Goal: Task Accomplishment & Management: Manage account settings

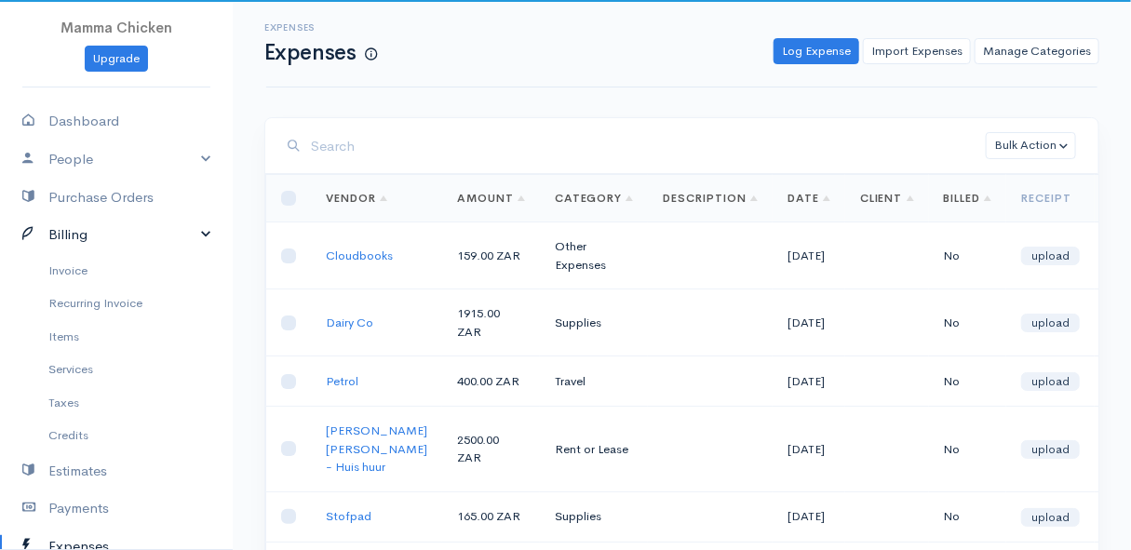
scroll to position [84, 0]
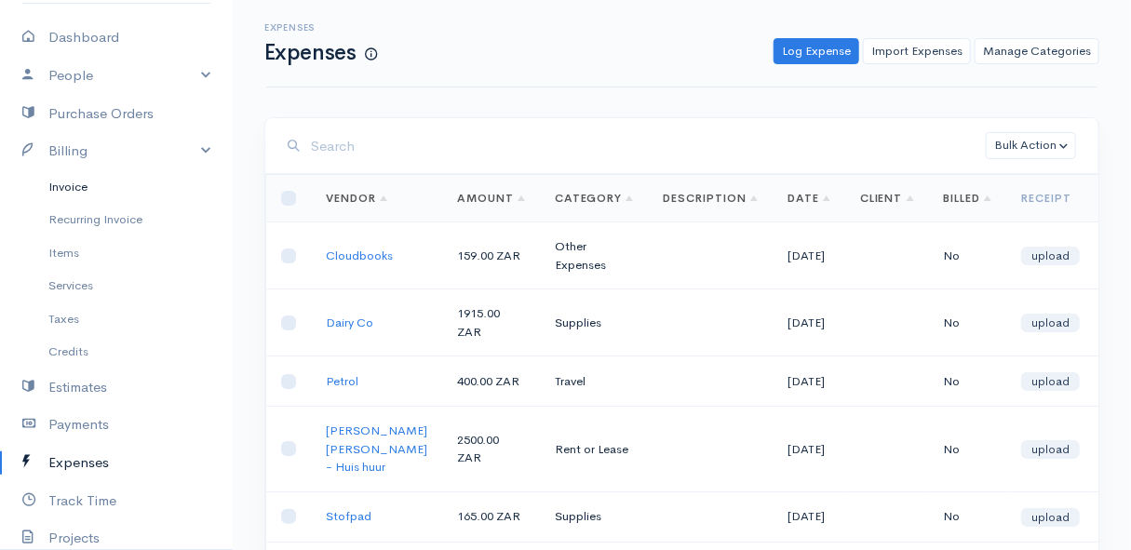
click at [84, 179] on link "Invoice" at bounding box center [116, 187] width 233 height 34
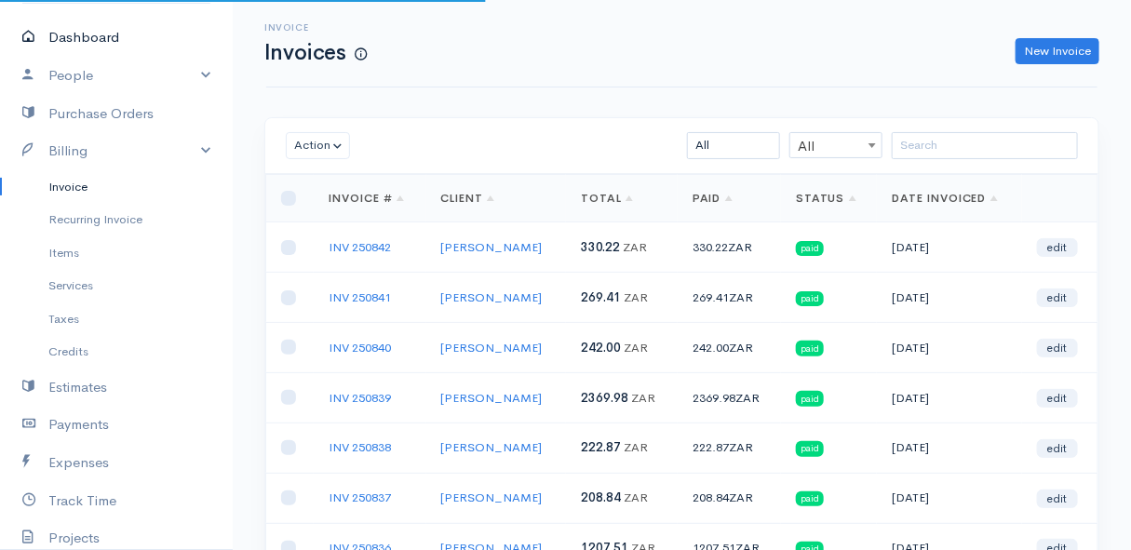
click at [93, 31] on link "Dashboard" at bounding box center [116, 38] width 233 height 38
select select "thistoyear"
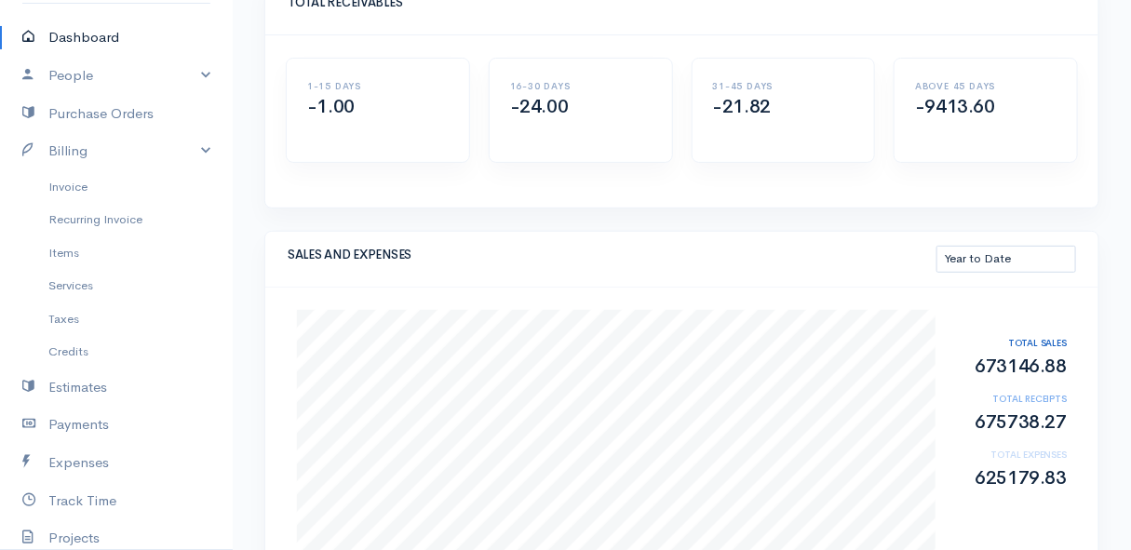
scroll to position [54, 0]
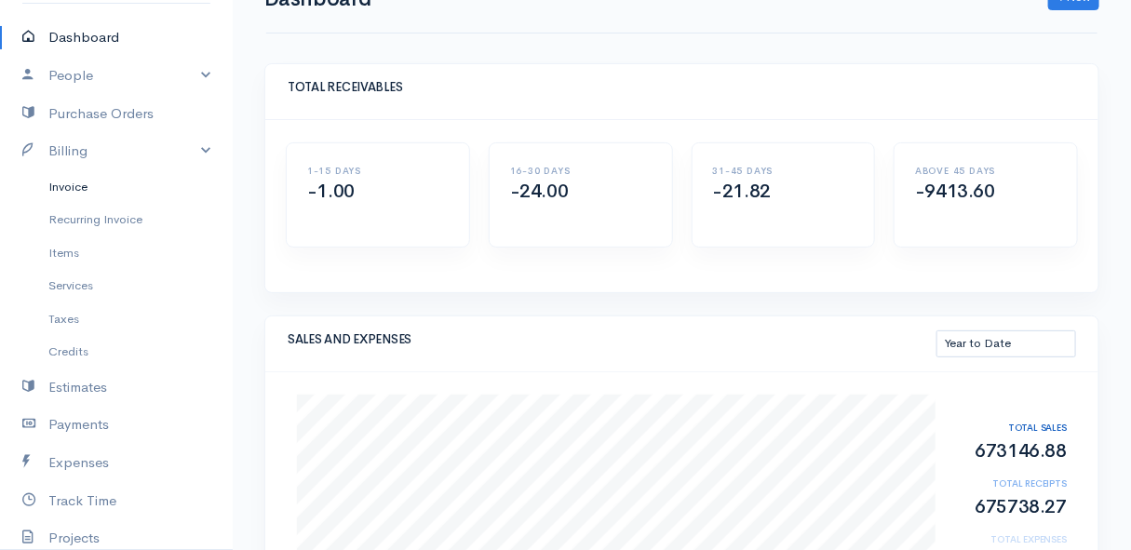
click at [85, 183] on link "Invoice" at bounding box center [116, 187] width 233 height 34
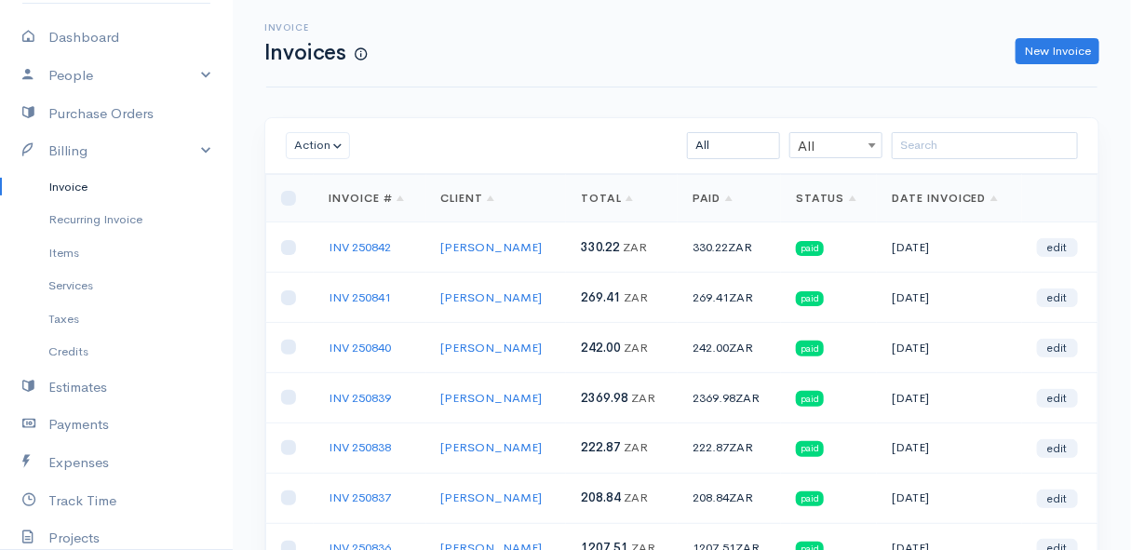
scroll to position [339, 0]
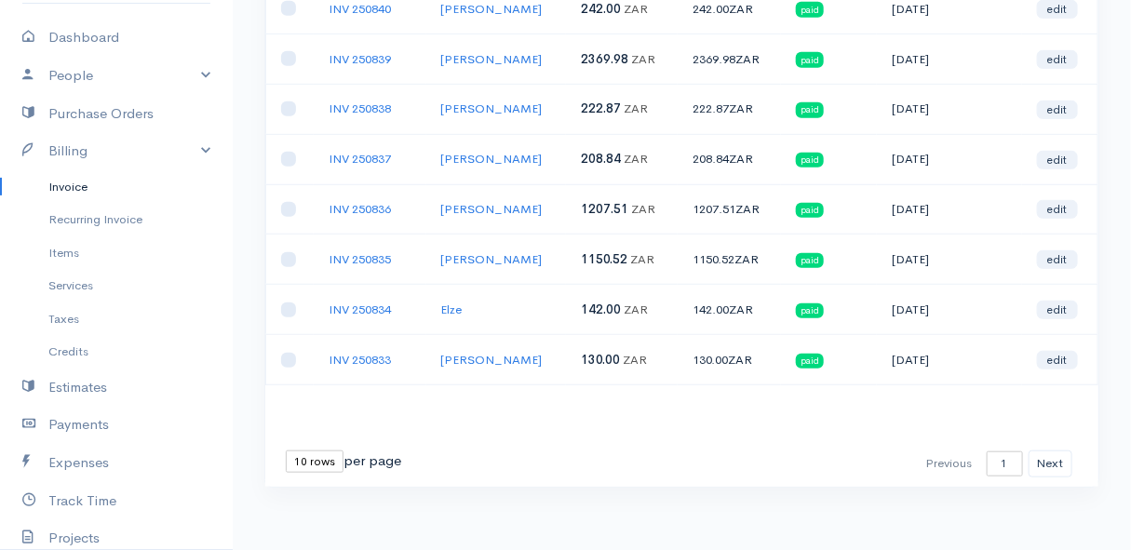
click at [76, 179] on link "Invoice" at bounding box center [116, 187] width 233 height 34
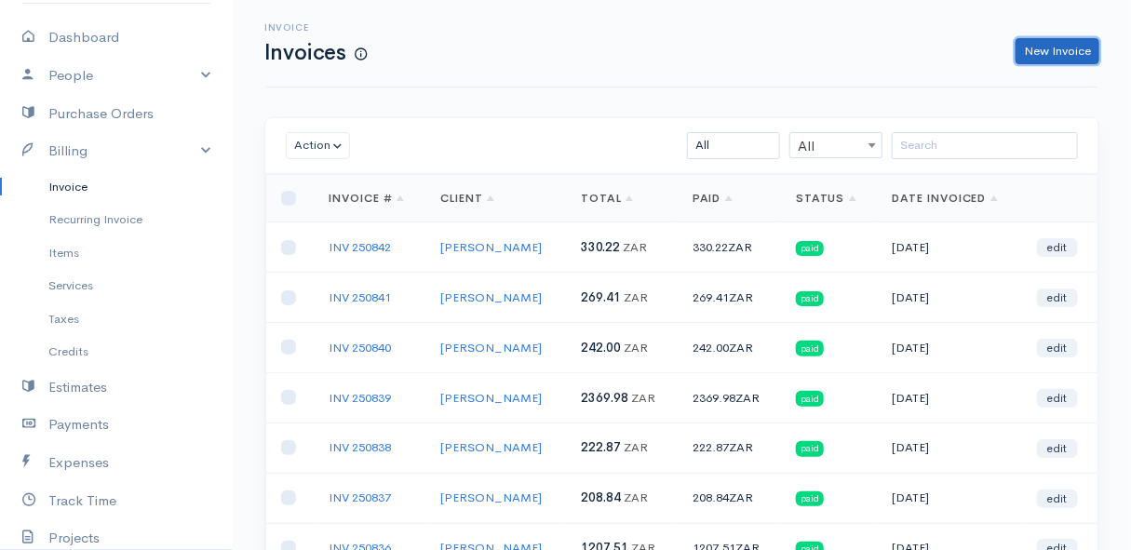
click at [1036, 48] on link "New Invoice" at bounding box center [1058, 51] width 84 height 27
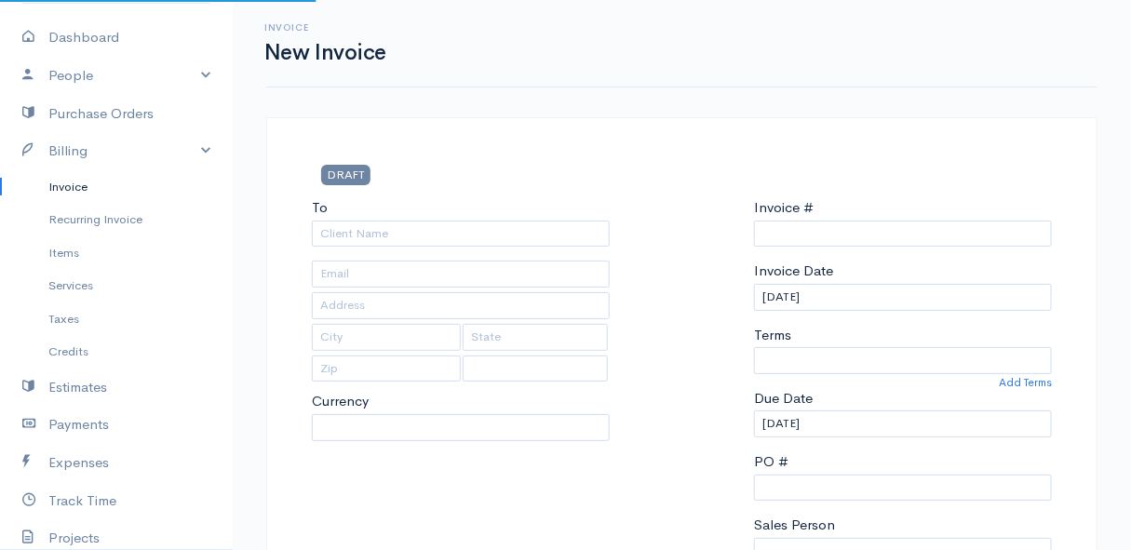
select select "ZAR"
type input "INV 250843"
select select "[GEOGRAPHIC_DATA]"
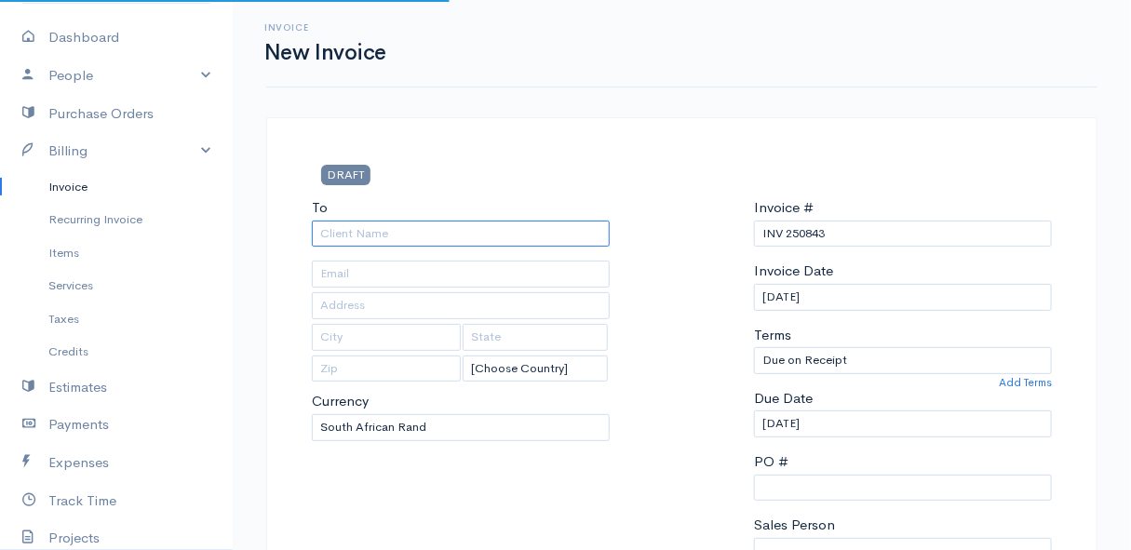
click at [382, 227] on input "To" at bounding box center [461, 234] width 298 height 27
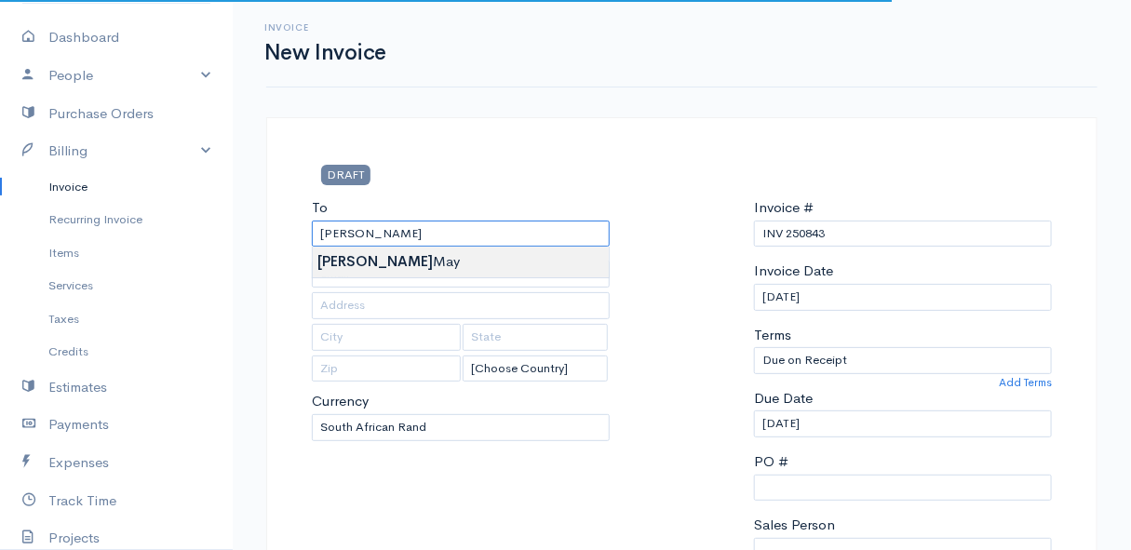
type input "[PERSON_NAME]"
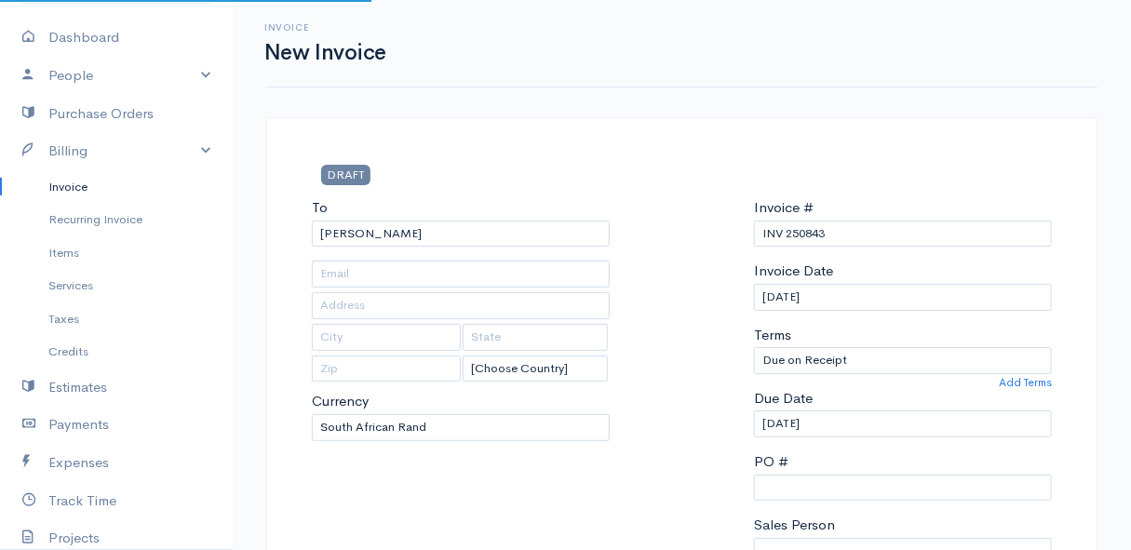
type input "[STREET_ADDRESS]"
type input "[US_STATE]"
type input "7201"
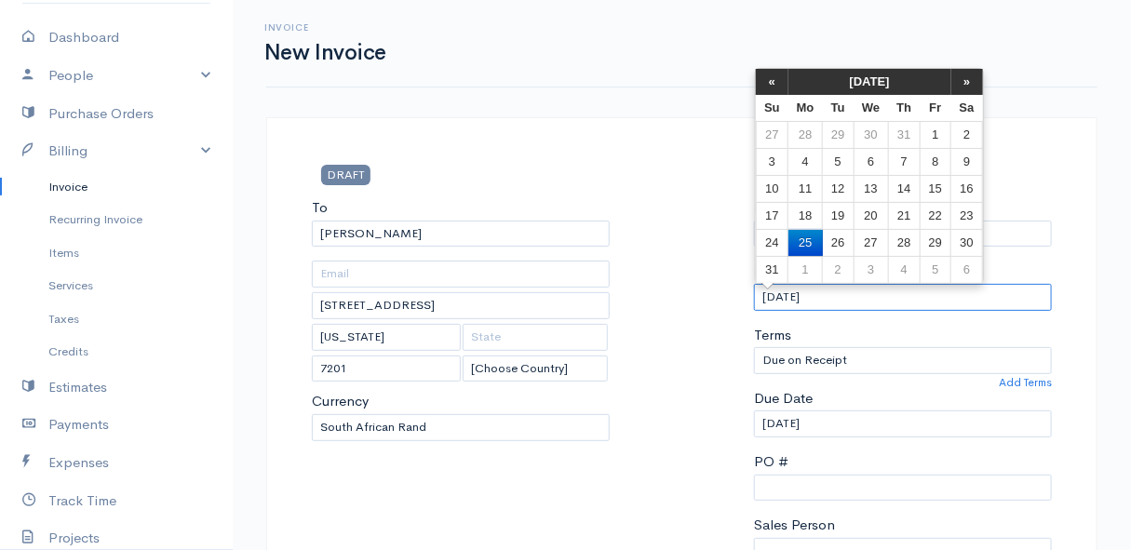
click at [866, 289] on input "[DATE]" at bounding box center [903, 297] width 298 height 27
click at [936, 235] on td "29" at bounding box center [935, 242] width 31 height 27
type input "[DATE]"
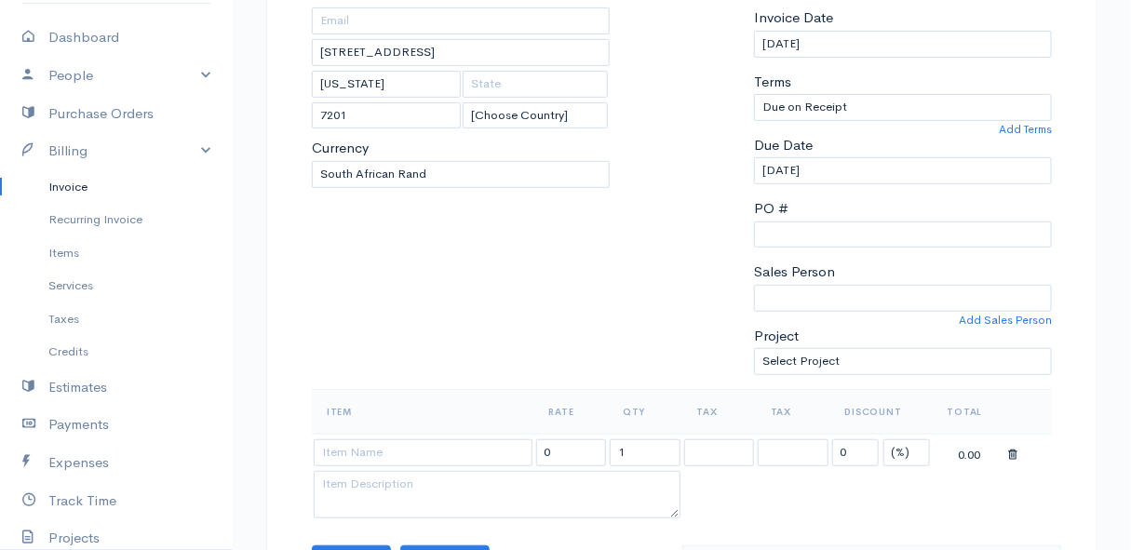
scroll to position [338, 0]
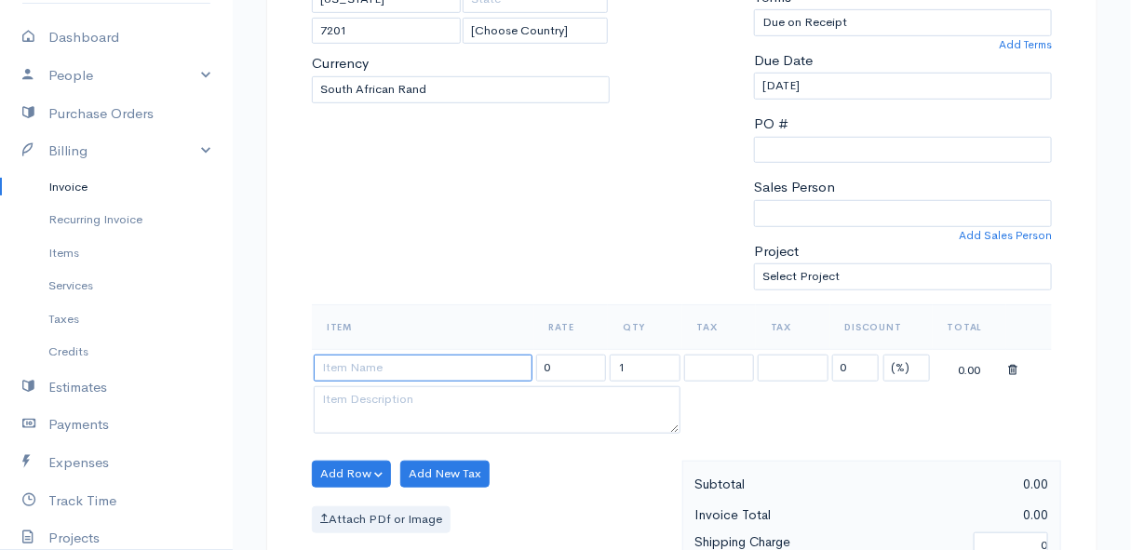
click at [366, 362] on input at bounding box center [423, 368] width 219 height 27
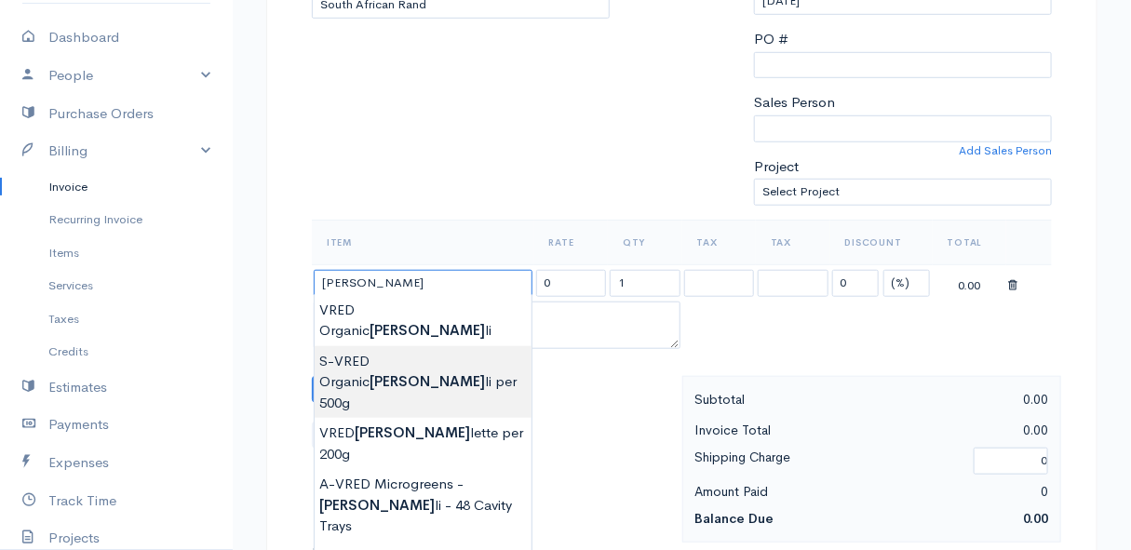
scroll to position [507, 0]
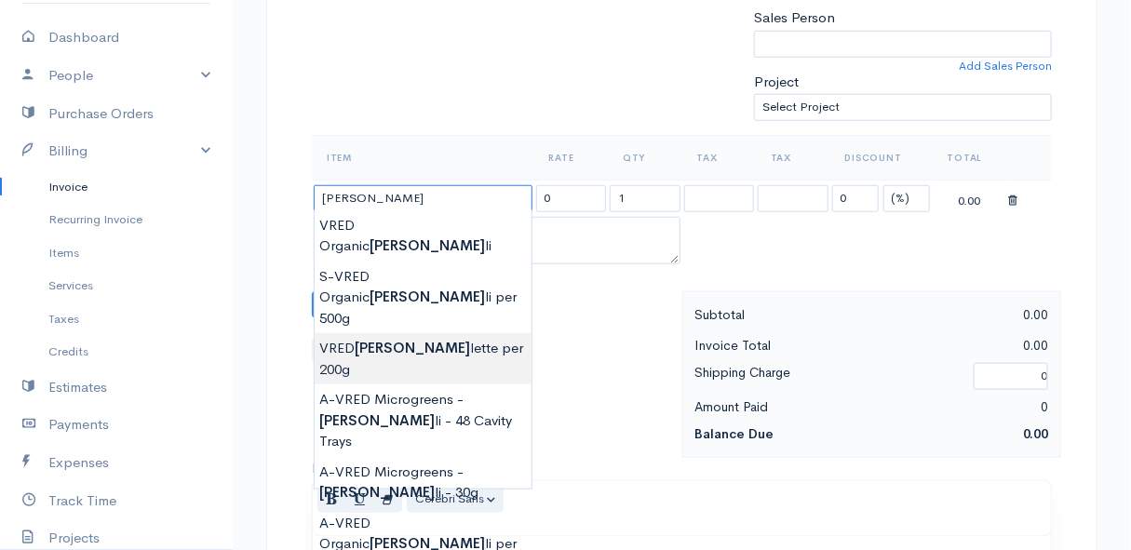
type input "VRED Broccolette per 200g"
type input "44.00"
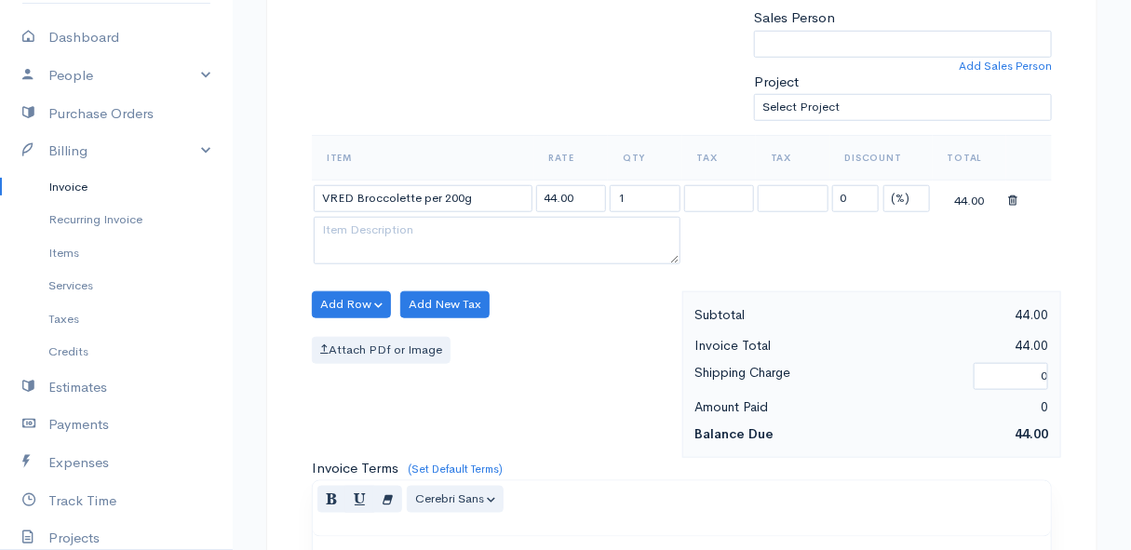
click at [439, 301] on body "Mamma Chicken Upgrade Dashboard People Clients Vendors Staff Users Purchase Ord…" at bounding box center [565, 298] width 1131 height 1610
click at [337, 292] on button "Add Row" at bounding box center [351, 304] width 79 height 27
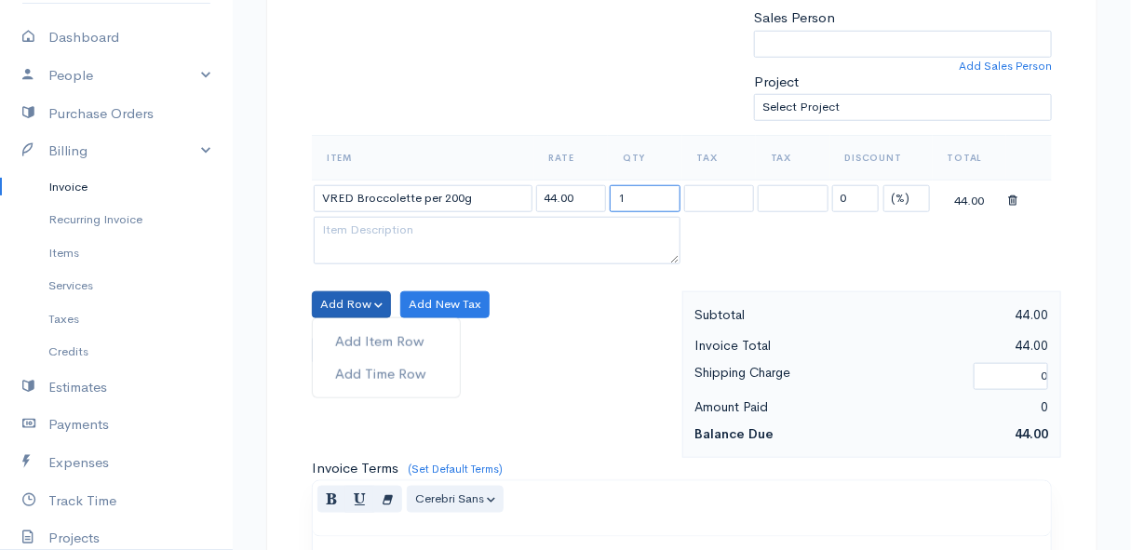
drag, startPoint x: 652, startPoint y: 200, endPoint x: 603, endPoint y: 199, distance: 48.4
click at [603, 199] on tr "VRED Broccolette per 200g 44.00 1 0 (%) Flat 44.00" at bounding box center [682, 198] width 740 height 36
type input "2"
click at [586, 307] on div "Add Row Add Item Row Add Time Row Add New Tax Attach PDf or Image" at bounding box center [493, 374] width 380 height 167
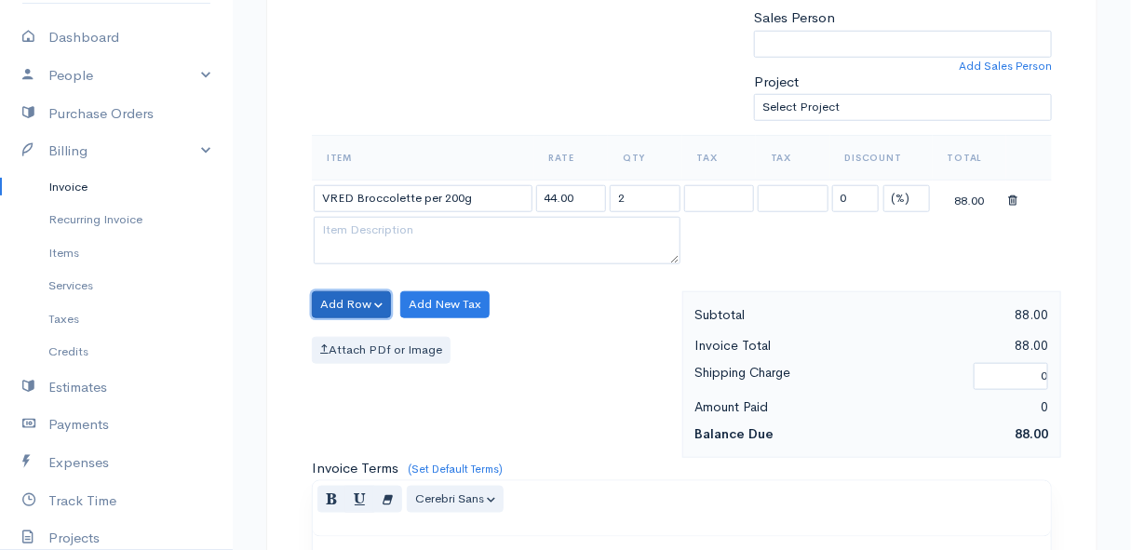
click at [340, 299] on button "Add Row" at bounding box center [351, 304] width 79 height 27
click at [347, 330] on link "Add Item Row" at bounding box center [386, 342] width 147 height 33
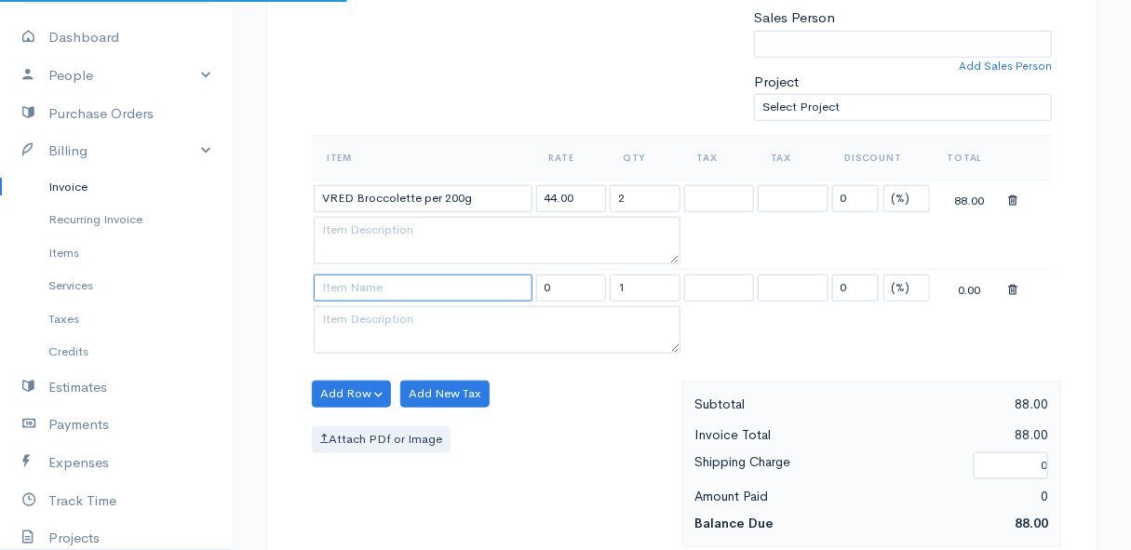
click at [347, 292] on input at bounding box center [423, 288] width 219 height 27
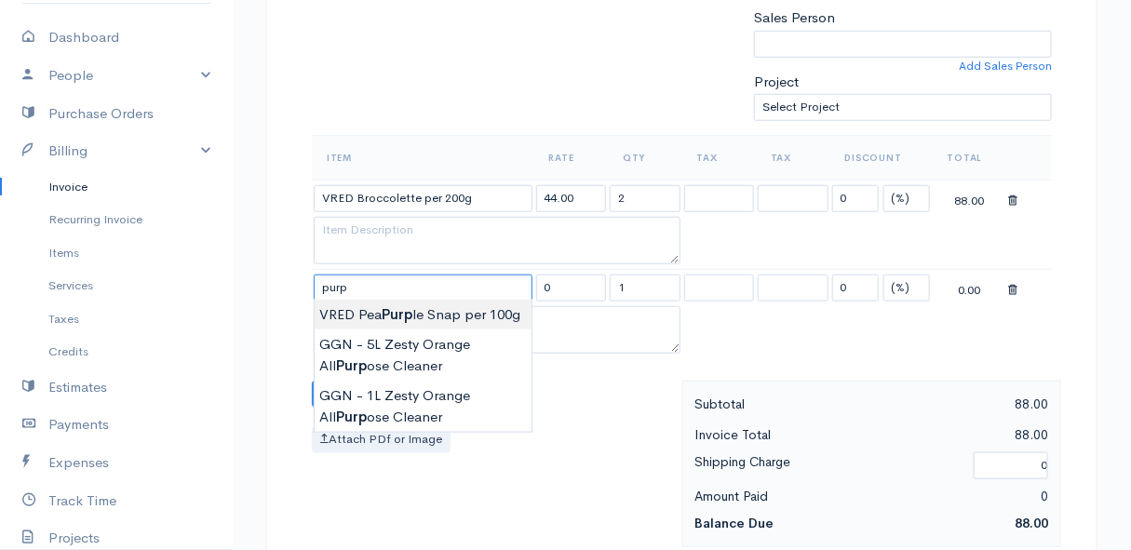
type input "VRED Pea Purple Snap per 100g"
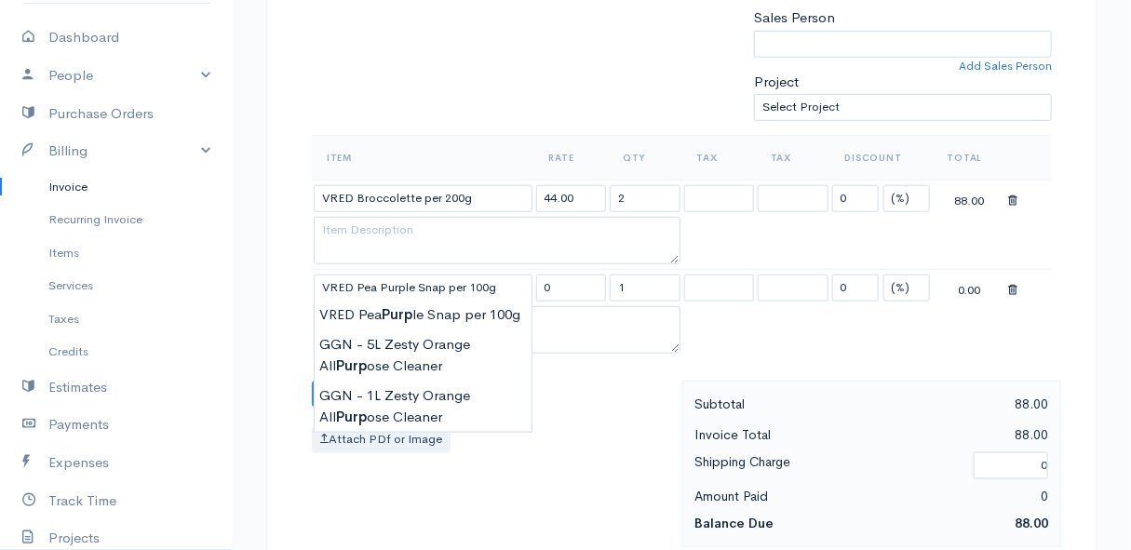
type input "30.00"
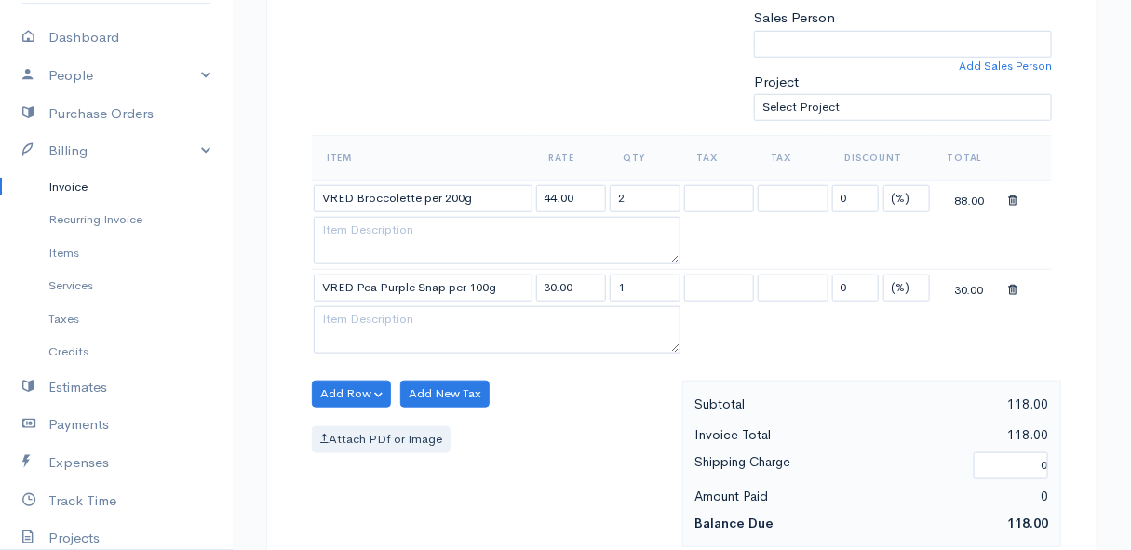
click at [381, 313] on body "Mamma Chicken Upgrade Dashboard People Clients Vendors Staff Users Purchase Ord…" at bounding box center [565, 342] width 1131 height 1699
click at [360, 393] on button "Add Row" at bounding box center [351, 394] width 79 height 27
click at [357, 426] on link "Add Item Row" at bounding box center [386, 431] width 147 height 33
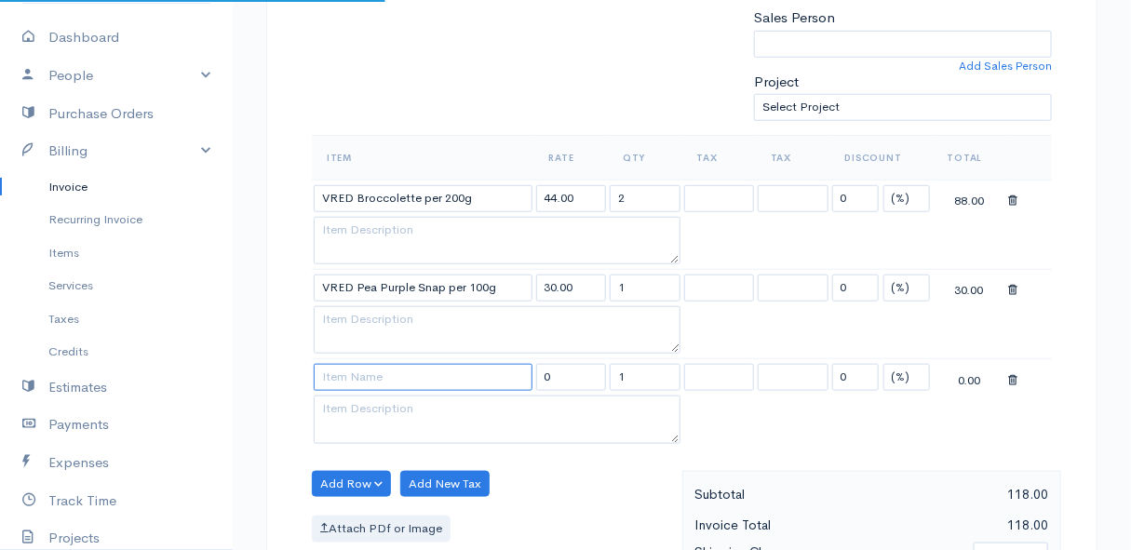
click at [341, 372] on input at bounding box center [423, 377] width 219 height 27
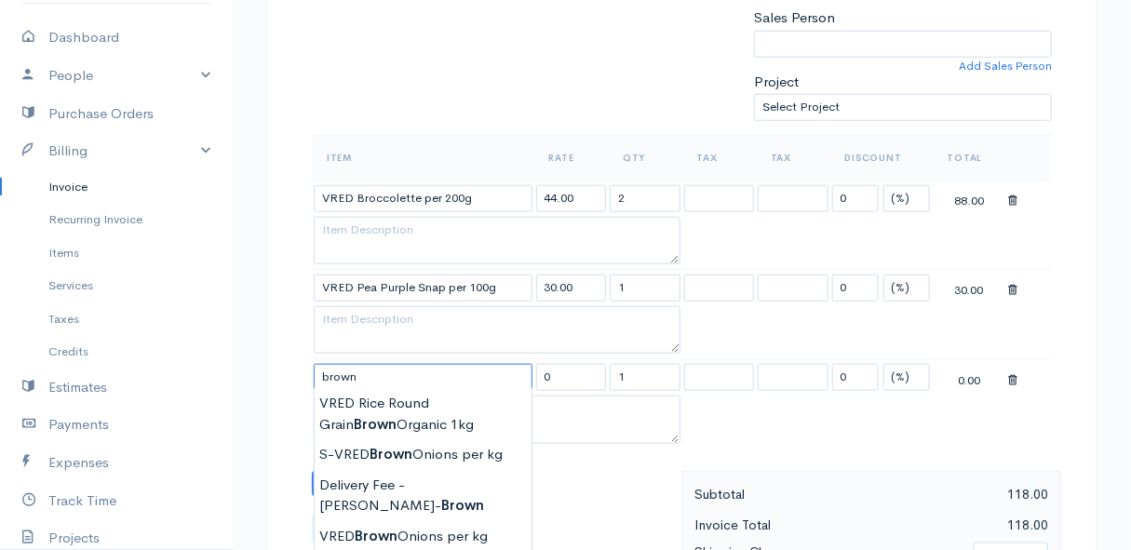
scroll to position [592, 0]
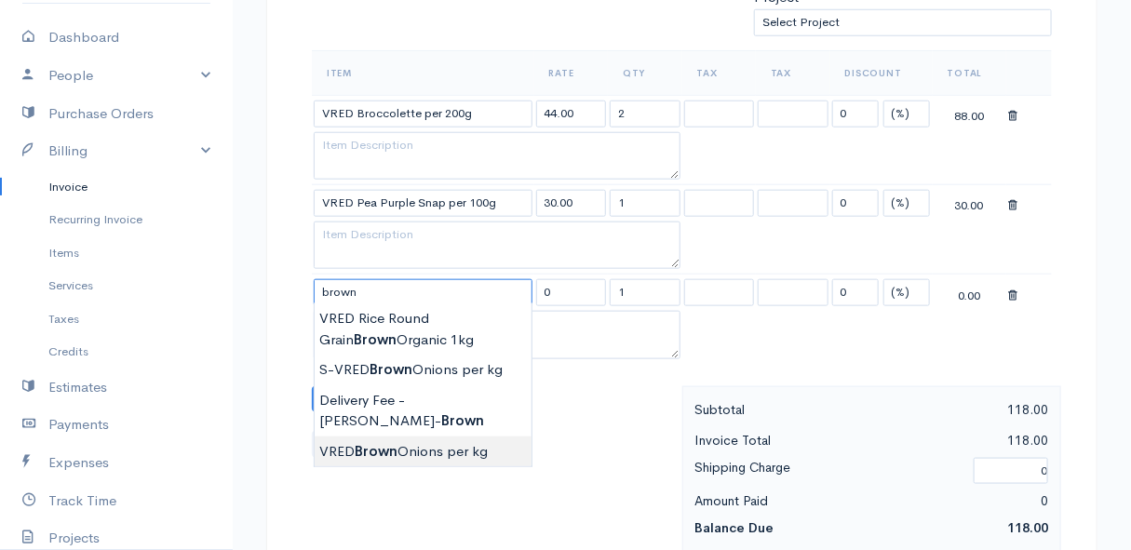
type input "VRED Brown Onions per kg"
type input "29.00"
click at [424, 446] on body "Mamma Chicken Upgrade Dashboard People Clients Vendors Staff Users Purchase Ord…" at bounding box center [565, 302] width 1131 height 1788
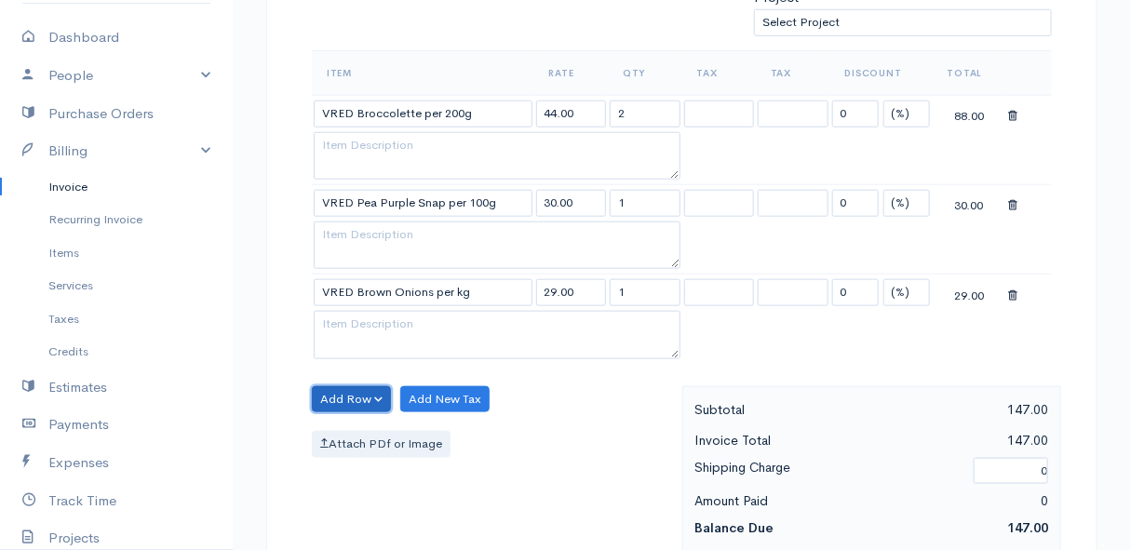
click at [328, 391] on button "Add Row" at bounding box center [351, 399] width 79 height 27
click at [335, 430] on link "Add Item Row" at bounding box center [386, 437] width 147 height 33
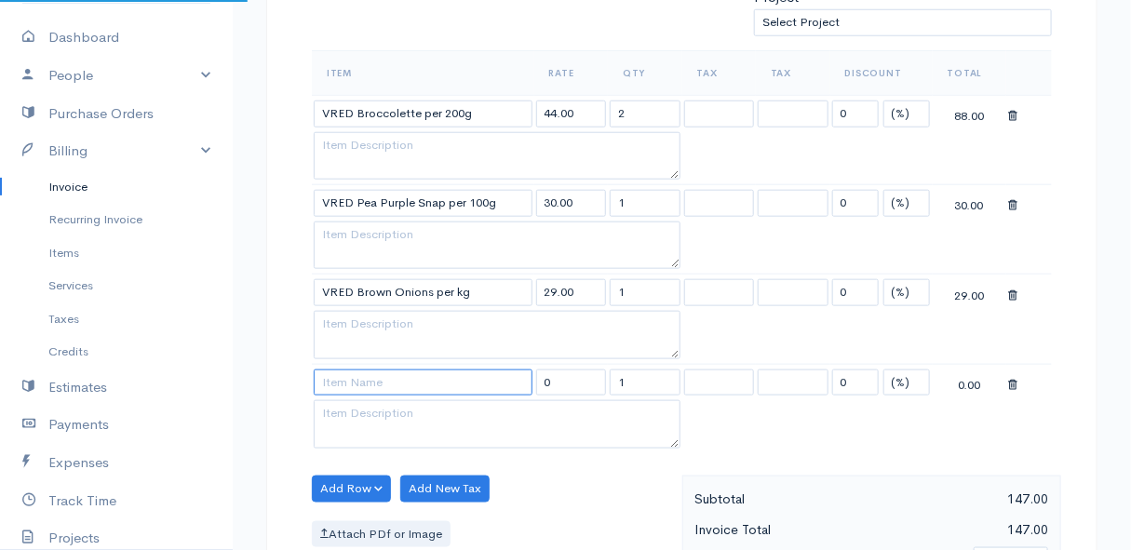
drag, startPoint x: 335, startPoint y: 424, endPoint x: 346, endPoint y: 381, distance: 45.2
click at [346, 381] on input at bounding box center [423, 383] width 219 height 27
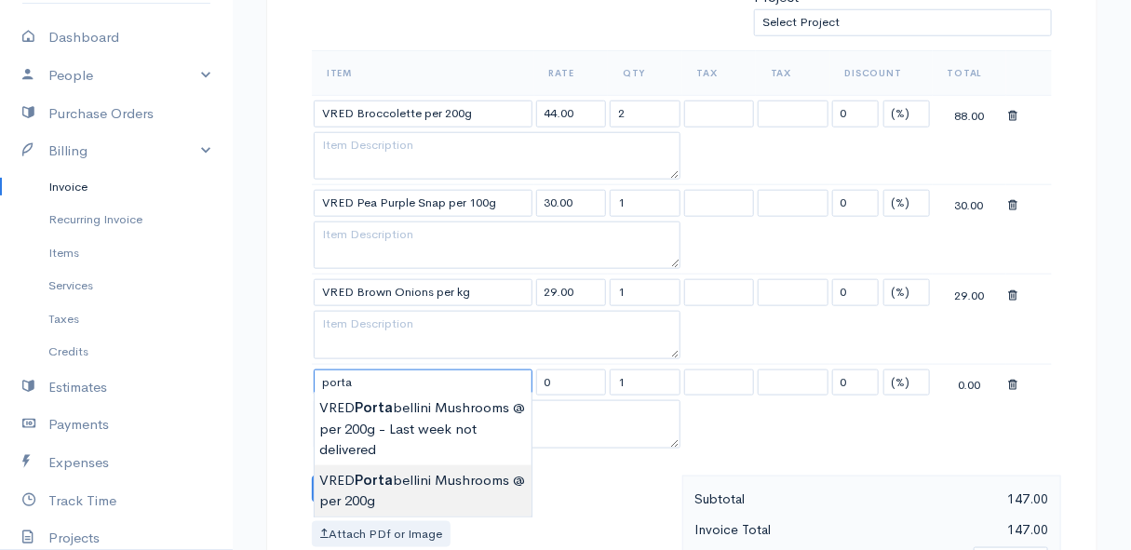
type input "VRED Portabellini Mushrooms @ per 200g"
type input "37.00"
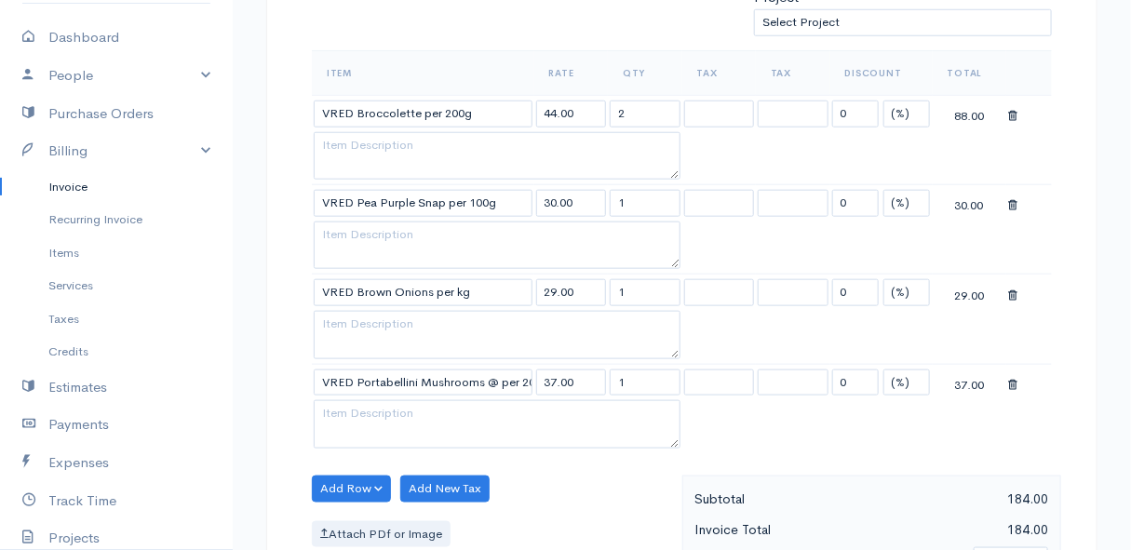
click at [407, 483] on body "Mamma Chicken Upgrade Dashboard People Clients Vendors Staff Users Purchase Ord…" at bounding box center [565, 347] width 1131 height 1878
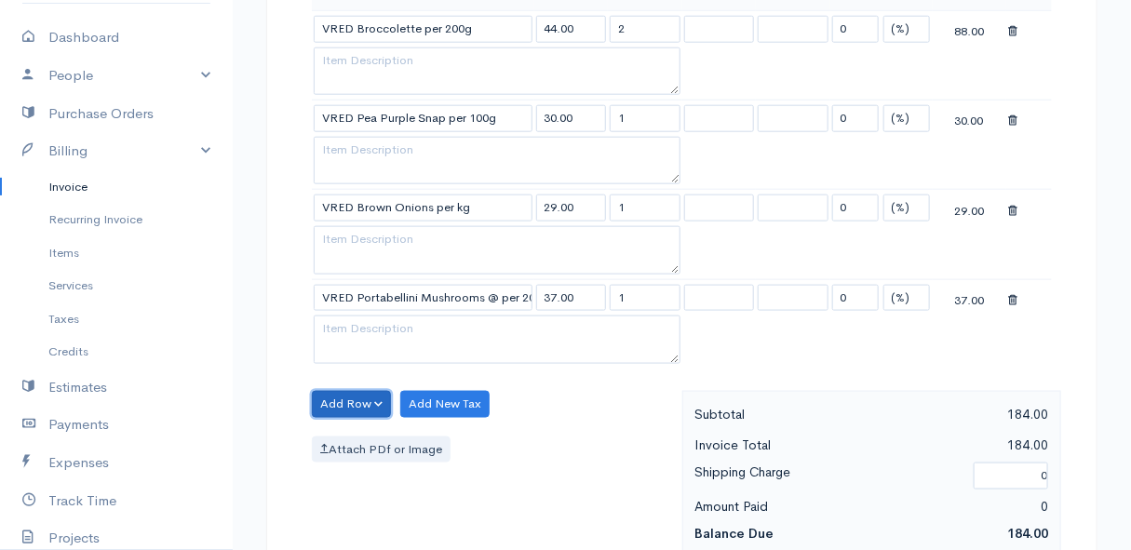
click at [335, 401] on button "Add Row" at bounding box center [351, 404] width 79 height 27
click at [341, 431] on link "Add Item Row" at bounding box center [386, 441] width 147 height 33
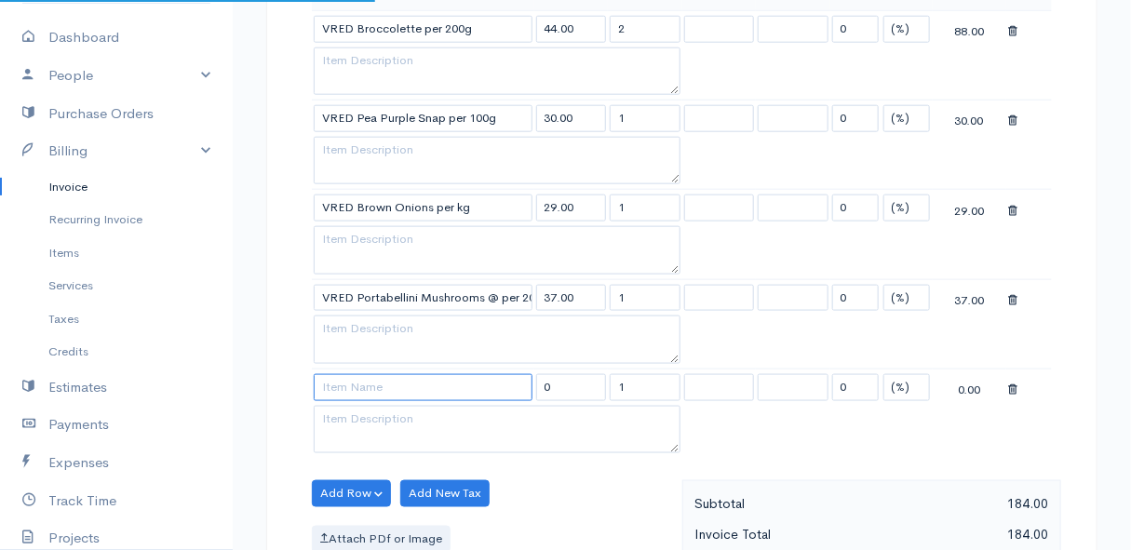
click at [343, 392] on input at bounding box center [423, 387] width 219 height 27
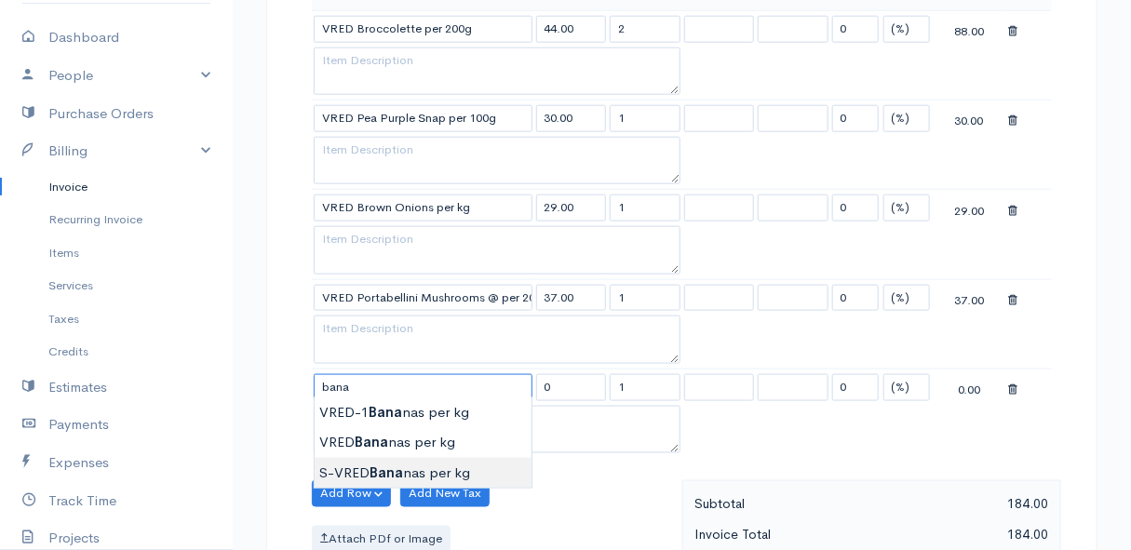
type input "S-VRED Bananas per kg"
type input "46.00"
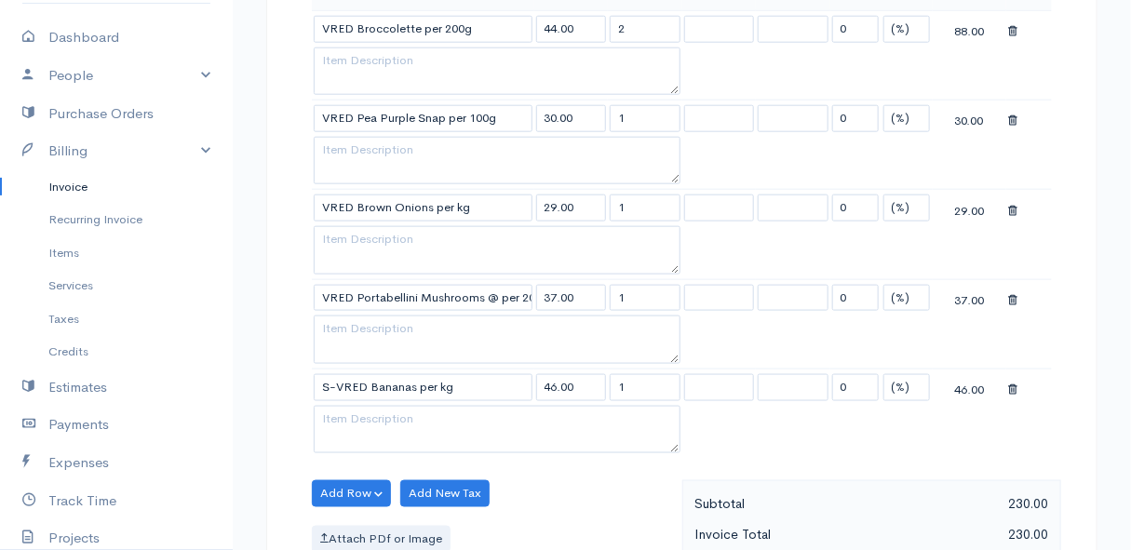
click at [454, 465] on body "Mamma Chicken Upgrade Dashboard People Clients Vendors Staff Users Purchase Ord…" at bounding box center [565, 307] width 1131 height 1968
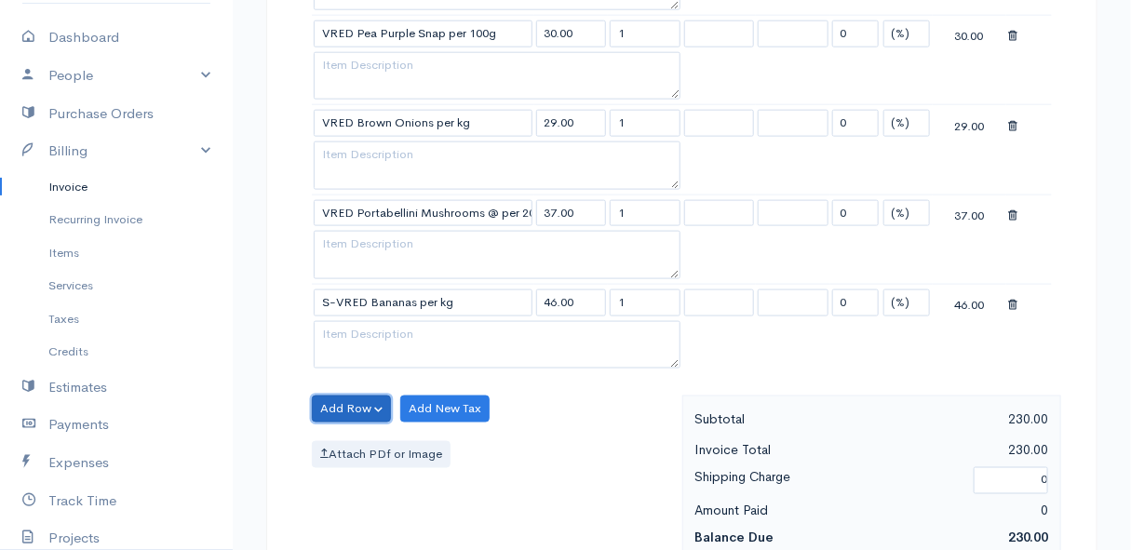
click at [339, 400] on button "Add Row" at bounding box center [351, 409] width 79 height 27
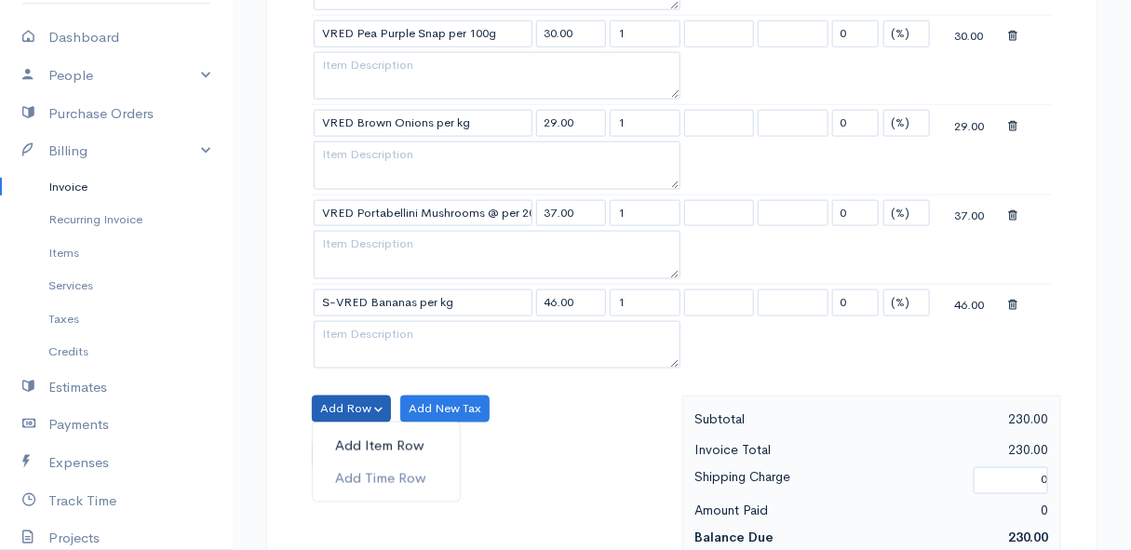
click at [349, 438] on link "Add Item Row" at bounding box center [386, 446] width 147 height 33
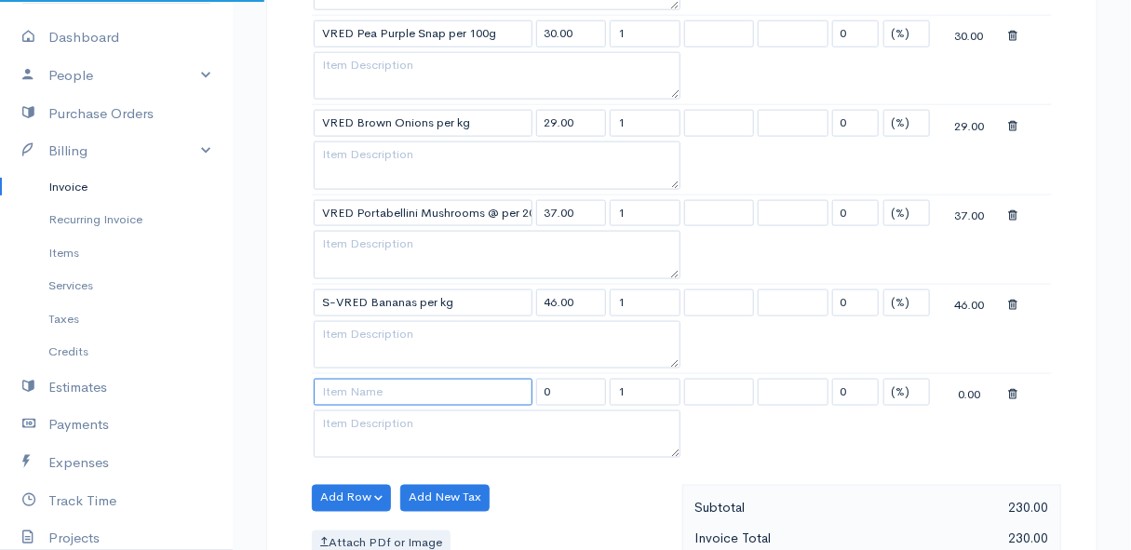
click at [336, 395] on input at bounding box center [423, 392] width 219 height 27
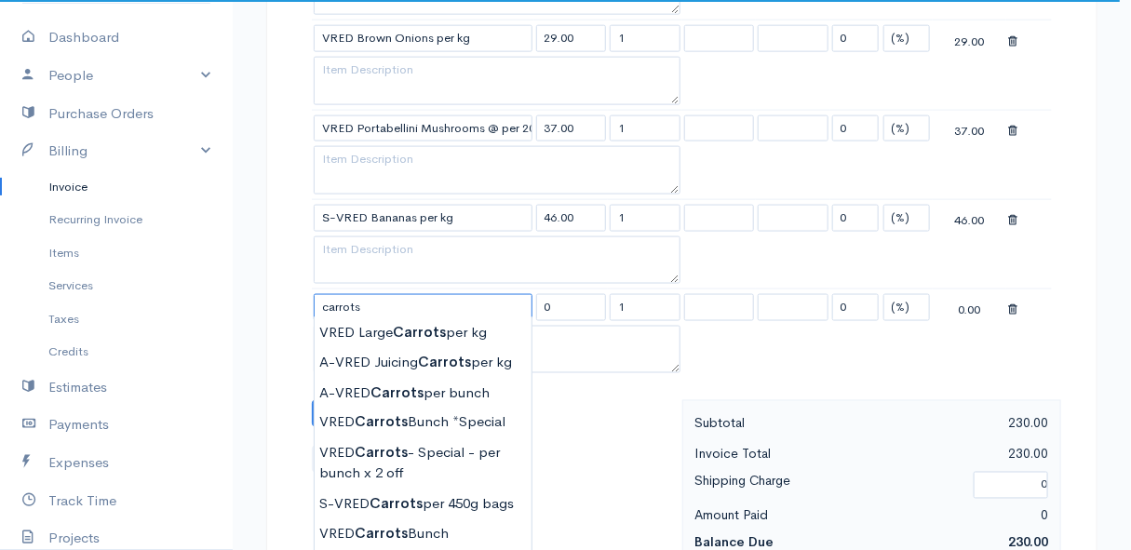
scroll to position [931, 0]
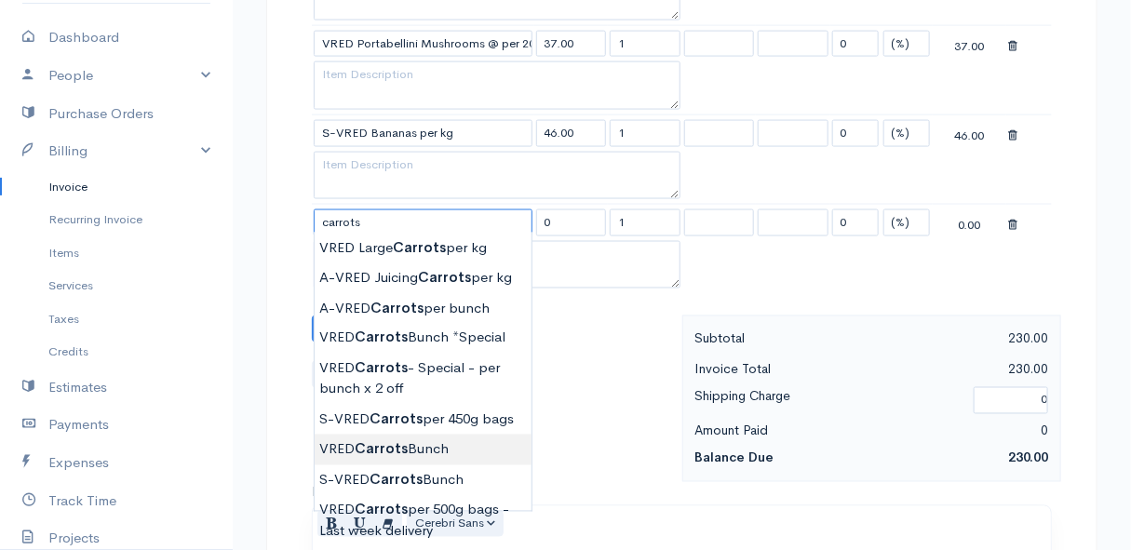
type input "VRED Carrots Bunch"
type input "23.00"
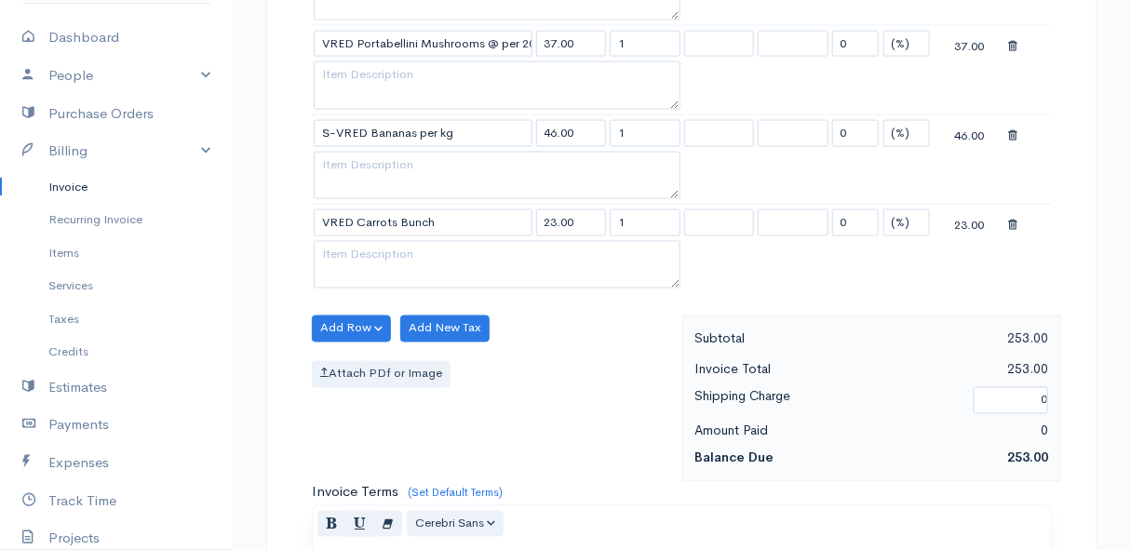
click at [450, 446] on body "Mamma Chicken Upgrade Dashboard People Clients Vendors Staff Users Purchase Ord…" at bounding box center [565, 97] width 1131 height 2057
click at [338, 317] on button "Add Row" at bounding box center [351, 329] width 79 height 27
click at [341, 357] on link "Add Item Row" at bounding box center [386, 366] width 147 height 33
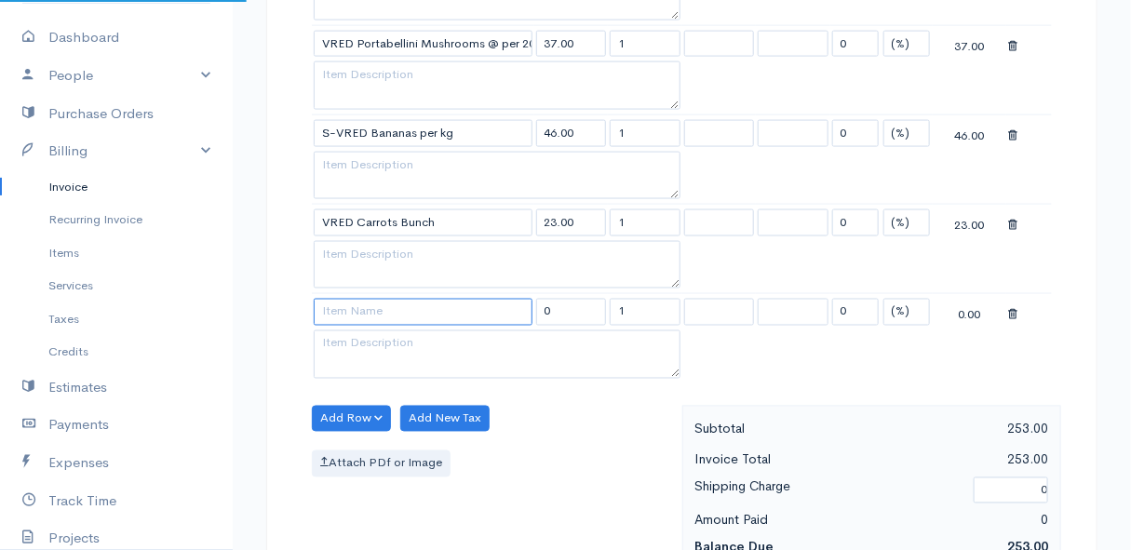
click at [350, 306] on input at bounding box center [423, 312] width 219 height 27
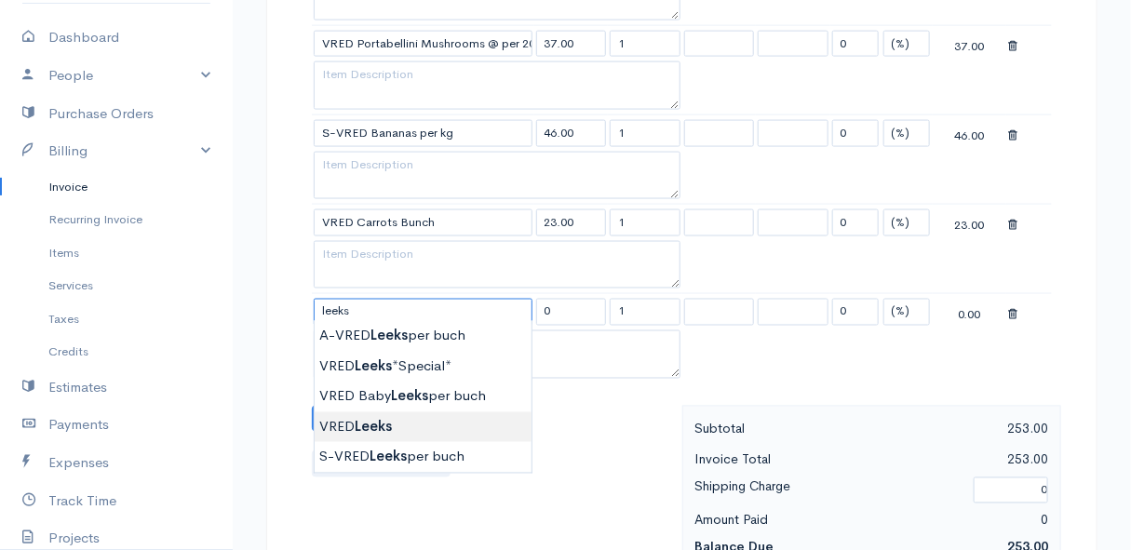
type input "VRED Leeks"
type input "28.00"
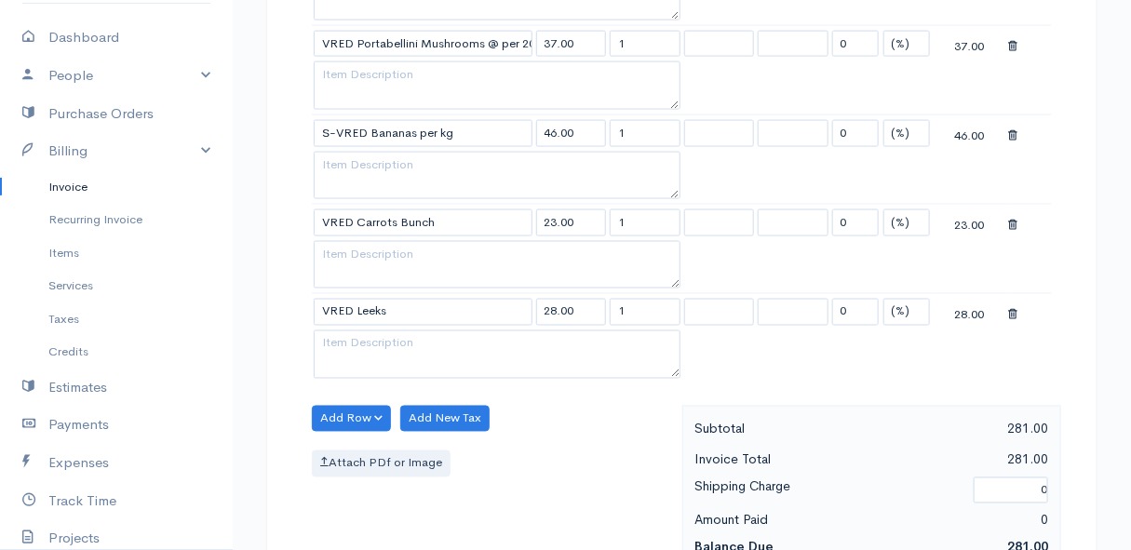
click at [397, 424] on body "Mamma Chicken Upgrade Dashboard People Clients Vendors Staff Users Purchase Ord…" at bounding box center [565, 142] width 1131 height 2147
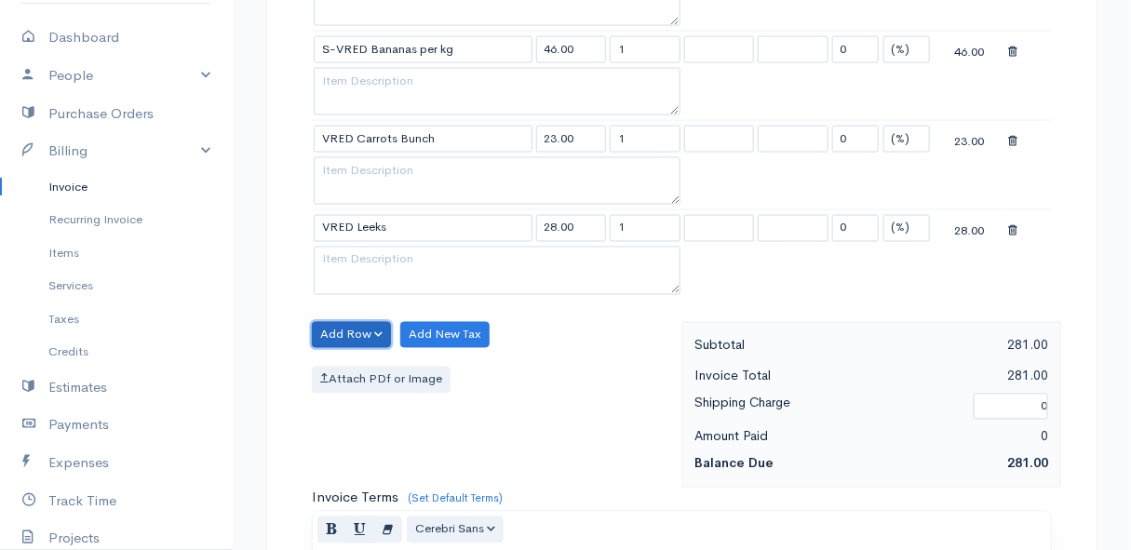
click at [347, 322] on button "Add Row" at bounding box center [351, 335] width 79 height 27
click at [345, 360] on link "Add Item Row" at bounding box center [386, 373] width 147 height 33
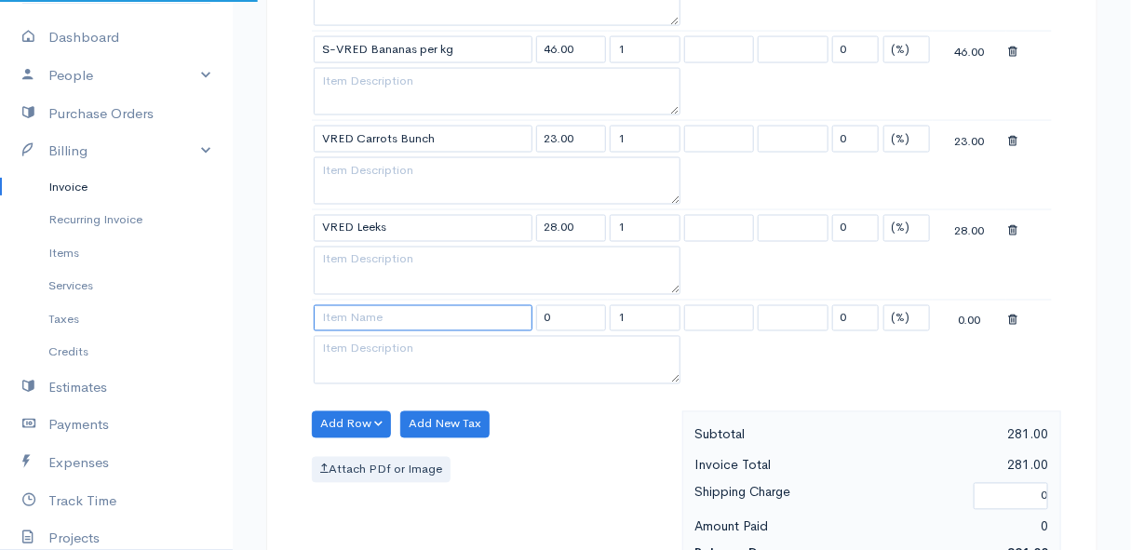
click at [354, 323] on input at bounding box center [423, 318] width 219 height 27
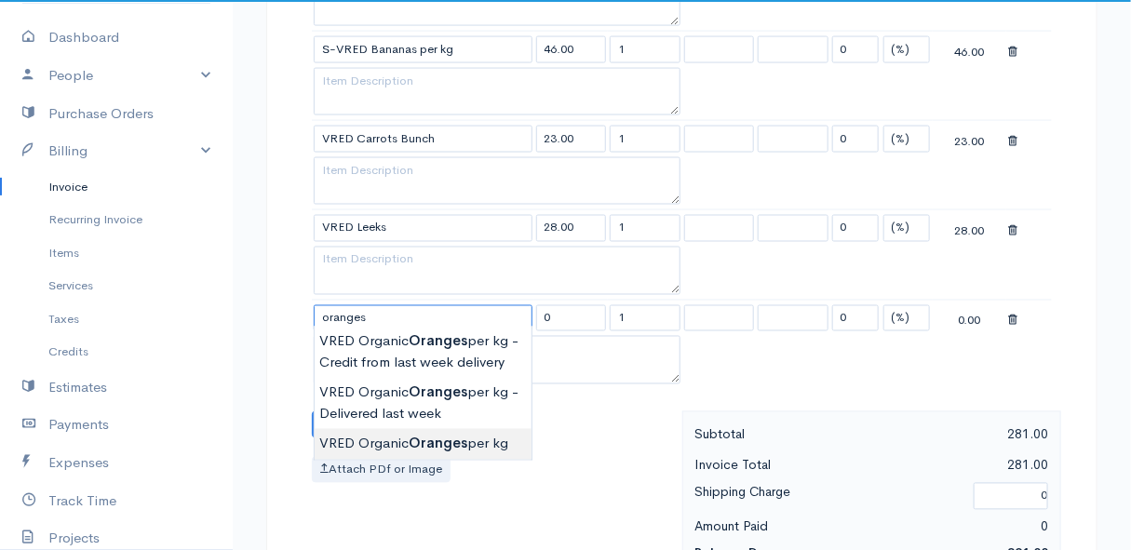
type input "VRED Organic Oranges per kg"
type input "40.00"
click at [399, 437] on body "Mamma Chicken Upgrade Dashboard People Clients Vendors Staff Users Purchase Ord…" at bounding box center [565, 103] width 1131 height 2236
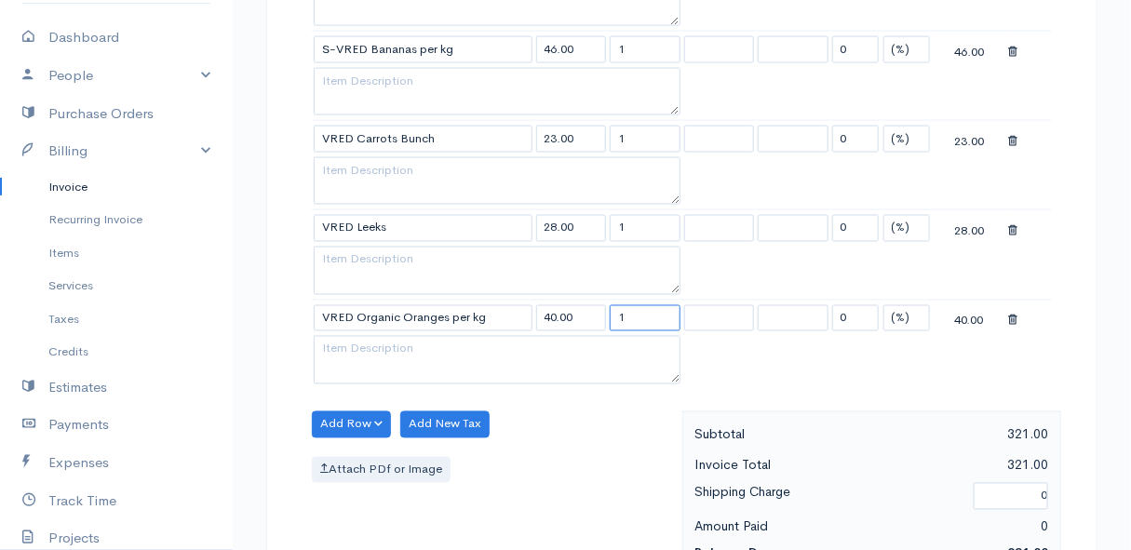
drag, startPoint x: 643, startPoint y: 317, endPoint x: 580, endPoint y: 315, distance: 63.3
click at [580, 315] on tr "VRED Organic Oranges per kg 40.00 1 0 (%) Flat 40.00" at bounding box center [682, 318] width 740 height 36
type input "3"
click at [527, 442] on div "Add Row Add Item Row Add Time Row Add New Tax Attach PDf or Image" at bounding box center [493, 494] width 380 height 167
click at [357, 418] on button "Add Row" at bounding box center [351, 424] width 79 height 27
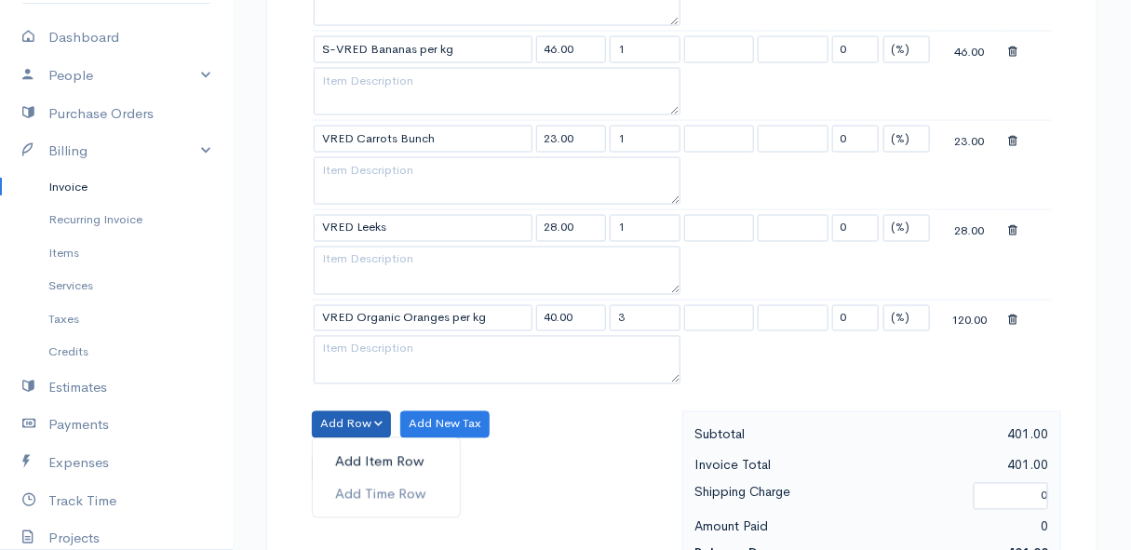
click at [366, 450] on link "Add Item Row" at bounding box center [386, 462] width 147 height 33
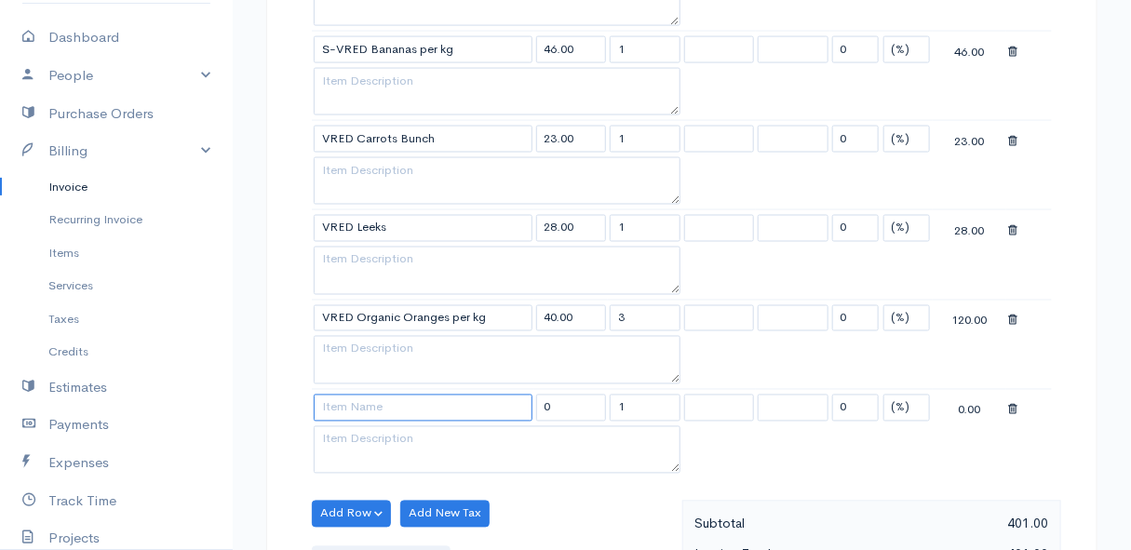
click at [359, 408] on input at bounding box center [423, 408] width 219 height 27
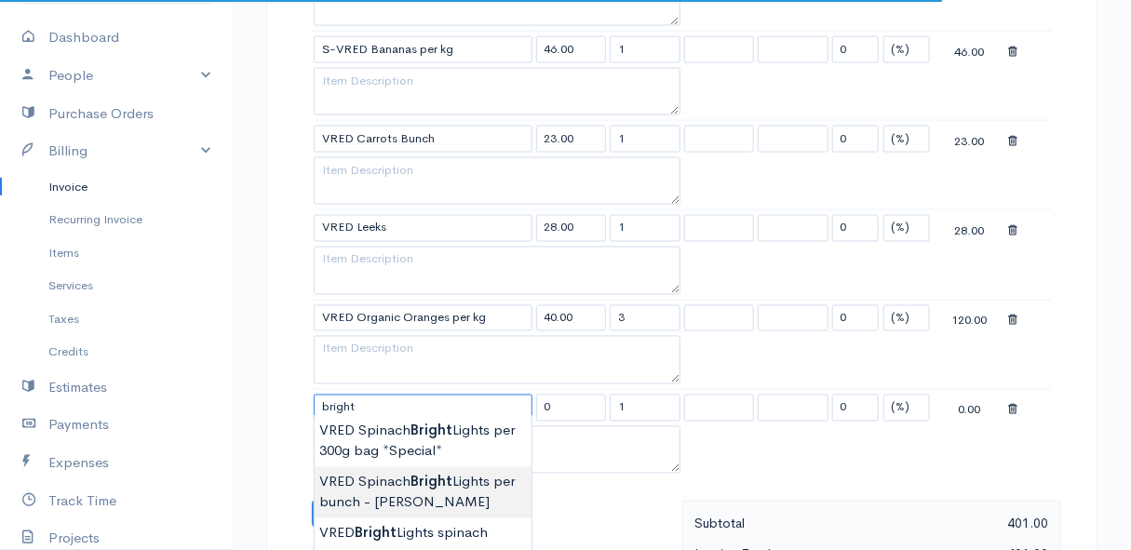
scroll to position [1099, 0]
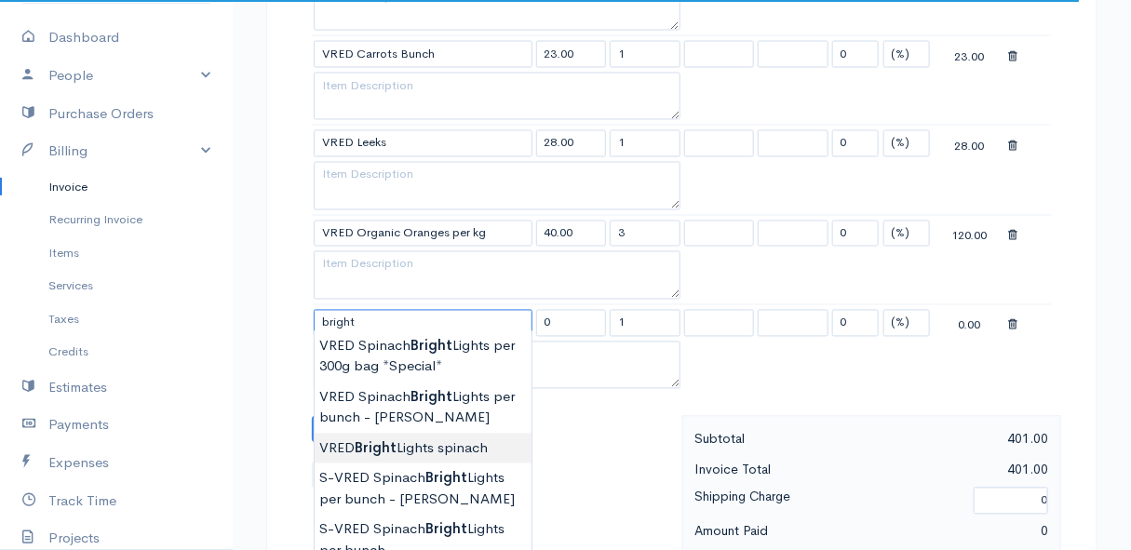
type input "VRED Bright Lights spinach"
type input "30.00"
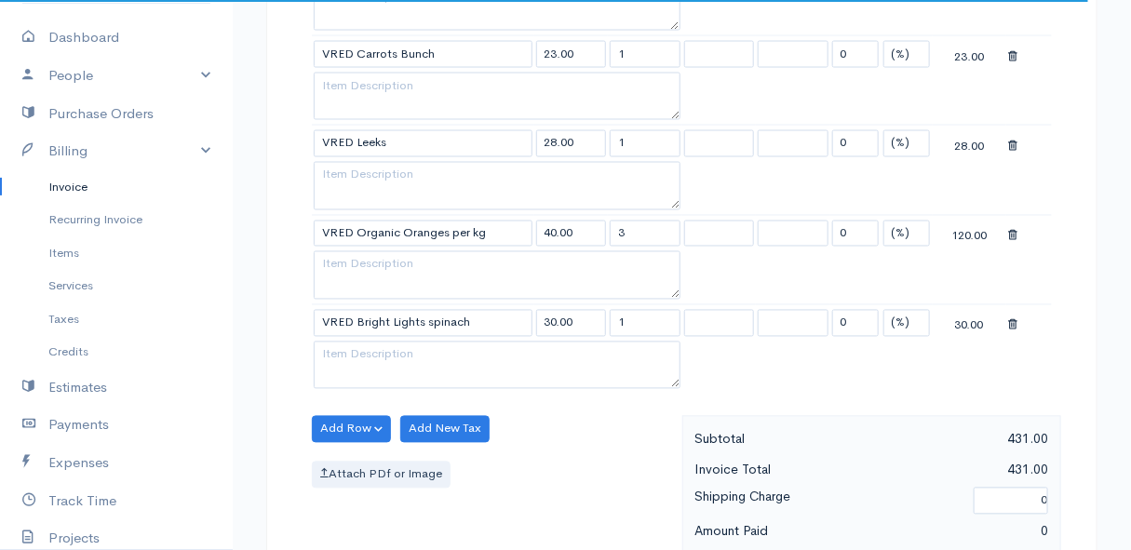
click at [387, 441] on body "Mamma Chicken Upgrade Dashboard People Clients Vendors Staff Users Purchase Ord…" at bounding box center [565, 64] width 1131 height 2326
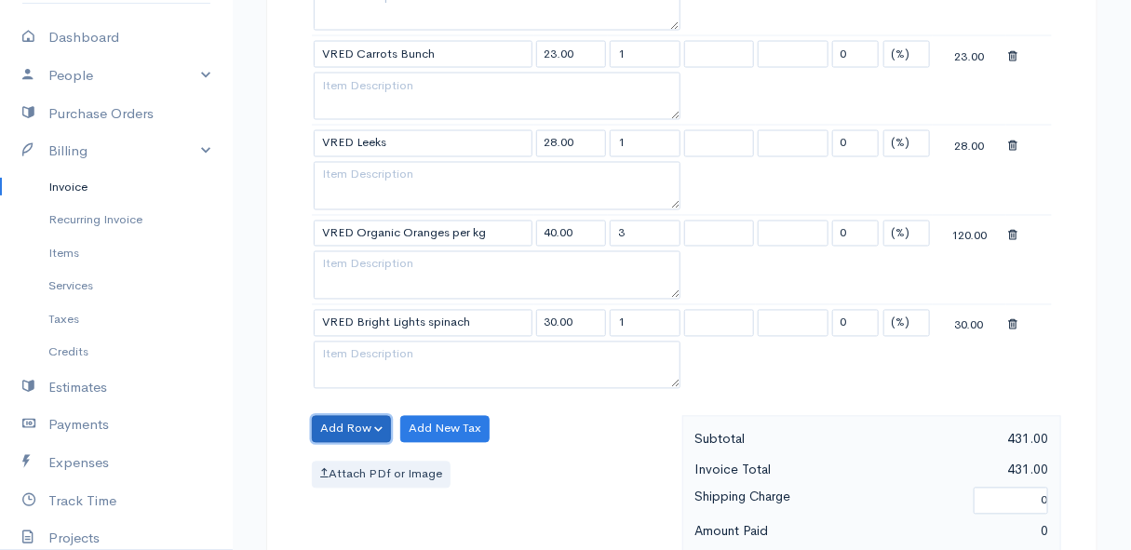
click at [341, 416] on button "Add Row" at bounding box center [351, 429] width 79 height 27
click at [340, 454] on link "Add Item Row" at bounding box center [386, 467] width 147 height 33
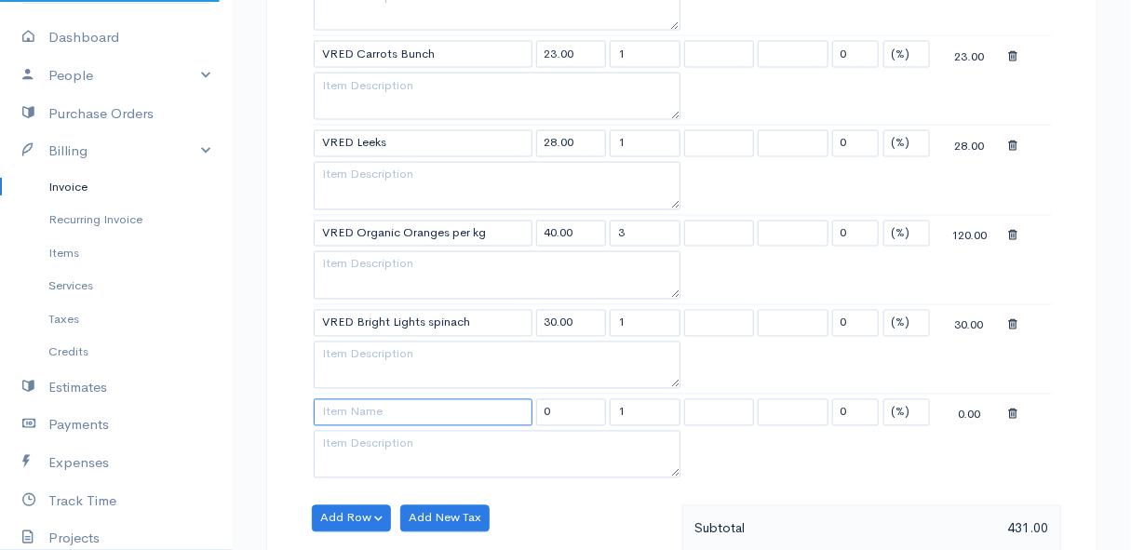
click at [344, 411] on input at bounding box center [423, 412] width 219 height 27
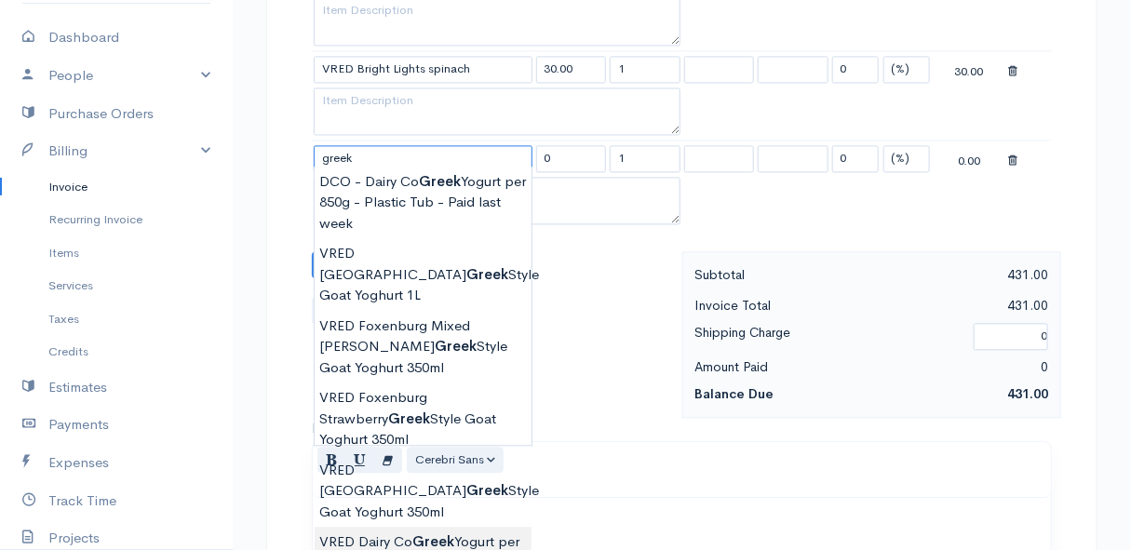
scroll to position [1438, 0]
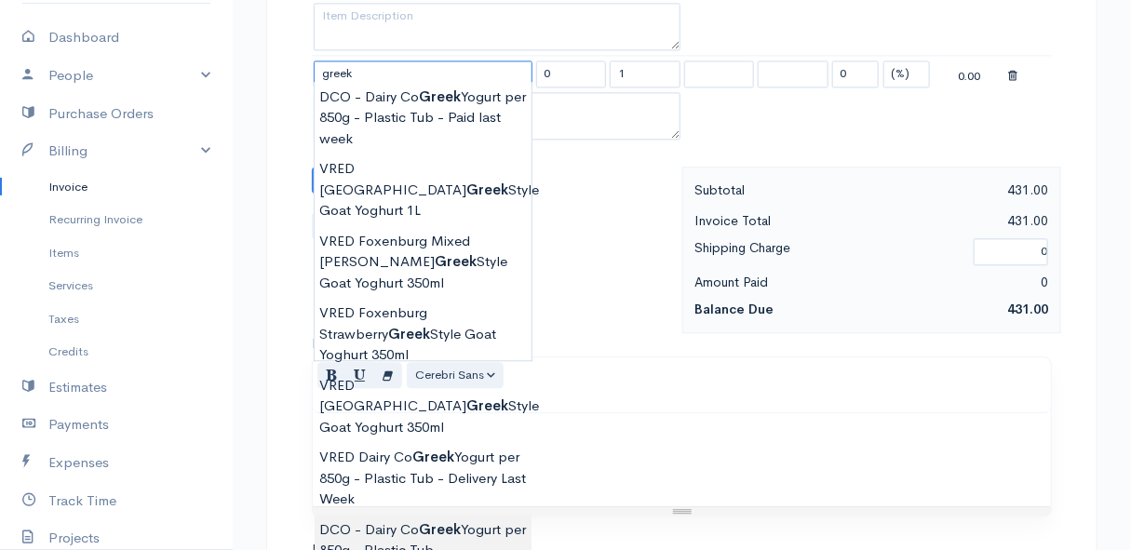
type input "DCO - Dairy Co Greek Yogurt per 850g - Plastic Tub"
type input "82.00"
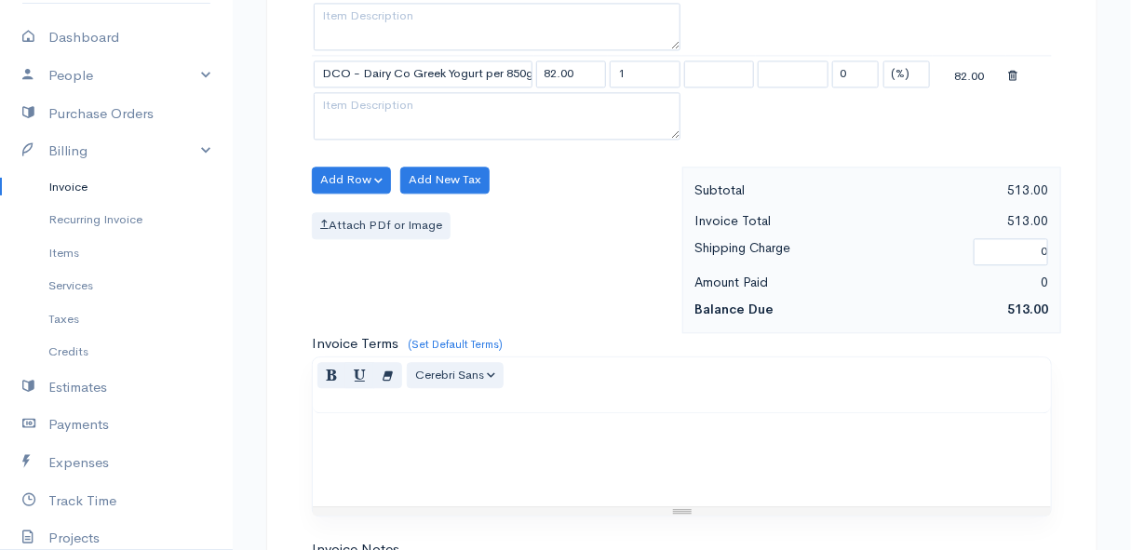
scroll to position [1354, 0]
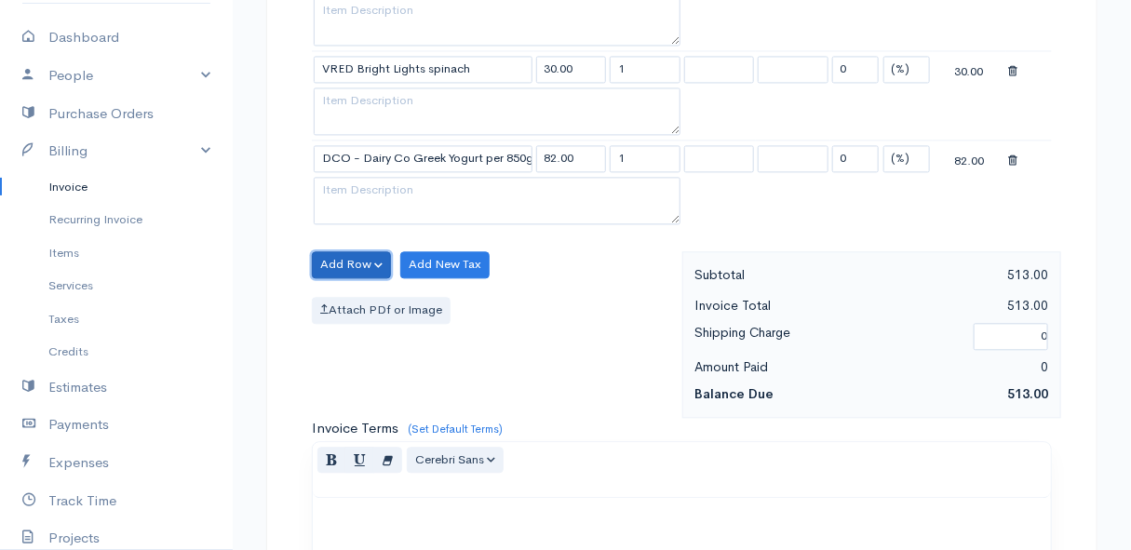
click at [344, 251] on button "Add Row" at bounding box center [351, 264] width 79 height 27
click at [353, 289] on link "Add Item Row" at bounding box center [386, 302] width 147 height 33
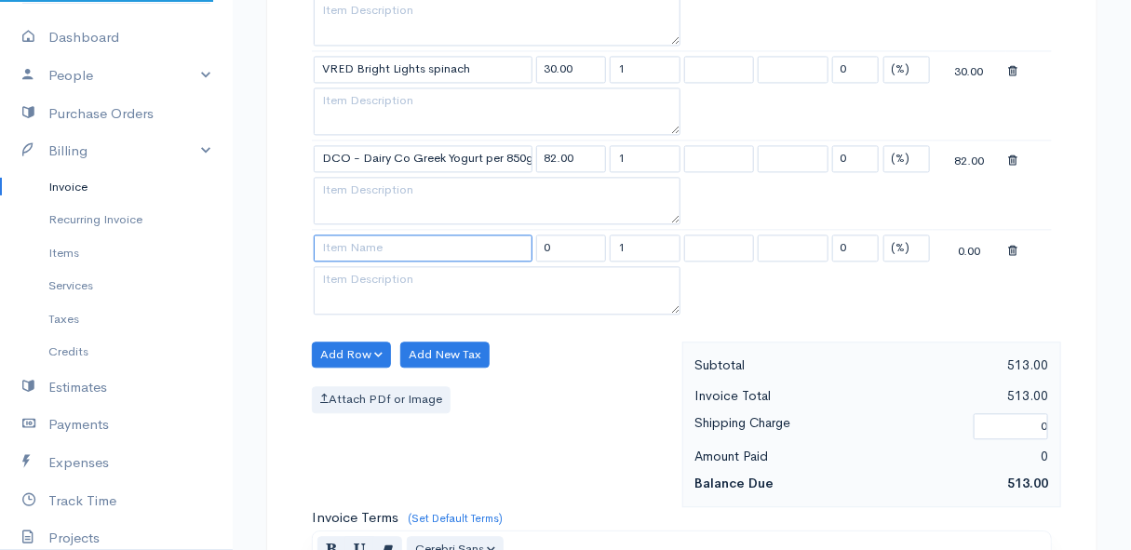
click at [355, 241] on input at bounding box center [423, 248] width 219 height 27
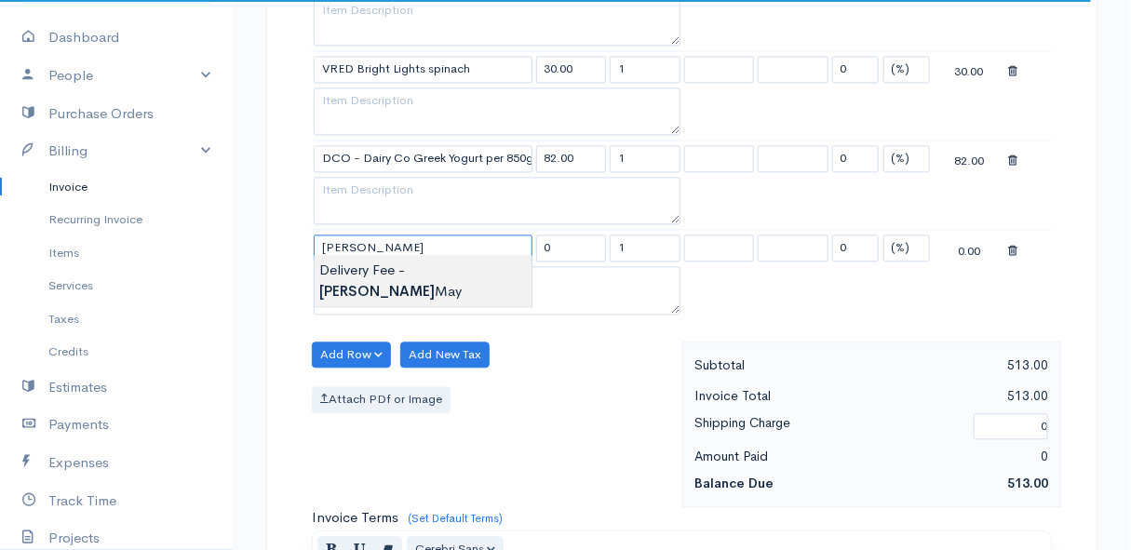
type input "Delivery Fee - [PERSON_NAME]"
type input "50.00"
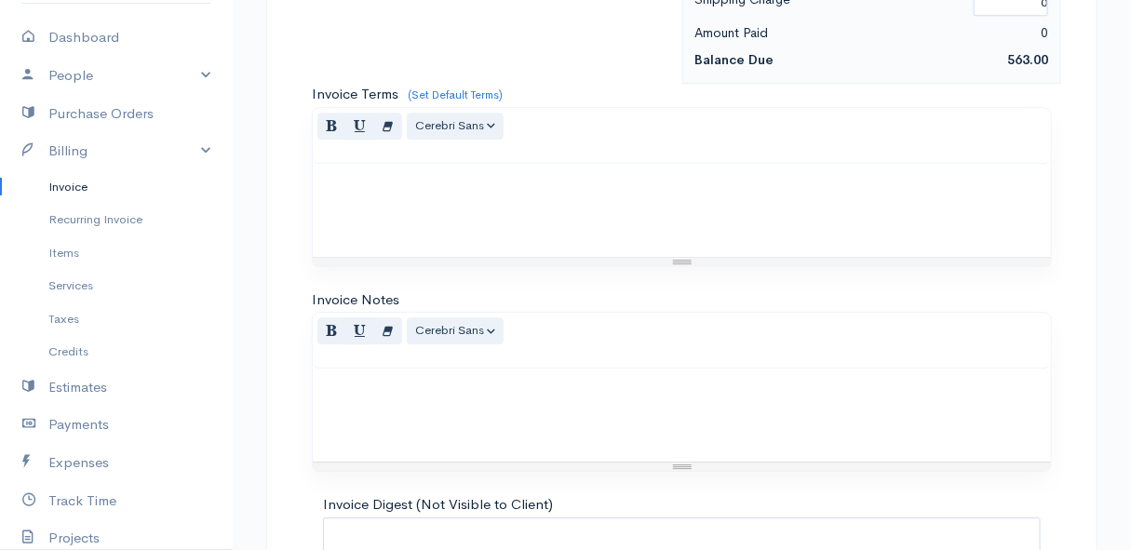
scroll to position [1946, 0]
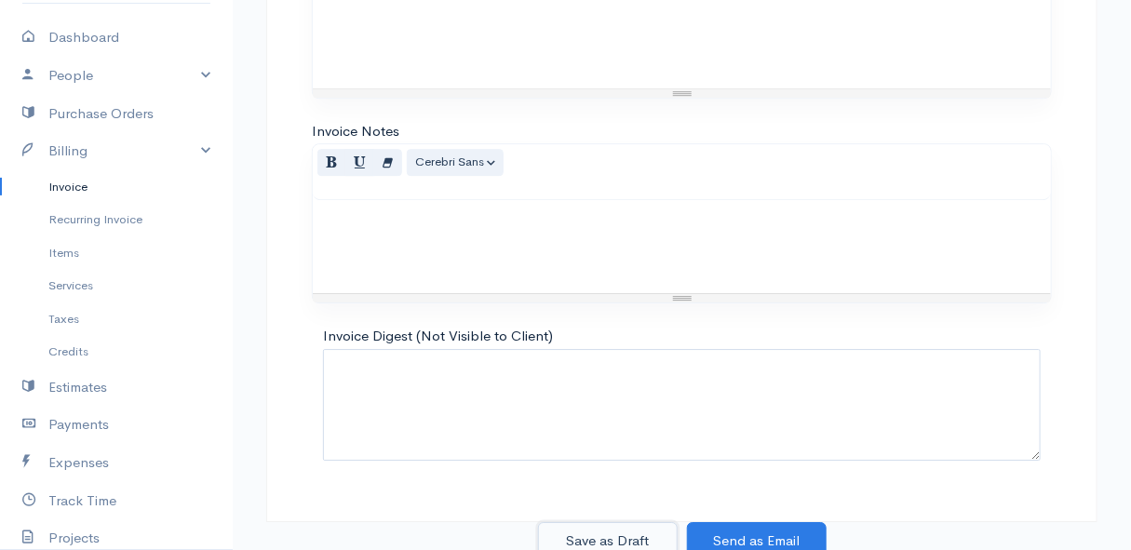
click at [593, 530] on button "Save as Draft" at bounding box center [608, 541] width 140 height 38
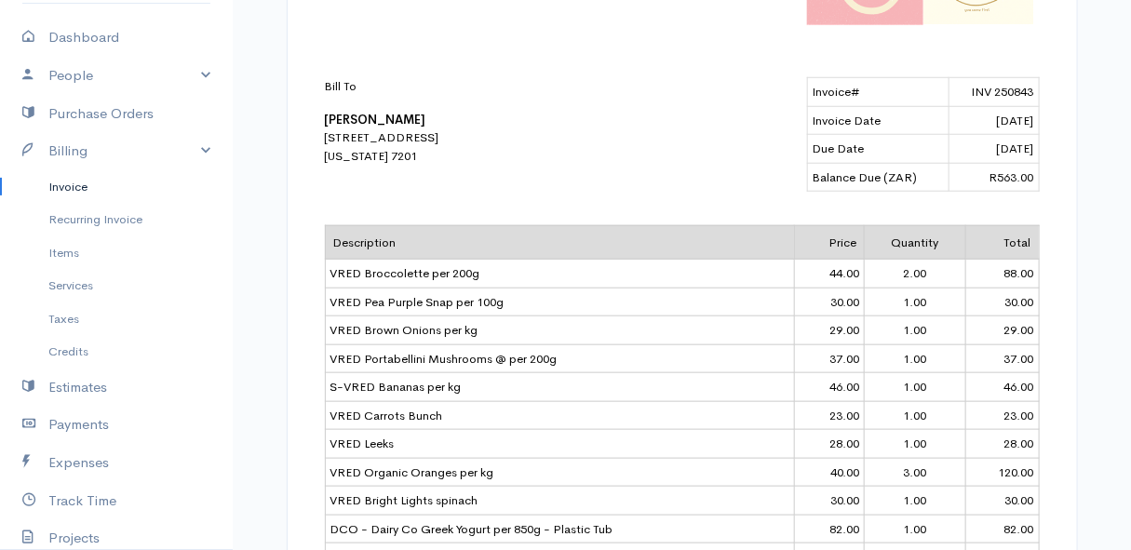
scroll to position [423, 0]
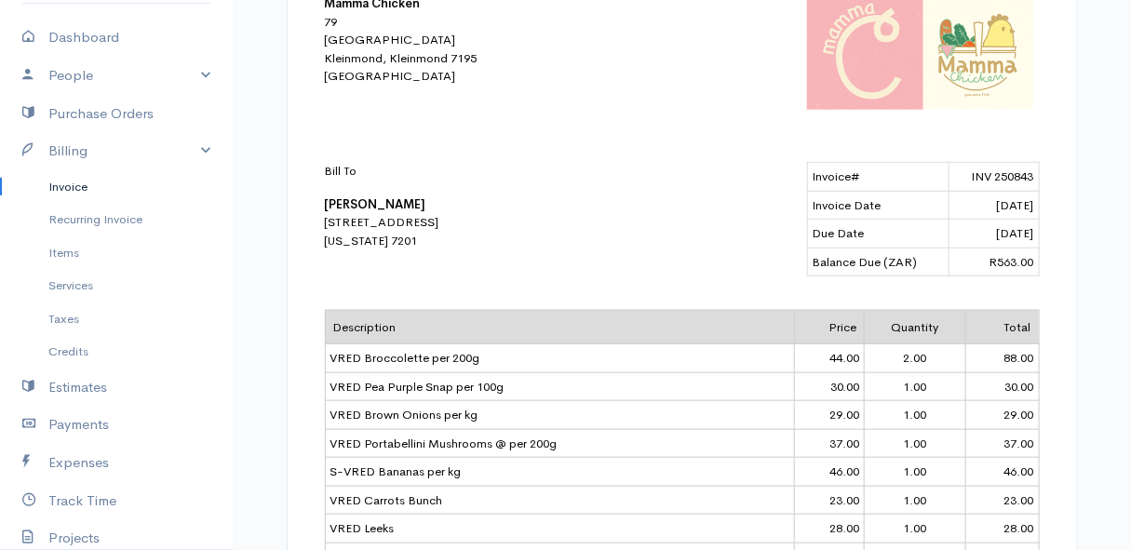
click at [68, 189] on link "Invoice" at bounding box center [116, 187] width 233 height 34
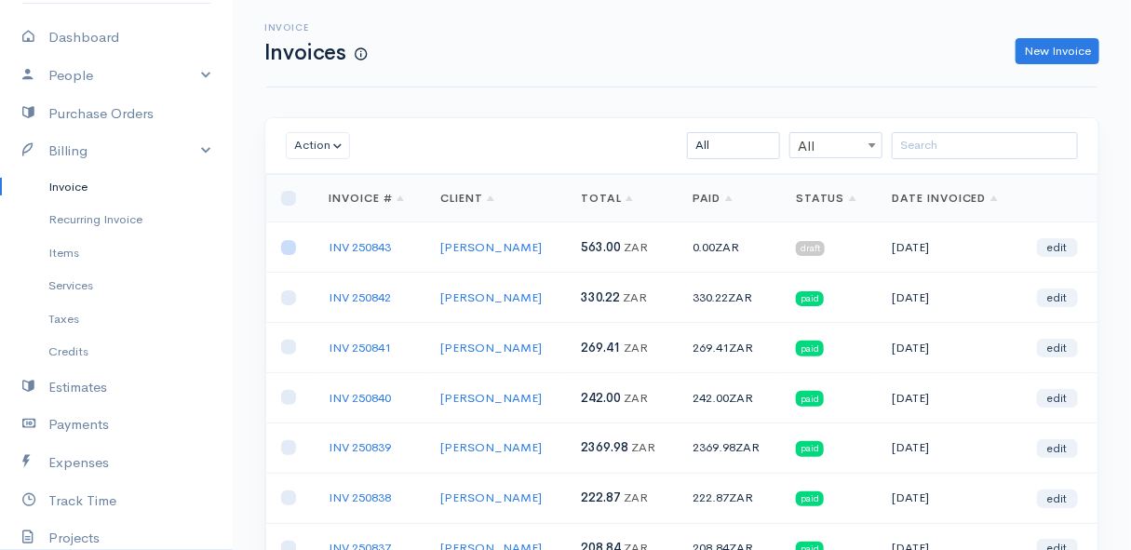
click at [286, 247] on input "checkbox" at bounding box center [288, 247] width 15 height 15
checkbox input "true"
click at [317, 137] on button "Action" at bounding box center [318, 145] width 64 height 27
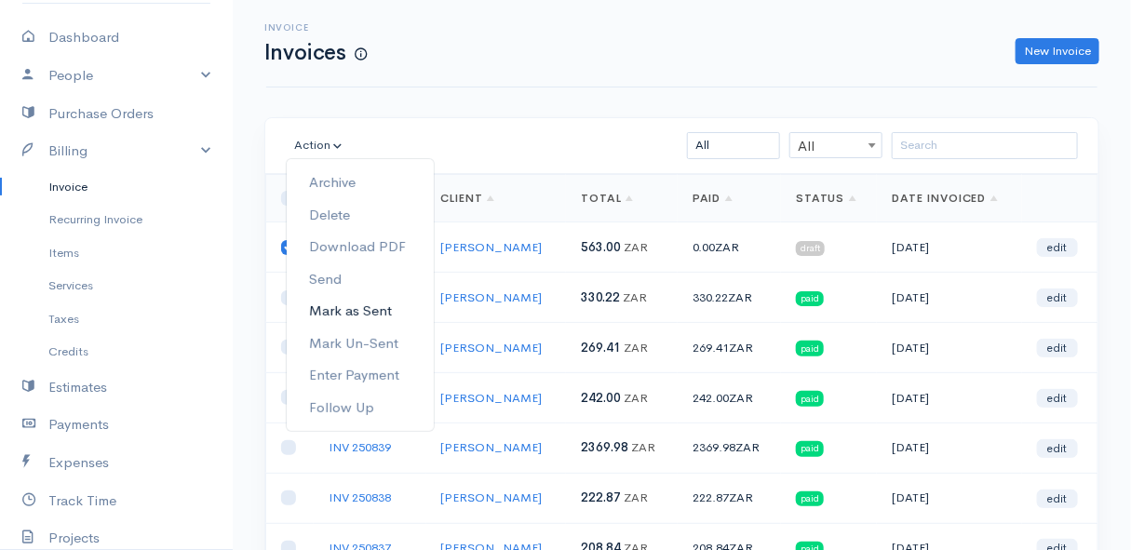
click at [355, 307] on link "Mark as Sent" at bounding box center [360, 311] width 147 height 33
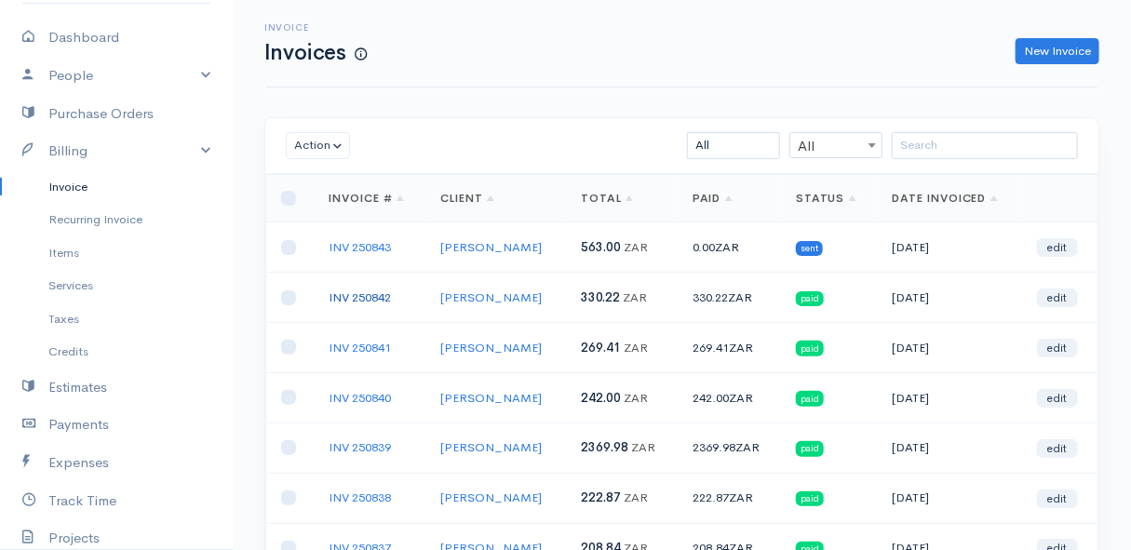
click at [372, 298] on link "INV 250842" at bounding box center [360, 298] width 62 height 16
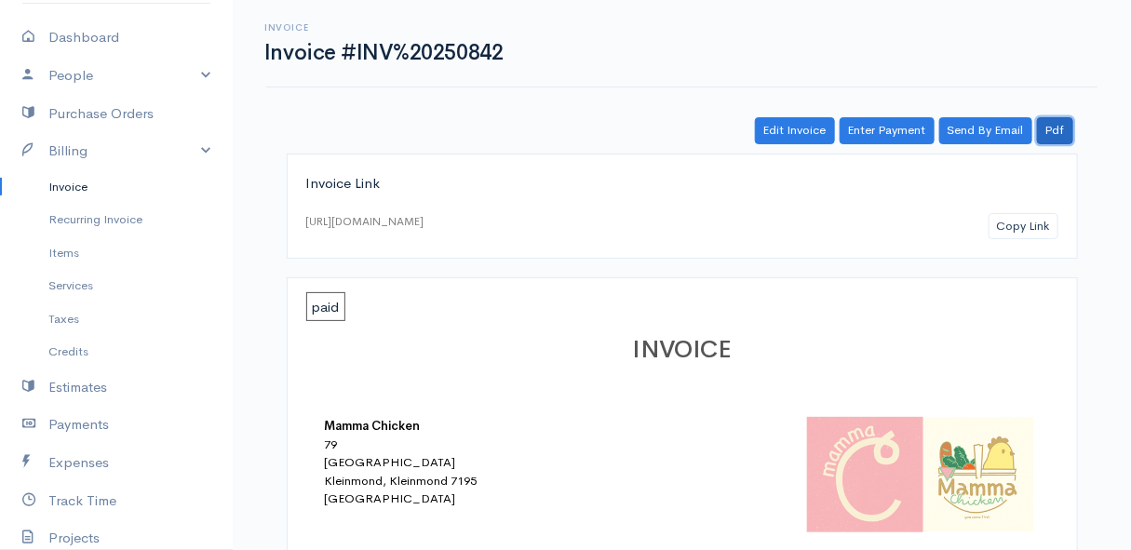
click at [1063, 134] on link "Pdf" at bounding box center [1055, 130] width 36 height 27
click at [68, 185] on link "Invoice" at bounding box center [116, 187] width 233 height 34
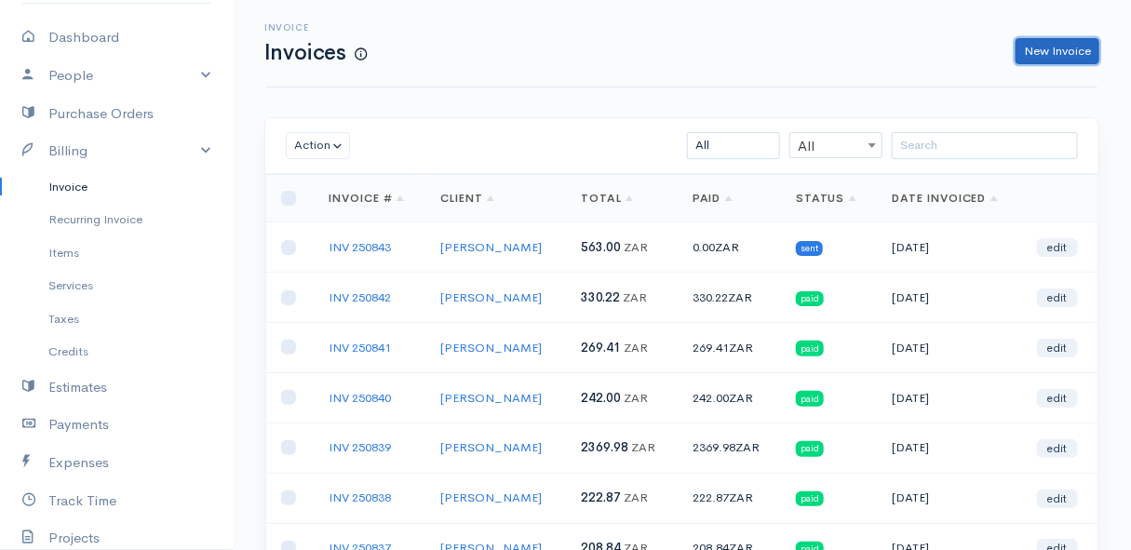
click at [1033, 48] on link "New Invoice" at bounding box center [1058, 51] width 84 height 27
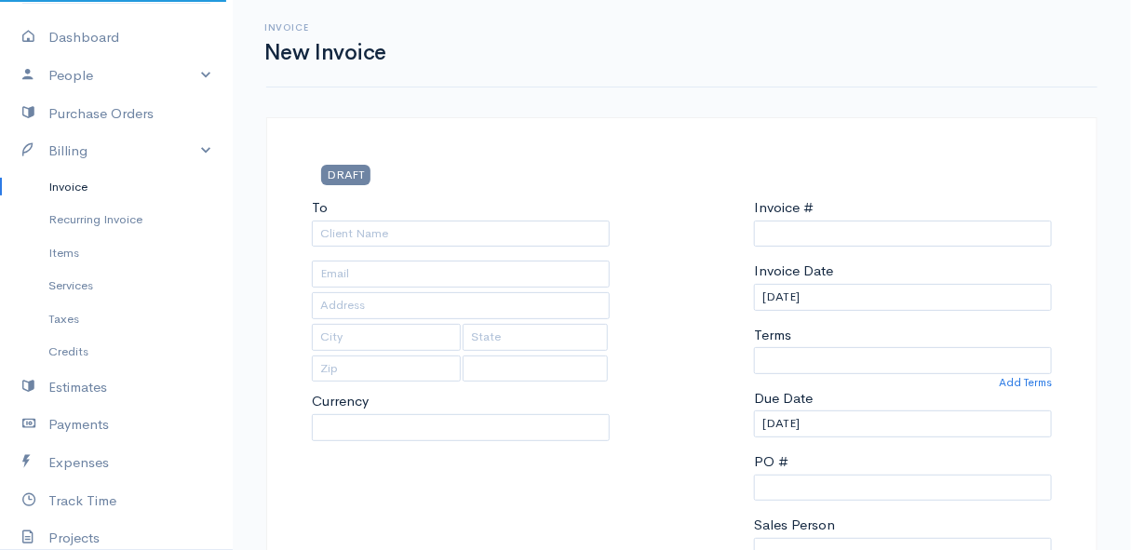
select select "[GEOGRAPHIC_DATA]"
type input "INV 250844"
select select "ZAR"
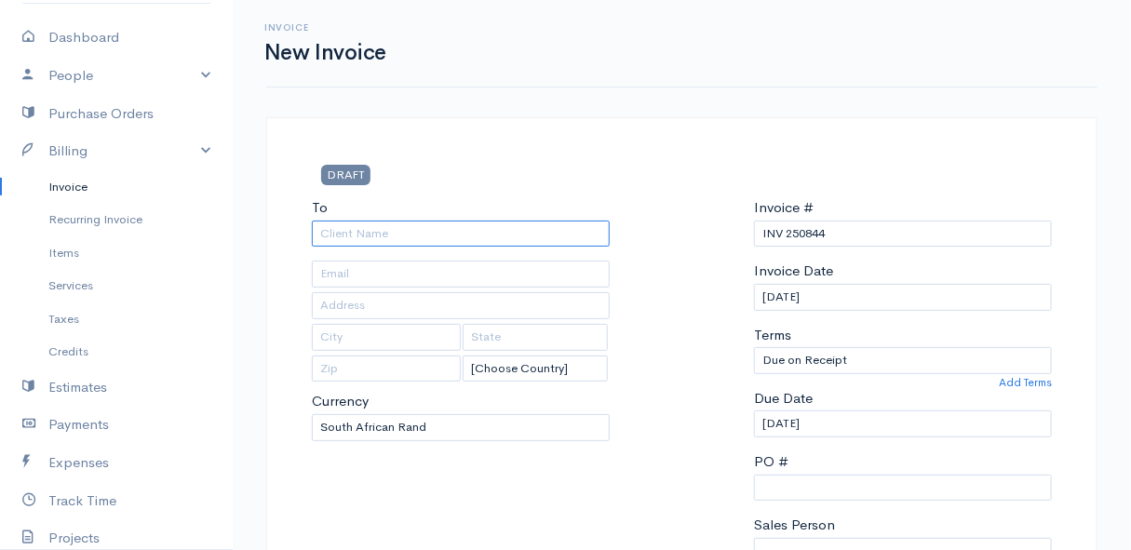
click at [419, 243] on input "To" at bounding box center [461, 234] width 298 height 27
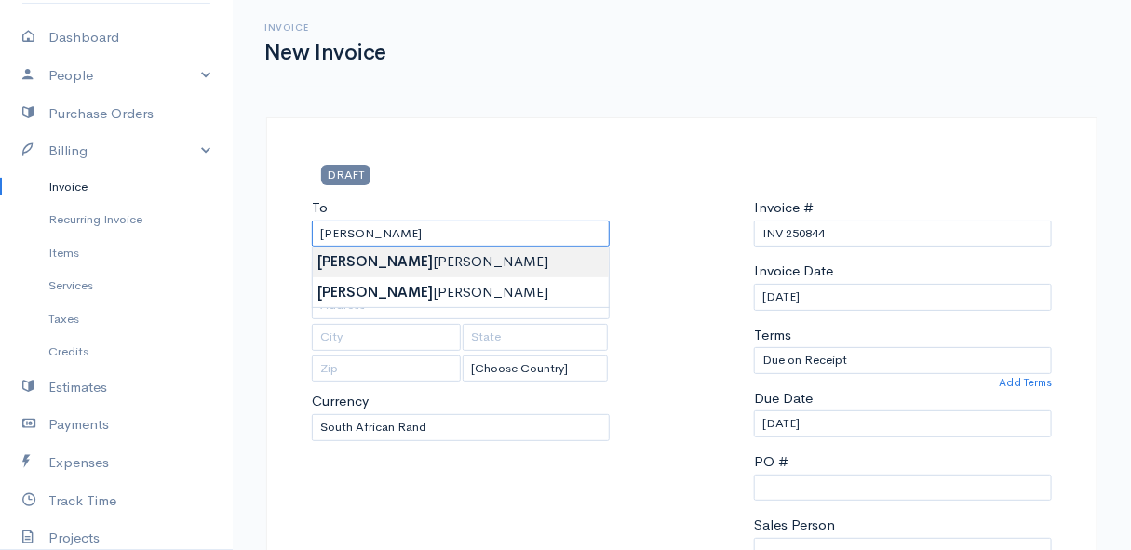
type input "[PERSON_NAME]"
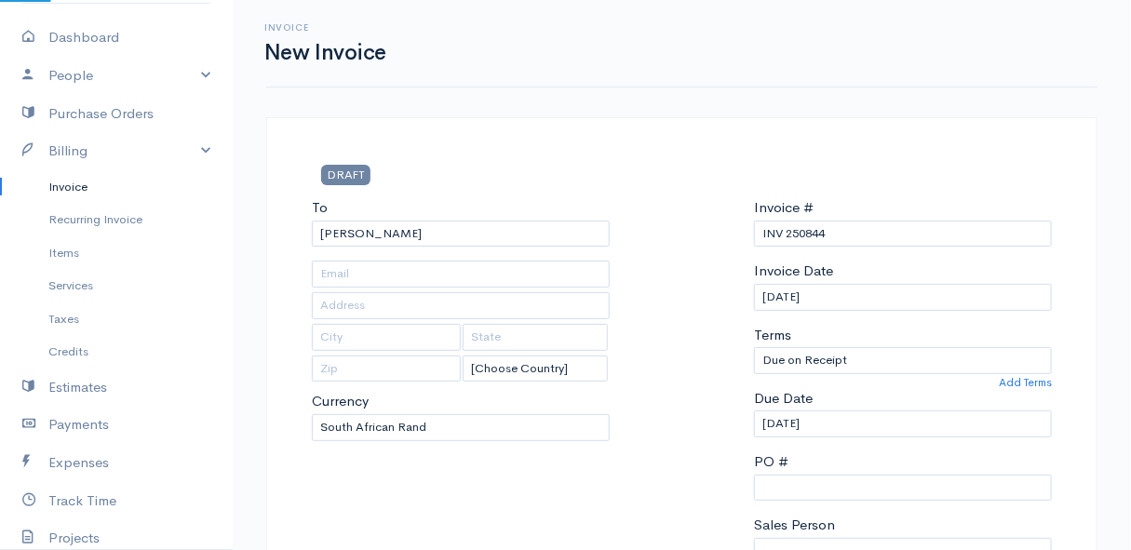
type input "[STREET_ADDRESS][PERSON_NAME]"
type input "[PERSON_NAME] Bay"
type input "7195"
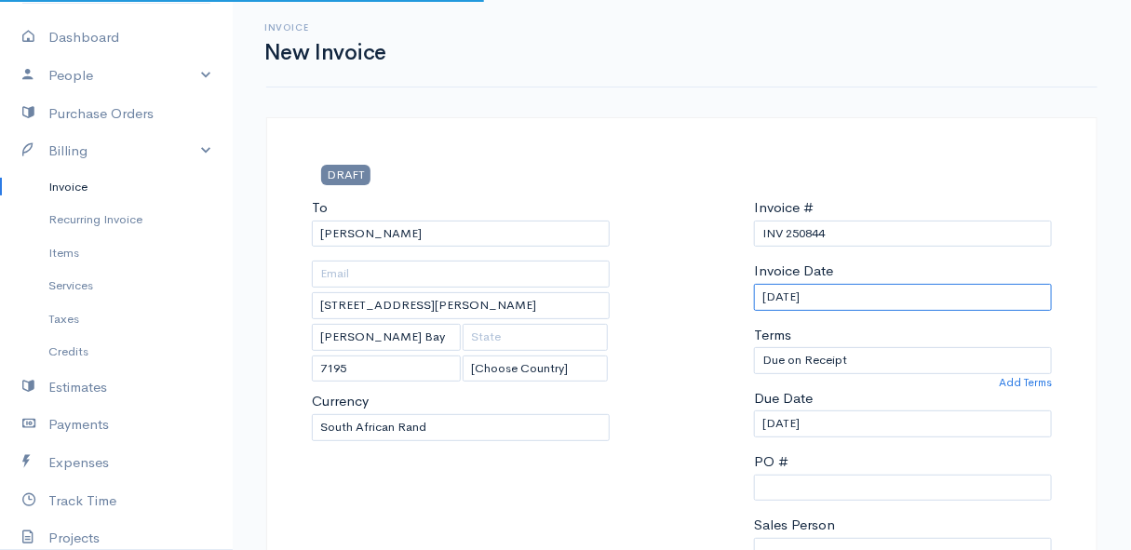
click at [919, 298] on input "[DATE]" at bounding box center [903, 297] width 298 height 27
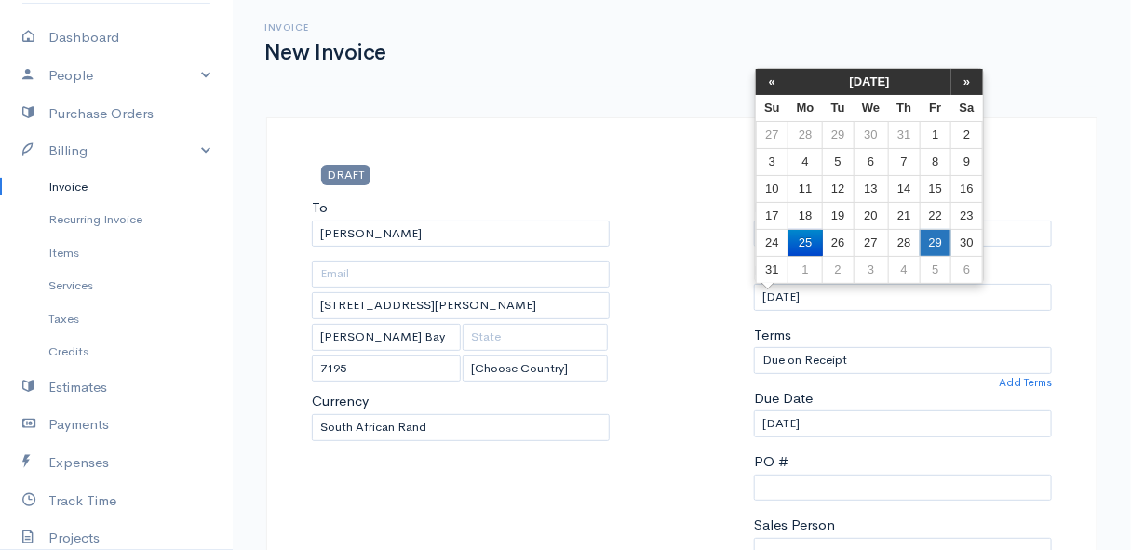
click at [940, 240] on td "29" at bounding box center [935, 242] width 31 height 27
type input "[DATE]"
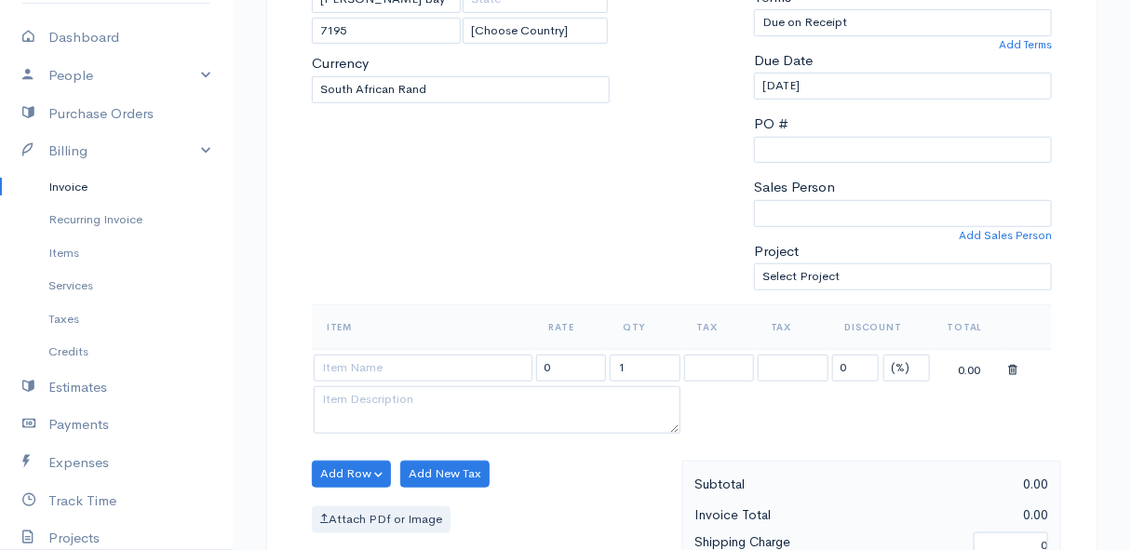
scroll to position [507, 0]
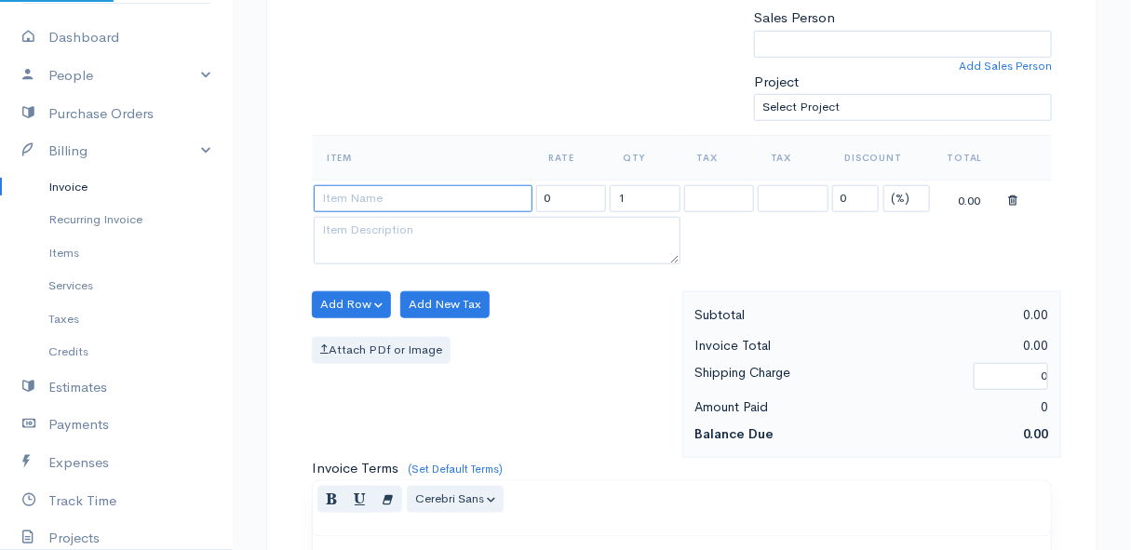
click at [383, 193] on input at bounding box center [423, 198] width 219 height 27
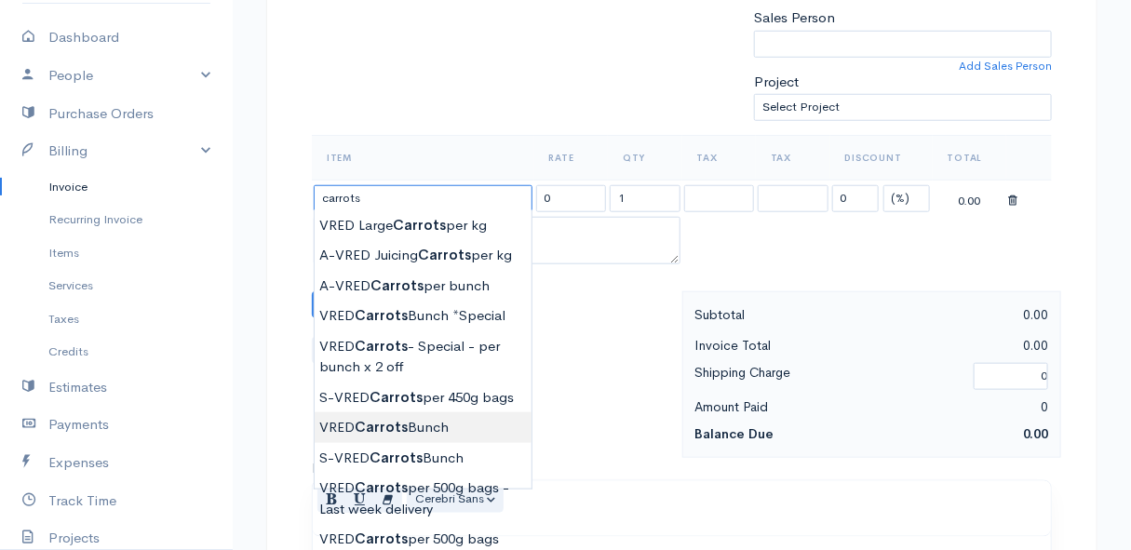
type input "VRED Carrots Bunch"
type input "23.00"
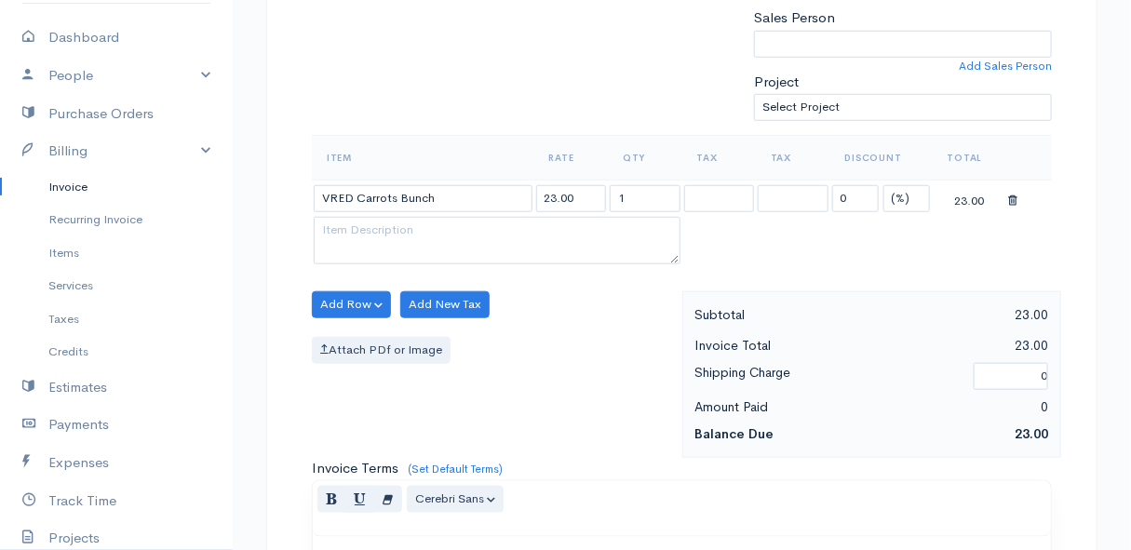
click at [435, 423] on body "Mamma Chicken Upgrade Dashboard People Clients Vendors Staff Users Purchase Ord…" at bounding box center [565, 298] width 1131 height 1610
click at [330, 287] on div "Item Rate Qty Tax Tax Discount Total VRED Carrots Bunch 23.00 1 0 (%) Flat 23.00" at bounding box center [682, 213] width 740 height 156
click at [332, 292] on button "Add Row" at bounding box center [351, 304] width 79 height 27
click at [357, 335] on link "Add Item Row" at bounding box center [386, 342] width 147 height 33
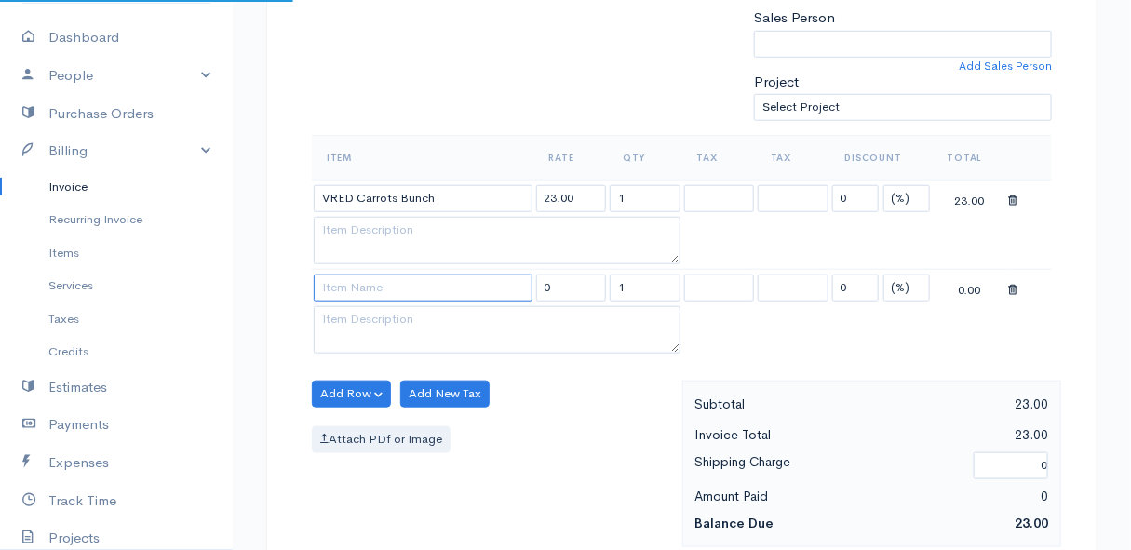
click at [344, 283] on input at bounding box center [423, 288] width 219 height 27
click at [344, 282] on input at bounding box center [423, 288] width 219 height 27
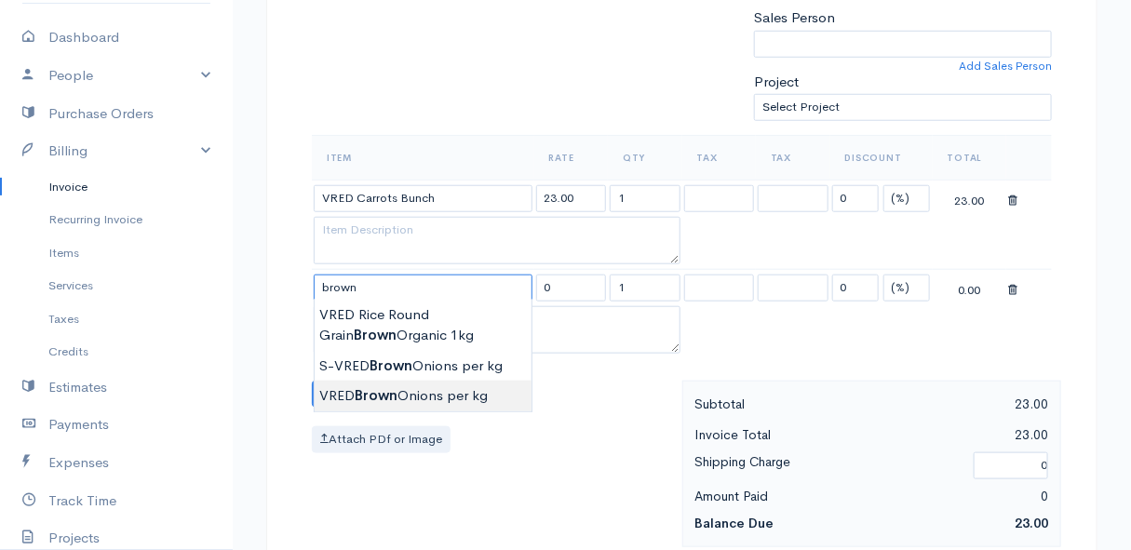
type input "VRED Brown Onions per kg"
type input "29.00"
click at [387, 385] on body "Mamma Chicken Upgrade Dashboard People Clients Vendors Staff Users Purchase Ord…" at bounding box center [565, 342] width 1131 height 1699
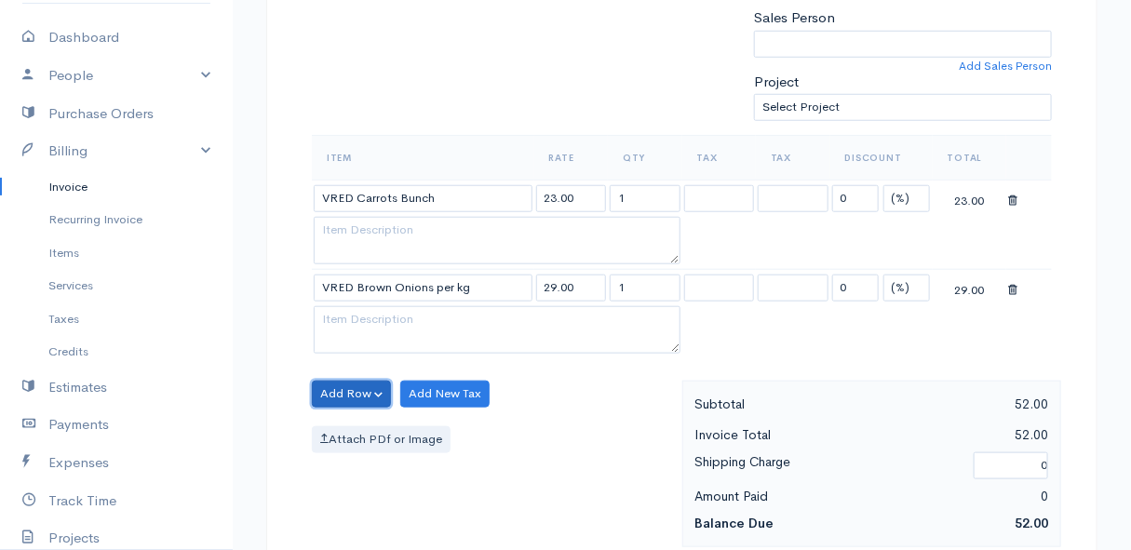
click at [367, 391] on button "Add Row" at bounding box center [351, 394] width 79 height 27
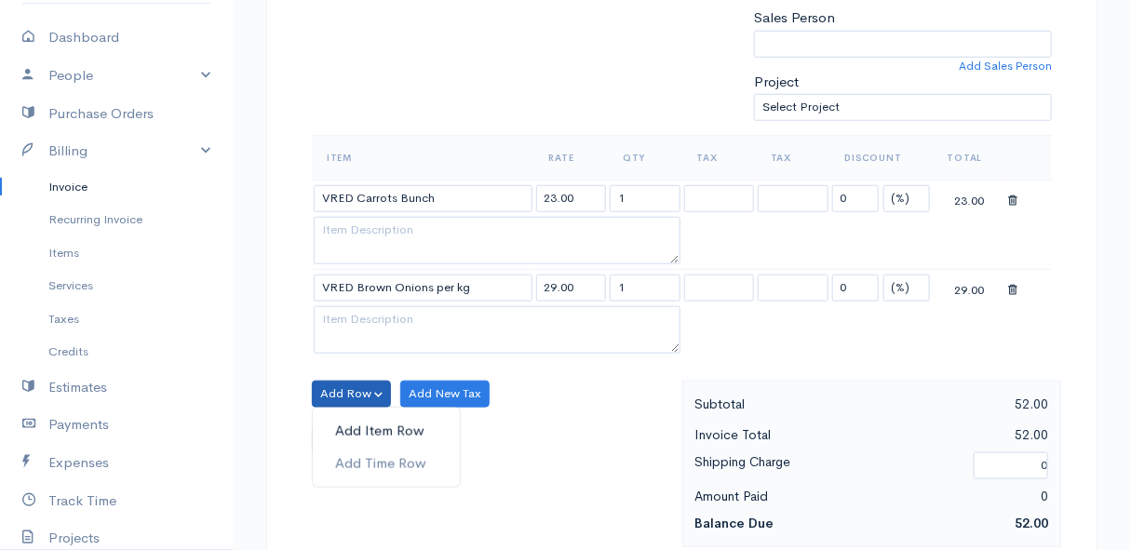
click at [358, 425] on link "Add Item Row" at bounding box center [386, 431] width 147 height 33
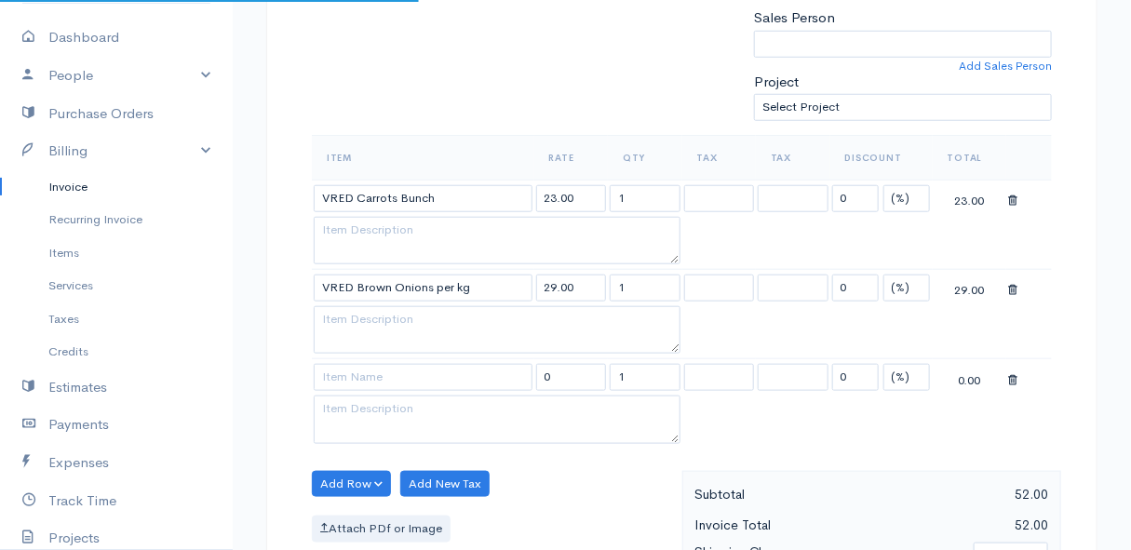
click at [358, 391] on td at bounding box center [423, 377] width 222 height 36
click at [357, 375] on input at bounding box center [423, 377] width 219 height 27
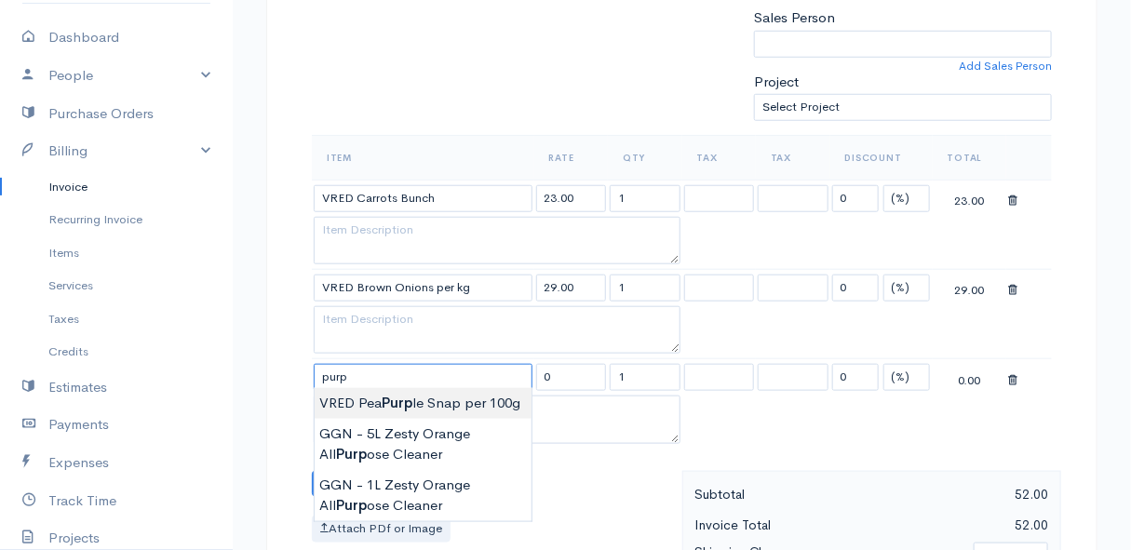
type input "VRED Pea Purple Snap per 100g"
type input "30.00"
click at [360, 399] on body "Mamma Chicken Upgrade Dashboard People Clients Vendors Staff Users Purchase Ord…" at bounding box center [565, 387] width 1131 height 1788
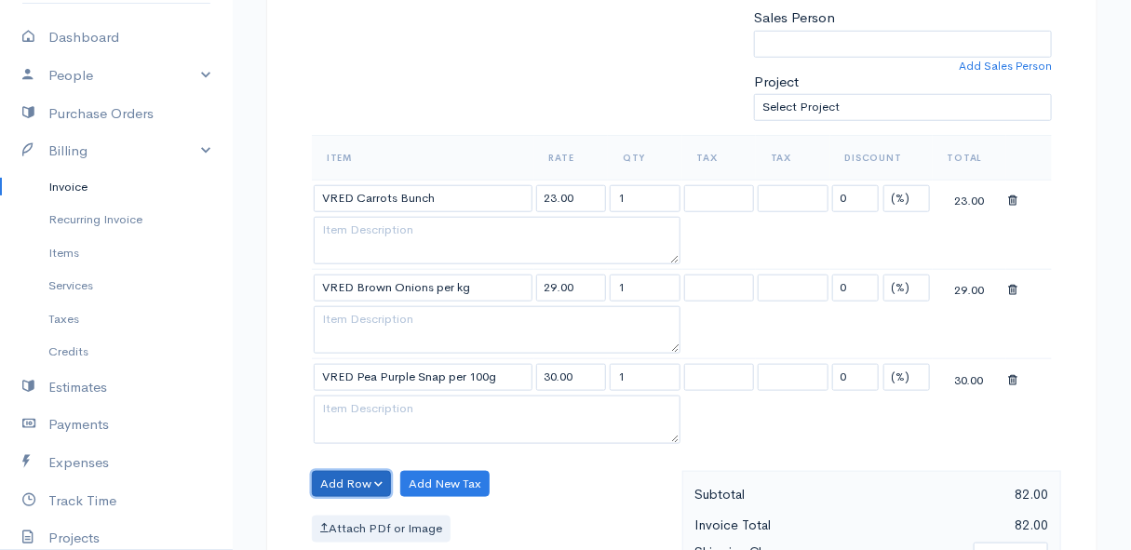
click at [348, 473] on button "Add Row" at bounding box center [351, 484] width 79 height 27
click at [358, 411] on link "Add Item Row" at bounding box center [386, 414] width 147 height 33
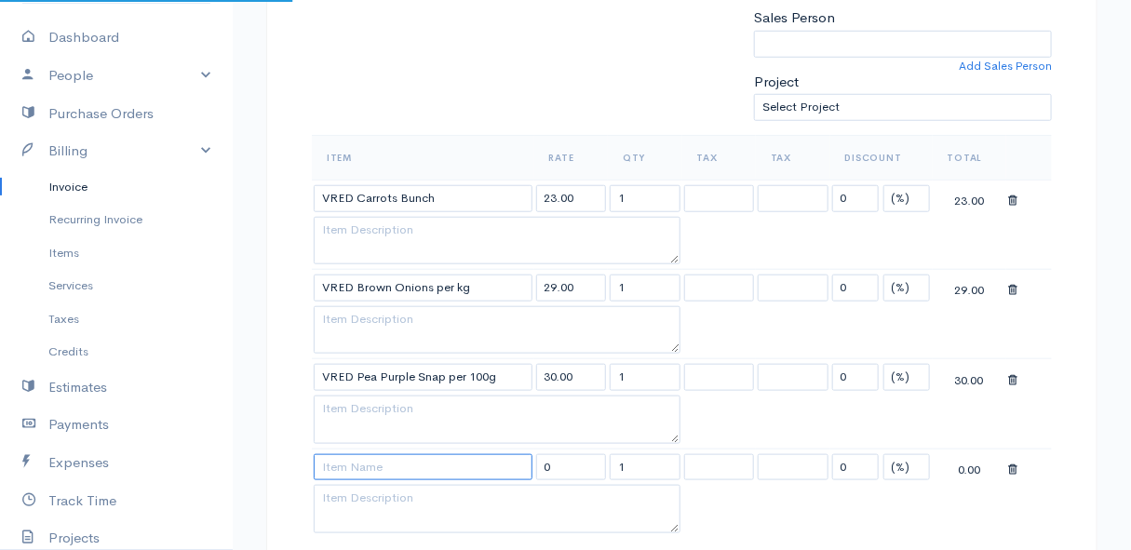
click at [343, 463] on input at bounding box center [423, 467] width 219 height 27
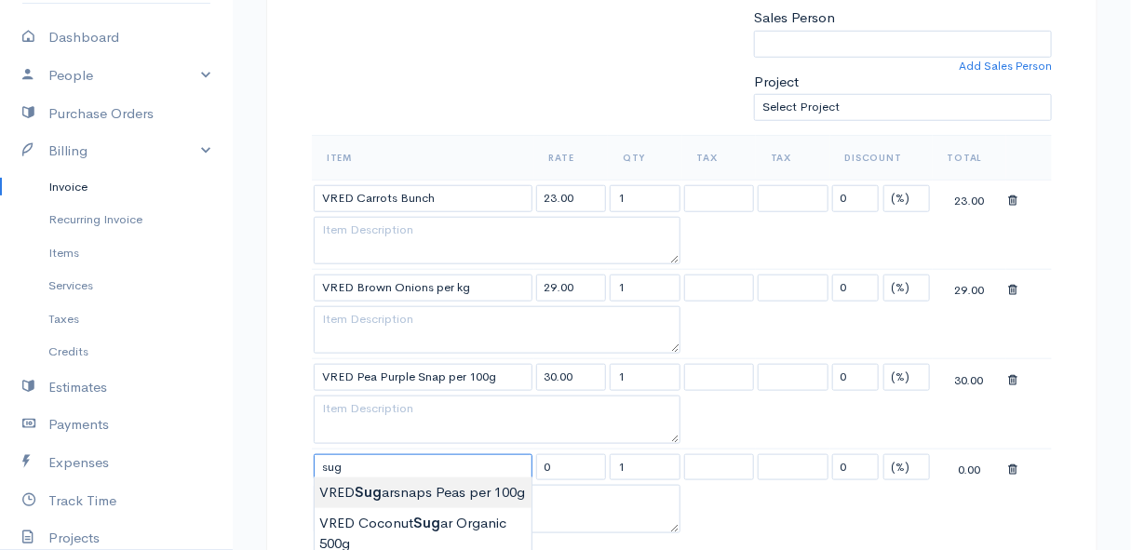
type input "VRED Sugarsnaps Peas per 100g"
type input "30.00"
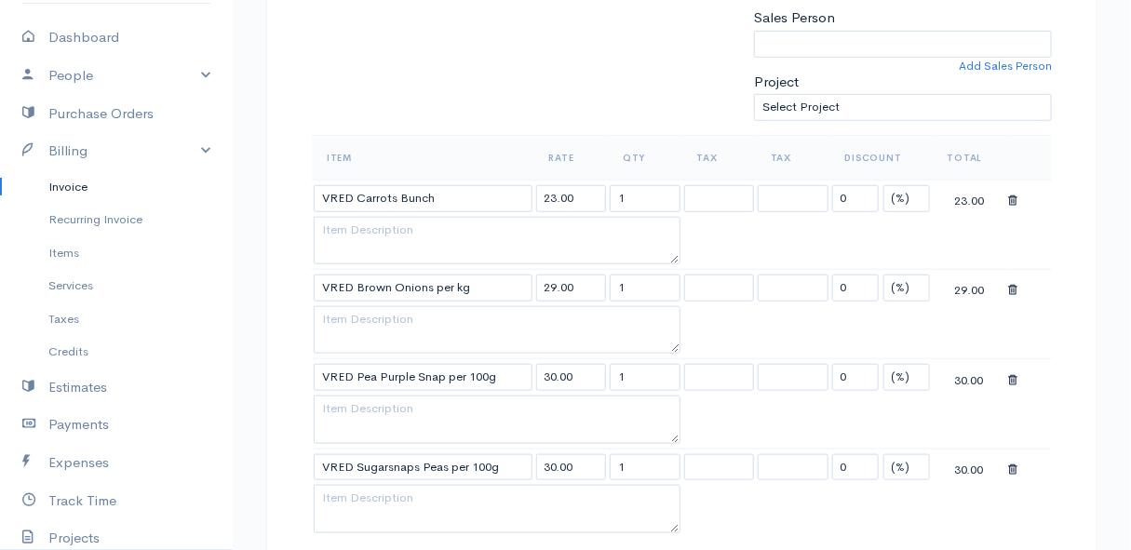
click at [362, 489] on body "Mamma Chicken Upgrade Dashboard People Clients Vendors Staff Users Purchase Ord…" at bounding box center [565, 432] width 1131 height 1878
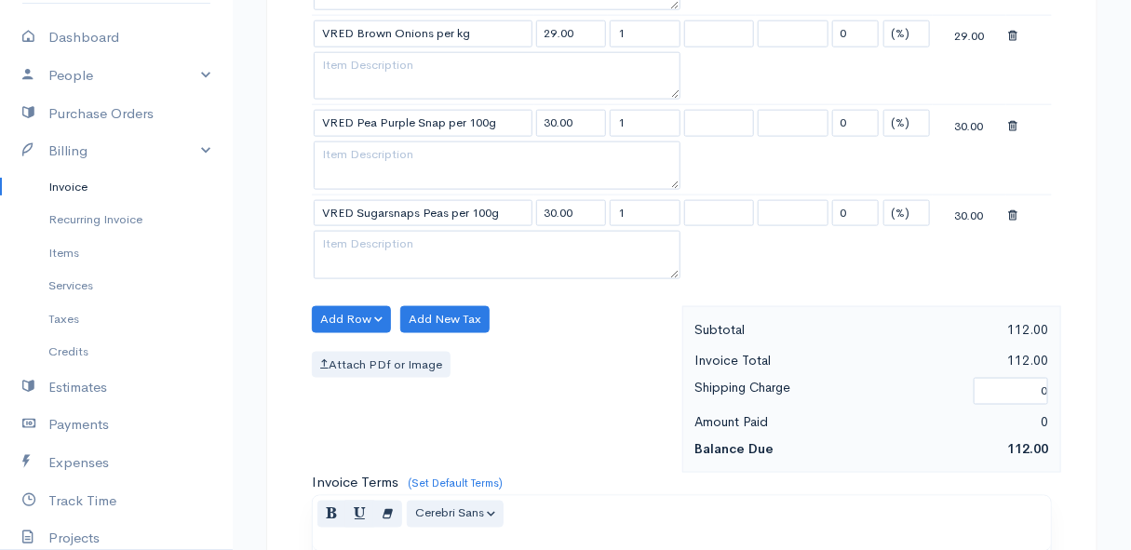
scroll to position [677, 0]
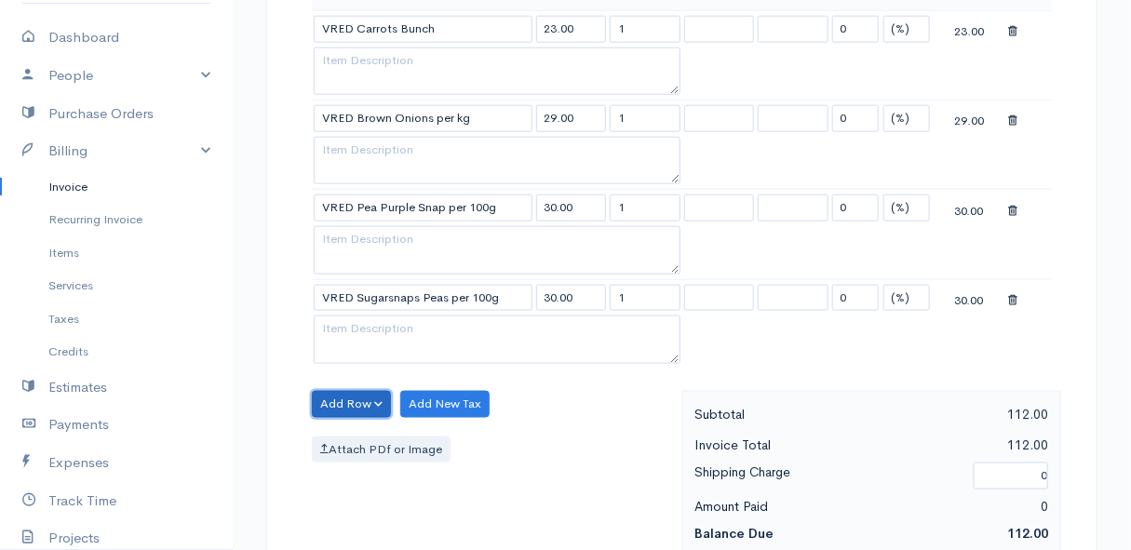
click at [353, 397] on button "Add Row" at bounding box center [351, 404] width 79 height 27
click at [355, 432] on link "Add Item Row" at bounding box center [386, 441] width 147 height 33
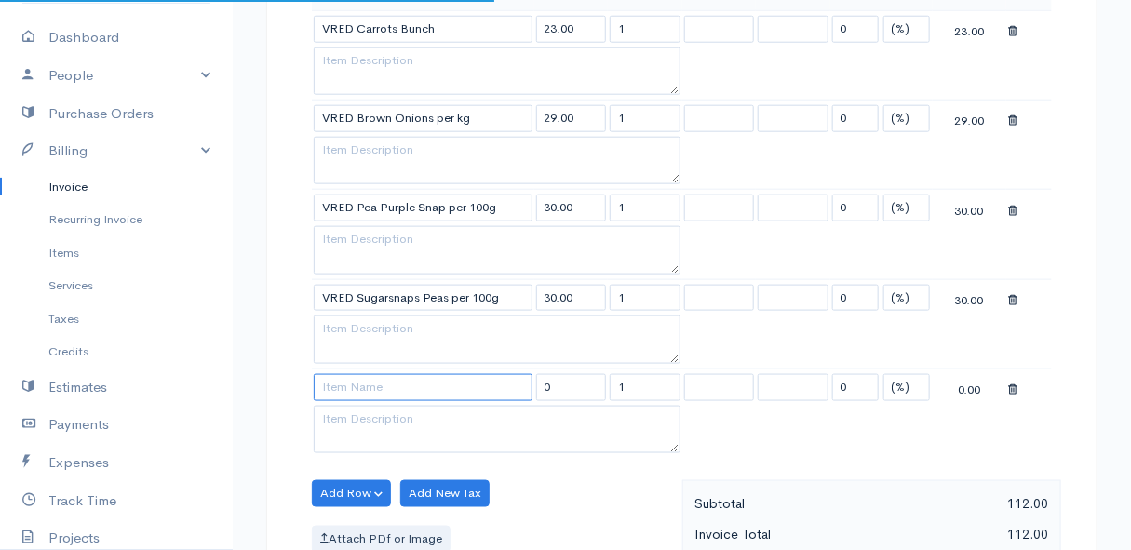
click at [347, 389] on input at bounding box center [423, 387] width 219 height 27
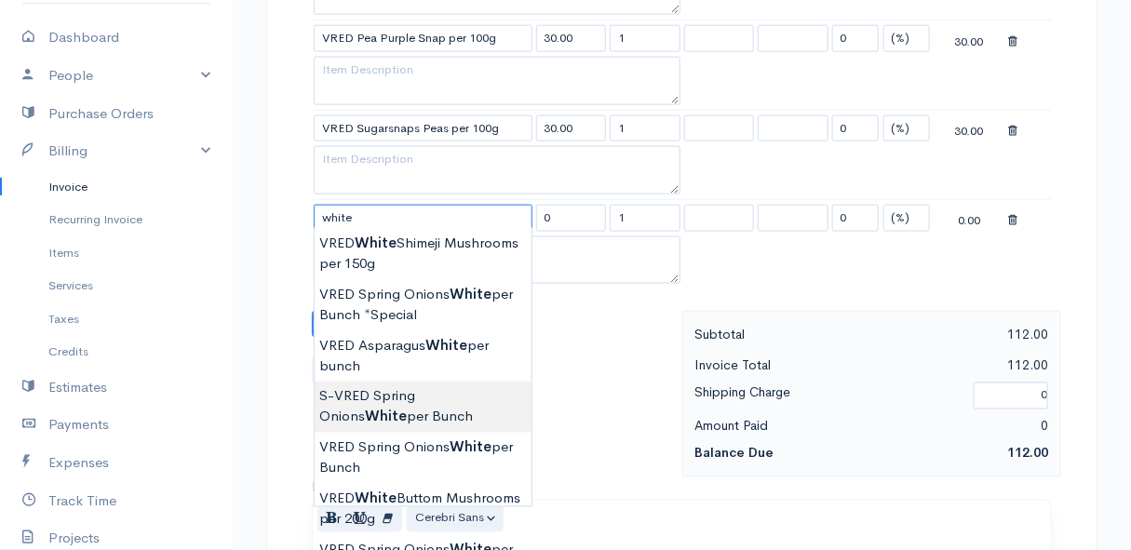
scroll to position [931, 0]
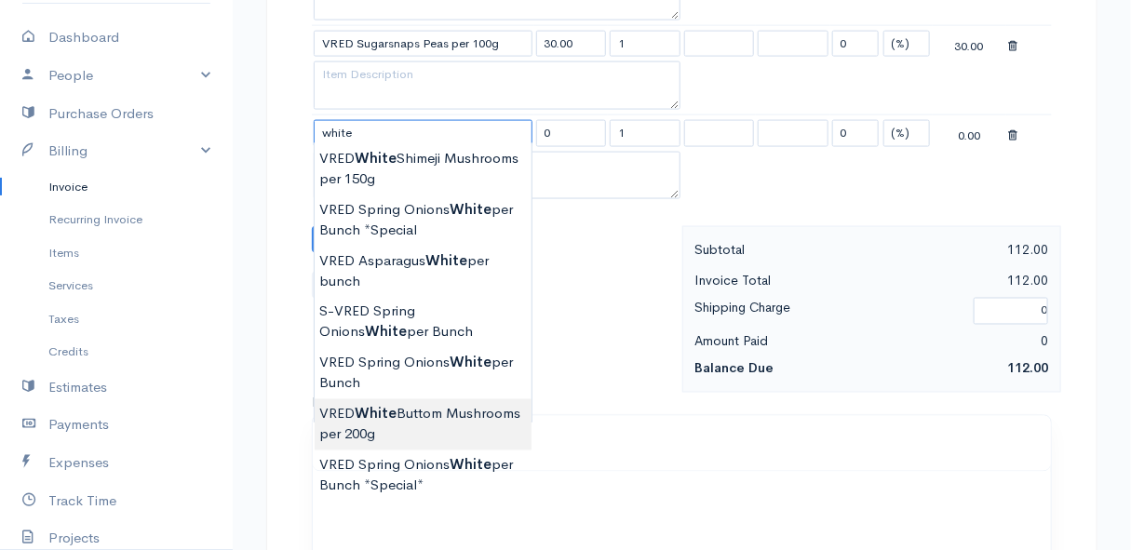
type input "VRED White Buttom Mushrooms per 200g"
type input "31.00"
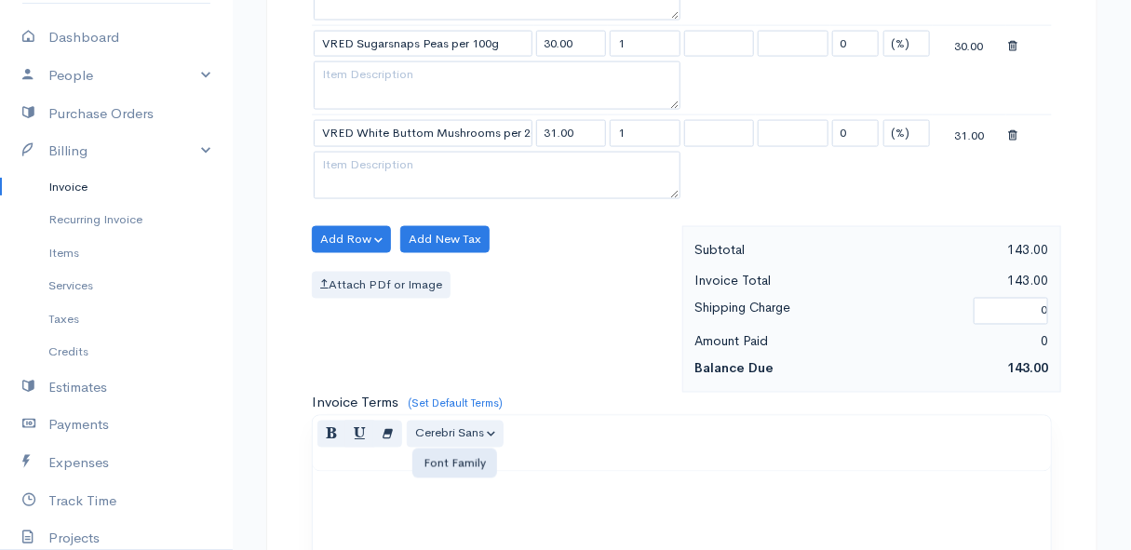
click at [446, 427] on body "Mamma Chicken Upgrade Dashboard People Clients Vendors Staff Users Purchase Ord…" at bounding box center [565, 53] width 1131 height 1968
click at [335, 232] on button "Add Row" at bounding box center [351, 239] width 79 height 27
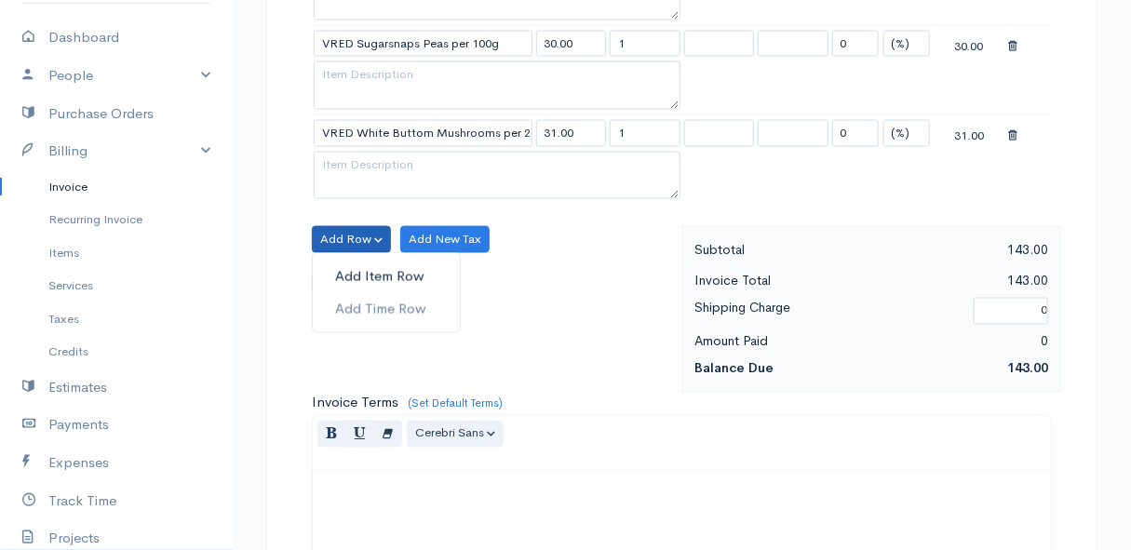
click at [346, 267] on link "Add Item Row" at bounding box center [386, 277] width 147 height 33
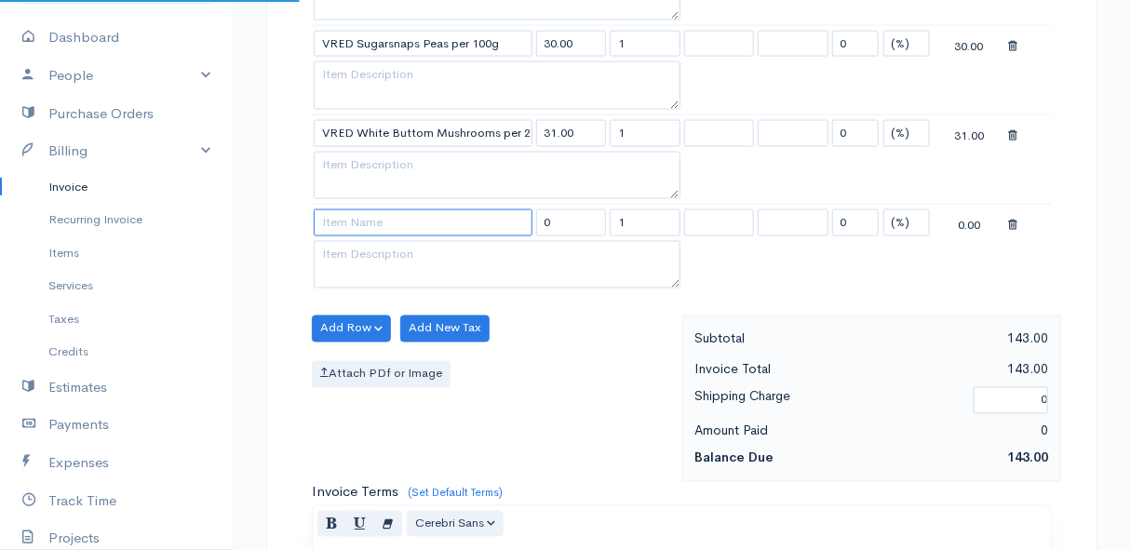
click at [334, 222] on input at bounding box center [423, 222] width 219 height 27
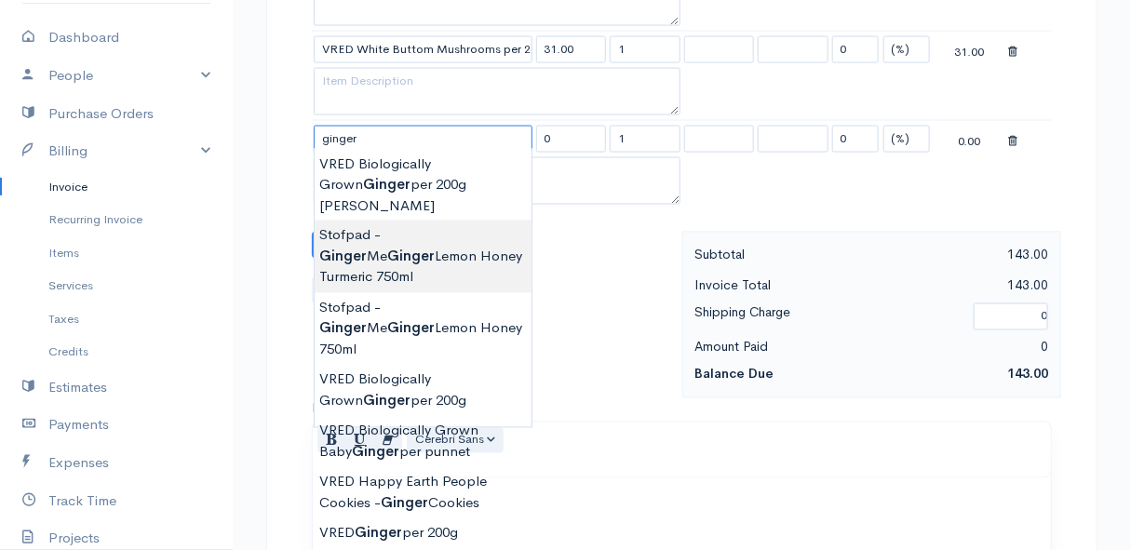
scroll to position [1099, 0]
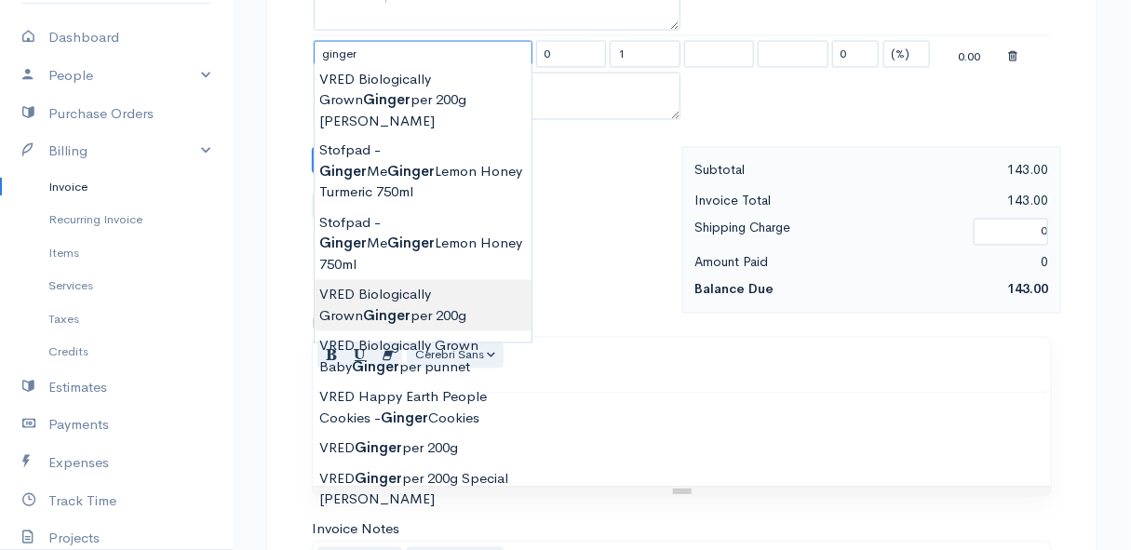
type input "VRED Biologically Grown Ginger per 200g"
type input "58.00"
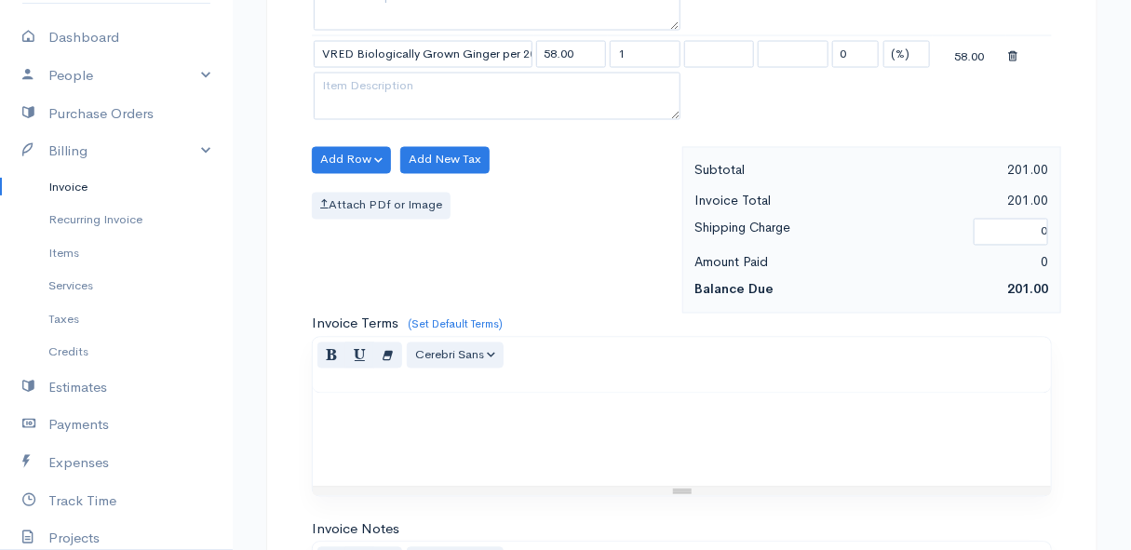
click at [352, 151] on button "Add Row" at bounding box center [351, 160] width 79 height 27
click at [356, 195] on link "Add Item Row" at bounding box center [386, 198] width 147 height 33
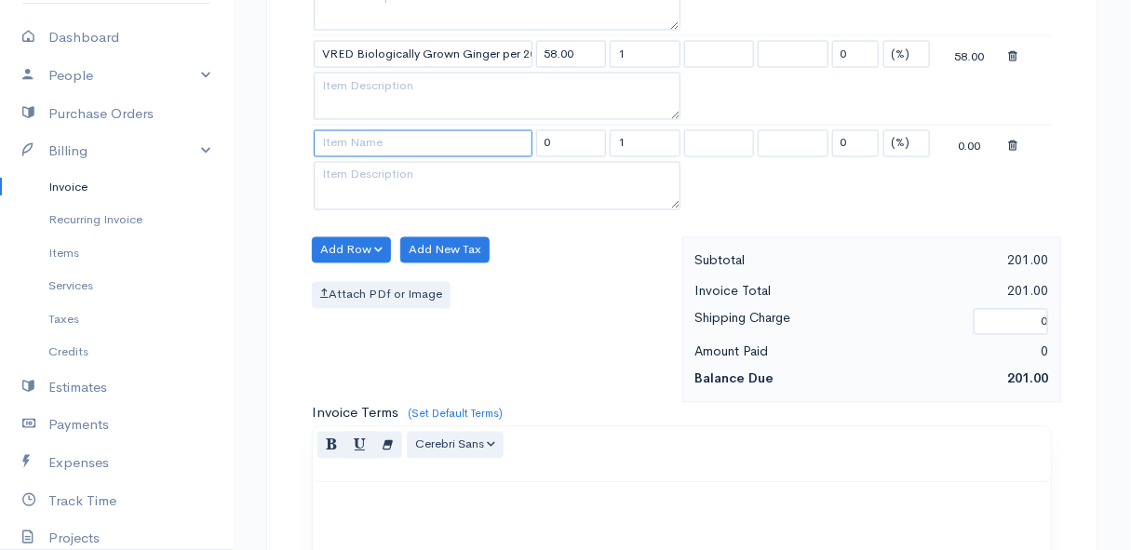
click at [344, 144] on input at bounding box center [423, 143] width 219 height 27
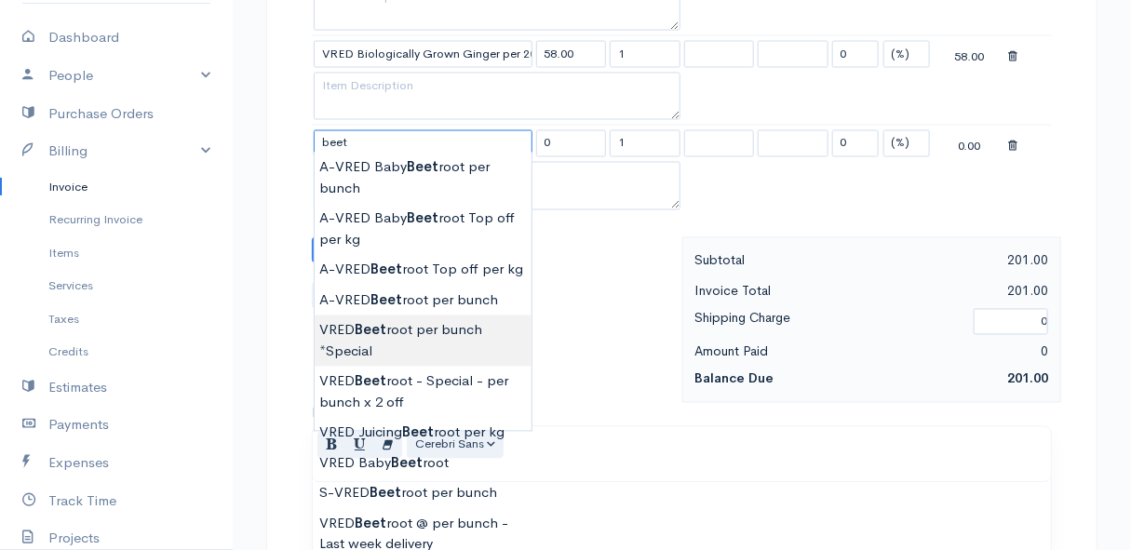
scroll to position [1184, 0]
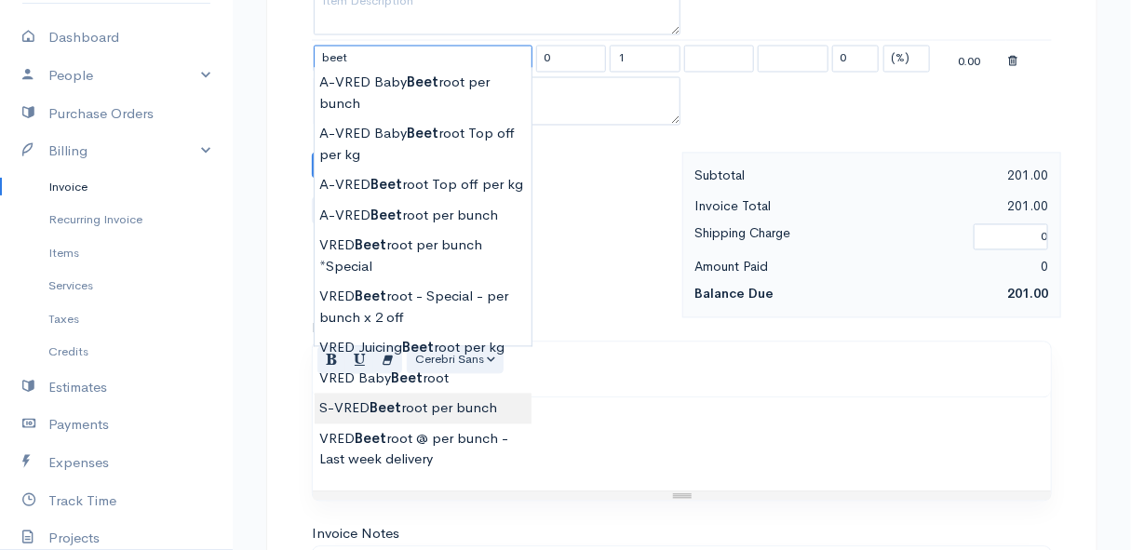
type input "S-VRED Beetroot per bunch"
type input "30.00"
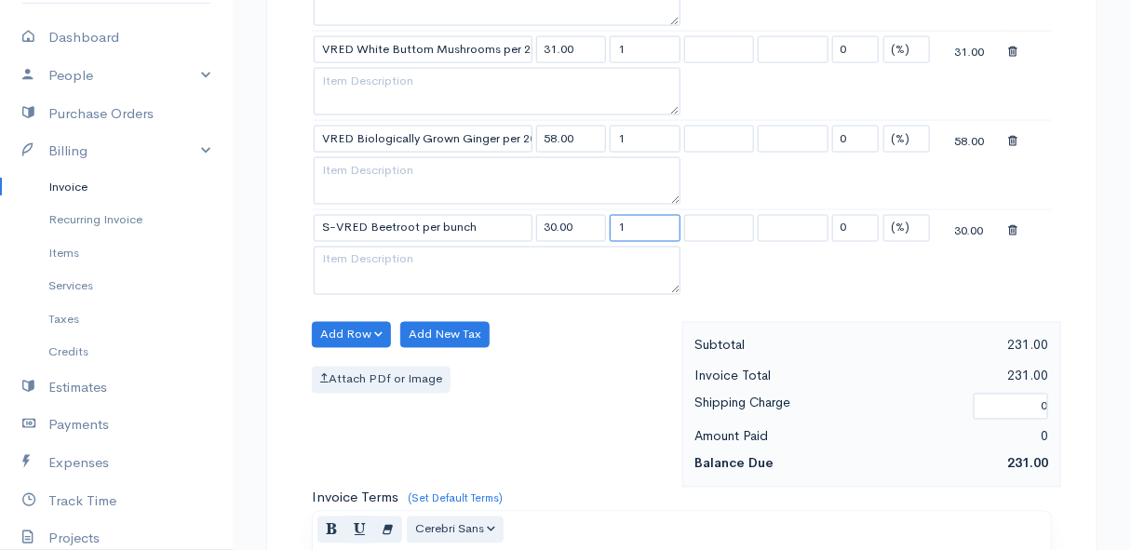
drag, startPoint x: 641, startPoint y: 223, endPoint x: 590, endPoint y: 228, distance: 51.4
click at [590, 228] on tr "S-VRED Beetroot per bunch 30.00 1 0 (%) Flat 30.00" at bounding box center [682, 228] width 740 height 36
type input "2"
click at [357, 331] on button "Add Row" at bounding box center [351, 335] width 79 height 27
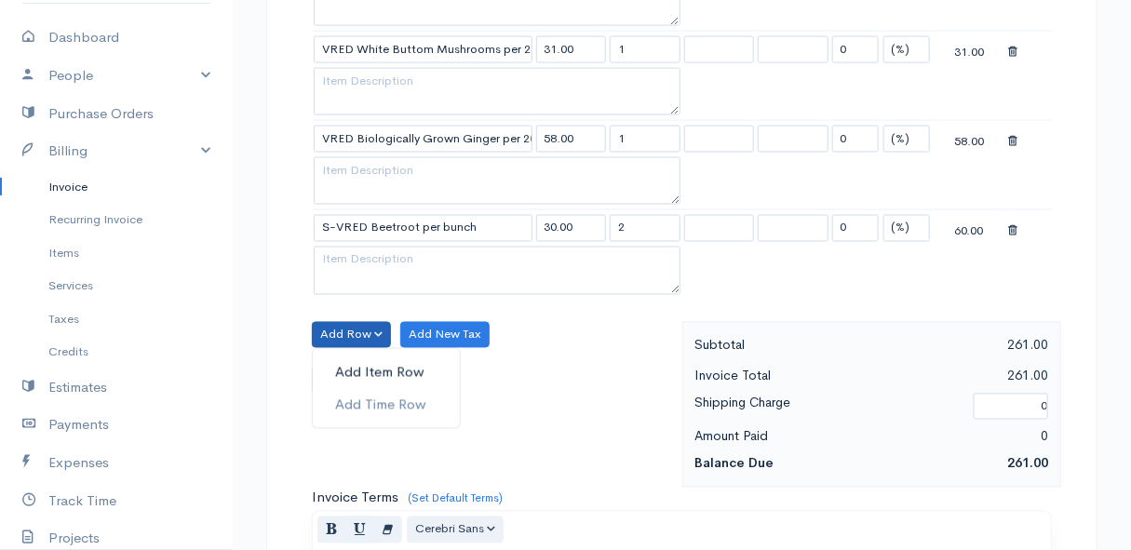
click at [357, 357] on link "Add Item Row" at bounding box center [386, 373] width 147 height 33
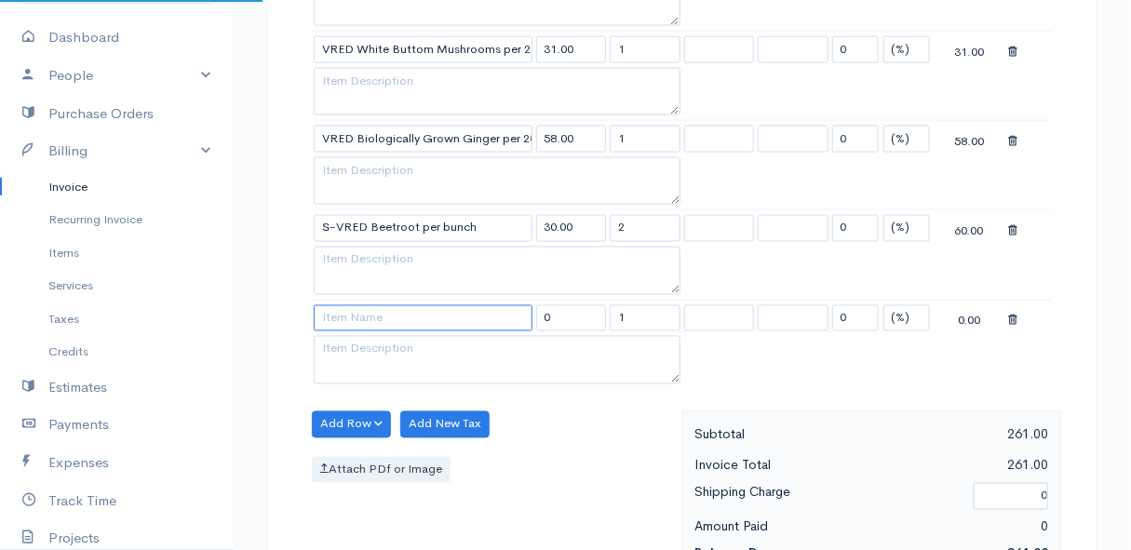
click at [368, 305] on input at bounding box center [423, 318] width 219 height 27
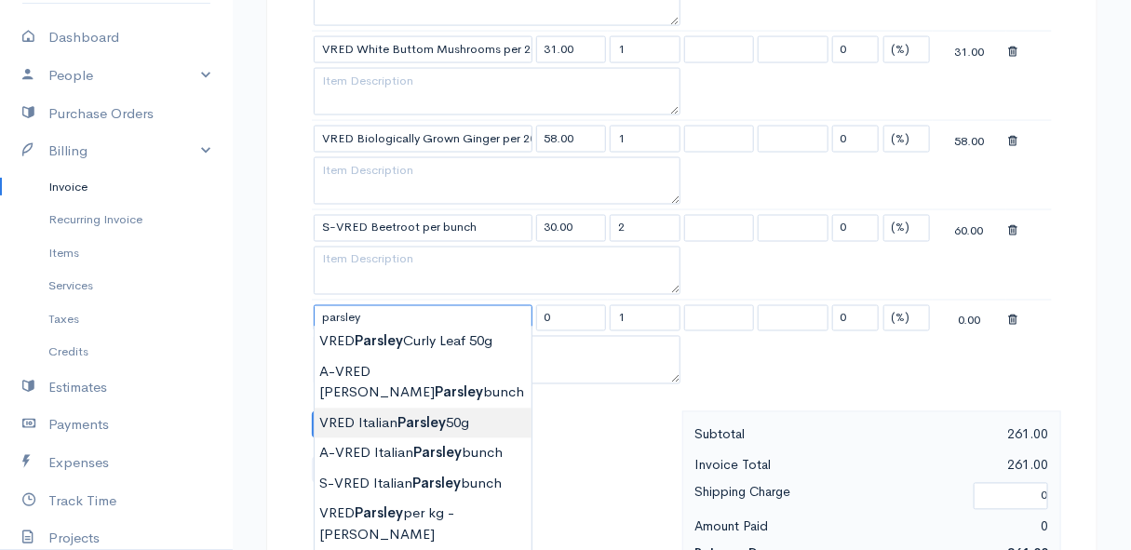
scroll to position [1099, 0]
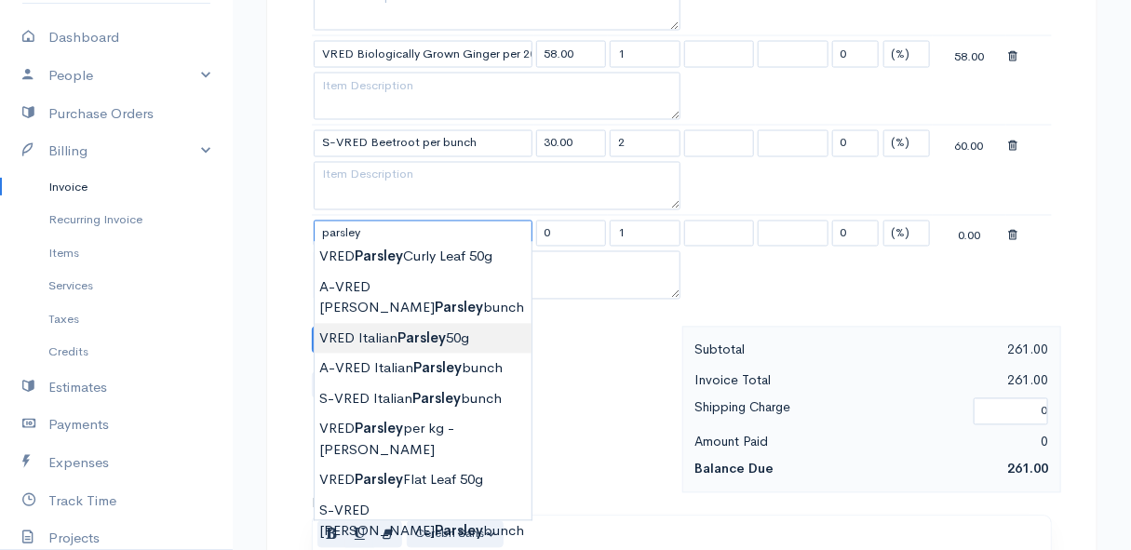
type input "VRED Italian Parsley 50g"
type input "24.00"
click at [415, 317] on body "Mamma Chicken Upgrade Dashboard People Clients Vendors Staff Users Purchase Ord…" at bounding box center [565, 19] width 1131 height 2236
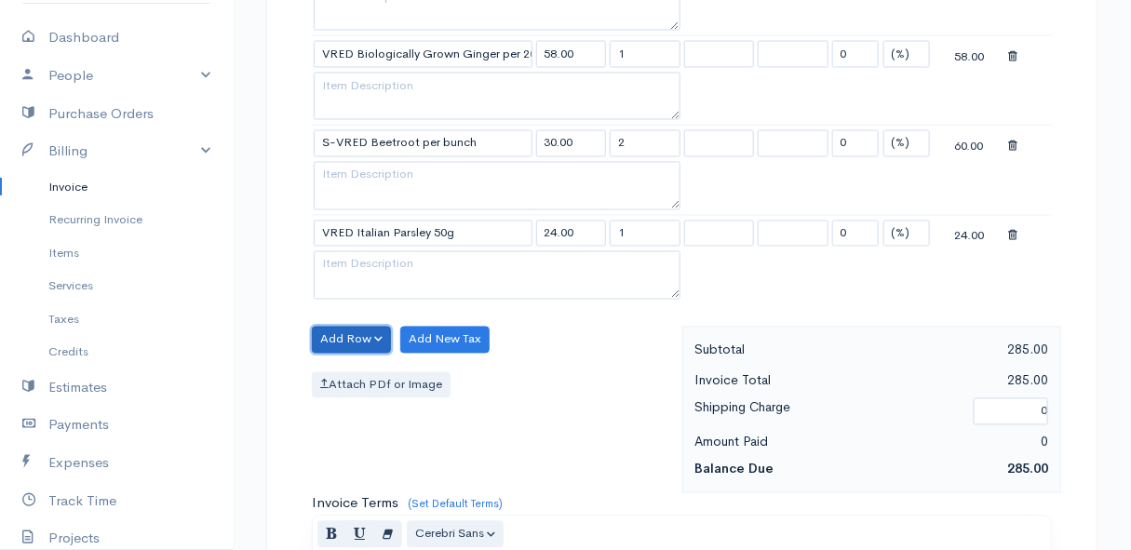
click at [358, 331] on button "Add Row" at bounding box center [351, 340] width 79 height 27
click at [352, 363] on link "Add Item Row" at bounding box center [386, 377] width 147 height 33
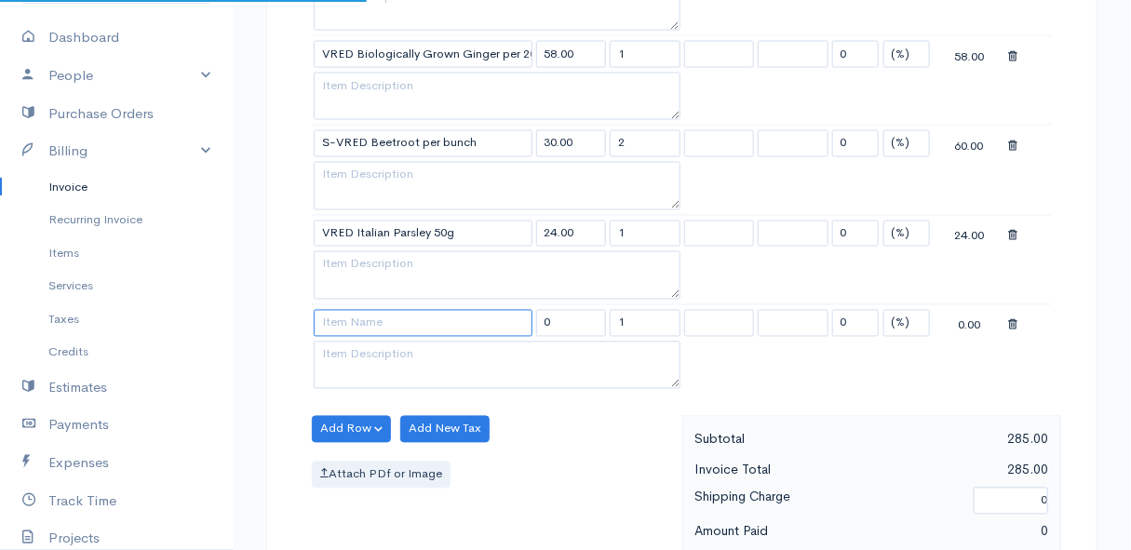
click at [343, 327] on input at bounding box center [423, 323] width 219 height 27
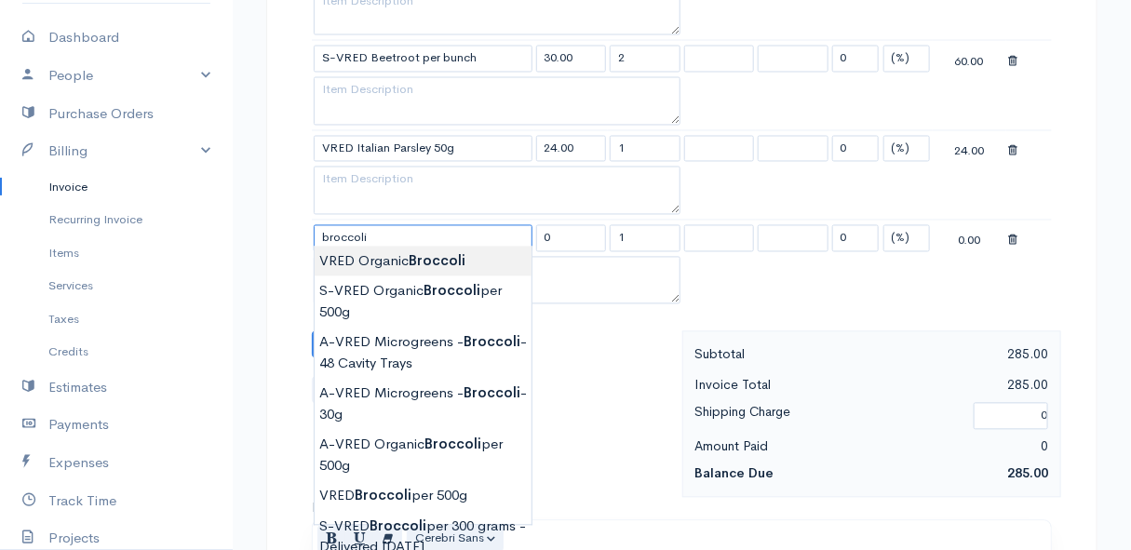
scroll to position [1269, 0]
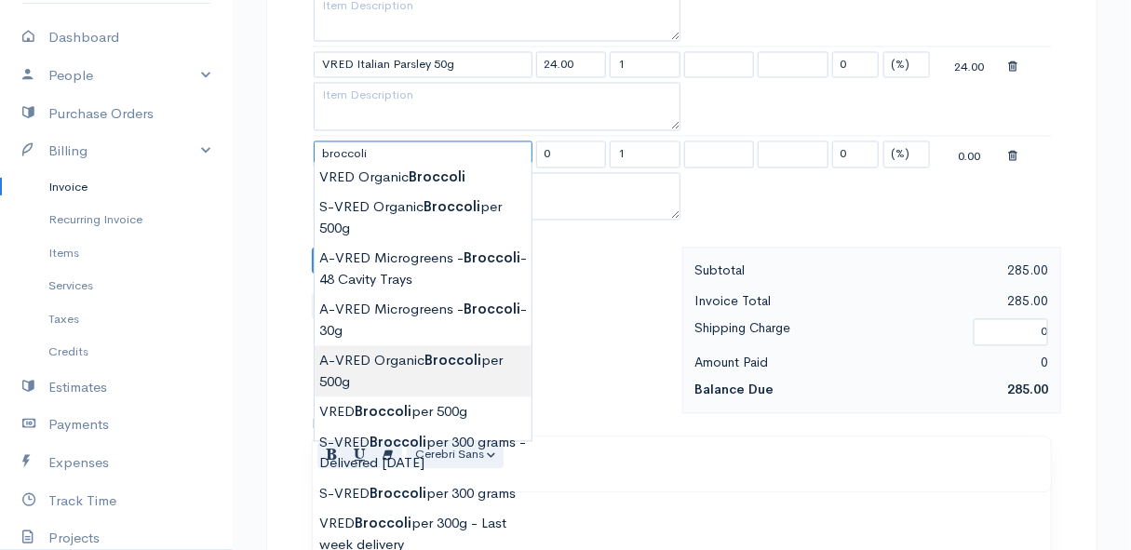
type input "A-VRED Organic Broccoli per 500g"
type input "45.00"
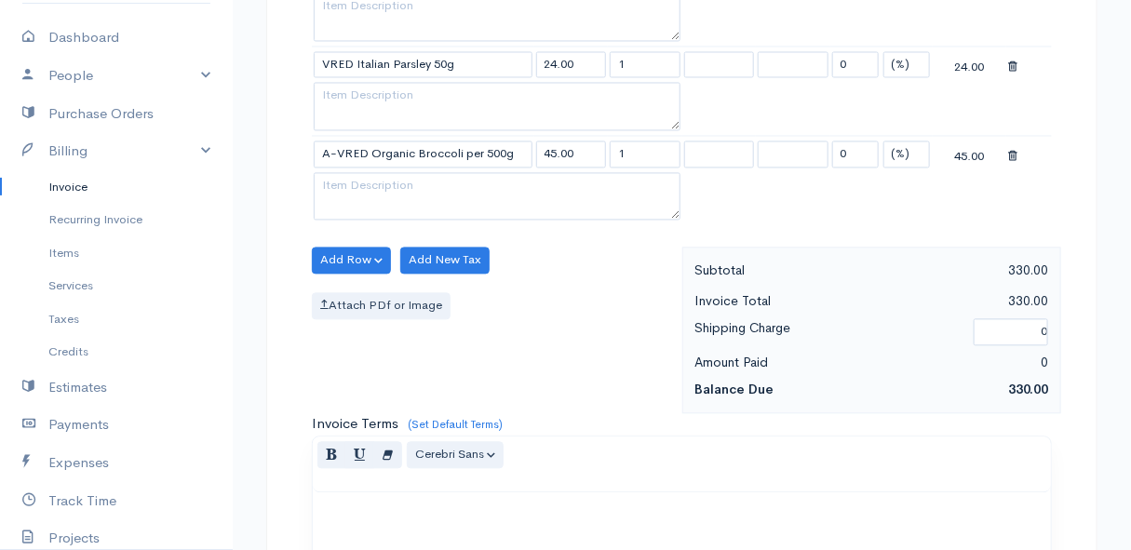
click at [362, 252] on button "Add Row" at bounding box center [351, 260] width 79 height 27
click at [344, 290] on link "Add Item Row" at bounding box center [386, 297] width 147 height 33
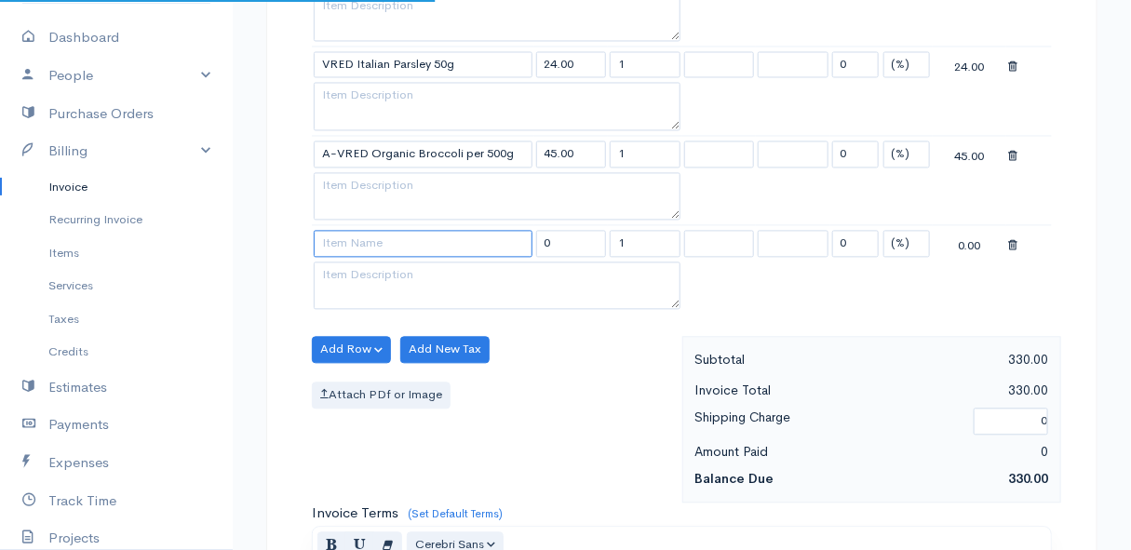
click at [344, 232] on input at bounding box center [423, 243] width 219 height 27
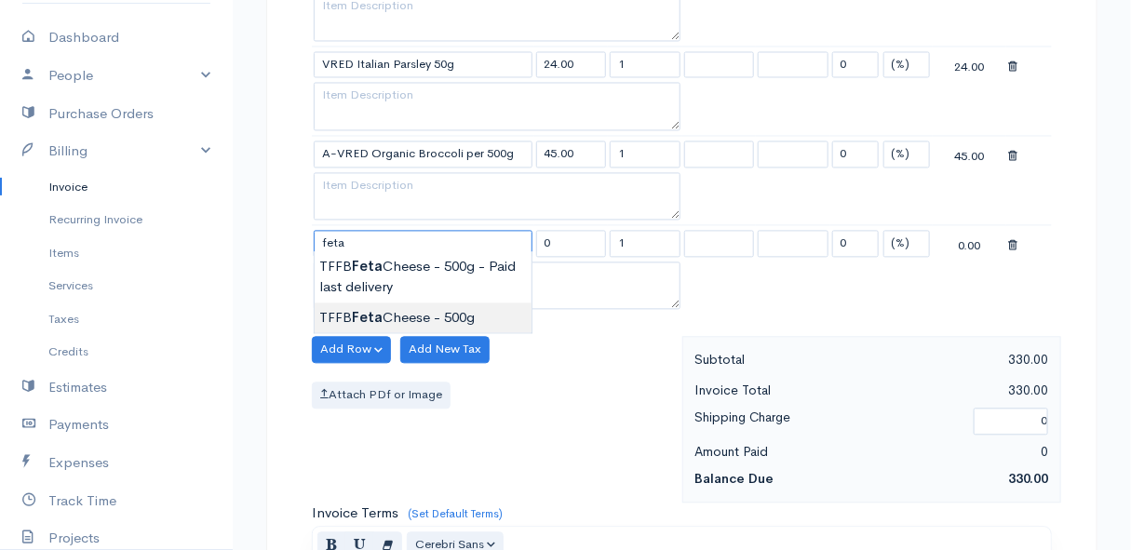
type input "TFFB Feta Cheese - 500g"
type input "90.00"
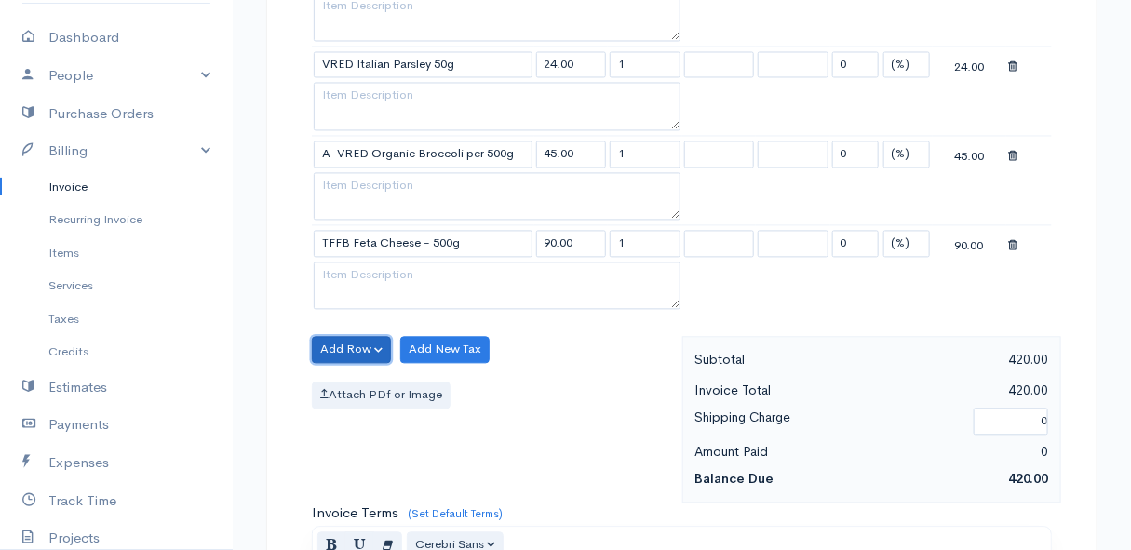
click at [357, 341] on button "Add Row" at bounding box center [351, 349] width 79 height 27
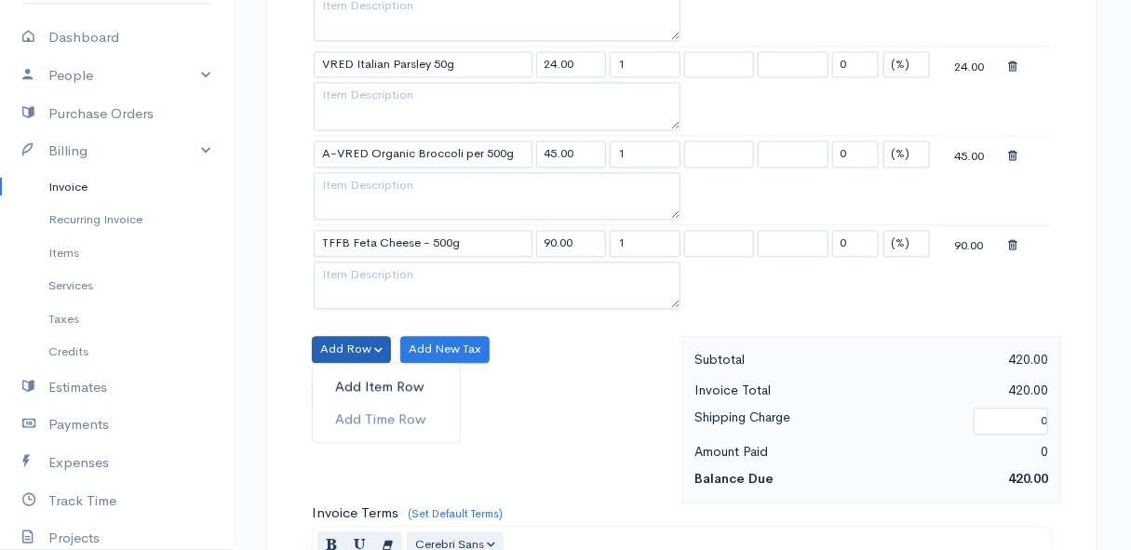
click at [358, 377] on link "Add Item Row" at bounding box center [386, 386] width 147 height 33
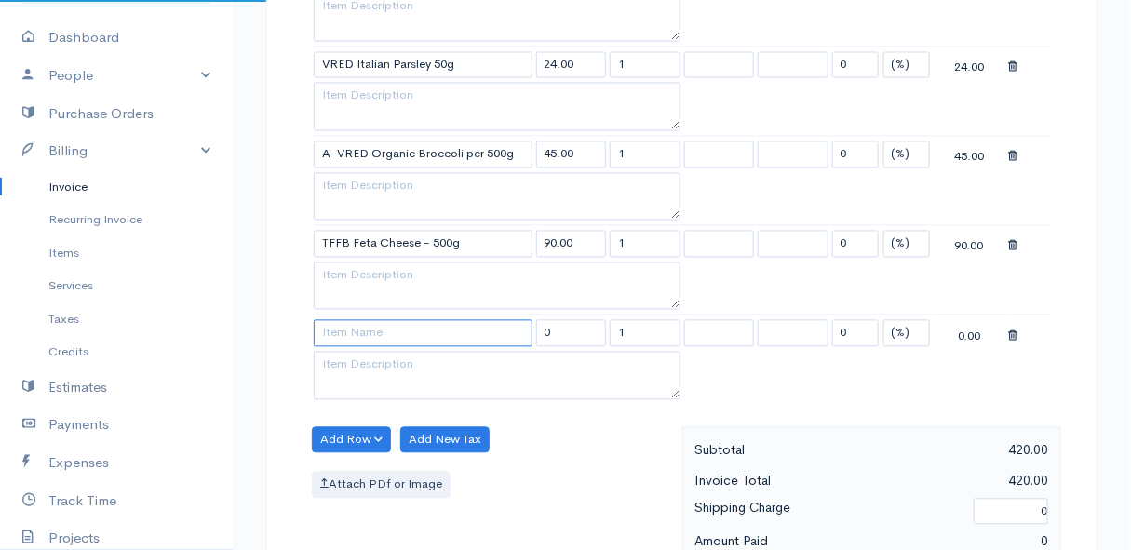
click at [350, 326] on input at bounding box center [423, 332] width 219 height 27
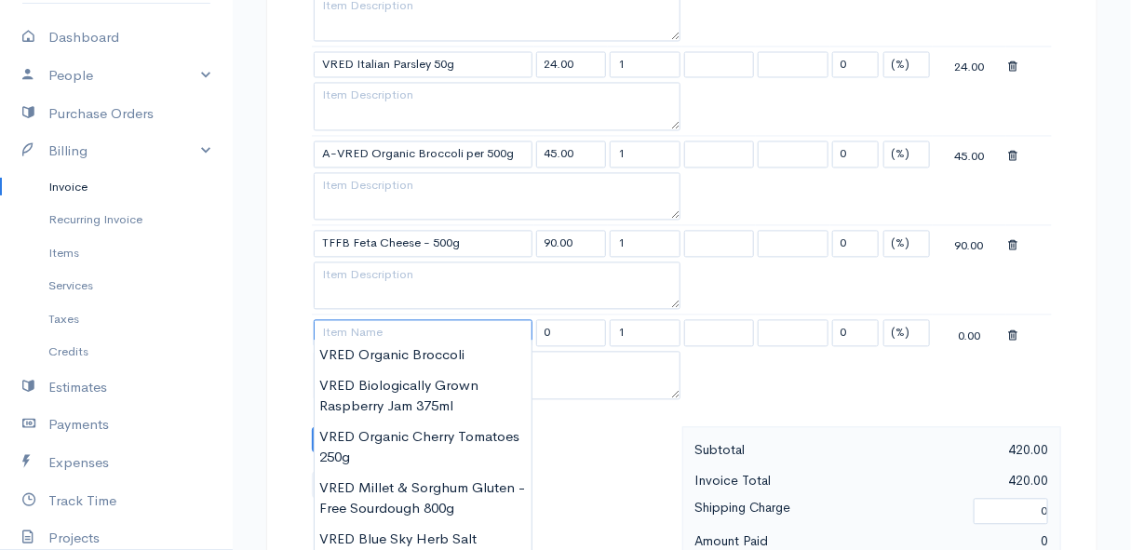
type input "c"
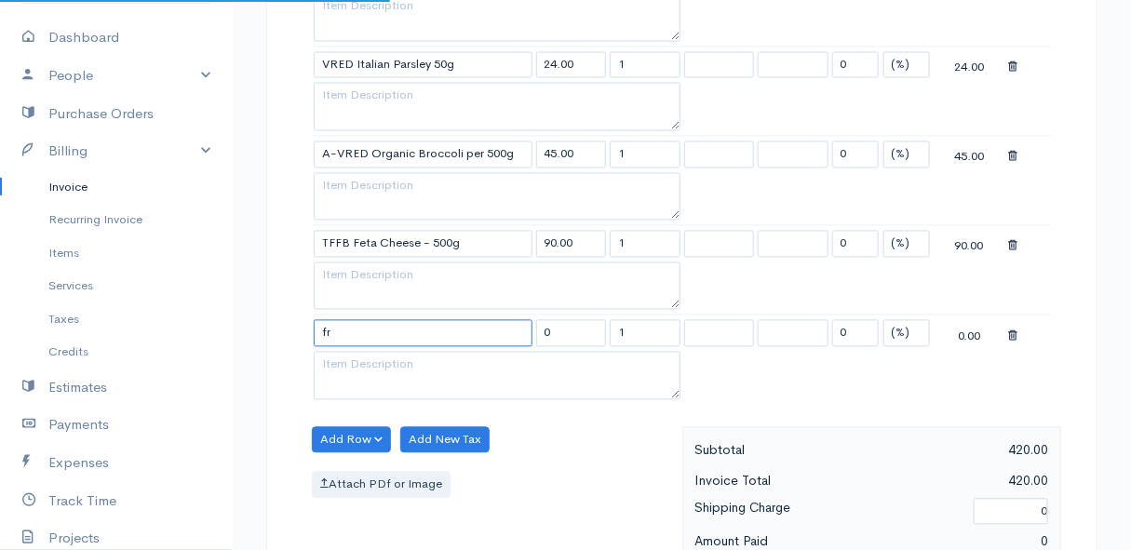
type input "f"
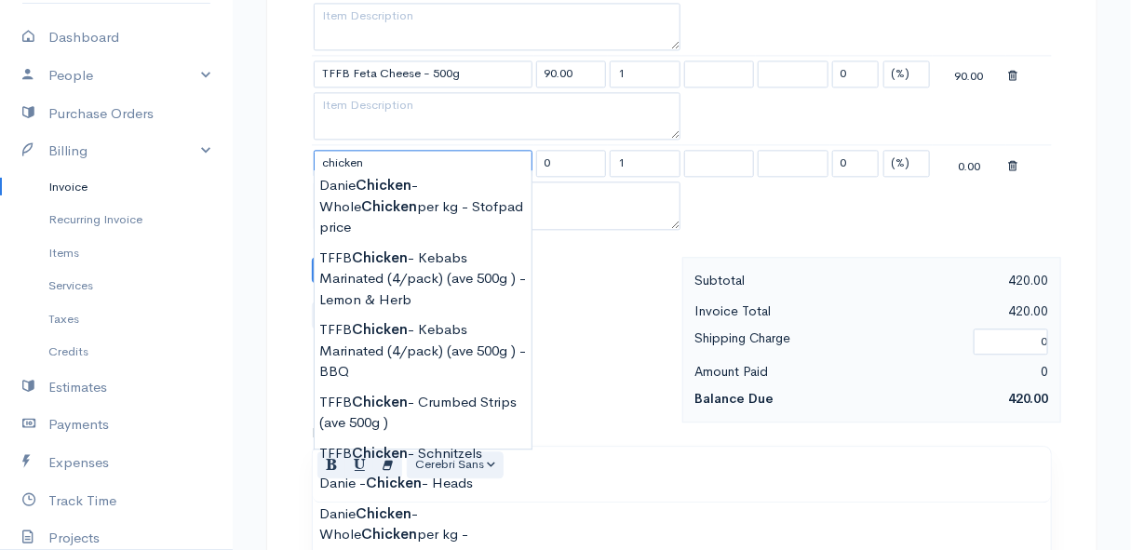
scroll to position [1354, 0]
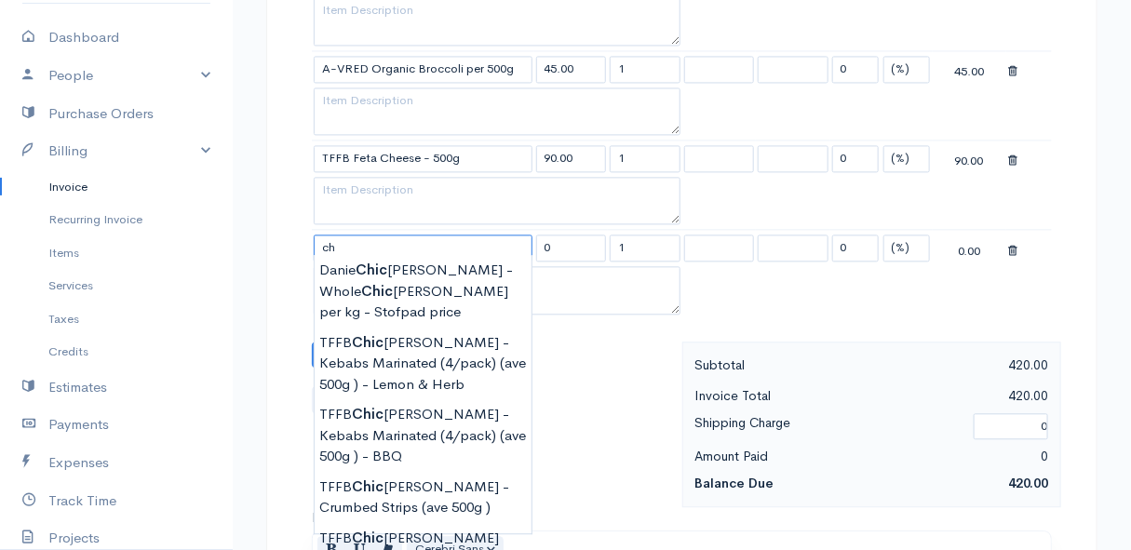
type input "c"
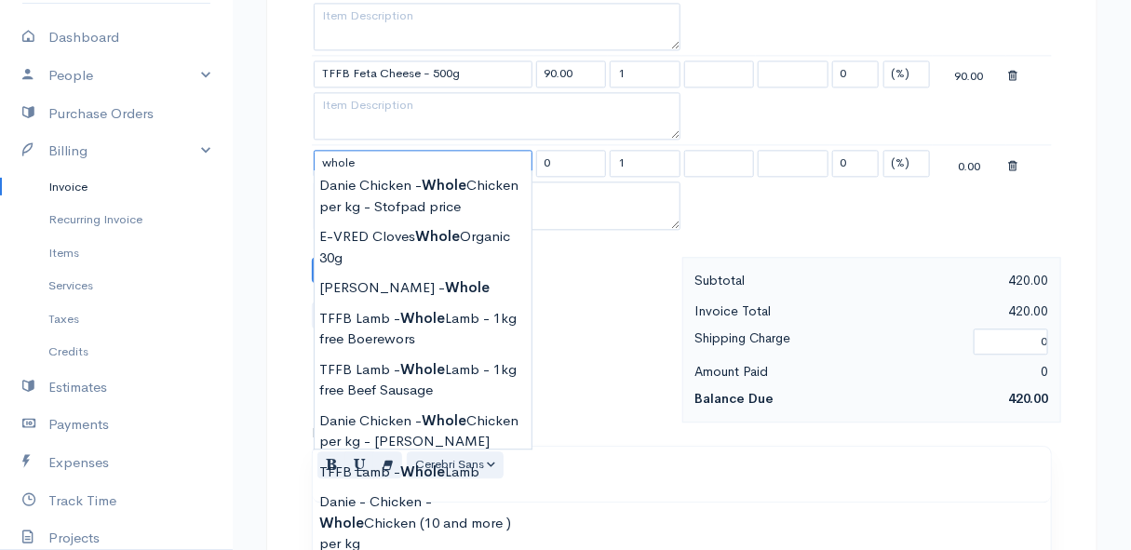
scroll to position [1523, 0]
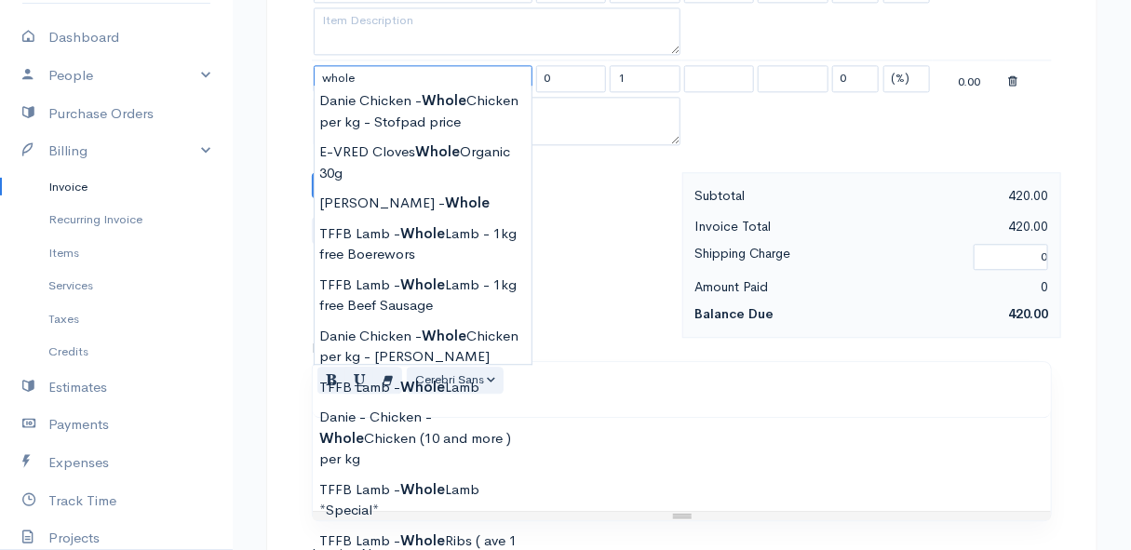
click at [373, 66] on input "whole" at bounding box center [423, 78] width 219 height 27
type input "w"
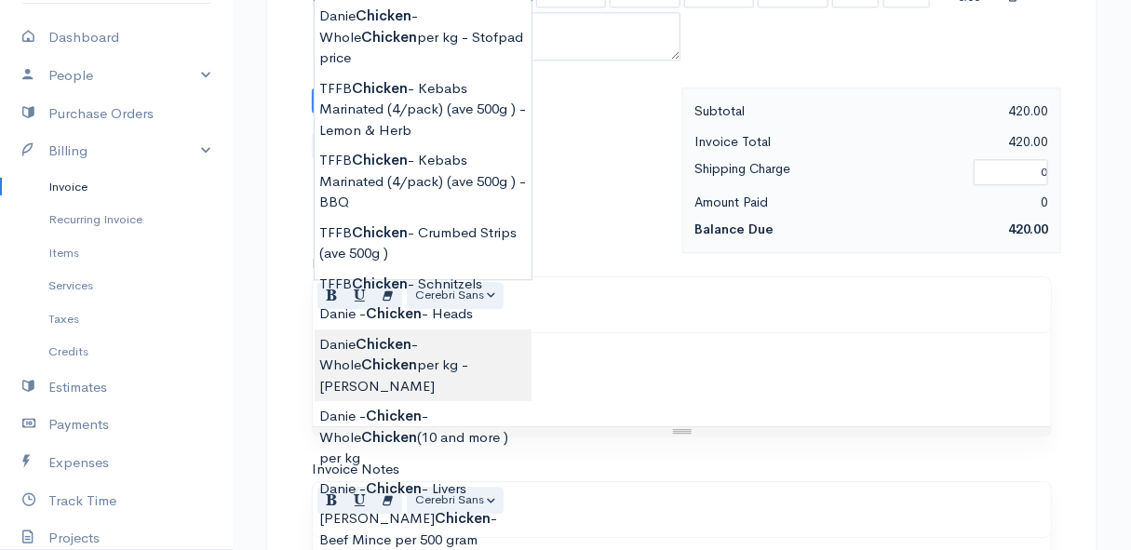
scroll to position [1438, 0]
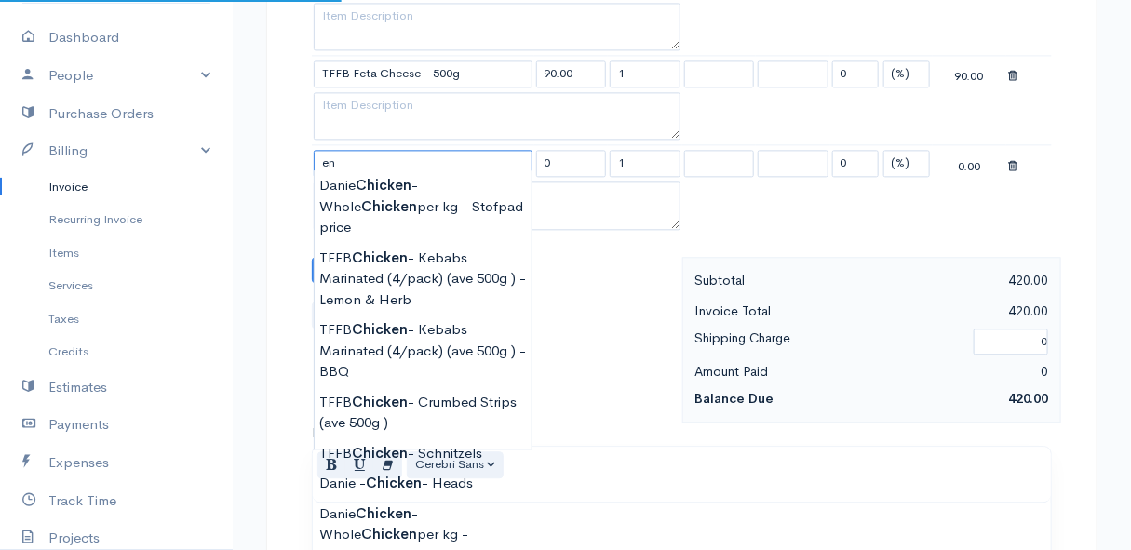
type input "n"
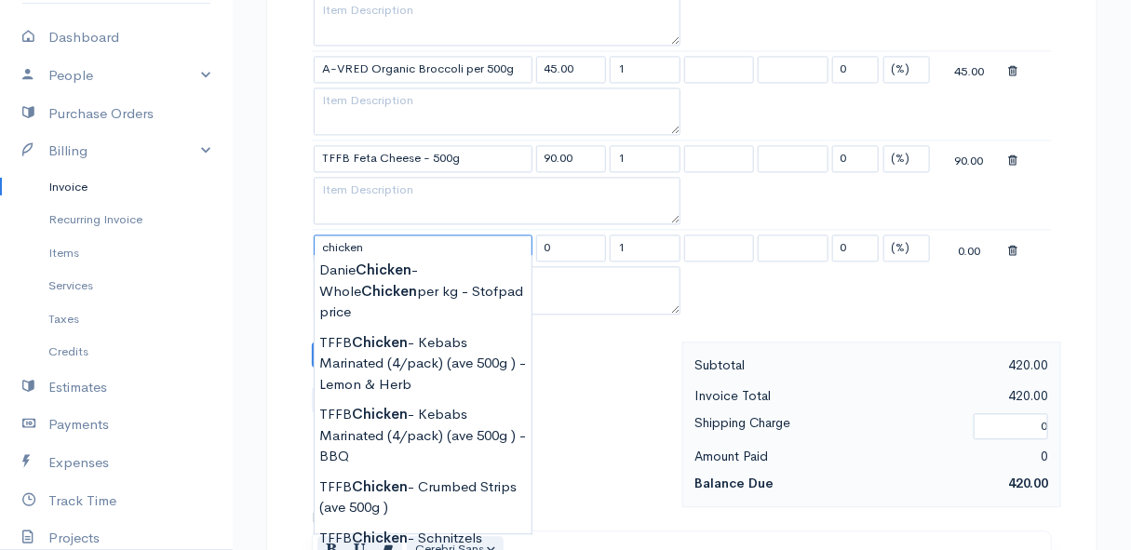
scroll to position [1269, 0]
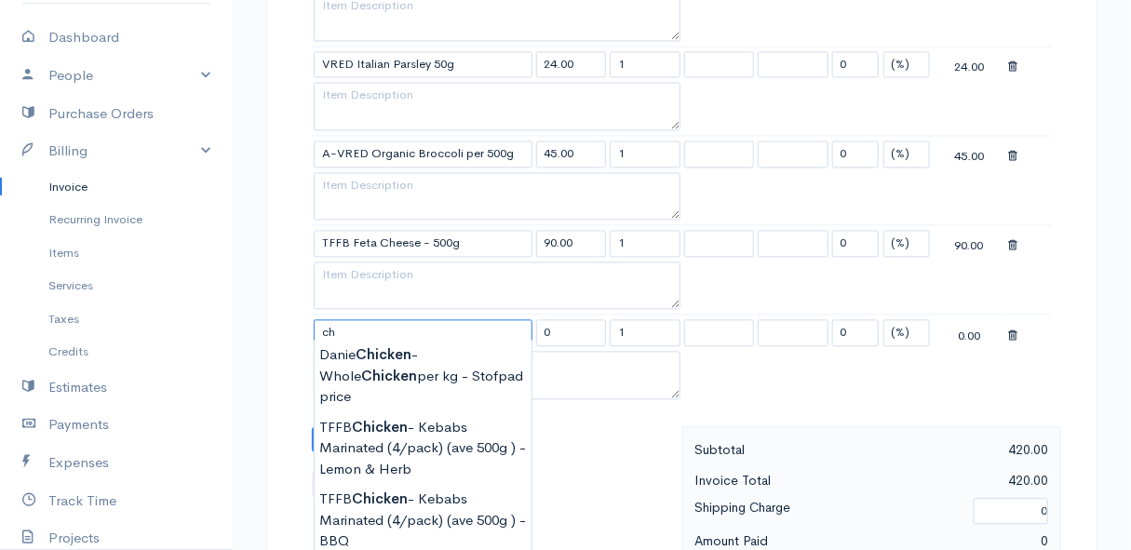
type input "c"
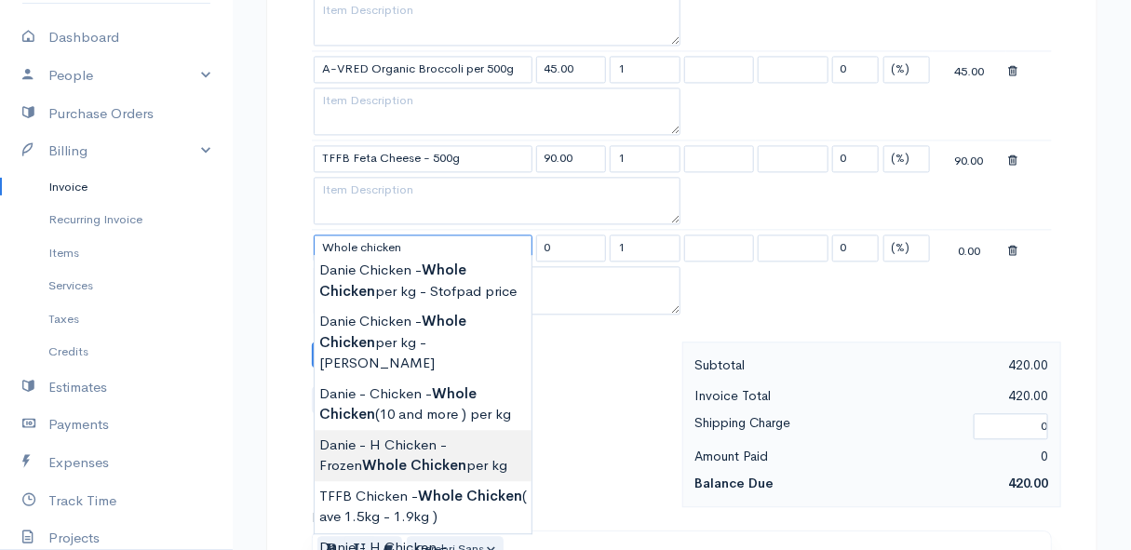
scroll to position [1438, 0]
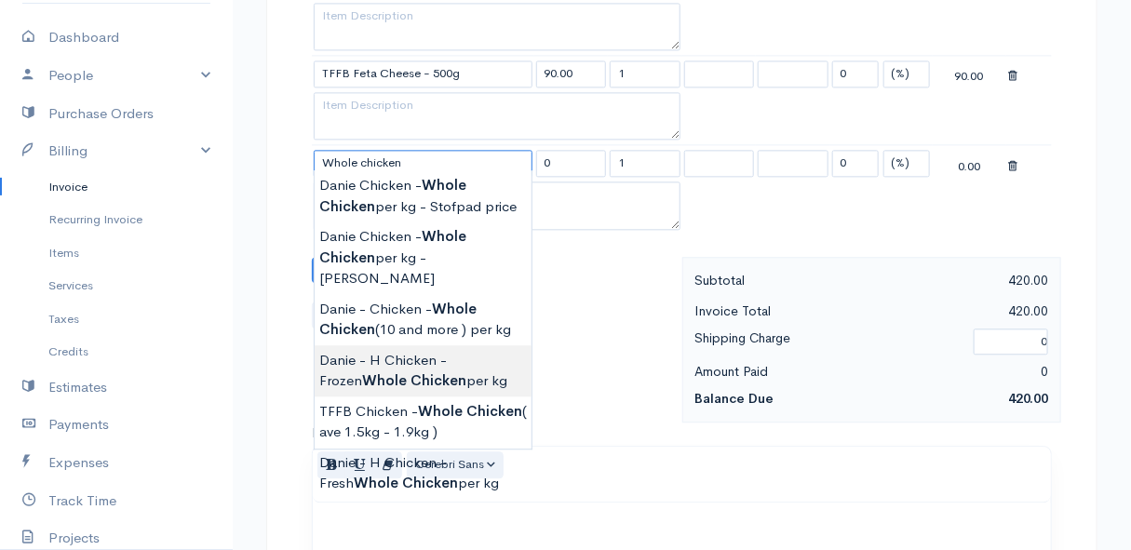
type input "Danie - H Chicken - Frozen Whole Chicken per kg"
type input "100.00"
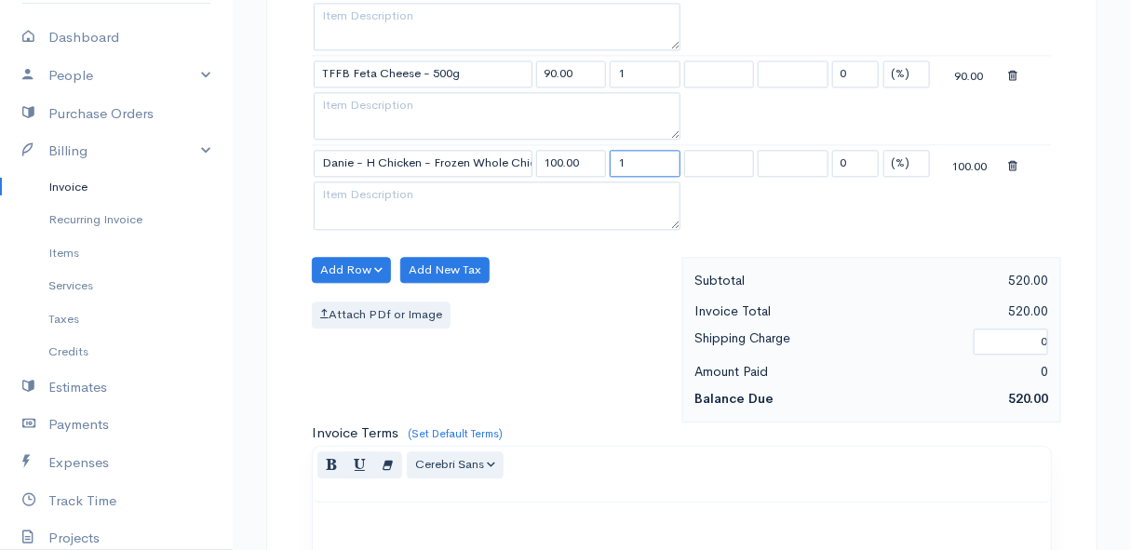
click at [642, 153] on input "1" at bounding box center [645, 163] width 71 height 27
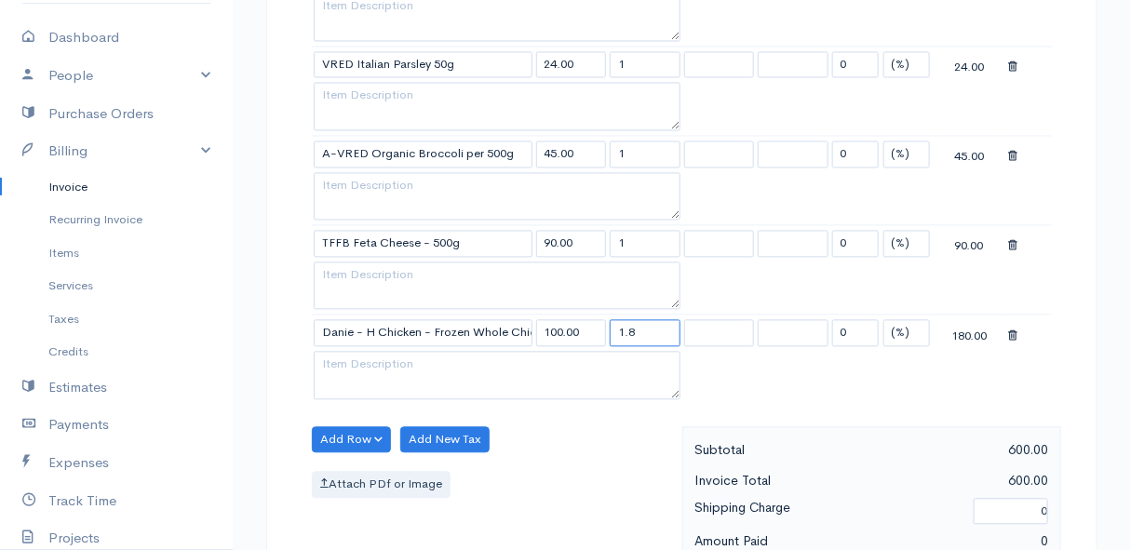
scroll to position [1354, 0]
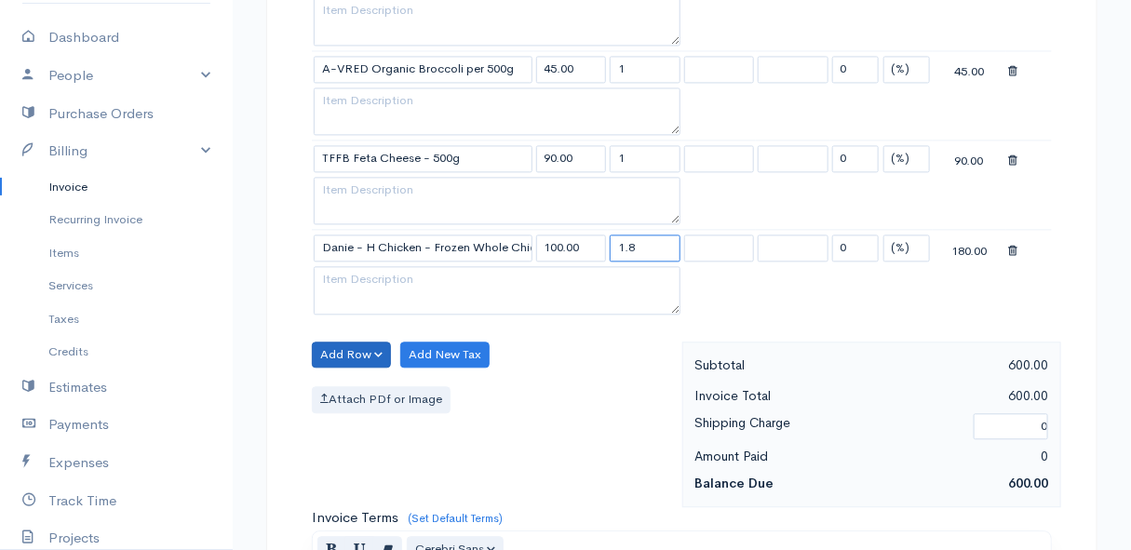
type input "1.8"
click at [350, 348] on button "Add Row" at bounding box center [351, 355] width 79 height 27
click at [357, 376] on link "Add Item Row" at bounding box center [386, 392] width 147 height 33
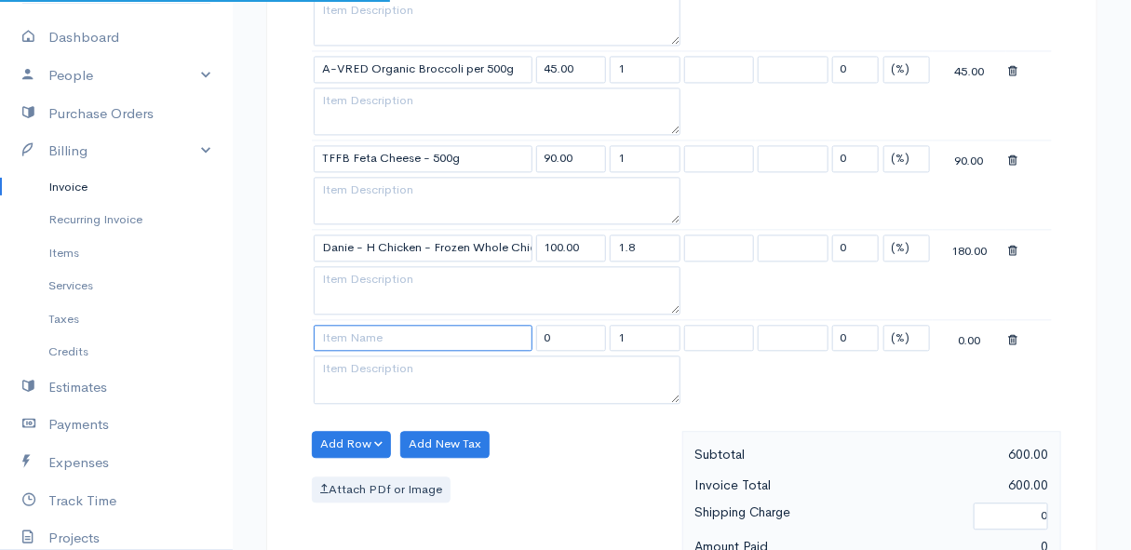
click at [363, 340] on input at bounding box center [423, 338] width 219 height 27
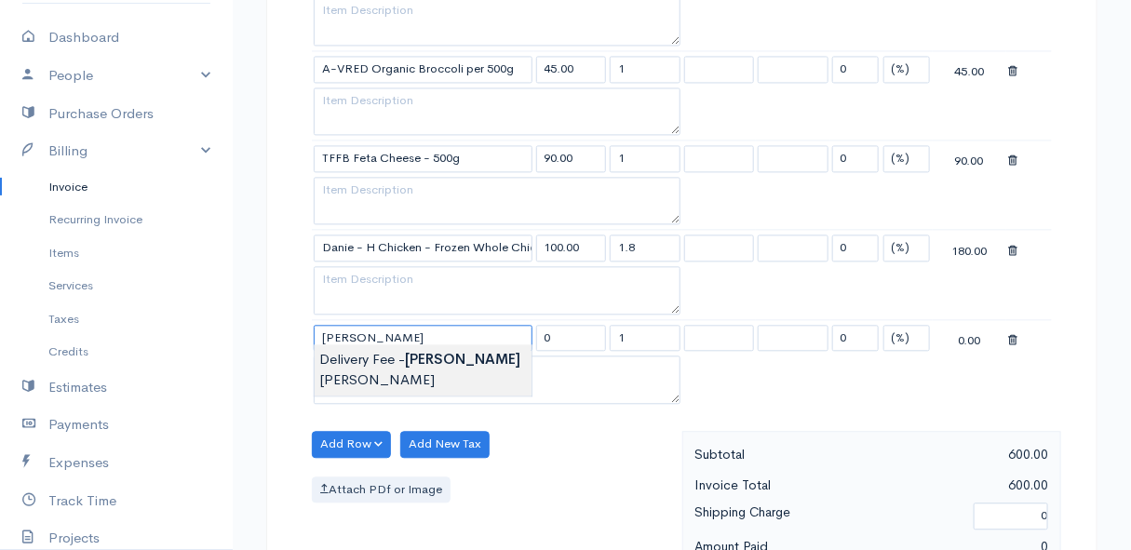
type input "Delivery Fee - [PERSON_NAME]"
type input "25.00"
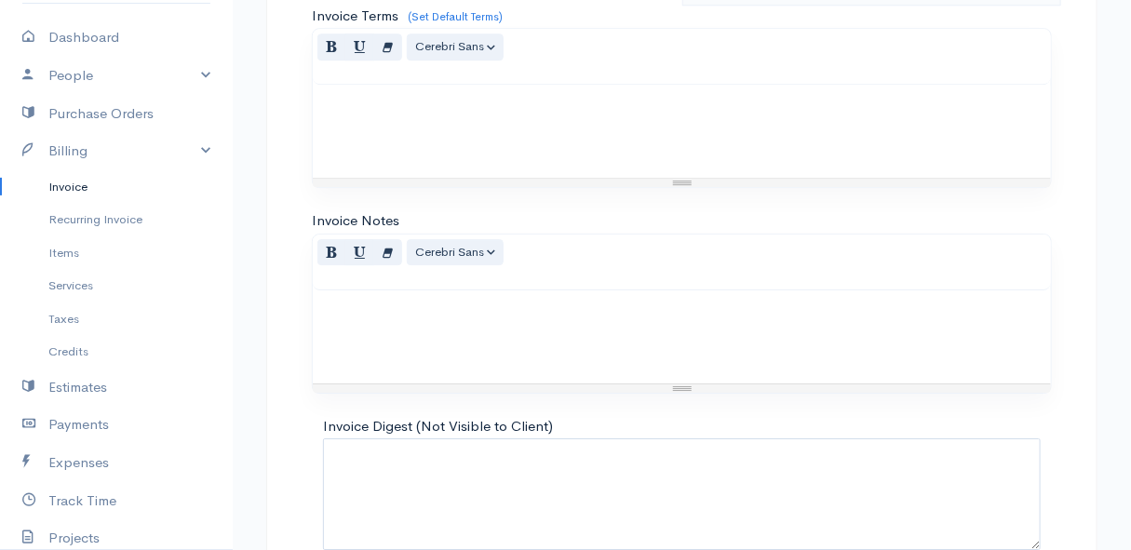
scroll to position [2035, 0]
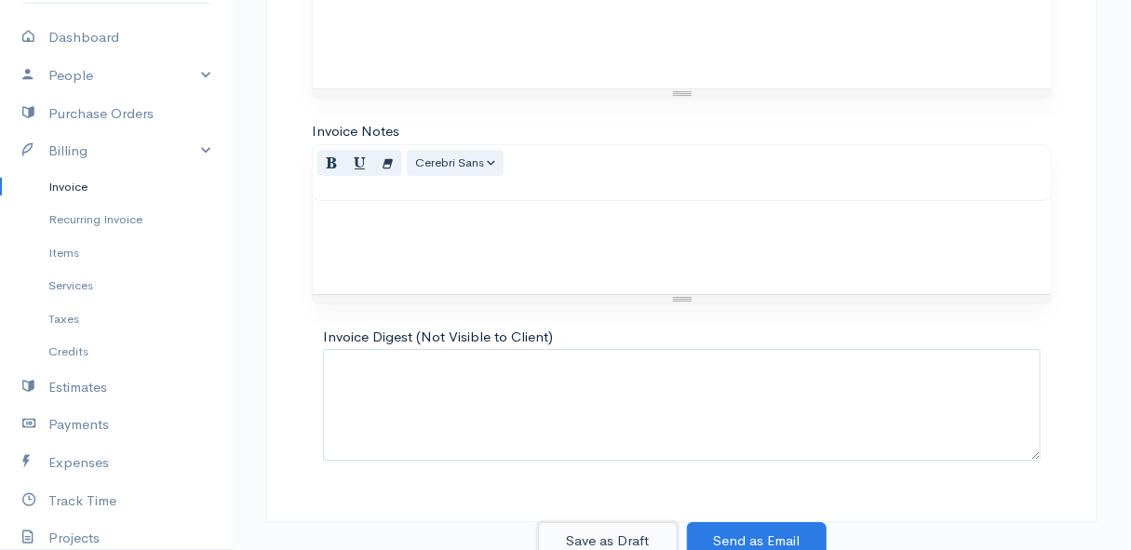
click at [636, 527] on button "Save as Draft" at bounding box center [608, 541] width 140 height 38
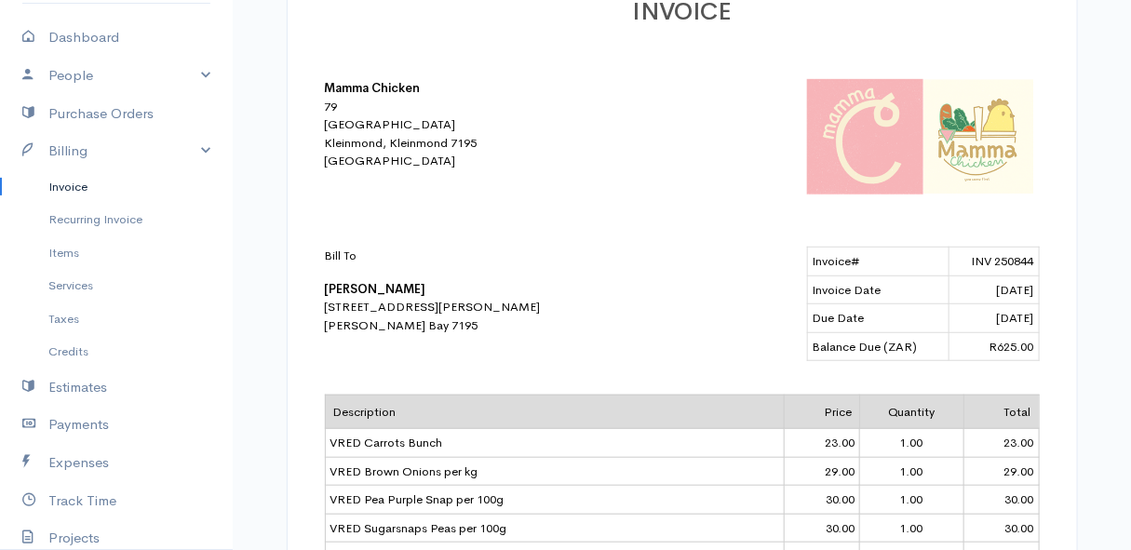
scroll to position [253, 0]
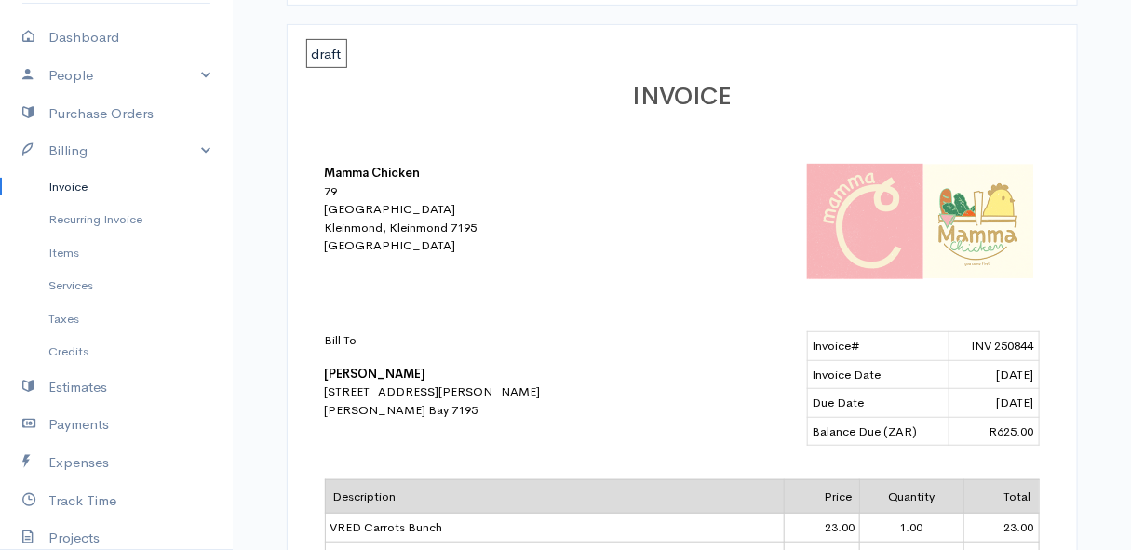
click at [77, 178] on link "Invoice" at bounding box center [116, 187] width 233 height 34
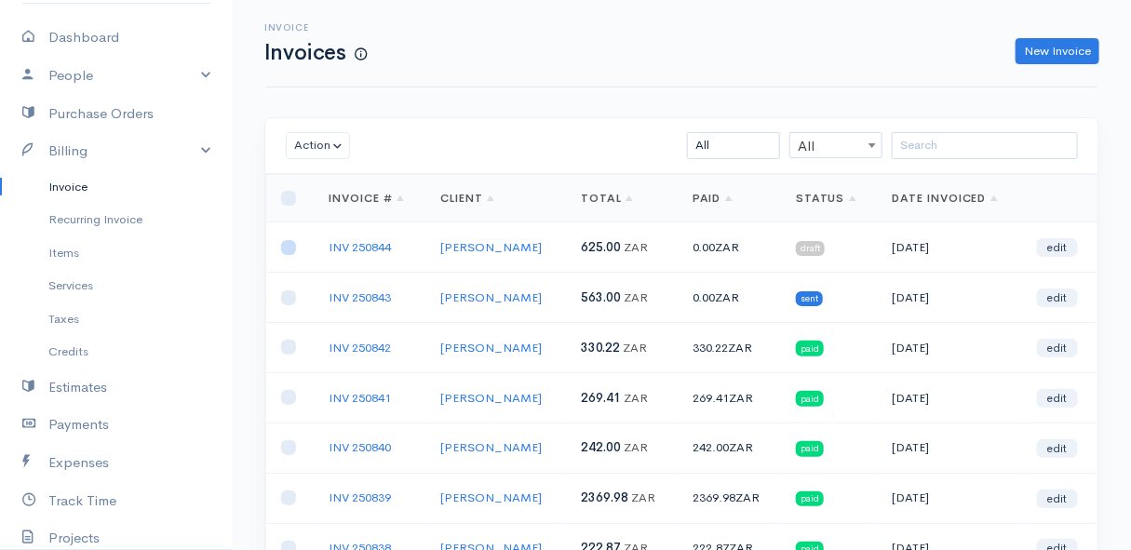
click at [290, 250] on input "checkbox" at bounding box center [288, 247] width 15 height 15
checkbox input "true"
click at [317, 145] on button "Action" at bounding box center [318, 145] width 64 height 27
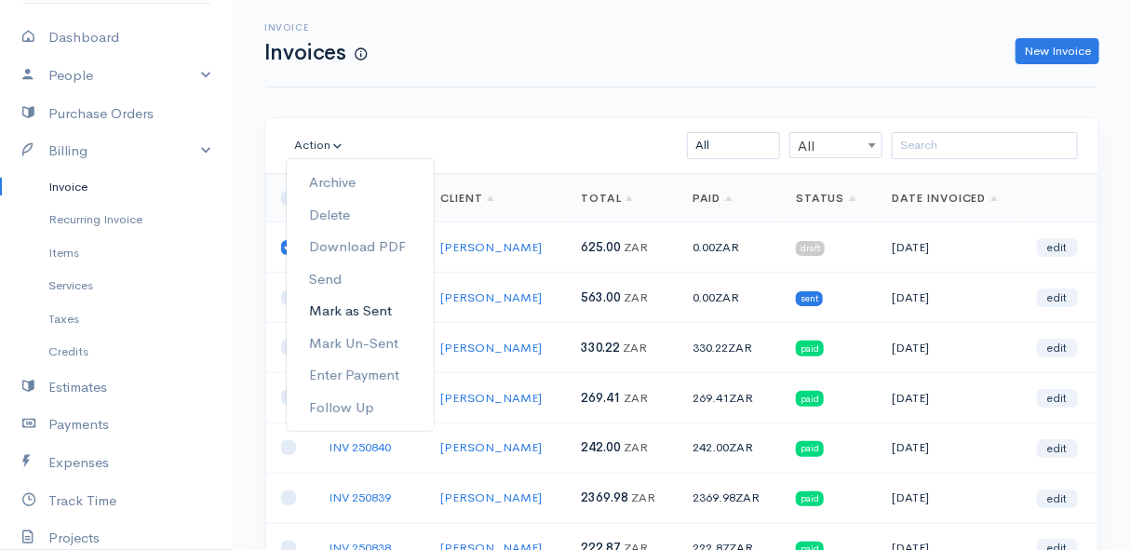
click at [378, 307] on link "Mark as Sent" at bounding box center [360, 311] width 147 height 33
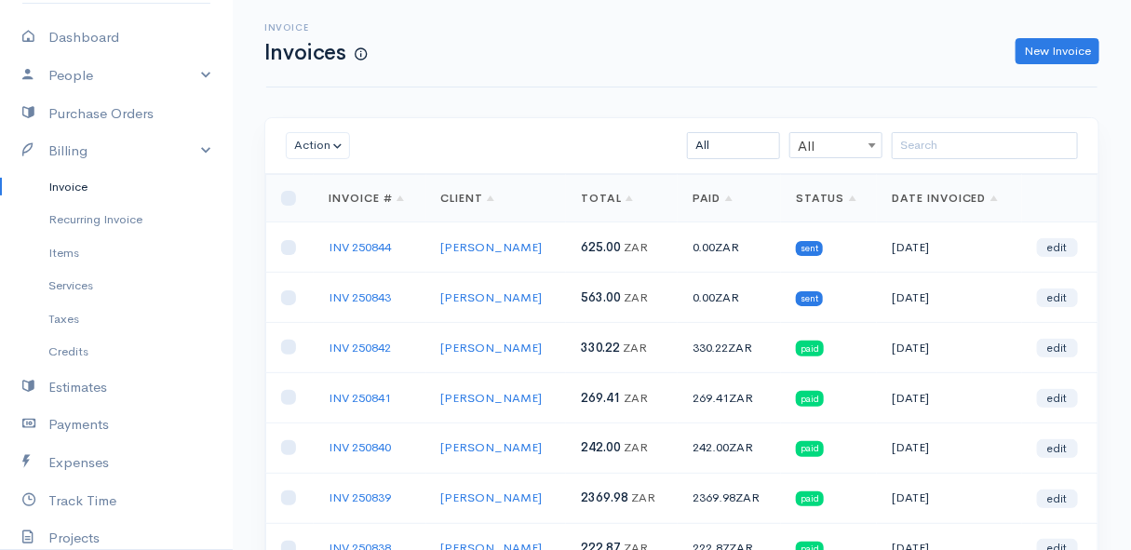
click at [79, 187] on link "Invoice" at bounding box center [116, 187] width 233 height 34
click at [84, 255] on link "Items" at bounding box center [116, 253] width 233 height 34
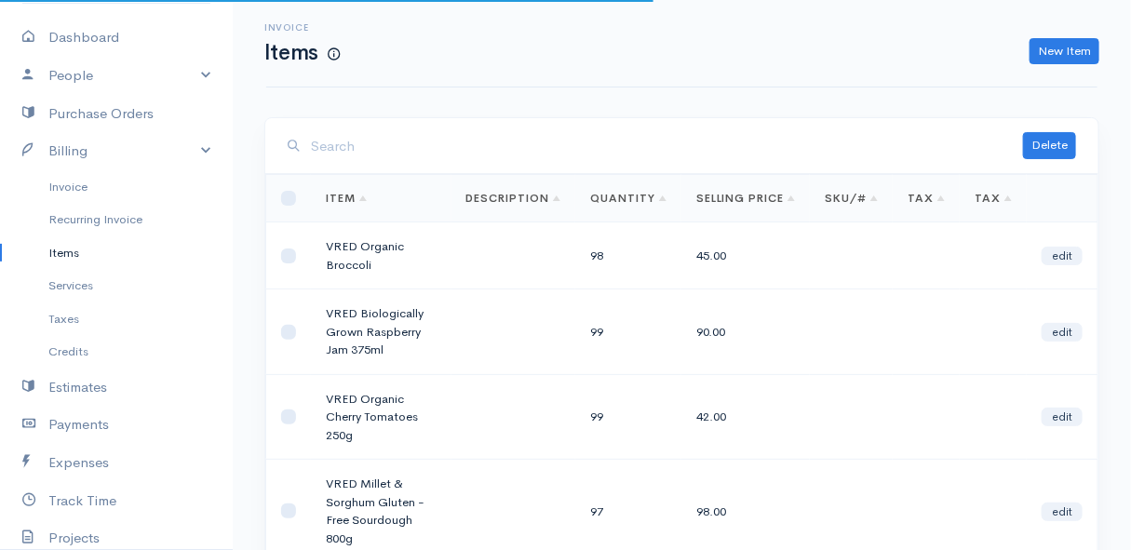
click at [345, 149] on input "search" at bounding box center [667, 147] width 712 height 38
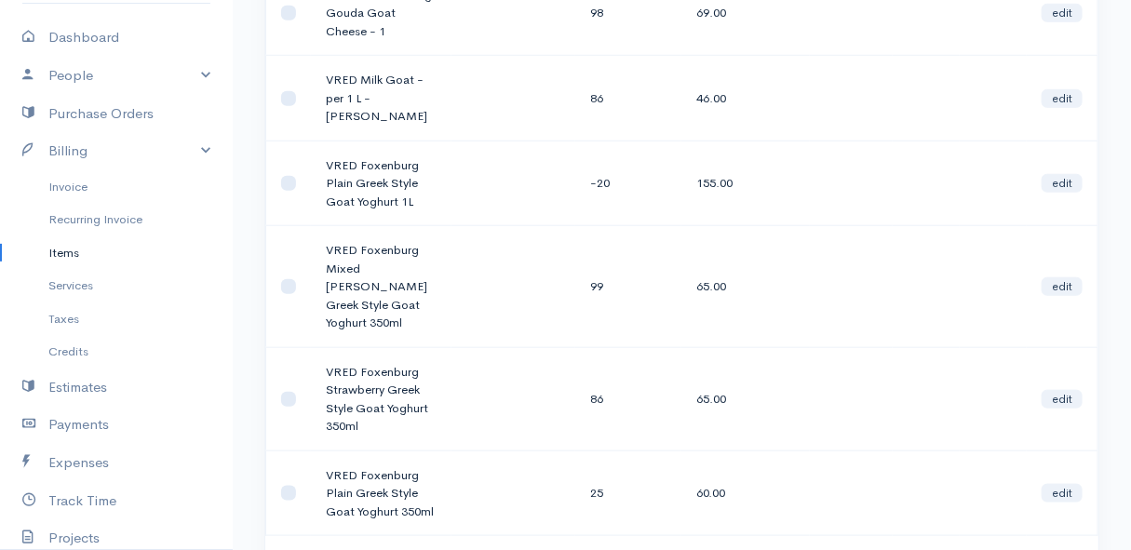
scroll to position [423, 0]
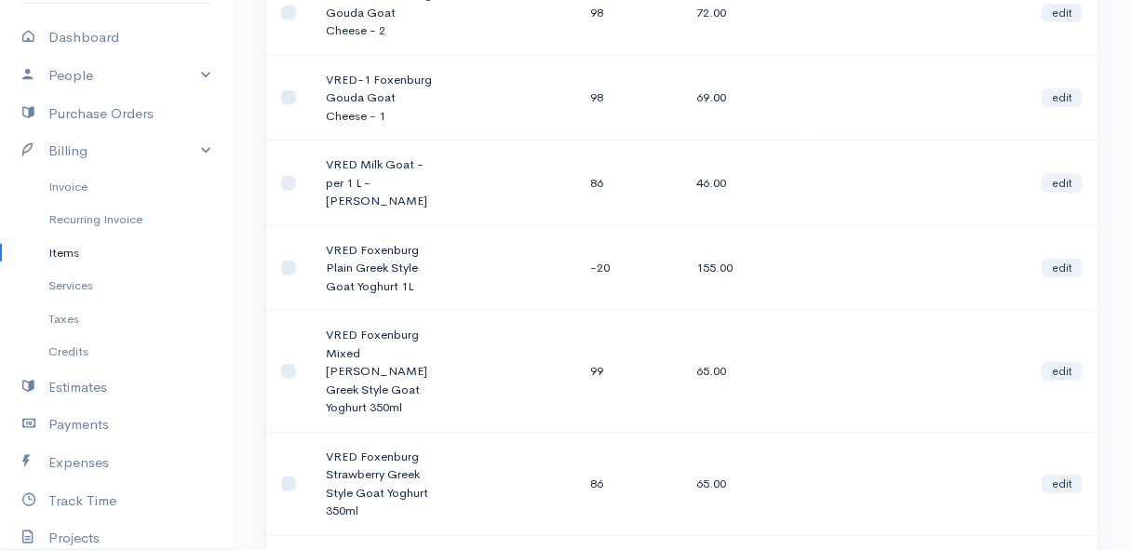
type input "goat"
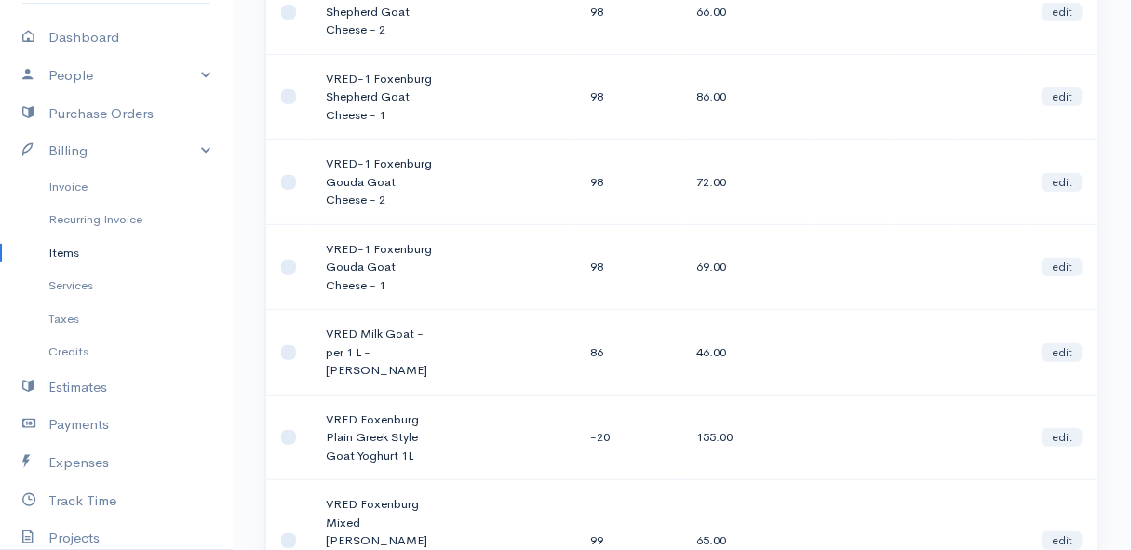
scroll to position [338, 0]
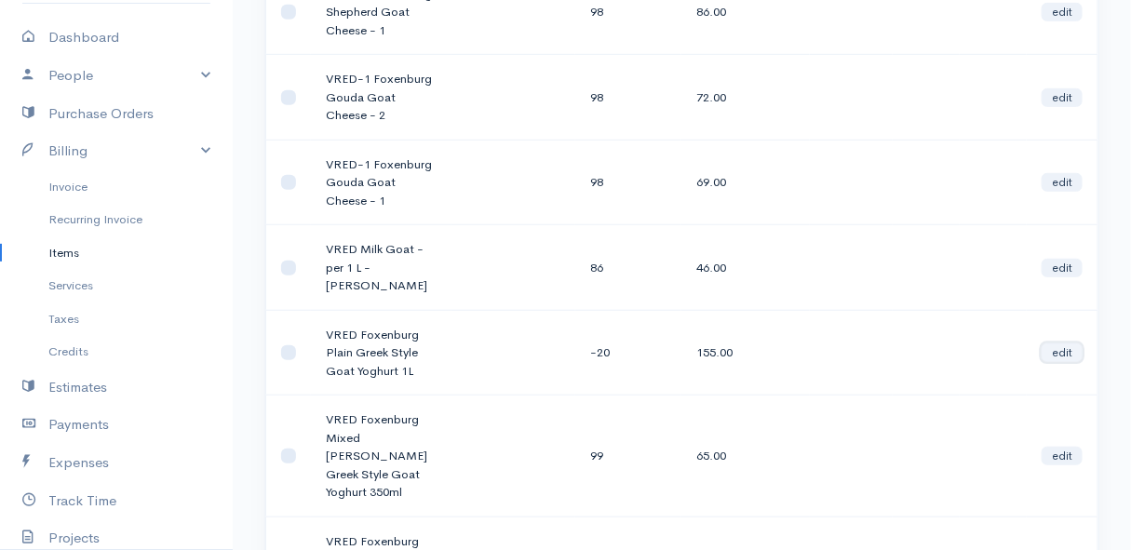
click at [1065, 344] on link "edit" at bounding box center [1062, 353] width 41 height 19
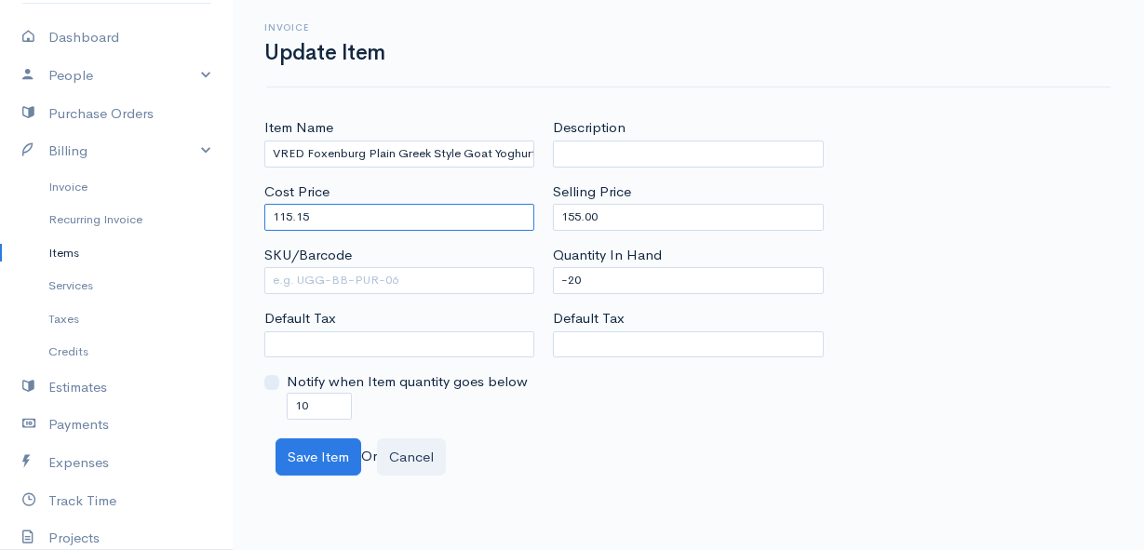
click at [351, 218] on input "115.15" at bounding box center [399, 217] width 270 height 27
type input "125.51"
click at [640, 219] on input "155.00" at bounding box center [688, 217] width 270 height 27
type input "169"
drag, startPoint x: 602, startPoint y: 285, endPoint x: 544, endPoint y: 286, distance: 58.7
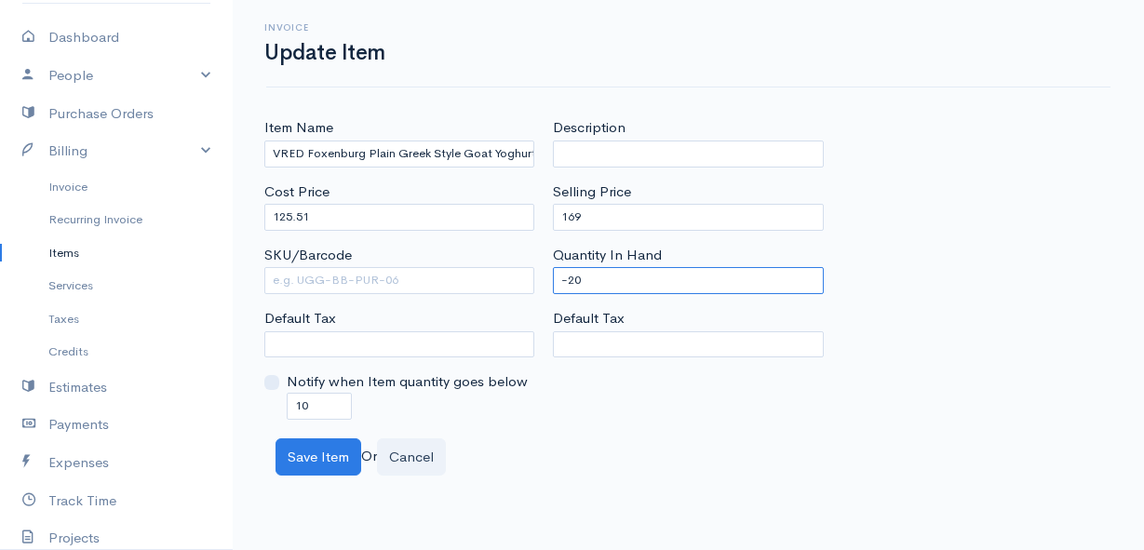
click at [544, 286] on div "Description Selling Price 169 Quantity In Hand -20 Default Tax" at bounding box center [688, 268] width 289 height 302
type input "100"
click at [528, 427] on div "Item Name VRED Foxenburg Plain Greek Style Goat Yoghurt 1L Cost Price 125.51 SK…" at bounding box center [688, 296] width 911 height 358
click at [314, 451] on button "Save Item" at bounding box center [319, 457] width 86 height 38
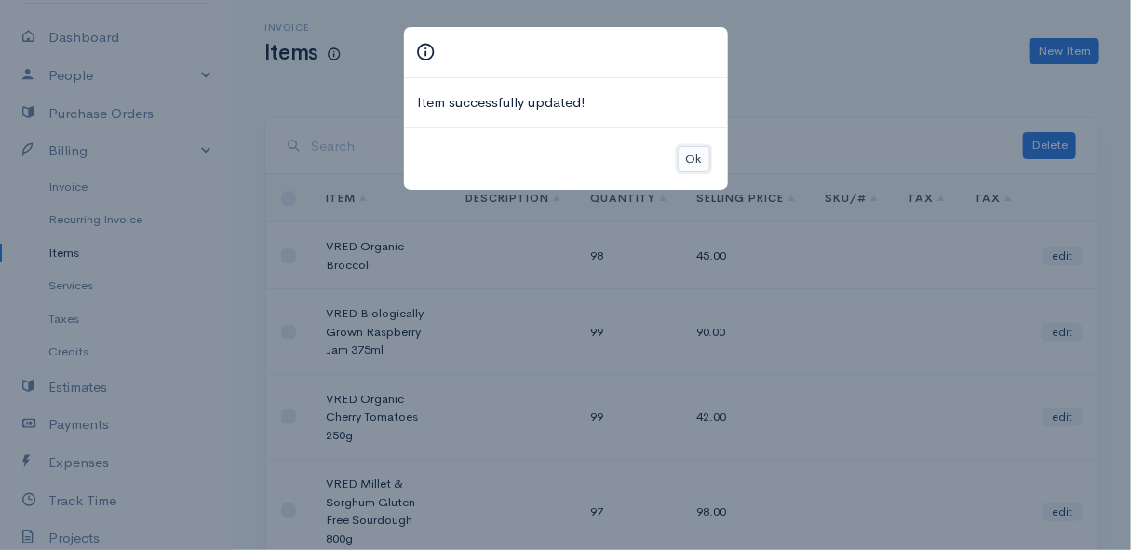
click at [691, 160] on button "Ok" at bounding box center [694, 159] width 33 height 27
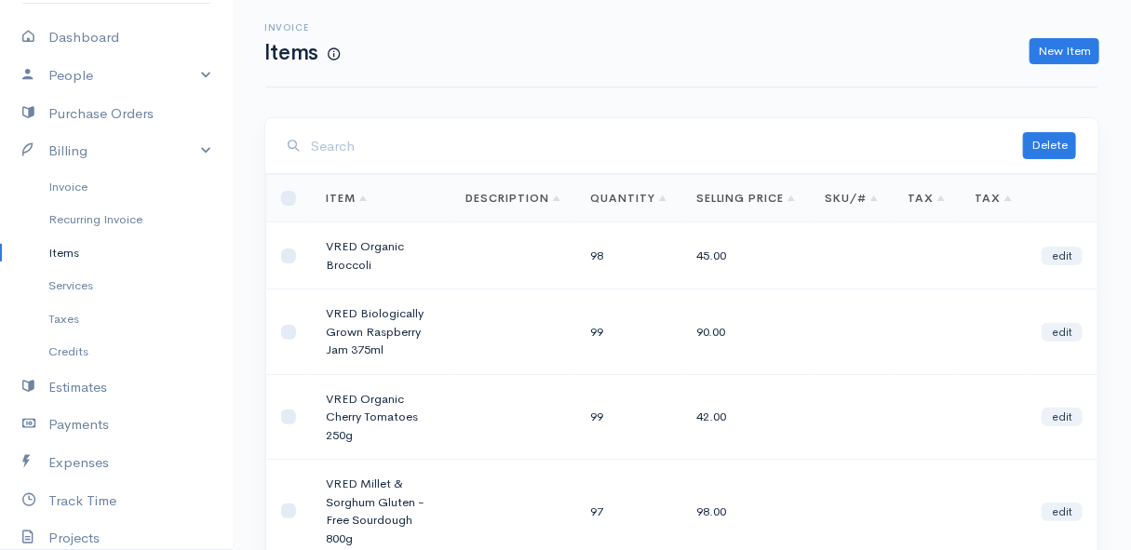
click at [402, 142] on input "search" at bounding box center [667, 147] width 712 height 38
type input "f"
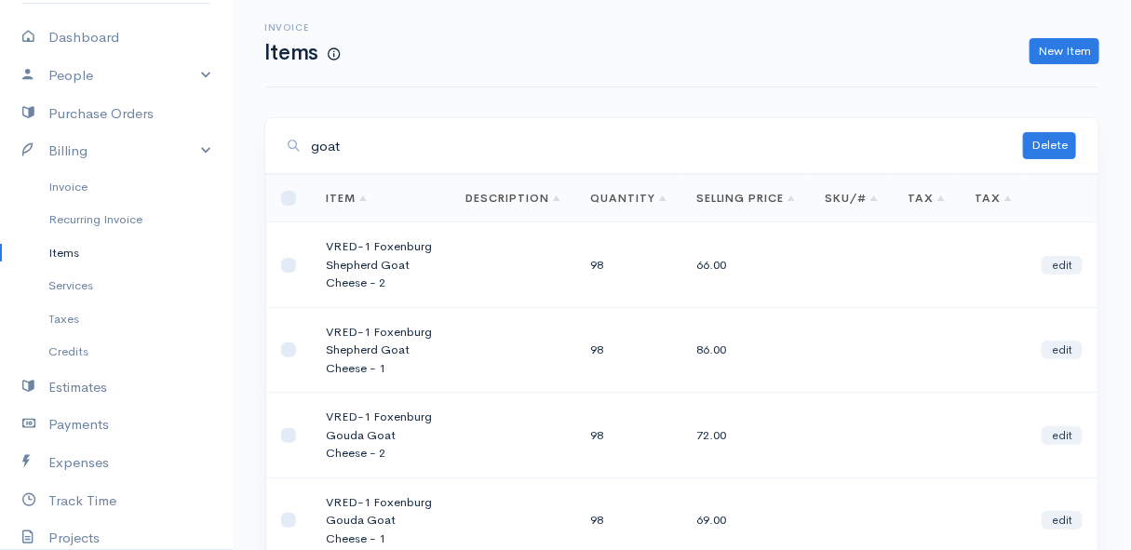
type input "goat"
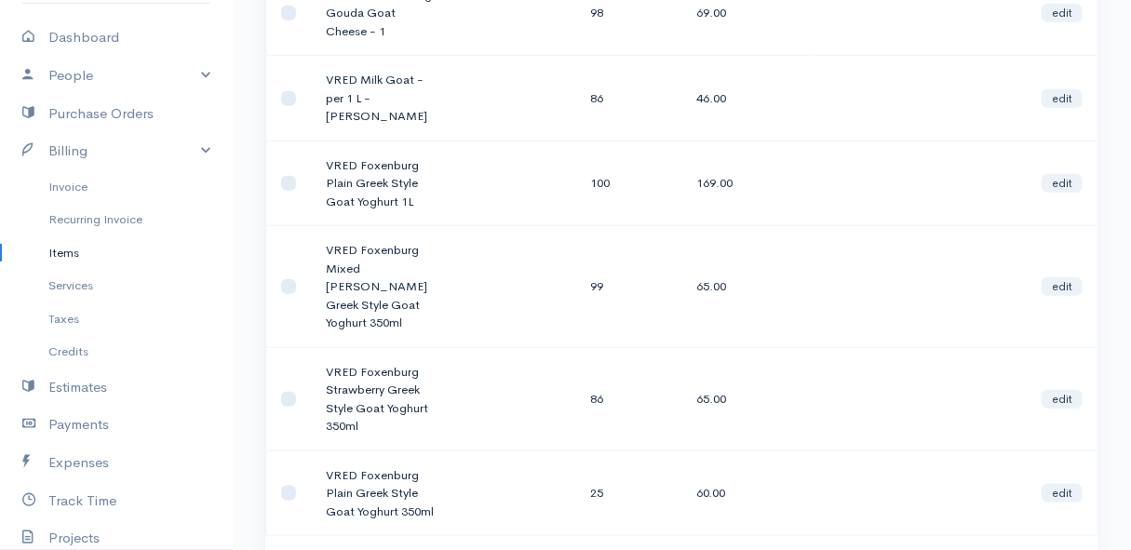
scroll to position [592, 0]
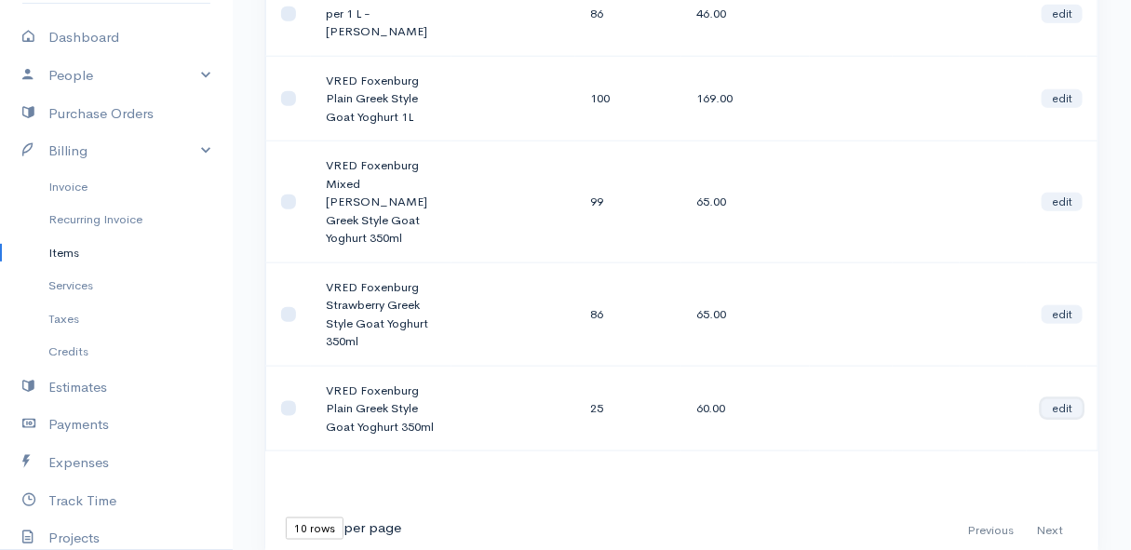
click at [1061, 399] on link "edit" at bounding box center [1062, 408] width 41 height 19
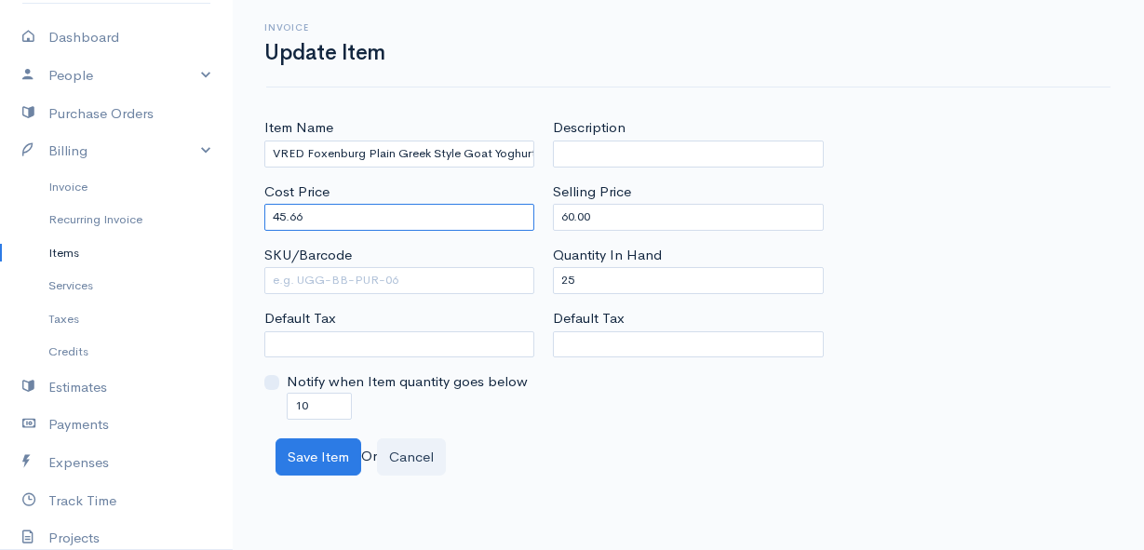
click at [384, 221] on input "45.66" at bounding box center [399, 217] width 270 height 27
type input "49.76"
click at [626, 221] on input "60.00" at bounding box center [688, 217] width 270 height 27
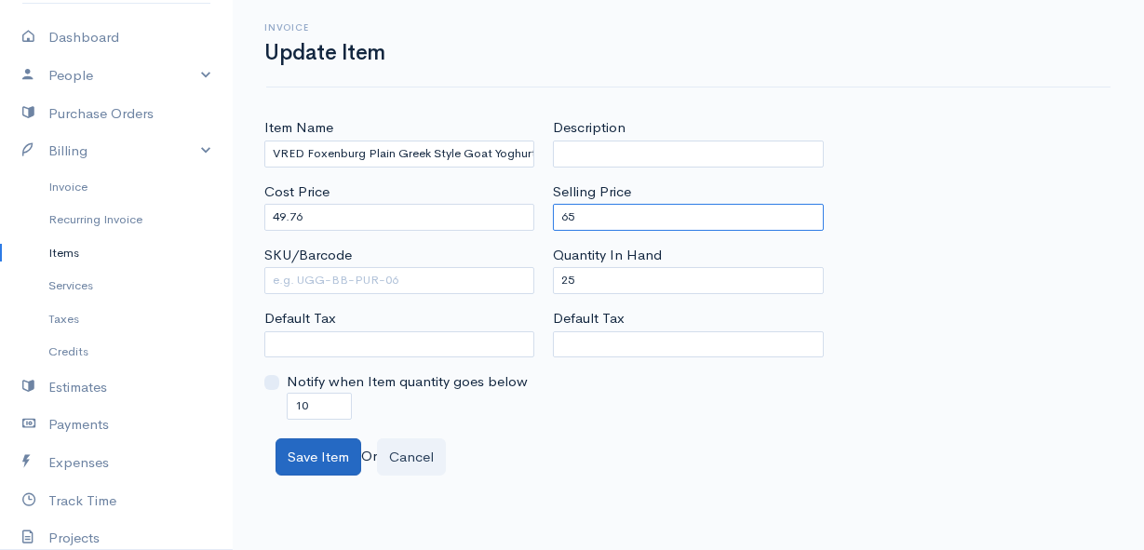
type input "65"
click at [328, 463] on button "Save Item" at bounding box center [319, 457] width 86 height 38
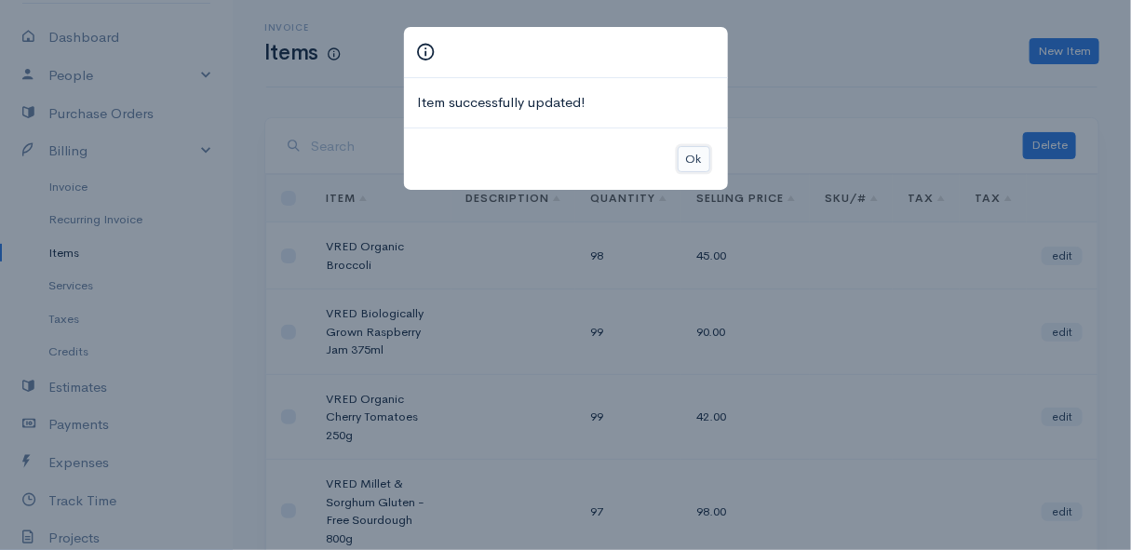
click at [684, 154] on button "Ok" at bounding box center [694, 159] width 33 height 27
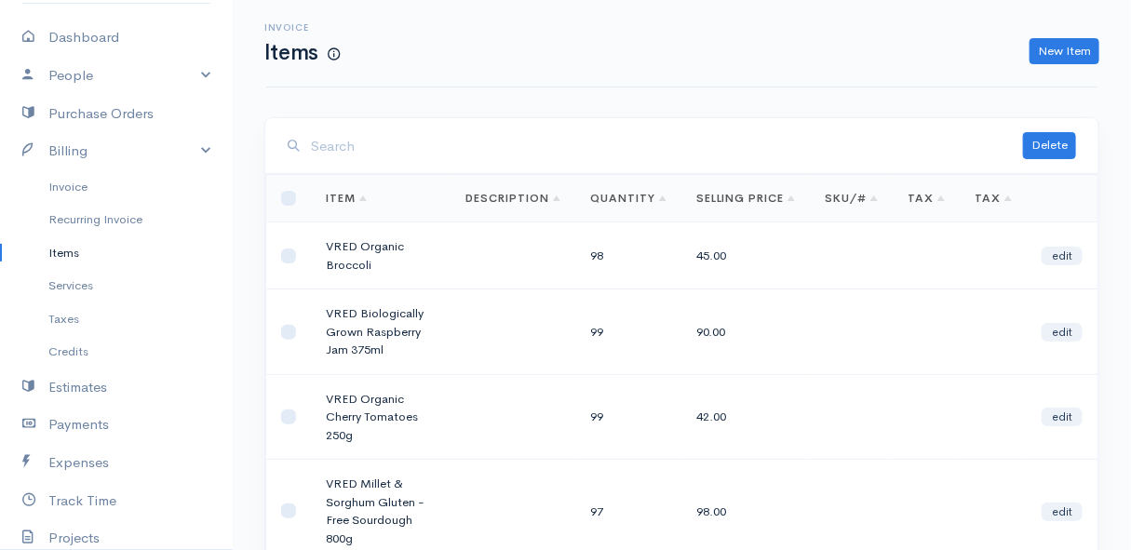
click at [443, 129] on input "search" at bounding box center [667, 147] width 712 height 38
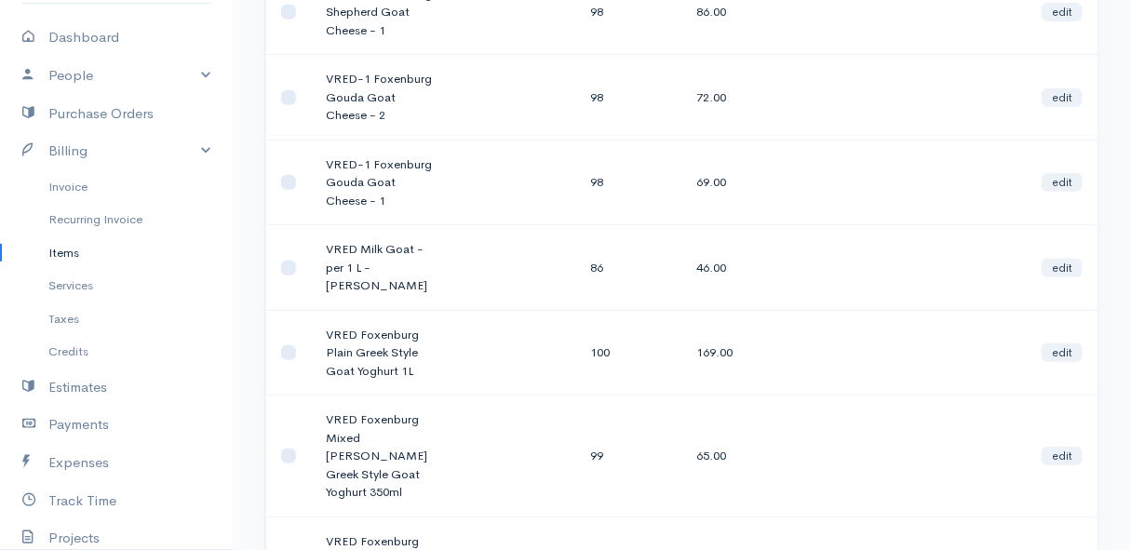
scroll to position [423, 0]
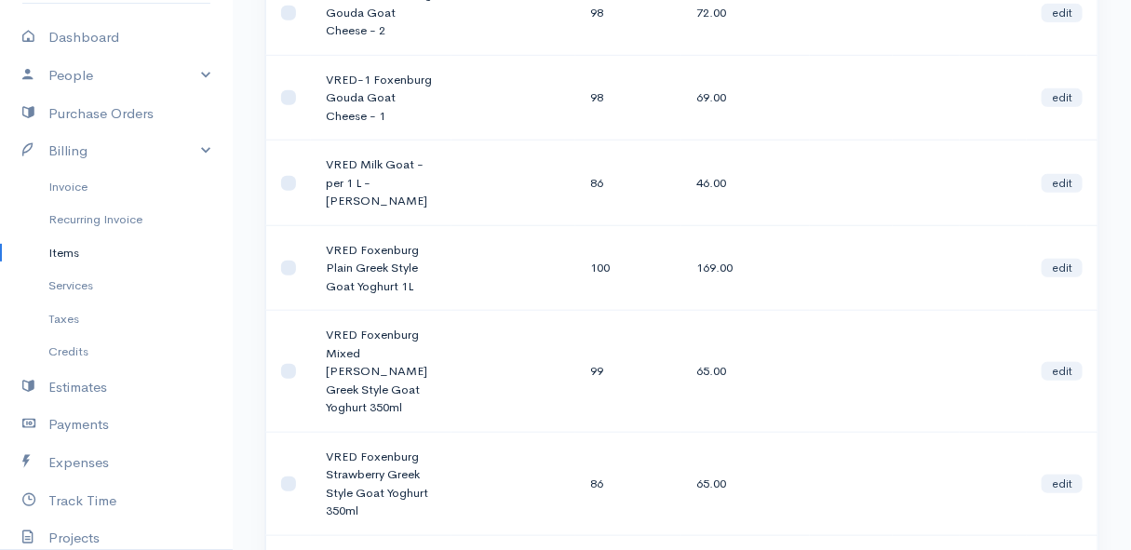
type input "goat"
drag, startPoint x: 357, startPoint y: 370, endPoint x: 329, endPoint y: 366, distance: 29.1
click at [329, 366] on td "VRED Foxenburg Mixed [PERSON_NAME] Greek Style Goat Yoghurt 350ml" at bounding box center [381, 372] width 141 height 122
drag, startPoint x: 329, startPoint y: 366, endPoint x: 558, endPoint y: 261, distance: 252.0
click at [558, 261] on td at bounding box center [513, 268] width 125 height 86
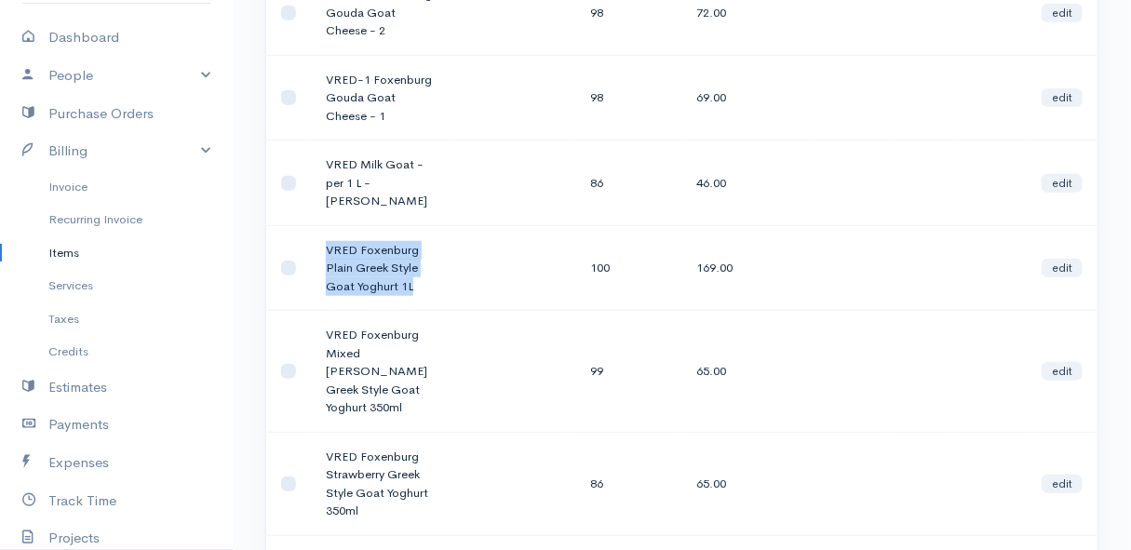
drag, startPoint x: 411, startPoint y: 264, endPoint x: 318, endPoint y: 227, distance: 99.4
click at [318, 227] on td "VRED Foxenburg Plain Greek Style Goat Yoghurt 1L" at bounding box center [381, 268] width 141 height 86
drag, startPoint x: 318, startPoint y: 227, endPoint x: 338, endPoint y: 235, distance: 20.9
copy td "VRED Foxenburg Plain Greek Style Goat Yoghurt 1L"
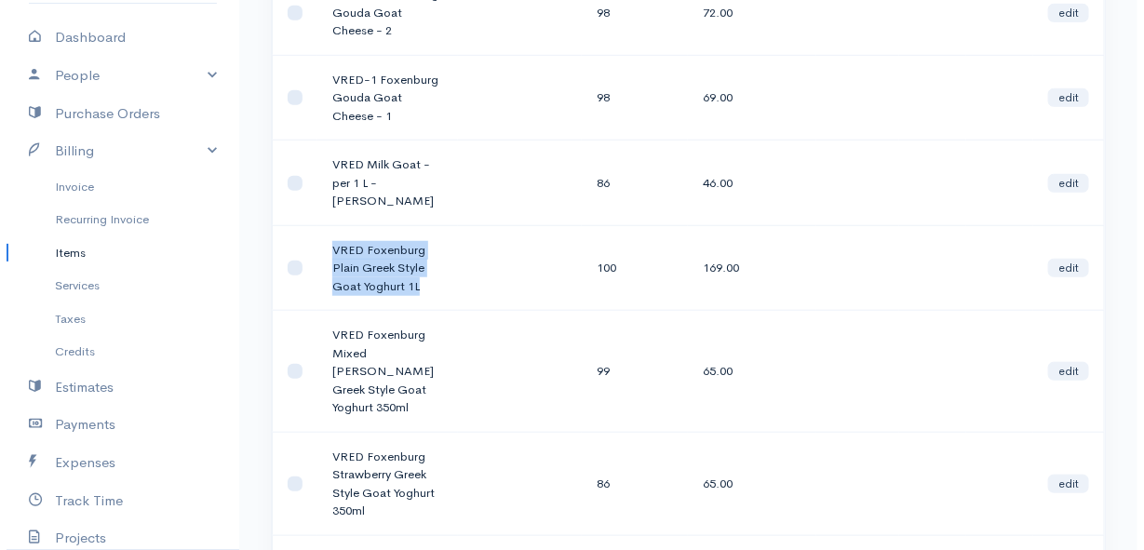
scroll to position [0, 0]
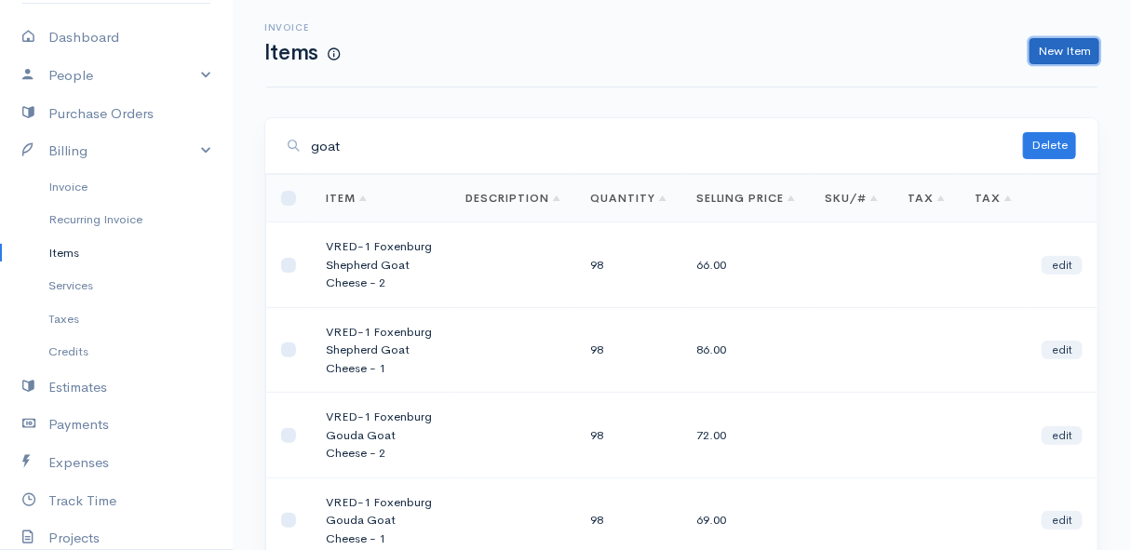
click at [1072, 55] on link "New Item" at bounding box center [1065, 51] width 70 height 27
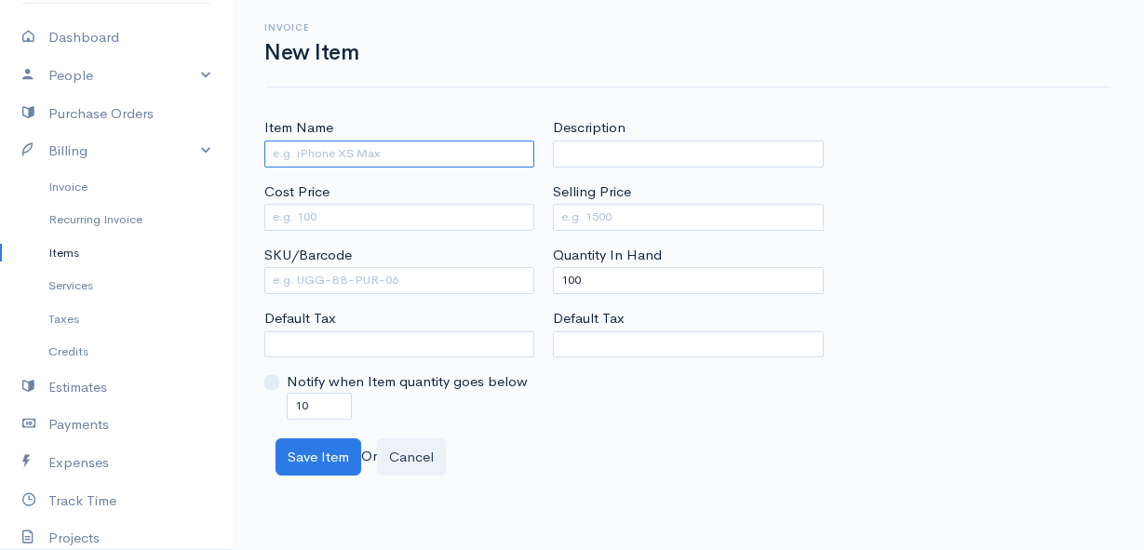
click at [296, 148] on input "Item Name" at bounding box center [399, 154] width 270 height 27
paste input "VRED Foxenburg Plain Greek Style Goat Yoghurt 1L"
click at [793, 480] on body "Mamma Chicken Upgrade Dashboard People Clients Vendors Staff Users Purchase Ord…" at bounding box center [572, 275] width 1144 height 550
click at [411, 156] on input "VRED Foxenburg" at bounding box center [399, 154] width 270 height 27
type input "VRED Foxenburg Probiotic Yoghurt 500ml"
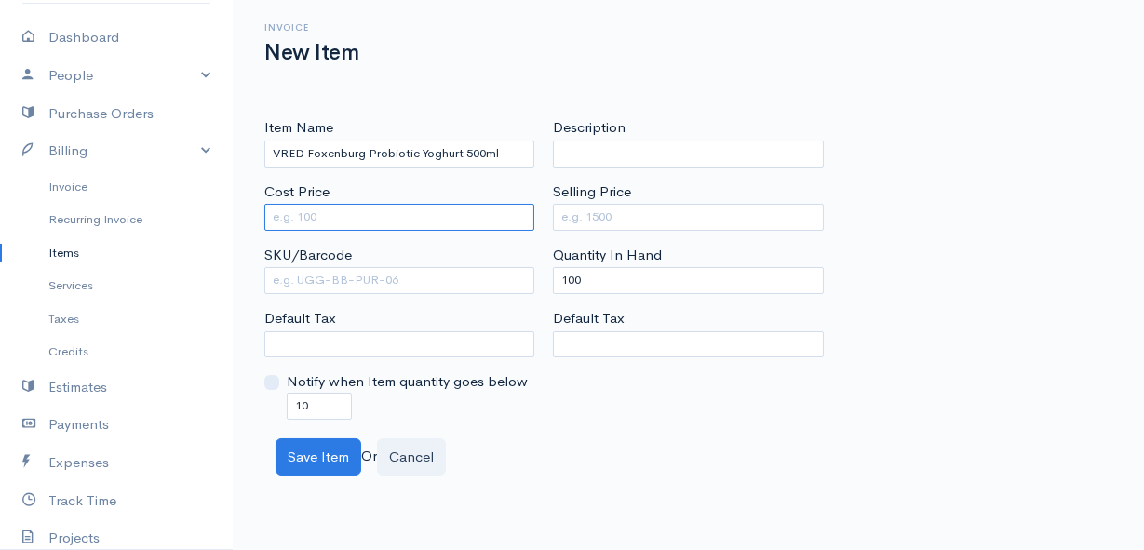
click at [373, 212] on input "Cost Price" at bounding box center [399, 217] width 270 height 27
click at [301, 211] on input "Cost Price" at bounding box center [399, 217] width 270 height 27
type input "51.72"
click at [579, 207] on input "Selling Price" at bounding box center [688, 217] width 270 height 27
type input "67"
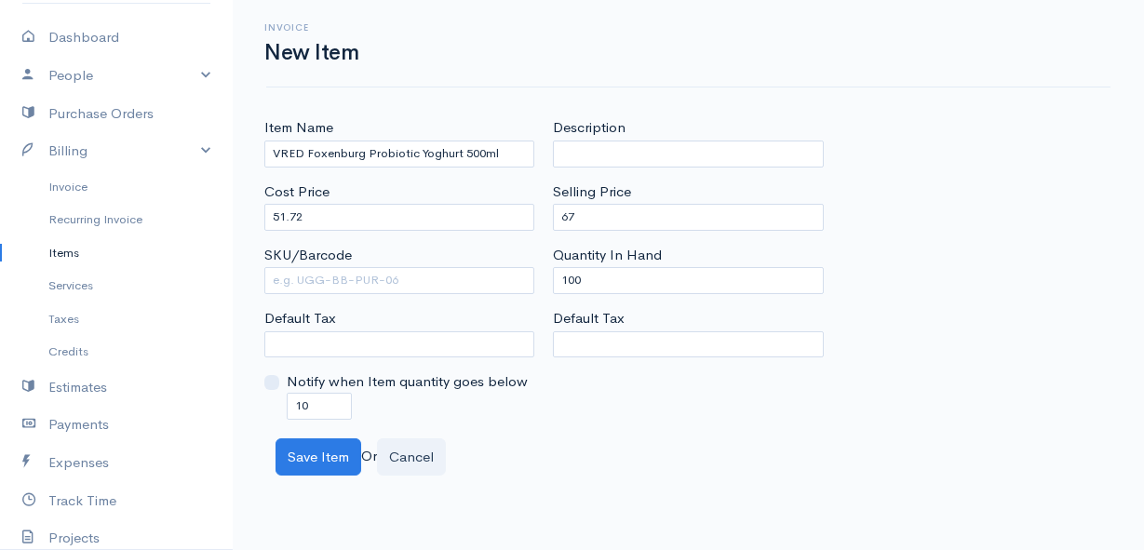
click at [582, 478] on body "Mamma Chicken Upgrade Dashboard People Clients Vendors Staff Users Purchase Ord…" at bounding box center [572, 275] width 1144 height 550
click at [320, 455] on button "Save Item" at bounding box center [319, 457] width 86 height 38
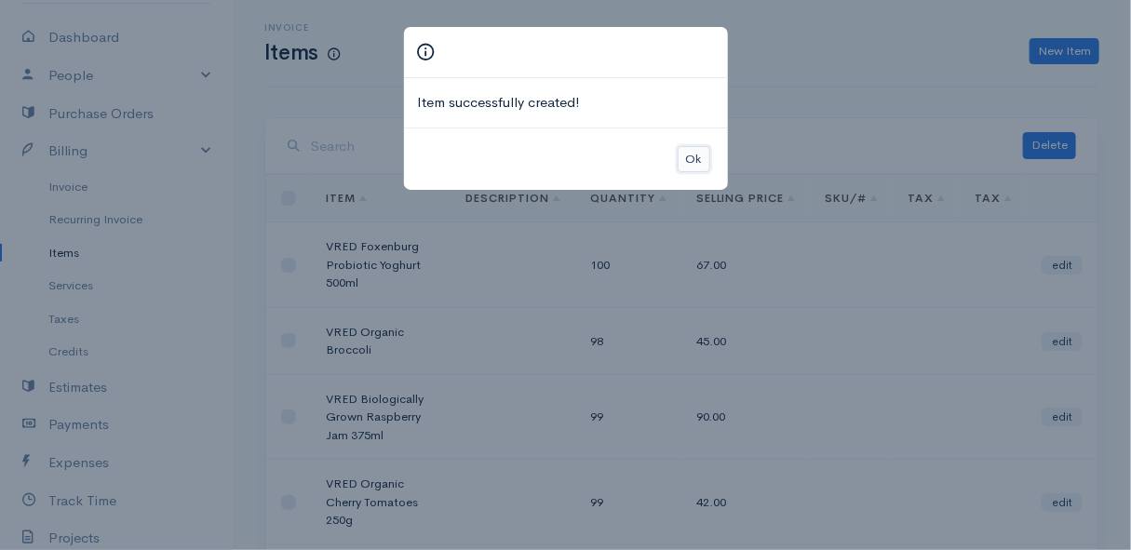
click at [697, 162] on button "Ok" at bounding box center [694, 159] width 33 height 27
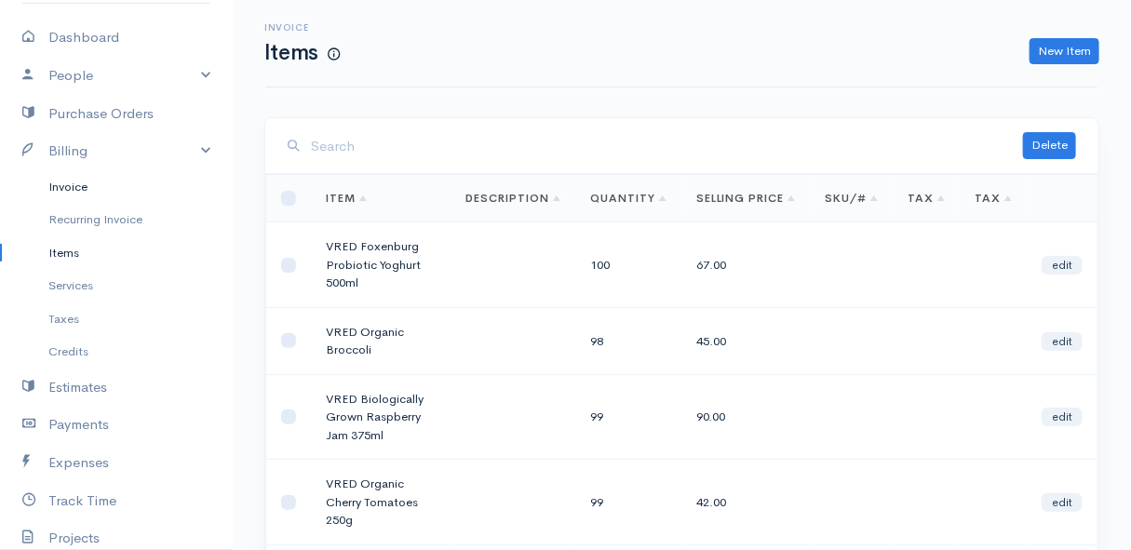
click at [71, 182] on link "Invoice" at bounding box center [116, 187] width 233 height 34
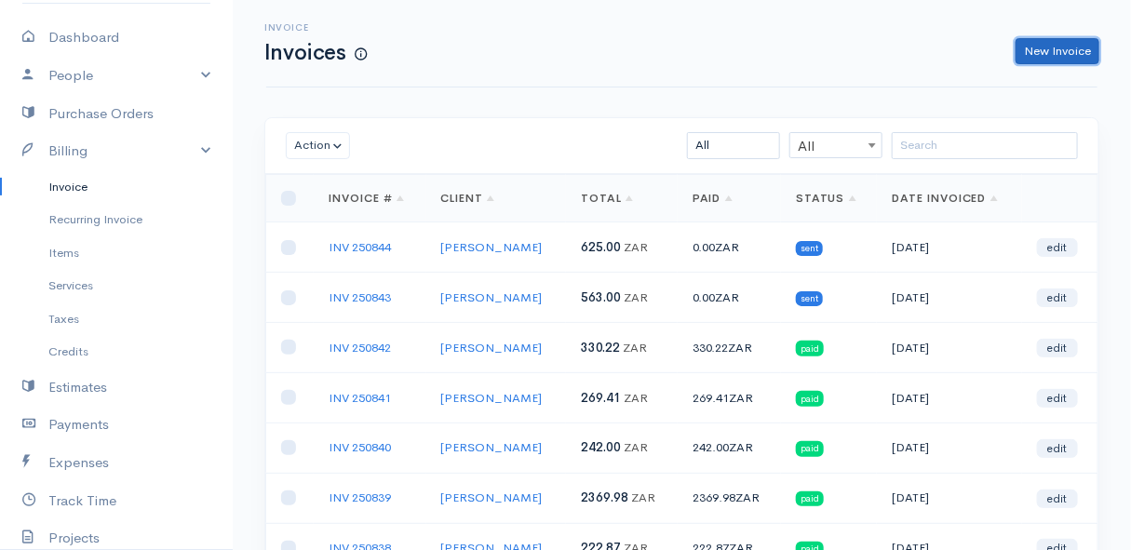
click at [1061, 51] on link "New Invoice" at bounding box center [1058, 51] width 84 height 27
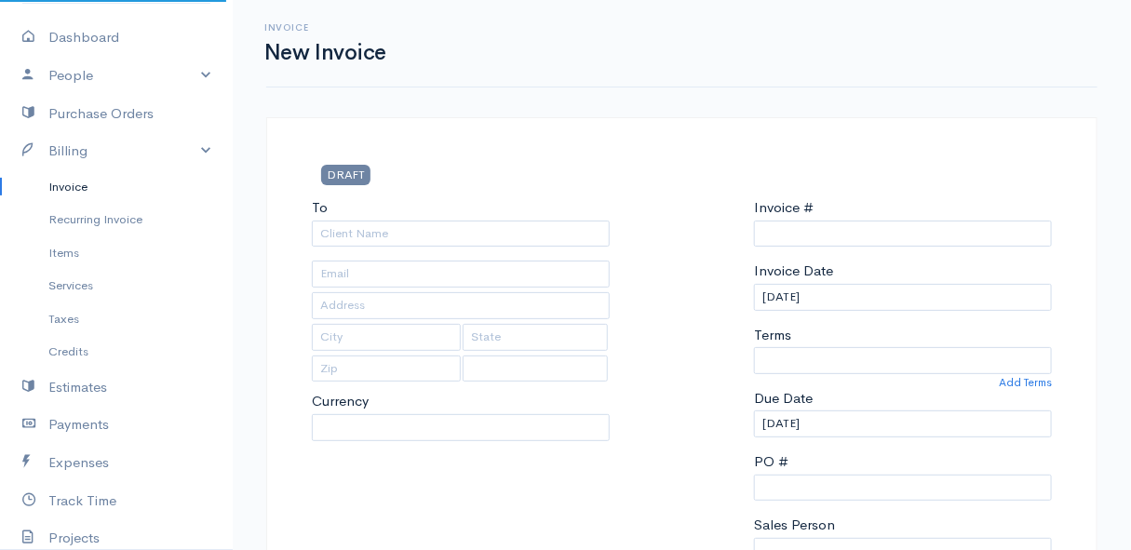
select select "ZAR"
type input "INV 250845"
select select "[GEOGRAPHIC_DATA]"
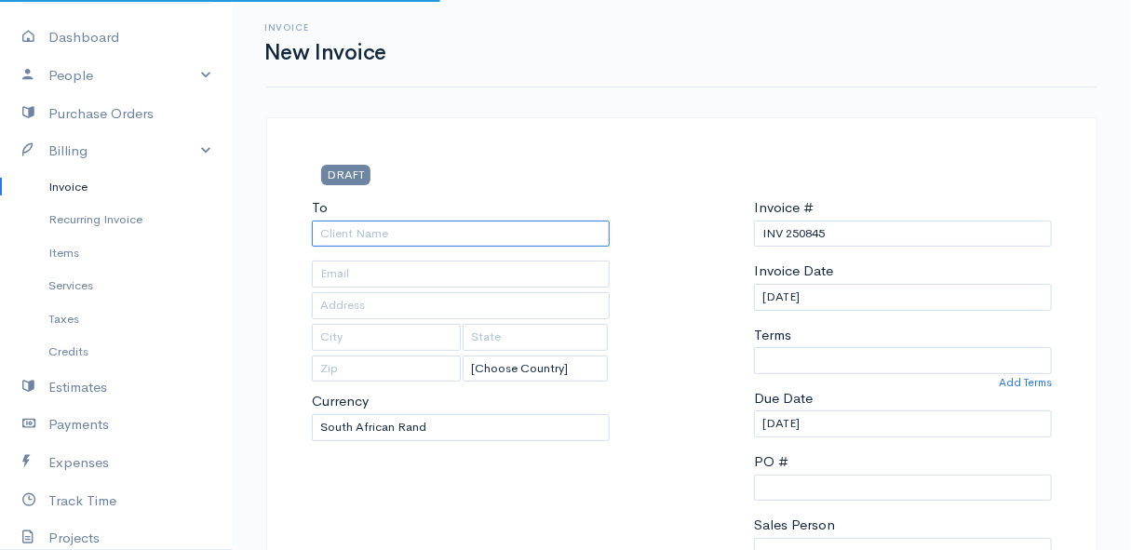
click at [394, 232] on input "To" at bounding box center [461, 234] width 298 height 27
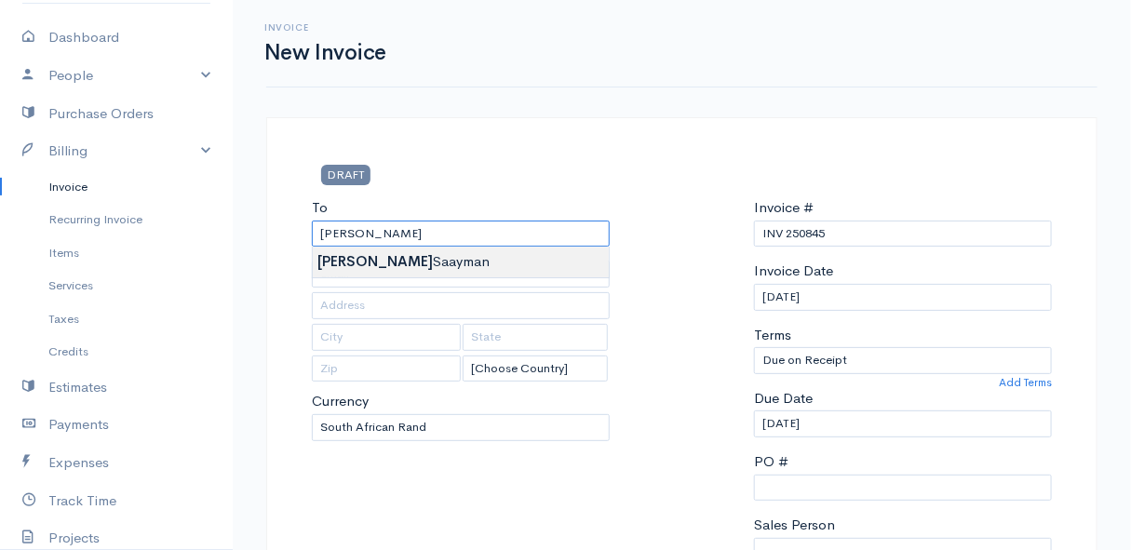
type input "[PERSON_NAME]"
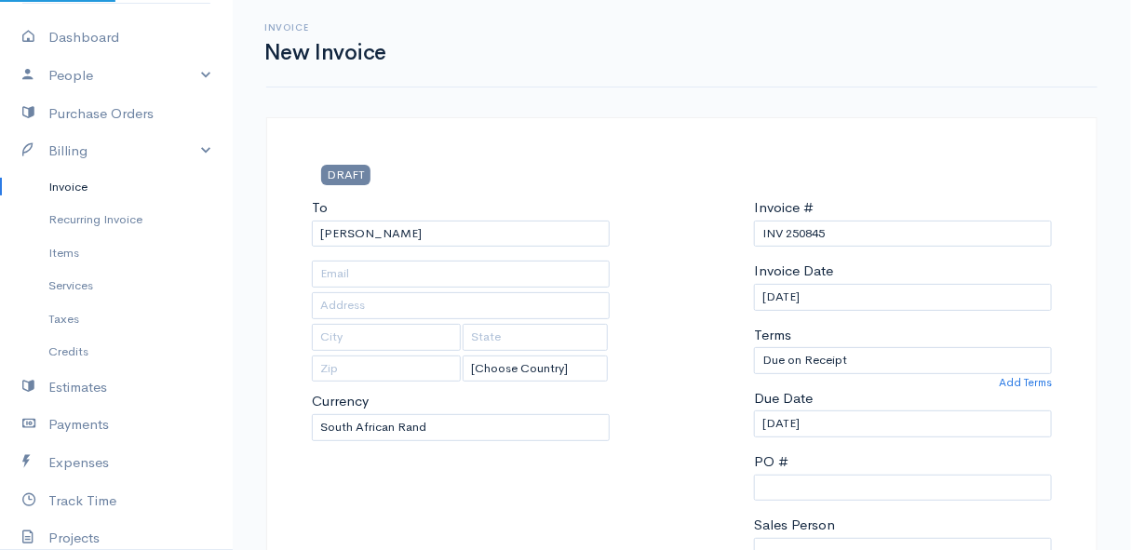
type input "[STREET_ADDRESS]"
type input "[PERSON_NAME] Bay"
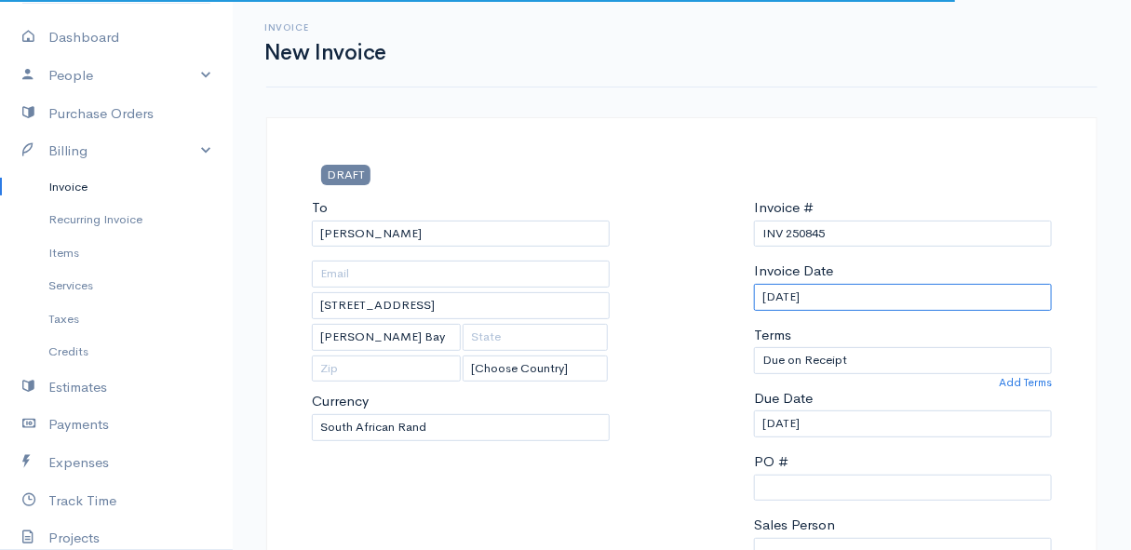
click at [868, 299] on input "[DATE]" at bounding box center [903, 297] width 298 height 27
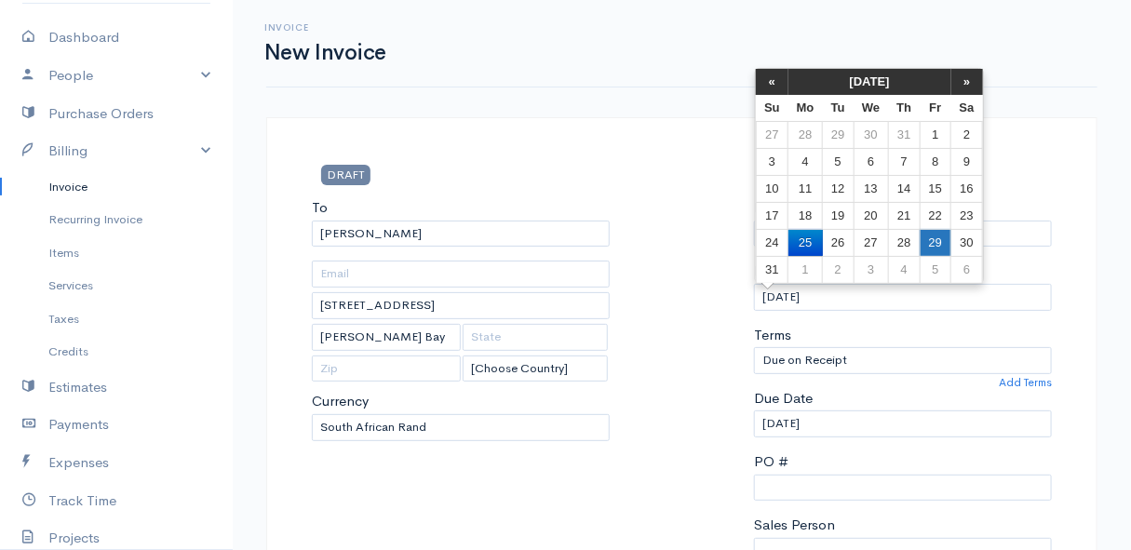
click at [935, 238] on td "29" at bounding box center [935, 242] width 31 height 27
type input "[DATE]"
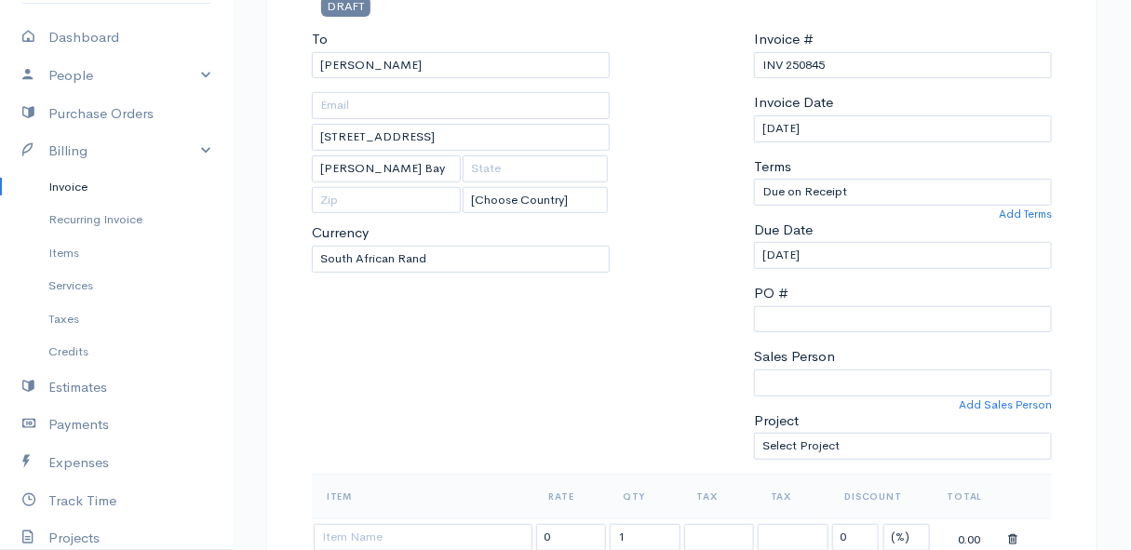
scroll to position [253, 0]
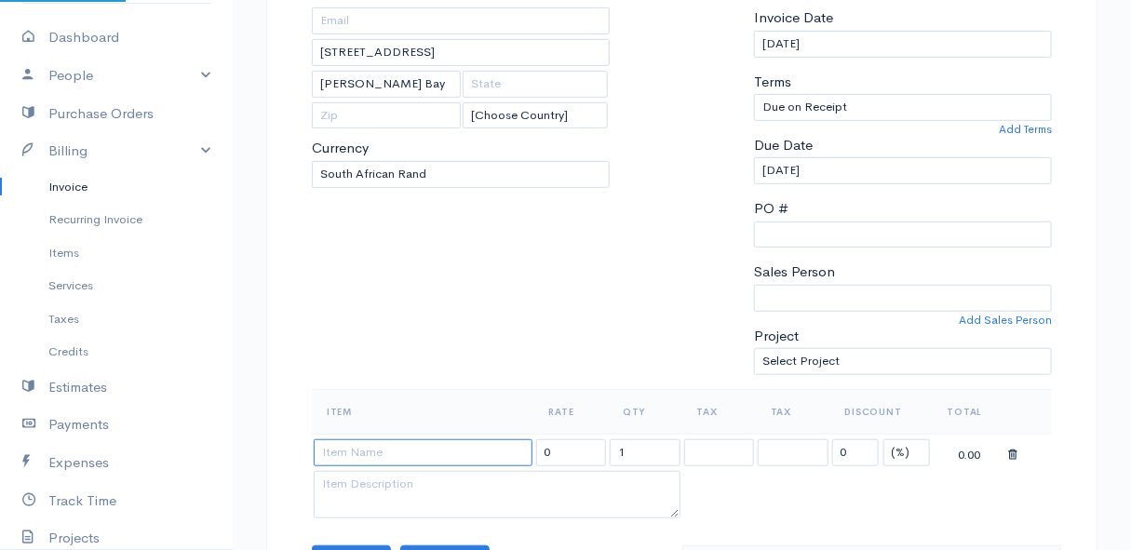
click at [379, 448] on input at bounding box center [423, 452] width 219 height 27
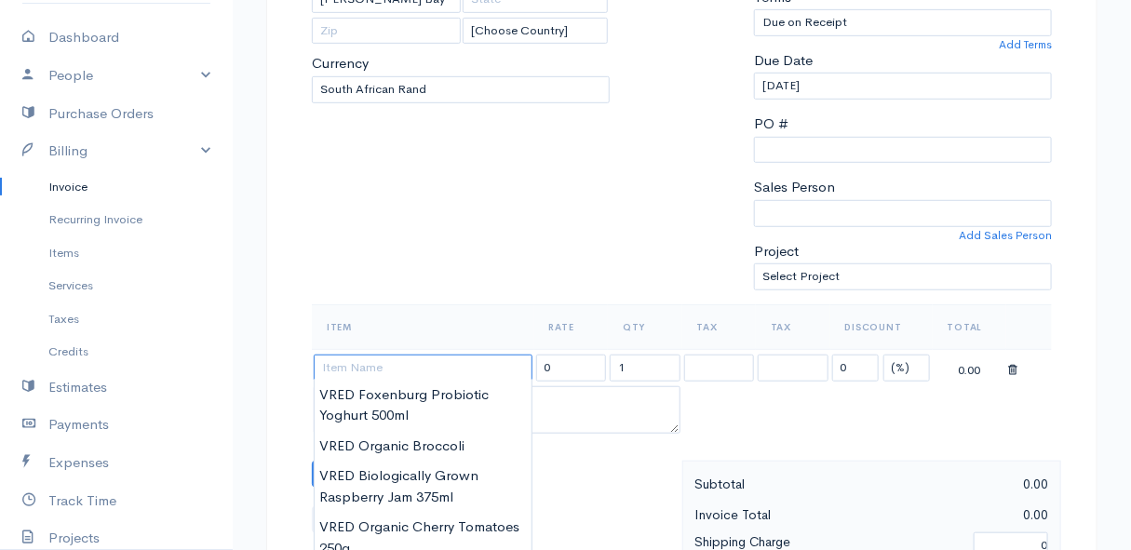
scroll to position [423, 0]
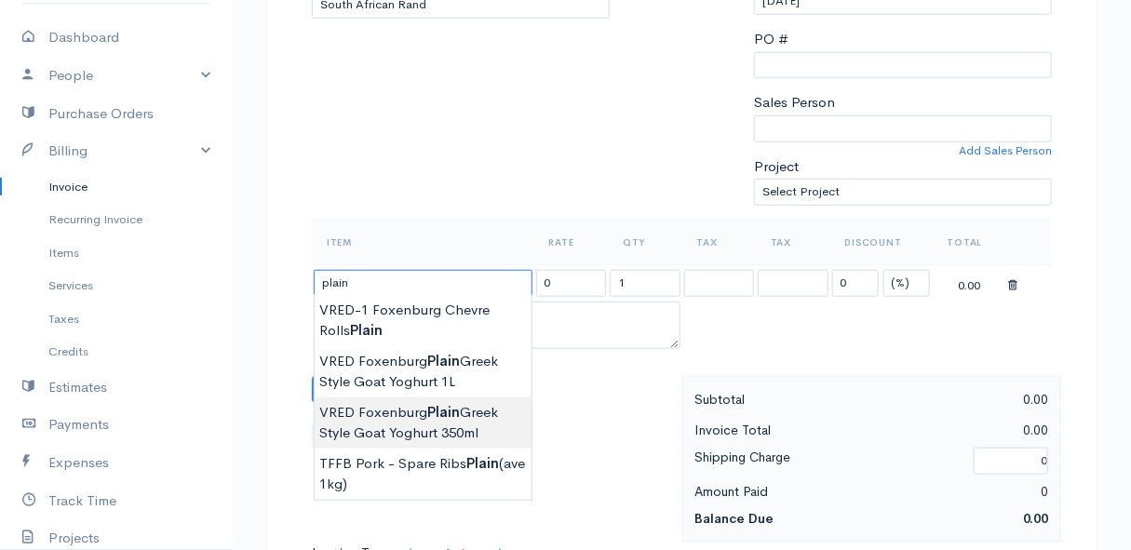
type input "VRED Foxenburg Plain Greek Style Goat Yoghurt 350ml"
type input "65.00"
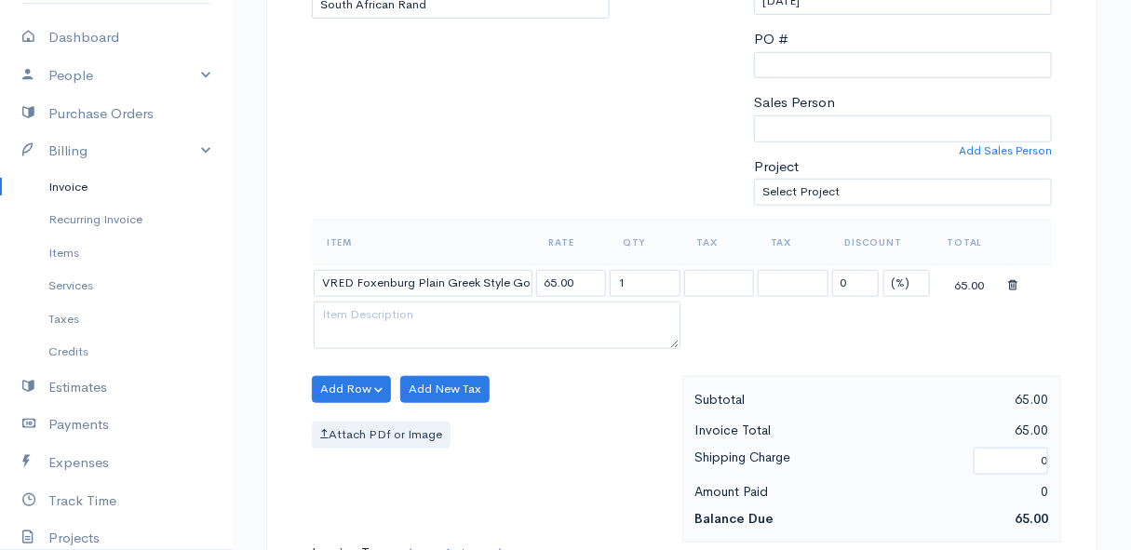
click at [427, 422] on body "Mamma Chicken Upgrade Dashboard People Clients Vendors Staff Users Purchase Ord…" at bounding box center [565, 382] width 1131 height 1610
click at [663, 283] on input "1" at bounding box center [645, 283] width 71 height 27
type input "10"
click at [501, 417] on div "Add Row Add Item Row Add Time Row Add New Tax Attach PDf or Image" at bounding box center [493, 459] width 380 height 167
click at [336, 386] on button "Add Row" at bounding box center [351, 389] width 79 height 27
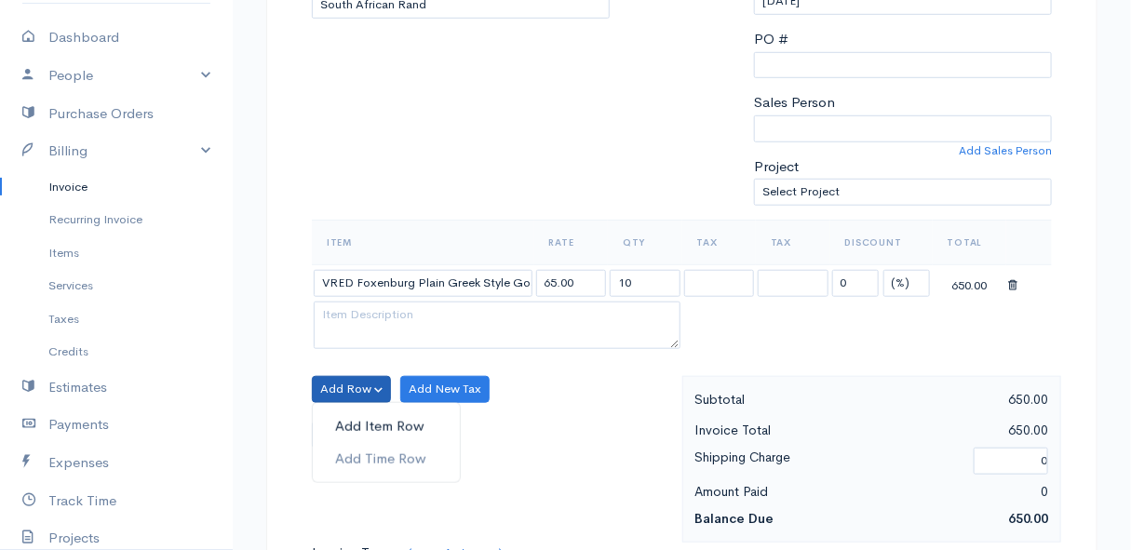
click at [354, 423] on link "Add Item Row" at bounding box center [386, 427] width 147 height 33
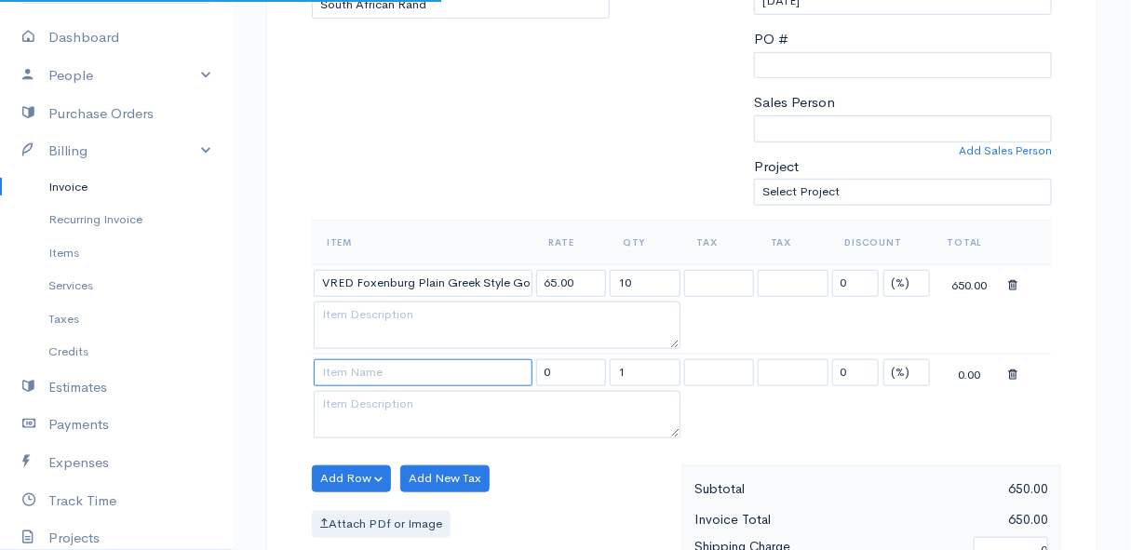
click at [344, 370] on input at bounding box center [423, 372] width 219 height 27
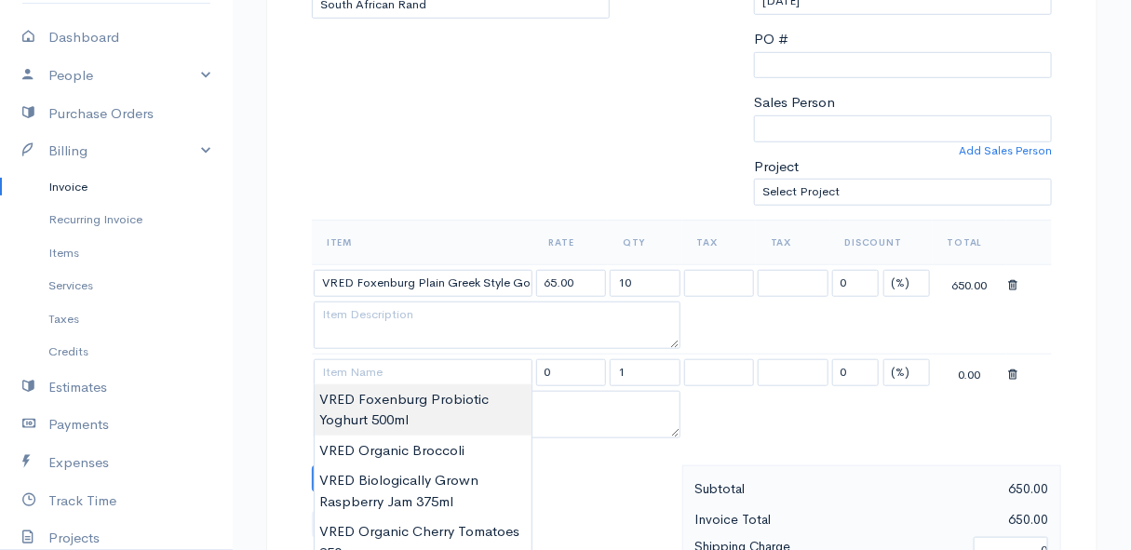
type input "VRED Foxenburg Probiotic Yoghurt 500ml"
type input "67.00"
click at [406, 401] on body "Mamma Chicken Upgrade Dashboard People Clients Vendors Staff Users Purchase Ord…" at bounding box center [565, 426] width 1131 height 1699
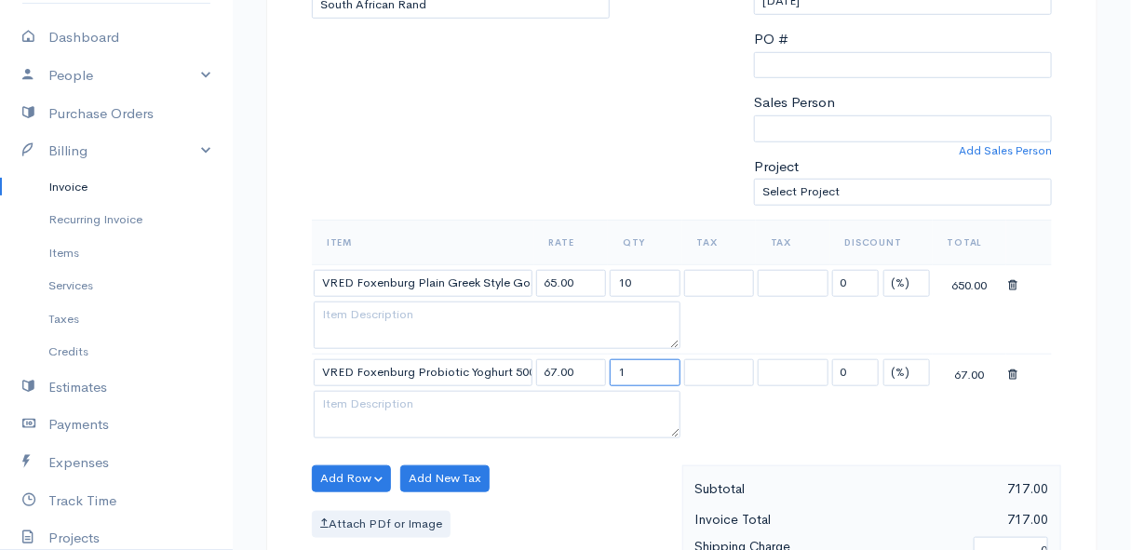
click at [634, 368] on input "1" at bounding box center [645, 372] width 71 height 27
type input "10"
click at [611, 489] on div "Add Row Add Item Row Add Time Row Add New Tax Attach PDf or Image" at bounding box center [493, 548] width 380 height 167
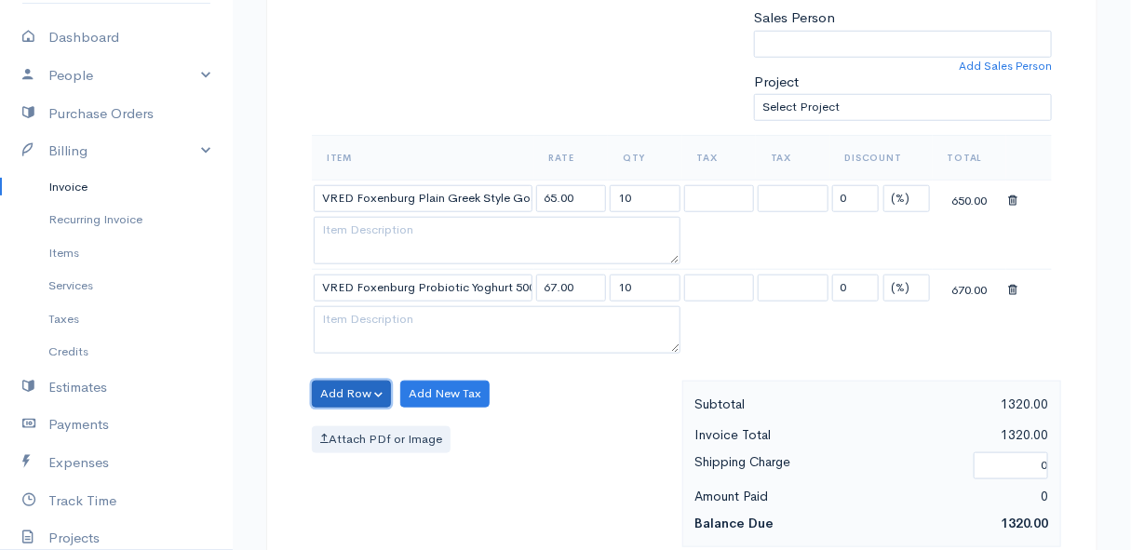
click at [345, 395] on button "Add Row" at bounding box center [351, 394] width 79 height 27
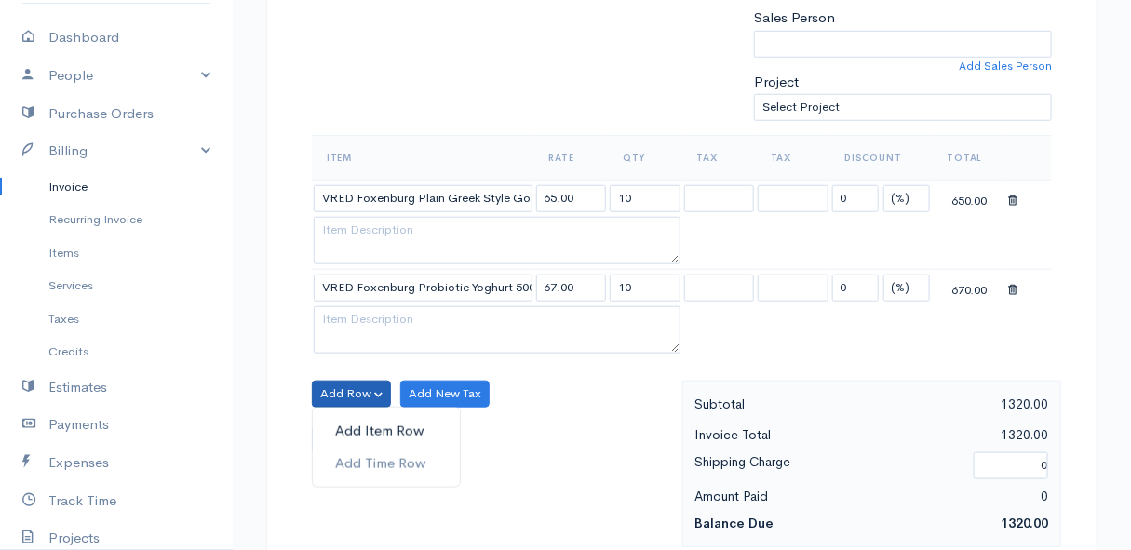
click at [349, 421] on link "Add Item Row" at bounding box center [386, 431] width 147 height 33
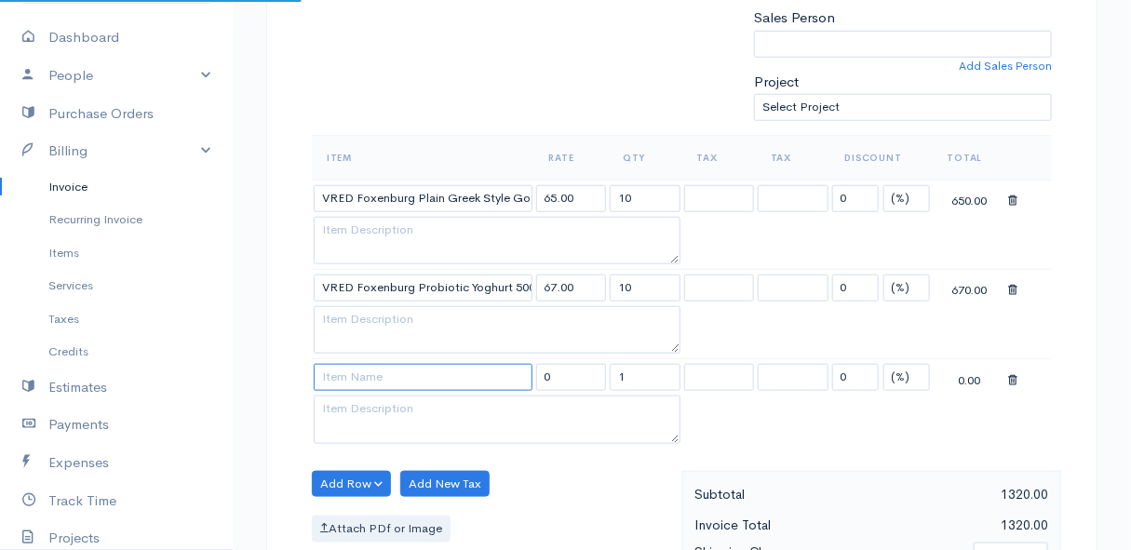
click at [360, 381] on input at bounding box center [423, 377] width 219 height 27
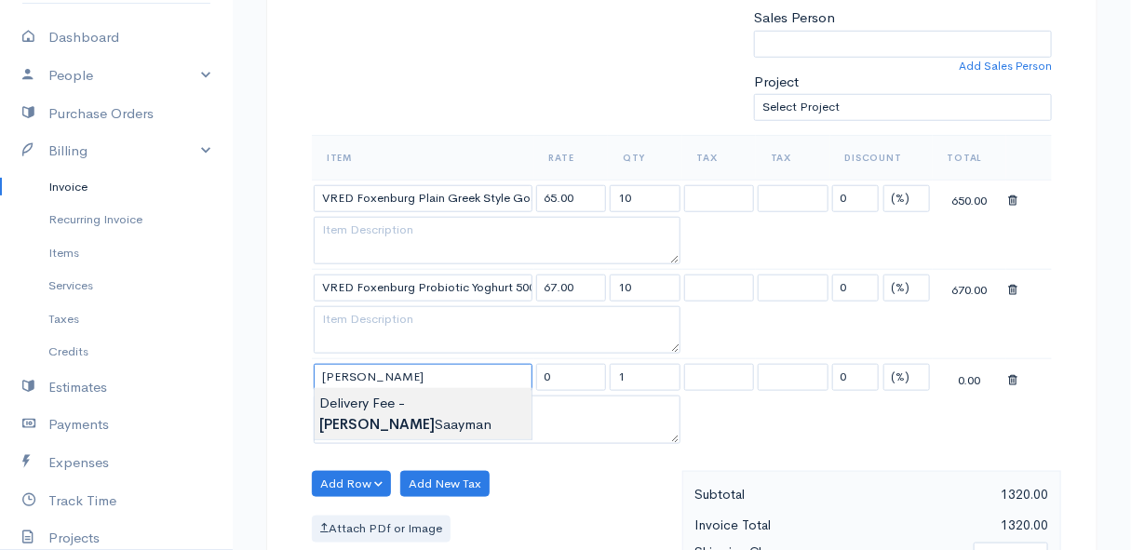
type input "Delivery Fee - [PERSON_NAME]"
type input "25.00"
click at [360, 398] on body "Mamma Chicken Upgrade Dashboard People Clients Vendors Staff Users Purchase Ord…" at bounding box center [565, 387] width 1131 height 1788
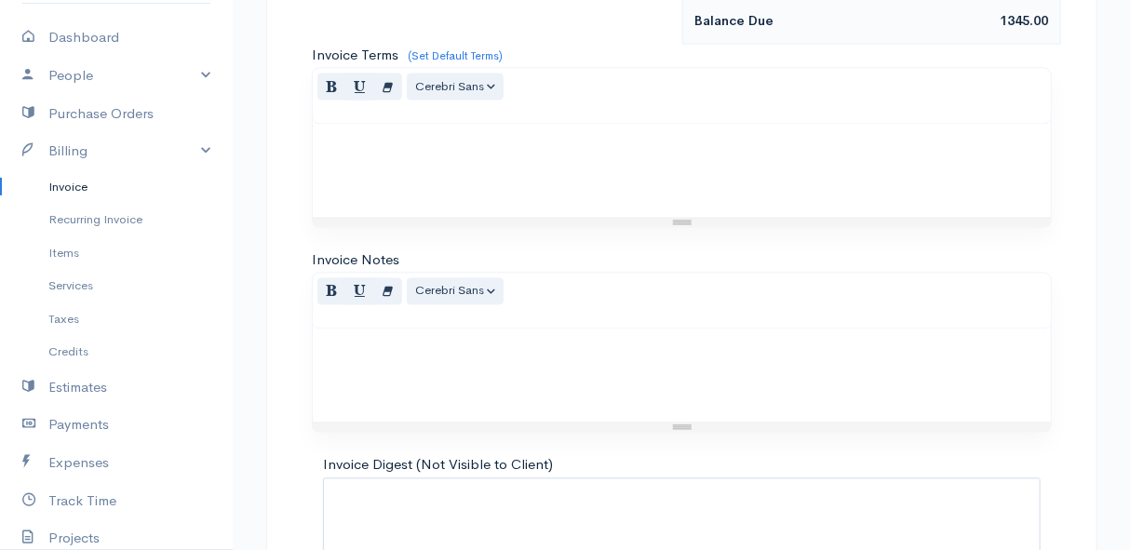
scroll to position [1233, 0]
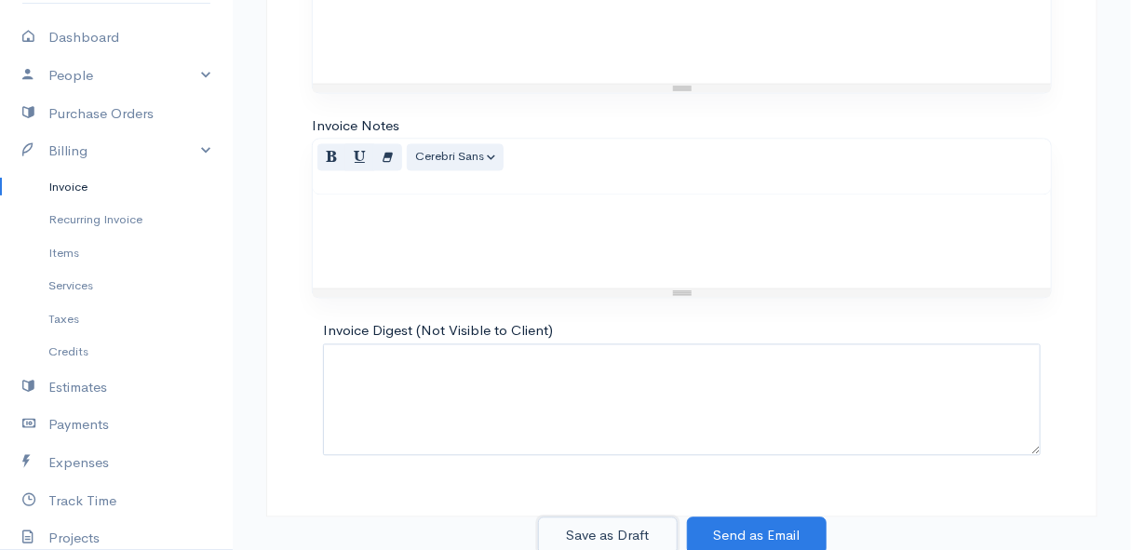
click at [606, 531] on button "Save as Draft" at bounding box center [608, 537] width 140 height 38
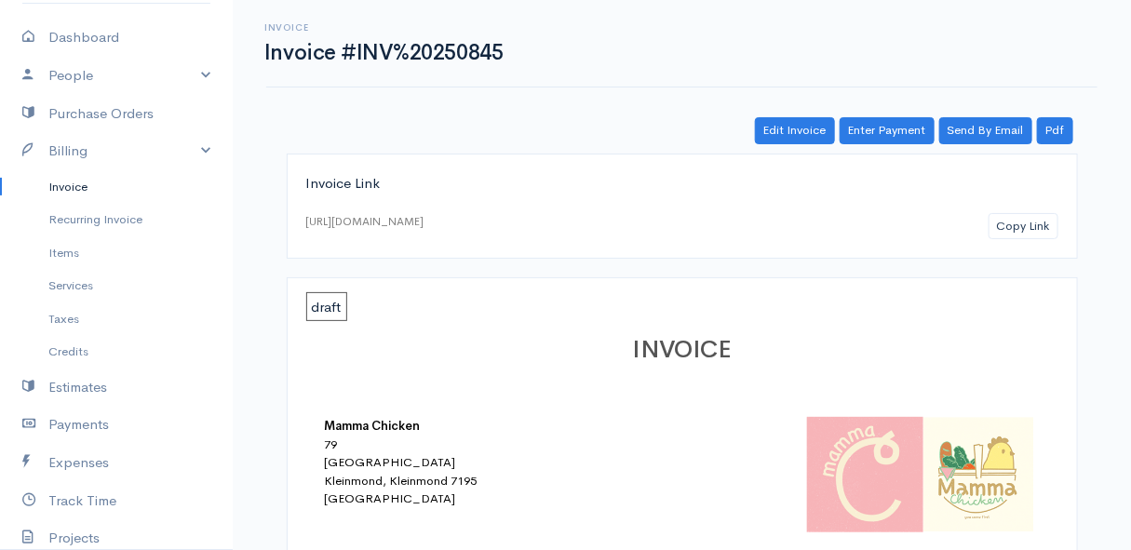
click at [74, 184] on link "Invoice" at bounding box center [116, 187] width 233 height 34
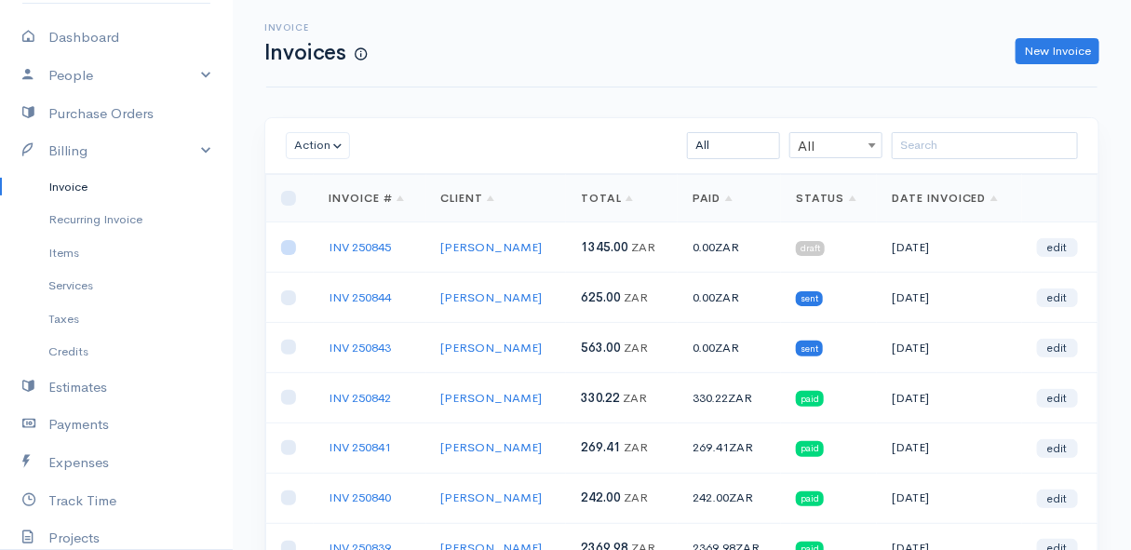
click at [288, 249] on input "checkbox" at bounding box center [288, 247] width 15 height 15
checkbox input "true"
click at [309, 147] on button "Action" at bounding box center [318, 145] width 64 height 27
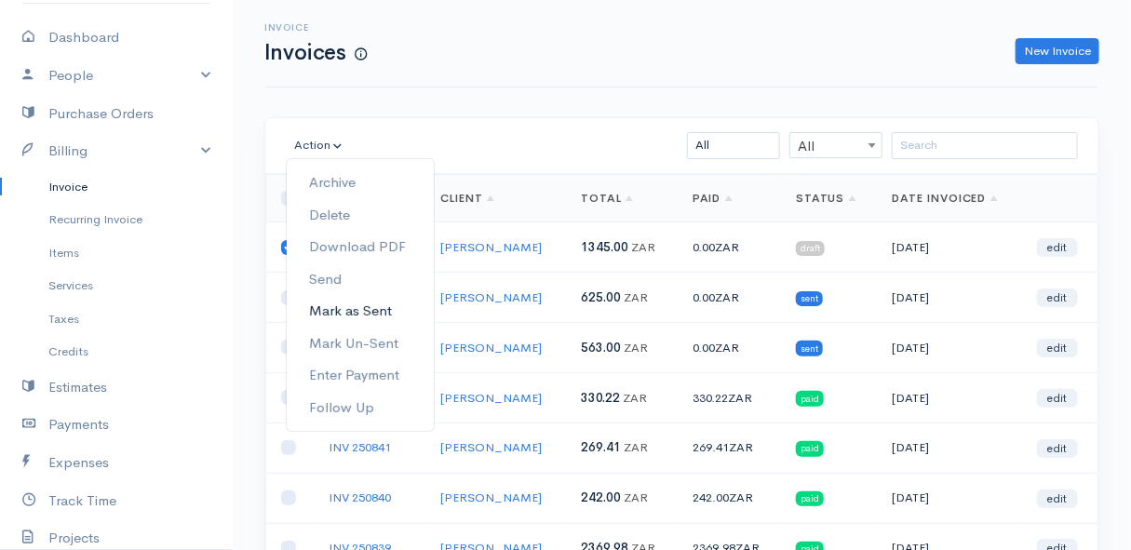
click at [349, 319] on link "Mark as Sent" at bounding box center [360, 311] width 147 height 33
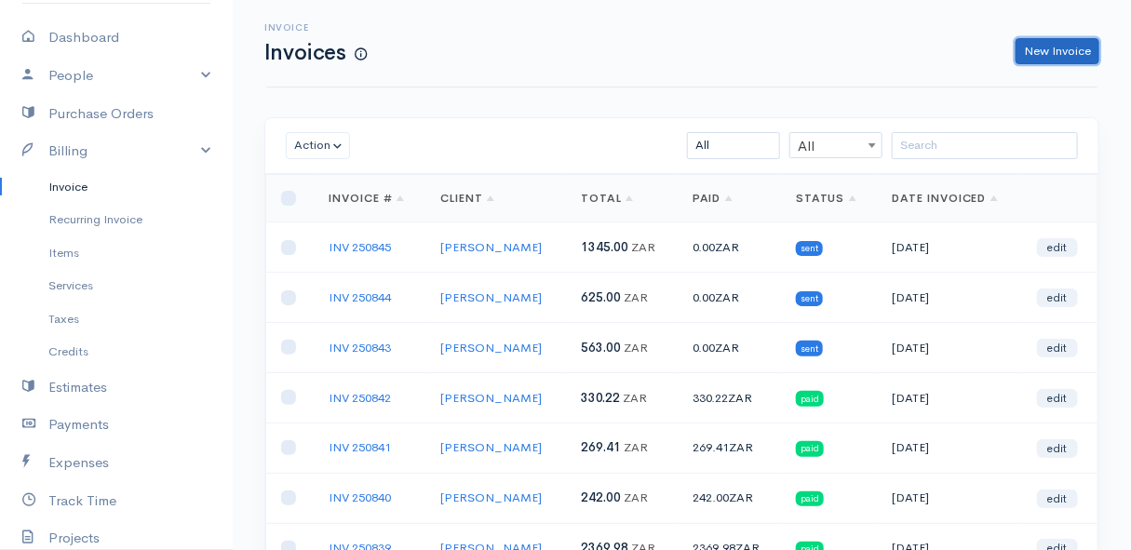
click at [1044, 53] on link "New Invoice" at bounding box center [1058, 51] width 84 height 27
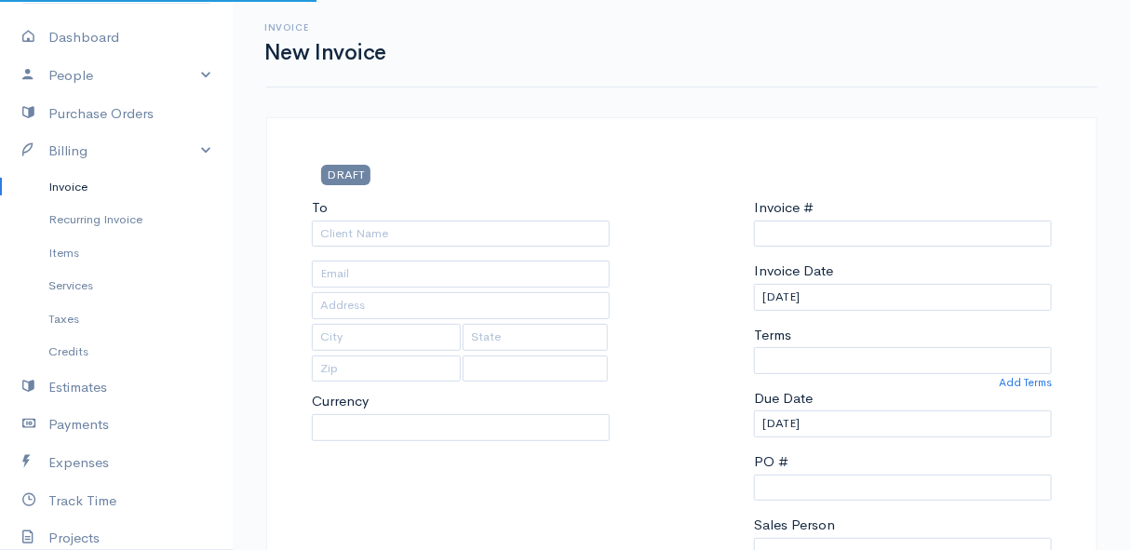
select select "[GEOGRAPHIC_DATA]"
select select "ZAR"
type input "INV 250846"
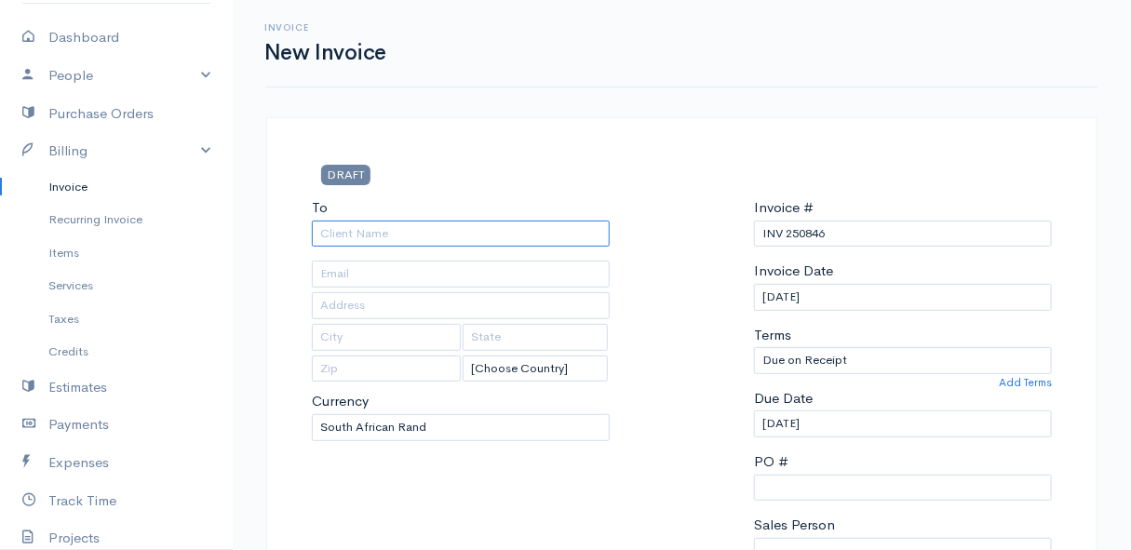
click at [376, 235] on input "To" at bounding box center [461, 234] width 298 height 27
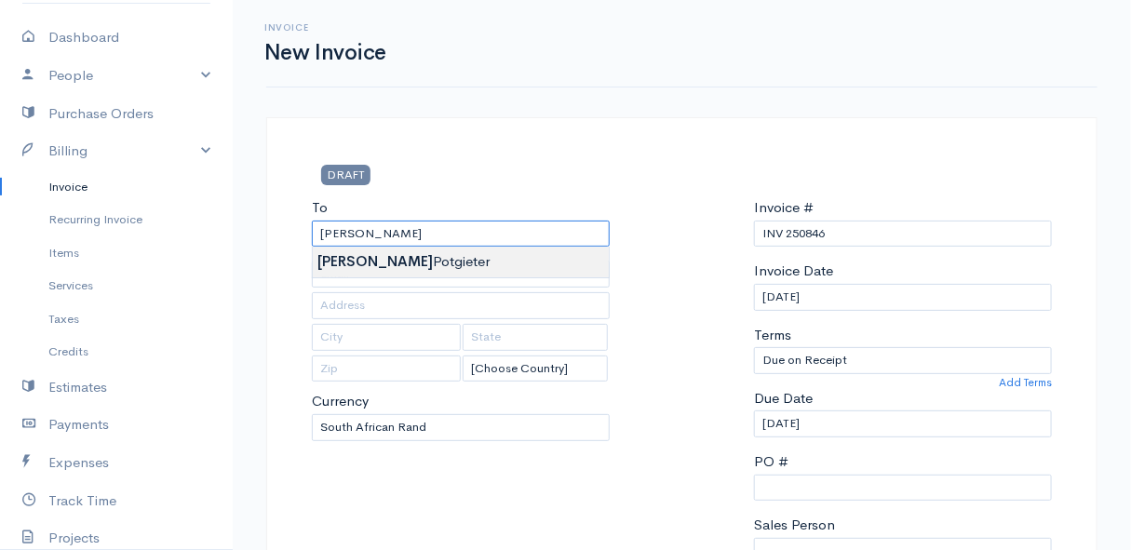
type input "[PERSON_NAME]"
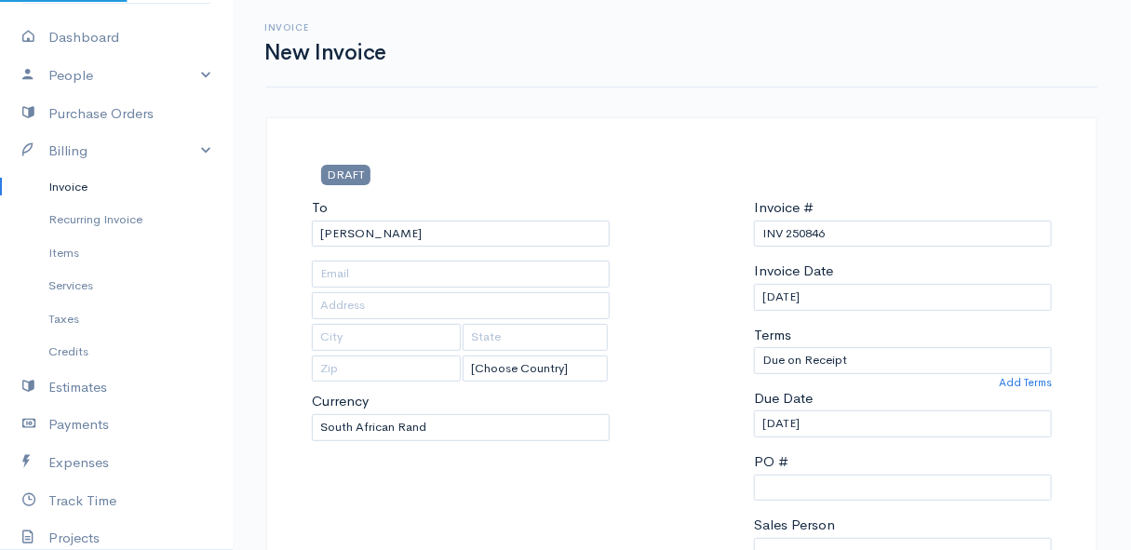
type input "4502 Ixia [PERSON_NAME]"
type input "Bettys Bay"
type input "7195"
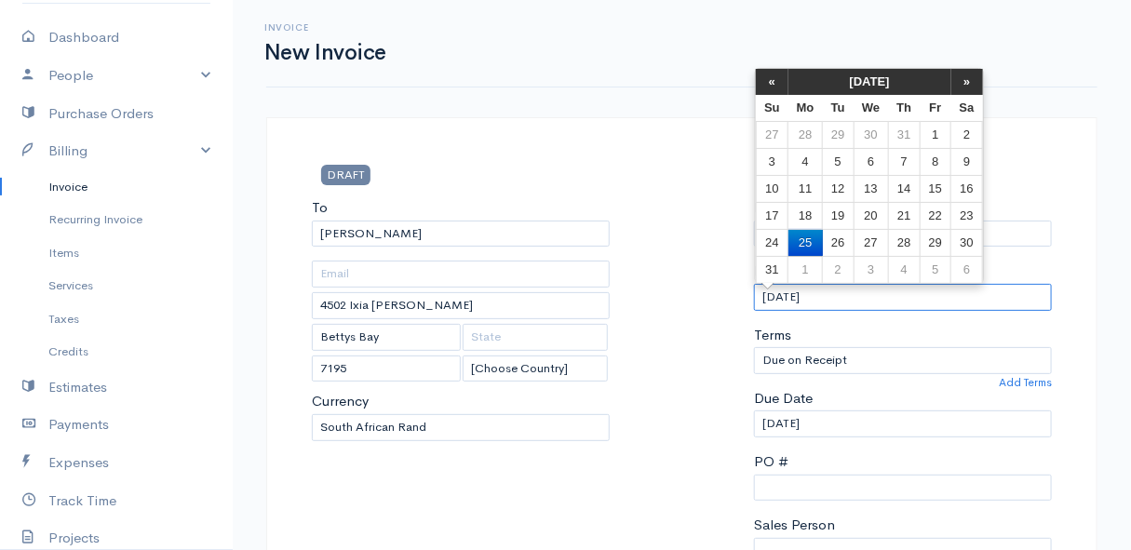
click at [876, 294] on input "[DATE]" at bounding box center [903, 297] width 298 height 27
click at [936, 240] on td "29" at bounding box center [935, 242] width 31 height 27
type input "[DATE]"
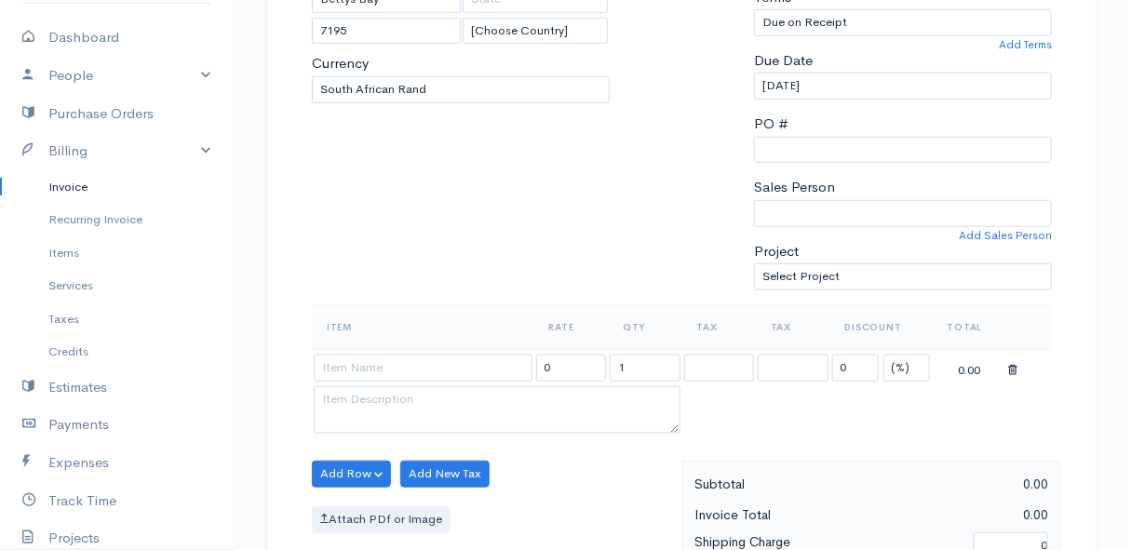
scroll to position [423, 0]
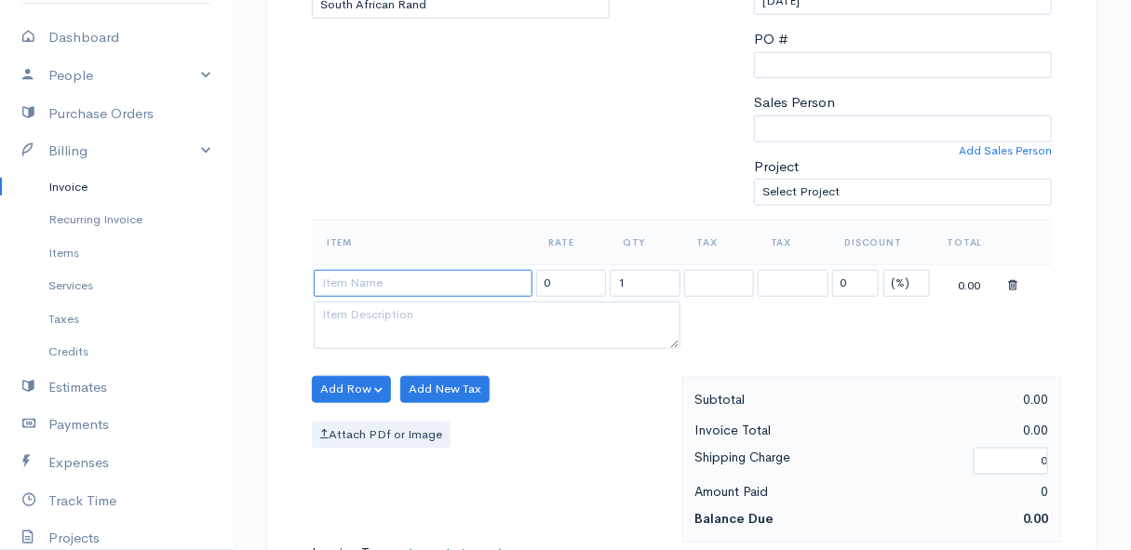
click at [383, 275] on input at bounding box center [423, 283] width 219 height 27
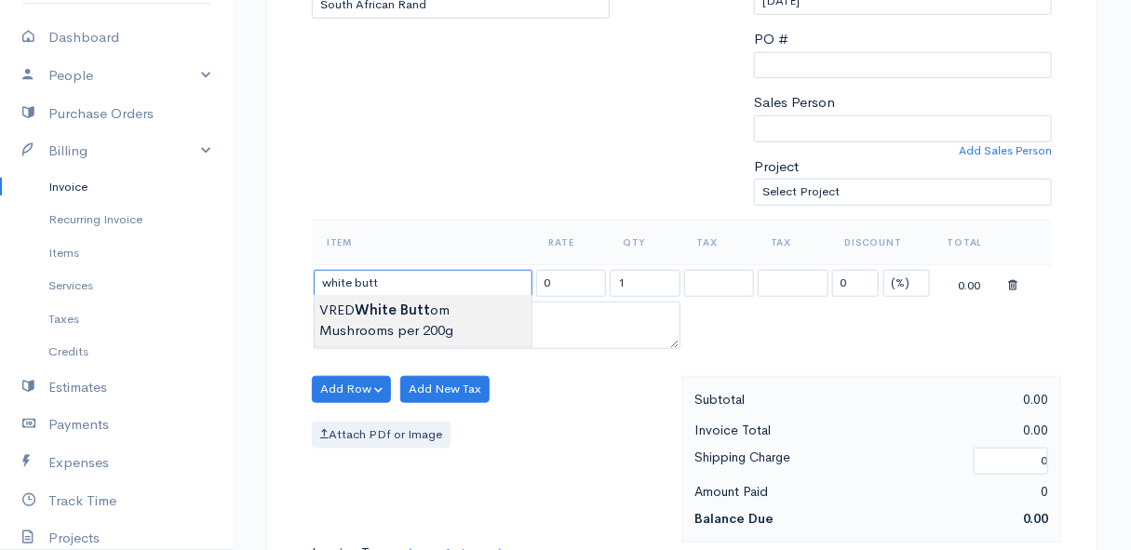
type input "VRED White Buttom Mushrooms per 200g"
type input "31.00"
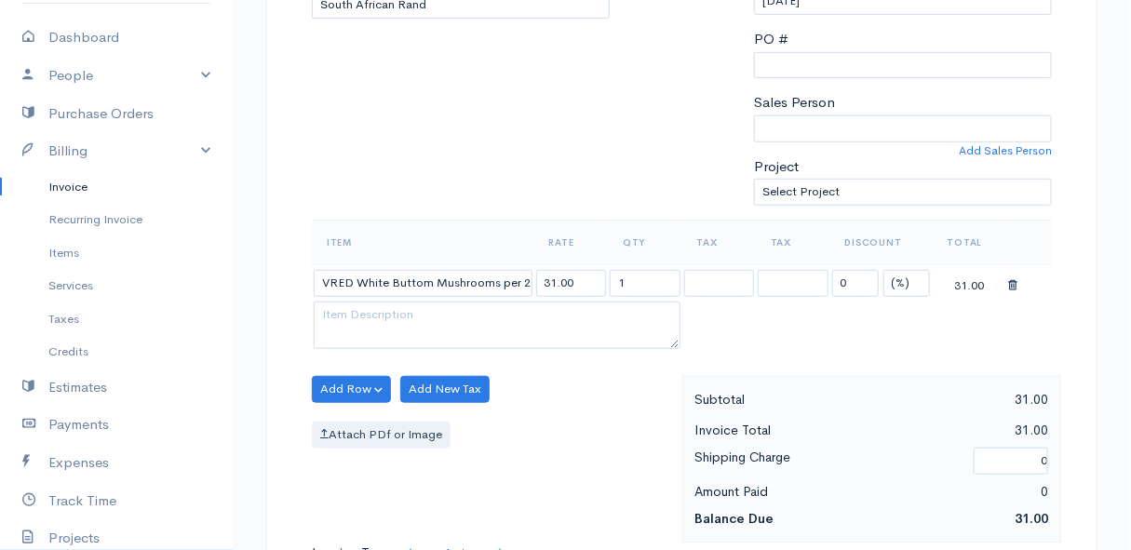
click at [393, 310] on body "Mamma Chicken Upgrade Dashboard People Clients Vendors Staff Users Purchase Ord…" at bounding box center [565, 382] width 1131 height 1610
click at [343, 385] on button "Add Row" at bounding box center [351, 389] width 79 height 27
click at [354, 430] on link "Add Item Row" at bounding box center [386, 427] width 147 height 33
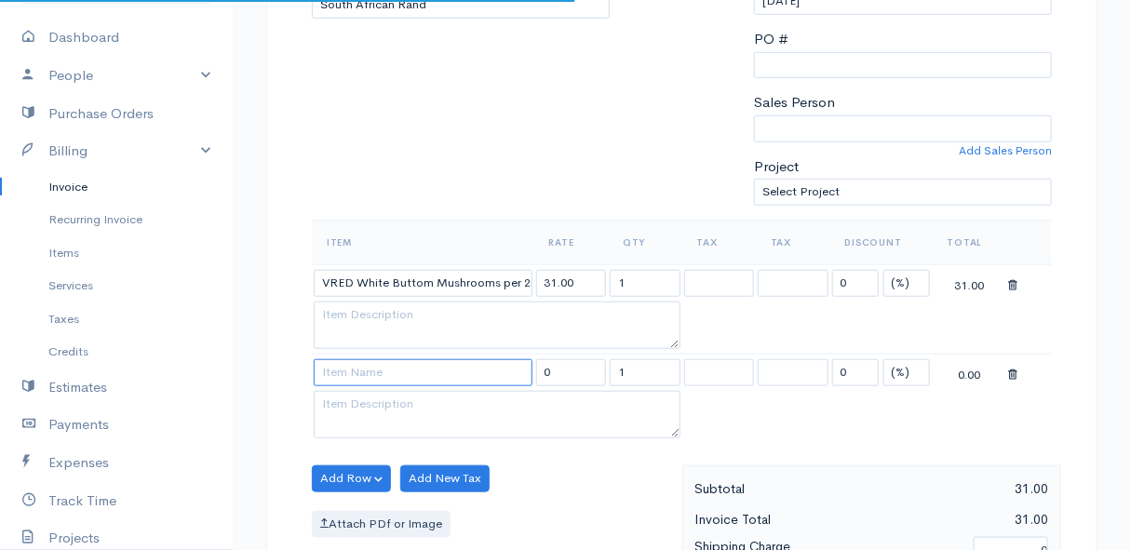
click at [365, 373] on input at bounding box center [423, 372] width 219 height 27
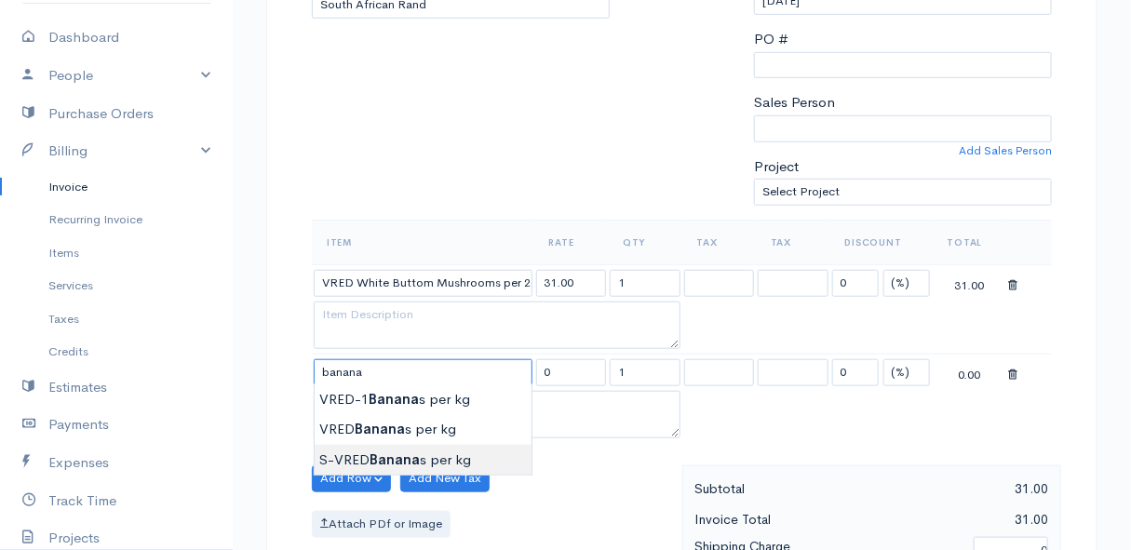
type input "S-VRED Bananas per kg"
type input "46.00"
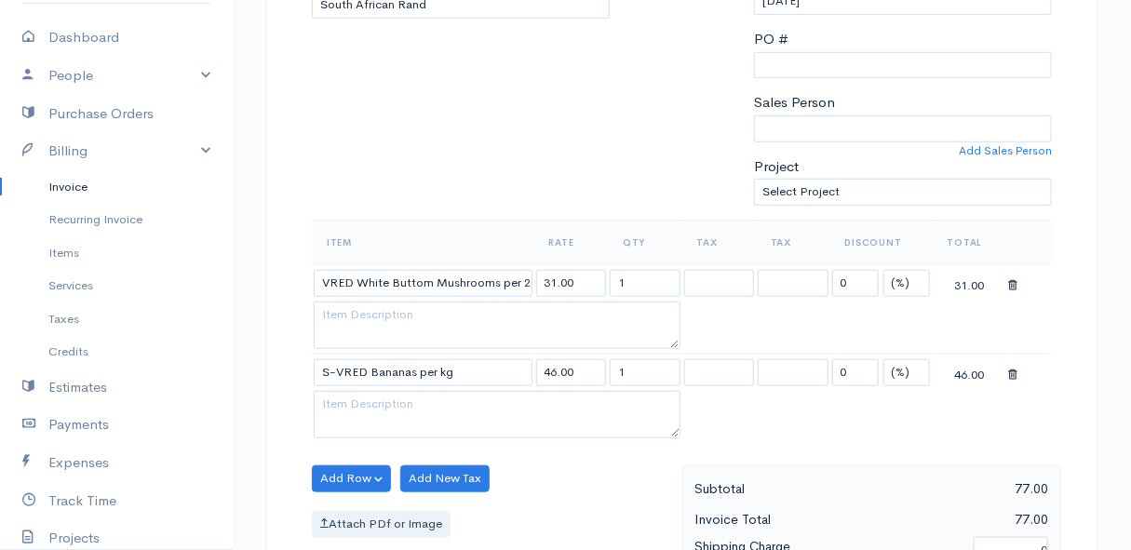
click at [409, 454] on body "Mamma Chicken Upgrade Dashboard People Clients Vendors Staff Users Purchase Ord…" at bounding box center [565, 426] width 1131 height 1699
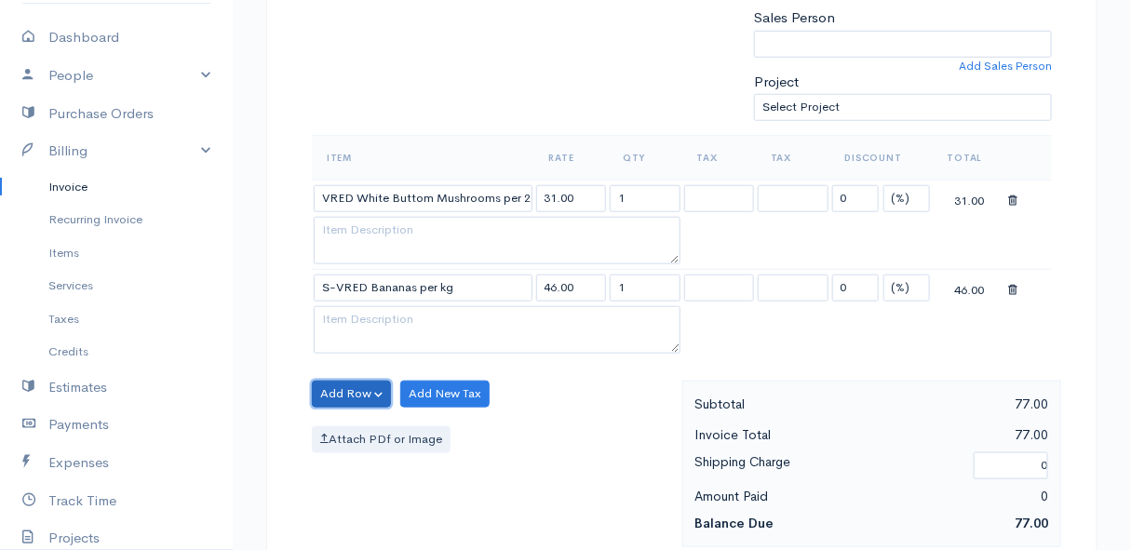
click at [356, 392] on button "Add Row" at bounding box center [351, 394] width 79 height 27
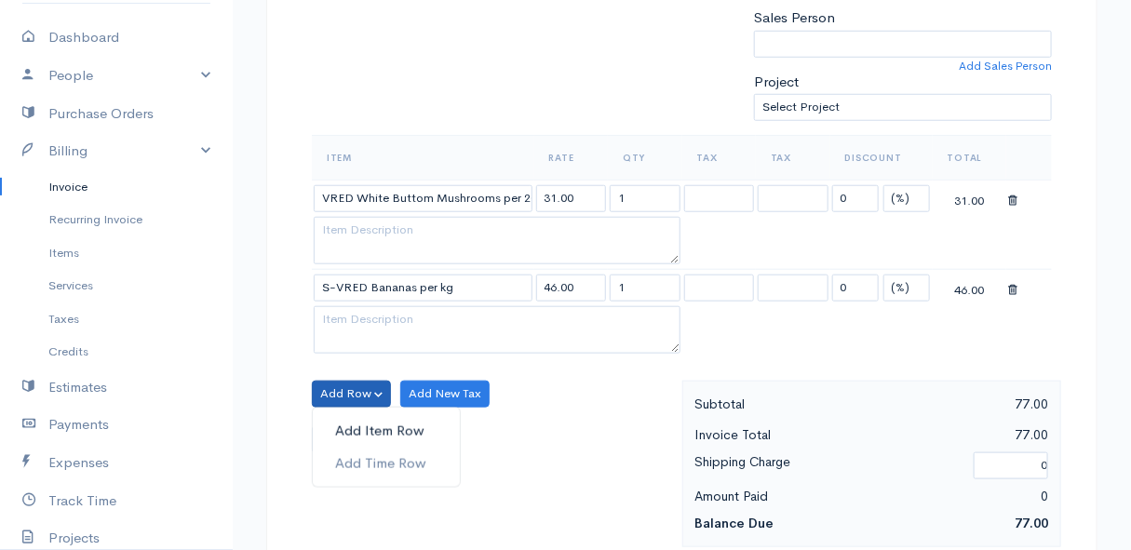
click at [355, 427] on link "Add Item Row" at bounding box center [386, 431] width 147 height 33
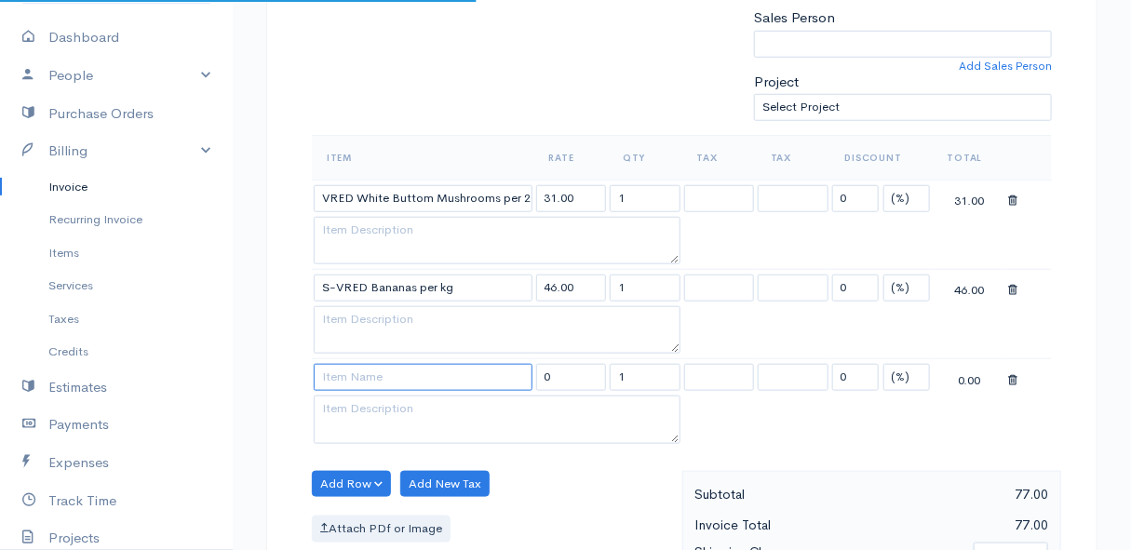
click at [350, 384] on input at bounding box center [423, 377] width 219 height 27
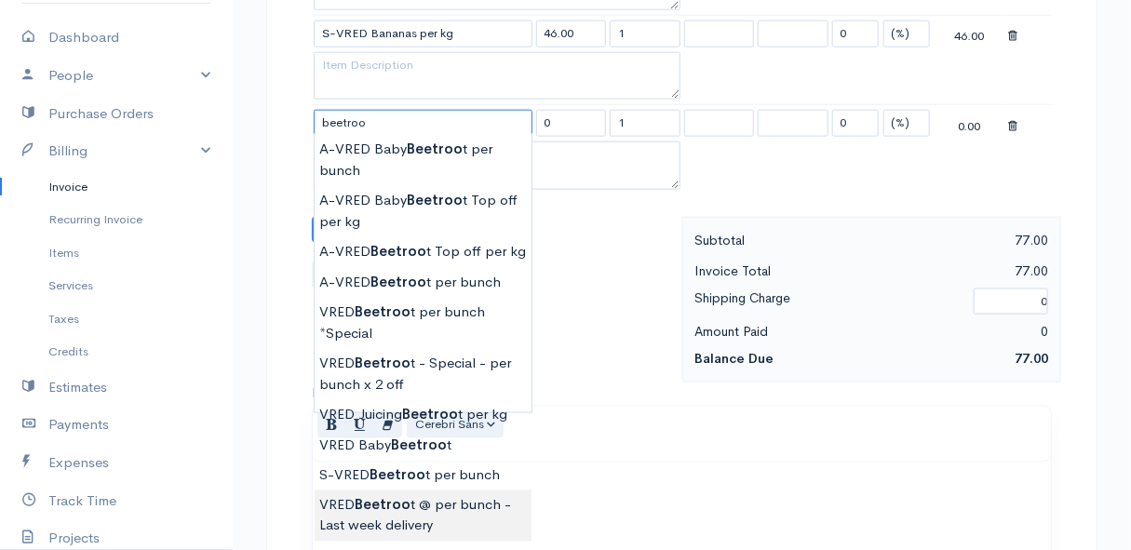
scroll to position [846, 0]
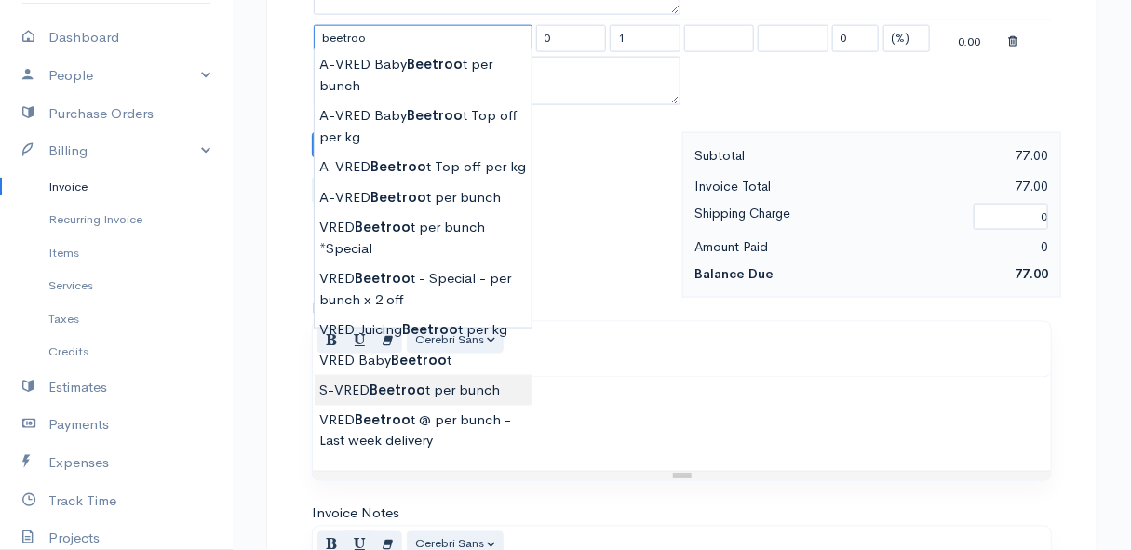
type input "S-VRED Beetroot per bunch"
type input "30.00"
click at [437, 390] on body "Mamma Chicken Upgrade Dashboard People Clients Vendors Staff Users Purchase Ord…" at bounding box center [565, 48] width 1131 height 1788
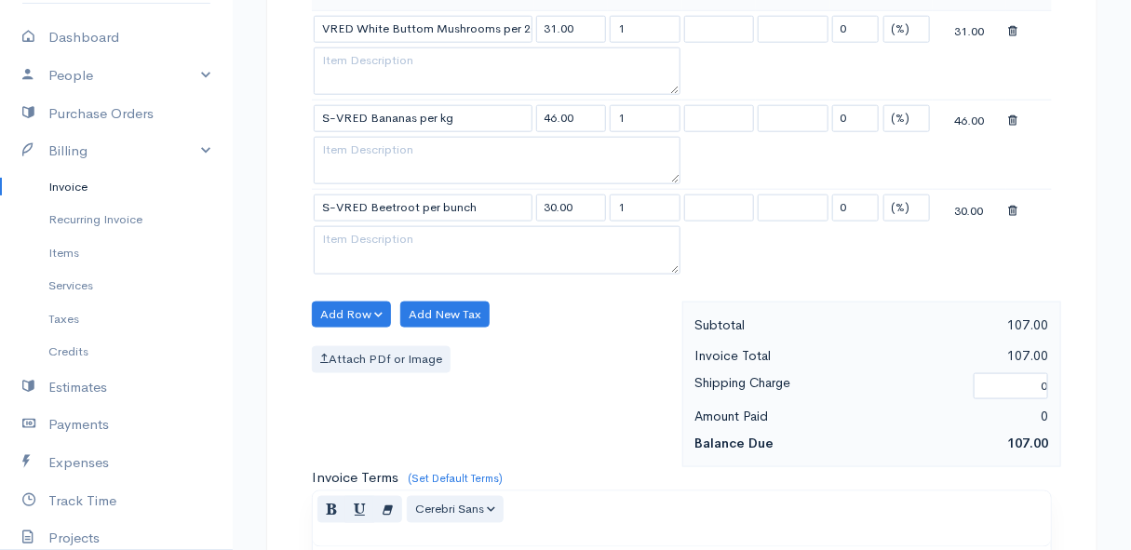
scroll to position [592, 0]
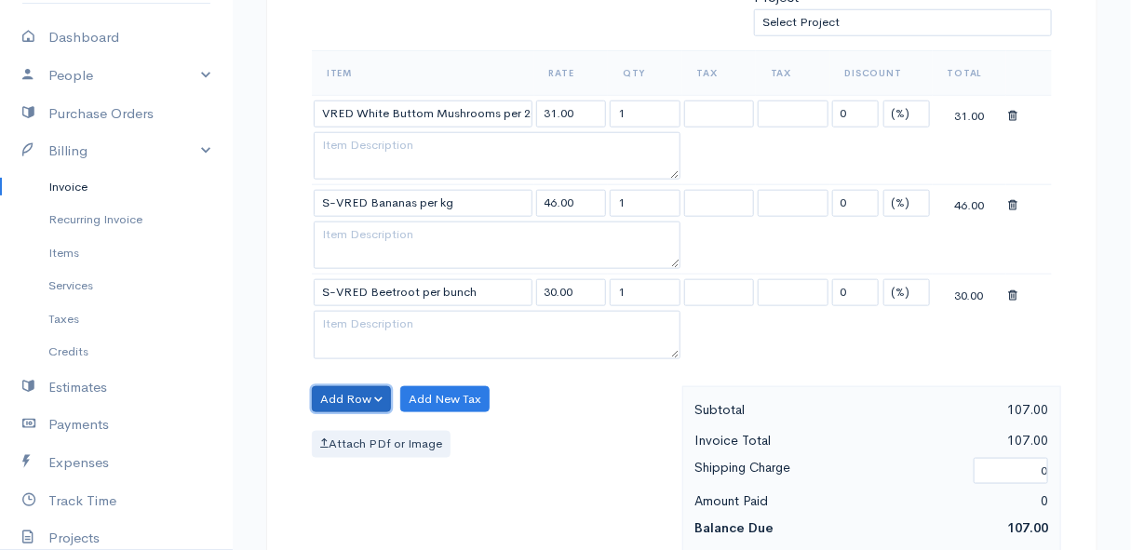
click at [354, 389] on button "Add Row" at bounding box center [351, 399] width 79 height 27
click at [354, 426] on link "Add Item Row" at bounding box center [386, 437] width 147 height 33
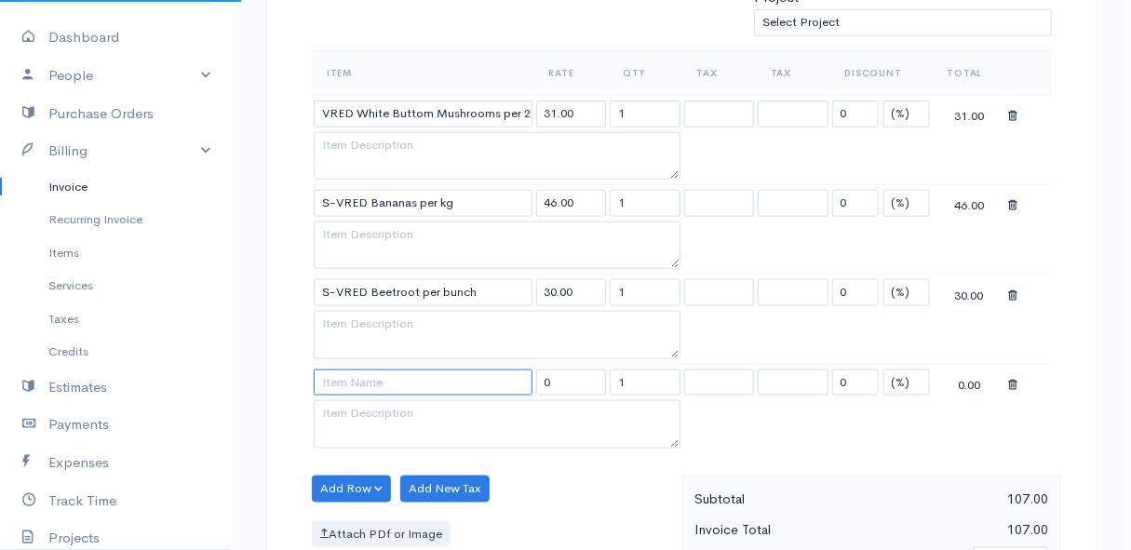
click at [352, 380] on input at bounding box center [423, 383] width 219 height 27
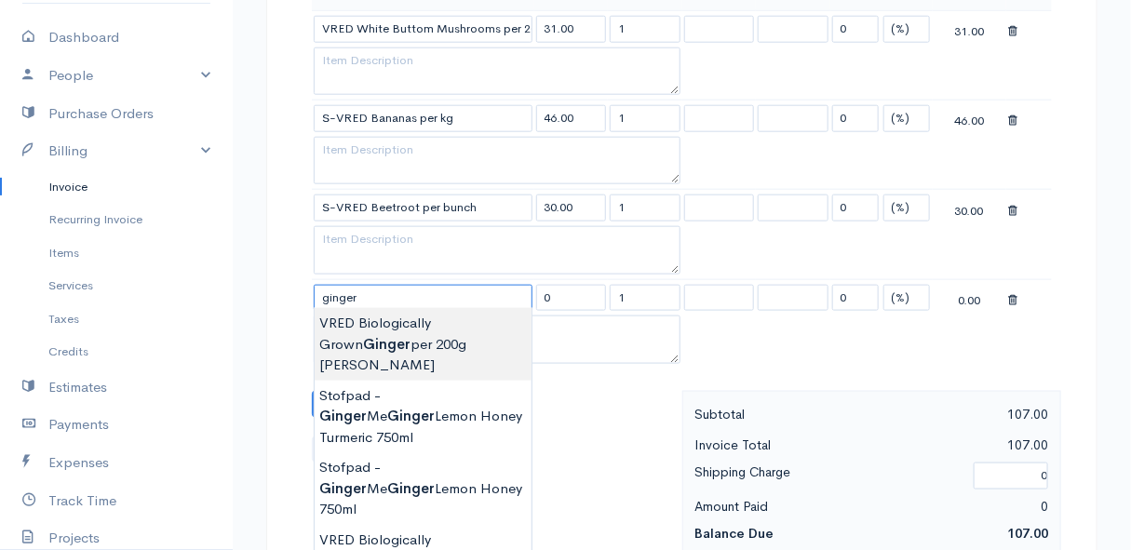
scroll to position [761, 0]
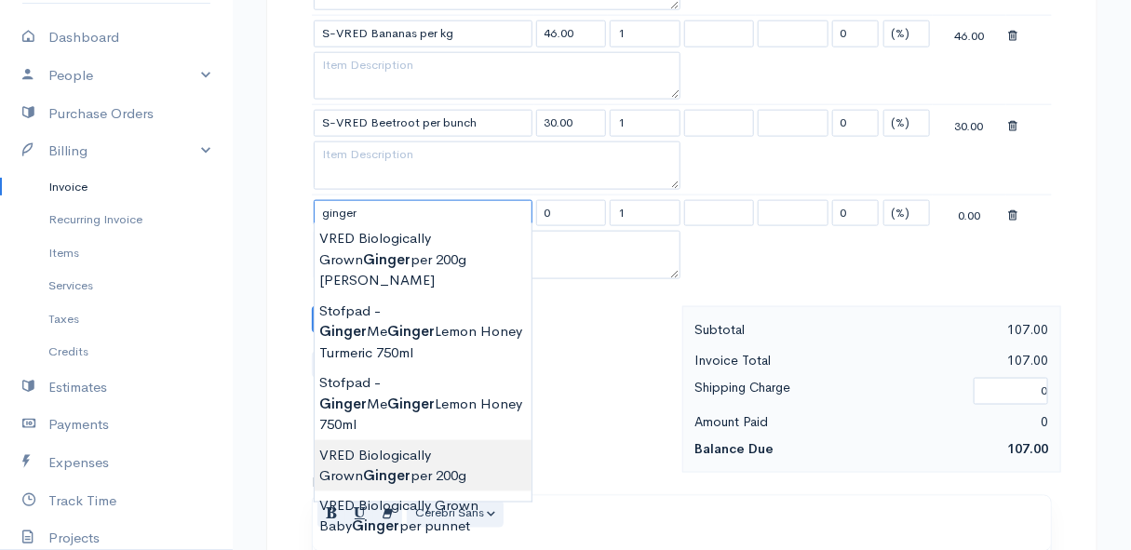
type input "VRED Biologically Grown Ginger per 200g"
type input "58.00"
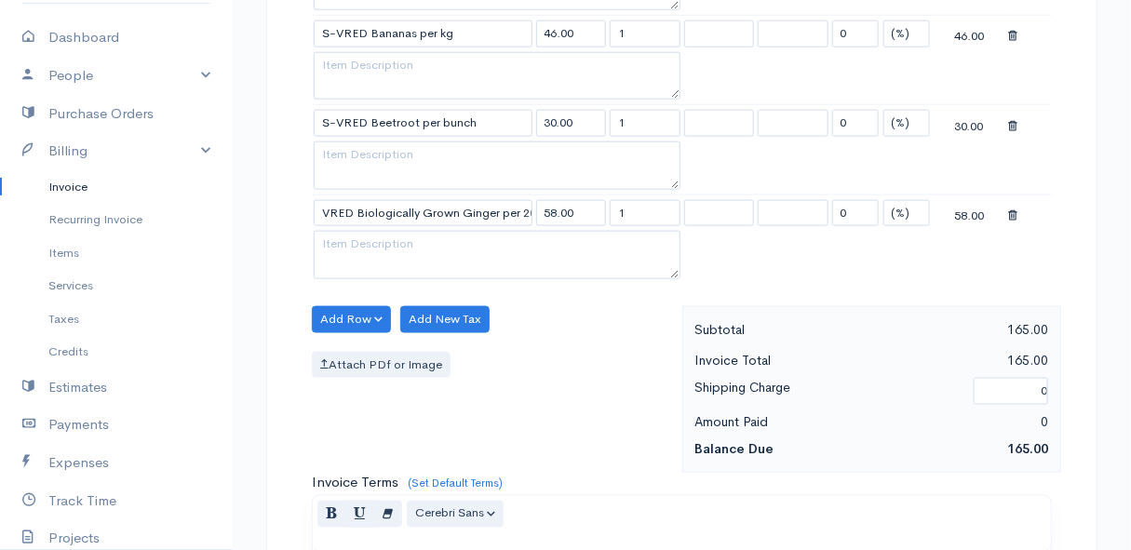
click at [445, 403] on body "Mamma Chicken Upgrade Dashboard People Clients Vendors Staff Users Purchase Ord…" at bounding box center [565, 178] width 1131 height 1878
click at [344, 313] on button "Add Row" at bounding box center [351, 319] width 79 height 27
click at [345, 347] on link "Add Item Row" at bounding box center [386, 357] width 147 height 33
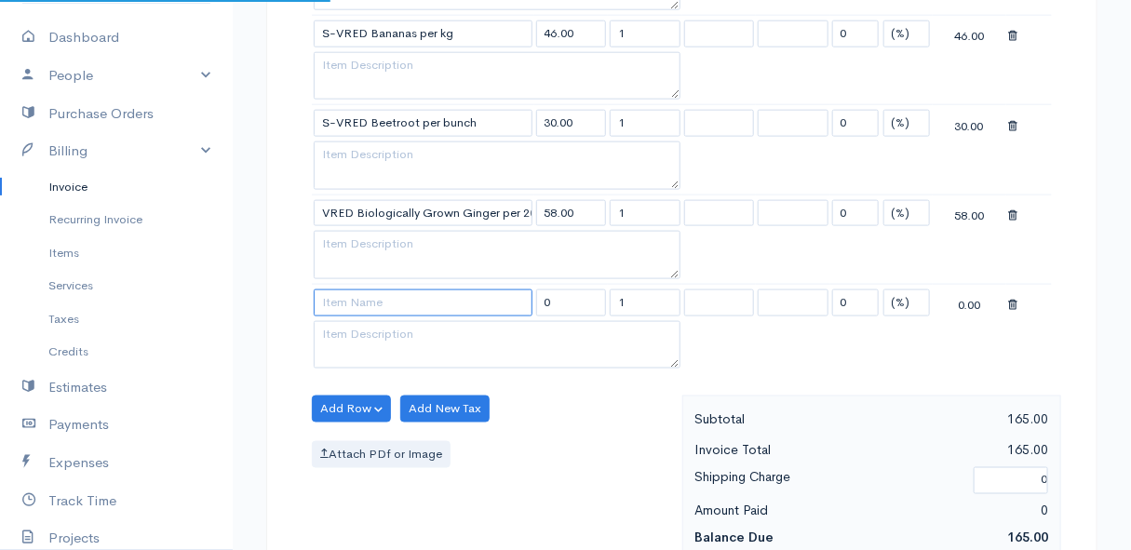
click at [348, 299] on input at bounding box center [423, 303] width 219 height 27
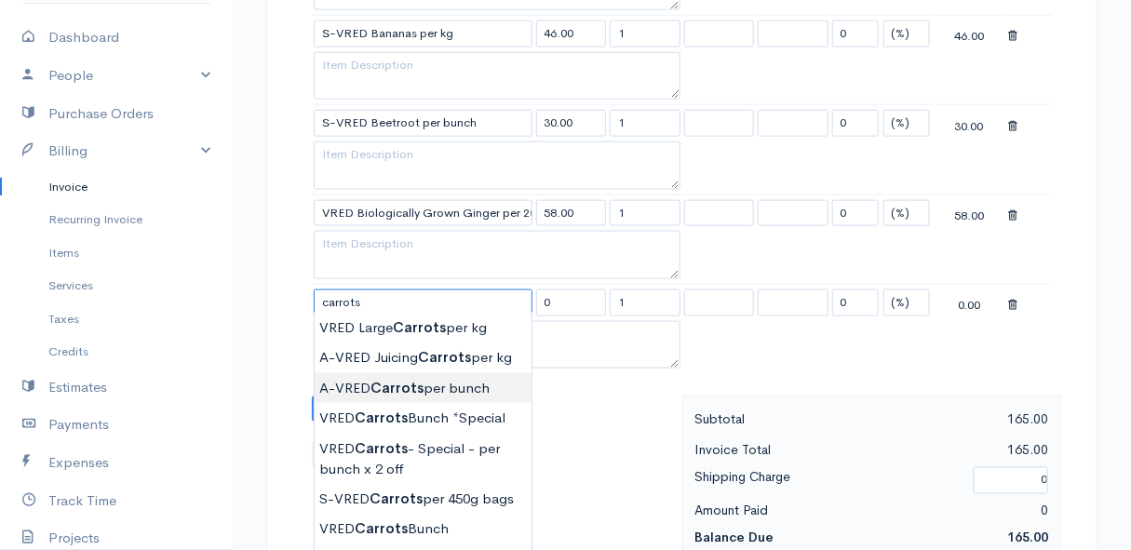
scroll to position [846, 0]
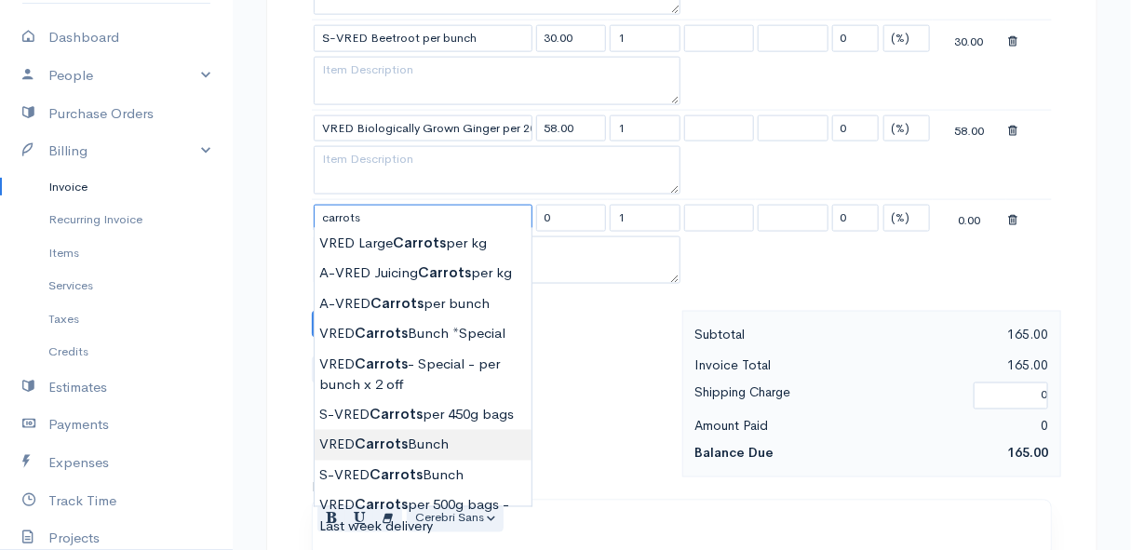
type input "VRED Carrots Bunch"
type input "23.00"
click at [427, 442] on body "Mamma Chicken Upgrade Dashboard People Clients Vendors Staff Users Purchase Ord…" at bounding box center [565, 138] width 1131 height 1968
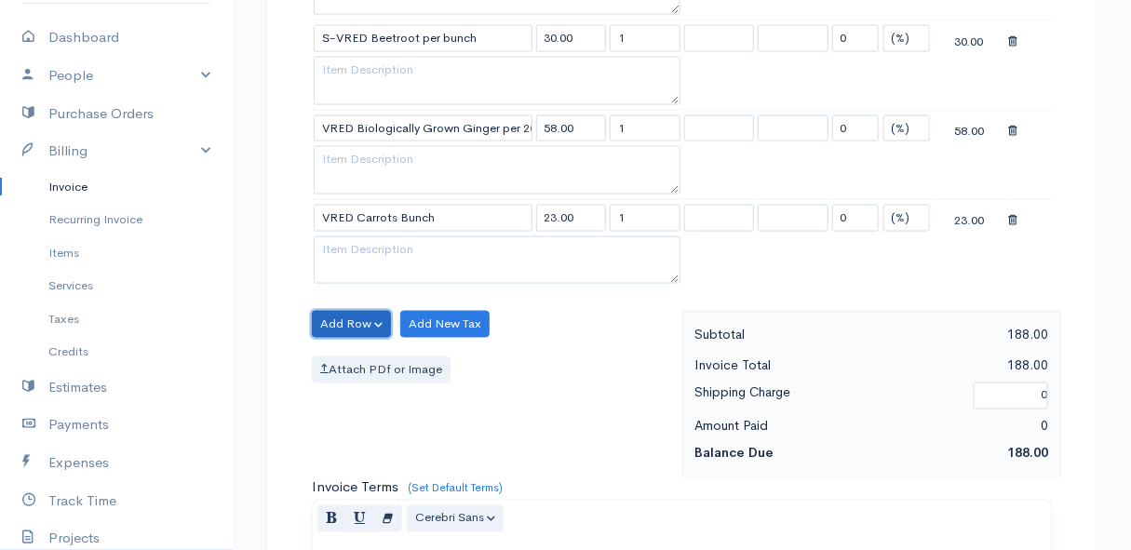
click at [349, 311] on button "Add Row" at bounding box center [351, 324] width 79 height 27
click at [362, 345] on link "Add Item Row" at bounding box center [386, 361] width 147 height 33
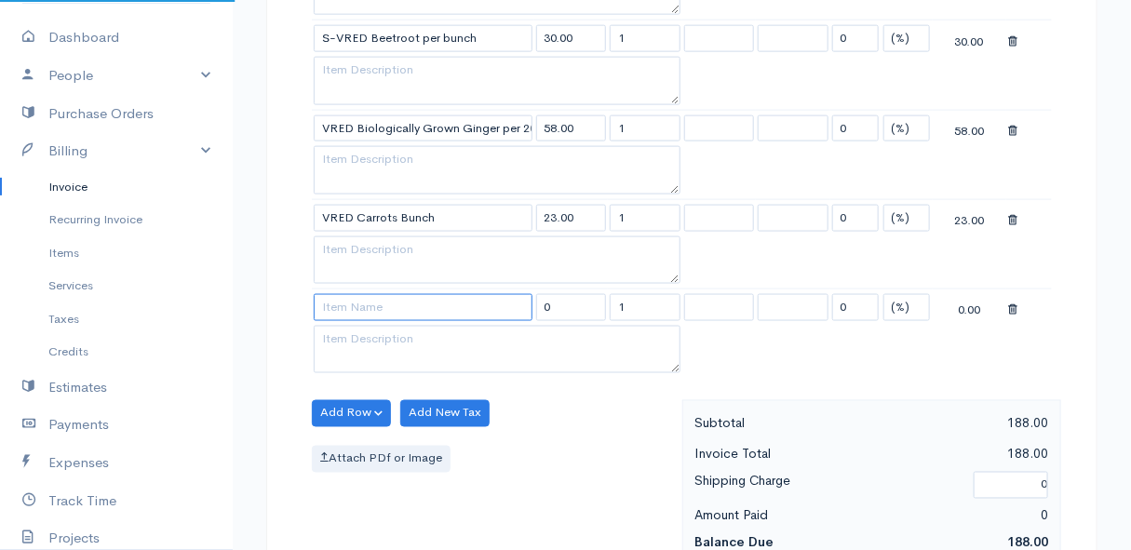
click at [360, 304] on input at bounding box center [423, 307] width 219 height 27
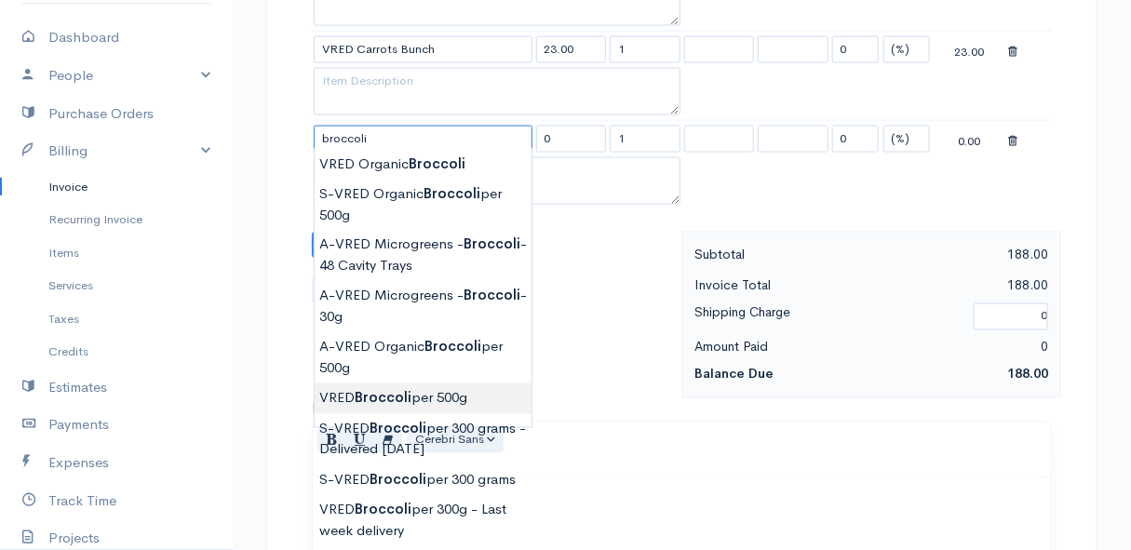
scroll to position [1099, 0]
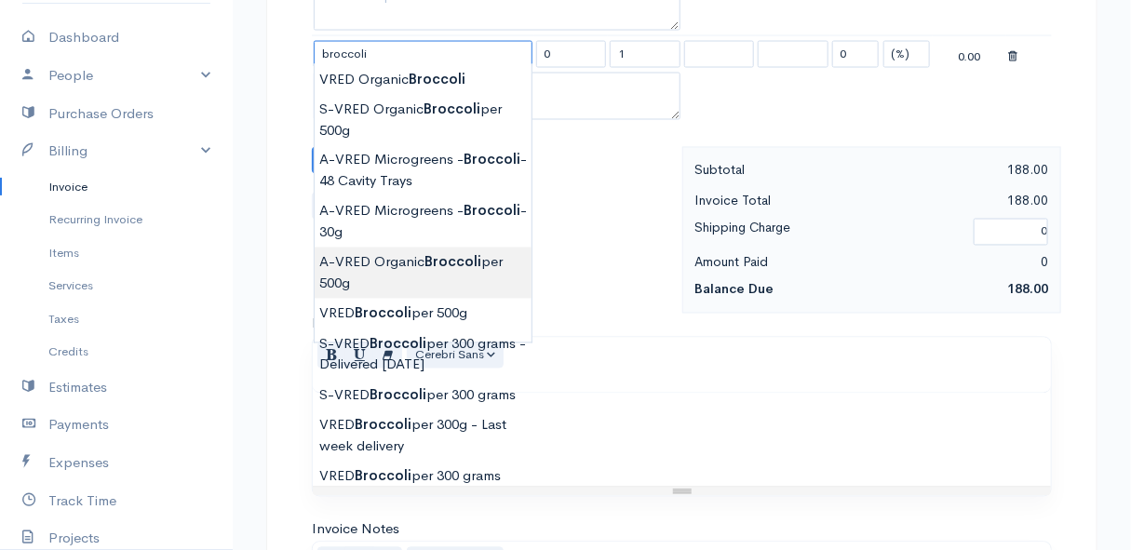
type input "A-VRED Organic Broccoli per 500g"
type input "45.00"
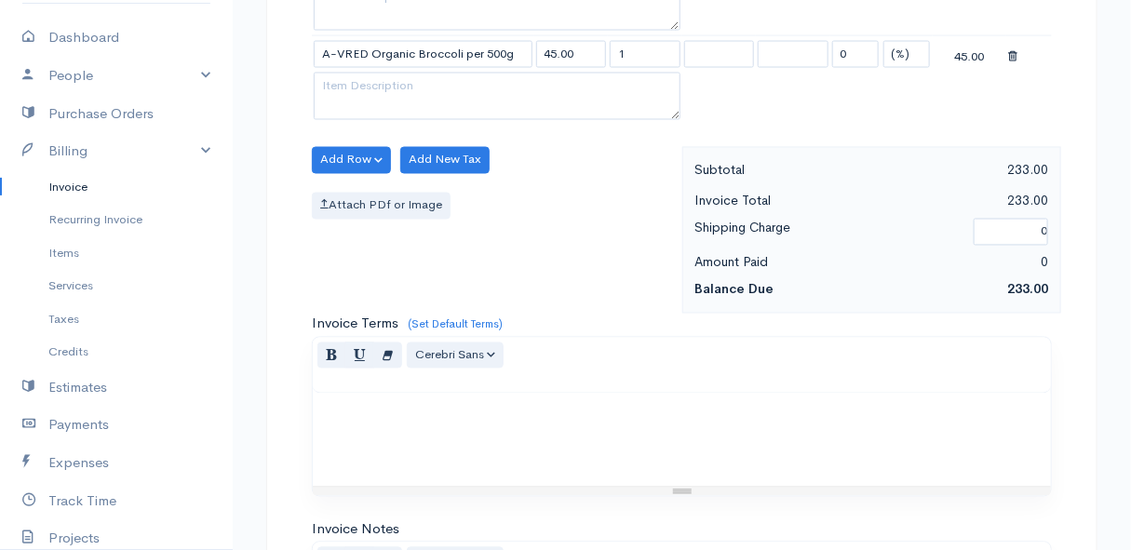
click at [360, 152] on button "Add Row" at bounding box center [351, 160] width 79 height 27
click at [357, 186] on link "Add Item Row" at bounding box center [386, 198] width 147 height 33
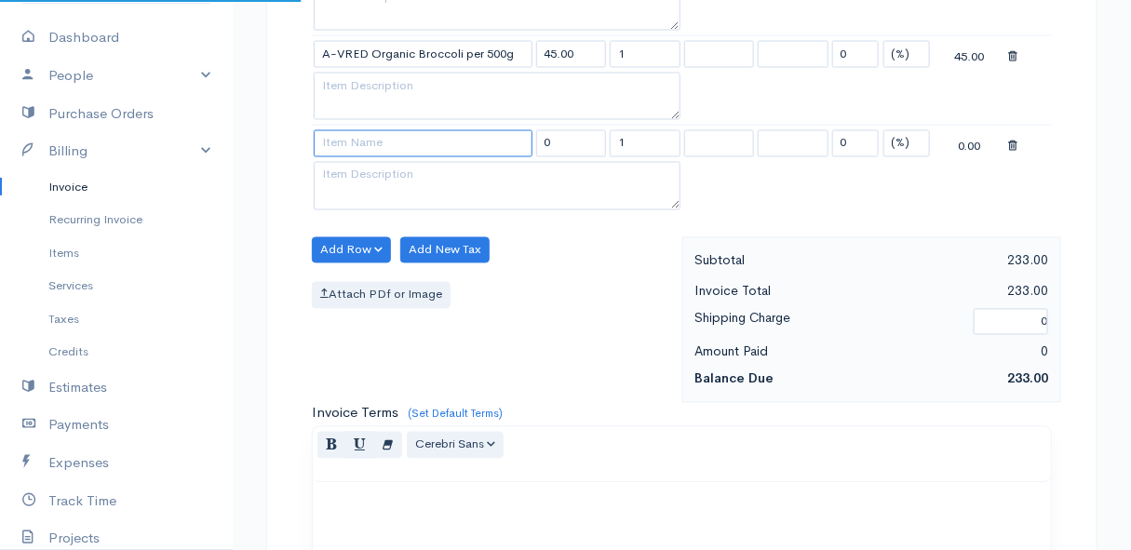
click at [351, 141] on input at bounding box center [423, 143] width 219 height 27
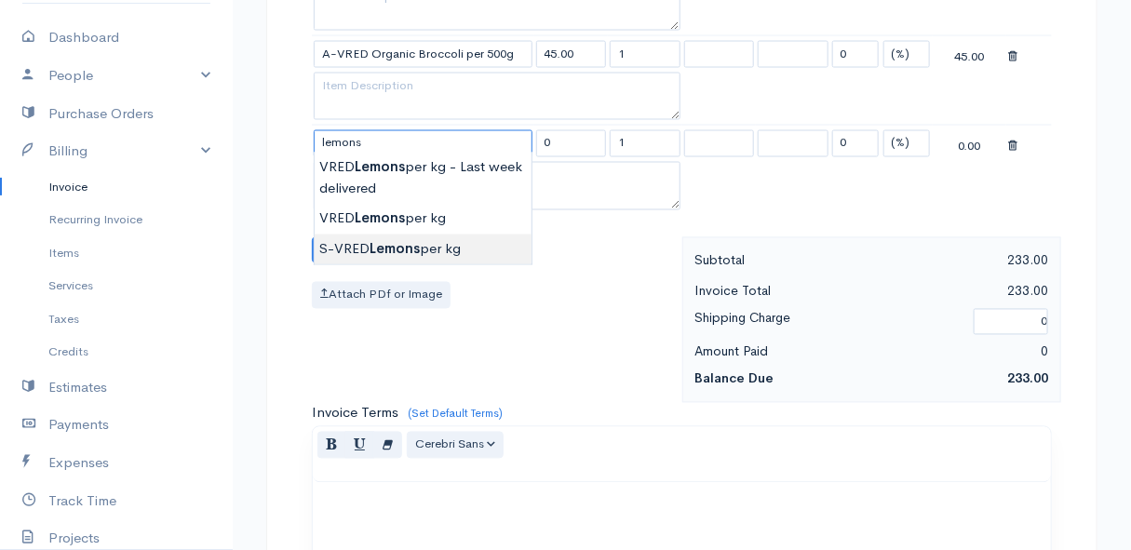
type input "S-VRED Lemons per kg"
type input "32.00"
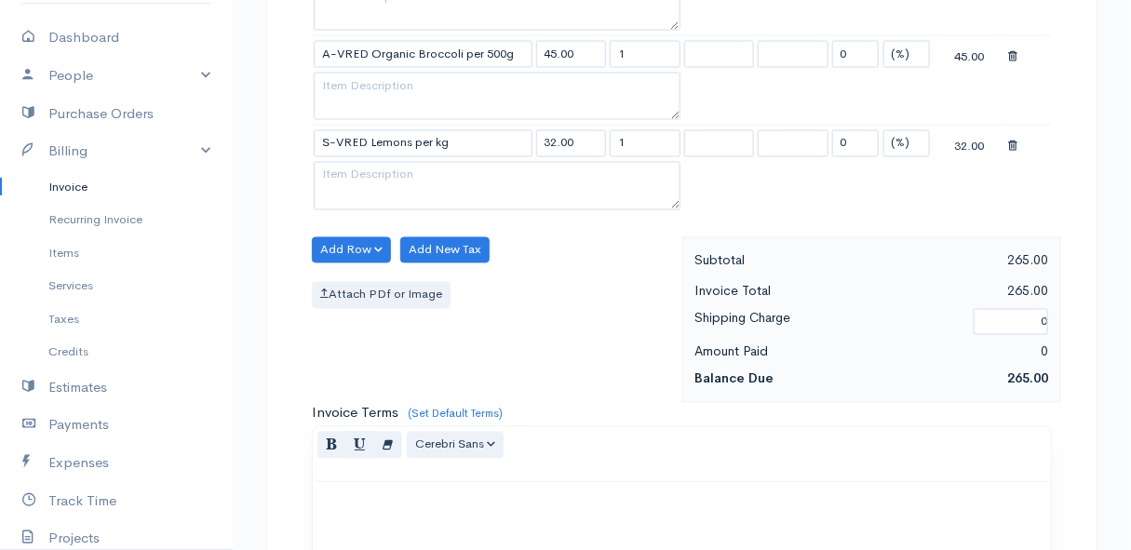
click at [363, 237] on button "Add Row" at bounding box center [351, 250] width 79 height 27
click at [364, 274] on link "Add Item Row" at bounding box center [386, 288] width 147 height 33
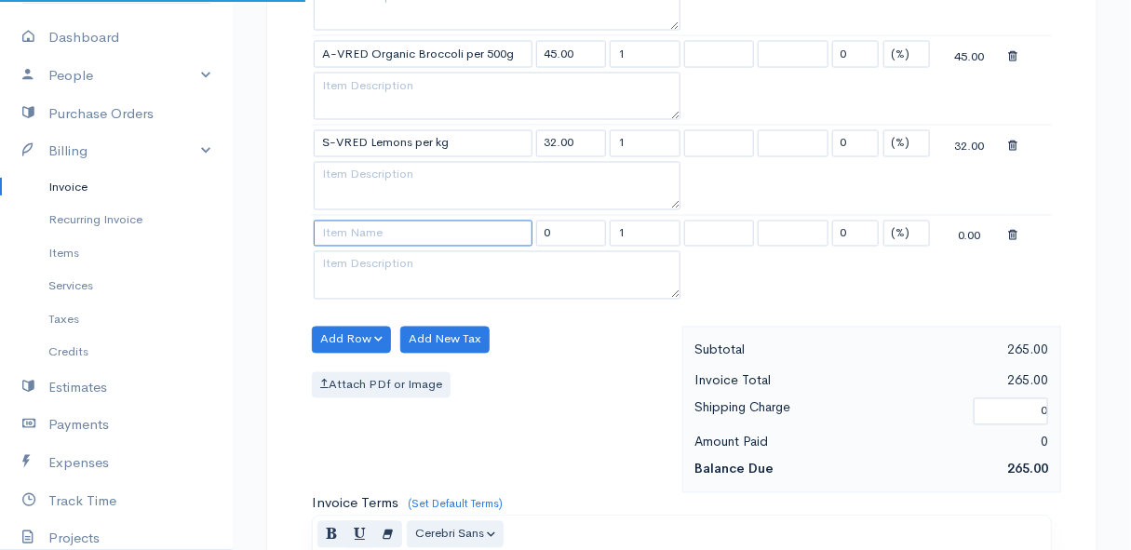
click at [346, 223] on input at bounding box center [423, 234] width 219 height 27
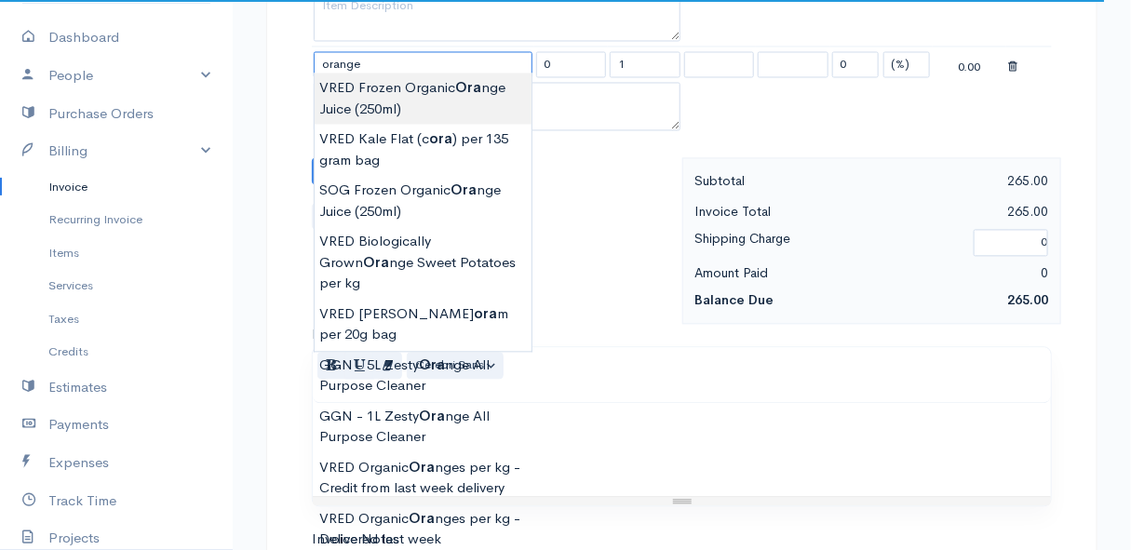
scroll to position [1354, 0]
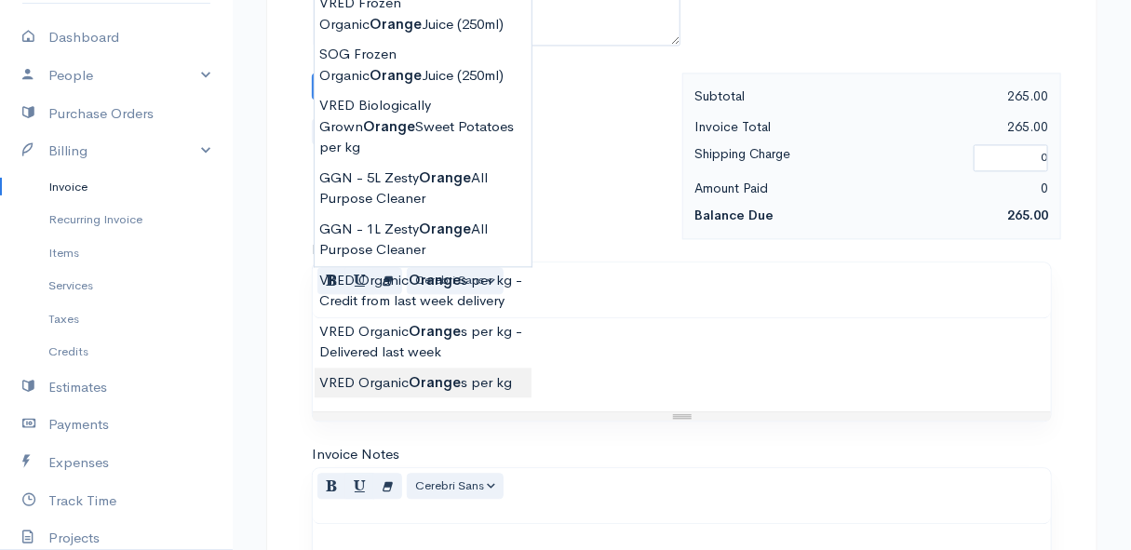
type input "VRED Organic Oranges per kg"
type input "40.00"
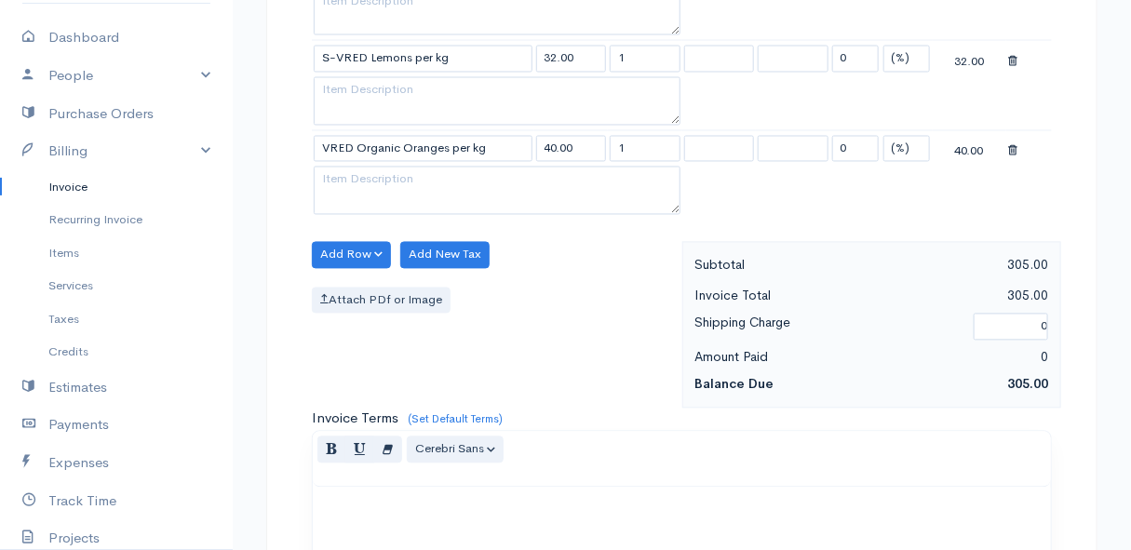
scroll to position [1099, 0]
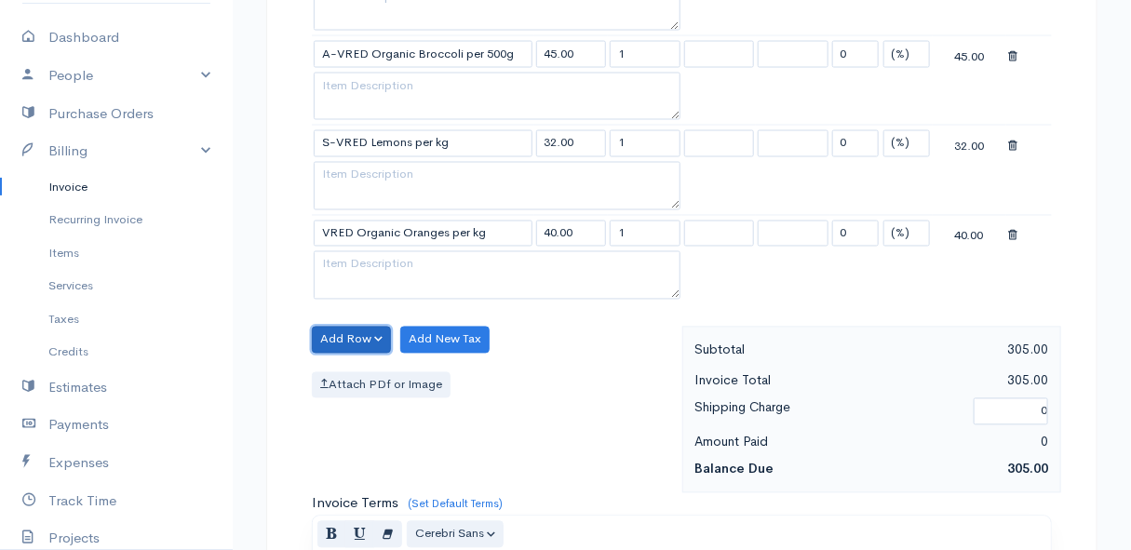
click at [351, 327] on button "Add Row" at bounding box center [351, 340] width 79 height 27
click at [354, 366] on link "Add Item Row" at bounding box center [386, 377] width 147 height 33
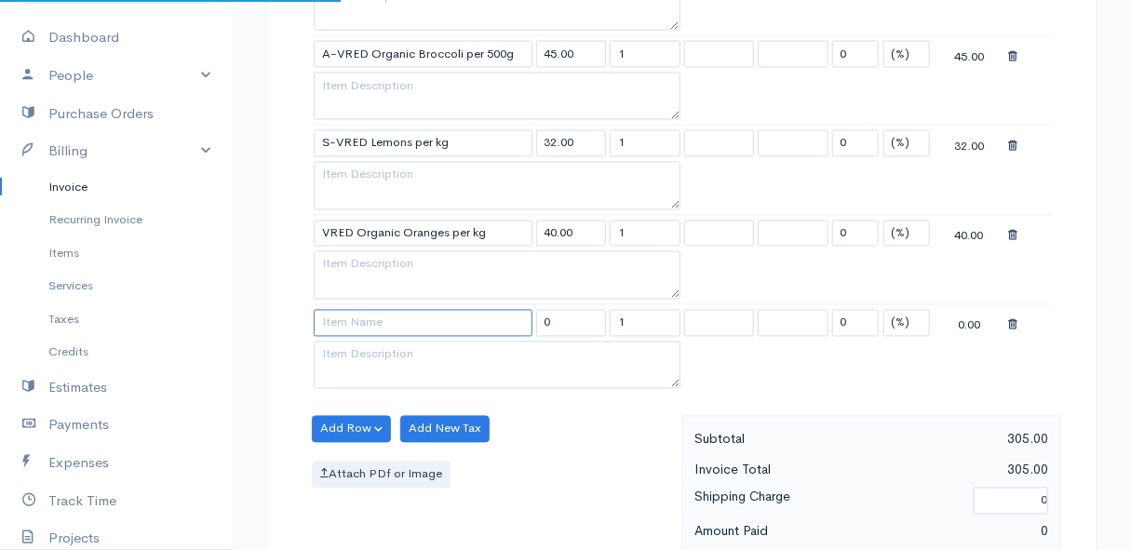
click at [354, 320] on input at bounding box center [423, 323] width 219 height 27
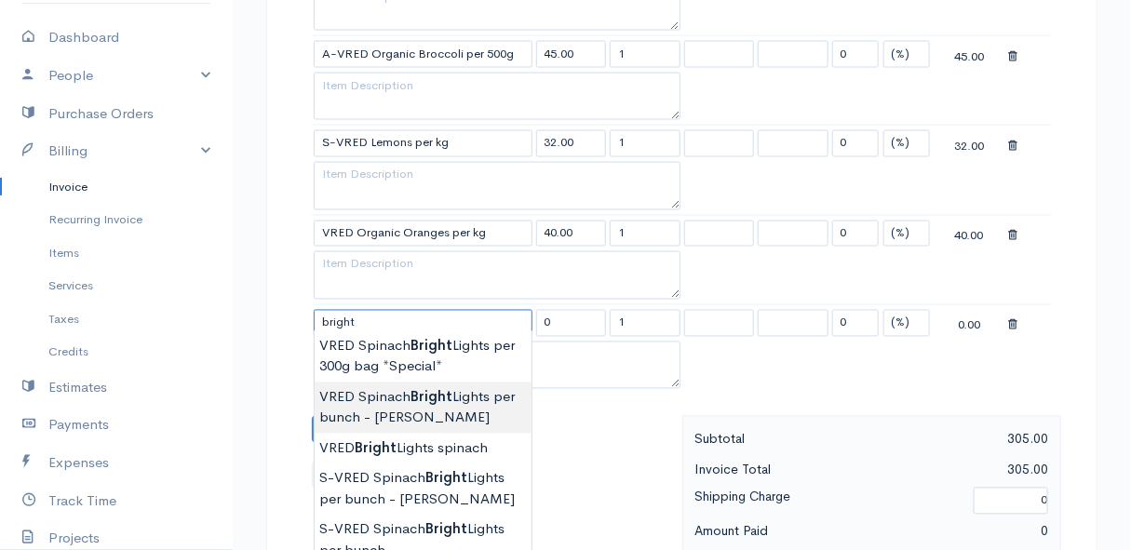
scroll to position [1184, 0]
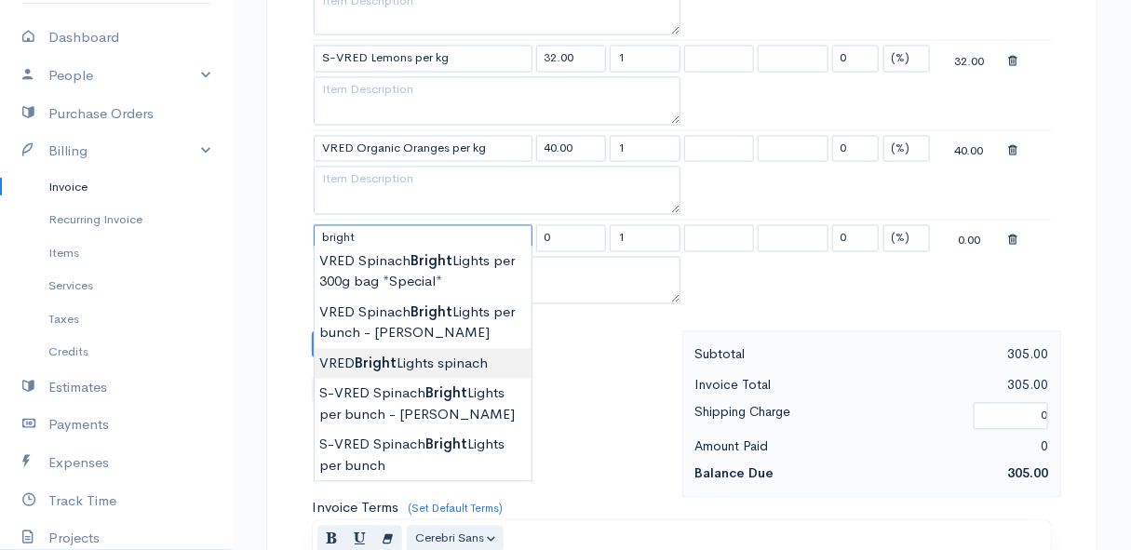
type input "VRED Bright Lights spinach"
type input "30.00"
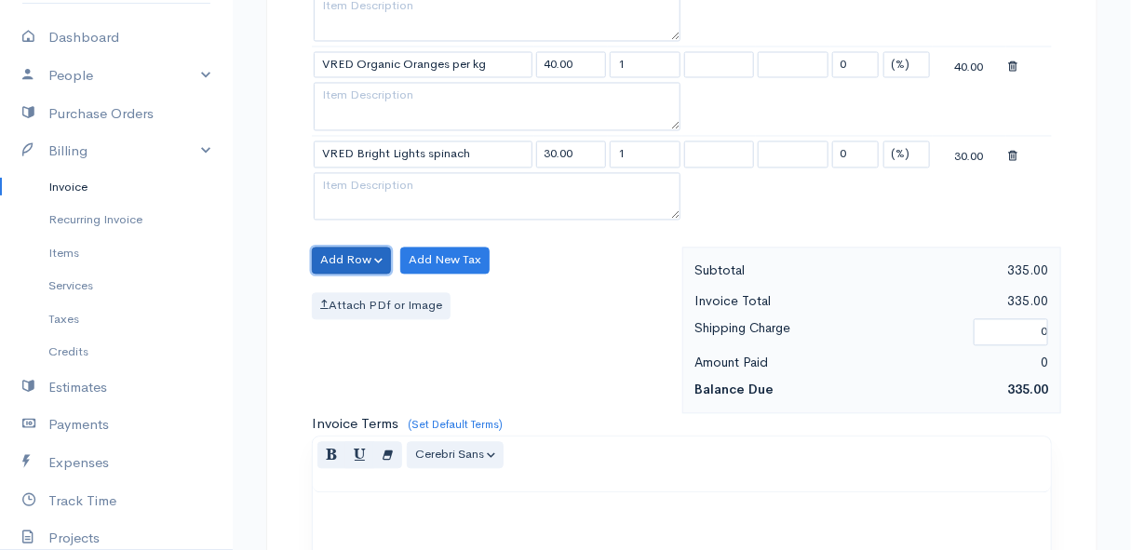
click at [347, 252] on button "Add Row" at bounding box center [351, 260] width 79 height 27
click at [348, 289] on link "Add Item Row" at bounding box center [386, 297] width 147 height 33
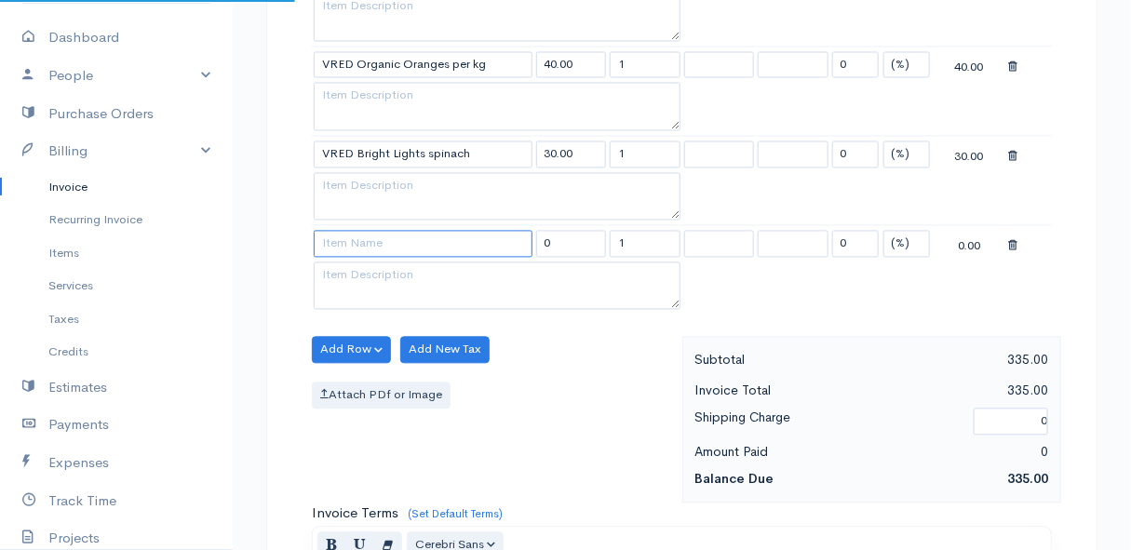
click at [344, 238] on input at bounding box center [423, 243] width 219 height 27
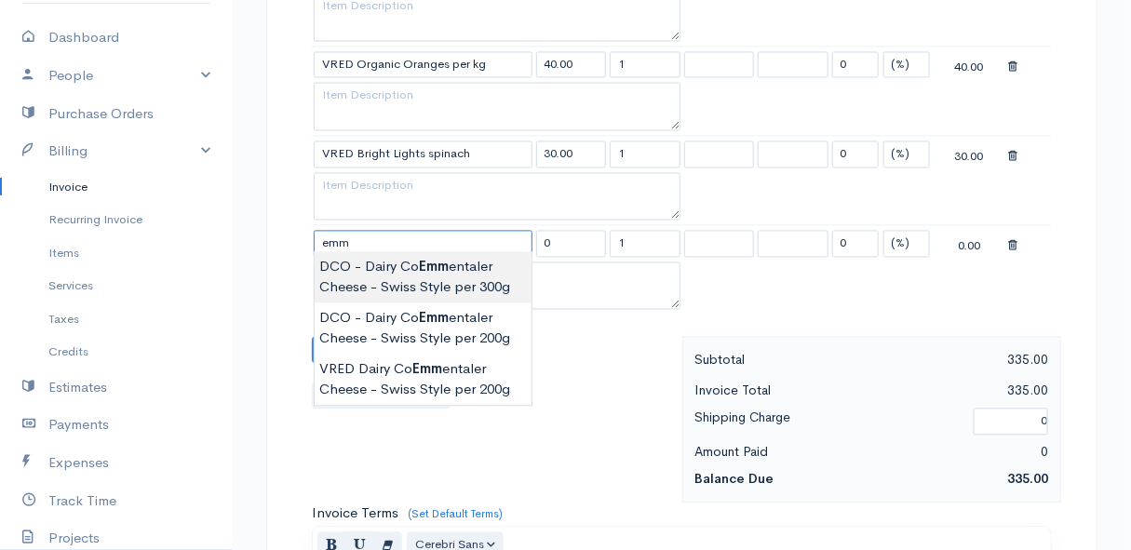
type input "DCO - Dairy Co Emmentaler Cheese - Swiss Style per 300g"
type input "124.00"
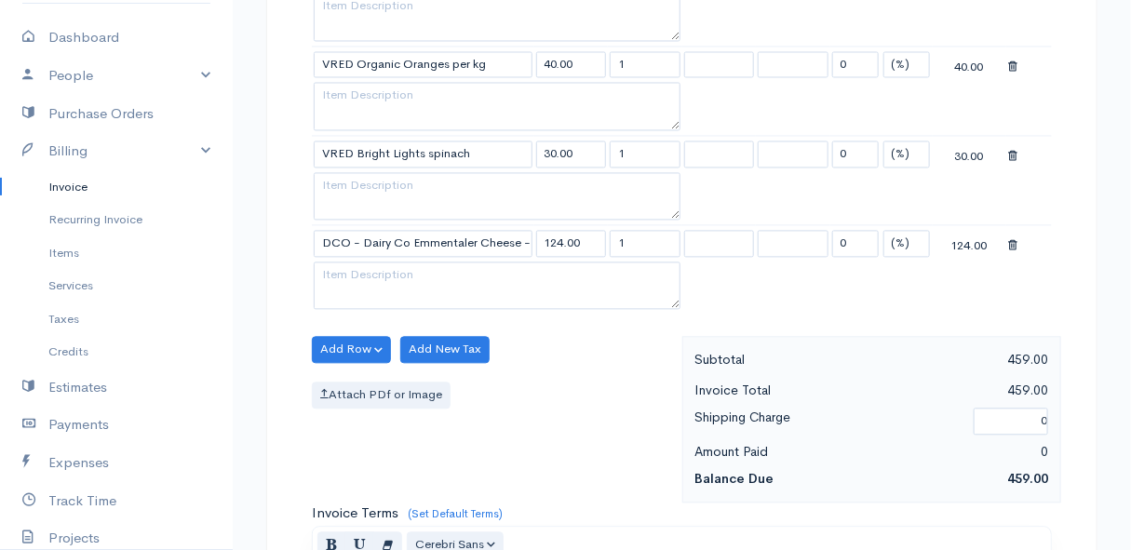
click at [354, 344] on button "Add Row" at bounding box center [351, 349] width 79 height 27
click at [359, 374] on link "Add Item Row" at bounding box center [386, 386] width 147 height 33
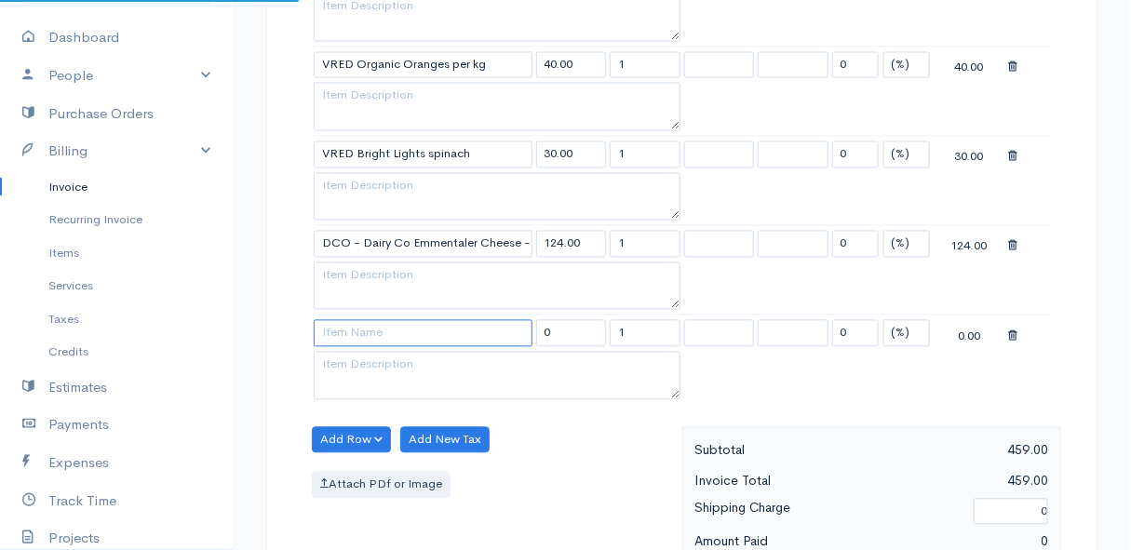
click at [356, 326] on input at bounding box center [423, 332] width 219 height 27
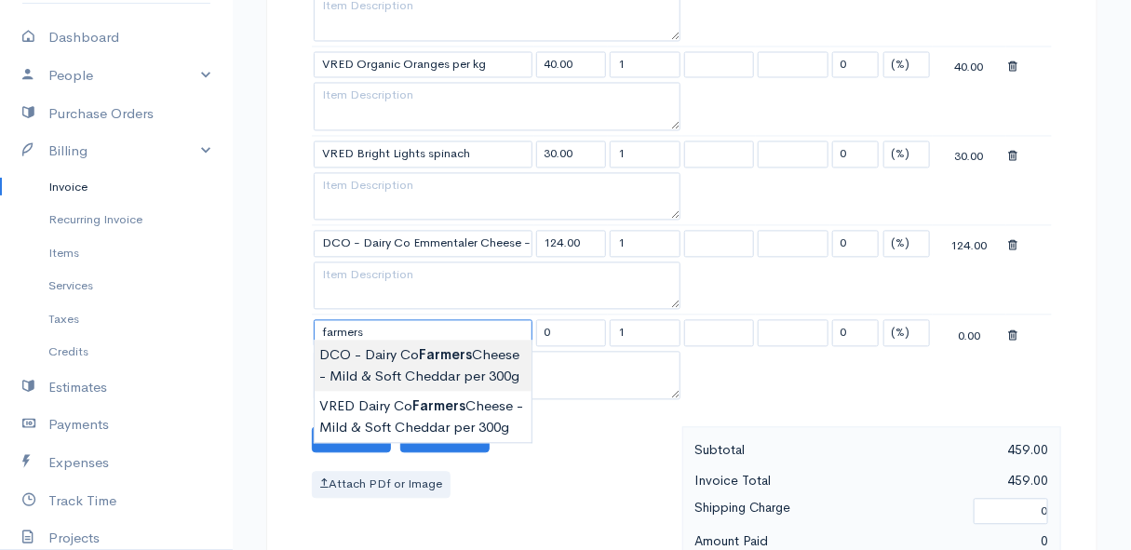
type input "DCO - Dairy Co Farmers Cheese - Mild & Soft Cheddar per 300g"
type input "112.00"
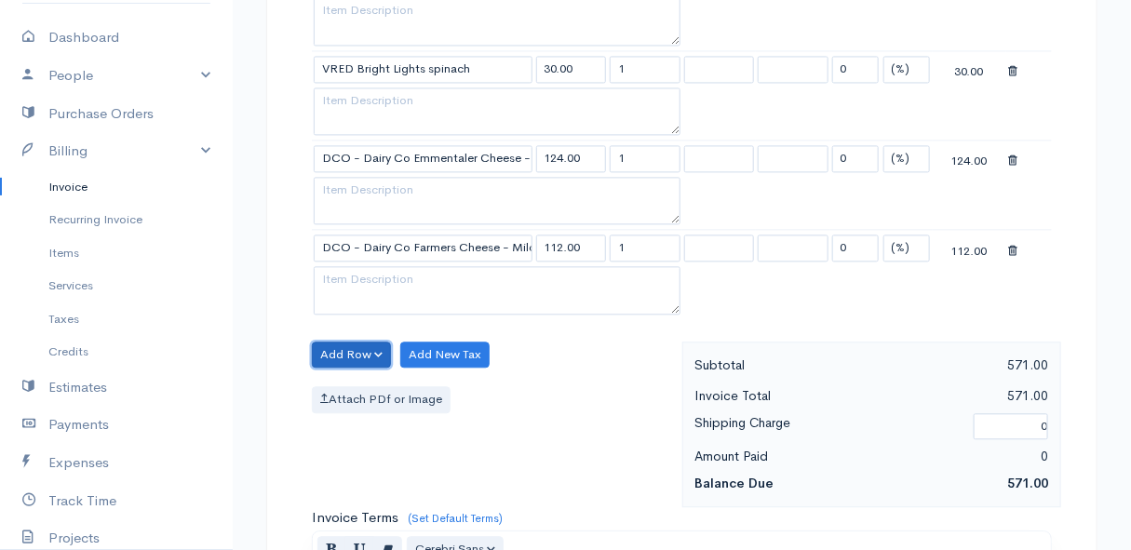
click at [335, 342] on button "Add Row" at bounding box center [351, 355] width 79 height 27
click at [343, 382] on link "Add Item Row" at bounding box center [386, 392] width 147 height 33
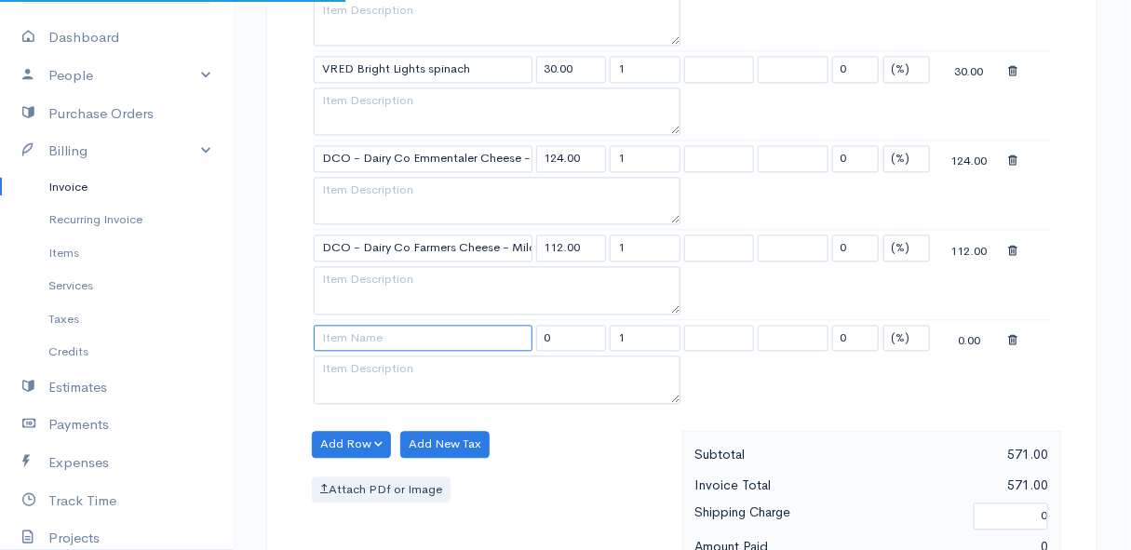
click at [342, 334] on input at bounding box center [423, 338] width 219 height 27
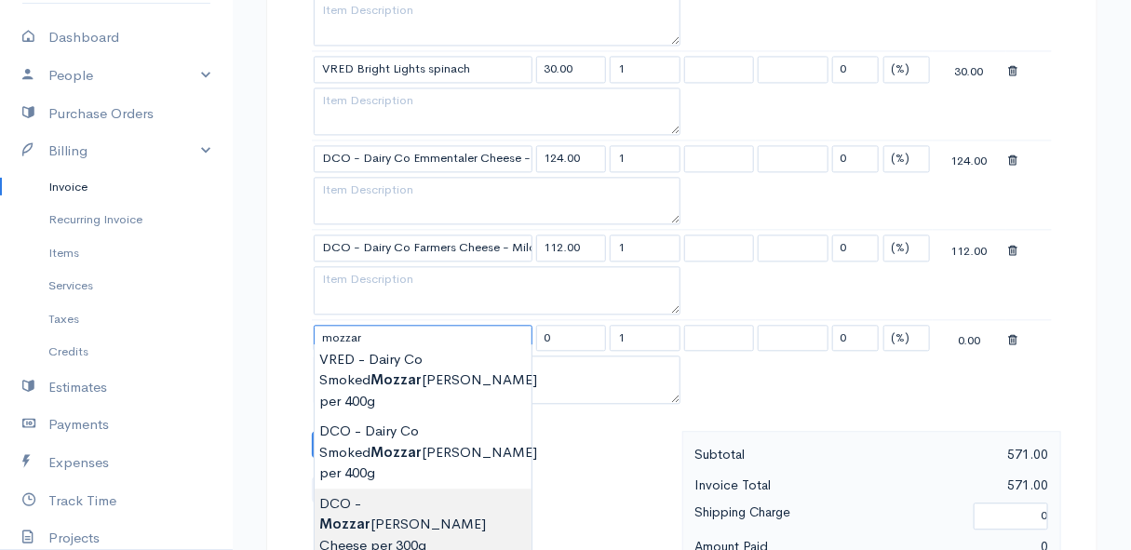
type input "DCO - Mozzarella Cheese per 300g"
type input "105.00"
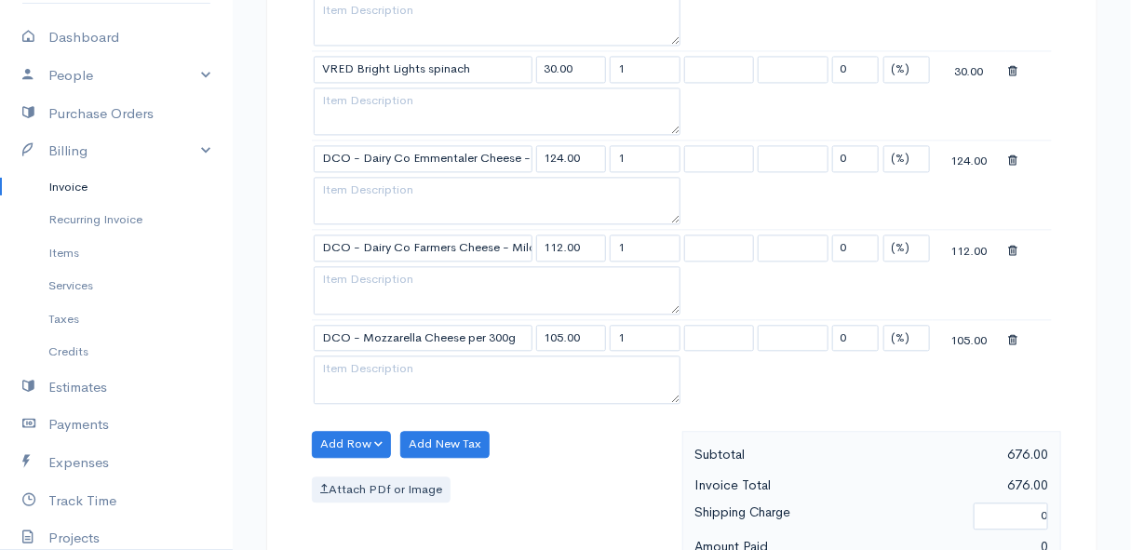
click at [350, 441] on button "Add Row" at bounding box center [351, 444] width 79 height 27
click at [357, 469] on link "Add Item Row" at bounding box center [386, 481] width 147 height 33
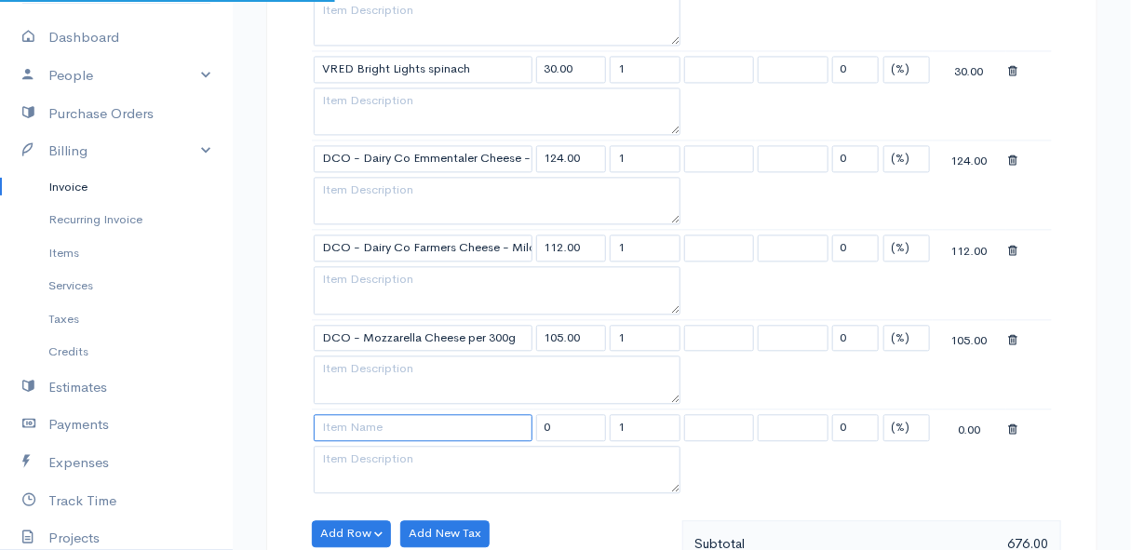
click at [347, 414] on input at bounding box center [423, 427] width 219 height 27
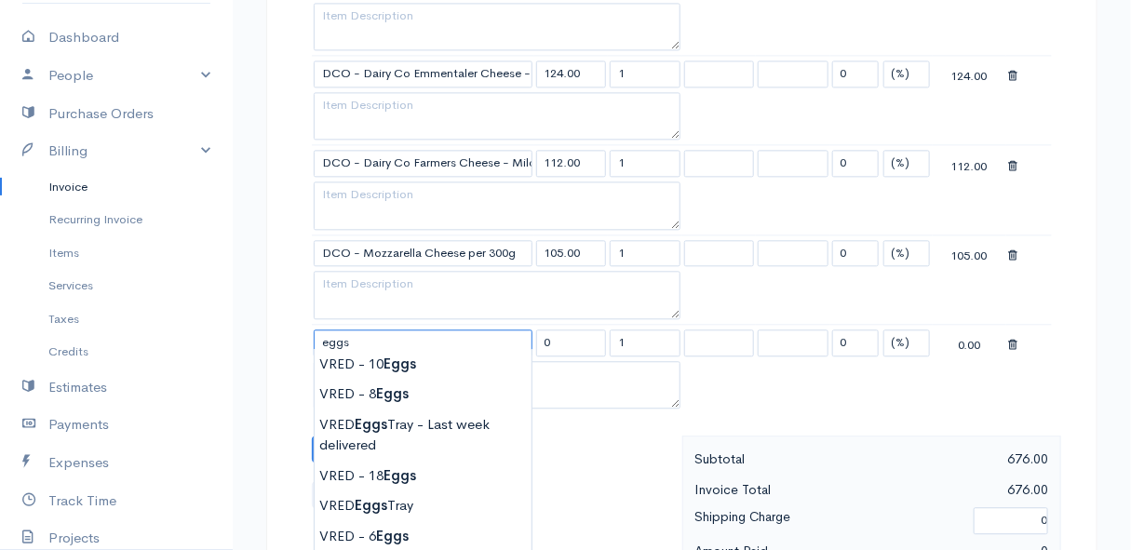
scroll to position [1523, 0]
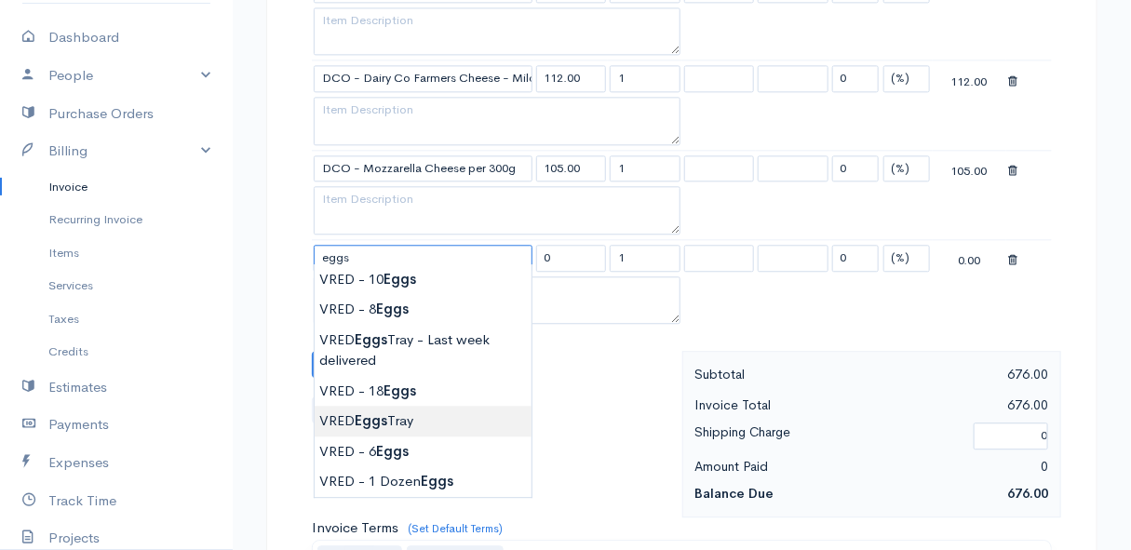
type input "VRED Eggs Tray"
type input "135.00"
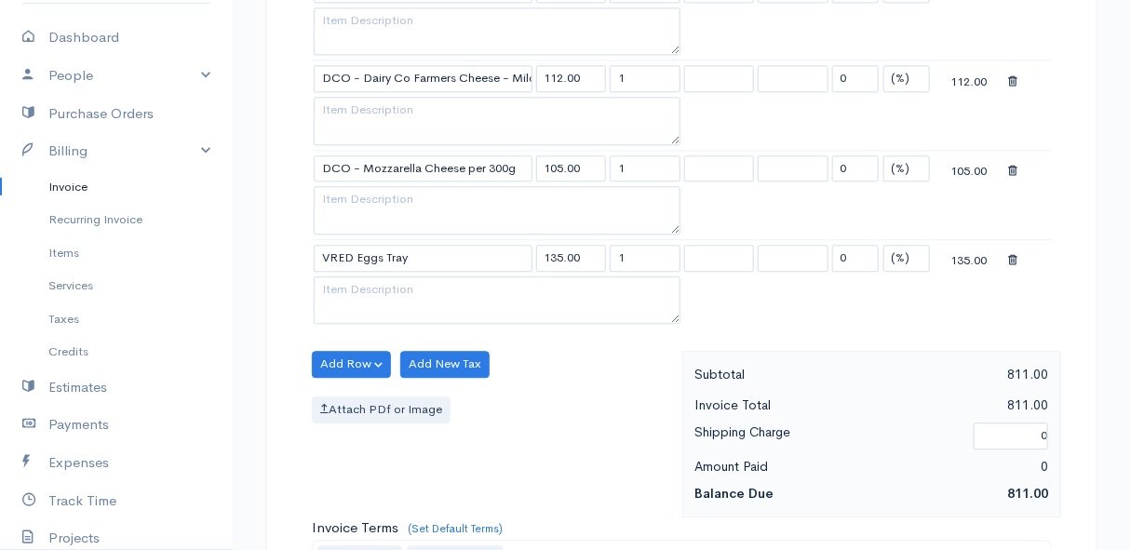
click at [347, 354] on button "Add Row" at bounding box center [351, 364] width 79 height 27
click at [346, 387] on link "Add Item Row" at bounding box center [386, 401] width 147 height 33
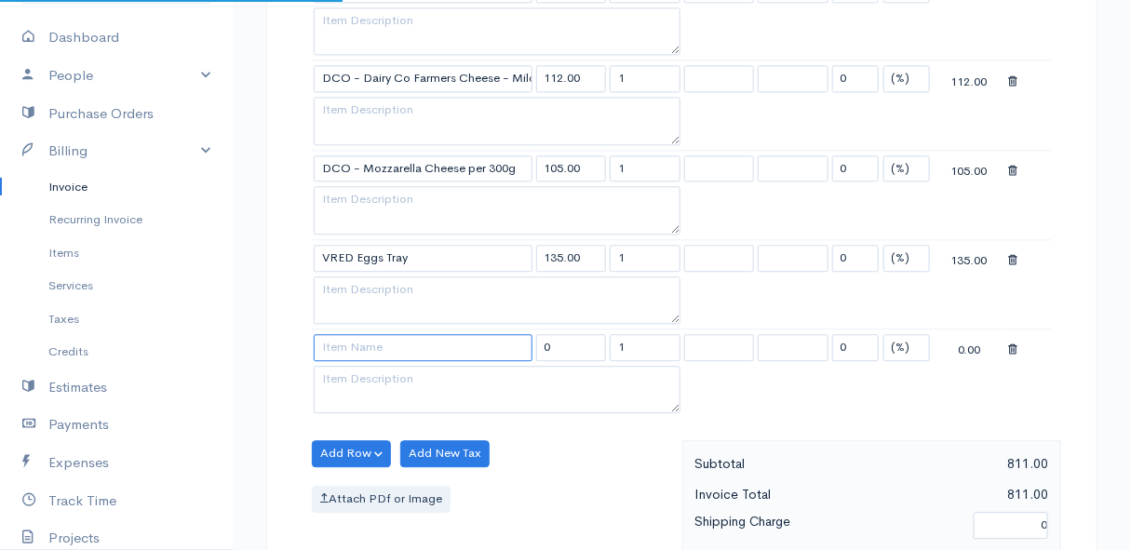
click at [351, 346] on input at bounding box center [423, 347] width 219 height 27
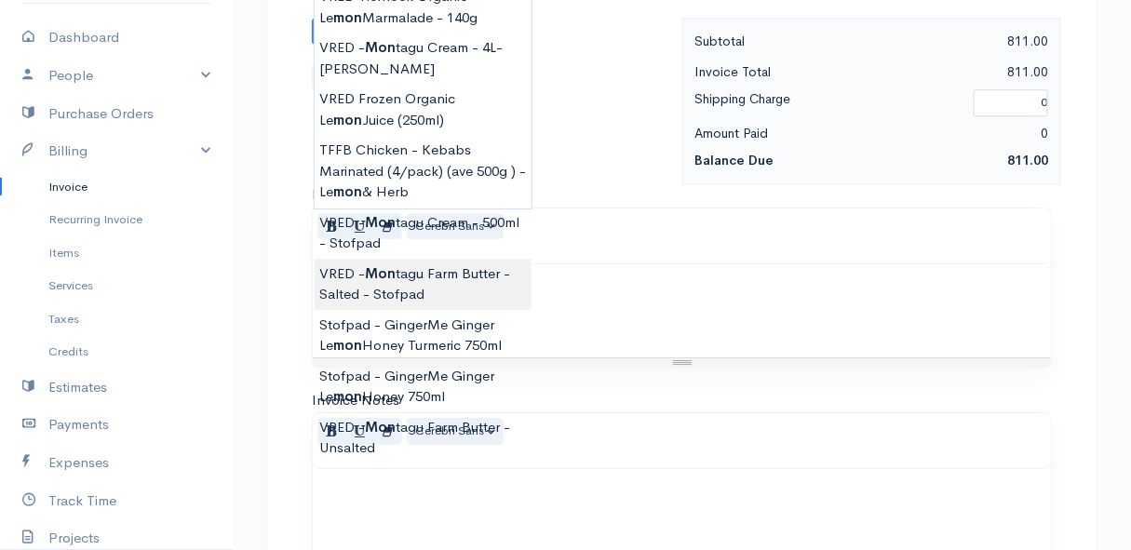
scroll to position [1777, 0]
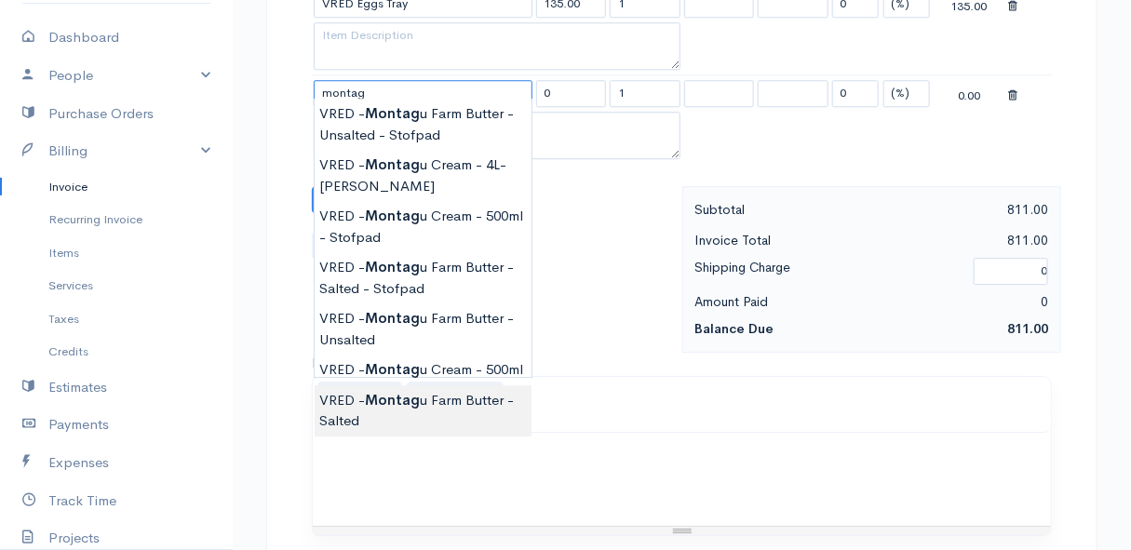
type input "VRED - [GEOGRAPHIC_DATA] Butter - Salted"
type input "110.00"
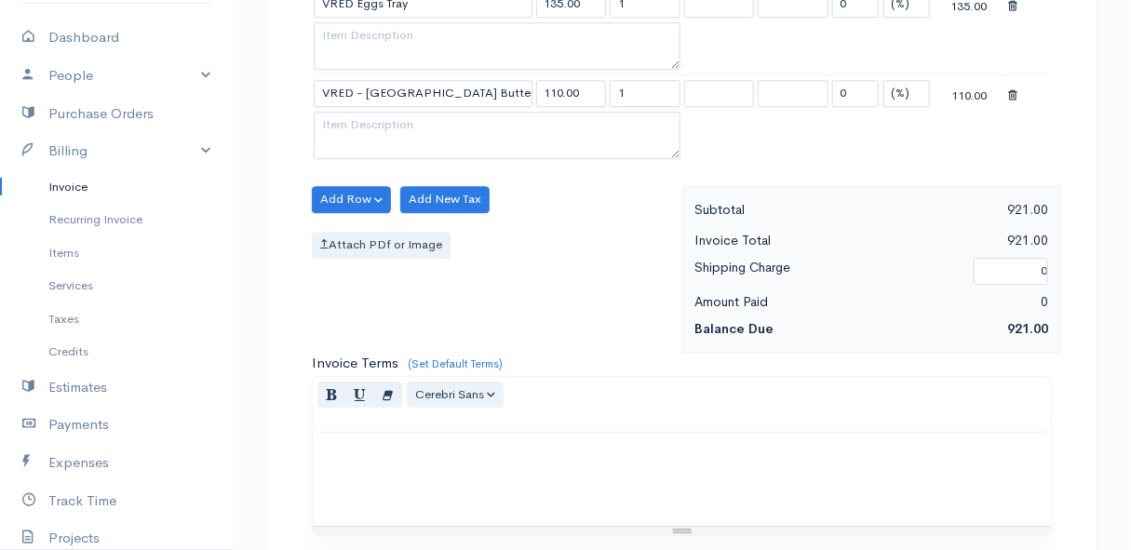
click at [347, 186] on button "Add Row" at bounding box center [351, 199] width 79 height 27
click at [361, 222] on link "Add Item Row" at bounding box center [386, 237] width 147 height 33
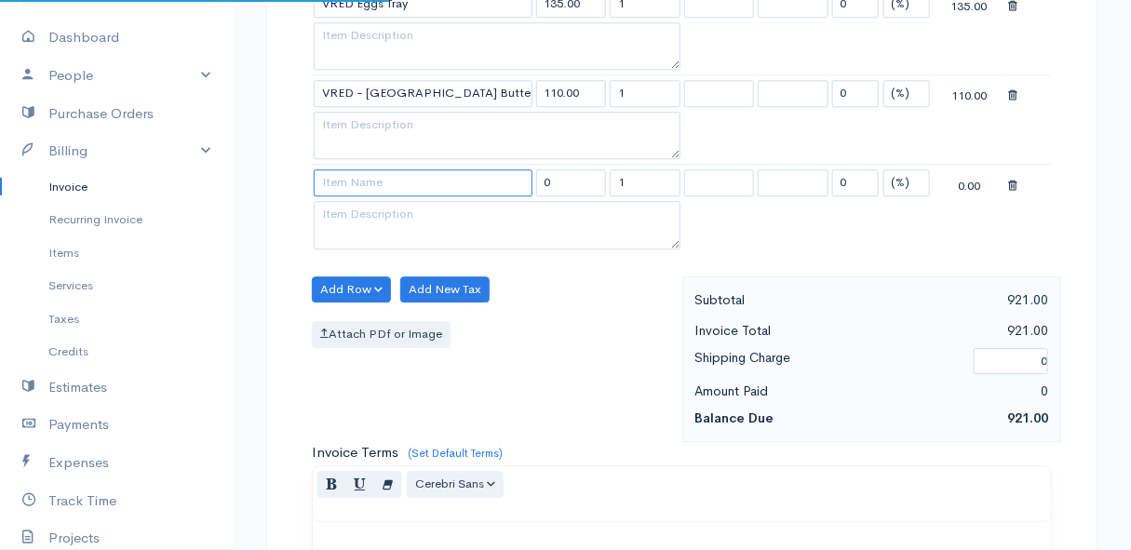
click at [350, 178] on input at bounding box center [423, 182] width 219 height 27
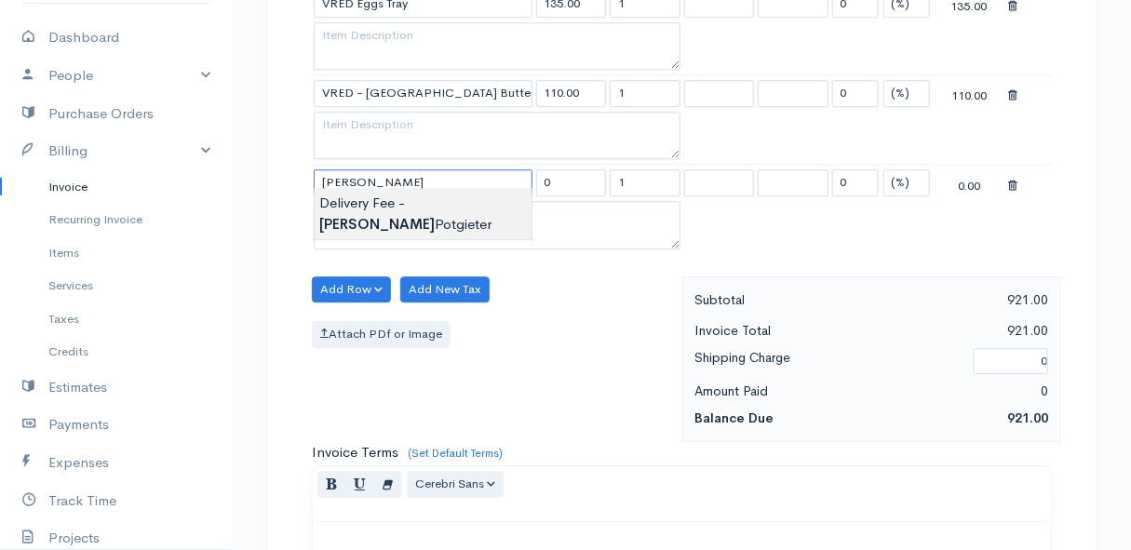
type input "Delivery Fee - [PERSON_NAME]"
type input "25.00"
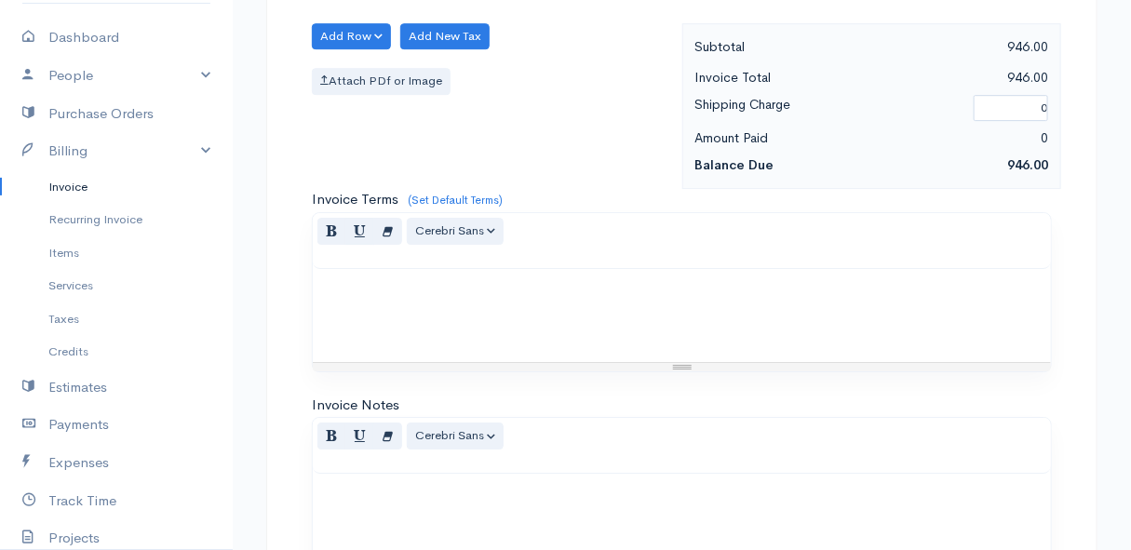
scroll to position [2302, 0]
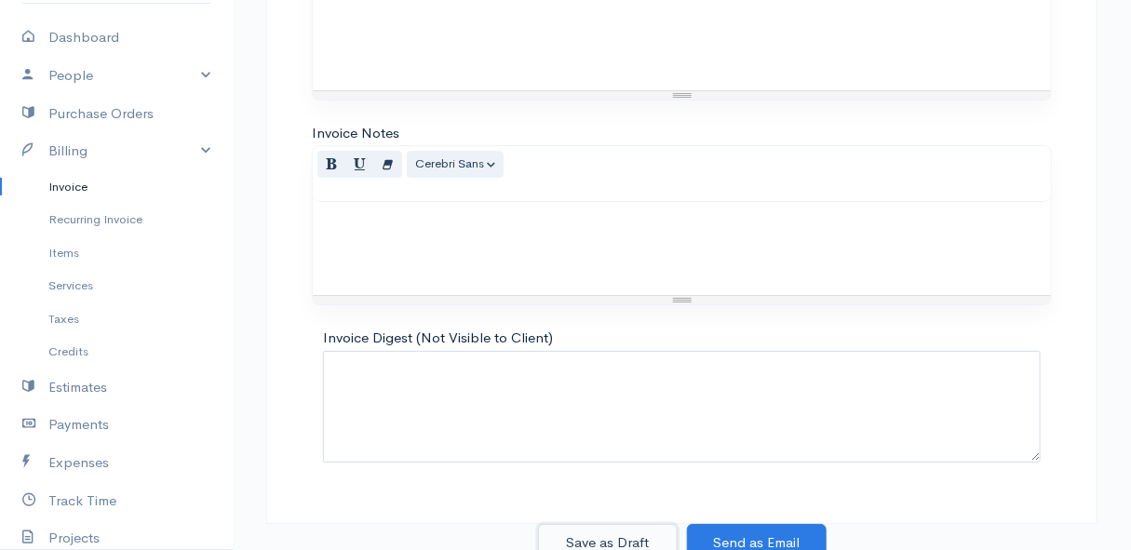
click at [596, 534] on button "Save as Draft" at bounding box center [608, 543] width 140 height 38
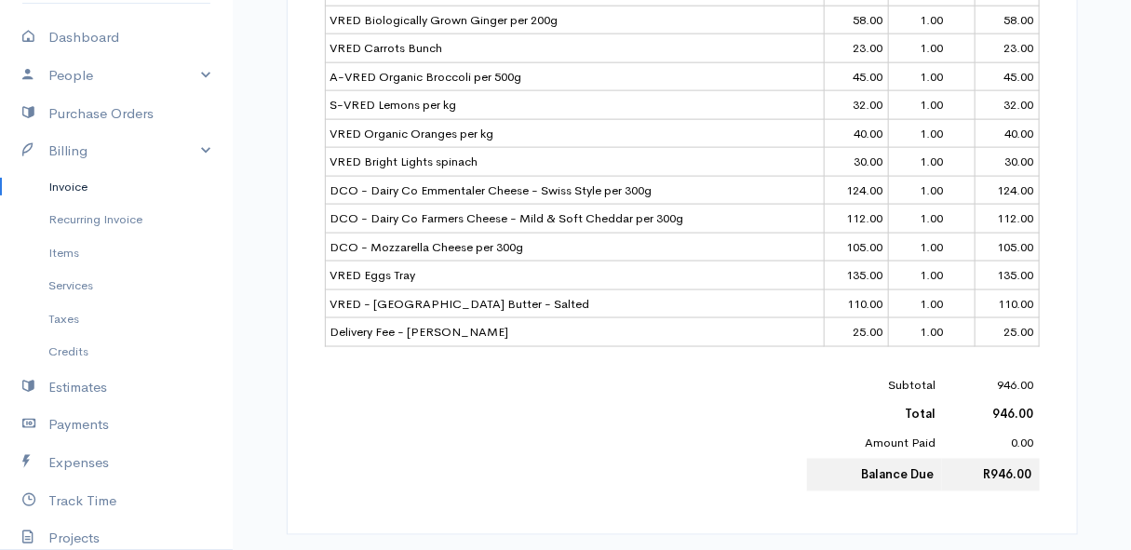
scroll to position [84, 0]
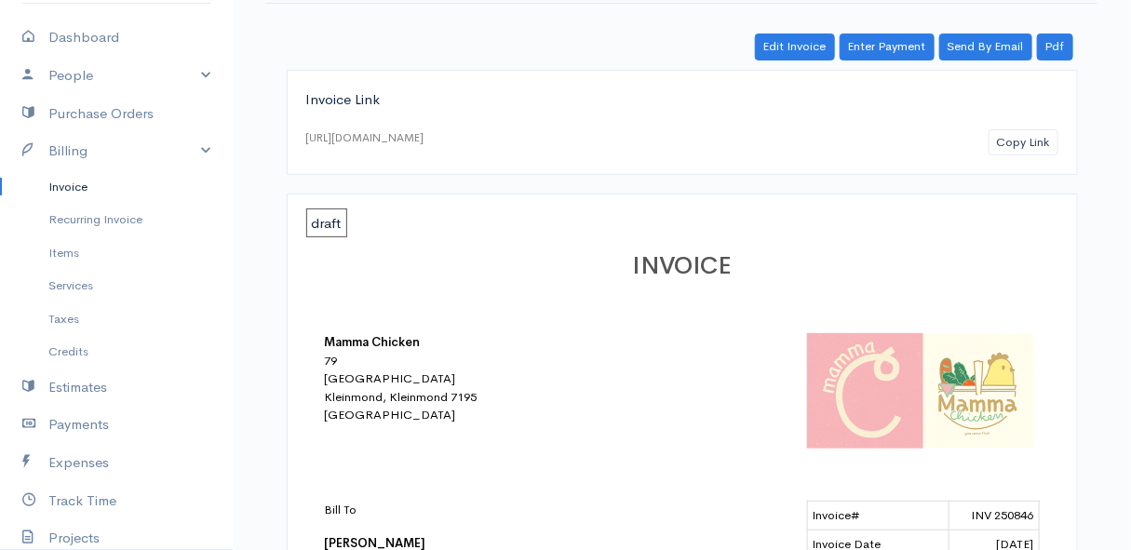
click at [78, 187] on link "Invoice" at bounding box center [116, 187] width 233 height 34
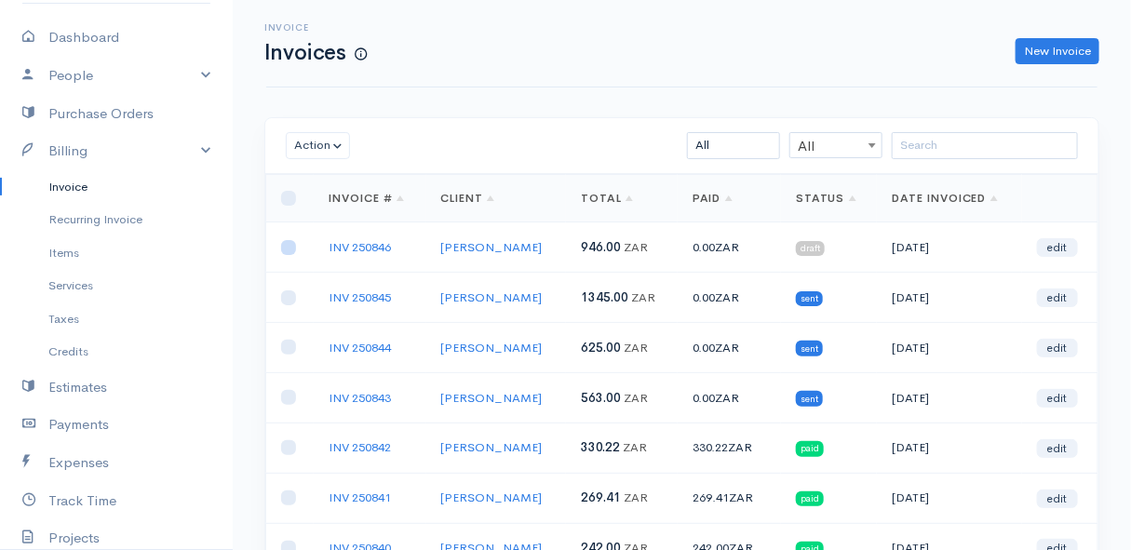
click at [290, 247] on input "checkbox" at bounding box center [288, 247] width 15 height 15
checkbox input "true"
click at [317, 143] on button "Action" at bounding box center [318, 145] width 64 height 27
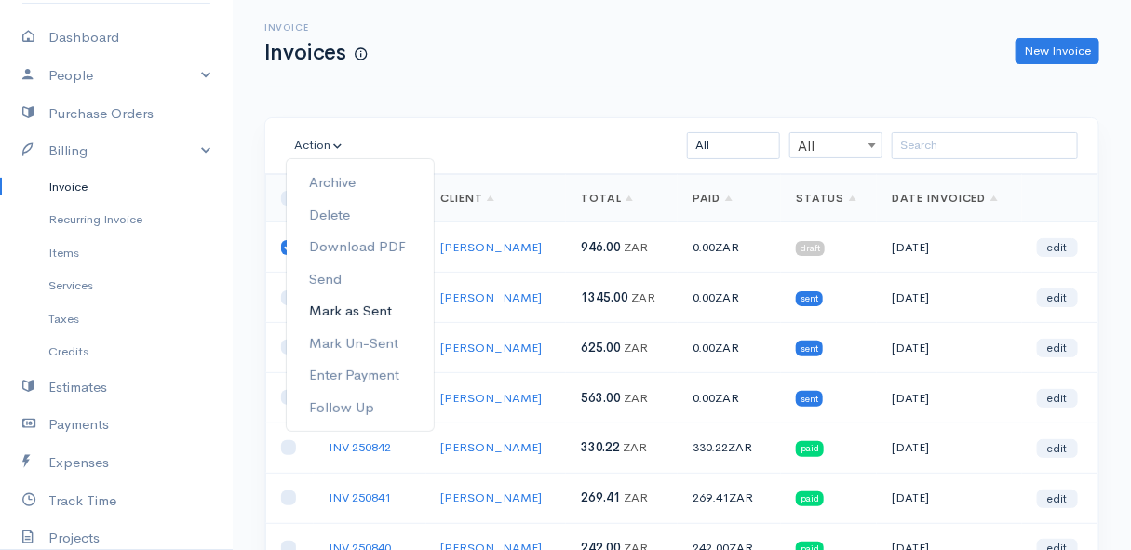
click at [384, 307] on link "Mark as Sent" at bounding box center [360, 311] width 147 height 33
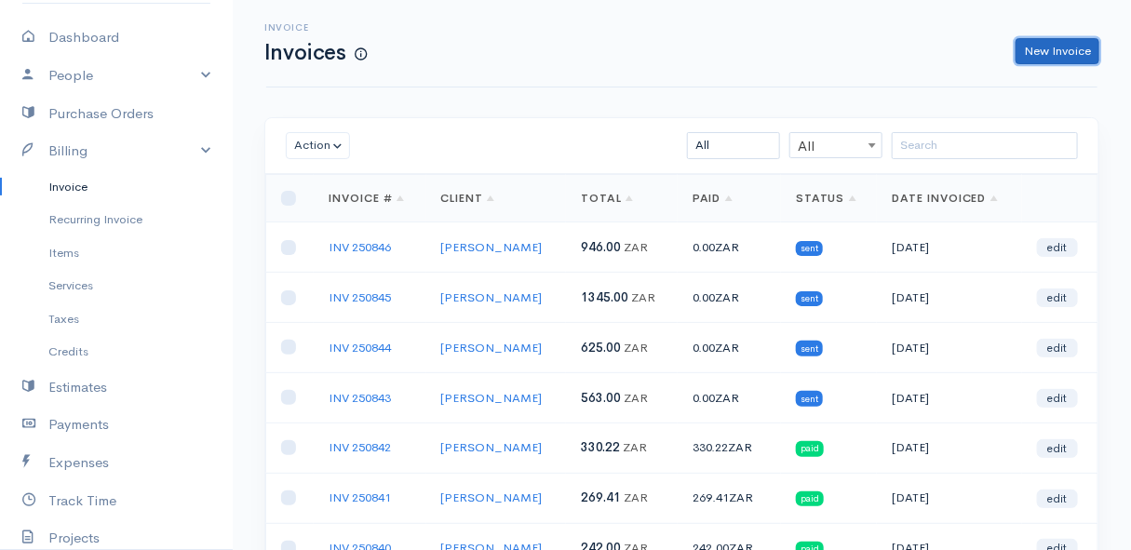
click at [1057, 47] on link "New Invoice" at bounding box center [1058, 51] width 84 height 27
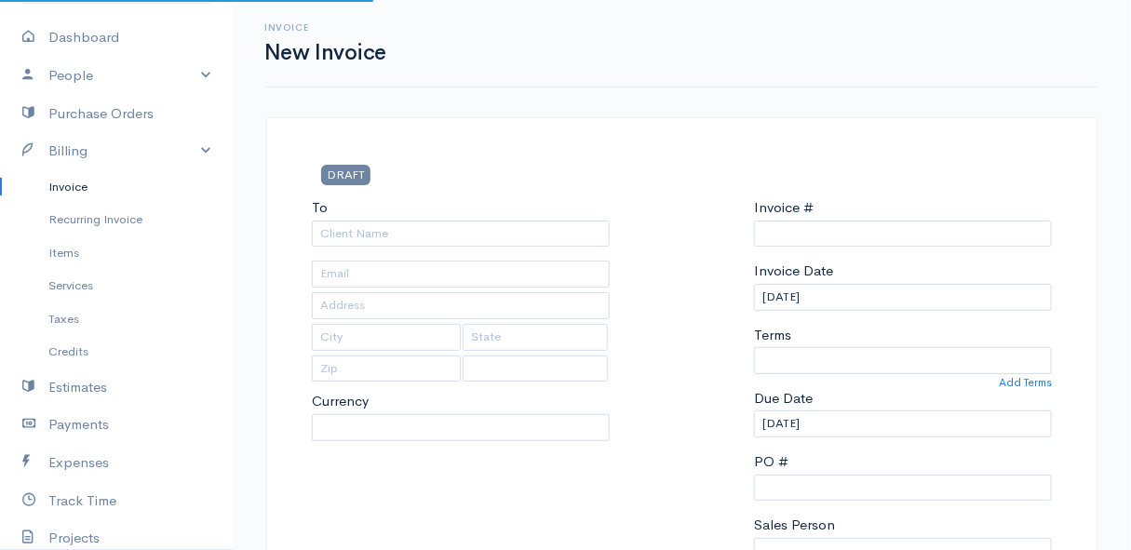
type input "INV 250847"
select select "ZAR"
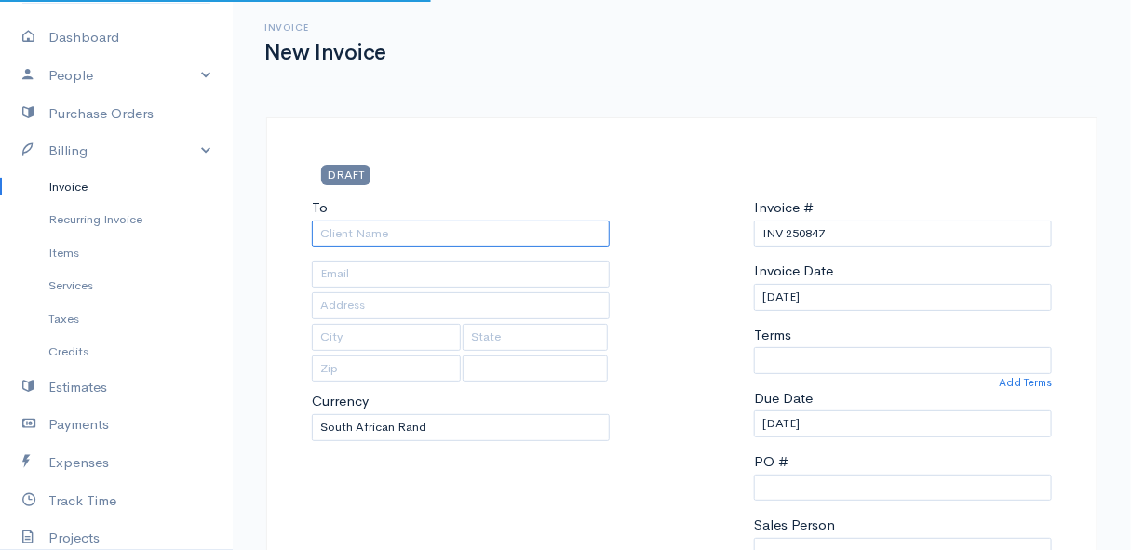
select select "[GEOGRAPHIC_DATA]"
click at [527, 233] on input "To" at bounding box center [461, 234] width 298 height 27
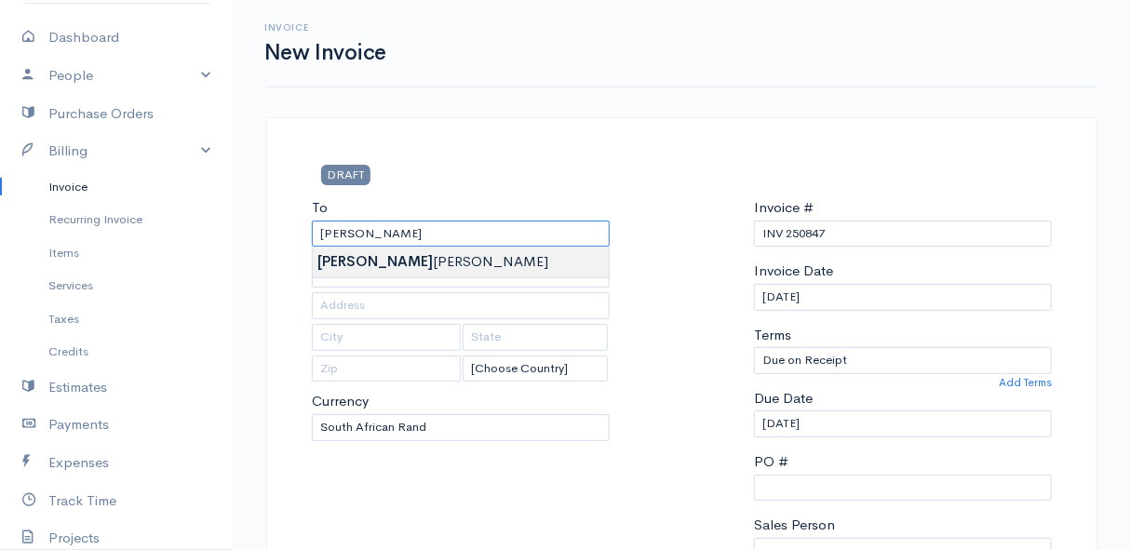
type input "[PERSON_NAME]"
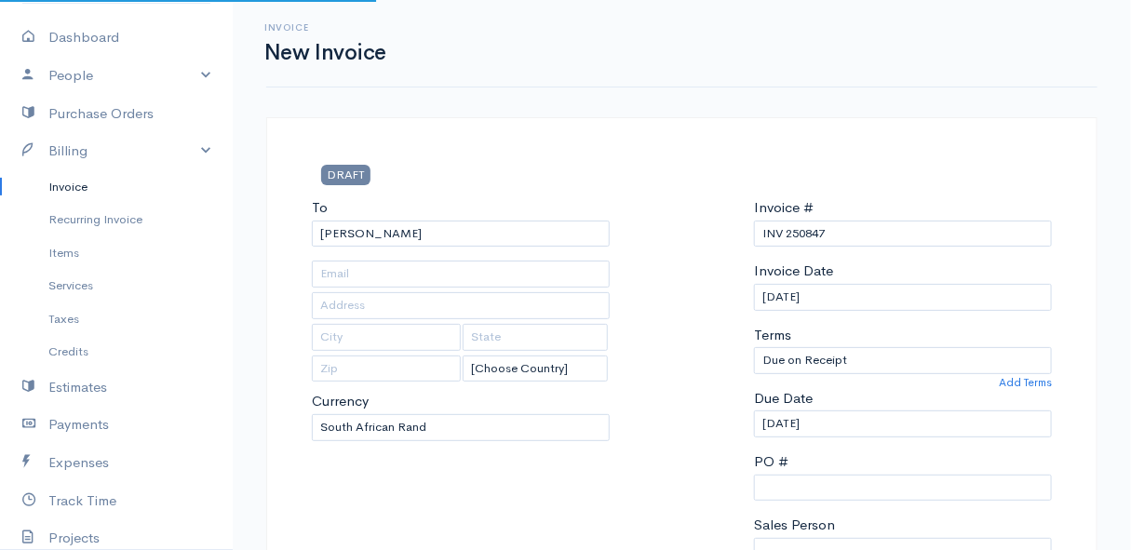
type input "[STREET_ADDRESS]"
type input "[PERSON_NAME] Bay"
type input "7195"
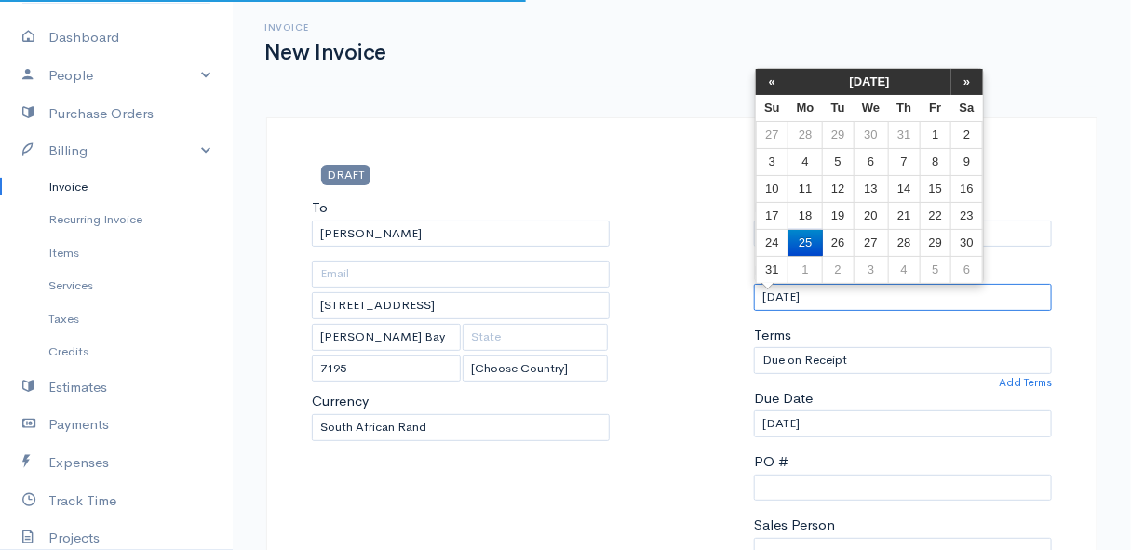
click at [852, 294] on input "[DATE]" at bounding box center [903, 297] width 298 height 27
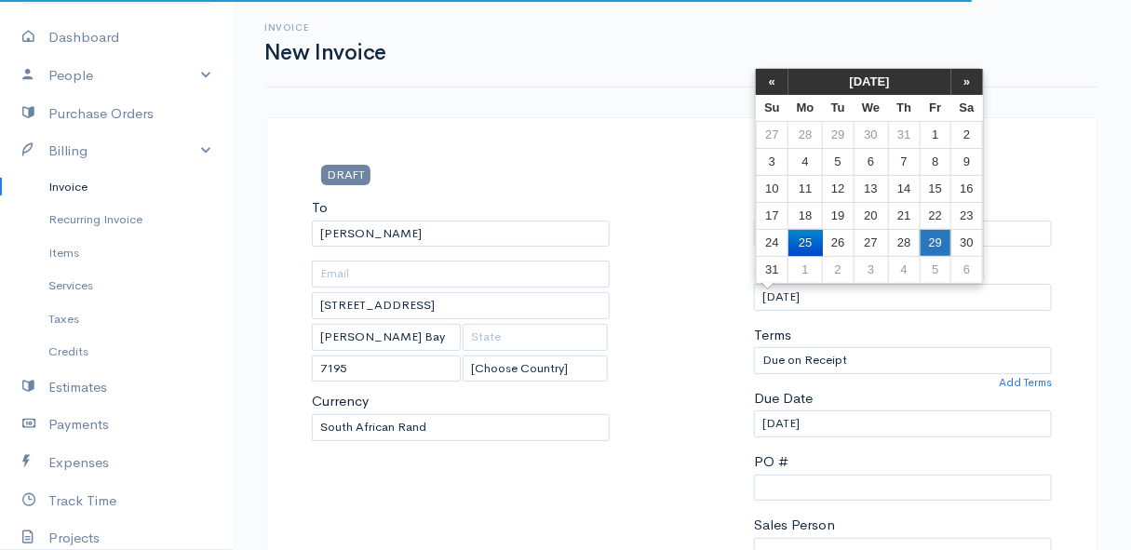
click at [933, 235] on td "29" at bounding box center [935, 242] width 31 height 27
type input "[DATE]"
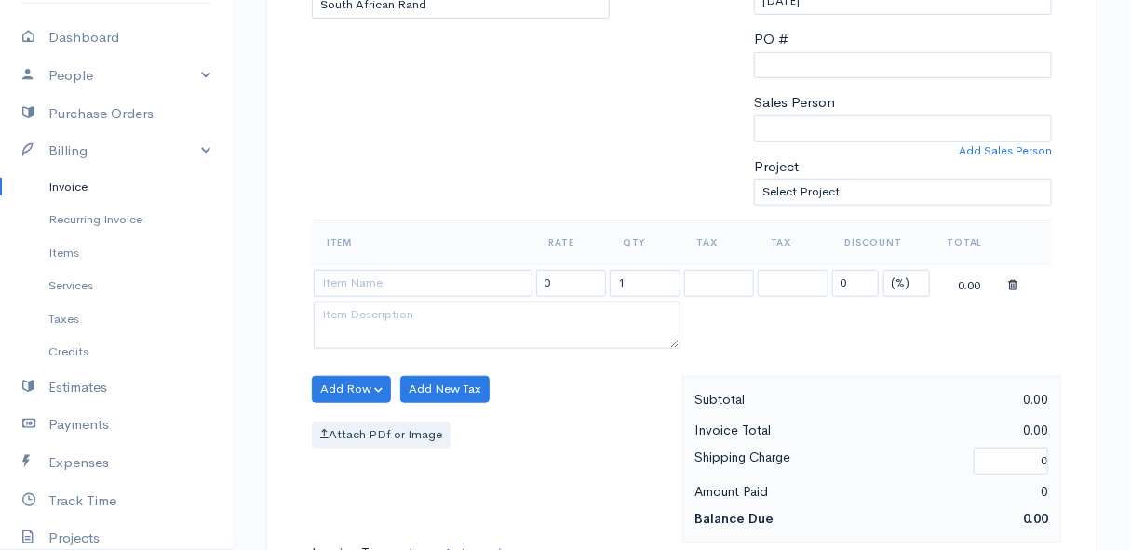
scroll to position [507, 0]
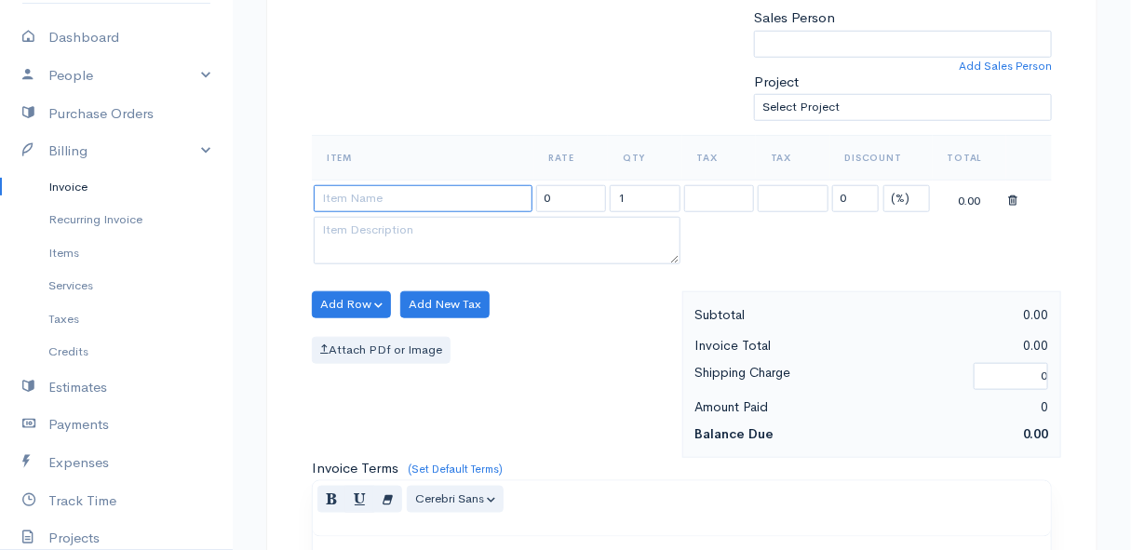
click at [341, 197] on input at bounding box center [423, 198] width 219 height 27
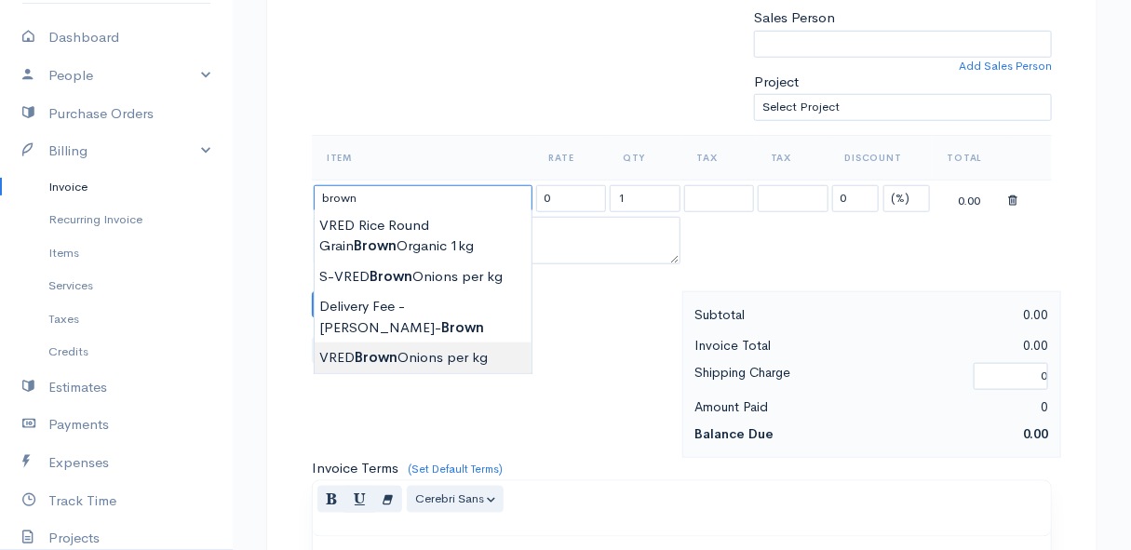
type input "VRED Brown Onions per kg"
type input "29.00"
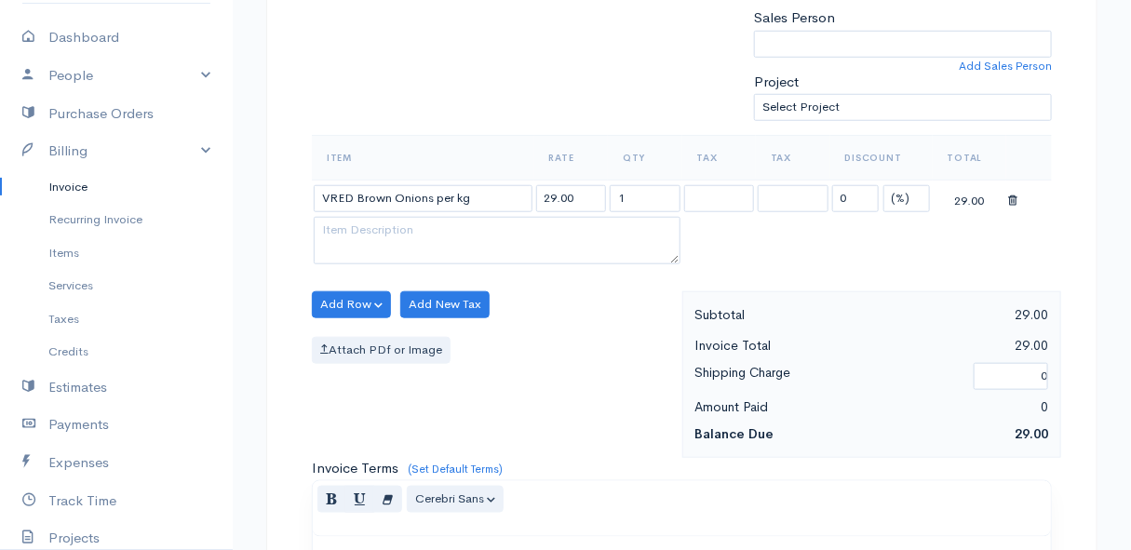
click at [357, 357] on body "Mamma Chicken Upgrade Dashboard People Clients Vendors Staff Users Purchase Ord…" at bounding box center [565, 298] width 1131 height 1610
click at [335, 299] on button "Add Row" at bounding box center [351, 304] width 79 height 27
click at [342, 343] on link "Add Item Row" at bounding box center [386, 342] width 147 height 33
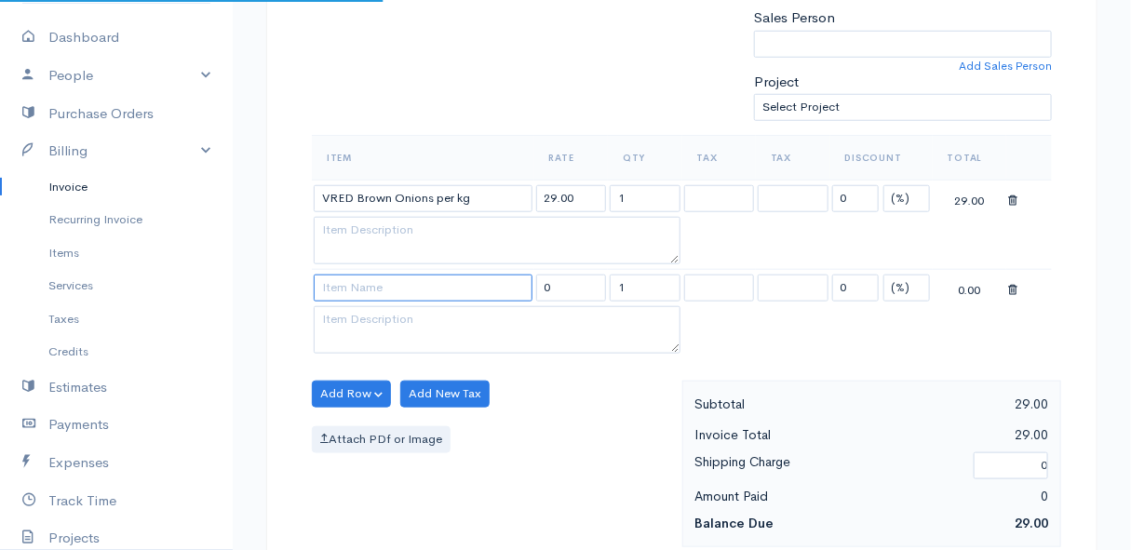
click at [344, 292] on input at bounding box center [423, 288] width 219 height 27
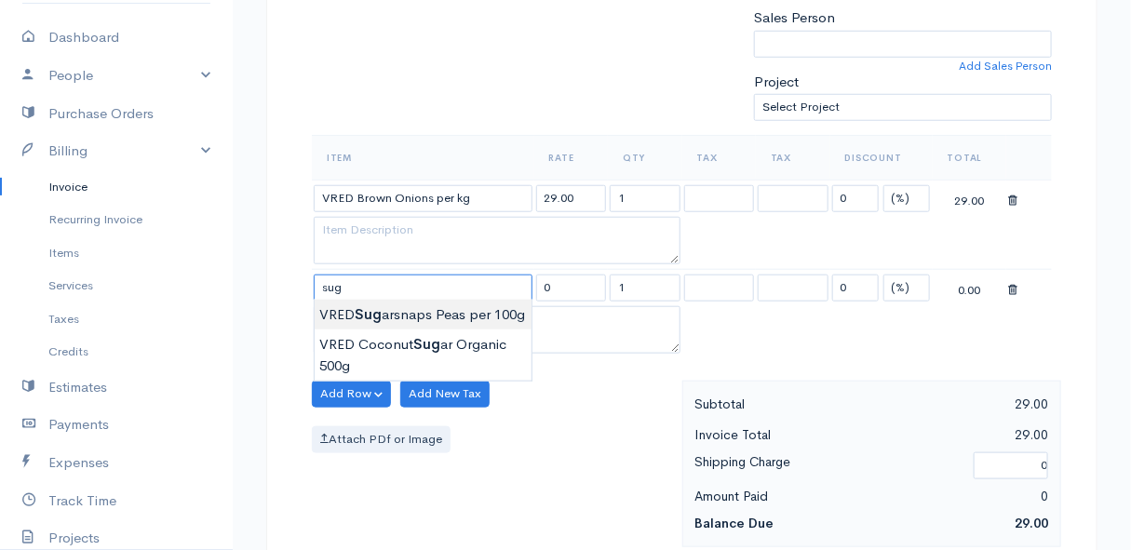
type input "VRED Sugarsnaps Peas per 100g"
type input "30.00"
click at [466, 317] on body "Mamma Chicken Upgrade Dashboard People Clients Vendors Staff Users Purchase Ord…" at bounding box center [565, 342] width 1131 height 1699
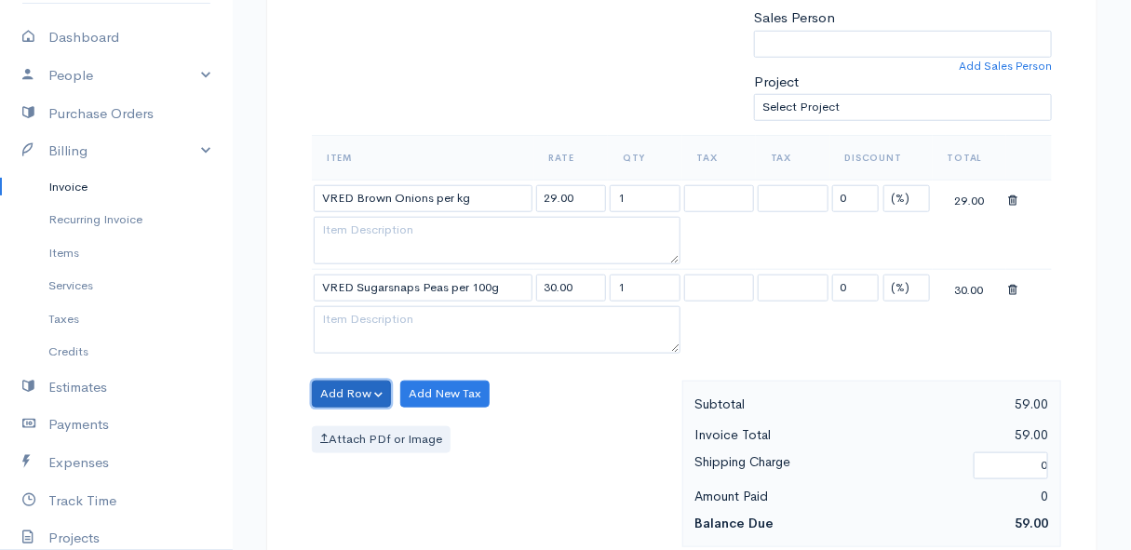
click at [344, 391] on button "Add Row" at bounding box center [351, 394] width 79 height 27
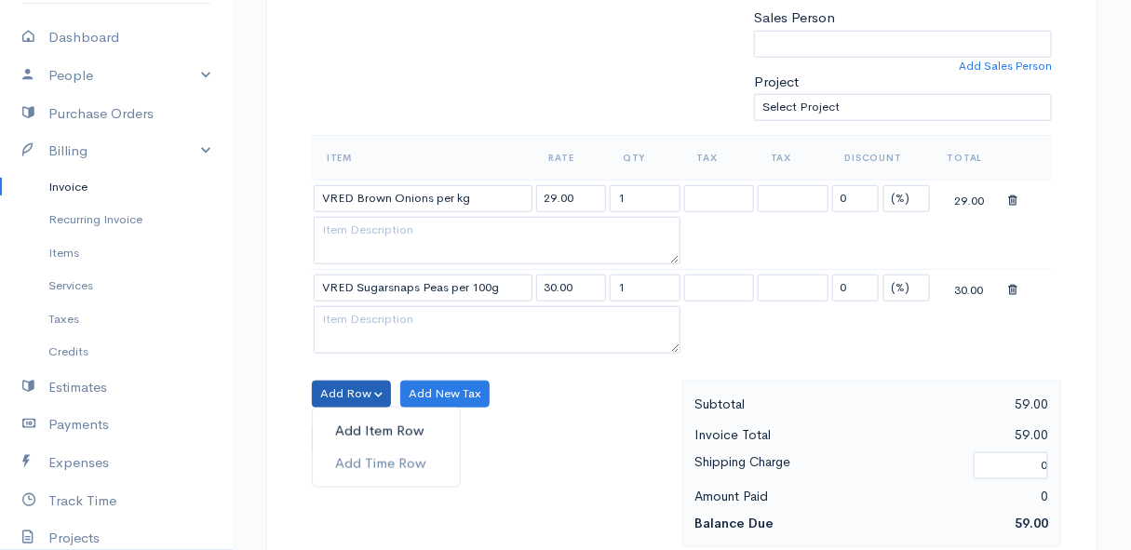
click at [354, 418] on link "Add Item Row" at bounding box center [386, 431] width 147 height 33
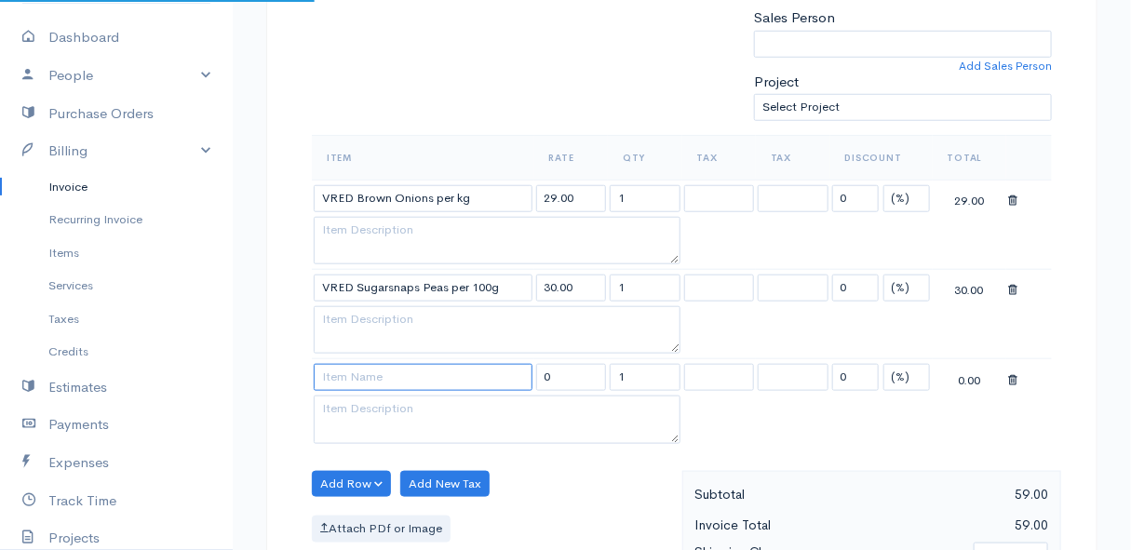
click at [363, 382] on input at bounding box center [423, 377] width 219 height 27
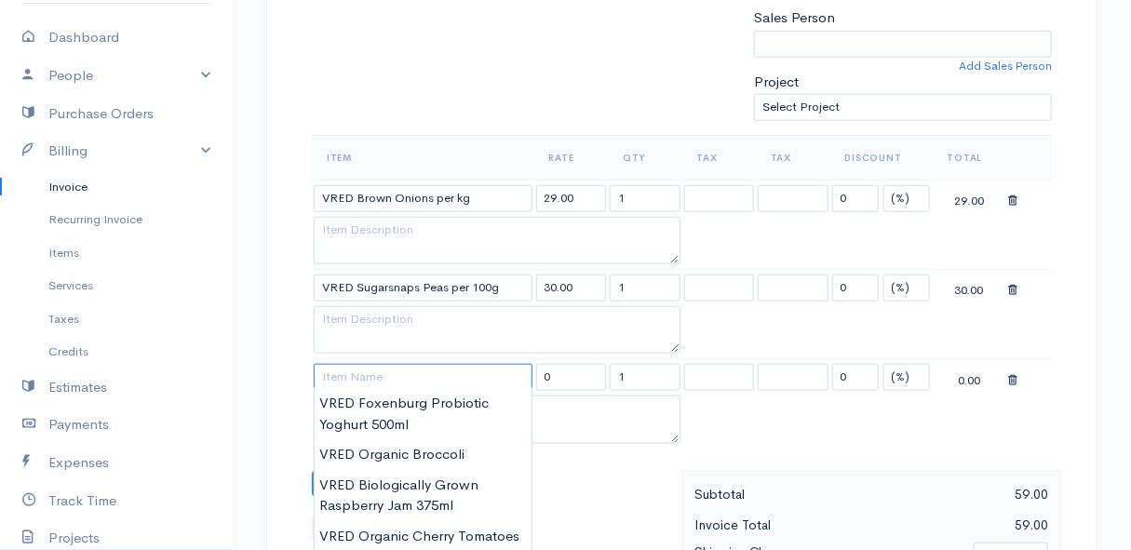
click at [346, 373] on input at bounding box center [423, 377] width 219 height 27
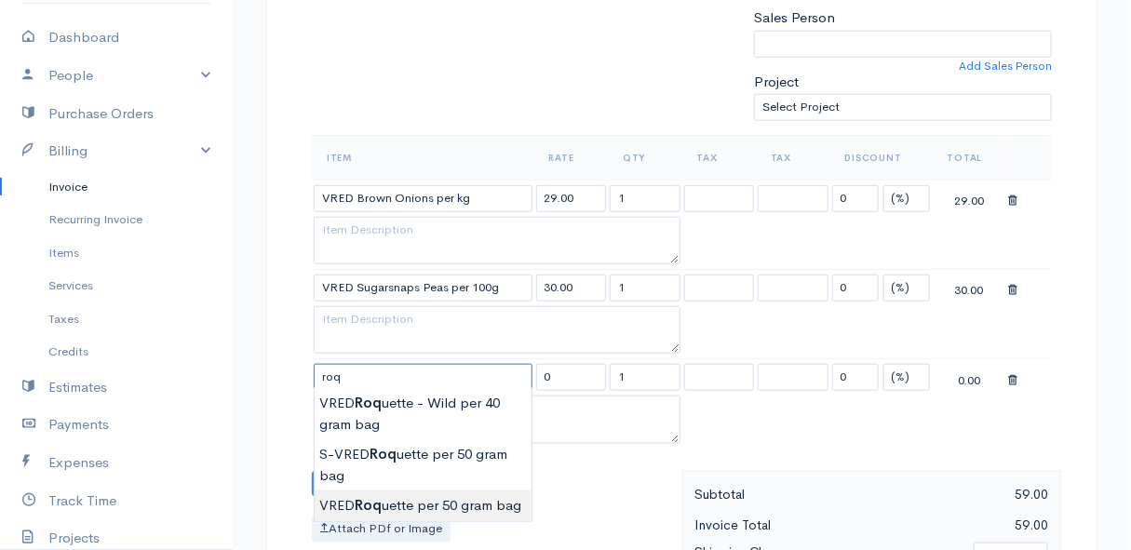
scroll to position [592, 0]
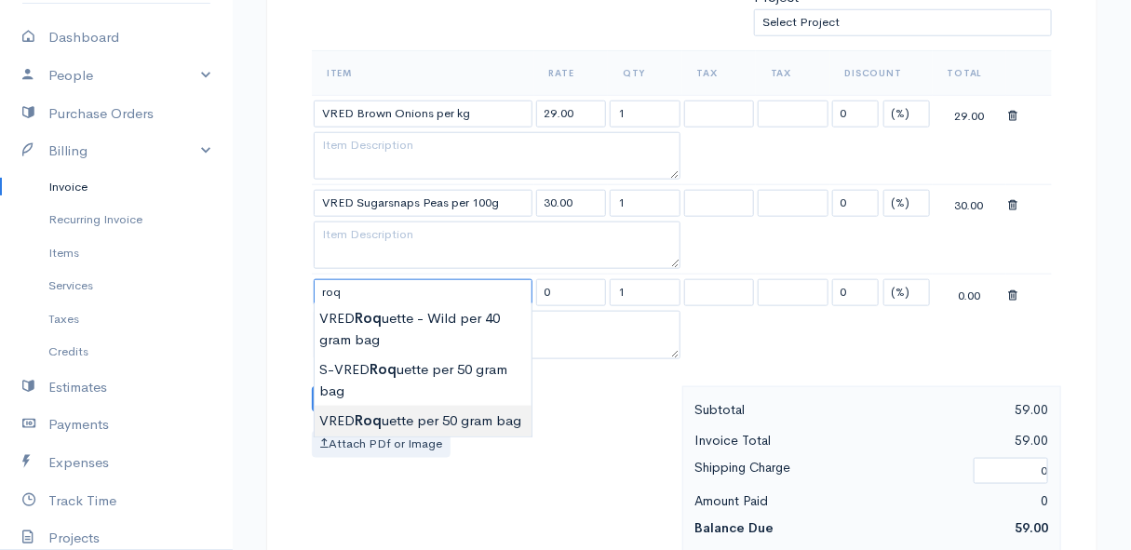
type input "VRED Roquette per 50 gram bag"
type input "22.00"
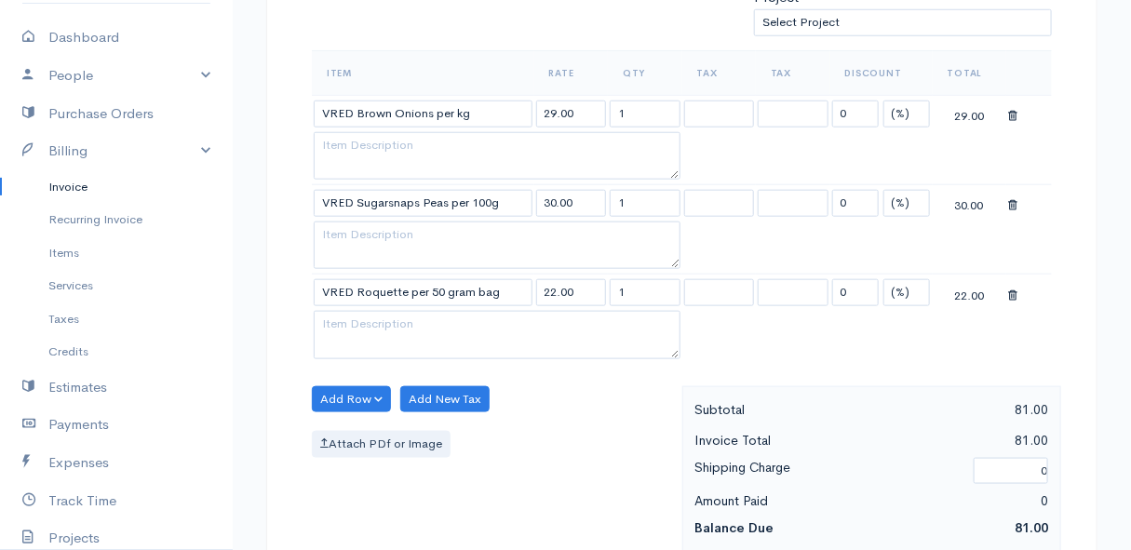
click at [425, 412] on body "Mamma Chicken Upgrade Dashboard People Clients Vendors Staff Users Purchase Ord…" at bounding box center [565, 302] width 1131 height 1788
click at [362, 390] on button "Add Row" at bounding box center [351, 399] width 79 height 27
click at [359, 423] on link "Add Item Row" at bounding box center [386, 437] width 147 height 33
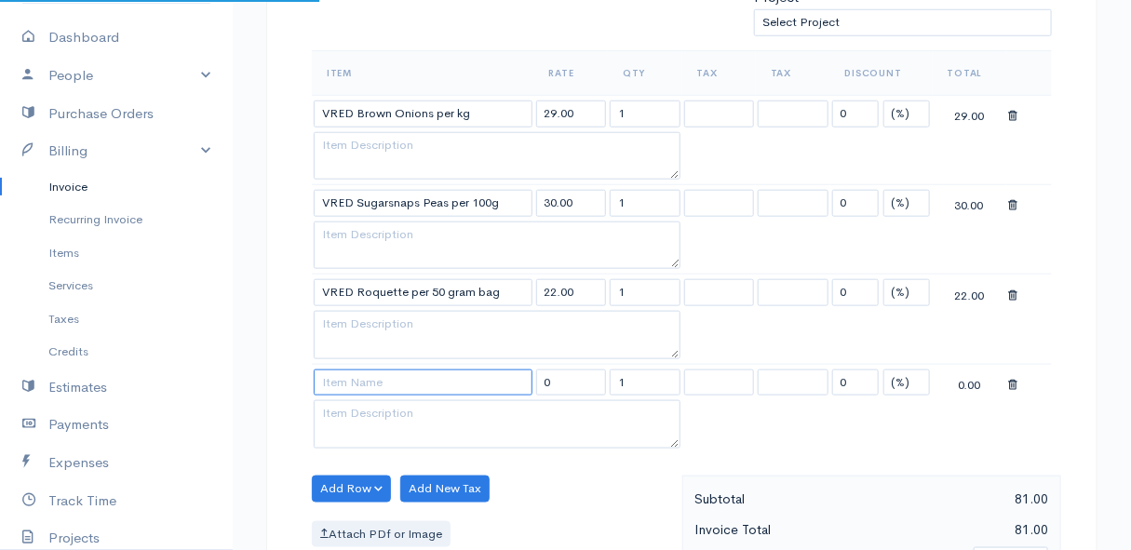
click at [354, 383] on input at bounding box center [423, 383] width 219 height 27
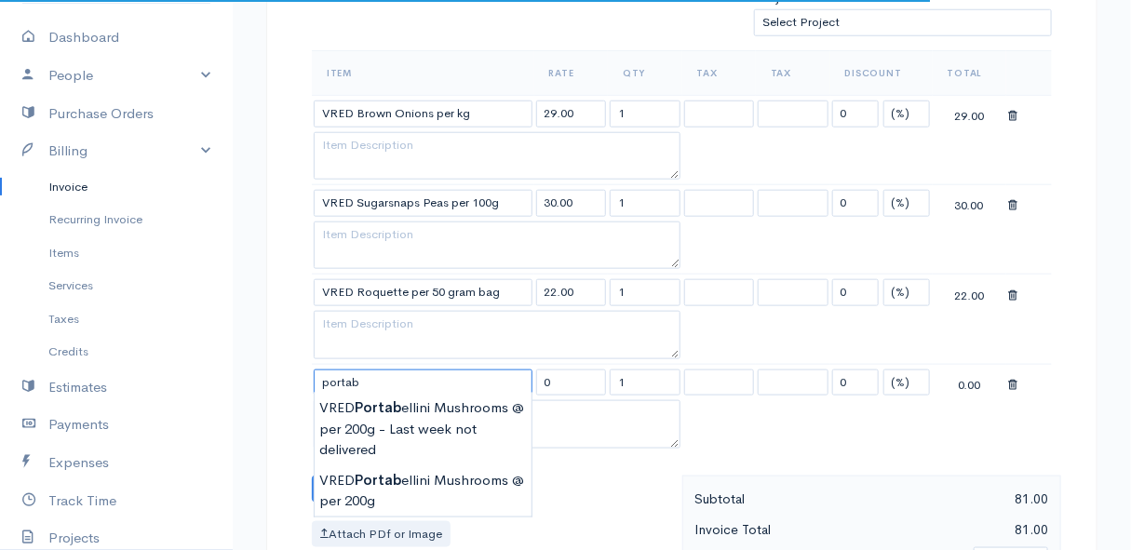
scroll to position [677, 0]
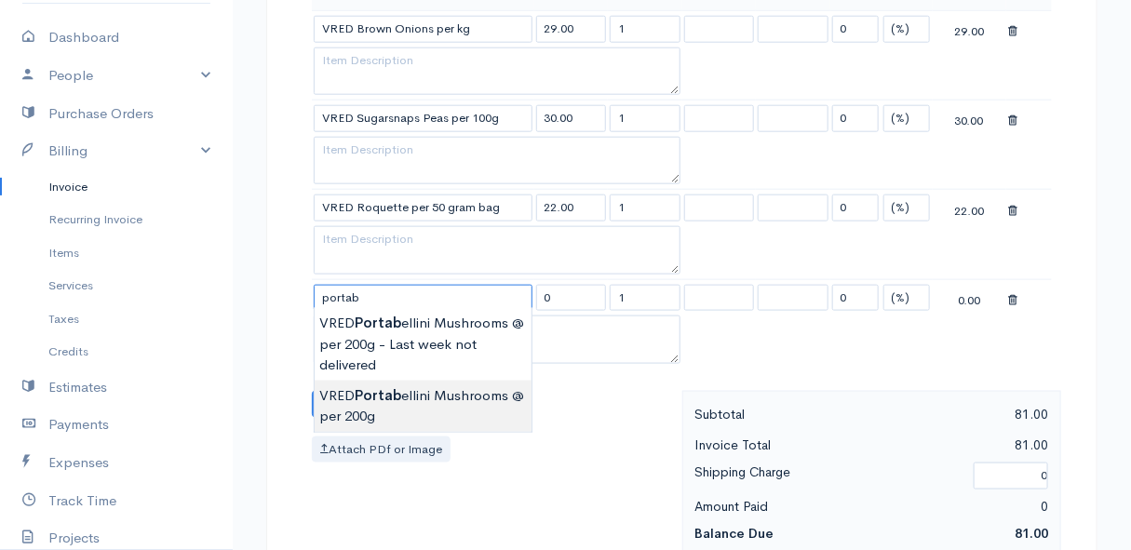
type input "VRED Portabellini Mushrooms @ per 200g"
type input "37.00"
click at [367, 400] on body "Mamma Chicken Upgrade Dashboard People Clients Vendors Staff Users Purchase Ord…" at bounding box center [565, 262] width 1131 height 1878
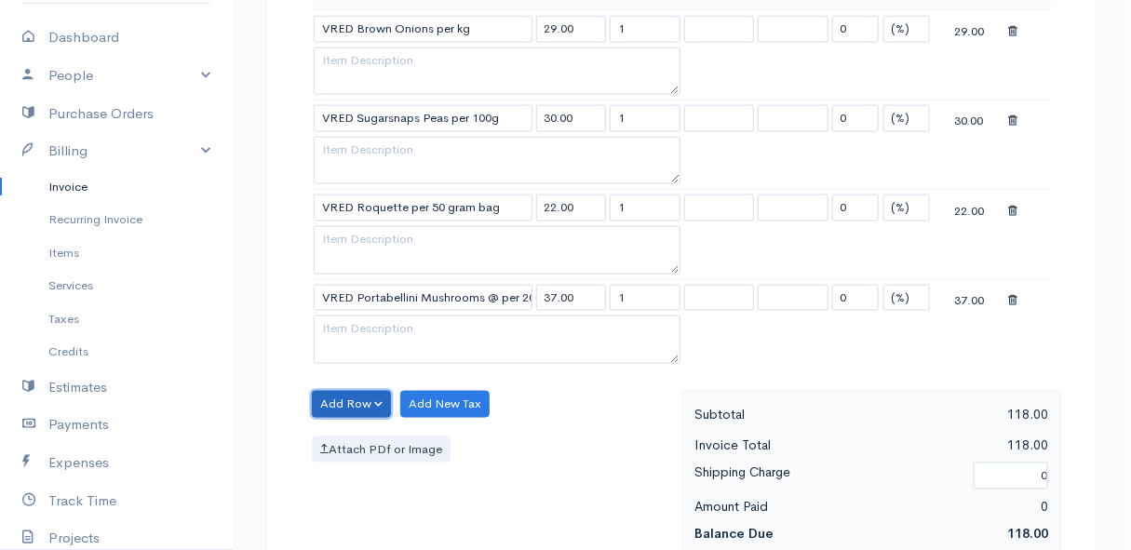
click at [332, 393] on button "Add Row" at bounding box center [351, 404] width 79 height 27
click at [347, 431] on link "Add Item Row" at bounding box center [386, 441] width 147 height 33
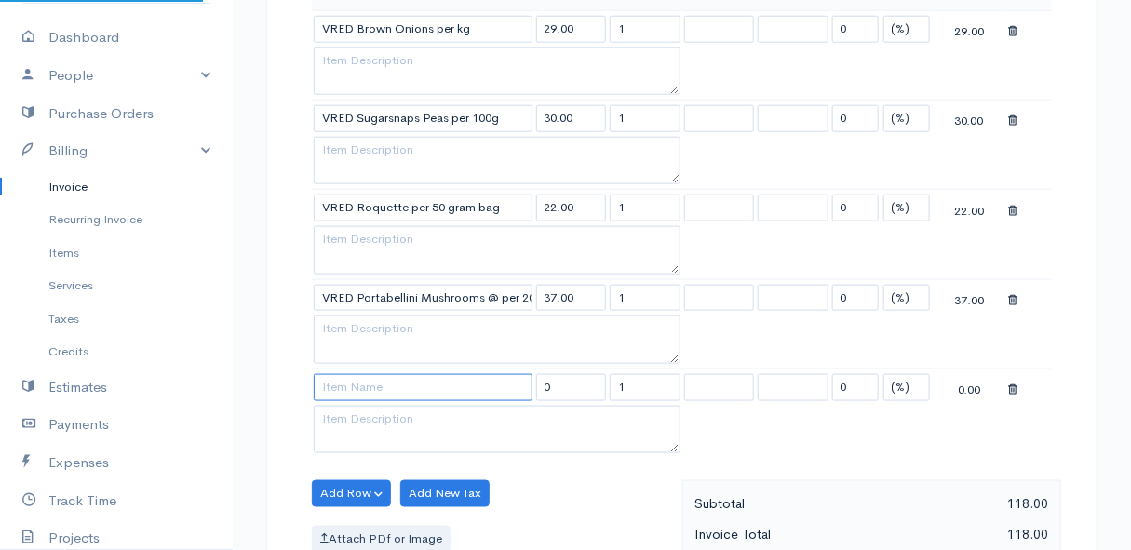
click at [334, 379] on input at bounding box center [423, 387] width 219 height 27
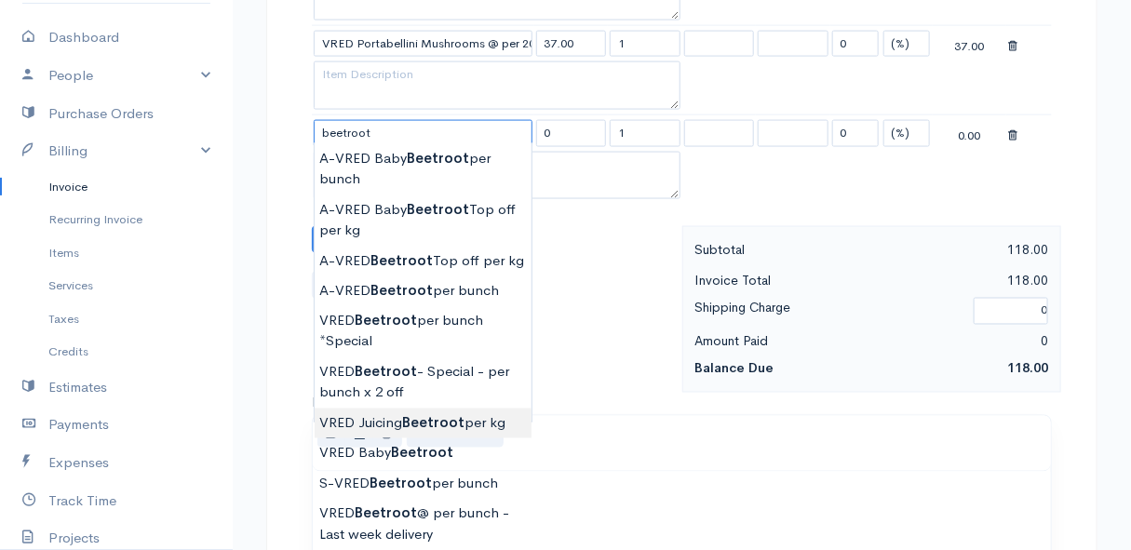
scroll to position [1015, 0]
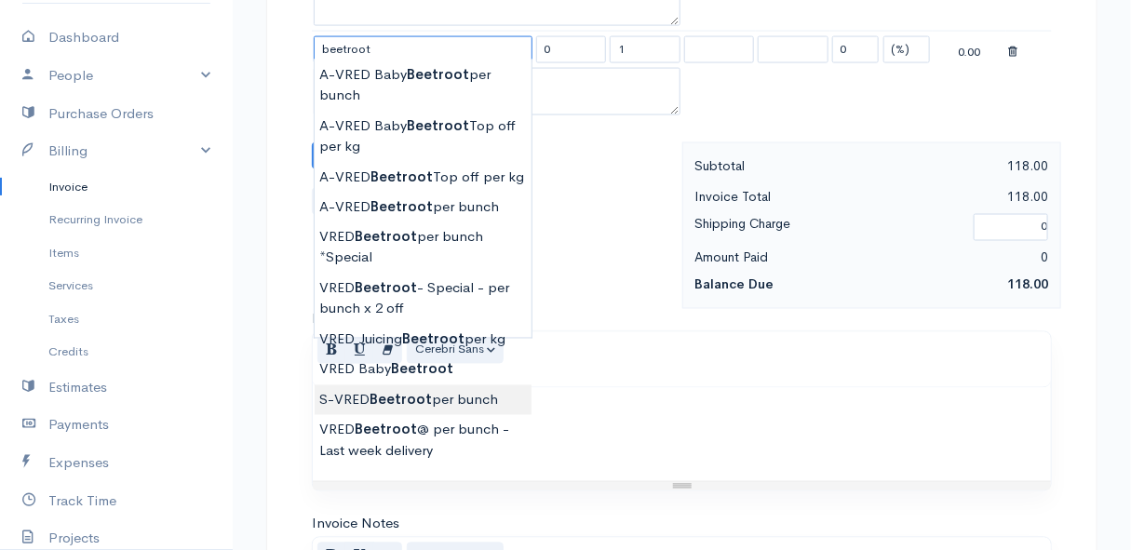
type input "S-VRED Beetroot per bunch"
type input "30.00"
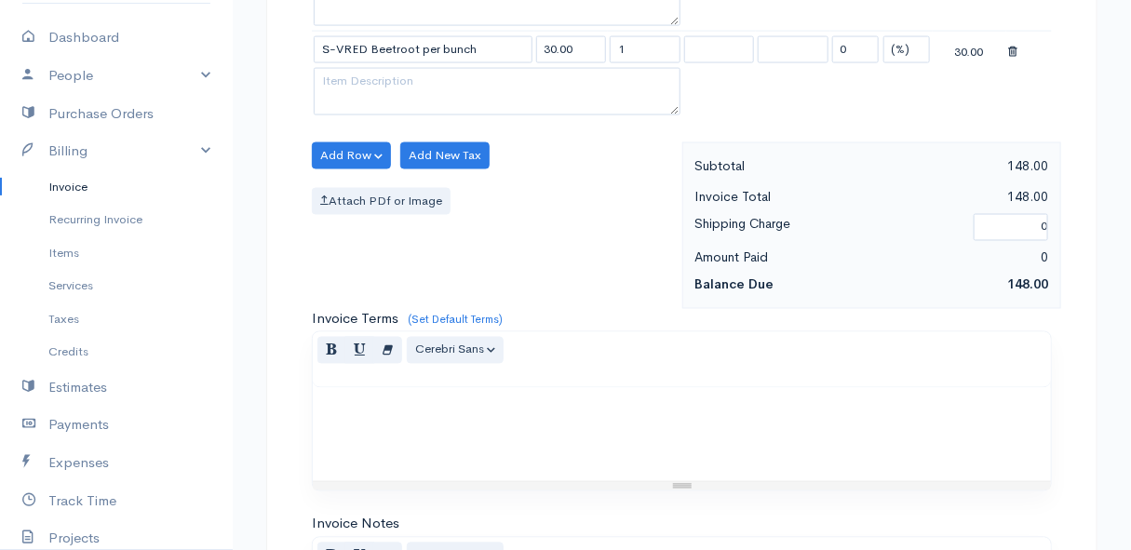
click at [356, 152] on button "Add Row" at bounding box center [351, 155] width 79 height 27
click at [352, 186] on link "Add Item Row" at bounding box center [386, 193] width 147 height 33
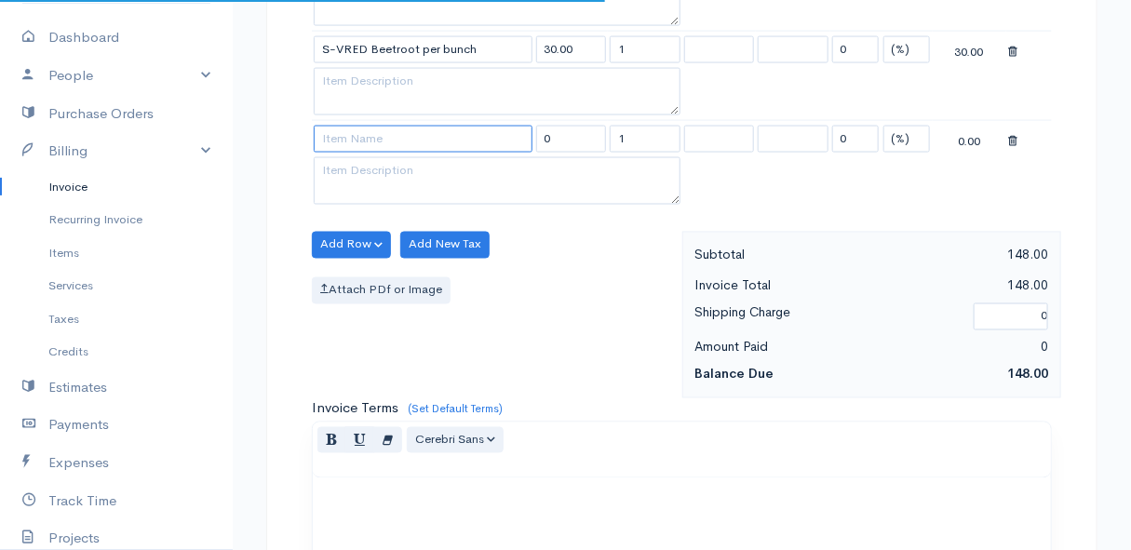
click at [343, 142] on input at bounding box center [423, 139] width 219 height 27
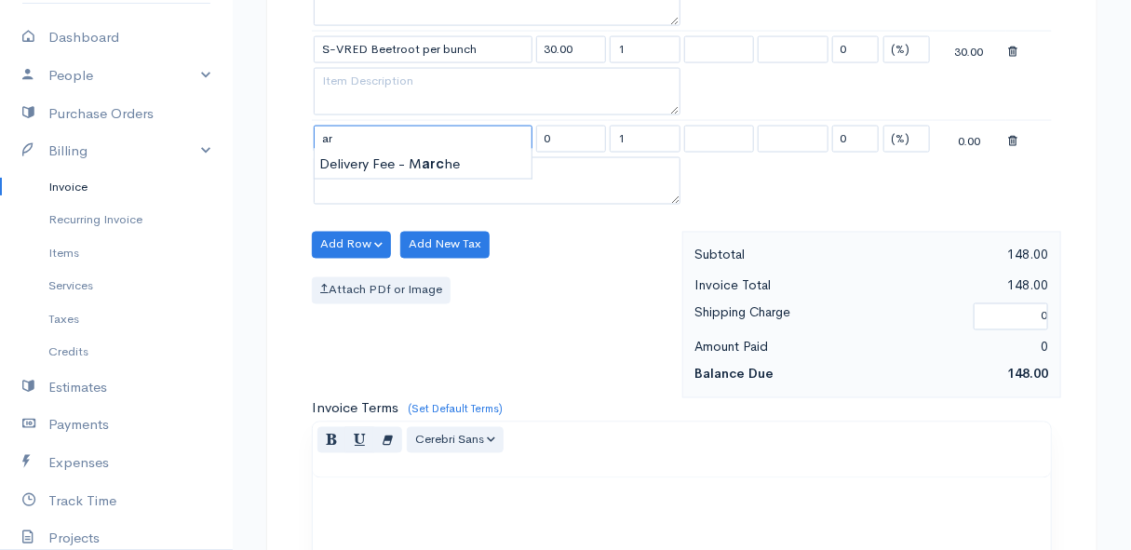
type input "a"
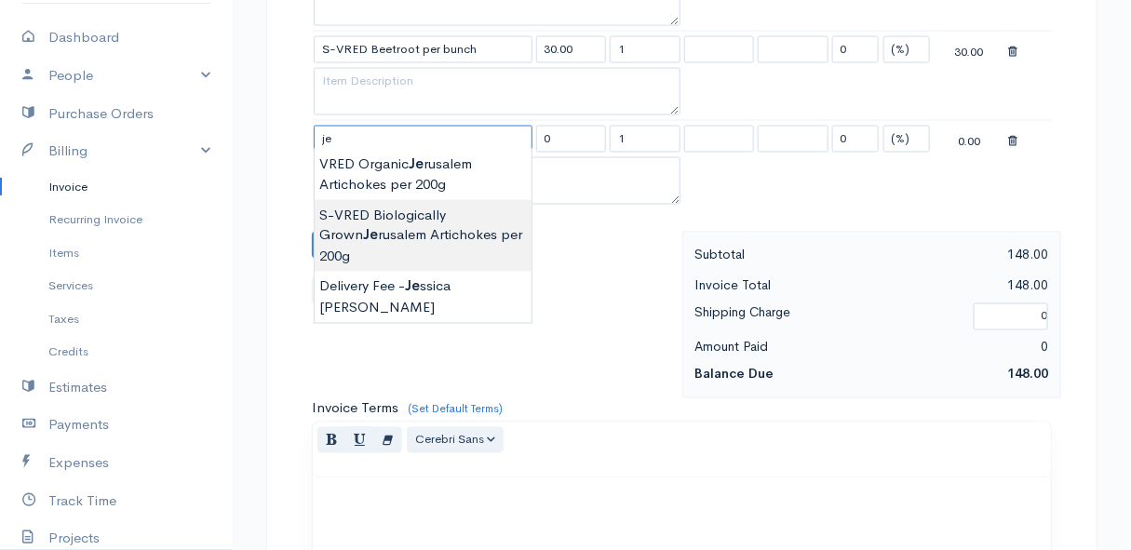
type input "S-VRED Biologically Grown Jerusalem Artichokes per 200g"
type input "35.00"
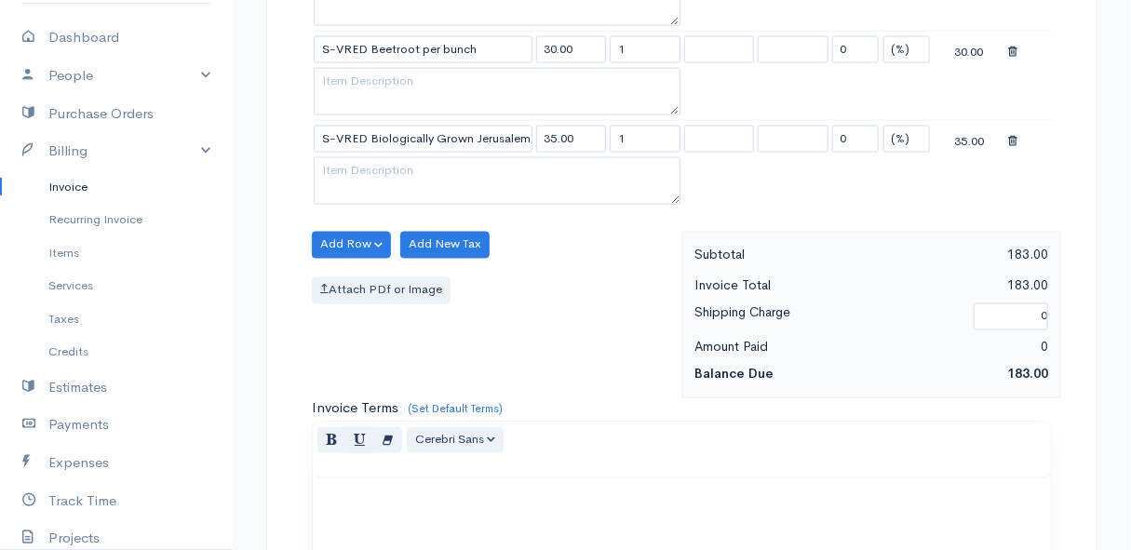
click at [440, 225] on body "Mamma Chicken Upgrade Dashboard People Clients Vendors Staff Users Purchase Ord…" at bounding box center [565, 13] width 1131 height 2057
click at [341, 234] on button "Add Row" at bounding box center [351, 245] width 79 height 27
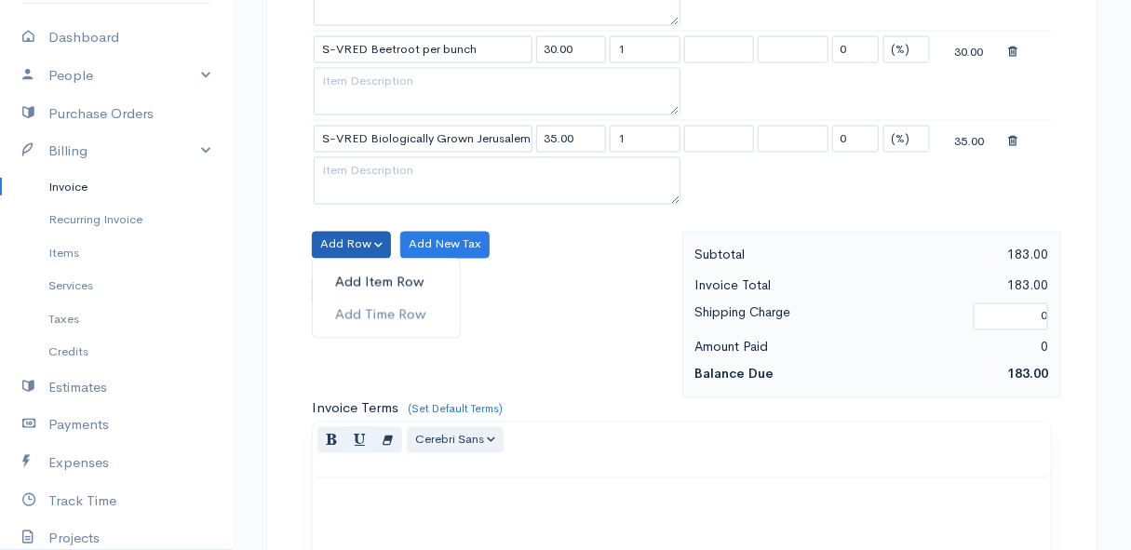
click at [352, 268] on link "Add Item Row" at bounding box center [386, 282] width 147 height 33
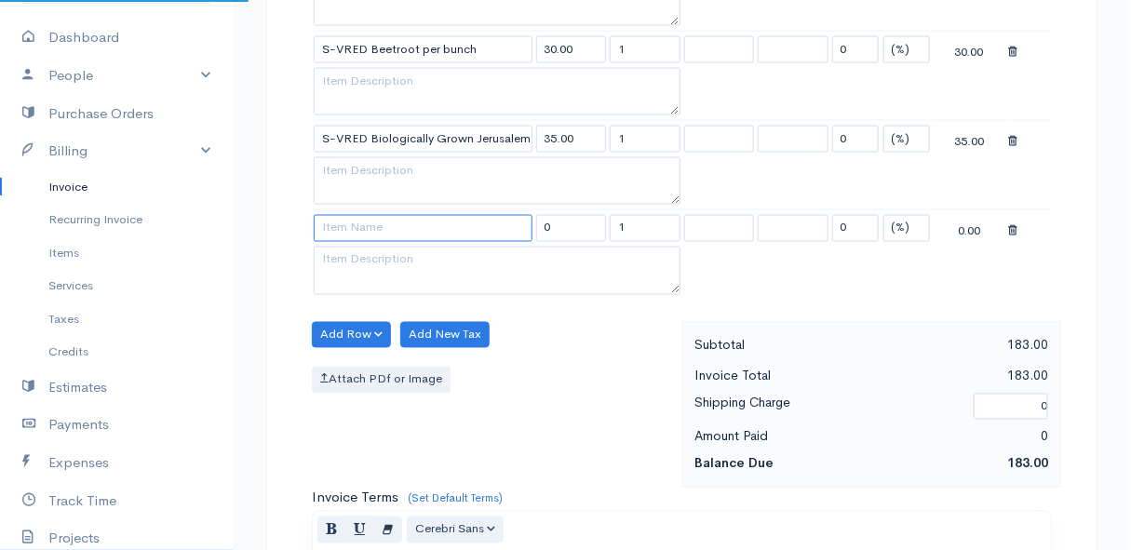
click at [344, 221] on input at bounding box center [423, 228] width 219 height 27
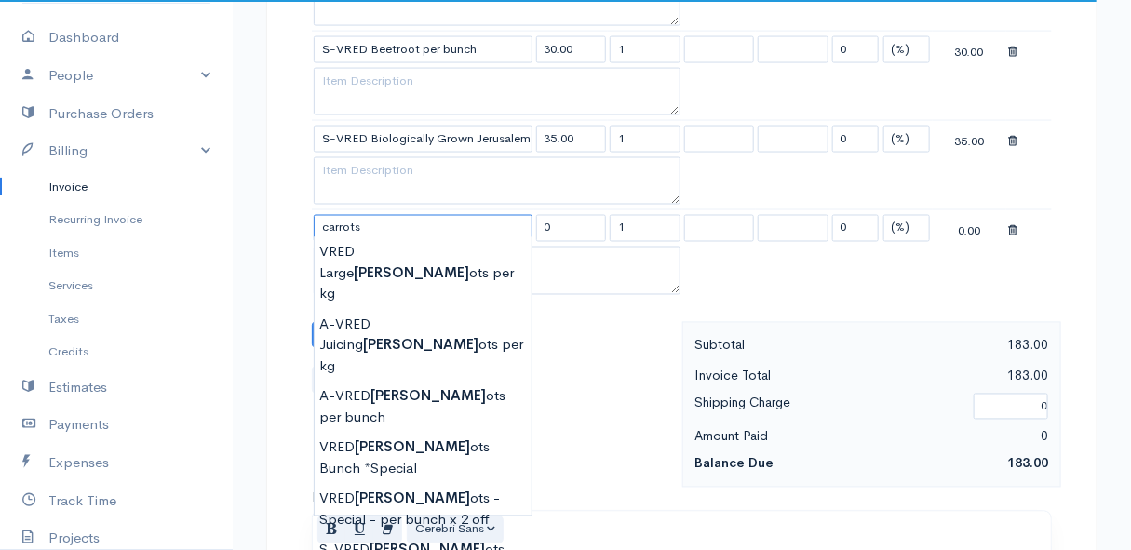
type input "VRED Carrots Bunch"
type input "23.00"
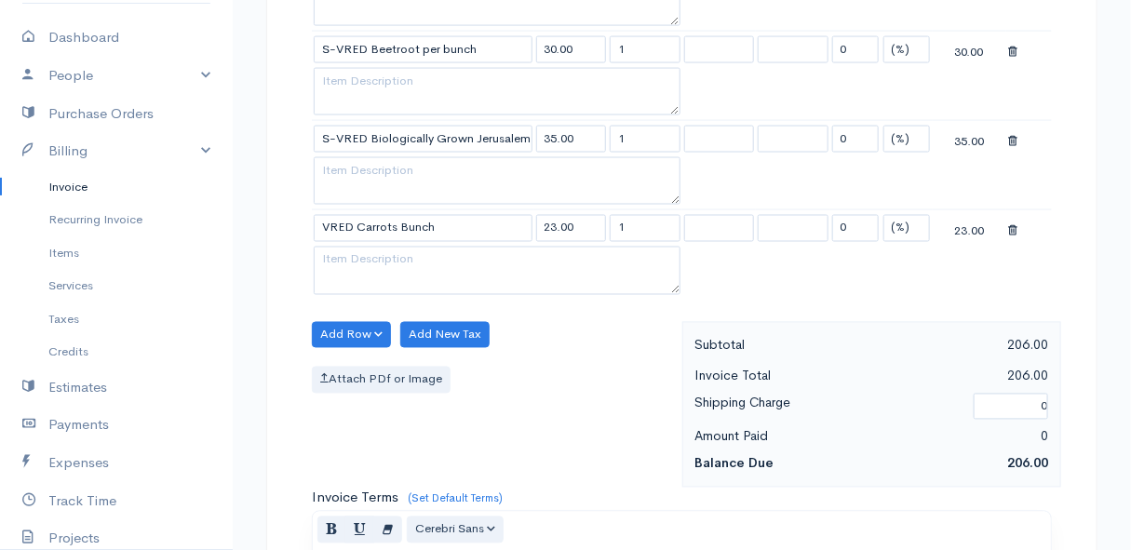
click at [396, 452] on body "Mamma Chicken Upgrade Dashboard People Clients Vendors Staff Users Purchase Ord…" at bounding box center [565, 58] width 1131 height 2147
click at [343, 329] on button "Add Row" at bounding box center [351, 335] width 79 height 27
click at [354, 367] on link "Add Item Row" at bounding box center [386, 373] width 147 height 33
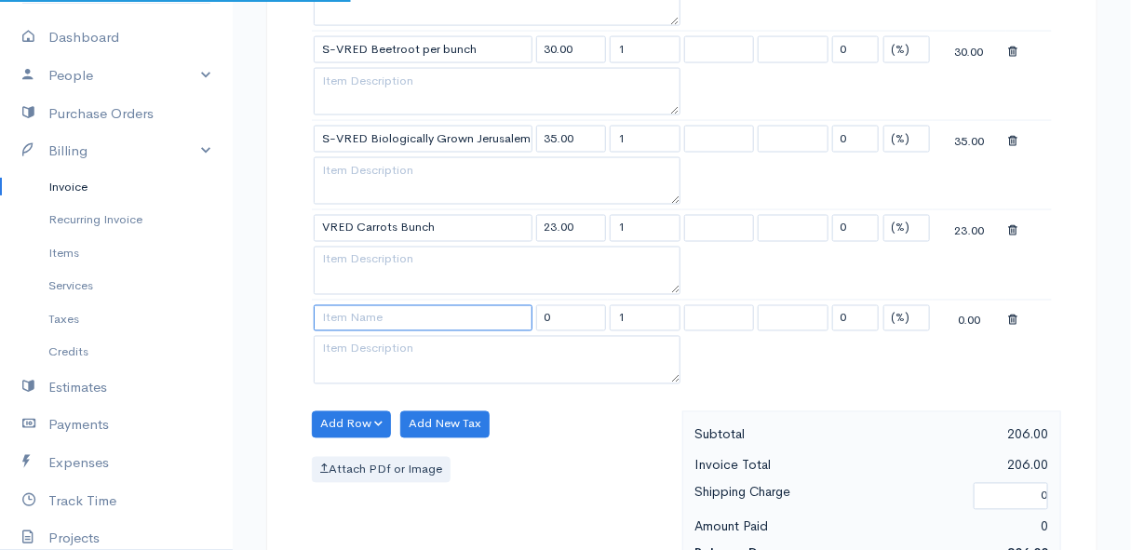
click at [351, 316] on input at bounding box center [423, 318] width 219 height 27
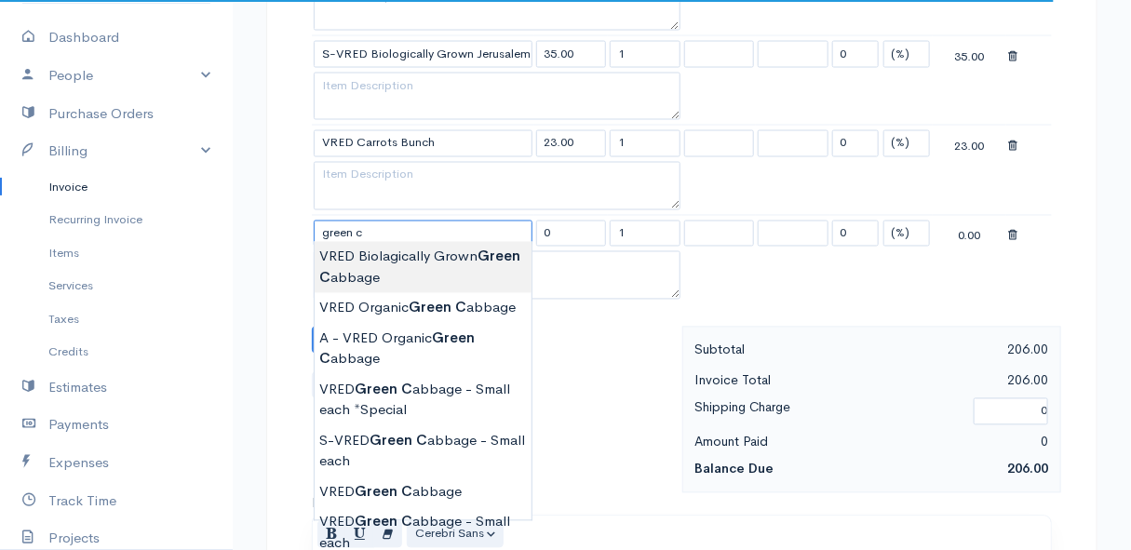
scroll to position [1184, 0]
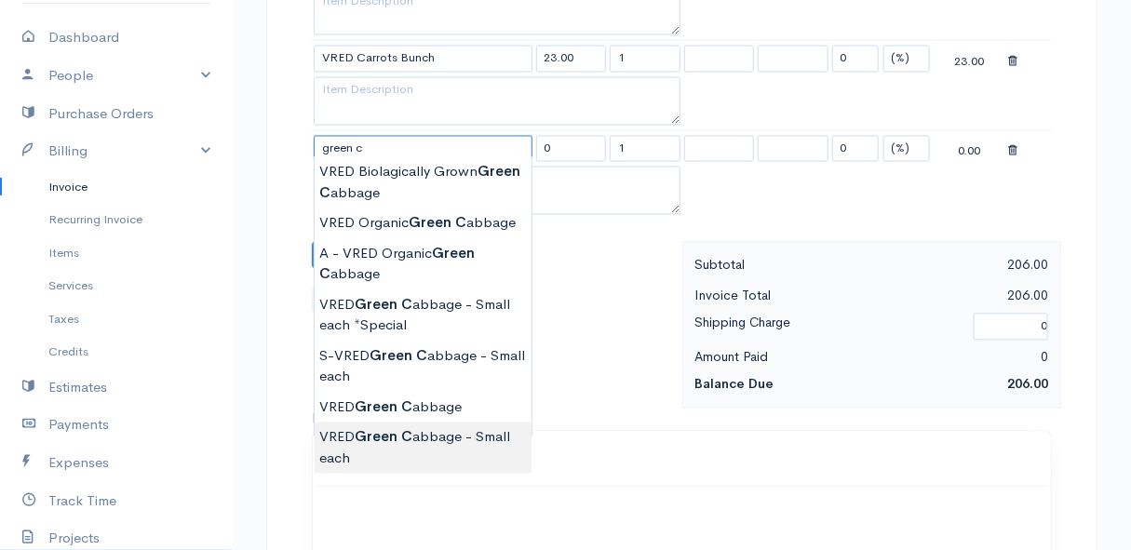
type input "VRED Green Cabbage - Small each"
type input "30.00"
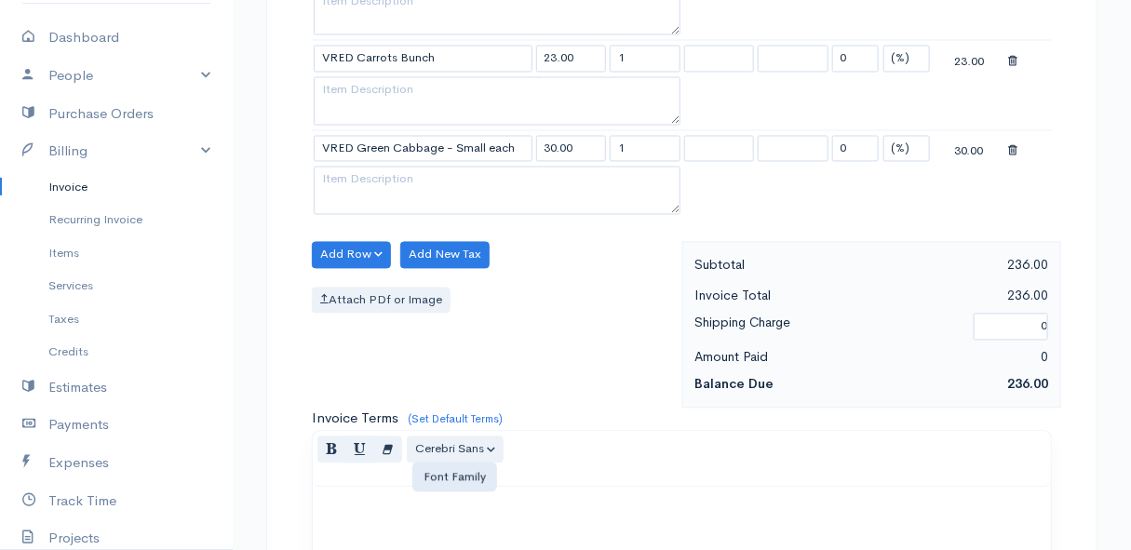
click at [342, 251] on button "Add Row" at bounding box center [351, 255] width 79 height 27
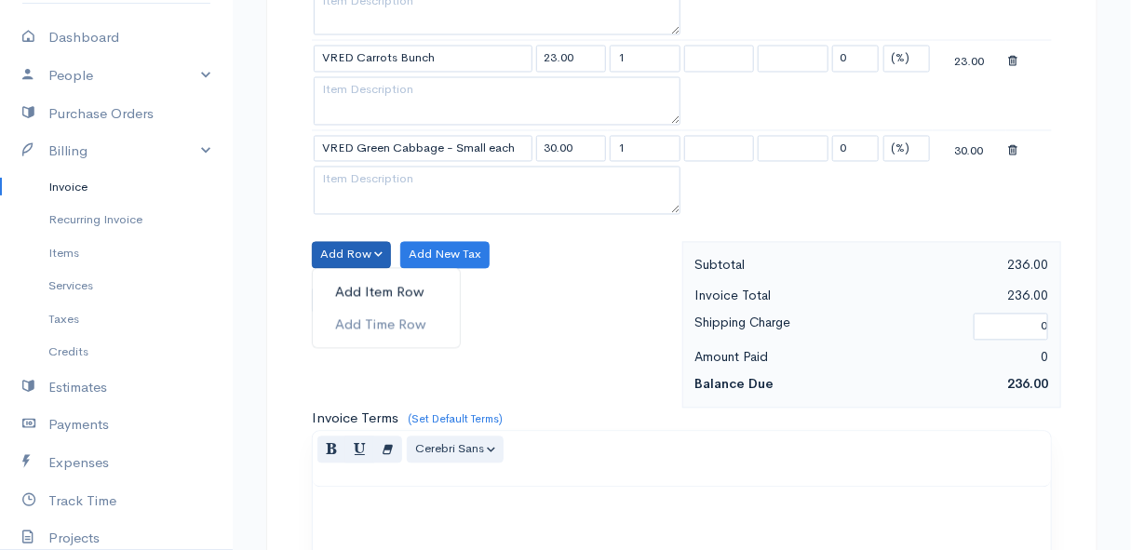
click at [344, 282] on link "Add Item Row" at bounding box center [386, 292] width 147 height 33
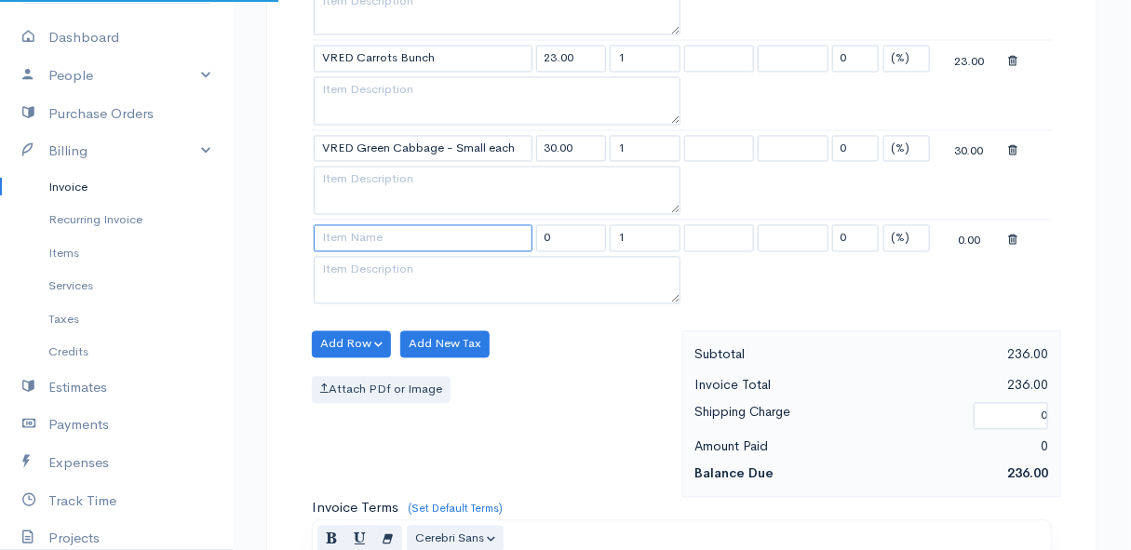
click at [338, 236] on input at bounding box center [423, 238] width 219 height 27
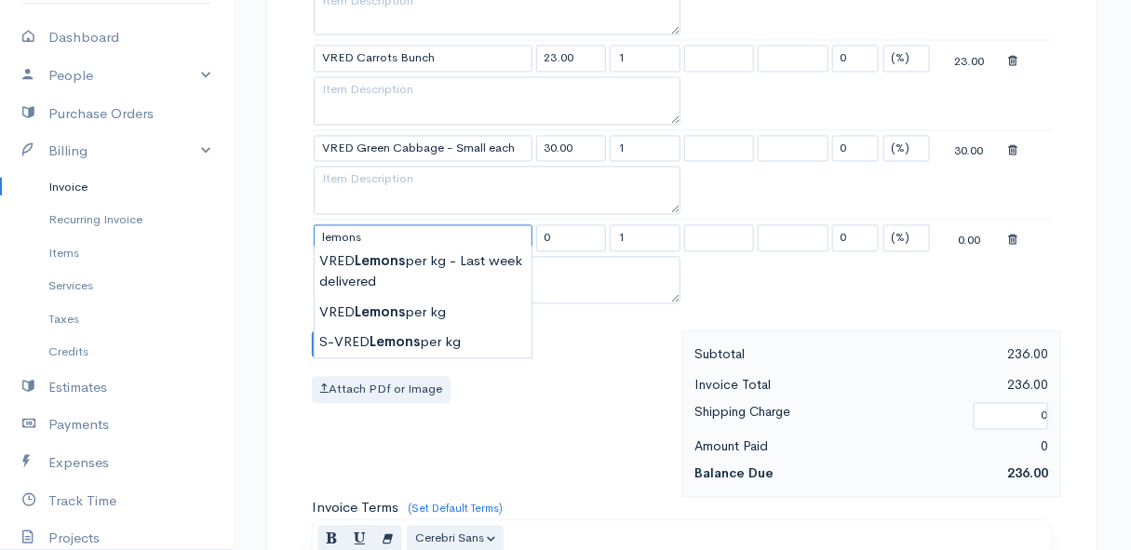
click at [371, 227] on input "lemons" at bounding box center [423, 238] width 219 height 27
type input "S-VRED Lemons per kg"
type input "32.00"
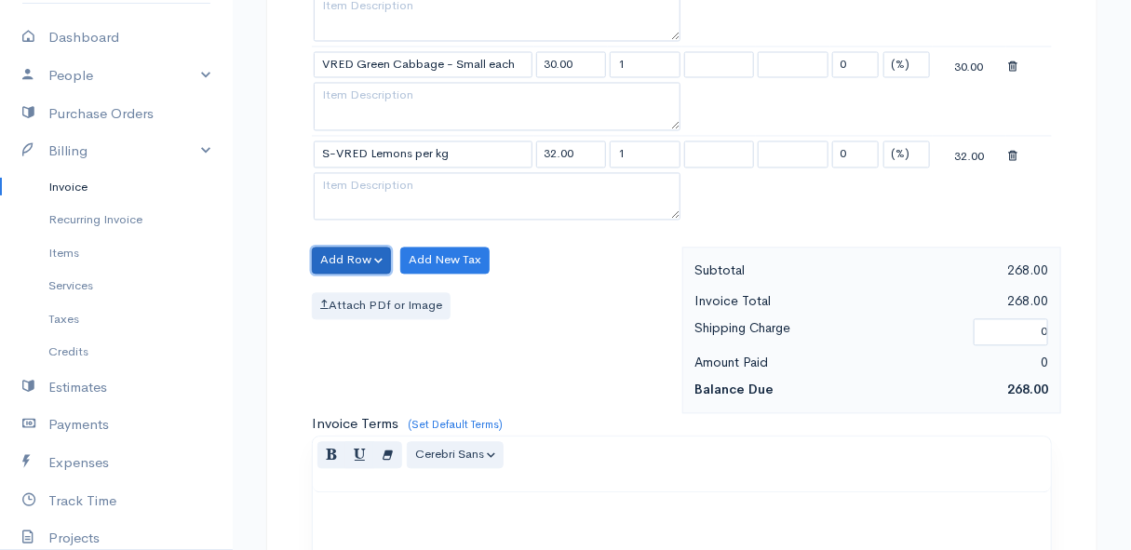
click at [349, 251] on button "Add Row" at bounding box center [351, 260] width 79 height 27
click at [344, 284] on link "Add Item Row" at bounding box center [386, 297] width 147 height 33
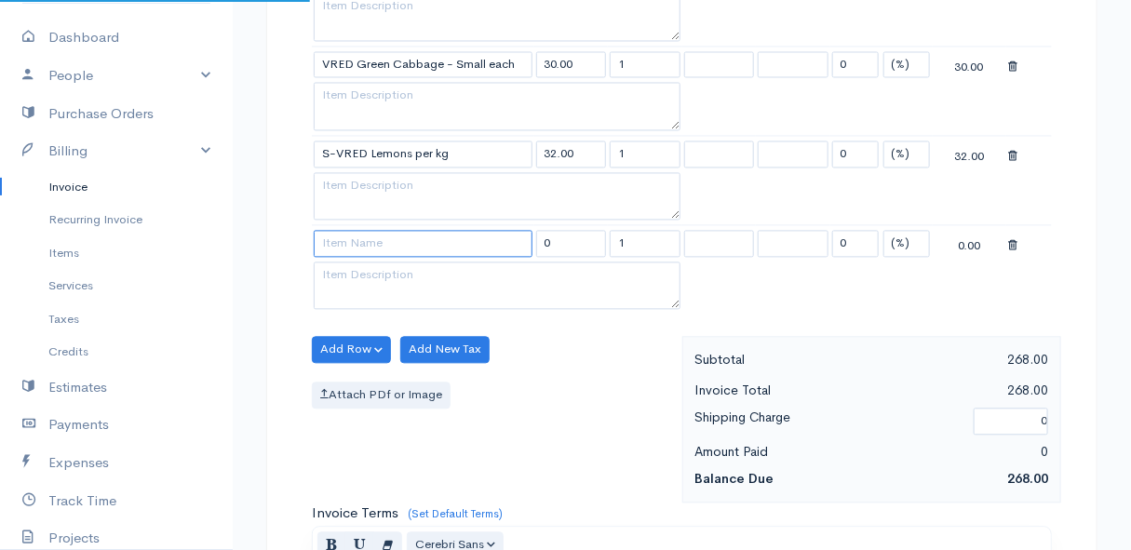
click at [344, 239] on input at bounding box center [423, 243] width 219 height 27
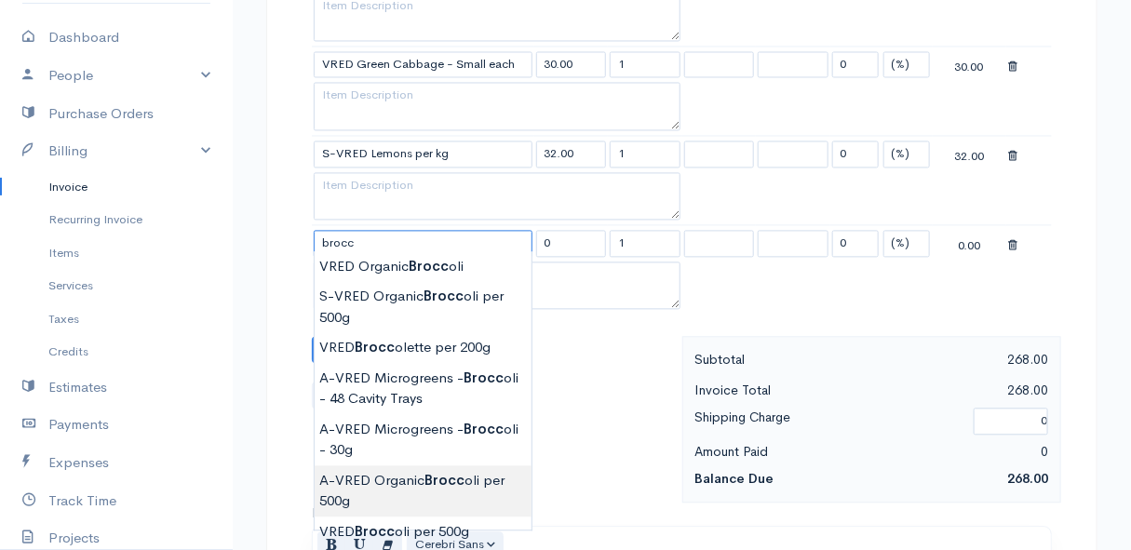
scroll to position [1354, 0]
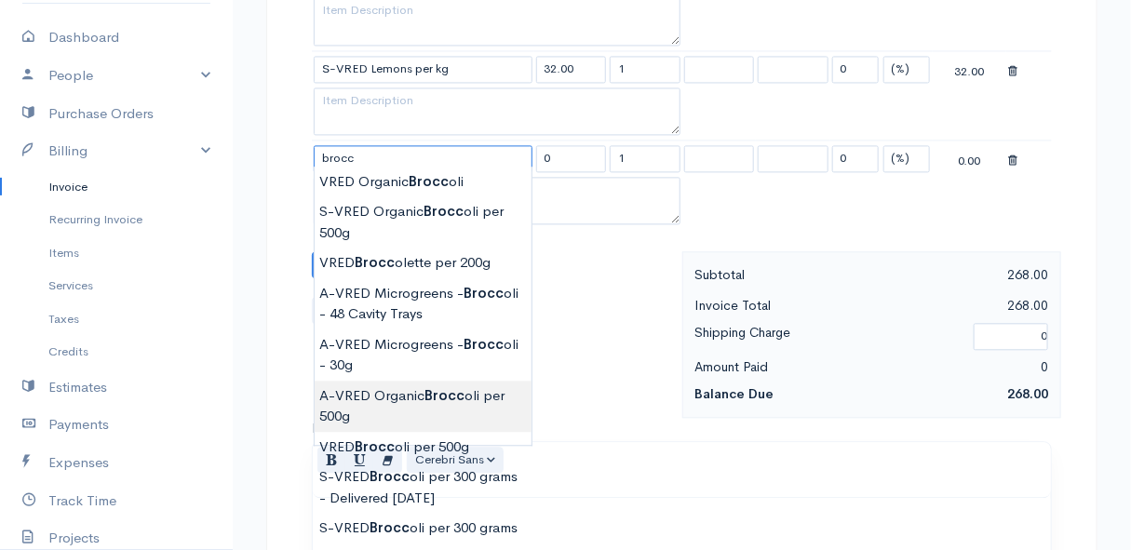
type input "A-VRED Organic Broccoli per 500g"
type input "45.00"
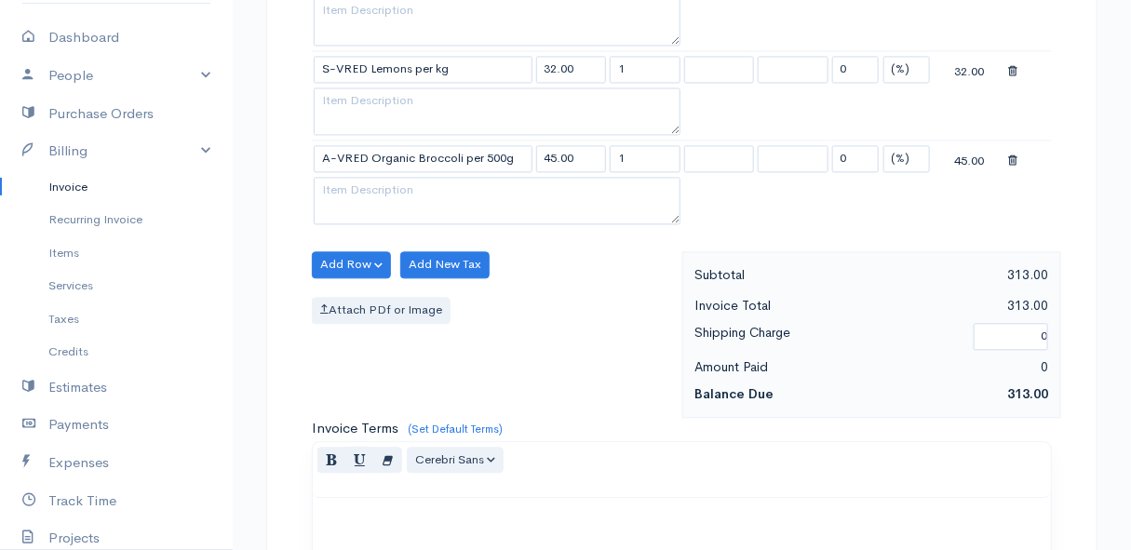
click at [344, 251] on button "Add Row" at bounding box center [351, 264] width 79 height 27
click at [345, 292] on link "Add Item Row" at bounding box center [386, 302] width 147 height 33
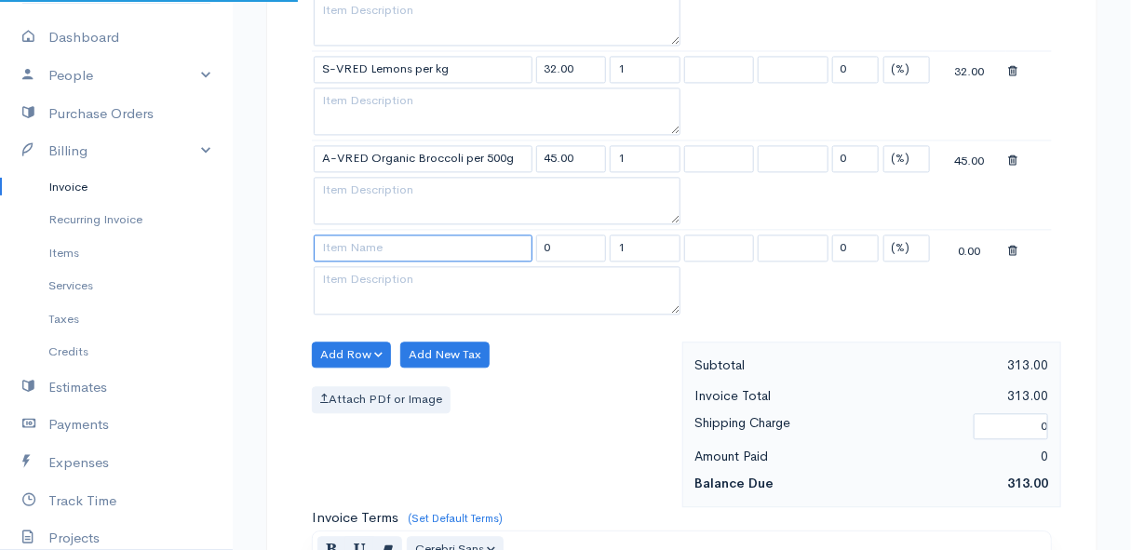
click at [349, 241] on input at bounding box center [423, 248] width 219 height 27
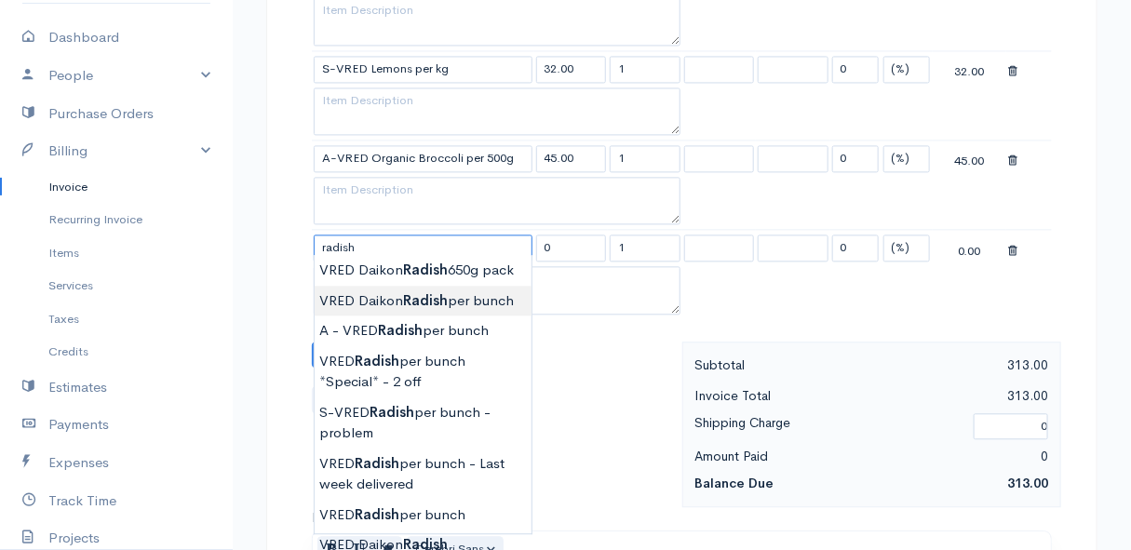
scroll to position [1438, 0]
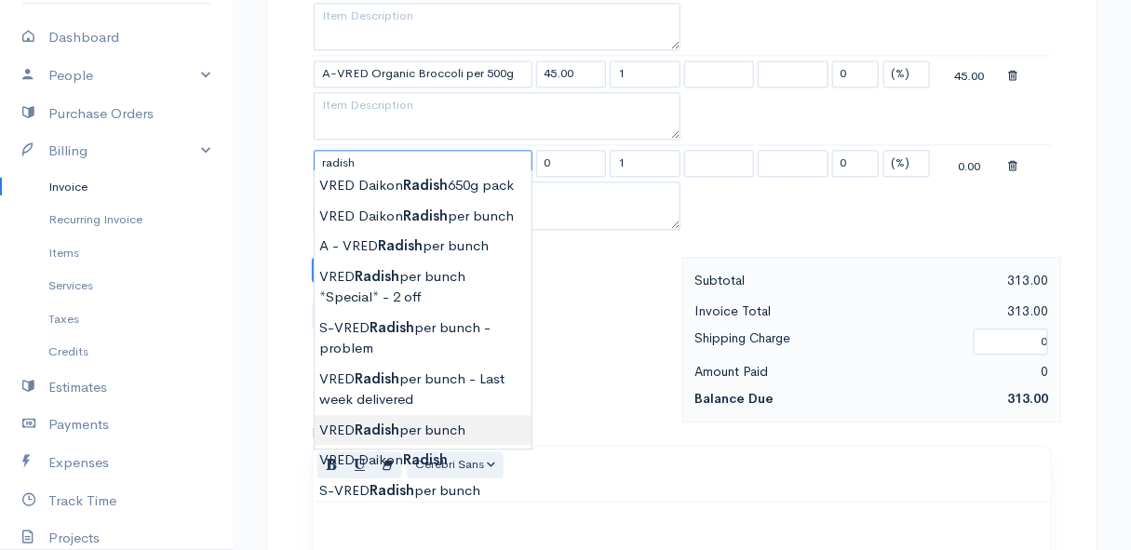
type input "VRED Radish per bunch"
type input "27.00"
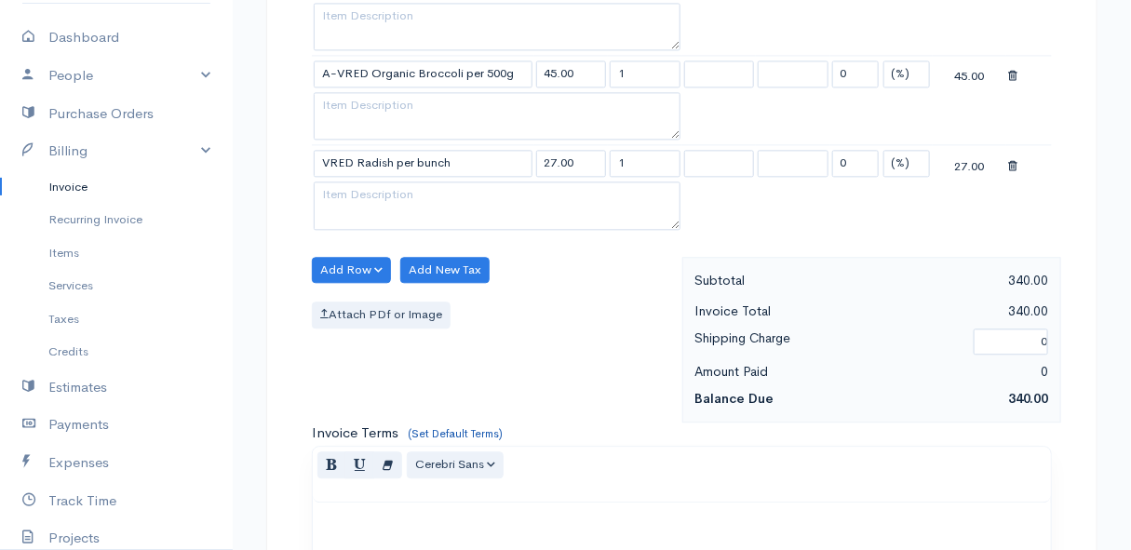
click at [335, 258] on button "Add Row" at bounding box center [351, 270] width 79 height 27
click at [342, 295] on link "Add Item Row" at bounding box center [386, 307] width 147 height 33
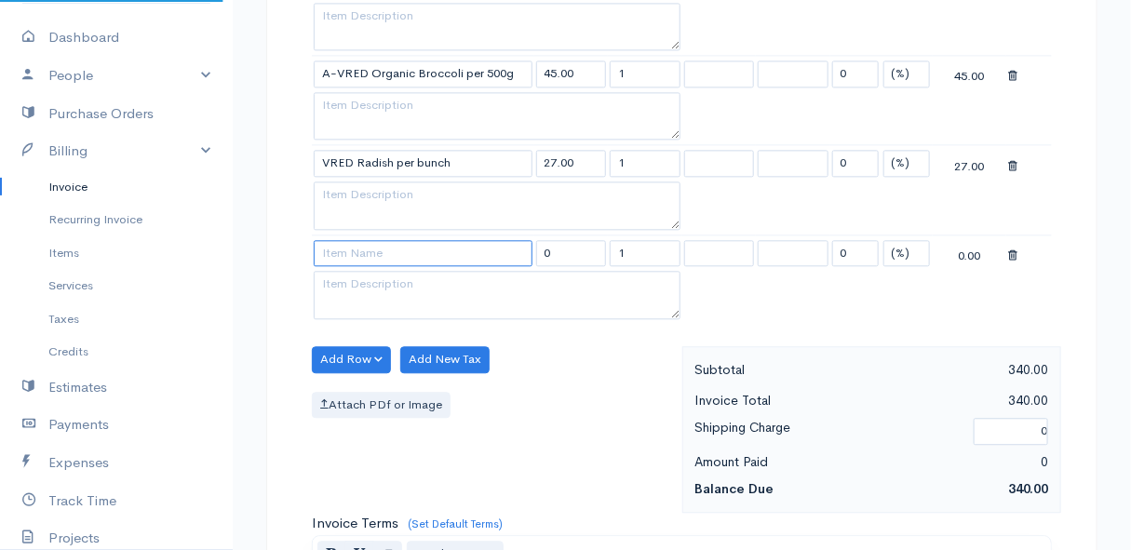
click at [356, 240] on input at bounding box center [423, 253] width 219 height 27
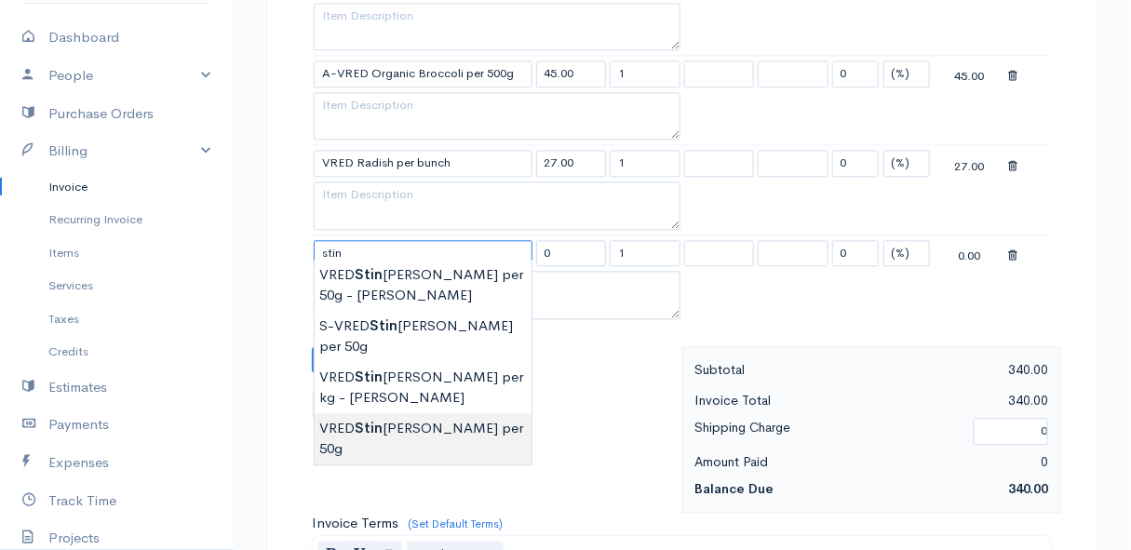
type input "VRED Stinging Nettle per 50g"
type input "24.00"
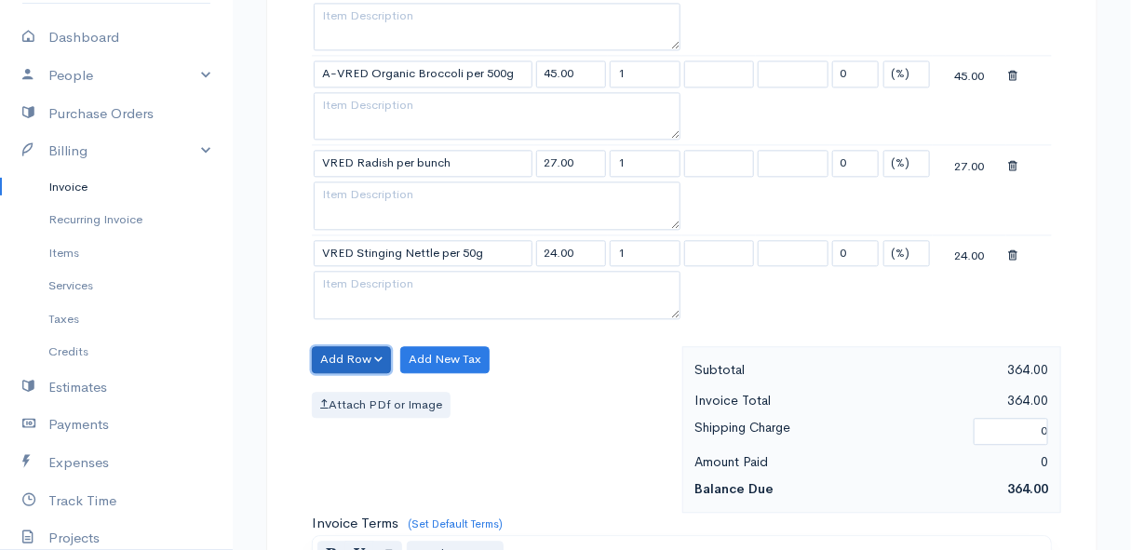
click at [335, 354] on button "Add Row" at bounding box center [351, 359] width 79 height 27
click at [344, 382] on link "Add Item Row" at bounding box center [386, 397] width 147 height 33
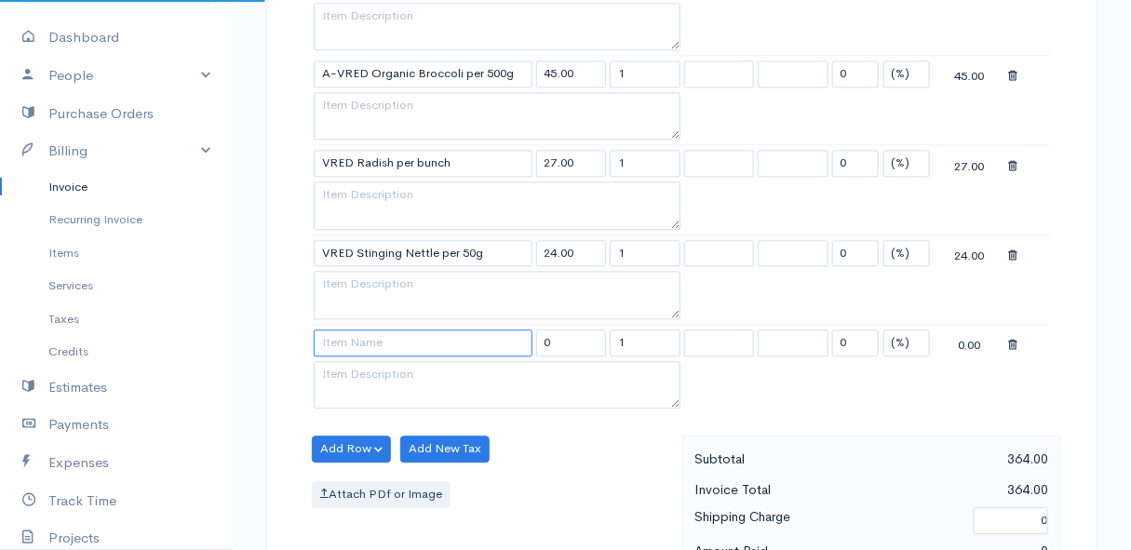
drag, startPoint x: 344, startPoint y: 382, endPoint x: 339, endPoint y: 334, distance: 47.7
click at [339, 334] on input at bounding box center [423, 343] width 219 height 27
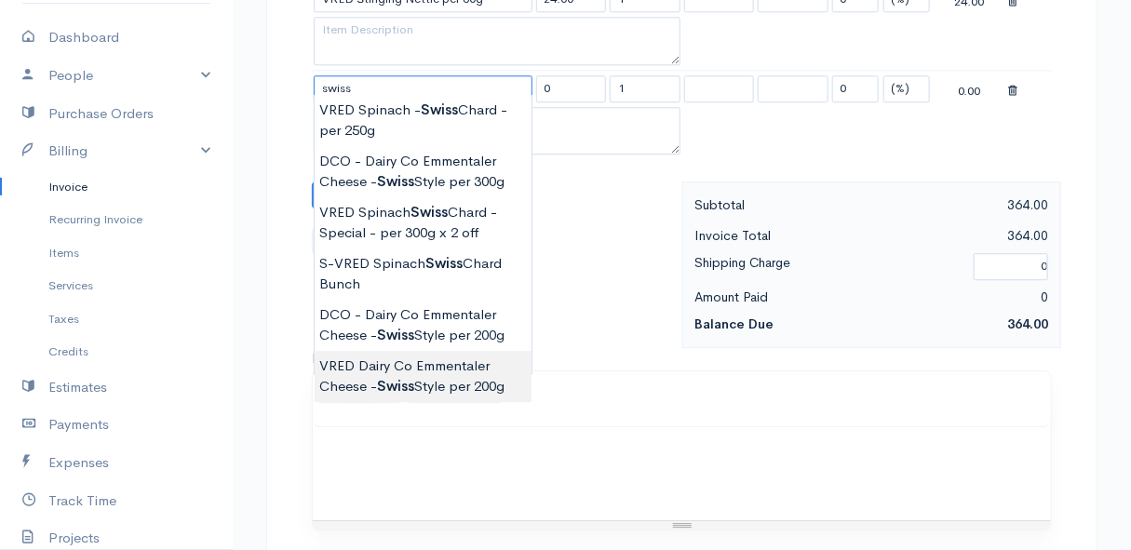
scroll to position [1608, 0]
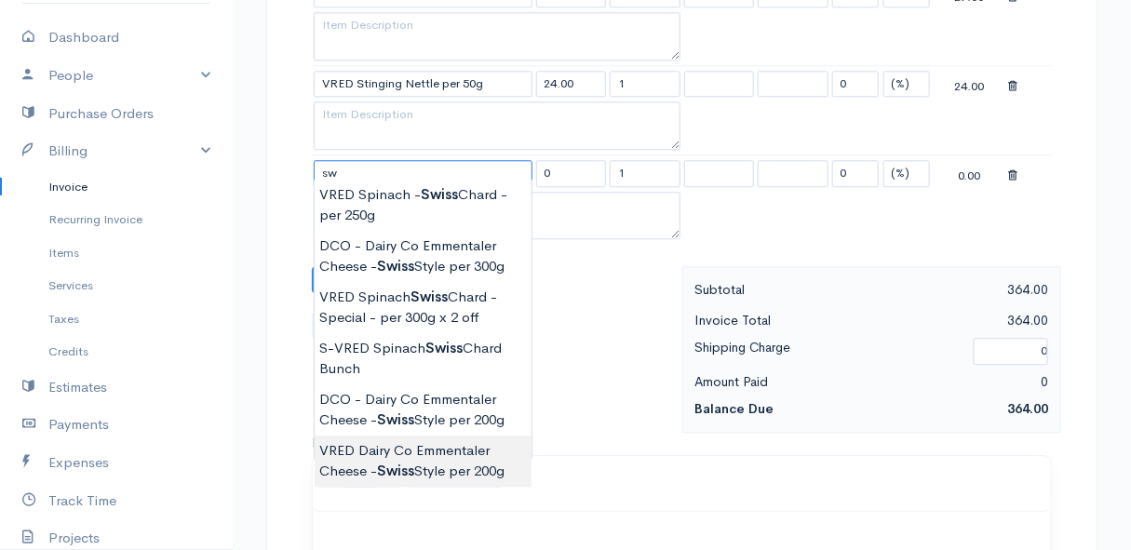
type input "s"
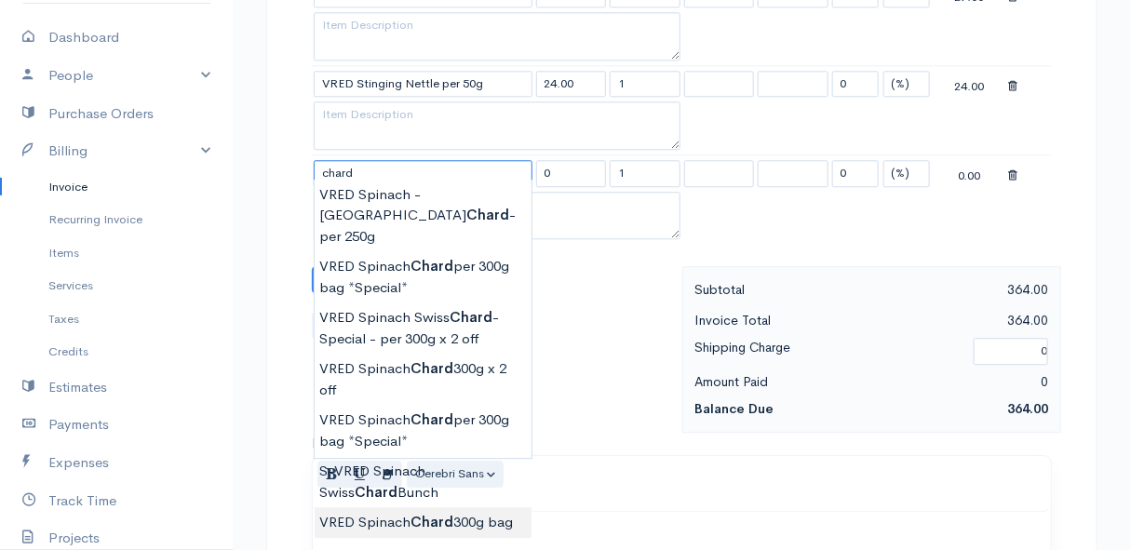
type input "VRED Spinach Chard 300g bag"
type input "30.00"
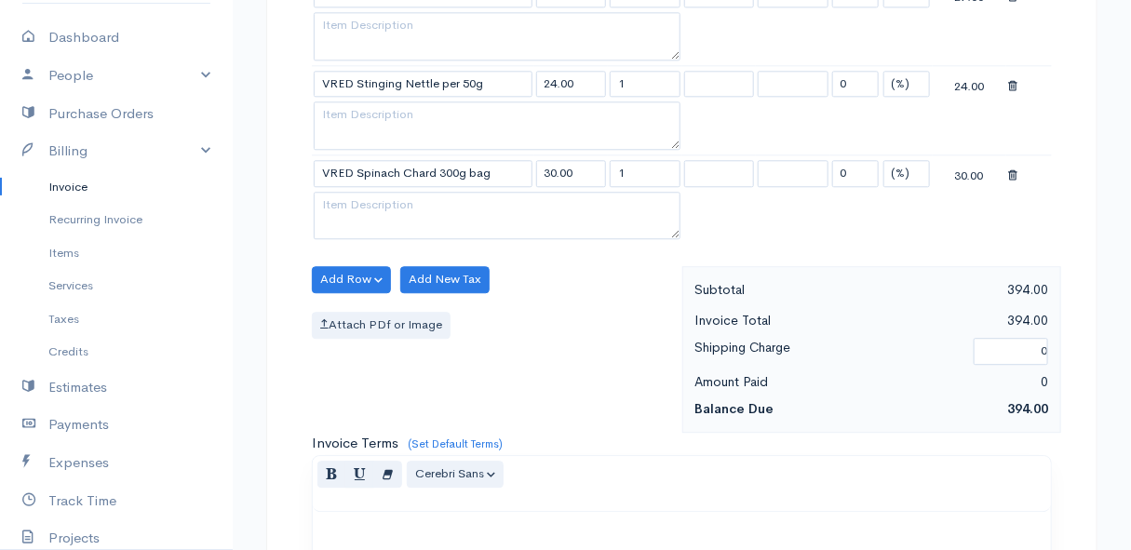
click at [341, 266] on button "Add Row" at bounding box center [351, 279] width 79 height 27
click at [361, 303] on link "Add Item Row" at bounding box center [386, 317] width 147 height 33
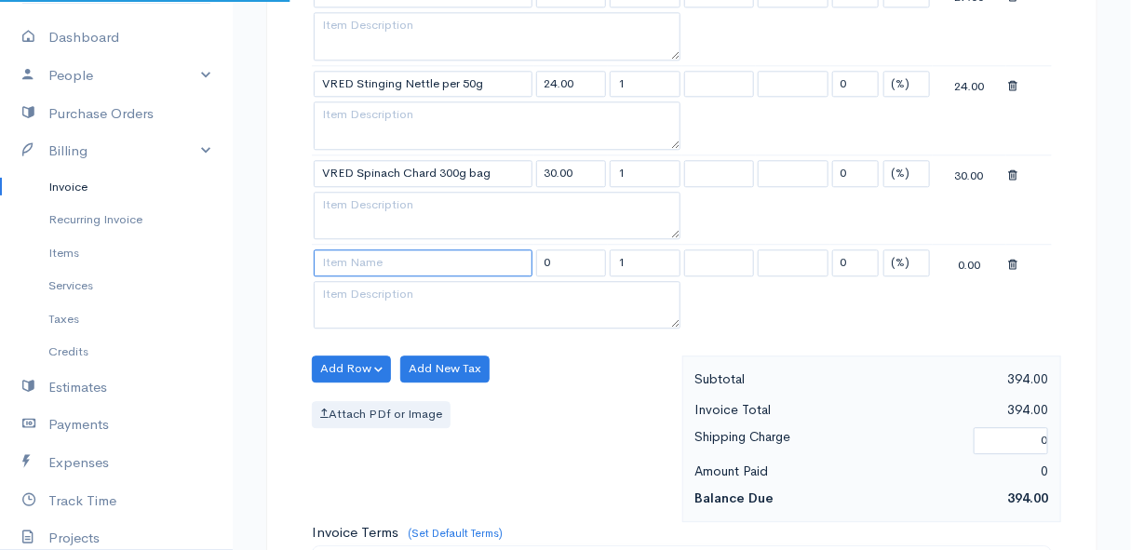
click at [365, 257] on input at bounding box center [423, 262] width 219 height 27
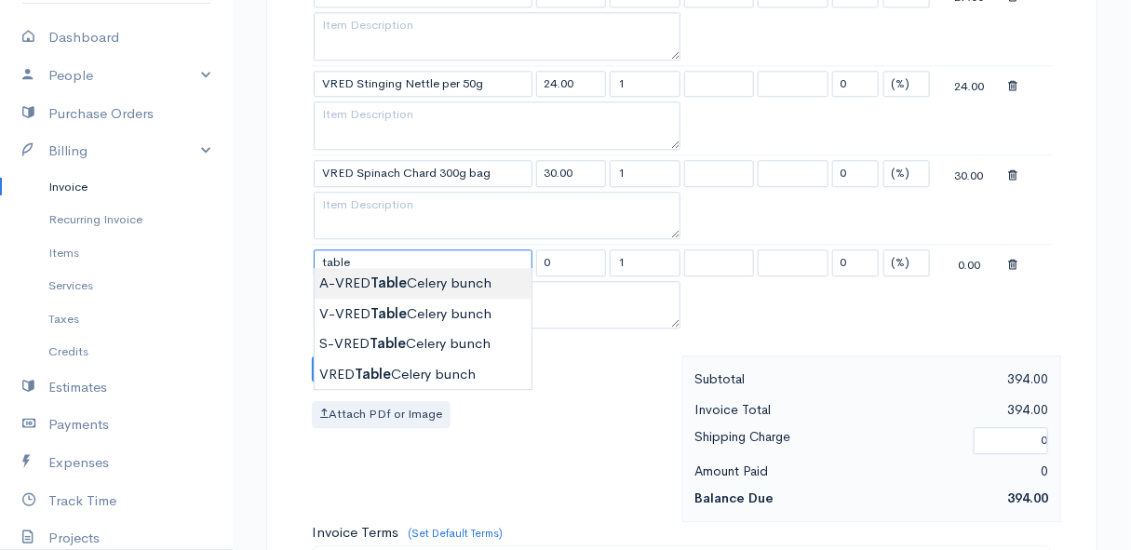
type input "A-VRED Table Celery bunch"
type input "28.00"
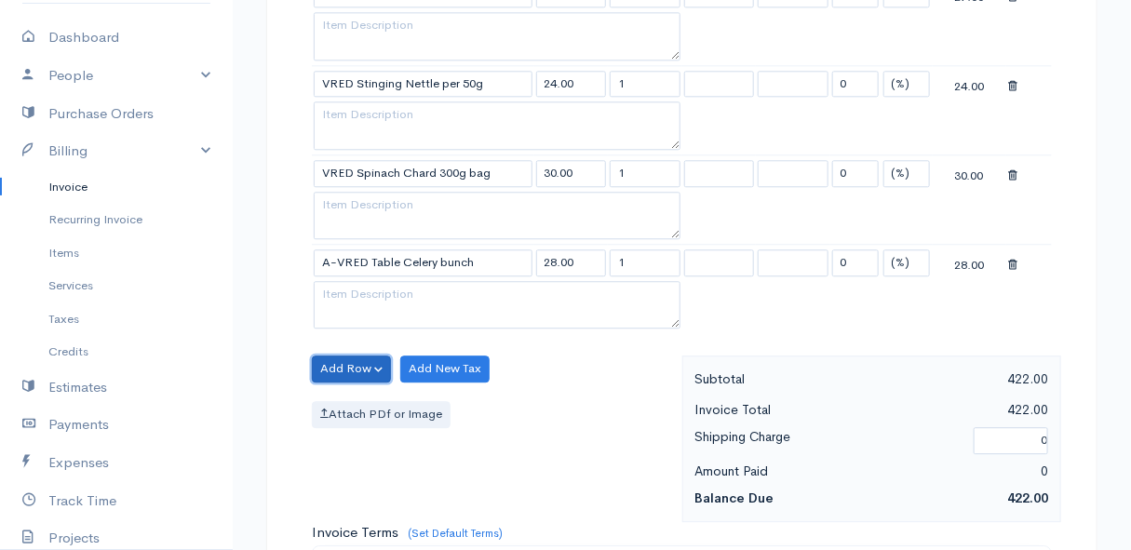
click at [337, 366] on button "Add Row" at bounding box center [351, 369] width 79 height 27
click at [351, 397] on link "Add Item Row" at bounding box center [386, 406] width 147 height 33
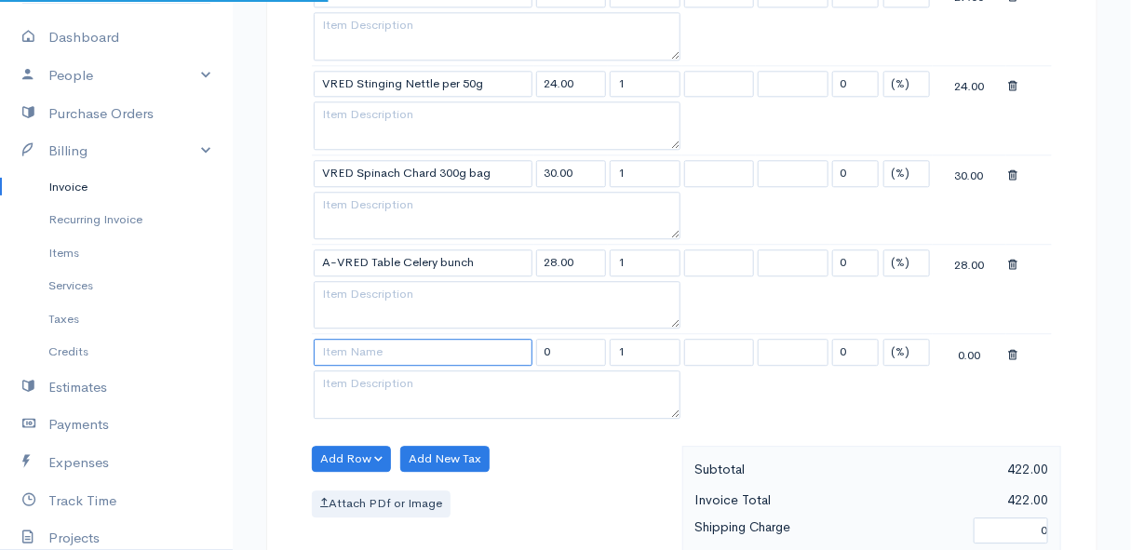
click at [352, 347] on input at bounding box center [423, 352] width 219 height 27
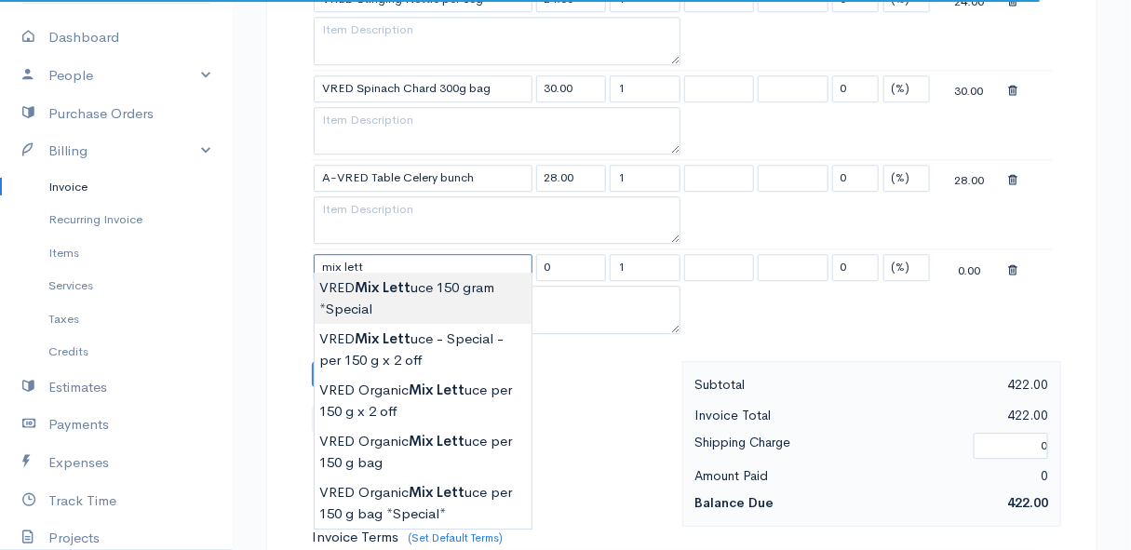
scroll to position [1777, 0]
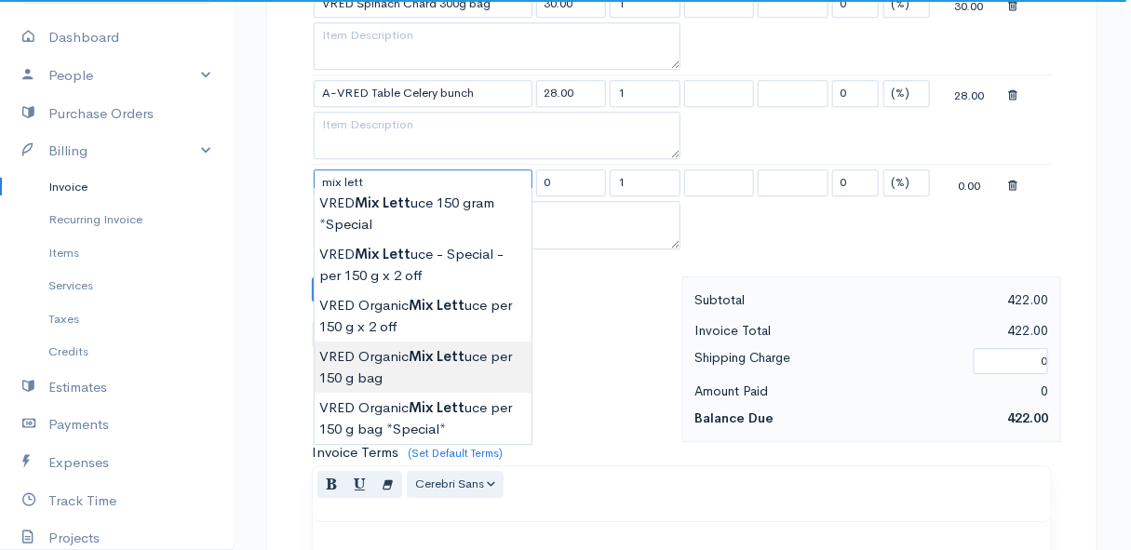
type input "VRED Organic Mix Lettuce per 150 g bag"
type input "21.00"
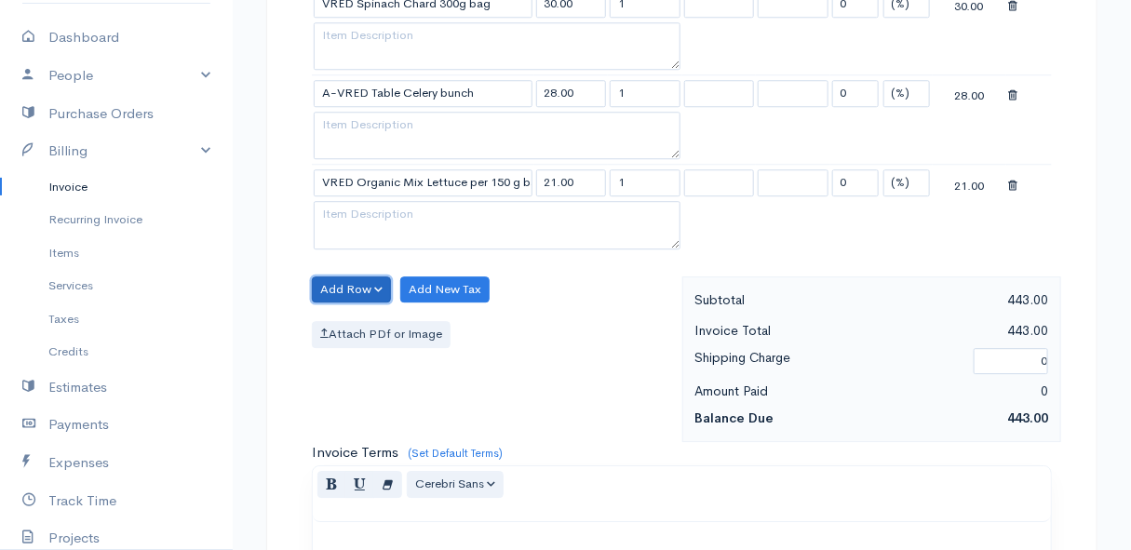
click at [357, 287] on button "Add Row" at bounding box center [351, 289] width 79 height 27
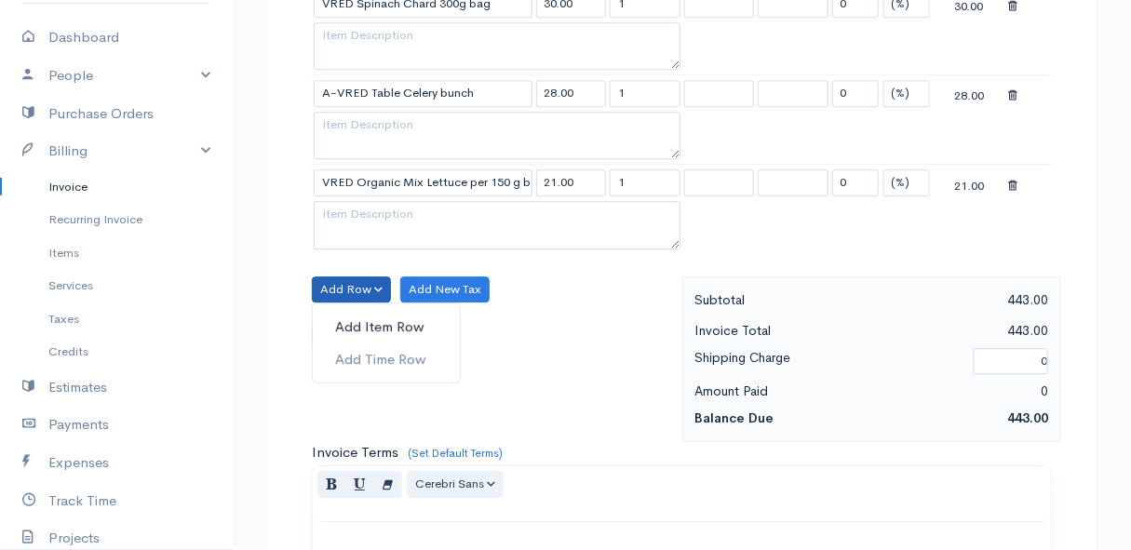
click at [352, 311] on link "Add Item Row" at bounding box center [386, 327] width 147 height 33
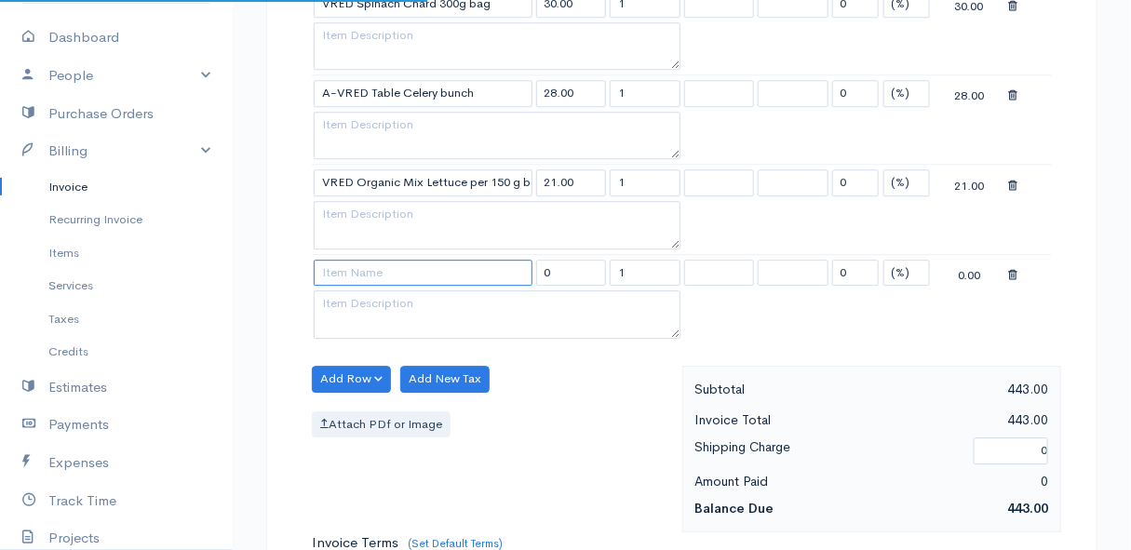
click at [349, 267] on input at bounding box center [423, 273] width 219 height 27
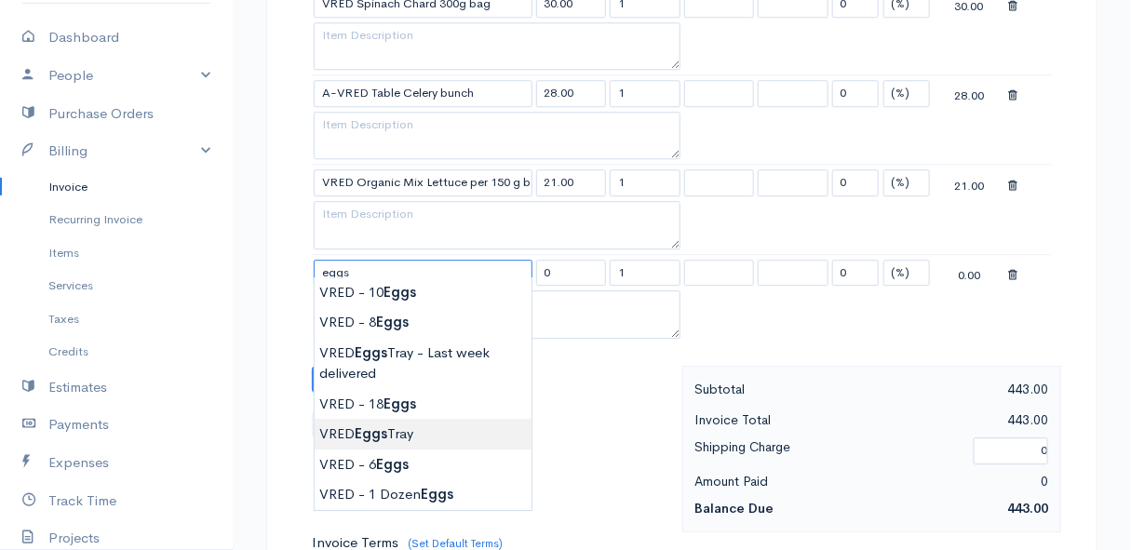
type input "VRED Eggs Tray"
type input "135.00"
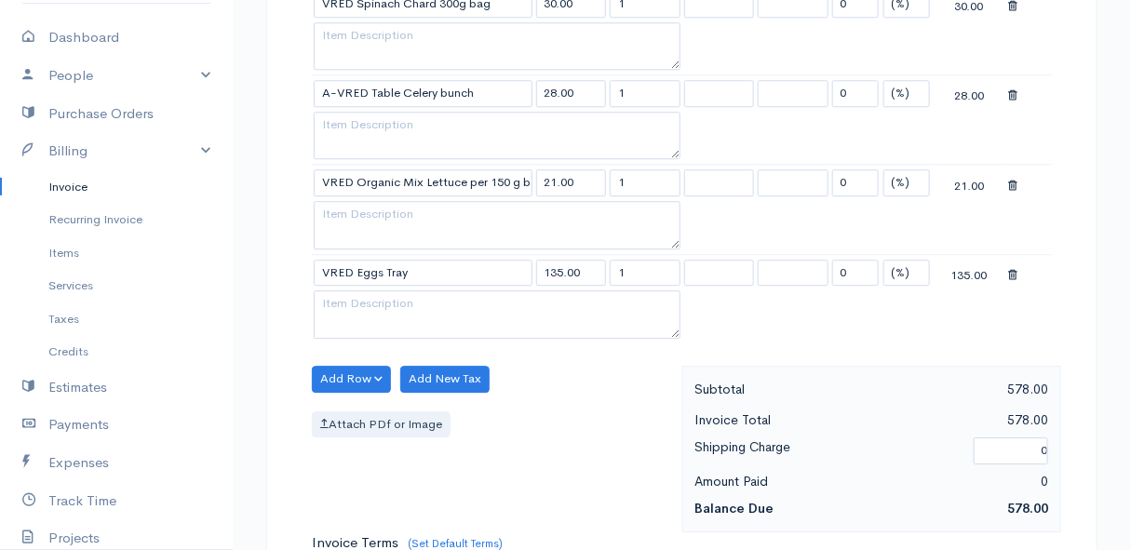
click at [332, 366] on button "Add Row" at bounding box center [351, 379] width 79 height 27
click at [365, 406] on link "Add Item Row" at bounding box center [386, 416] width 147 height 33
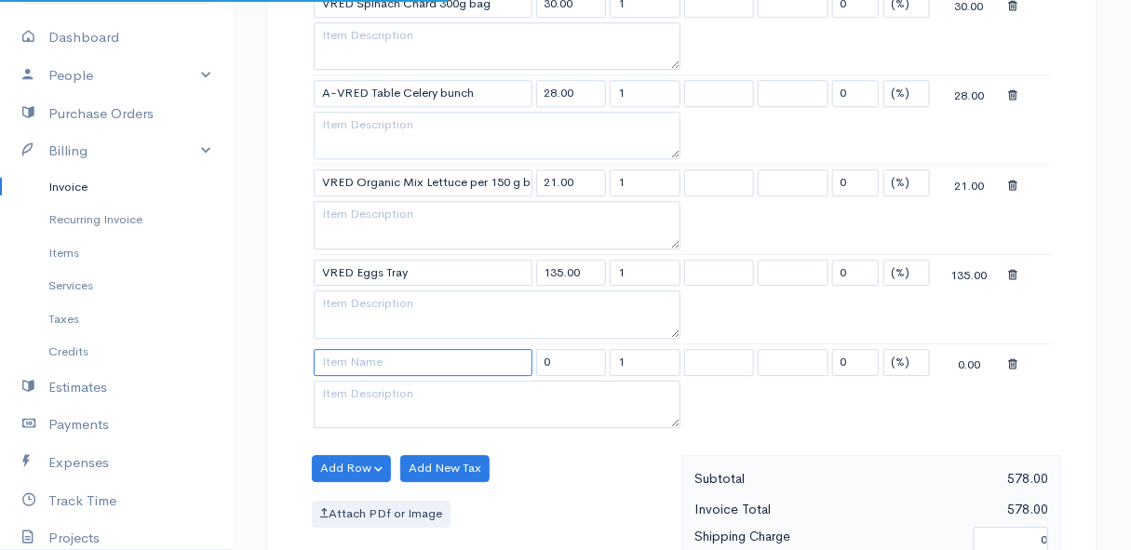
click at [356, 349] on input at bounding box center [423, 362] width 219 height 27
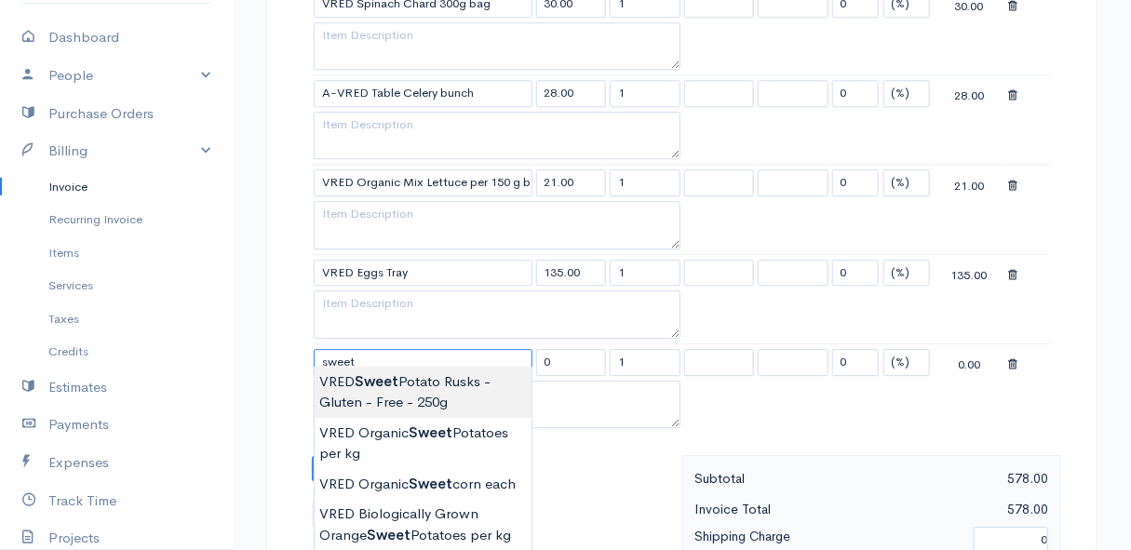
type input "VRED Sweet Potato Rusks - Gluten - Free - 250g"
type input "98.00"
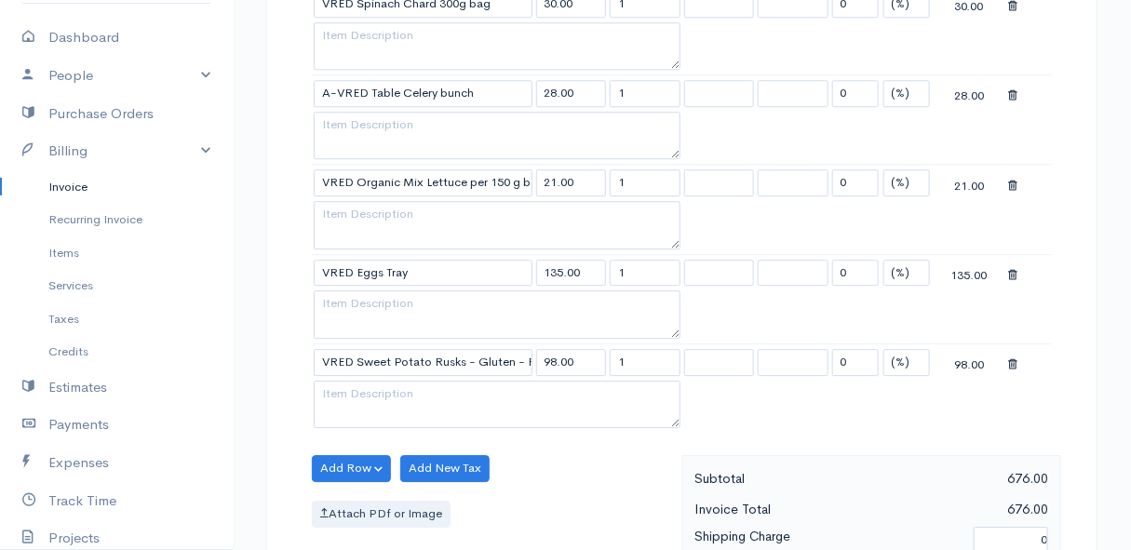
click at [355, 456] on button "Add Row" at bounding box center [351, 468] width 79 height 27
click at [360, 383] on link "Add Item Row" at bounding box center [386, 399] width 147 height 33
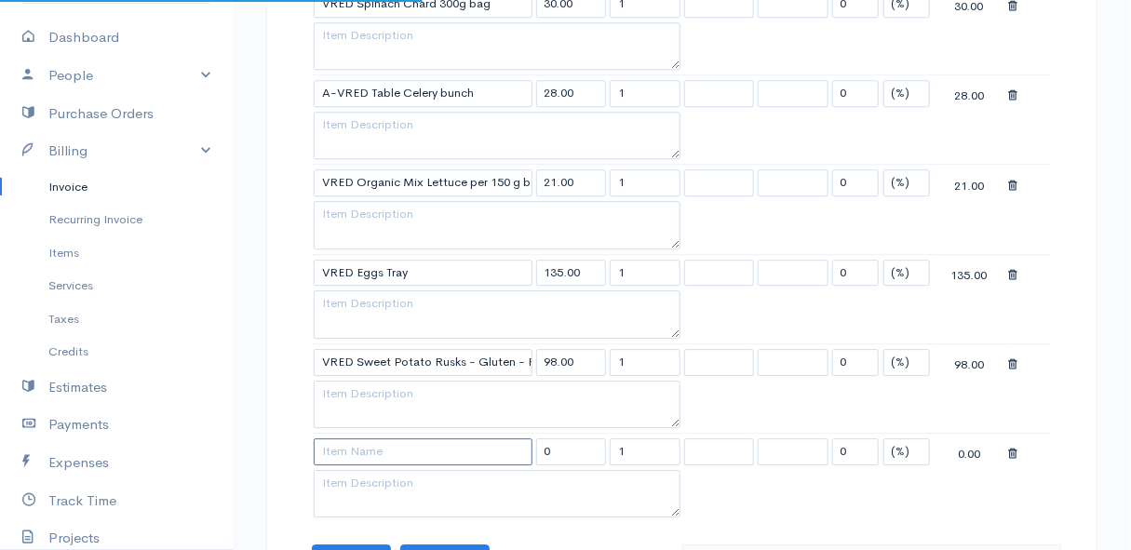
click at [356, 439] on input at bounding box center [423, 451] width 219 height 27
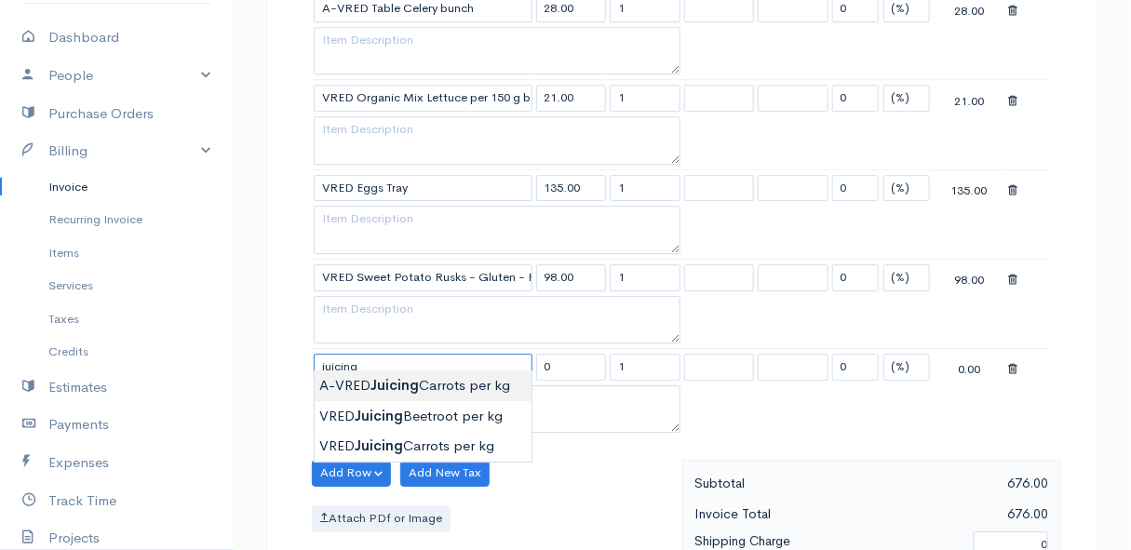
scroll to position [1946, 0]
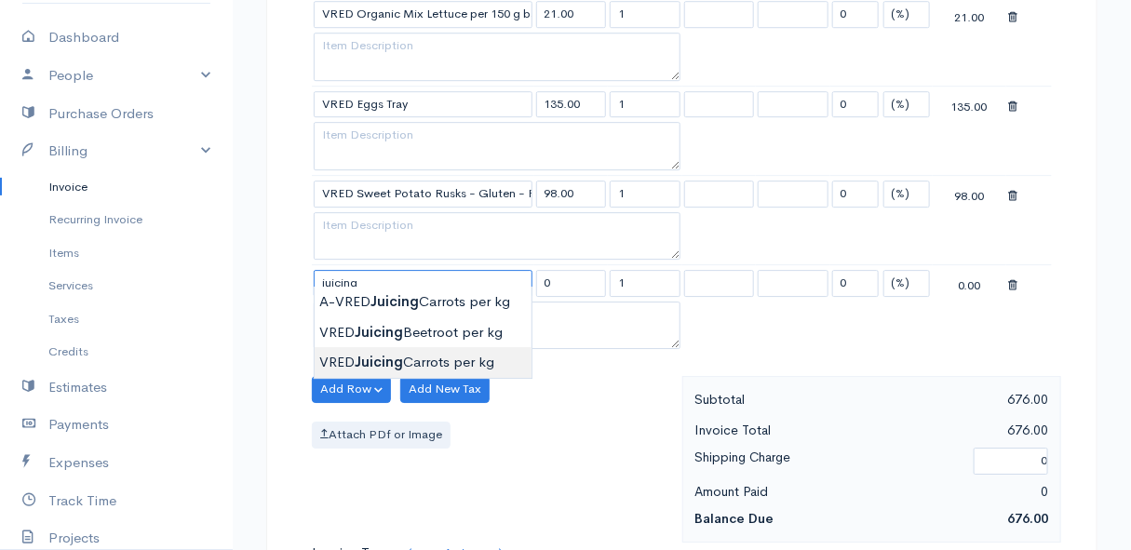
type input "VRED Juicing Carrots per kg"
type input "23.00"
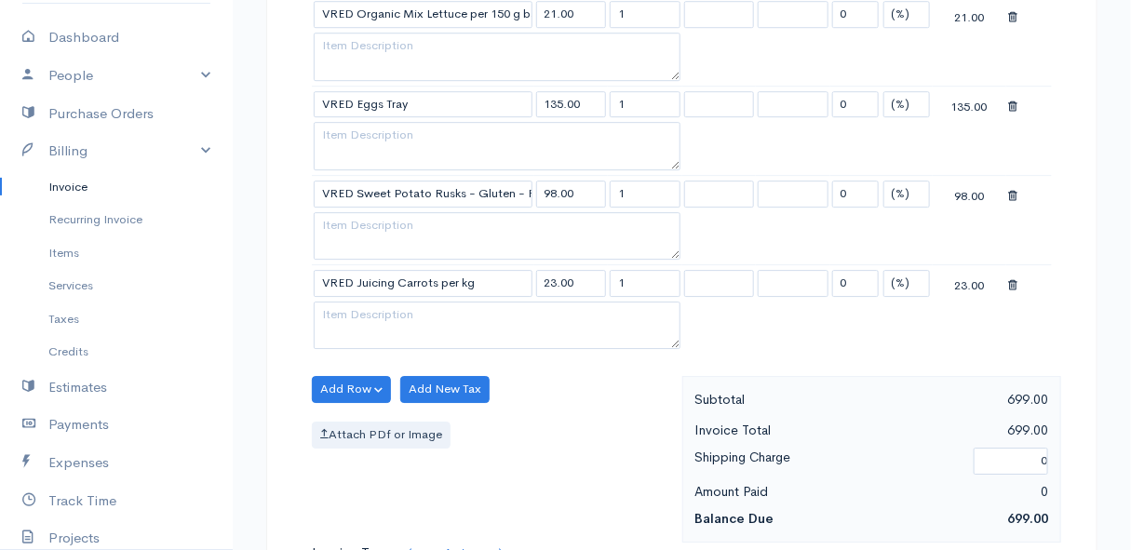
click at [356, 376] on button "Add Row" at bounding box center [351, 389] width 79 height 27
click at [354, 411] on link "Add Item Row" at bounding box center [386, 427] width 147 height 33
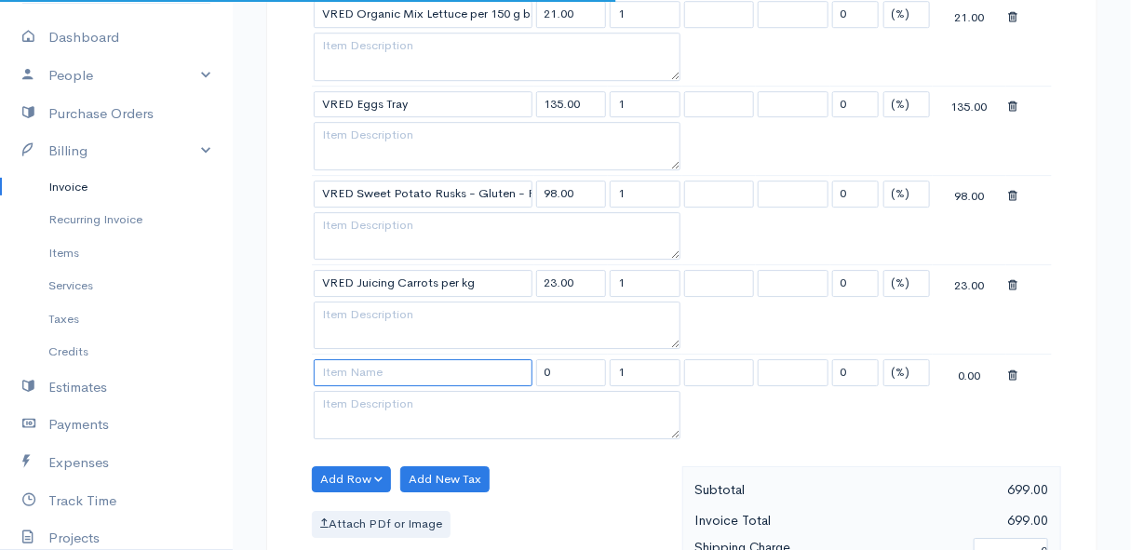
click at [360, 369] on input at bounding box center [423, 372] width 219 height 27
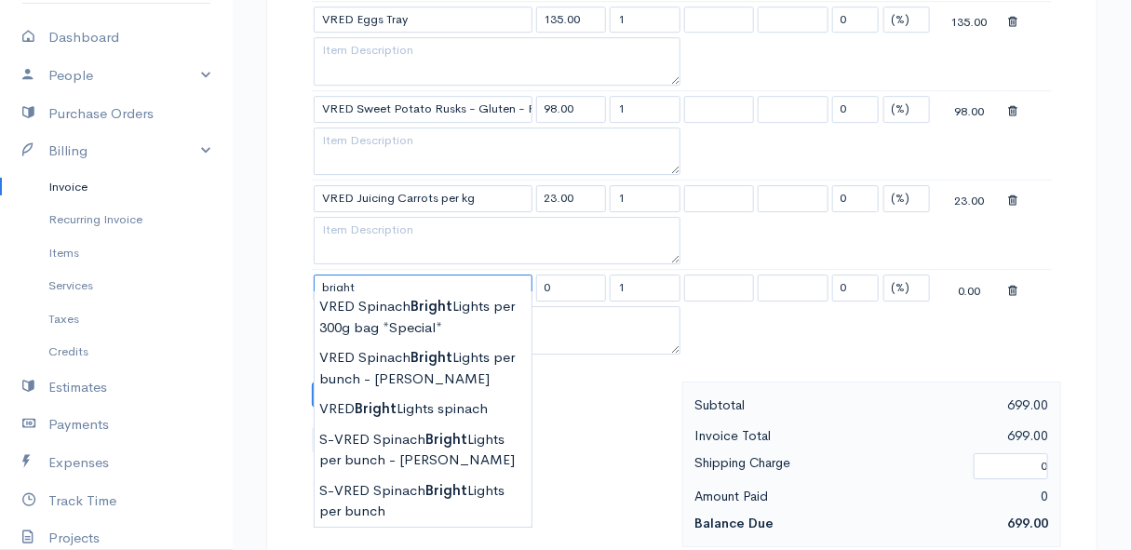
scroll to position [2115, 0]
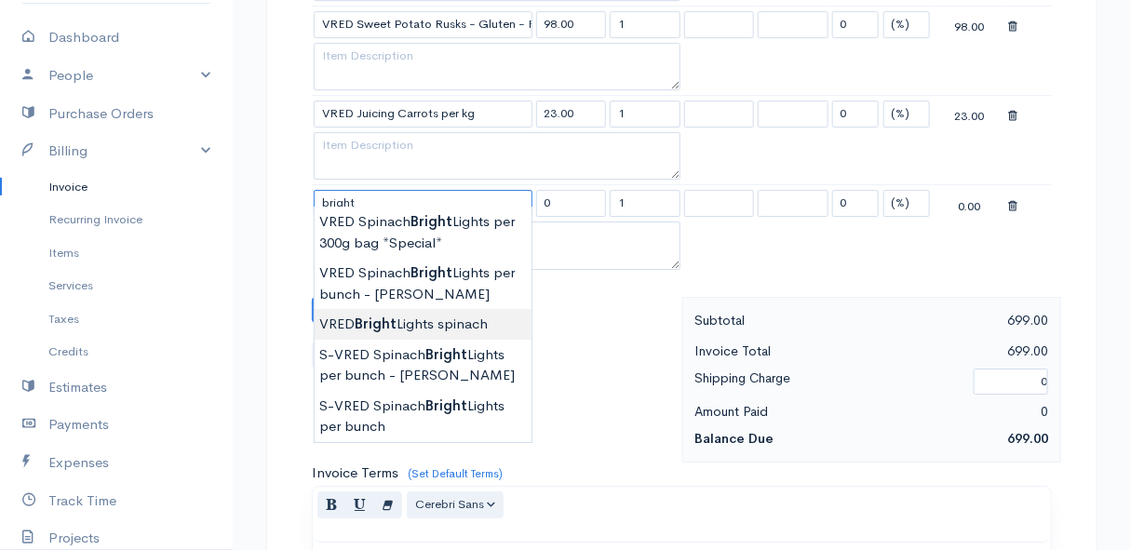
type input "VRED Bright Lights spinach"
type input "30.00"
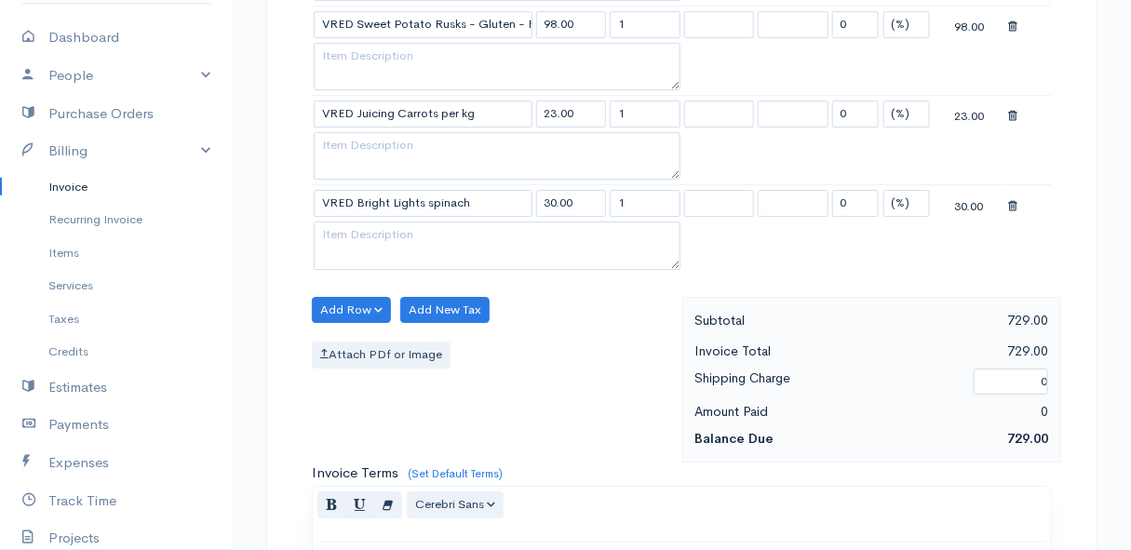
click at [330, 297] on button "Add Row" at bounding box center [351, 310] width 79 height 27
click at [353, 331] on link "Add Item Row" at bounding box center [386, 347] width 147 height 33
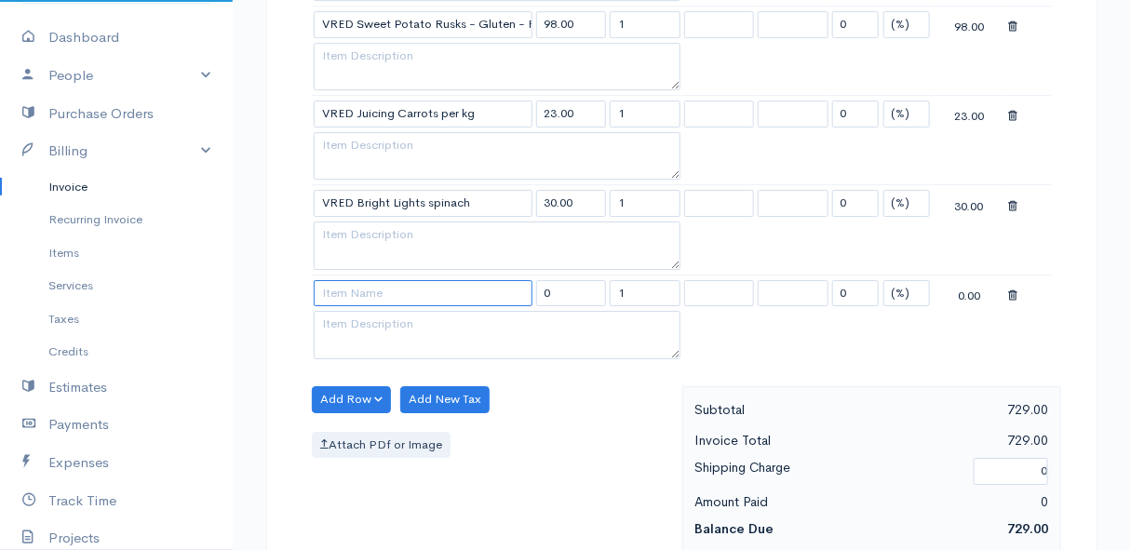
click at [363, 280] on input at bounding box center [423, 293] width 219 height 27
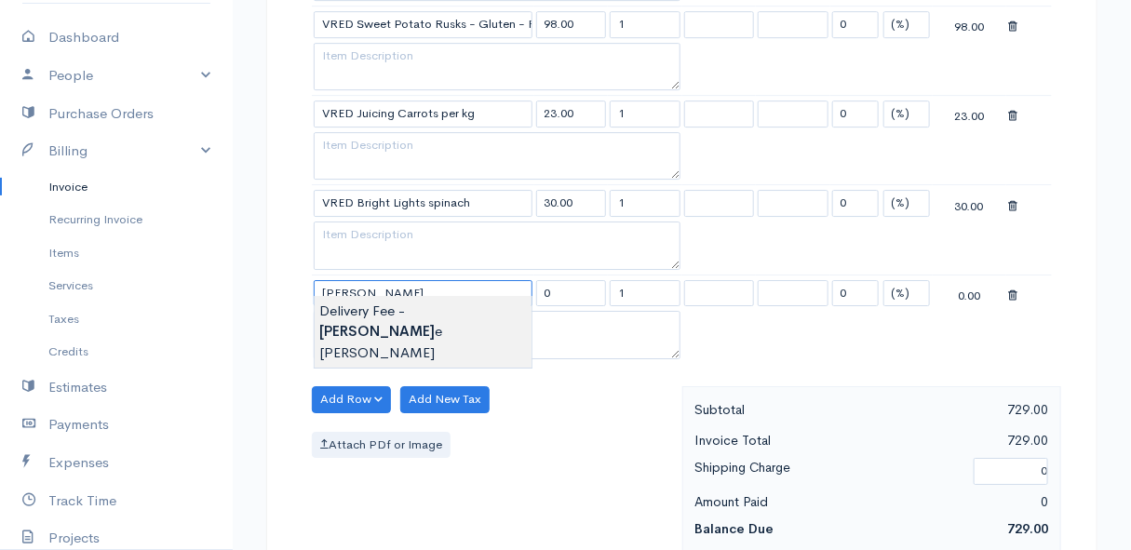
type input "Delivery Fee - [PERSON_NAME]"
type input "25.00"
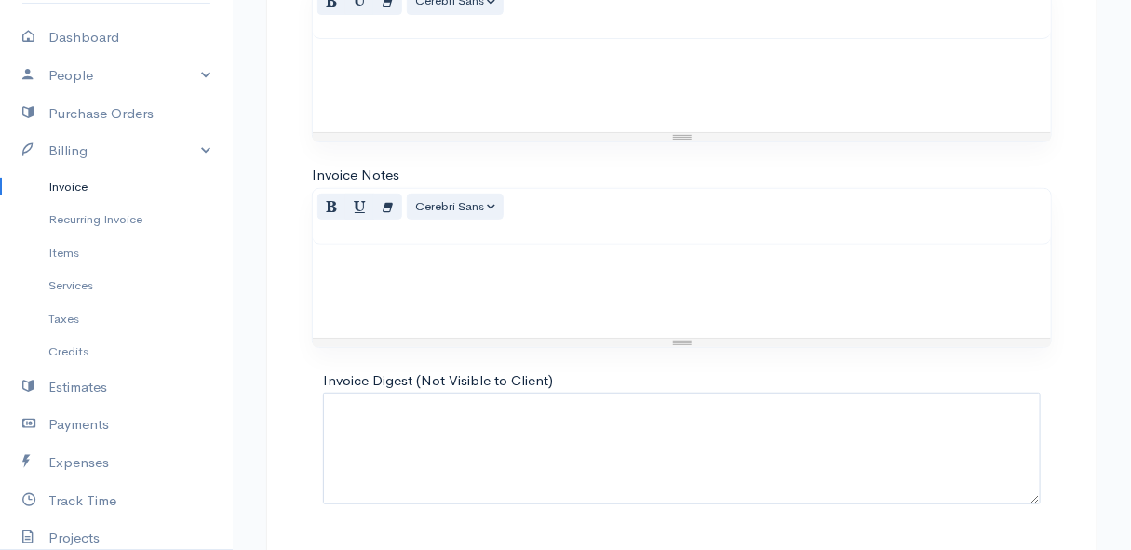
scroll to position [2748, 0]
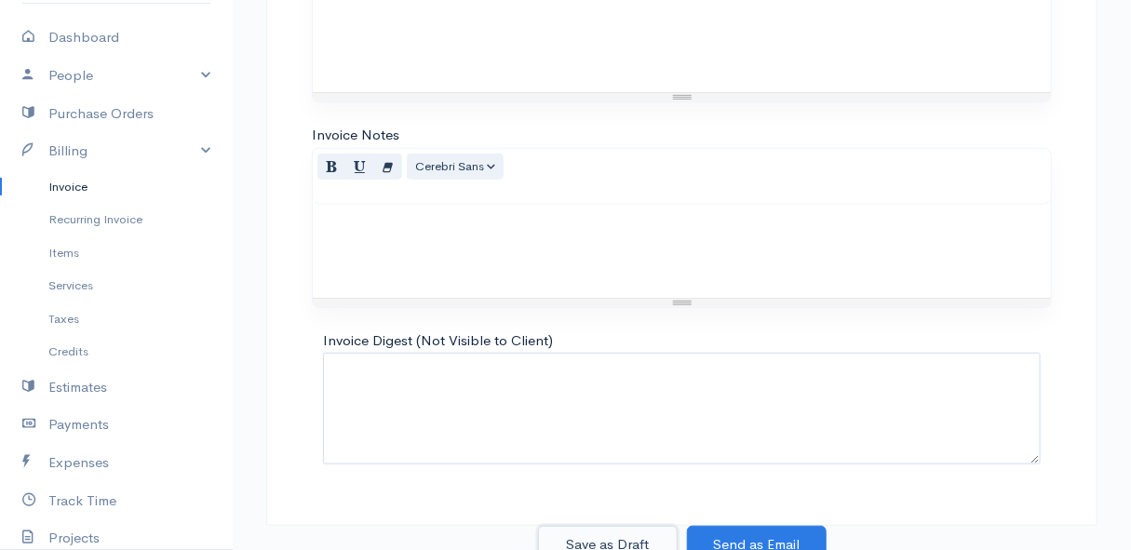
click at [636, 527] on button "Save as Draft" at bounding box center [608, 545] width 140 height 38
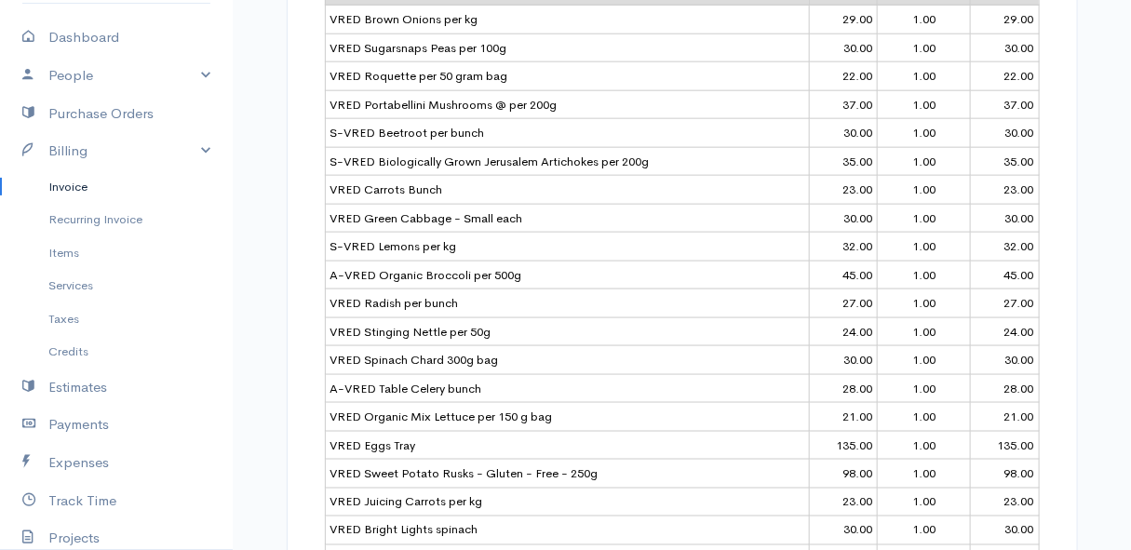
scroll to position [592, 0]
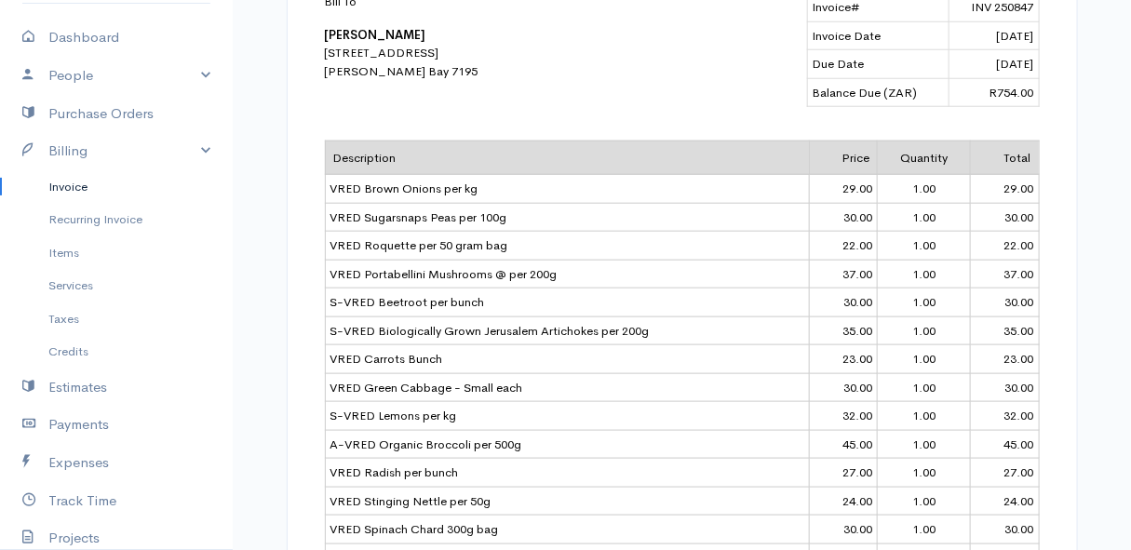
click at [84, 181] on link "Invoice" at bounding box center [116, 187] width 233 height 34
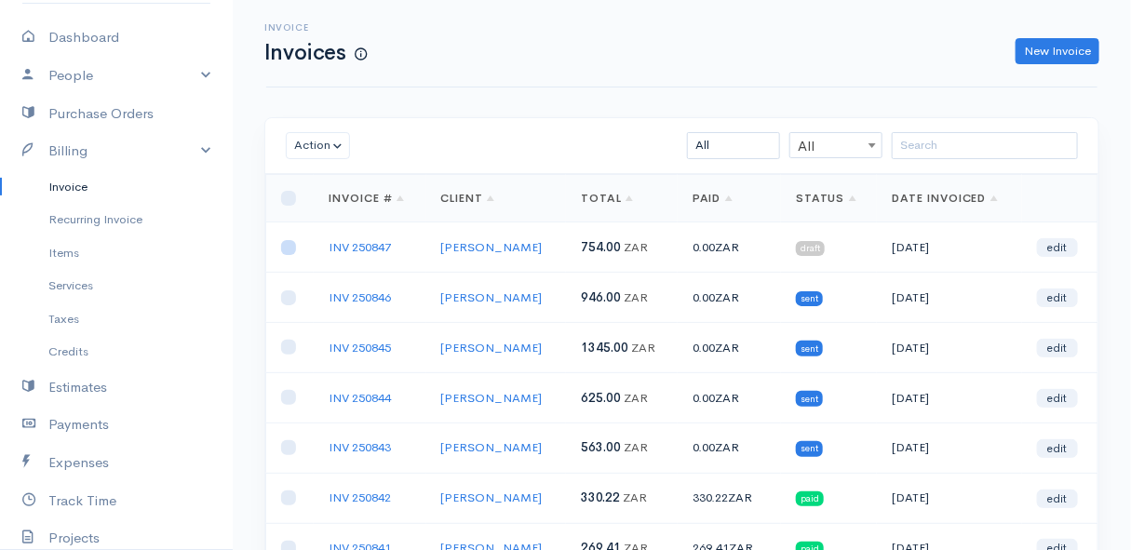
click at [290, 248] on input "checkbox" at bounding box center [288, 247] width 15 height 15
checkbox input "true"
click at [309, 145] on button "Action" at bounding box center [318, 145] width 64 height 27
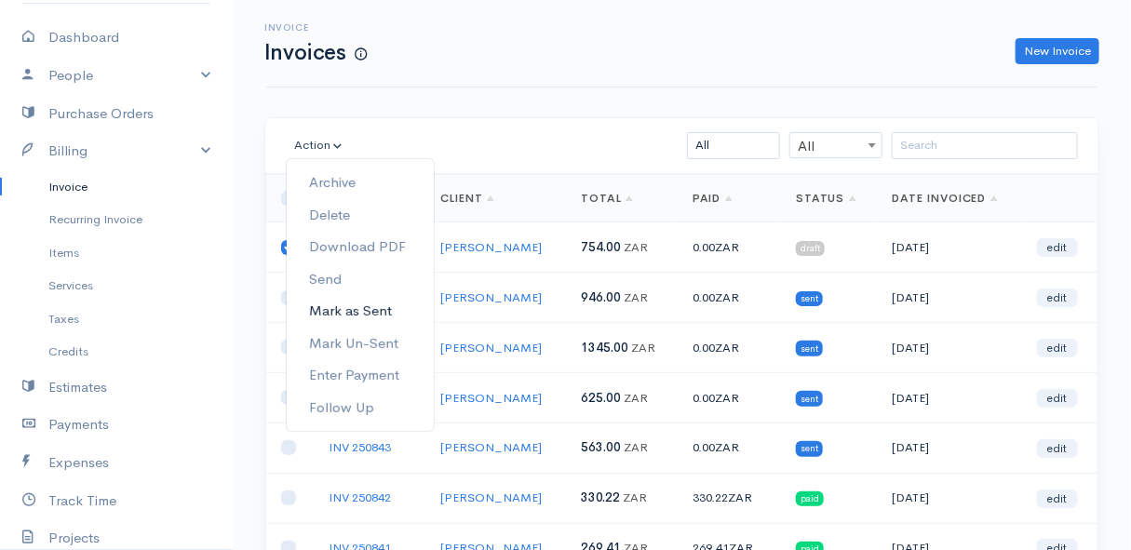
click at [370, 306] on link "Mark as Sent" at bounding box center [360, 311] width 147 height 33
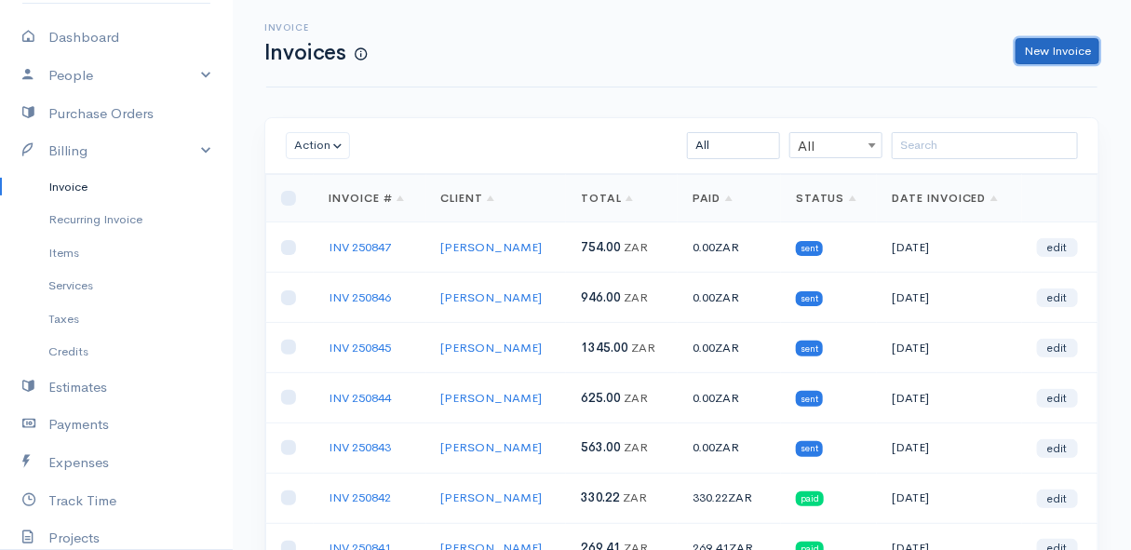
click at [1054, 50] on link "New Invoice" at bounding box center [1058, 51] width 84 height 27
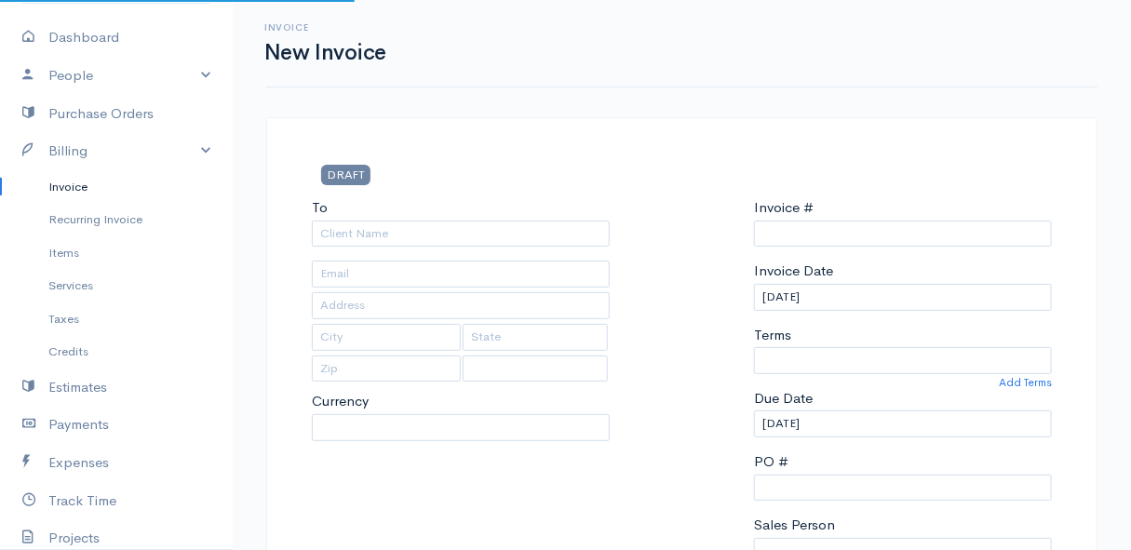
select select "ZAR"
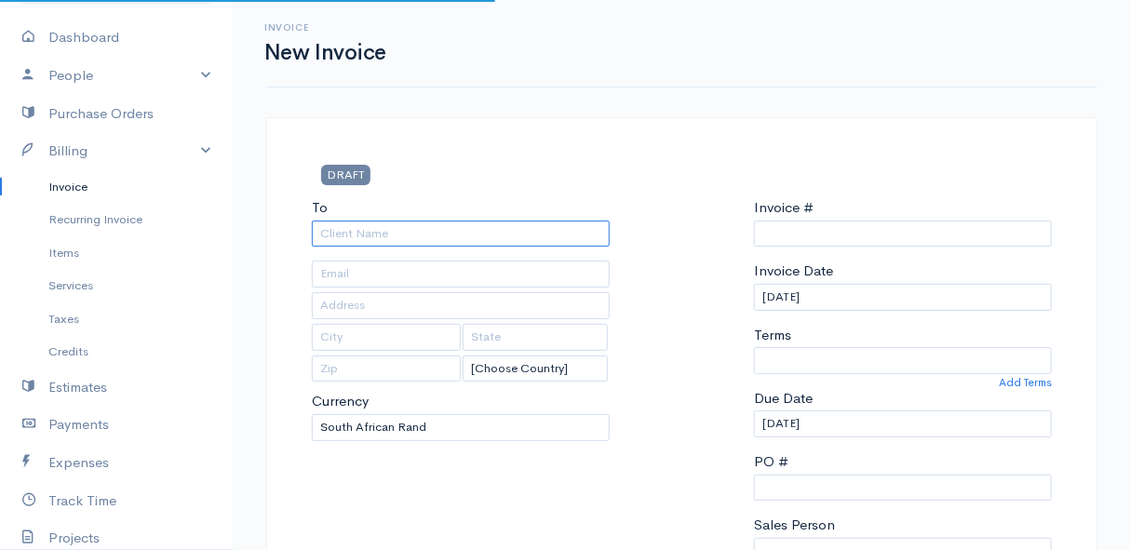
click at [420, 237] on input "To" at bounding box center [461, 234] width 298 height 27
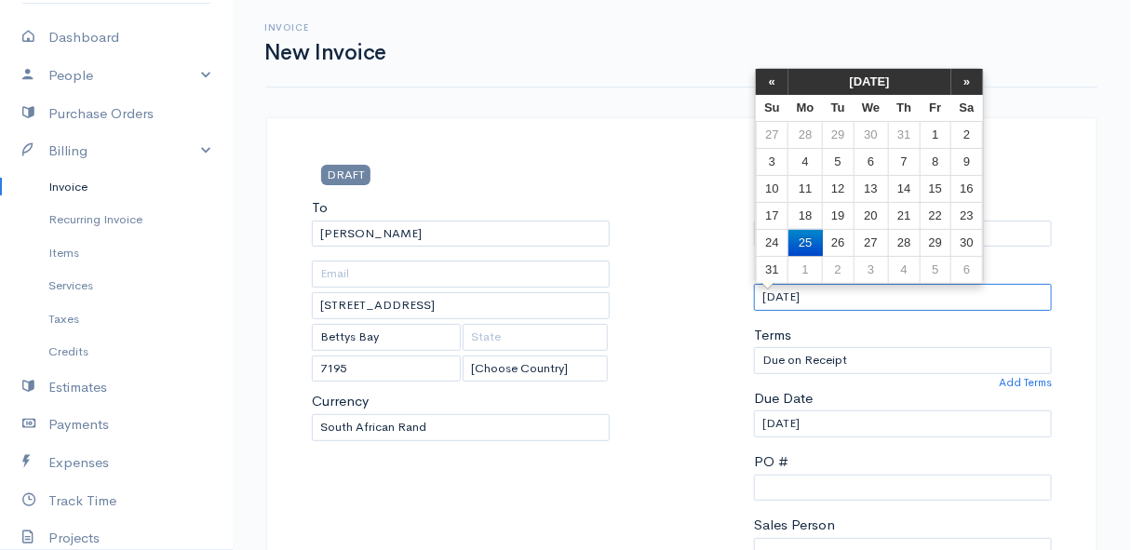
click at [883, 291] on input "[DATE]" at bounding box center [903, 297] width 298 height 27
click at [939, 239] on td "29" at bounding box center [935, 242] width 31 height 27
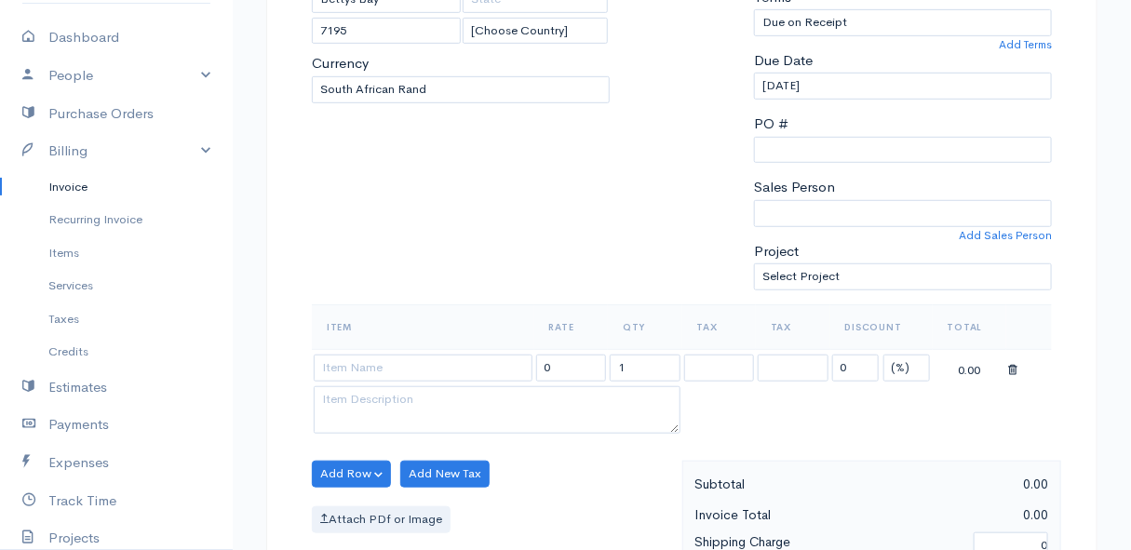
scroll to position [423, 0]
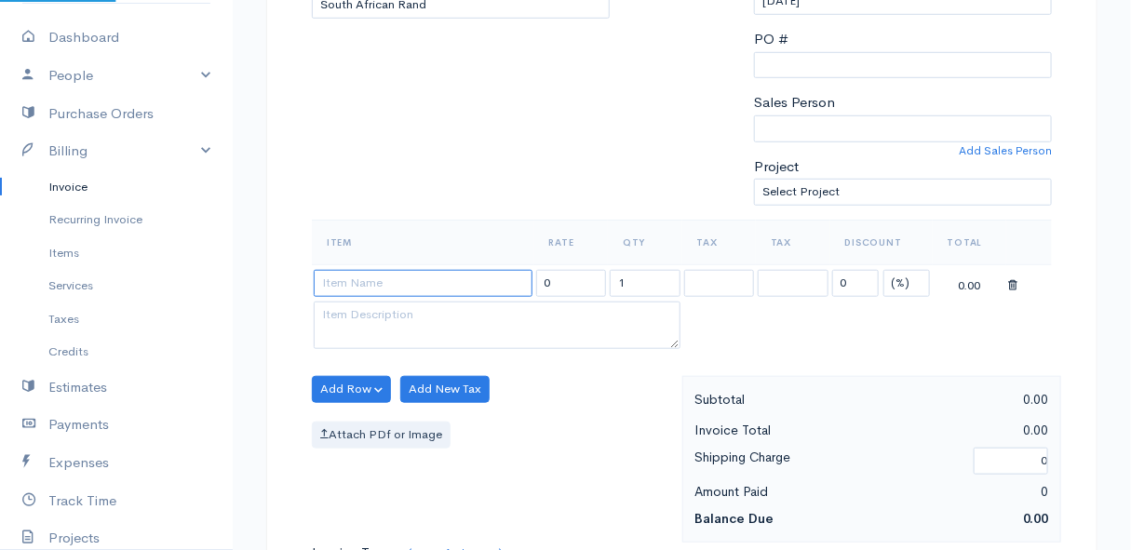
click at [365, 280] on input at bounding box center [423, 283] width 219 height 27
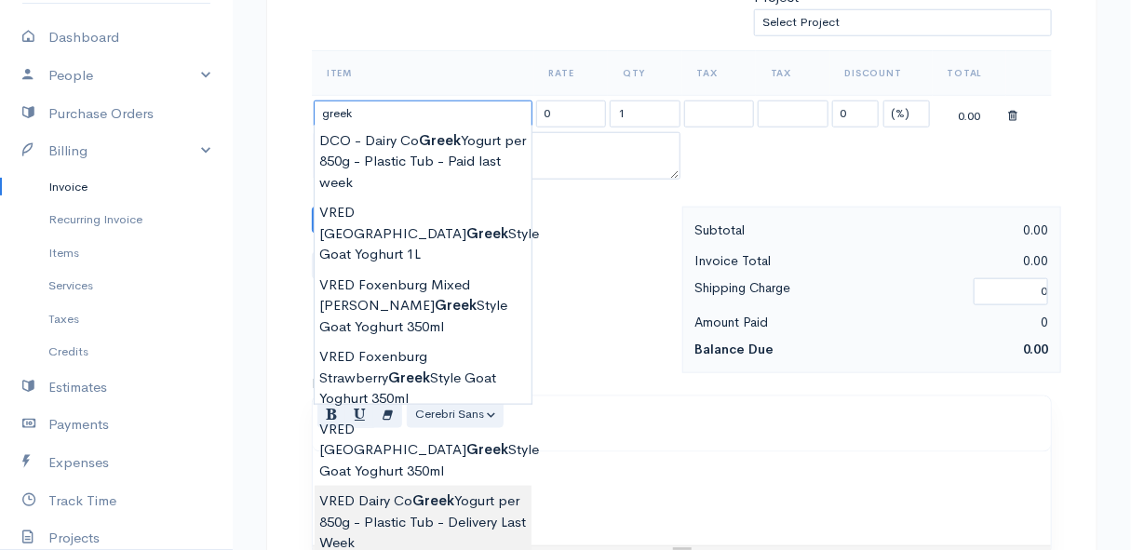
scroll to position [677, 0]
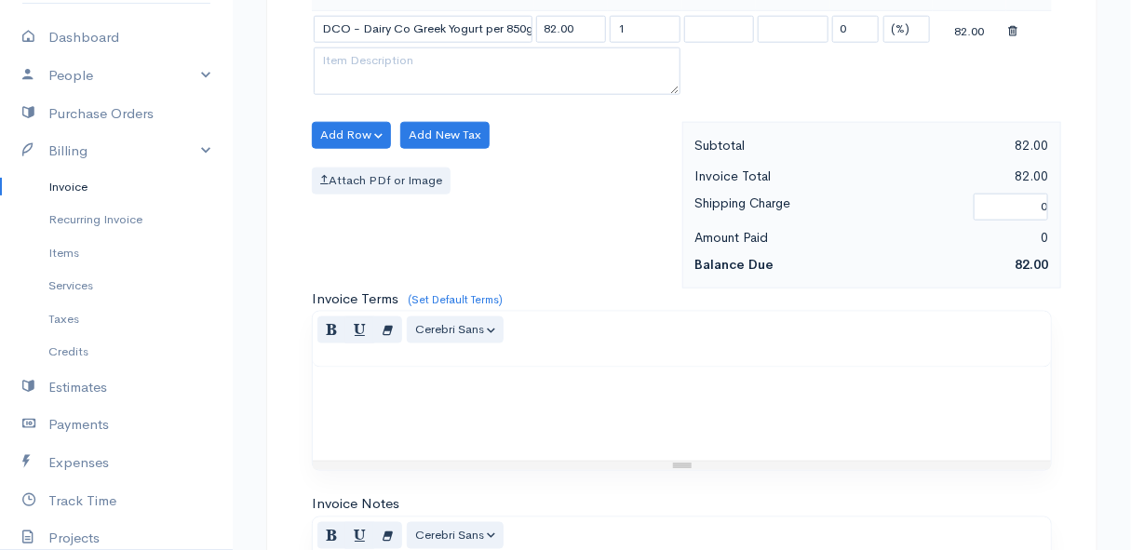
click at [450, 408] on body "Mamma Chicken Upgrade Dashboard People Clients Vendors Staff Users Purchase Ord…" at bounding box center [565, 128] width 1131 height 1610
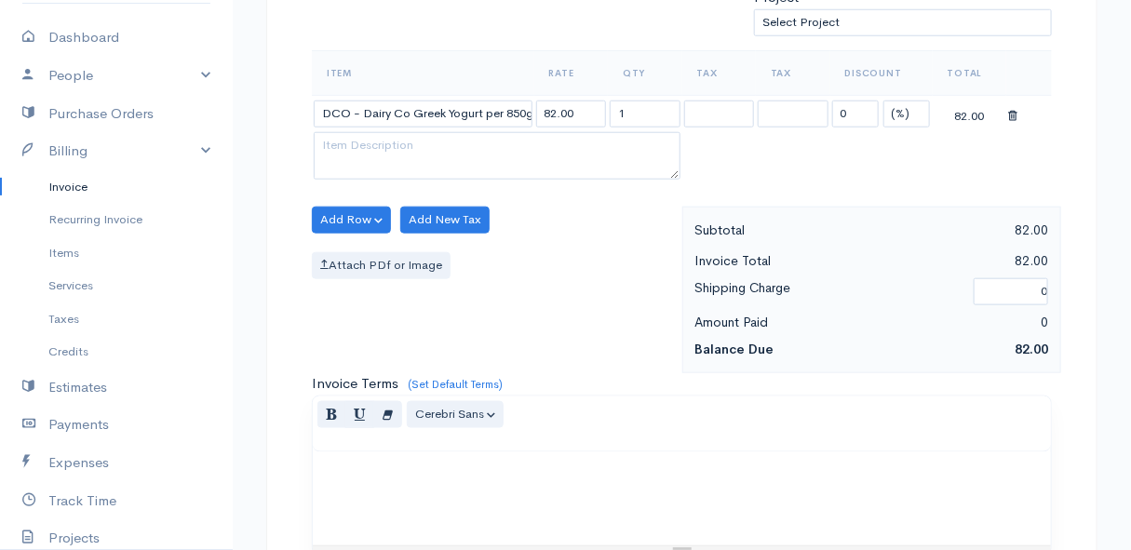
scroll to position [507, 0]
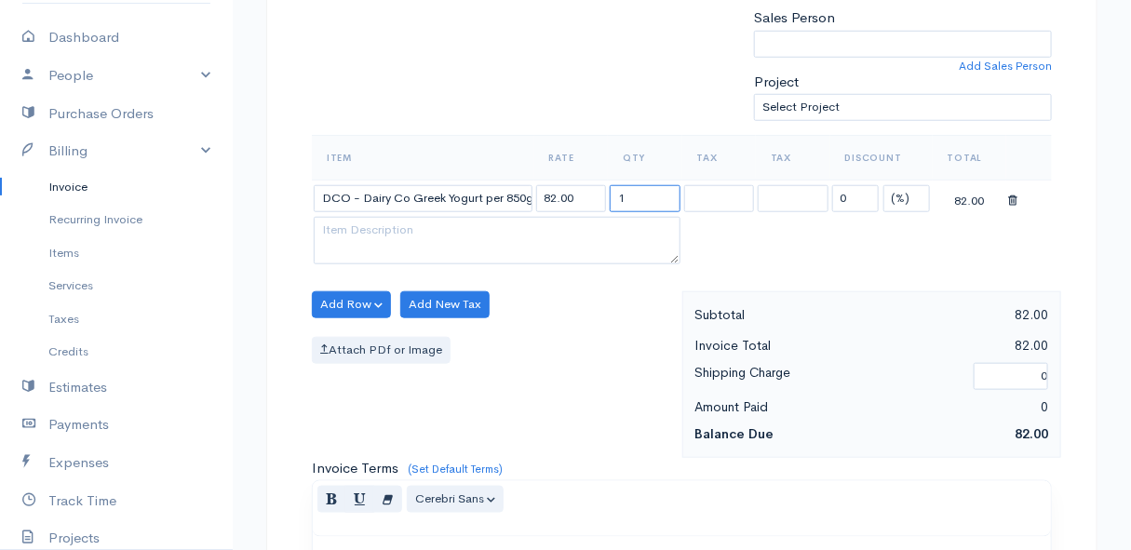
click at [649, 201] on input "1" at bounding box center [645, 198] width 71 height 27
click at [548, 369] on div "Add Row Add Item Row Add Time Row Add New Tax Attach PDf or Image" at bounding box center [493, 374] width 380 height 167
click at [343, 303] on button "Add Row" at bounding box center [351, 304] width 79 height 27
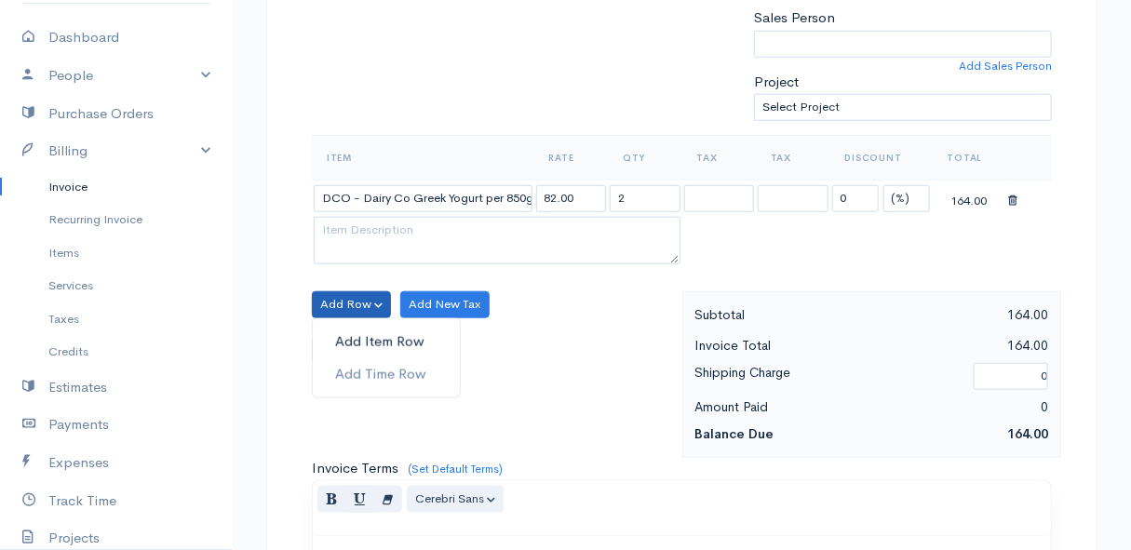
click at [341, 332] on link "Add Item Row" at bounding box center [386, 342] width 147 height 33
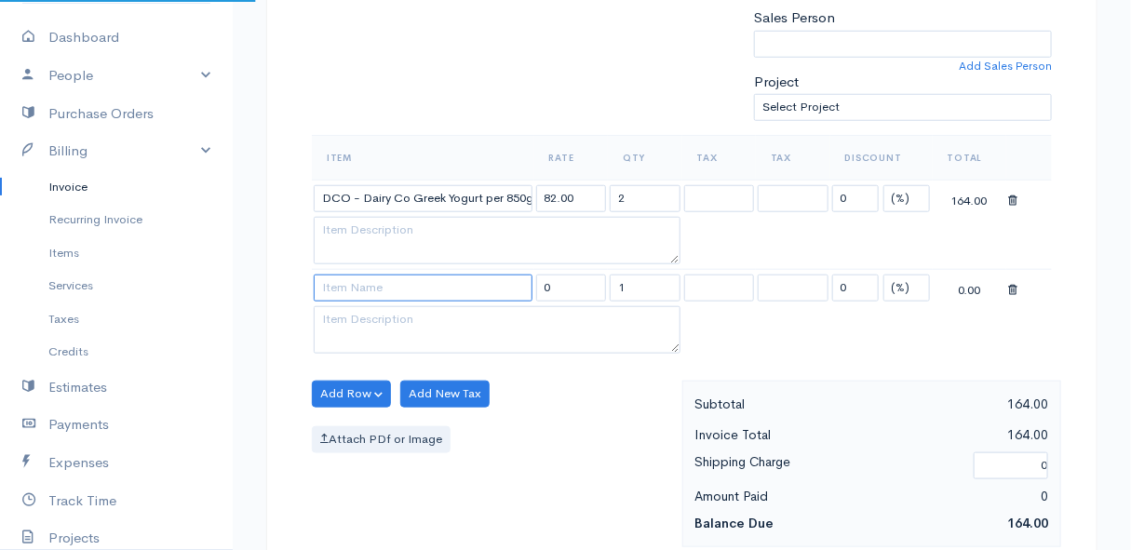
click at [342, 283] on input at bounding box center [423, 288] width 219 height 27
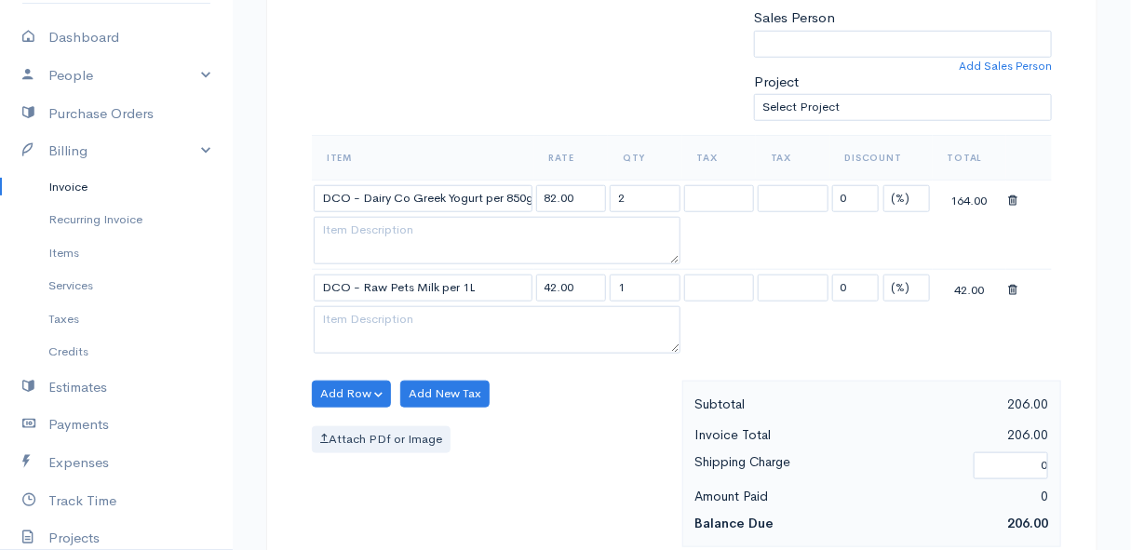
click at [463, 467] on body "Mamma Chicken Upgrade Dashboard People Clients Vendors Staff Users Purchase Ord…" at bounding box center [565, 342] width 1131 height 1699
click at [329, 388] on button "Add Row" at bounding box center [351, 394] width 79 height 27
click at [368, 418] on link "Add Item Row" at bounding box center [386, 431] width 147 height 33
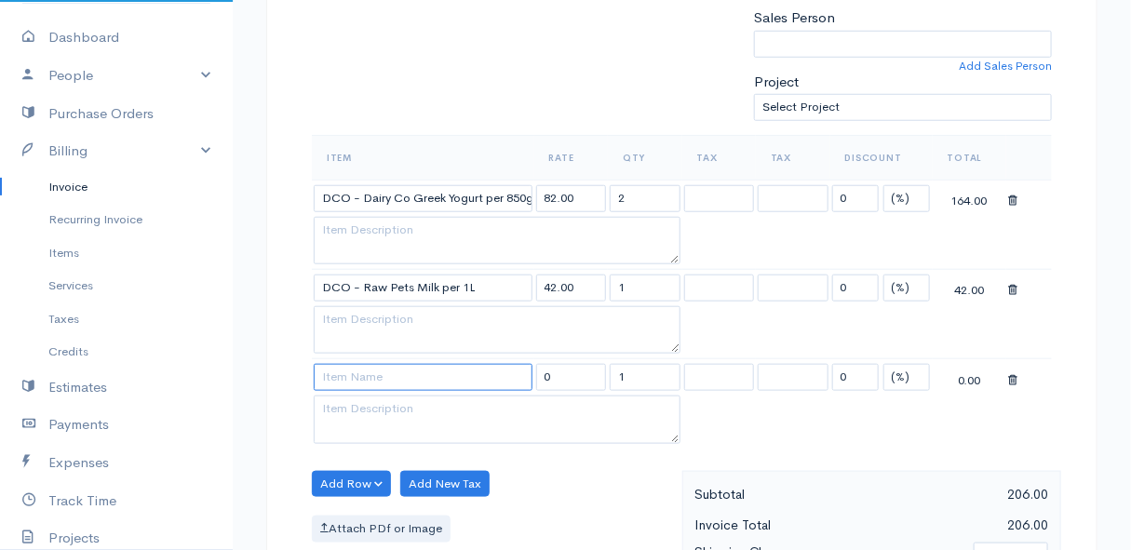
click at [368, 375] on input at bounding box center [423, 377] width 219 height 27
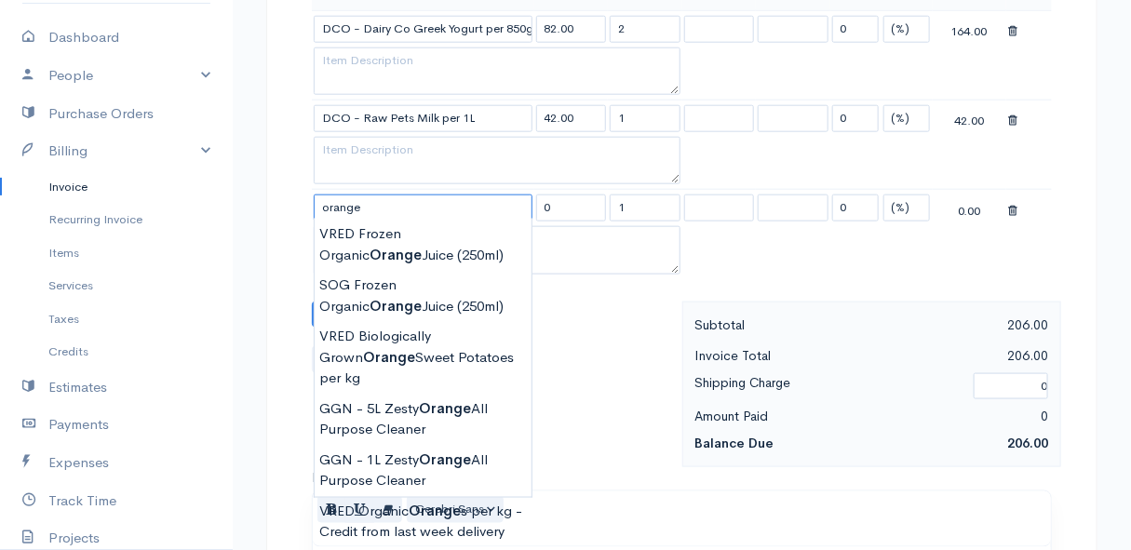
scroll to position [761, 0]
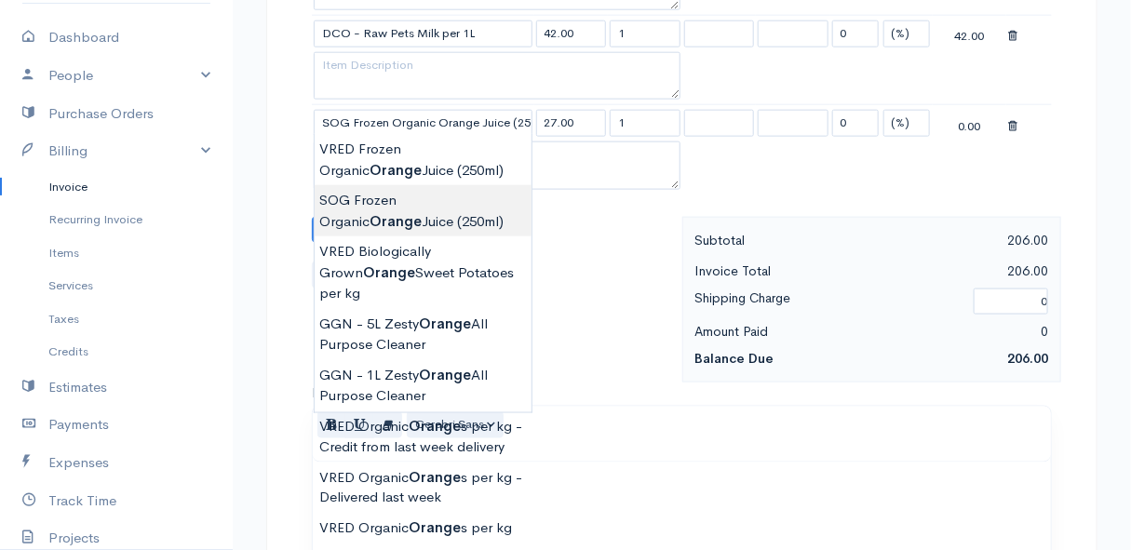
click at [443, 221] on body "Mamma Chicken Upgrade Dashboard People Clients Vendors Staff Users Purchase Ord…" at bounding box center [565, 133] width 1131 height 1788
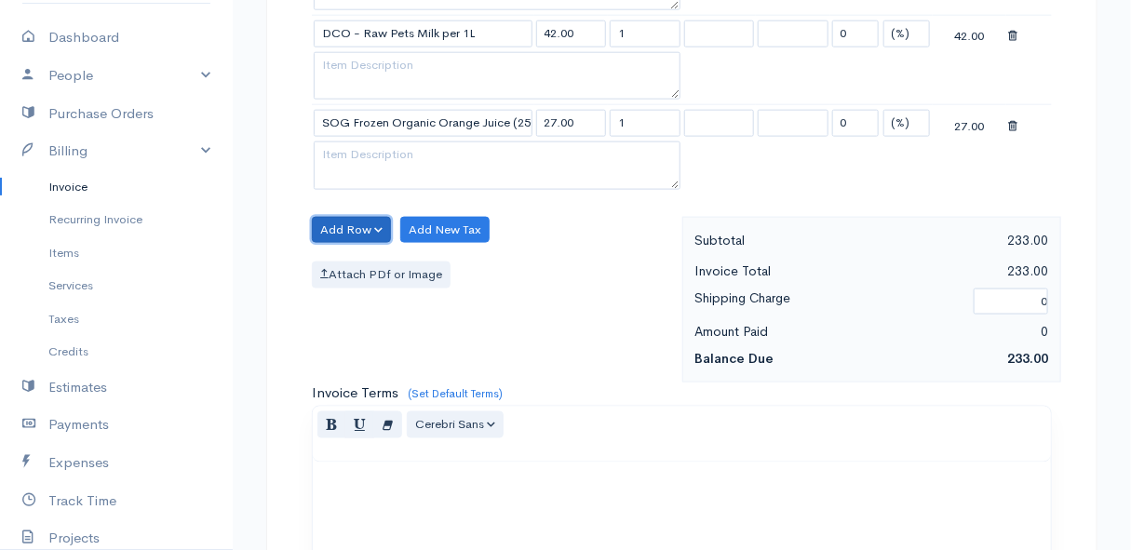
click at [344, 218] on button "Add Row" at bounding box center [351, 230] width 79 height 27
click at [342, 255] on link "Add Item Row" at bounding box center [386, 267] width 147 height 33
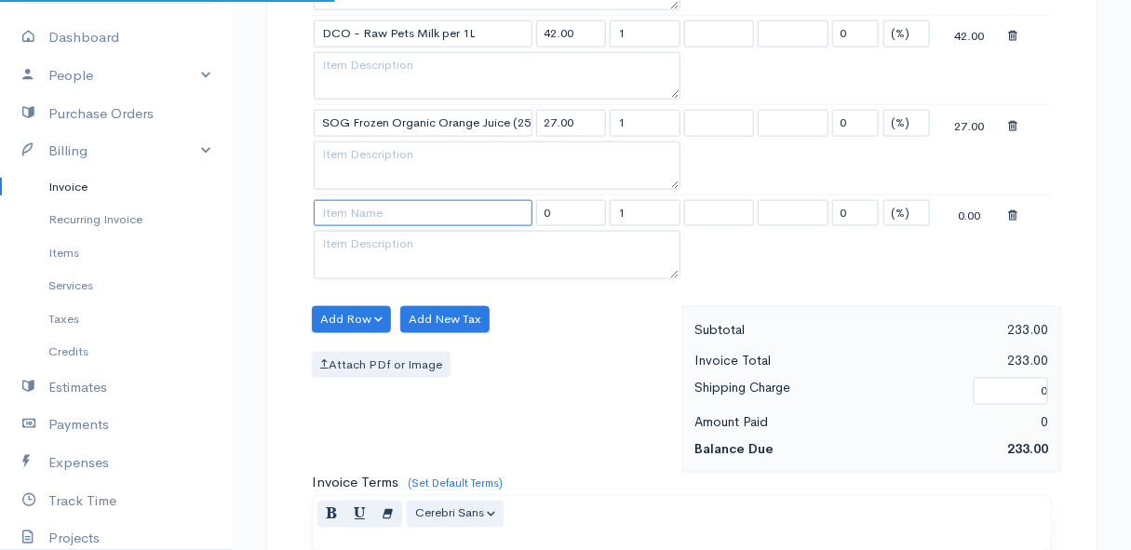
click at [342, 211] on input at bounding box center [423, 213] width 219 height 27
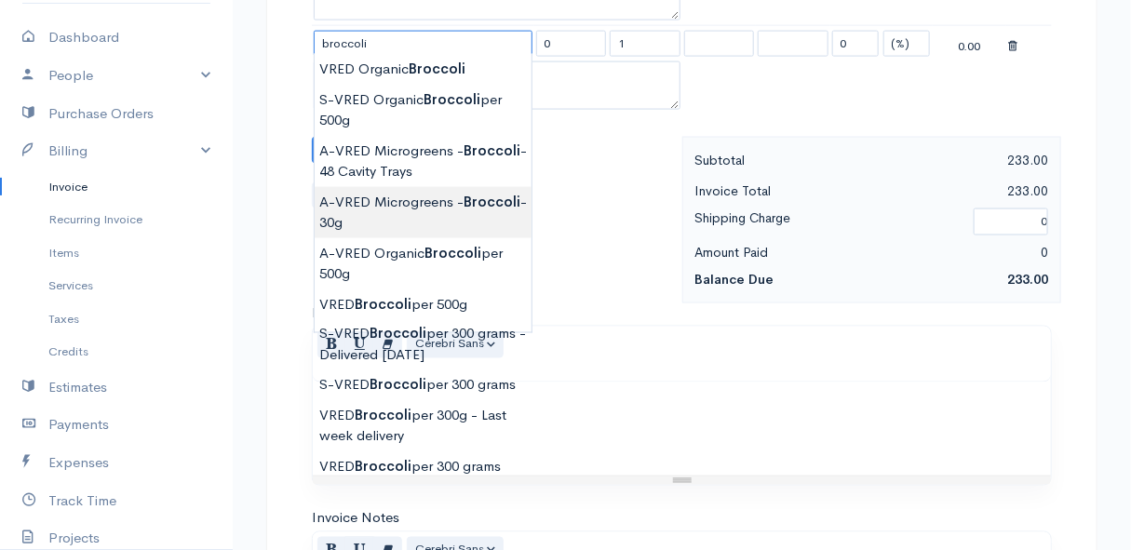
scroll to position [846, 0]
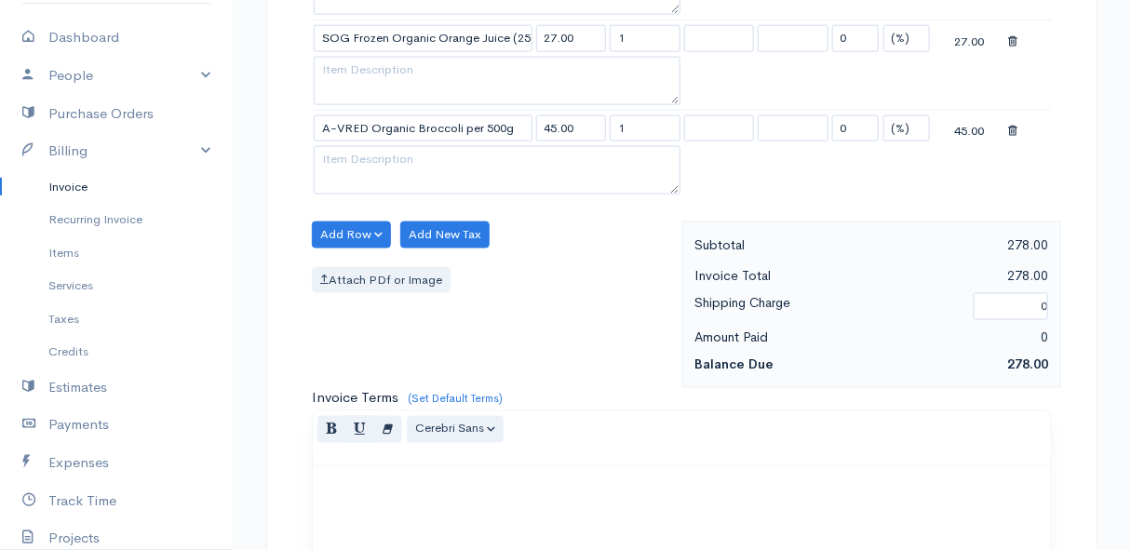
click at [461, 345] on body "Mamma Chicken Upgrade Dashboard People Clients Vendors Staff Users Purchase Ord…" at bounding box center [565, 93] width 1131 height 1878
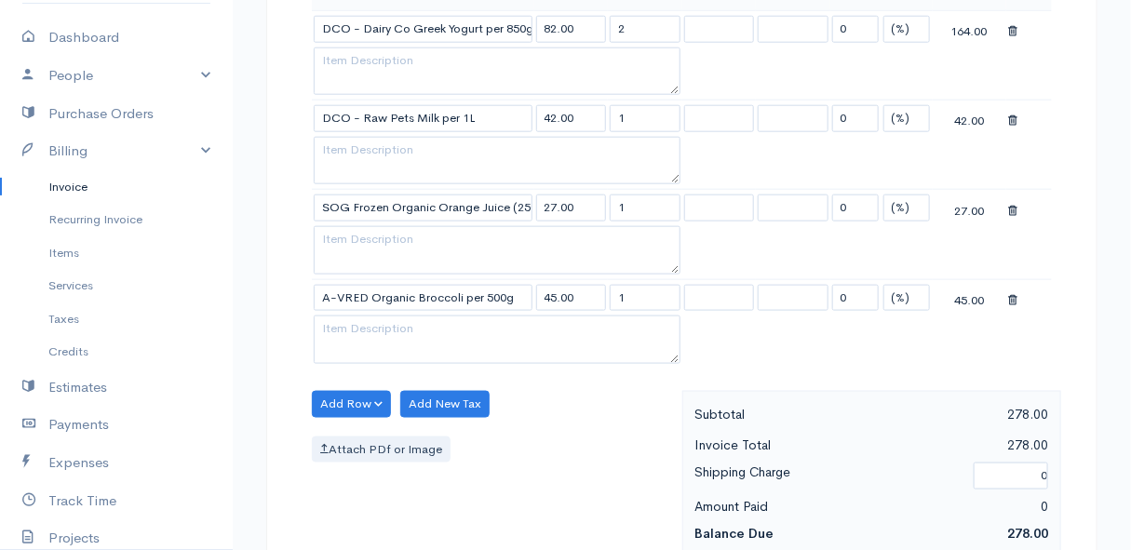
scroll to position [761, 0]
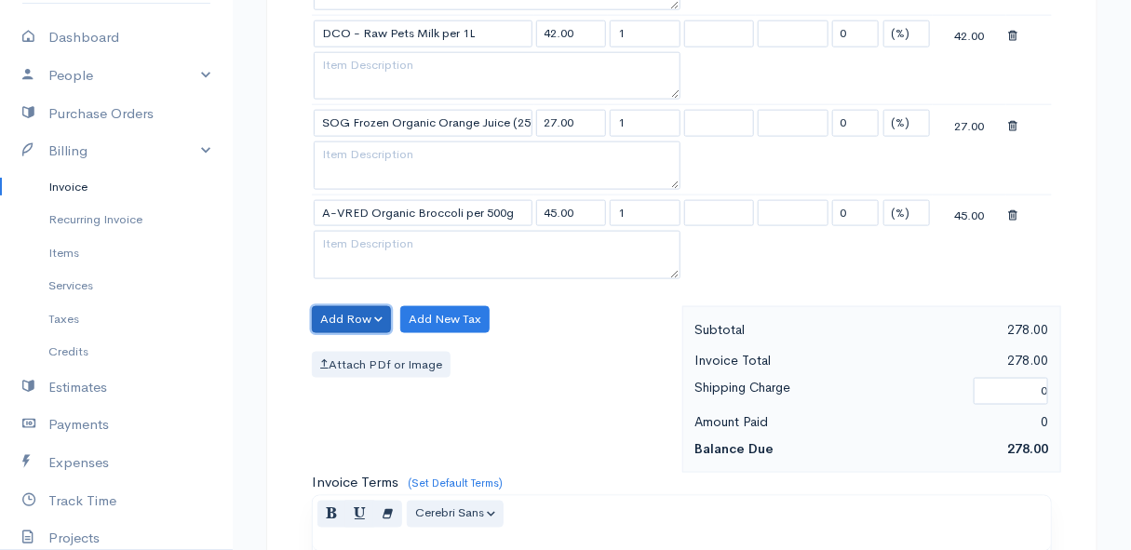
click at [352, 317] on button "Add Row" at bounding box center [351, 319] width 79 height 27
click at [352, 343] on link "Add Item Row" at bounding box center [386, 357] width 147 height 33
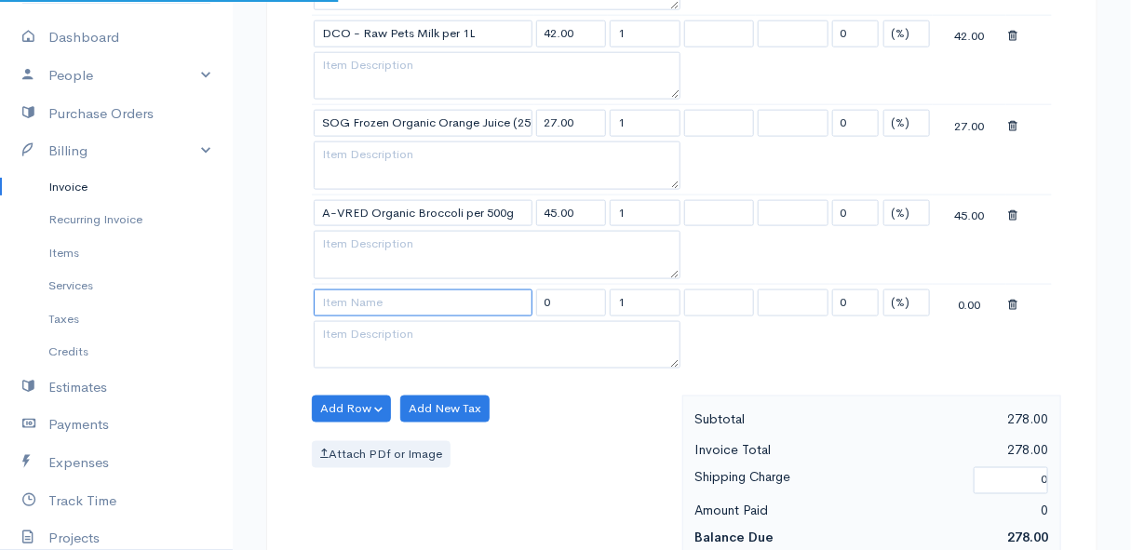
click at [350, 301] on input at bounding box center [423, 303] width 219 height 27
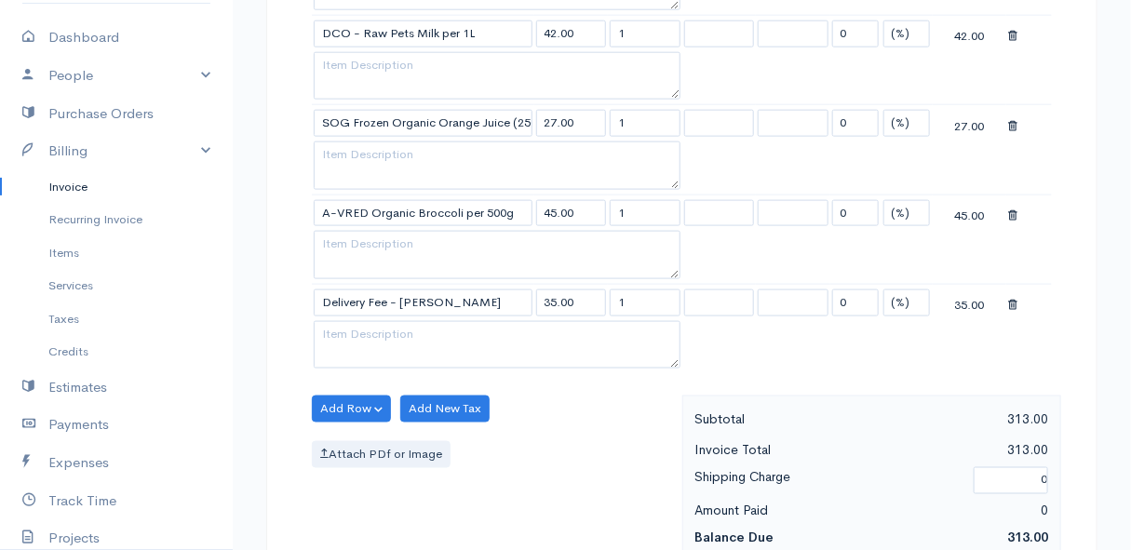
click at [386, 324] on body "Mamma Chicken Upgrade Dashboard People Clients Vendors Staff Users Purchase Ord…" at bounding box center [565, 223] width 1131 height 1968
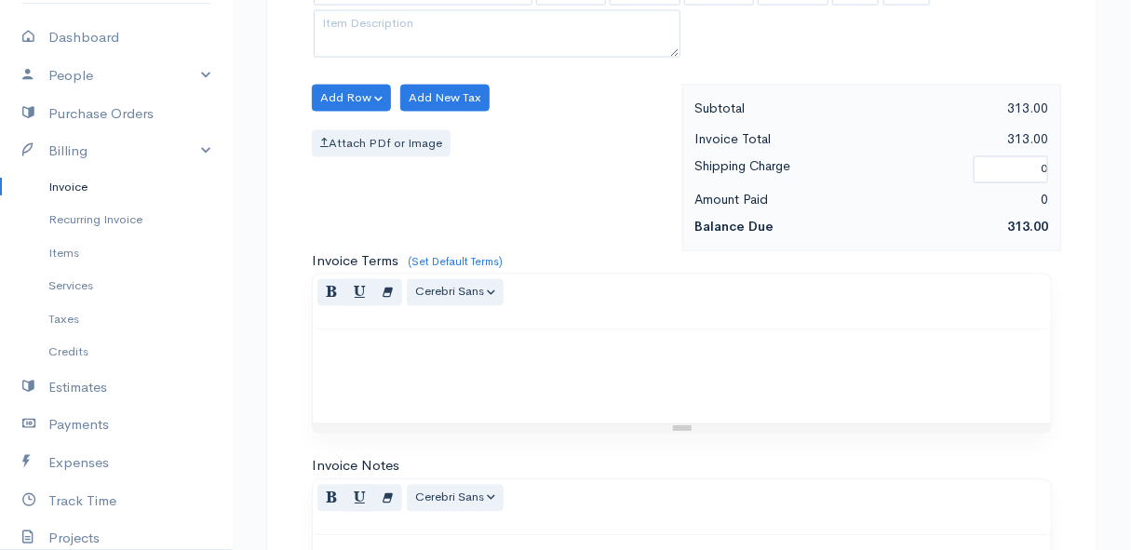
scroll to position [1411, 0]
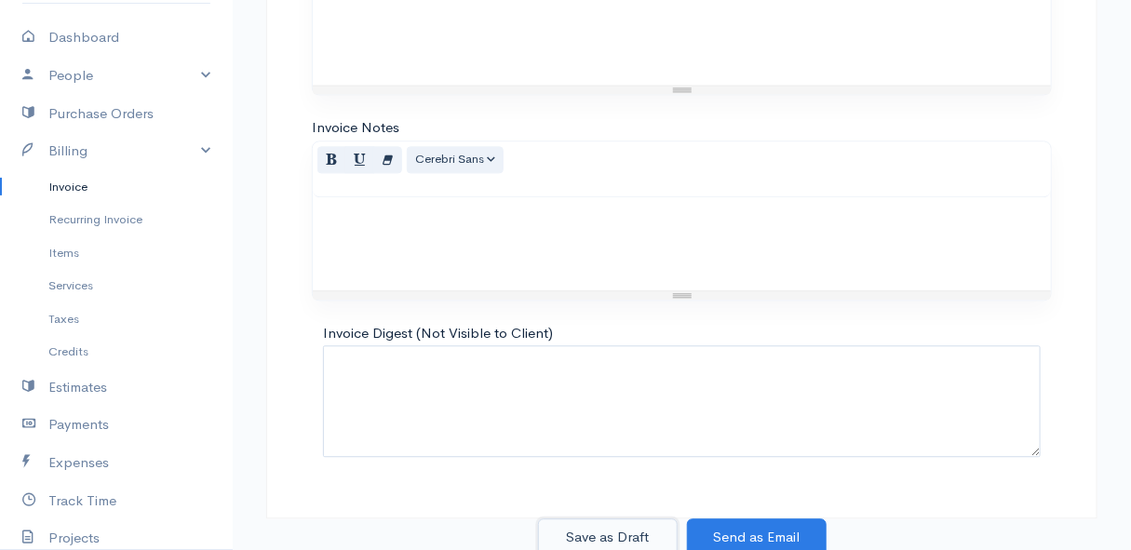
click at [615, 531] on button "Save as Draft" at bounding box center [608, 538] width 140 height 38
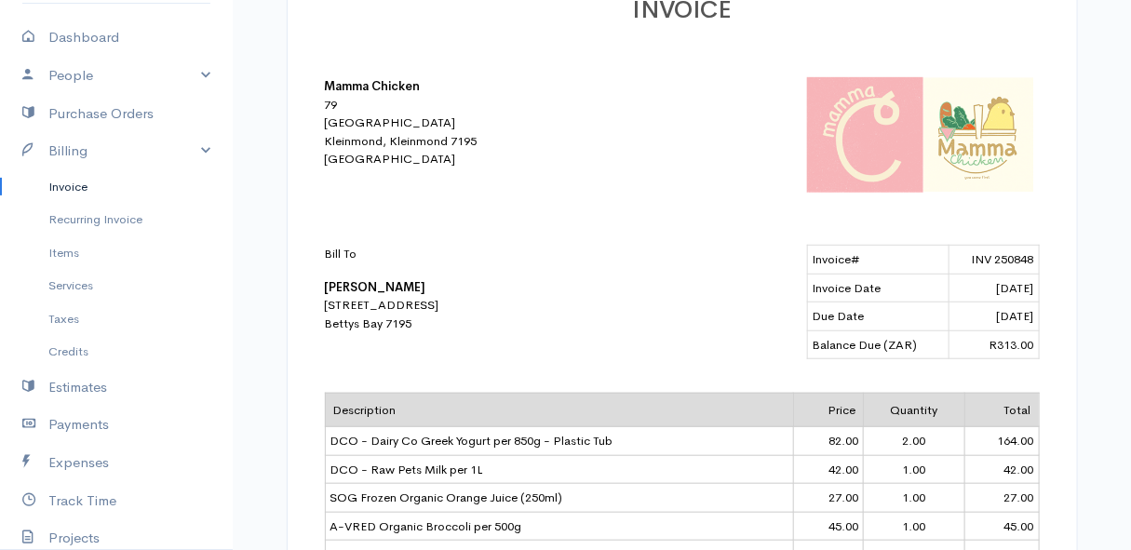
scroll to position [255, 0]
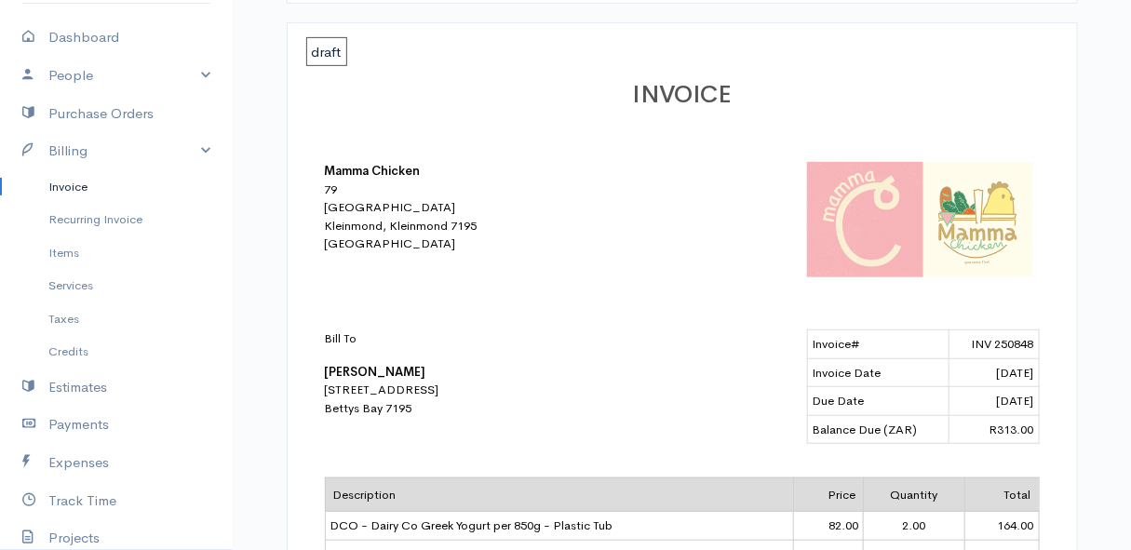
click at [73, 185] on link "Invoice" at bounding box center [116, 187] width 233 height 34
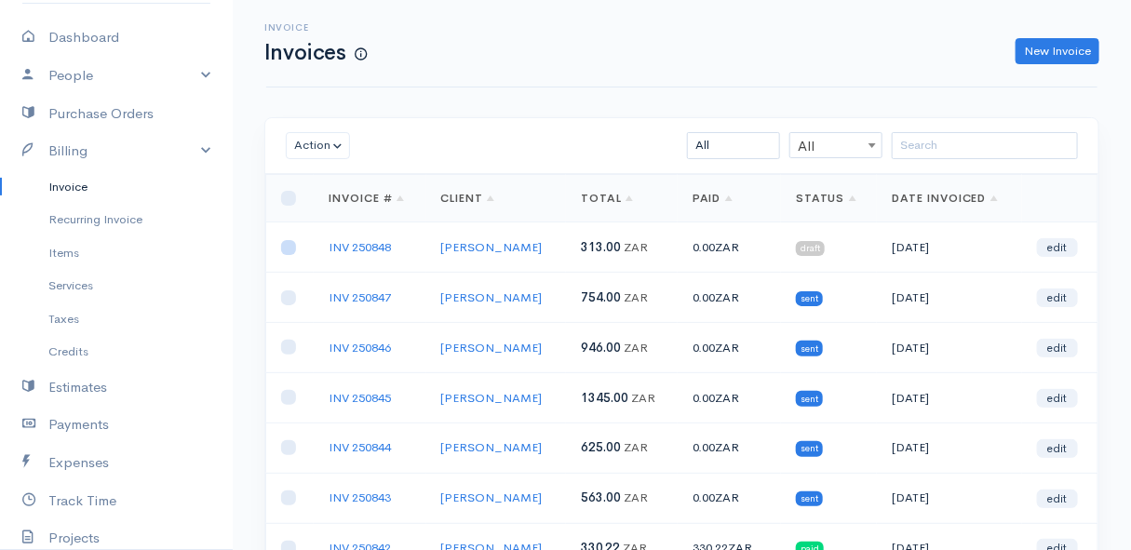
click at [291, 246] on input "checkbox" at bounding box center [288, 247] width 15 height 15
click at [318, 149] on button "Action" at bounding box center [318, 145] width 64 height 27
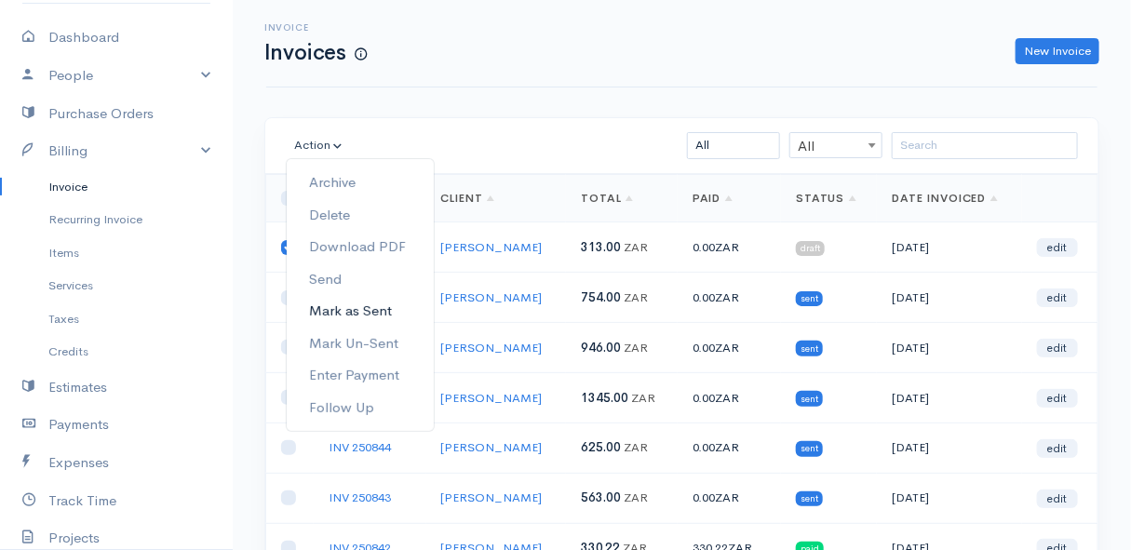
click at [361, 310] on link "Mark as Sent" at bounding box center [360, 311] width 147 height 33
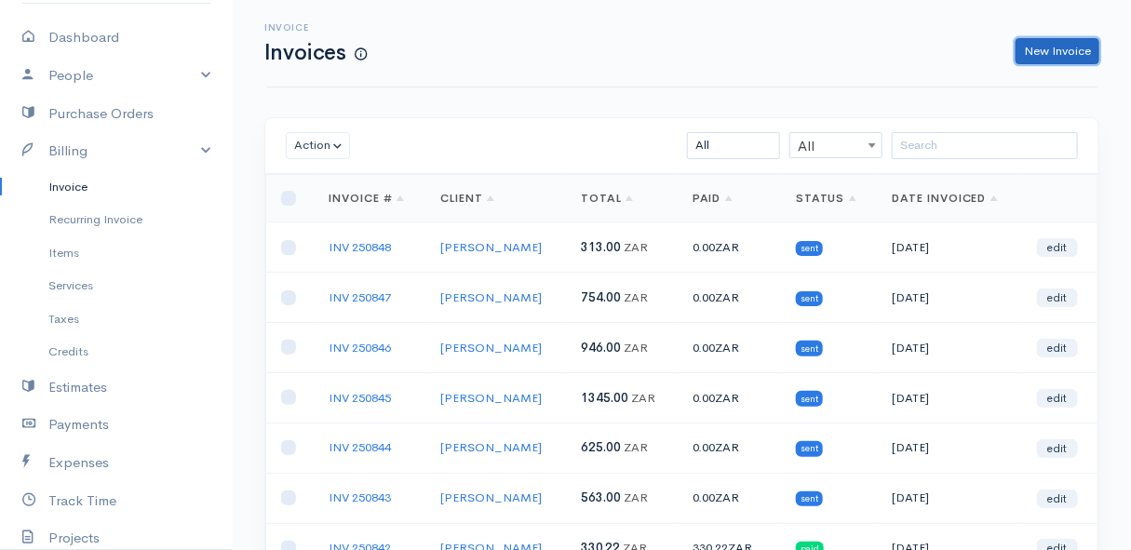
click at [1044, 38] on link "New Invoice" at bounding box center [1058, 51] width 84 height 27
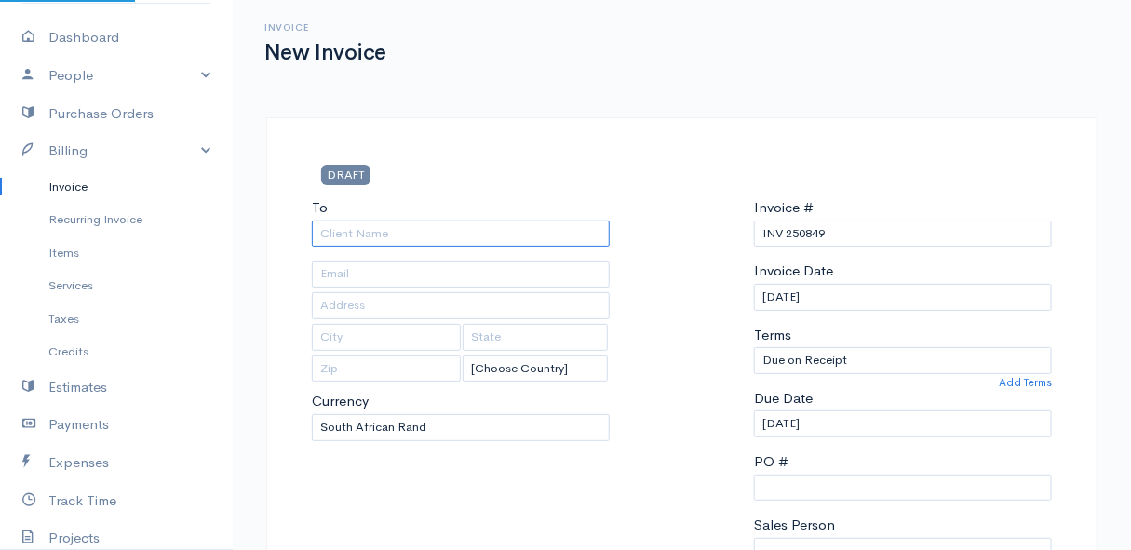
click at [416, 223] on input "To" at bounding box center [461, 234] width 298 height 27
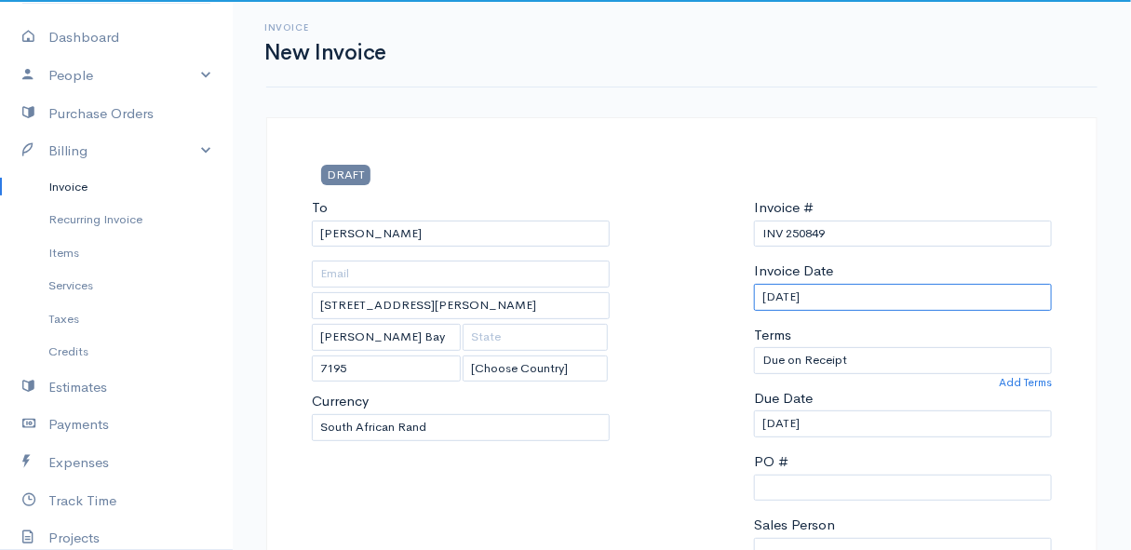
click at [862, 300] on input "[DATE]" at bounding box center [903, 297] width 298 height 27
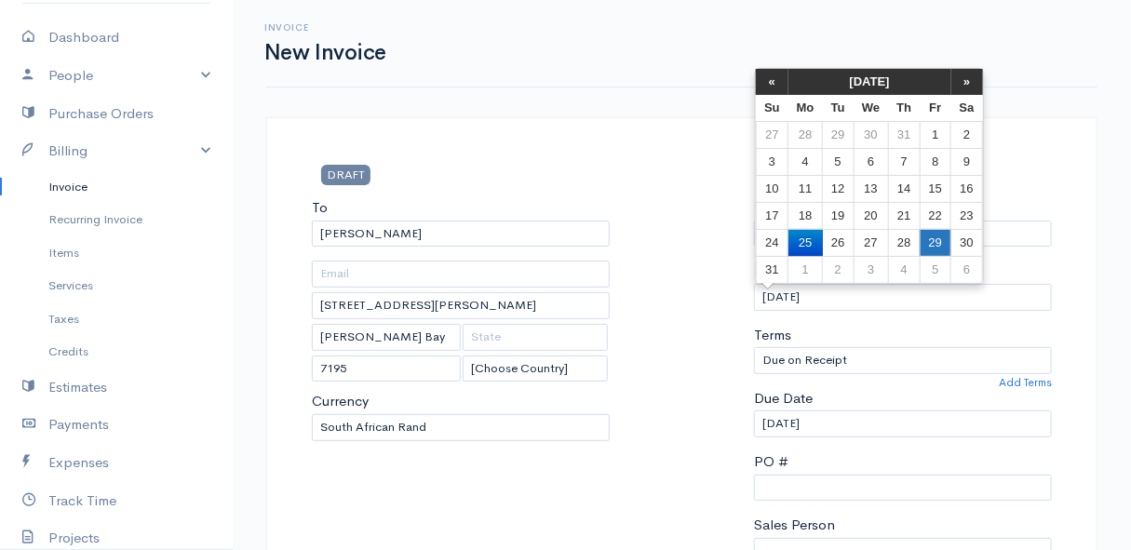
click at [939, 242] on td "29" at bounding box center [935, 242] width 31 height 27
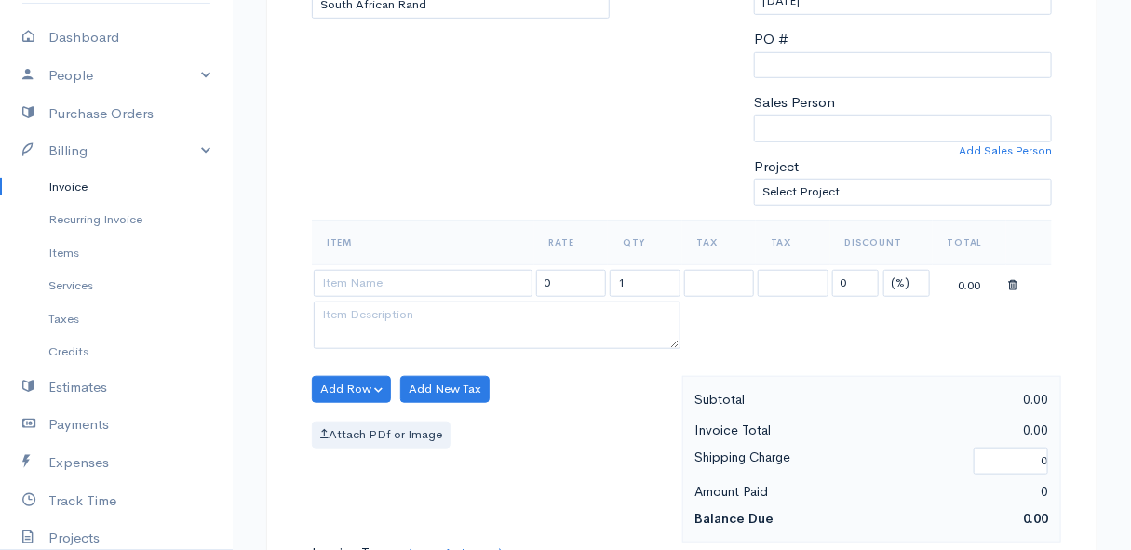
scroll to position [507, 0]
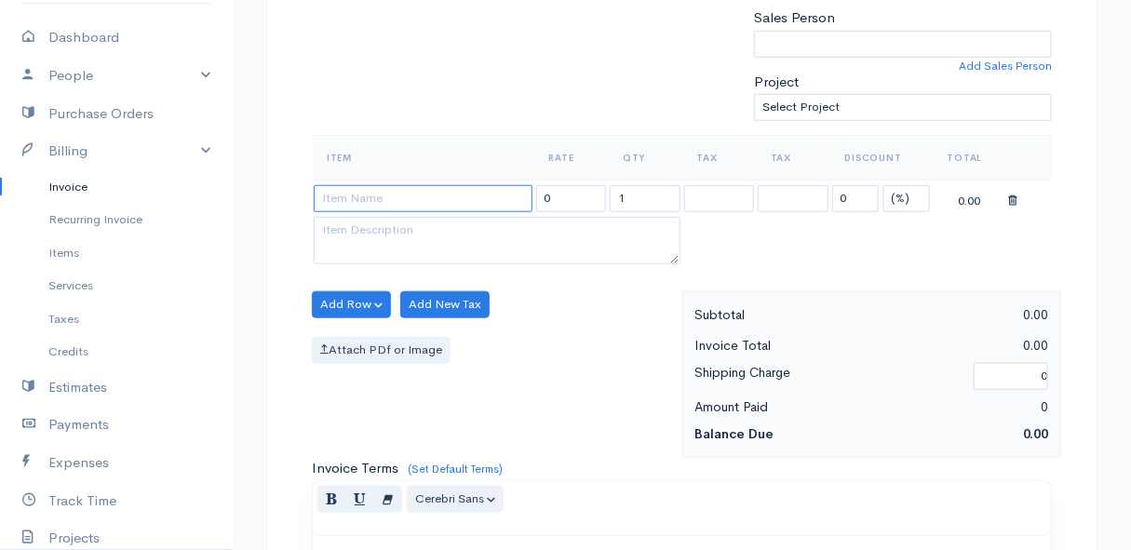
click at [363, 190] on input at bounding box center [423, 198] width 219 height 27
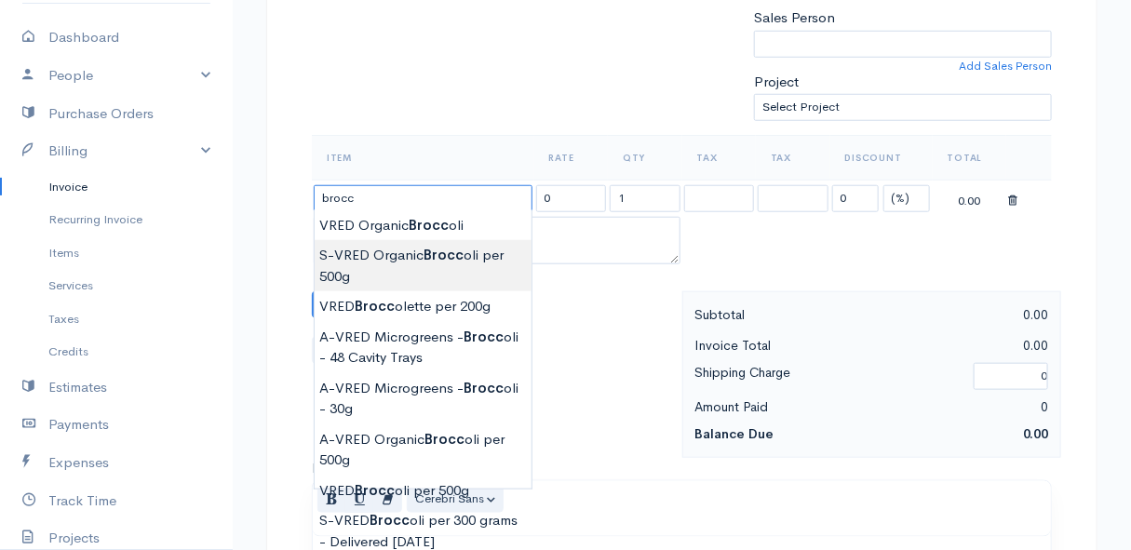
scroll to position [592, 0]
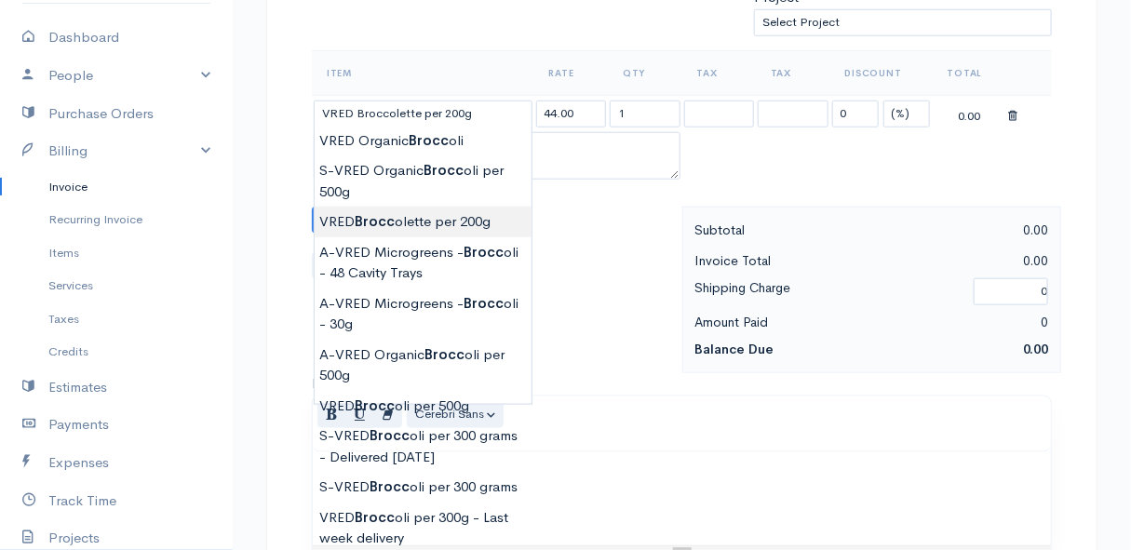
click at [471, 222] on body "Mamma Chicken Upgrade Dashboard People Clients Vendors Staff Users Purchase Ord…" at bounding box center [565, 213] width 1131 height 1610
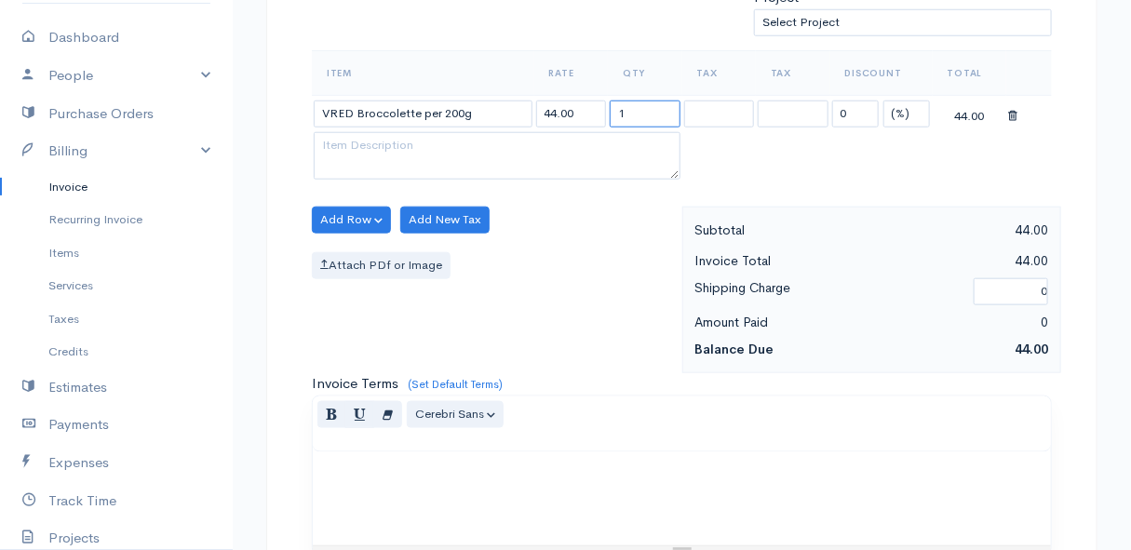
drag, startPoint x: 629, startPoint y: 111, endPoint x: 596, endPoint y: 114, distance: 33.6
click at [596, 114] on tr "VRED Broccolette per 200g 44.00 1 0 (%) Flat 44.00" at bounding box center [682, 113] width 740 height 36
click at [559, 270] on div "Attach PDf or Image" at bounding box center [492, 265] width 361 height 27
click at [348, 212] on button "Add Row" at bounding box center [351, 220] width 79 height 27
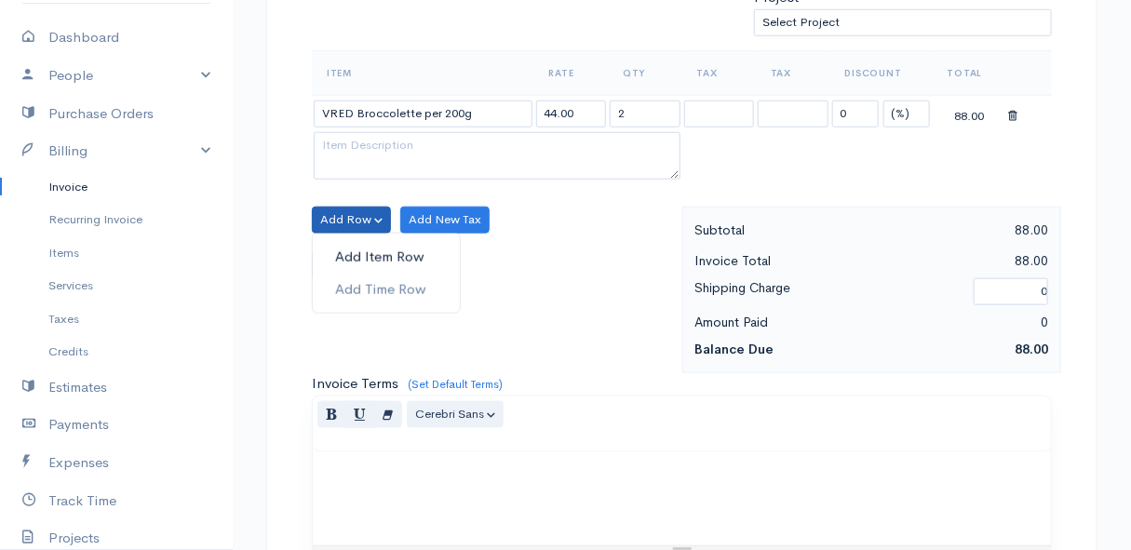
click at [357, 249] on link "Add Item Row" at bounding box center [386, 257] width 147 height 33
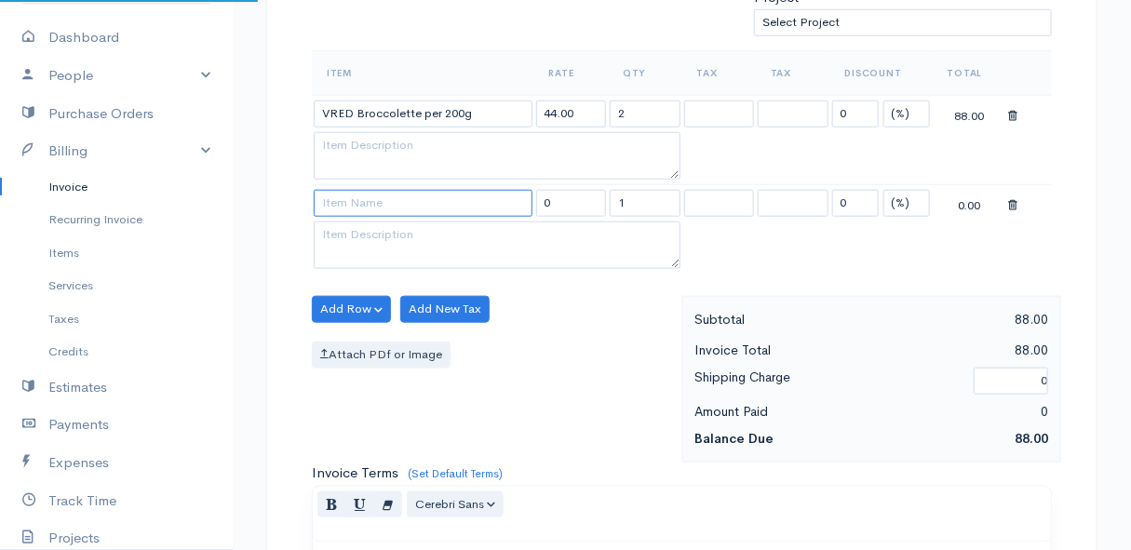
click at [351, 198] on input at bounding box center [423, 203] width 219 height 27
click at [386, 285] on body "Mamma Chicken Upgrade Dashboard People Clients Vendors Staff Users Purchase Ord…" at bounding box center [565, 257] width 1131 height 1699
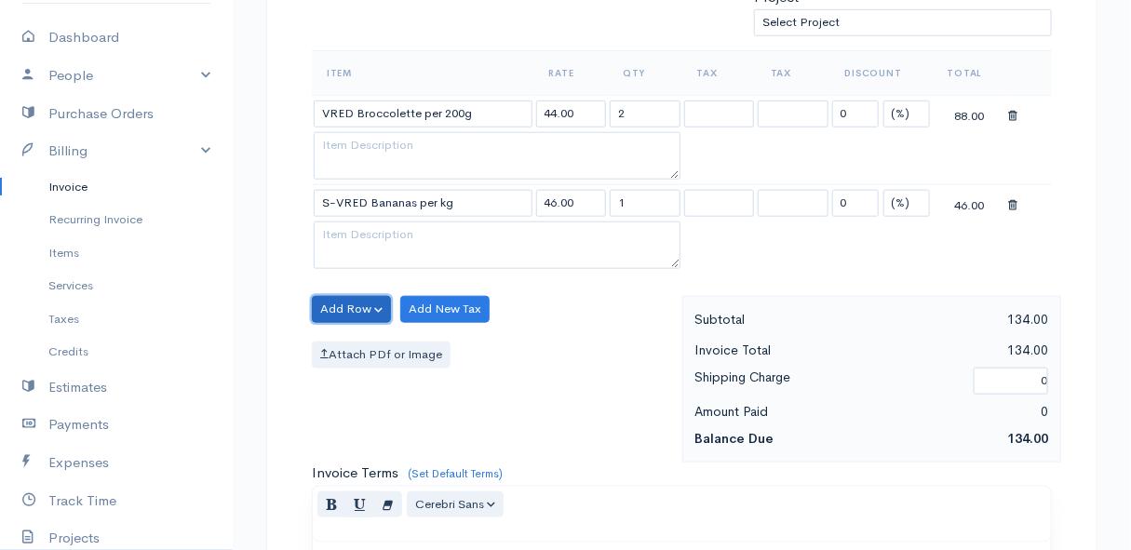
click at [337, 311] on button "Add Row" at bounding box center [351, 309] width 79 height 27
click at [349, 341] on link "Add Item Row" at bounding box center [386, 346] width 147 height 33
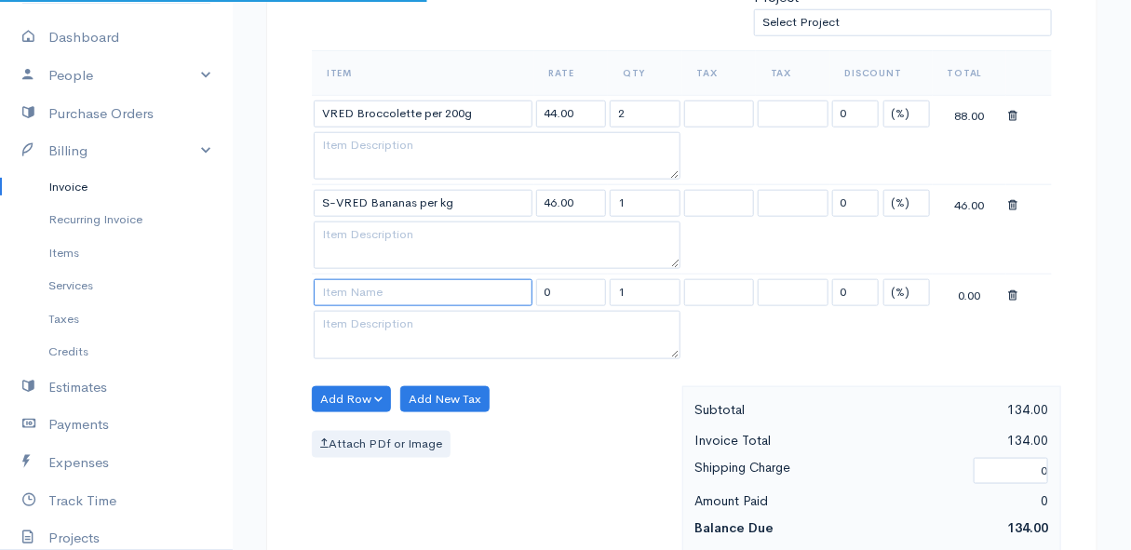
click at [340, 289] on input at bounding box center [423, 292] width 219 height 27
click at [455, 396] on body "Mamma Chicken Upgrade Dashboard People Clients Vendors Staff Users Purchase Ord…" at bounding box center [565, 302] width 1131 height 1788
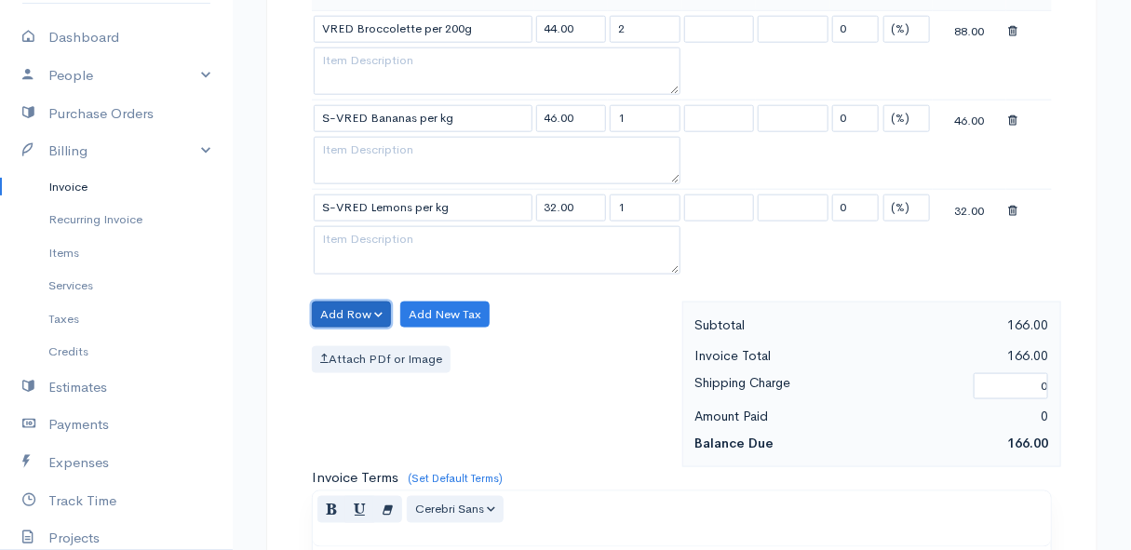
click at [330, 306] on button "Add Row" at bounding box center [351, 315] width 79 height 27
click at [344, 345] on link "Add Item Row" at bounding box center [386, 352] width 147 height 33
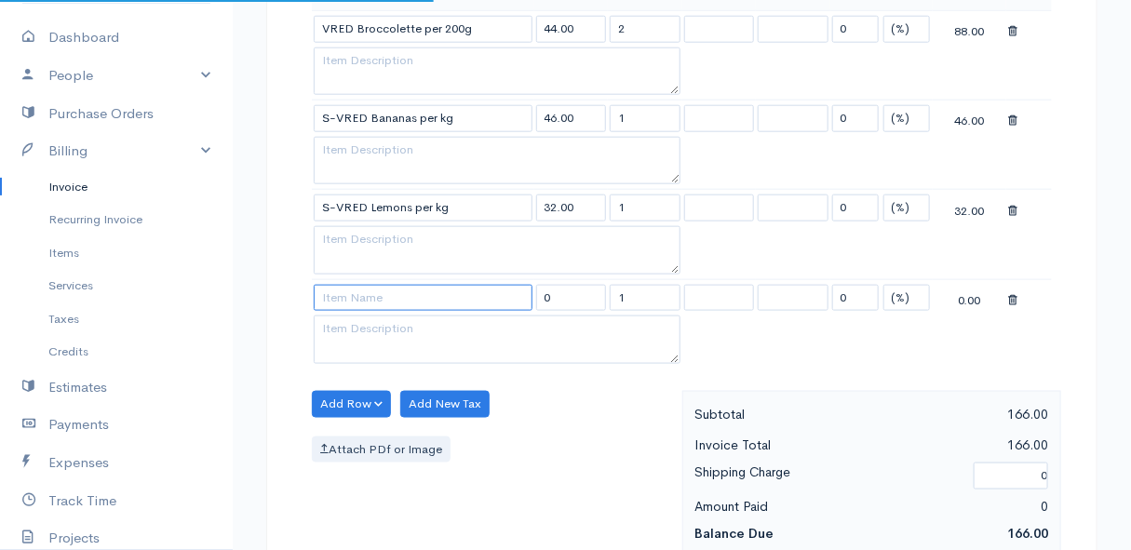
click at [356, 297] on input at bounding box center [423, 298] width 219 height 27
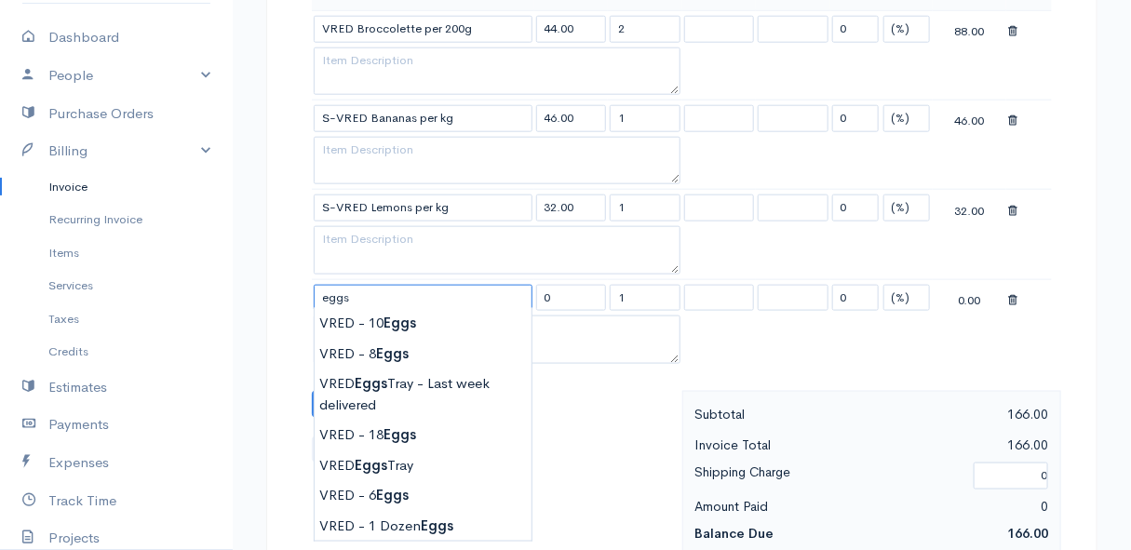
scroll to position [761, 0]
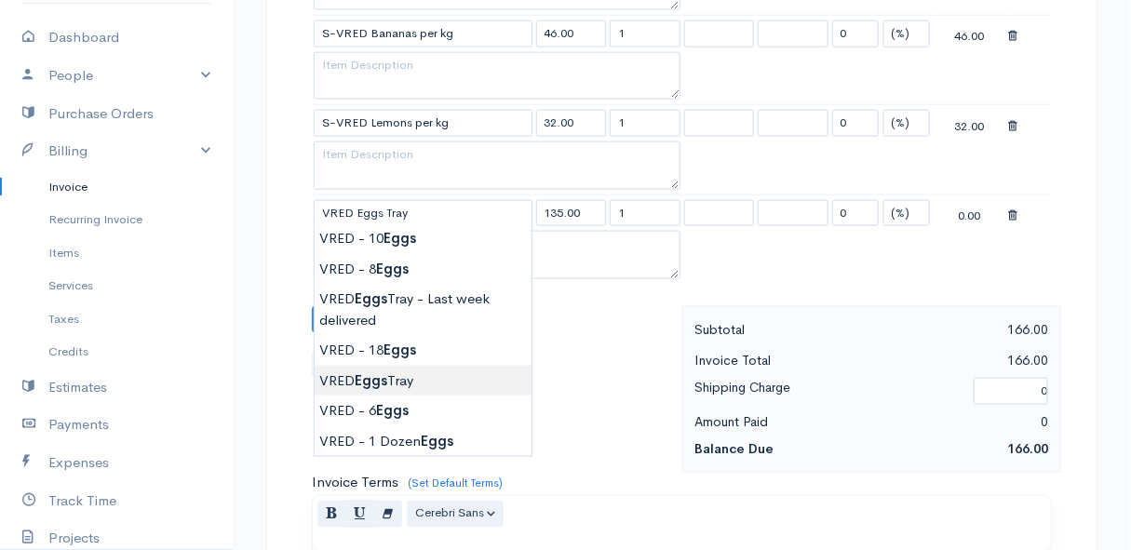
click at [399, 372] on body "Mamma Chicken Upgrade Dashboard People Clients Vendors Staff Users Purchase Ord…" at bounding box center [565, 178] width 1131 height 1878
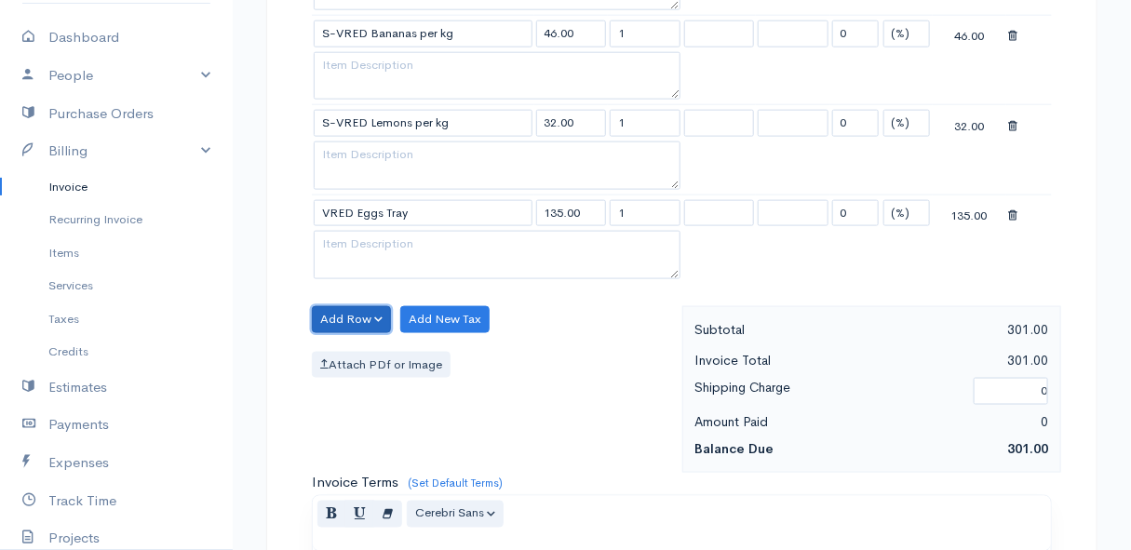
click at [342, 311] on button "Add Row" at bounding box center [351, 319] width 79 height 27
click at [342, 342] on link "Add Item Row" at bounding box center [386, 357] width 147 height 33
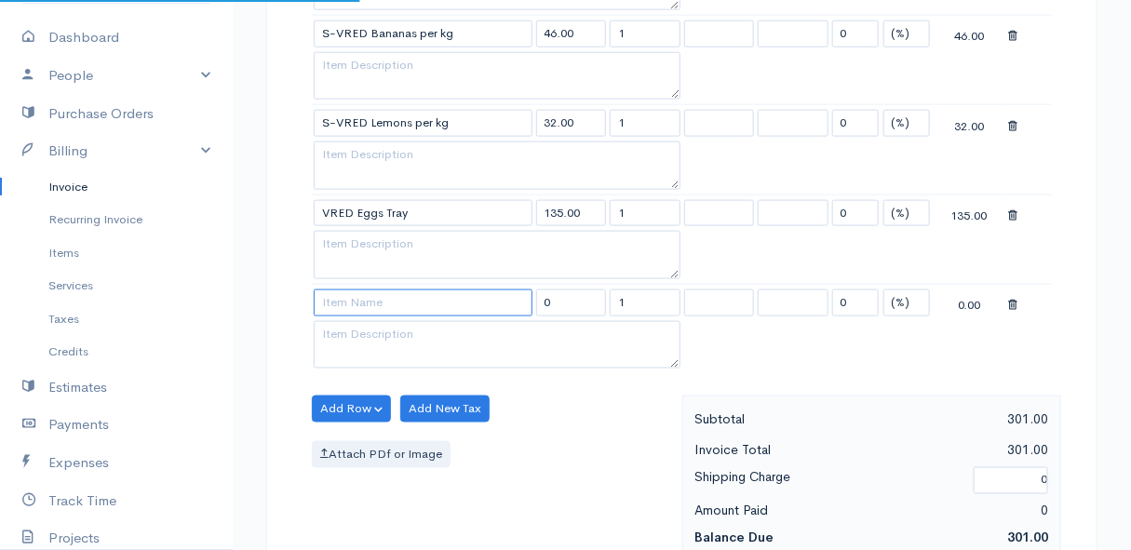
click at [347, 302] on input at bounding box center [423, 303] width 219 height 27
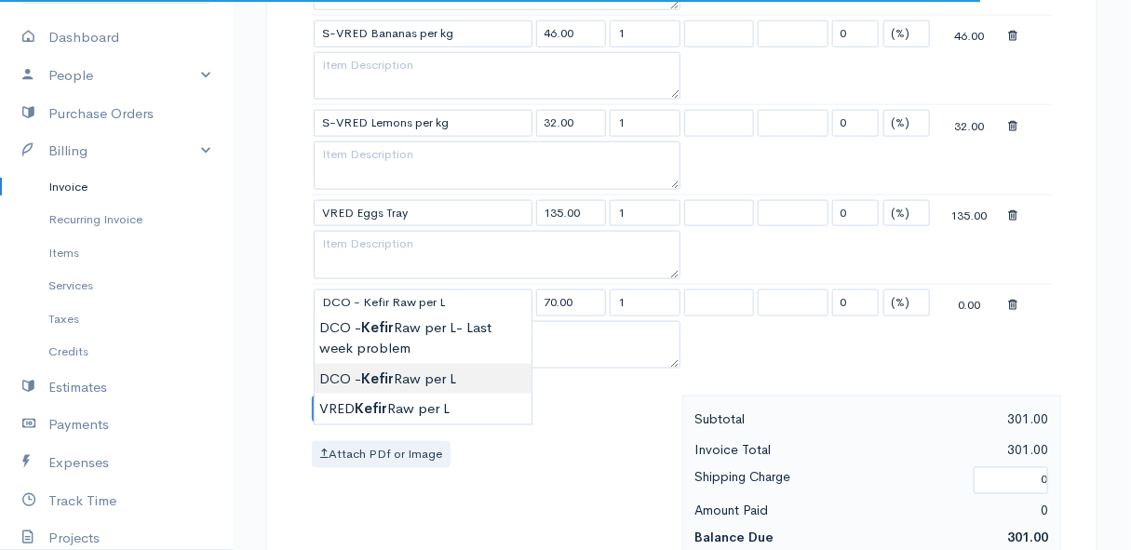
click at [373, 381] on body "Mamma Chicken Upgrade Dashboard People Clients Vendors Staff Users Purchase Ord…" at bounding box center [565, 223] width 1131 height 1968
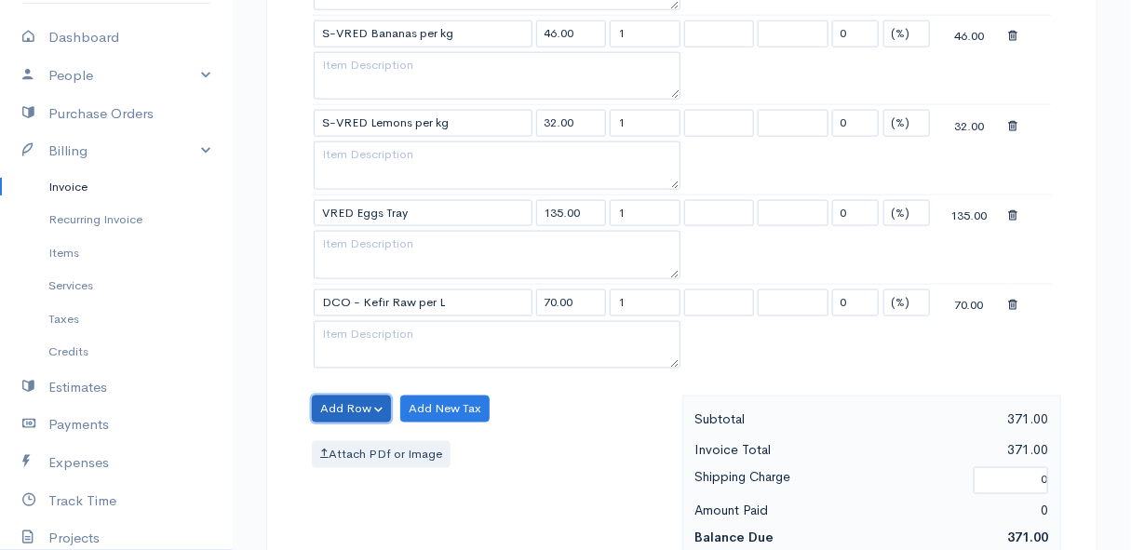
click at [352, 401] on button "Add Row" at bounding box center [351, 409] width 79 height 27
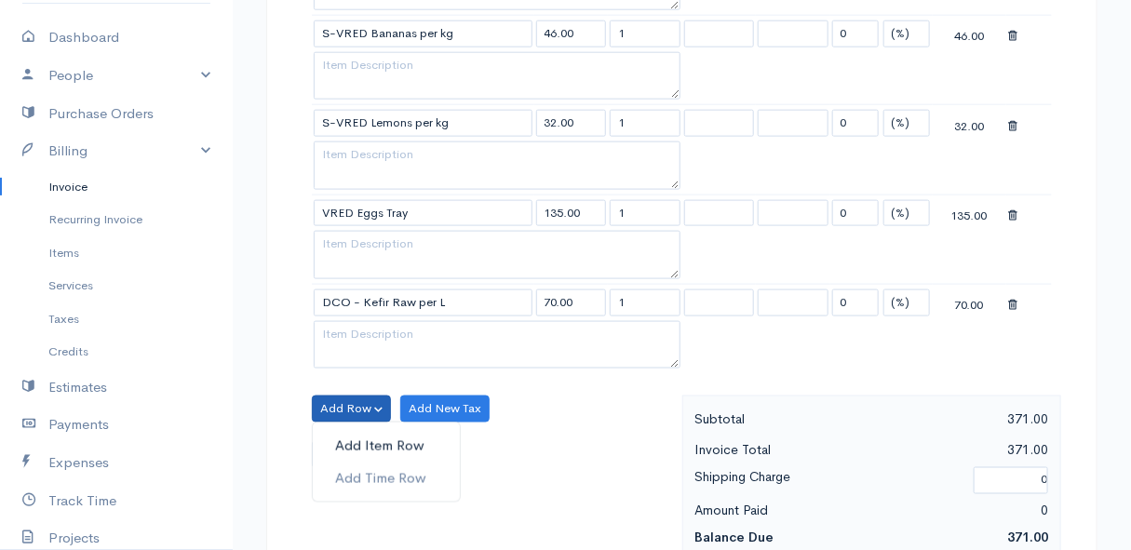
click at [354, 437] on link "Add Item Row" at bounding box center [386, 446] width 147 height 33
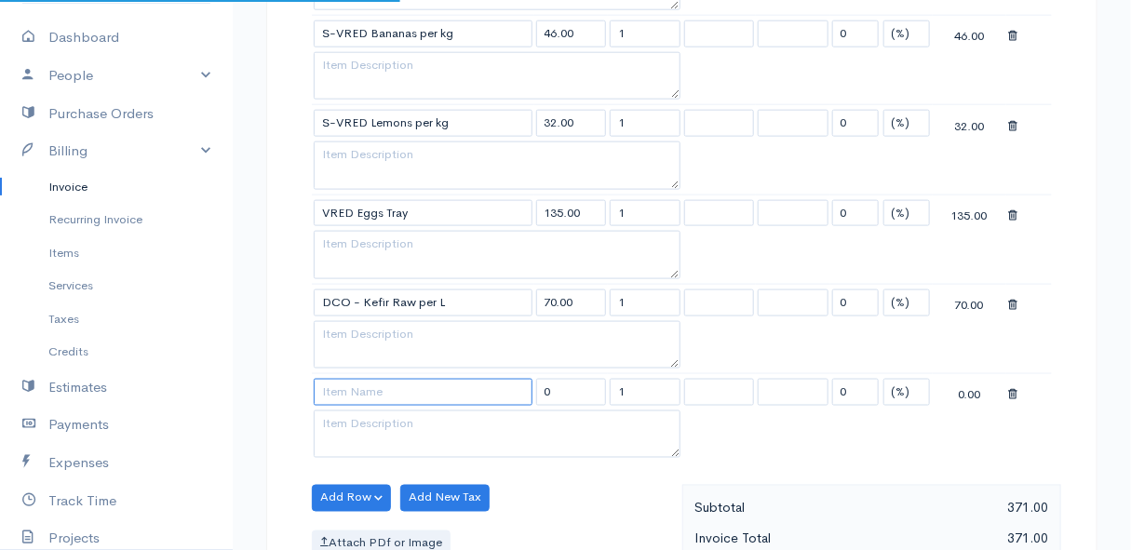
click at [344, 392] on input at bounding box center [423, 392] width 219 height 27
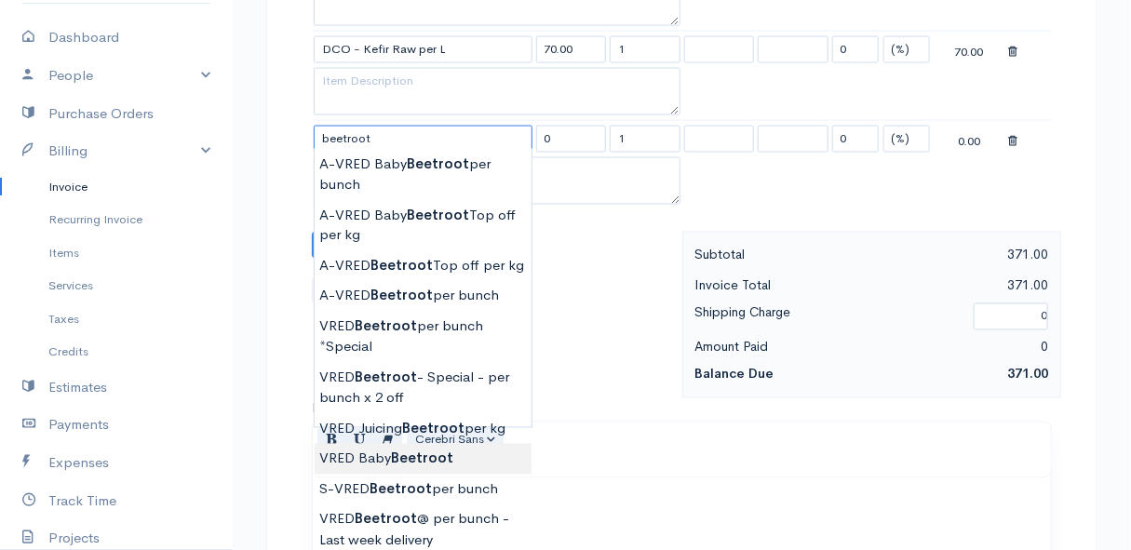
scroll to position [1099, 0]
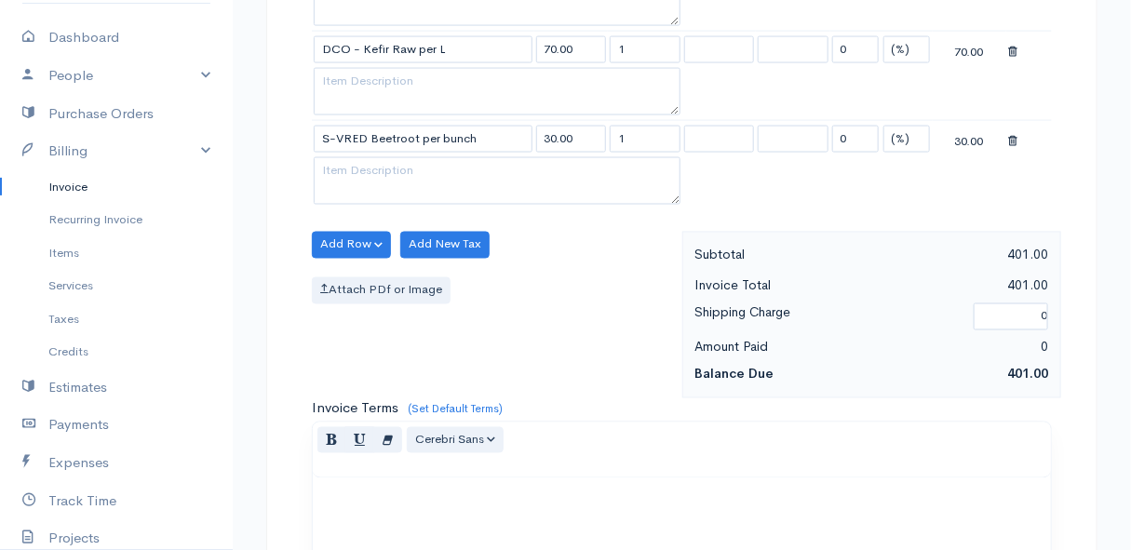
scroll to position [931, 0]
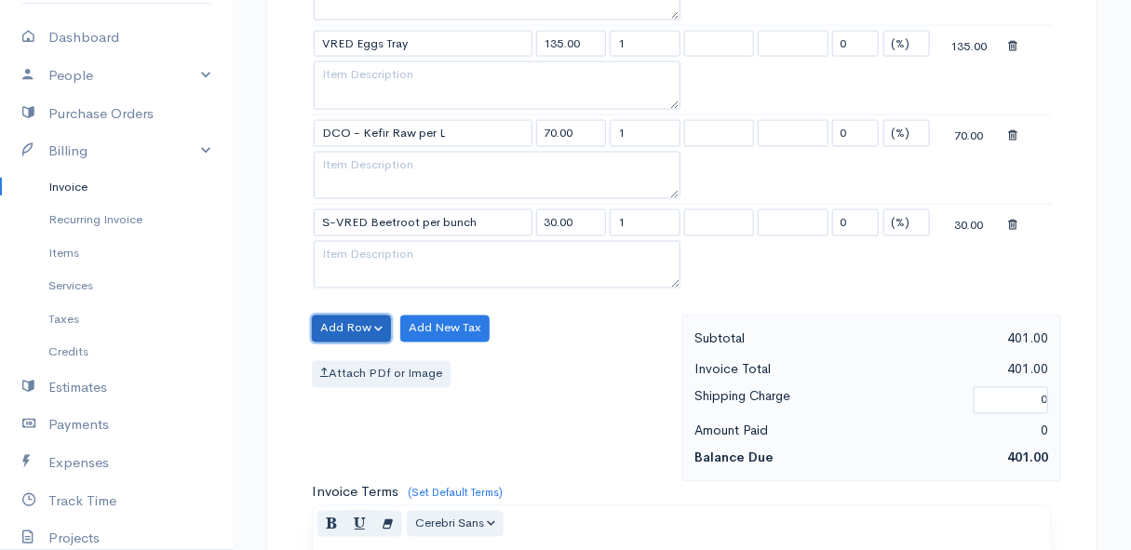
click at [339, 317] on button "Add Row" at bounding box center [351, 329] width 79 height 27
click at [350, 354] on link "Add Item Row" at bounding box center [386, 366] width 147 height 33
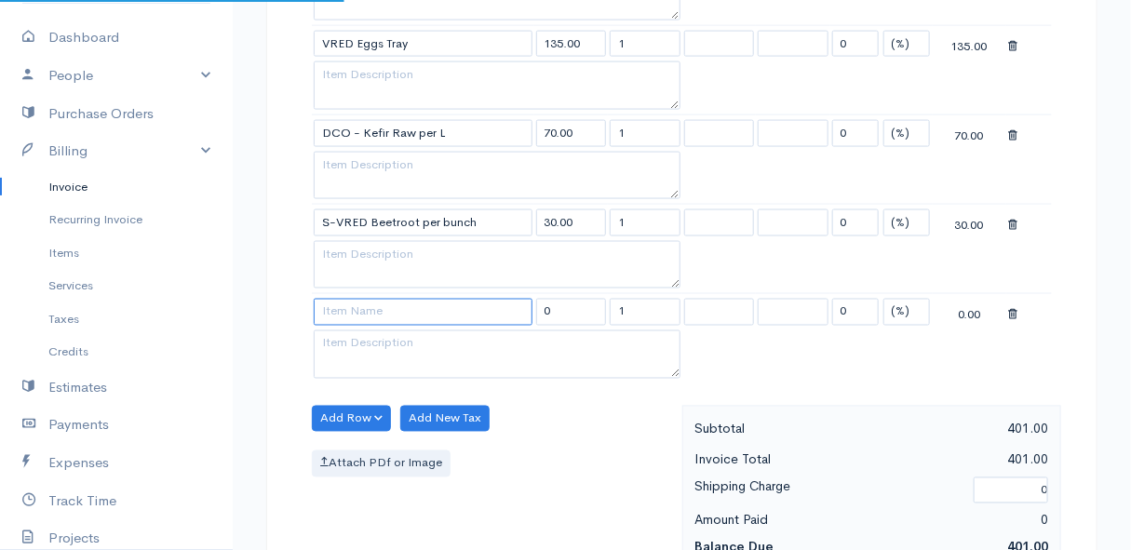
click at [348, 312] on input at bounding box center [423, 312] width 219 height 27
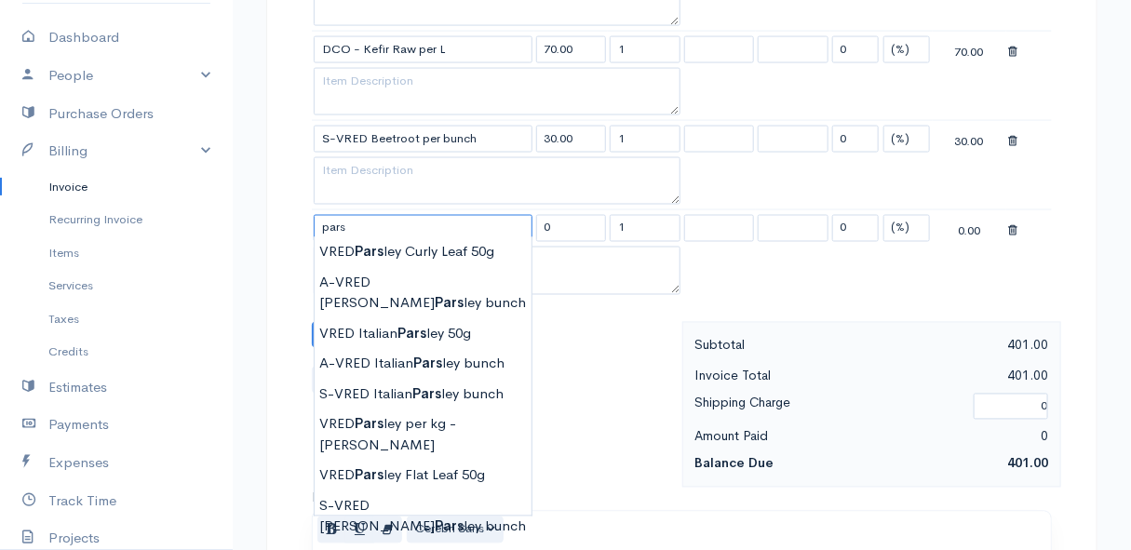
scroll to position [1099, 0]
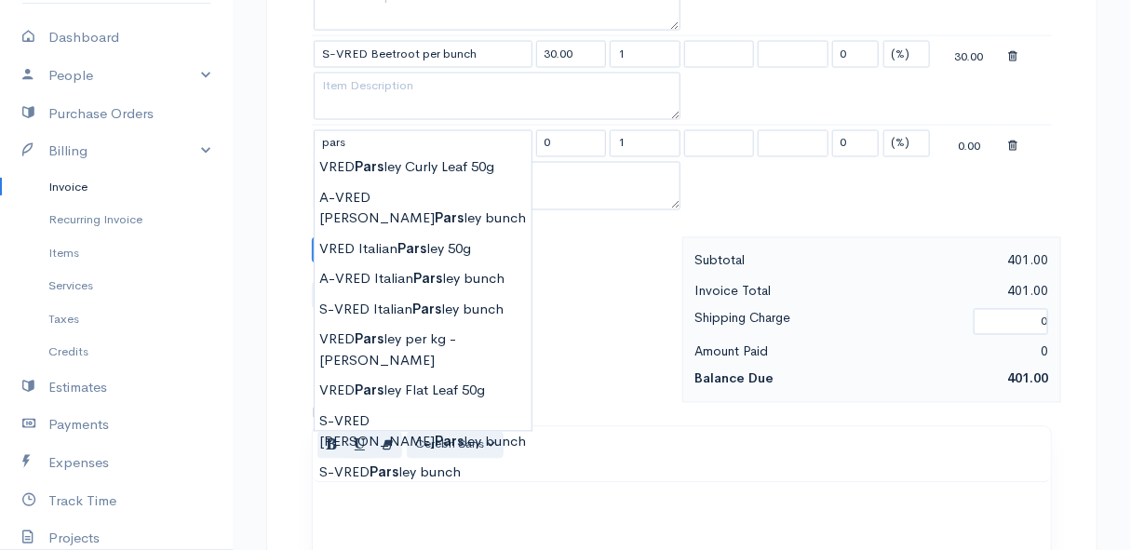
click at [1012, 142] on icon at bounding box center [1012, 147] width 9 height 13
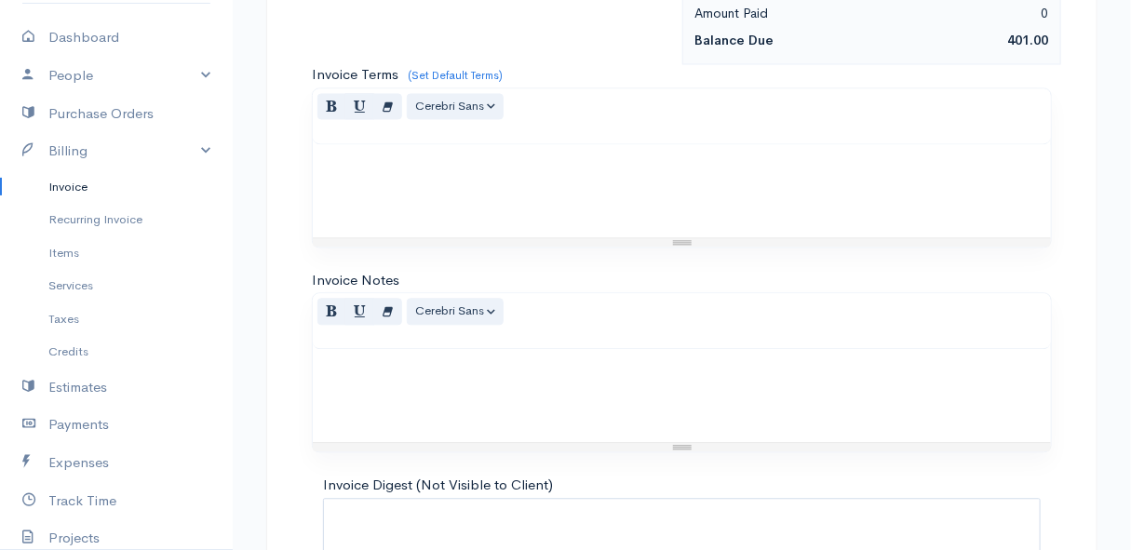
scroll to position [1505, 0]
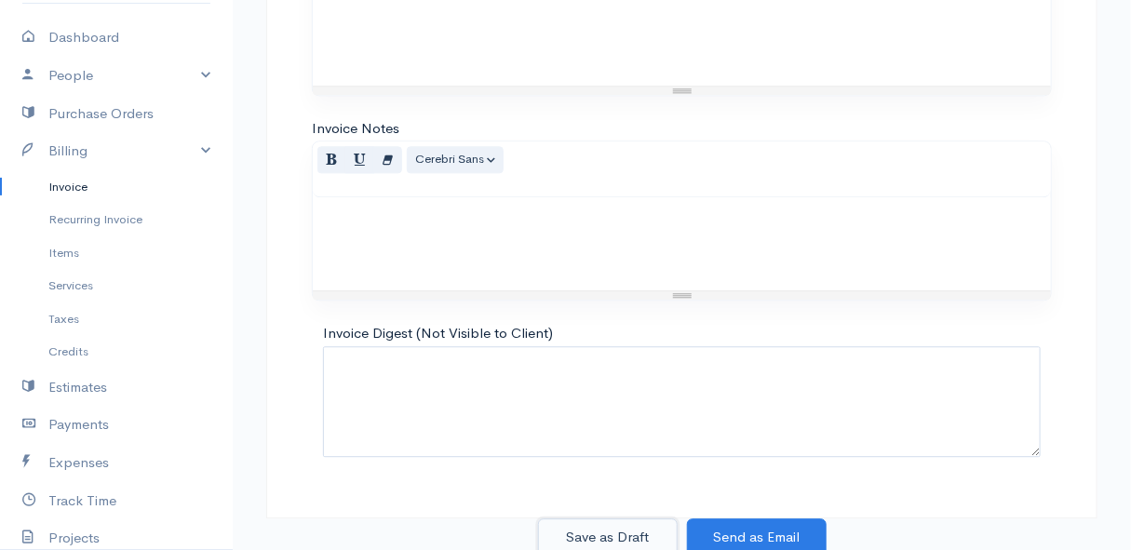
click at [595, 534] on button "Save as Draft" at bounding box center [608, 538] width 140 height 38
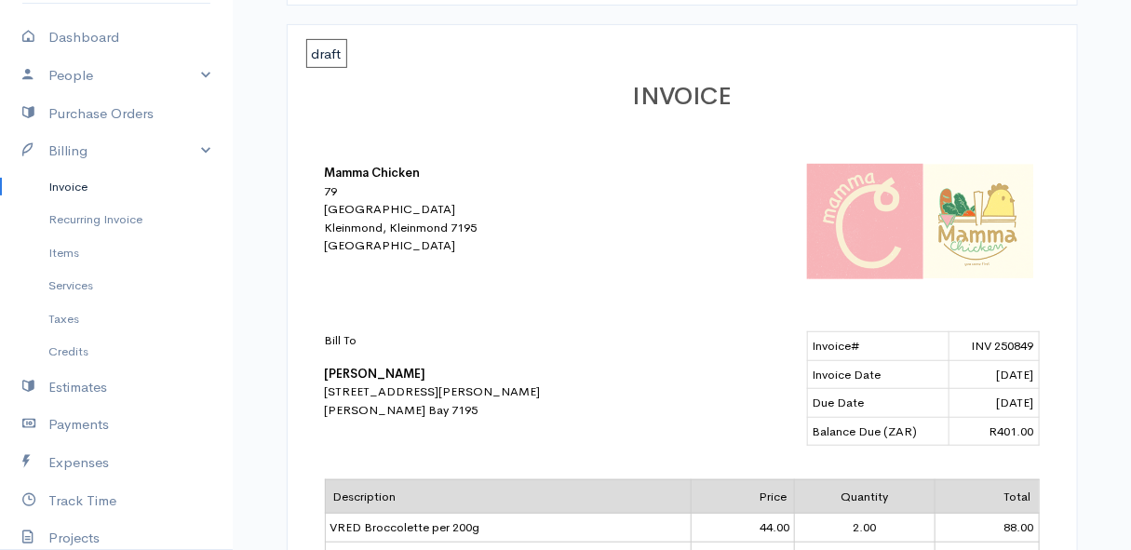
scroll to position [507, 0]
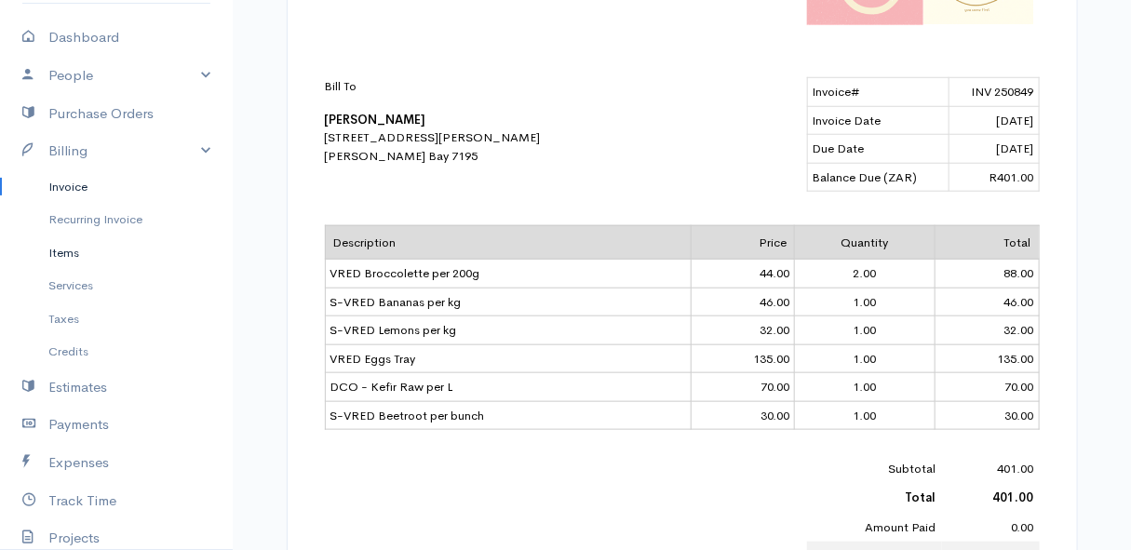
click at [68, 250] on link "Items" at bounding box center [116, 253] width 233 height 34
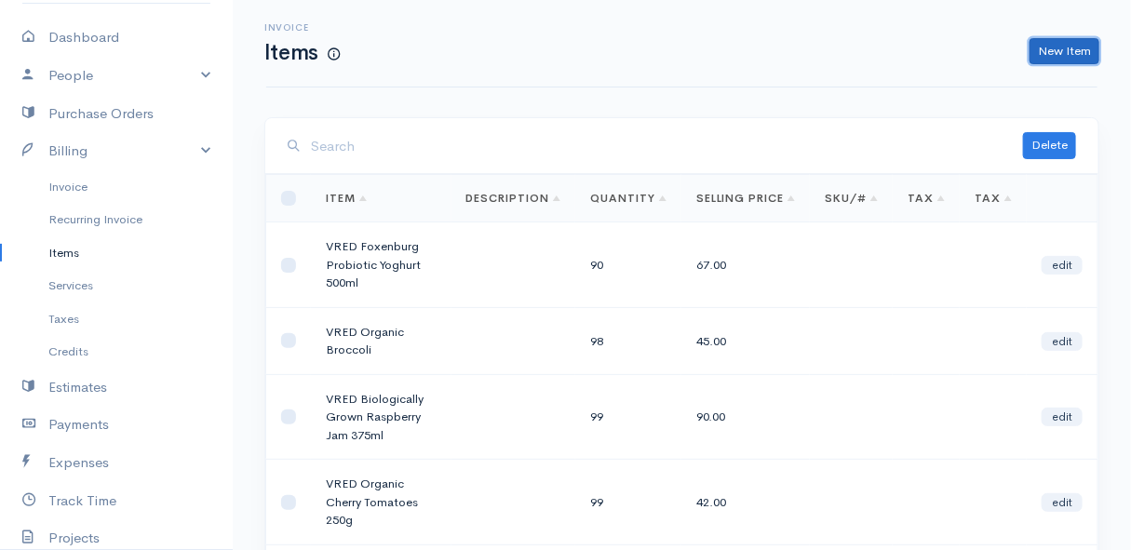
click at [1064, 52] on link "New Item" at bounding box center [1065, 51] width 70 height 27
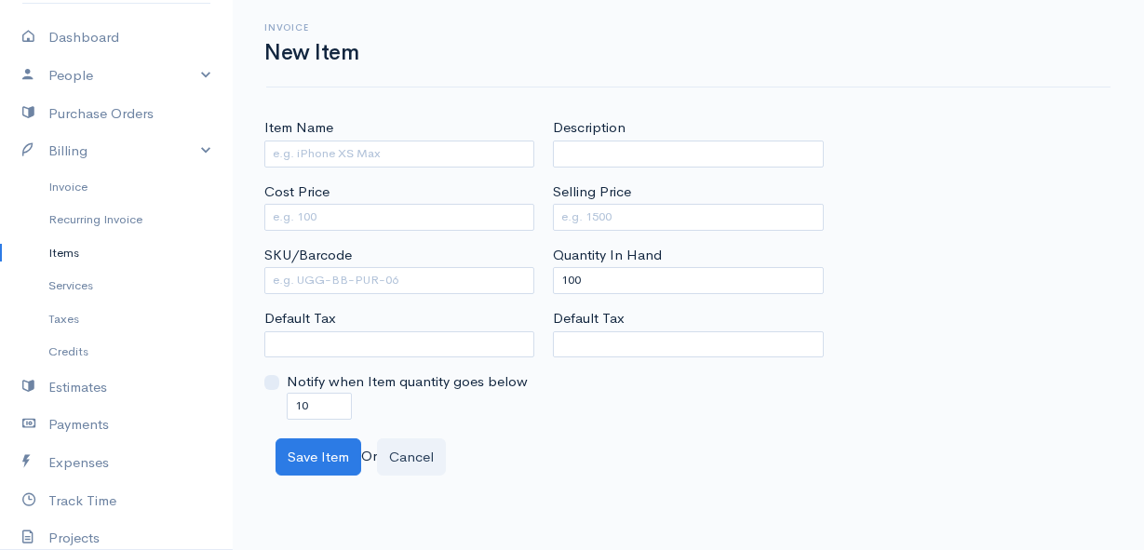
click at [65, 251] on link "Items" at bounding box center [116, 253] width 233 height 34
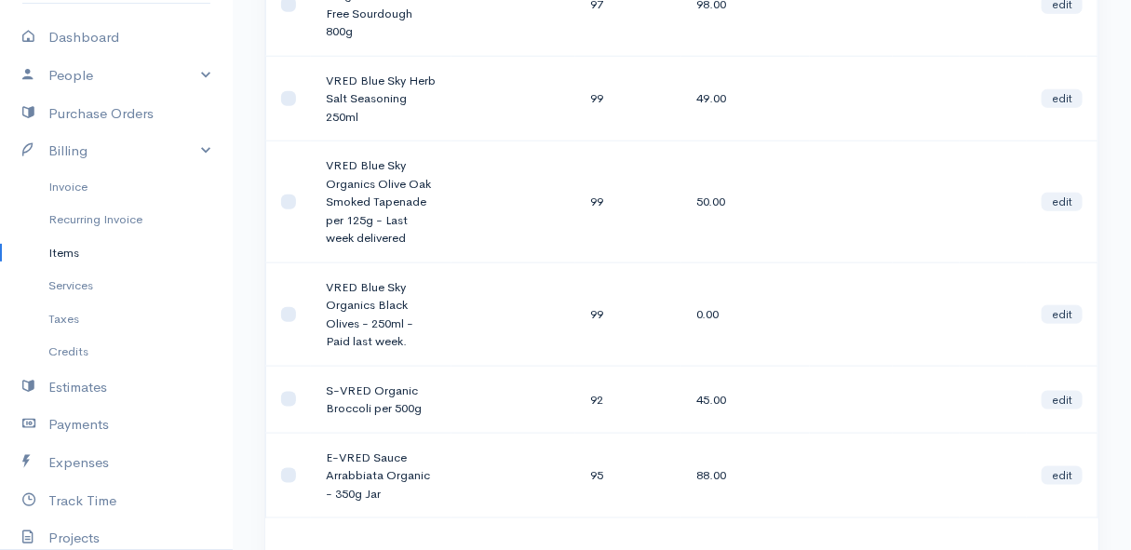
scroll to position [677, 0]
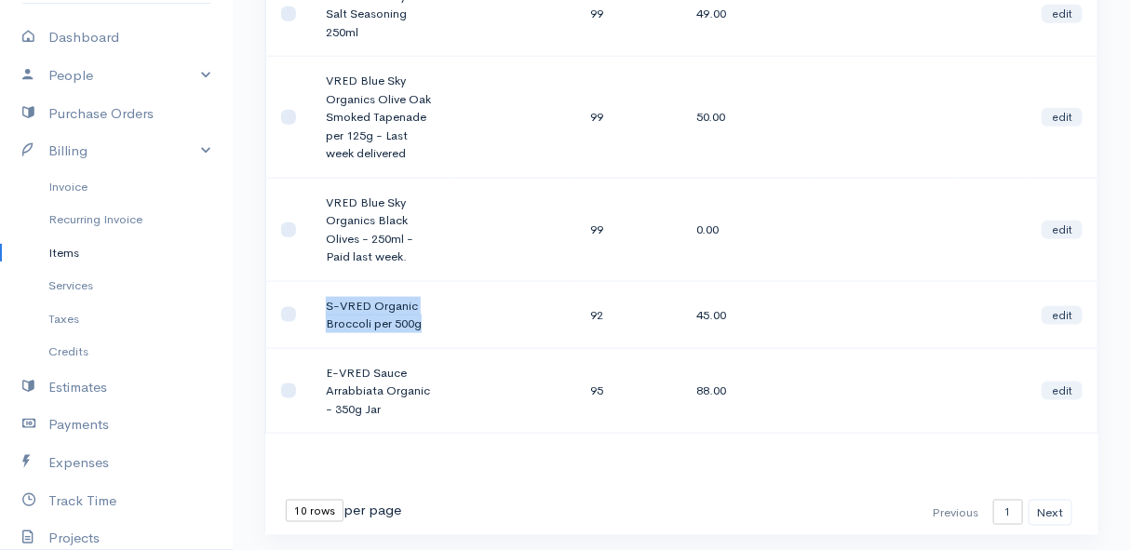
drag, startPoint x: 421, startPoint y: 320, endPoint x: 319, endPoint y: 302, distance: 103.2
click at [319, 302] on td "S-VRED Organic Broccoli per 500g" at bounding box center [381, 314] width 141 height 67
drag, startPoint x: 319, startPoint y: 302, endPoint x: 342, endPoint y: 309, distance: 23.6
copy td "S-VRED Organic Broccoli per 500g"
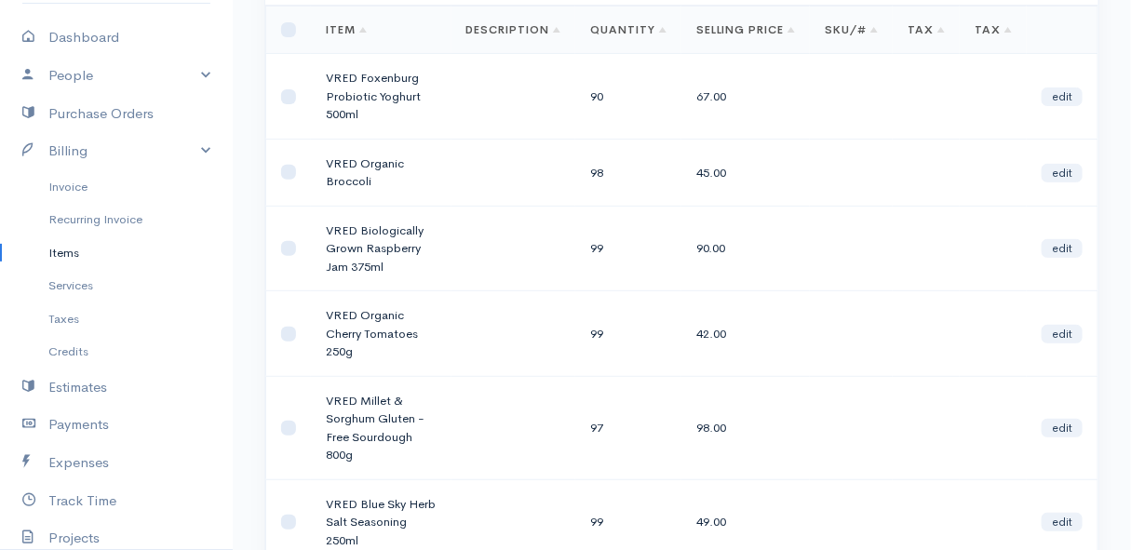
scroll to position [0, 0]
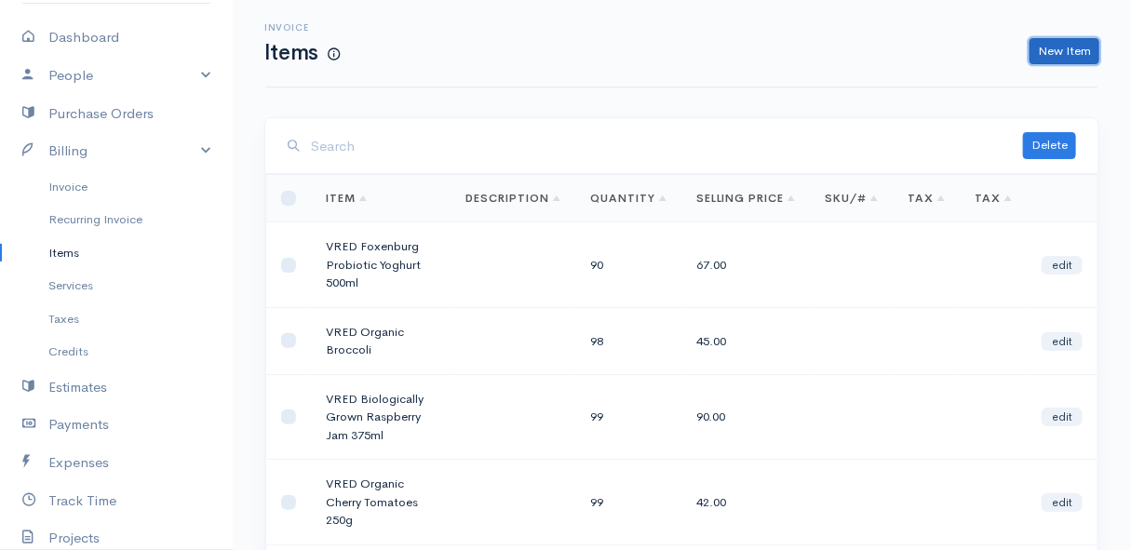
click at [1078, 41] on link "New Item" at bounding box center [1065, 51] width 70 height 27
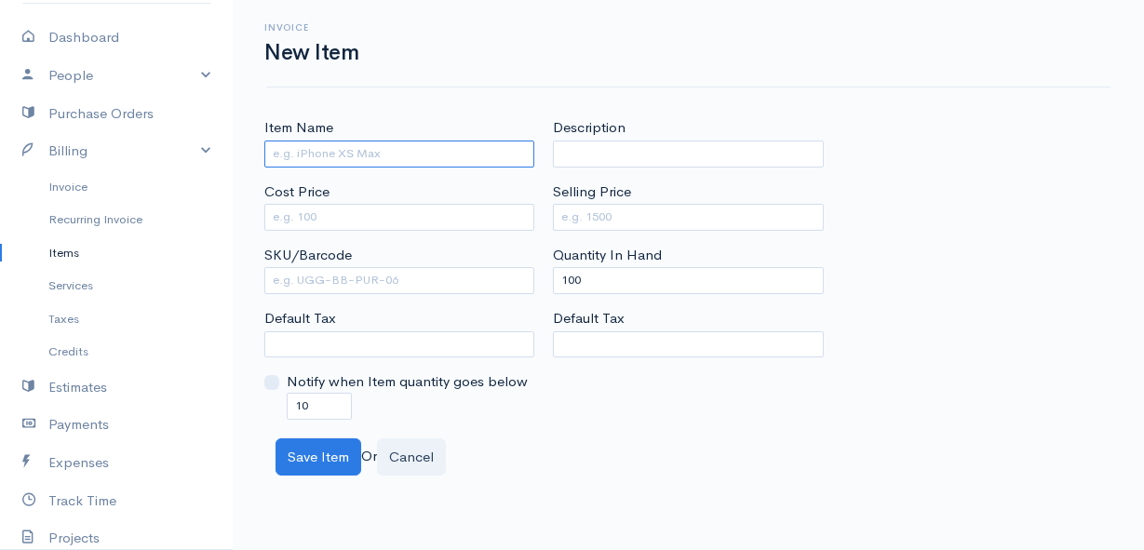
click at [331, 147] on input "Item Name" at bounding box center [399, 154] width 270 height 27
paste input "S-VRED Organic Broccoli per 500g"
click at [328, 152] on input "S-VRED" at bounding box center [399, 154] width 270 height 27
paste input "Parsnips"
click at [380, 222] on input "Cost Price" at bounding box center [399, 217] width 270 height 27
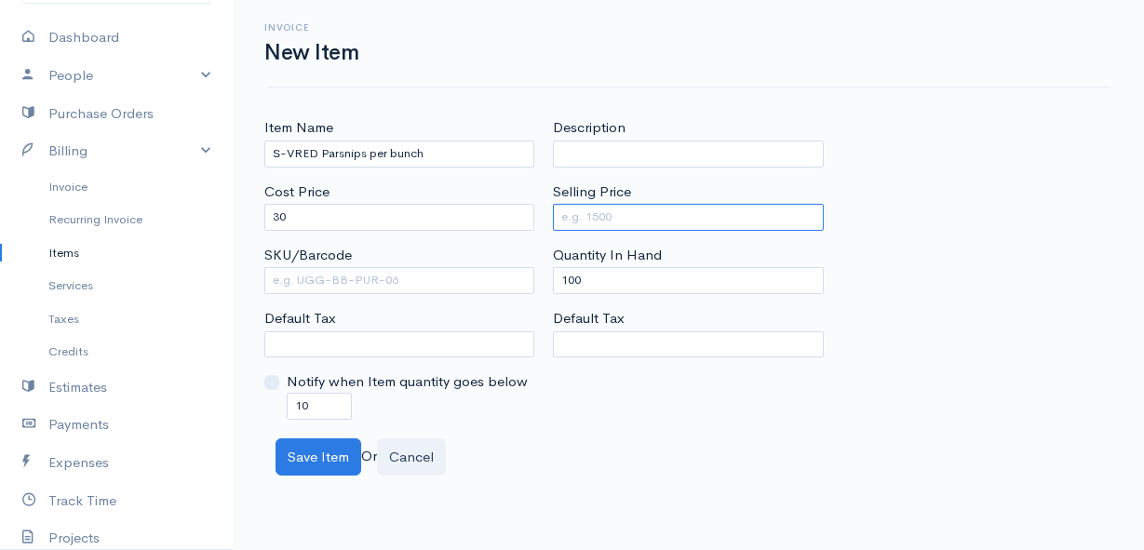
click at [613, 213] on input "Selling Price" at bounding box center [688, 217] width 270 height 27
click at [615, 456] on div "Save Item Or Cancel" at bounding box center [688, 457] width 844 height 38
click at [303, 453] on button "Save Item" at bounding box center [319, 457] width 86 height 38
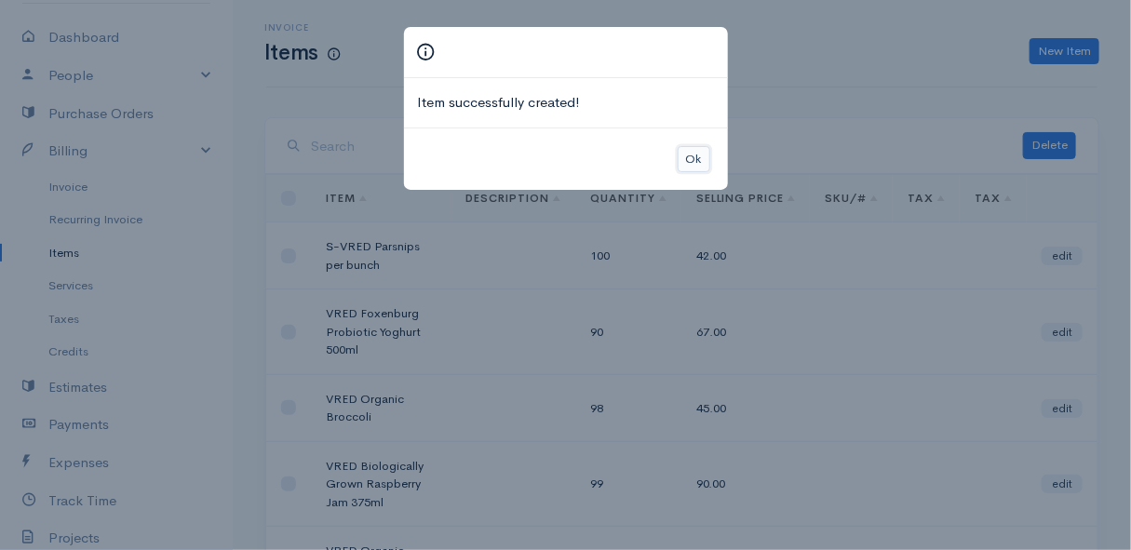
click at [694, 157] on button "Ok" at bounding box center [694, 159] width 33 height 27
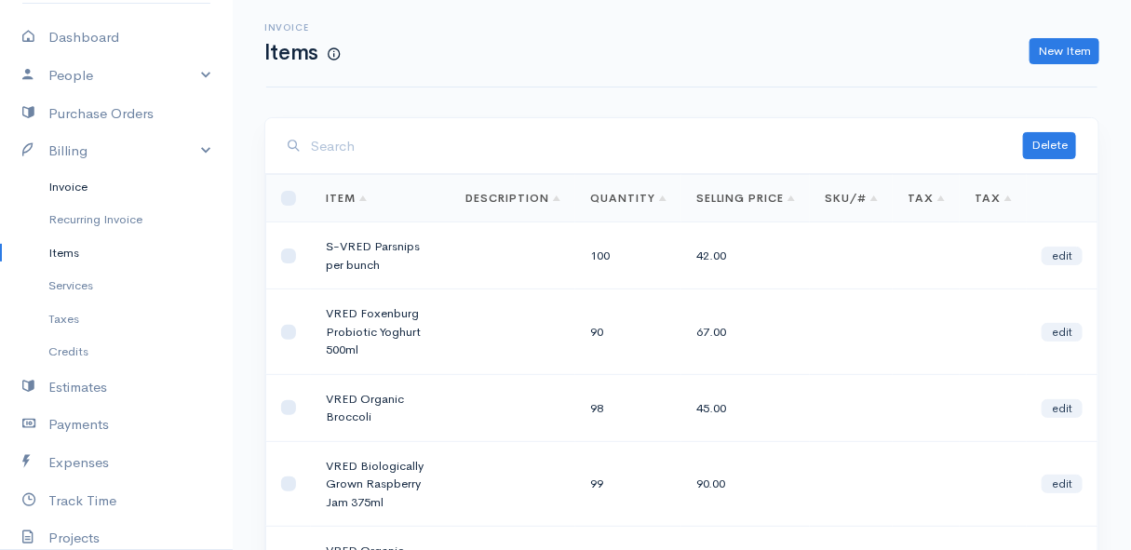
click at [55, 178] on link "Invoice" at bounding box center [116, 187] width 233 height 34
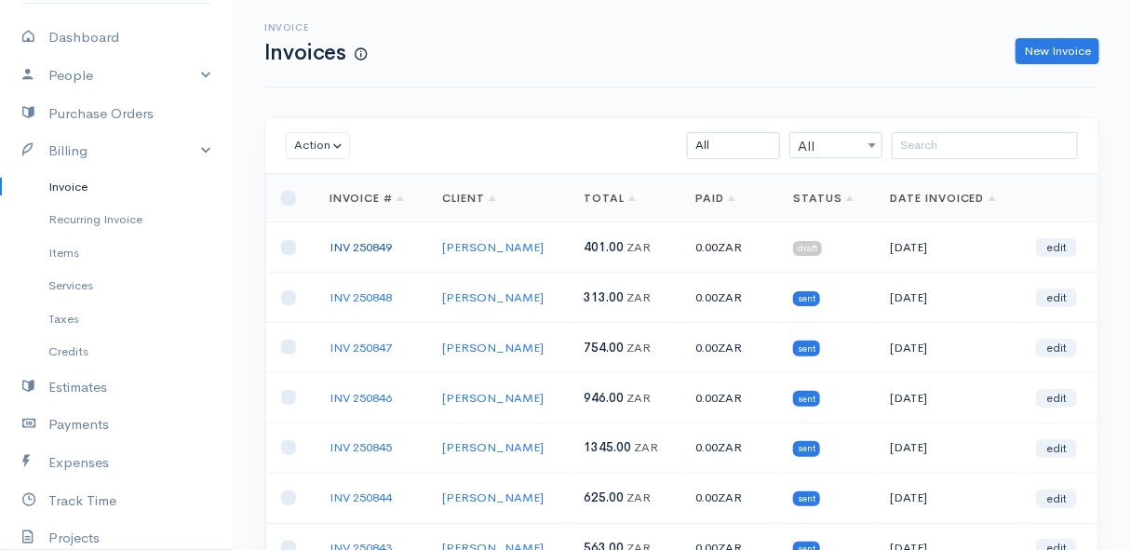
click at [363, 245] on link "INV 250849" at bounding box center [361, 247] width 62 height 16
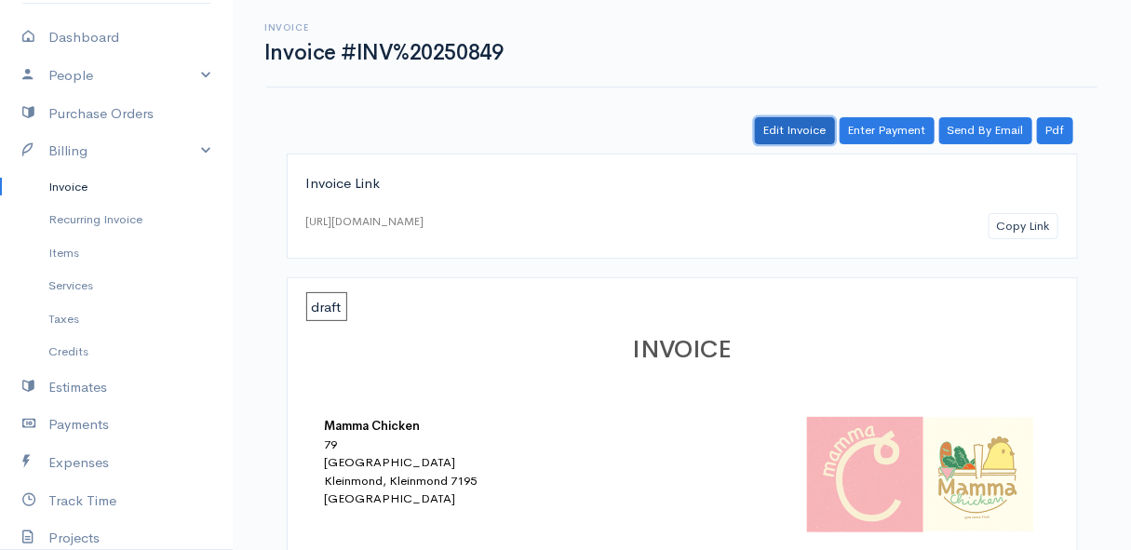
click at [791, 133] on link "Edit Invoice" at bounding box center [795, 130] width 80 height 27
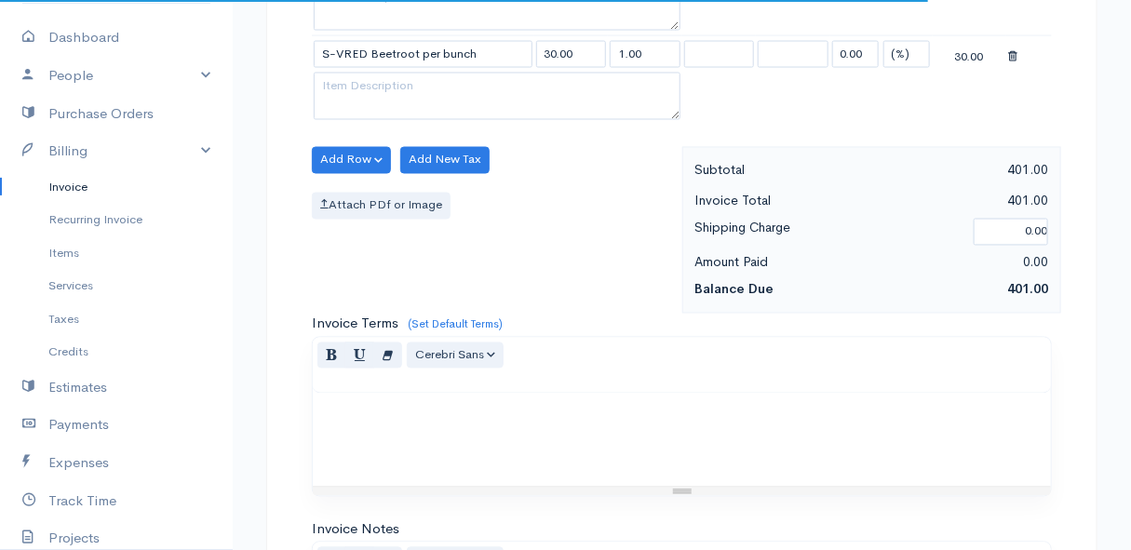
scroll to position [1015, 0]
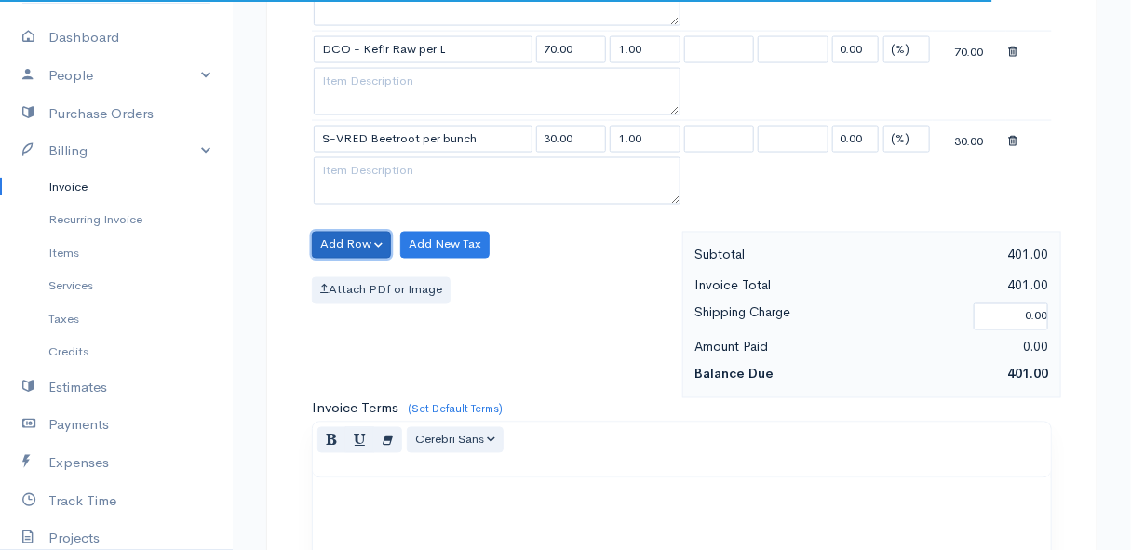
click at [357, 232] on button "Add Row" at bounding box center [351, 245] width 79 height 27
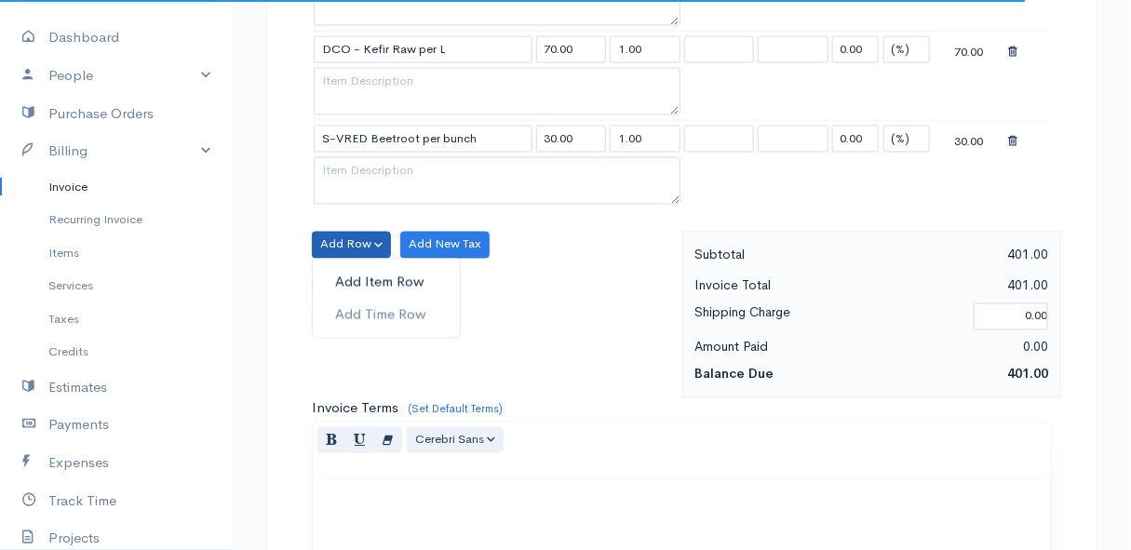
click at [357, 274] on link "Add Item Row" at bounding box center [386, 282] width 147 height 33
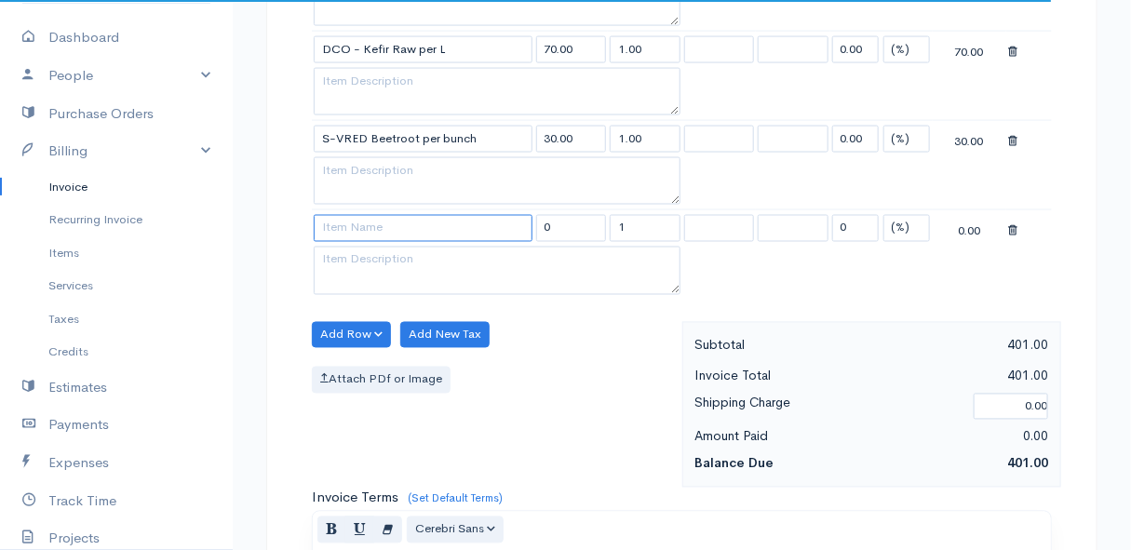
click at [359, 227] on input at bounding box center [423, 228] width 219 height 27
click at [370, 244] on body "Mamma Chicken Upgrade Dashboard People Clients Vendors Staff Users Purchase Ord…" at bounding box center [565, 58] width 1131 height 2147
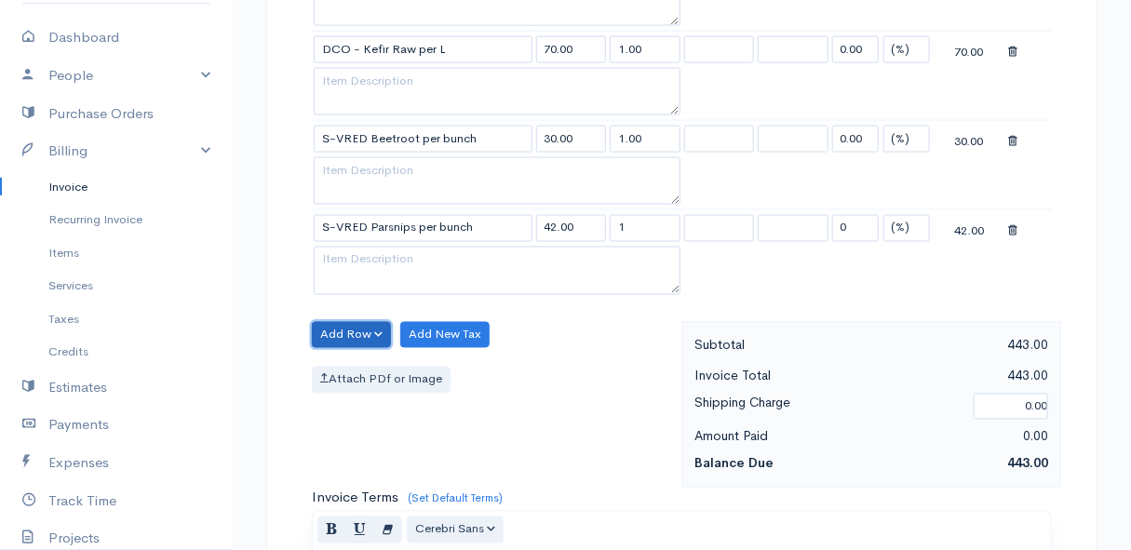
click at [341, 328] on button "Add Row" at bounding box center [351, 335] width 79 height 27
click at [351, 358] on link "Add Item Row" at bounding box center [386, 373] width 147 height 33
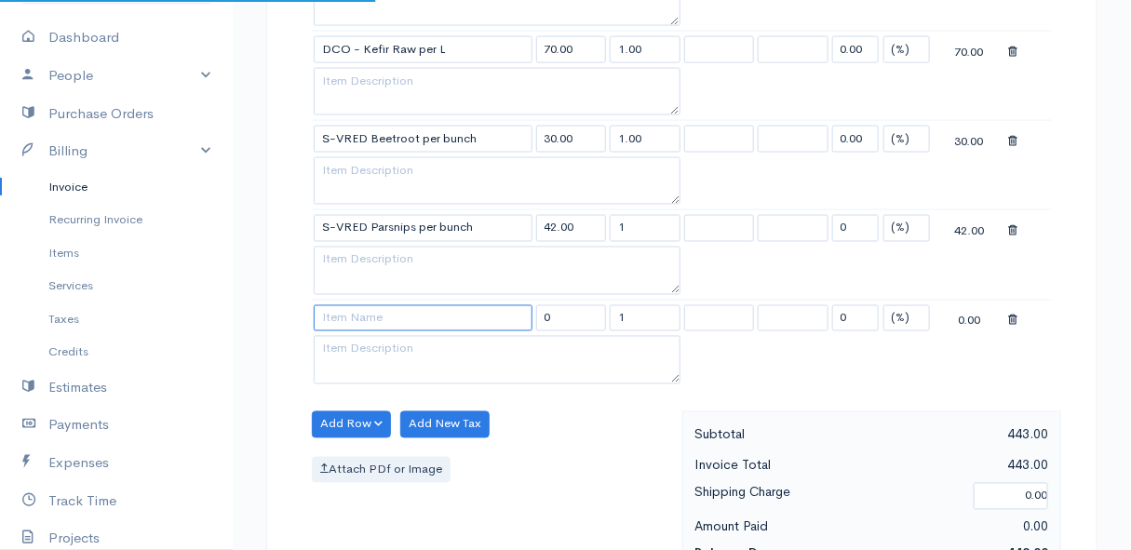
click at [349, 317] on input at bounding box center [423, 318] width 219 height 27
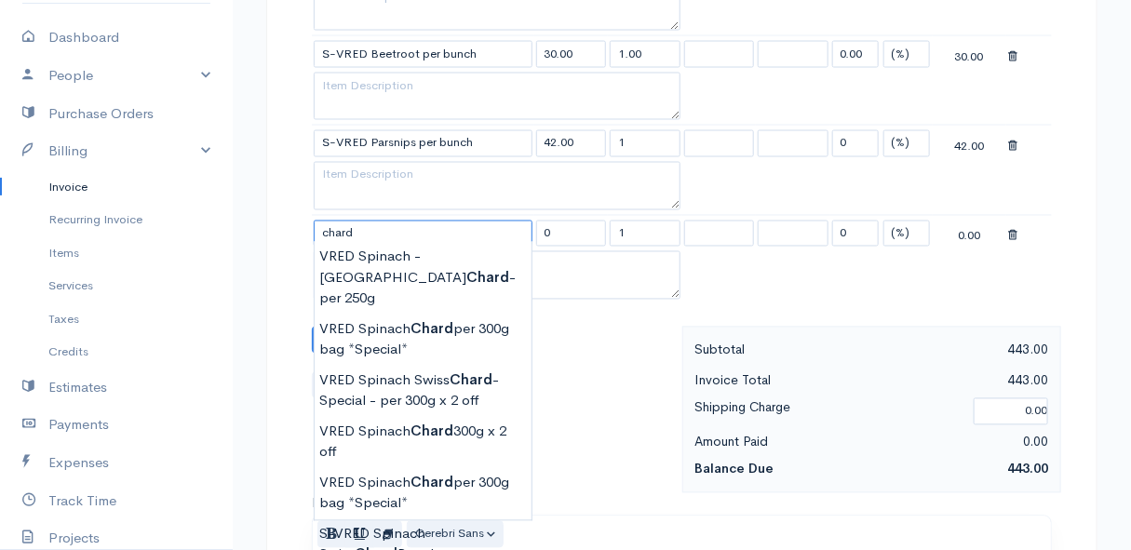
scroll to position [1184, 0]
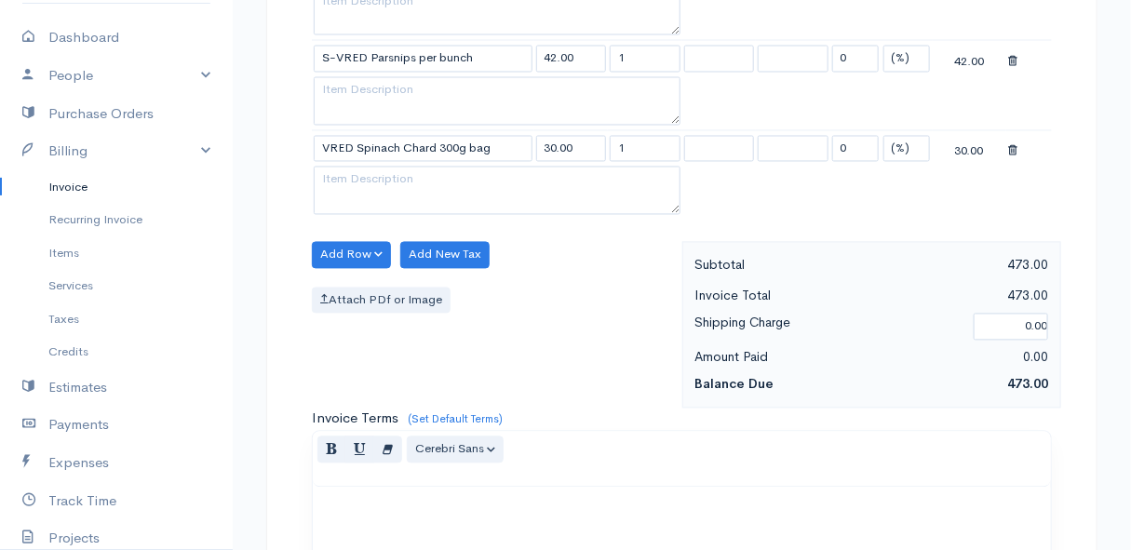
click at [353, 244] on button "Add Row" at bounding box center [351, 255] width 79 height 27
click at [354, 284] on link "Add Item Row" at bounding box center [386, 292] width 147 height 33
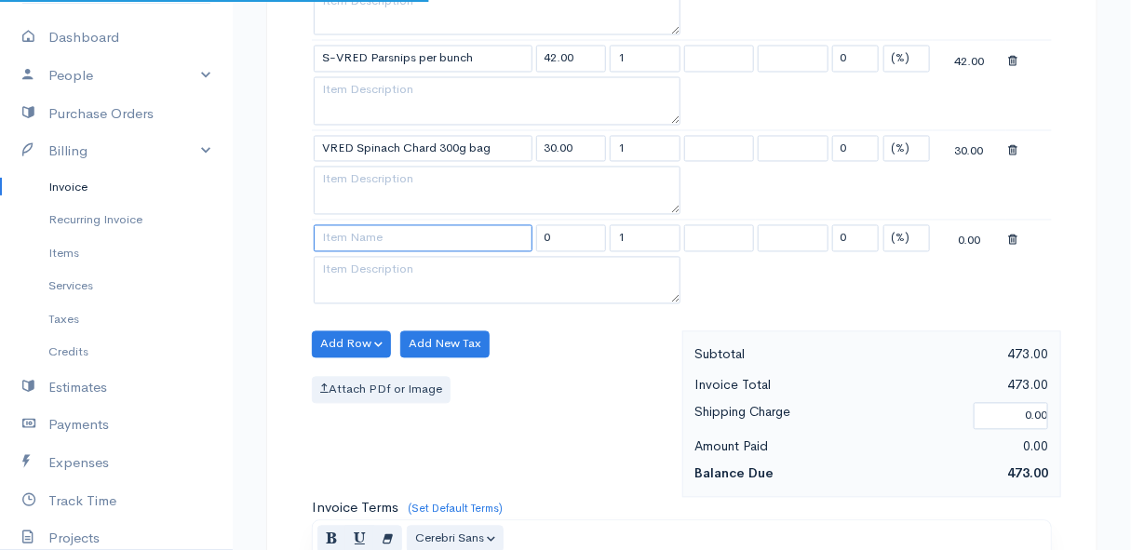
click at [354, 228] on input at bounding box center [423, 238] width 219 height 27
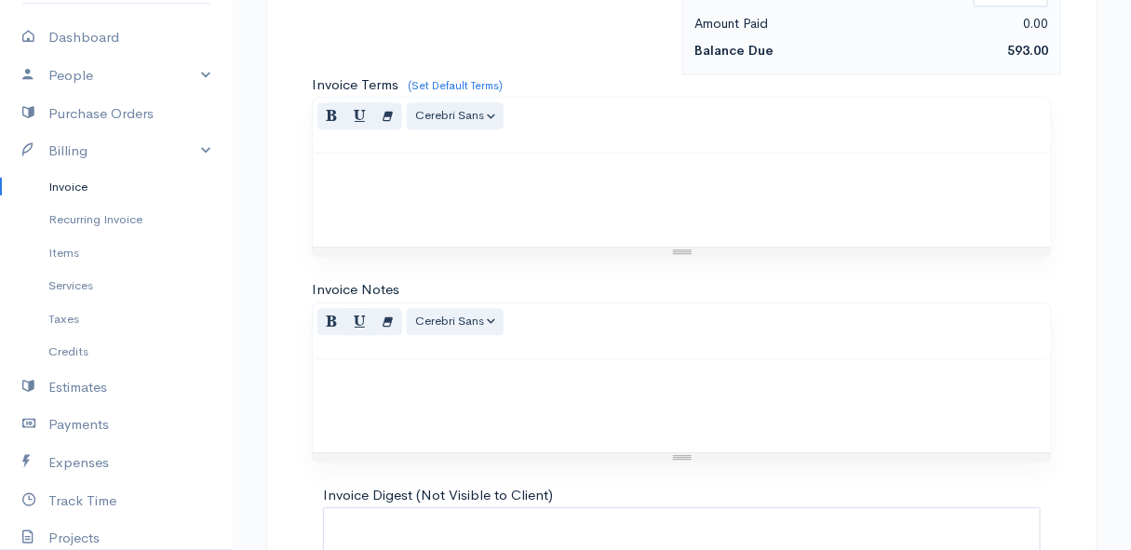
scroll to position [1768, 0]
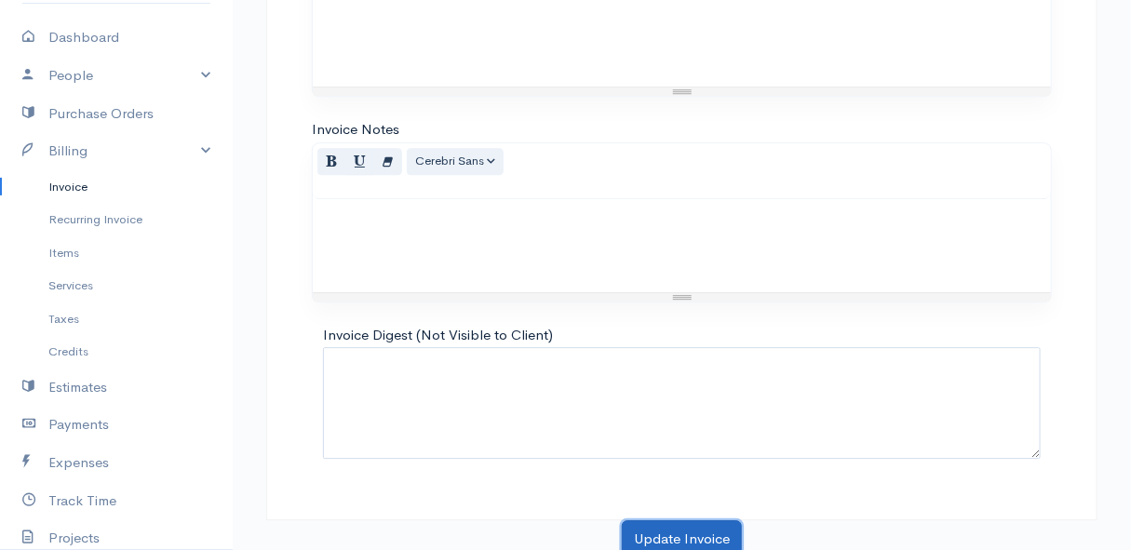
click at [667, 520] on button "Update Invoice" at bounding box center [682, 539] width 120 height 38
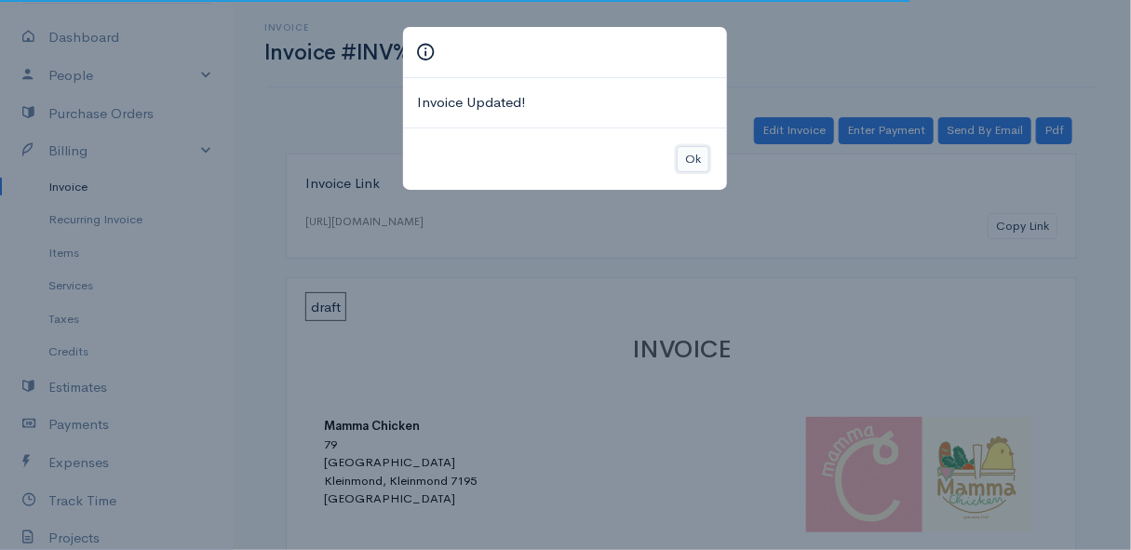
click at [701, 155] on button "Ok" at bounding box center [693, 159] width 33 height 27
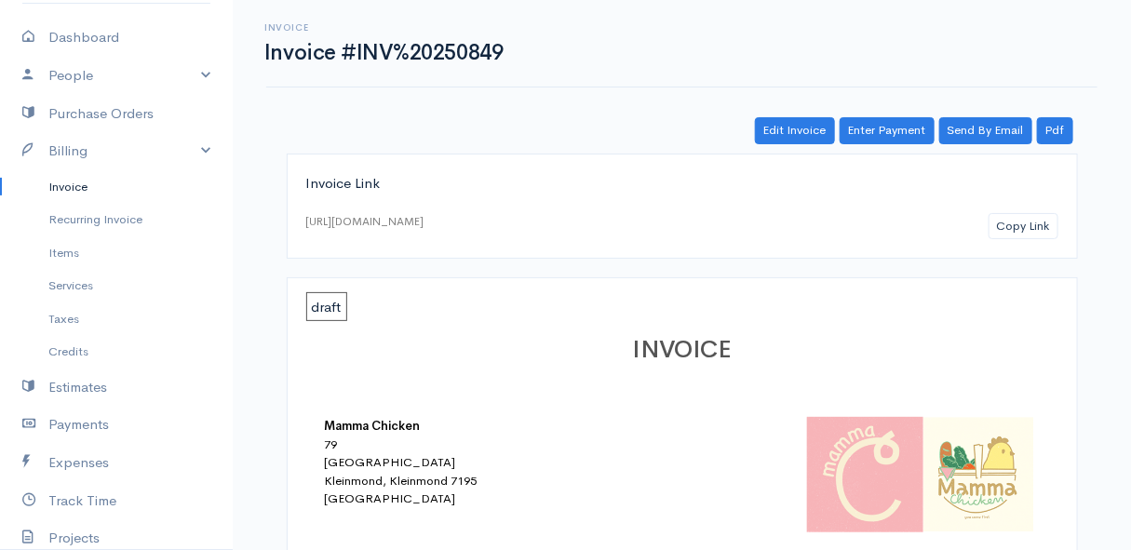
click at [76, 173] on link "Invoice" at bounding box center [116, 187] width 233 height 34
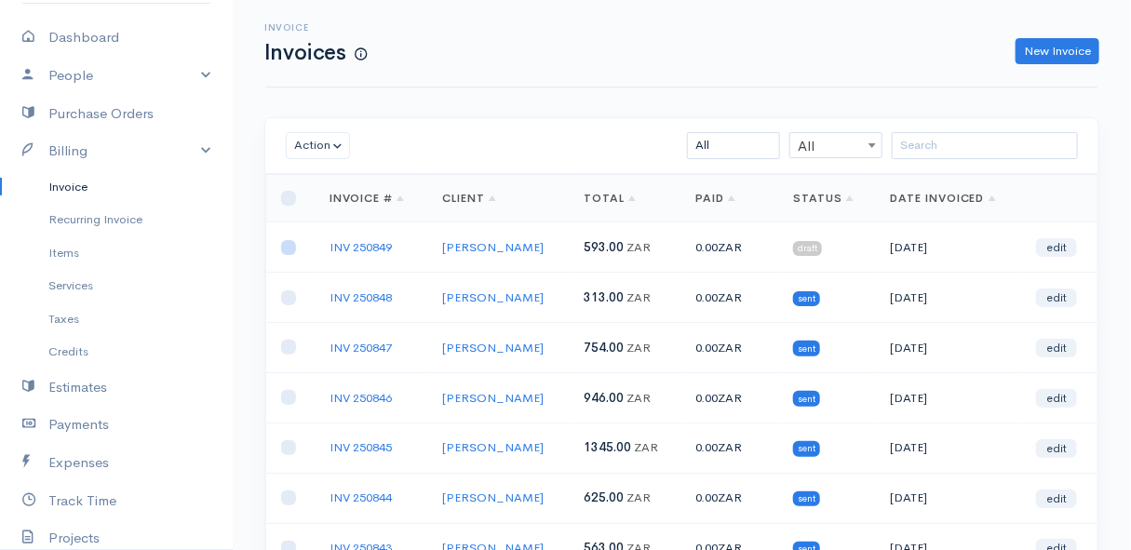
click at [290, 247] on input "checkbox" at bounding box center [288, 247] width 15 height 15
click at [314, 144] on button "Action" at bounding box center [318, 145] width 64 height 27
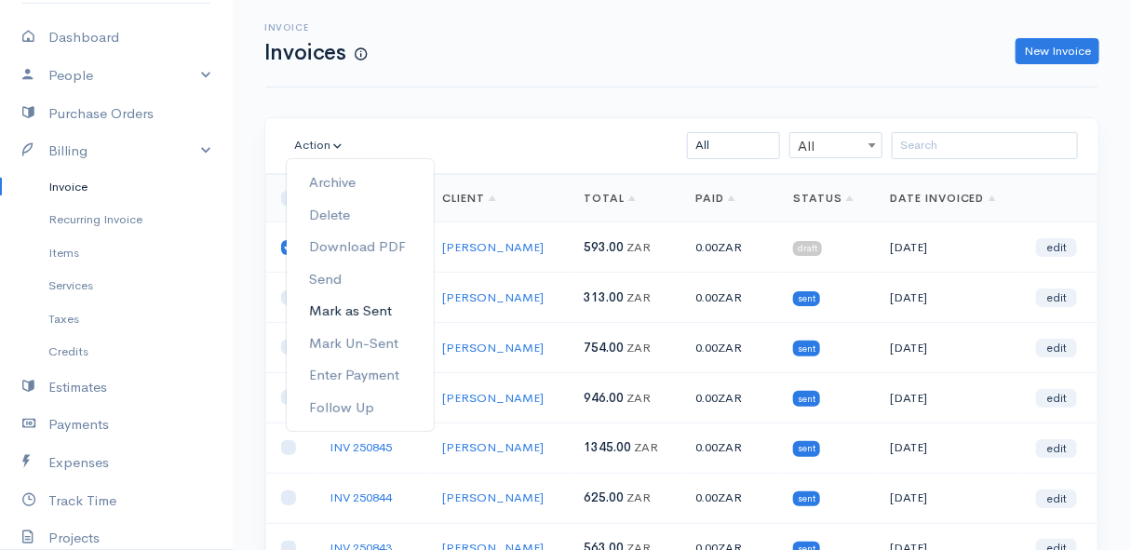
click at [362, 307] on link "Mark as Sent" at bounding box center [360, 311] width 147 height 33
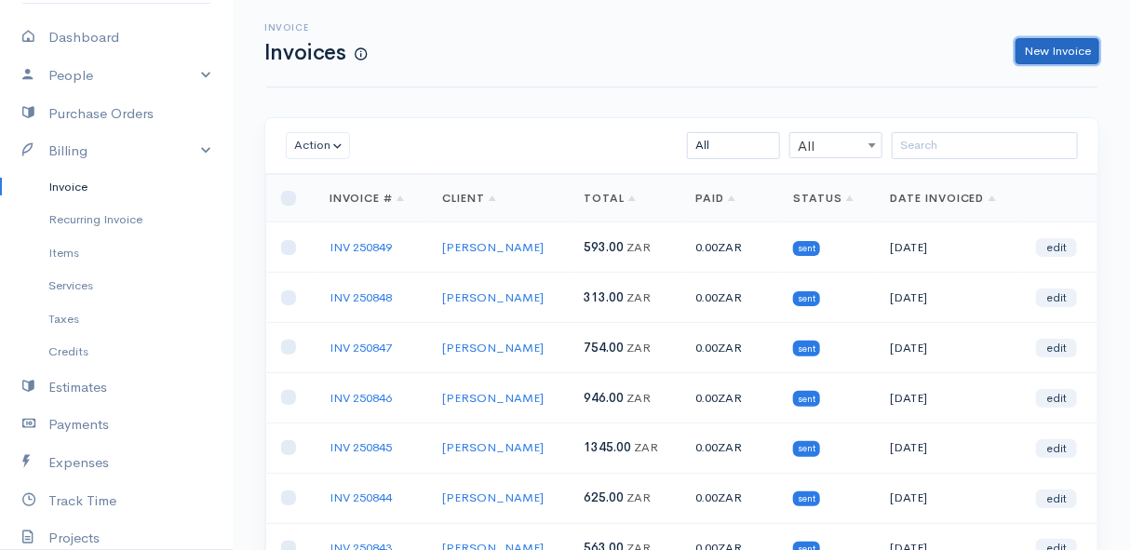
click at [1068, 50] on link "New Invoice" at bounding box center [1058, 51] width 84 height 27
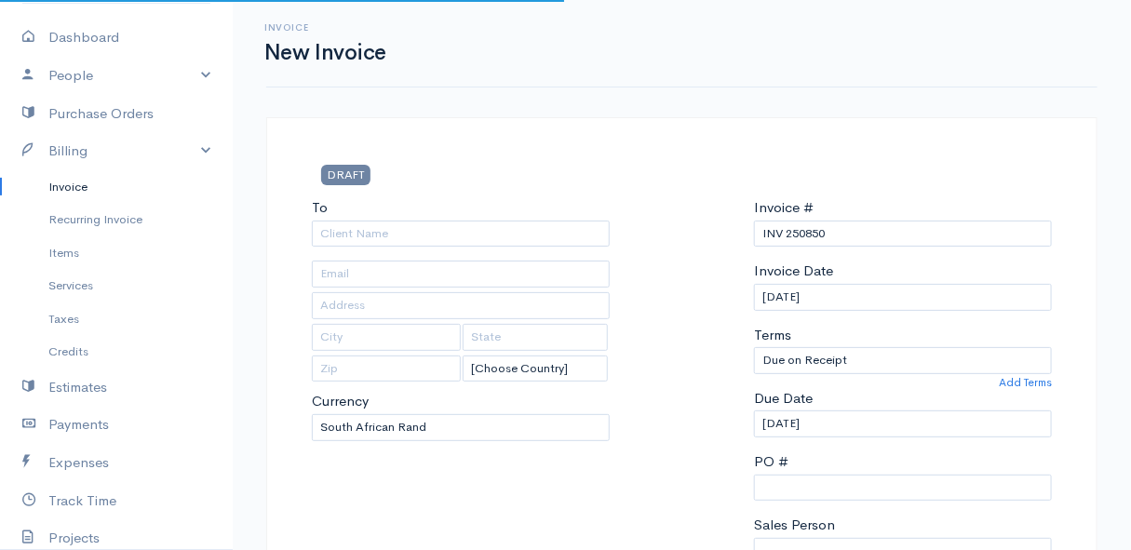
click at [413, 247] on div "To [Choose Country] [GEOGRAPHIC_DATA] [GEOGRAPHIC_DATA] [GEOGRAPHIC_DATA] [GEOG…" at bounding box center [461, 419] width 317 height 445
click at [409, 236] on input "To" at bounding box center [461, 234] width 298 height 27
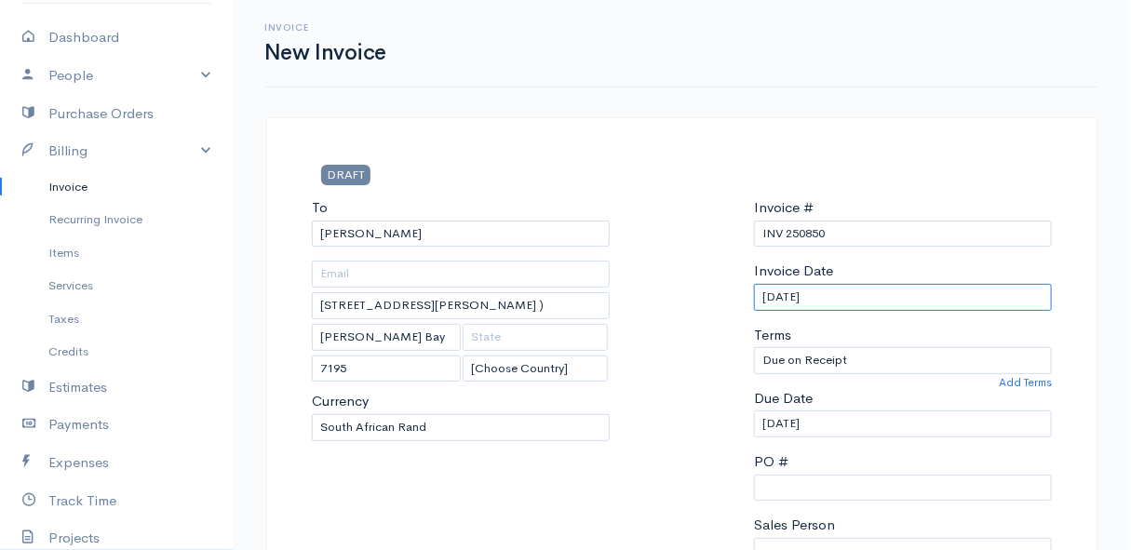
click at [850, 295] on input "[DATE]" at bounding box center [903, 297] width 298 height 27
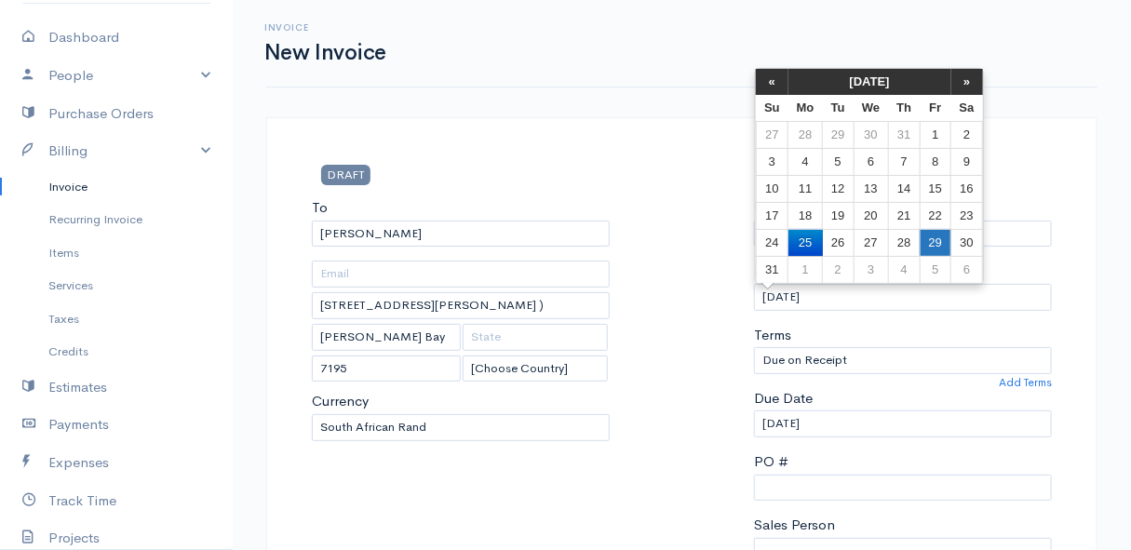
click at [942, 244] on td "29" at bounding box center [935, 242] width 31 height 27
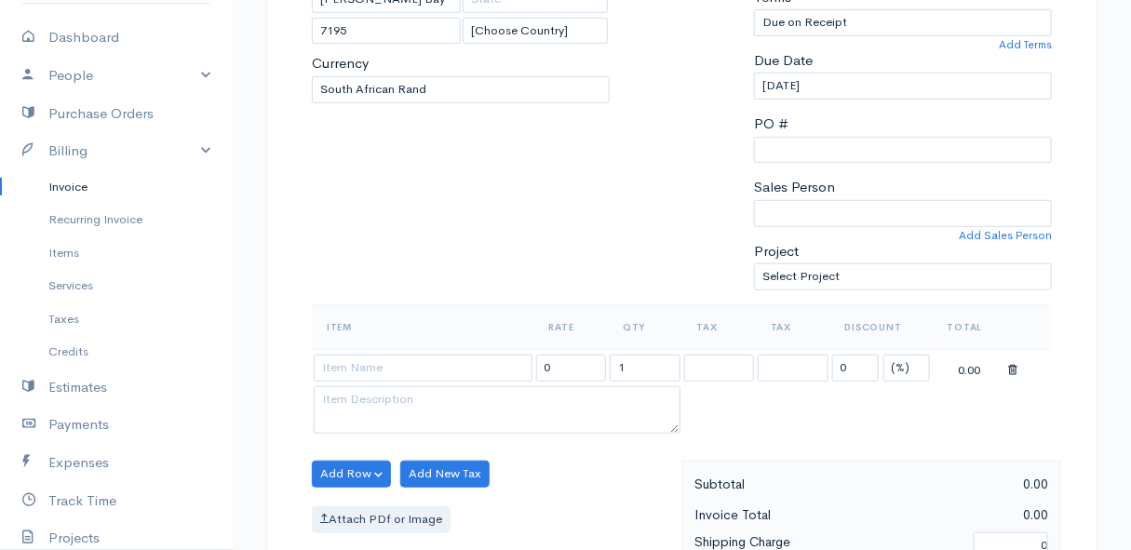
scroll to position [423, 0]
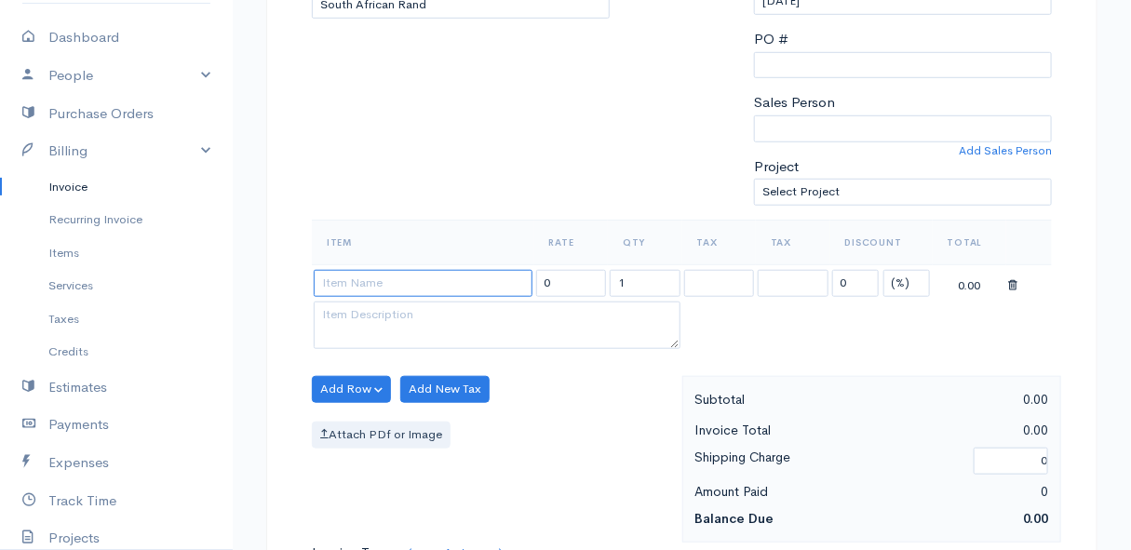
click at [355, 289] on input at bounding box center [423, 283] width 219 height 27
click at [462, 394] on body "Mamma Chicken Upgrade Dashboard People Clients Vendors Staff Users Purchase Ord…" at bounding box center [565, 382] width 1131 height 1610
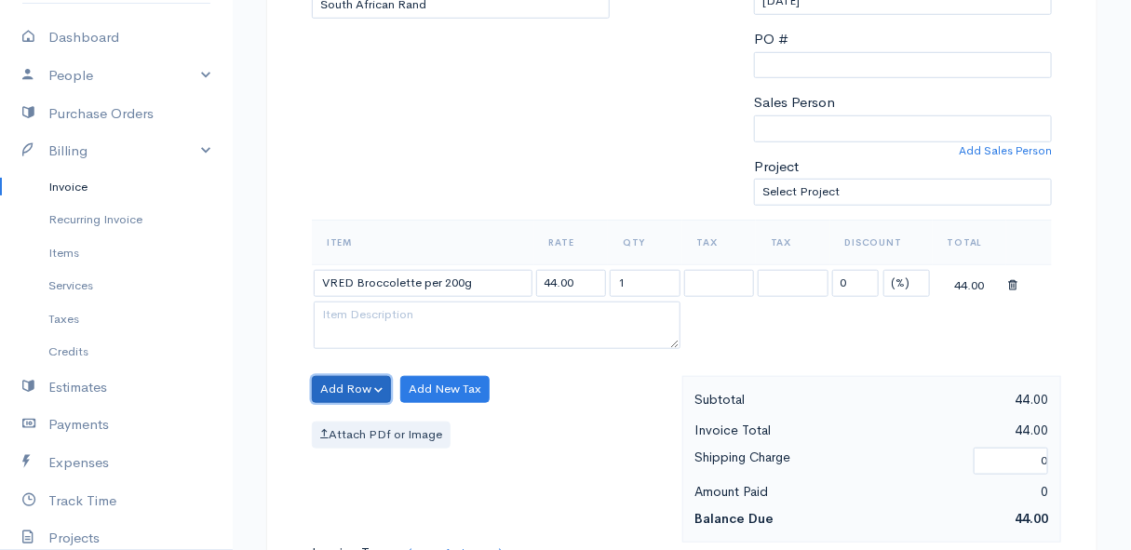
click at [349, 383] on button "Add Row" at bounding box center [351, 389] width 79 height 27
click at [357, 418] on link "Add Item Row" at bounding box center [386, 427] width 147 height 33
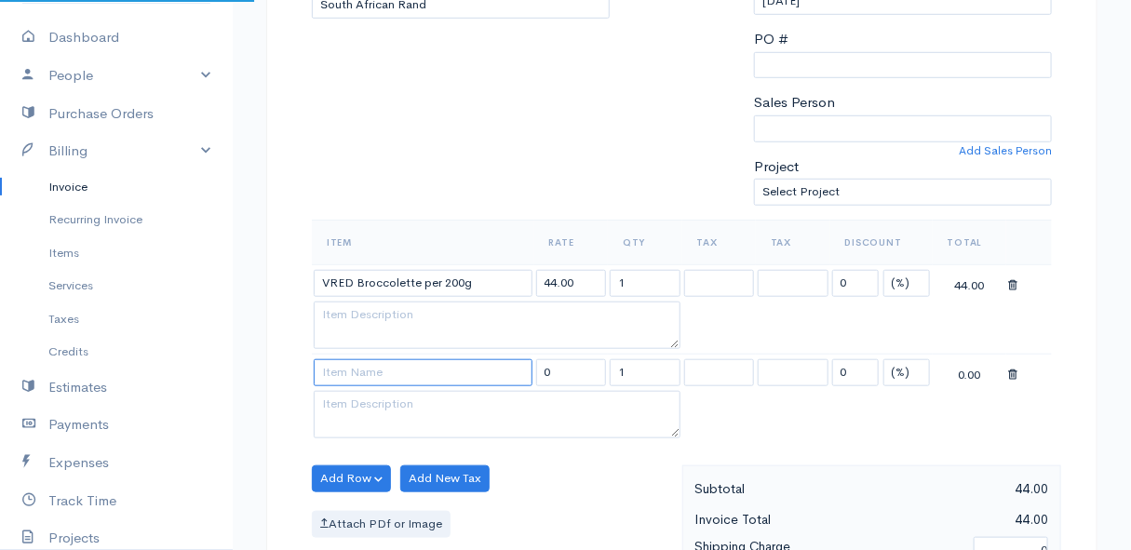
click at [358, 375] on input at bounding box center [423, 372] width 219 height 27
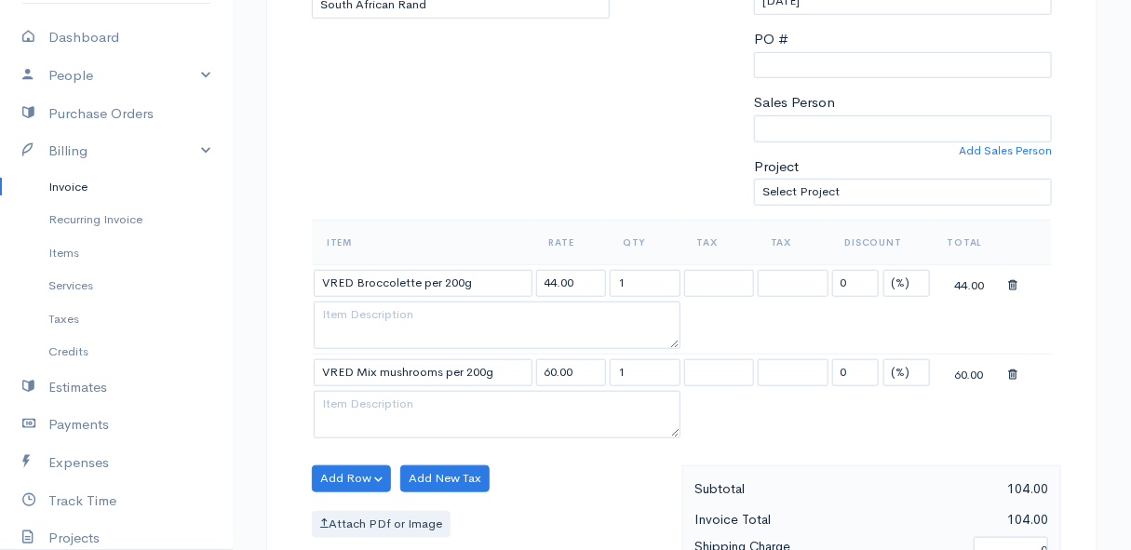
click at [377, 398] on body "Mamma Chicken Upgrade Dashboard People Clients Vendors Staff Users Purchase Ord…" at bounding box center [565, 426] width 1131 height 1699
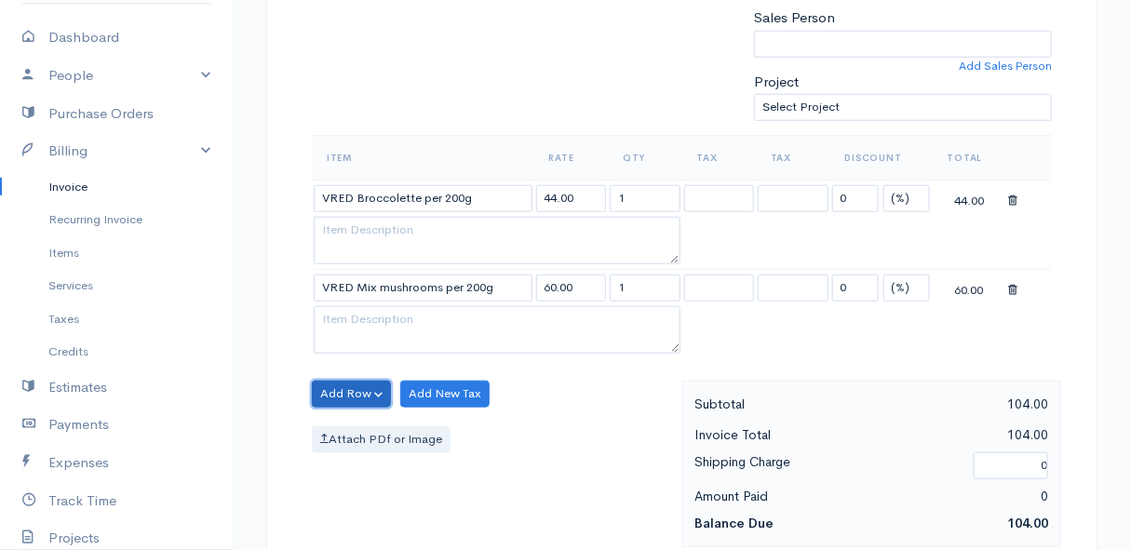
click at [351, 385] on button "Add Row" at bounding box center [351, 394] width 79 height 27
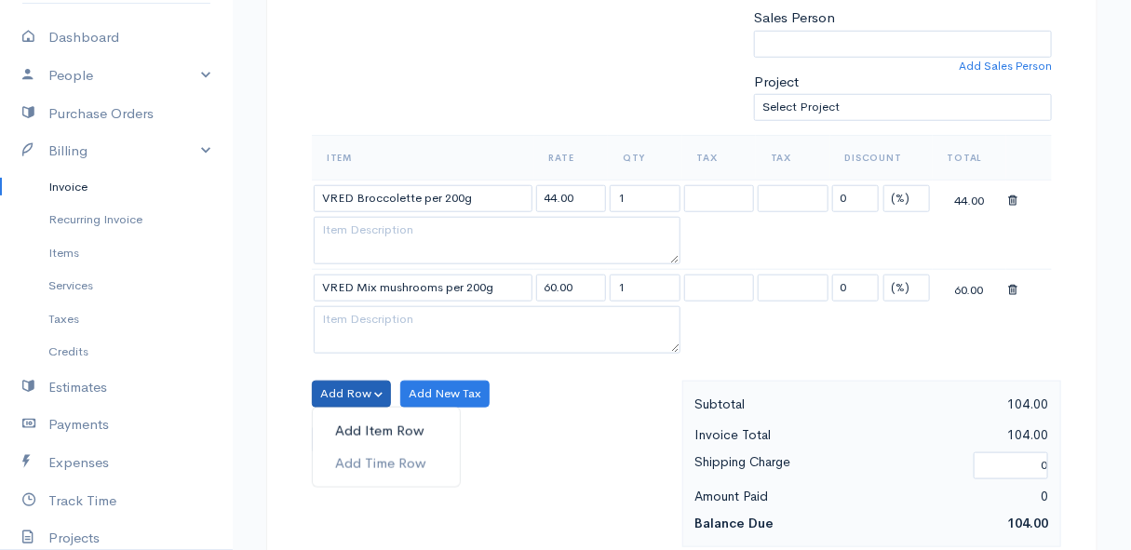
click at [347, 426] on link "Add Item Row" at bounding box center [386, 431] width 147 height 33
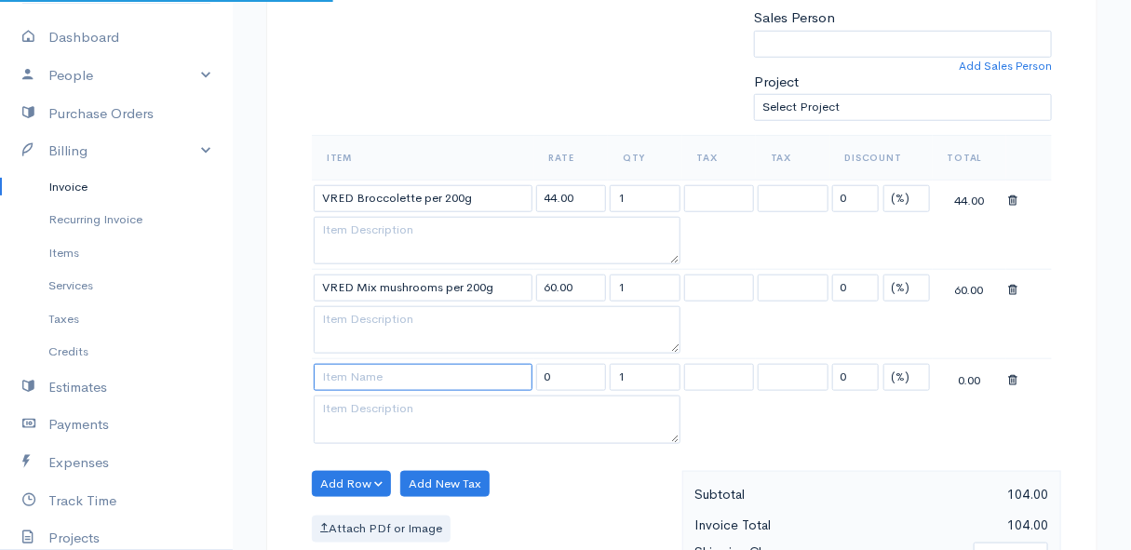
click at [365, 376] on input at bounding box center [423, 377] width 219 height 27
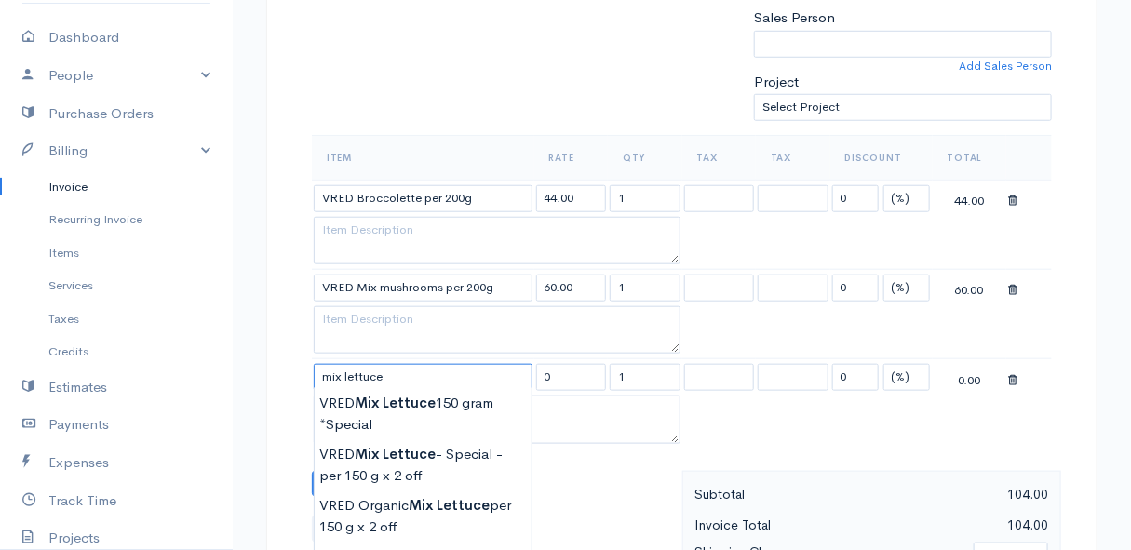
scroll to position [677, 0]
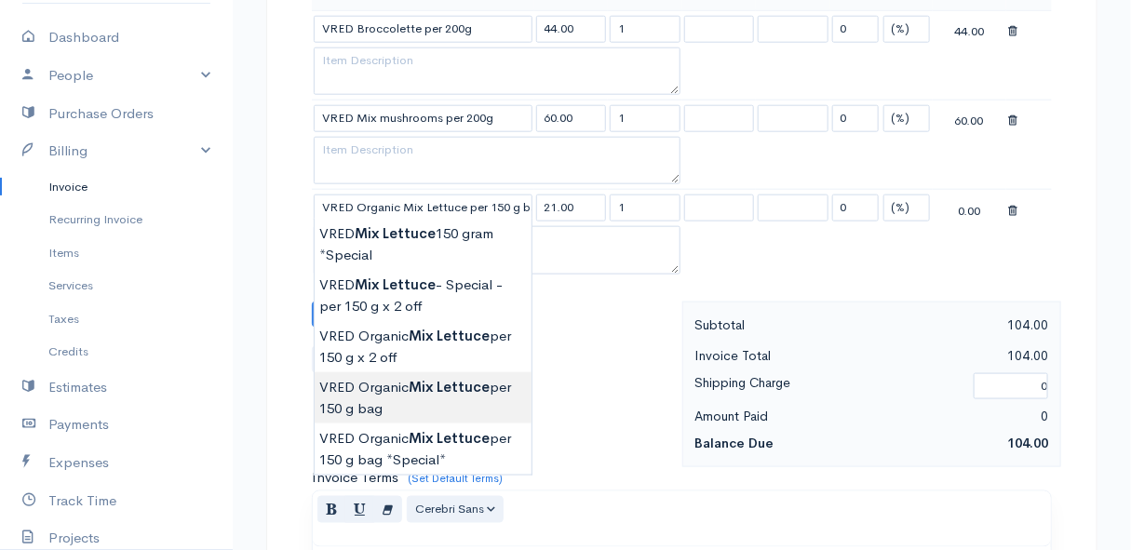
click at [437, 393] on body "Mamma Chicken Upgrade Dashboard People Clients Vendors Staff Users Purchase Ord…" at bounding box center [565, 217] width 1131 height 1788
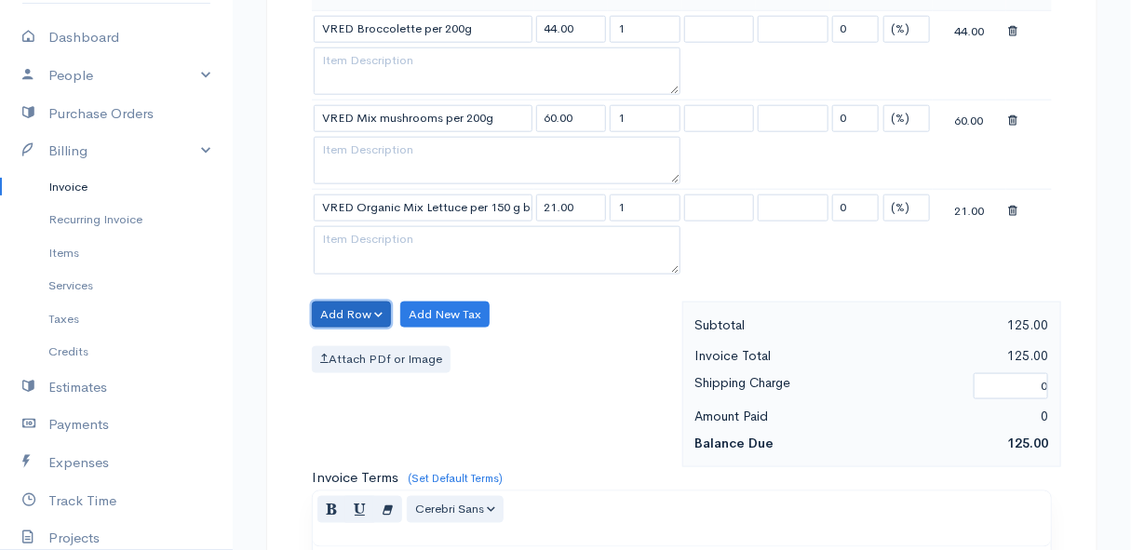
click at [357, 304] on button "Add Row" at bounding box center [351, 315] width 79 height 27
click at [354, 340] on link "Add Item Row" at bounding box center [386, 352] width 147 height 33
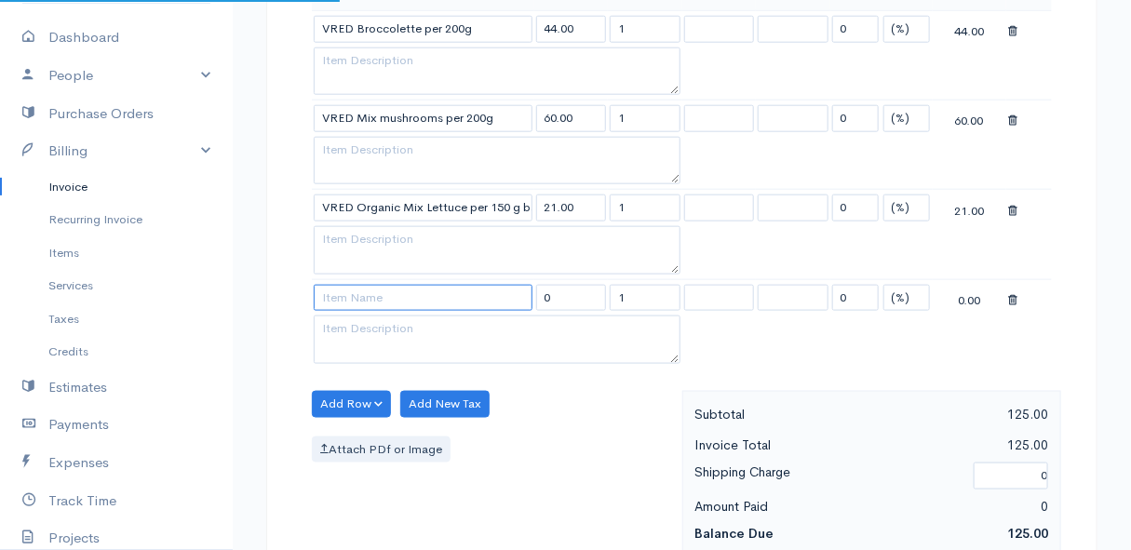
click at [352, 304] on input at bounding box center [423, 298] width 219 height 27
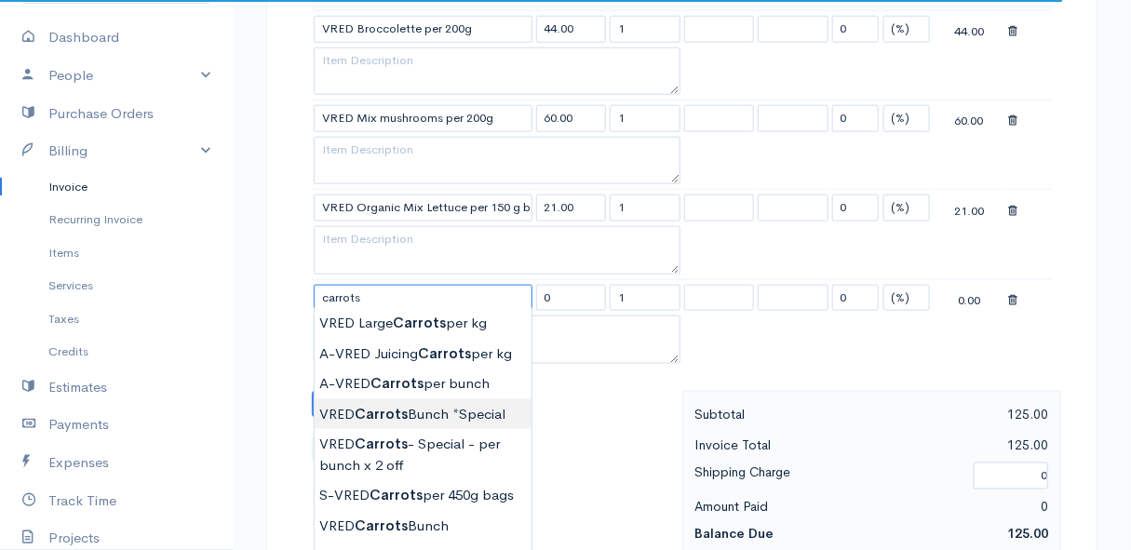
scroll to position [761, 0]
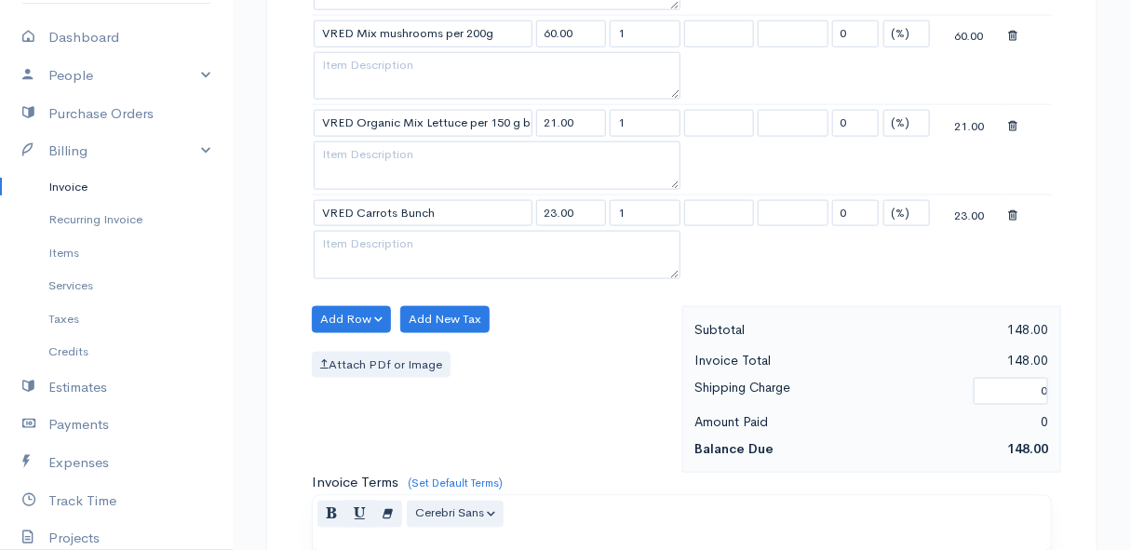
click at [391, 429] on body "Mamma Chicken Upgrade Dashboard People Clients Vendors Staff Users Purchase Ord…" at bounding box center [565, 178] width 1131 height 1878
click at [330, 310] on button "Add Row" at bounding box center [351, 319] width 79 height 27
click at [352, 352] on link "Add Item Row" at bounding box center [386, 357] width 147 height 33
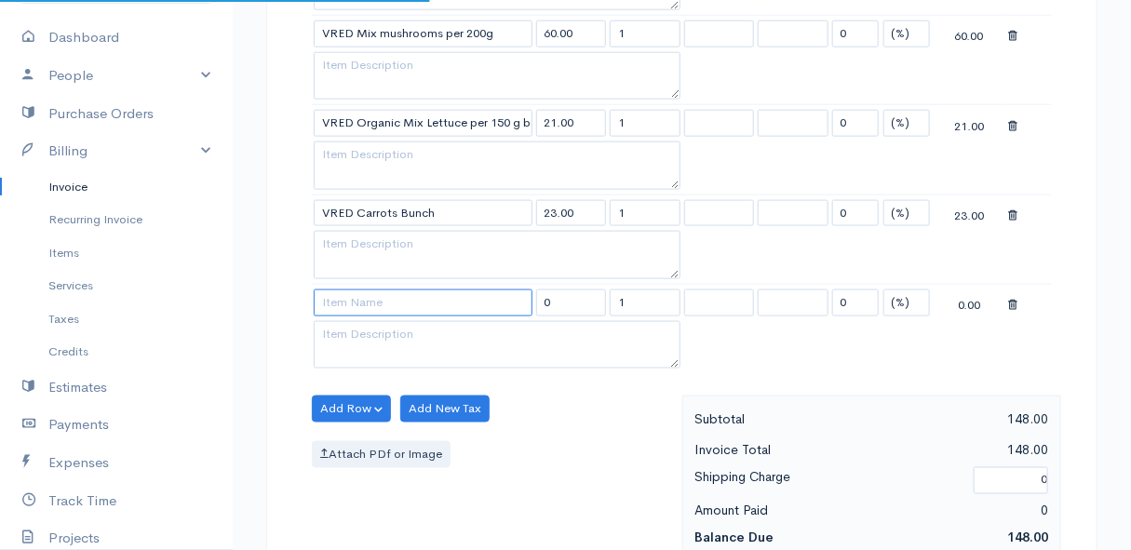
click at [347, 303] on input at bounding box center [423, 303] width 219 height 27
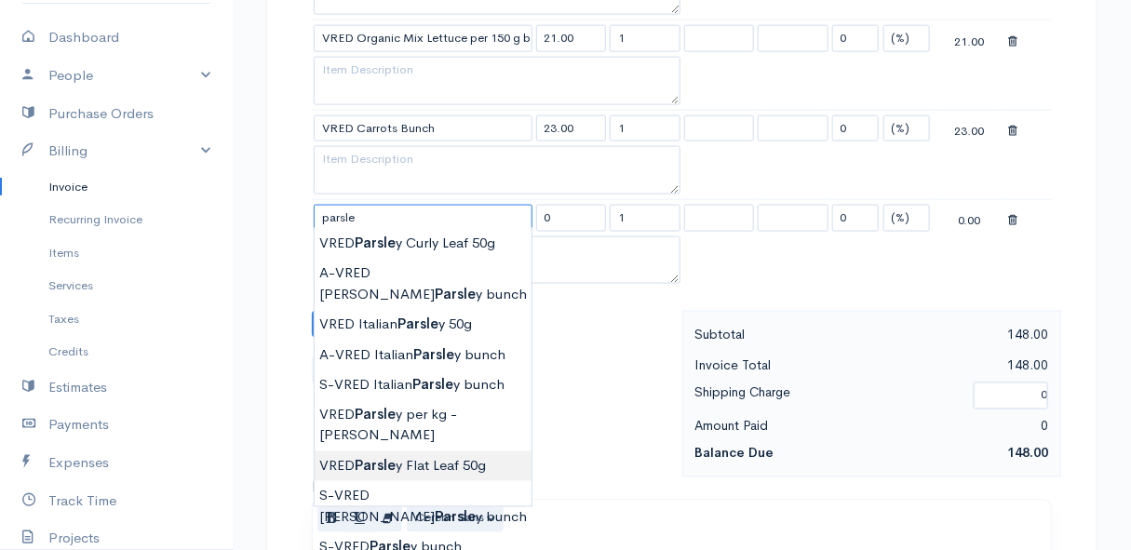
scroll to position [931, 0]
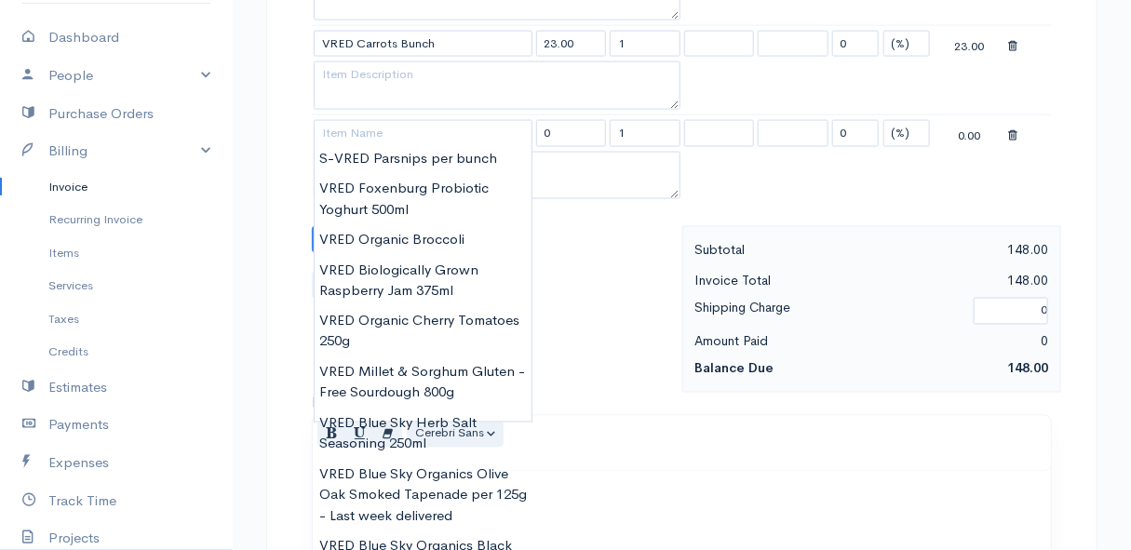
click at [1016, 130] on icon at bounding box center [1012, 135] width 9 height 13
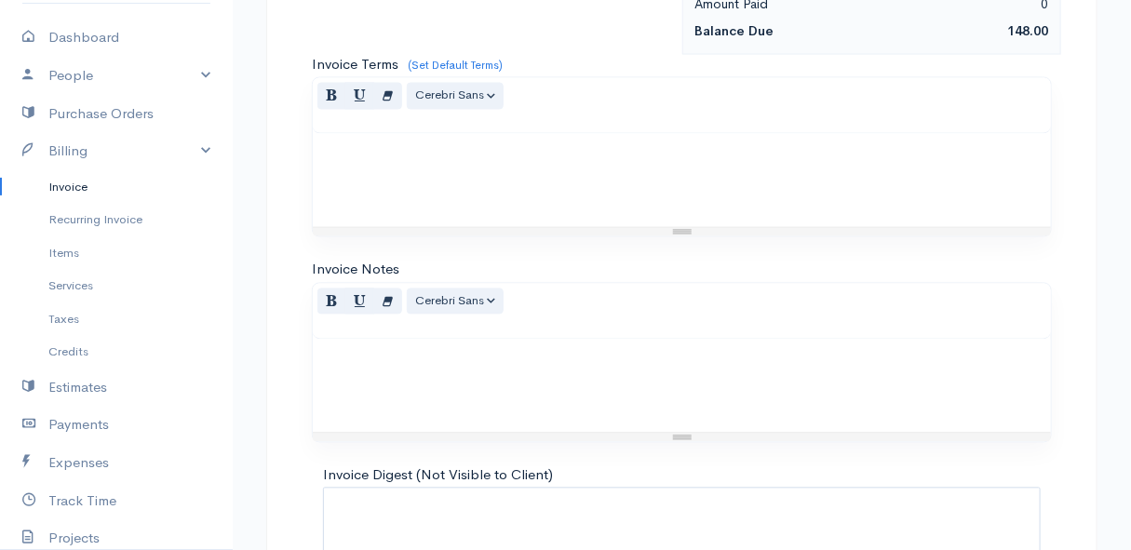
scroll to position [1327, 0]
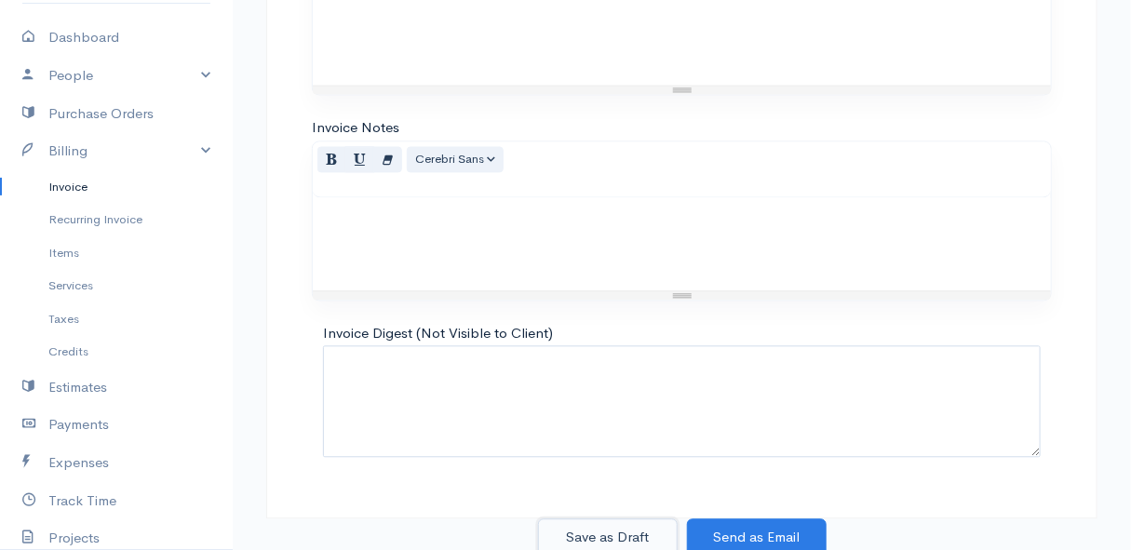
click at [612, 525] on button "Save as Draft" at bounding box center [608, 538] width 140 height 38
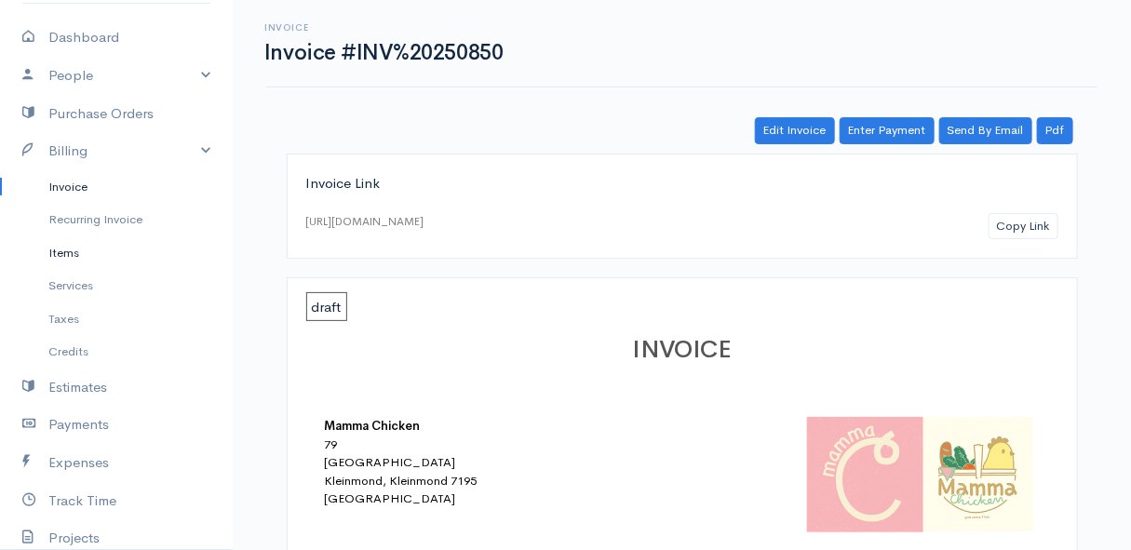
click at [55, 260] on link "Items" at bounding box center [116, 253] width 233 height 34
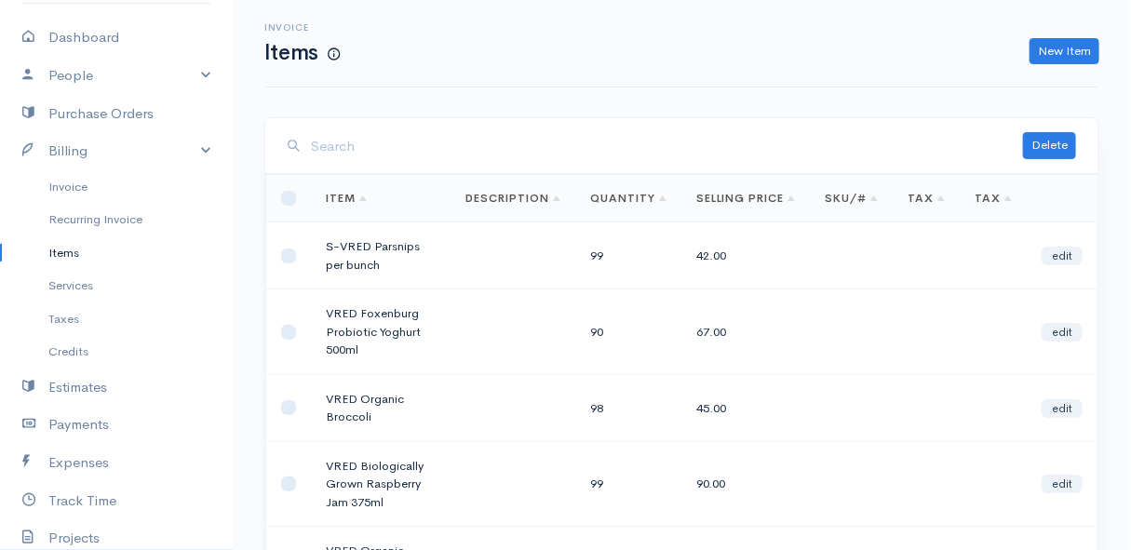
click at [374, 149] on input "search" at bounding box center [667, 147] width 712 height 38
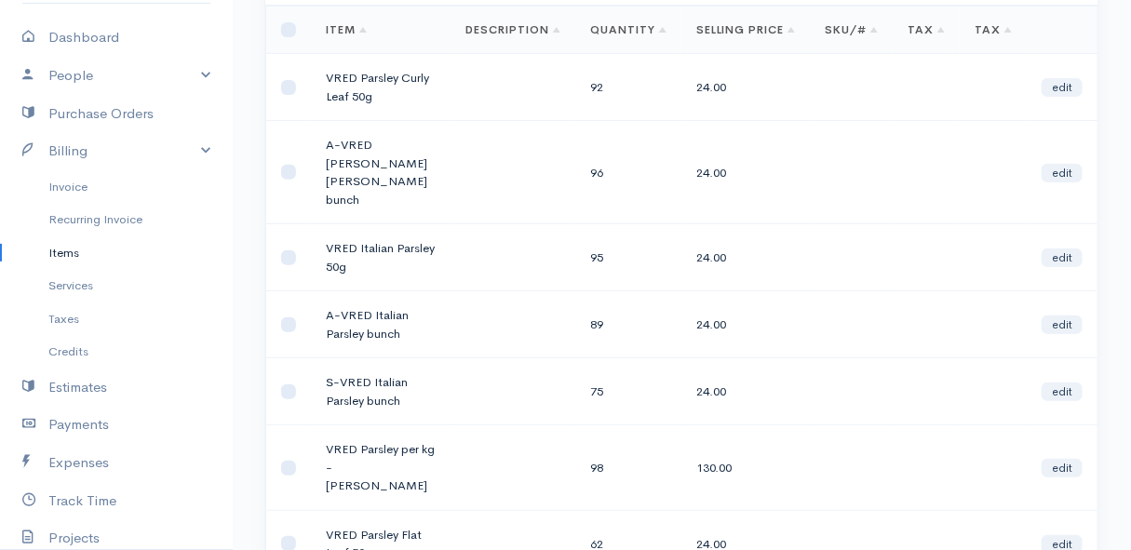
scroll to position [84, 0]
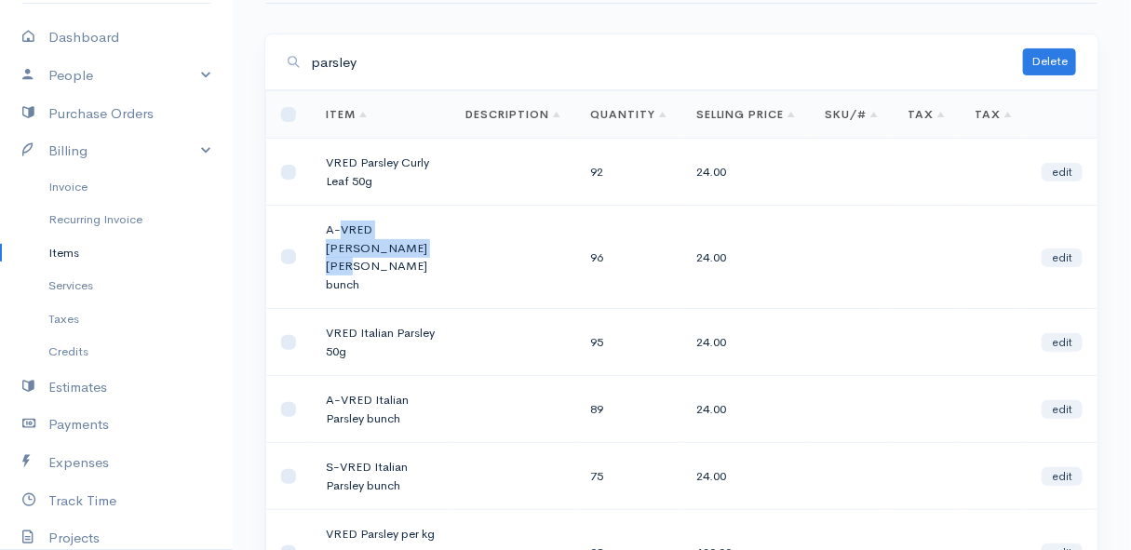
drag, startPoint x: 399, startPoint y: 248, endPoint x: 340, endPoint y: 230, distance: 62.1
click at [340, 230] on td "A-VRED [PERSON_NAME] [PERSON_NAME] bunch" at bounding box center [381, 257] width 141 height 103
drag, startPoint x: 340, startPoint y: 230, endPoint x: 522, endPoint y: 168, distance: 192.5
click at [522, 168] on td at bounding box center [513, 172] width 125 height 67
click at [74, 188] on link "Invoice" at bounding box center [116, 187] width 233 height 34
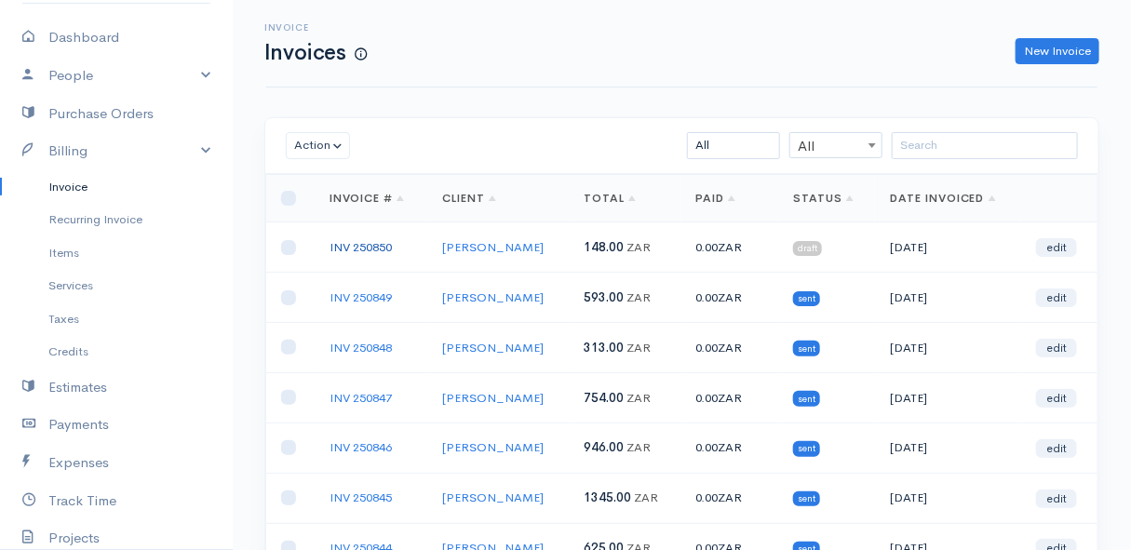
click at [344, 240] on link "INV 250850" at bounding box center [361, 247] width 62 height 16
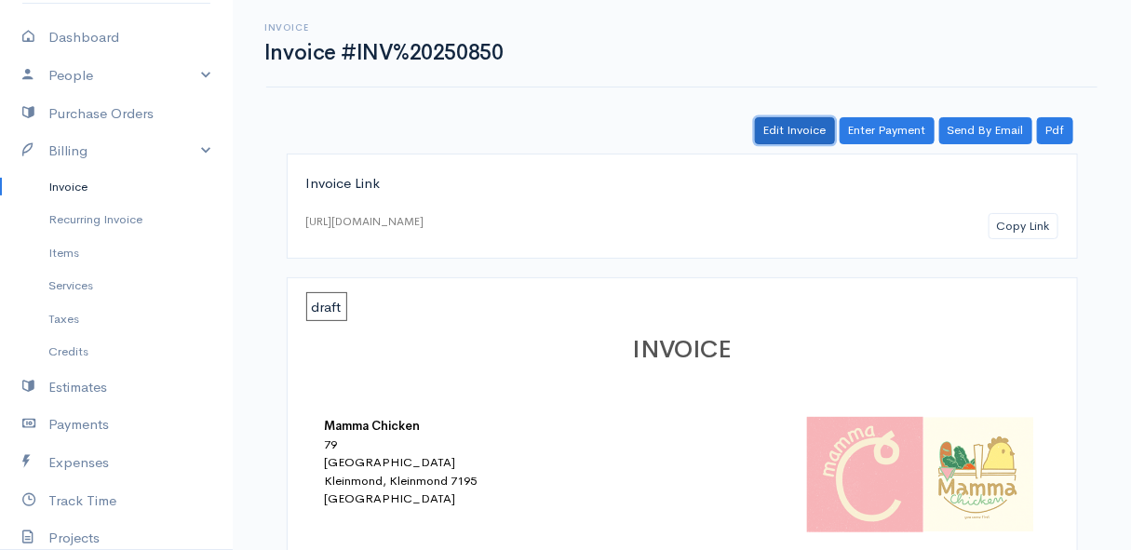
click at [801, 129] on link "Edit Invoice" at bounding box center [795, 130] width 80 height 27
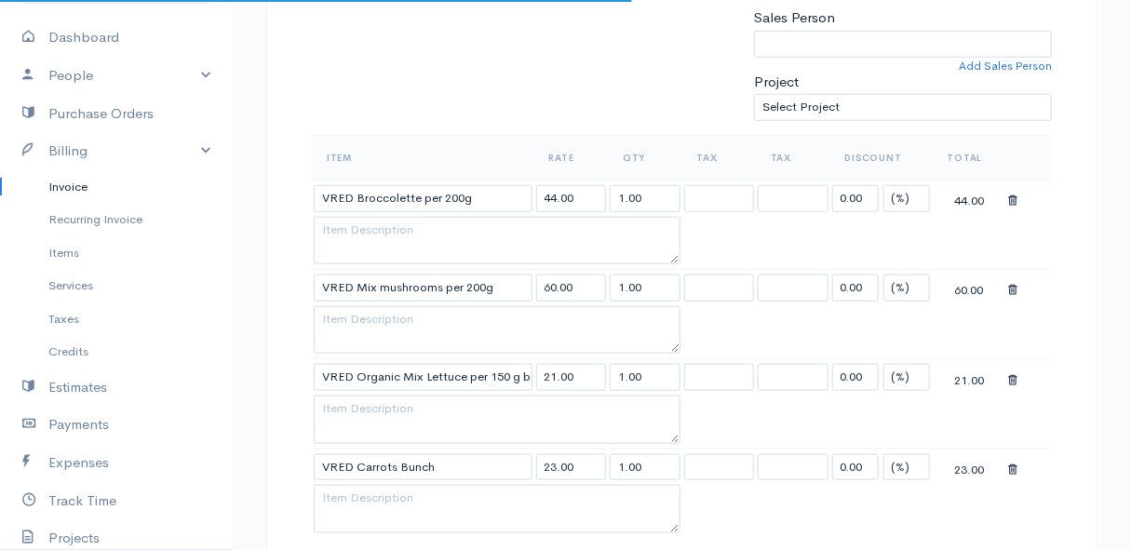
scroll to position [846, 0]
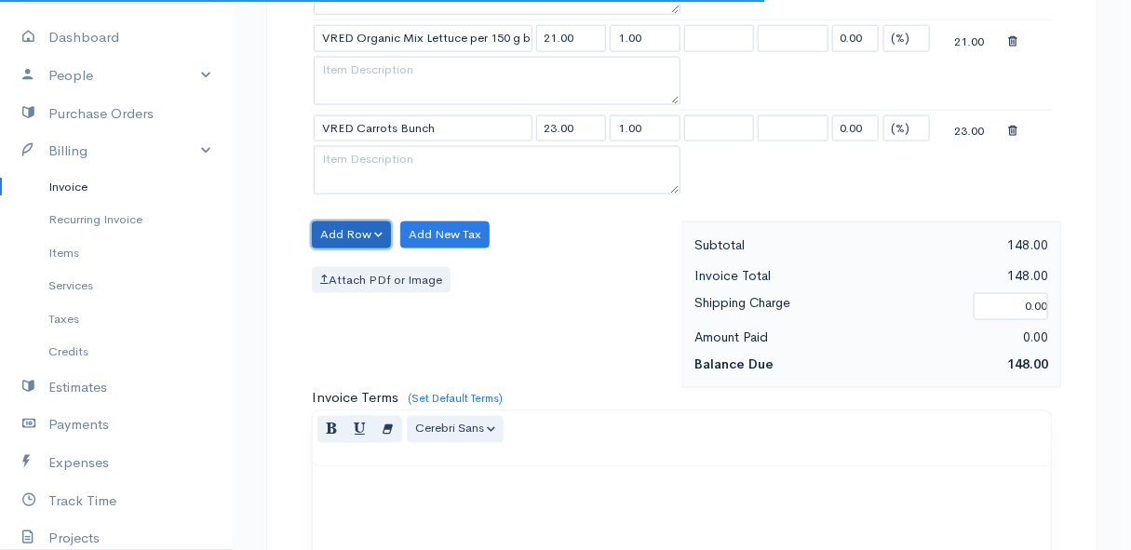
click at [339, 229] on button "Add Row" at bounding box center [351, 235] width 79 height 27
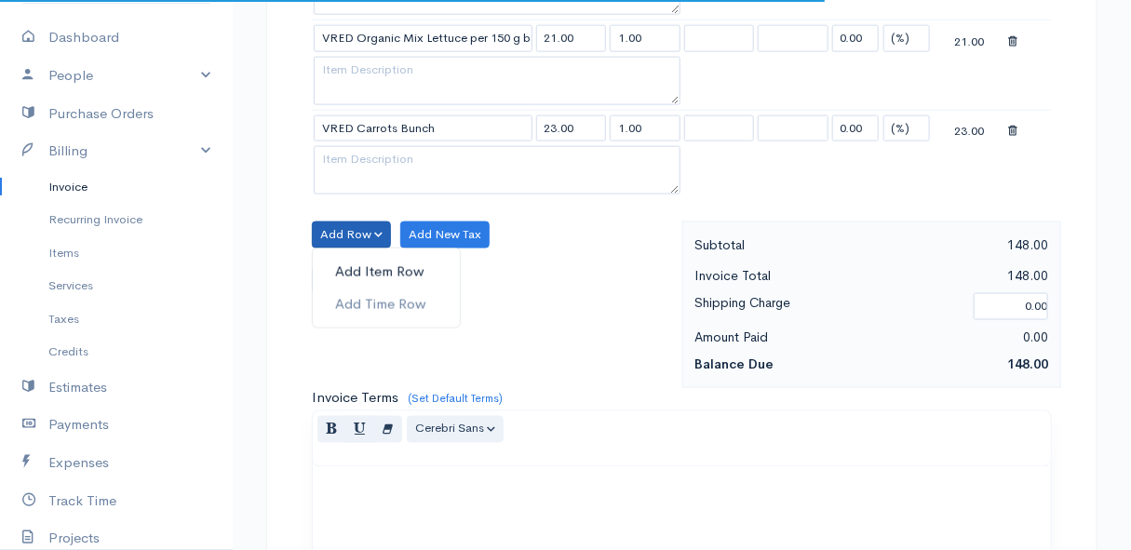
click at [343, 257] on link "Add Item Row" at bounding box center [386, 272] width 147 height 33
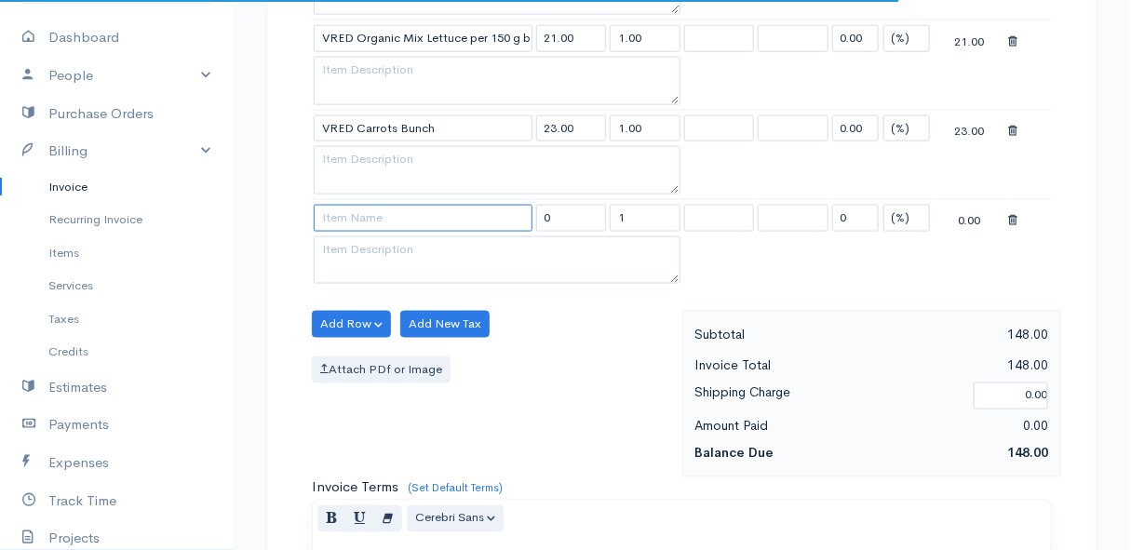
click at [350, 216] on input at bounding box center [423, 218] width 219 height 27
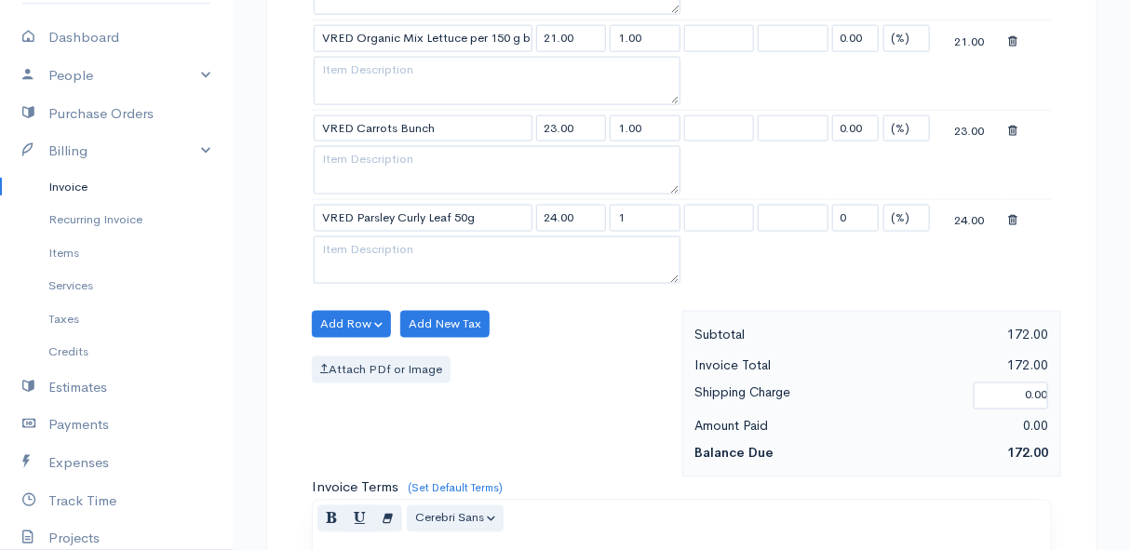
click at [398, 274] on body "Mamma Chicken Upgrade Dashboard People Clients Vendors Staff Users Purchase Ord…" at bounding box center [565, 138] width 1131 height 1968
click at [594, 378] on div "Attach PDf or Image" at bounding box center [492, 370] width 361 height 27
click at [340, 324] on button "Add Row" at bounding box center [351, 324] width 79 height 27
click at [350, 352] on link "Add Item Row" at bounding box center [386, 361] width 147 height 33
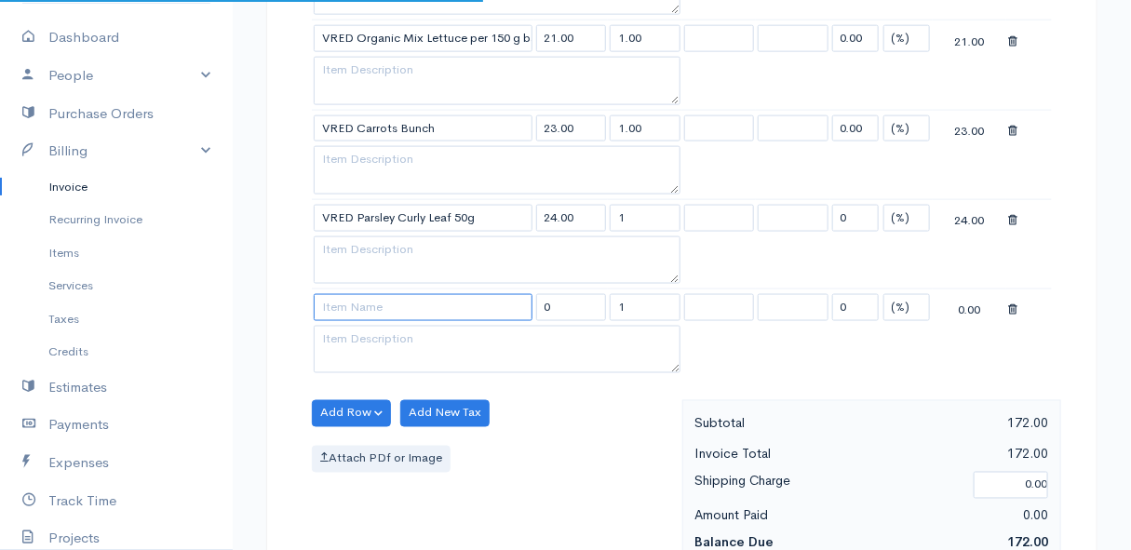
click at [351, 304] on input at bounding box center [423, 307] width 219 height 27
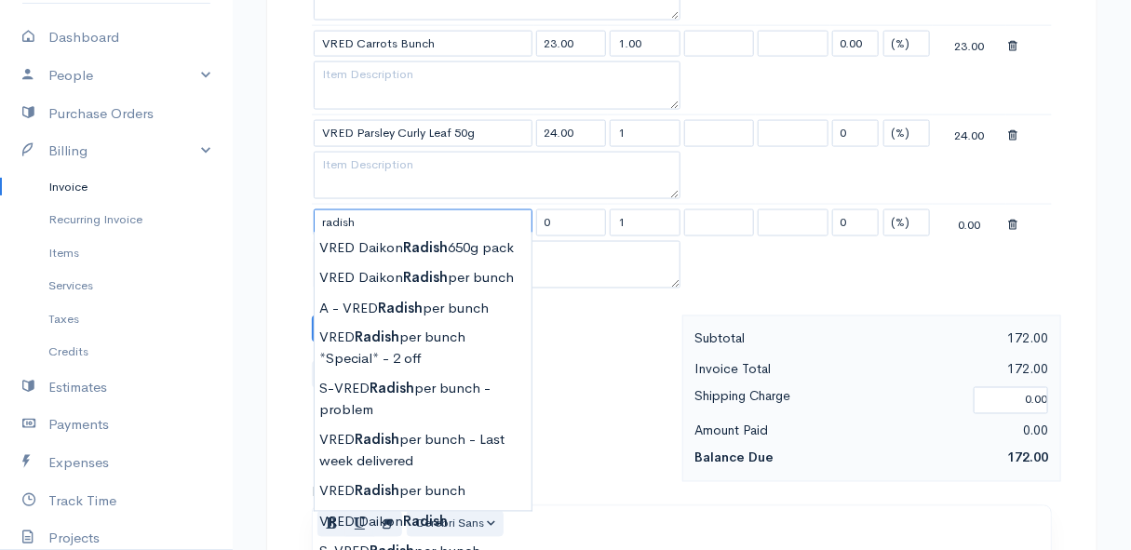
scroll to position [1015, 0]
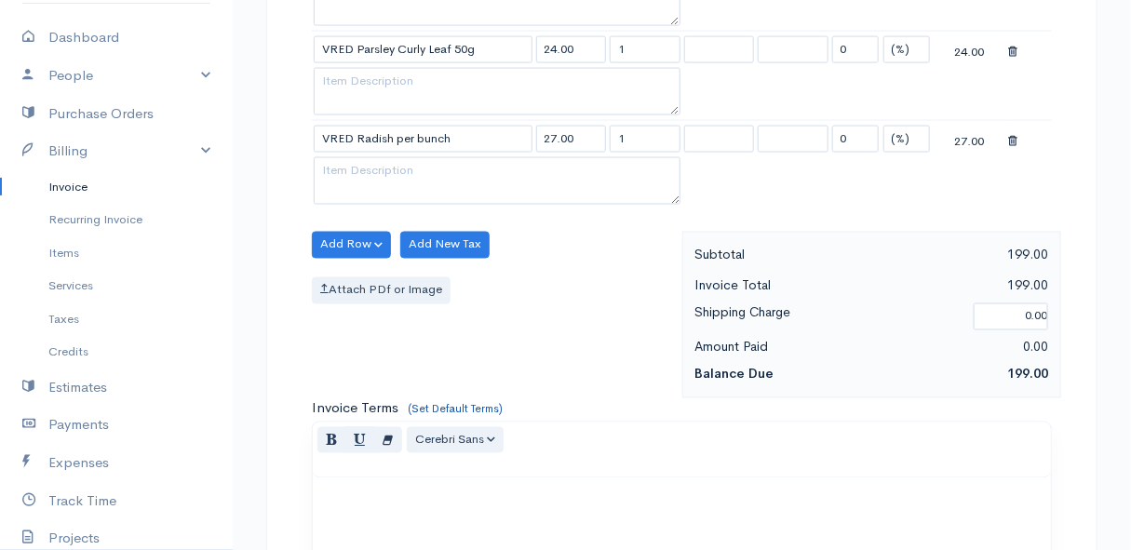
click at [440, 406] on body "Mamma Chicken Upgrade Dashboard People Clients Vendors Staff Users Purchase Ord…" at bounding box center [565, 13] width 1131 height 2057
click at [352, 240] on button "Add Row" at bounding box center [351, 245] width 79 height 27
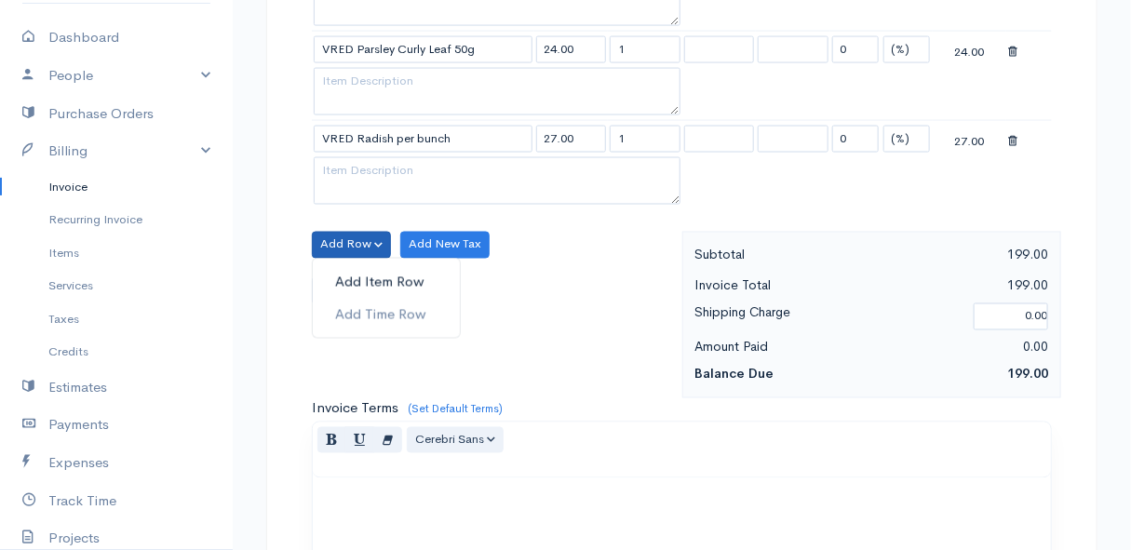
click at [354, 278] on link "Add Item Row" at bounding box center [386, 282] width 147 height 33
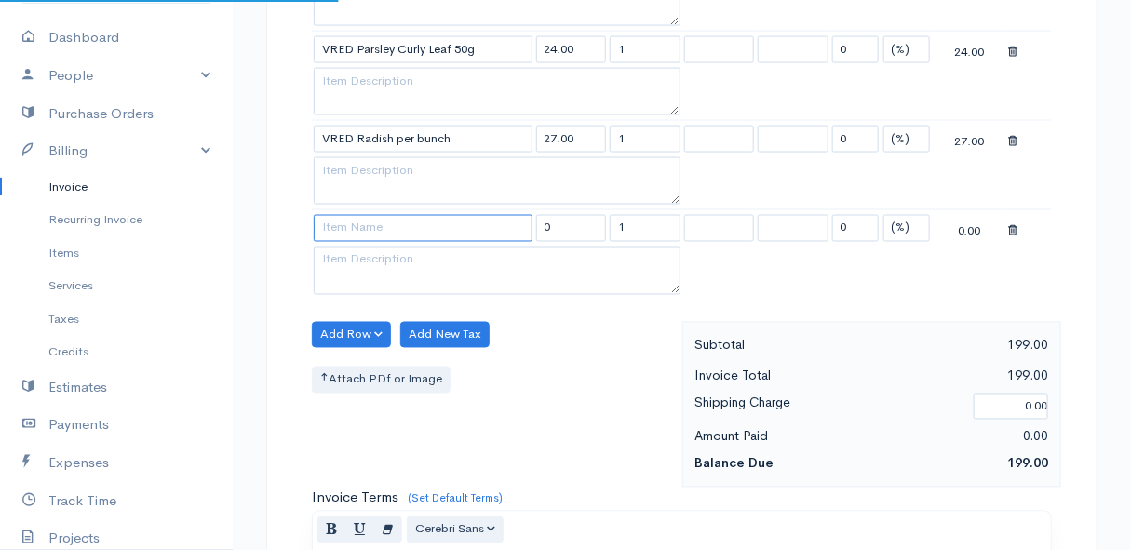
click at [351, 226] on input at bounding box center [423, 228] width 219 height 27
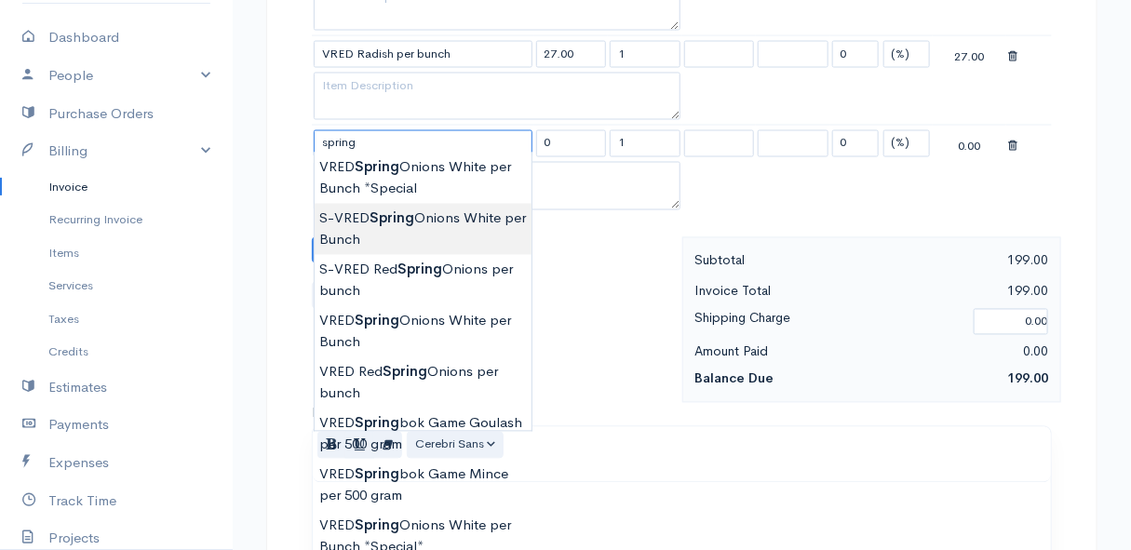
scroll to position [1184, 0]
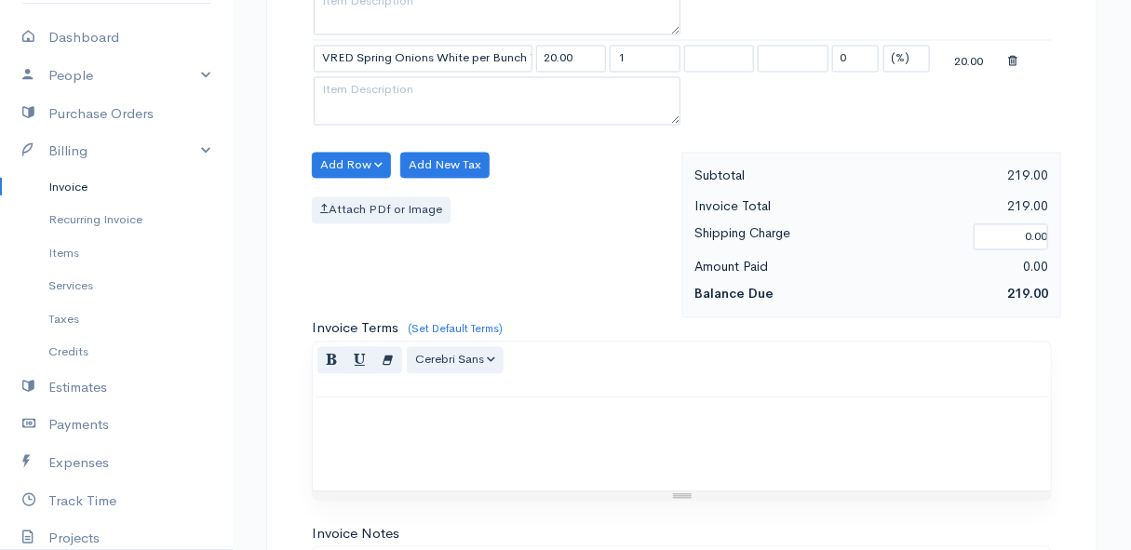
click at [352, 155] on button "Add Row" at bounding box center [351, 166] width 79 height 27
click at [357, 194] on link "Add Item Row" at bounding box center [386, 203] width 147 height 33
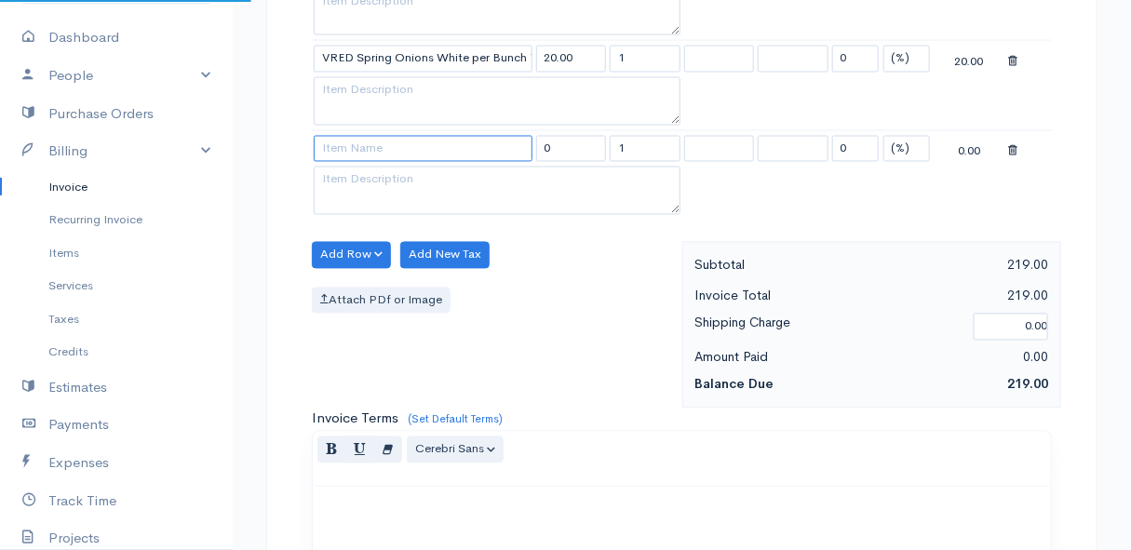
click at [344, 153] on input at bounding box center [423, 149] width 219 height 27
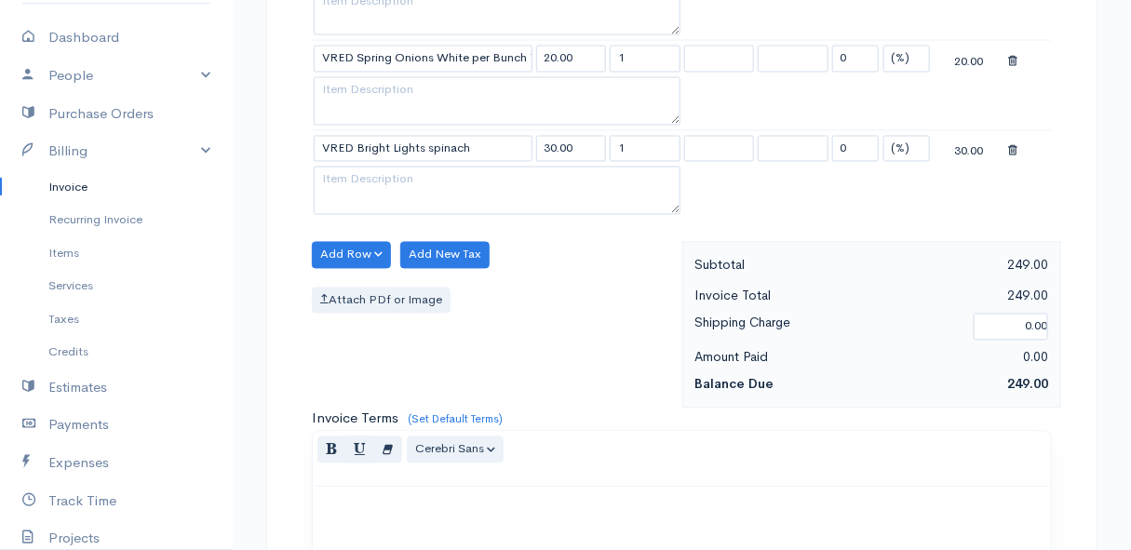
click at [338, 248] on button "Add Row" at bounding box center [351, 255] width 79 height 27
click at [345, 278] on link "Add Item Row" at bounding box center [386, 292] width 147 height 33
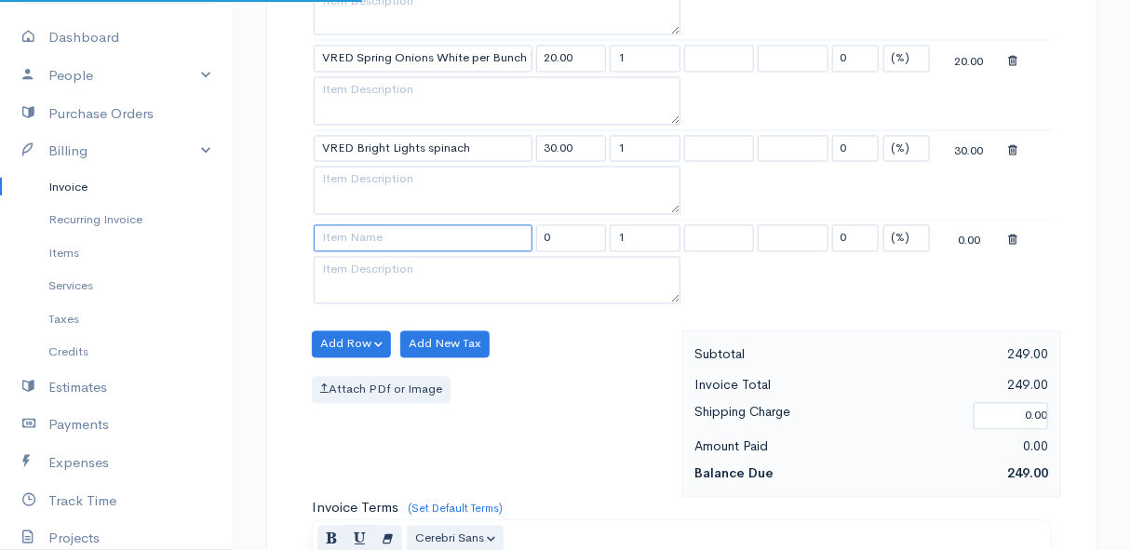
click at [352, 238] on input at bounding box center [423, 238] width 219 height 27
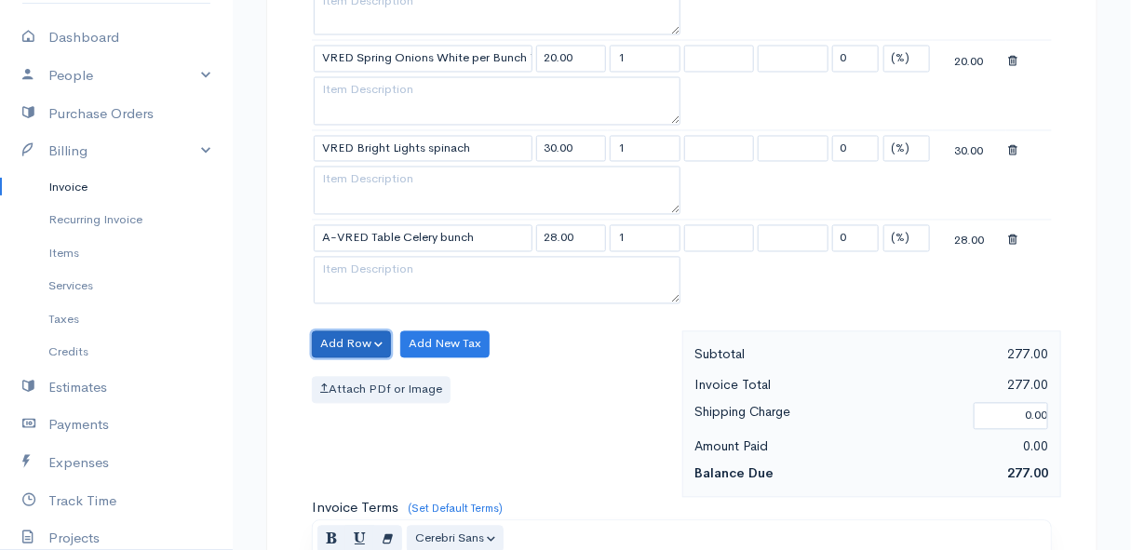
click at [357, 341] on button "Add Row" at bounding box center [351, 344] width 79 height 27
click at [357, 373] on link "Add Item Row" at bounding box center [386, 382] width 147 height 33
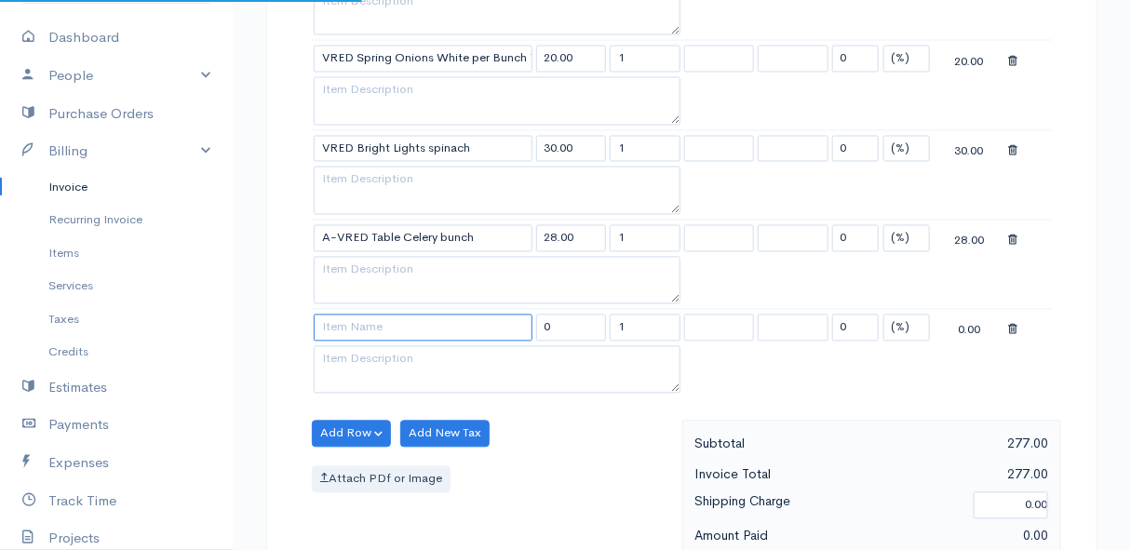
click at [353, 315] on input at bounding box center [423, 328] width 219 height 27
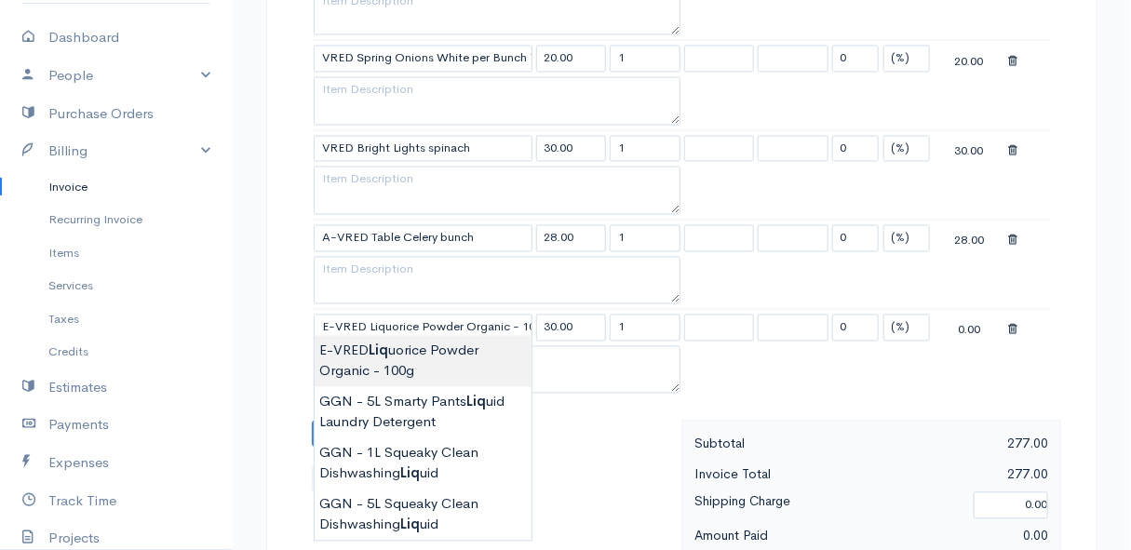
click at [371, 354] on body "Mamma Chicken Upgrade Dashboard People Clients Vendors Staff Users Purchase Ord…" at bounding box center [565, 24] width 1131 height 2416
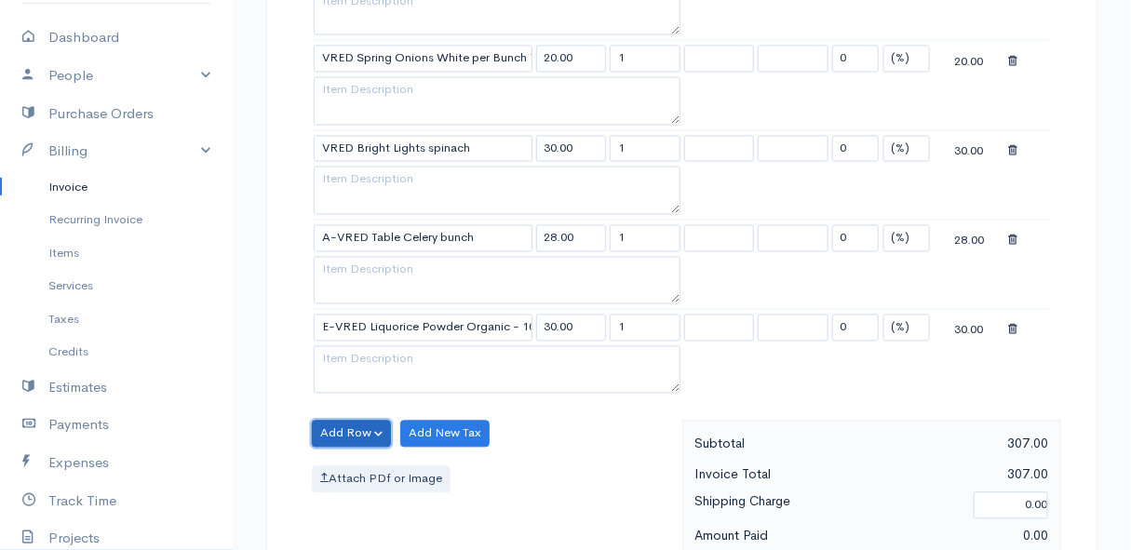
click at [357, 426] on button "Add Row" at bounding box center [351, 434] width 79 height 27
click at [363, 465] on link "Add Item Row" at bounding box center [386, 471] width 147 height 33
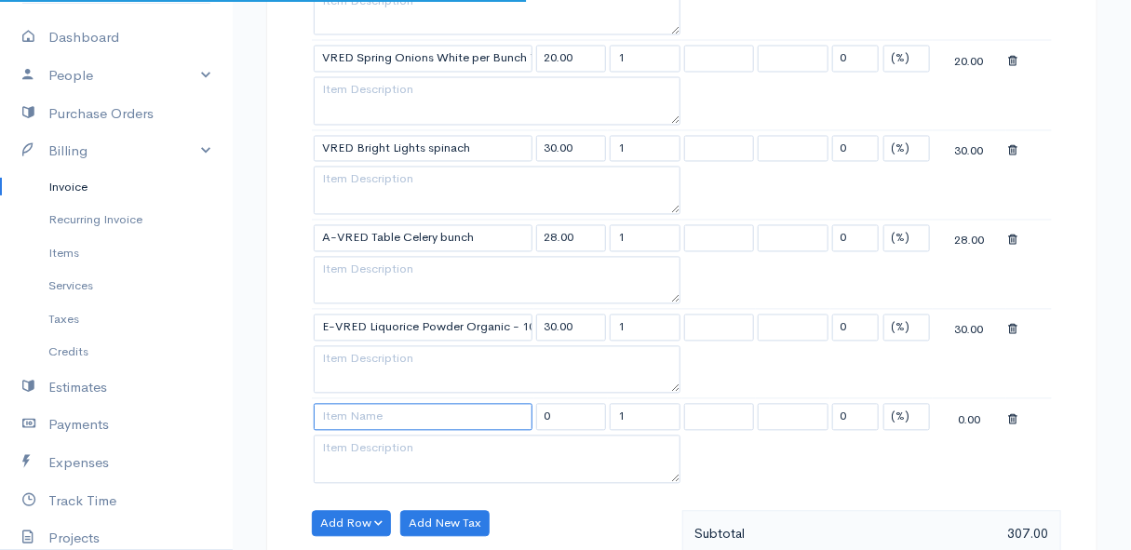
click at [382, 408] on input at bounding box center [423, 417] width 219 height 27
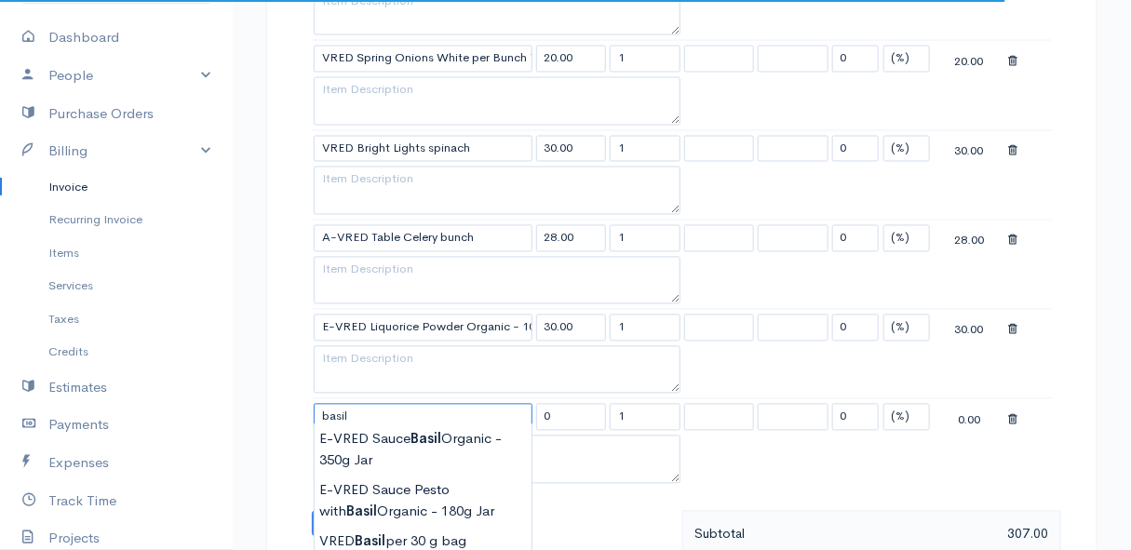
scroll to position [1269, 0]
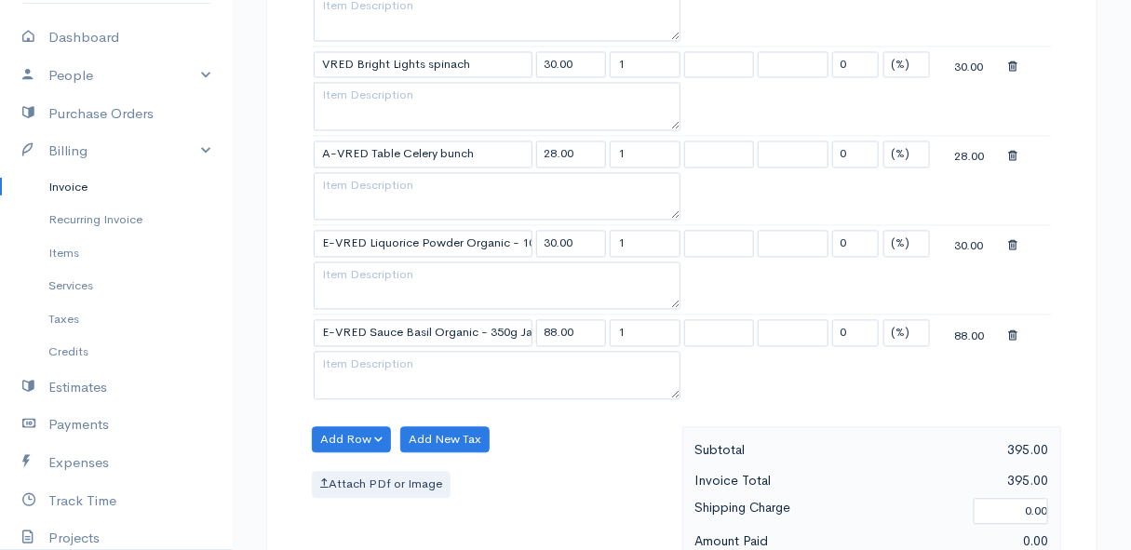
click at [350, 428] on button "Add Row" at bounding box center [351, 439] width 79 height 27
click at [358, 465] on link "Add Item Row" at bounding box center [386, 477] width 147 height 33
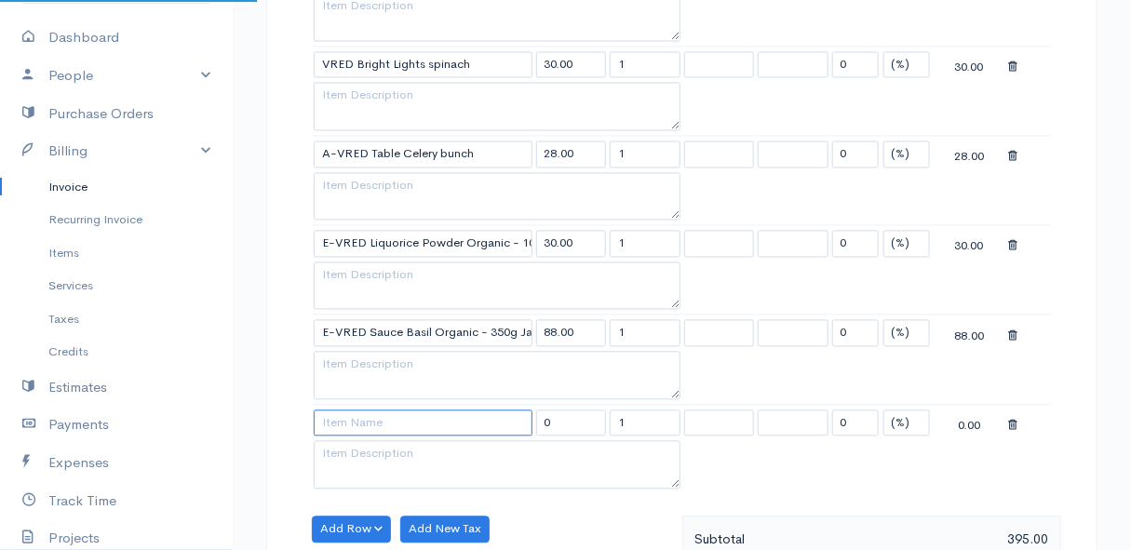
click at [357, 414] on input at bounding box center [423, 423] width 219 height 27
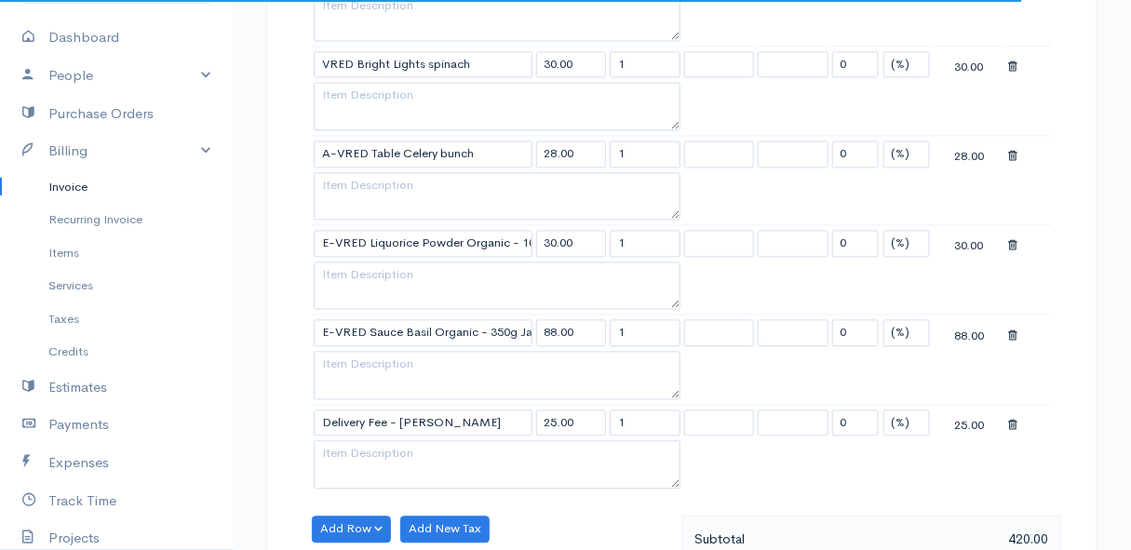
click at [372, 445] on body "Mamma Chicken Upgrade Dashboard People Clients Vendors Staff Users Purchase Ord…" at bounding box center [565, 28] width 1131 height 2594
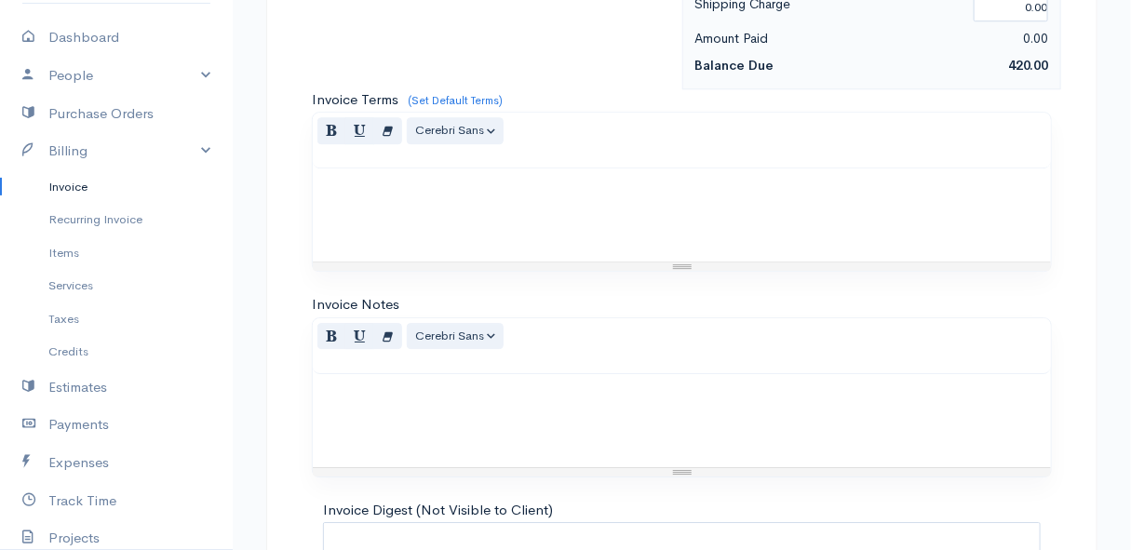
scroll to position [2035, 0]
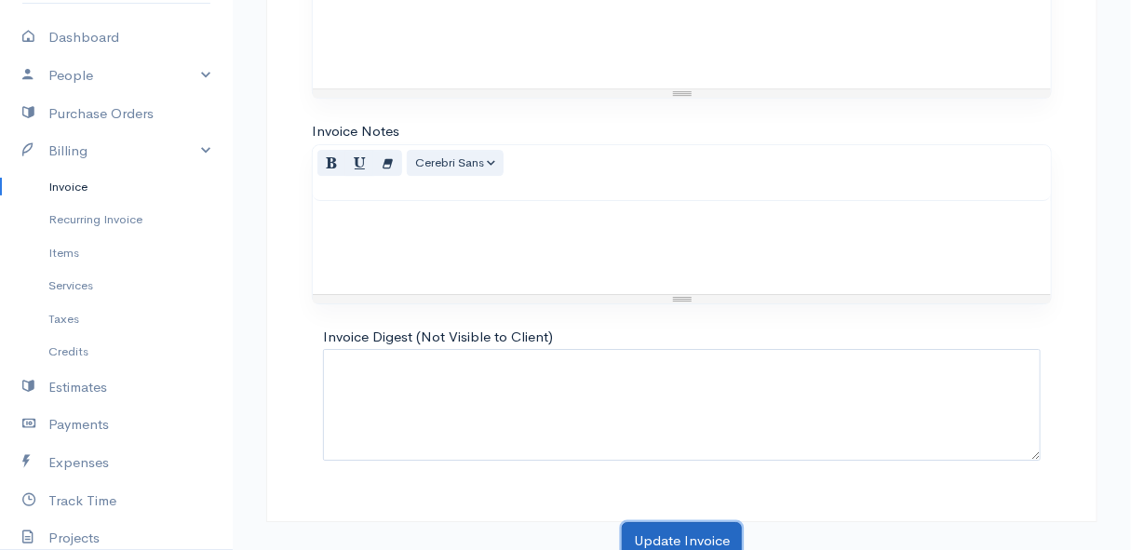
click at [677, 526] on button "Update Invoice" at bounding box center [682, 541] width 120 height 38
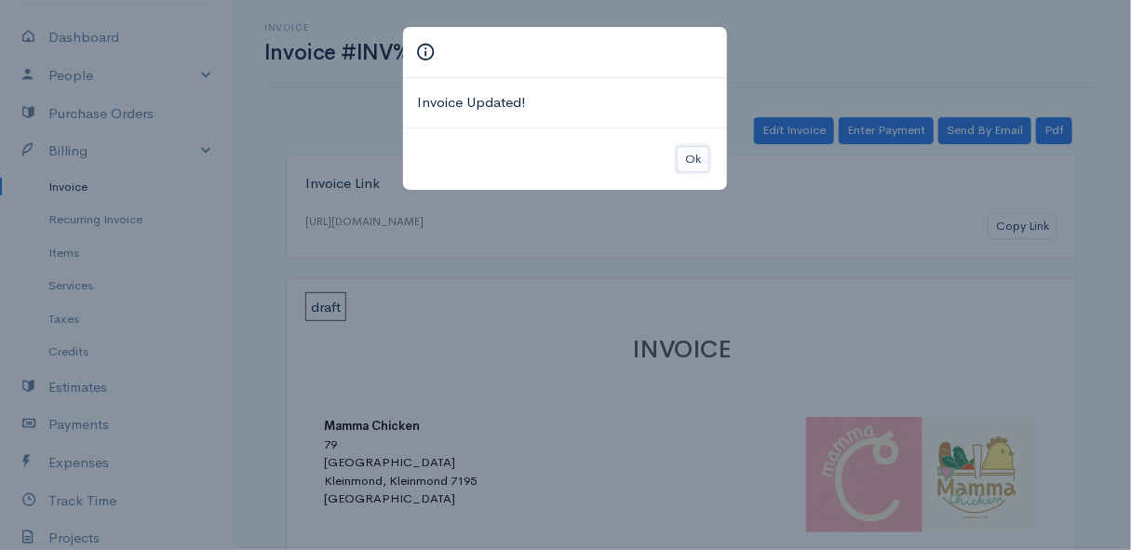
click at [701, 154] on button "Ok" at bounding box center [693, 159] width 33 height 27
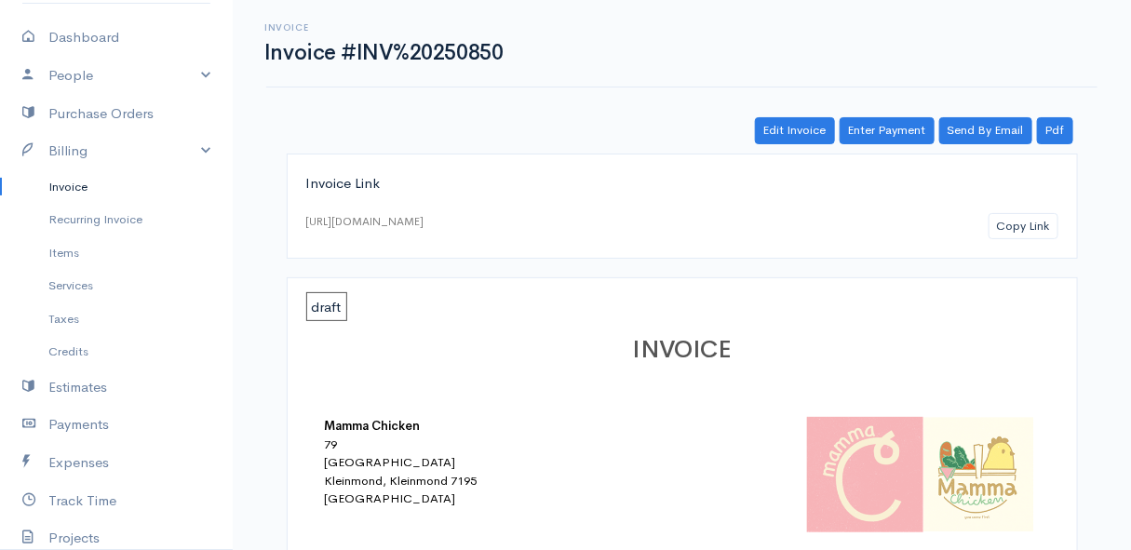
click at [79, 184] on link "Invoice" at bounding box center [116, 187] width 233 height 34
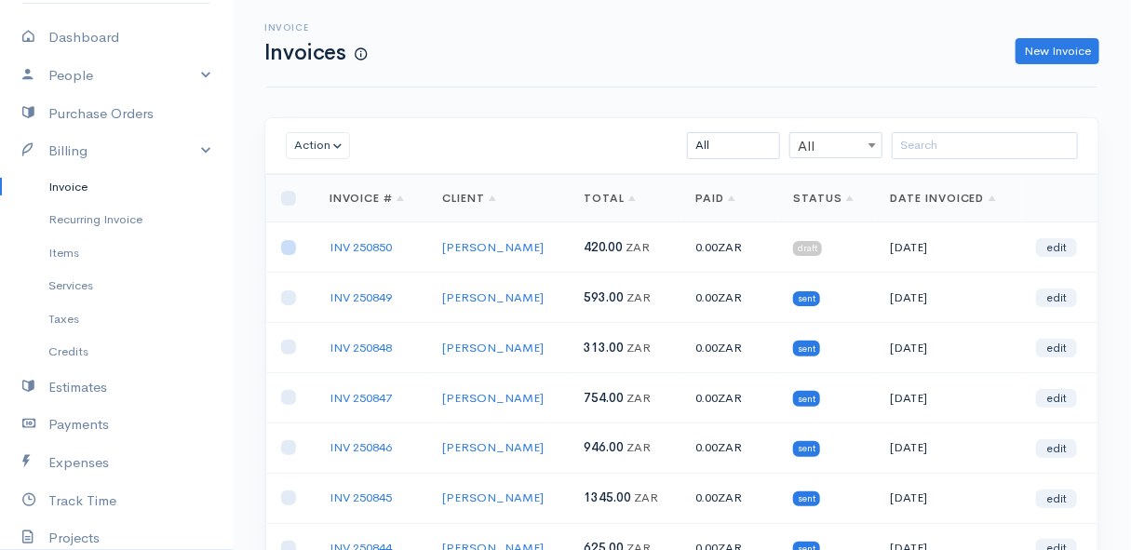
click at [289, 248] on input "checkbox" at bounding box center [288, 247] width 15 height 15
click at [326, 144] on button "Action" at bounding box center [318, 145] width 64 height 27
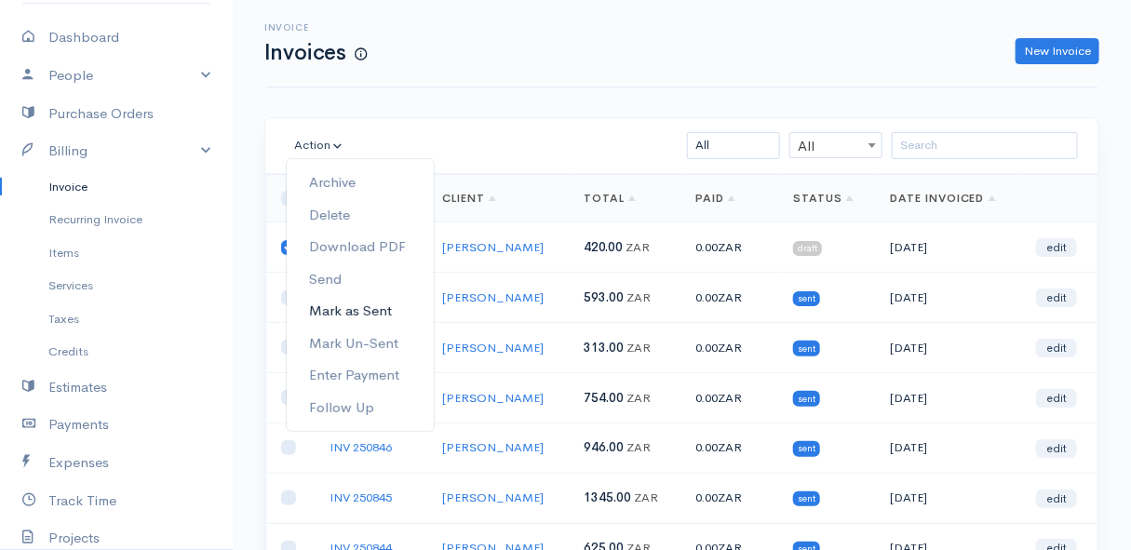
click at [352, 312] on link "Mark as Sent" at bounding box center [360, 311] width 147 height 33
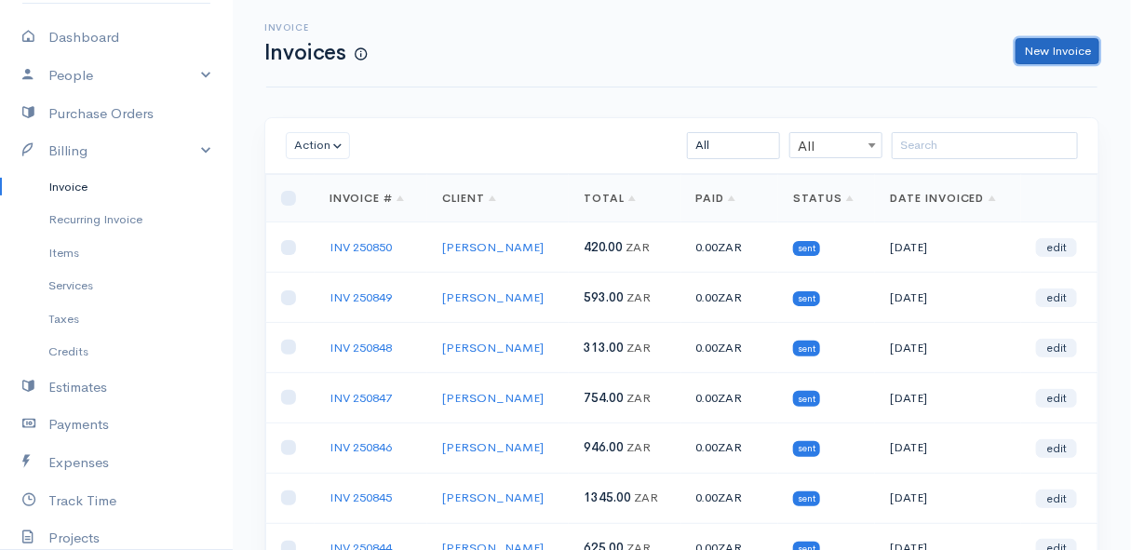
click at [1045, 46] on link "New Invoice" at bounding box center [1058, 51] width 84 height 27
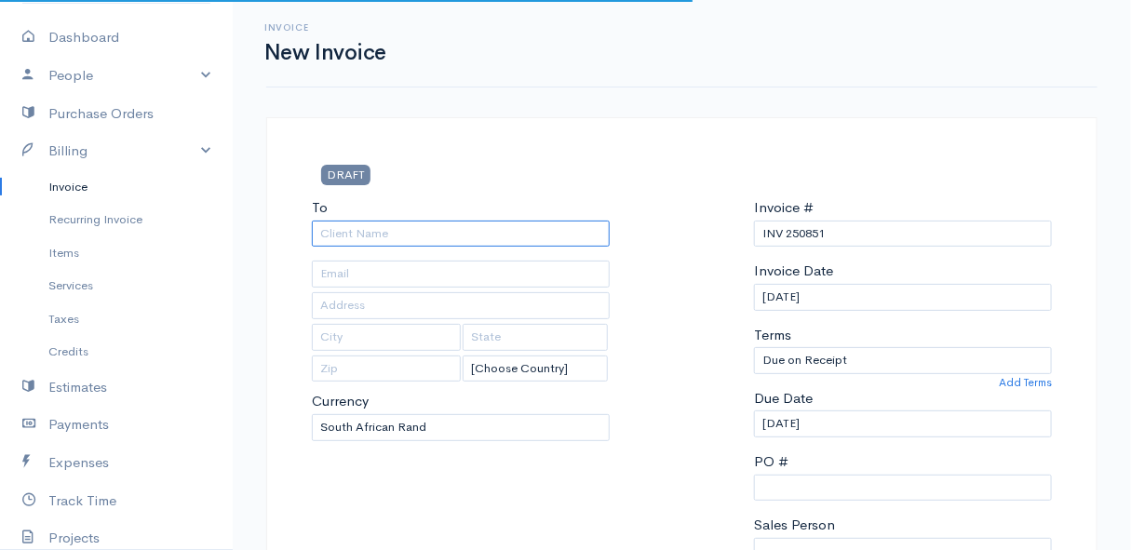
click at [376, 233] on input "To" at bounding box center [461, 234] width 298 height 27
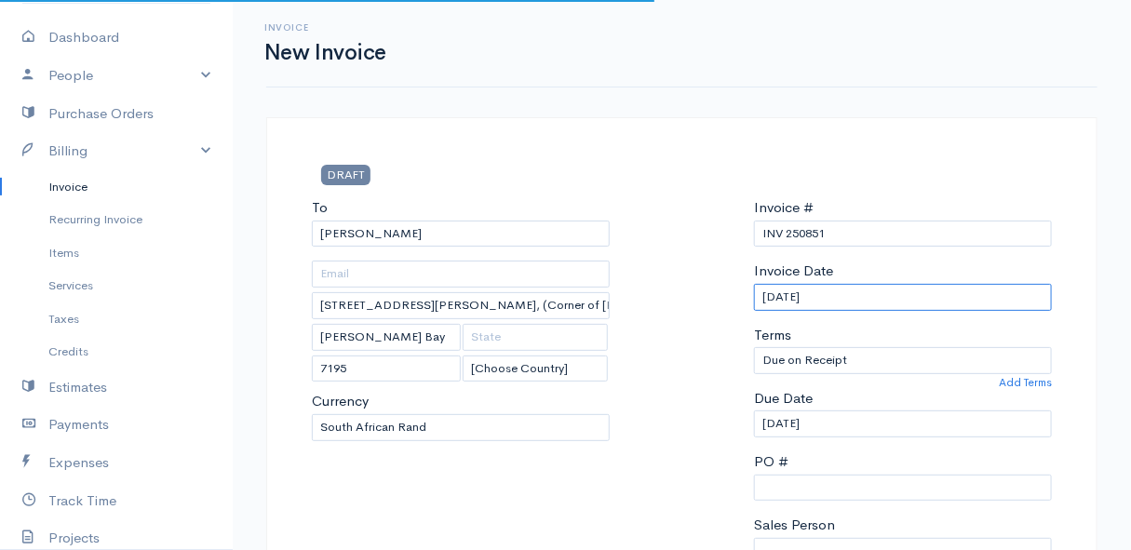
click at [849, 290] on input "[DATE]" at bounding box center [903, 297] width 298 height 27
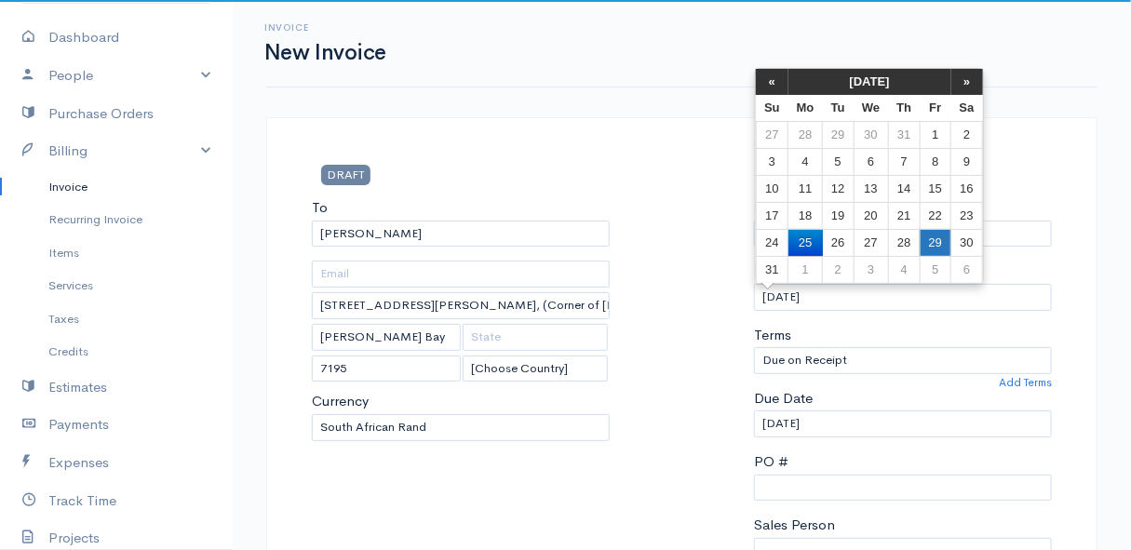
click at [943, 236] on td "29" at bounding box center [935, 242] width 31 height 27
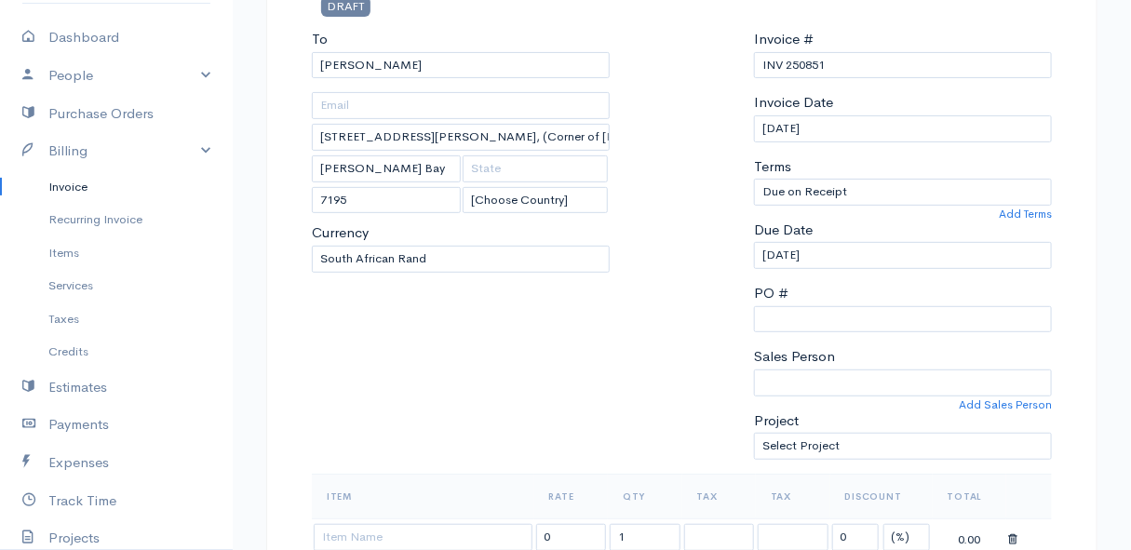
scroll to position [423, 0]
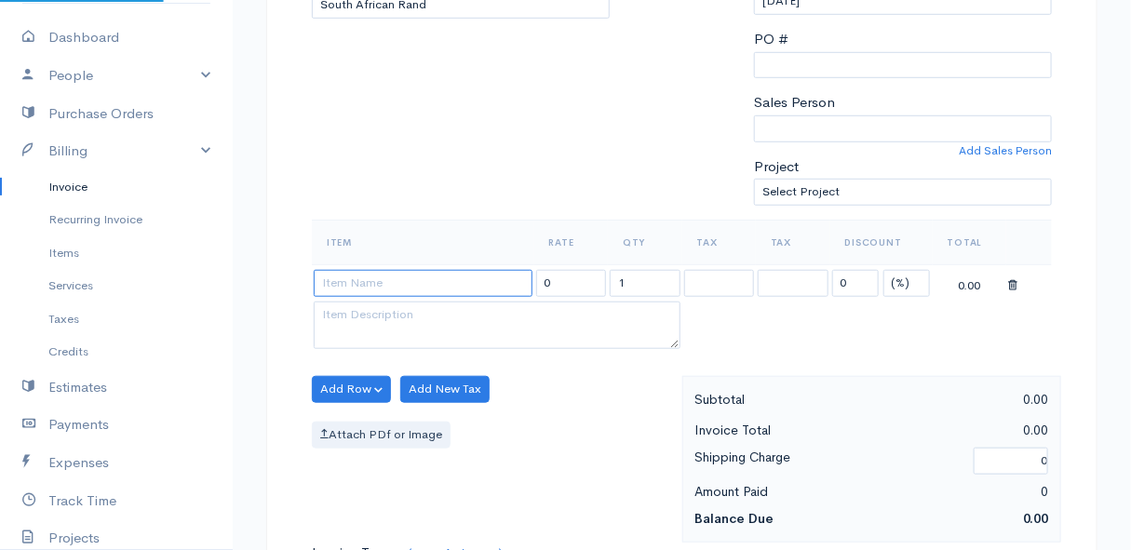
click at [366, 281] on input at bounding box center [423, 283] width 219 height 27
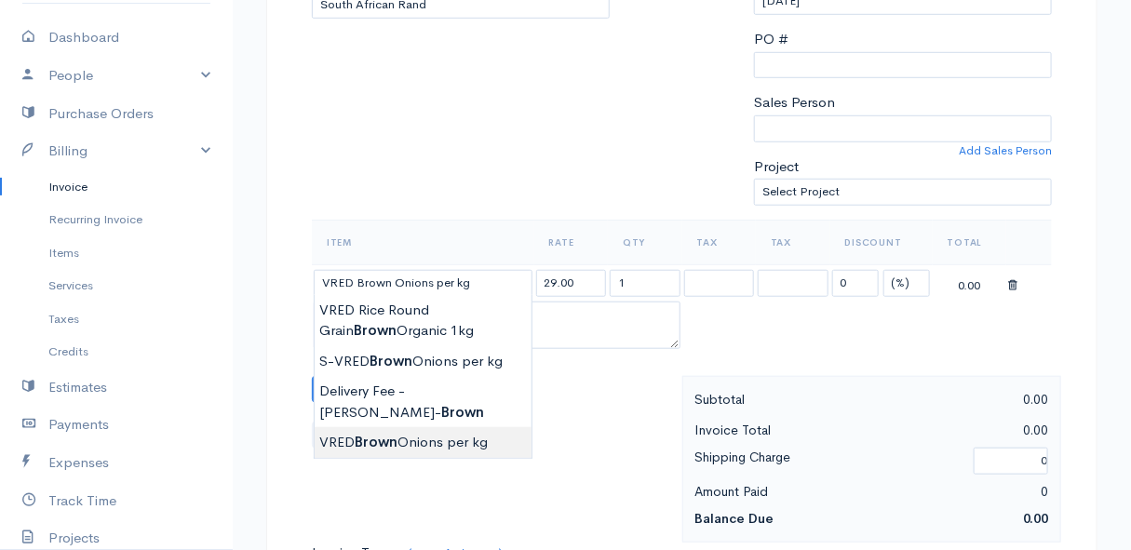
click at [424, 434] on body "Mamma Chicken Upgrade Dashboard People Clients Vendors Staff Users Purchase Ord…" at bounding box center [565, 382] width 1131 height 1610
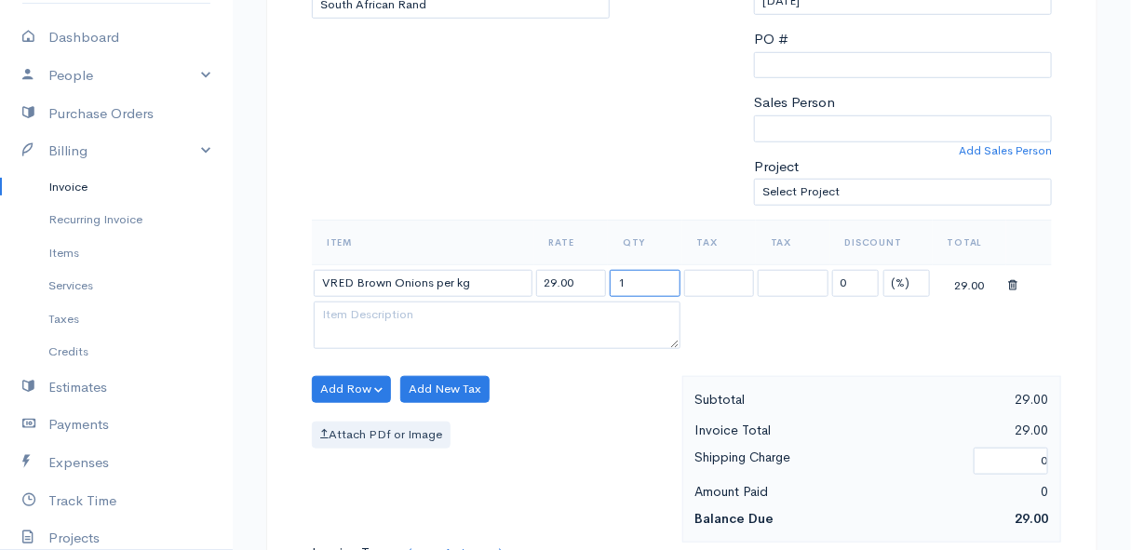
drag, startPoint x: 647, startPoint y: 281, endPoint x: 582, endPoint y: 281, distance: 65.2
click at [582, 281] on tr "VRED Brown Onions per kg 29.00 1 0 (%) Flat 29.00" at bounding box center [682, 282] width 740 height 36
click at [578, 396] on div "Add Row Add Item Row Add Time Row Add New Tax Attach PDf or Image" at bounding box center [493, 459] width 380 height 167
click at [369, 381] on button "Add Row" at bounding box center [351, 389] width 79 height 27
click at [349, 426] on link "Add Item Row" at bounding box center [386, 427] width 147 height 33
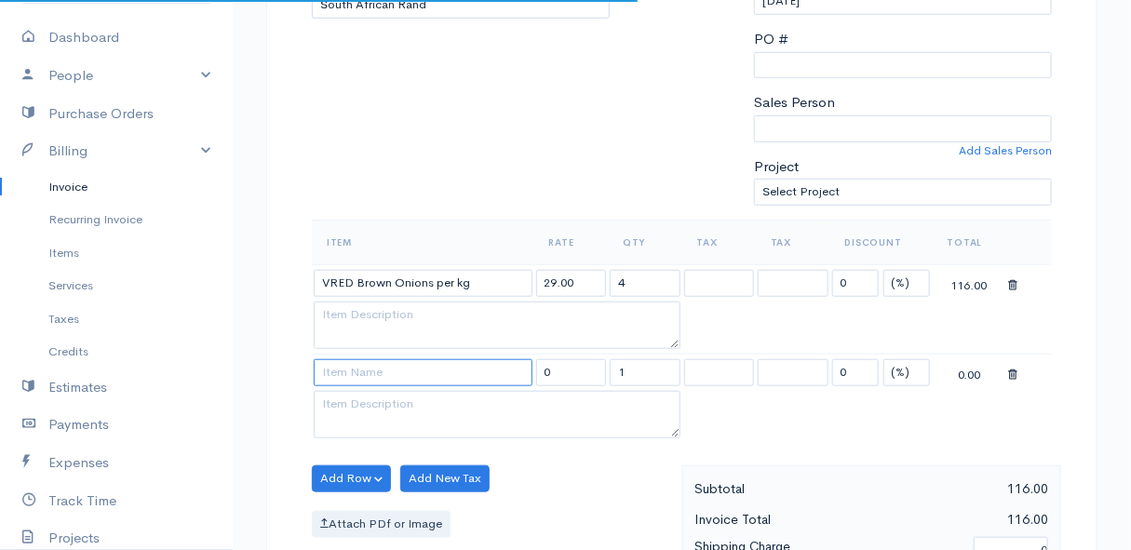
click at [344, 370] on input at bounding box center [423, 372] width 219 height 27
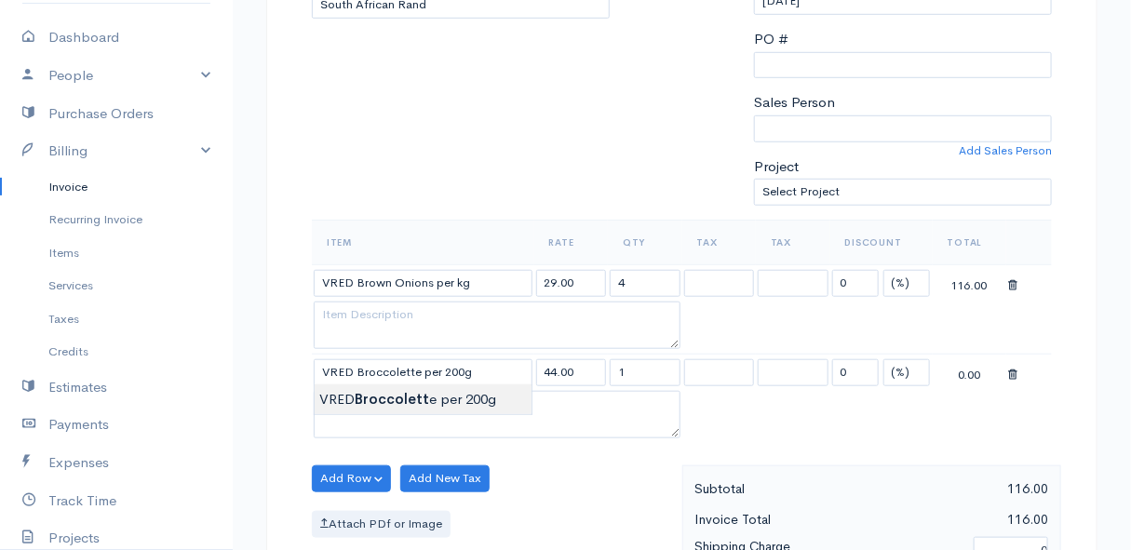
click at [357, 399] on body "Mamma Chicken Upgrade Dashboard People Clients Vendors Staff Users Purchase Ord…" at bounding box center [565, 426] width 1131 height 1699
drag, startPoint x: 640, startPoint y: 370, endPoint x: 607, endPoint y: 363, distance: 33.4
click at [608, 363] on td "1" at bounding box center [645, 373] width 74 height 36
click at [586, 474] on div "Add Row Add Item Row Add Time Row Add New Tax Attach PDf or Image" at bounding box center [493, 548] width 380 height 167
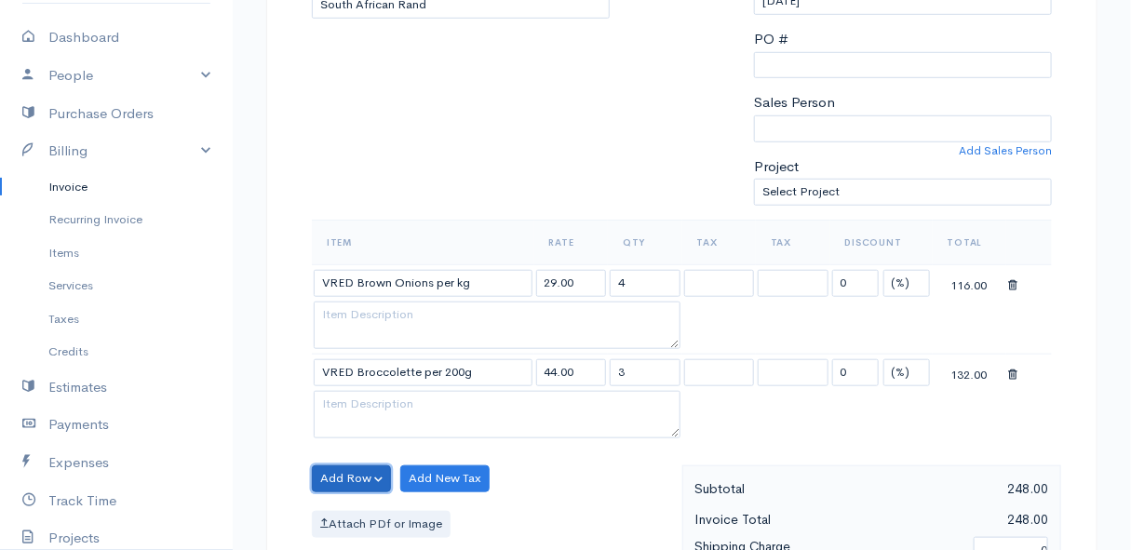
click at [330, 472] on button "Add Row" at bounding box center [351, 478] width 79 height 27
click at [372, 405] on link "Add Item Row" at bounding box center [386, 409] width 147 height 33
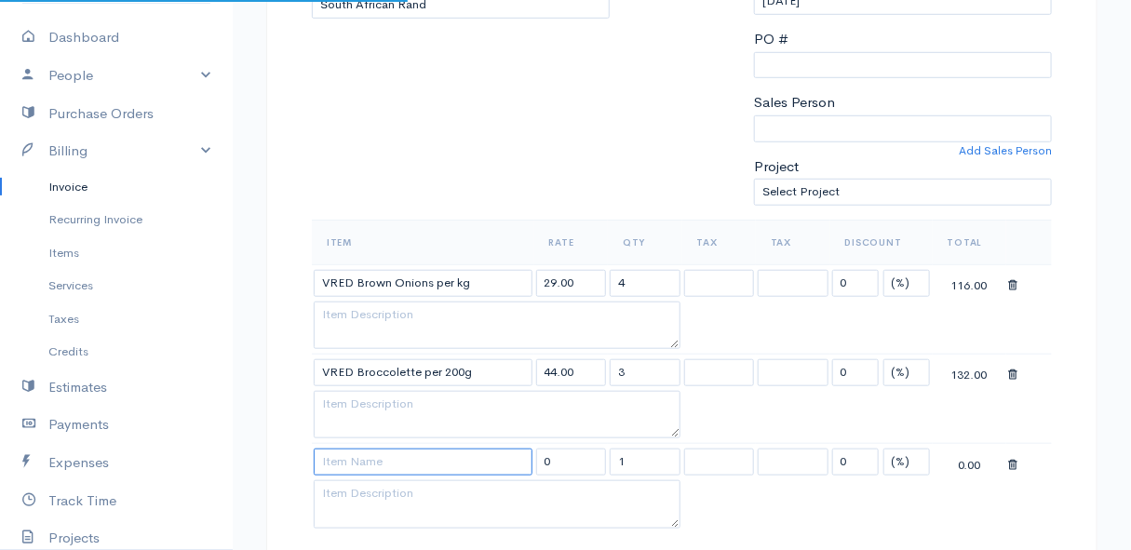
click at [370, 458] on input at bounding box center [423, 462] width 219 height 27
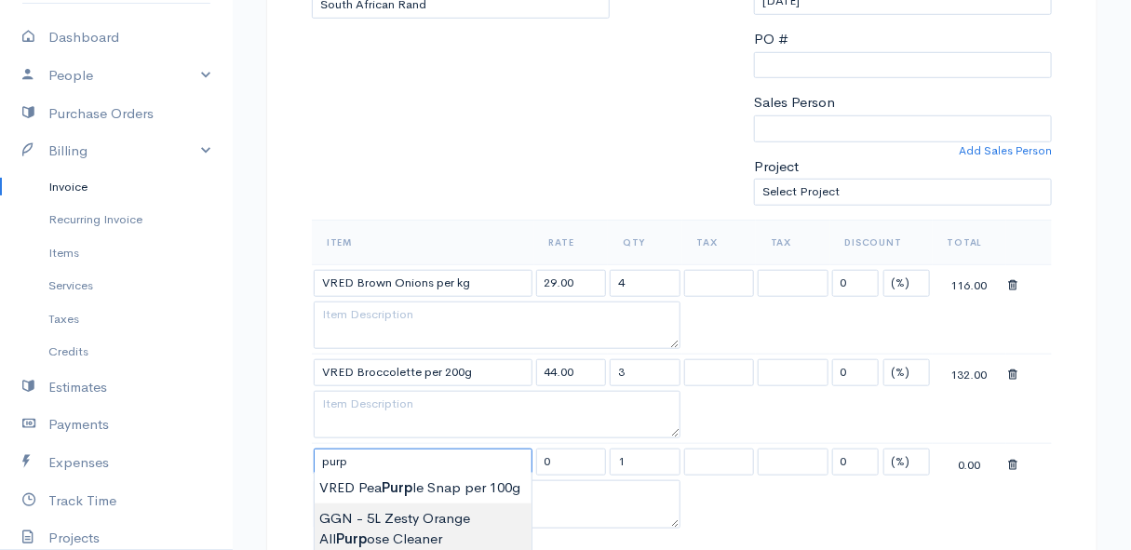
scroll to position [507, 0]
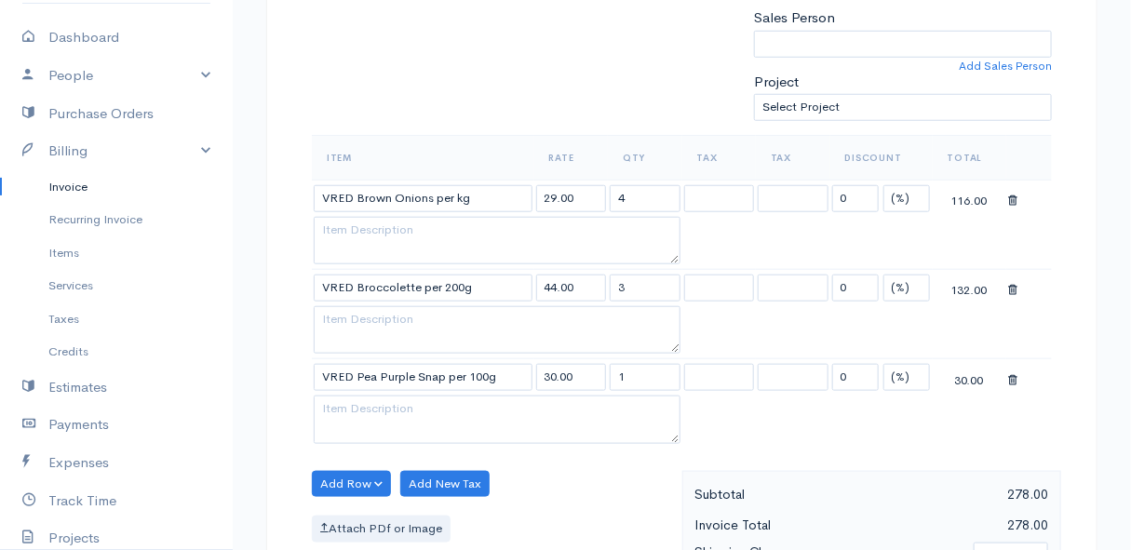
click at [417, 407] on body "Mamma Chicken Upgrade Dashboard People Clients Vendors Staff Users Purchase Ord…" at bounding box center [565, 387] width 1131 height 1788
drag, startPoint x: 640, startPoint y: 374, endPoint x: 605, endPoint y: 374, distance: 34.4
click at [605, 374] on tr "VRED Pea Purple Snap per 100g 30.00 1 0 (%) Flat 30.00" at bounding box center [682, 377] width 740 height 36
click at [607, 474] on div "Add Row Add Item Row Add Time Row Add New Tax Attach PDf or Image" at bounding box center [493, 554] width 380 height 167
click at [361, 477] on button "Add Row" at bounding box center [351, 484] width 79 height 27
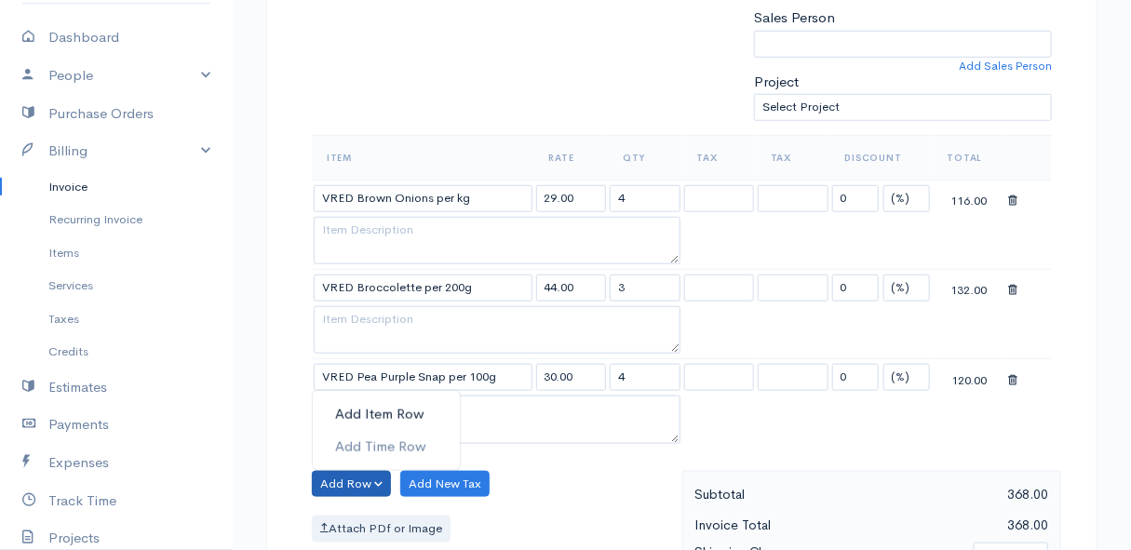
click at [354, 411] on link "Add Item Row" at bounding box center [386, 414] width 147 height 33
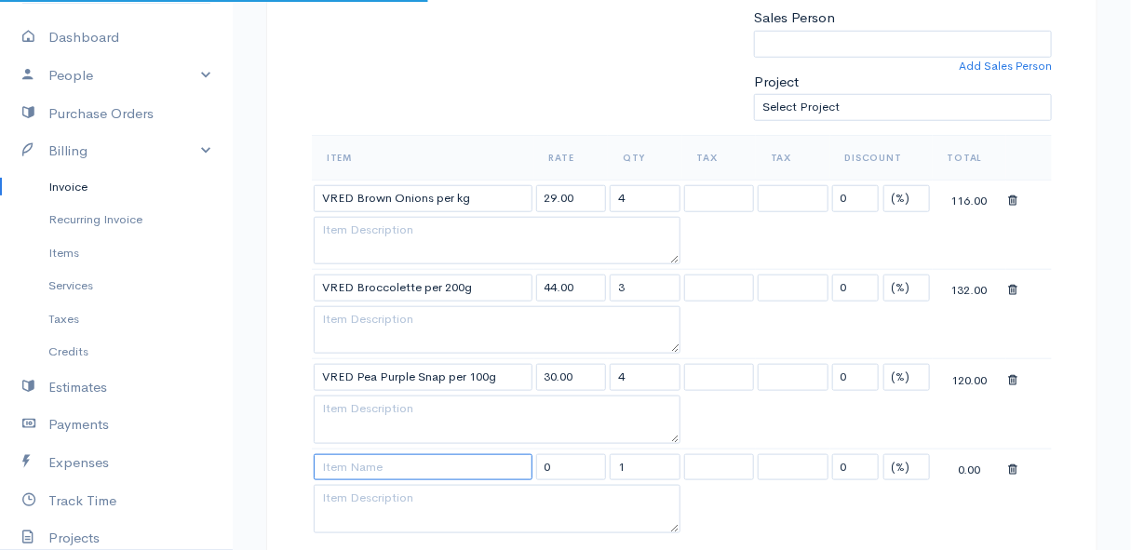
click at [344, 461] on input at bounding box center [423, 467] width 219 height 27
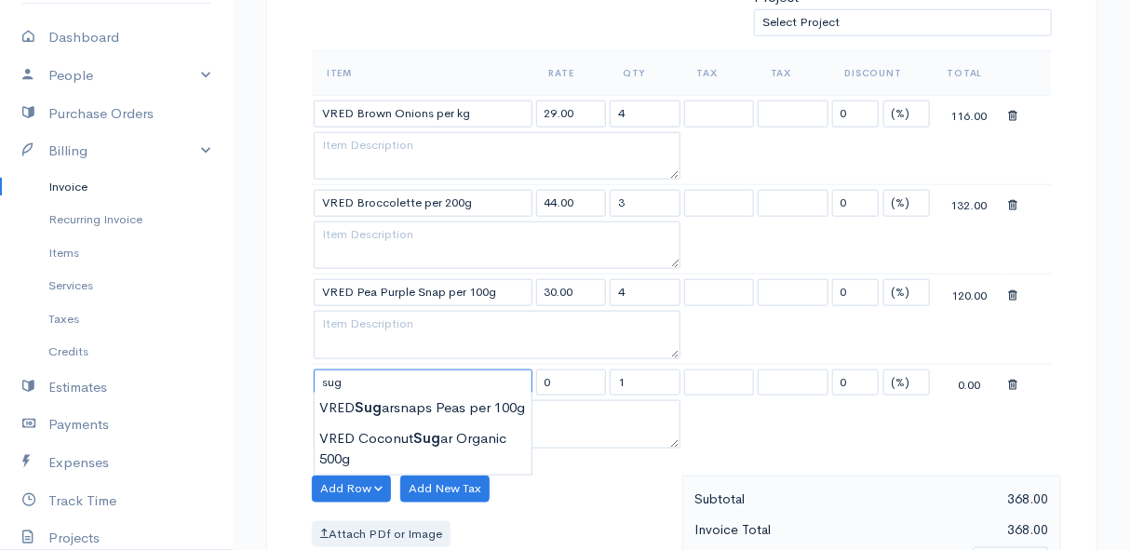
scroll to position [677, 0]
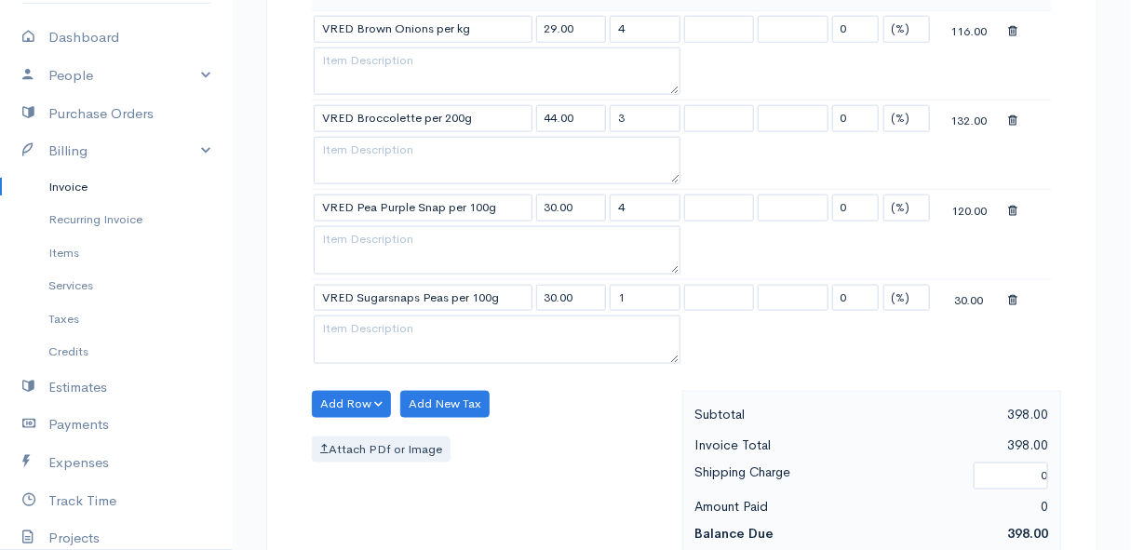
click at [385, 313] on body "Mamma Chicken Upgrade Dashboard People Clients Vendors Staff Users Purchase Ord…" at bounding box center [565, 262] width 1131 height 1878
drag, startPoint x: 634, startPoint y: 291, endPoint x: 602, endPoint y: 293, distance: 31.7
click at [602, 293] on tr "VRED Sugarsnaps Peas per 100g 30.00 1 0 (%) Flat 30.00" at bounding box center [682, 297] width 740 height 36
click at [556, 440] on div "Attach PDf or Image" at bounding box center [492, 450] width 361 height 27
click at [330, 394] on button "Add Row" at bounding box center [351, 404] width 79 height 27
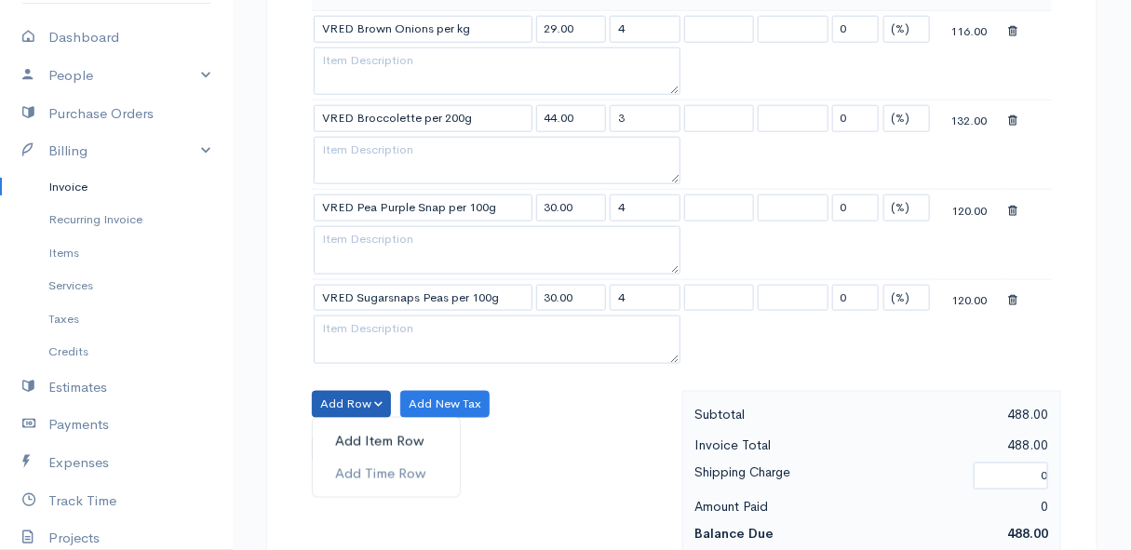
click at [344, 437] on link "Add Item Row" at bounding box center [386, 441] width 147 height 33
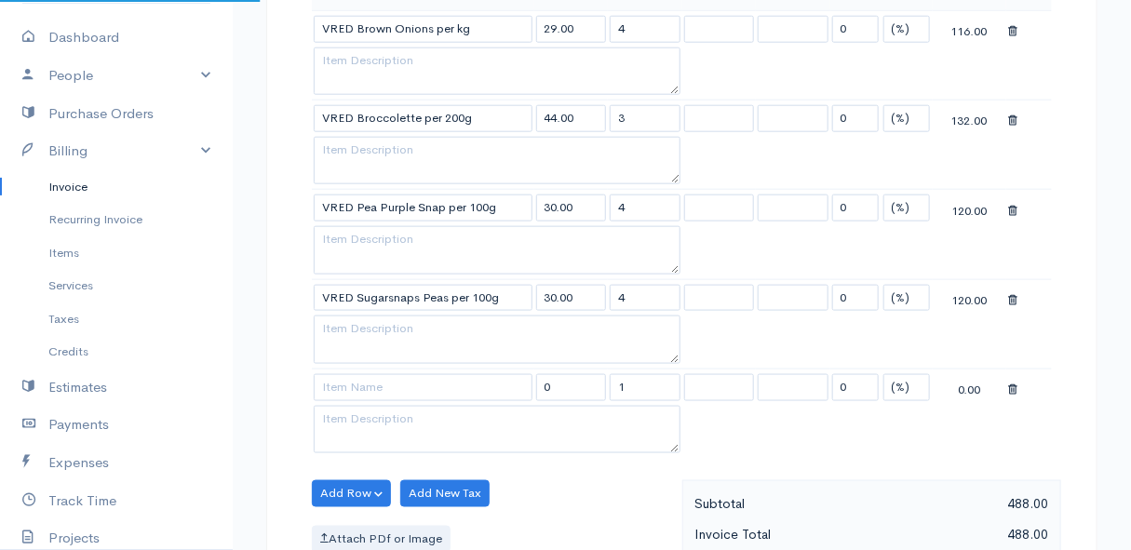
click at [335, 369] on td at bounding box center [423, 387] width 222 height 36
click at [335, 382] on input at bounding box center [423, 387] width 219 height 27
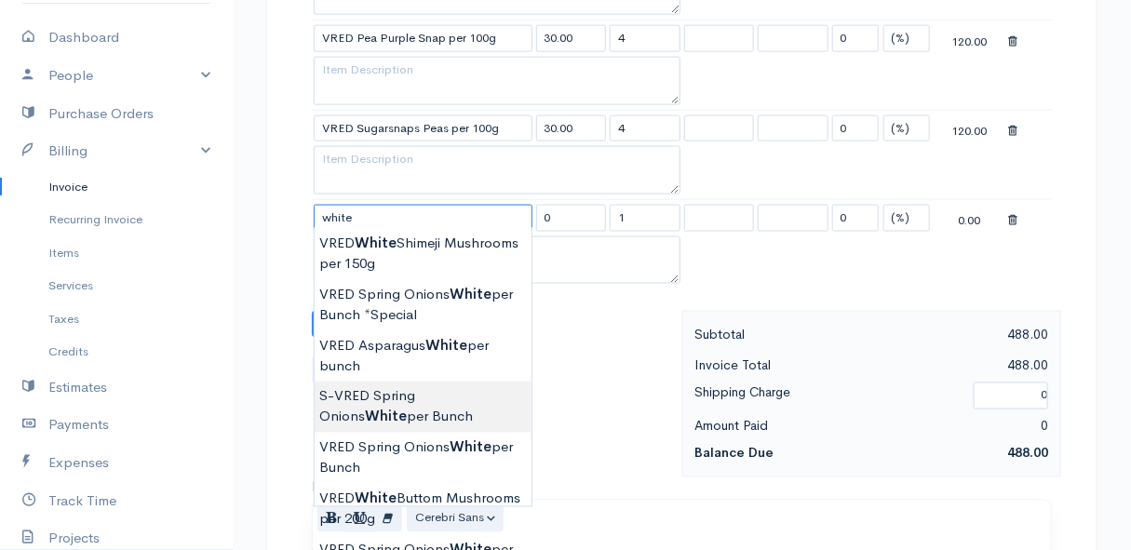
scroll to position [931, 0]
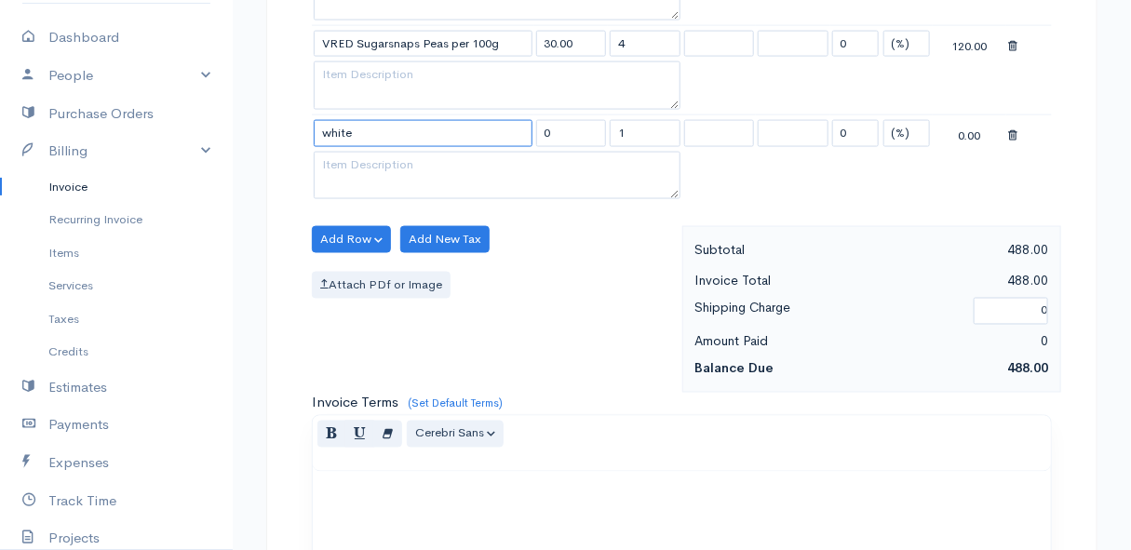
click at [445, 128] on input "white" at bounding box center [423, 133] width 219 height 27
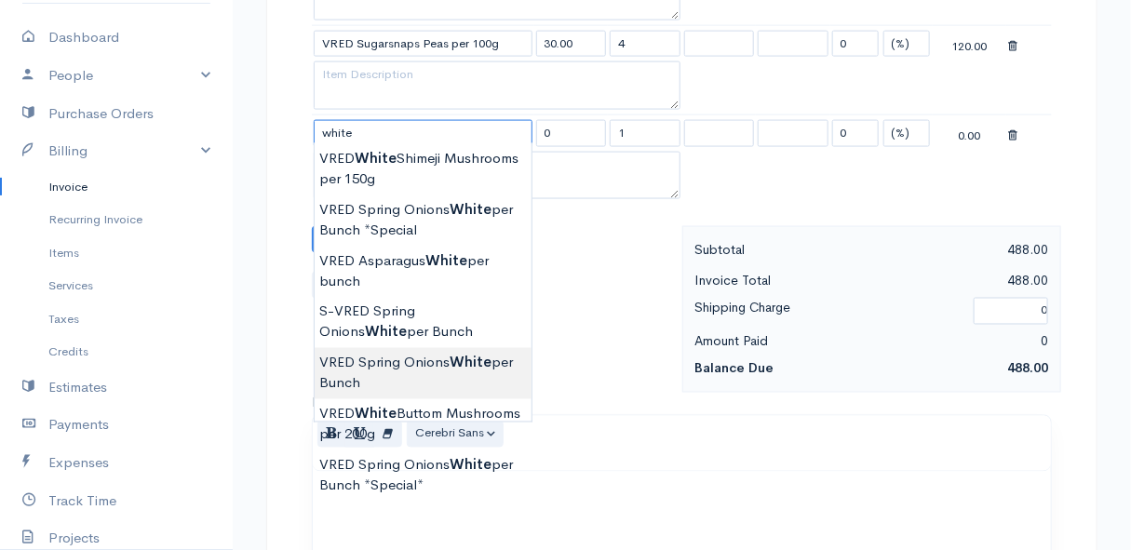
scroll to position [1015, 0]
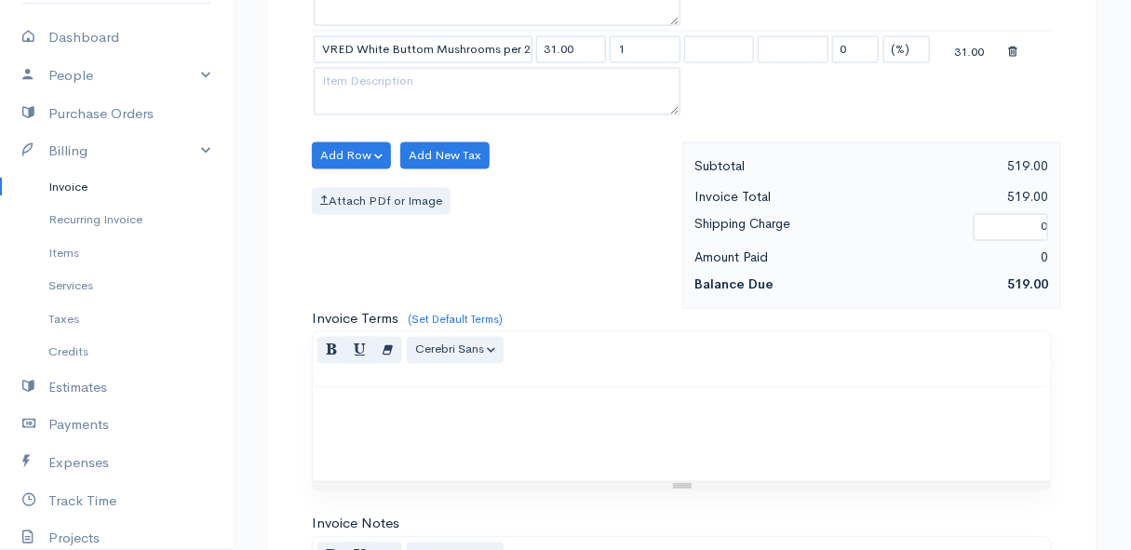
scroll to position [931, 0]
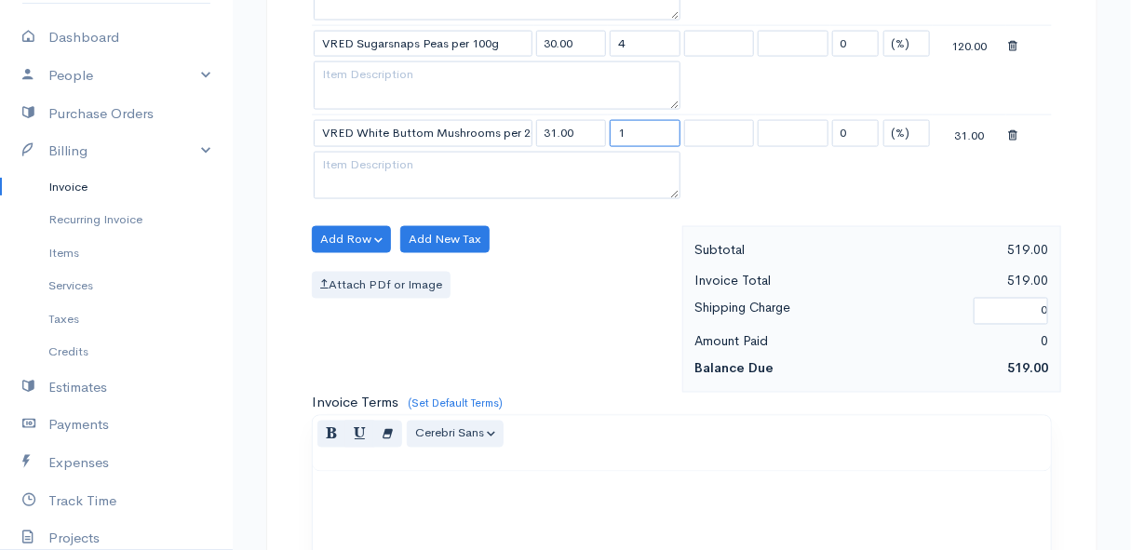
drag, startPoint x: 633, startPoint y: 133, endPoint x: 608, endPoint y: 133, distance: 25.1
click at [608, 133] on td "1" at bounding box center [645, 133] width 74 height 36
click at [553, 278] on div "Attach PDf or Image" at bounding box center [492, 285] width 361 height 27
click at [357, 233] on button "Add Row" at bounding box center [351, 239] width 79 height 27
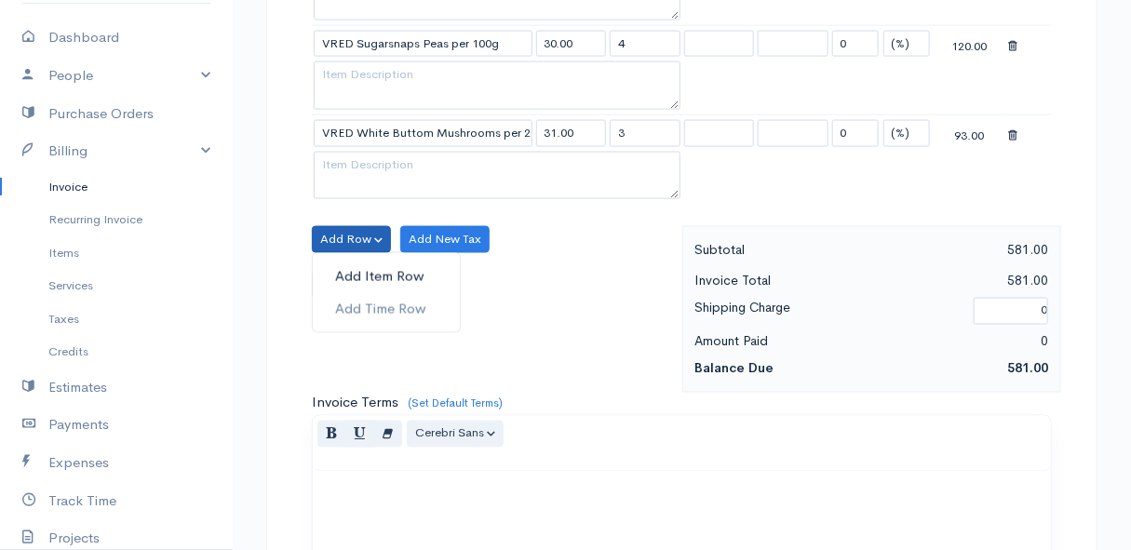
click at [356, 267] on link "Add Item Row" at bounding box center [386, 277] width 147 height 33
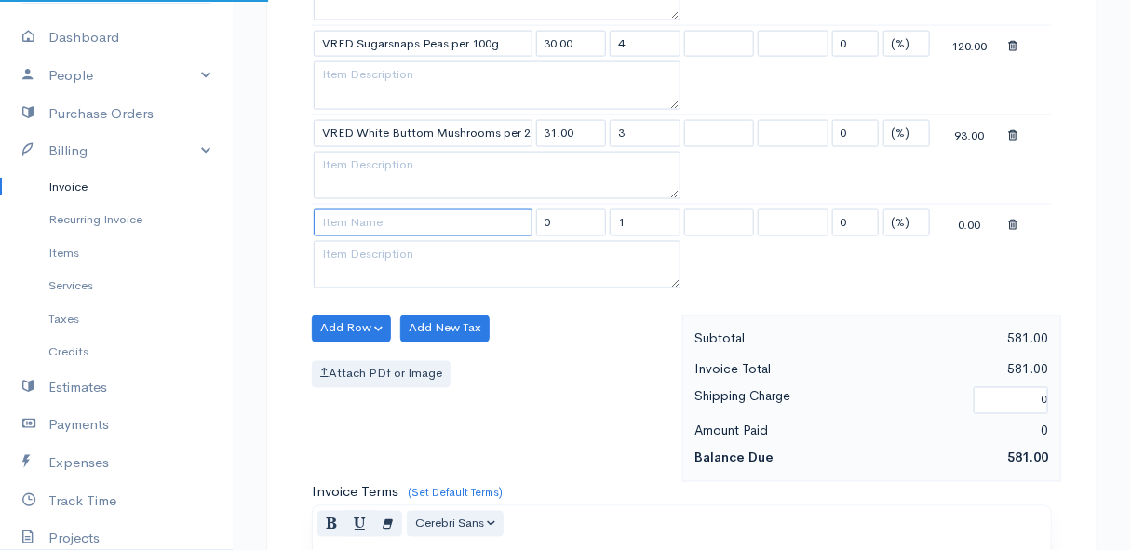
drag, startPoint x: 356, startPoint y: 267, endPoint x: 354, endPoint y: 213, distance: 54.0
click at [354, 213] on input at bounding box center [423, 222] width 219 height 27
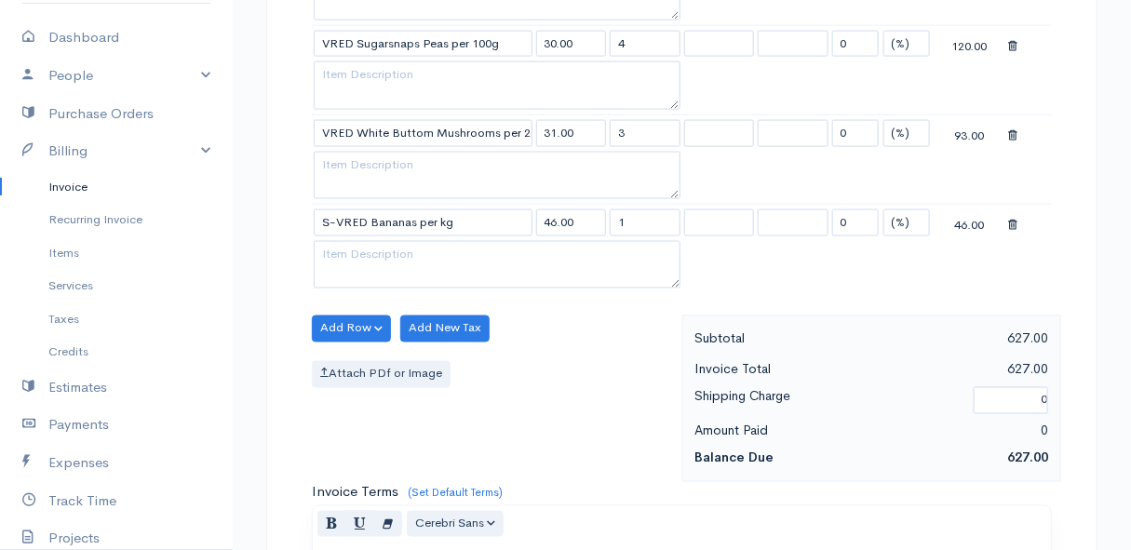
click at [370, 298] on body "Mamma Chicken Upgrade Dashboard People Clients Vendors Staff Users Purchase Ord…" at bounding box center [565, 97] width 1131 height 2057
drag, startPoint x: 641, startPoint y: 216, endPoint x: 599, endPoint y: 222, distance: 43.2
click at [599, 222] on tr "S-VRED Bananas per kg 46.00 1 0 (%) Flat 46.00" at bounding box center [682, 223] width 740 height 36
click at [546, 366] on div "Attach PDf or Image" at bounding box center [492, 374] width 361 height 27
click at [335, 317] on button "Add Row" at bounding box center [351, 329] width 79 height 27
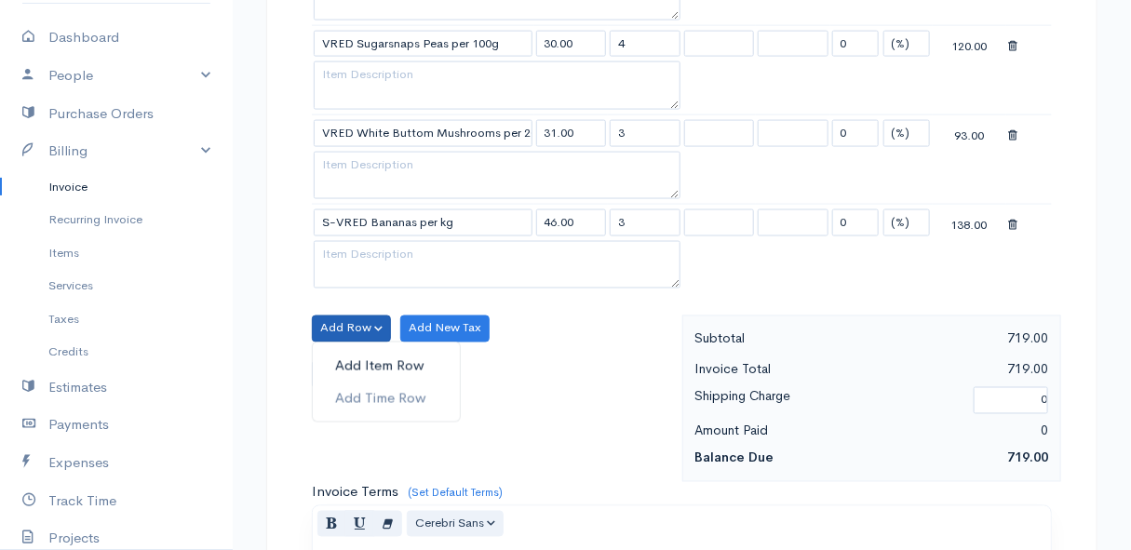
click at [343, 350] on link "Add Item Row" at bounding box center [386, 366] width 147 height 33
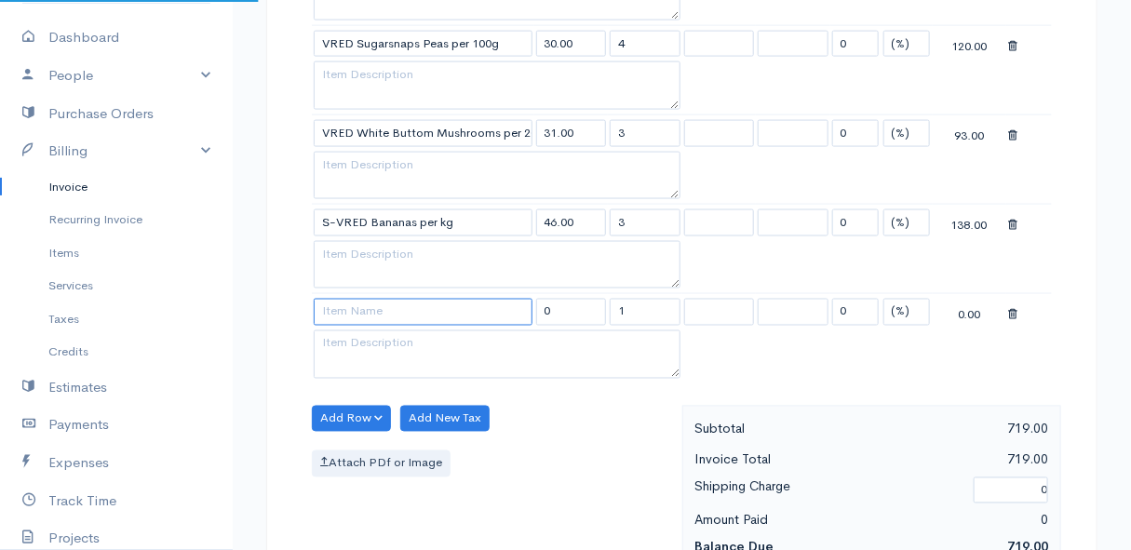
click at [354, 309] on input at bounding box center [423, 312] width 219 height 27
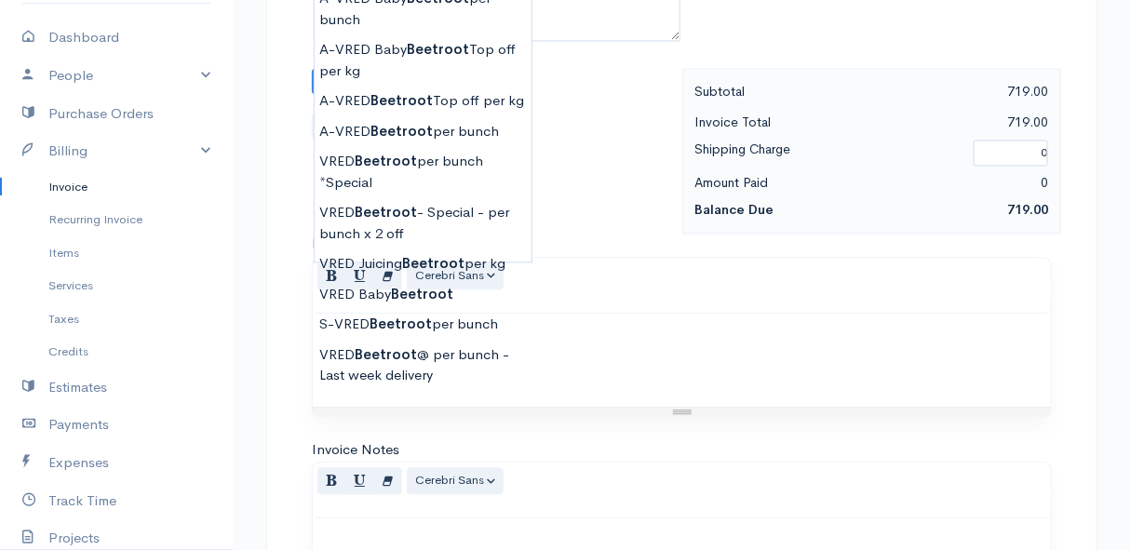
scroll to position [1184, 0]
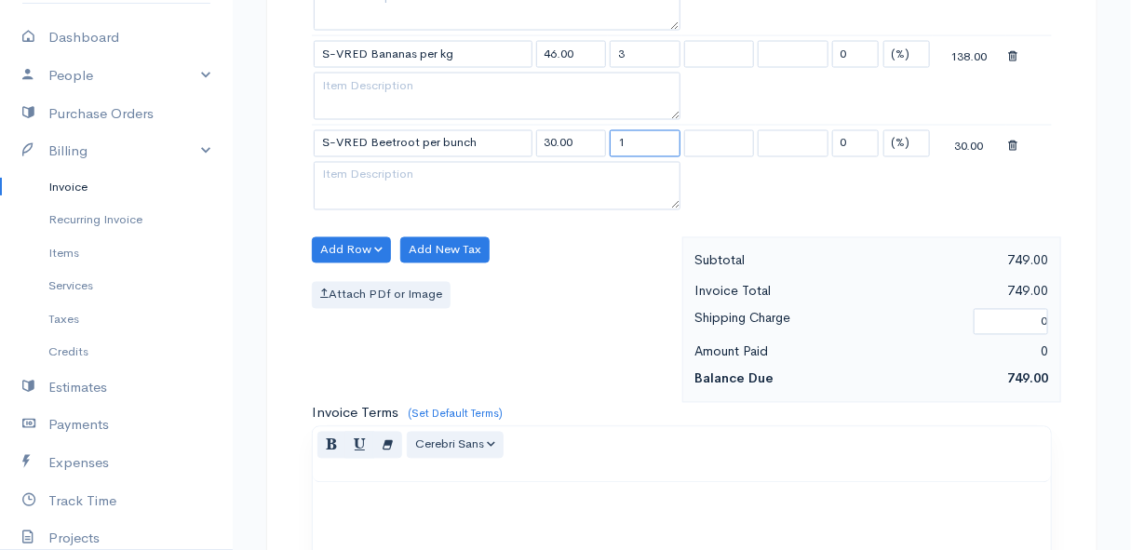
drag, startPoint x: 634, startPoint y: 140, endPoint x: 601, endPoint y: 140, distance: 32.6
click at [601, 140] on tr "S-VRED Beetroot per bunch 30.00 1 0 (%) Flat 30.00" at bounding box center [682, 144] width 740 height 36
click at [526, 302] on div "Attach PDf or Image" at bounding box center [492, 295] width 361 height 27
click at [355, 237] on button "Add Row" at bounding box center [351, 250] width 79 height 27
click at [357, 277] on link "Add Item Row" at bounding box center [386, 288] width 147 height 33
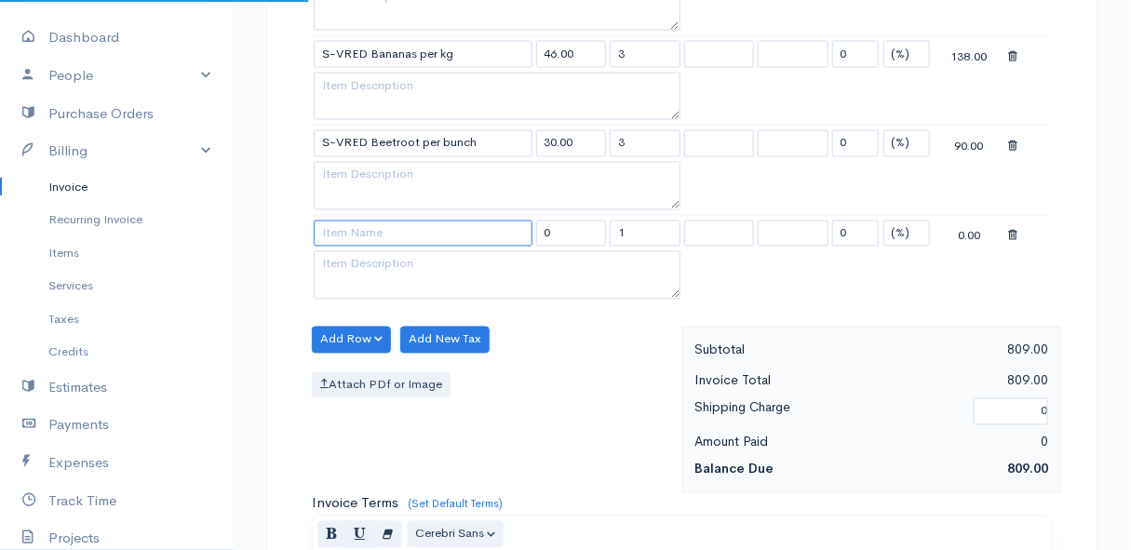
click at [351, 232] on input at bounding box center [423, 234] width 219 height 27
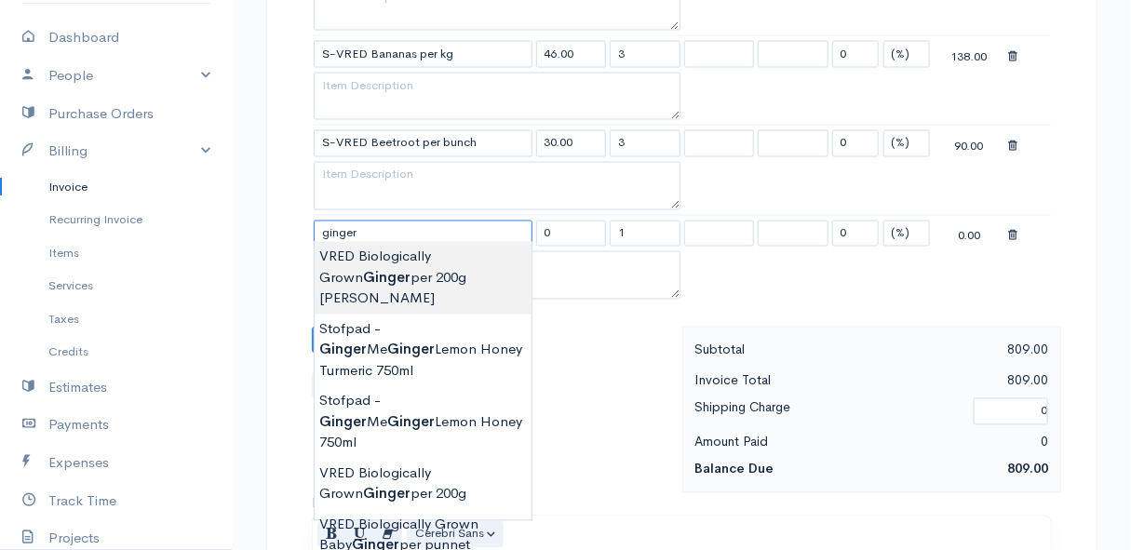
scroll to position [1184, 0]
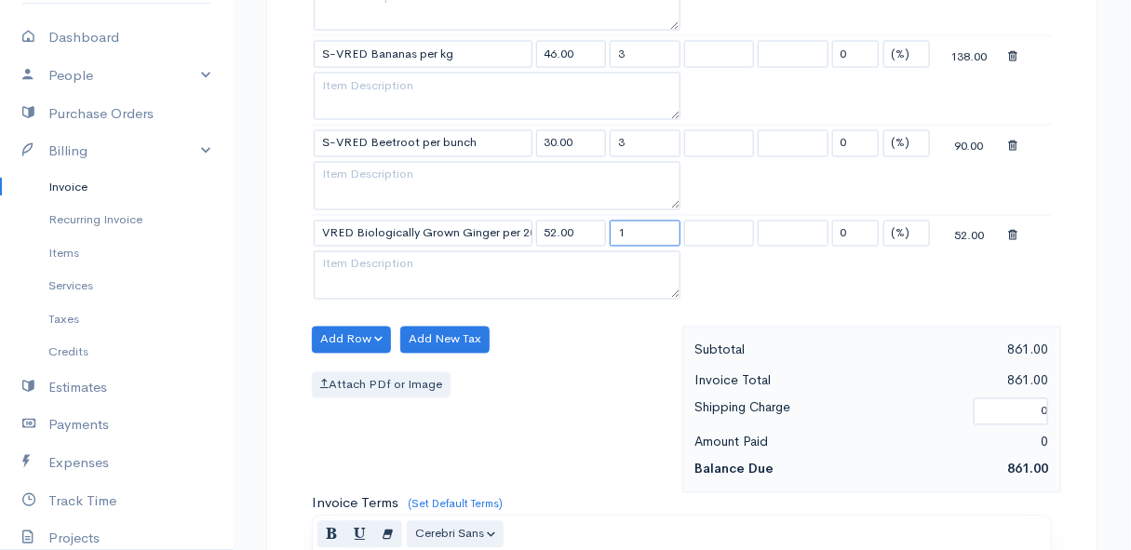
drag, startPoint x: 634, startPoint y: 222, endPoint x: 571, endPoint y: 229, distance: 63.6
click at [571, 229] on tr "VRED Biologically Grown Ginger per 200g [PERSON_NAME] 52.00 1 0 (%) Flat 52.00" at bounding box center [682, 233] width 740 height 36
click at [566, 353] on div "Add Row Add Item Row Add Time Row Add New Tax Attach PDf or Image" at bounding box center [493, 410] width 380 height 167
click at [344, 331] on button "Add Row" at bounding box center [351, 340] width 79 height 27
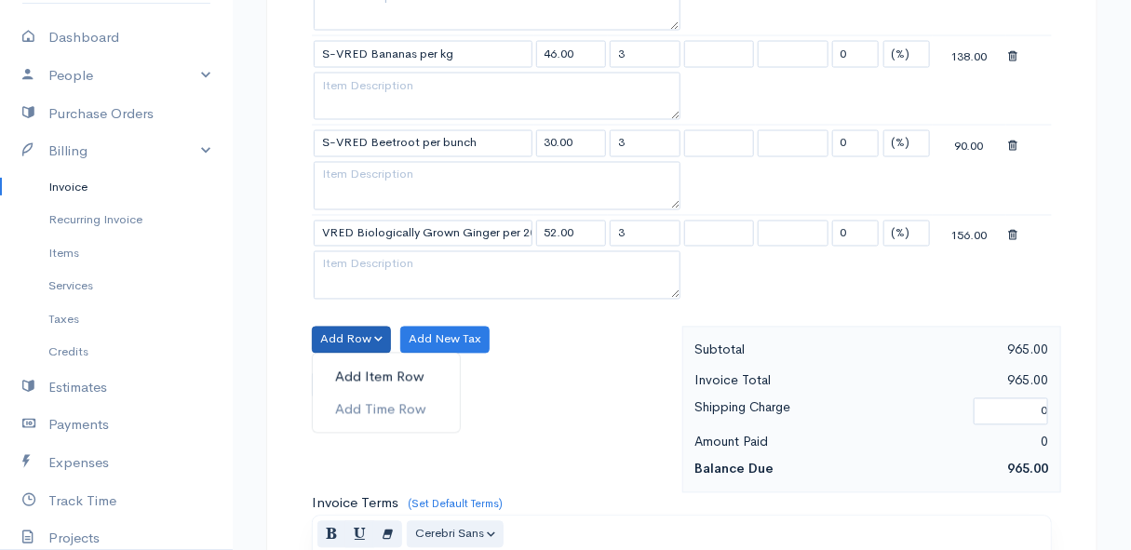
click at [367, 372] on link "Add Item Row" at bounding box center [386, 377] width 147 height 33
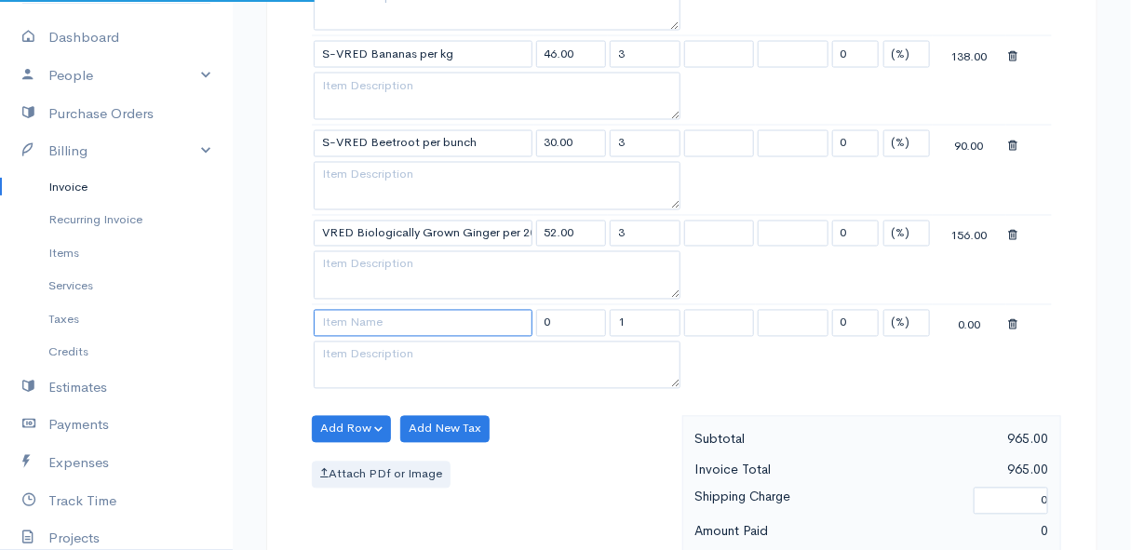
click at [363, 318] on input at bounding box center [423, 323] width 219 height 27
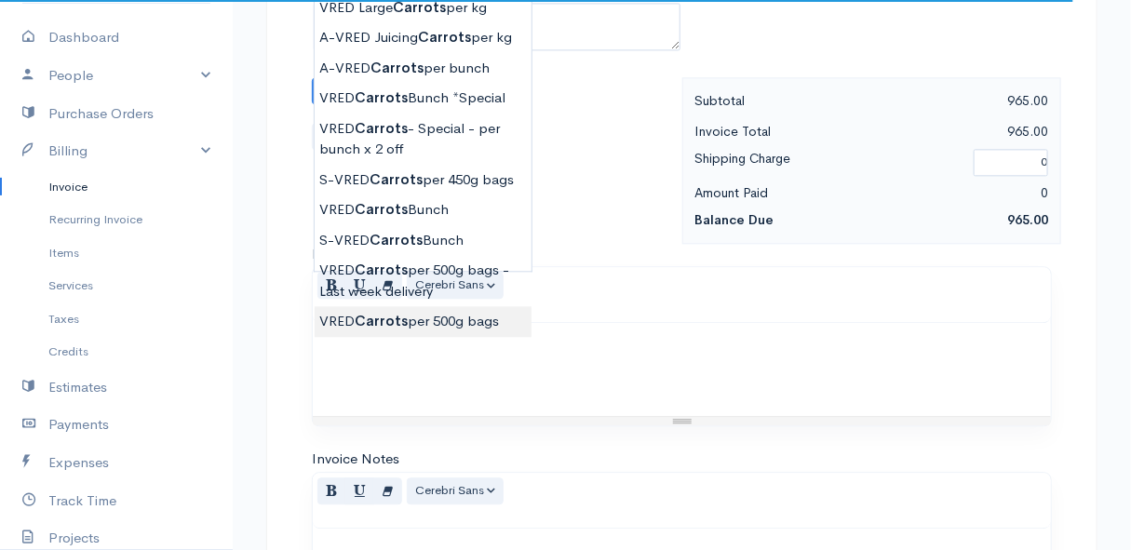
scroll to position [1354, 0]
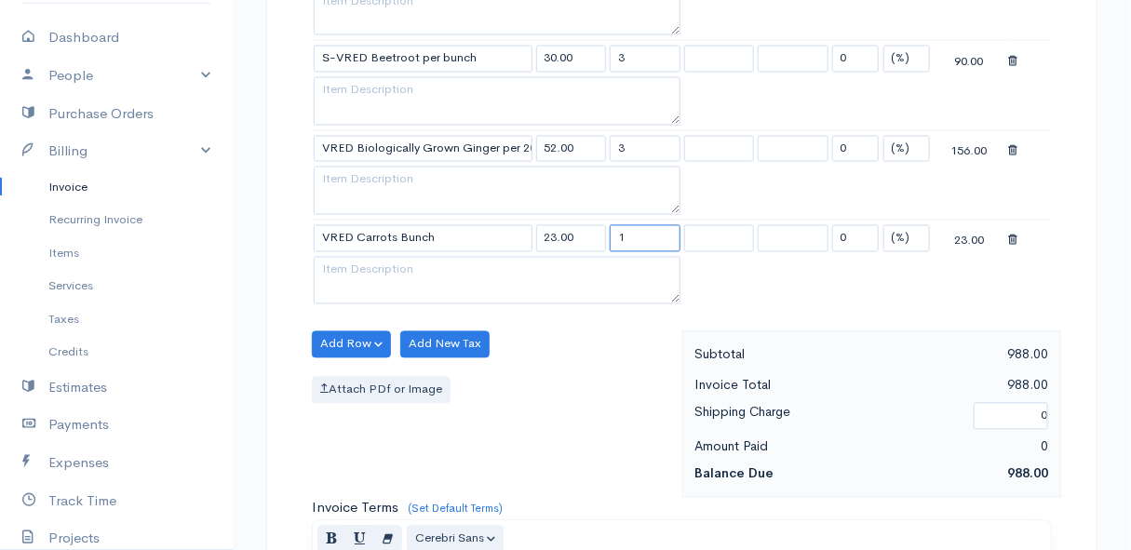
drag, startPoint x: 640, startPoint y: 222, endPoint x: 593, endPoint y: 236, distance: 48.6
click at [593, 236] on tr "VRED Carrots Bunch 23.00 1 0 (%) Flat 23.00" at bounding box center [682, 238] width 740 height 36
click at [606, 351] on div "Add Row Add Item Row Add Time Row Add New Tax Attach PDf or Image" at bounding box center [493, 414] width 380 height 167
click at [354, 340] on button "Add Row" at bounding box center [351, 344] width 79 height 27
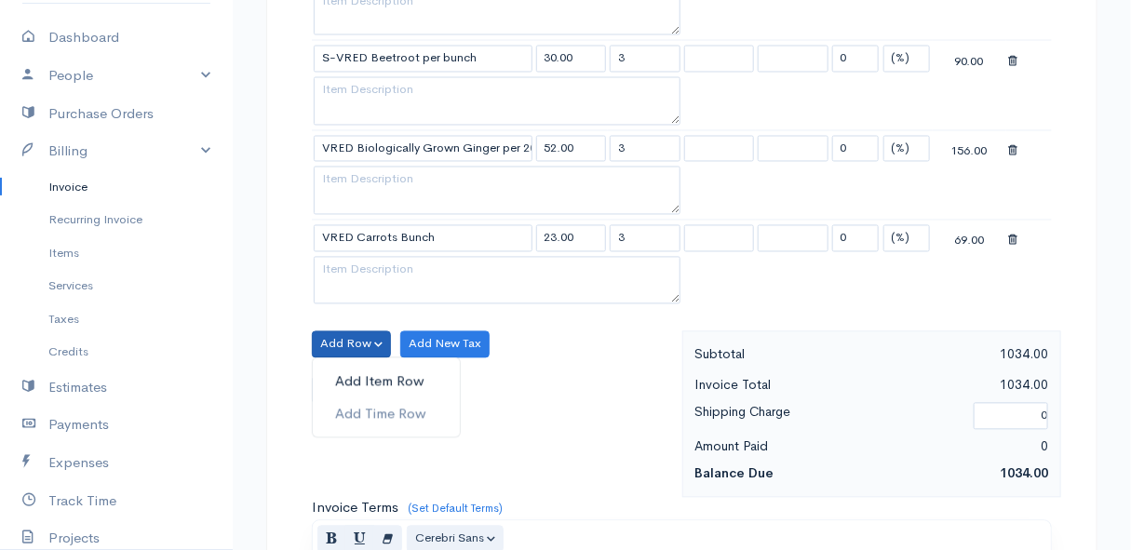
click at [365, 370] on link "Add Item Row" at bounding box center [386, 382] width 147 height 33
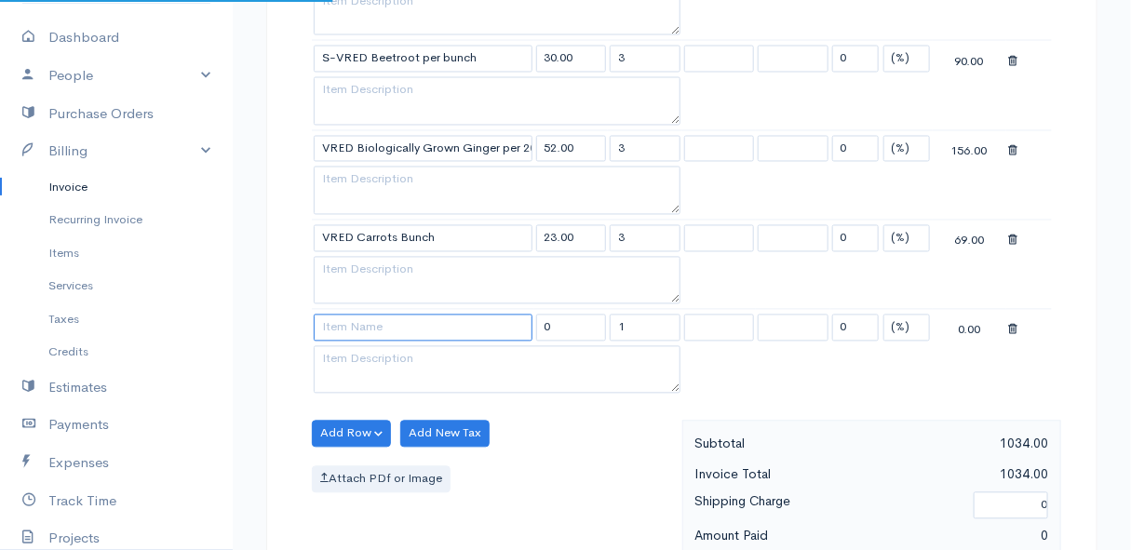
click at [355, 320] on input at bounding box center [423, 328] width 219 height 27
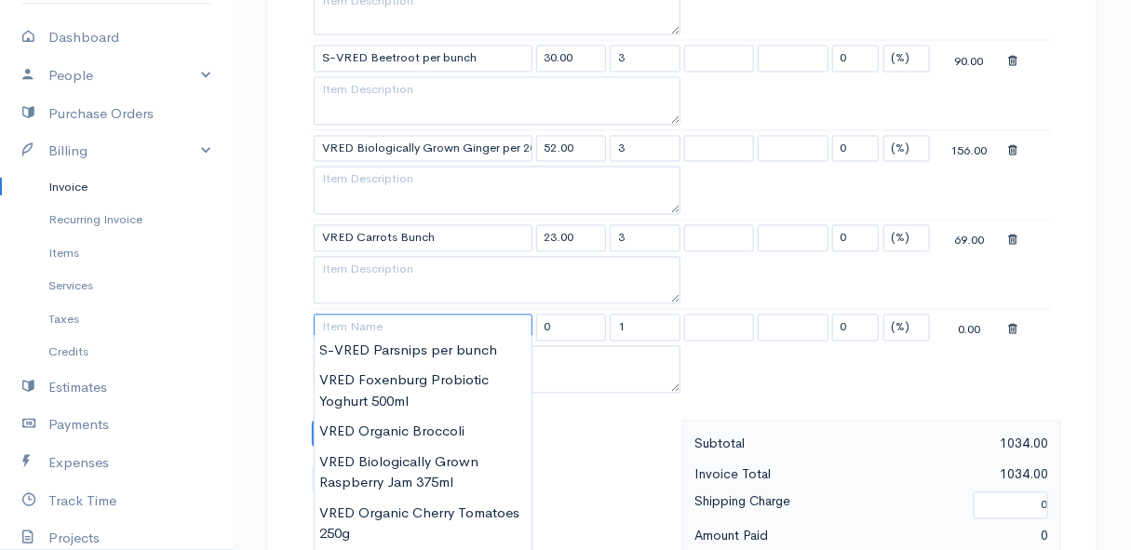
click at [407, 318] on input at bounding box center [423, 328] width 219 height 27
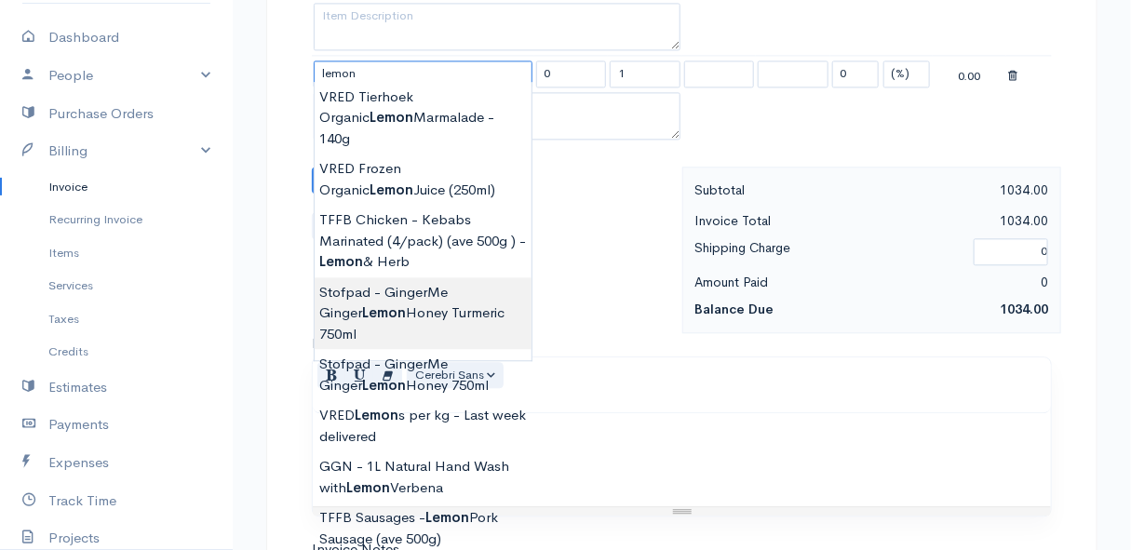
scroll to position [1354, 0]
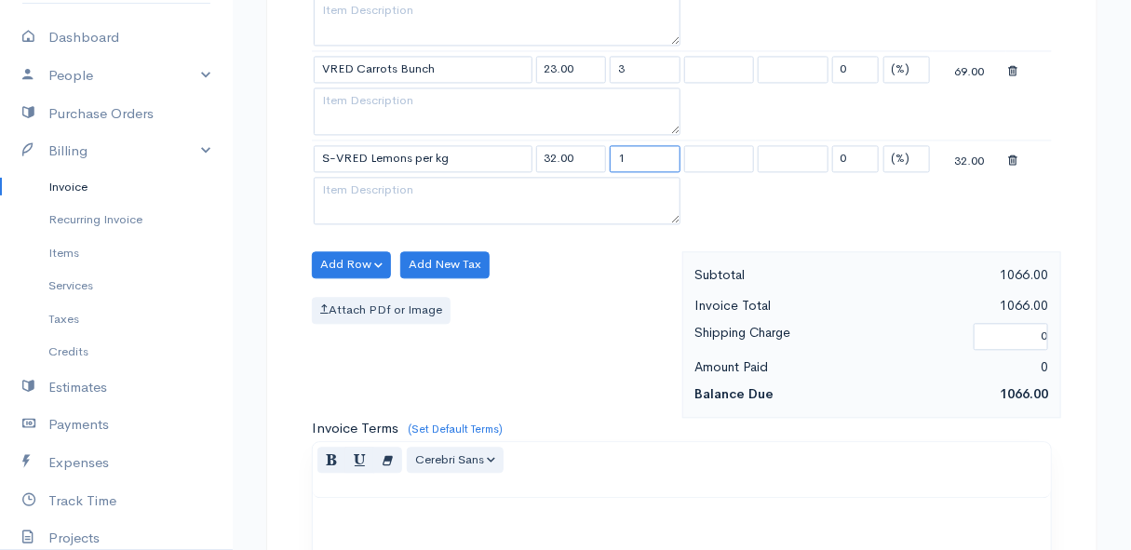
drag, startPoint x: 641, startPoint y: 150, endPoint x: 580, endPoint y: 159, distance: 62.1
click at [580, 159] on tr "S-VRED Lemons per kg 32.00 1 0 (%) Flat 32.00" at bounding box center [682, 159] width 740 height 36
click at [531, 287] on div "Add Row Add Item Row Add Time Row Add New Tax Attach PDf or Image" at bounding box center [493, 334] width 380 height 167
click at [350, 253] on button "Add Row" at bounding box center [351, 264] width 79 height 27
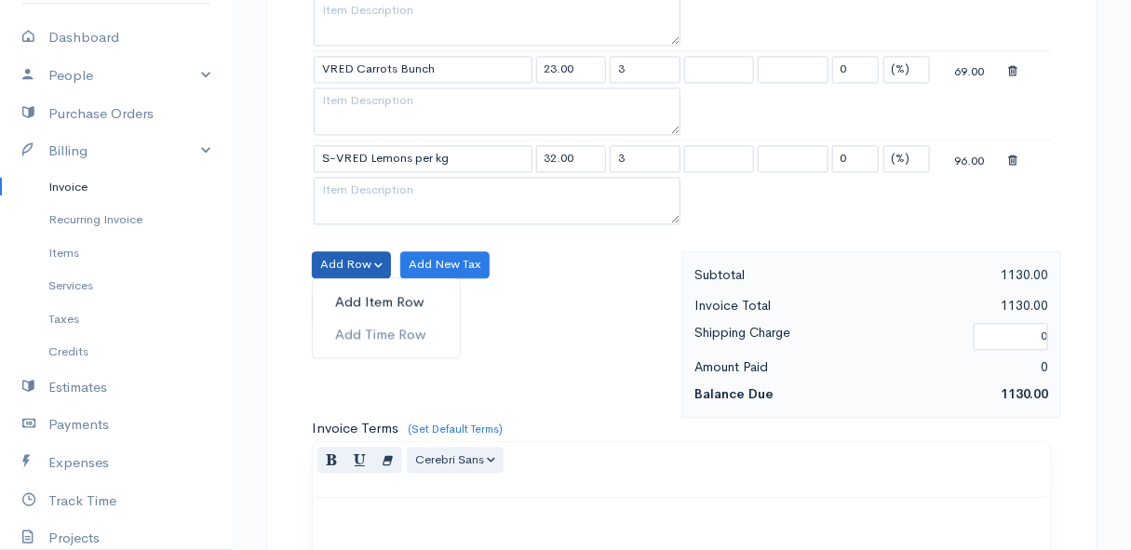
click at [350, 290] on link "Add Item Row" at bounding box center [386, 302] width 147 height 33
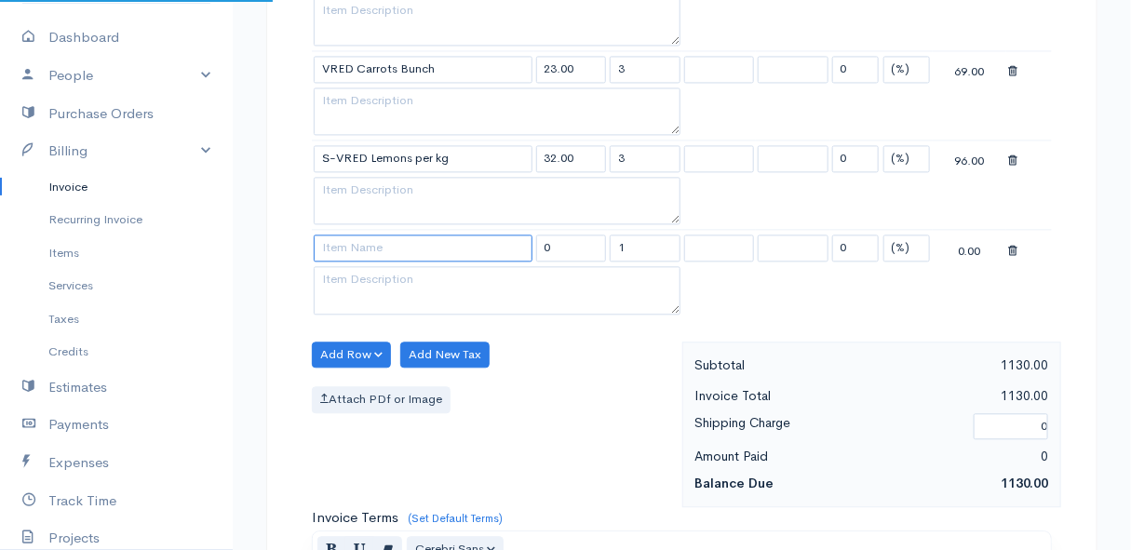
click at [355, 250] on input at bounding box center [423, 248] width 219 height 27
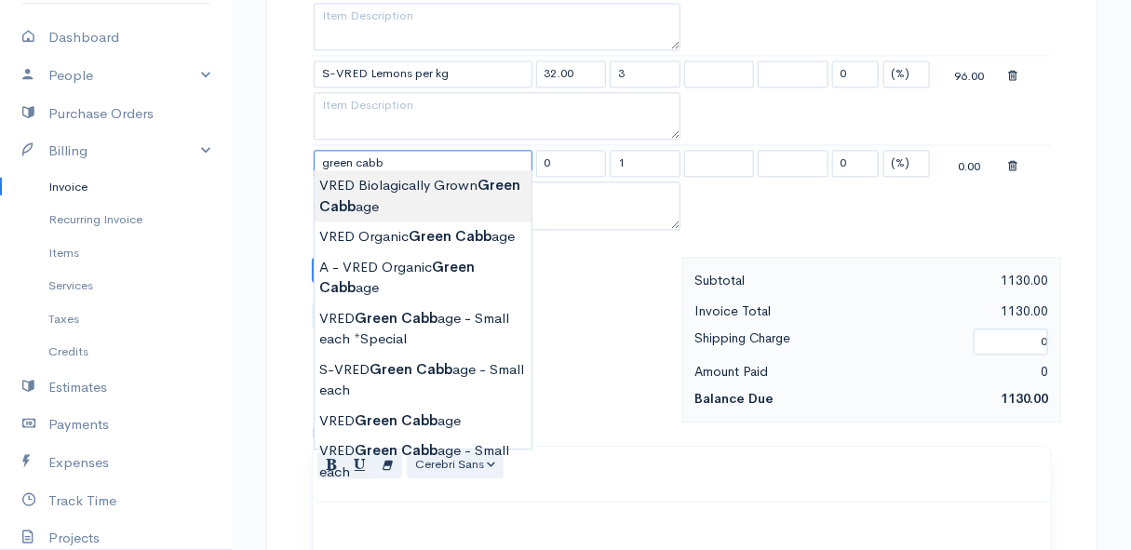
scroll to position [1523, 0]
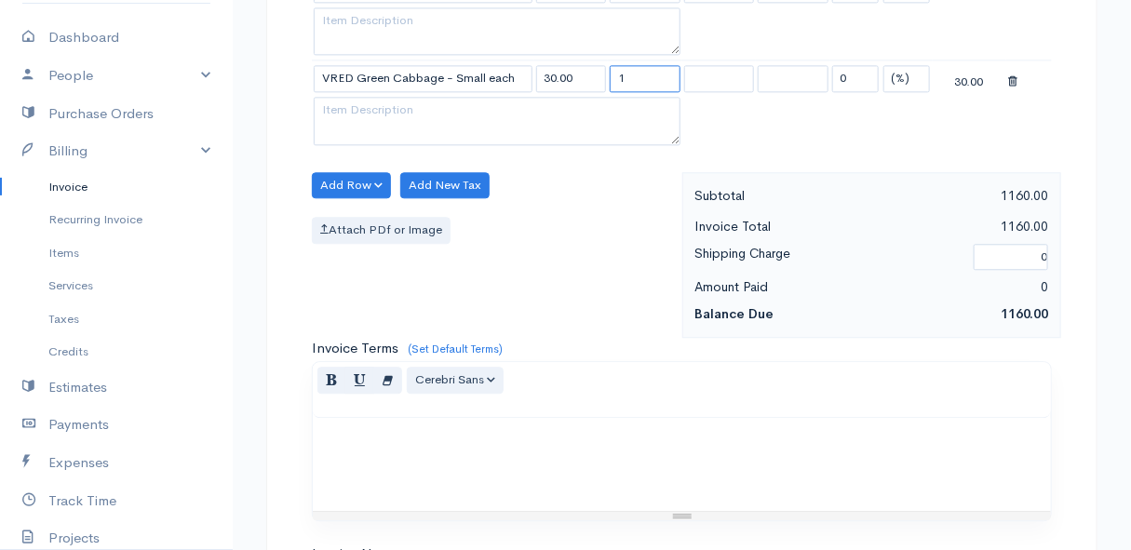
drag, startPoint x: 647, startPoint y: 74, endPoint x: 589, endPoint y: 74, distance: 57.7
click at [589, 74] on tr "VRED Green Cabbage - Small each 30.00 1 0 (%) Flat 30.00" at bounding box center [682, 79] width 740 height 36
click at [587, 217] on div "Attach PDf or Image" at bounding box center [492, 230] width 361 height 27
click at [356, 174] on button "Add Row" at bounding box center [351, 185] width 79 height 27
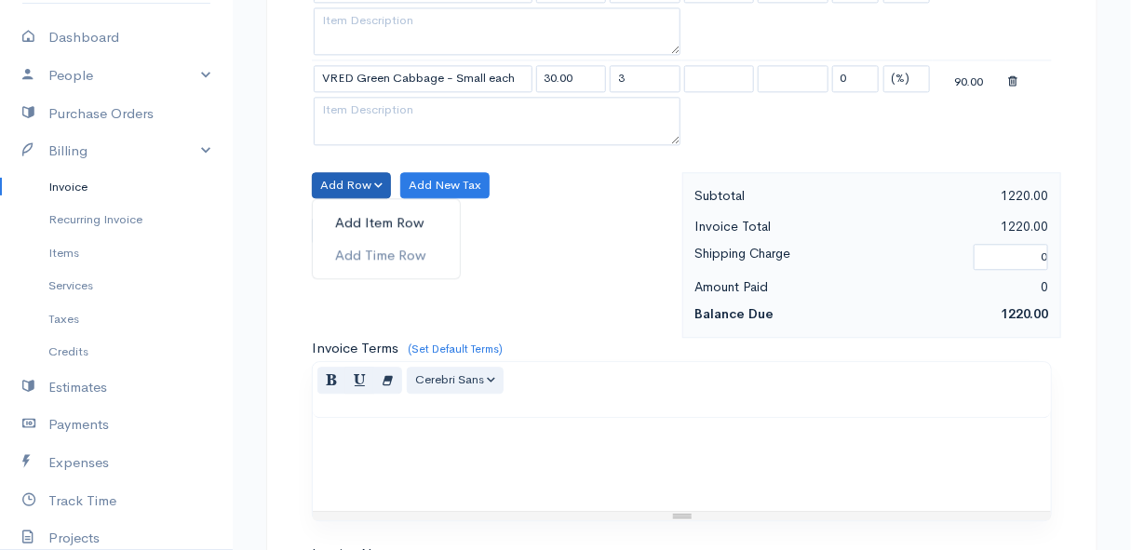
click at [353, 211] on link "Add Item Row" at bounding box center [386, 223] width 147 height 33
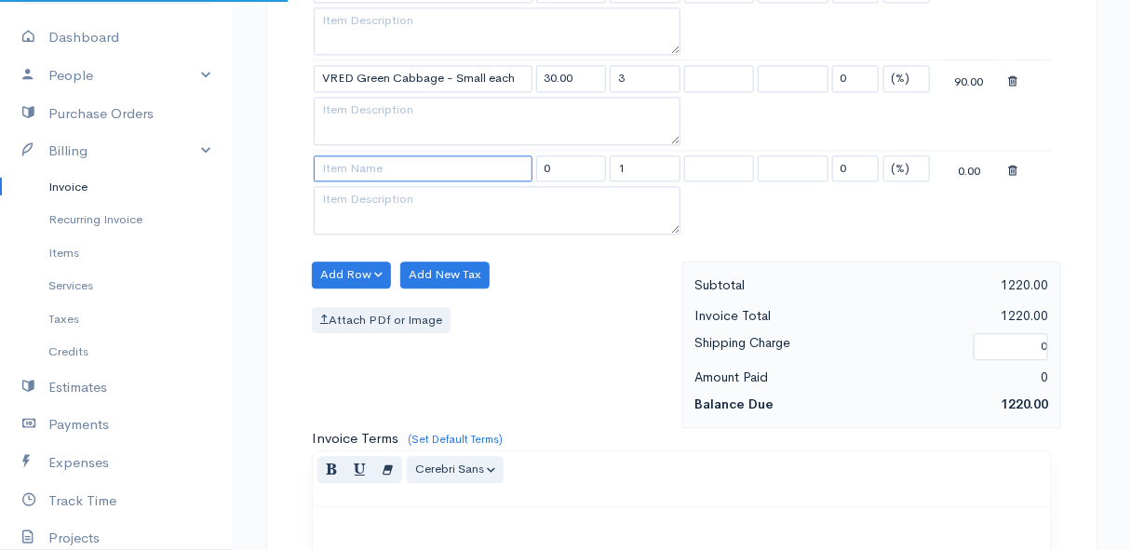
click at [353, 170] on input at bounding box center [423, 168] width 219 height 27
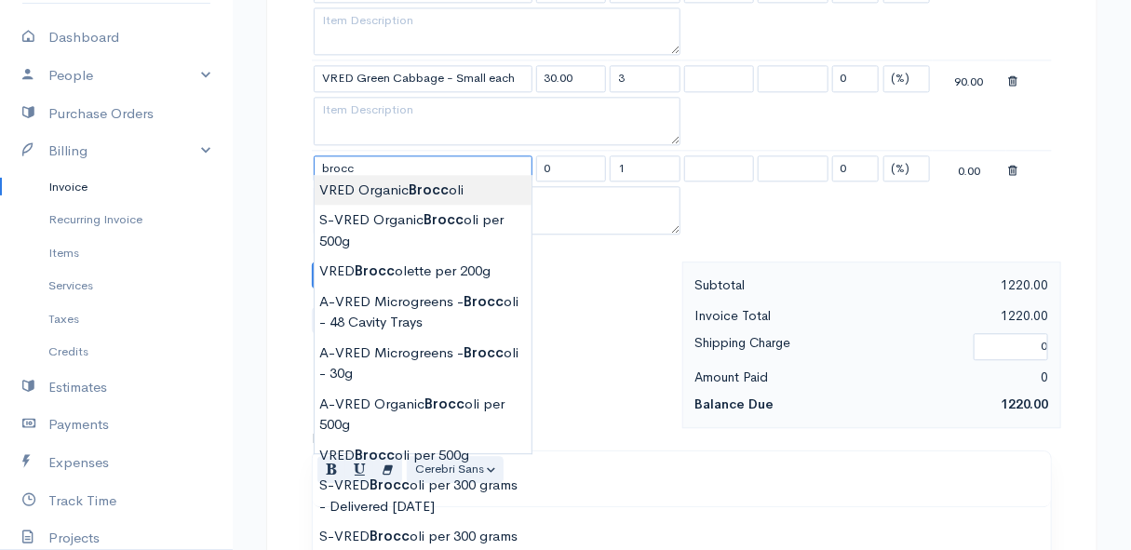
scroll to position [1608, 0]
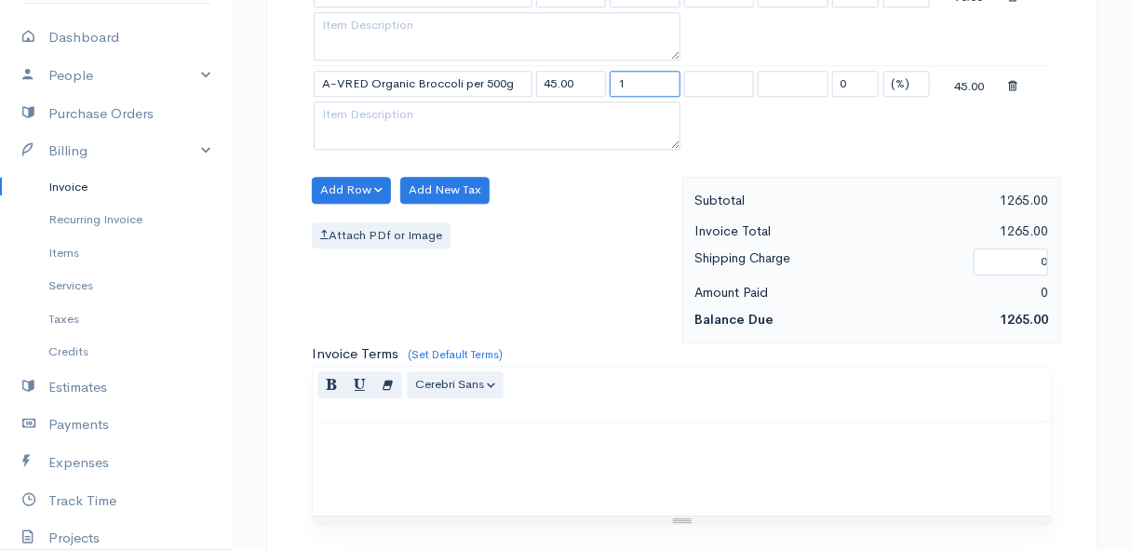
drag, startPoint x: 642, startPoint y: 72, endPoint x: 595, endPoint y: 75, distance: 47.6
click at [595, 75] on tr "A-VRED Organic Broccoli per 500g 45.00 1 0 (%) Flat 45.00" at bounding box center [682, 83] width 740 height 36
click at [579, 222] on div "Attach PDf or Image" at bounding box center [492, 235] width 361 height 27
click at [334, 177] on button "Add Row" at bounding box center [351, 190] width 79 height 27
click at [350, 211] on link "Add Item Row" at bounding box center [386, 227] width 147 height 33
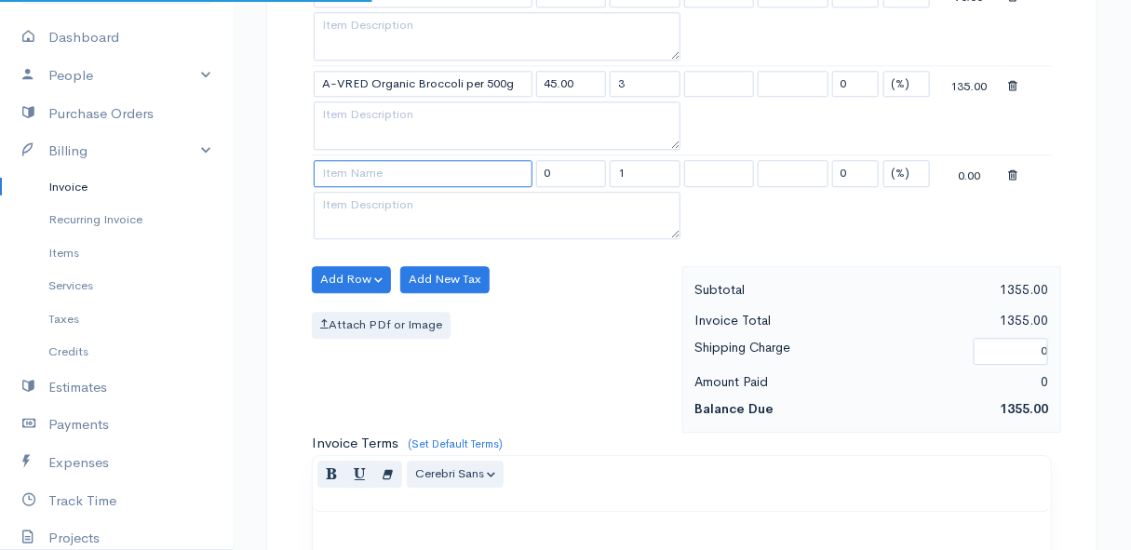
click at [351, 168] on input at bounding box center [423, 173] width 219 height 27
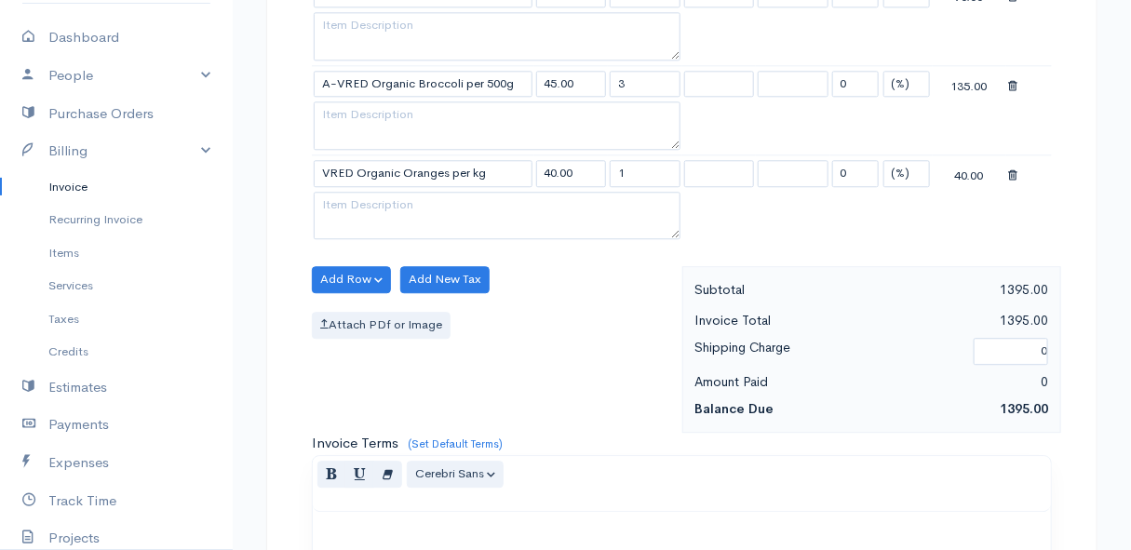
drag, startPoint x: 639, startPoint y: 163, endPoint x: 609, endPoint y: 166, distance: 29.9
click at [610, 166] on input "1" at bounding box center [645, 173] width 71 height 27
click at [557, 357] on div "Add Row Add Item Row Add Time Row Add New Tax Attach PDf or Image" at bounding box center [493, 349] width 380 height 167
click at [360, 273] on button "Add Row" at bounding box center [351, 279] width 79 height 27
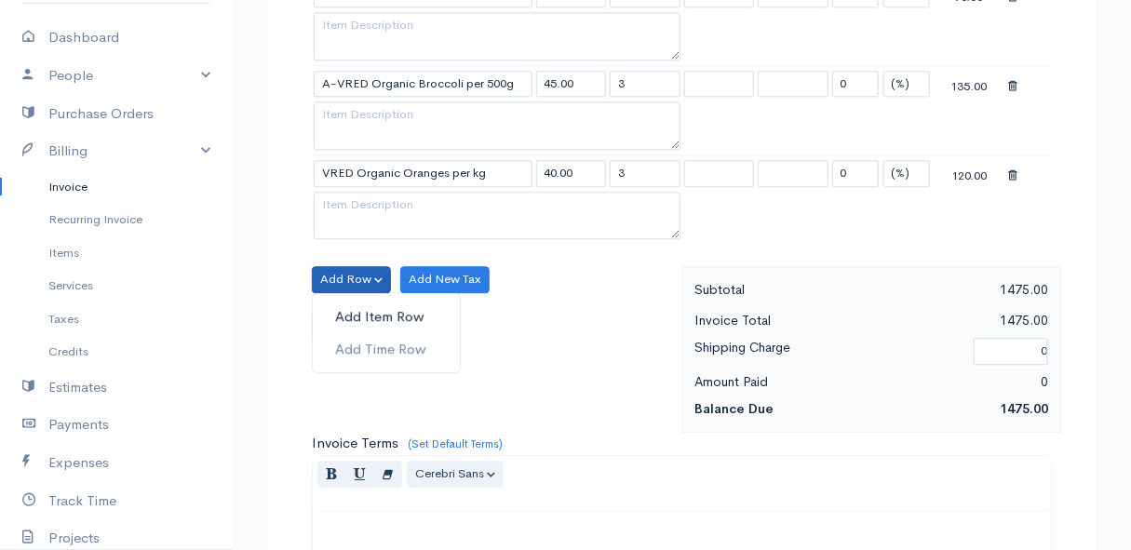
click at [353, 311] on link "Add Item Row" at bounding box center [386, 317] width 147 height 33
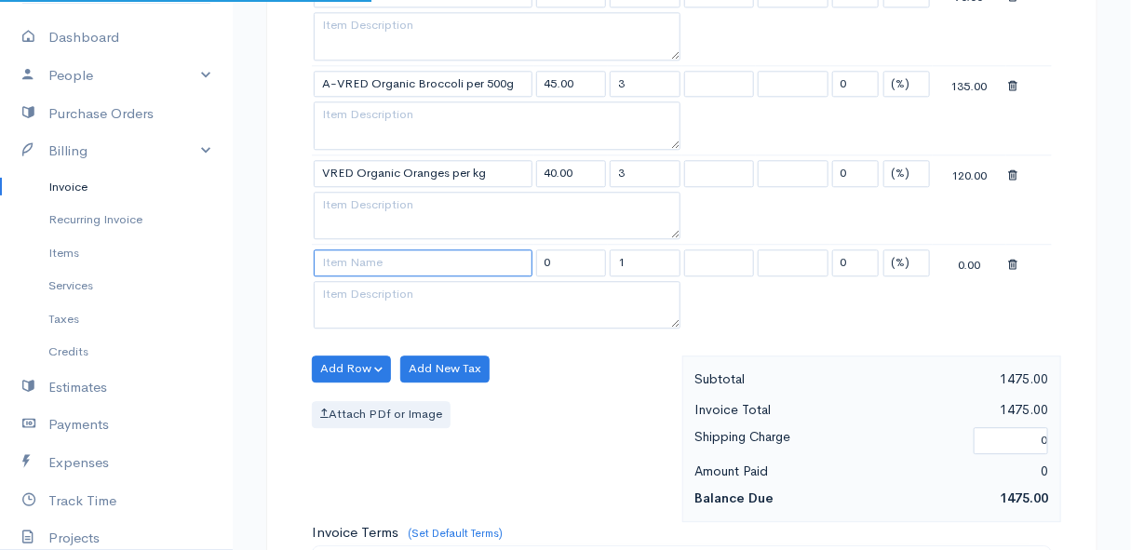
click at [350, 259] on input at bounding box center [423, 262] width 219 height 27
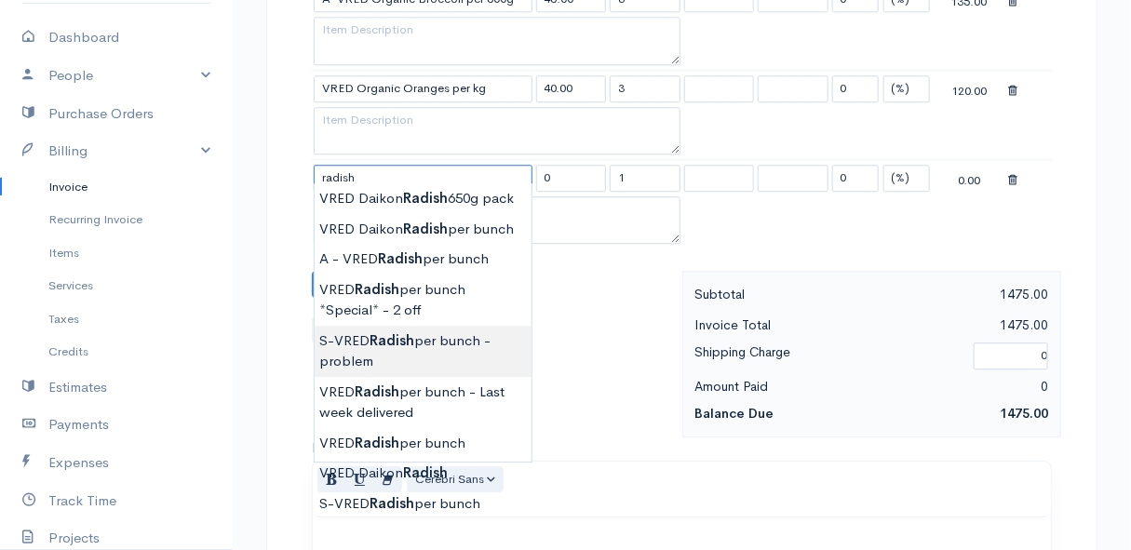
scroll to position [1777, 0]
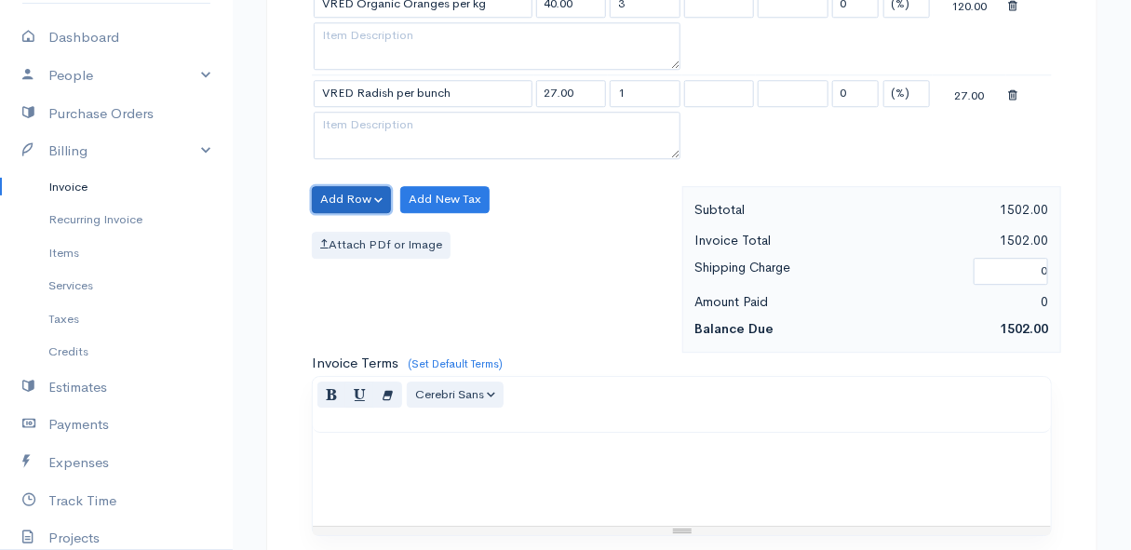
click at [345, 195] on button "Add Row" at bounding box center [351, 199] width 79 height 27
click at [352, 222] on link "Add Item Row" at bounding box center [386, 237] width 147 height 33
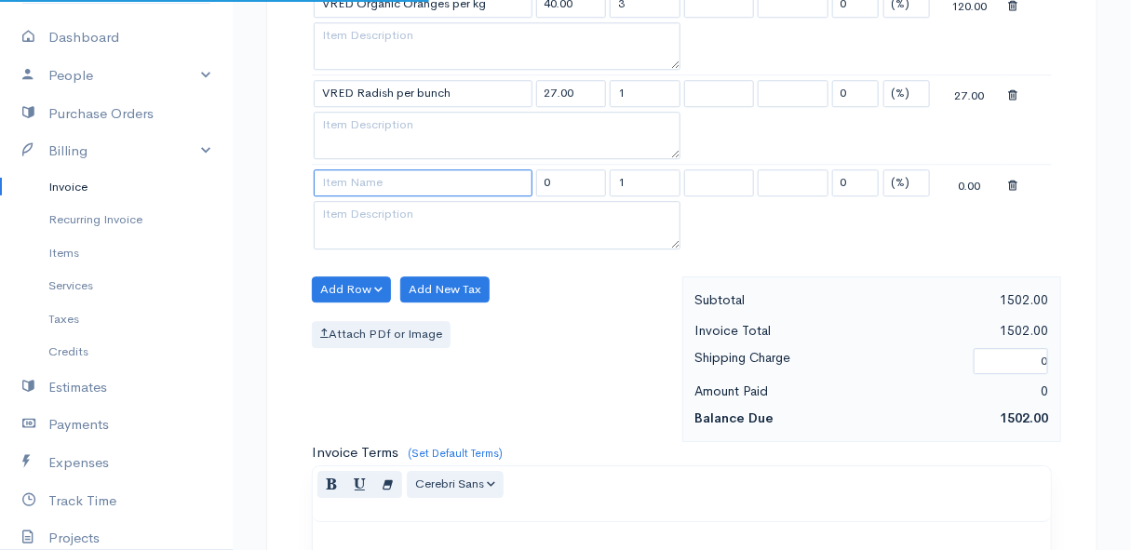
click at [361, 176] on input at bounding box center [423, 182] width 219 height 27
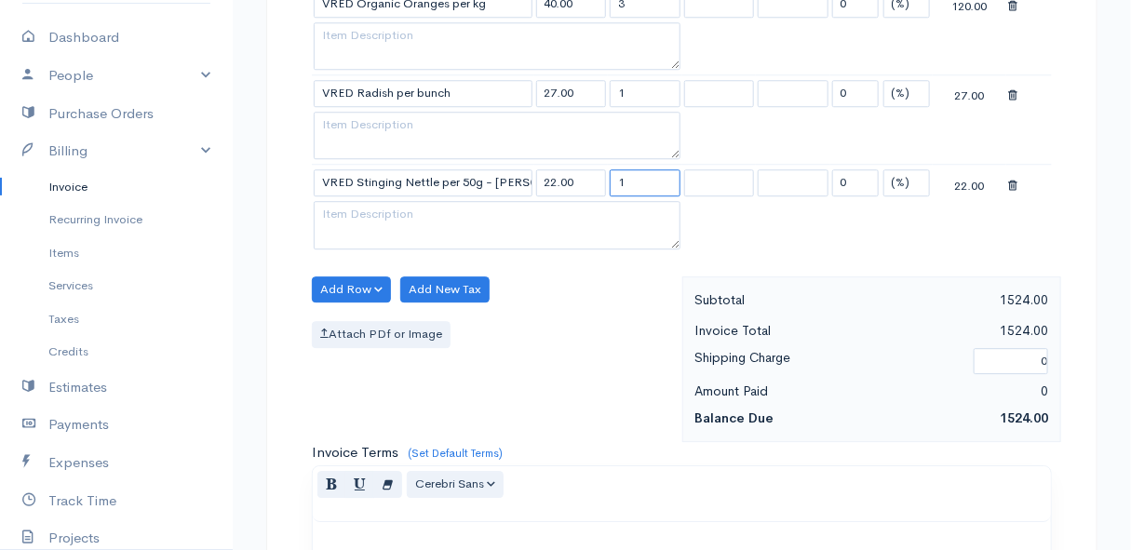
drag, startPoint x: 636, startPoint y: 173, endPoint x: 596, endPoint y: 177, distance: 40.2
click at [596, 177] on tr "VRED Stinging Nettle per 50g - [PERSON_NAME] 22.00 1 0 (%) Flat 22.00" at bounding box center [682, 183] width 740 height 36
click at [599, 323] on div "Attach PDf or Image" at bounding box center [492, 334] width 361 height 27
click at [334, 280] on button "Add Row" at bounding box center [351, 289] width 79 height 27
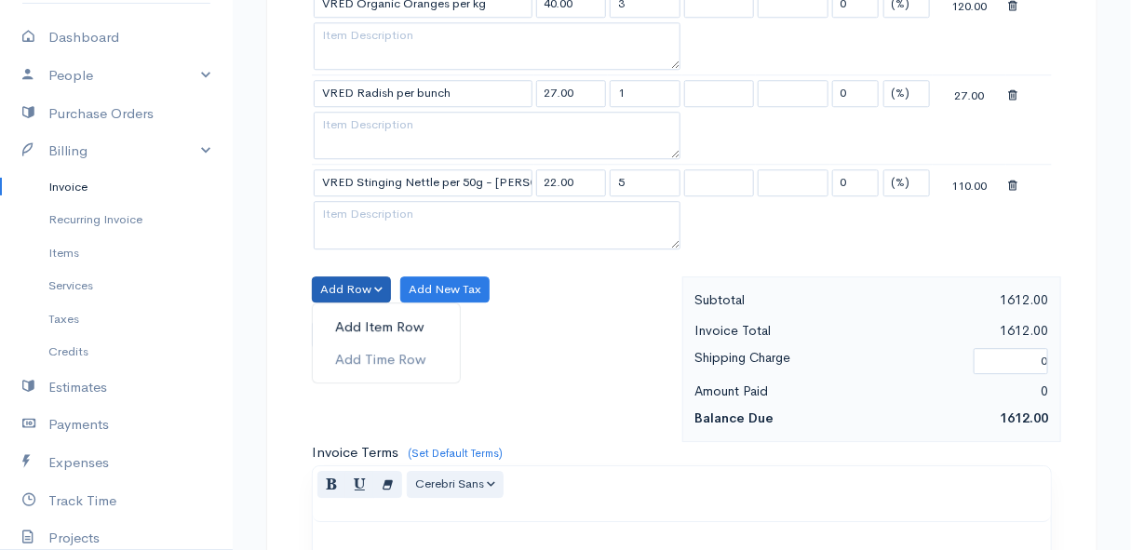
click at [348, 312] on link "Add Item Row" at bounding box center [386, 327] width 147 height 33
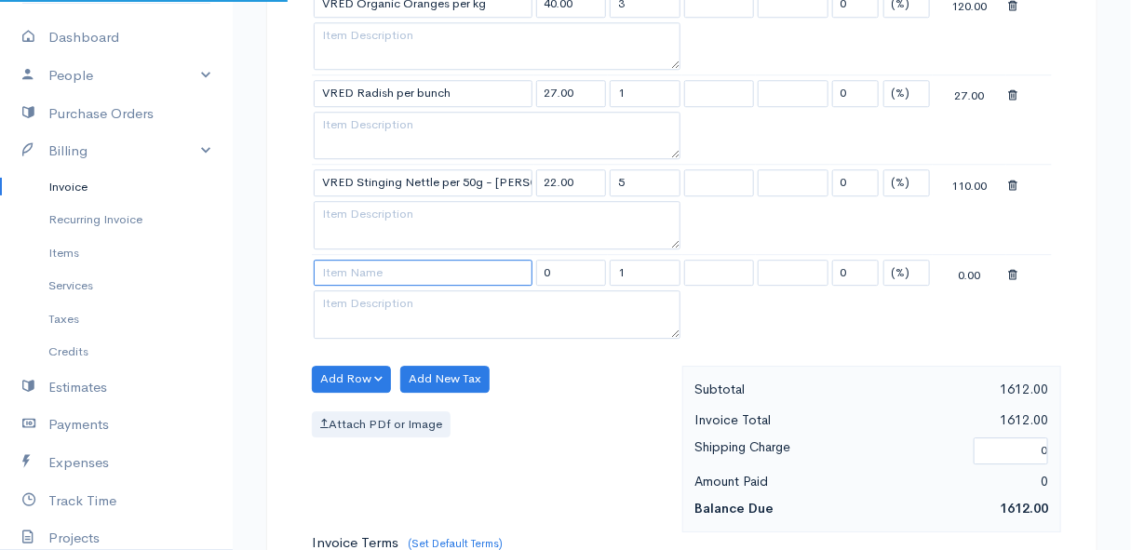
click at [345, 267] on input at bounding box center [423, 273] width 219 height 27
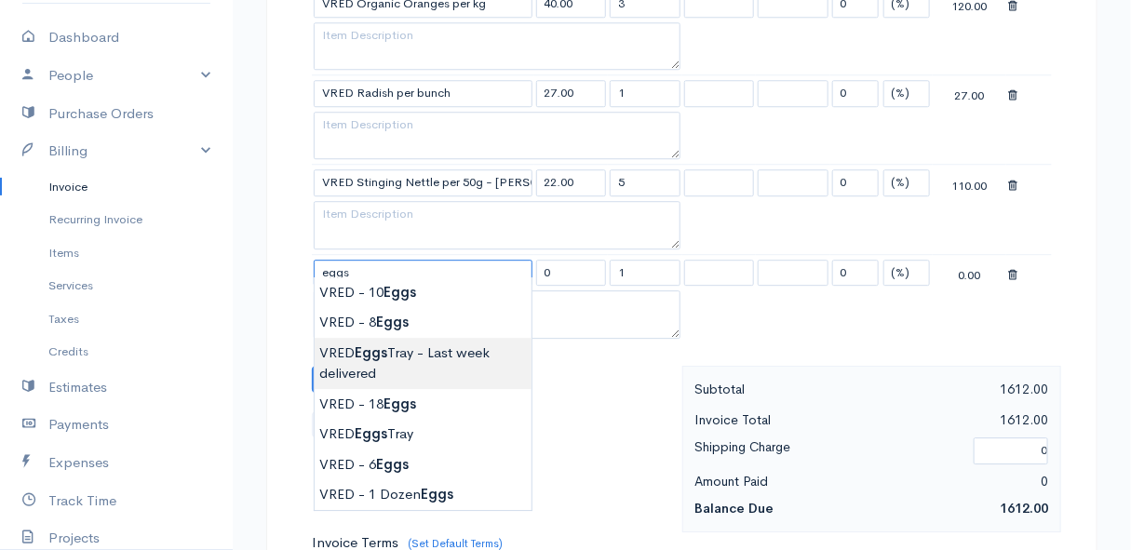
scroll to position [1862, 0]
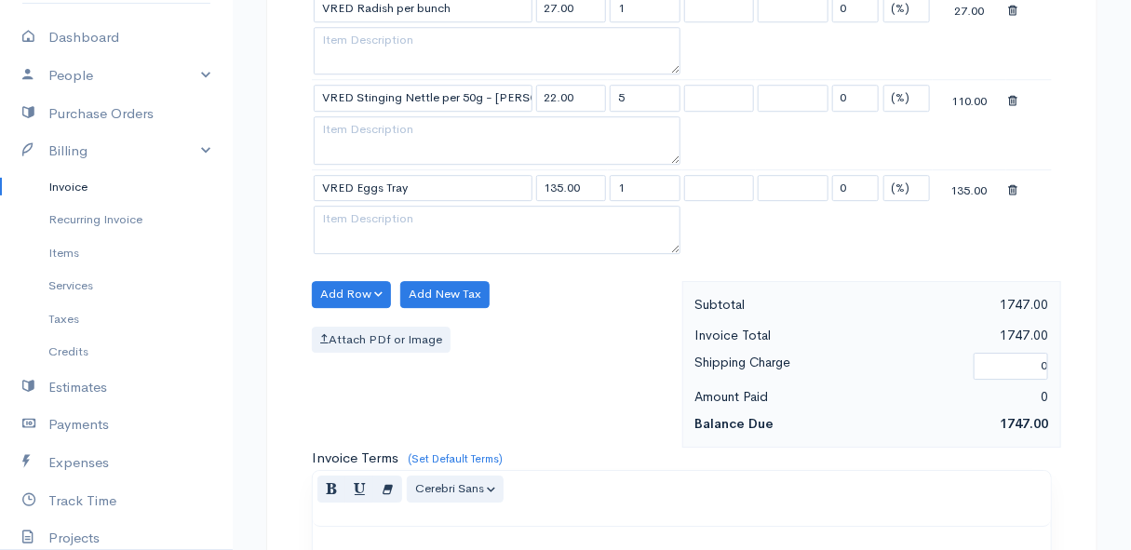
click at [352, 284] on button "Add Row" at bounding box center [351, 294] width 79 height 27
click at [363, 320] on link "Add Item Row" at bounding box center [386, 332] width 147 height 33
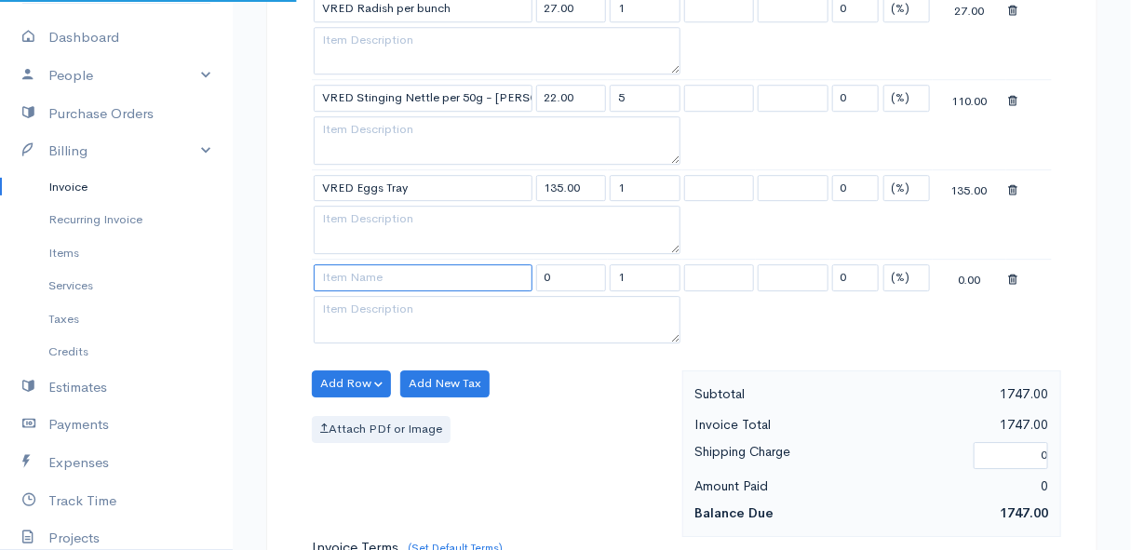
click at [354, 264] on input at bounding box center [423, 277] width 219 height 27
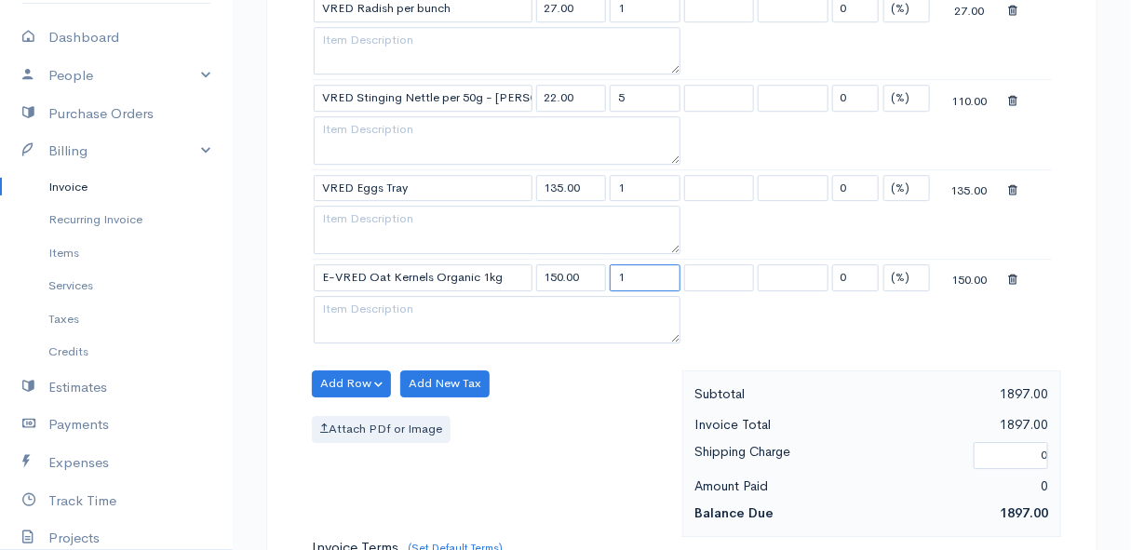
drag, startPoint x: 638, startPoint y: 269, endPoint x: 598, endPoint y: 271, distance: 40.1
click at [598, 271] on tr "E-VRED Oat Kernels Organic 1kg 150.00 1 0 (%) Flat 150.00" at bounding box center [682, 277] width 740 height 36
click at [578, 395] on div "Add Row Add Item Row Add Time Row Add New Tax Attach PDf or Image" at bounding box center [493, 453] width 380 height 167
click at [344, 372] on button "Add Row" at bounding box center [351, 383] width 79 height 27
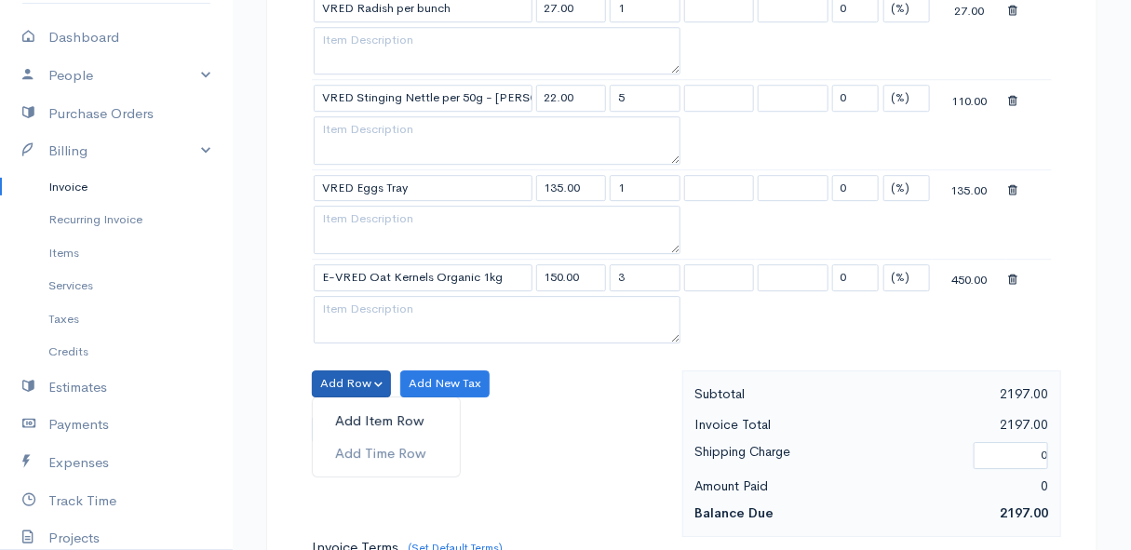
click at [354, 407] on link "Add Item Row" at bounding box center [386, 421] width 147 height 33
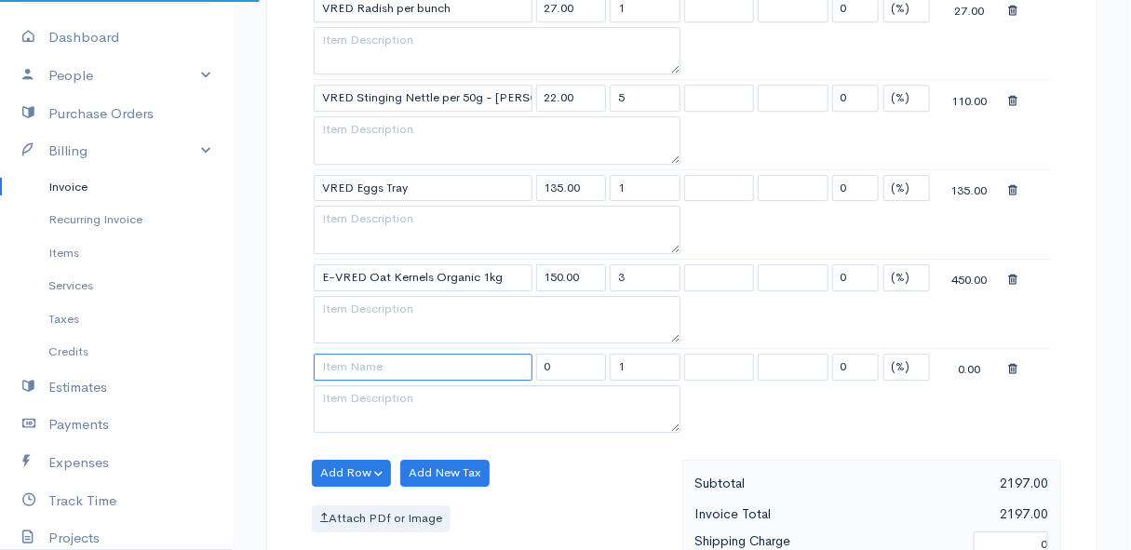
click at [354, 354] on input at bounding box center [423, 367] width 219 height 27
drag, startPoint x: 651, startPoint y: 358, endPoint x: 590, endPoint y: 358, distance: 60.5
click at [590, 358] on tr "E-VRED Pasta Penne Gluten Free Organic -340g 92.00 1 0 (%) Flat 92.00" at bounding box center [682, 367] width 740 height 36
click at [564, 476] on div "Add Row Add Item Row Add Time Row Add New Tax Attach PDf or Image" at bounding box center [493, 543] width 380 height 167
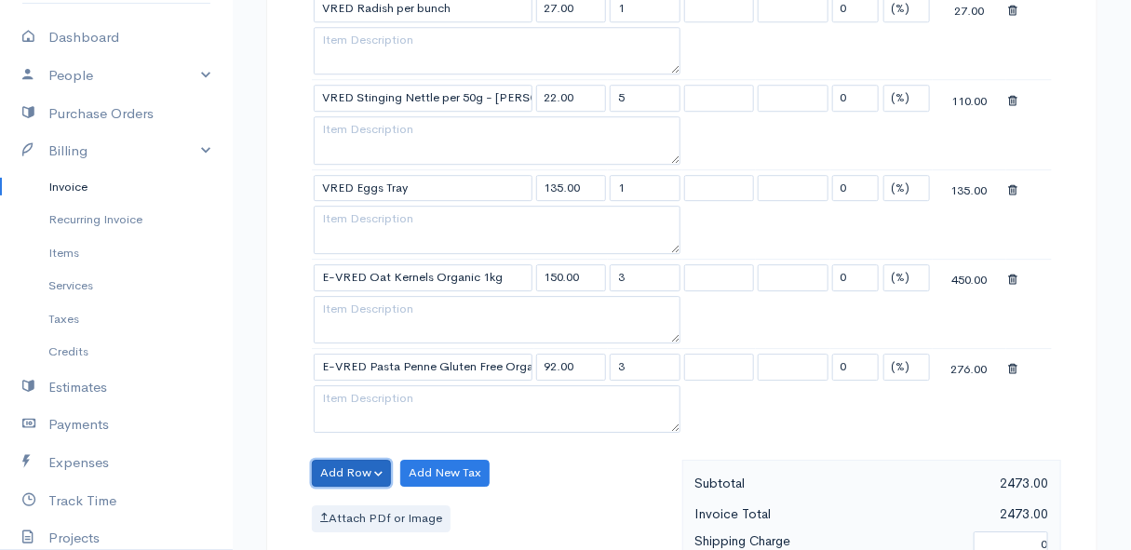
click at [355, 460] on button "Add Row" at bounding box center [351, 473] width 79 height 27
drag, startPoint x: 362, startPoint y: 390, endPoint x: 365, endPoint y: 411, distance: 20.7
click at [362, 390] on link "Add Item Row" at bounding box center [386, 403] width 147 height 33
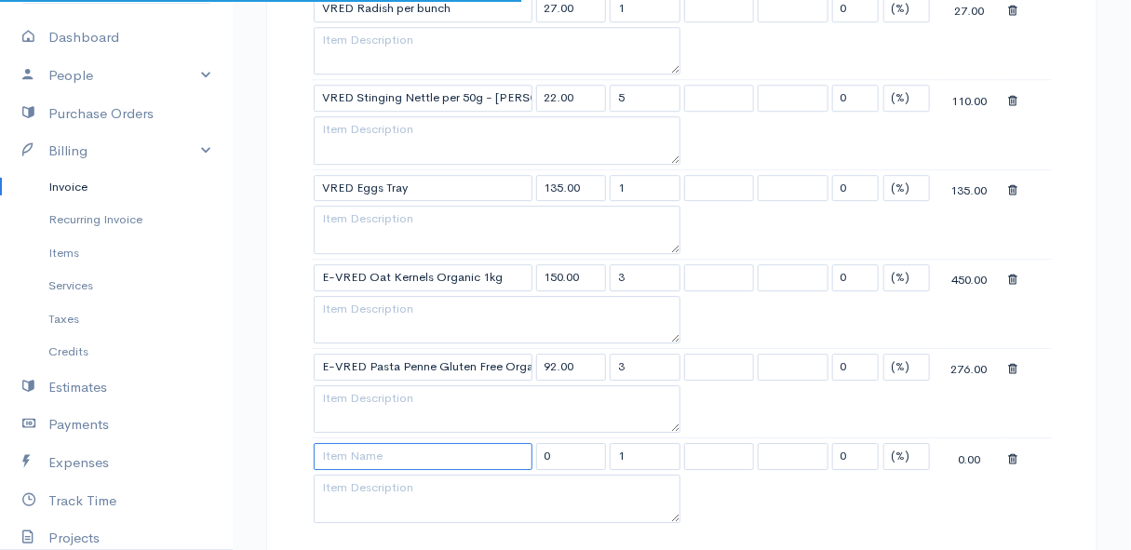
click at [366, 443] on input at bounding box center [423, 456] width 219 height 27
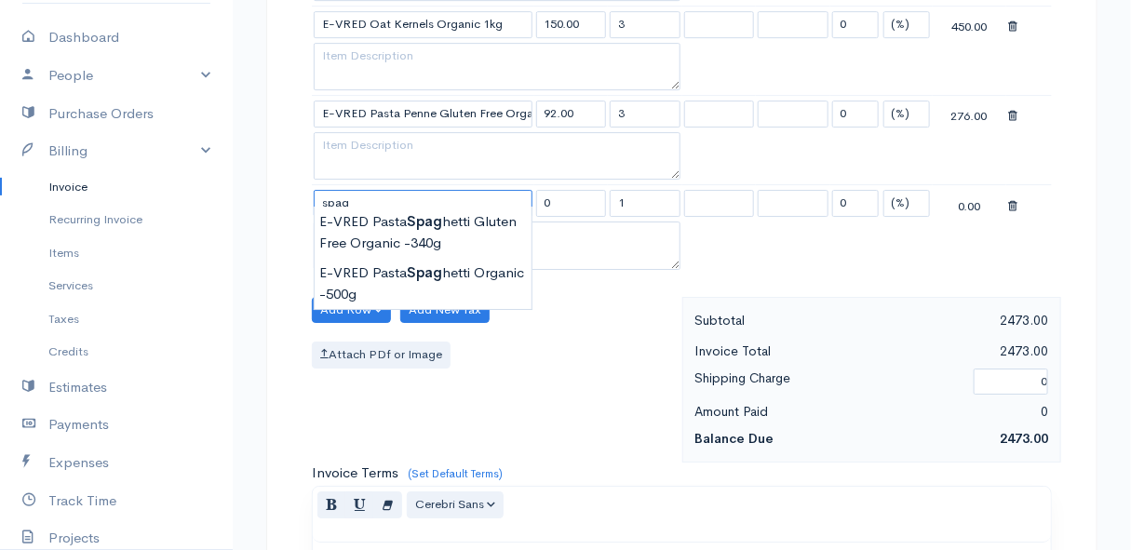
scroll to position [2030, 0]
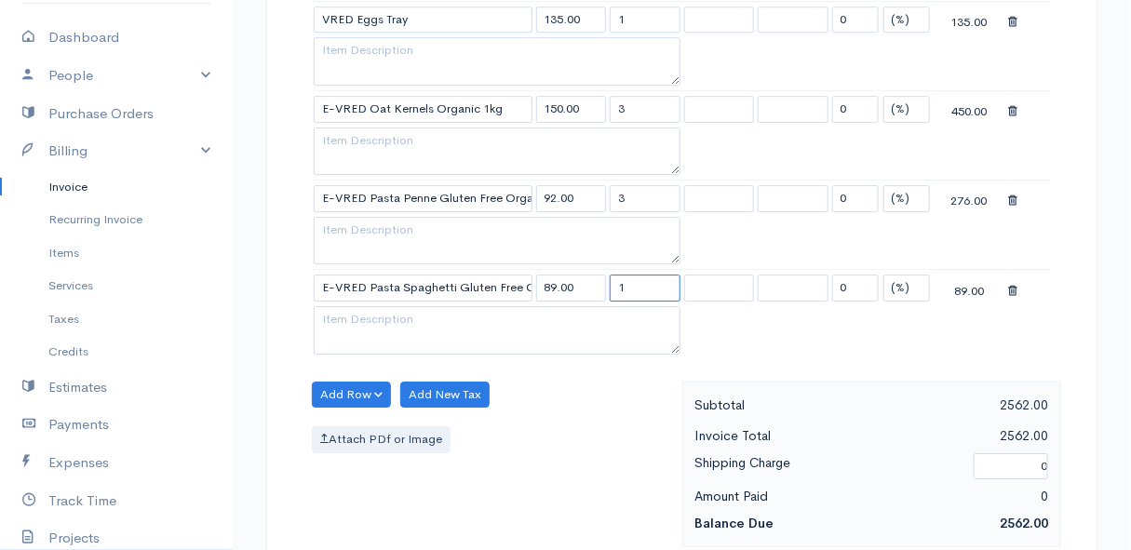
drag, startPoint x: 642, startPoint y: 273, endPoint x: 609, endPoint y: 277, distance: 33.8
click at [610, 277] on input "1" at bounding box center [645, 288] width 71 height 27
click at [568, 440] on div "Attach PDf or Image" at bounding box center [492, 439] width 361 height 27
click at [376, 382] on button "Add Row" at bounding box center [351, 395] width 79 height 27
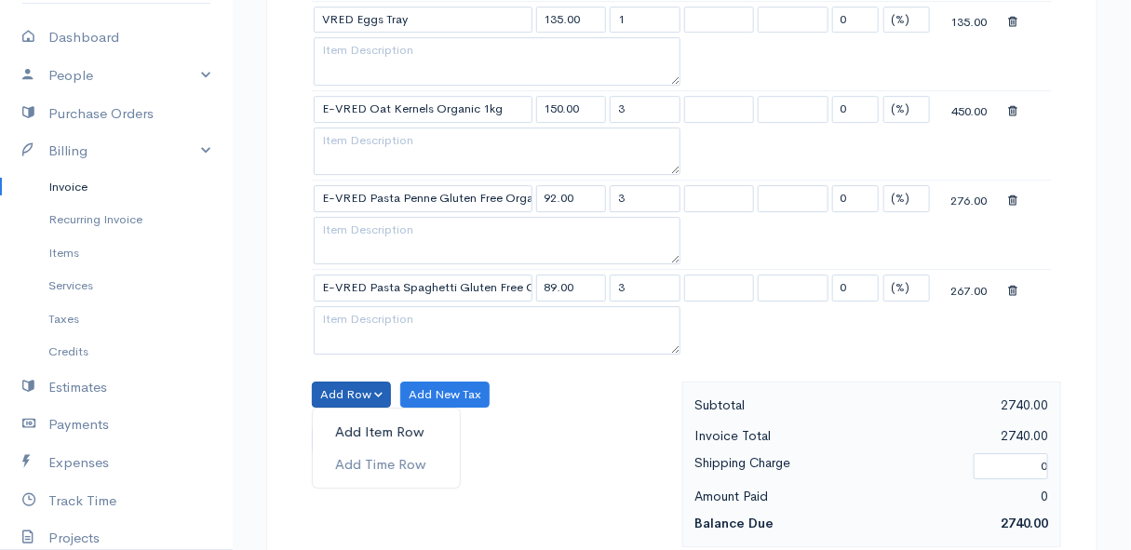
click at [380, 418] on link "Add Item Row" at bounding box center [386, 432] width 147 height 33
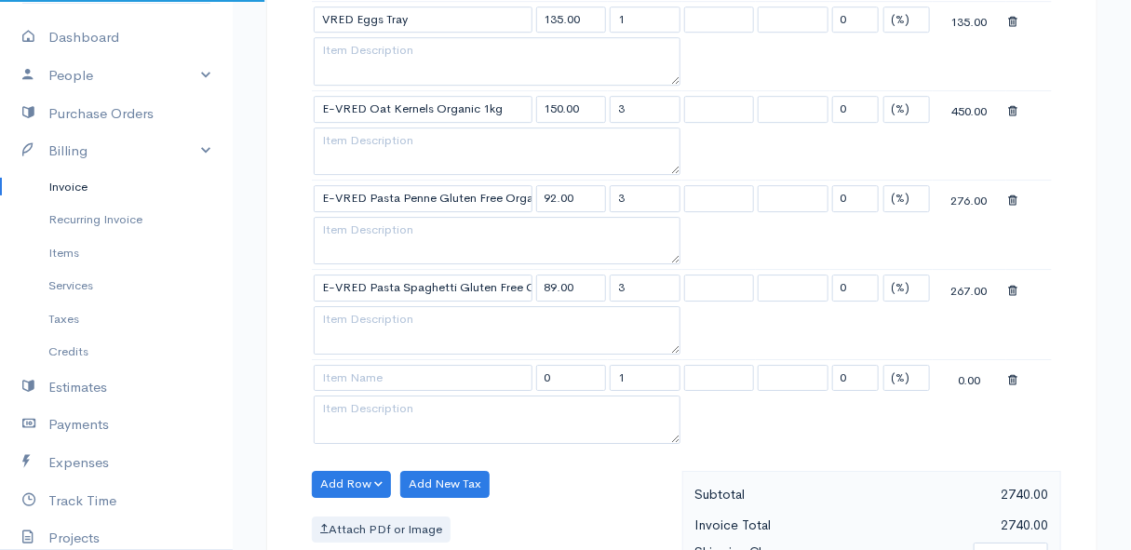
click at [373, 359] on td at bounding box center [423, 377] width 222 height 36
click at [368, 365] on input at bounding box center [423, 378] width 219 height 27
drag, startPoint x: 648, startPoint y: 366, endPoint x: 587, endPoint y: 369, distance: 60.6
click at [587, 369] on tr "E-VRED Pasta Fusilli Gluten Free Organic -340g 92.00 1 0 (%) Flat 92.00" at bounding box center [682, 377] width 740 height 36
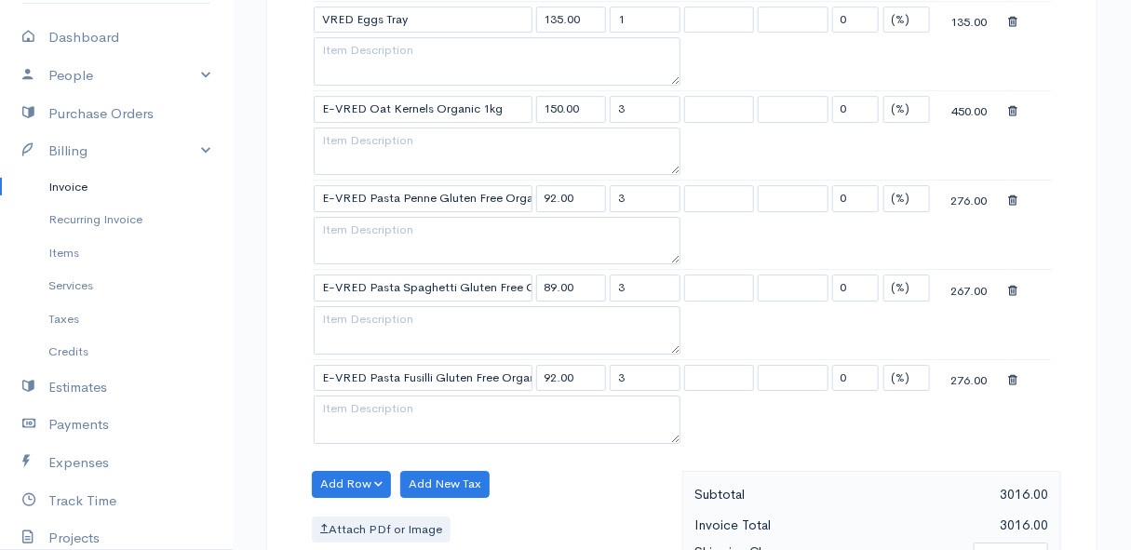
click at [573, 488] on div "Add Row Add Item Row Add Time Row Add New Tax Attach PDf or Image" at bounding box center [493, 554] width 380 height 167
click at [362, 471] on button "Add Row" at bounding box center [351, 484] width 79 height 27
drag, startPoint x: 353, startPoint y: 398, endPoint x: 354, endPoint y: 411, distance: 12.1
click at [353, 398] on link "Add Item Row" at bounding box center [386, 414] width 147 height 33
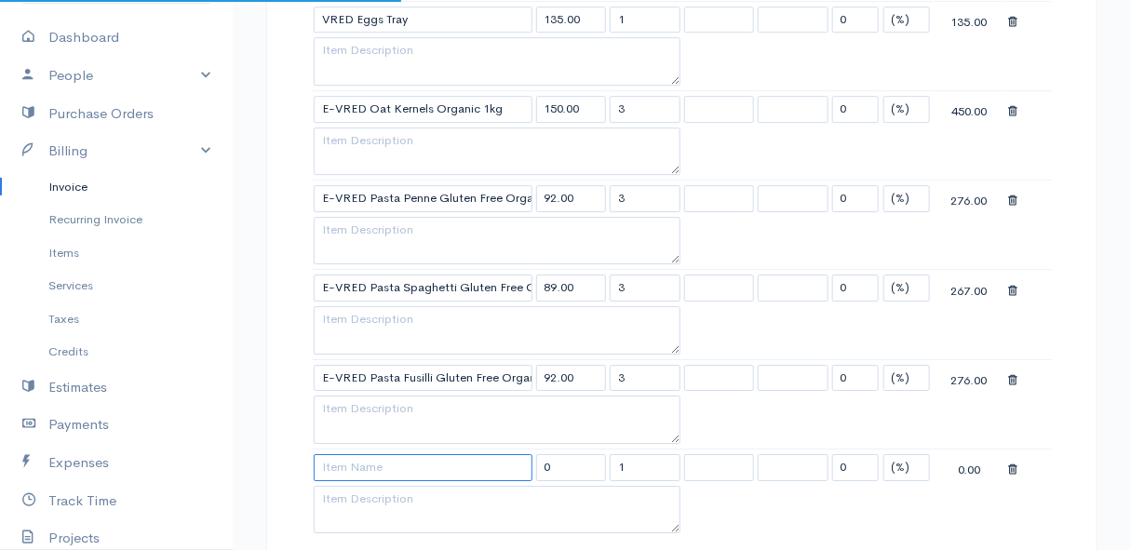
click at [357, 454] on input at bounding box center [423, 467] width 219 height 27
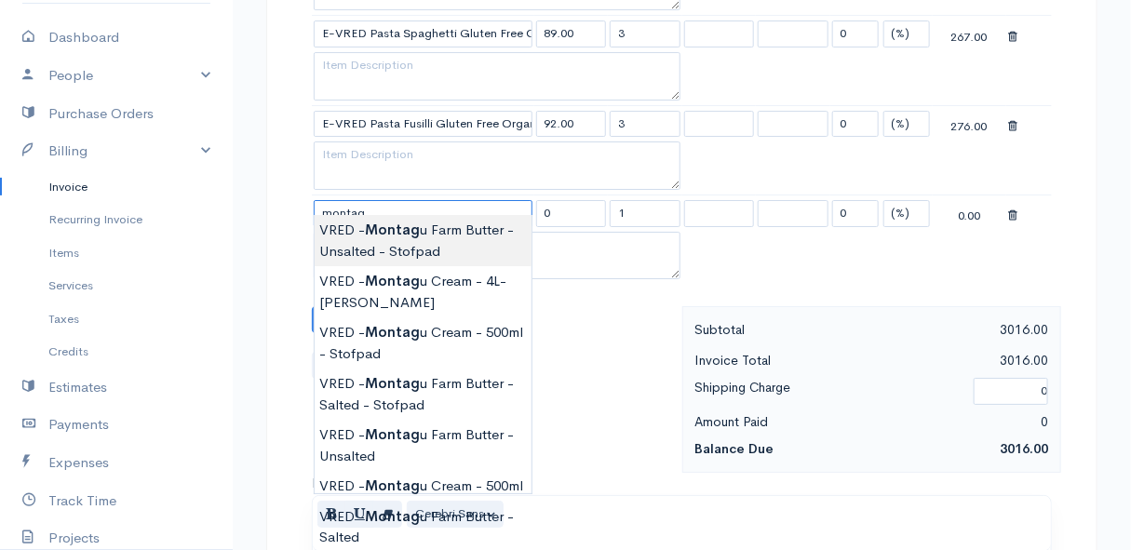
scroll to position [2369, 0]
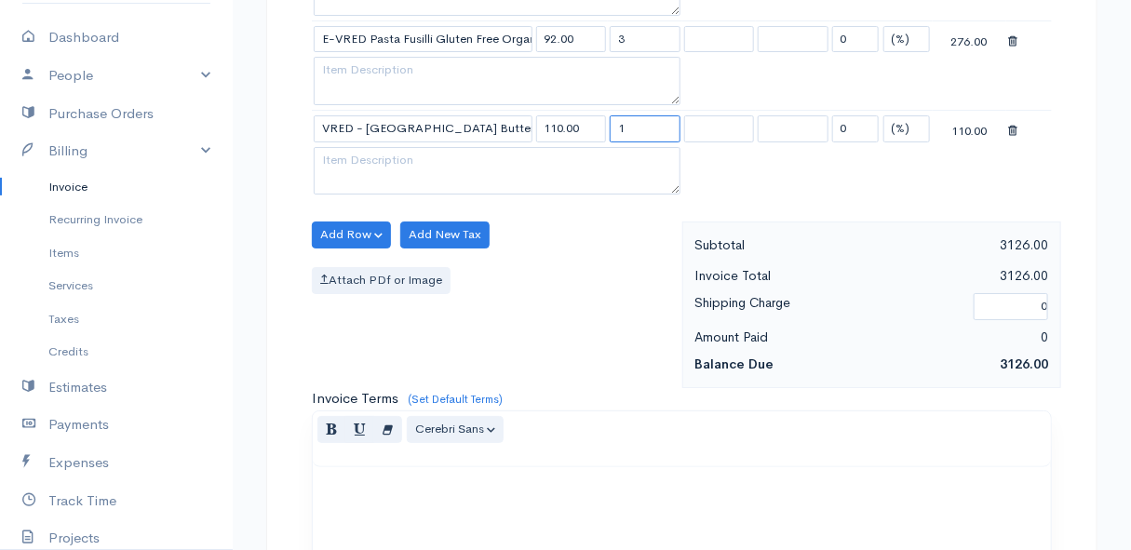
drag, startPoint x: 626, startPoint y: 115, endPoint x: 604, endPoint y: 116, distance: 21.4
click at [604, 116] on tr "VRED - [GEOGRAPHIC_DATA] - Salted 110.00 1 0 (%) Flat 110.00" at bounding box center [682, 128] width 740 height 36
click at [524, 270] on div "Attach PDf or Image" at bounding box center [492, 280] width 361 height 27
click at [351, 222] on button "Add Row" at bounding box center [351, 235] width 79 height 27
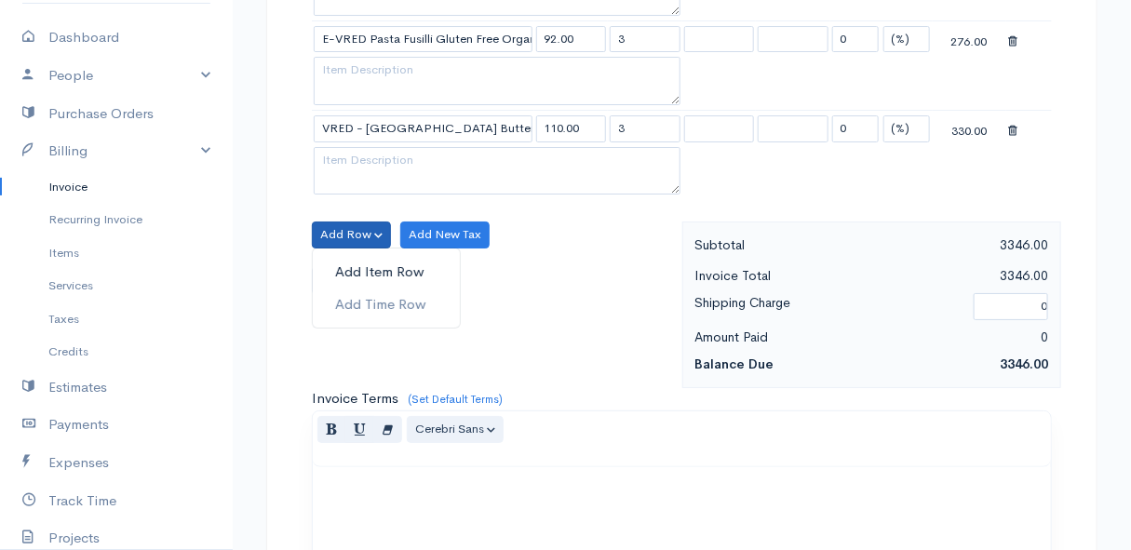
click at [364, 256] on link "Add Item Row" at bounding box center [386, 272] width 147 height 33
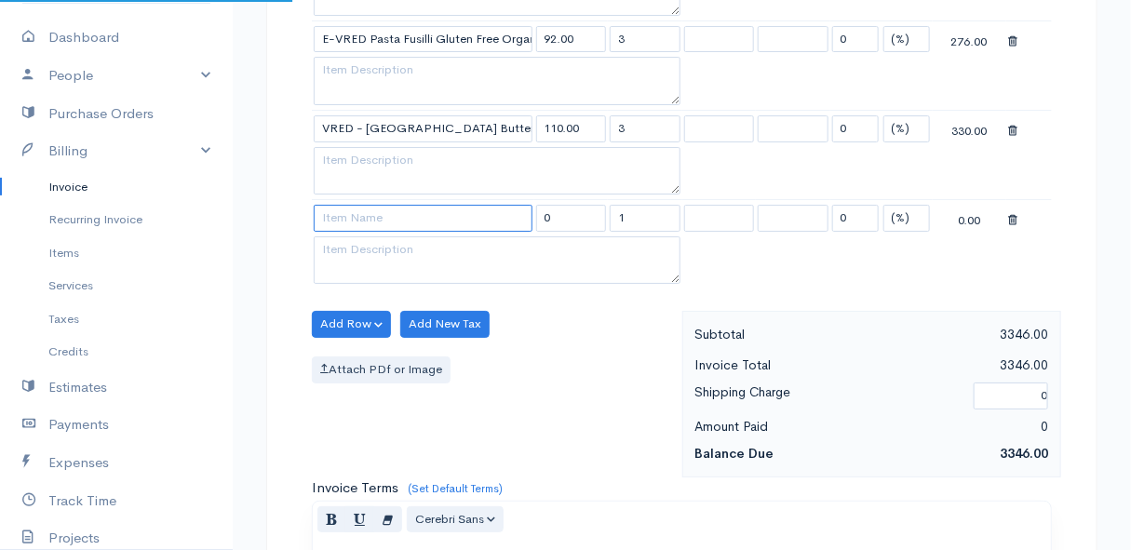
click at [361, 212] on input at bounding box center [423, 218] width 219 height 27
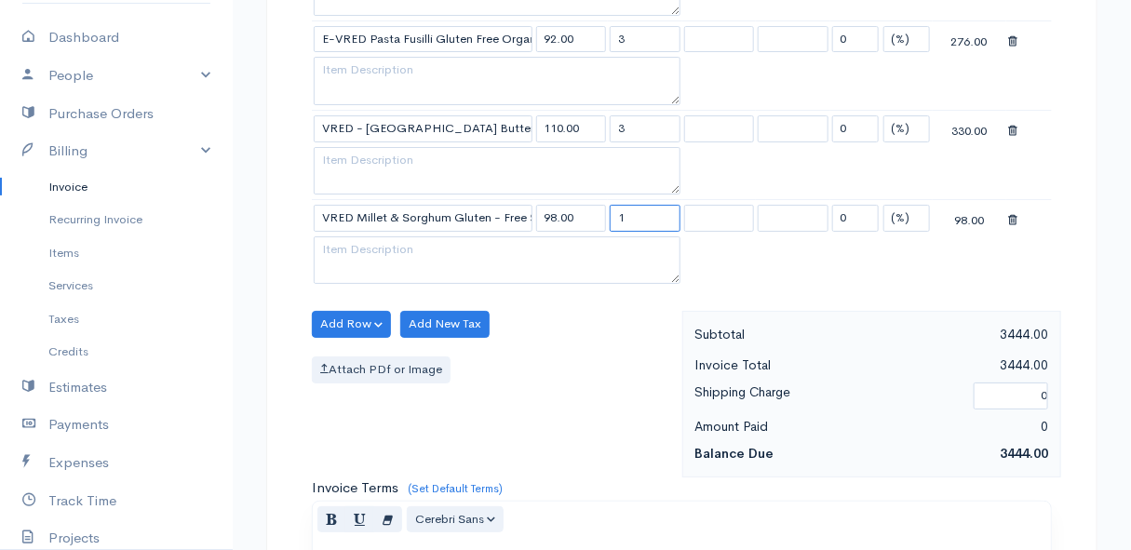
drag, startPoint x: 669, startPoint y: 210, endPoint x: 582, endPoint y: 209, distance: 87.5
click at [582, 209] on tr "VRED Millet & Sorghum Gluten - Free Sourdough 800g 98.00 1 0 (%) Flat 98.00" at bounding box center [682, 218] width 740 height 36
click at [596, 357] on div "Attach PDf or Image" at bounding box center [492, 370] width 361 height 27
click at [344, 311] on button "Add Row" at bounding box center [351, 324] width 79 height 27
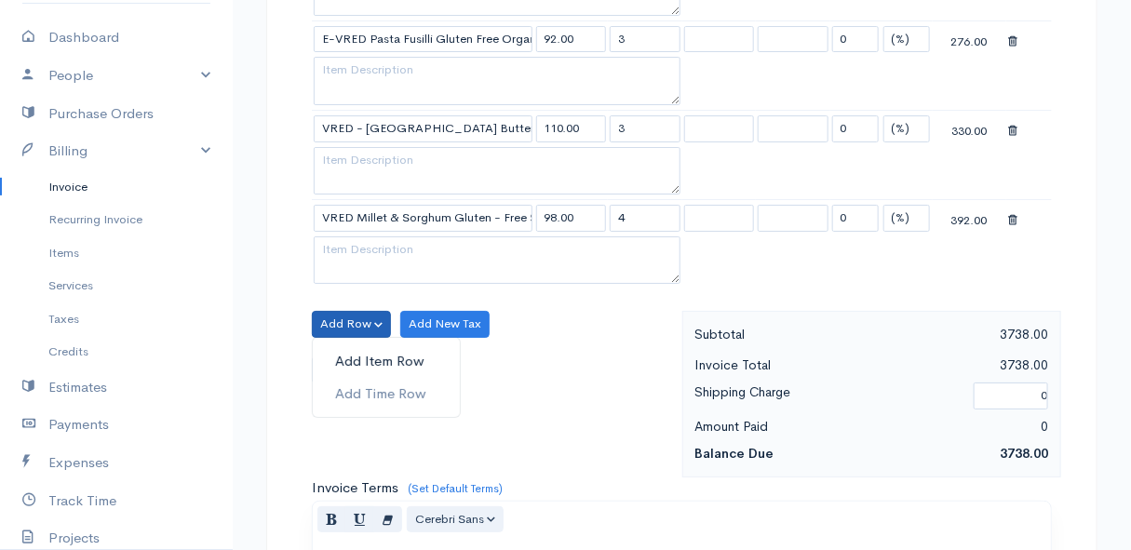
click at [363, 345] on link "Add Item Row" at bounding box center [386, 361] width 147 height 33
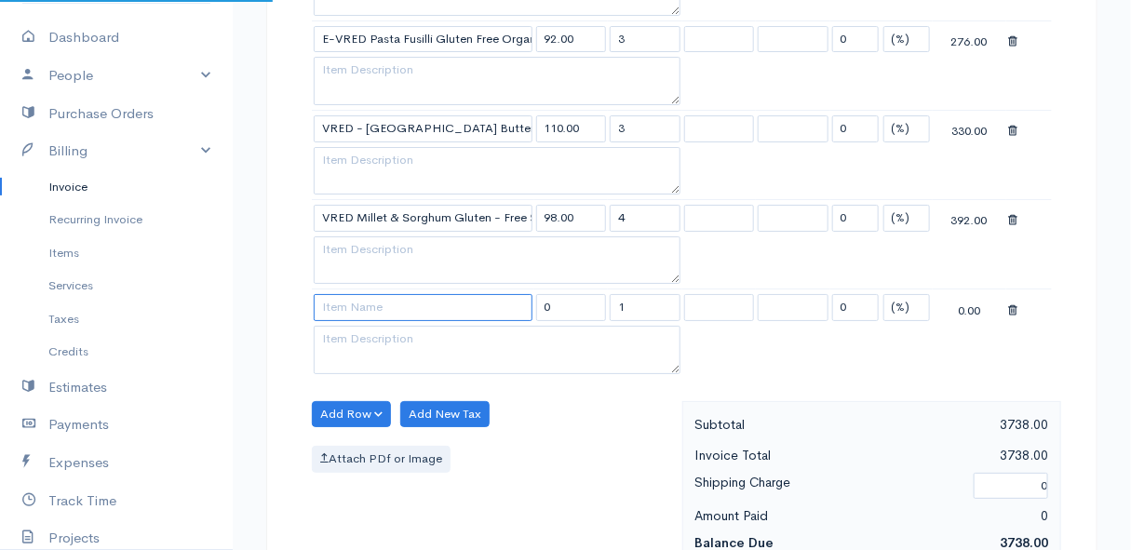
click at [351, 294] on input at bounding box center [423, 307] width 219 height 27
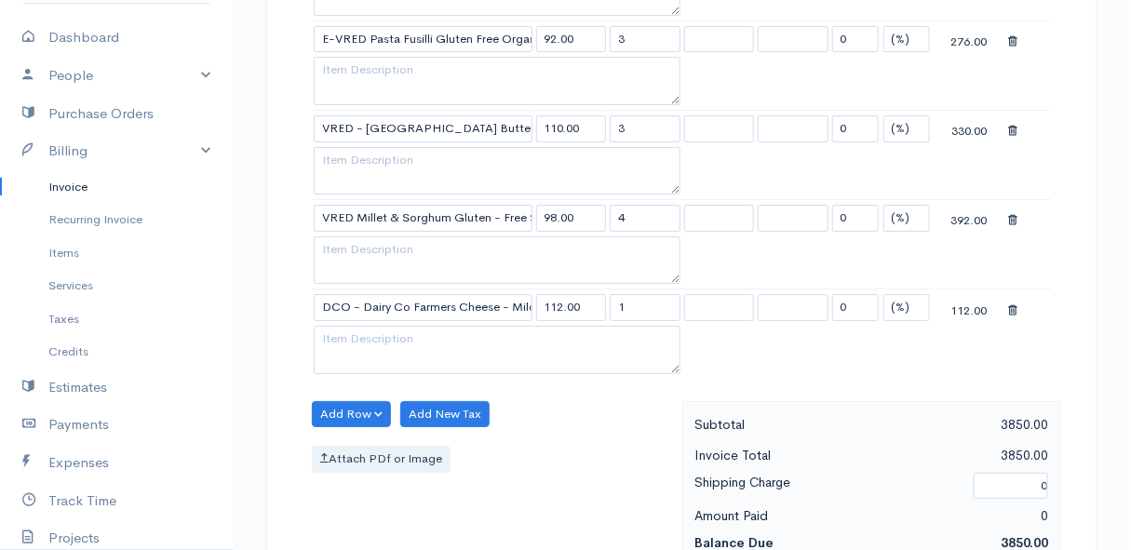
drag, startPoint x: 629, startPoint y: 298, endPoint x: 596, endPoint y: 298, distance: 33.5
click at [596, 298] on tr "DCO - Dairy Co Farmers Cheese - Mild & Soft Cheddar per 300g 112.00 1 0 (%) Fla…" at bounding box center [682, 308] width 740 height 36
click at [606, 401] on div "Add Row Add Item Row Add Time Row Add New Tax Attach PDf or Image" at bounding box center [493, 484] width 380 height 167
click at [352, 401] on button "Add Row" at bounding box center [351, 414] width 79 height 27
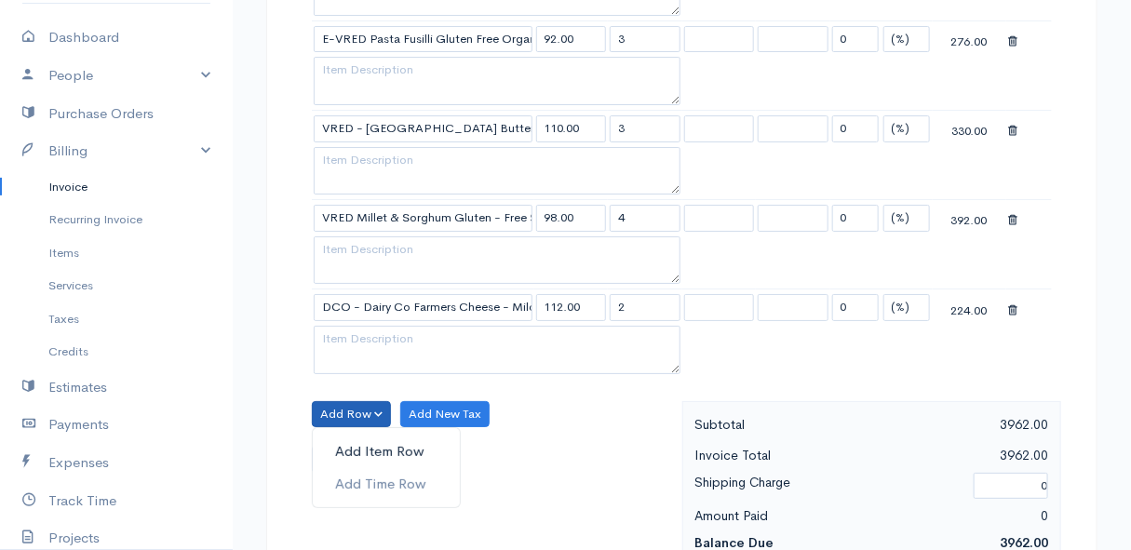
click at [356, 436] on link "Add Item Row" at bounding box center [386, 452] width 147 height 33
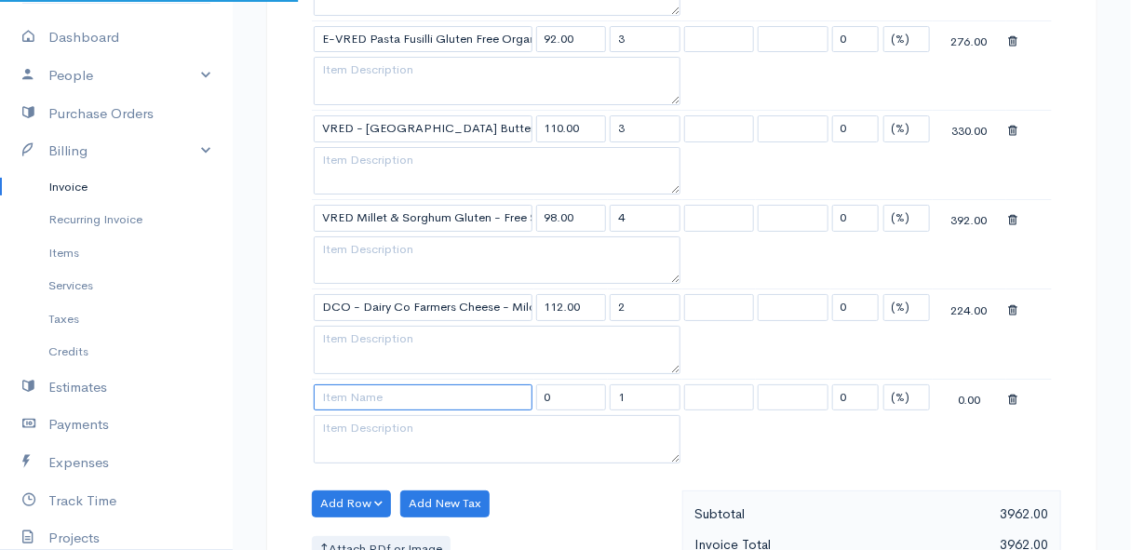
click at [351, 384] on input at bounding box center [423, 397] width 219 height 27
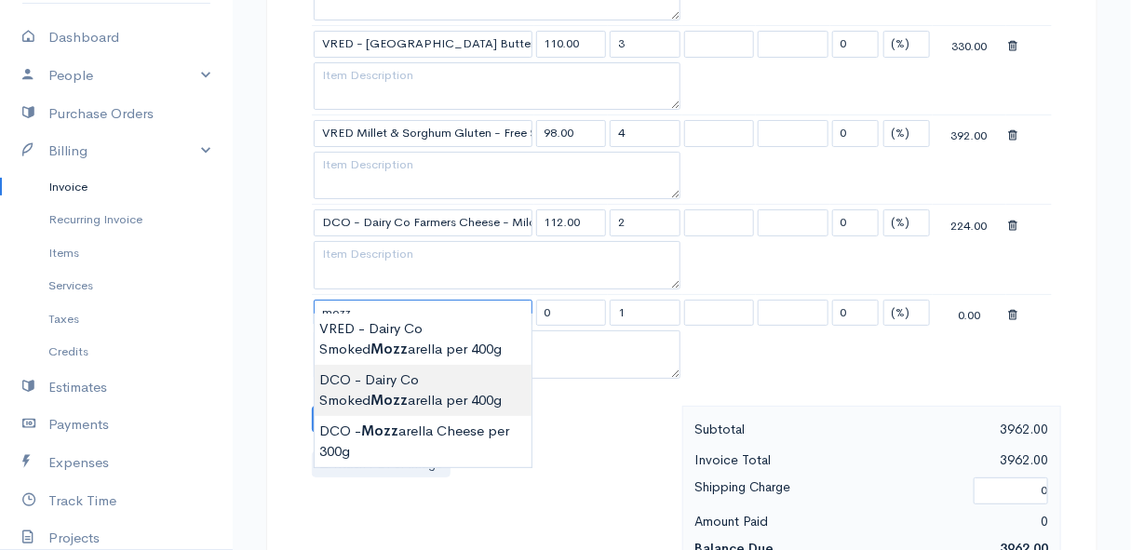
scroll to position [2539, 0]
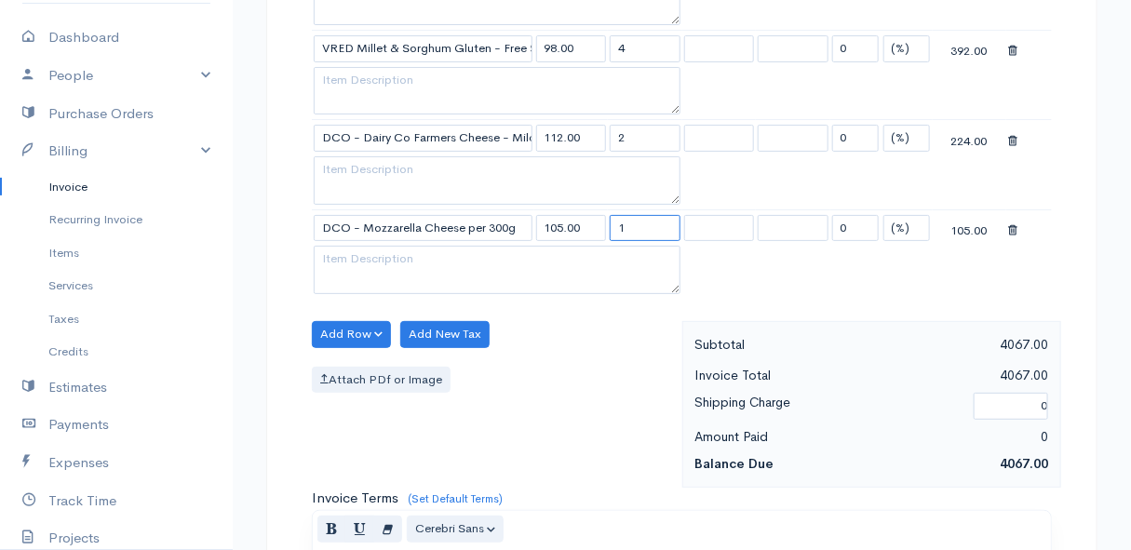
drag, startPoint x: 637, startPoint y: 216, endPoint x: 588, endPoint y: 216, distance: 48.4
click at [588, 216] on tr "DCO - Mozzarella Cheese per 300g 105.00 1 0 (%) Flat 105.00" at bounding box center [682, 227] width 740 height 36
click at [564, 372] on div "Attach PDf or Image" at bounding box center [492, 380] width 361 height 27
click at [363, 321] on button "Add Row" at bounding box center [351, 334] width 79 height 27
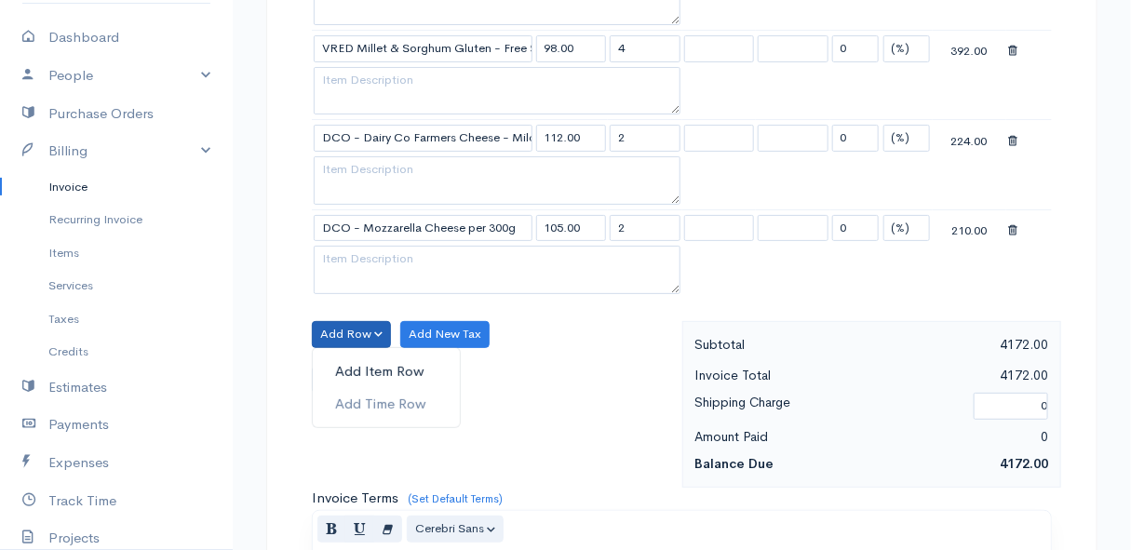
click at [371, 356] on link "Add Item Row" at bounding box center [386, 372] width 147 height 33
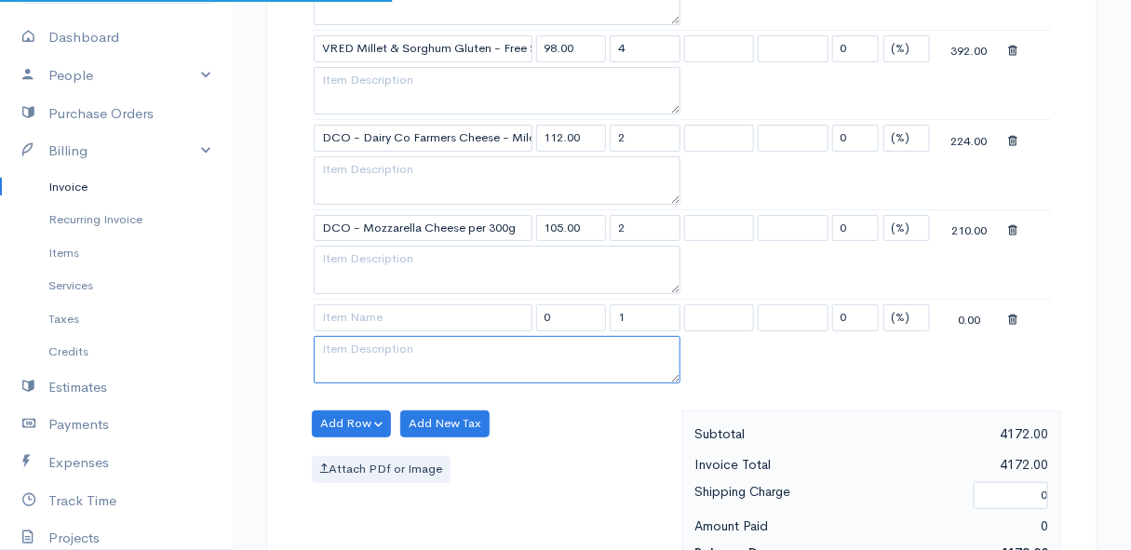
click at [360, 336] on textarea at bounding box center [497, 360] width 367 height 48
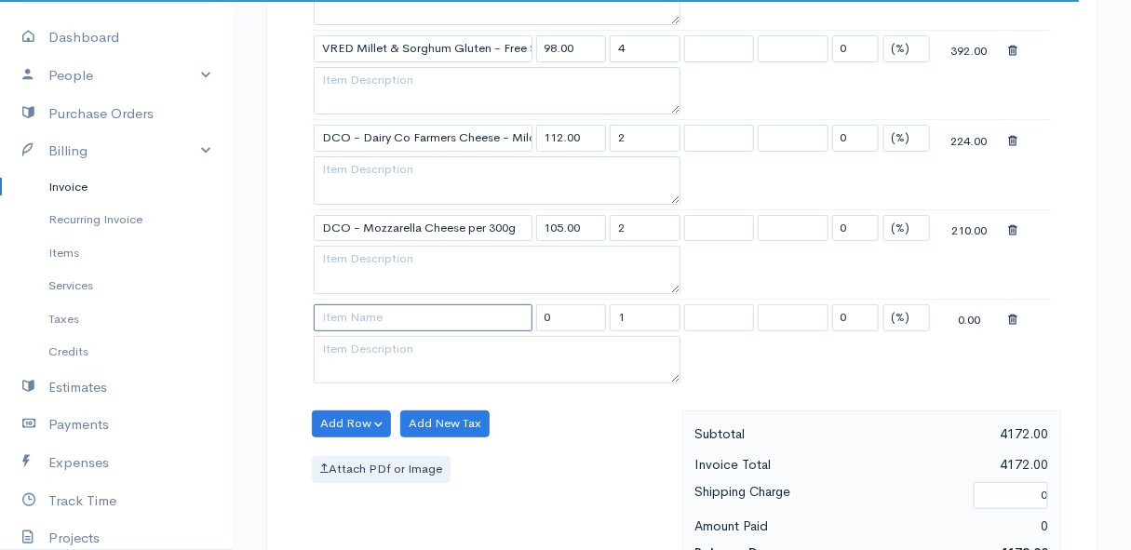
click at [358, 308] on input at bounding box center [423, 317] width 219 height 27
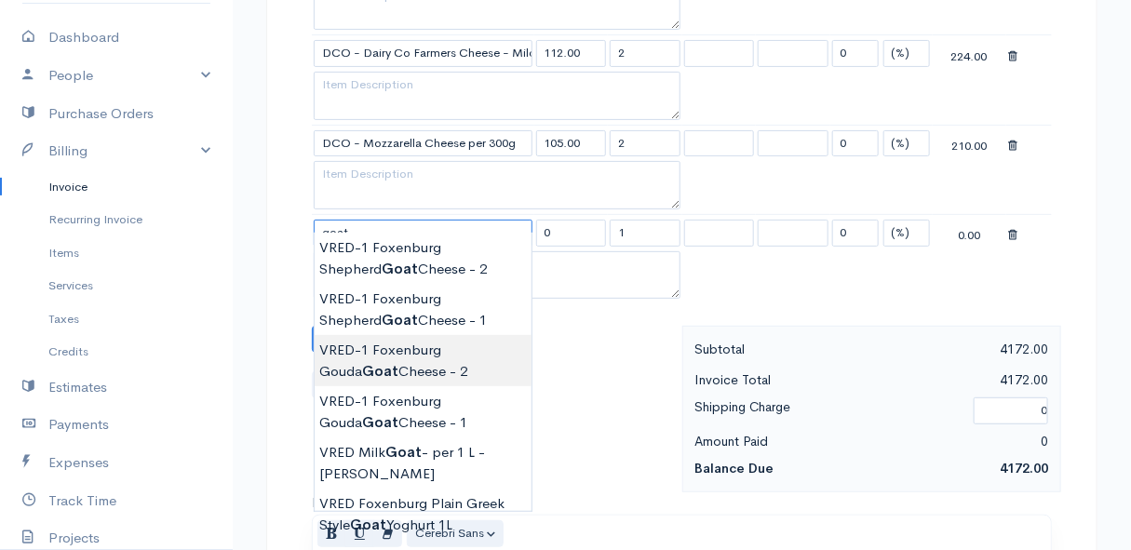
scroll to position [2708, 0]
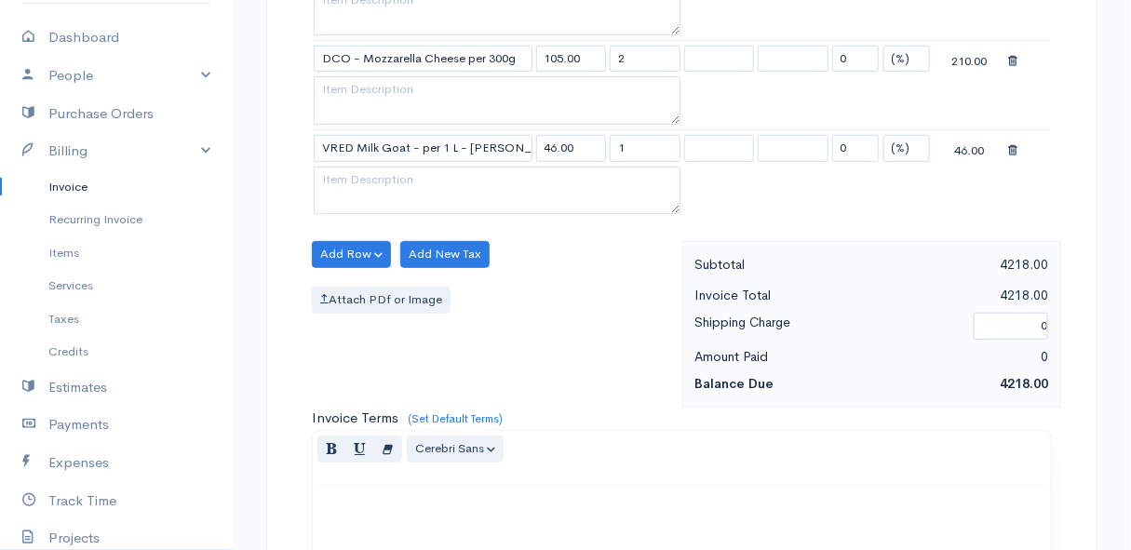
click at [639, 140] on input "1" at bounding box center [645, 148] width 71 height 27
click at [591, 291] on div "Attach PDf or Image" at bounding box center [492, 300] width 361 height 27
click at [345, 241] on button "Add Row" at bounding box center [351, 254] width 79 height 27
click at [371, 276] on link "Add Item Row" at bounding box center [386, 292] width 147 height 33
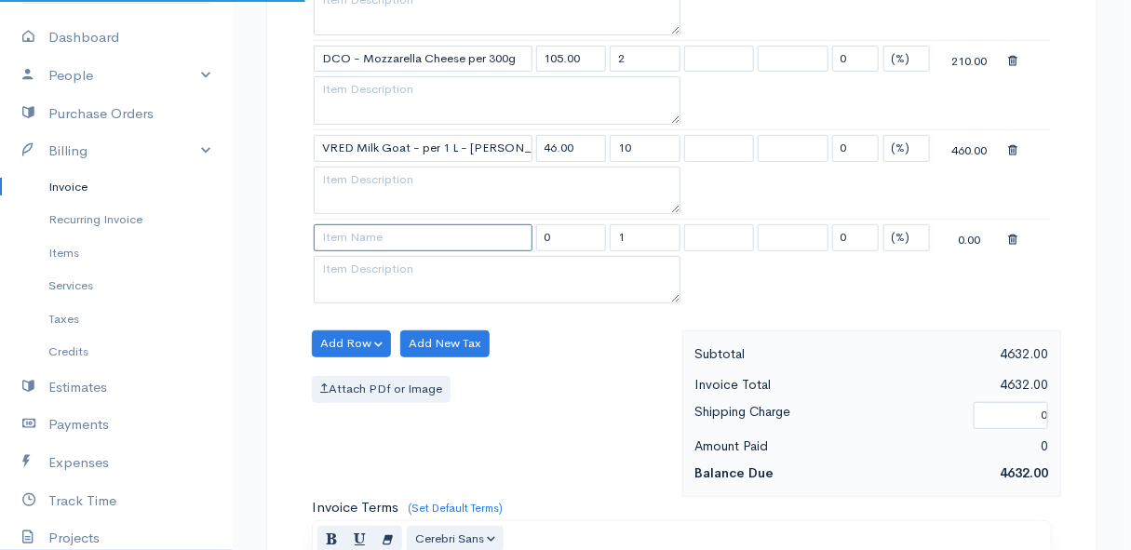
click at [359, 224] on input at bounding box center [423, 237] width 219 height 27
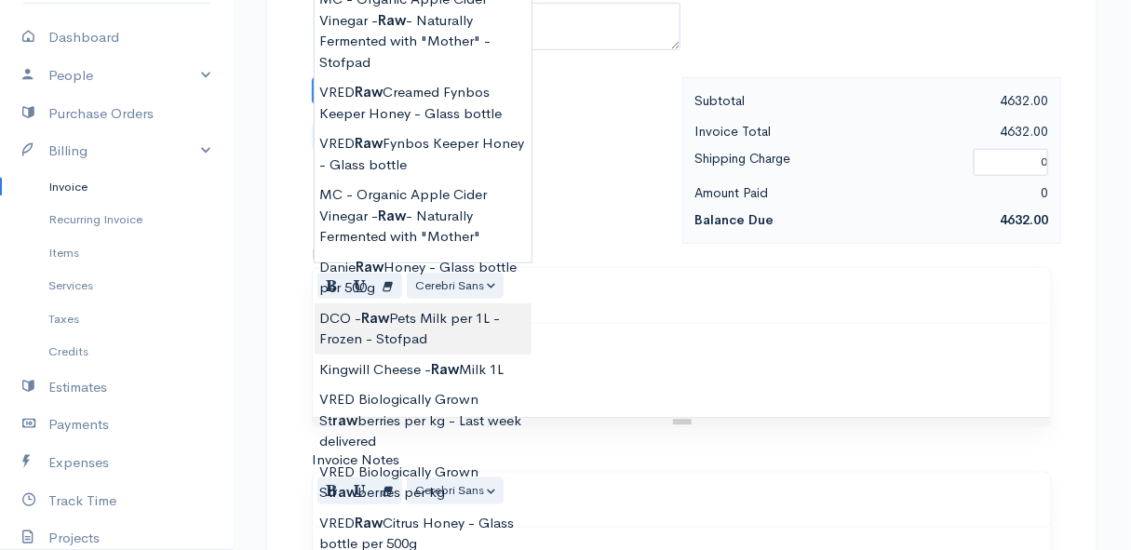
scroll to position [3046, 0]
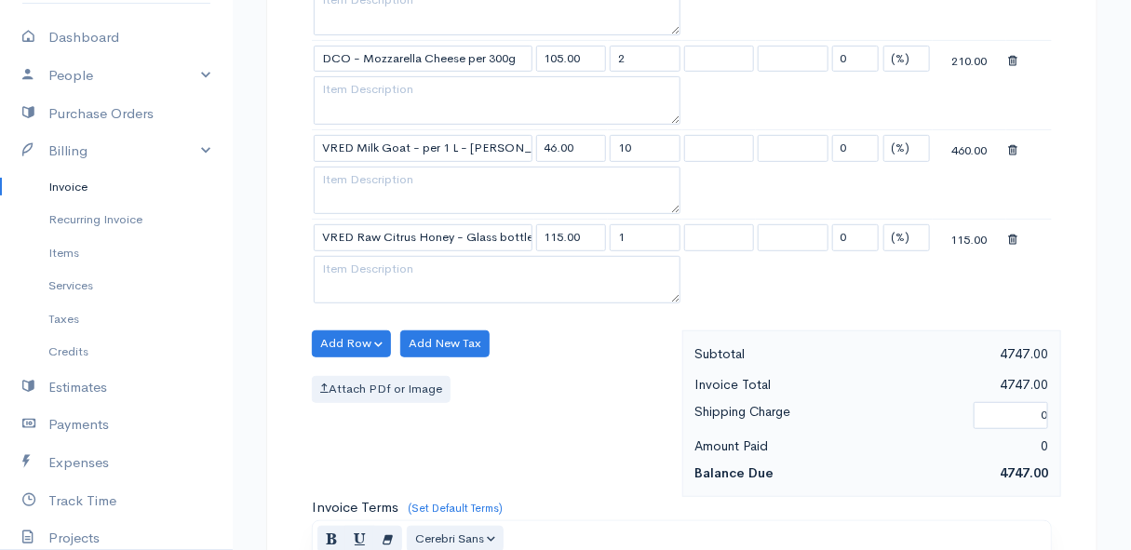
scroll to position [2623, 0]
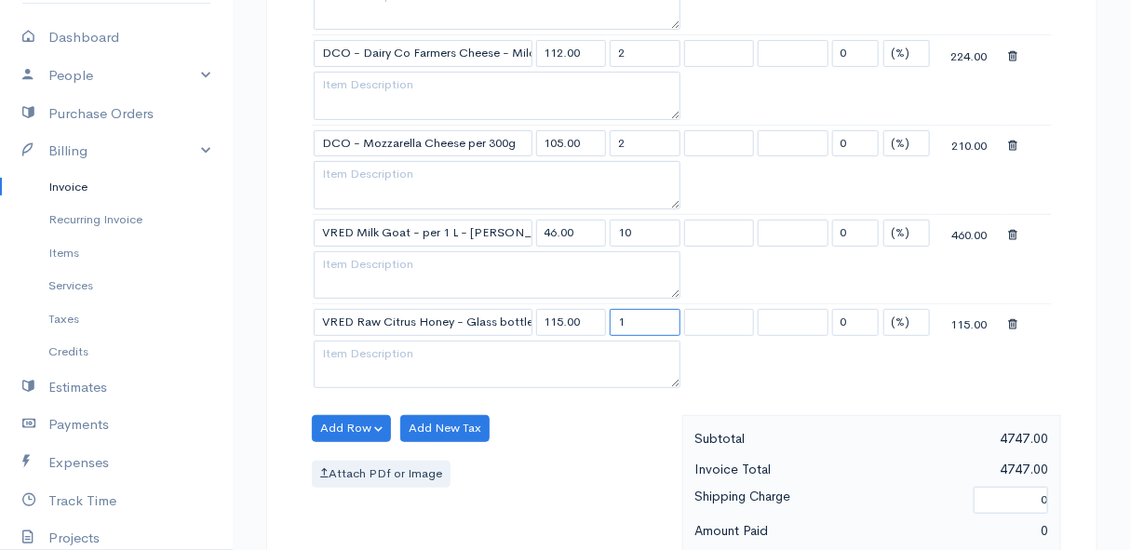
click at [629, 311] on input "1" at bounding box center [645, 322] width 71 height 27
click at [632, 475] on div "Add Row Add Item Row Add Time Row Add New Tax Attach PDf or Image" at bounding box center [493, 498] width 380 height 167
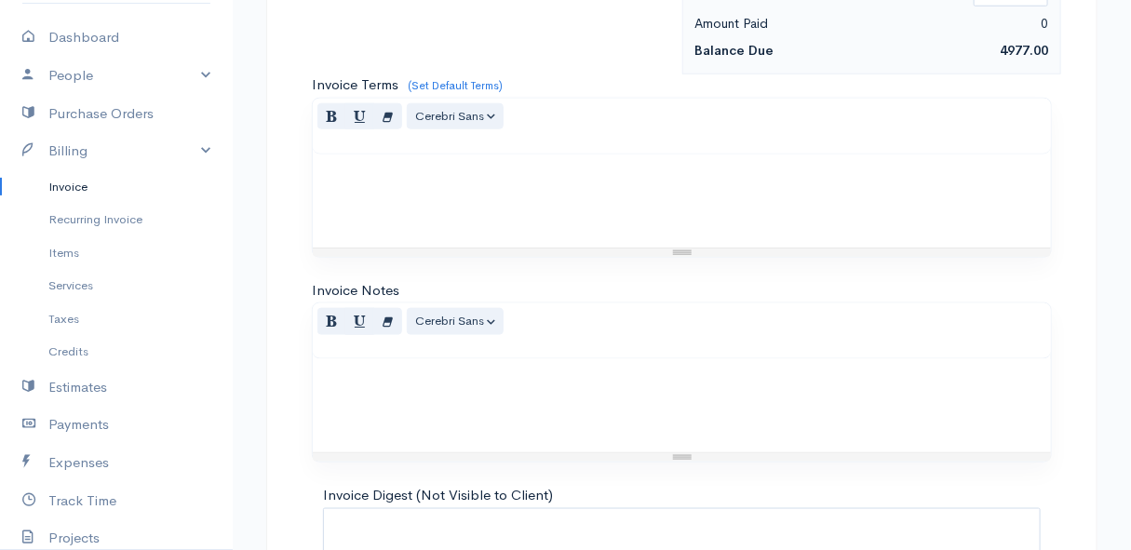
scroll to position [3282, 0]
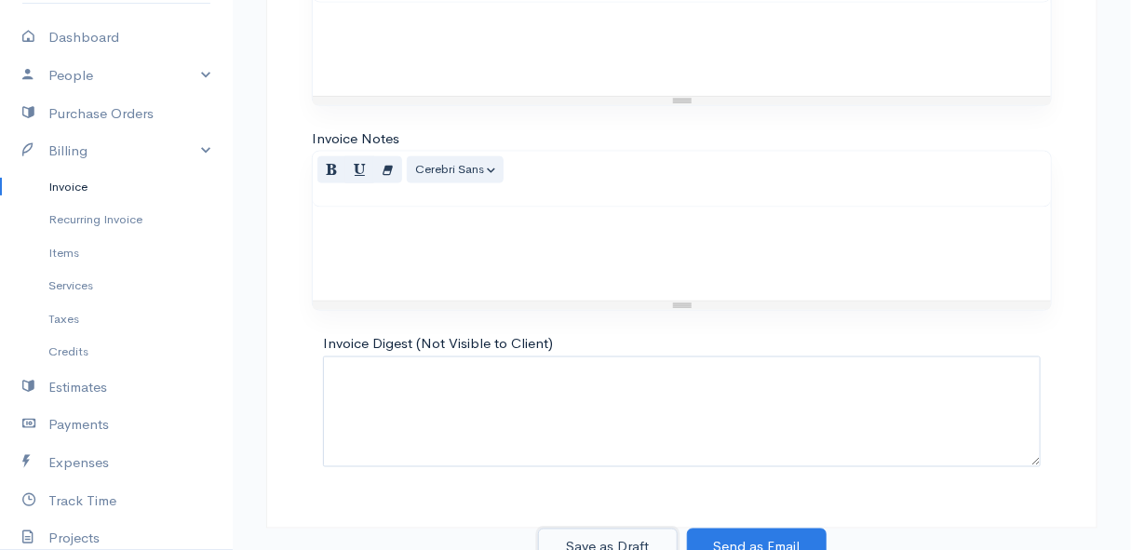
click at [619, 529] on button "Save as Draft" at bounding box center [608, 548] width 140 height 38
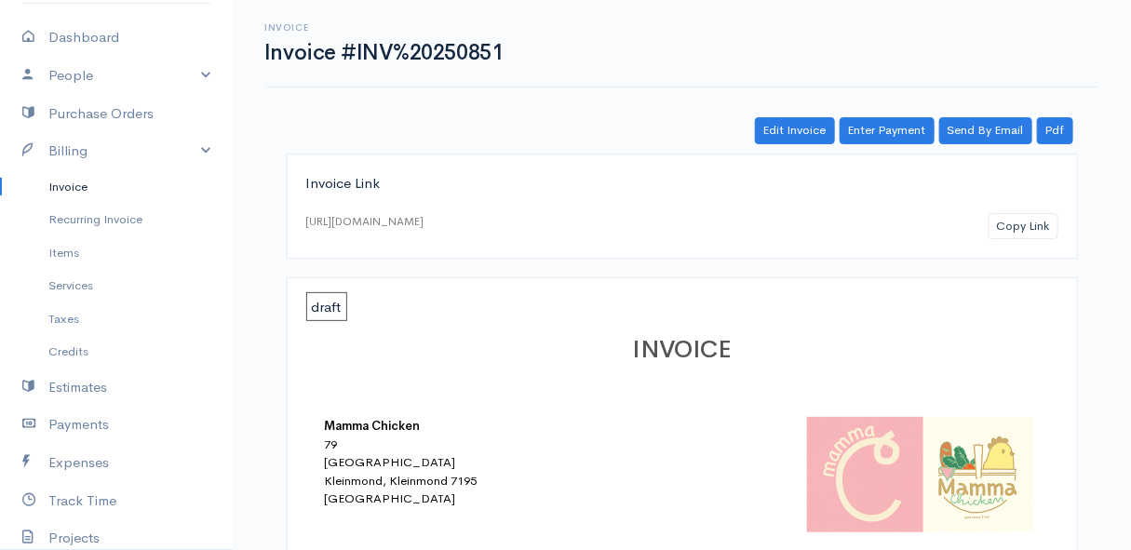
click at [61, 185] on link "Invoice" at bounding box center [116, 187] width 233 height 34
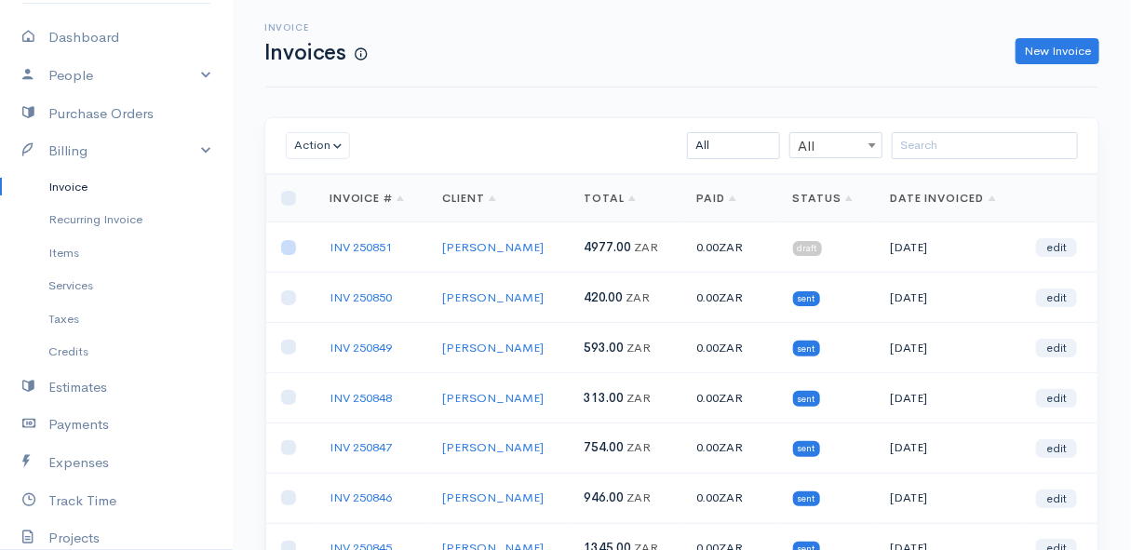
click at [288, 245] on input "checkbox" at bounding box center [288, 247] width 15 height 15
click at [313, 142] on button "Action" at bounding box center [318, 145] width 64 height 27
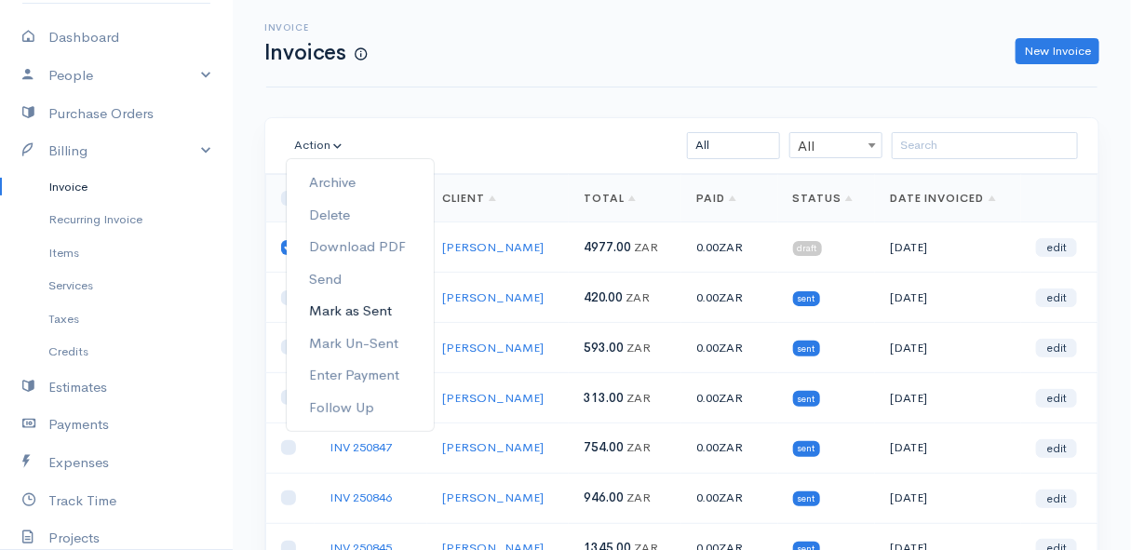
click at [349, 310] on link "Mark as Sent" at bounding box center [360, 311] width 147 height 33
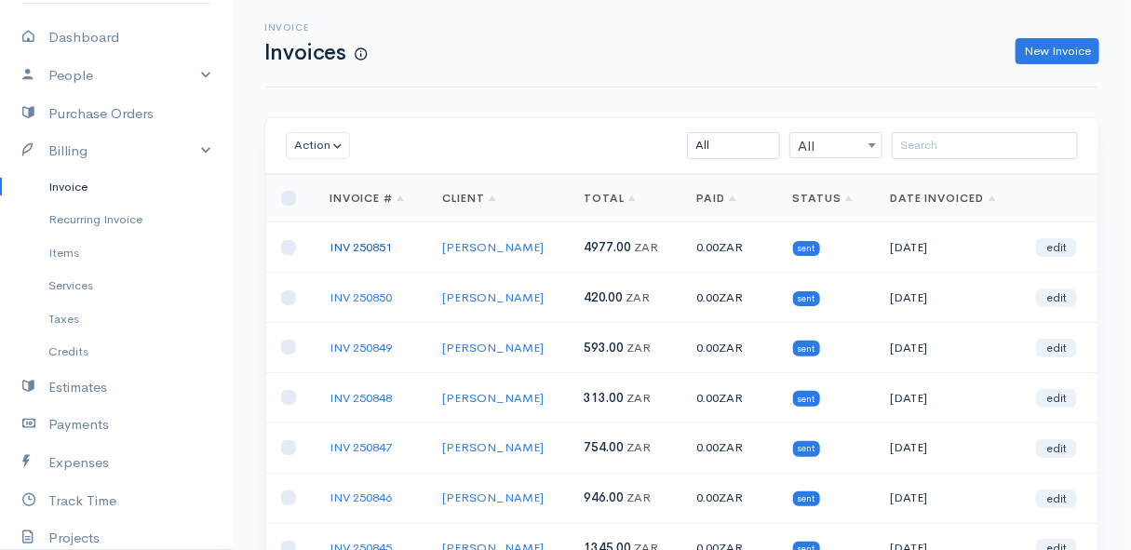
click at [392, 247] on link "INV 250851" at bounding box center [361, 247] width 62 height 16
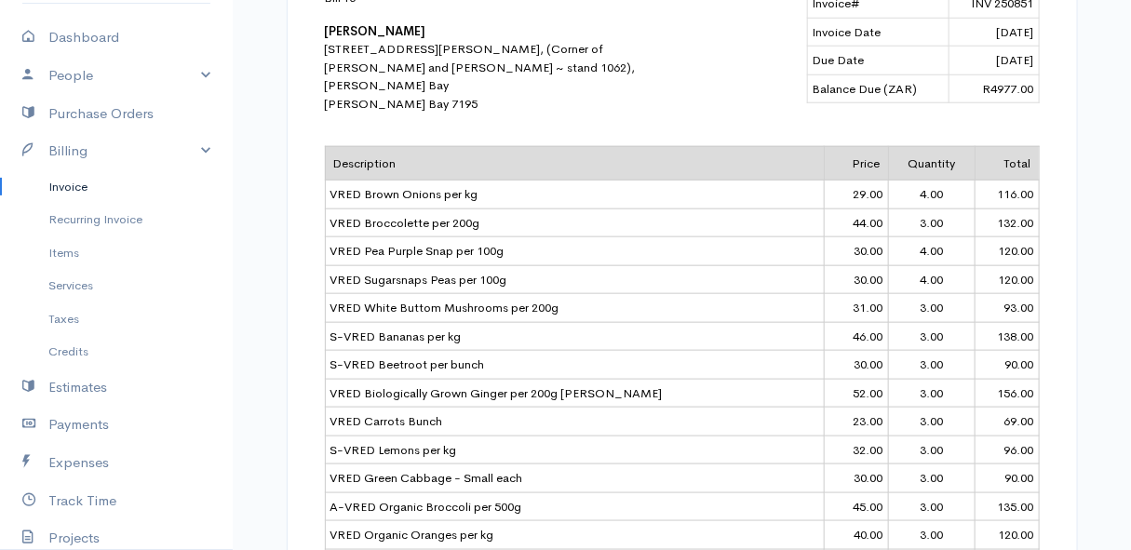
scroll to position [3, 0]
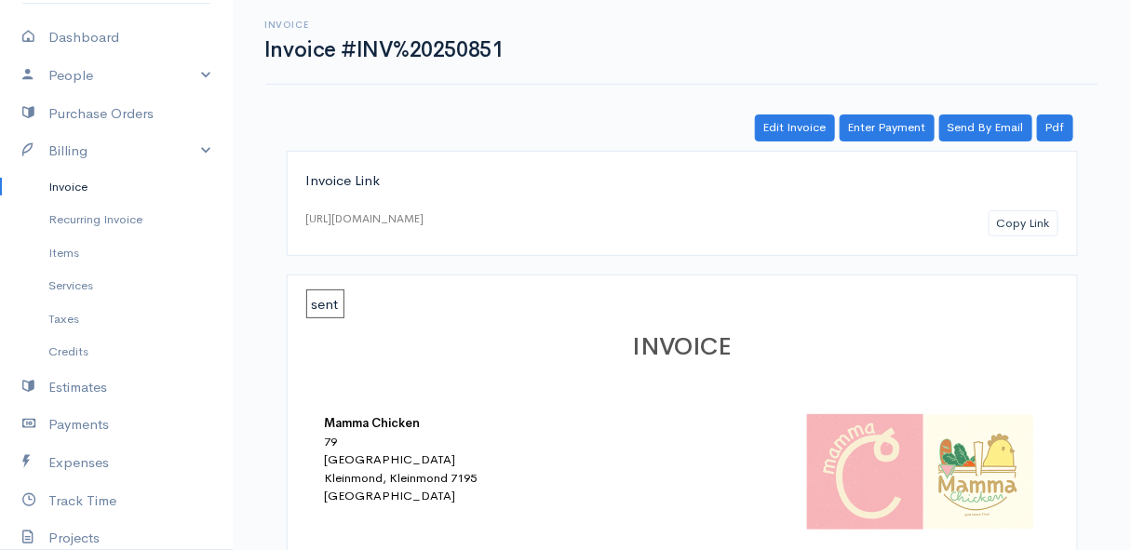
click at [80, 181] on link "Invoice" at bounding box center [116, 187] width 233 height 34
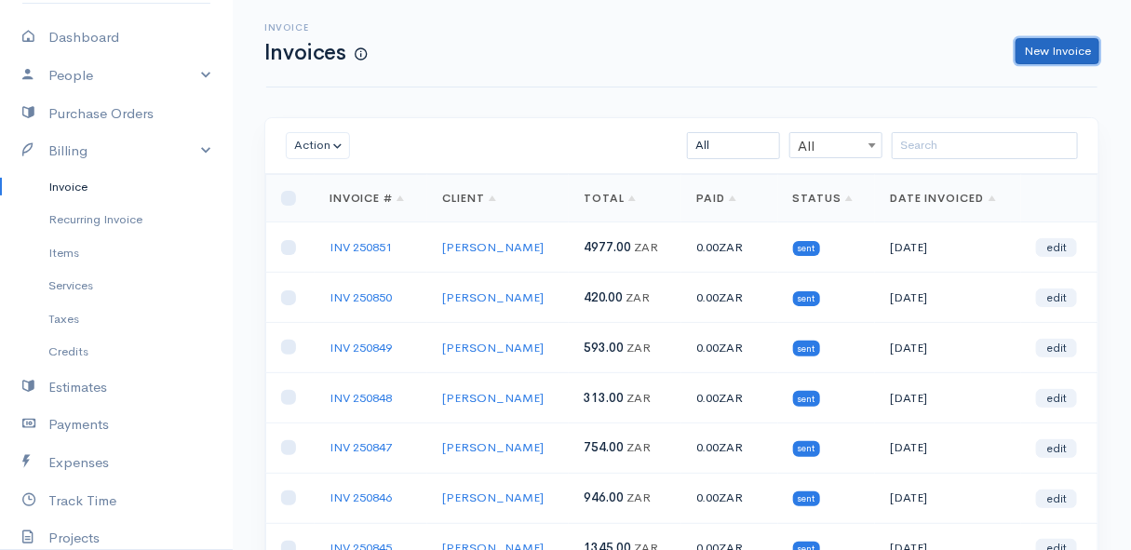
drag, startPoint x: 1051, startPoint y: 47, endPoint x: 1031, endPoint y: 64, distance: 27.1
click at [1051, 47] on link "New Invoice" at bounding box center [1058, 51] width 84 height 27
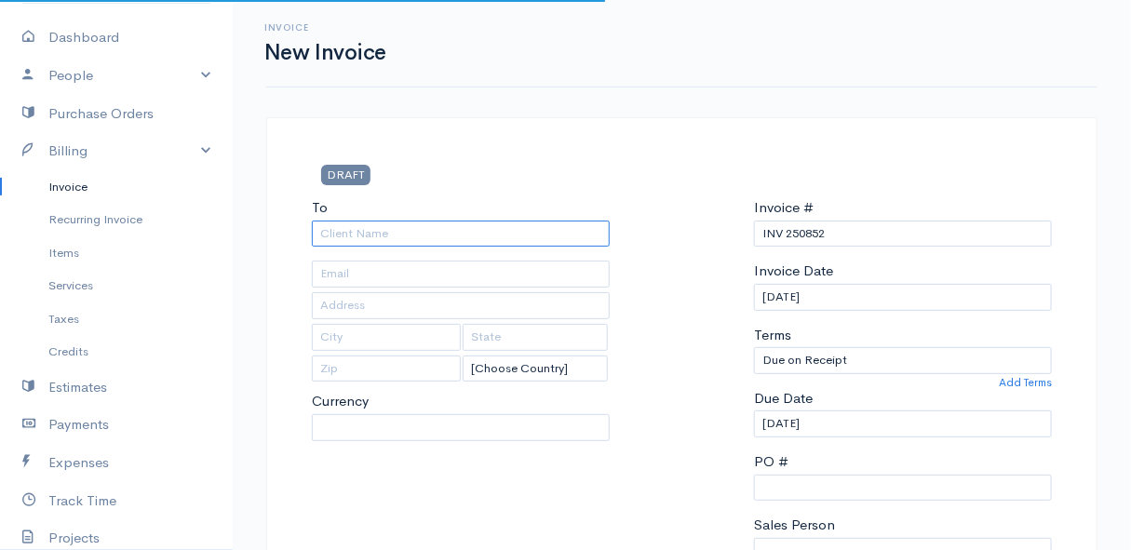
click at [382, 239] on input "To" at bounding box center [461, 234] width 298 height 27
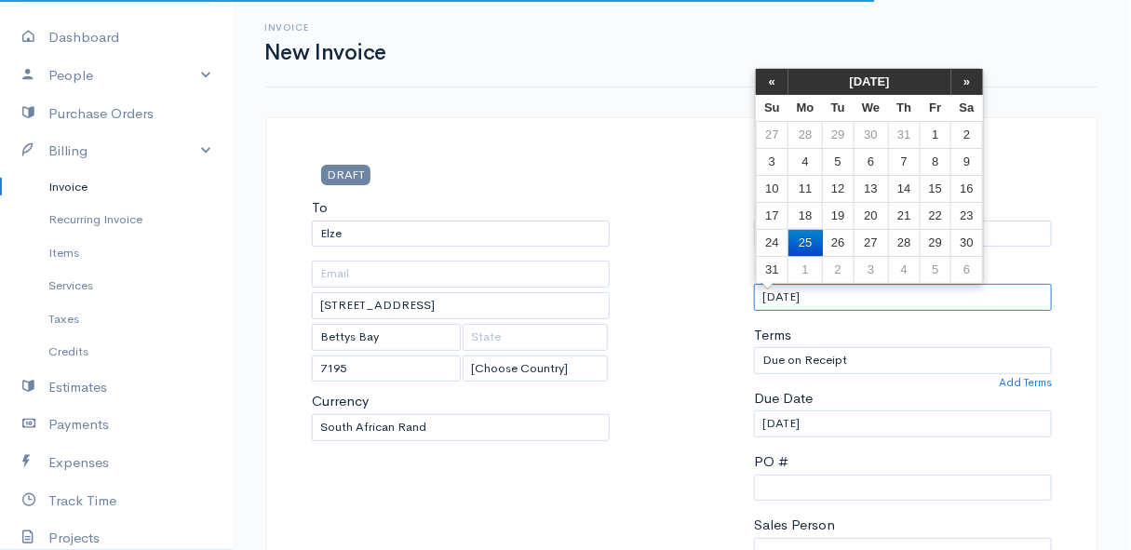
click at [846, 289] on input "[DATE]" at bounding box center [903, 297] width 298 height 27
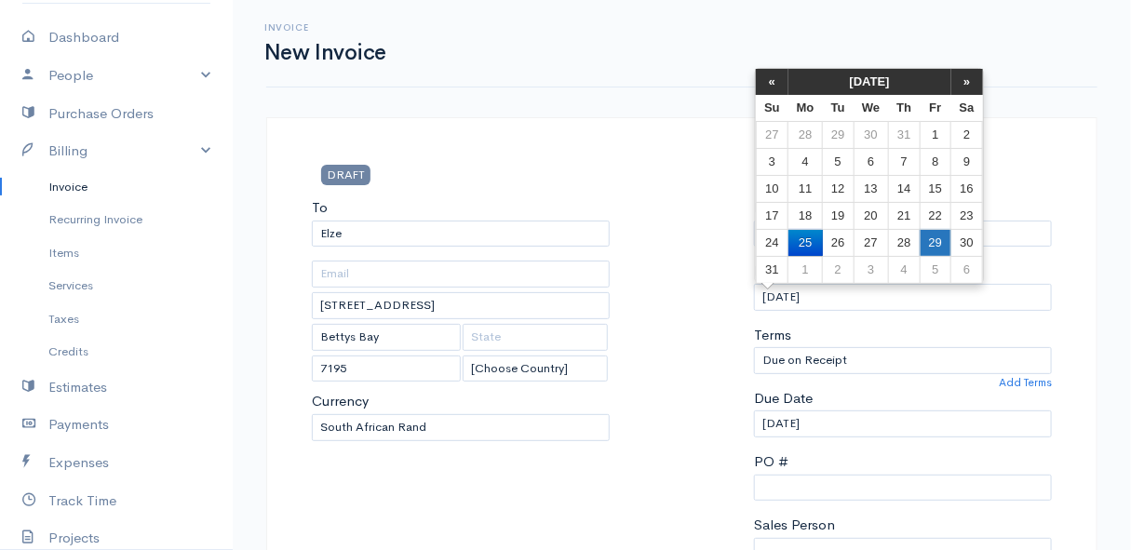
click at [939, 237] on td "29" at bounding box center [935, 242] width 31 height 27
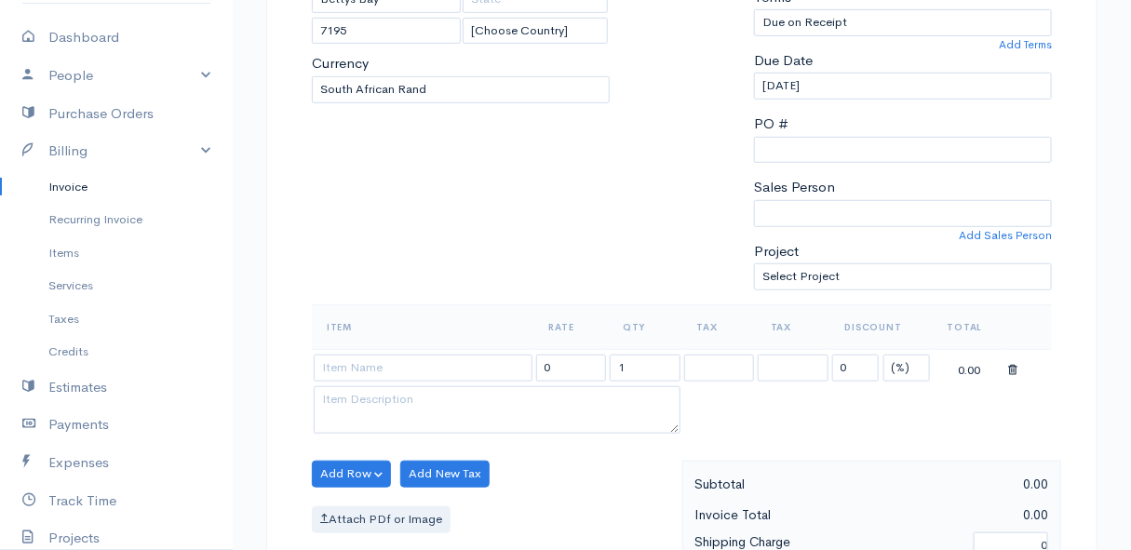
scroll to position [423, 0]
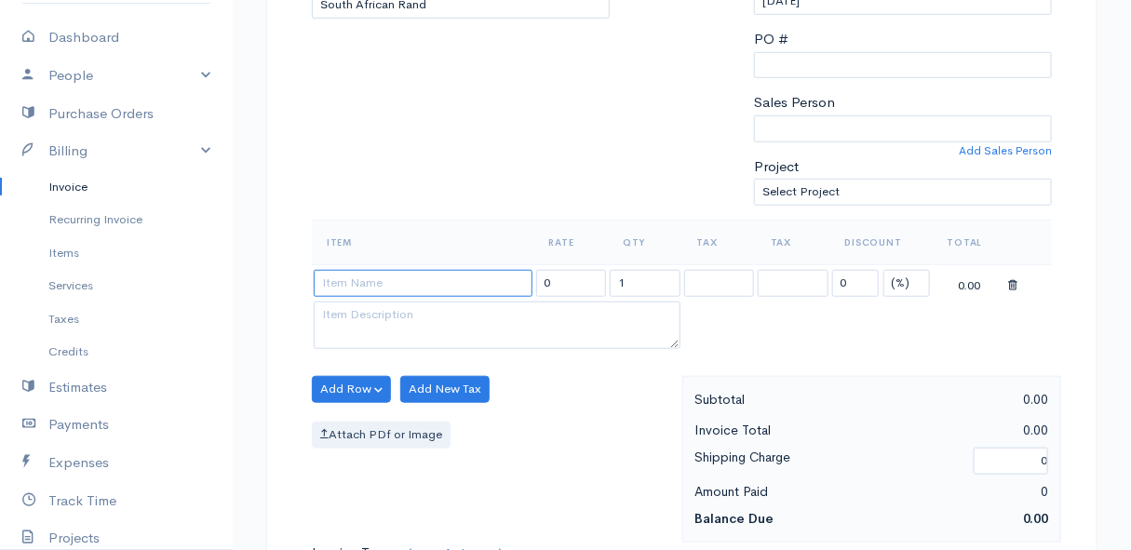
click at [425, 287] on input at bounding box center [423, 283] width 219 height 27
click at [425, 318] on body "Mamma Chicken Upgrade Dashboard People Clients Vendors Staff Users Purchase Ord…" at bounding box center [565, 382] width 1131 height 1610
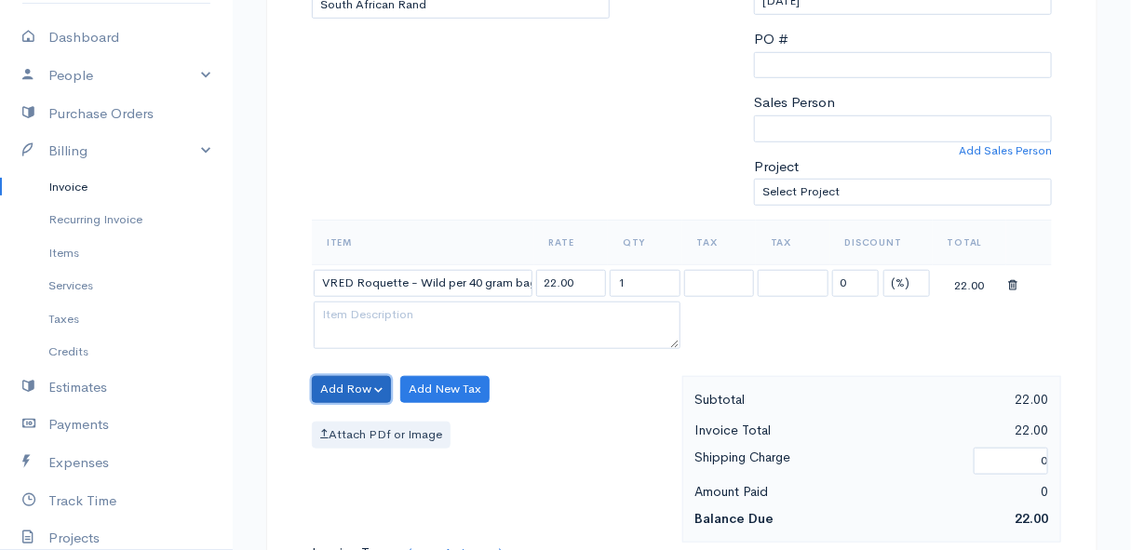
click at [359, 389] on button "Add Row" at bounding box center [351, 389] width 79 height 27
click at [355, 417] on link "Add Item Row" at bounding box center [386, 427] width 147 height 33
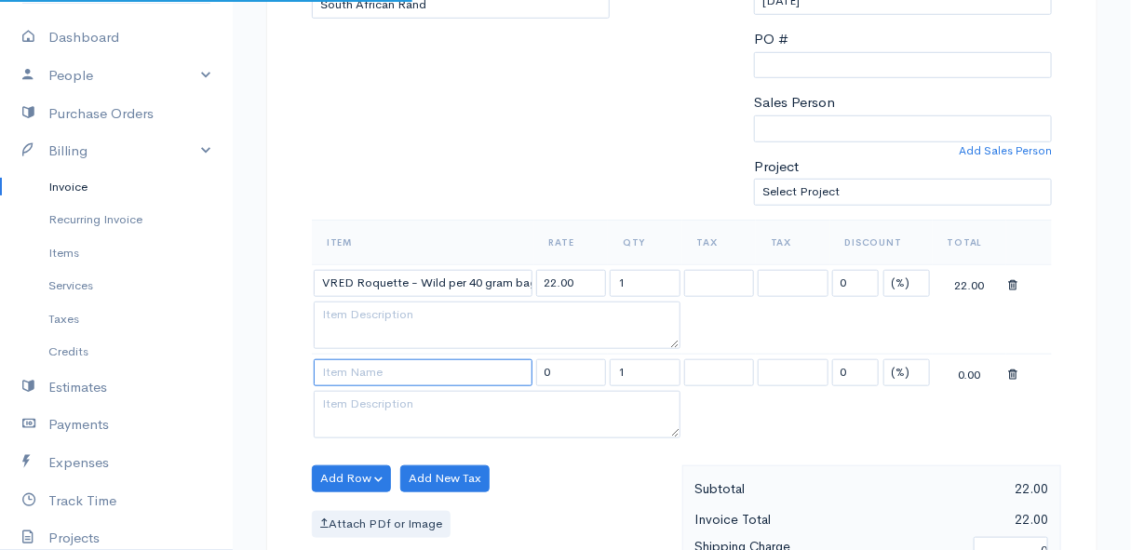
click at [354, 379] on input at bounding box center [423, 372] width 219 height 27
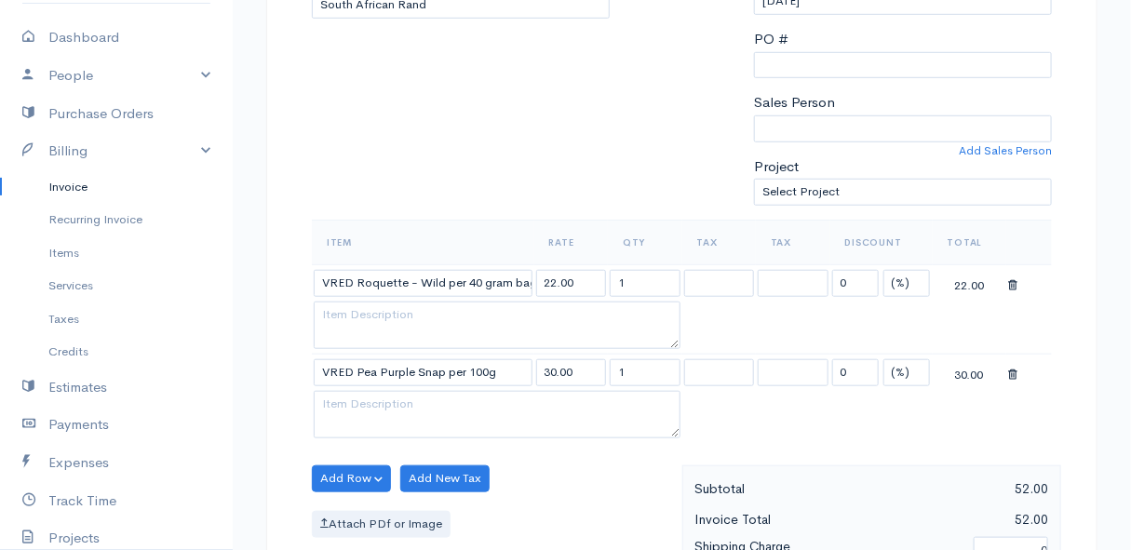
click at [364, 397] on body "Mamma Chicken Upgrade Dashboard People Clients Vendors Staff Users Purchase Ord…" at bounding box center [565, 426] width 1131 height 1699
click at [365, 472] on button "Add Row" at bounding box center [351, 478] width 79 height 27
click at [370, 405] on link "Add Item Row" at bounding box center [386, 409] width 147 height 33
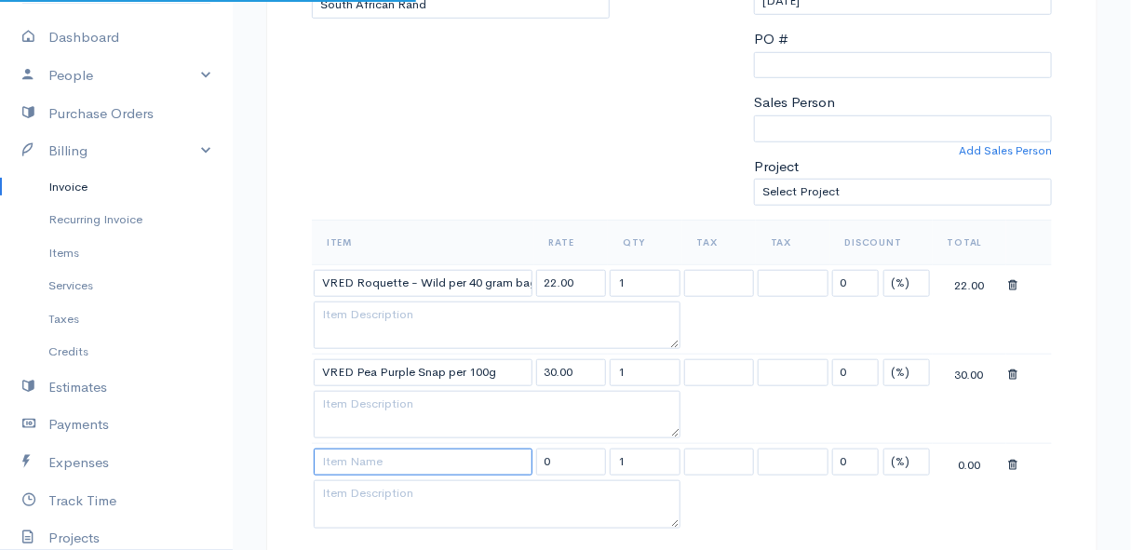
click at [358, 456] on input at bounding box center [423, 462] width 219 height 27
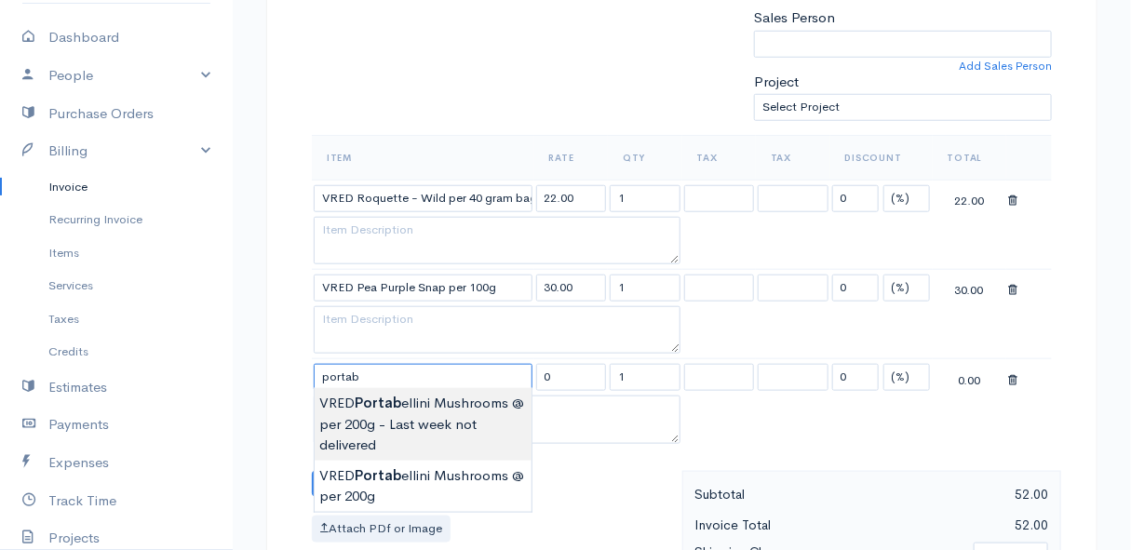
scroll to position [592, 0]
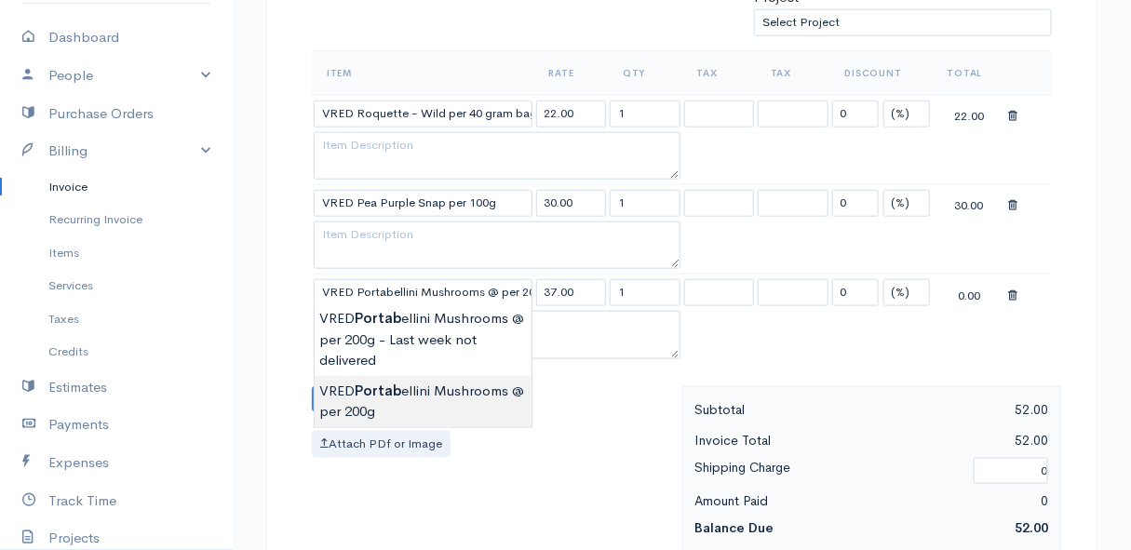
click at [439, 393] on body "Mamma Chicken Upgrade Dashboard People Clients Vendors Staff Users Purchase Ord…" at bounding box center [565, 302] width 1131 height 1788
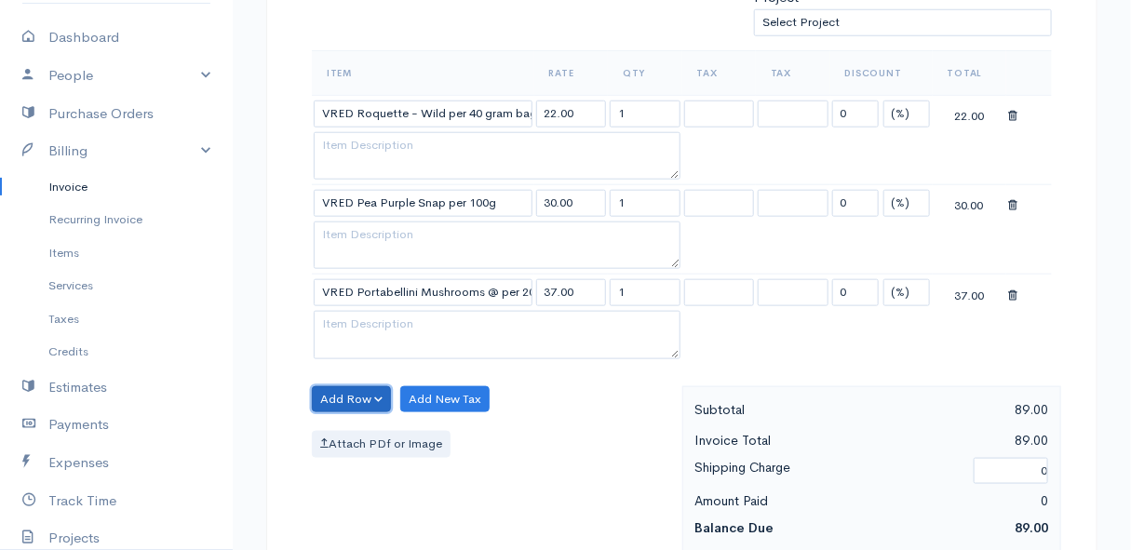
click at [355, 395] on button "Add Row" at bounding box center [351, 399] width 79 height 27
click at [365, 424] on link "Add Item Row" at bounding box center [386, 437] width 147 height 33
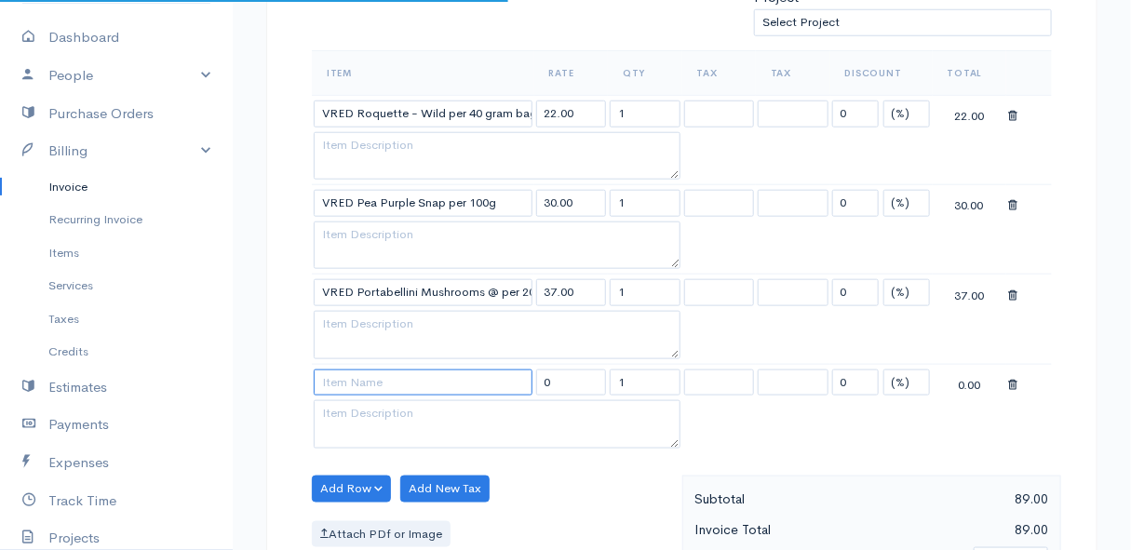
click at [357, 373] on input at bounding box center [423, 383] width 219 height 27
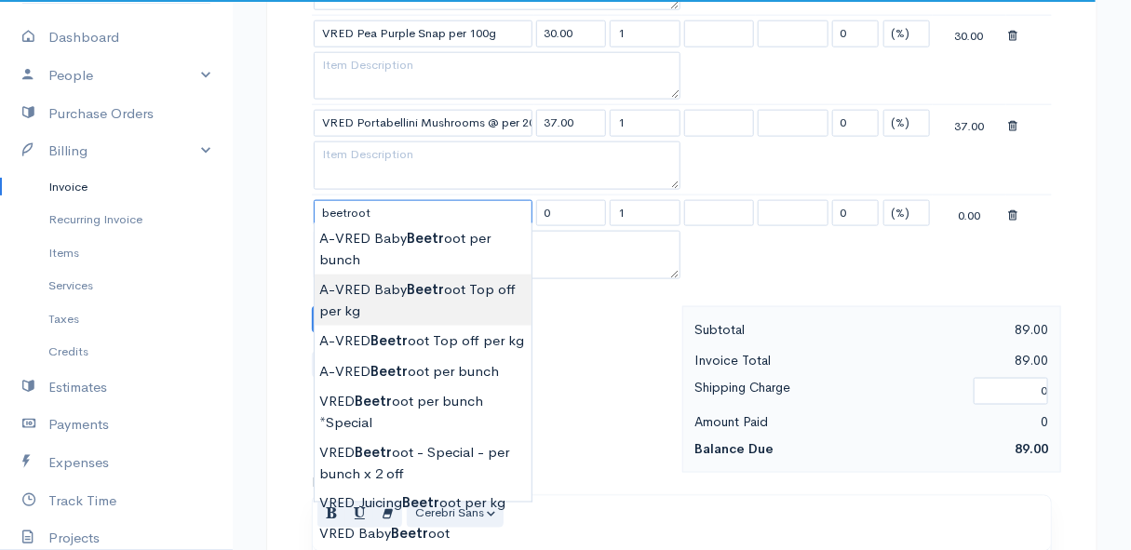
scroll to position [846, 0]
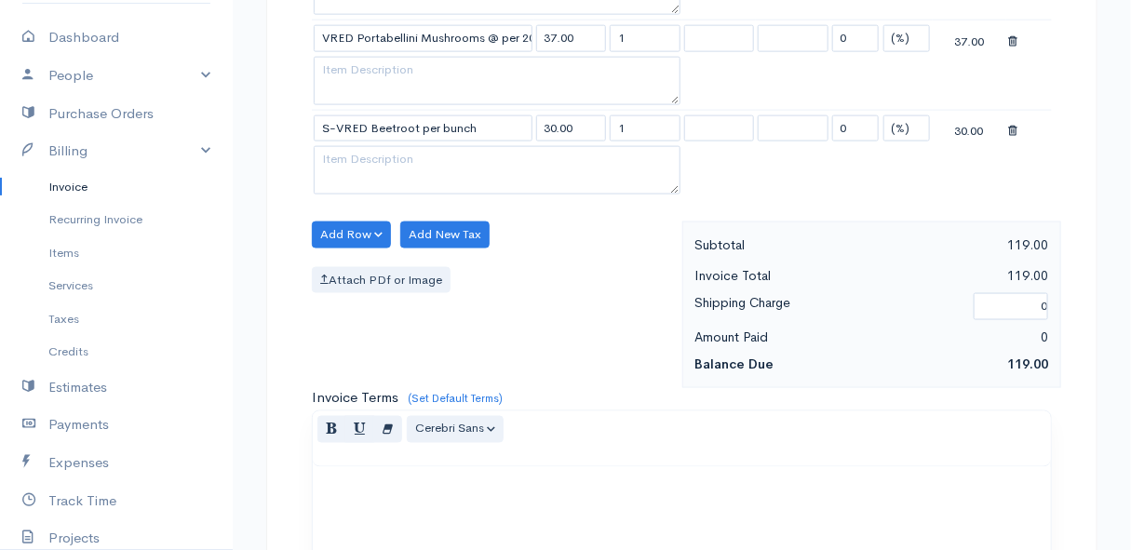
click at [432, 482] on body "Mamma Chicken Upgrade Dashboard People Clients Vendors Staff Users Purchase Ord…" at bounding box center [565, 93] width 1131 height 1878
click at [362, 223] on button "Add Row" at bounding box center [351, 235] width 79 height 27
click at [358, 261] on link "Add Item Row" at bounding box center [386, 272] width 147 height 33
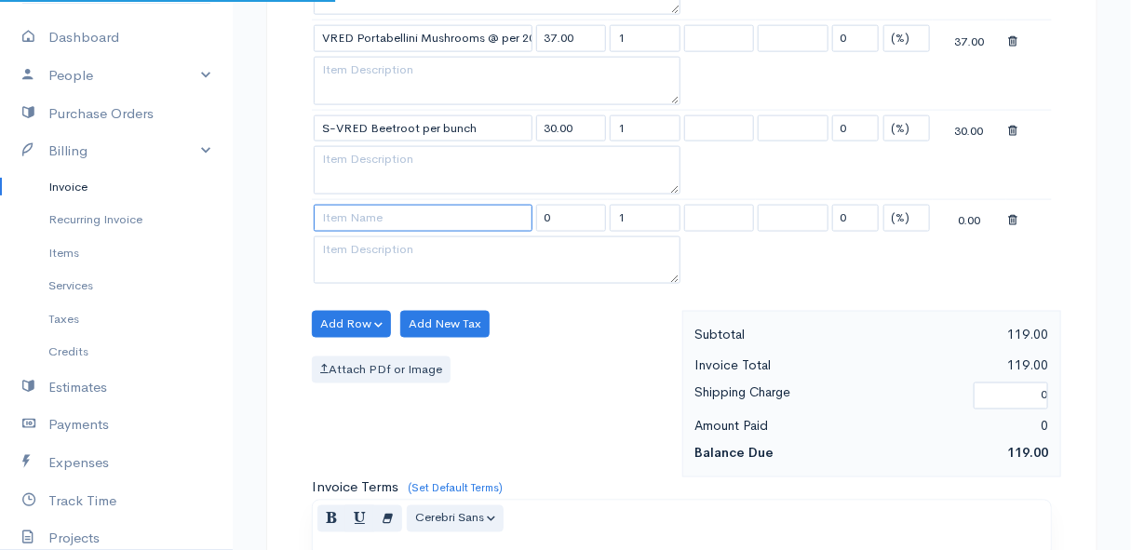
click at [354, 221] on input at bounding box center [423, 218] width 219 height 27
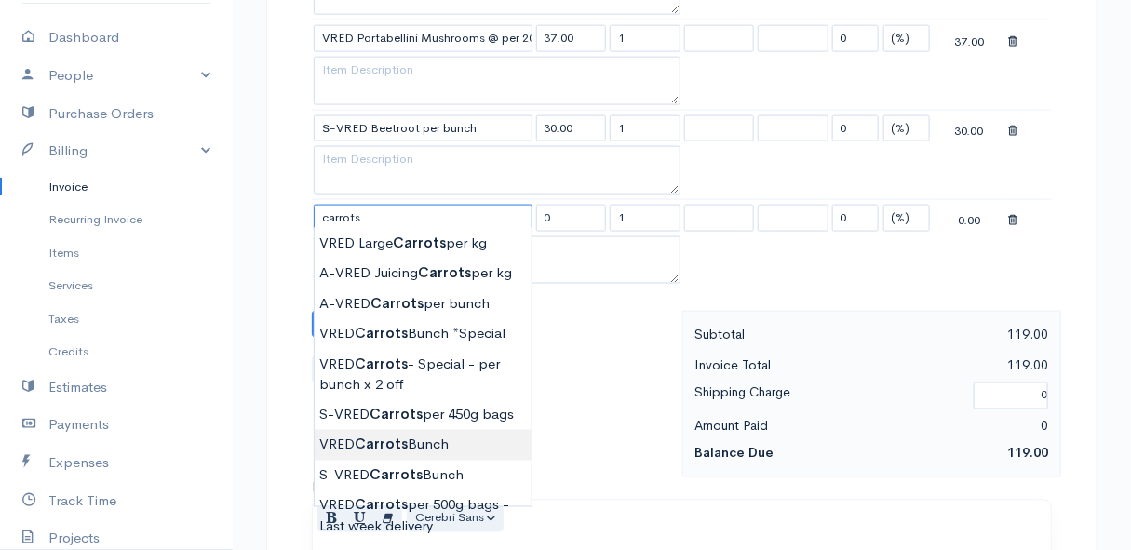
scroll to position [931, 0]
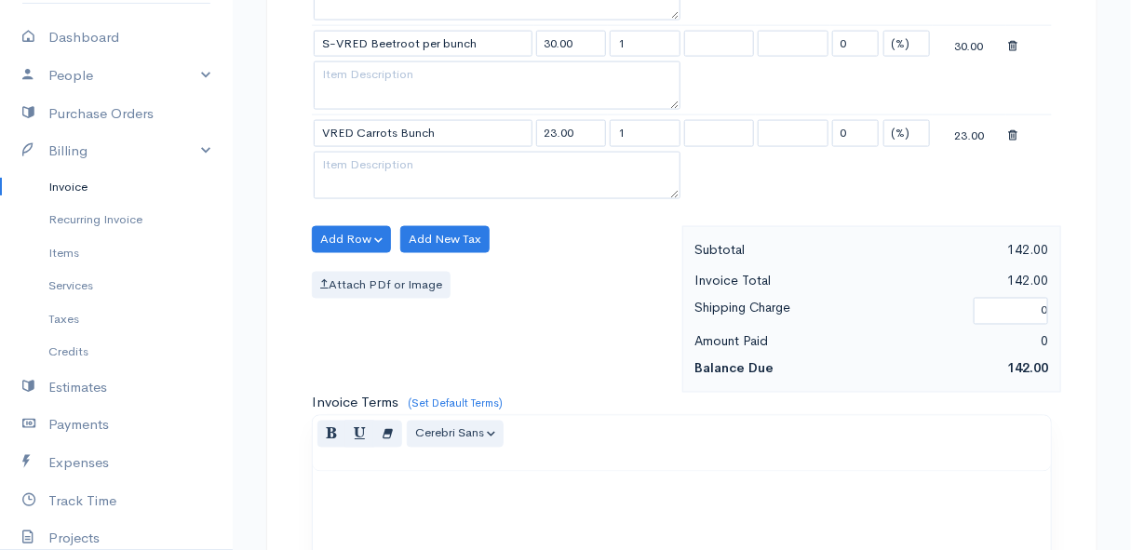
click at [426, 358] on body "Mamma Chicken Upgrade Dashboard People Clients Vendors Staff Users Purchase Ord…" at bounding box center [565, 53] width 1131 height 1968
click at [344, 233] on button "Add Row" at bounding box center [351, 239] width 79 height 27
click at [352, 263] on link "Add Item Row" at bounding box center [386, 277] width 147 height 33
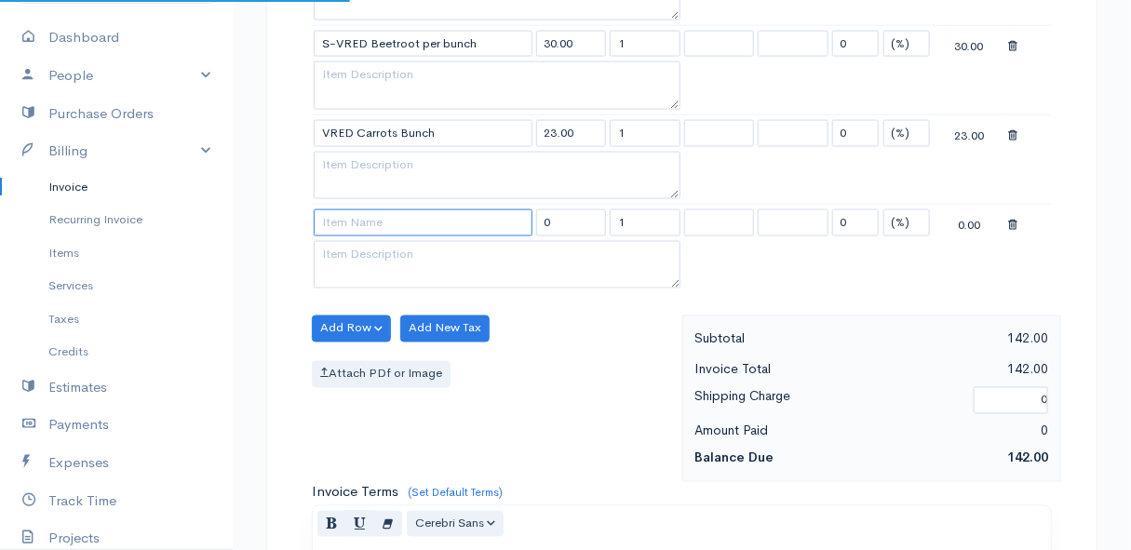
click at [356, 217] on input at bounding box center [423, 222] width 219 height 27
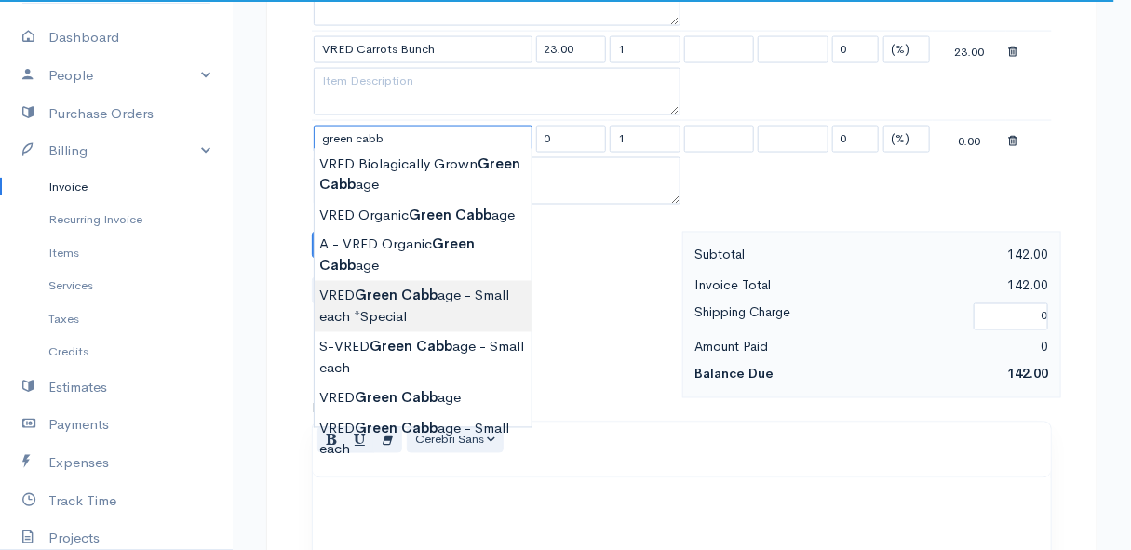
scroll to position [1099, 0]
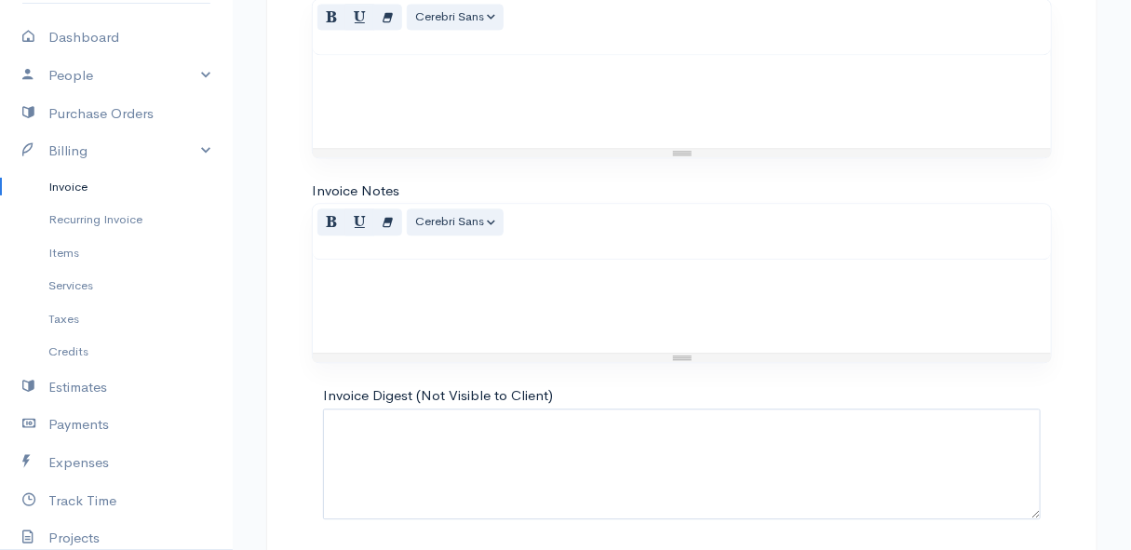
scroll to position [1500, 0]
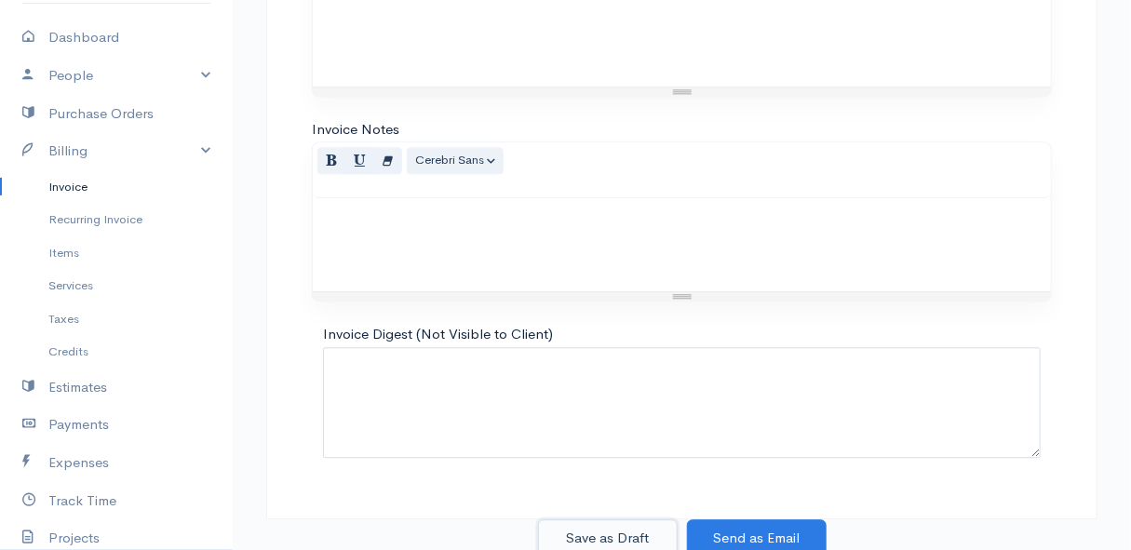
click at [615, 522] on button "Save as Draft" at bounding box center [608, 538] width 140 height 38
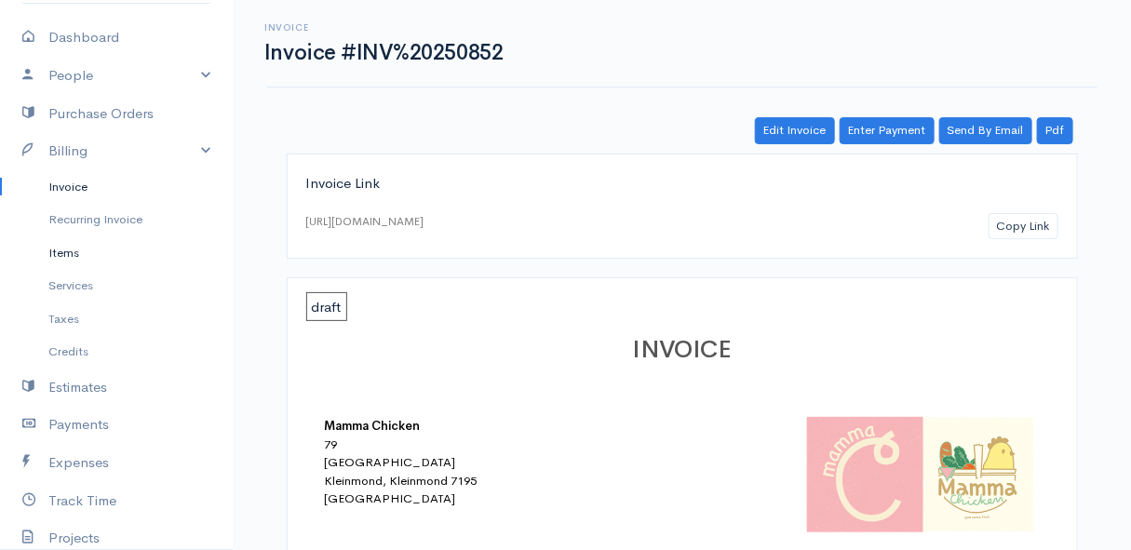
click at [69, 253] on link "Items" at bounding box center [116, 253] width 233 height 34
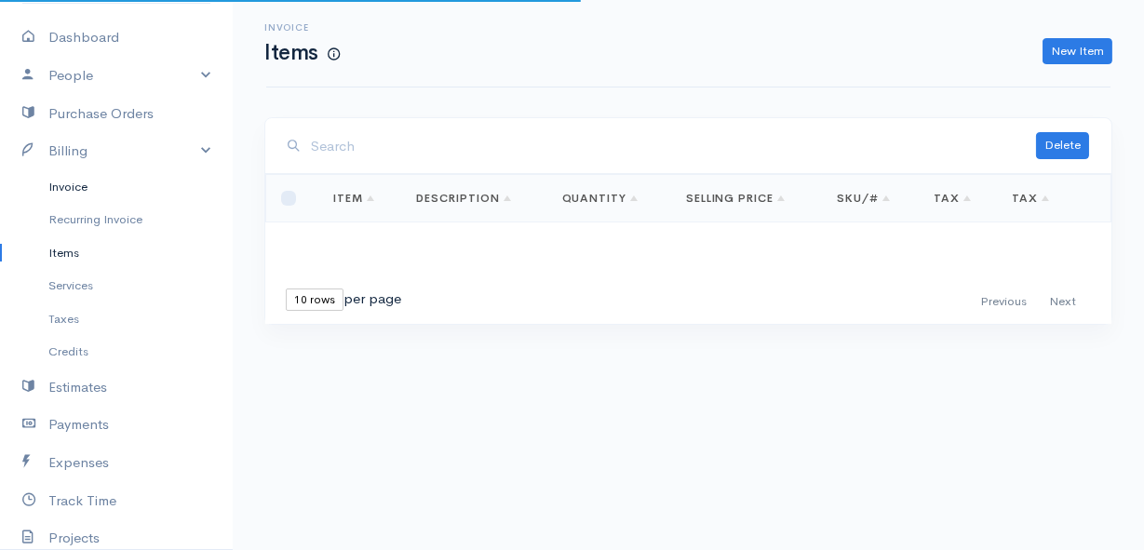
click at [76, 180] on link "Invoice" at bounding box center [116, 187] width 233 height 34
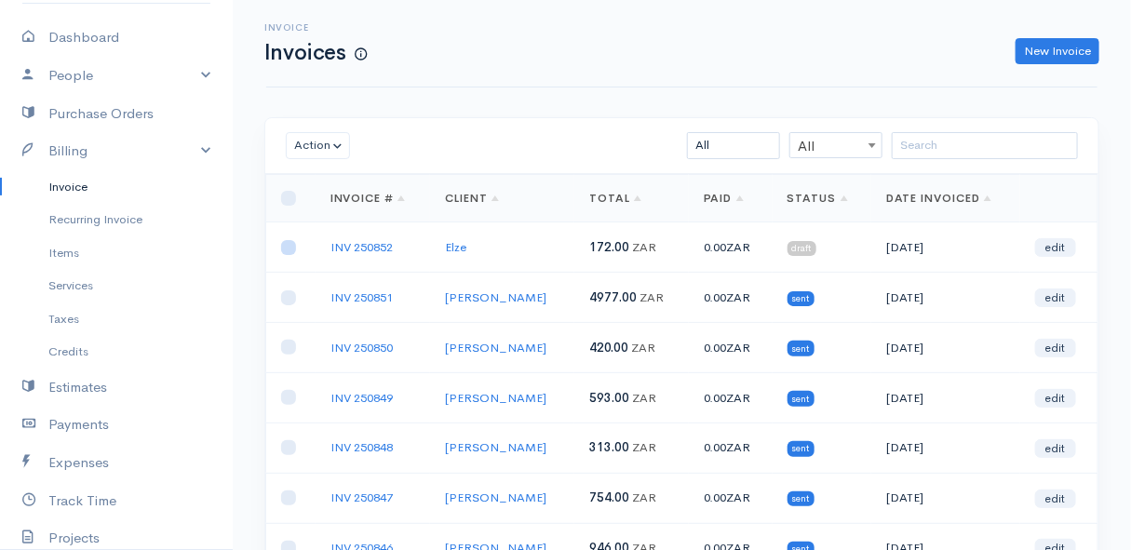
click at [293, 245] on input "checkbox" at bounding box center [288, 247] width 15 height 15
click at [321, 139] on button "Action" at bounding box center [318, 145] width 64 height 27
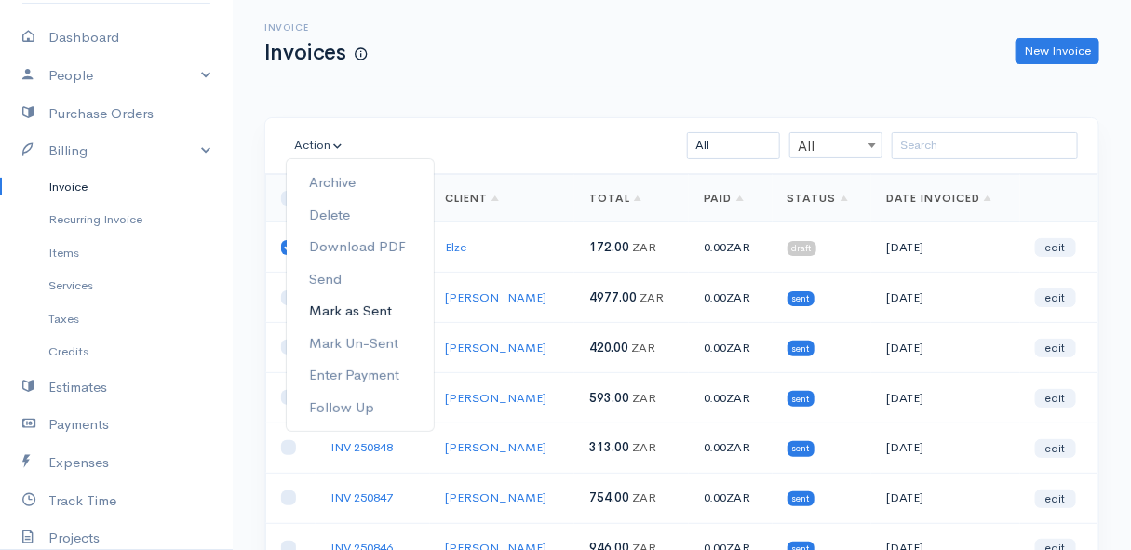
click at [369, 308] on link "Mark as Sent" at bounding box center [360, 311] width 147 height 33
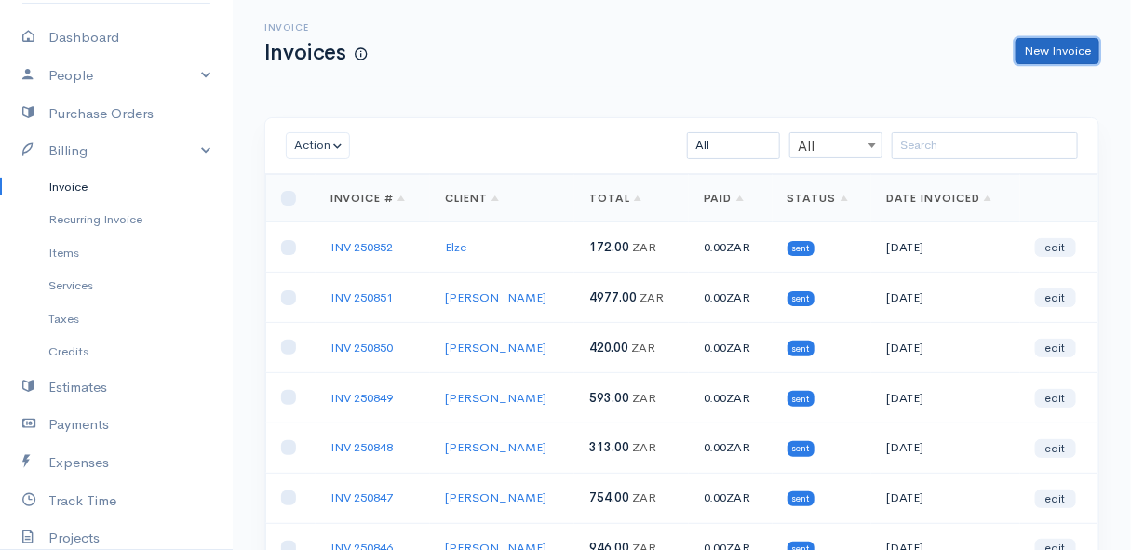
click at [1057, 42] on link "New Invoice" at bounding box center [1058, 51] width 84 height 27
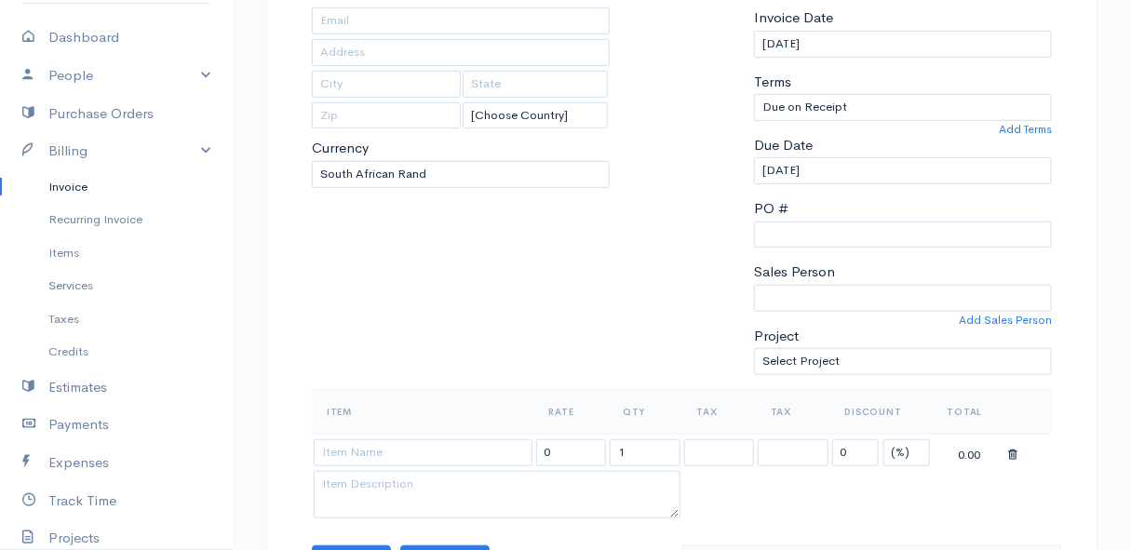
scroll to position [168, 0]
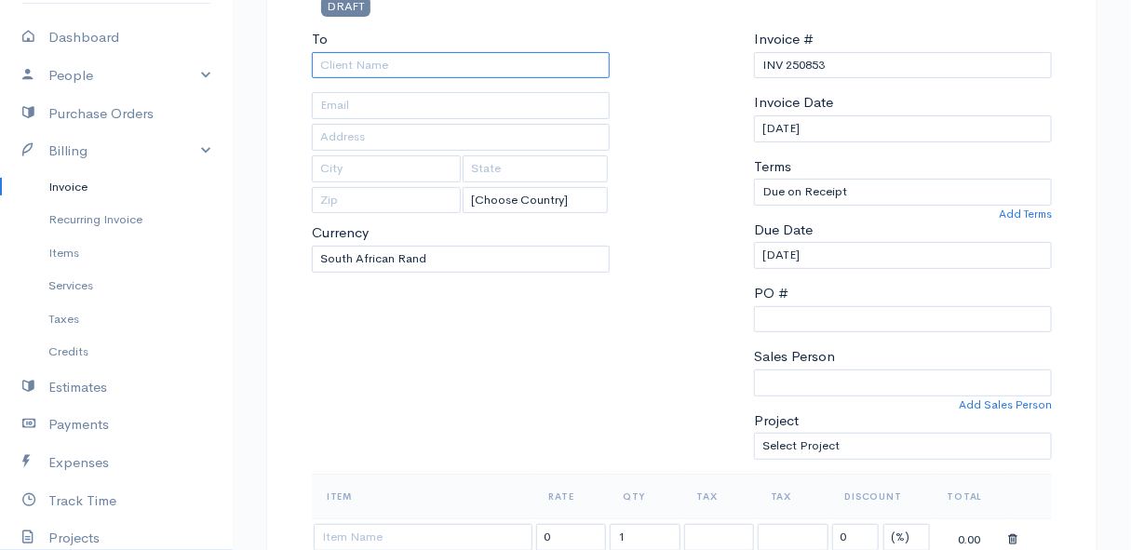
click at [459, 69] on input "To" at bounding box center [461, 65] width 298 height 27
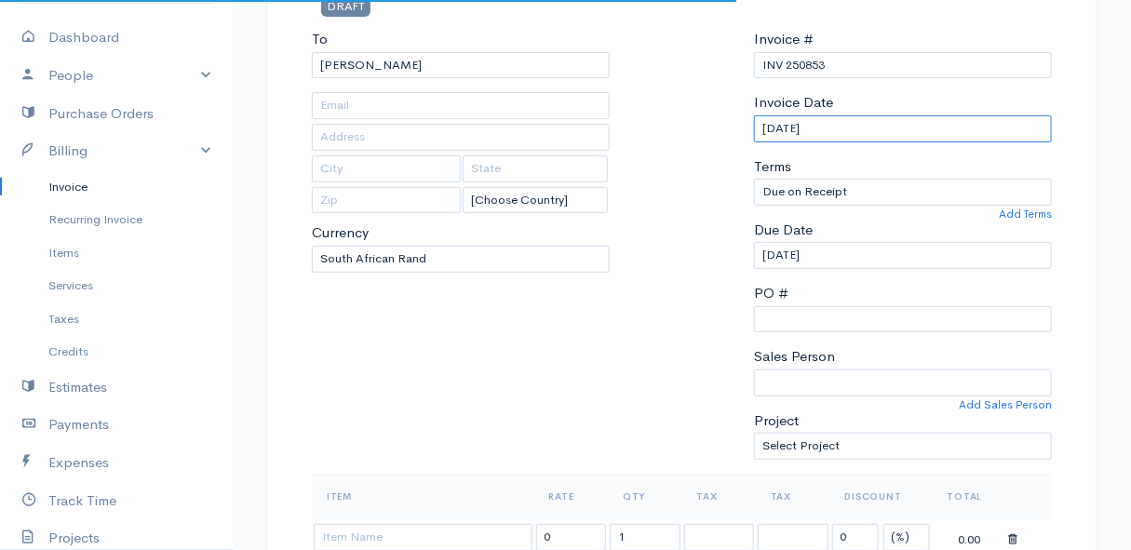
click at [950, 132] on input "[DATE]" at bounding box center [903, 128] width 298 height 27
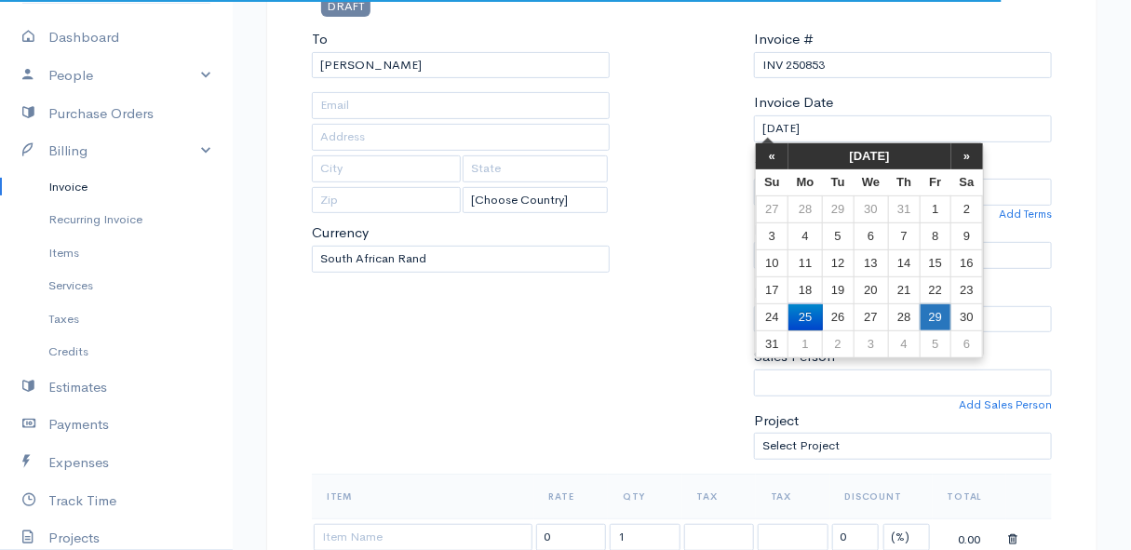
click at [933, 309] on td "29" at bounding box center [935, 316] width 31 height 27
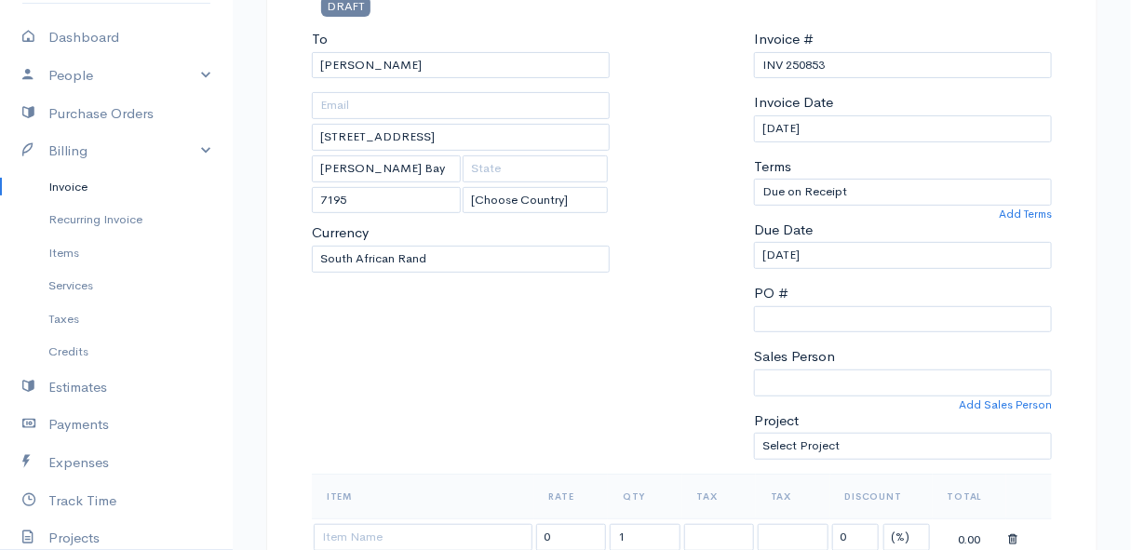
scroll to position [423, 0]
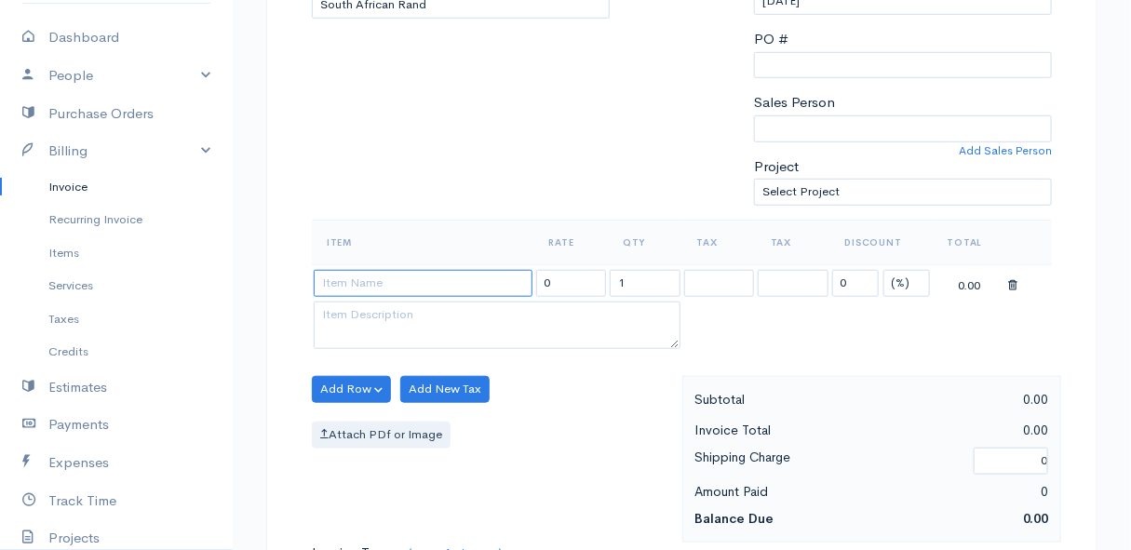
click at [333, 281] on input at bounding box center [423, 283] width 219 height 27
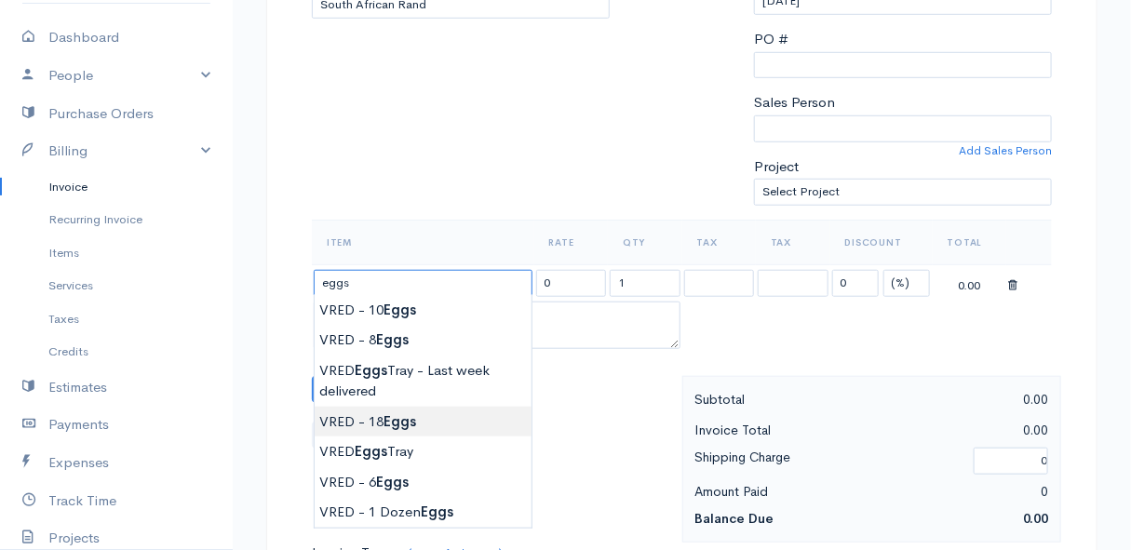
scroll to position [507, 0]
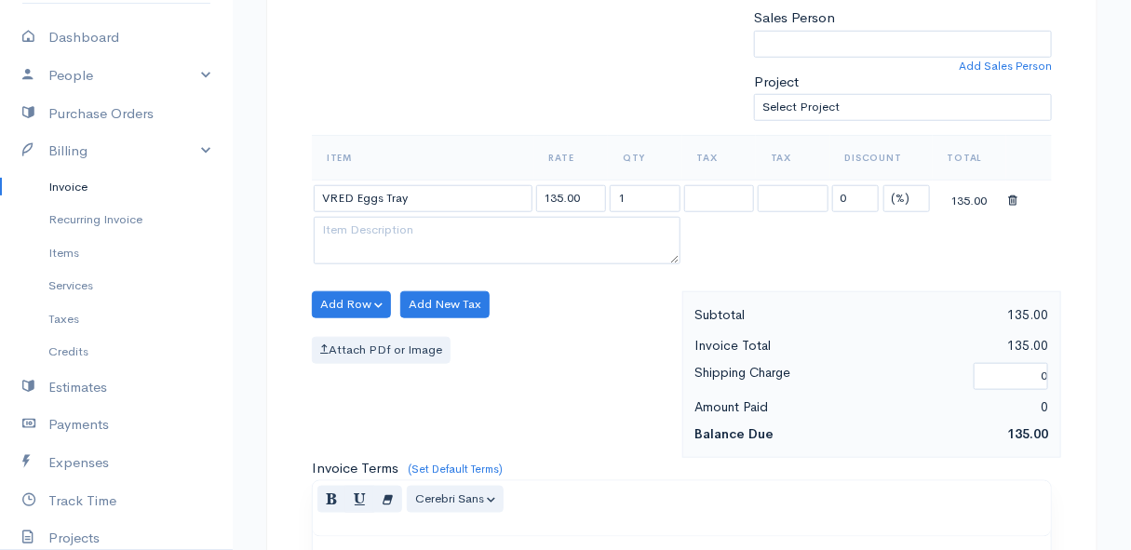
click at [423, 363] on body "Mamma Chicken Upgrade Dashboard People Clients Vendors Staff Users Purchase Ord…" at bounding box center [565, 298] width 1131 height 1610
click at [337, 298] on button "Add Row" at bounding box center [351, 304] width 79 height 27
click at [358, 344] on link "Add Item Row" at bounding box center [386, 342] width 147 height 33
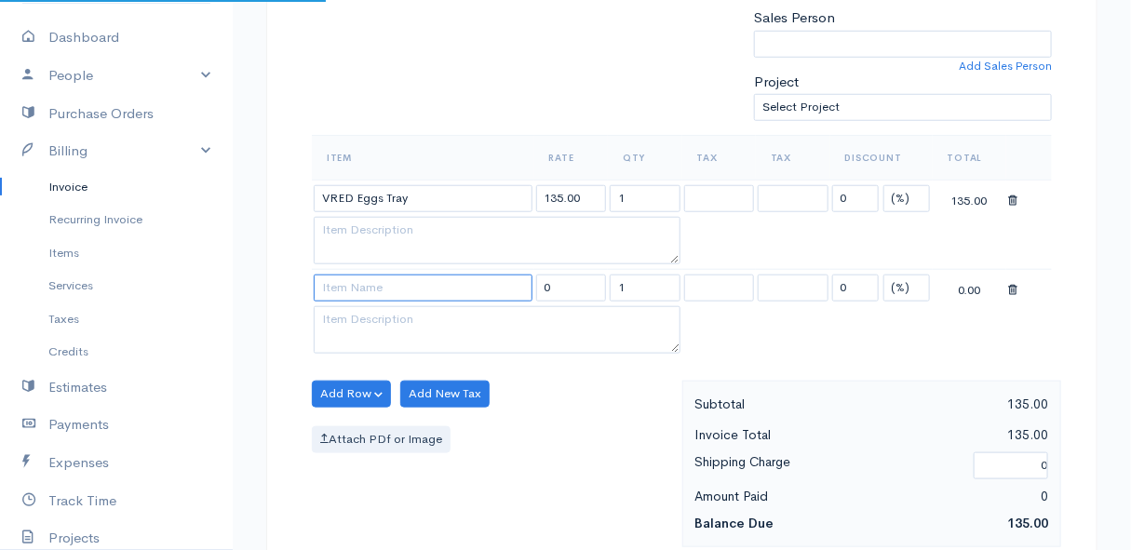
click at [354, 291] on input at bounding box center [423, 288] width 219 height 27
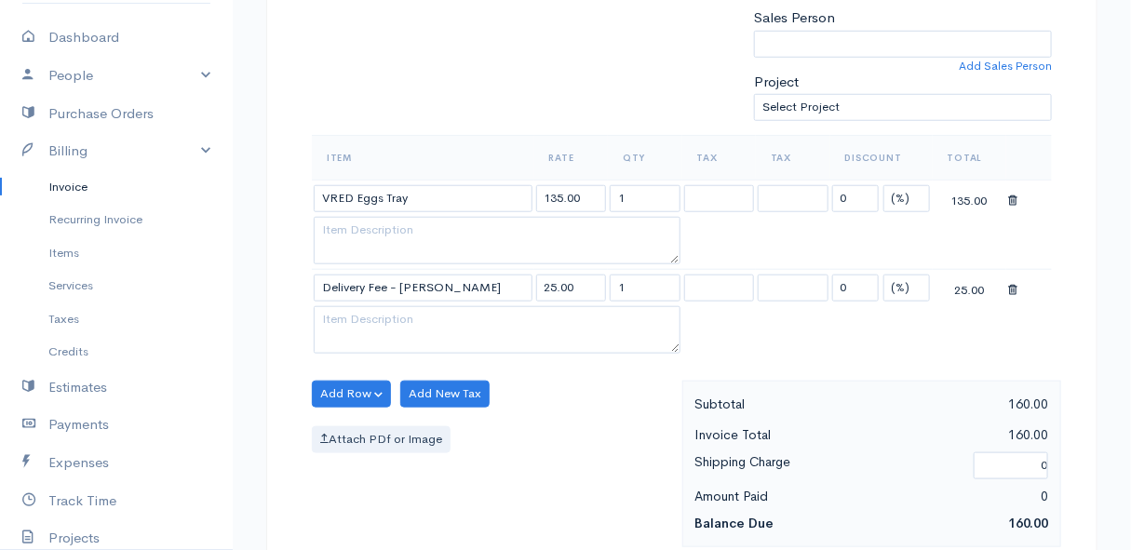
click at [351, 317] on body "Mamma Chicken Upgrade Dashboard People Clients Vendors Staff Users Purchase Ord…" at bounding box center [565, 342] width 1131 height 1699
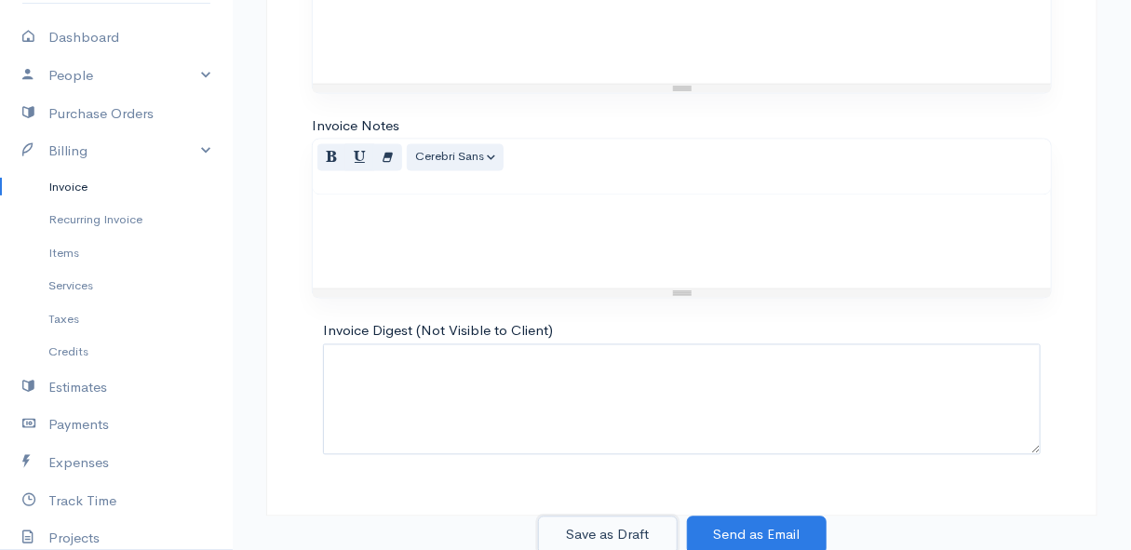
click at [602, 530] on button "Save as Draft" at bounding box center [608, 536] width 140 height 38
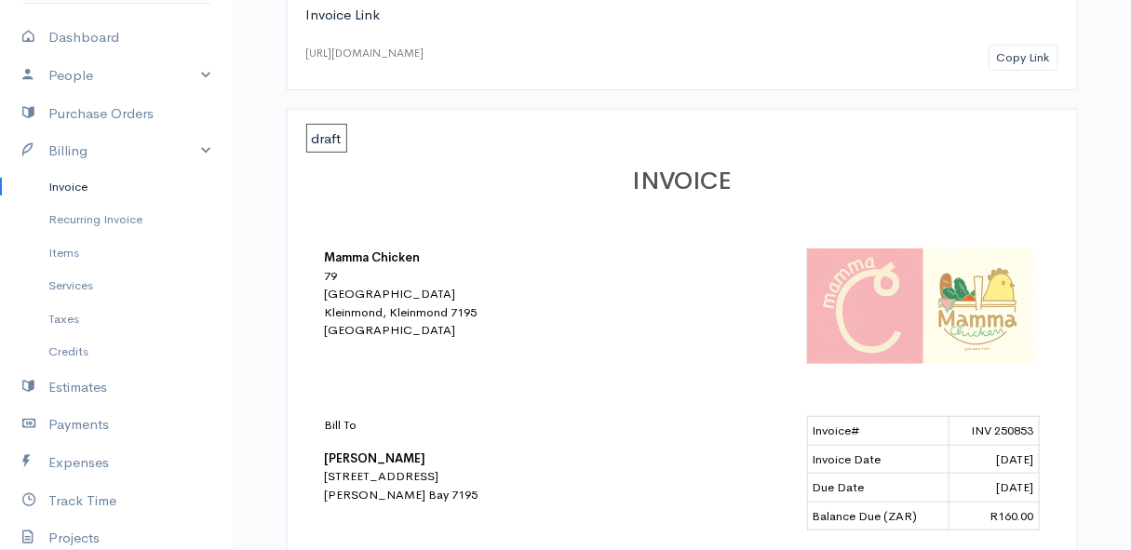
scroll to position [423, 0]
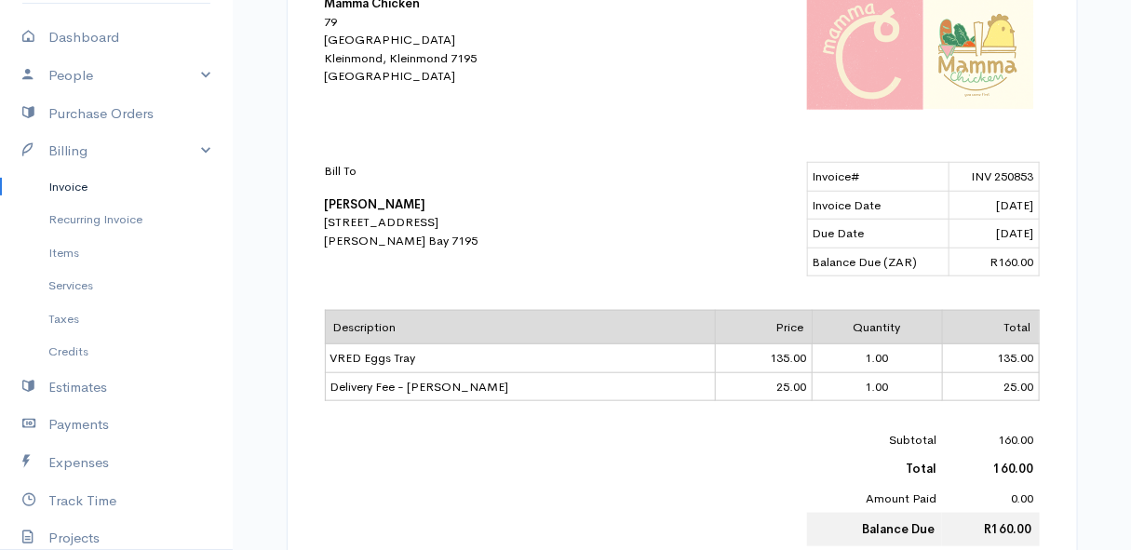
click at [75, 178] on link "Invoice" at bounding box center [116, 187] width 233 height 34
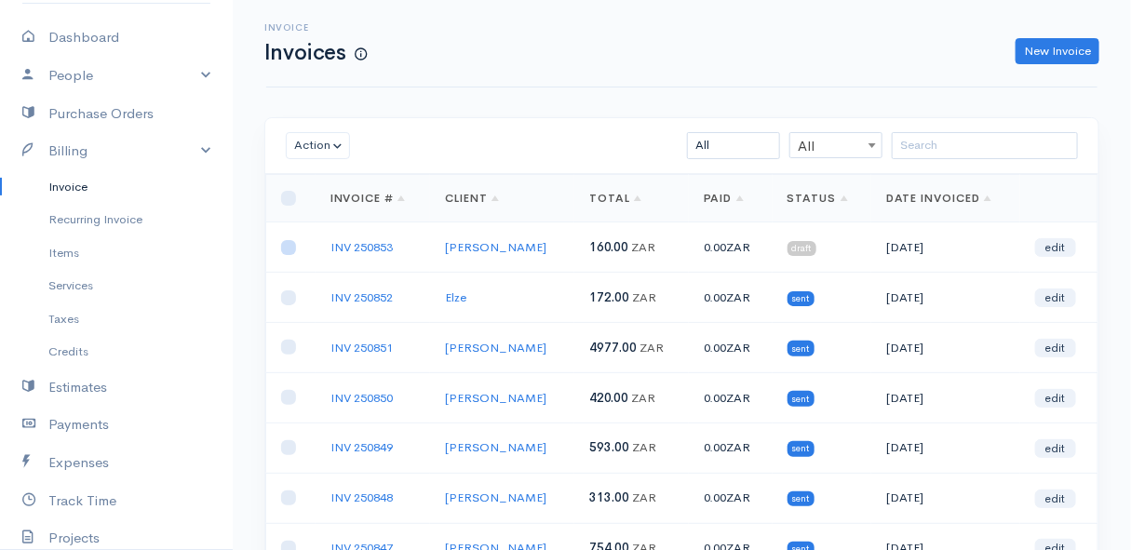
click at [288, 252] on input "checkbox" at bounding box center [288, 247] width 15 height 15
click at [317, 136] on button "Action" at bounding box center [318, 145] width 64 height 27
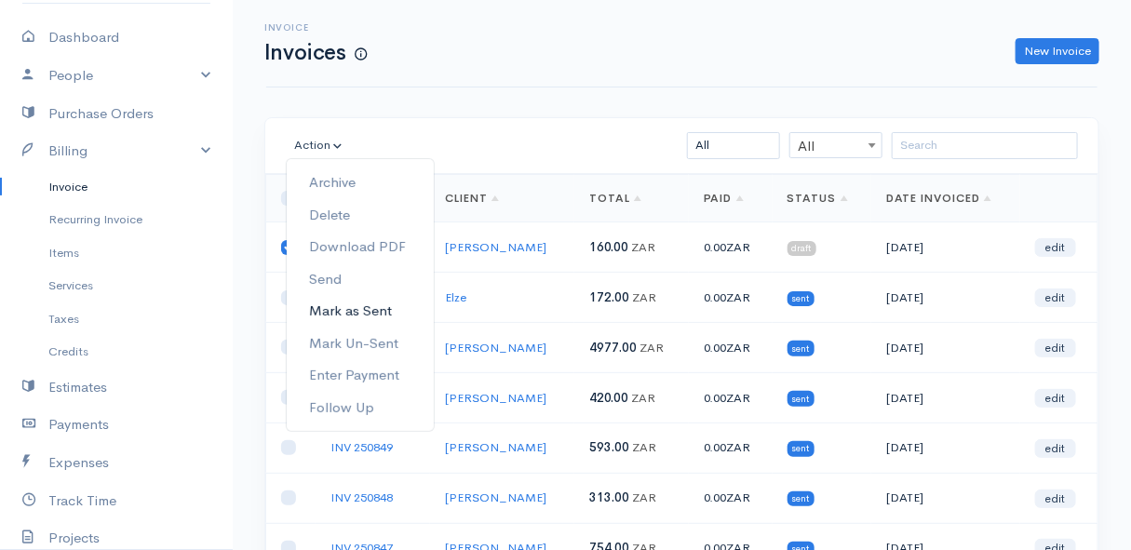
click at [340, 305] on link "Mark as Sent" at bounding box center [360, 311] width 147 height 33
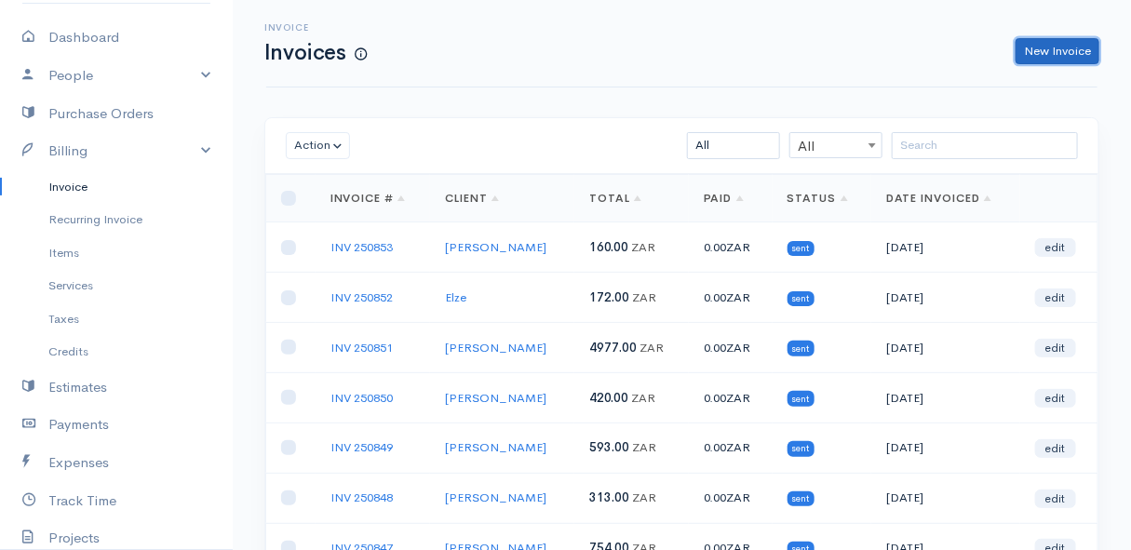
click at [1071, 48] on link "New Invoice" at bounding box center [1058, 51] width 84 height 27
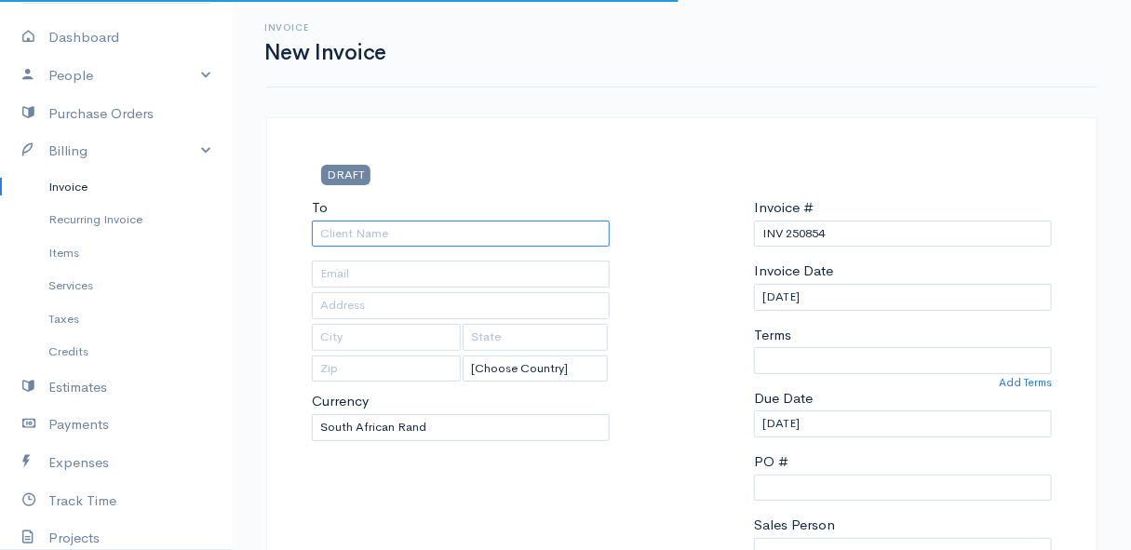
click at [397, 237] on input "To" at bounding box center [461, 234] width 298 height 27
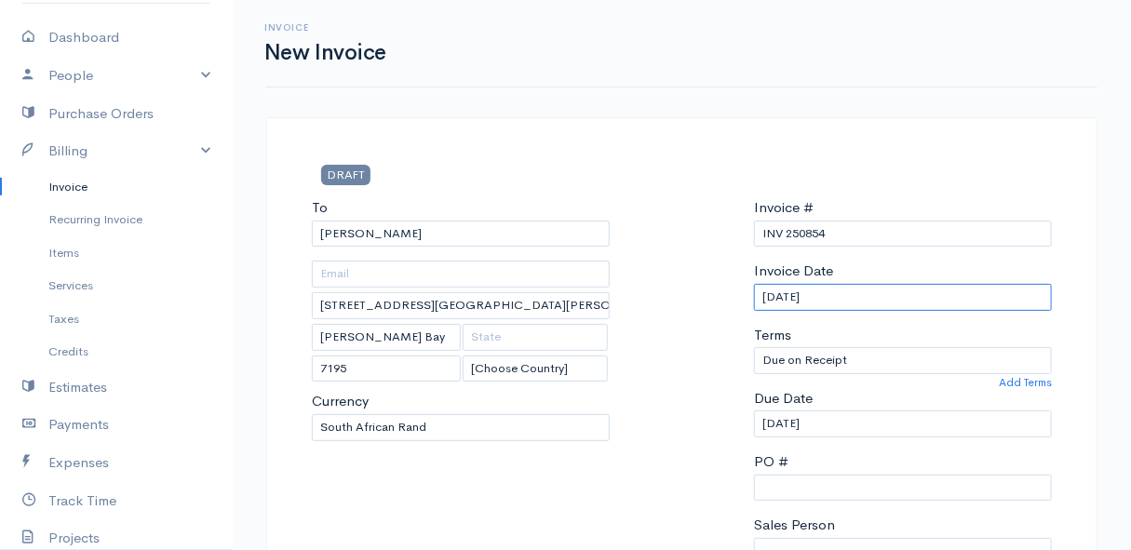
click at [874, 299] on input "[DATE]" at bounding box center [903, 297] width 298 height 27
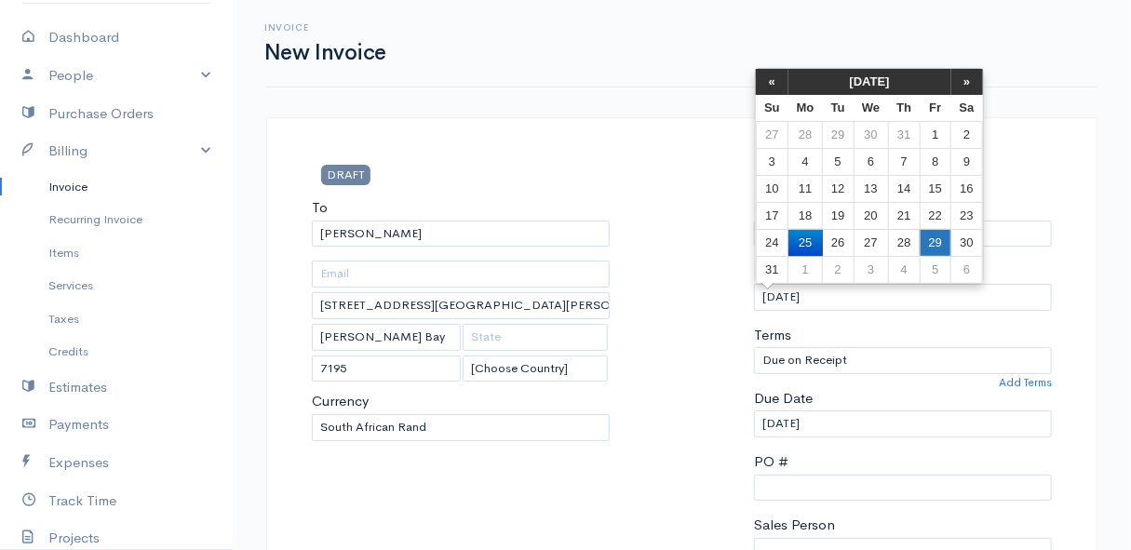
click at [939, 235] on td "29" at bounding box center [935, 242] width 31 height 27
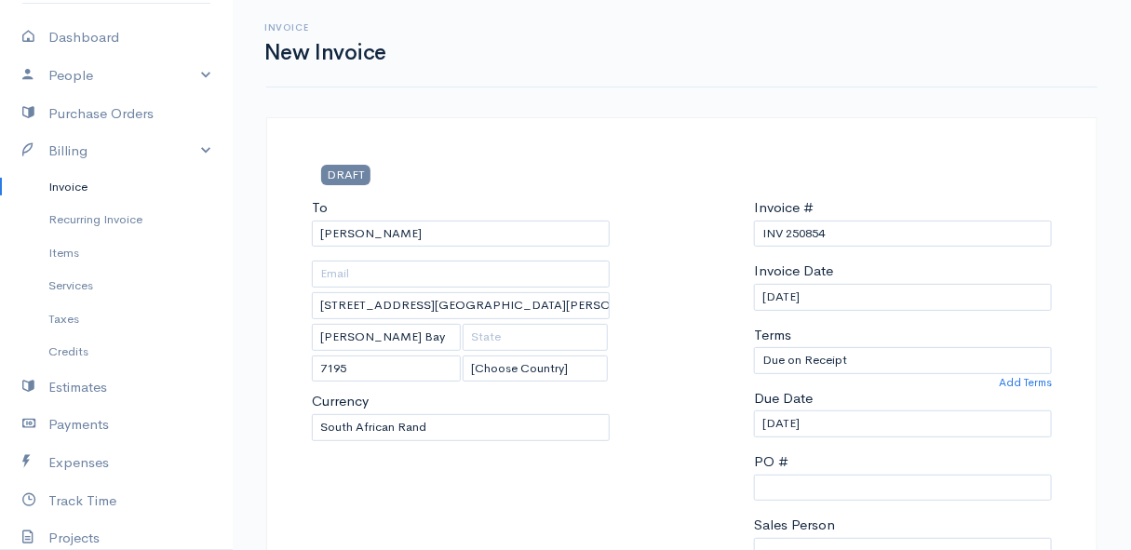
scroll to position [338, 0]
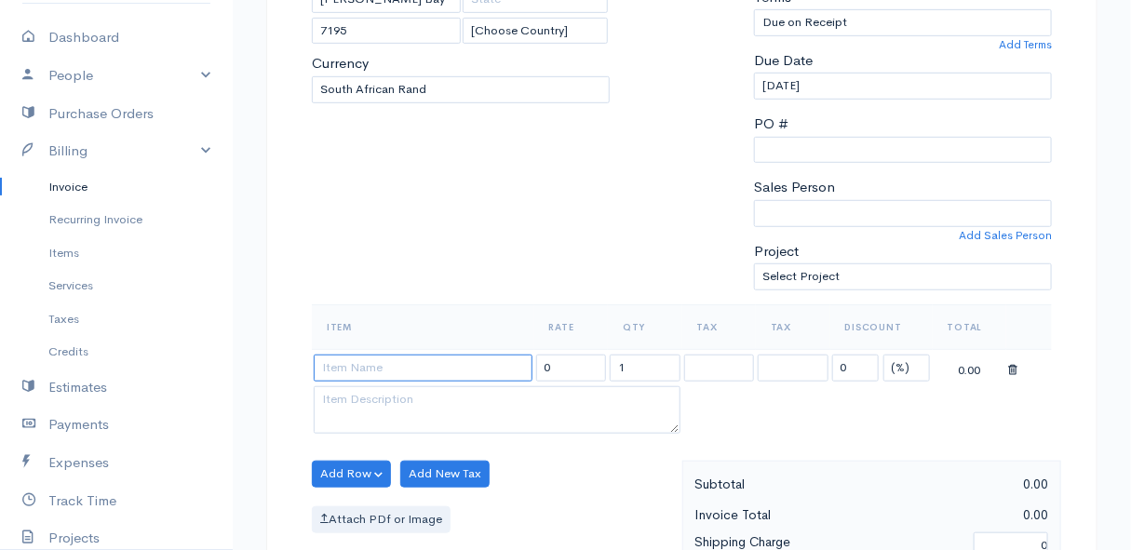
click at [392, 363] on input at bounding box center [423, 368] width 219 height 27
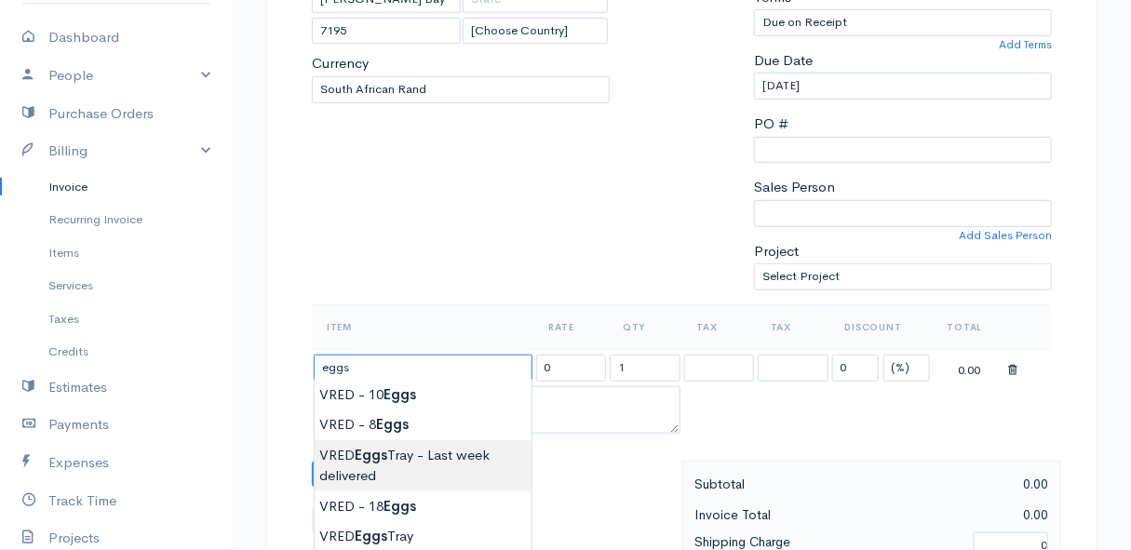
scroll to position [507, 0]
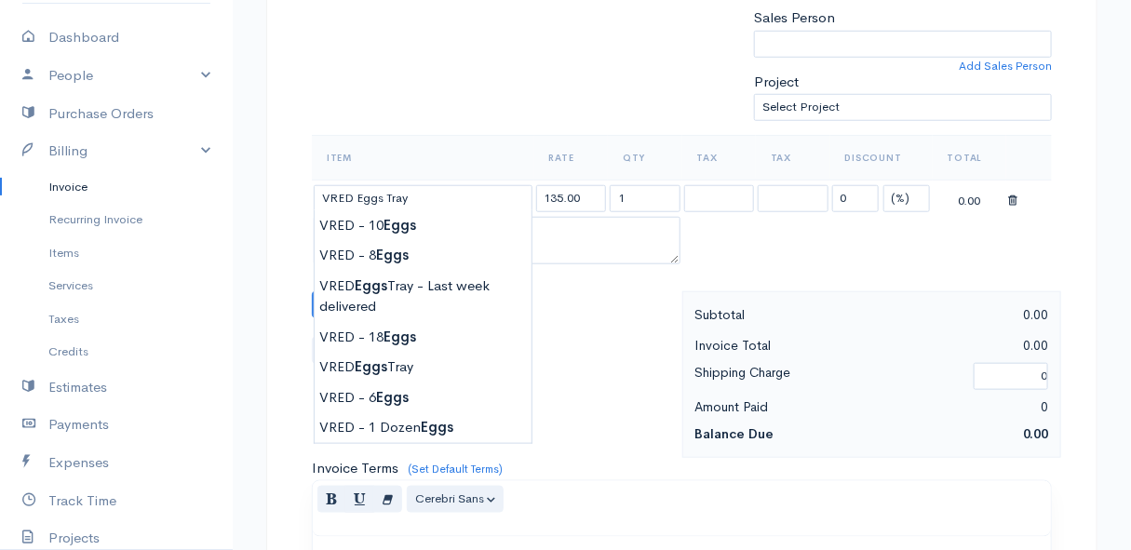
click at [417, 363] on body "Mamma Chicken Upgrade Dashboard People Clients Vendors Staff Users Purchase Ord…" at bounding box center [565, 298] width 1131 height 1610
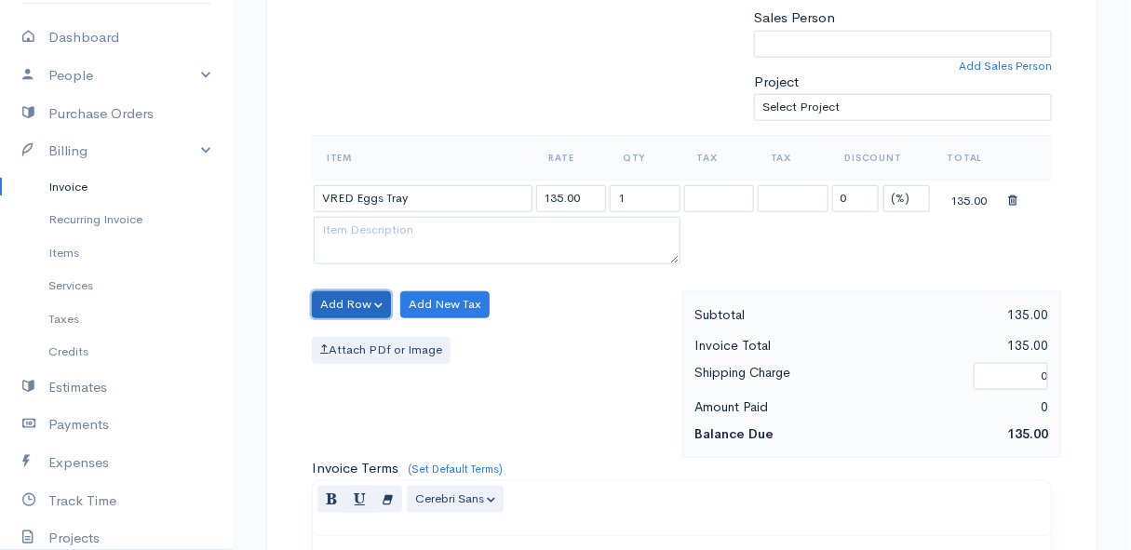
click at [348, 304] on button "Add Row" at bounding box center [351, 304] width 79 height 27
click at [351, 330] on link "Add Item Row" at bounding box center [386, 342] width 147 height 33
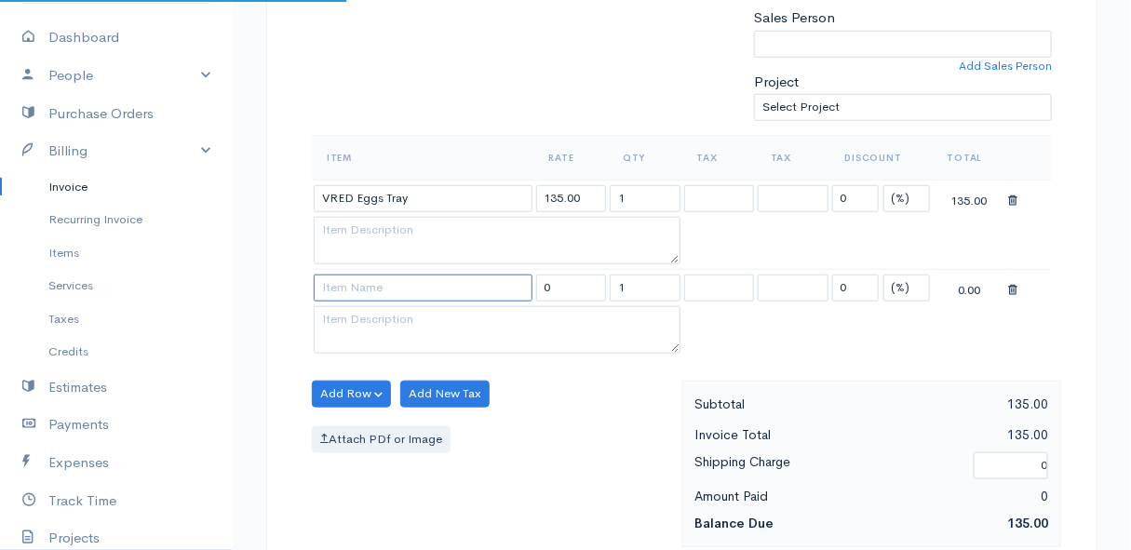
click at [352, 291] on input at bounding box center [423, 288] width 219 height 27
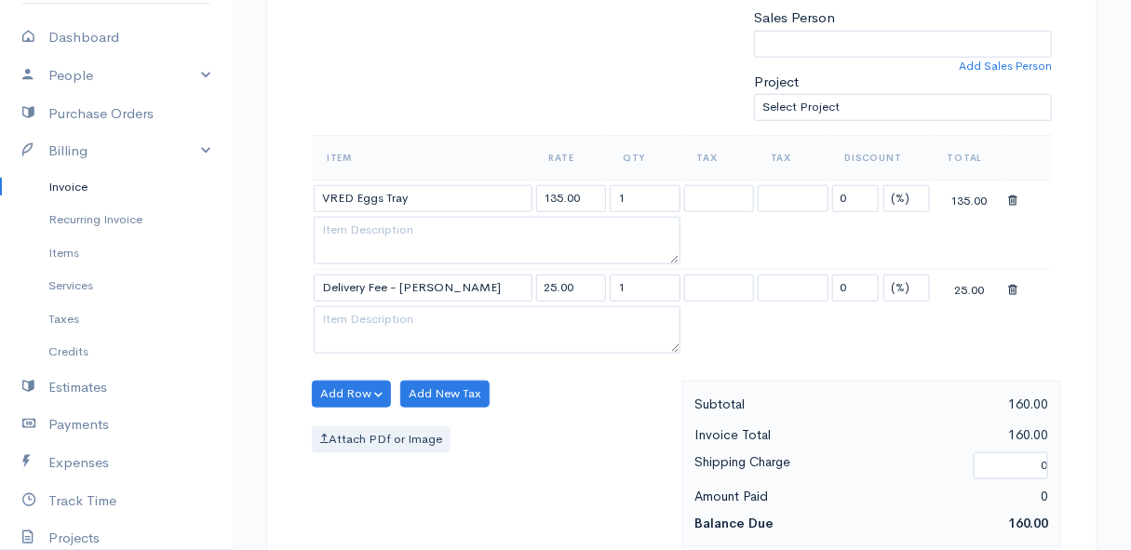
click at [345, 322] on body "Mamma Chicken Upgrade Dashboard People Clients Vendors Staff Users Purchase Ord…" at bounding box center [565, 342] width 1131 height 1699
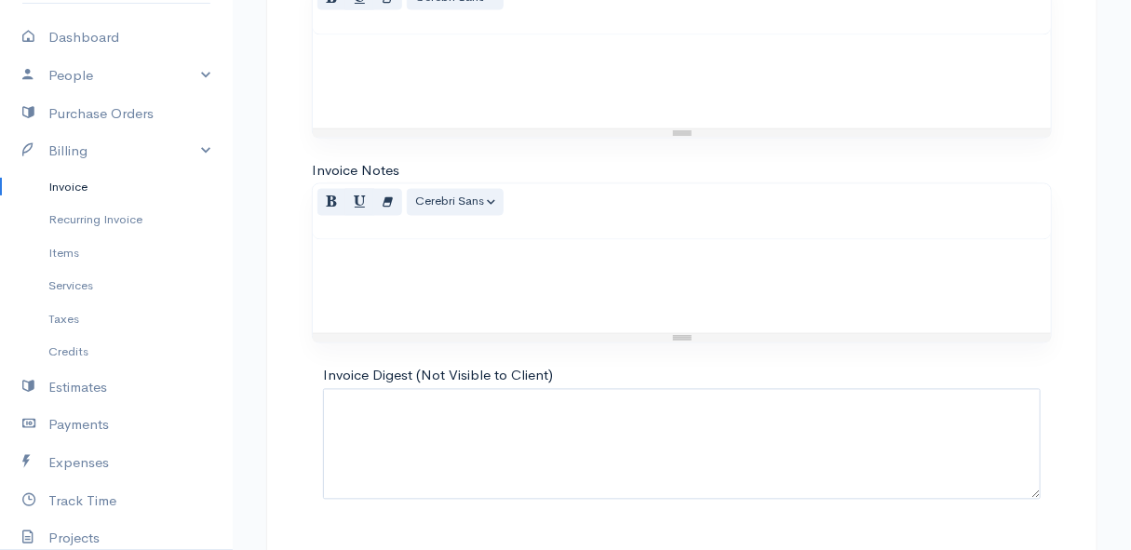
scroll to position [1144, 0]
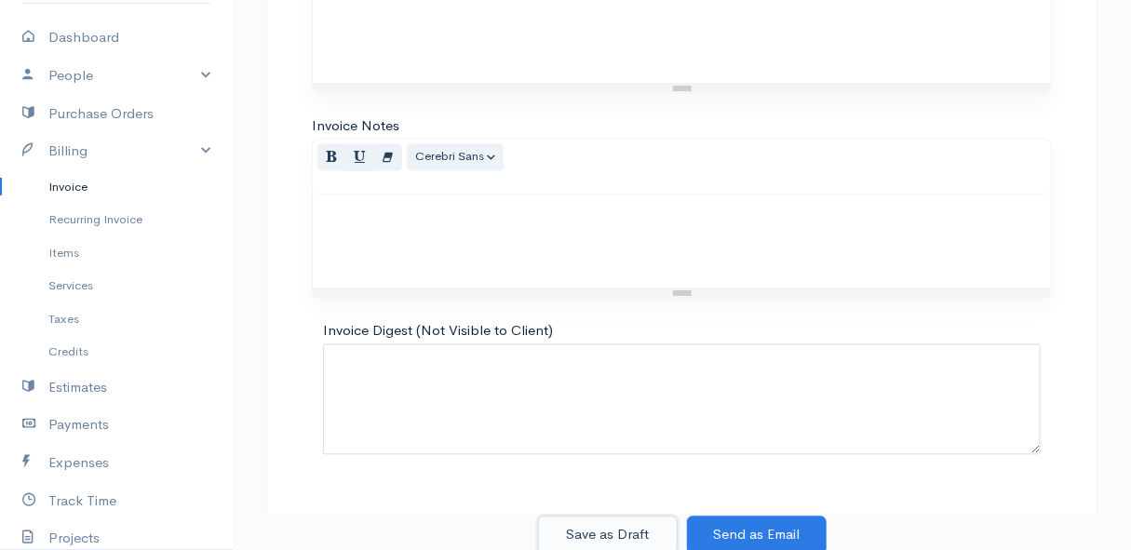
click at [604, 523] on button "Save as Draft" at bounding box center [608, 536] width 140 height 38
click at [595, 528] on div "Save as Draft Send as Email" at bounding box center [682, 536] width 854 height 38
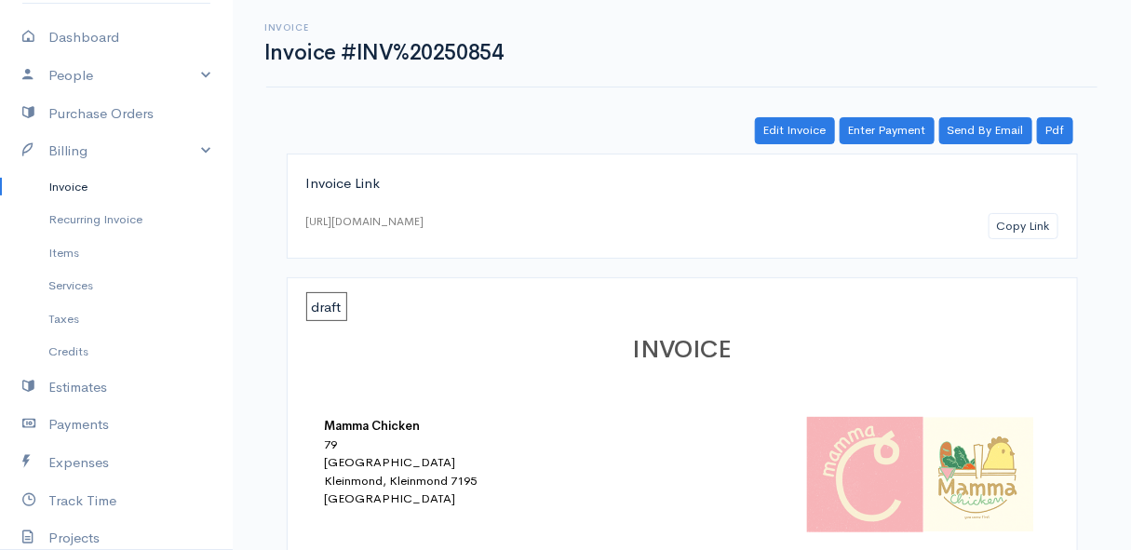
click at [62, 181] on link "Invoice" at bounding box center [116, 187] width 233 height 34
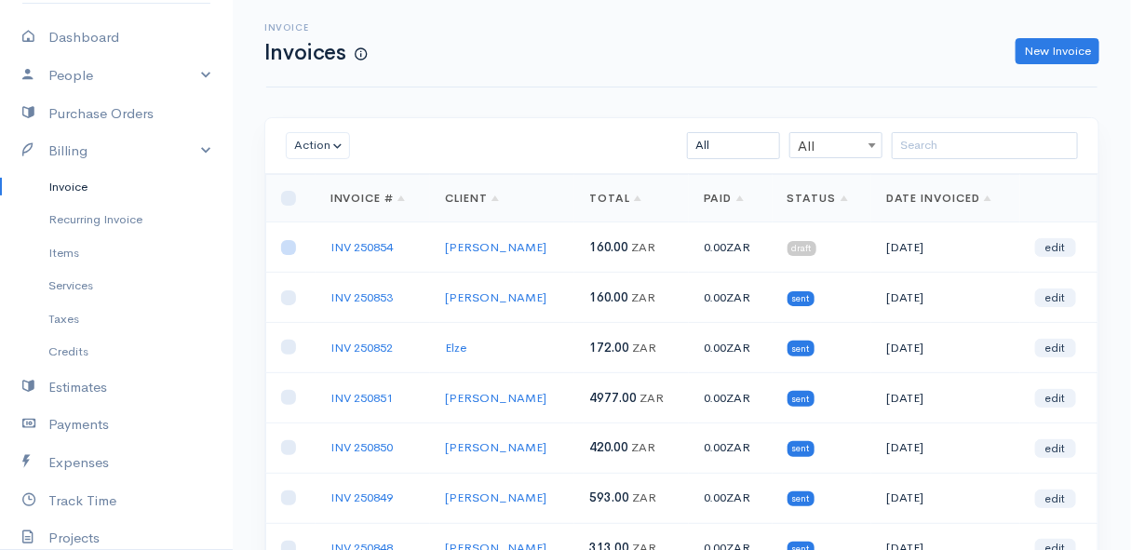
click at [290, 247] on input "checkbox" at bounding box center [288, 247] width 15 height 15
click at [328, 141] on button "Action" at bounding box center [318, 145] width 64 height 27
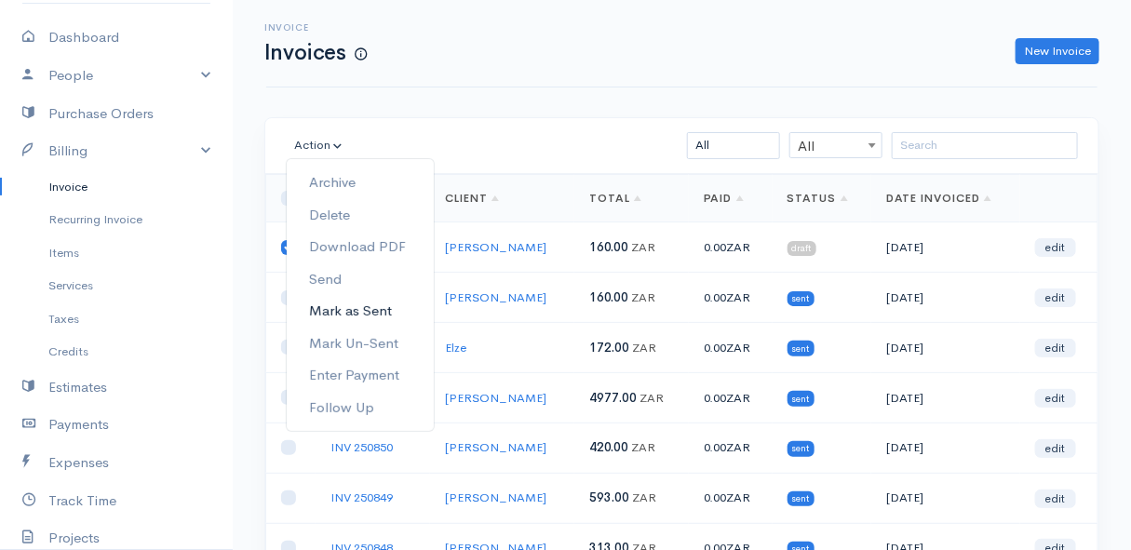
click at [367, 314] on link "Mark as Sent" at bounding box center [360, 311] width 147 height 33
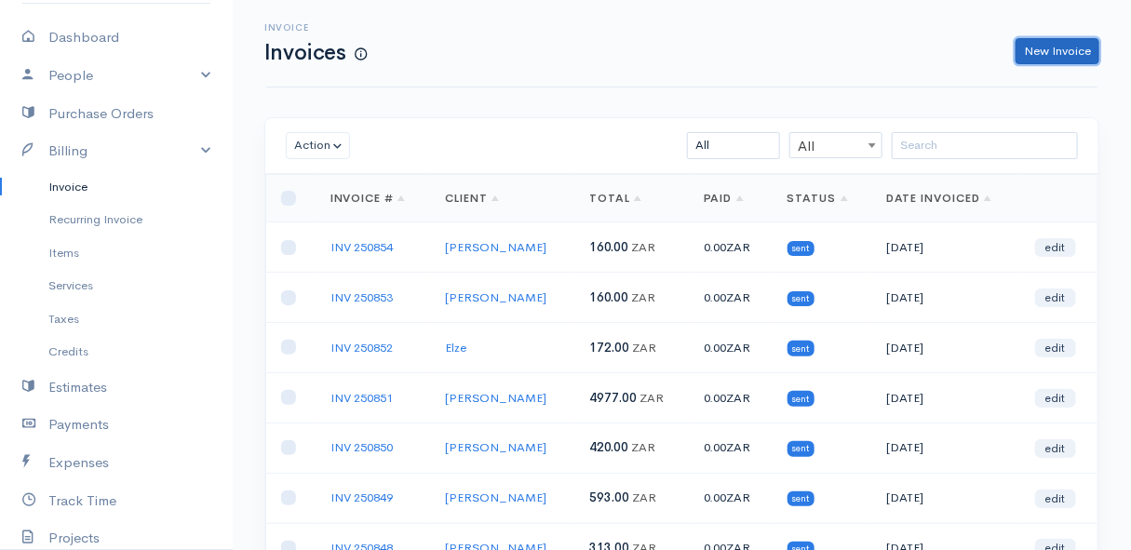
drag, startPoint x: 1077, startPoint y: 47, endPoint x: 1033, endPoint y: 63, distance: 46.5
click at [1077, 47] on link "New Invoice" at bounding box center [1058, 51] width 84 height 27
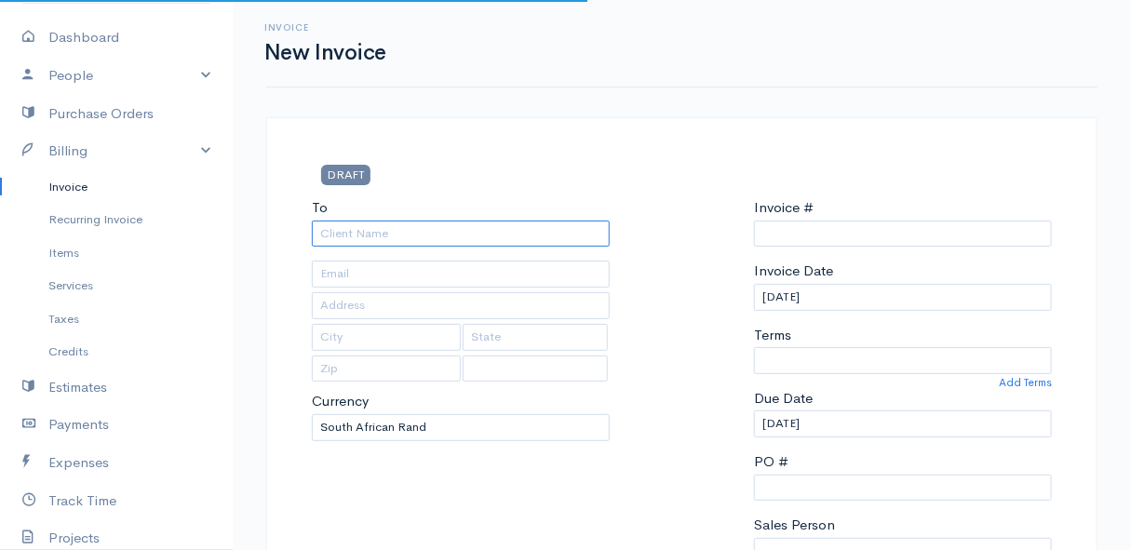
click at [388, 234] on input "To" at bounding box center [461, 234] width 298 height 27
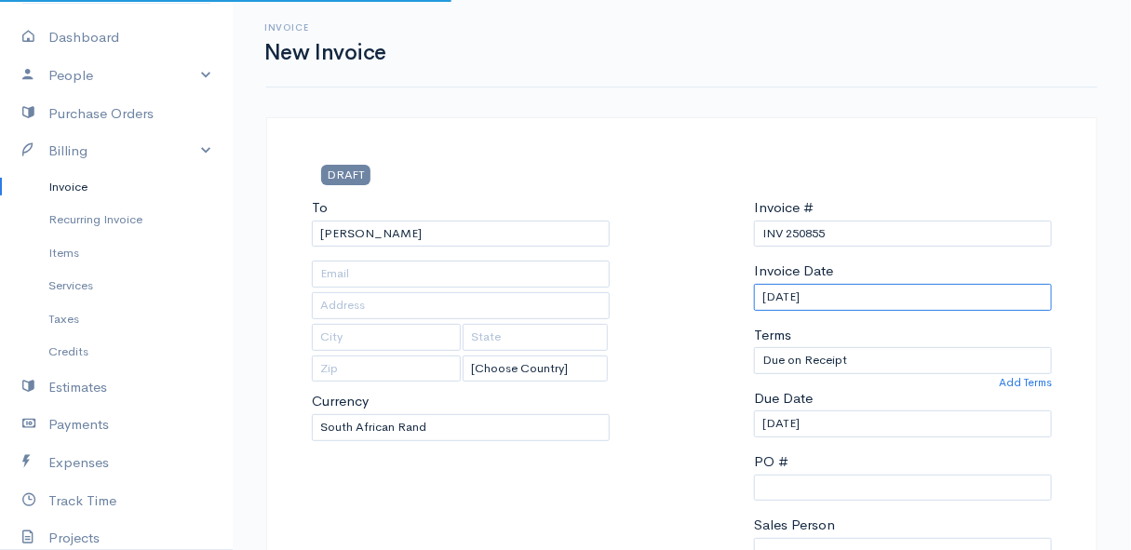
click at [891, 297] on input "[DATE]" at bounding box center [903, 297] width 298 height 27
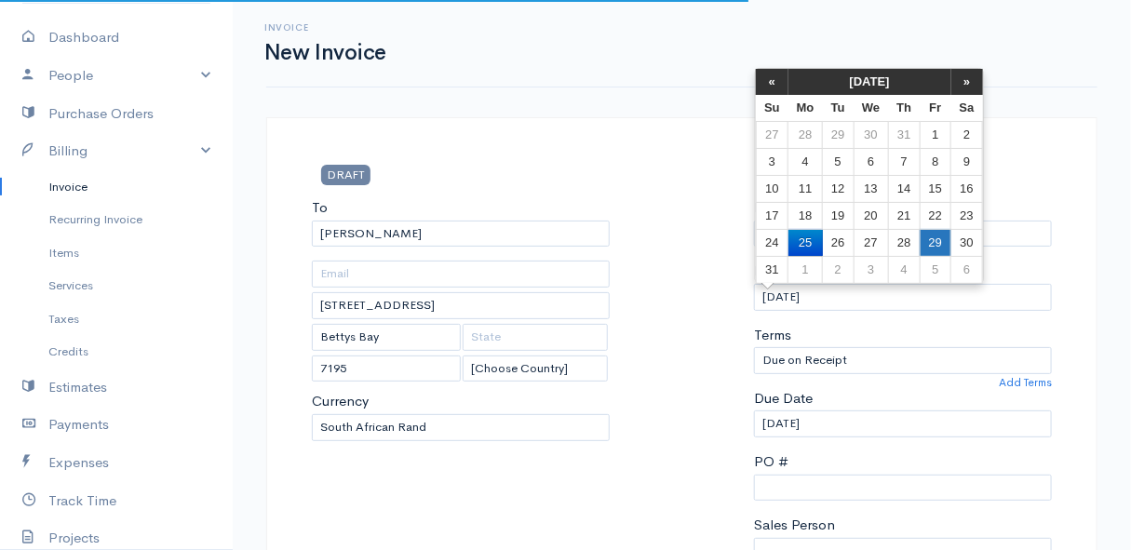
click at [934, 240] on td "29" at bounding box center [935, 242] width 31 height 27
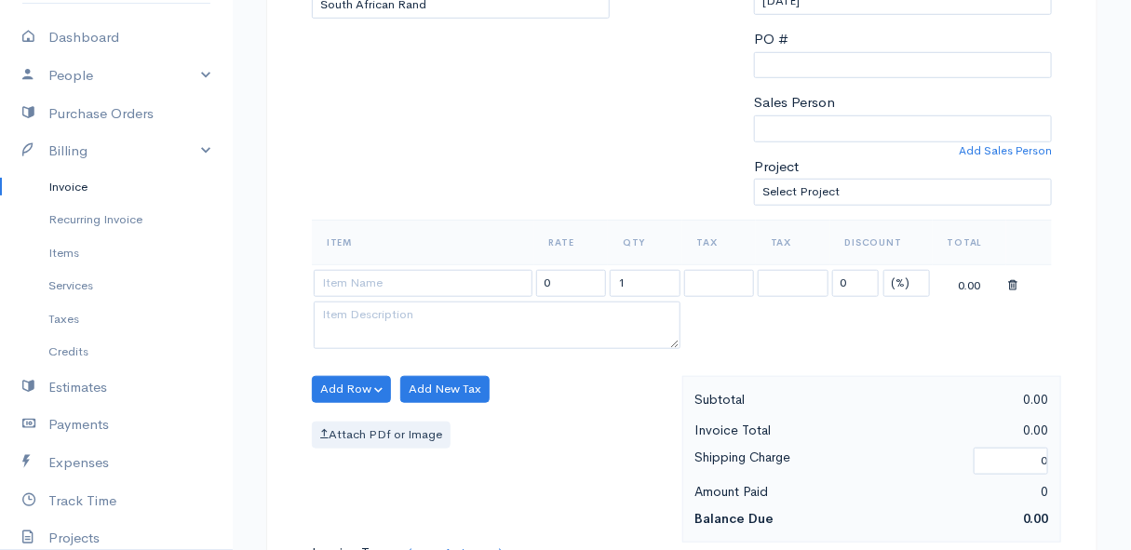
scroll to position [507, 0]
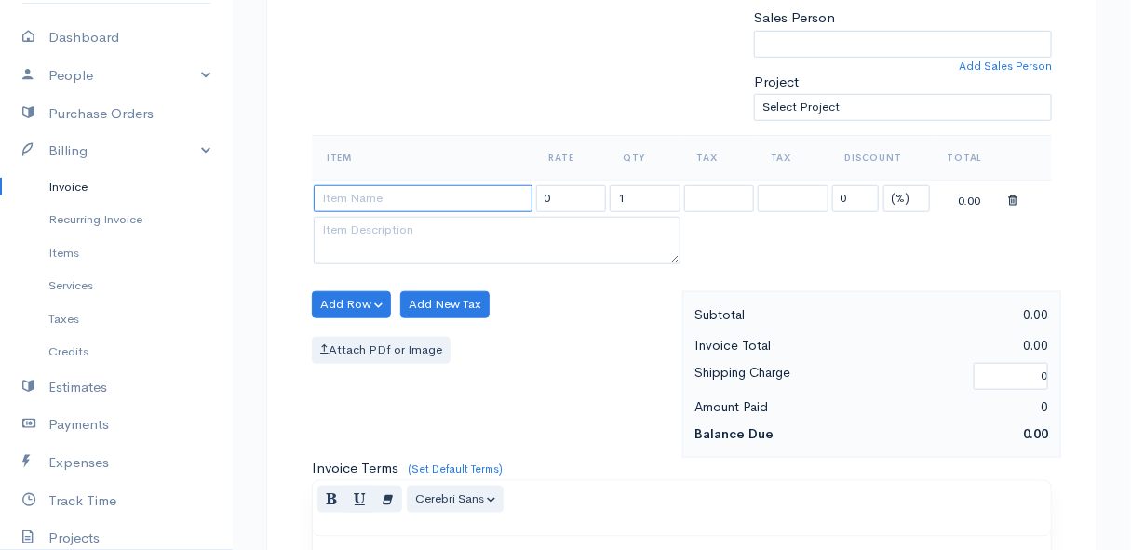
click at [341, 195] on input at bounding box center [423, 198] width 219 height 27
click at [348, 278] on body "Mamma Chicken Upgrade Dashboard People Clients Vendors Staff Users Purchase Ord…" at bounding box center [565, 298] width 1131 height 1610
click at [348, 298] on button "Add Row" at bounding box center [351, 304] width 79 height 27
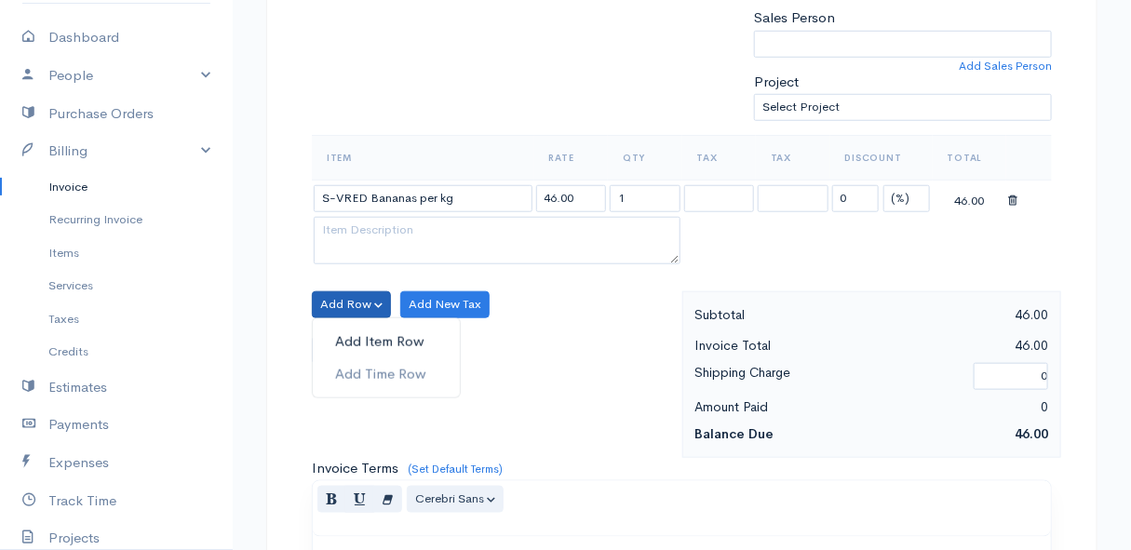
click at [358, 335] on link "Add Item Row" at bounding box center [386, 342] width 147 height 33
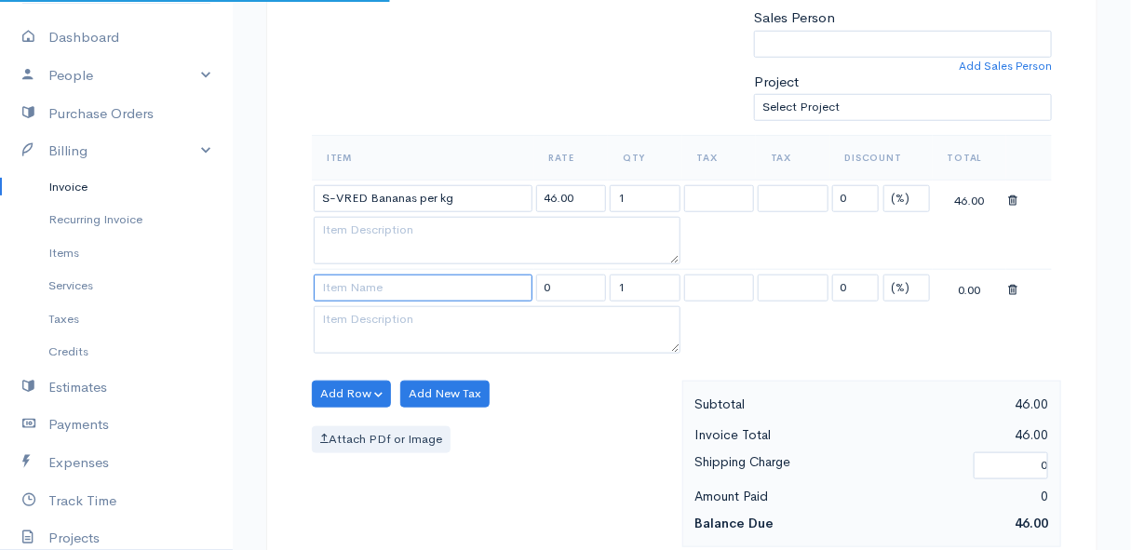
click at [364, 289] on input at bounding box center [423, 288] width 219 height 27
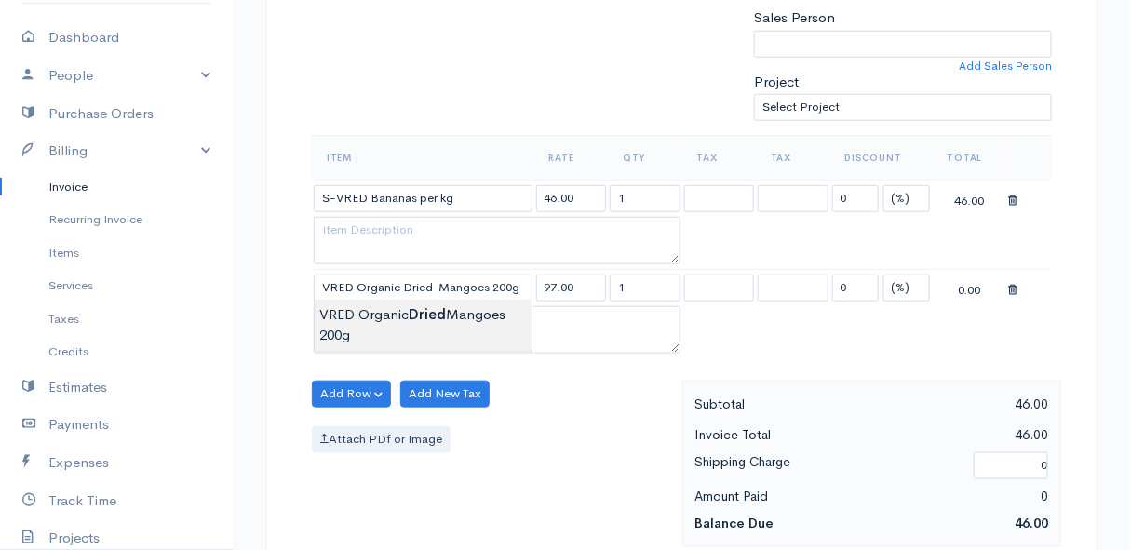
click at [391, 312] on body "Mamma Chicken Upgrade Dashboard People Clients Vendors Staff Users Purchase Ord…" at bounding box center [565, 342] width 1131 height 1699
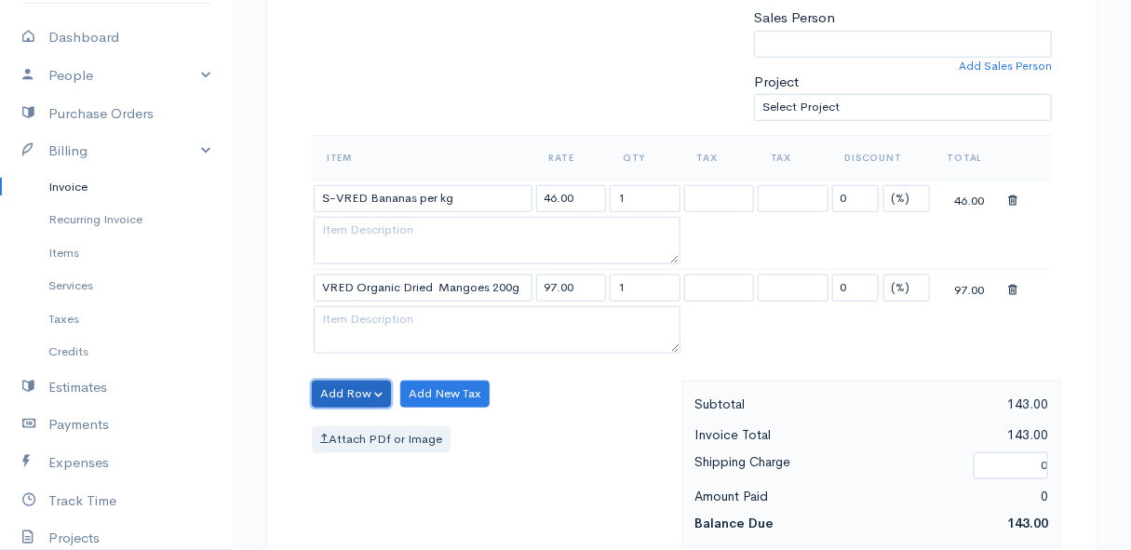
click at [348, 392] on button "Add Row" at bounding box center [351, 394] width 79 height 27
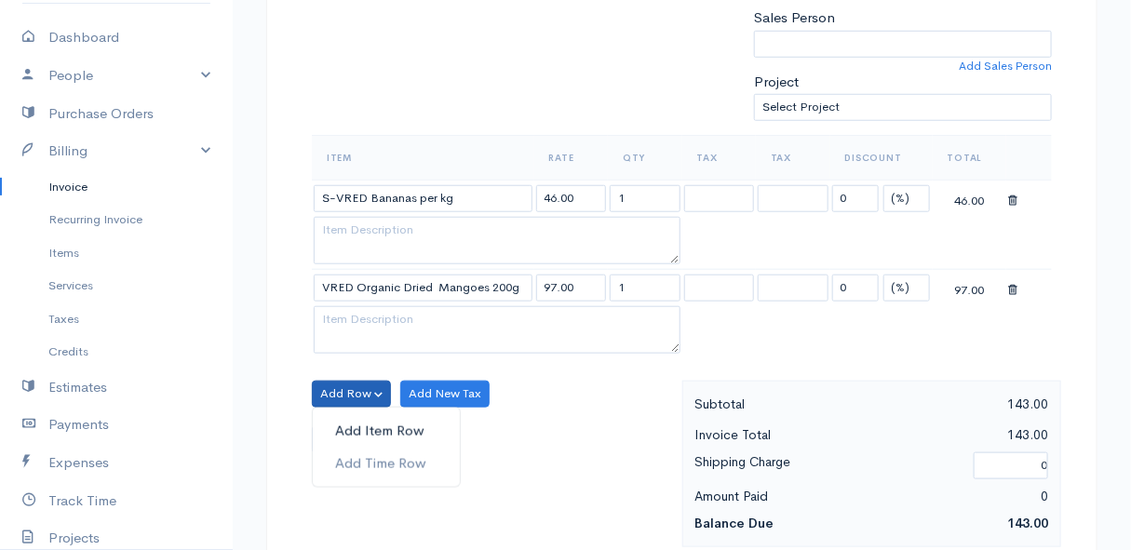
click at [346, 424] on link "Add Item Row" at bounding box center [386, 431] width 147 height 33
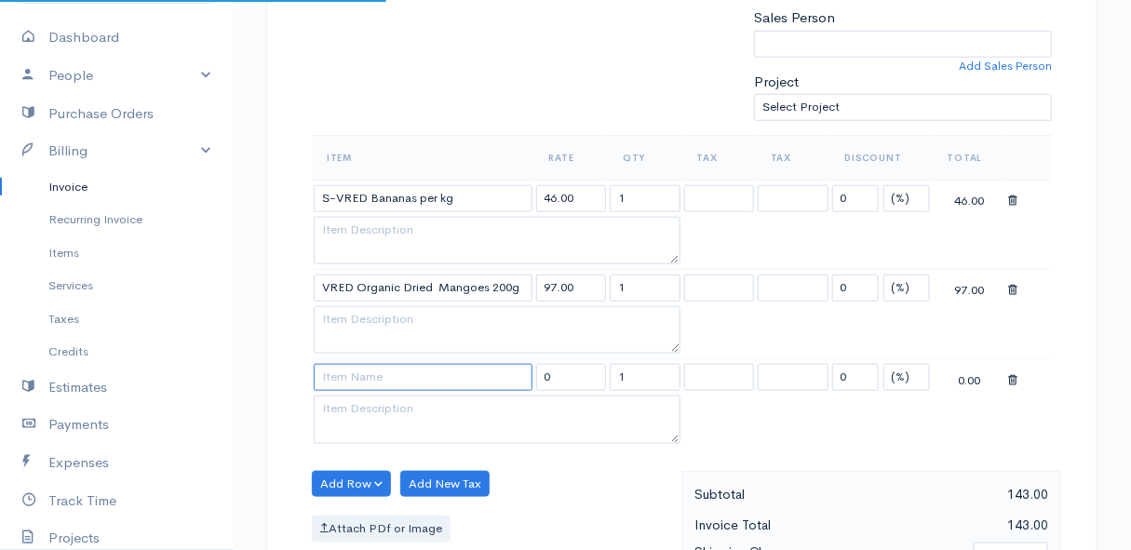
click at [344, 371] on input at bounding box center [423, 377] width 219 height 27
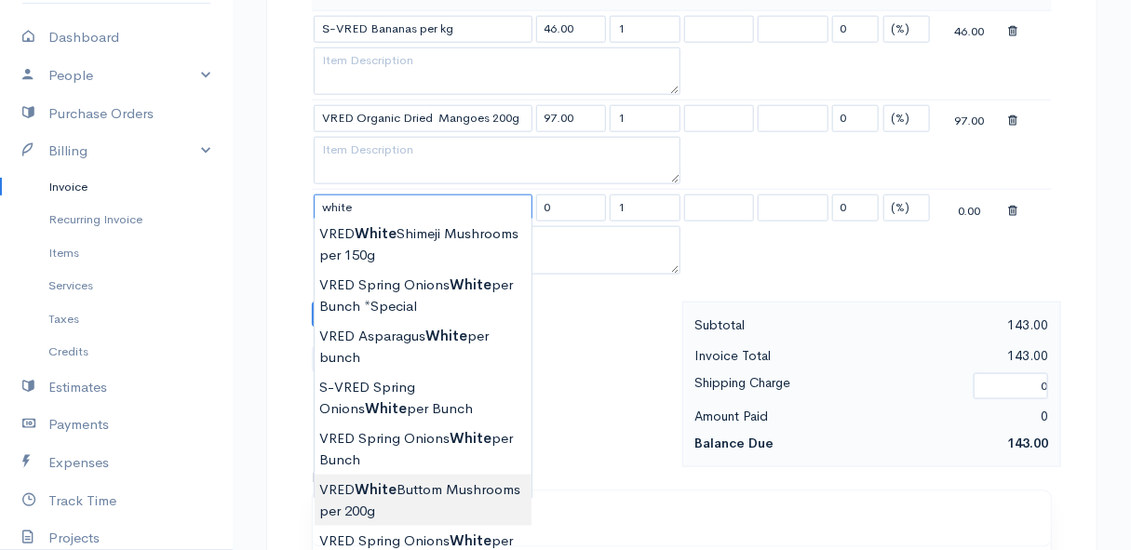
scroll to position [761, 0]
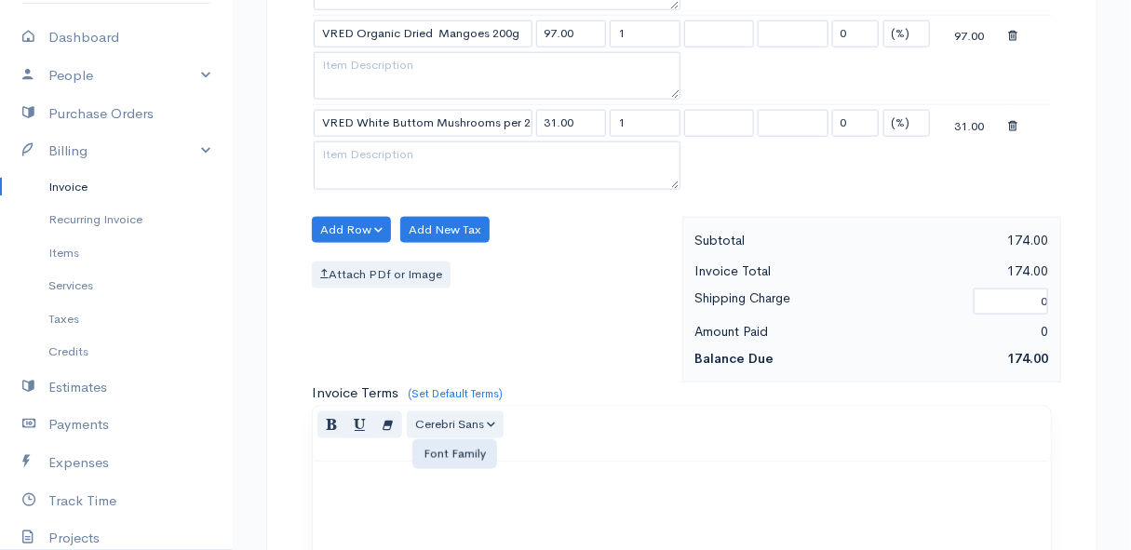
click at [445, 407] on body "Mamma Chicken Upgrade Dashboard People Clients Vendors Staff Users Purchase Ord…" at bounding box center [565, 133] width 1131 height 1788
click at [338, 220] on button "Add Row" at bounding box center [351, 230] width 79 height 27
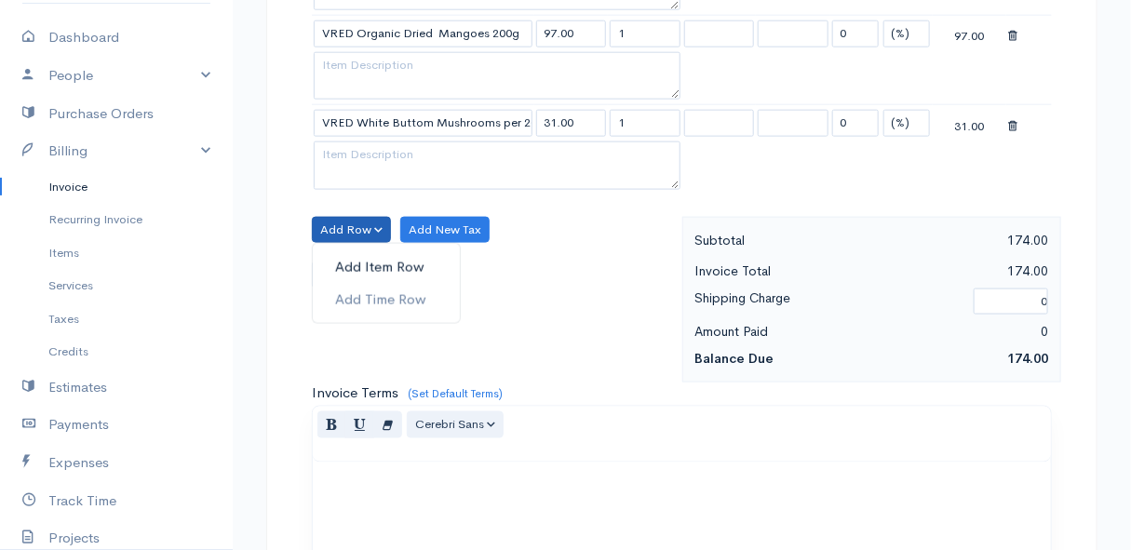
click at [349, 259] on link "Add Item Row" at bounding box center [386, 267] width 147 height 33
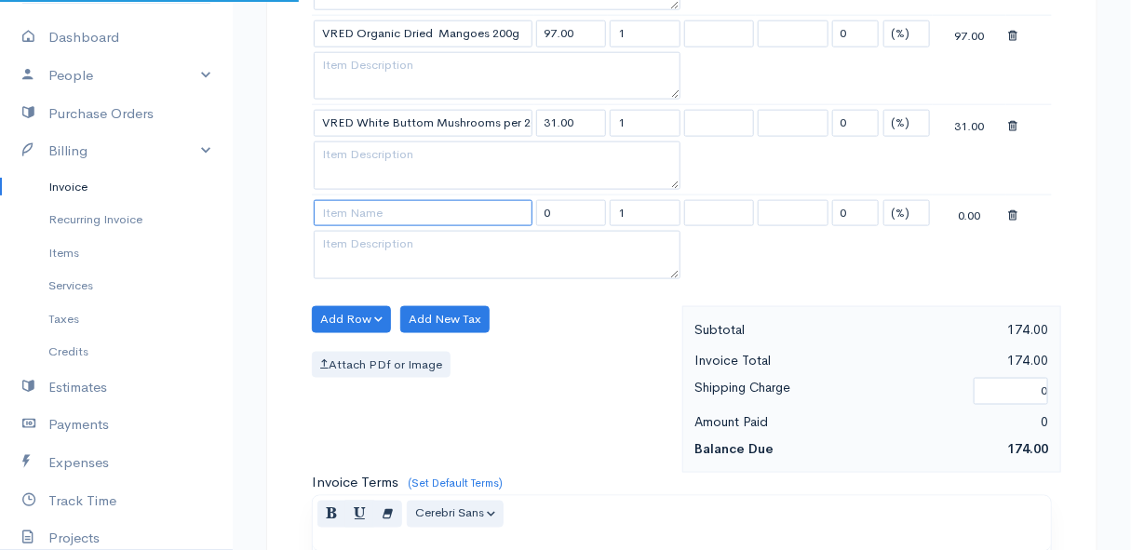
click at [352, 215] on input at bounding box center [423, 213] width 219 height 27
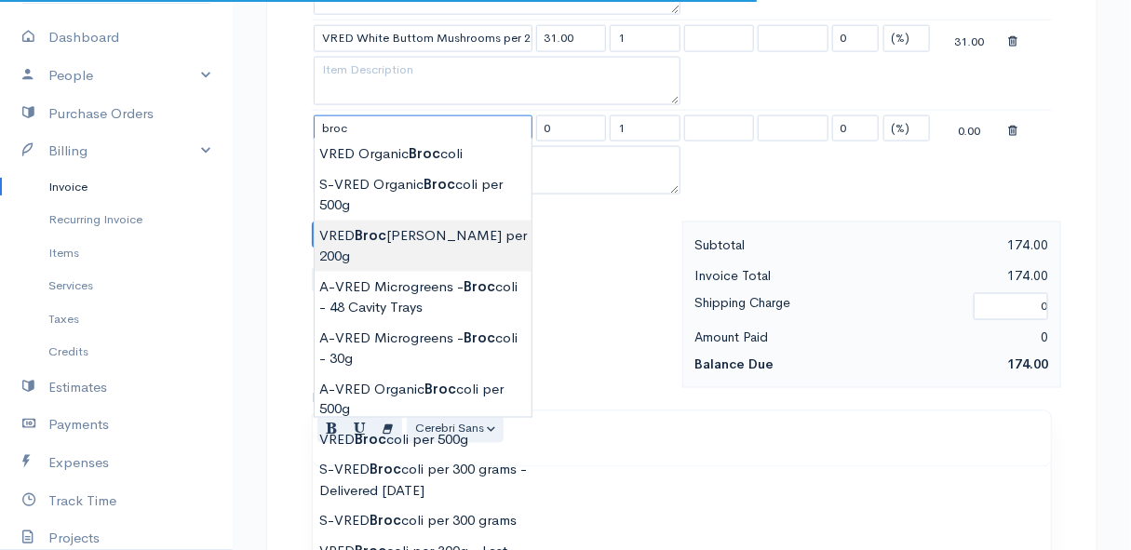
scroll to position [931, 0]
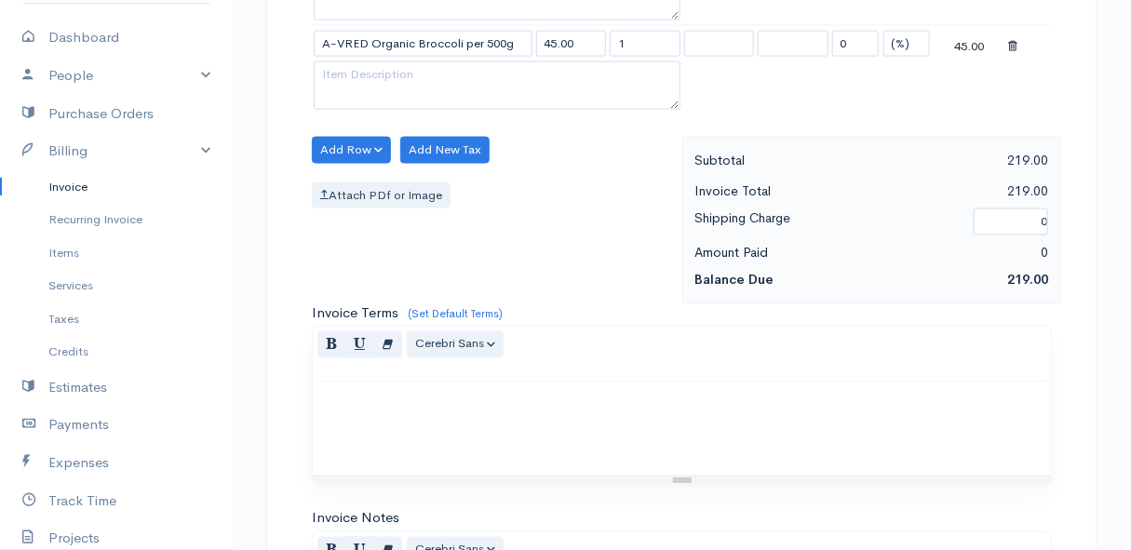
click at [438, 293] on body "Mamma Chicken Upgrade Dashboard People Clients Vendors Staff Users Purchase Ord…" at bounding box center [565, 8] width 1131 height 1878
click at [344, 145] on button "Add Row" at bounding box center [351, 150] width 79 height 27
click at [344, 175] on link "Add Item Row" at bounding box center [386, 187] width 147 height 33
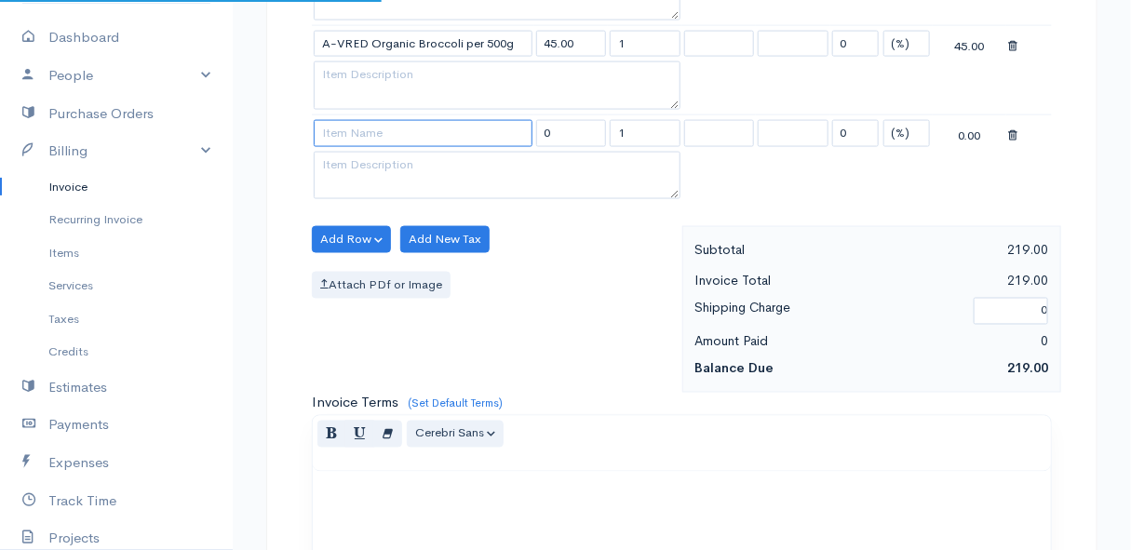
click at [341, 135] on input at bounding box center [423, 133] width 219 height 27
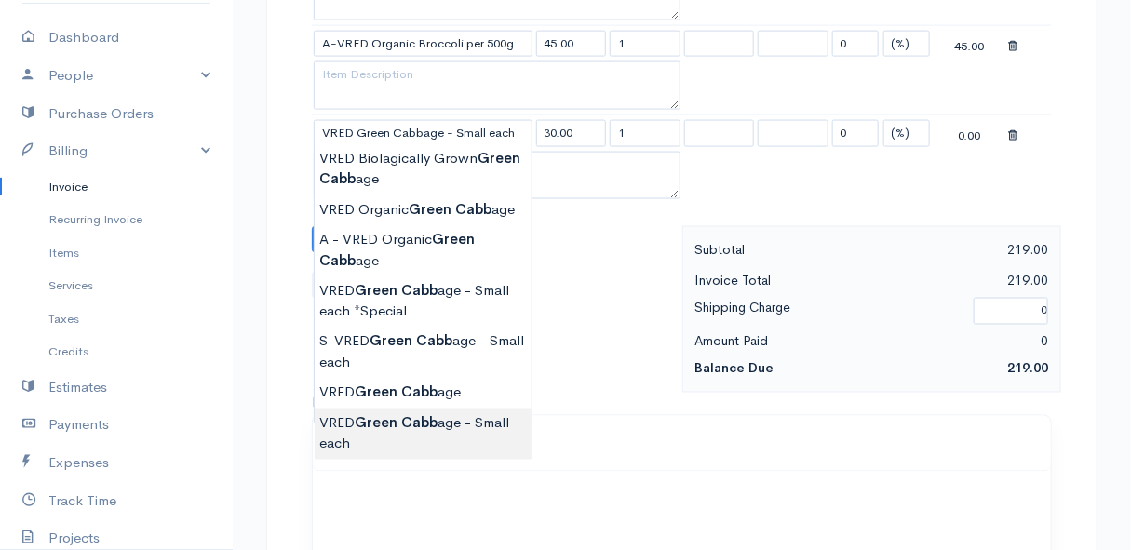
click at [440, 433] on body "Mamma Chicken Upgrade Dashboard People Clients Vendors Staff Users Purchase Ord…" at bounding box center [565, 53] width 1131 height 1968
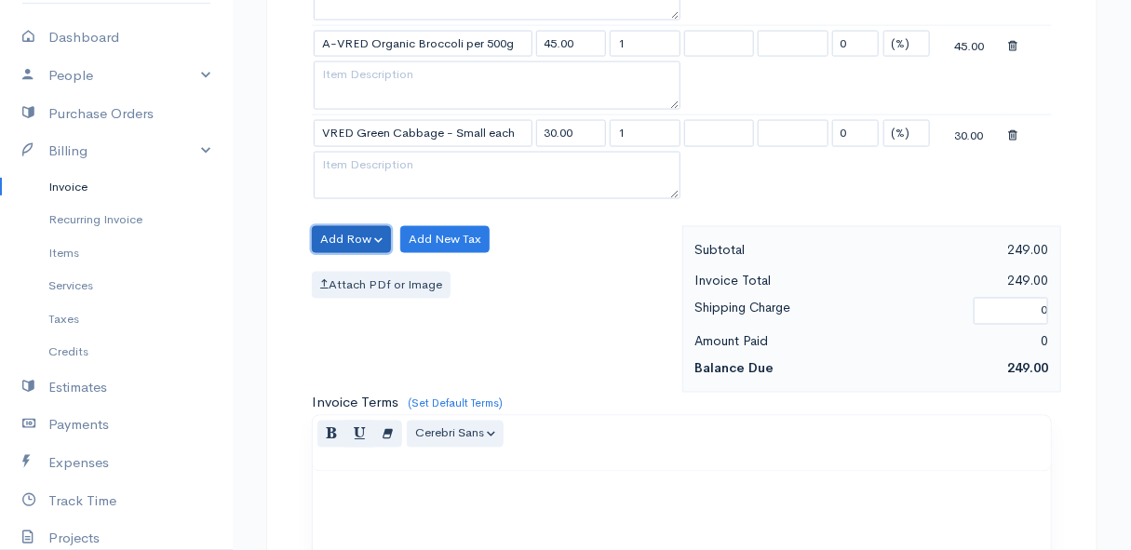
click at [346, 235] on button "Add Row" at bounding box center [351, 239] width 79 height 27
click at [353, 274] on link "Add Item Row" at bounding box center [386, 277] width 147 height 33
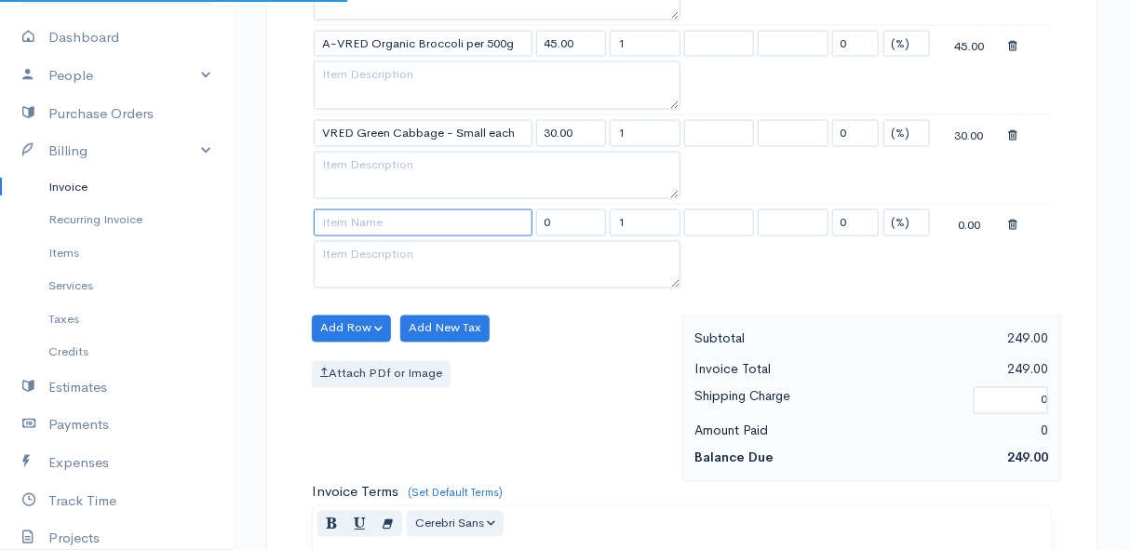
click at [351, 221] on input at bounding box center [423, 222] width 219 height 27
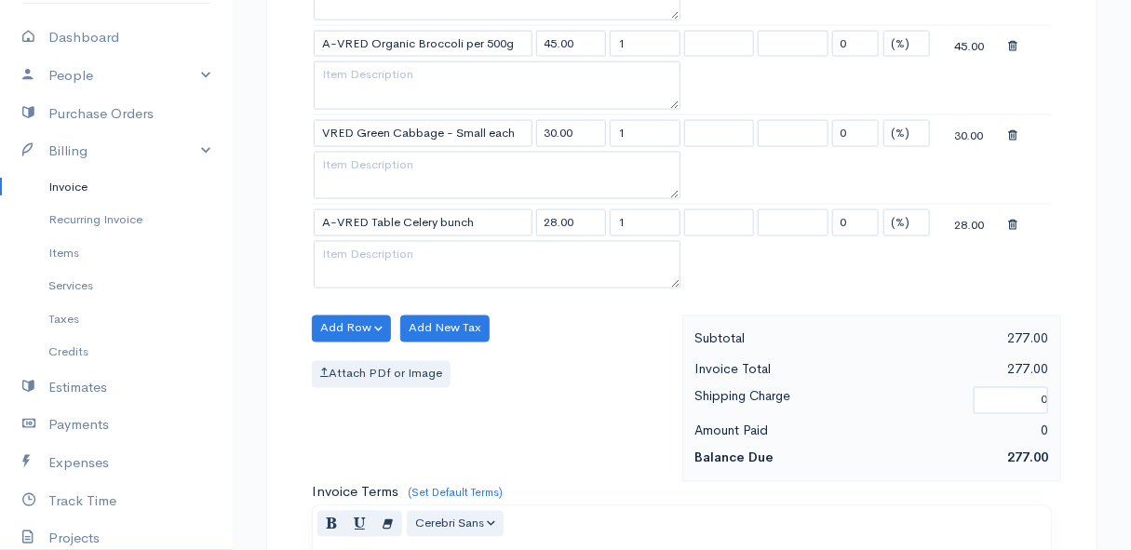
click at [370, 244] on body "Mamma Chicken Upgrade Dashboard People Clients Vendors Staff Users Purchase Ord…" at bounding box center [565, 97] width 1131 height 2057
click at [353, 323] on button "Add Row" at bounding box center [351, 329] width 79 height 27
click at [356, 354] on link "Add Item Row" at bounding box center [386, 366] width 147 height 33
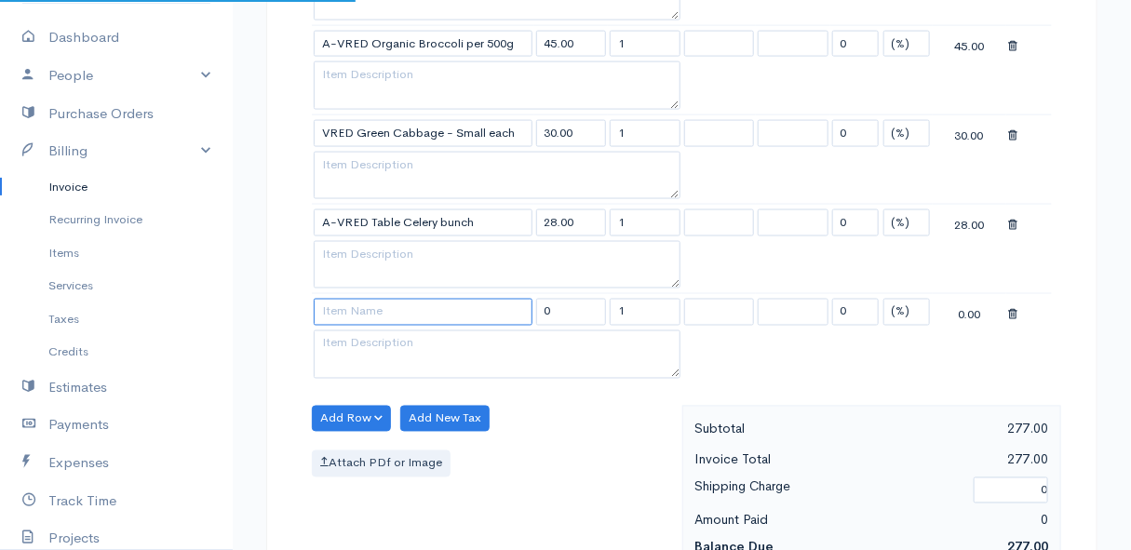
click at [353, 314] on input at bounding box center [423, 312] width 219 height 27
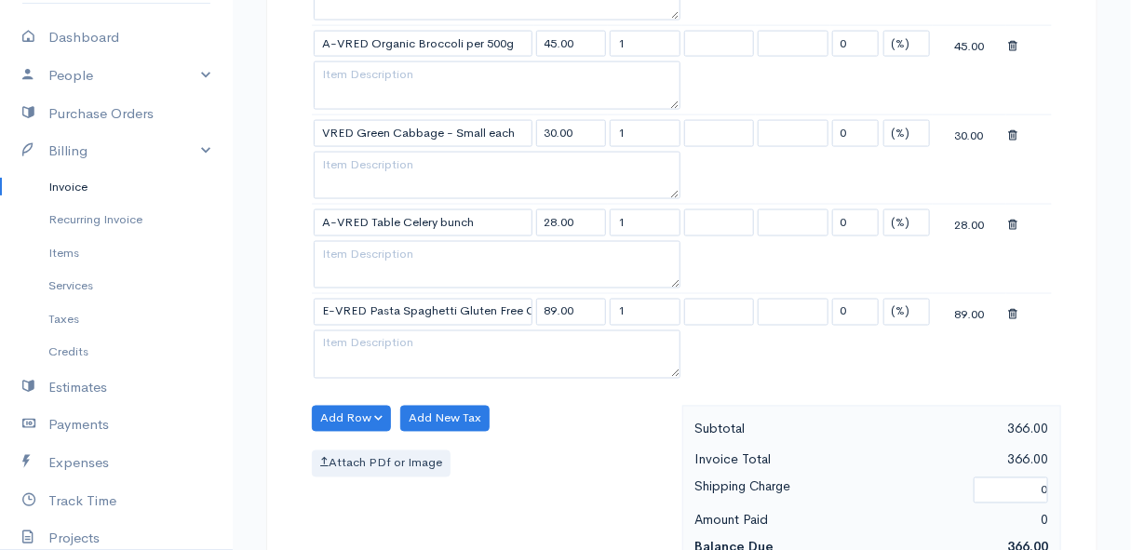
click at [352, 349] on body "Mamma Chicken Upgrade Dashboard People Clients Vendors Staff Users Purchase Ord…" at bounding box center [565, 142] width 1131 height 2147
click at [357, 411] on button "Add Row" at bounding box center [351, 419] width 79 height 27
click at [357, 447] on link "Add Item Row" at bounding box center [386, 456] width 147 height 33
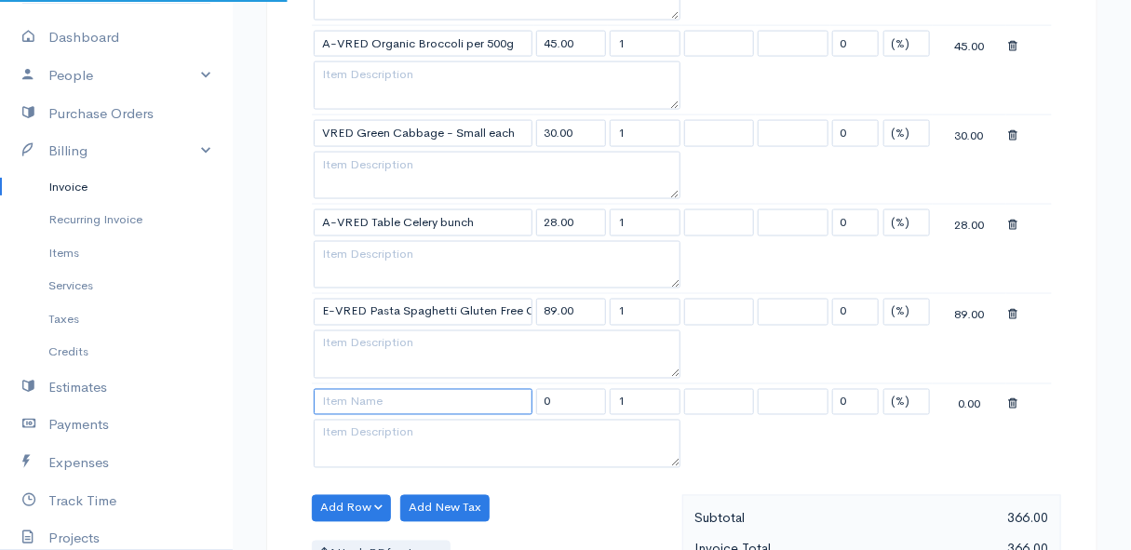
drag, startPoint x: 357, startPoint y: 444, endPoint x: 351, endPoint y: 391, distance: 53.4
click at [351, 391] on input at bounding box center [423, 402] width 219 height 27
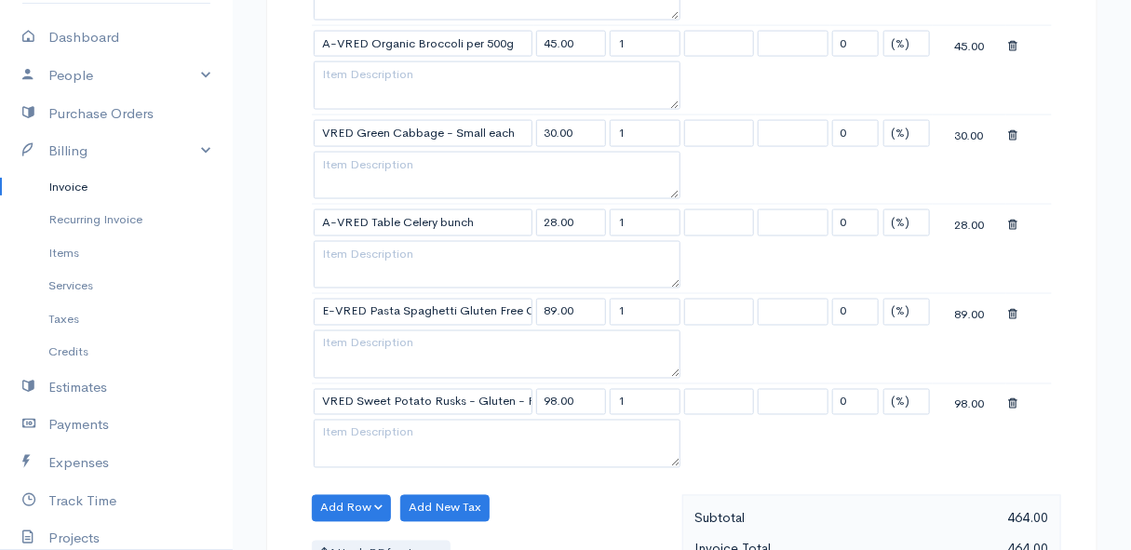
click at [380, 434] on body "Mamma Chicken Upgrade Dashboard People Clients Vendors Staff Users Purchase Ord…" at bounding box center [565, 187] width 1131 height 2236
drag, startPoint x: 643, startPoint y: 397, endPoint x: 611, endPoint y: 397, distance: 32.6
click at [611, 397] on input "1" at bounding box center [645, 402] width 71 height 27
click at [354, 500] on button "Add Row" at bounding box center [351, 508] width 79 height 27
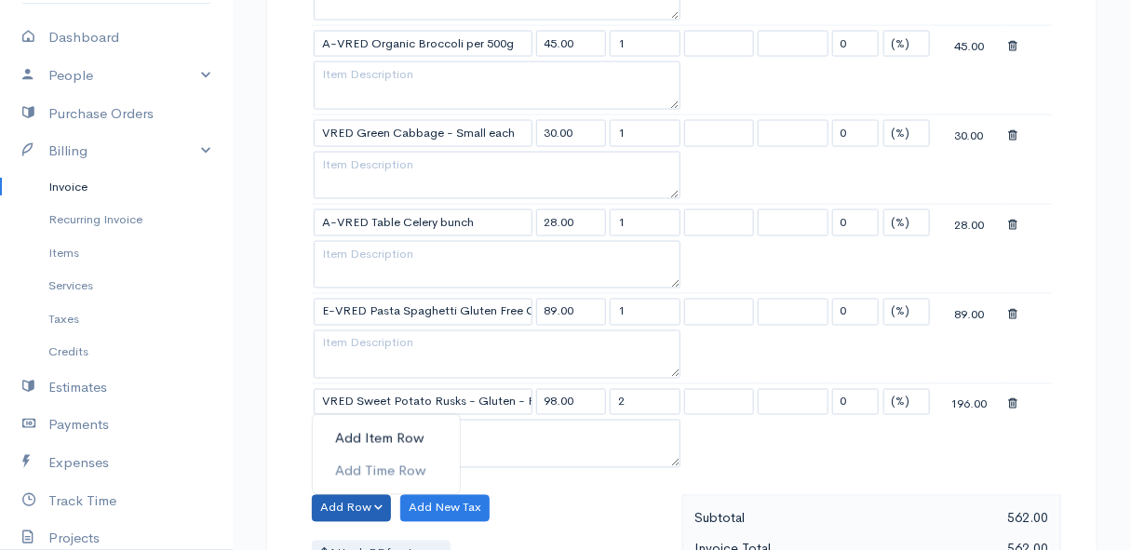
click at [368, 428] on link "Add Item Row" at bounding box center [386, 439] width 147 height 33
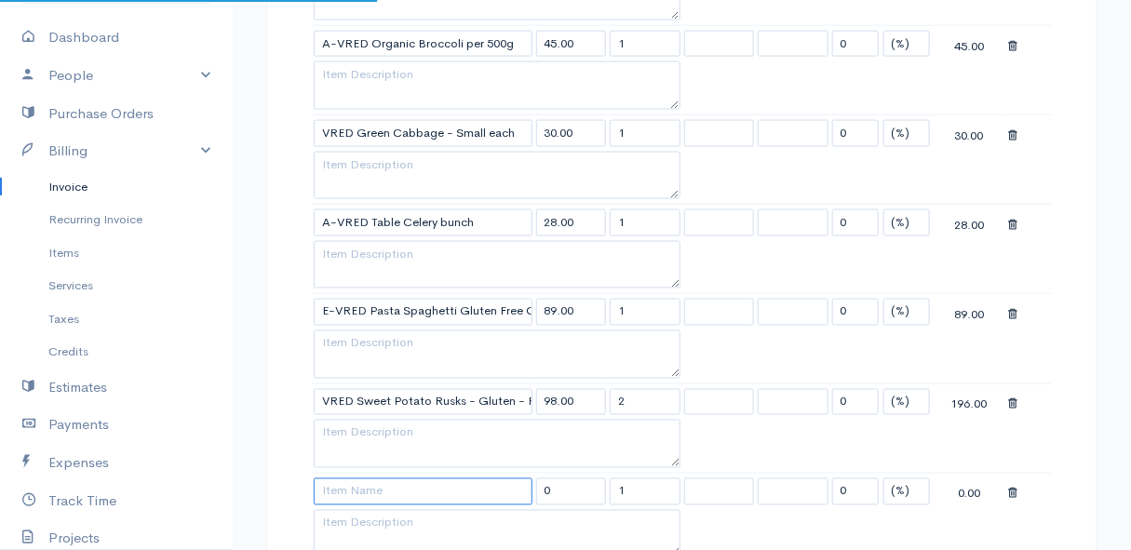
click at [364, 486] on input at bounding box center [423, 491] width 219 height 27
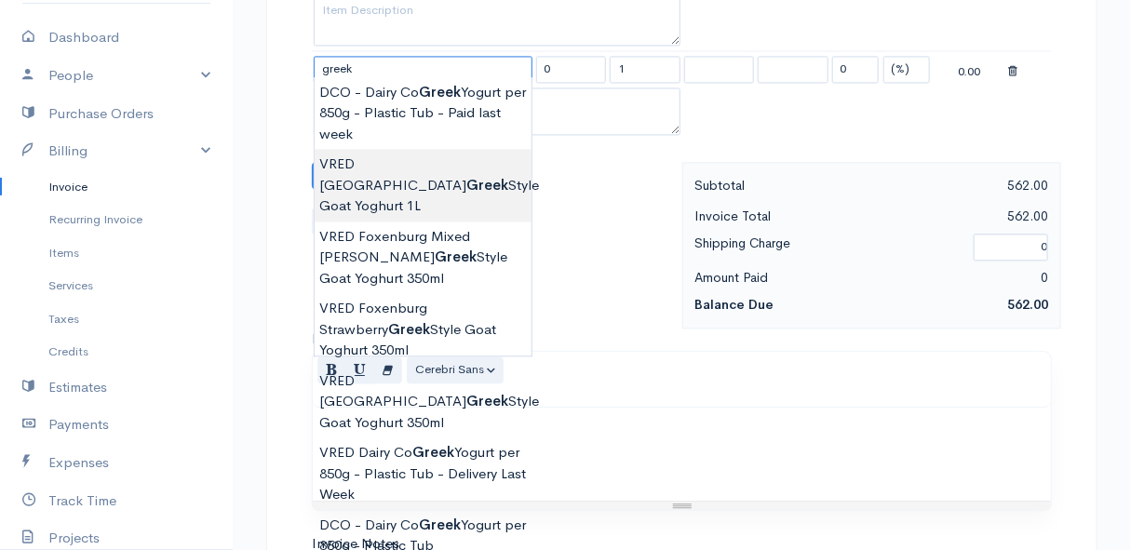
scroll to position [1438, 0]
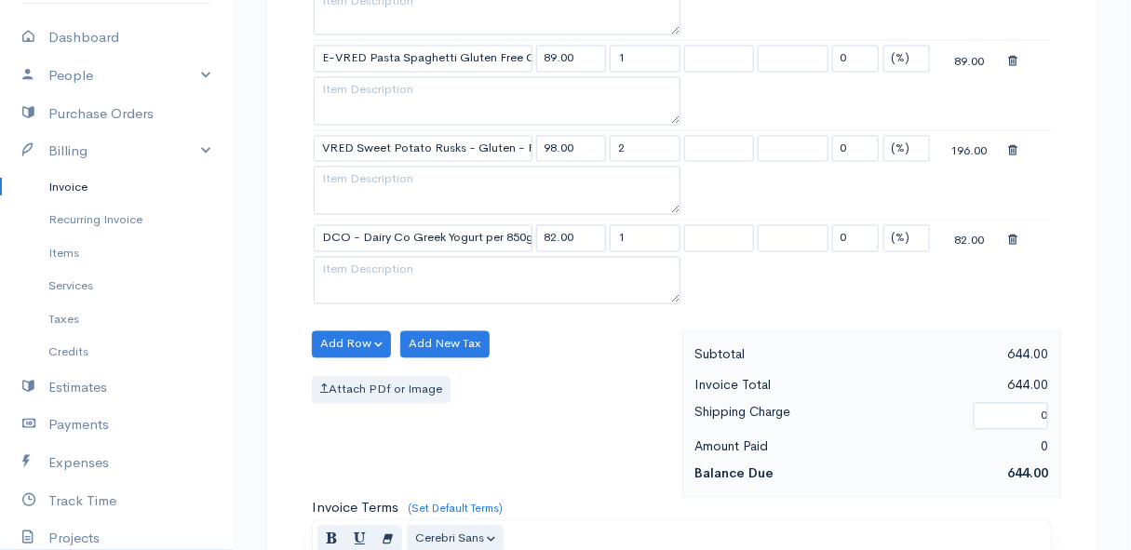
scroll to position [1099, 0]
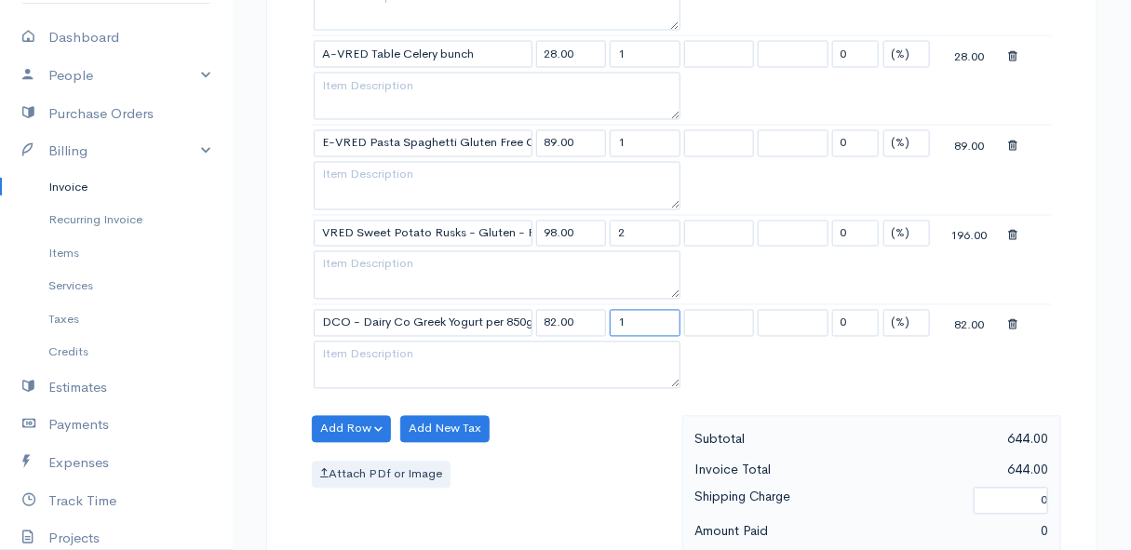
drag, startPoint x: 651, startPoint y: 316, endPoint x: 599, endPoint y: 316, distance: 52.1
click at [599, 316] on tr "DCO - Dairy Co Greek Yogurt per 850g - Plastic Tub 82.00 1 0 (%) Flat 82.00" at bounding box center [682, 322] width 740 height 36
click at [542, 427] on div "Add Row Add Item Row Add Time Row Add New Tax Attach PDf or Image" at bounding box center [493, 499] width 380 height 167
click at [341, 421] on button "Add Row" at bounding box center [351, 429] width 79 height 27
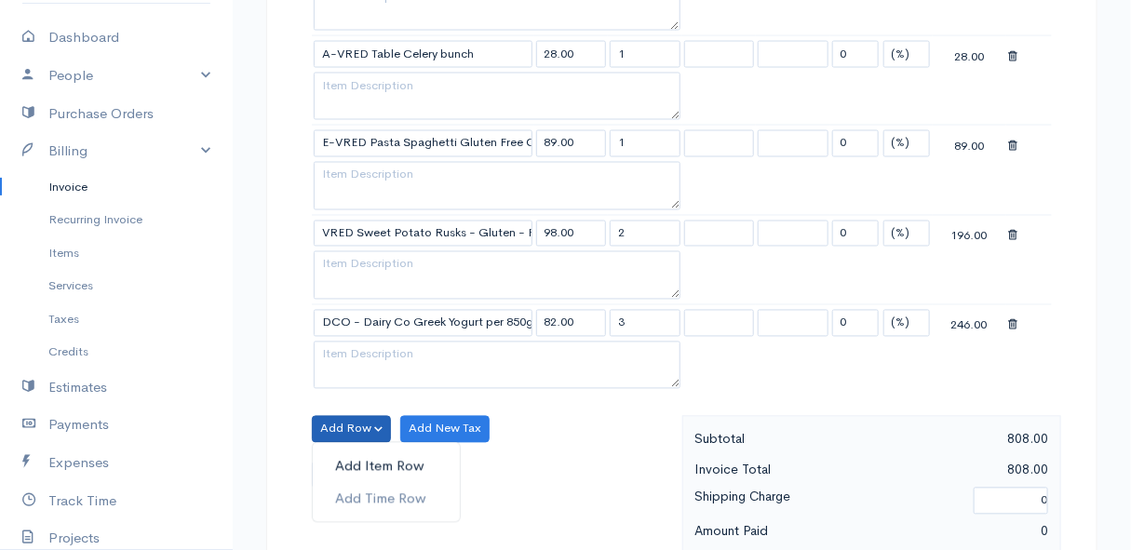
click at [347, 455] on link "Add Item Row" at bounding box center [386, 467] width 147 height 33
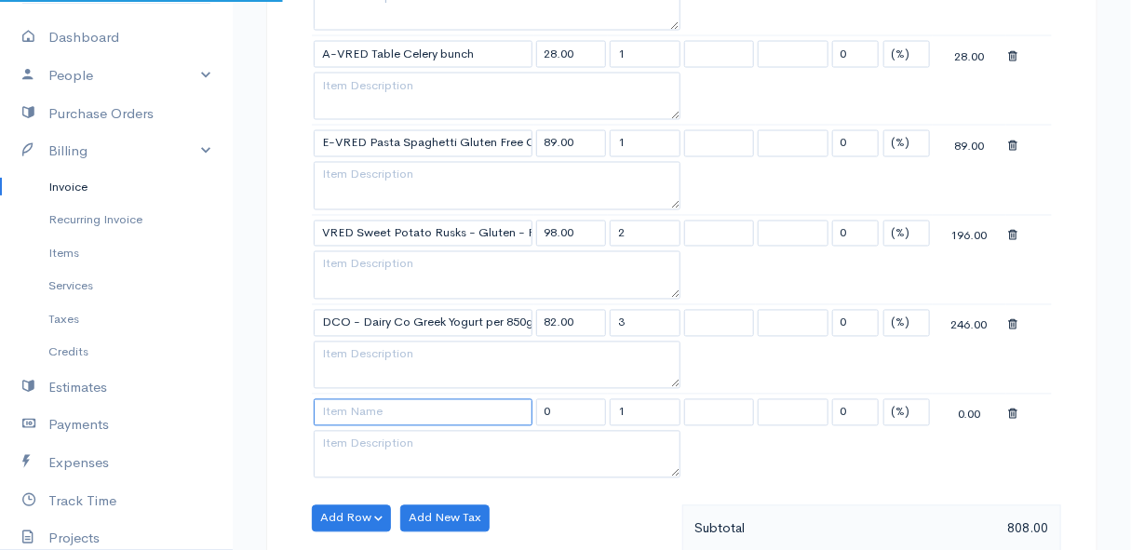
click at [351, 405] on input at bounding box center [423, 412] width 219 height 27
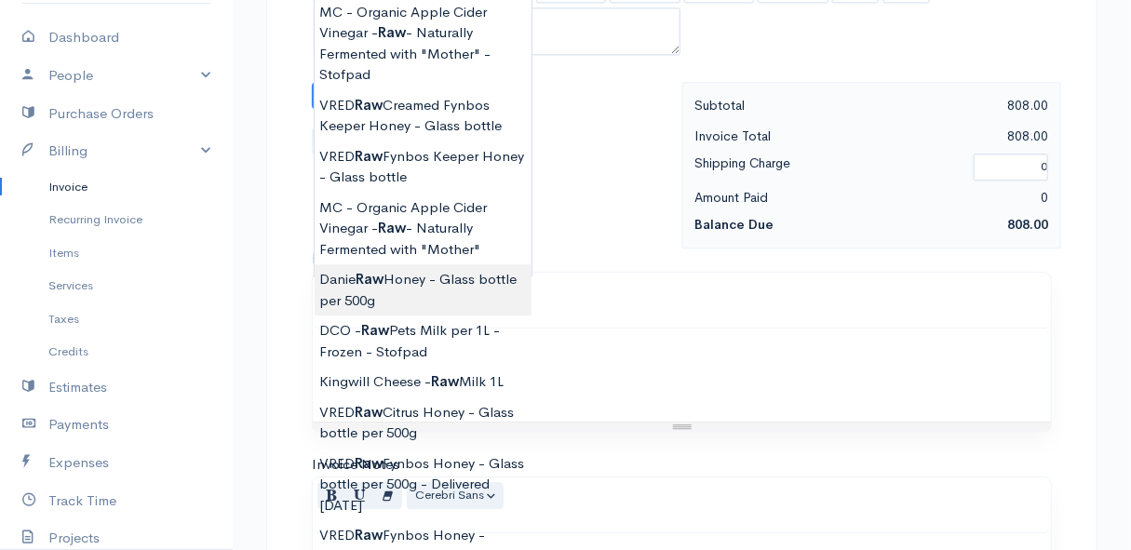
scroll to position [1608, 0]
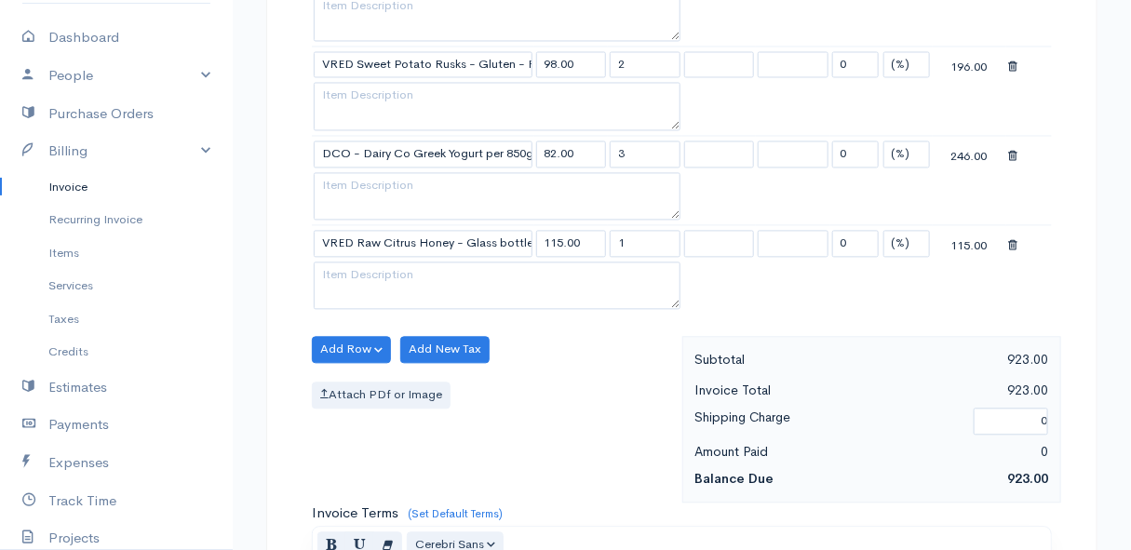
scroll to position [1184, 0]
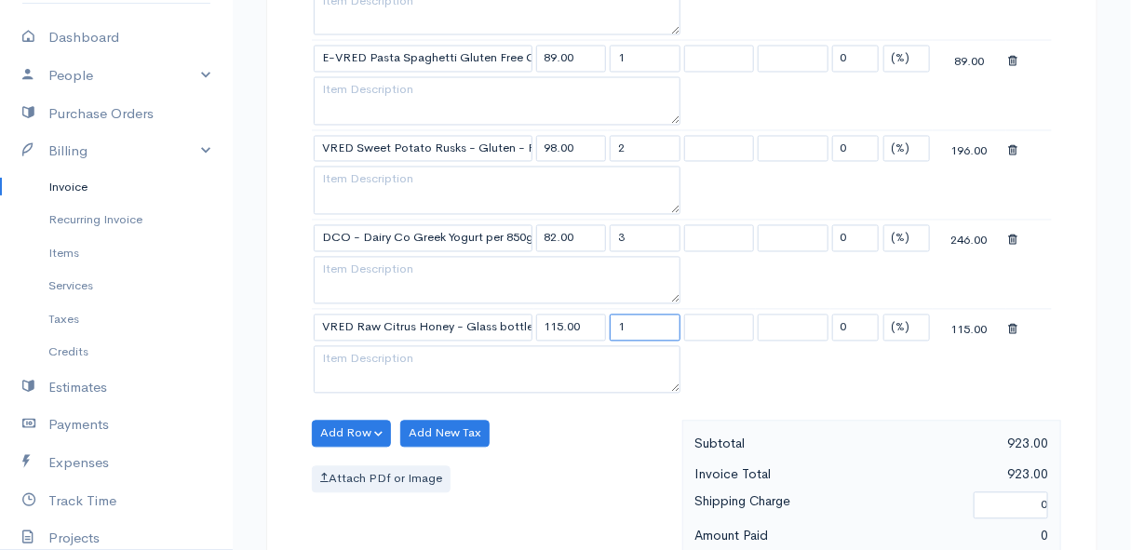
drag, startPoint x: 655, startPoint y: 325, endPoint x: 596, endPoint y: 317, distance: 60.0
click at [596, 317] on tr "VRED Raw Citrus Honey - Glass bottle per 500g 115.00 1 0 (%) Flat 115.00" at bounding box center [682, 328] width 740 height 36
click at [536, 437] on div "Add Row Add Item Row Add Time Row Add New Tax Attach PDf or Image" at bounding box center [493, 504] width 380 height 167
click at [339, 424] on button "Add Row" at bounding box center [351, 434] width 79 height 27
click at [342, 455] on link "Add Item Row" at bounding box center [386, 471] width 147 height 33
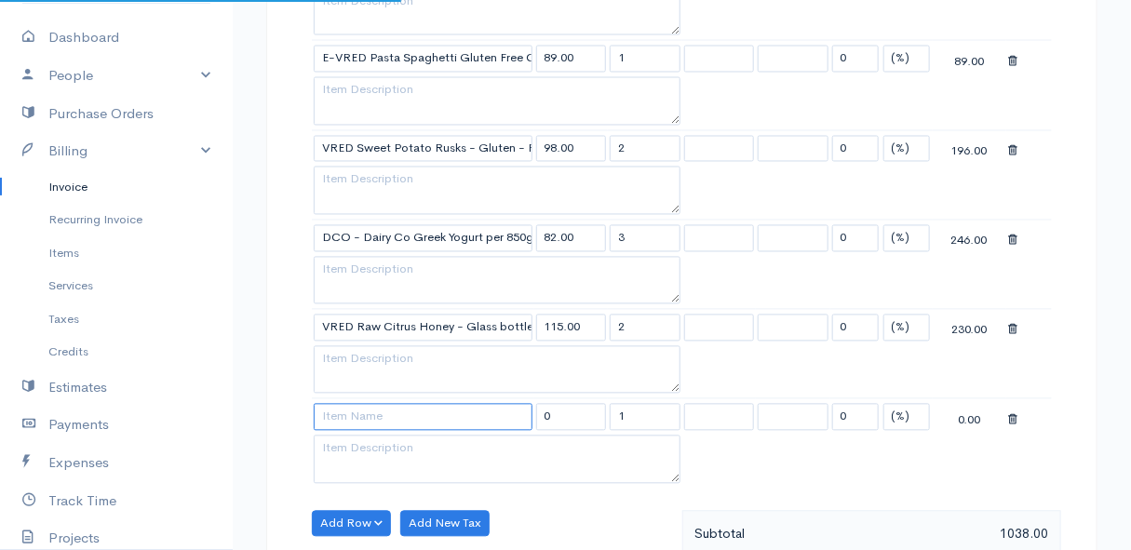
click at [342, 409] on input at bounding box center [423, 417] width 219 height 27
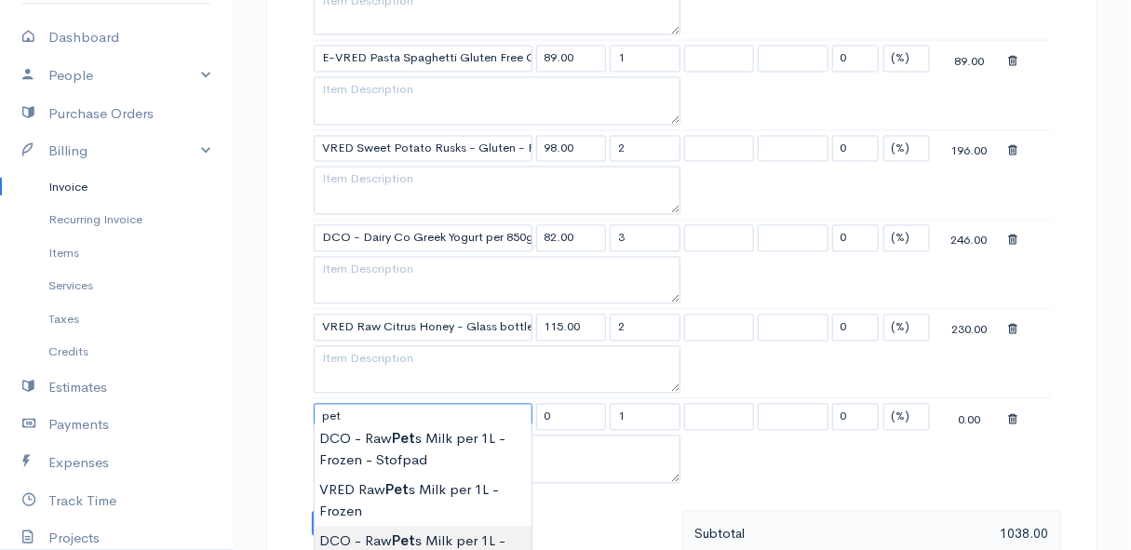
scroll to position [1354, 0]
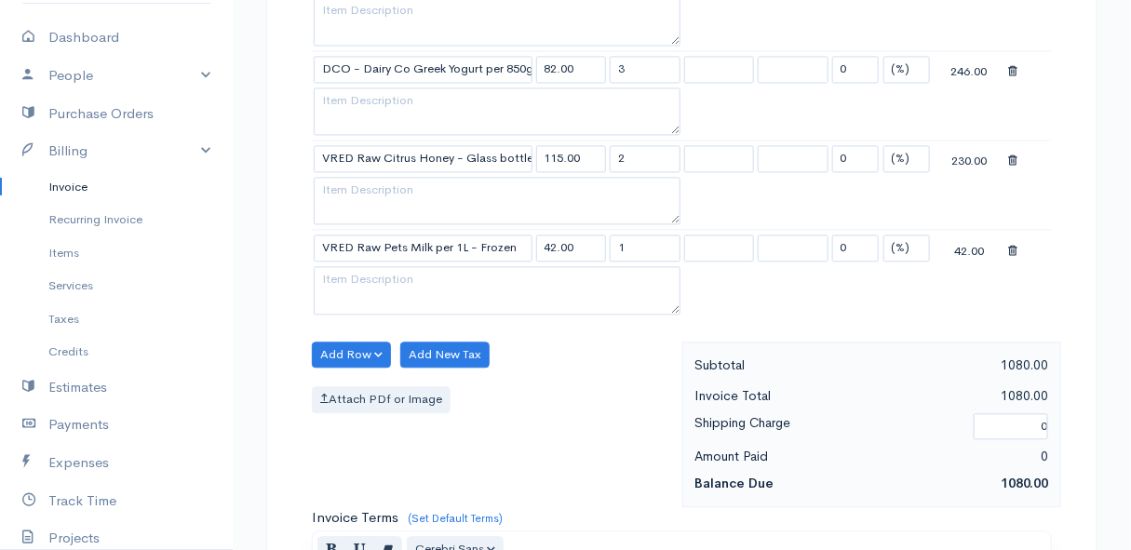
drag, startPoint x: 635, startPoint y: 240, endPoint x: 605, endPoint y: 239, distance: 29.8
click at [605, 239] on tr "VRED Raw Pets Milk per 1L - Frozen 42.00 1 0 (%) Flat 42.00" at bounding box center [682, 248] width 740 height 36
click at [573, 363] on div "Add Row Add Item Row Add Time Row Add New Tax Attach PDf or Image" at bounding box center [493, 425] width 380 height 167
click at [338, 344] on button "Add Row" at bounding box center [351, 355] width 79 height 27
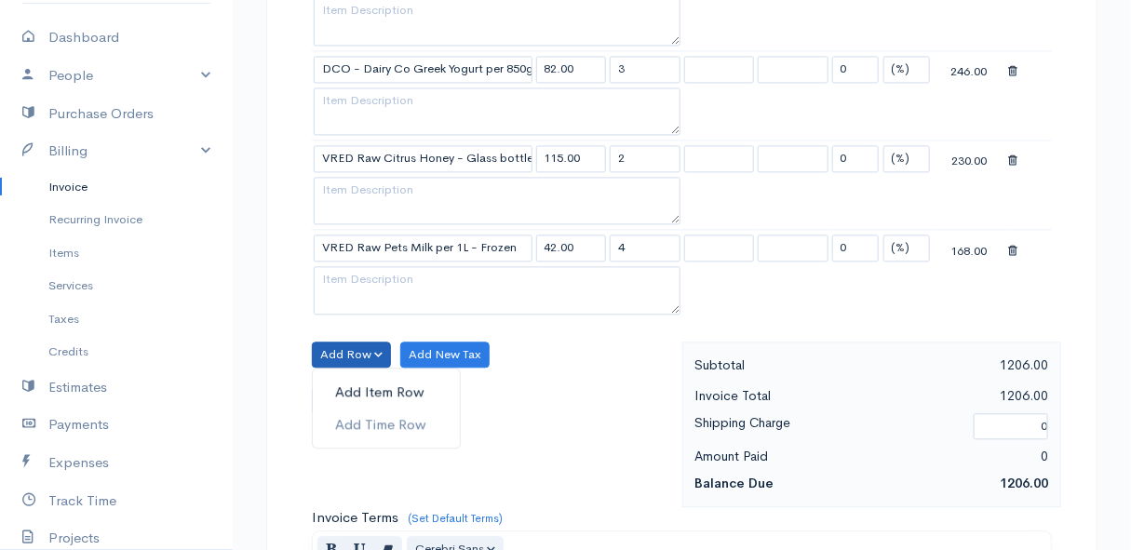
click at [350, 377] on link "Add Item Row" at bounding box center [386, 392] width 147 height 33
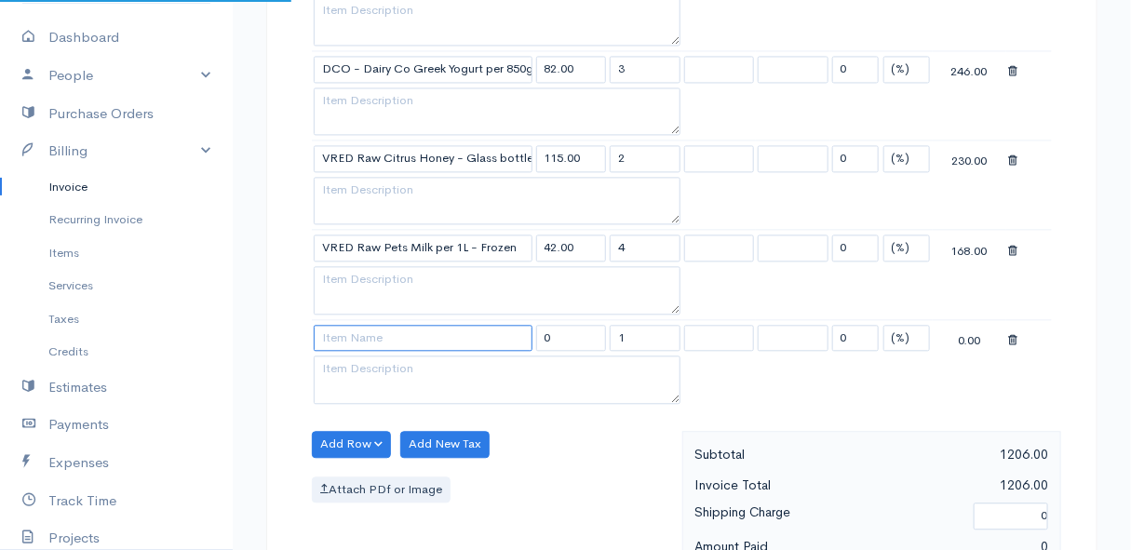
click at [350, 336] on input at bounding box center [423, 338] width 219 height 27
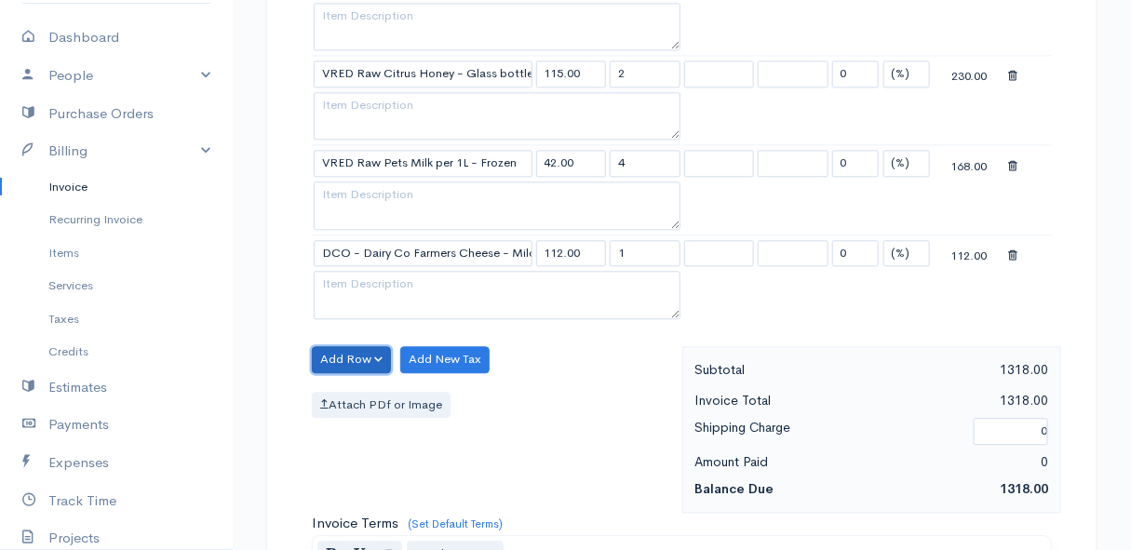
click at [330, 351] on button "Add Row" at bounding box center [351, 359] width 79 height 27
click at [344, 386] on link "Add Item Row" at bounding box center [386, 397] width 147 height 33
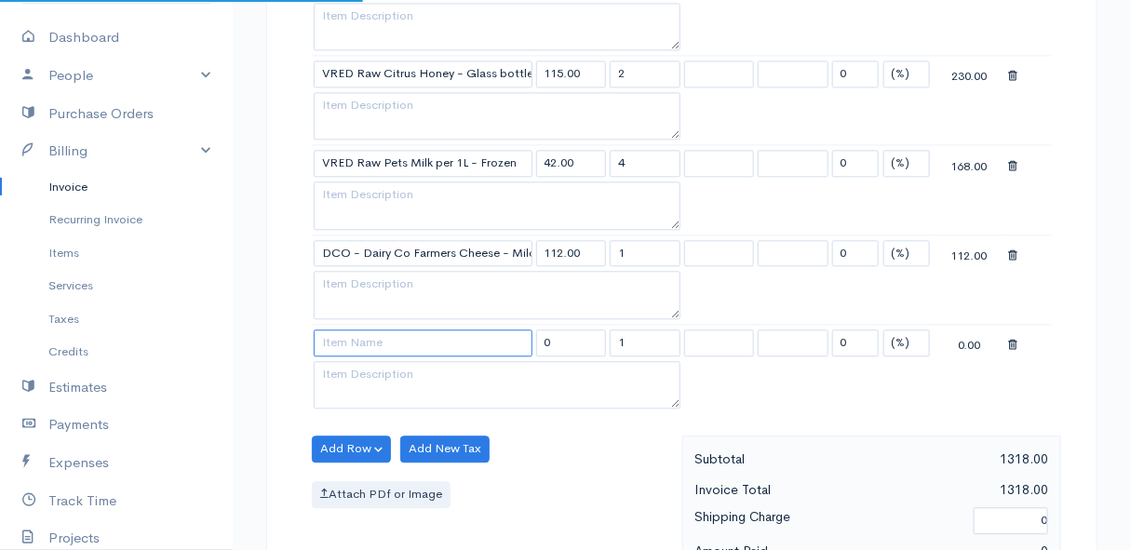
click at [349, 334] on input at bounding box center [423, 343] width 219 height 27
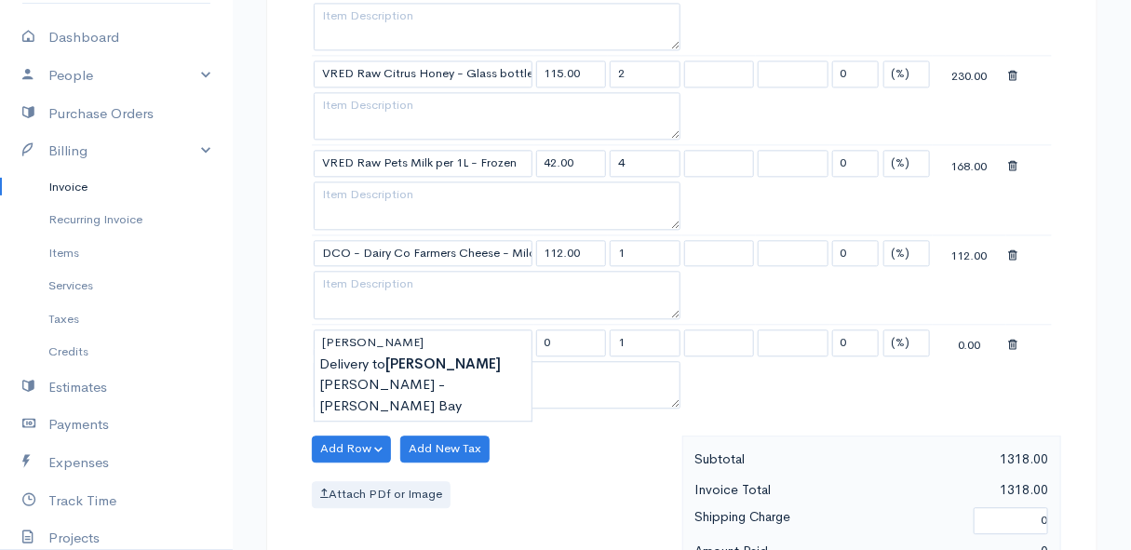
click at [1018, 337] on div at bounding box center [1029, 342] width 42 height 23
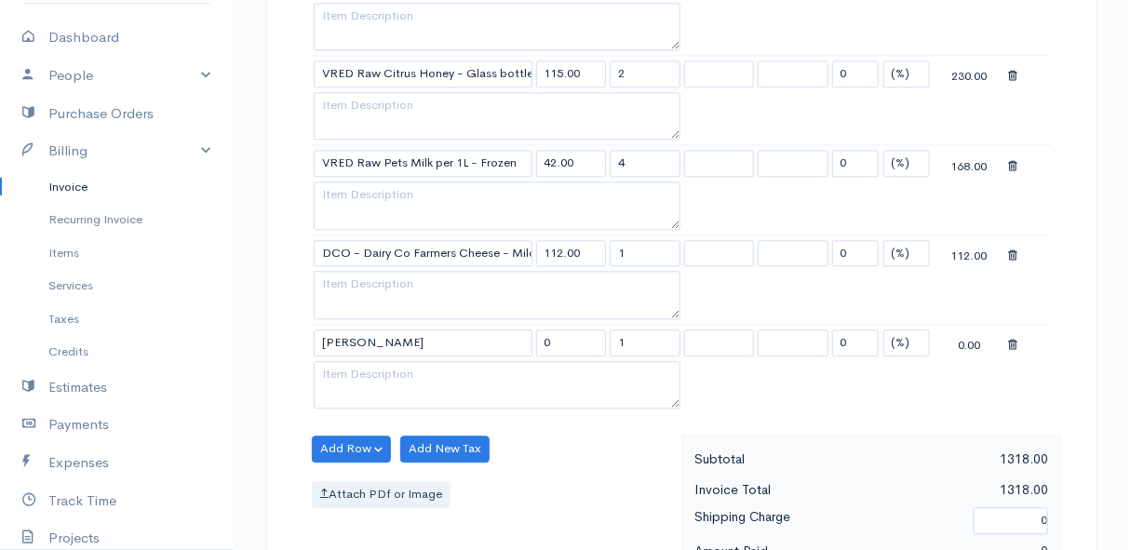
click at [1014, 339] on icon at bounding box center [1012, 345] width 9 height 13
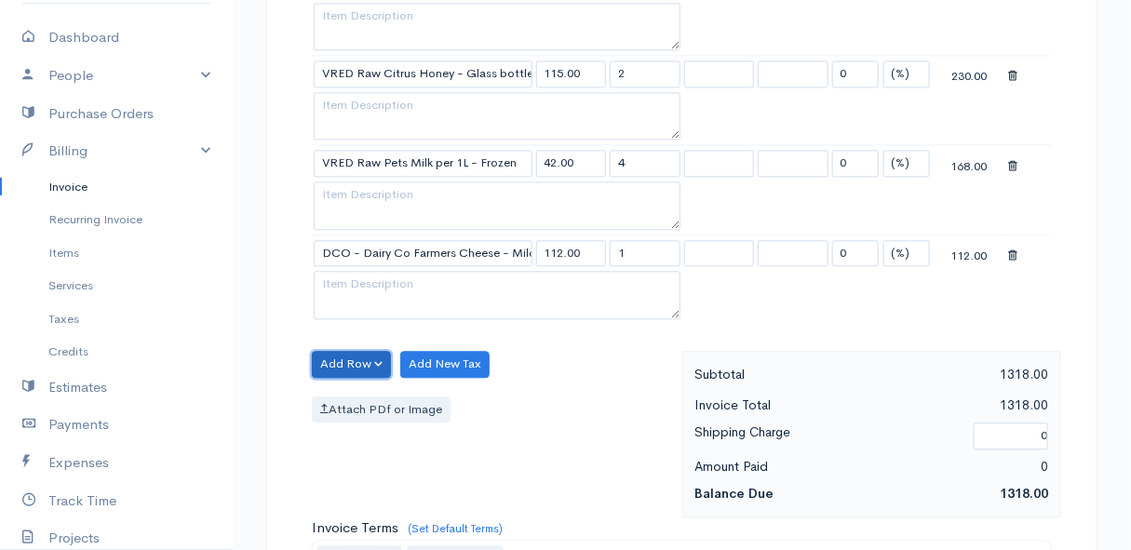
click at [353, 357] on button "Add Row" at bounding box center [351, 364] width 79 height 27
click at [354, 397] on link "Add Item Row" at bounding box center [386, 401] width 147 height 33
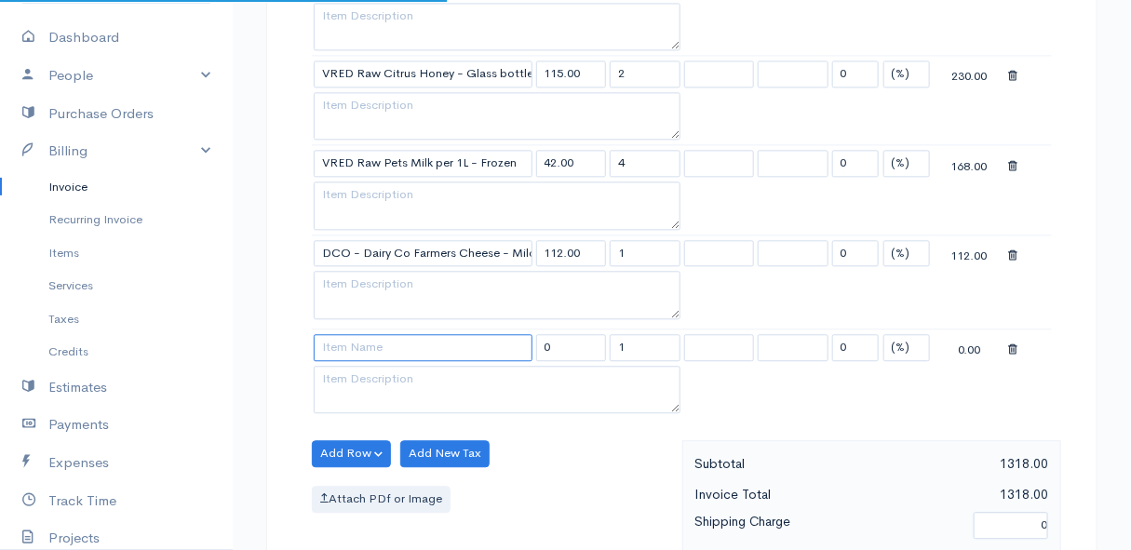
click at [361, 339] on input at bounding box center [423, 347] width 219 height 27
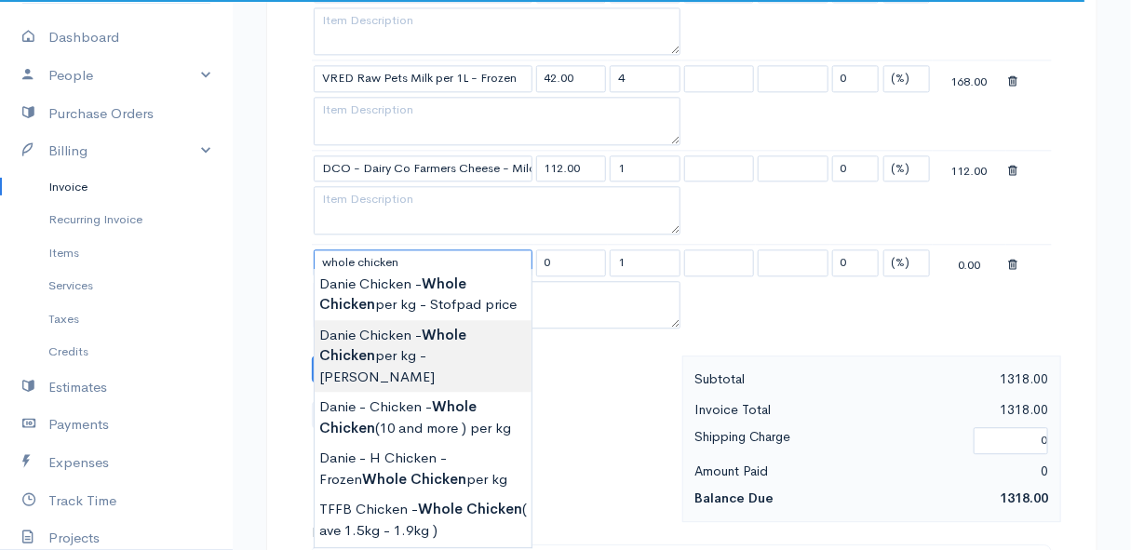
scroll to position [1608, 0]
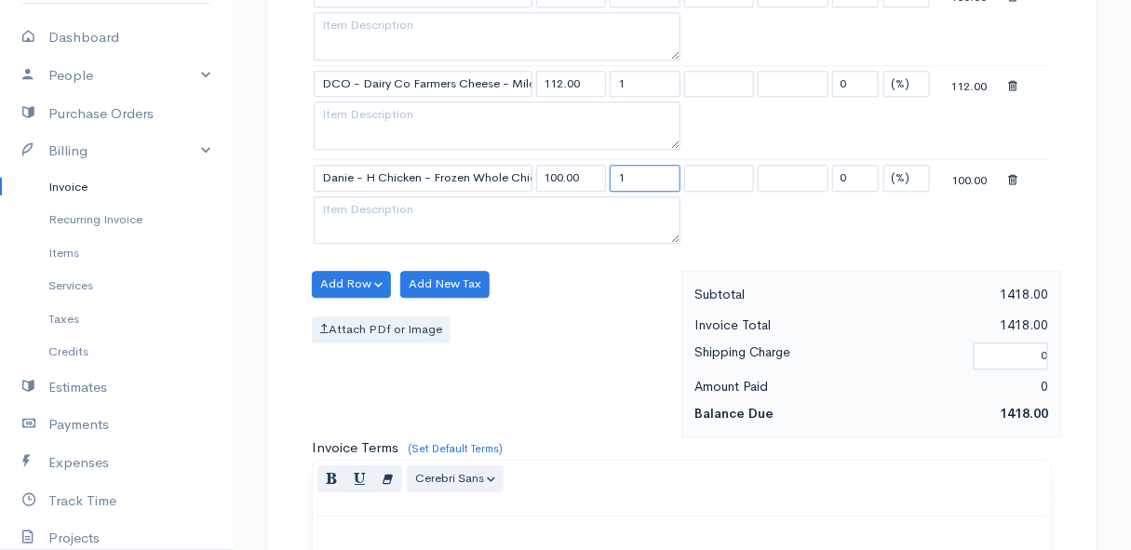
click at [645, 168] on input "1" at bounding box center [645, 178] width 71 height 27
click at [599, 298] on div "Add Row Add Item Row Add Time Row Add New Tax Attach PDf or Image" at bounding box center [493, 354] width 380 height 167
click at [367, 197] on textarea at bounding box center [497, 220] width 367 height 48
click at [560, 288] on div "Add Row Add Item Row Add Time Row Add New Tax Attach PDf or Image" at bounding box center [493, 354] width 380 height 167
click at [348, 274] on button "Add Row" at bounding box center [351, 284] width 79 height 27
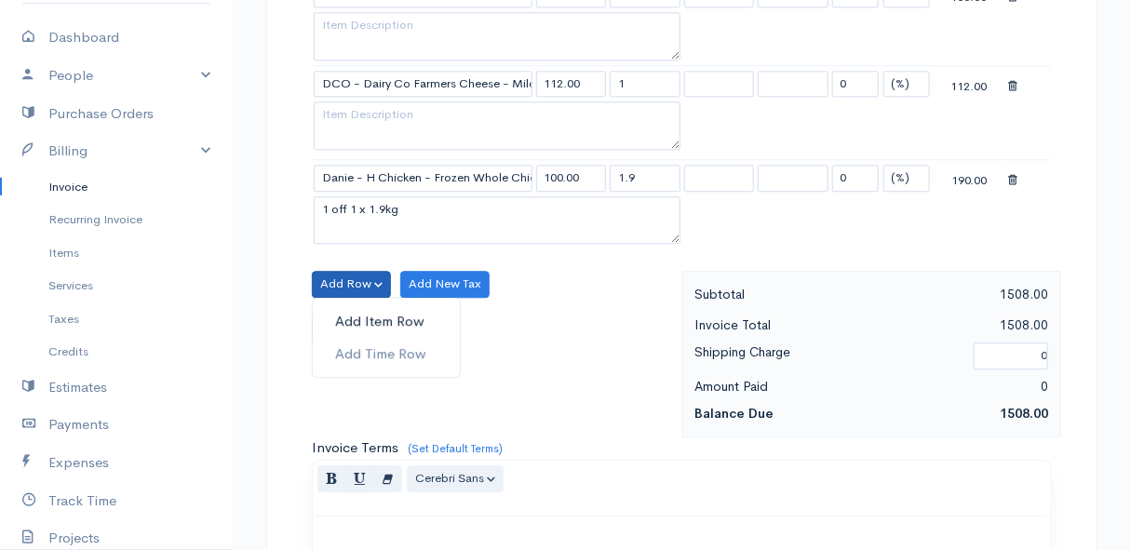
click at [348, 305] on link "Add Item Row" at bounding box center [386, 321] width 147 height 33
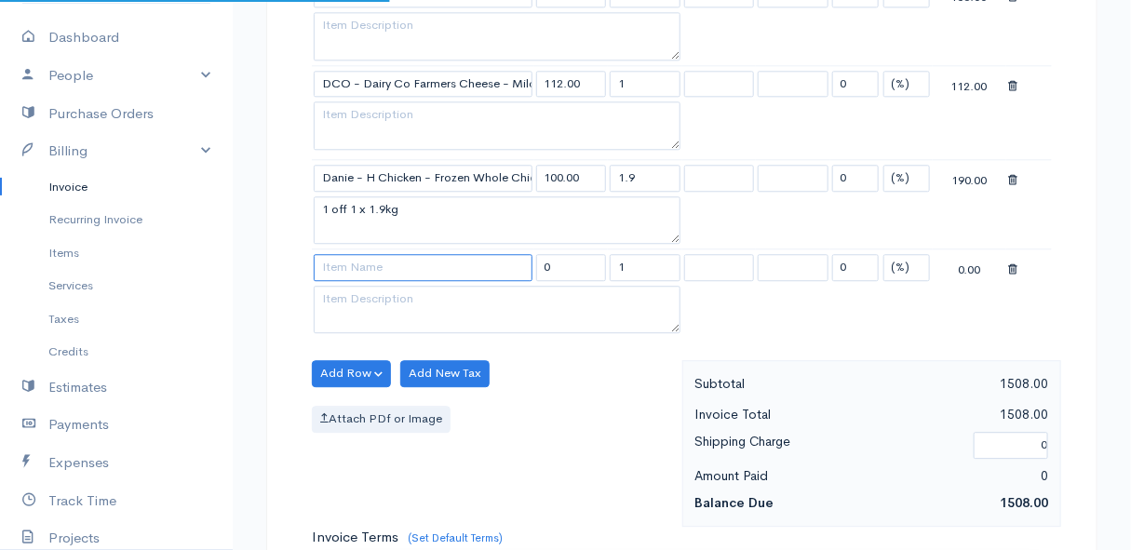
click at [348, 262] on input at bounding box center [423, 267] width 219 height 27
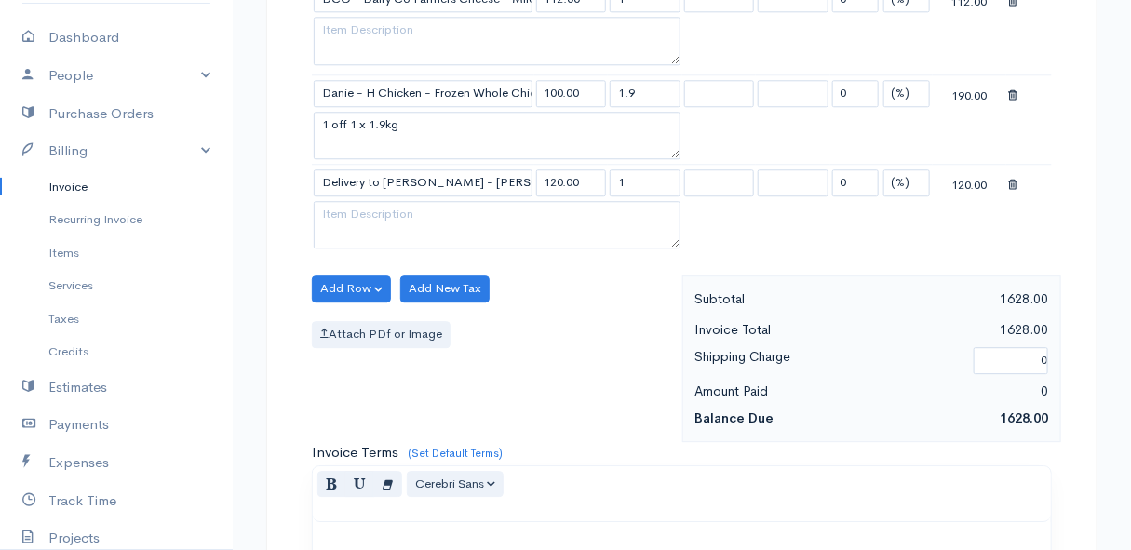
scroll to position [2217, 0]
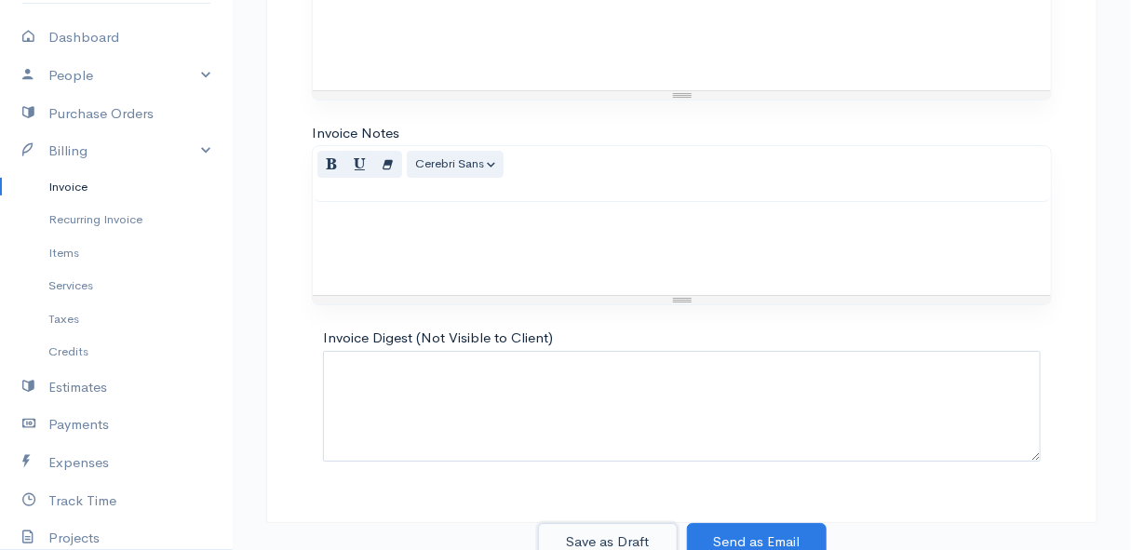
click at [600, 526] on button "Save as Draft" at bounding box center [608, 542] width 140 height 38
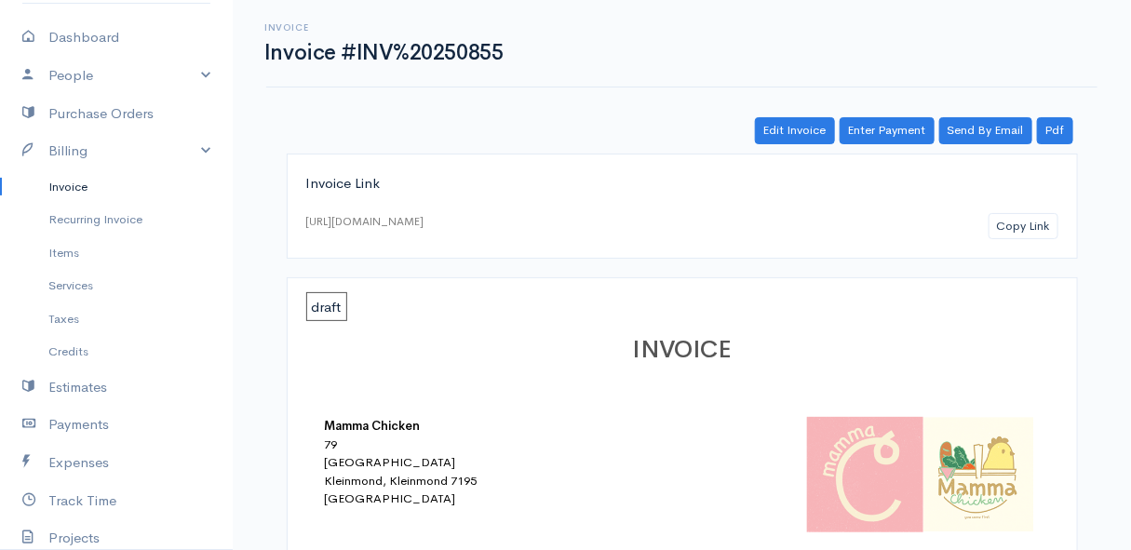
click at [77, 187] on link "Invoice" at bounding box center [116, 187] width 233 height 34
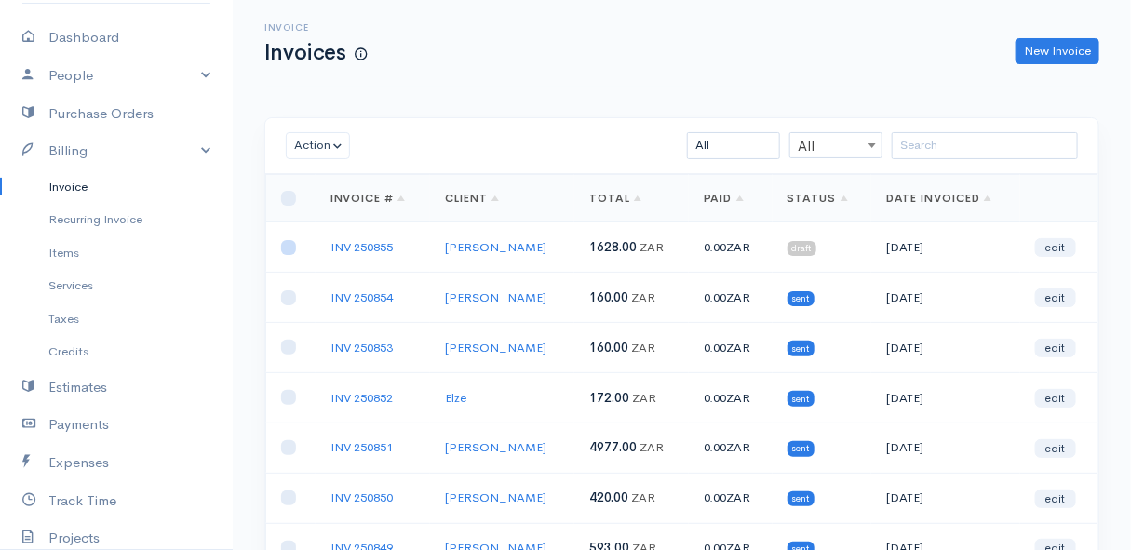
click at [289, 251] on input "checkbox" at bounding box center [288, 247] width 15 height 15
click at [317, 153] on button "Action" at bounding box center [318, 145] width 64 height 27
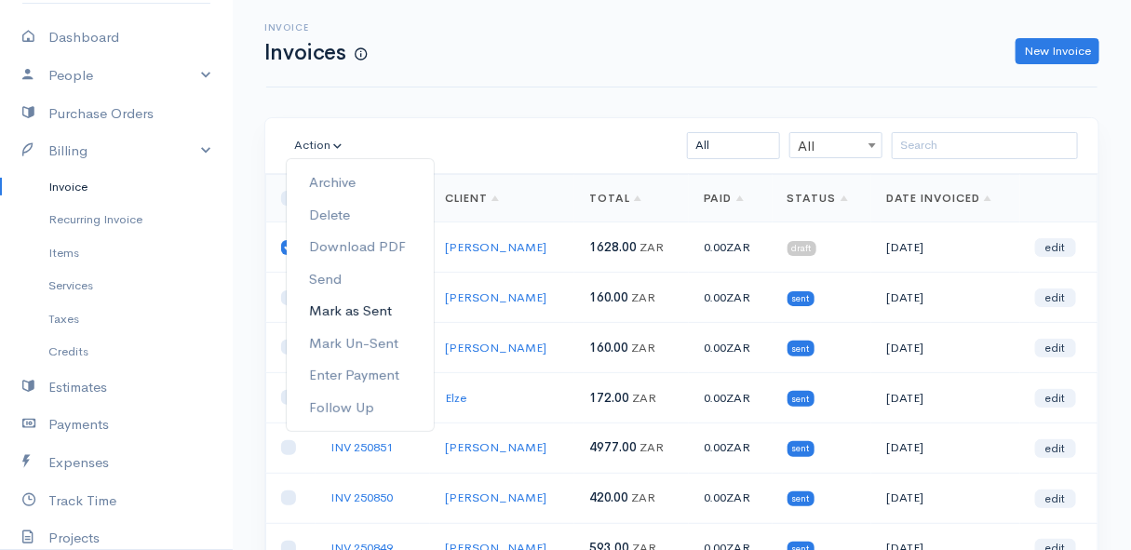
click at [357, 315] on link "Mark as Sent" at bounding box center [360, 311] width 147 height 33
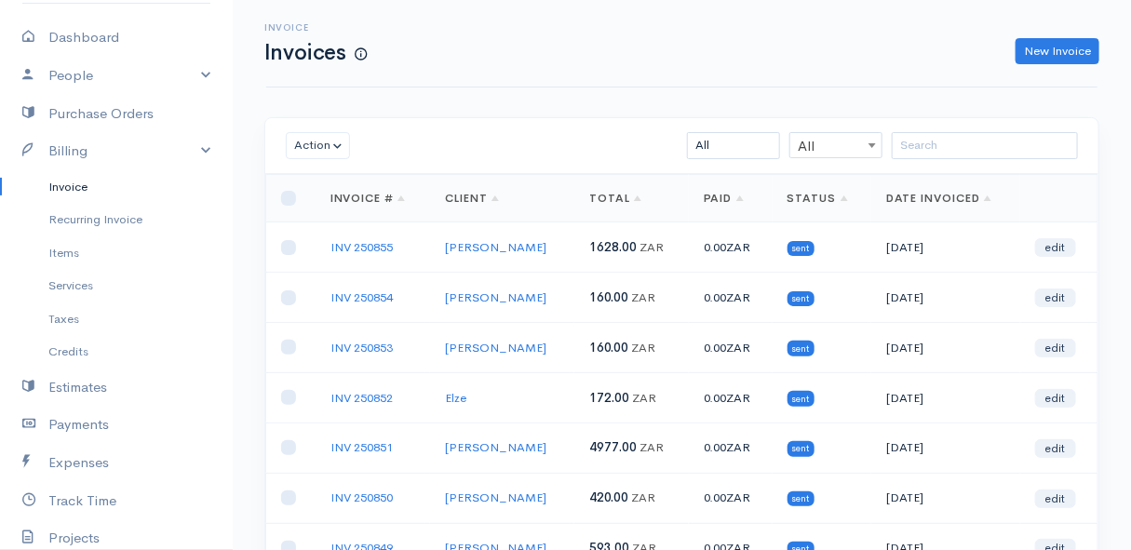
scroll to position [339, 0]
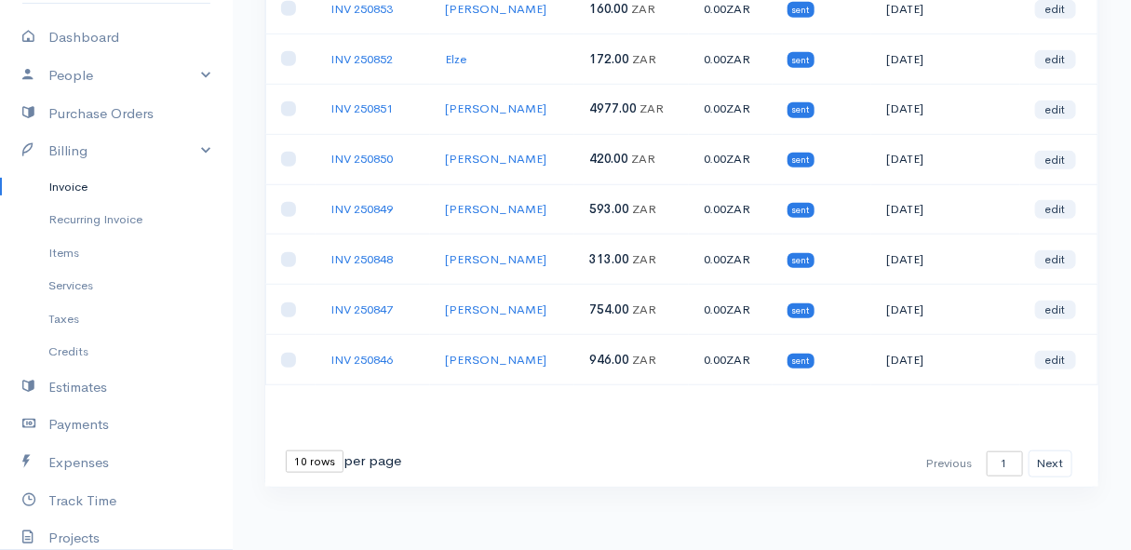
click at [323, 462] on select "10 rows 25 rows 50 rows" at bounding box center [315, 462] width 58 height 22
click at [286, 451] on select "10 rows 25 rows 50 rows" at bounding box center [315, 462] width 58 height 22
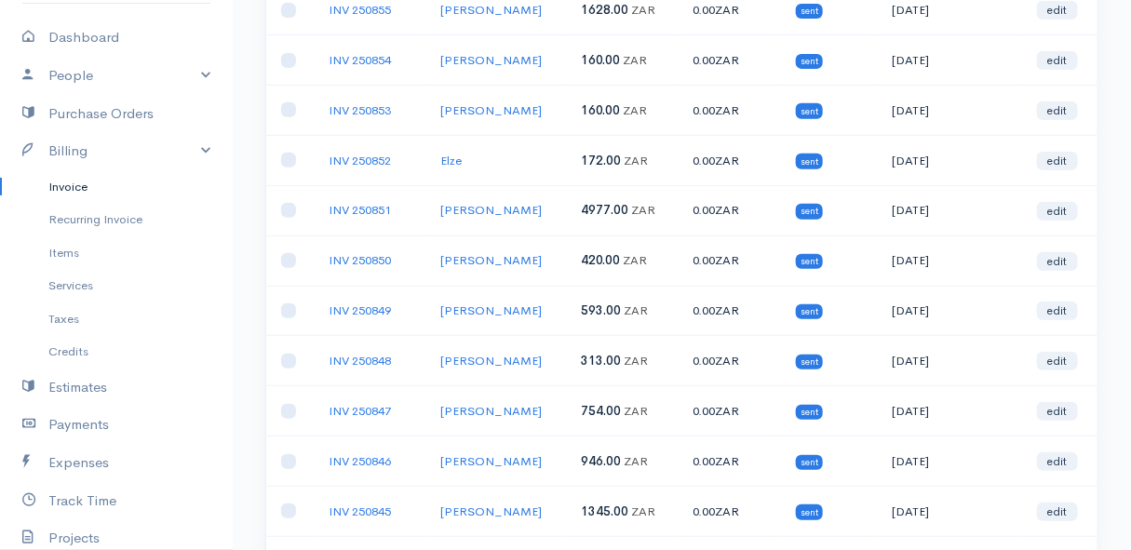
scroll to position [0, 0]
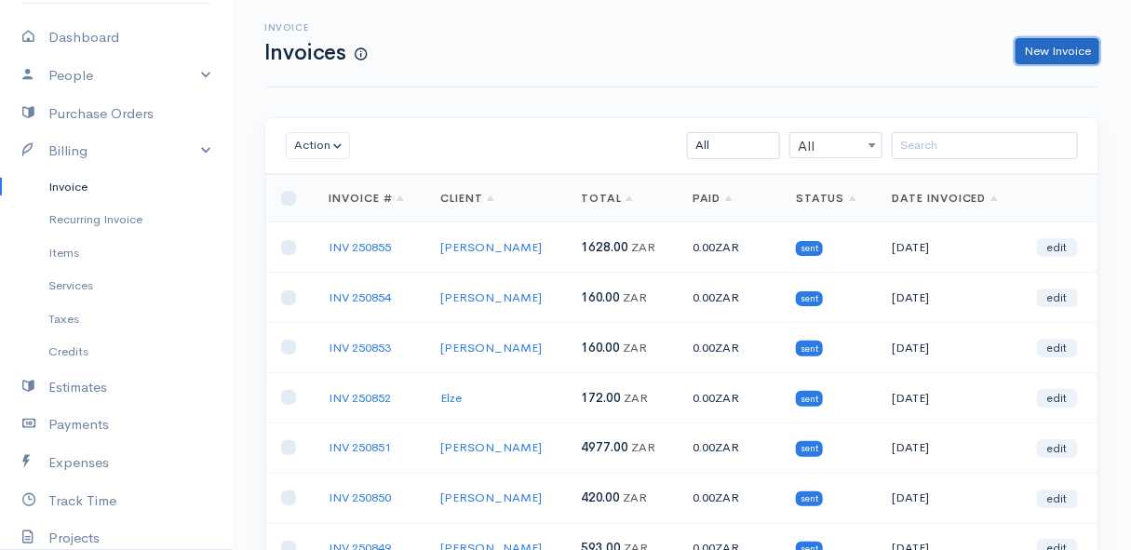
click at [1051, 52] on link "New Invoice" at bounding box center [1058, 51] width 84 height 27
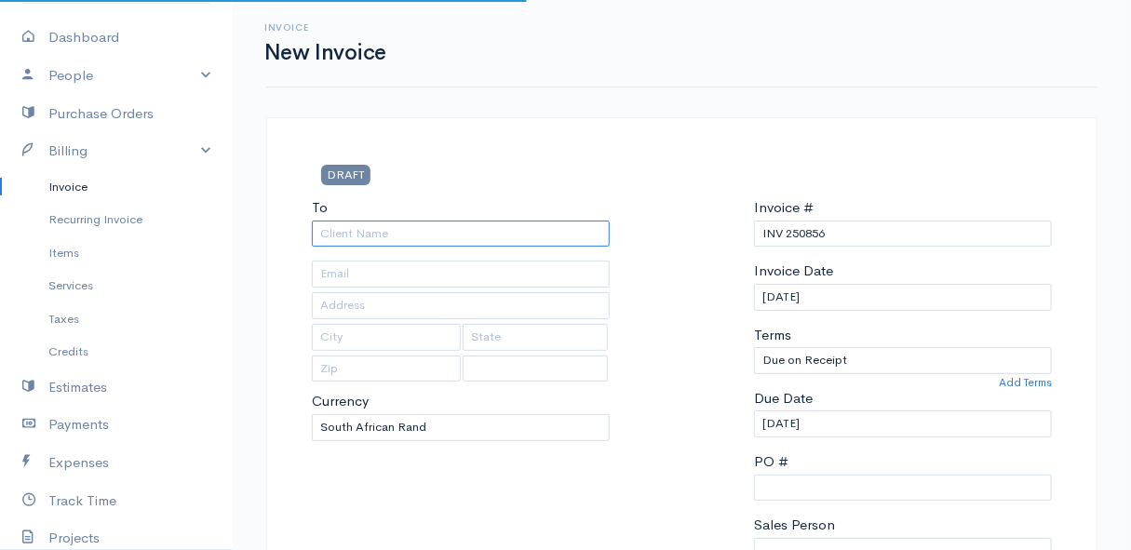
click at [446, 227] on input "To" at bounding box center [461, 234] width 298 height 27
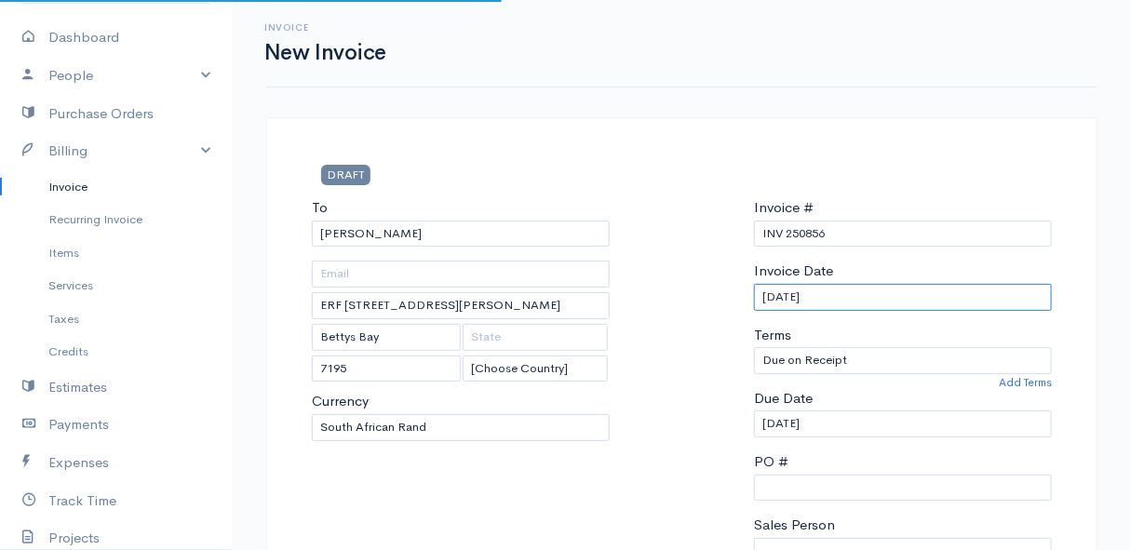
click at [855, 297] on input "[DATE]" at bounding box center [903, 297] width 298 height 27
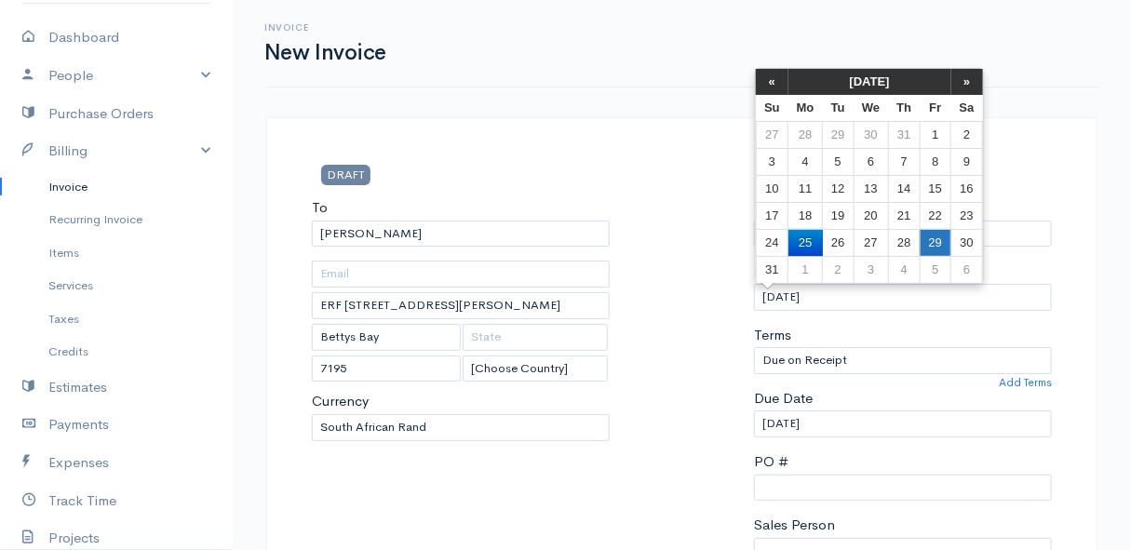
click at [930, 235] on td "29" at bounding box center [935, 242] width 31 height 27
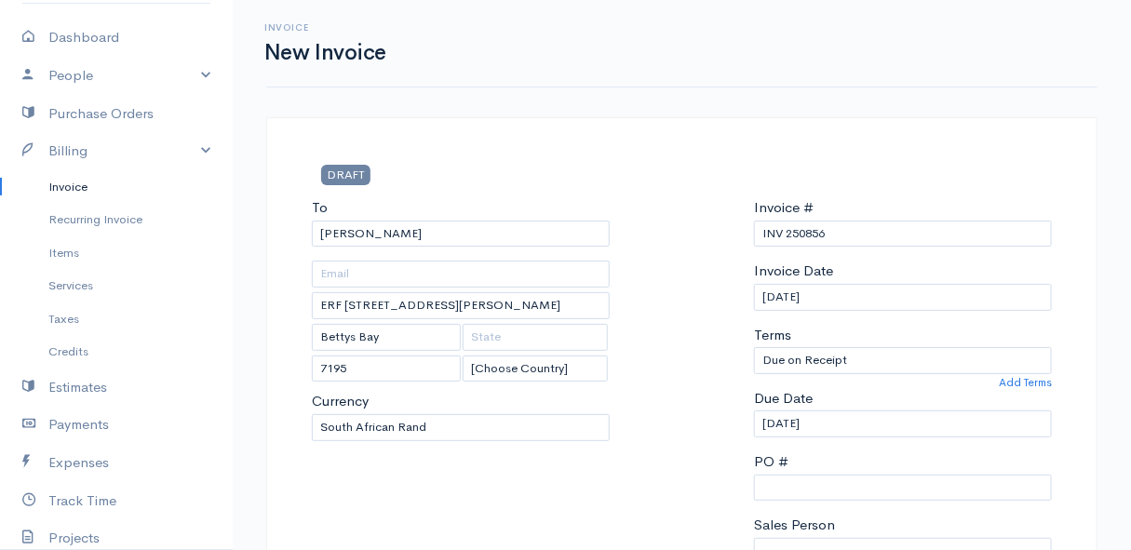
scroll to position [423, 0]
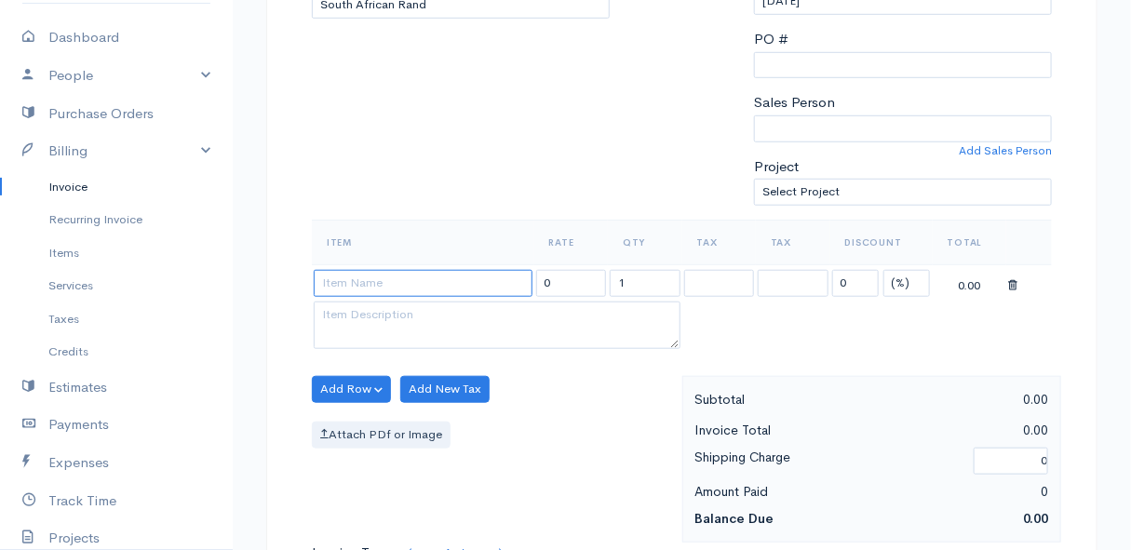
click at [384, 287] on input at bounding box center [423, 283] width 219 height 27
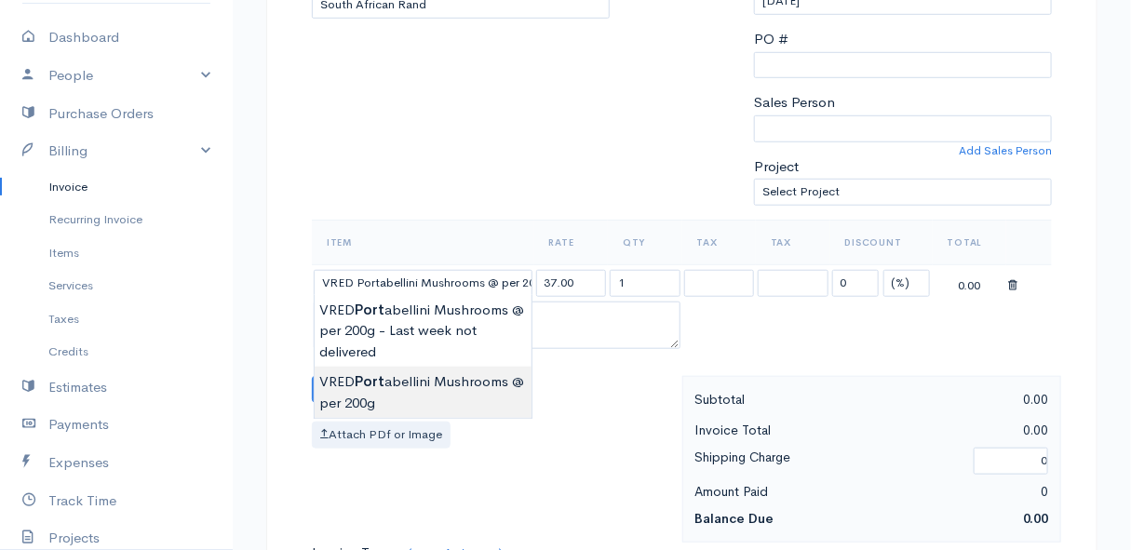
click at [425, 391] on body "Mamma Chicken Upgrade Dashboard People Clients Vendors Staff Users Purchase Ord…" at bounding box center [565, 382] width 1131 height 1610
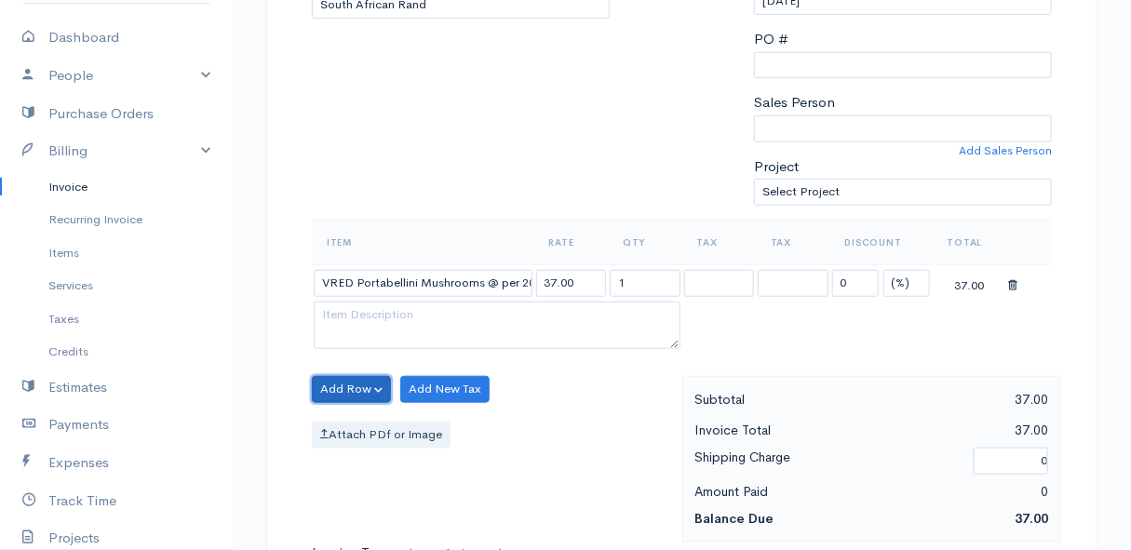
click at [354, 383] on button "Add Row" at bounding box center [351, 389] width 79 height 27
click at [354, 421] on link "Add Item Row" at bounding box center [386, 427] width 147 height 33
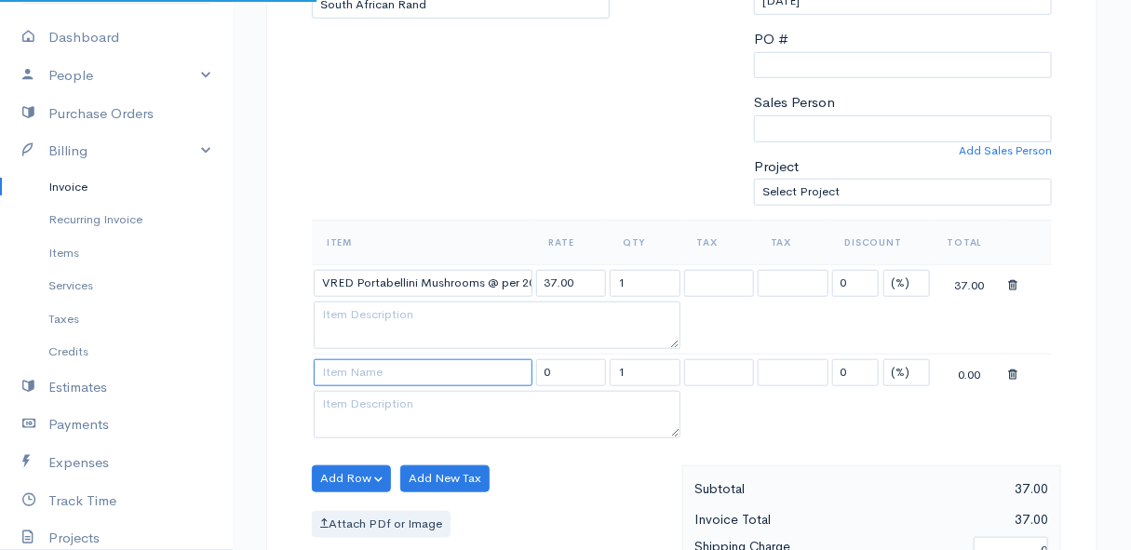
click at [357, 372] on input at bounding box center [423, 372] width 219 height 27
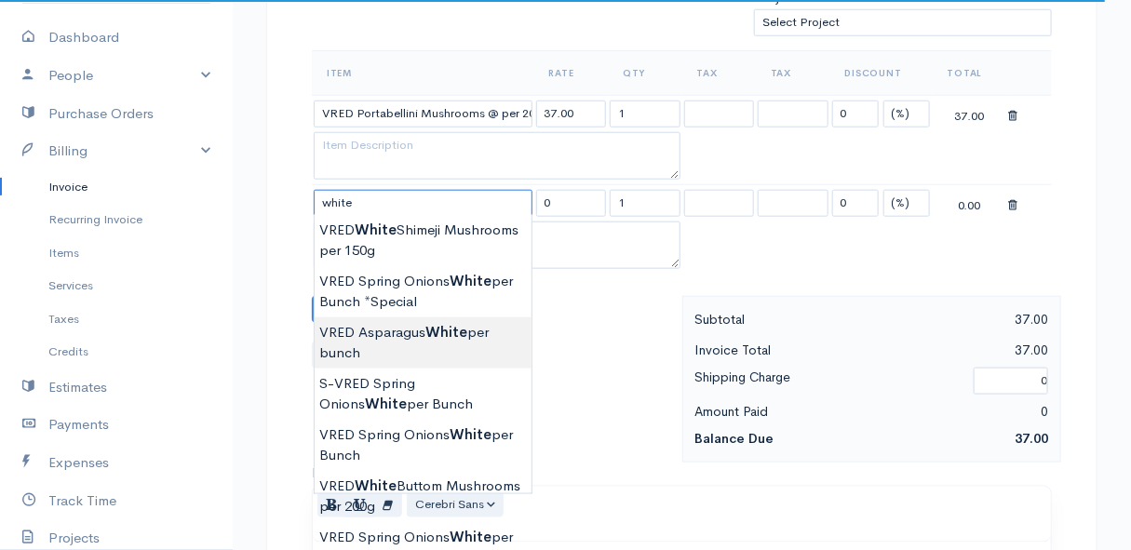
scroll to position [677, 0]
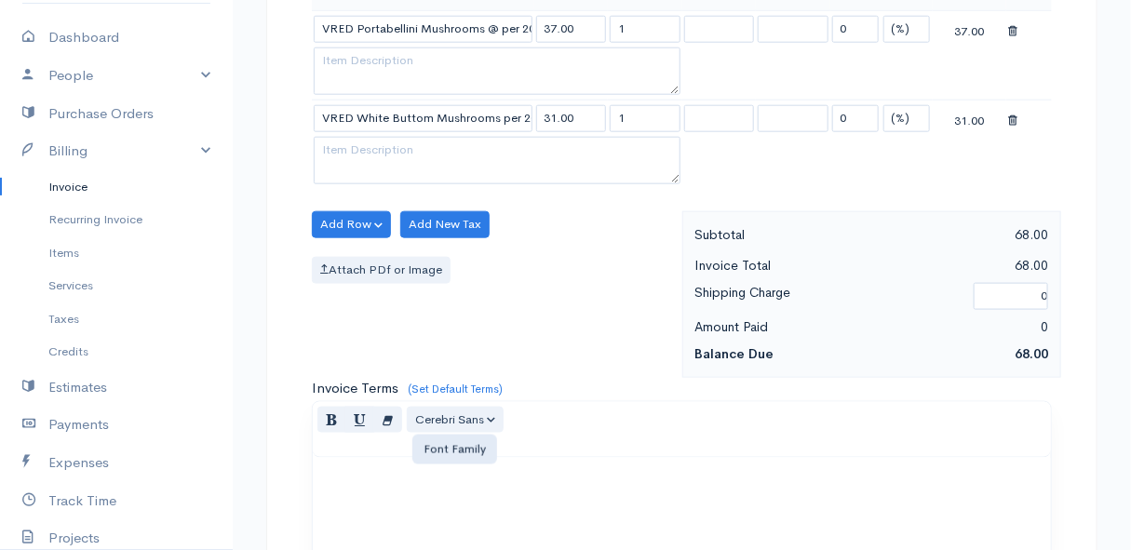
click at [437, 416] on body "Mamma Chicken Upgrade Dashboard People Clients Vendors Staff Users Purchase Ord…" at bounding box center [565, 172] width 1131 height 1699
click at [349, 221] on button "Add Row" at bounding box center [351, 224] width 79 height 27
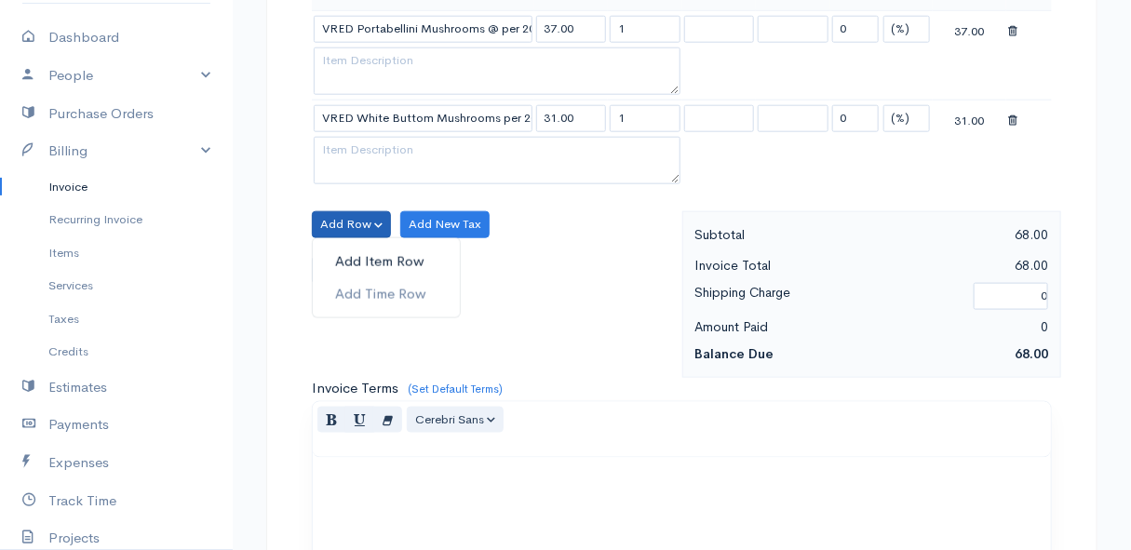
click at [350, 258] on link "Add Item Row" at bounding box center [386, 262] width 147 height 33
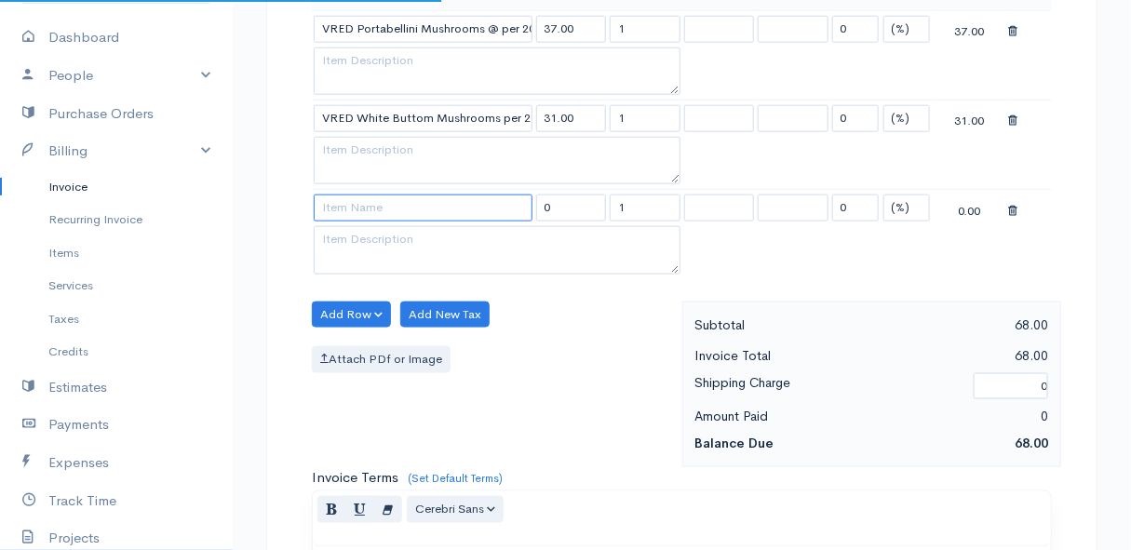
click at [350, 209] on input at bounding box center [423, 208] width 219 height 27
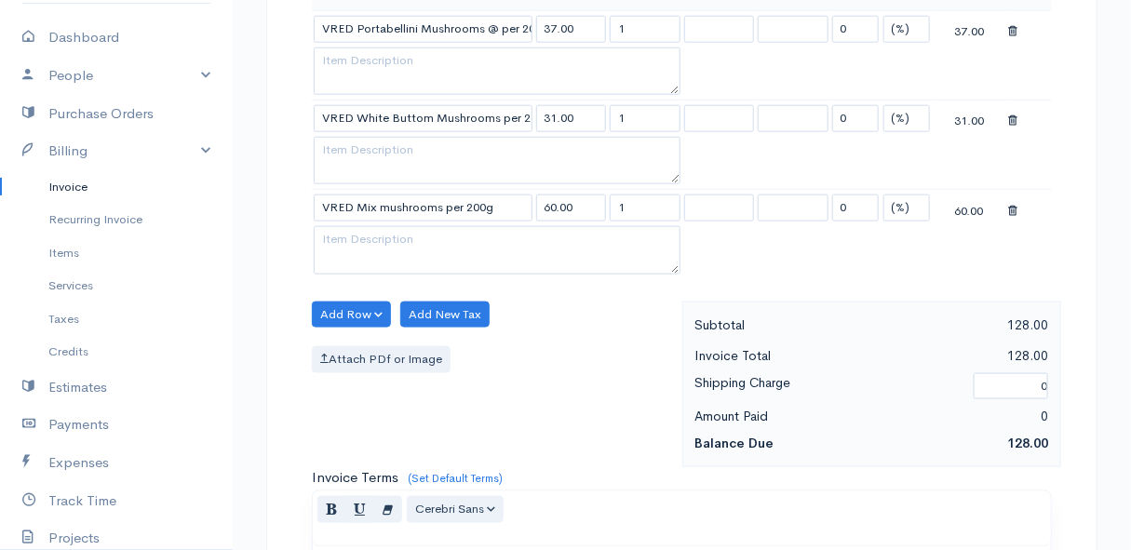
click at [437, 236] on body "Mamma Chicken Upgrade Dashboard People Clients Vendors Staff Users Purchase Ord…" at bounding box center [565, 217] width 1131 height 1788
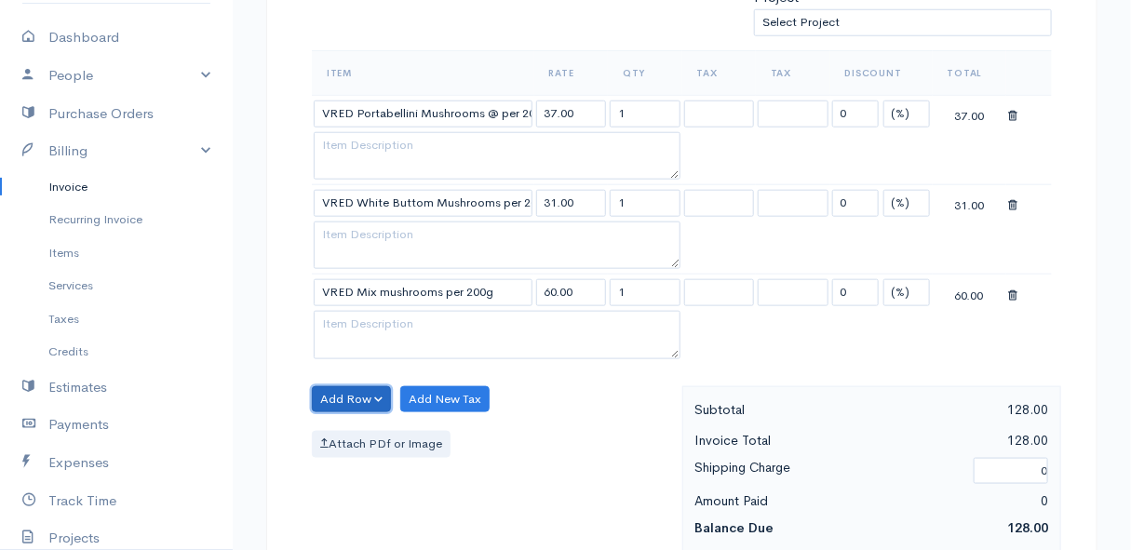
click at [344, 396] on button "Add Row" at bounding box center [351, 399] width 79 height 27
click at [344, 432] on link "Add Item Row" at bounding box center [386, 437] width 147 height 33
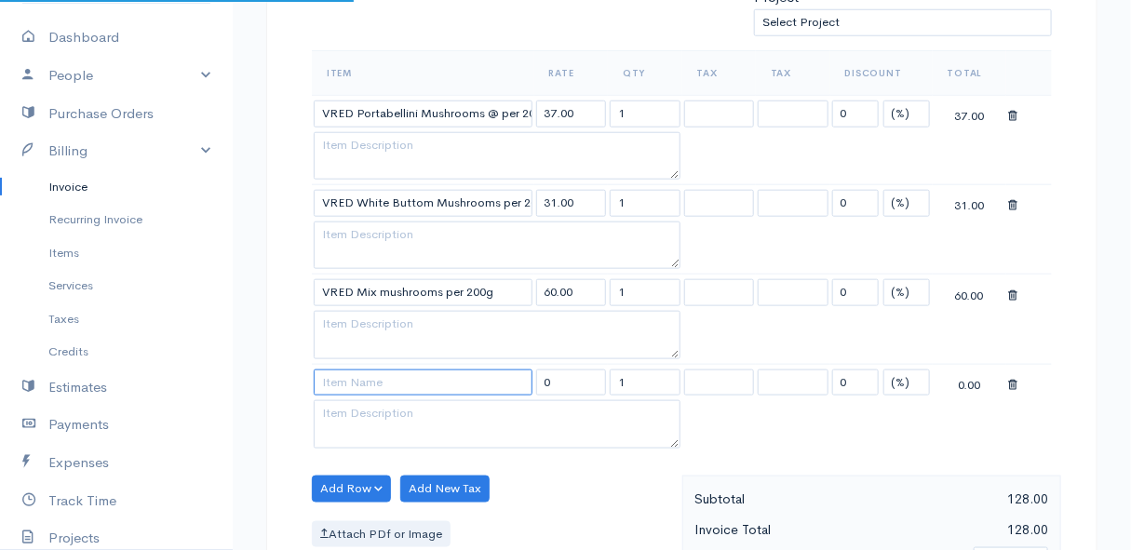
click at [330, 373] on input at bounding box center [423, 383] width 219 height 27
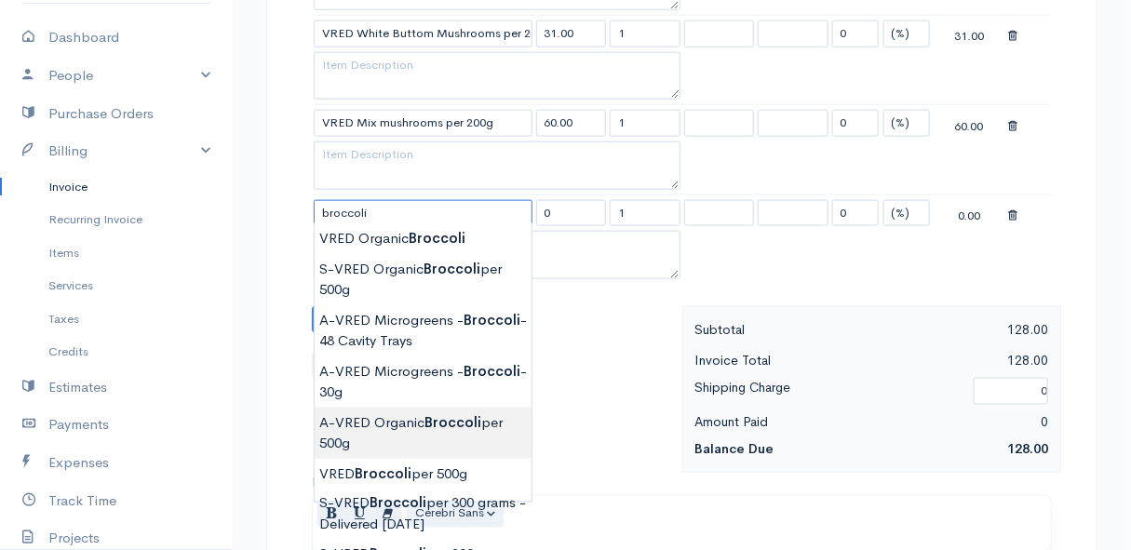
scroll to position [846, 0]
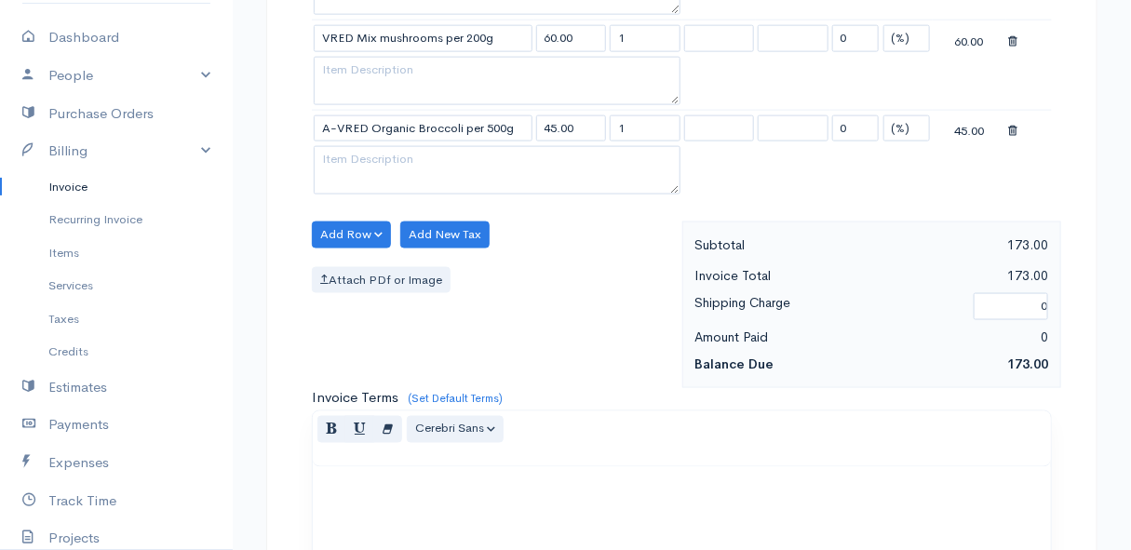
click at [450, 344] on body "Mamma Chicken Upgrade Dashboard People Clients Vendors Staff Users Purchase Ord…" at bounding box center [565, 93] width 1131 height 1878
click at [336, 229] on button "Add Row" at bounding box center [351, 235] width 79 height 27
click at [346, 257] on link "Add Item Row" at bounding box center [386, 272] width 147 height 33
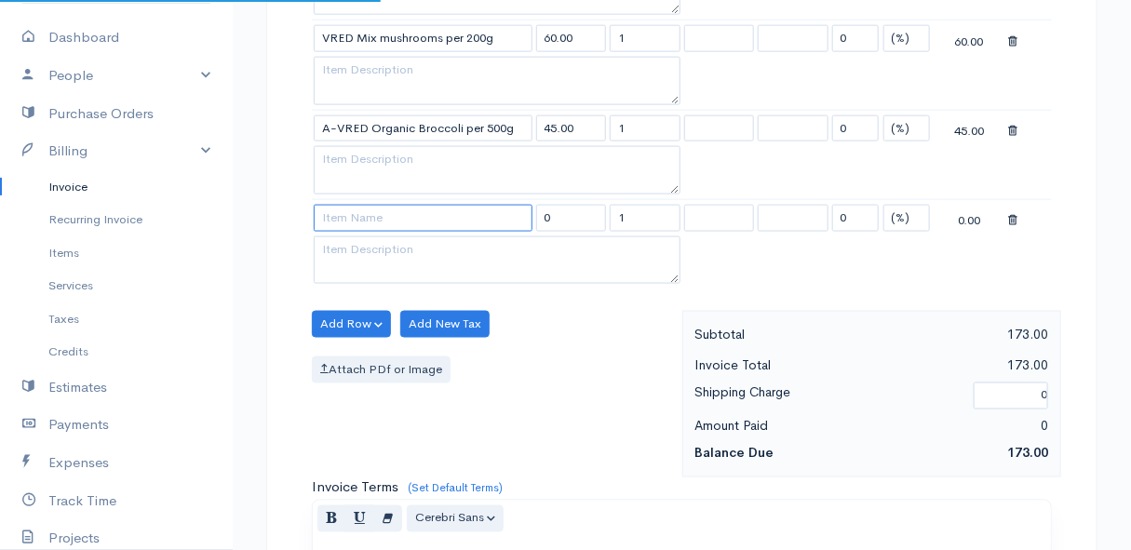
click at [362, 218] on input at bounding box center [423, 218] width 219 height 27
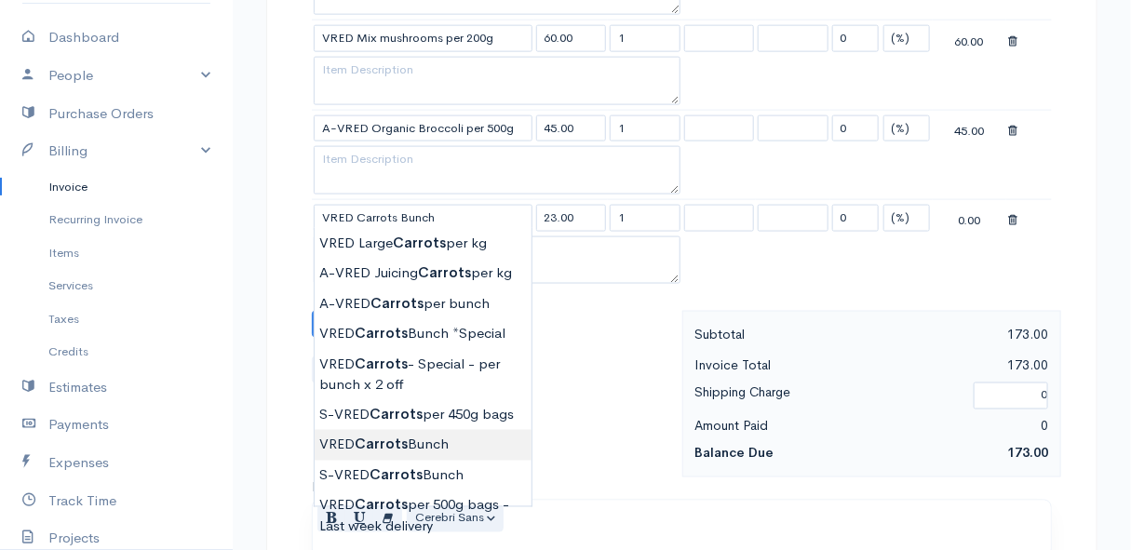
click at [409, 441] on body "Mamma Chicken Upgrade Dashboard People Clients Vendors Staff Users Purchase Ord…" at bounding box center [565, 138] width 1131 height 1968
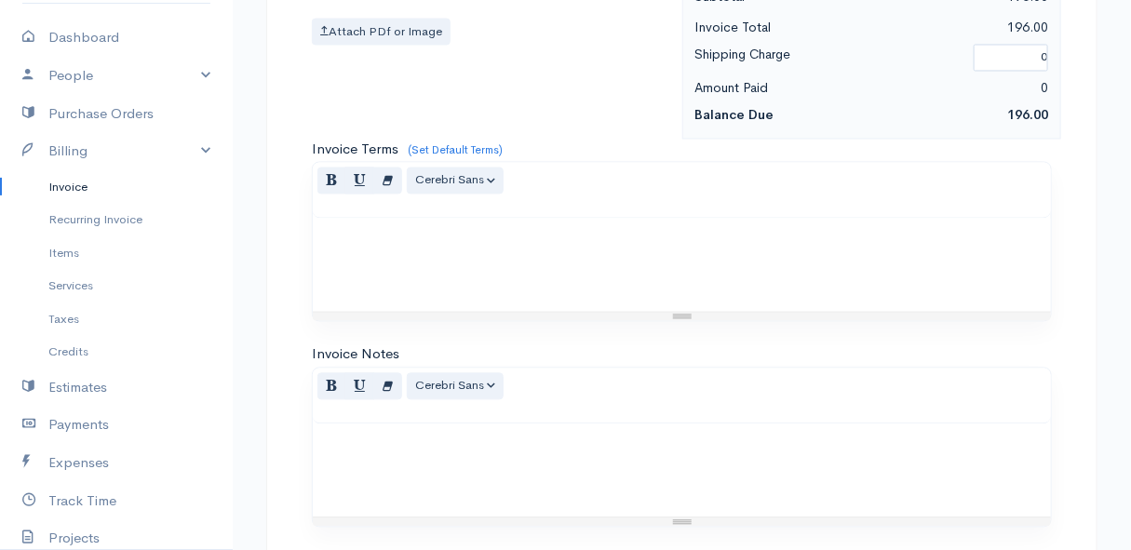
scroll to position [1411, 0]
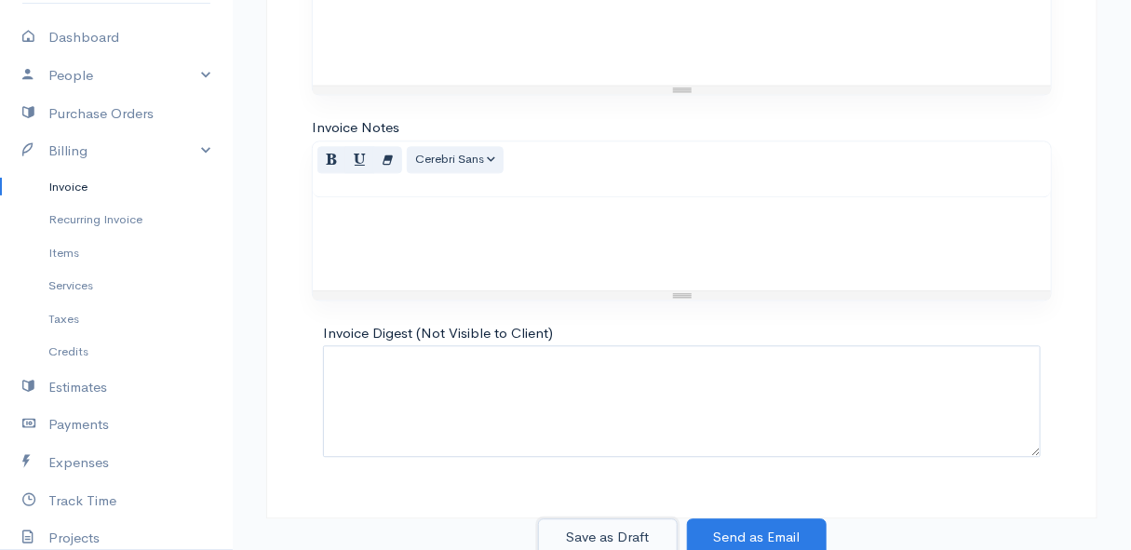
click at [597, 532] on button "Save as Draft" at bounding box center [608, 538] width 140 height 38
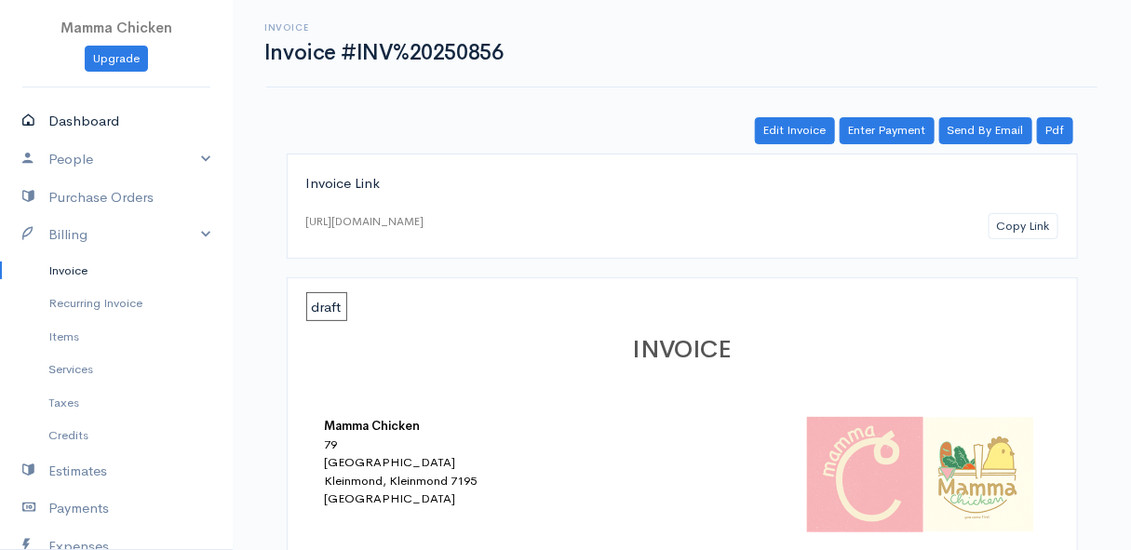
click at [101, 118] on link "Dashboard" at bounding box center [116, 121] width 233 height 38
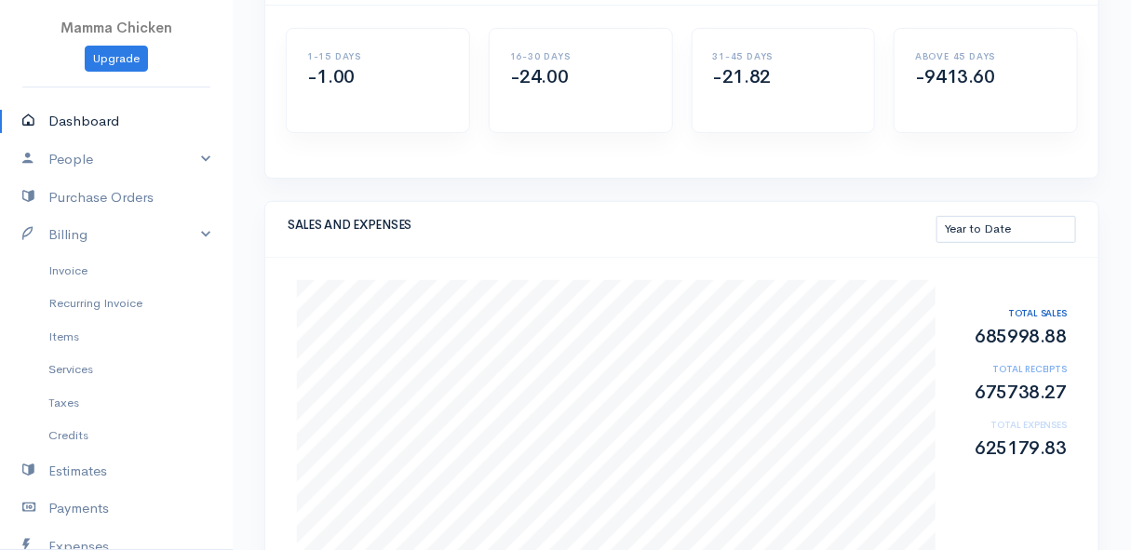
scroll to position [253, 0]
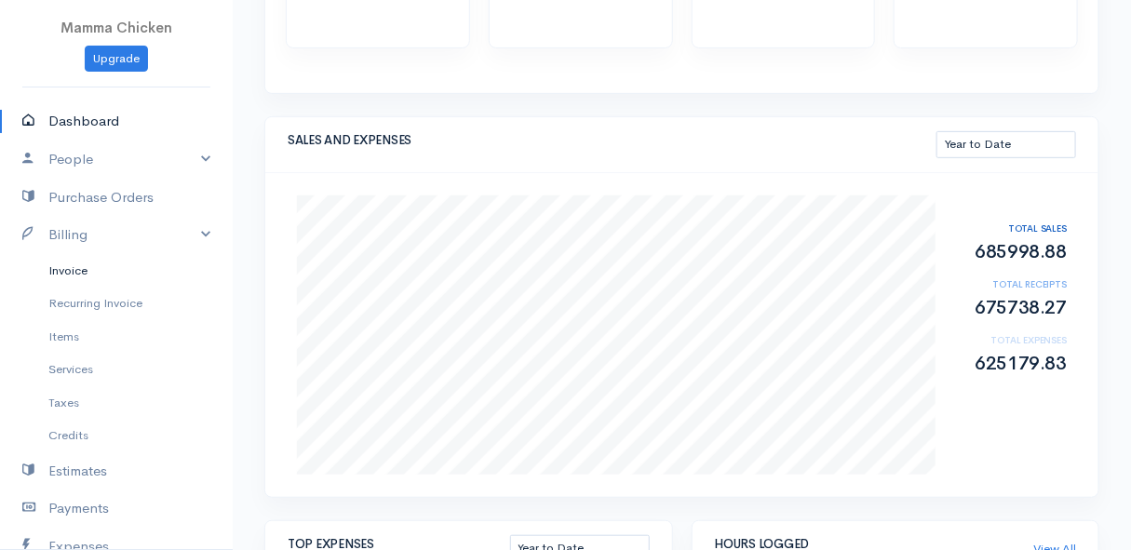
click at [84, 269] on link "Invoice" at bounding box center [116, 271] width 233 height 34
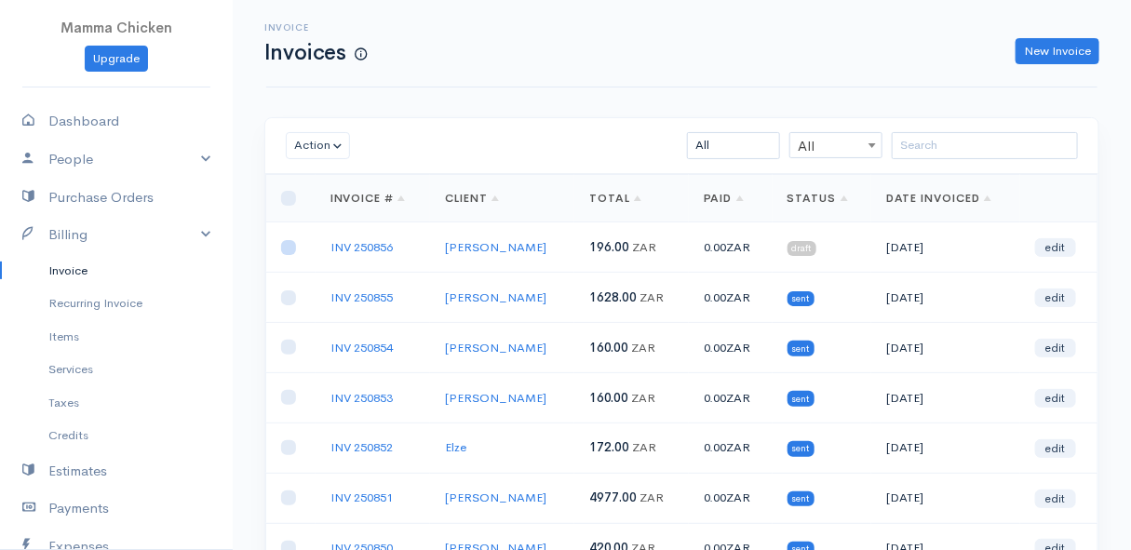
click at [290, 246] on input "checkbox" at bounding box center [288, 247] width 15 height 15
click at [316, 140] on button "Action" at bounding box center [318, 145] width 64 height 27
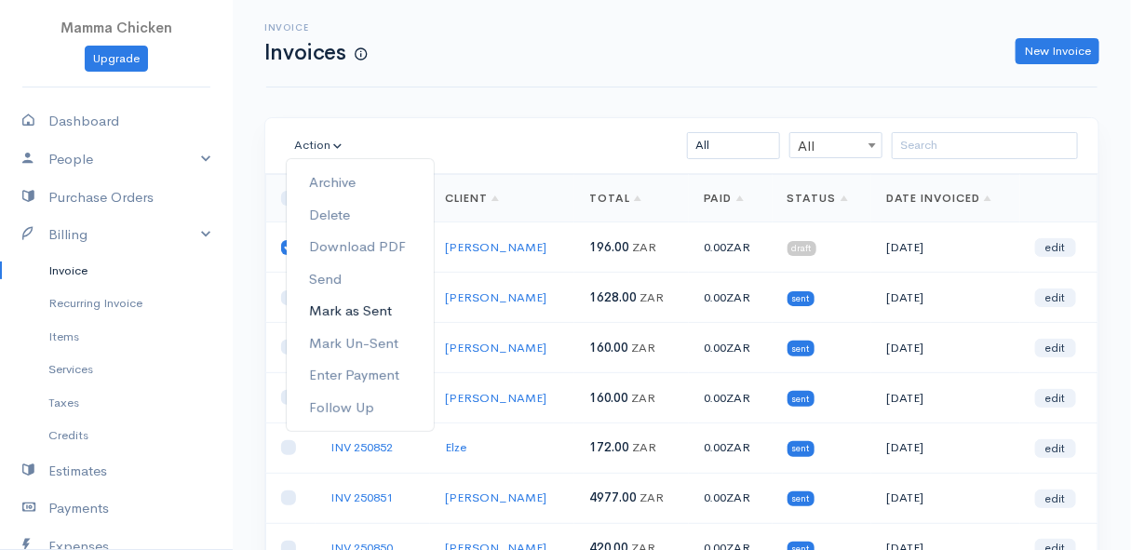
click at [389, 307] on link "Mark as Sent" at bounding box center [360, 311] width 147 height 33
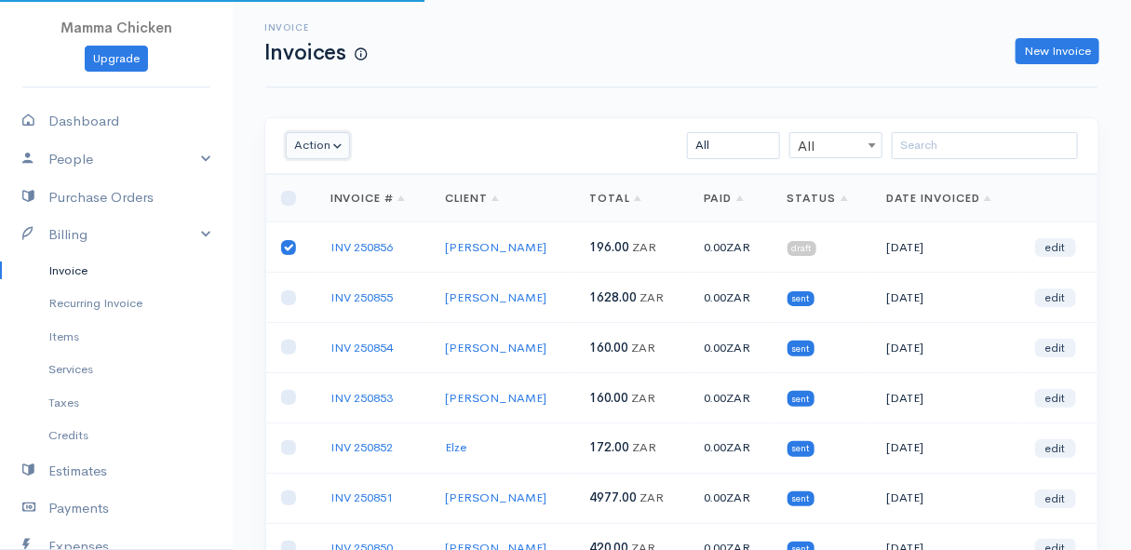
click at [323, 145] on button "Action" at bounding box center [318, 145] width 64 height 27
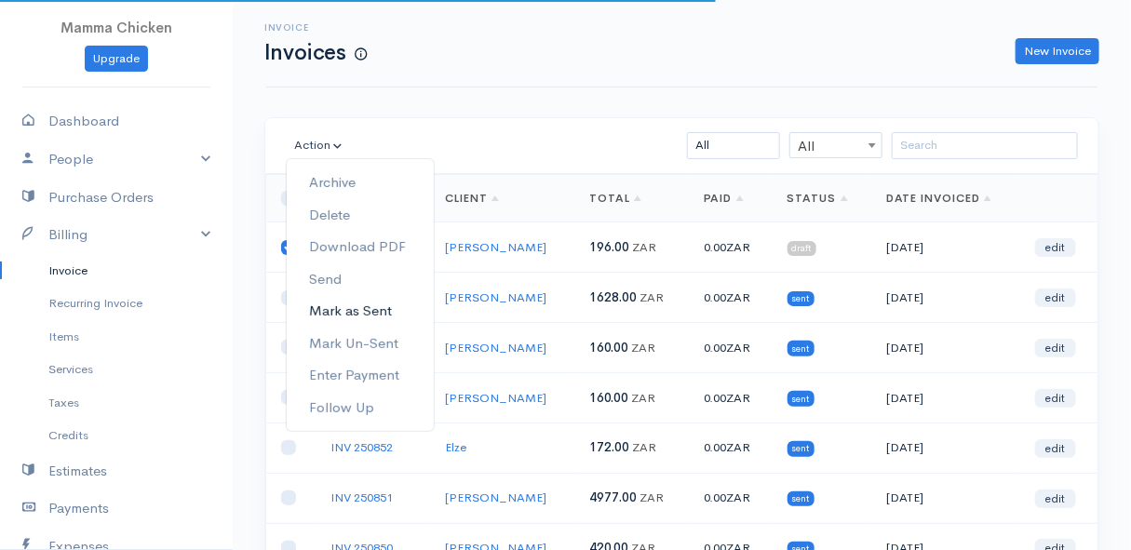
click at [388, 312] on link "Mark as Sent" at bounding box center [360, 311] width 147 height 33
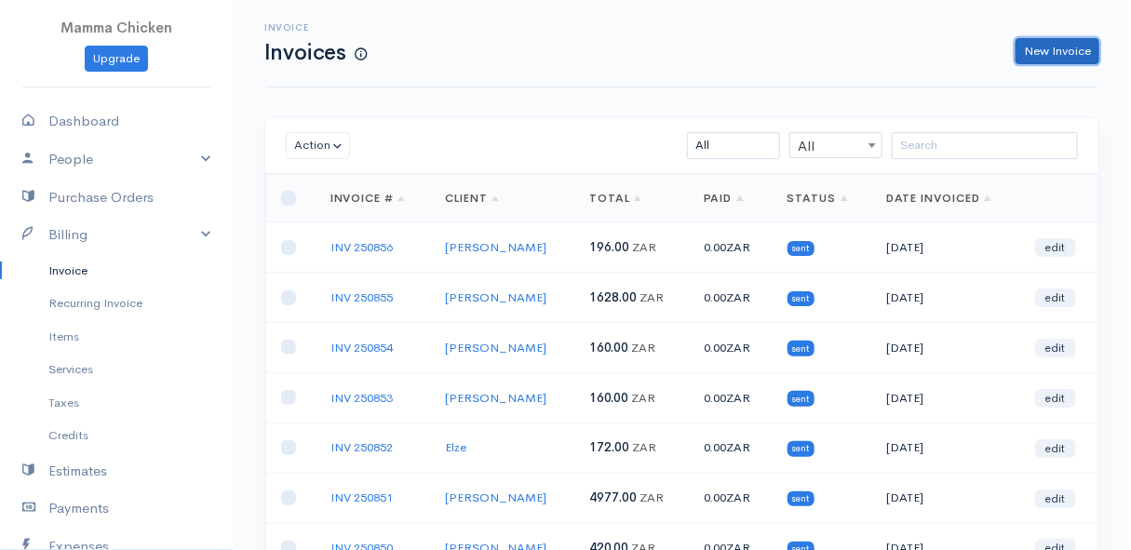
click at [1055, 47] on link "New Invoice" at bounding box center [1058, 51] width 84 height 27
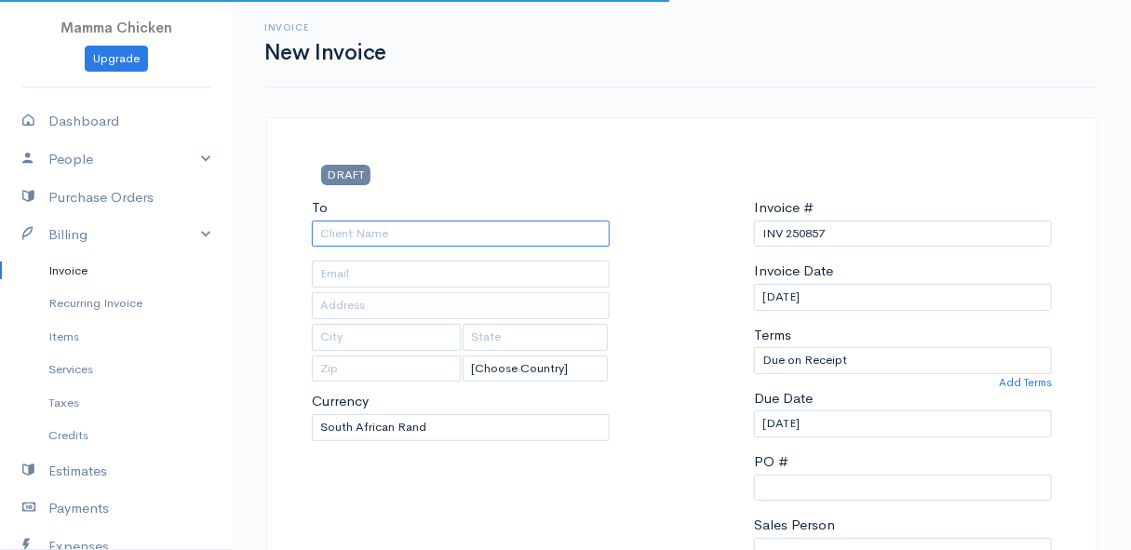
click at [426, 225] on input "To" at bounding box center [461, 234] width 298 height 27
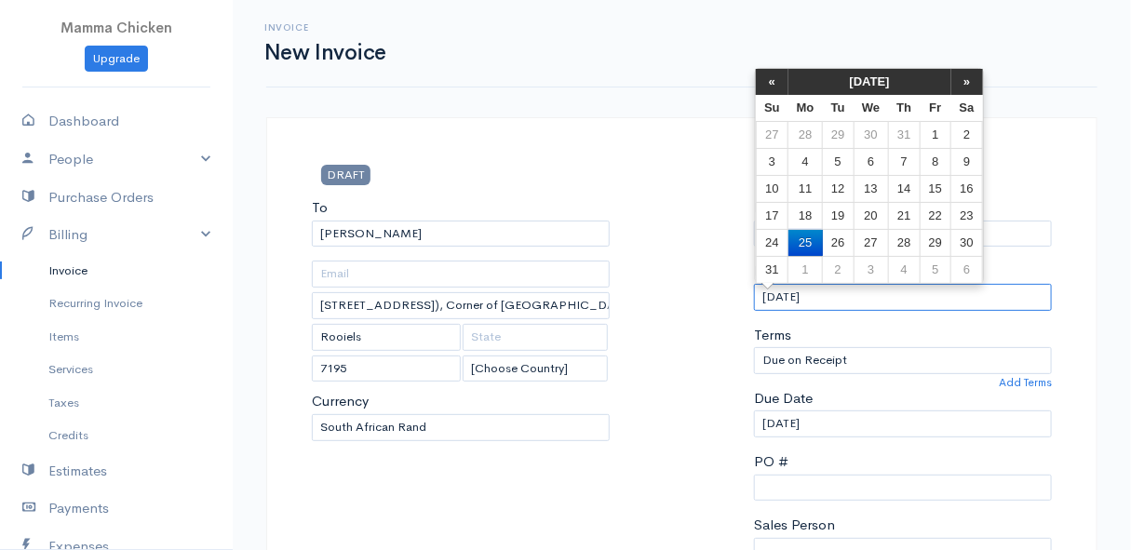
click at [910, 305] on input "[DATE]" at bounding box center [903, 297] width 298 height 27
click at [944, 236] on td "29" at bounding box center [935, 242] width 31 height 27
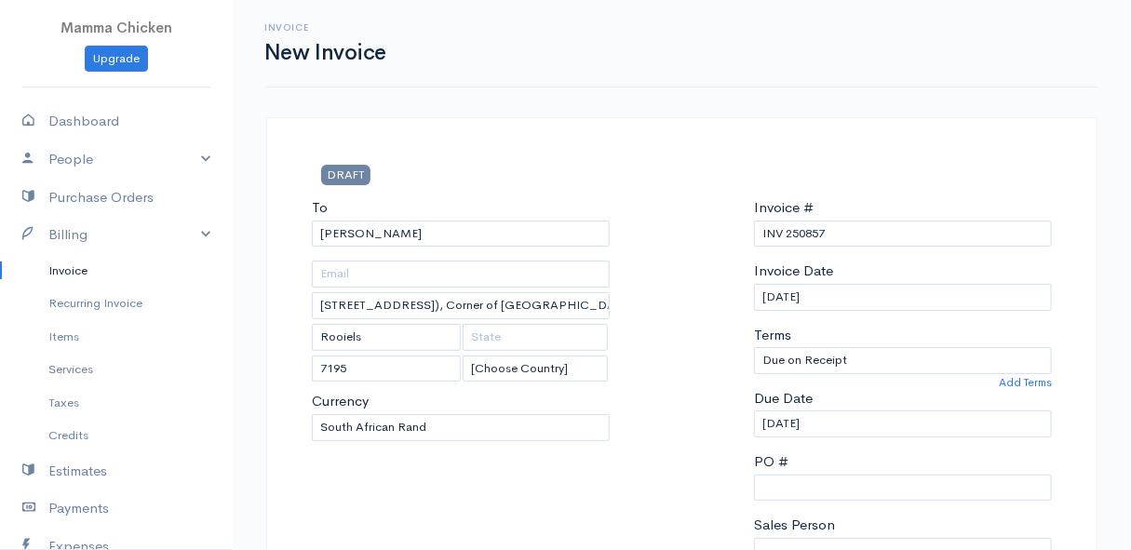
scroll to position [423, 0]
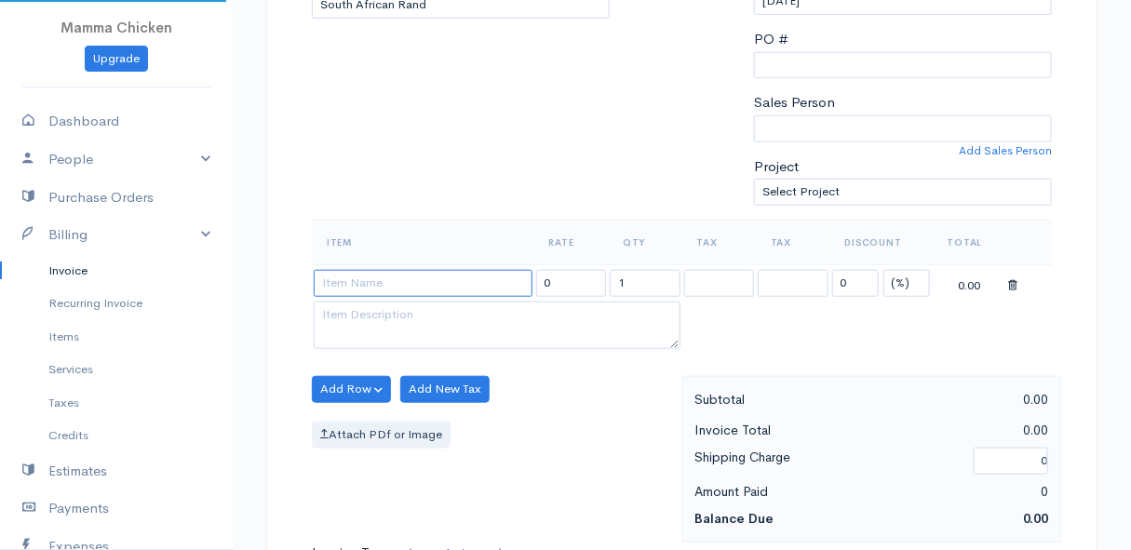
click at [350, 274] on input at bounding box center [423, 283] width 219 height 27
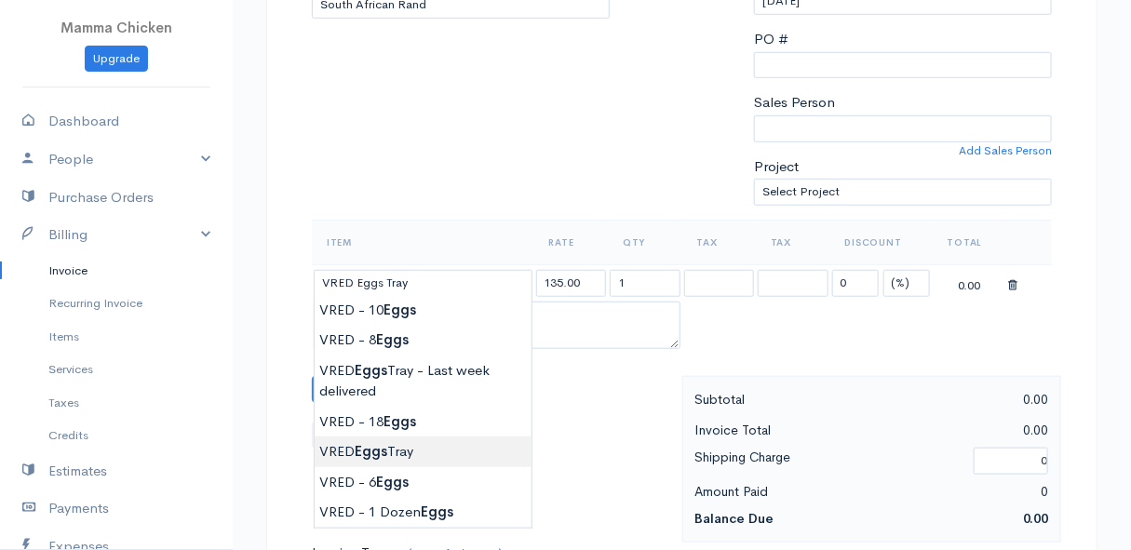
click at [403, 452] on body "Mamma Chicken Upgrade Dashboard People Clients Vendors Staff Users Purchase Ord…" at bounding box center [565, 382] width 1131 height 1610
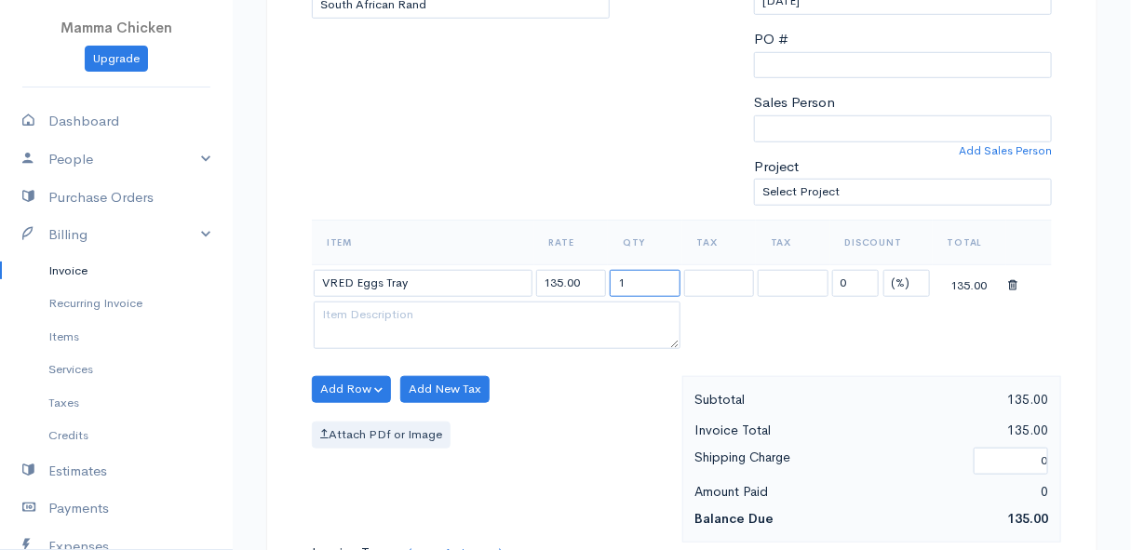
drag, startPoint x: 652, startPoint y: 280, endPoint x: 602, endPoint y: 284, distance: 49.5
click at [602, 283] on tr "VRED Eggs Tray 135.00 1 0 (%) Flat 135.00" at bounding box center [682, 282] width 740 height 36
click at [572, 382] on div "Add Row Add Item Row Add Time Row Add New Tax Attach PDf or Image" at bounding box center [493, 459] width 380 height 167
click at [347, 381] on button "Add Row" at bounding box center [351, 389] width 79 height 27
click at [362, 417] on link "Add Item Row" at bounding box center [386, 427] width 147 height 33
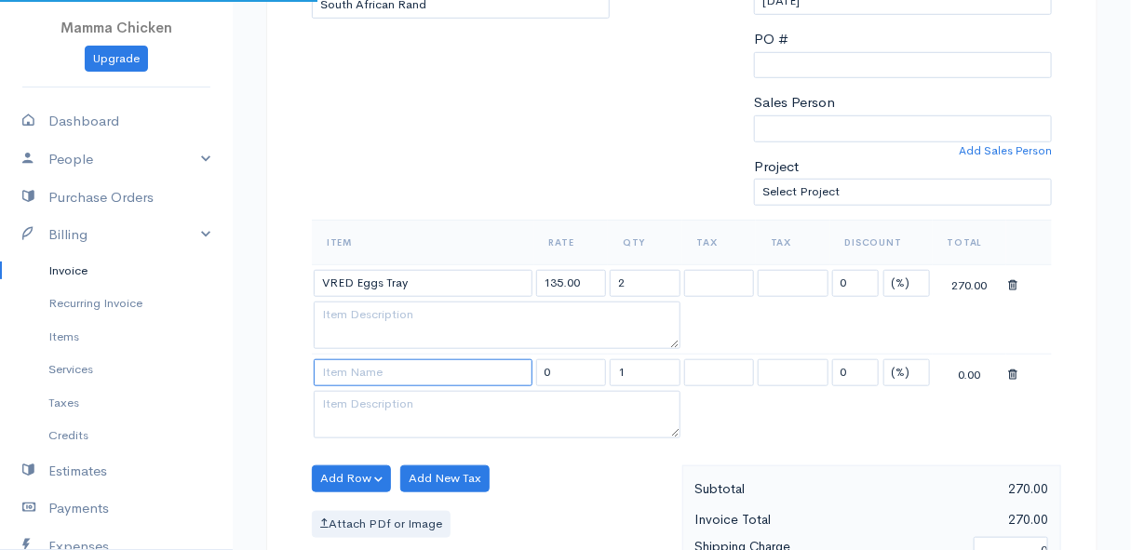
click at [357, 368] on input at bounding box center [423, 372] width 219 height 27
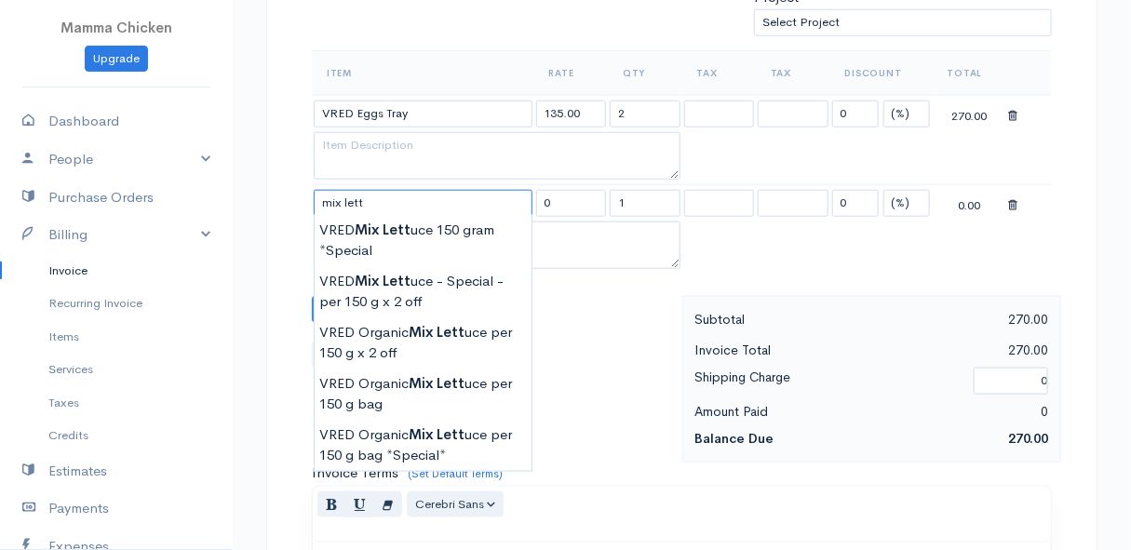
scroll to position [677, 0]
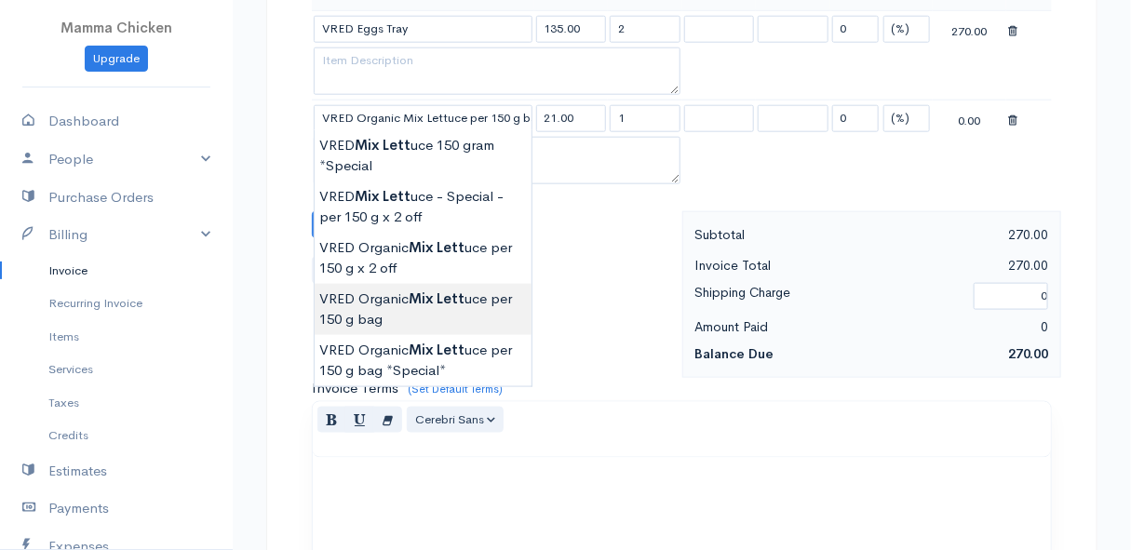
click at [438, 303] on body "Mamma Chicken Upgrade Dashboard People Clients Vendors Staff Users Purchase Ord…" at bounding box center [565, 172] width 1131 height 1699
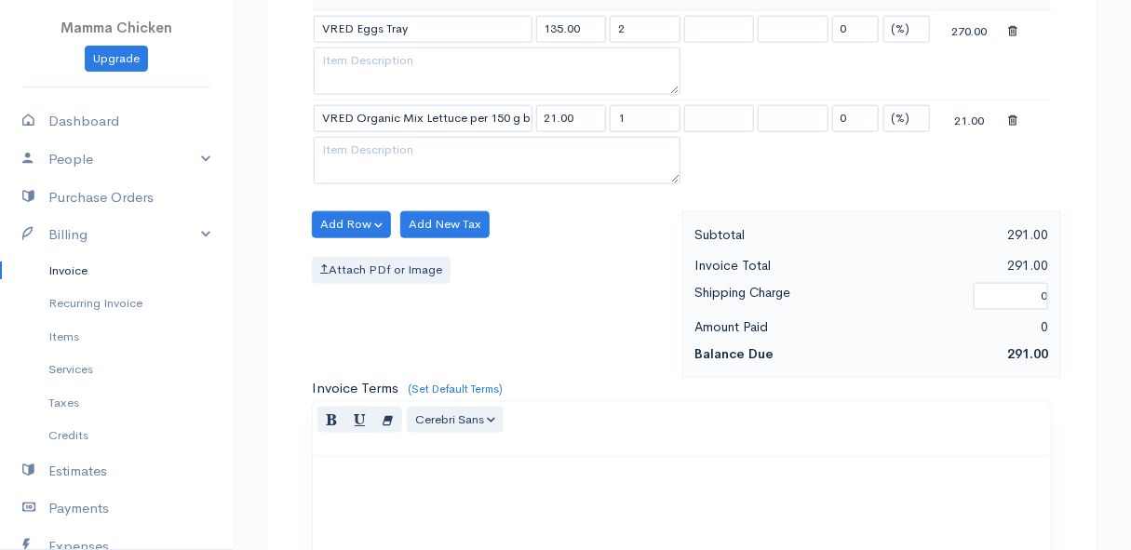
scroll to position [507, 0]
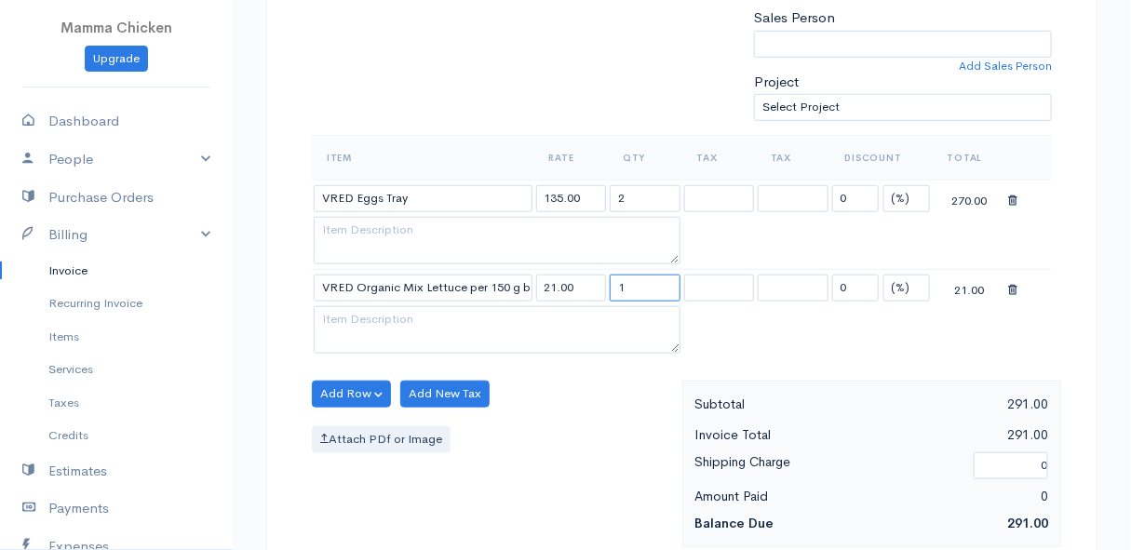
drag, startPoint x: 636, startPoint y: 285, endPoint x: 604, endPoint y: 286, distance: 31.7
click at [604, 286] on tr "VRED Organic Mix Lettuce per 150 g bag 21.00 1 0 (%) Flat 21.00" at bounding box center [682, 288] width 740 height 36
click at [593, 408] on div "Add Row Add Item Row Add Time Row Add New Tax Attach PDf or Image" at bounding box center [493, 464] width 380 height 167
click at [330, 391] on button "Add Row" at bounding box center [351, 394] width 79 height 27
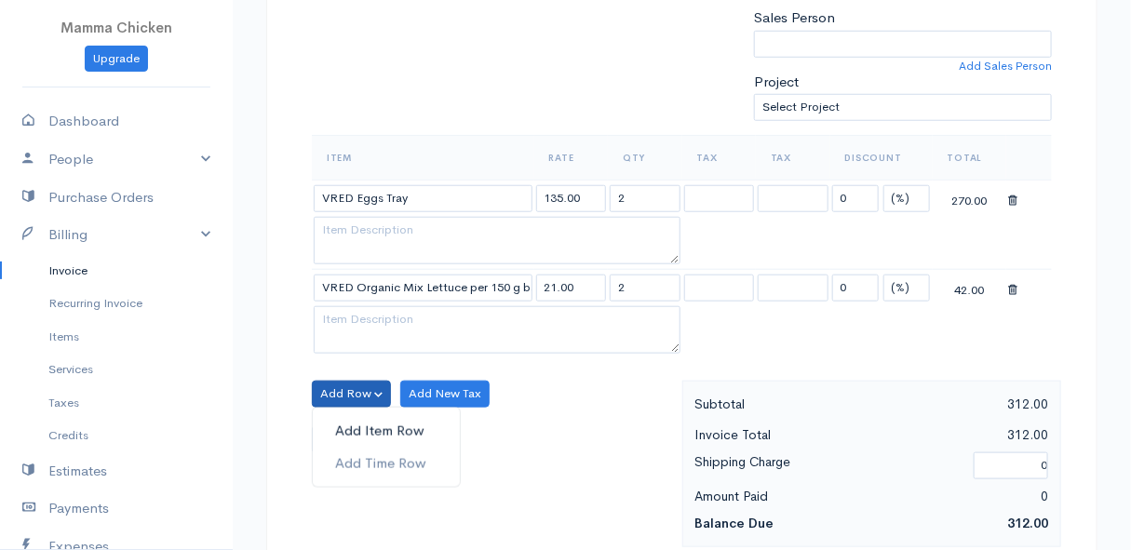
click at [374, 423] on link "Add Item Row" at bounding box center [386, 431] width 147 height 33
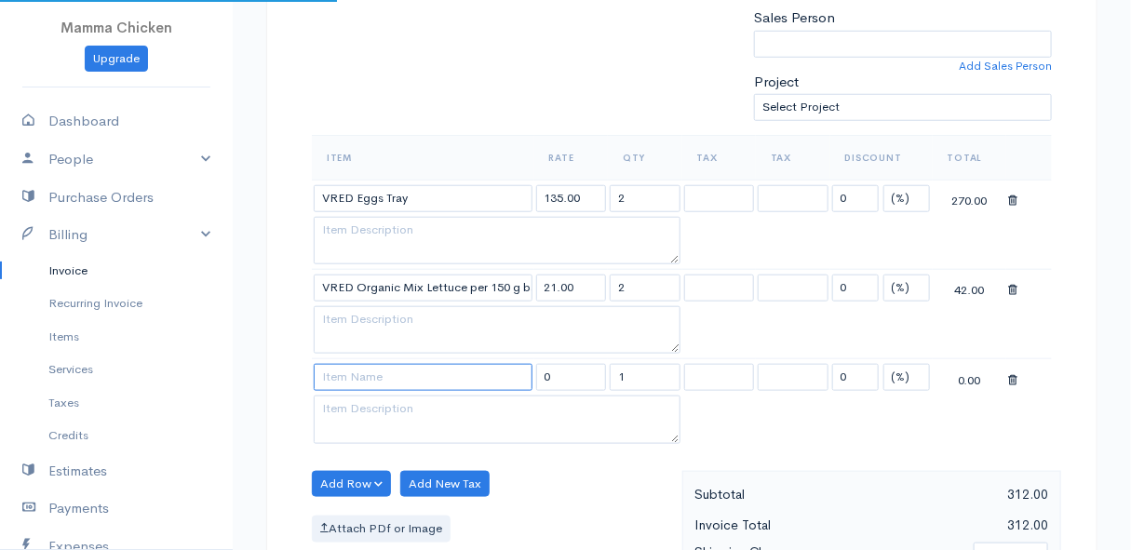
click at [367, 375] on input at bounding box center [423, 377] width 219 height 27
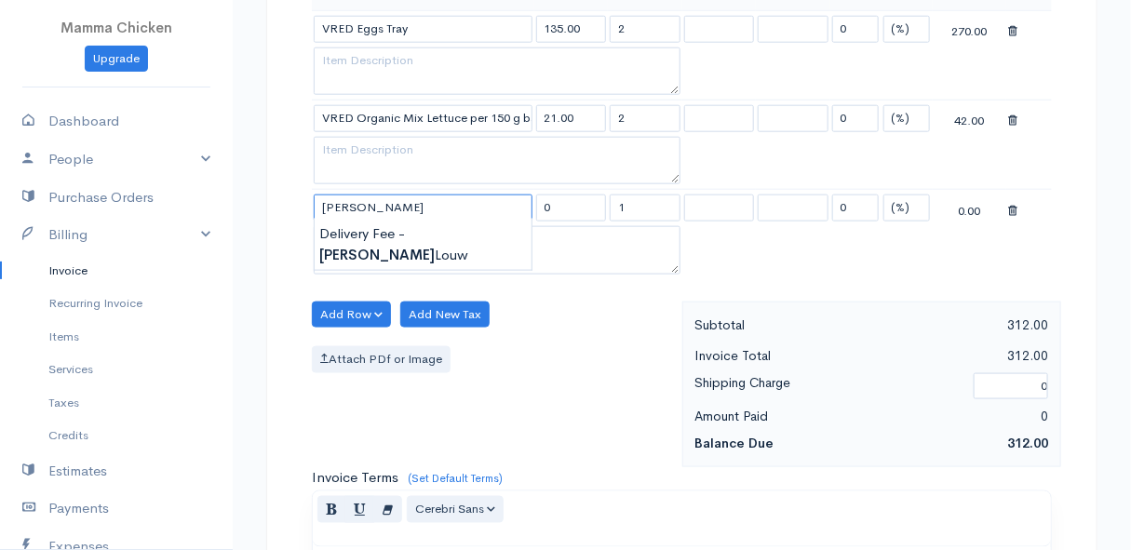
scroll to position [592, 0]
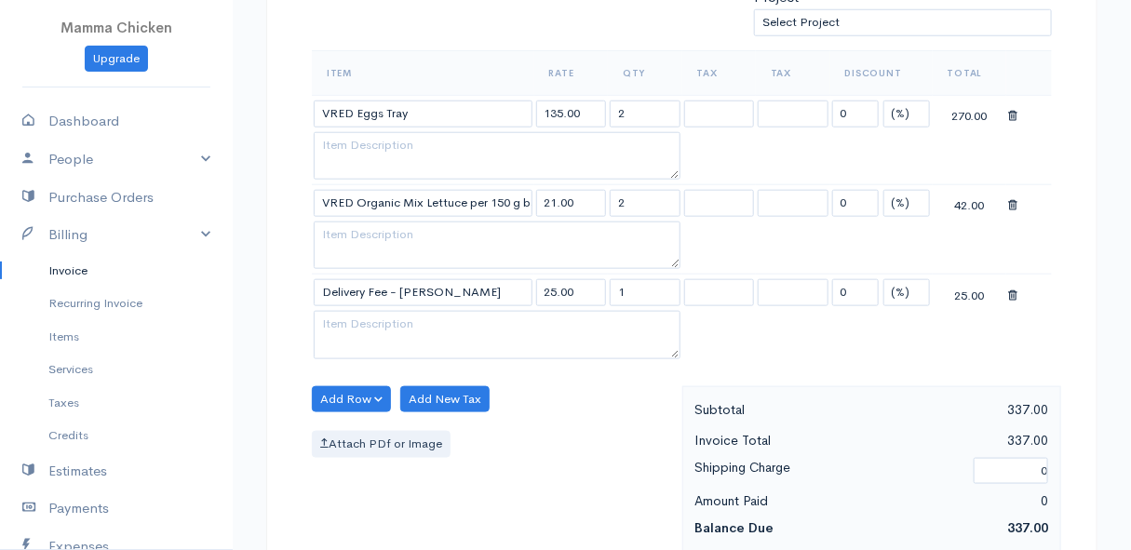
click at [424, 319] on body "Mamma Chicken Upgrade Dashboard People Clients Vendors Staff Users Purchase Ord…" at bounding box center [565, 302] width 1131 height 1788
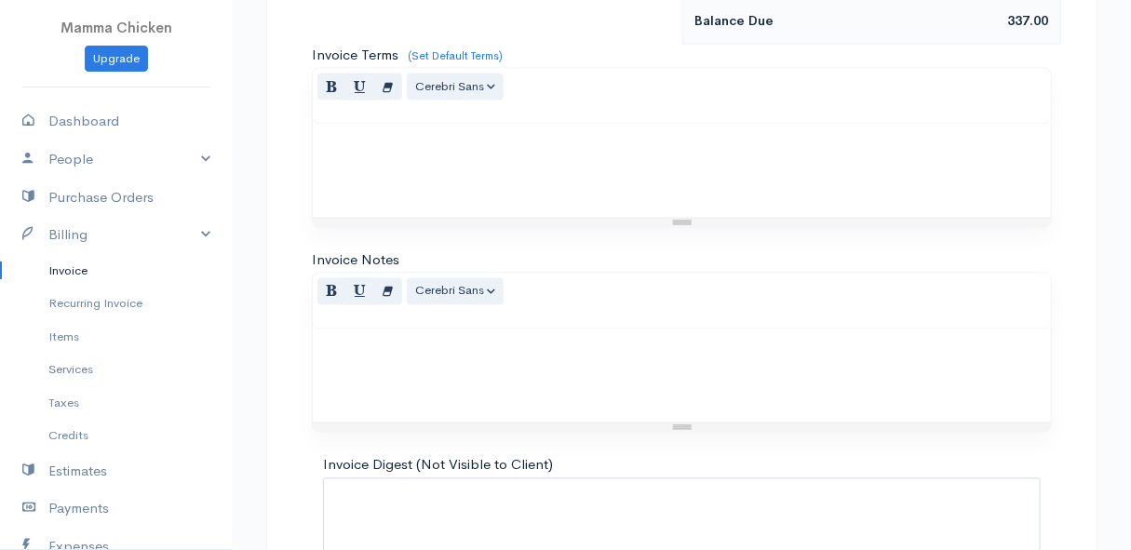
scroll to position [1233, 0]
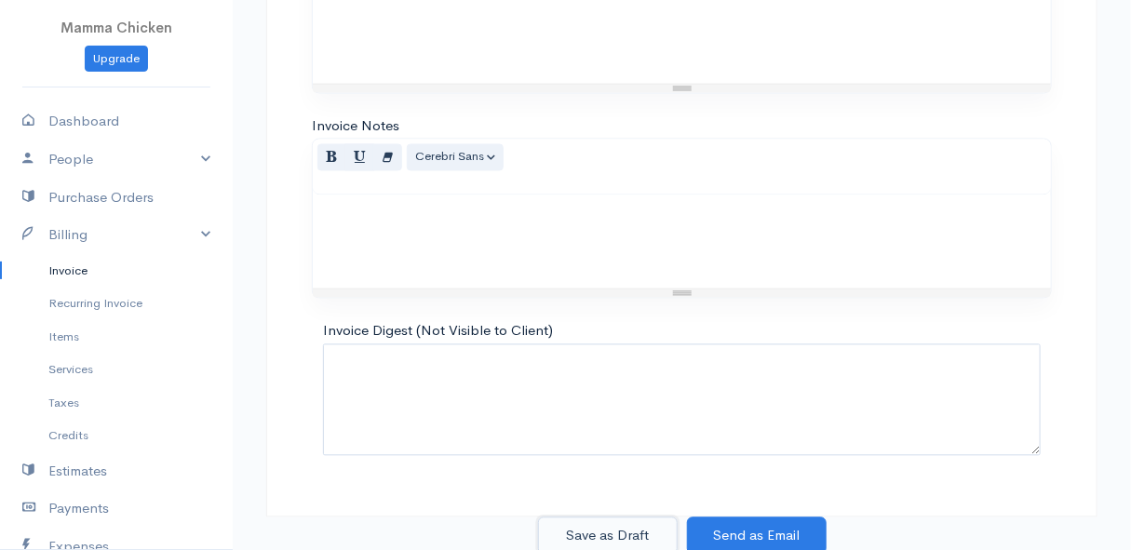
click at [618, 523] on button "Save as Draft" at bounding box center [608, 537] width 140 height 38
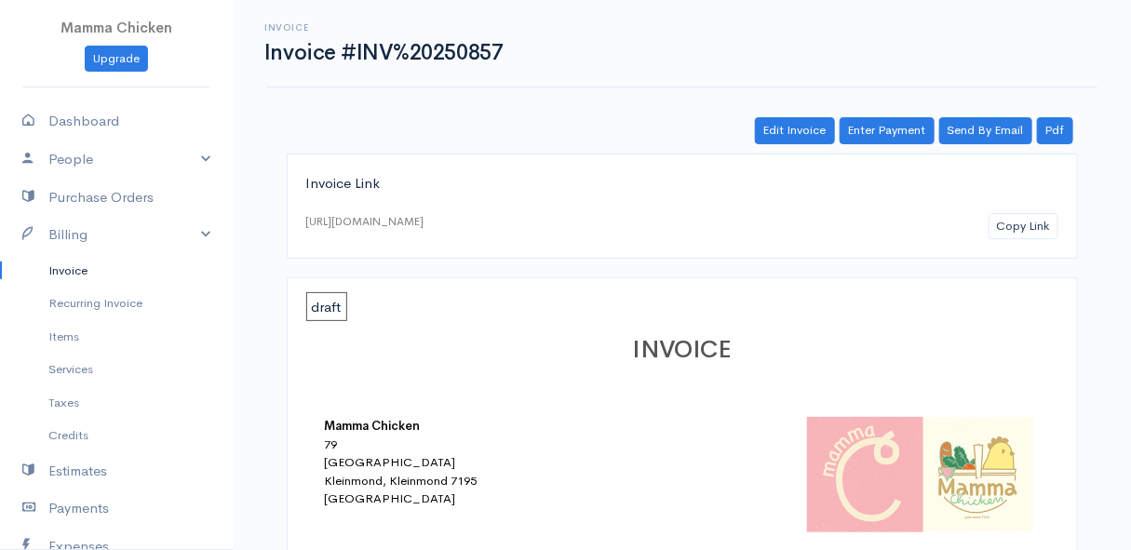
click at [58, 262] on link "Invoice" at bounding box center [116, 271] width 233 height 34
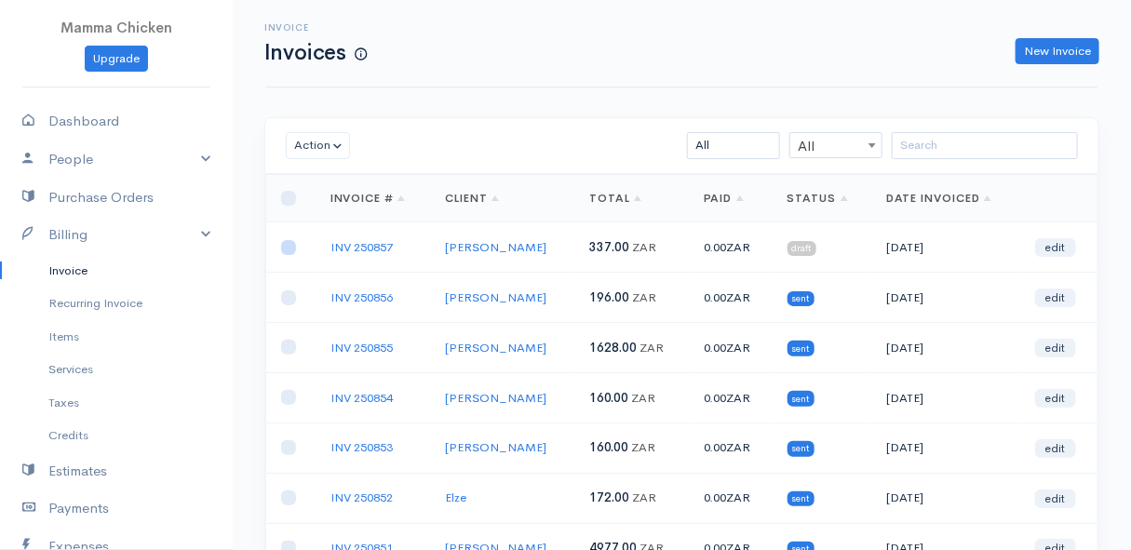
click at [290, 245] on input "checkbox" at bounding box center [288, 247] width 15 height 15
click at [317, 146] on button "Action" at bounding box center [318, 145] width 64 height 27
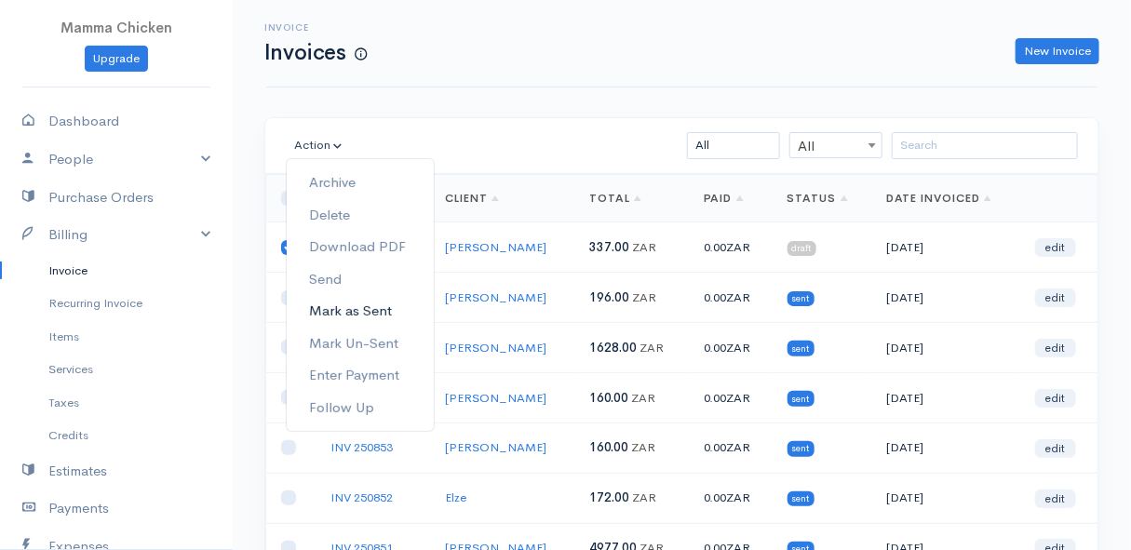
click at [390, 306] on link "Mark as Sent" at bounding box center [360, 311] width 147 height 33
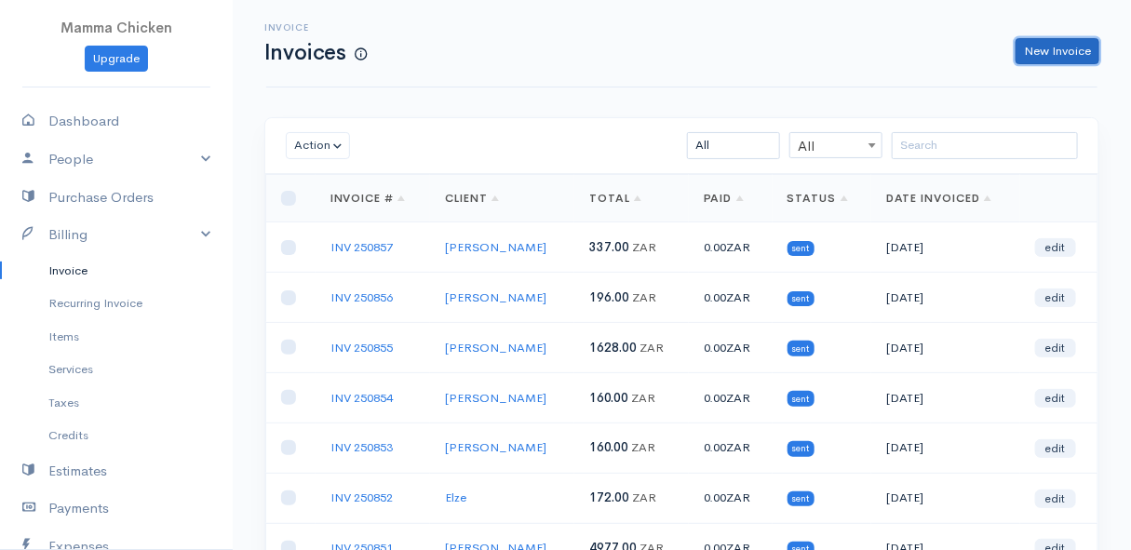
click at [1079, 41] on link "New Invoice" at bounding box center [1058, 51] width 84 height 27
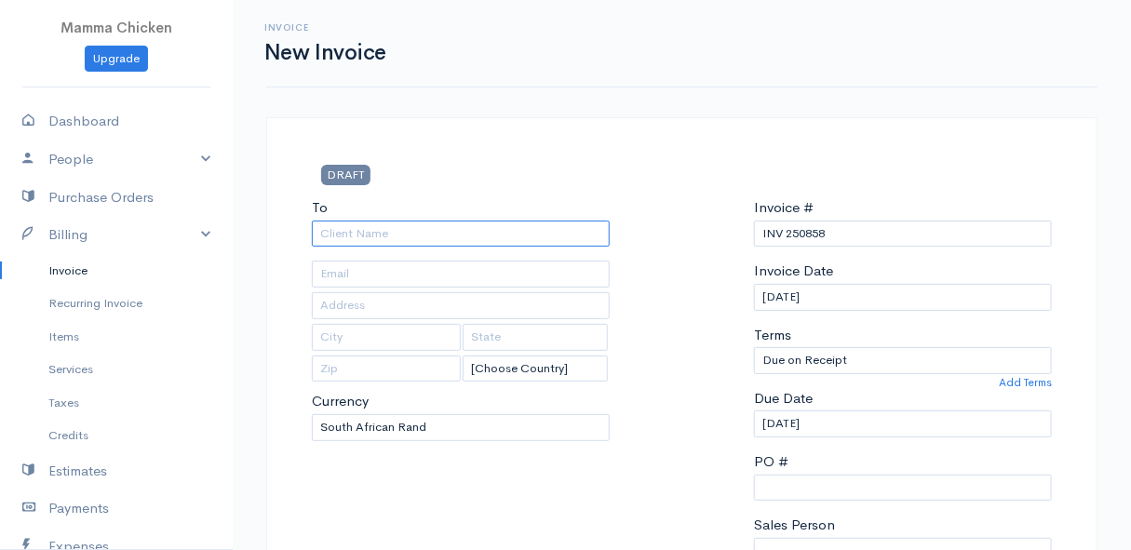
click at [450, 239] on input "To" at bounding box center [461, 234] width 298 height 27
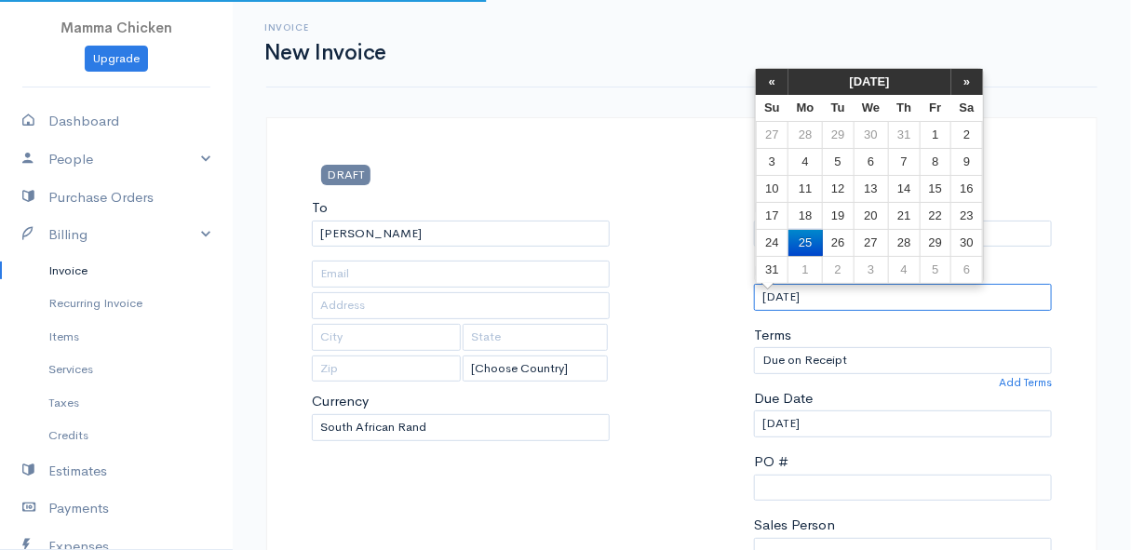
click at [935, 293] on input "[DATE]" at bounding box center [903, 297] width 298 height 27
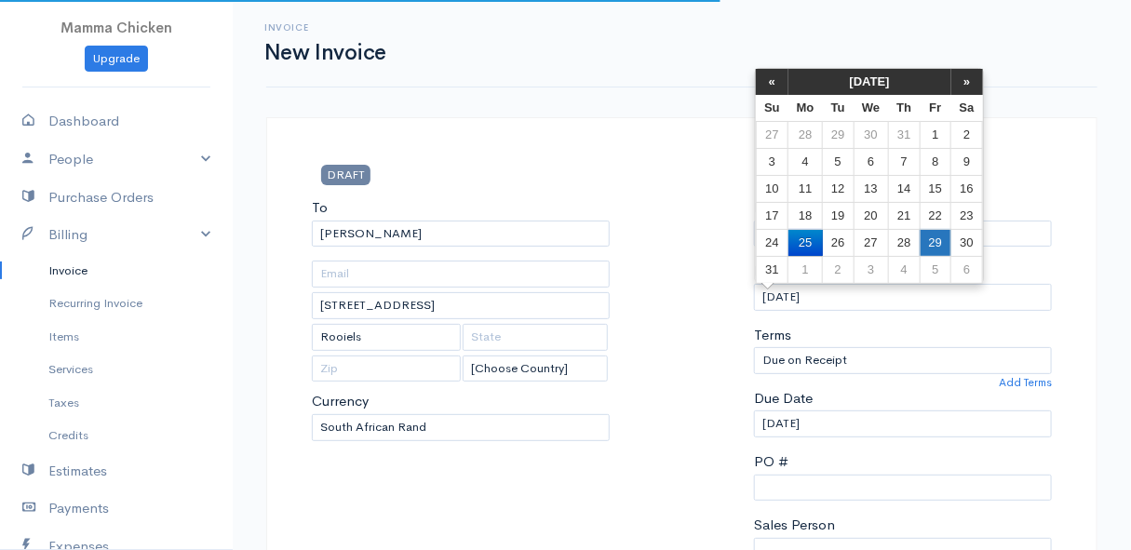
click at [935, 243] on td "29" at bounding box center [935, 242] width 31 height 27
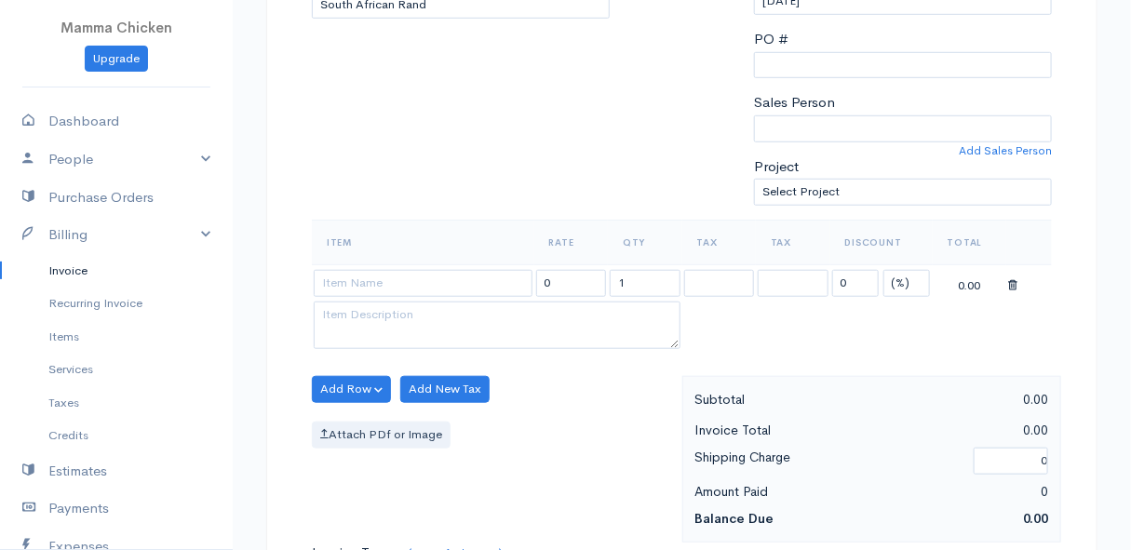
scroll to position [507, 0]
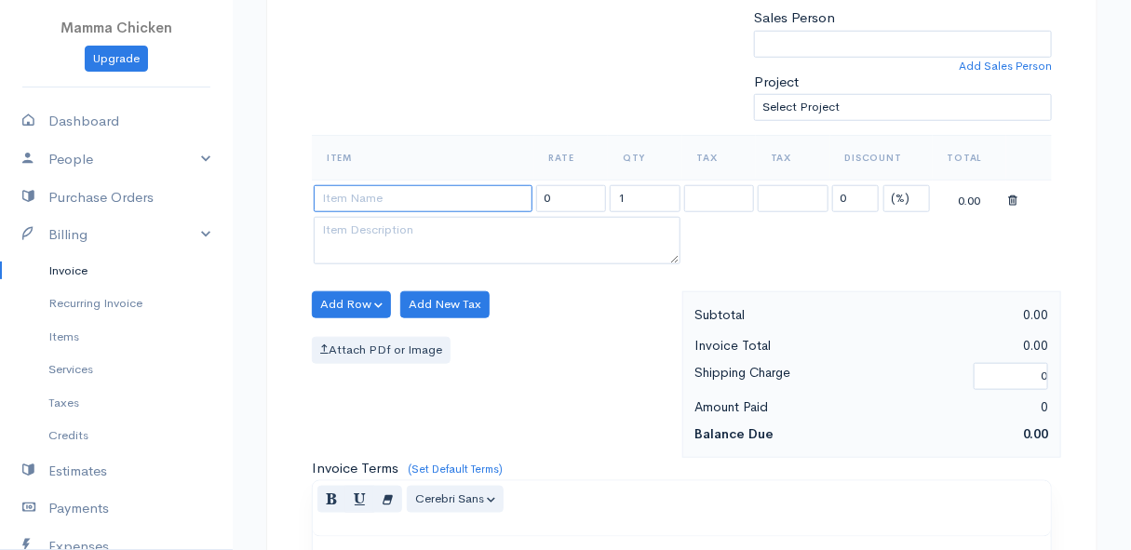
click at [370, 195] on input at bounding box center [423, 198] width 219 height 27
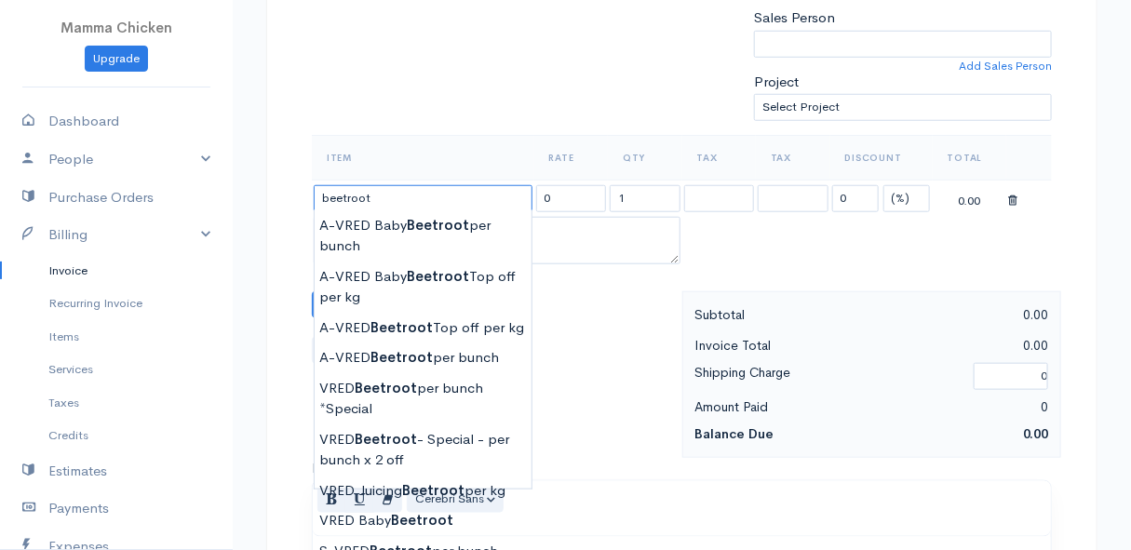
scroll to position [592, 0]
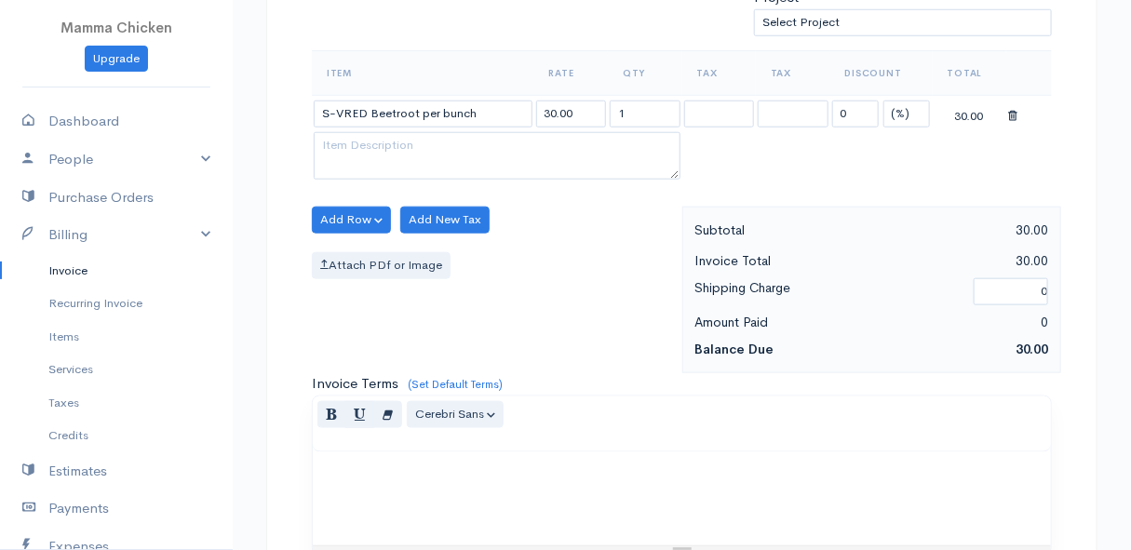
click at [383, 465] on body "Mamma Chicken Upgrade Dashboard People Clients Vendors Staff Users Purchase Ord…" at bounding box center [565, 213] width 1131 height 1610
click at [350, 213] on button "Add Row" at bounding box center [351, 220] width 79 height 27
click at [350, 246] on link "Add Item Row" at bounding box center [386, 257] width 147 height 33
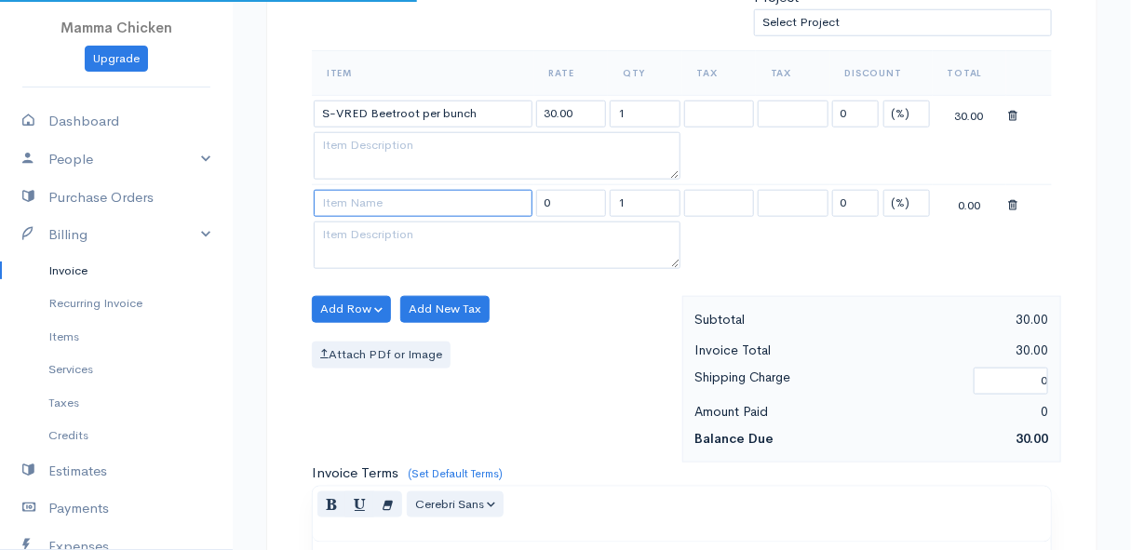
click at [351, 192] on input at bounding box center [423, 203] width 219 height 27
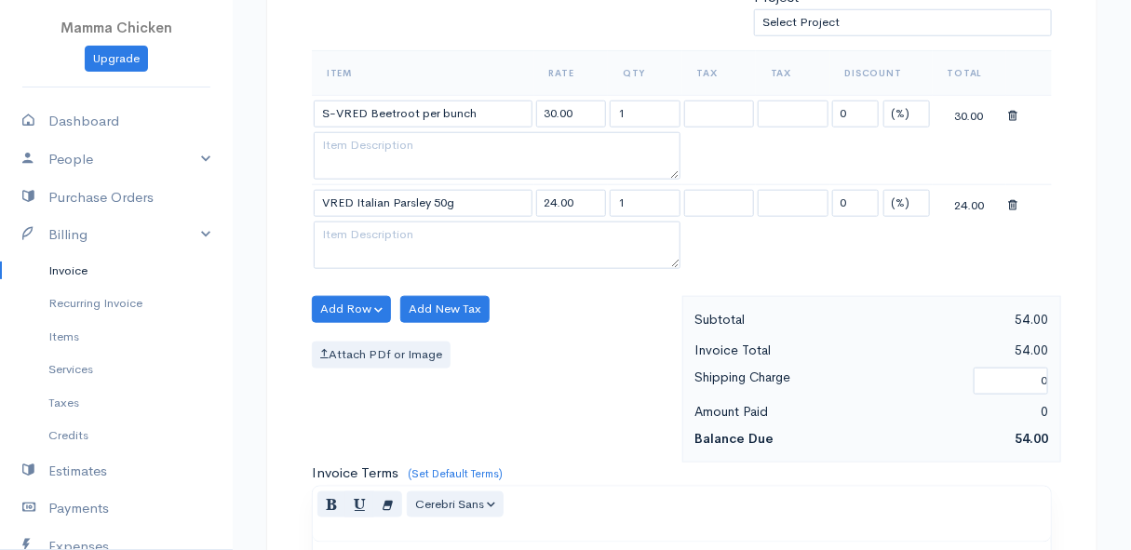
click at [430, 286] on body "Mamma Chicken Upgrade Dashboard People Clients Vendors Staff Users Purchase Ord…" at bounding box center [565, 257] width 1131 height 1699
click at [360, 303] on button "Add Row" at bounding box center [351, 309] width 79 height 27
click at [357, 338] on link "Add Item Row" at bounding box center [386, 346] width 147 height 33
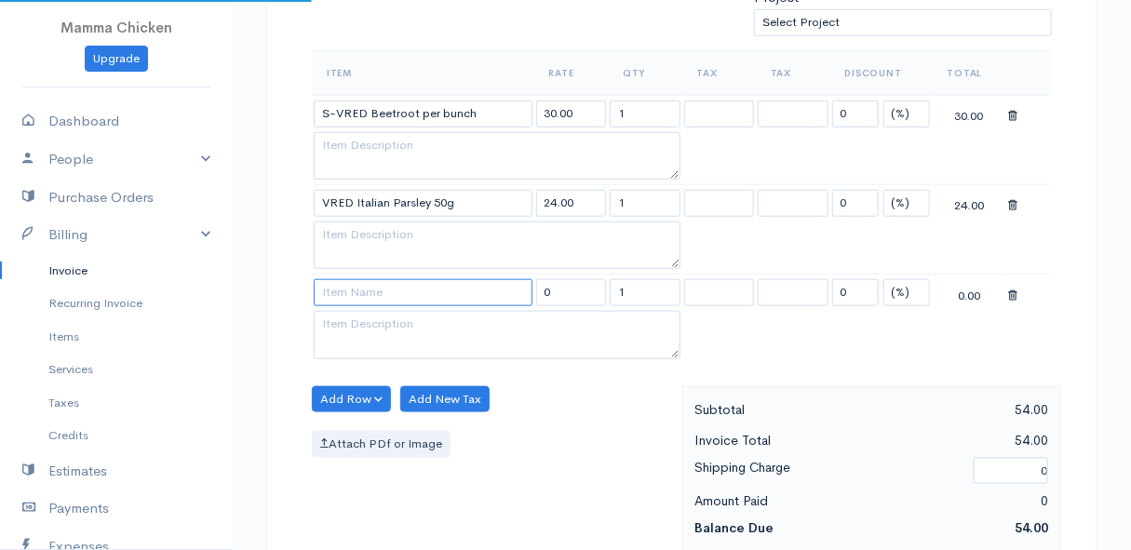
click at [363, 289] on input at bounding box center [423, 292] width 219 height 27
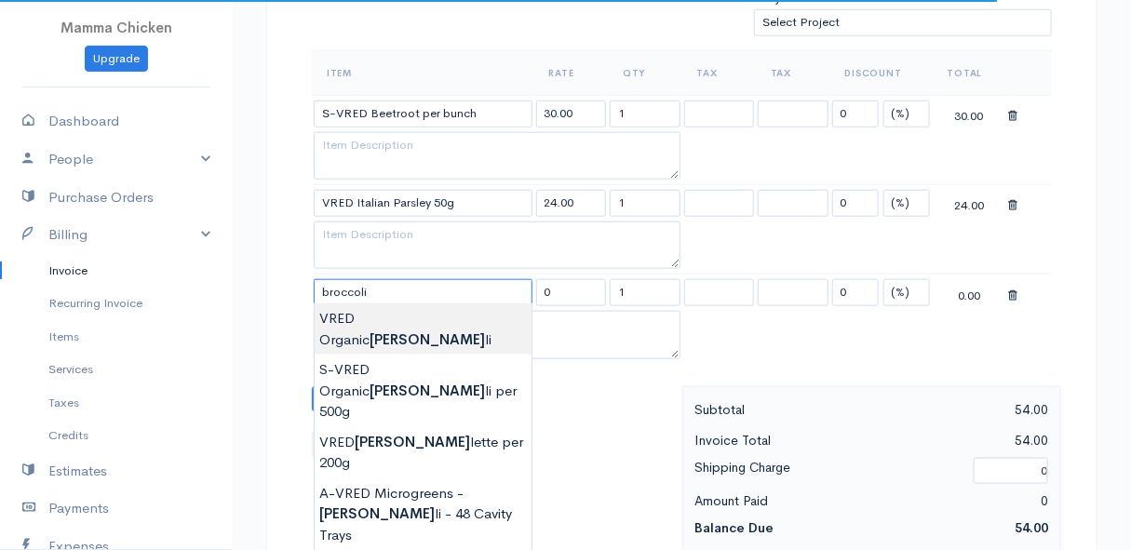
scroll to position [677, 0]
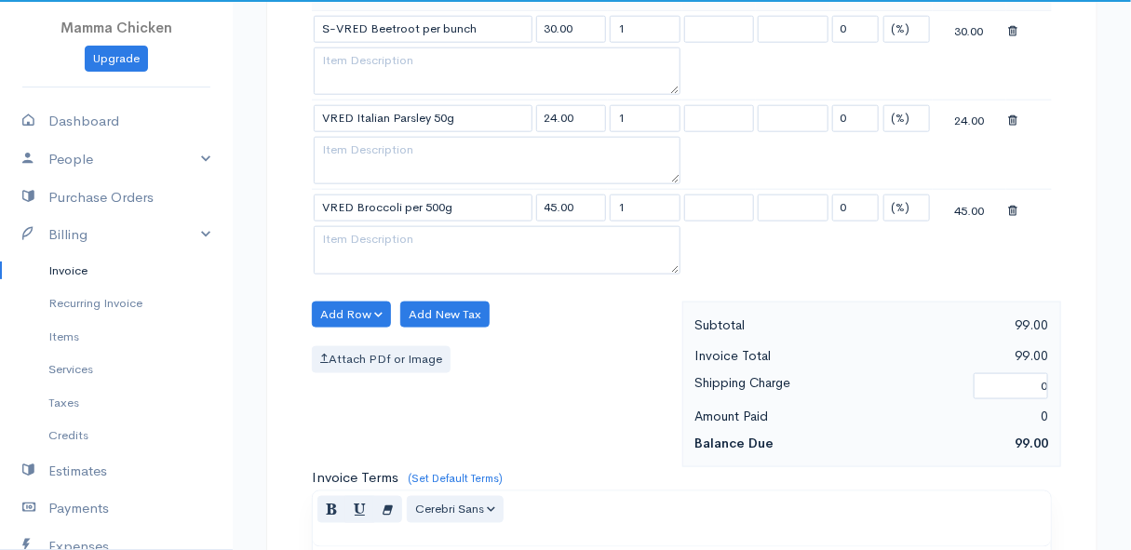
click at [443, 455] on body "Mamma Chicken Upgrade Dashboard People Clients Vendors Staff Users Purchase Ord…" at bounding box center [565, 217] width 1131 height 1788
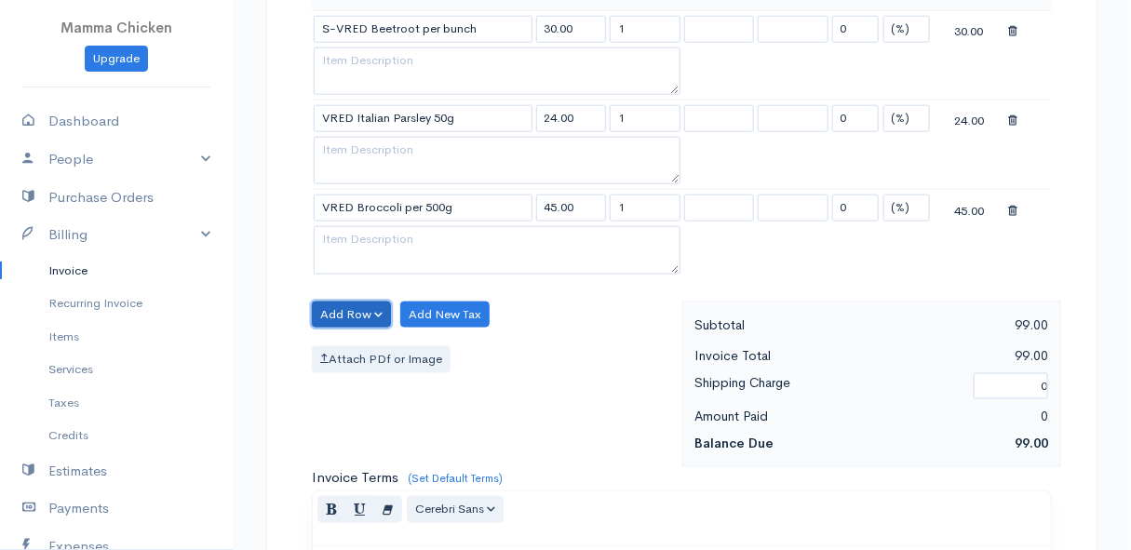
click at [330, 305] on button "Add Row" at bounding box center [351, 315] width 79 height 27
click at [344, 340] on link "Add Item Row" at bounding box center [386, 352] width 147 height 33
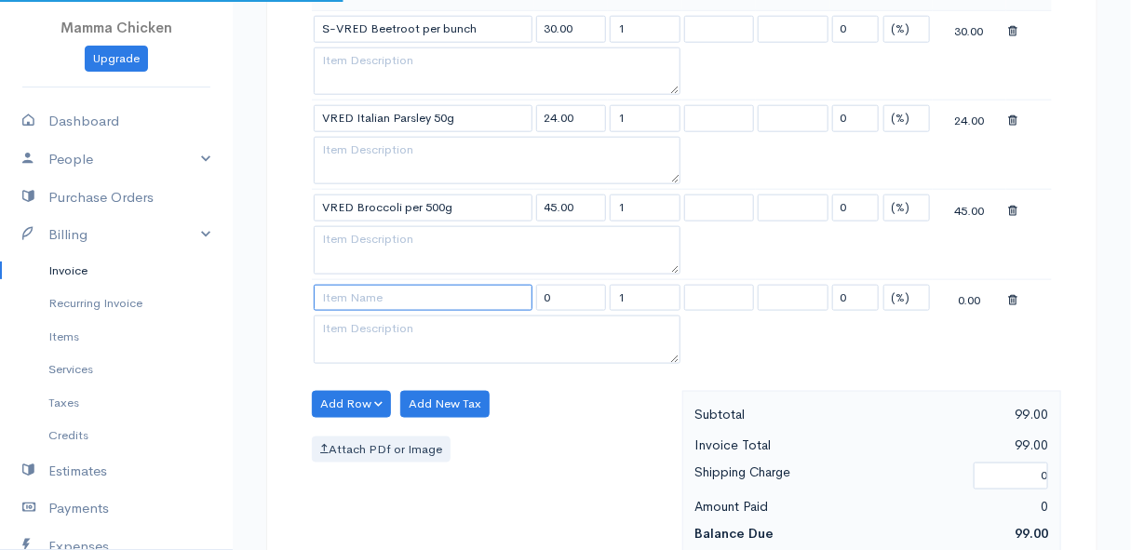
click at [349, 290] on input at bounding box center [423, 298] width 219 height 27
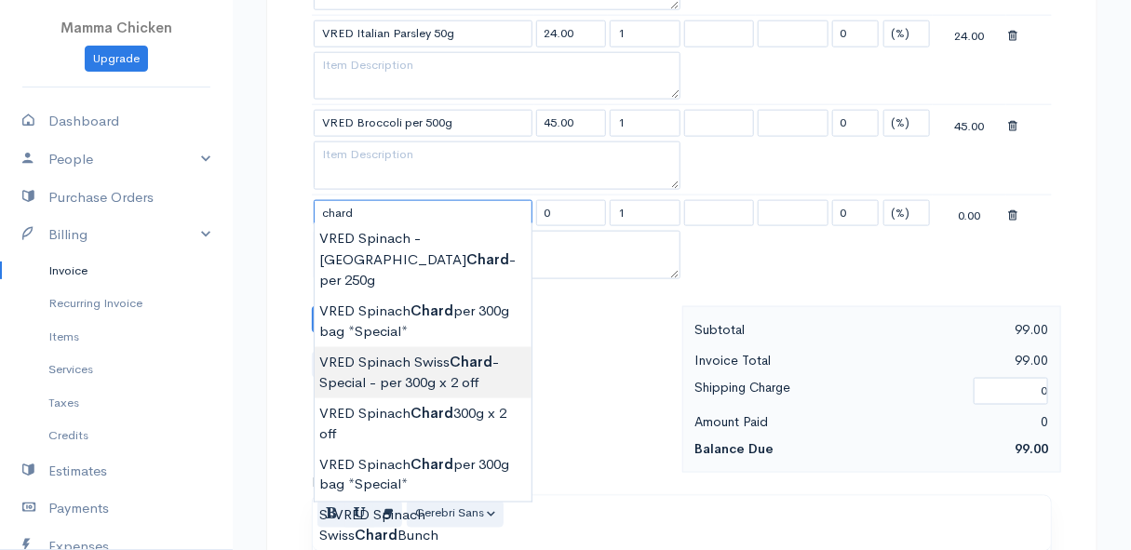
scroll to position [846, 0]
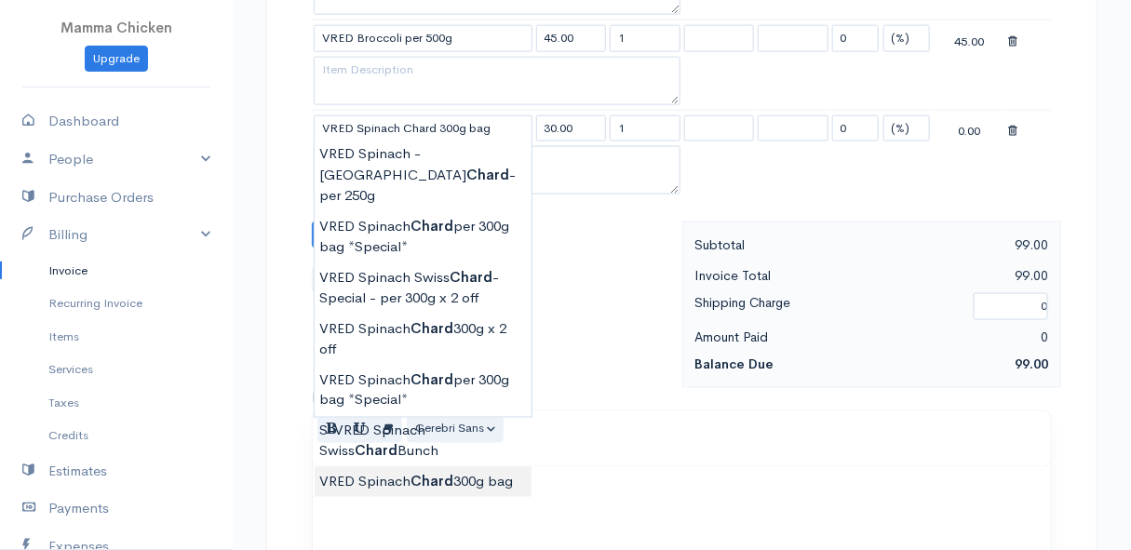
click at [452, 458] on body "Mamma Chicken Upgrade Dashboard People Clients Vendors Staff Users Purchase Ord…" at bounding box center [565, 93] width 1131 height 1878
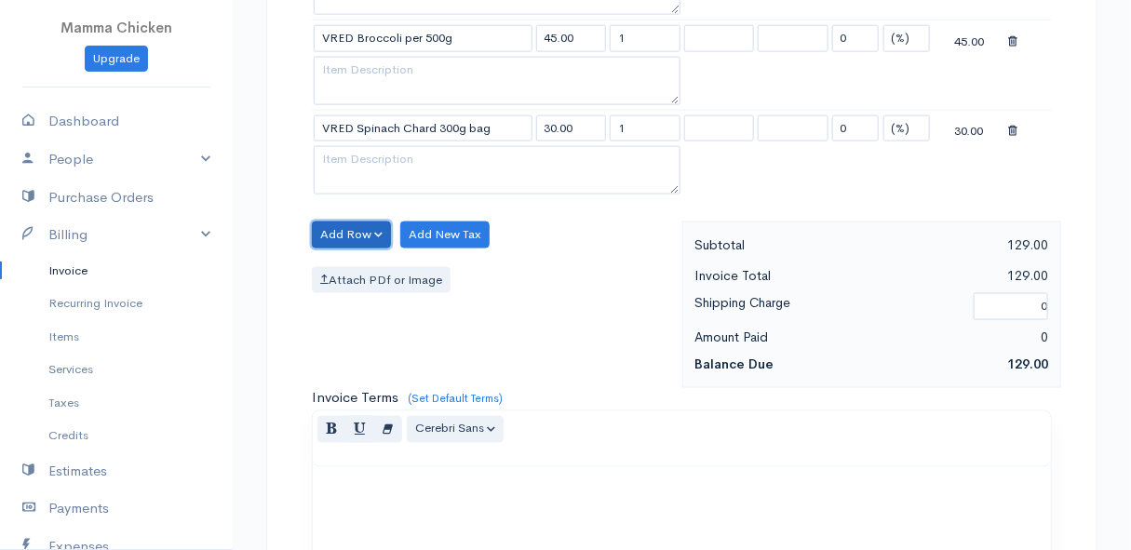
click at [344, 222] on button "Add Row" at bounding box center [351, 235] width 79 height 27
click at [357, 263] on link "Add Item Row" at bounding box center [386, 272] width 147 height 33
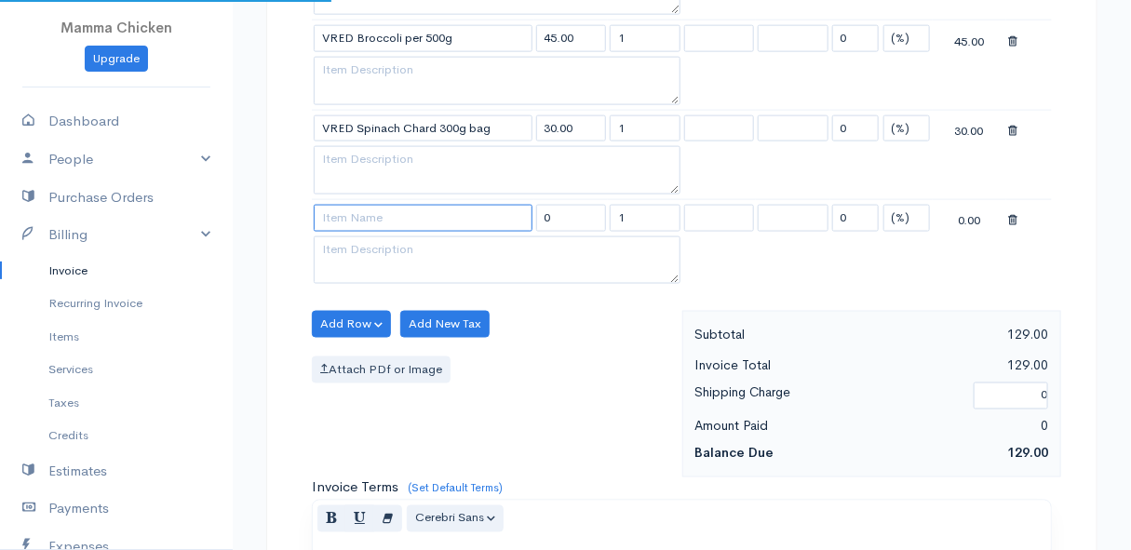
click at [356, 207] on input at bounding box center [423, 218] width 219 height 27
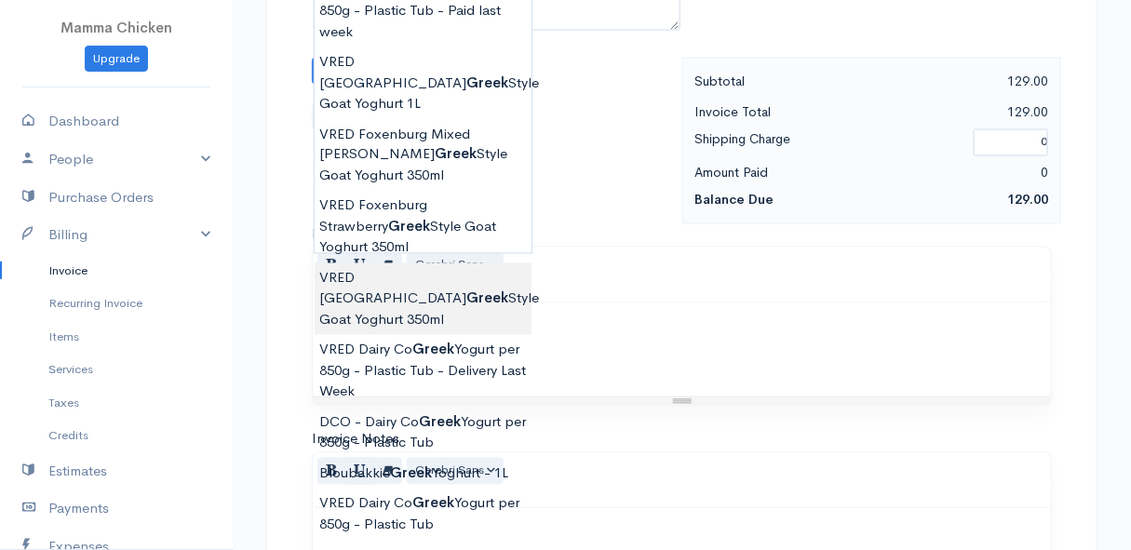
scroll to position [1015, 0]
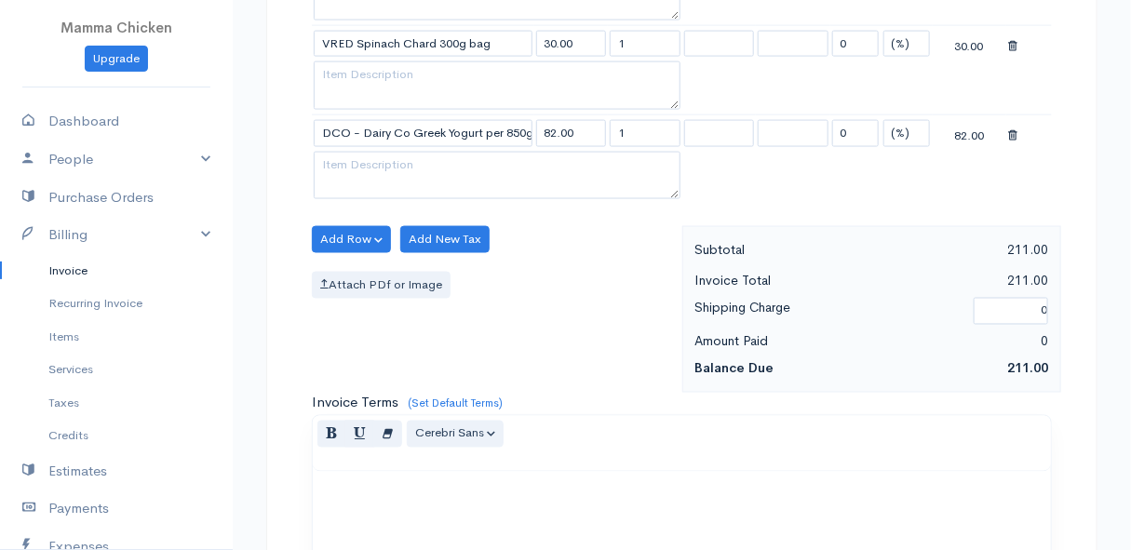
scroll to position [846, 0]
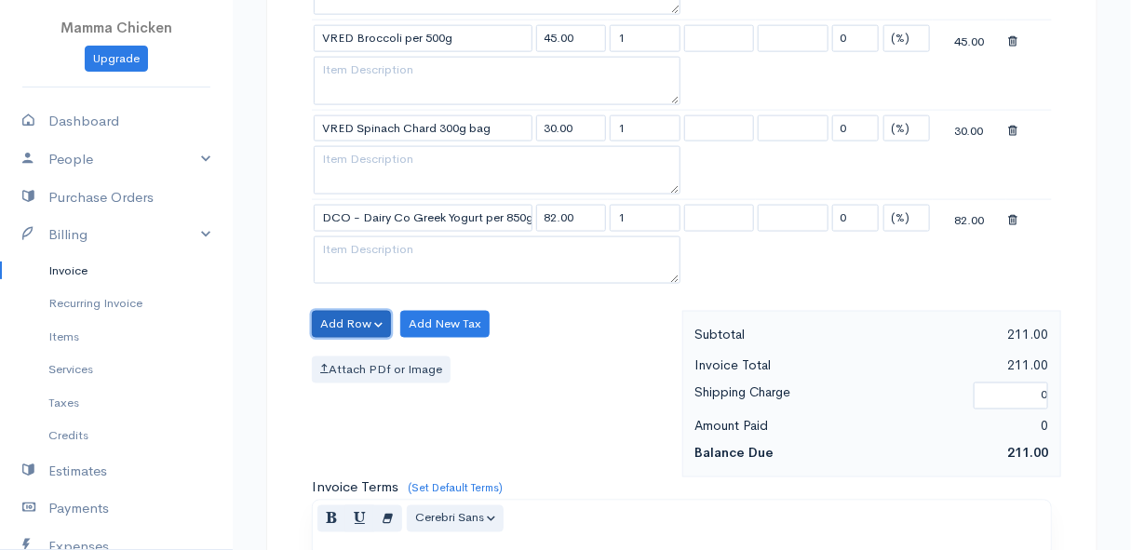
click at [341, 311] on button "Add Row" at bounding box center [351, 324] width 79 height 27
click at [344, 349] on link "Add Item Row" at bounding box center [386, 361] width 147 height 33
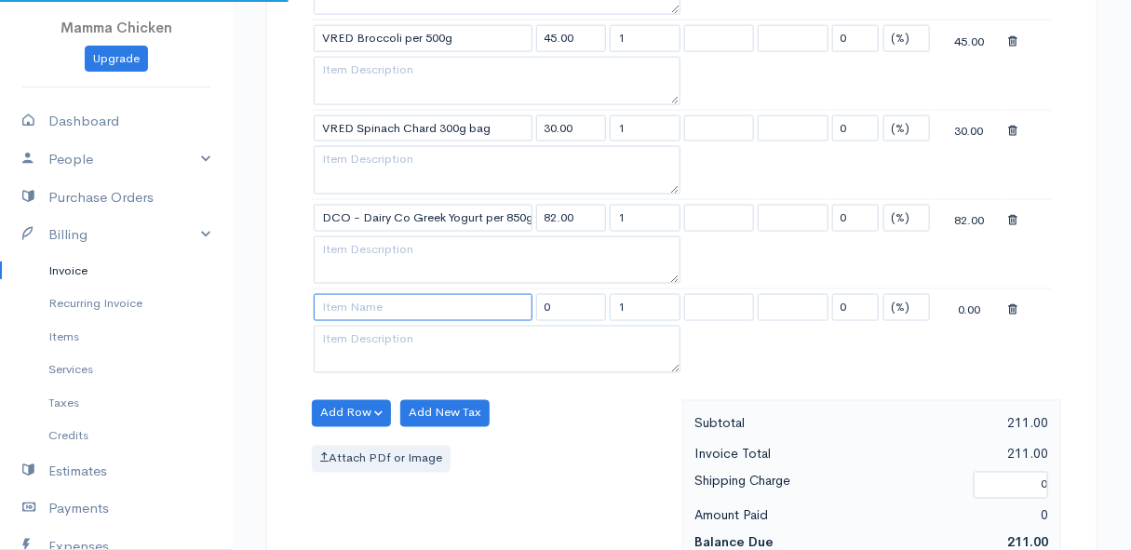
click at [367, 294] on input at bounding box center [423, 307] width 219 height 27
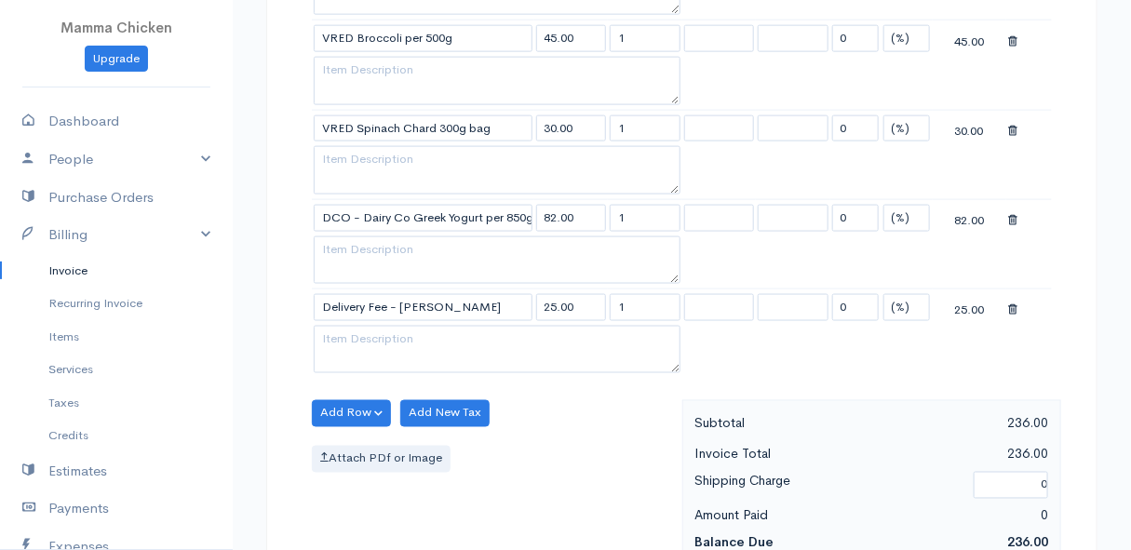
click at [404, 327] on body "Mamma Chicken Upgrade Dashboard People Clients Vendors Staff Users Purchase Ord…" at bounding box center [565, 182] width 1131 height 2057
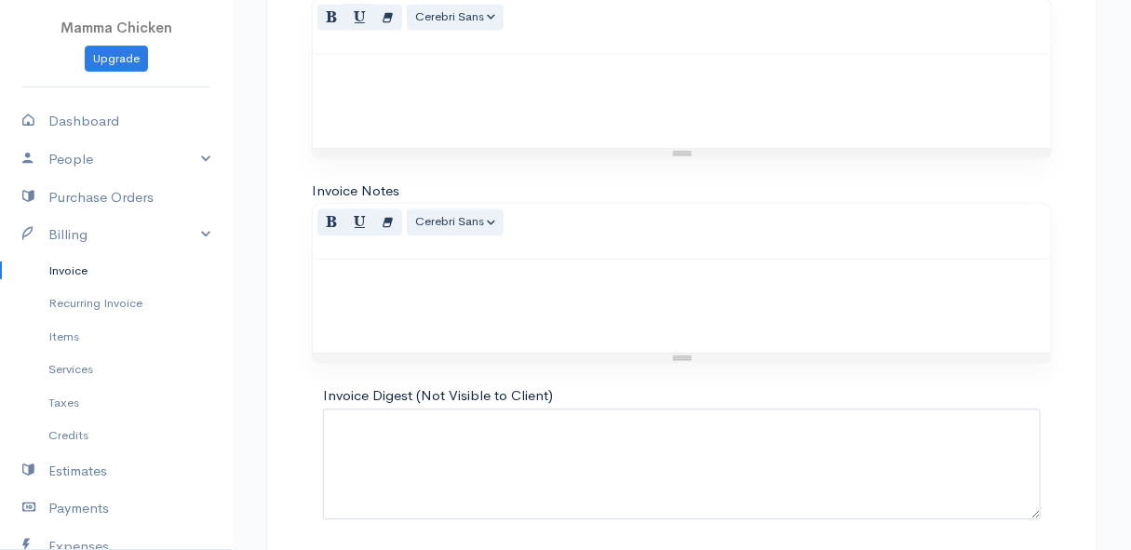
scroll to position [1500, 0]
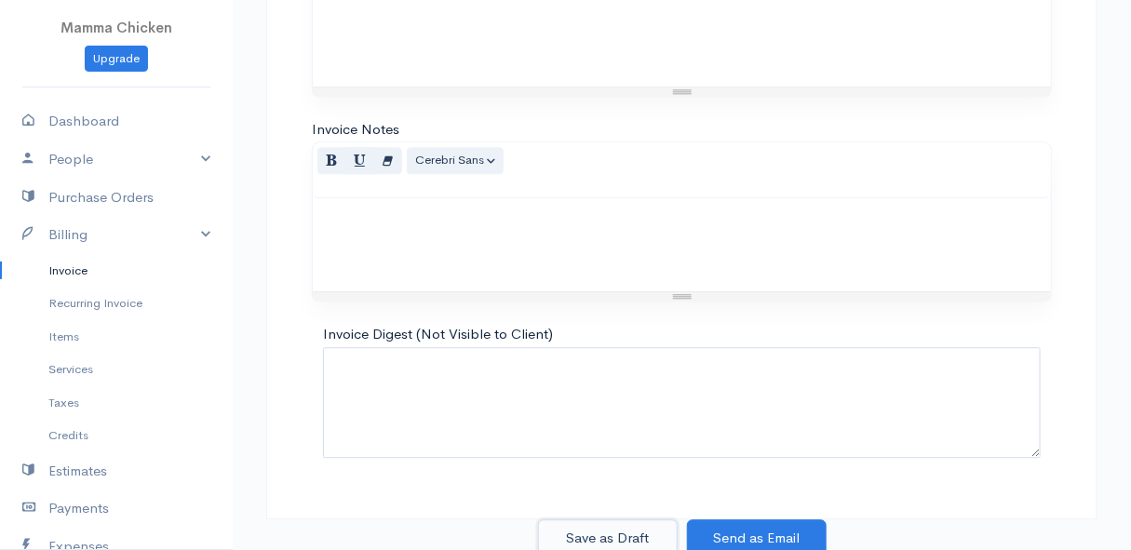
click at [612, 522] on button "Save as Draft" at bounding box center [608, 538] width 140 height 38
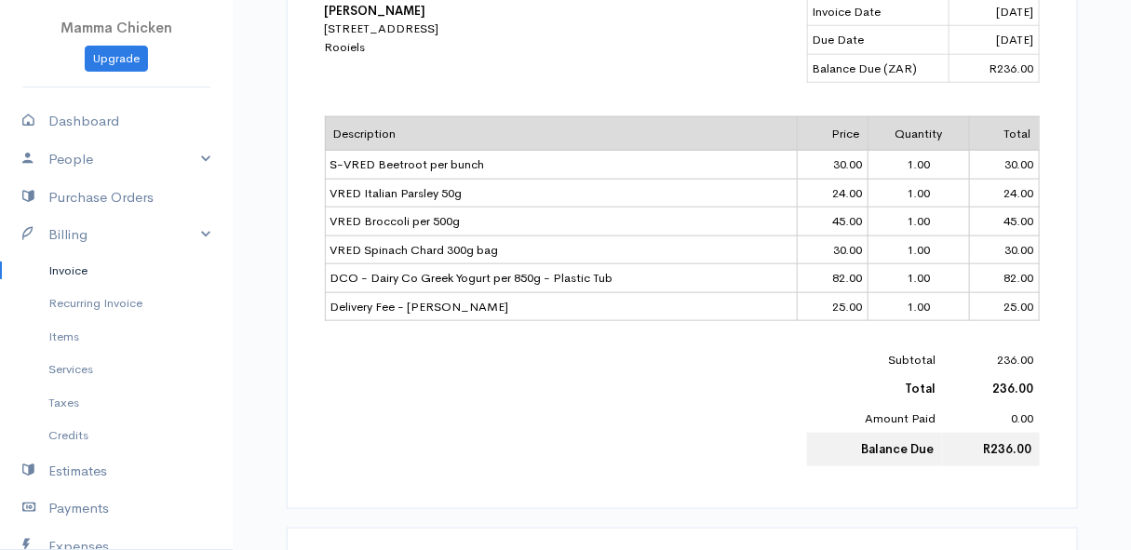
scroll to position [109, 0]
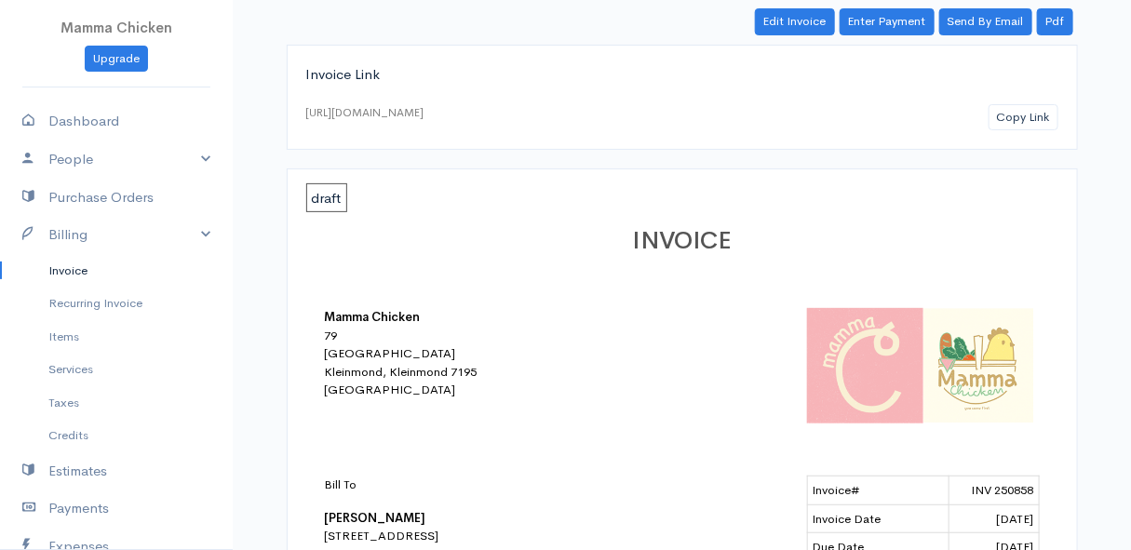
click at [64, 268] on link "Invoice" at bounding box center [116, 271] width 233 height 34
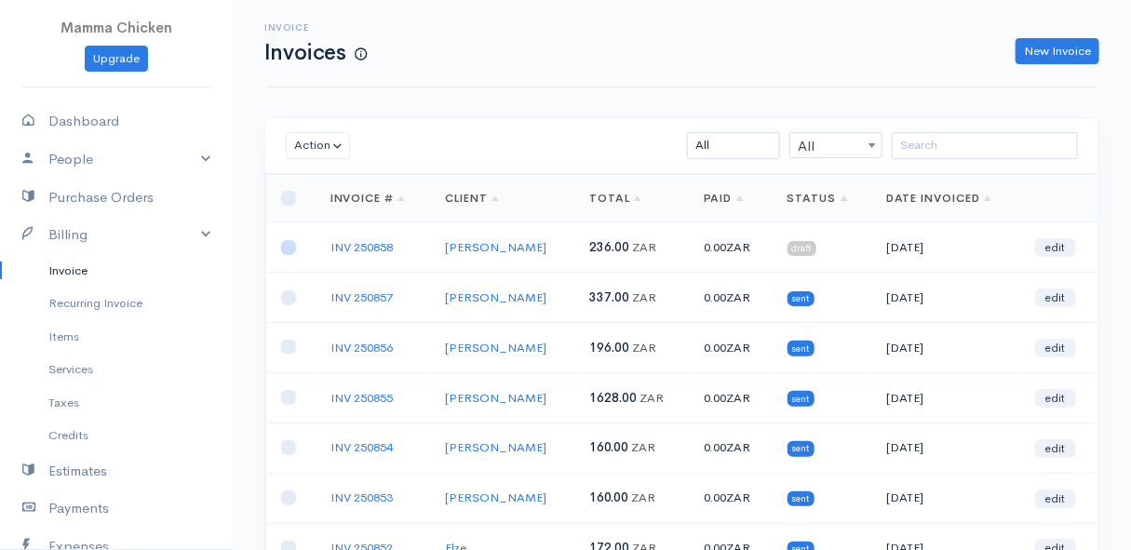
click at [292, 248] on input "checkbox" at bounding box center [288, 247] width 15 height 15
click at [316, 148] on button "Action" at bounding box center [318, 145] width 64 height 27
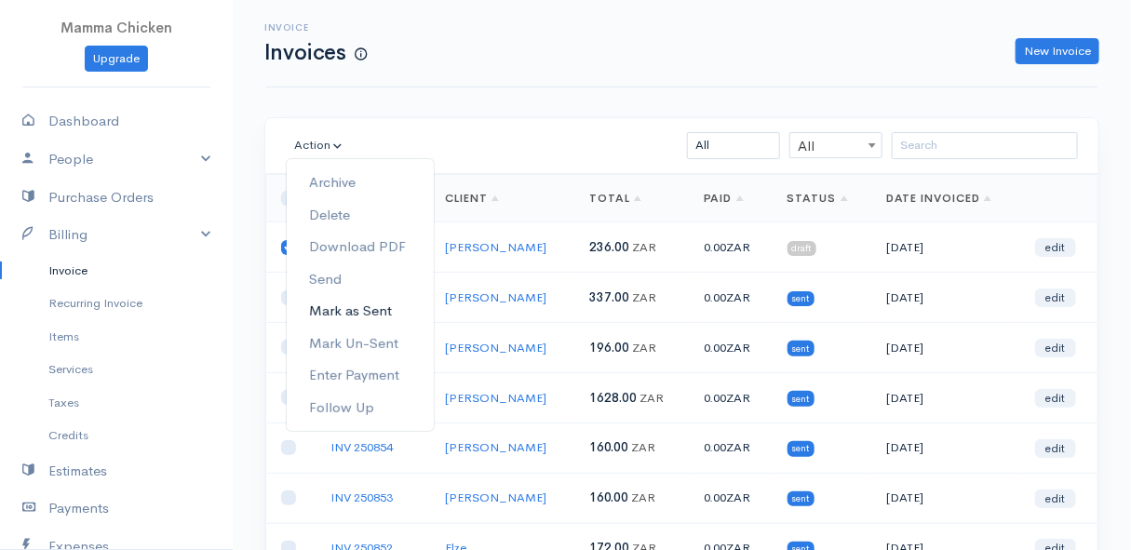
click at [359, 315] on link "Mark as Sent" at bounding box center [360, 311] width 147 height 33
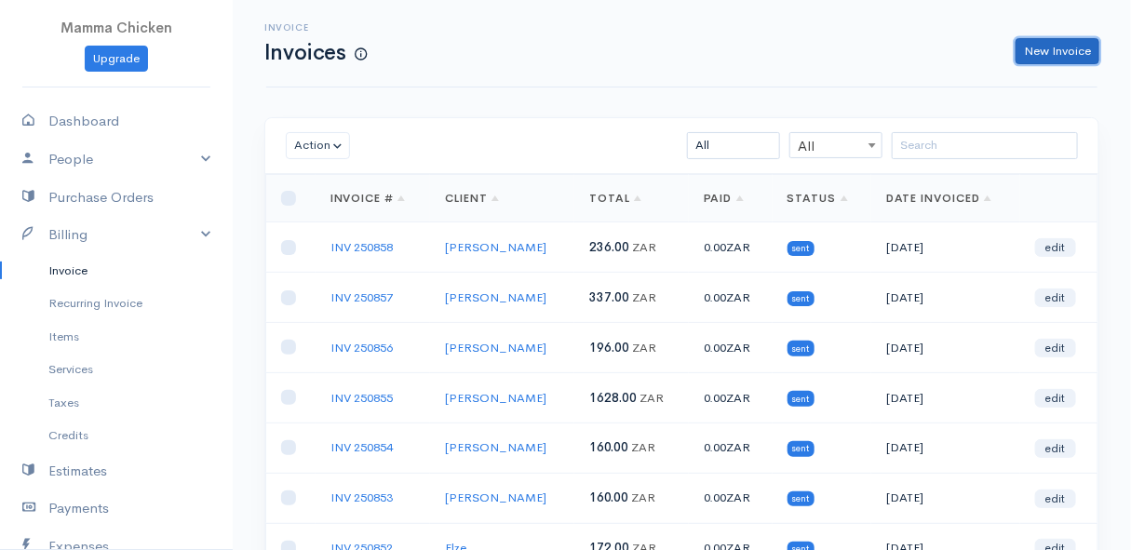
click at [1062, 43] on link "New Invoice" at bounding box center [1058, 51] width 84 height 27
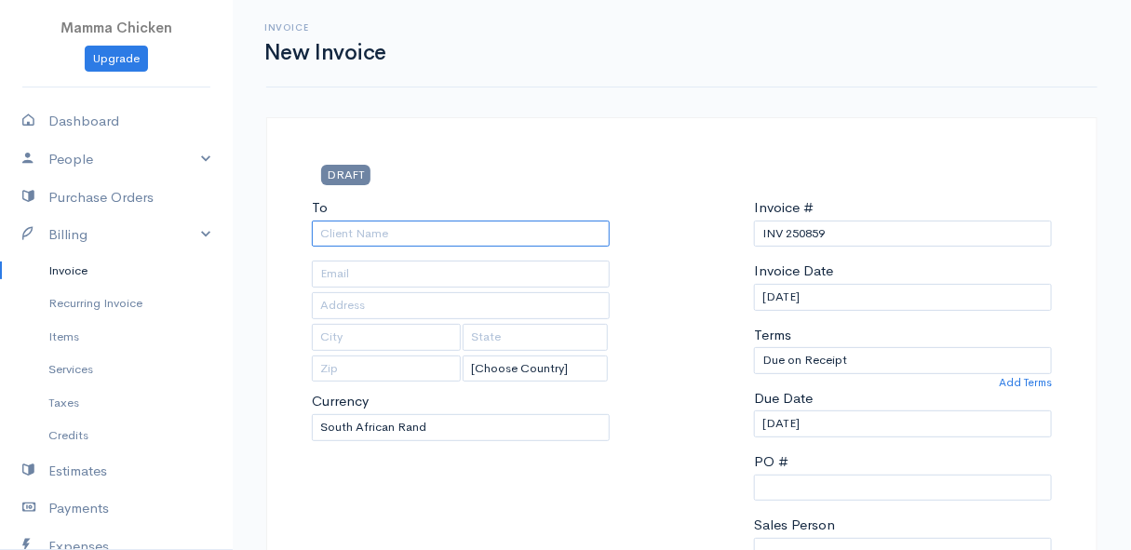
click at [374, 232] on input "To" at bounding box center [461, 234] width 298 height 27
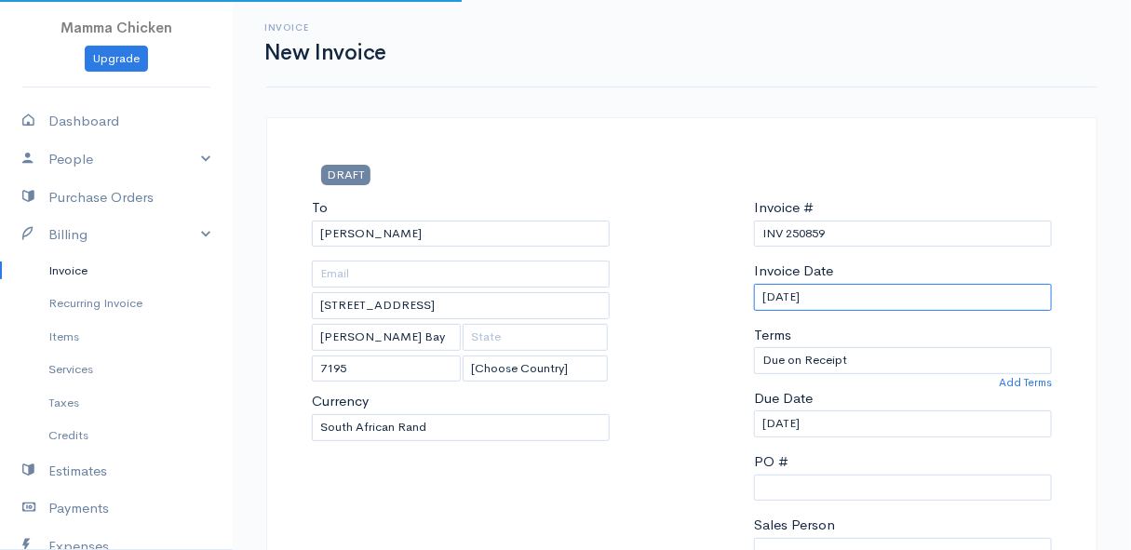
click at [870, 298] on input "[DATE]" at bounding box center [903, 297] width 298 height 27
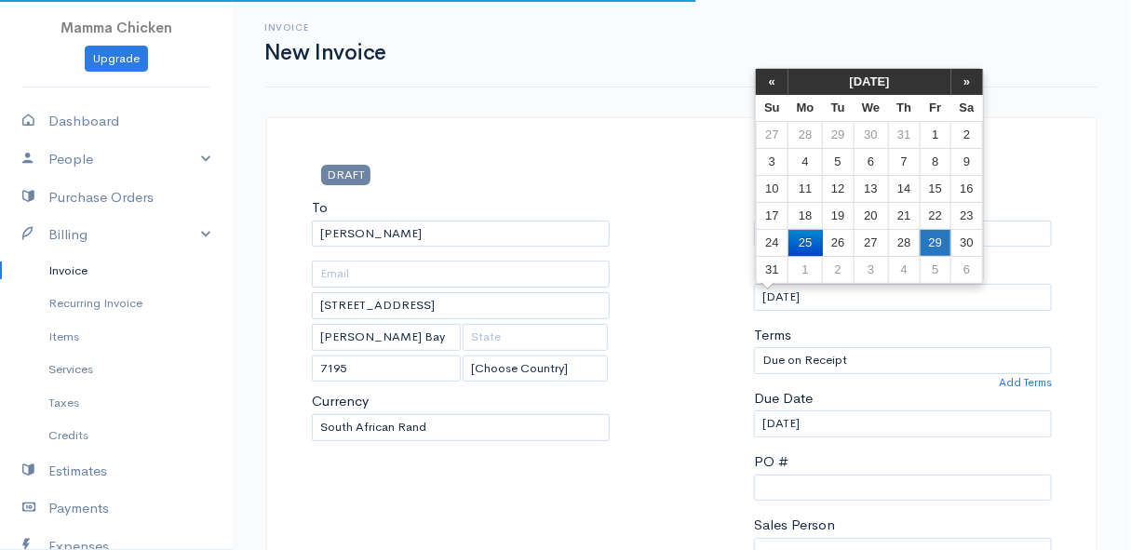
click at [936, 239] on td "29" at bounding box center [935, 242] width 31 height 27
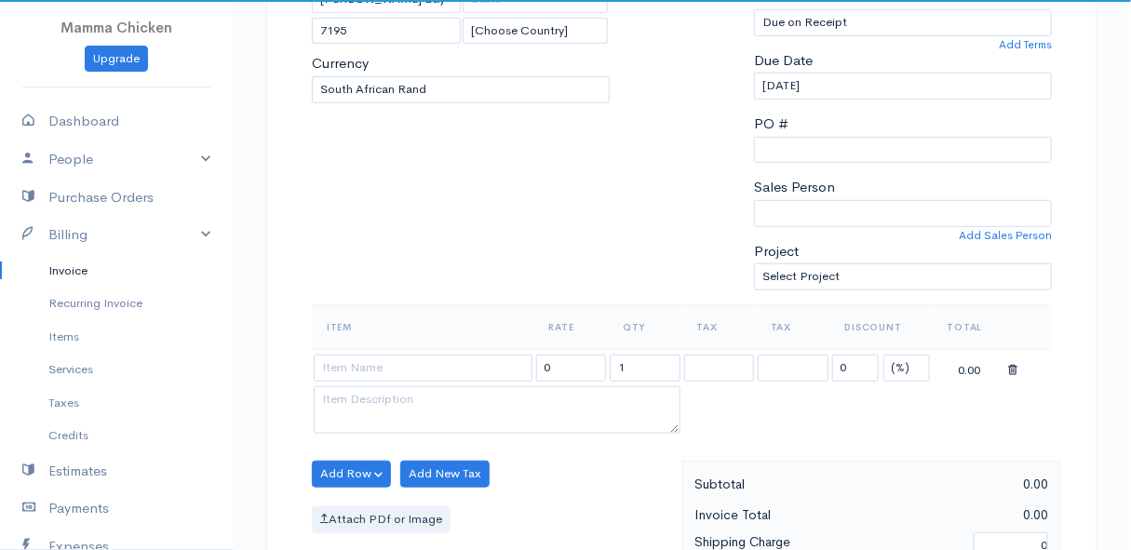
scroll to position [507, 0]
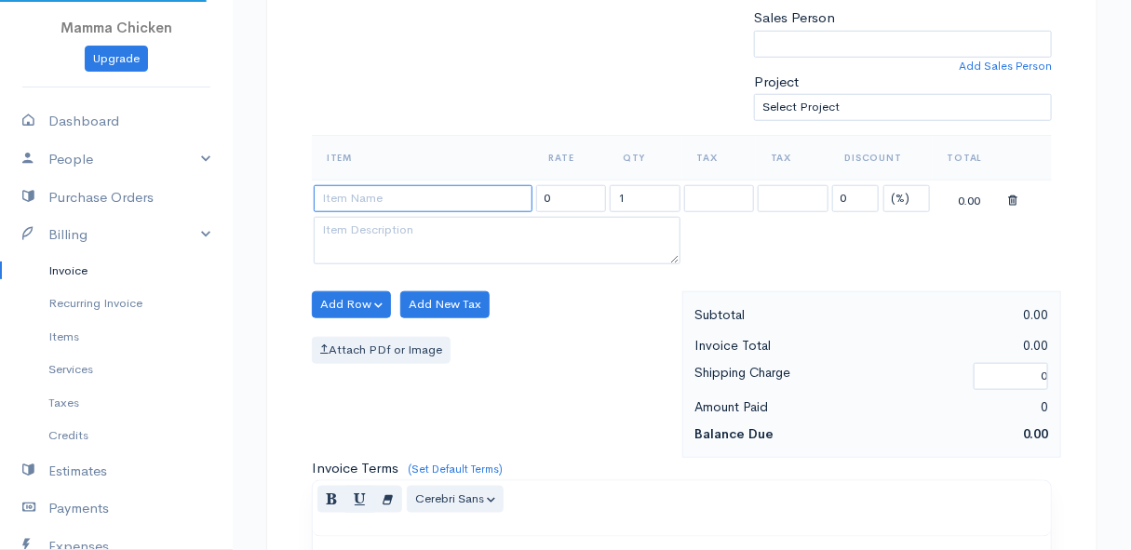
click at [367, 202] on input at bounding box center [423, 198] width 219 height 27
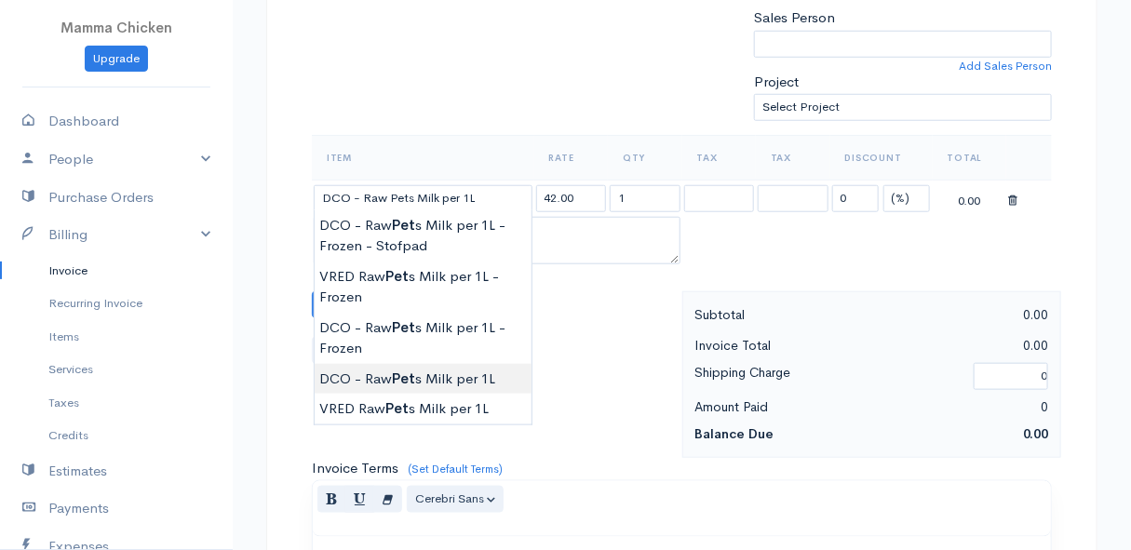
click at [433, 374] on body "Mamma Chicken Upgrade Dashboard People Clients Vendors Staff Users Purchase Ord…" at bounding box center [565, 298] width 1131 height 1610
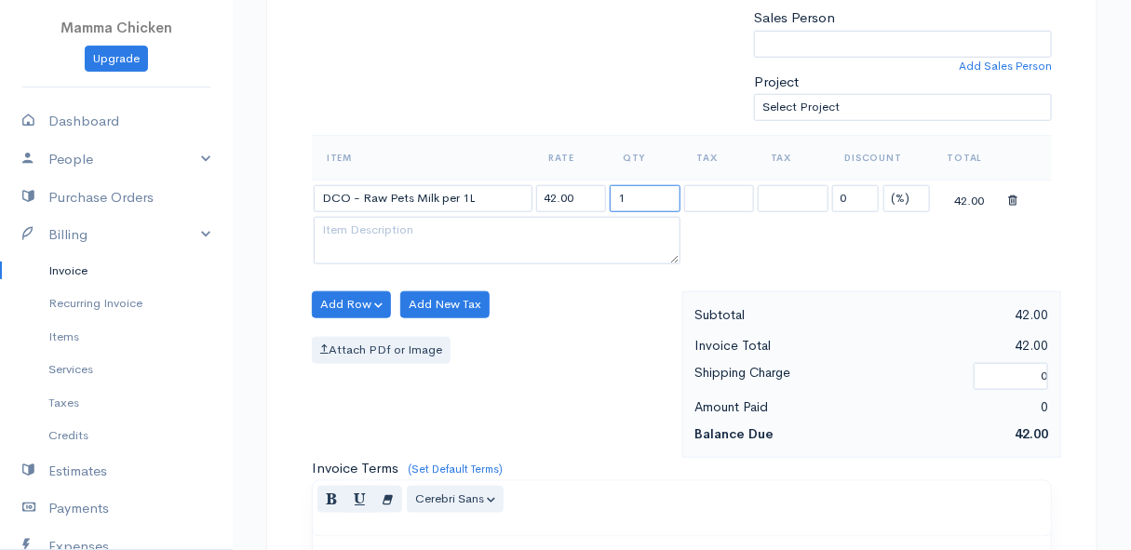
drag, startPoint x: 642, startPoint y: 191, endPoint x: 615, endPoint y: 195, distance: 27.4
click at [615, 195] on input "1" at bounding box center [645, 198] width 71 height 27
click at [499, 337] on div "Attach PDf or Image" at bounding box center [492, 350] width 361 height 27
click at [343, 298] on button "Add Row" at bounding box center [351, 304] width 79 height 27
click at [351, 335] on link "Add Item Row" at bounding box center [386, 342] width 147 height 33
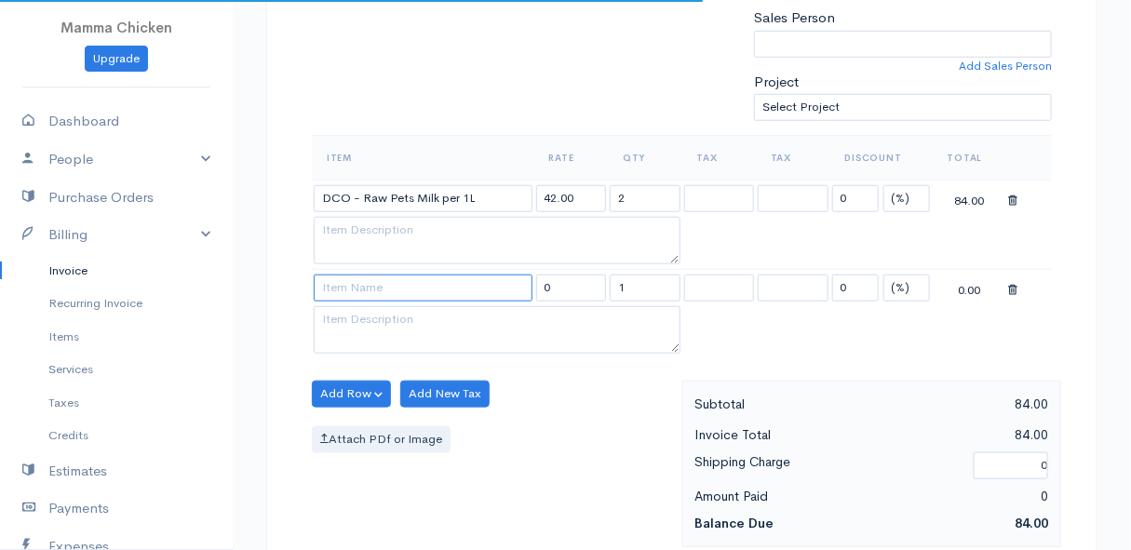
click at [344, 286] on input at bounding box center [423, 288] width 219 height 27
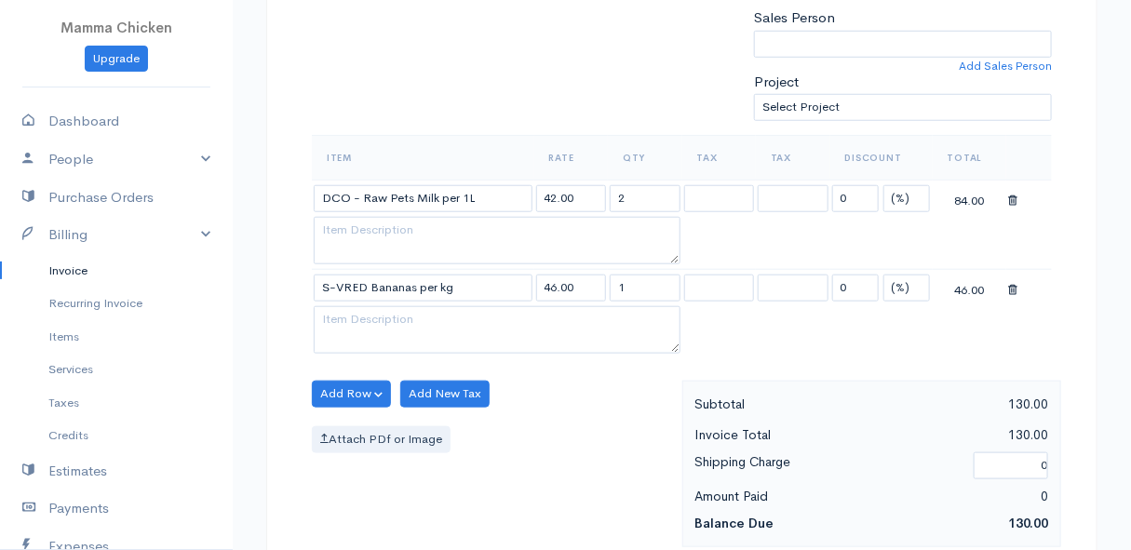
click at [446, 376] on body "Mamma Chicken Upgrade Dashboard People Clients Vendors Staff Users Purchase Ord…" at bounding box center [565, 342] width 1131 height 1699
click at [352, 383] on button "Add Row" at bounding box center [351, 394] width 79 height 27
click at [352, 424] on link "Add Item Row" at bounding box center [386, 431] width 147 height 33
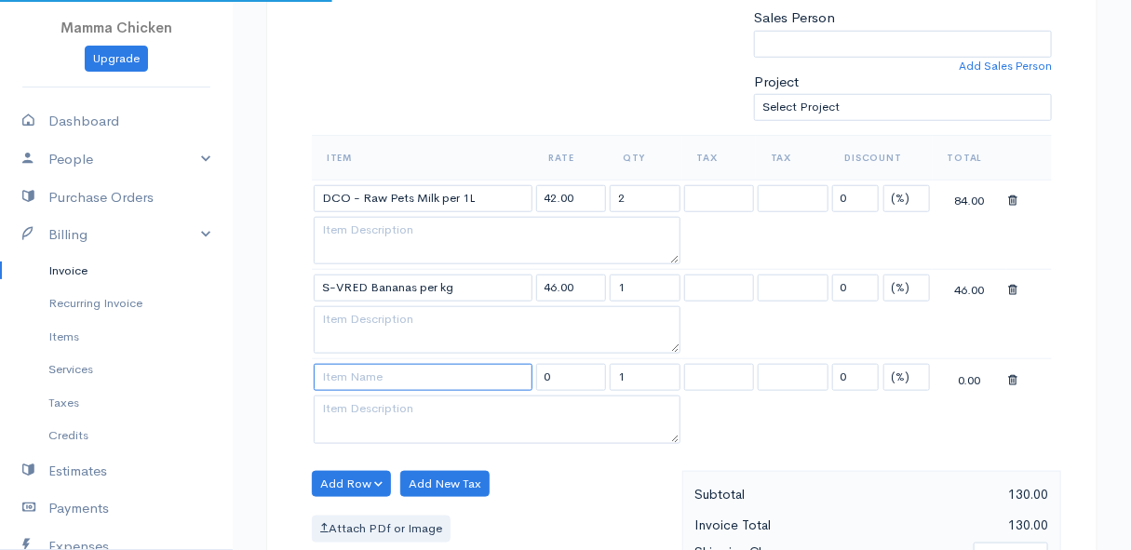
click at [351, 369] on input at bounding box center [423, 377] width 219 height 27
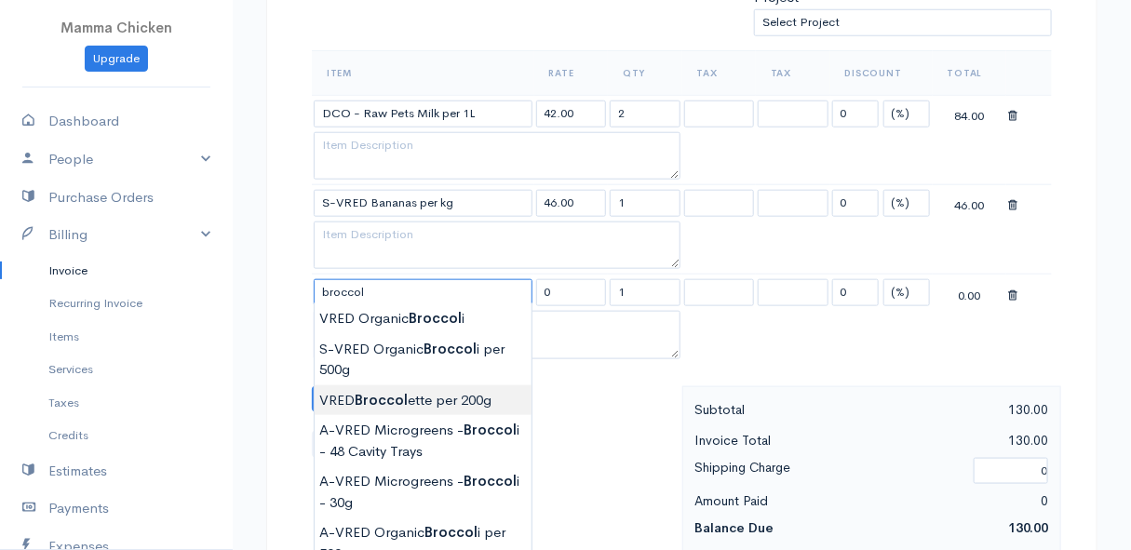
scroll to position [677, 0]
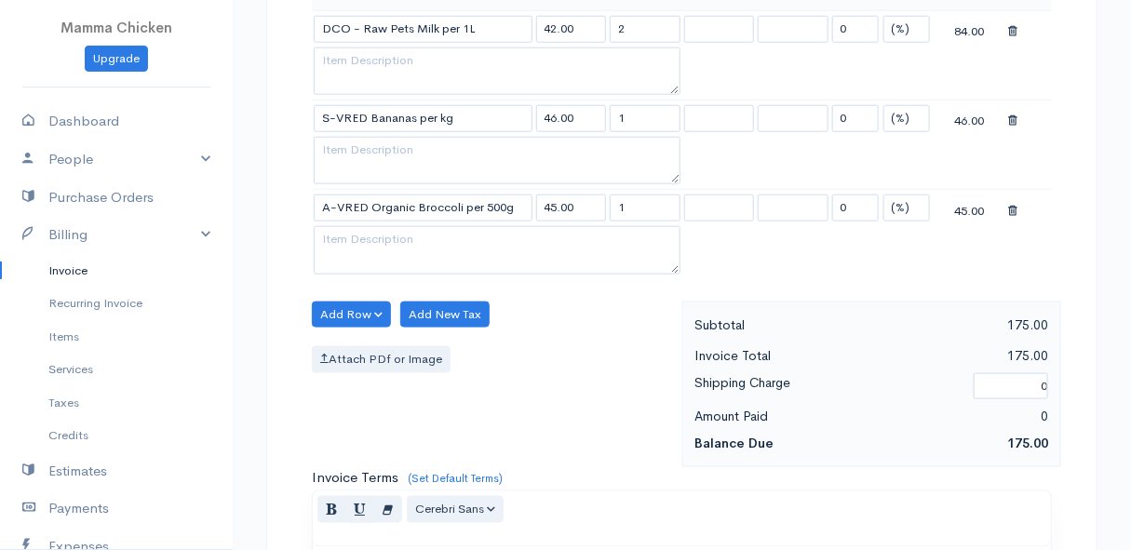
click at [404, 454] on body "Mamma Chicken Upgrade Dashboard People Clients Vendors Staff Users Purchase Ord…" at bounding box center [565, 217] width 1131 height 1788
click at [361, 307] on button "Add Row" at bounding box center [351, 315] width 79 height 27
click at [350, 344] on link "Add Item Row" at bounding box center [386, 352] width 147 height 33
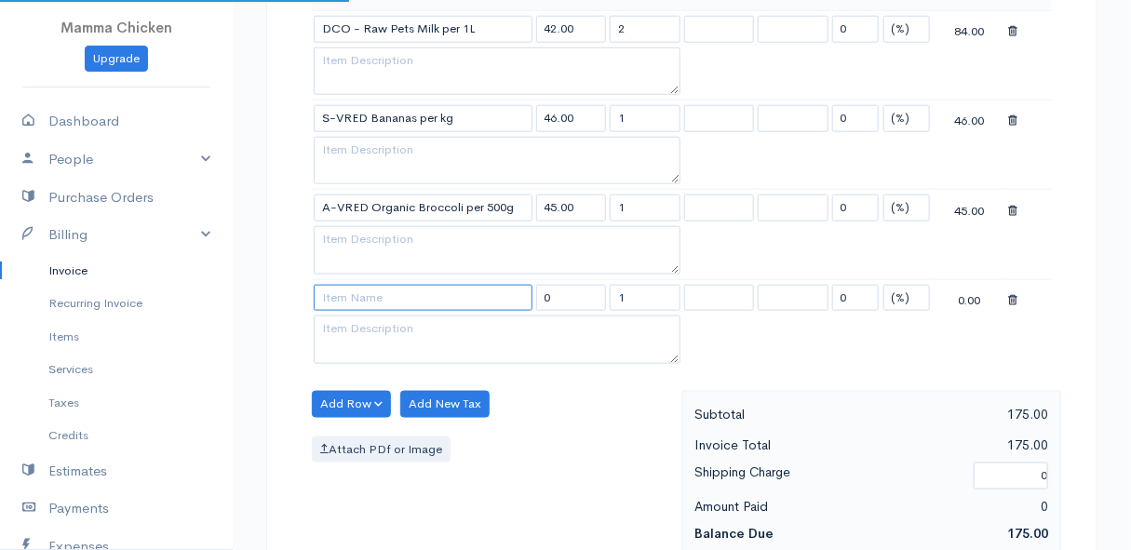
click at [344, 298] on input at bounding box center [423, 298] width 219 height 27
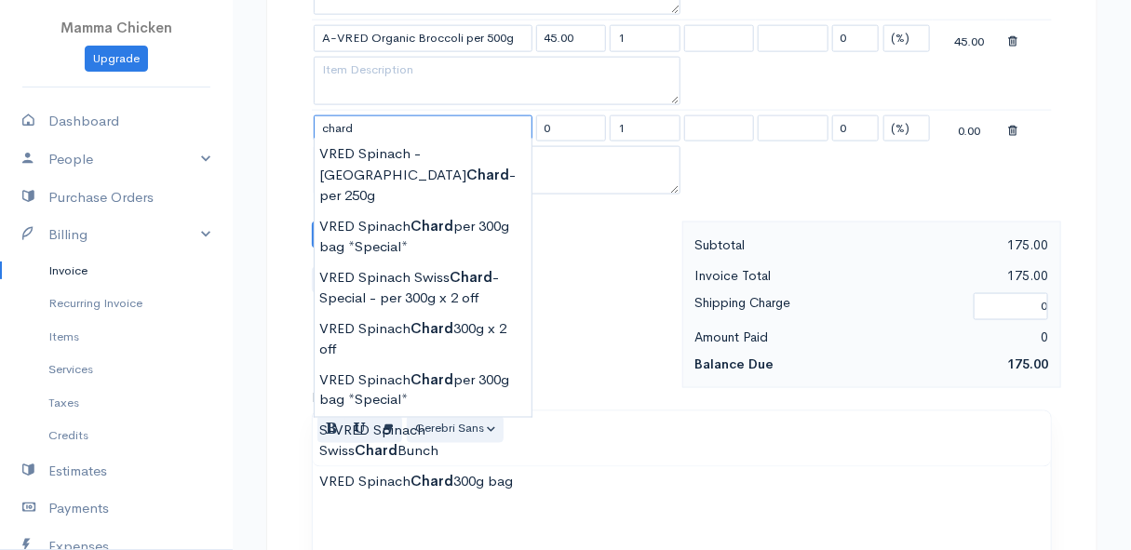
scroll to position [931, 0]
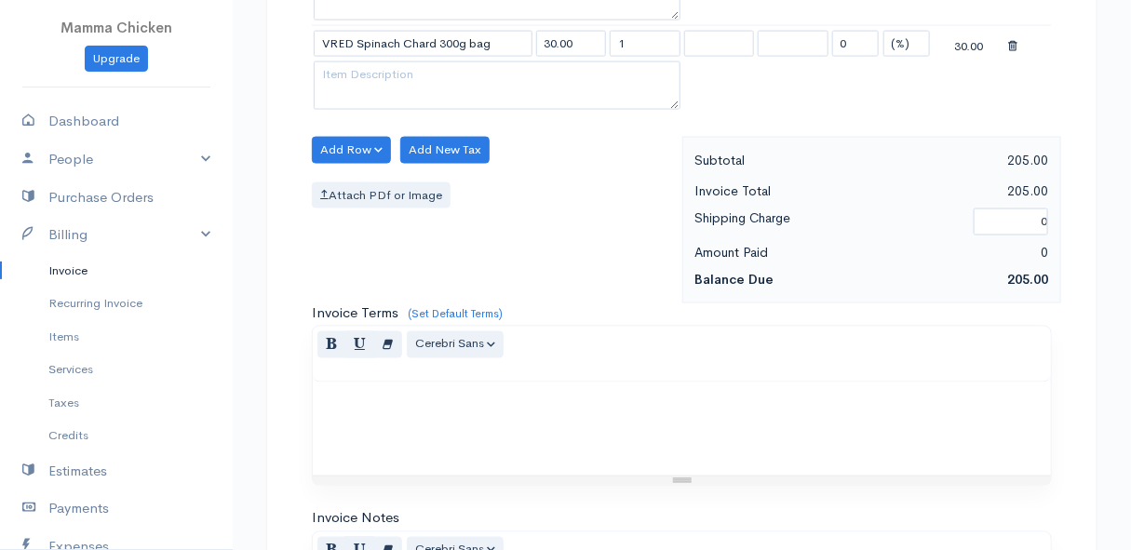
click at [409, 377] on body "Mamma Chicken Upgrade Dashboard People Clients Vendors Staff Users Purchase Ord…" at bounding box center [565, 8] width 1131 height 1878
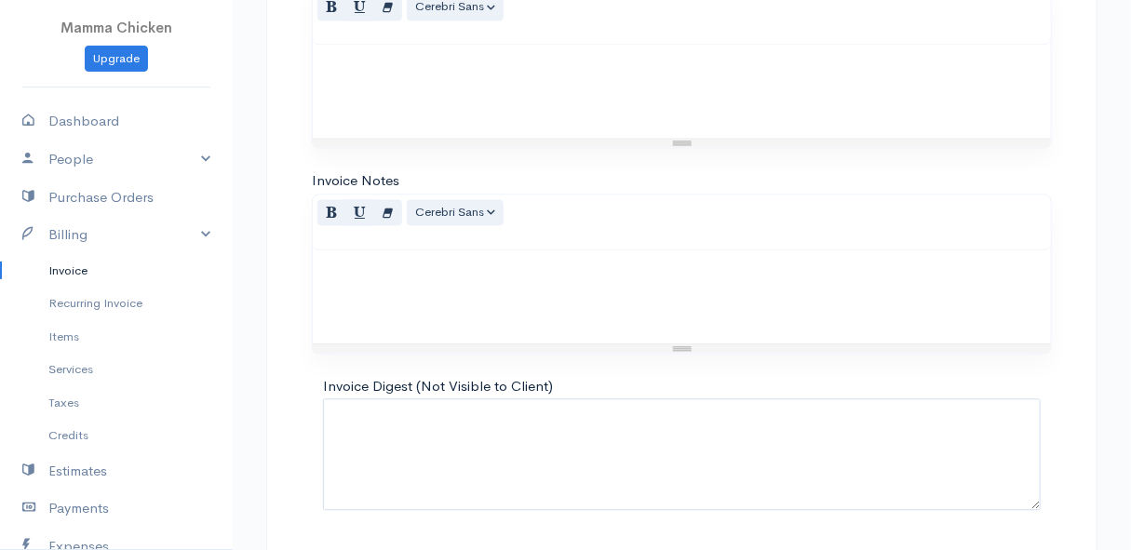
scroll to position [1322, 0]
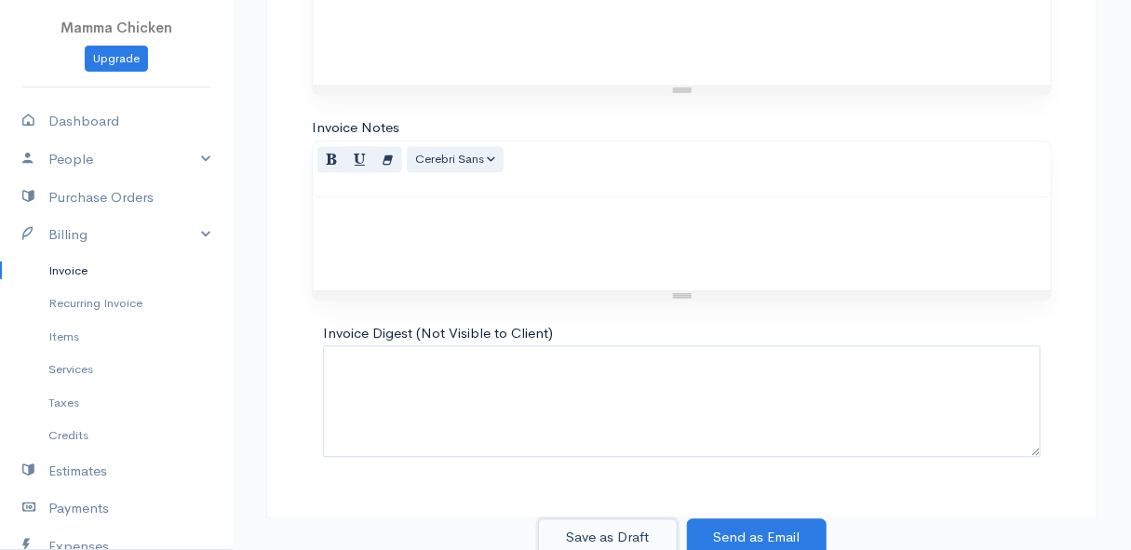
click at [593, 521] on button "Save as Draft" at bounding box center [608, 538] width 140 height 38
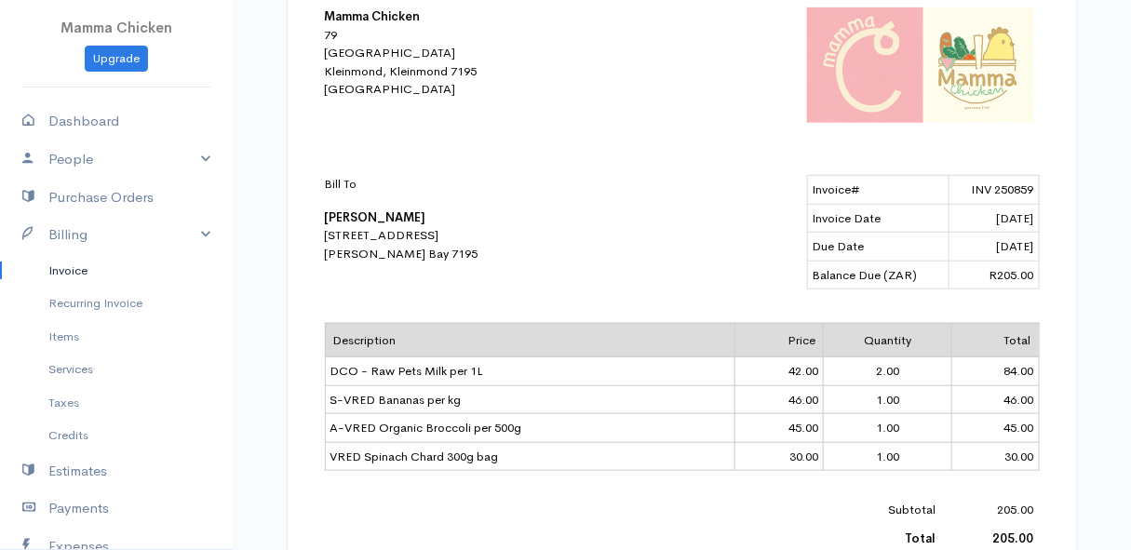
scroll to position [241, 0]
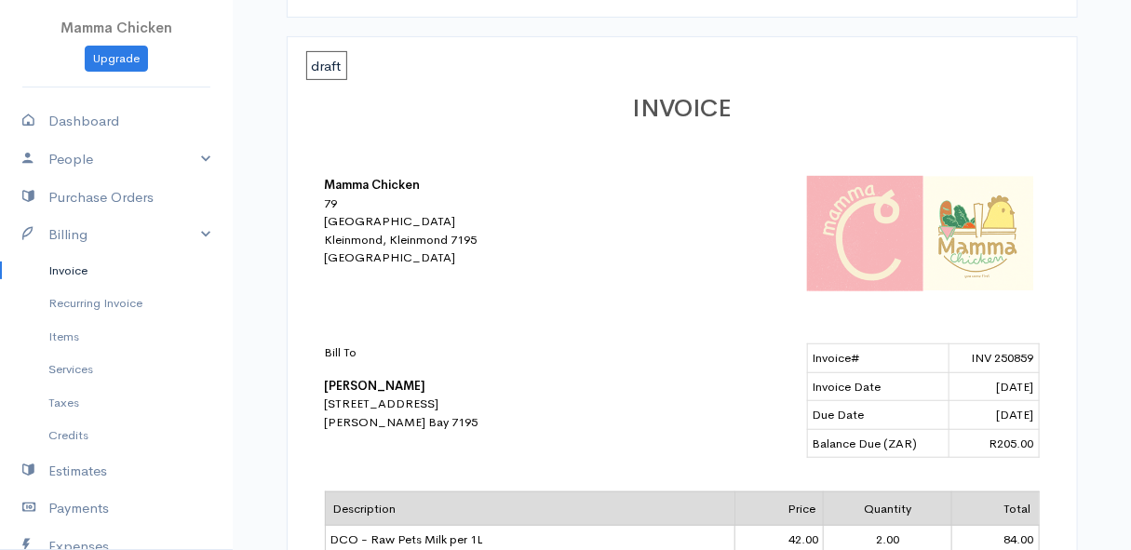
click at [80, 270] on link "Invoice" at bounding box center [116, 271] width 233 height 34
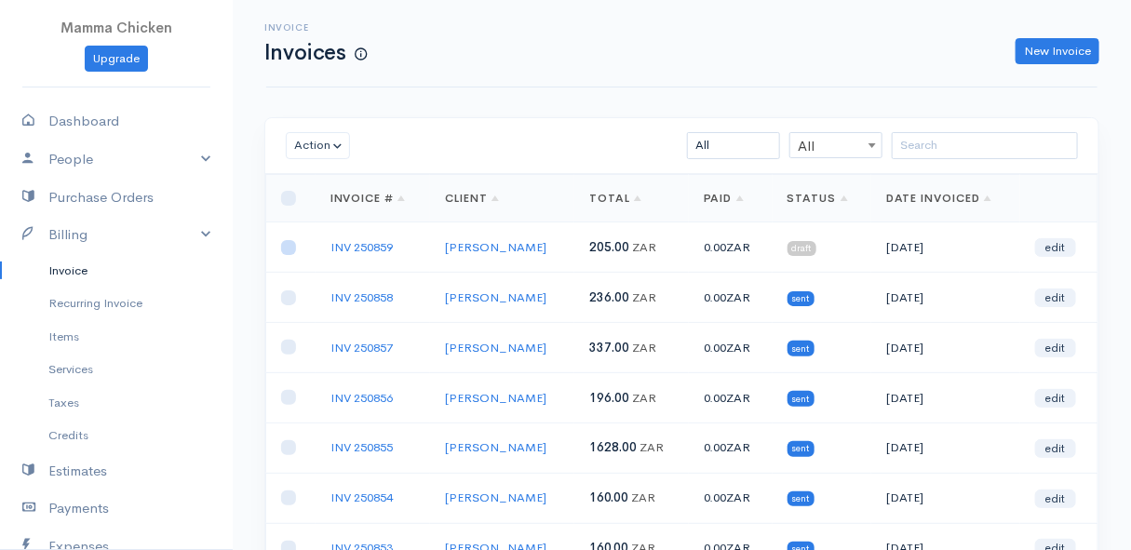
click at [291, 248] on input "checkbox" at bounding box center [288, 247] width 15 height 15
click at [325, 152] on button "Action" at bounding box center [318, 145] width 64 height 27
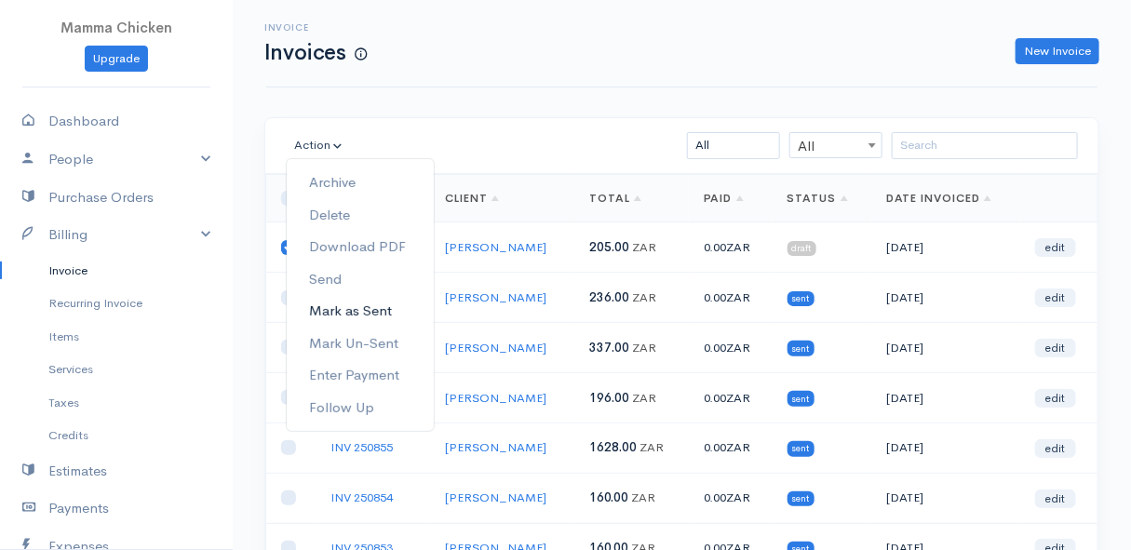
click at [373, 303] on link "Mark as Sent" at bounding box center [360, 311] width 147 height 33
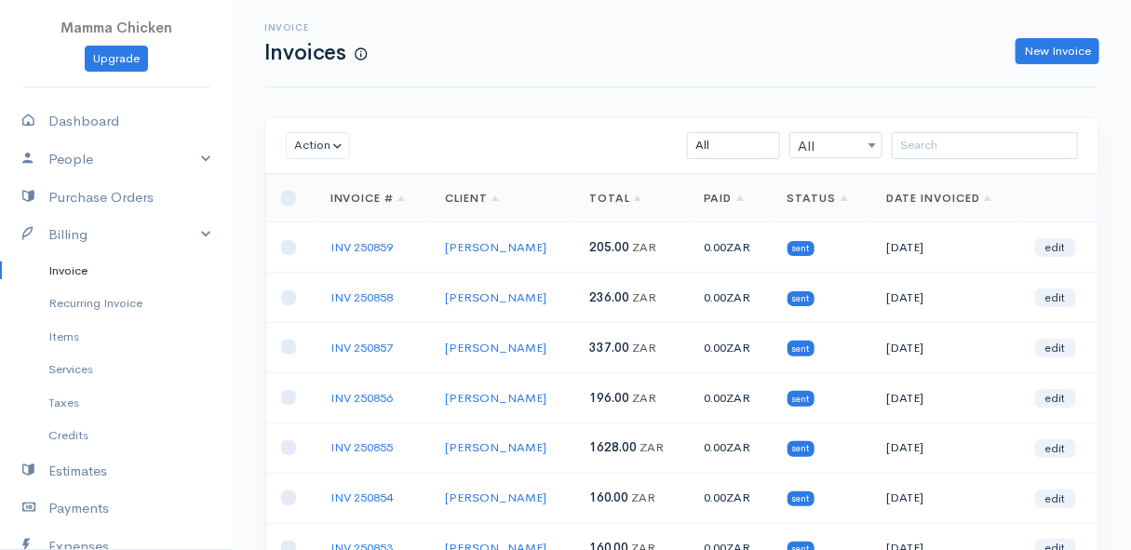
scroll to position [339, 0]
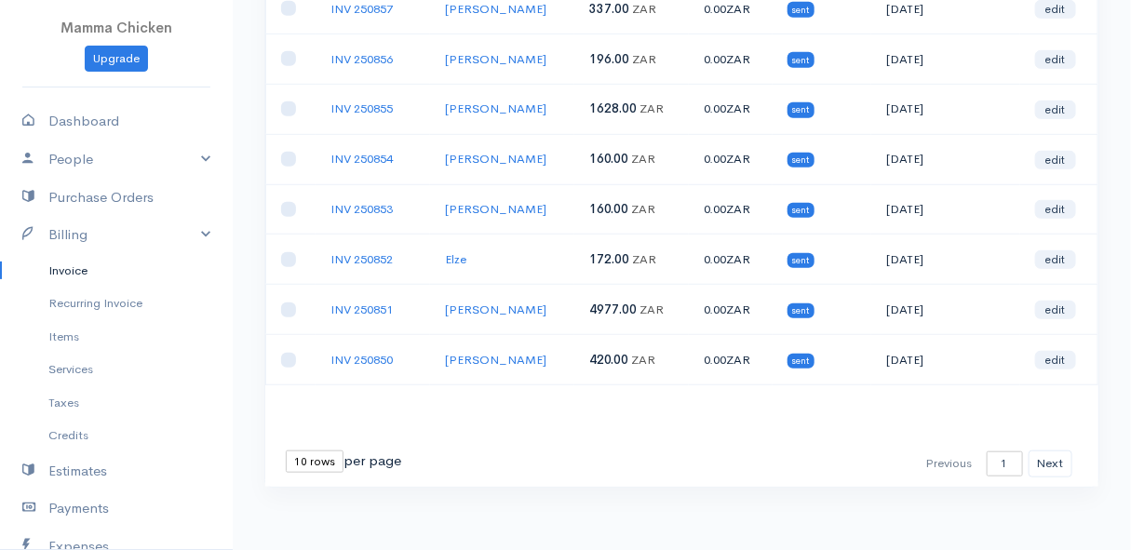
click at [311, 455] on select "10 rows 25 rows 50 rows" at bounding box center [315, 462] width 58 height 22
click at [286, 451] on select "10 rows 25 rows 50 rows" at bounding box center [315, 462] width 58 height 22
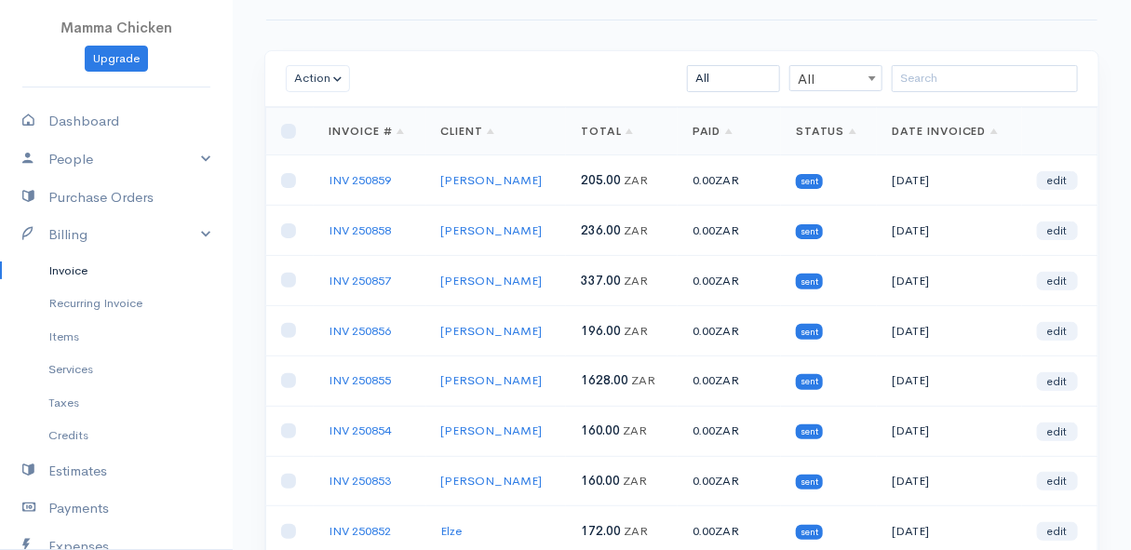
scroll to position [0, 0]
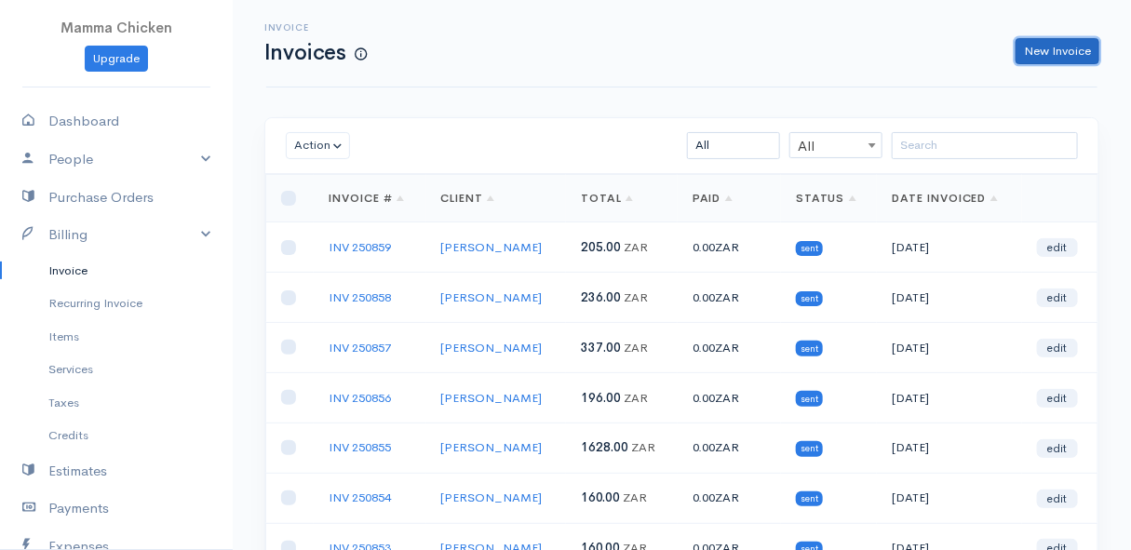
click at [1052, 47] on link "New Invoice" at bounding box center [1058, 51] width 84 height 27
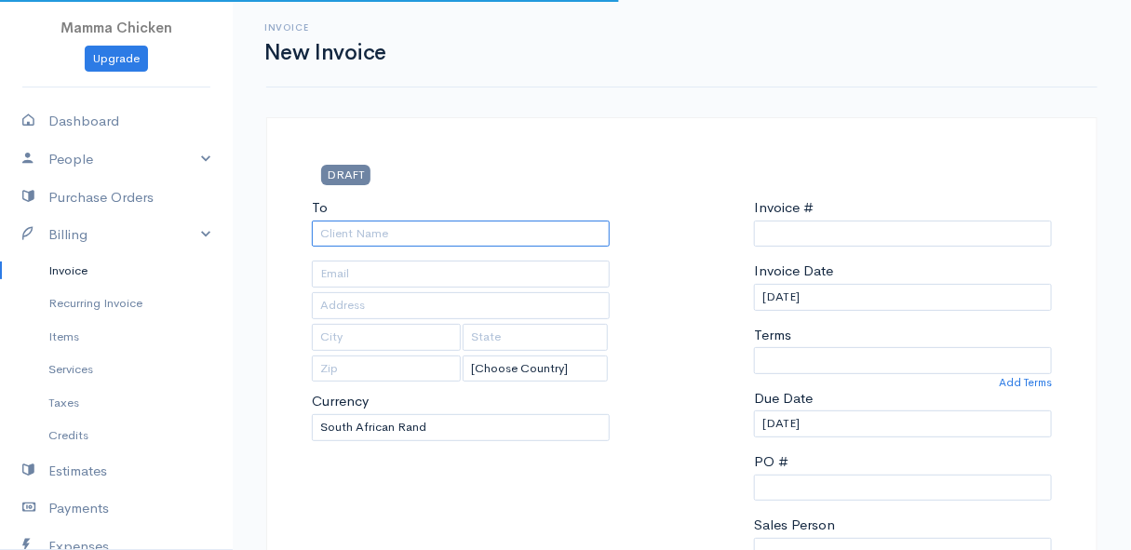
click at [393, 225] on input "To" at bounding box center [461, 234] width 298 height 27
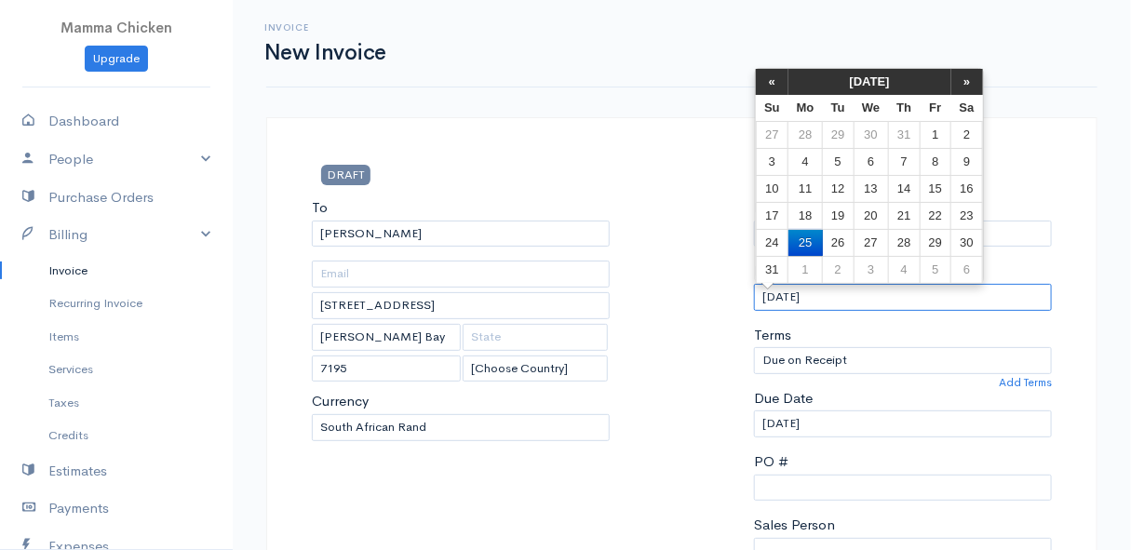
click at [869, 290] on input "[DATE]" at bounding box center [903, 297] width 298 height 27
click at [931, 241] on td "29" at bounding box center [935, 242] width 31 height 27
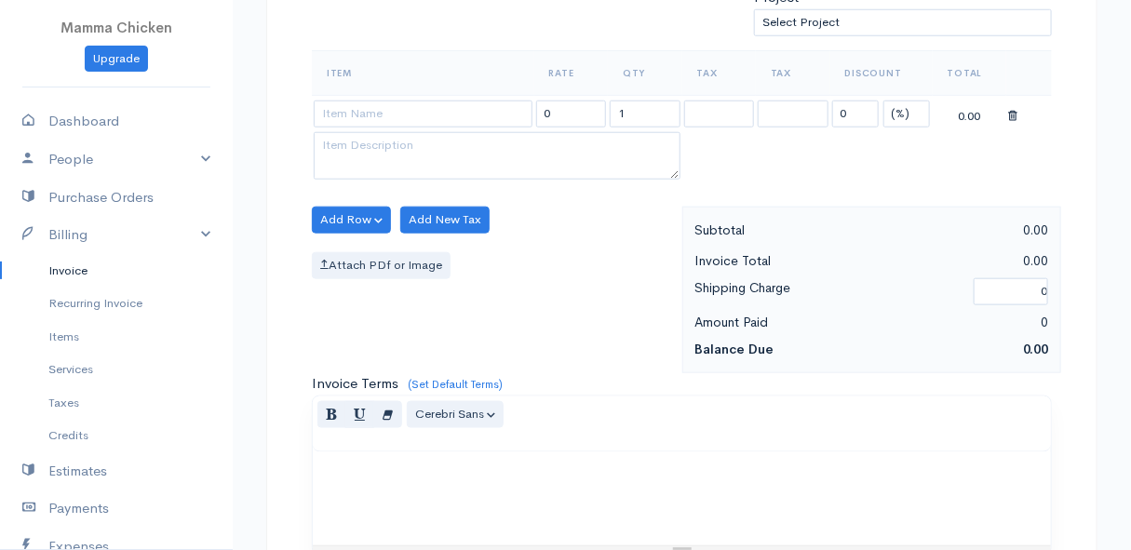
scroll to position [507, 0]
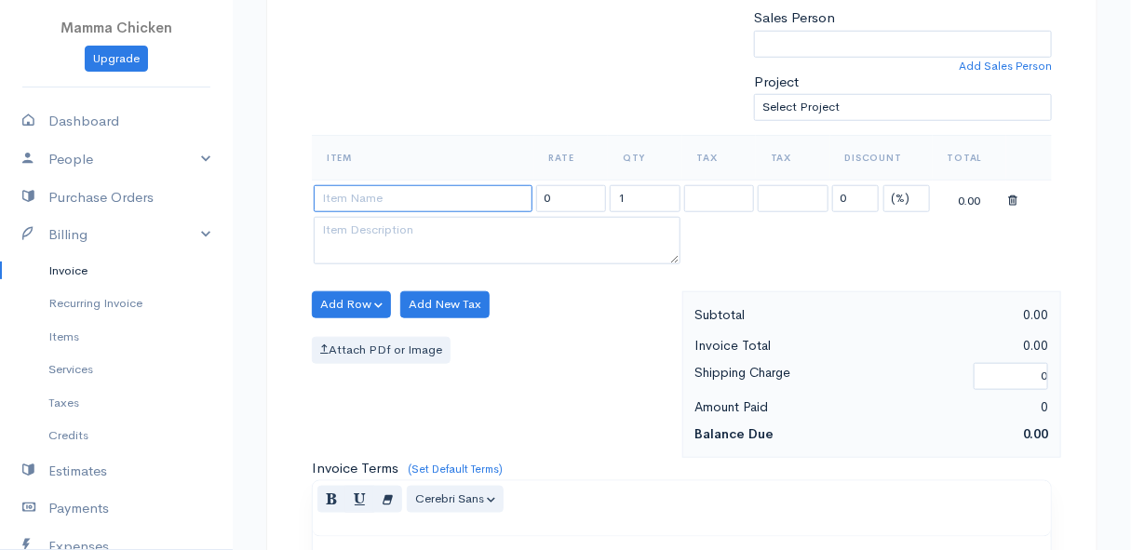
click at [397, 198] on input at bounding box center [423, 198] width 219 height 27
click at [451, 359] on body "Mamma Chicken Upgrade Dashboard People Clients Vendors Staff Users Purchase Ord…" at bounding box center [565, 298] width 1131 height 1610
click at [348, 291] on button "Add Row" at bounding box center [351, 304] width 79 height 27
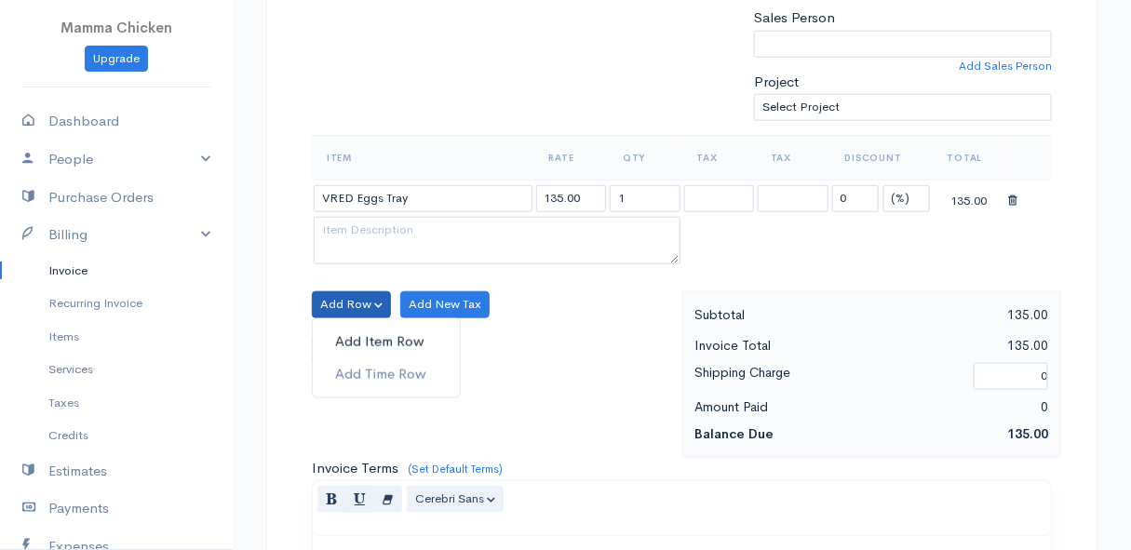
click at [354, 330] on link "Add Item Row" at bounding box center [386, 342] width 147 height 33
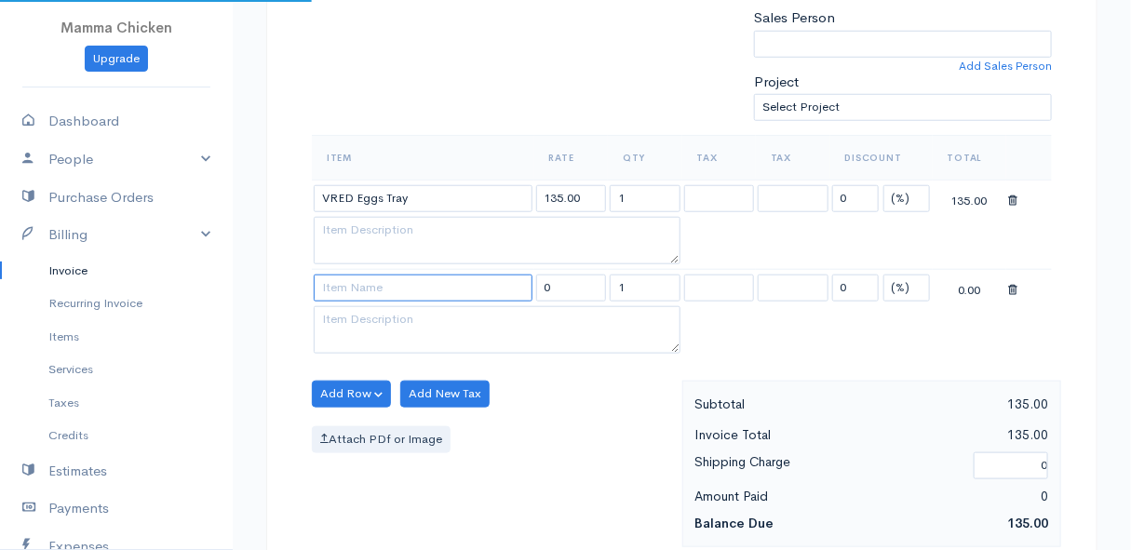
click at [352, 289] on input at bounding box center [423, 288] width 219 height 27
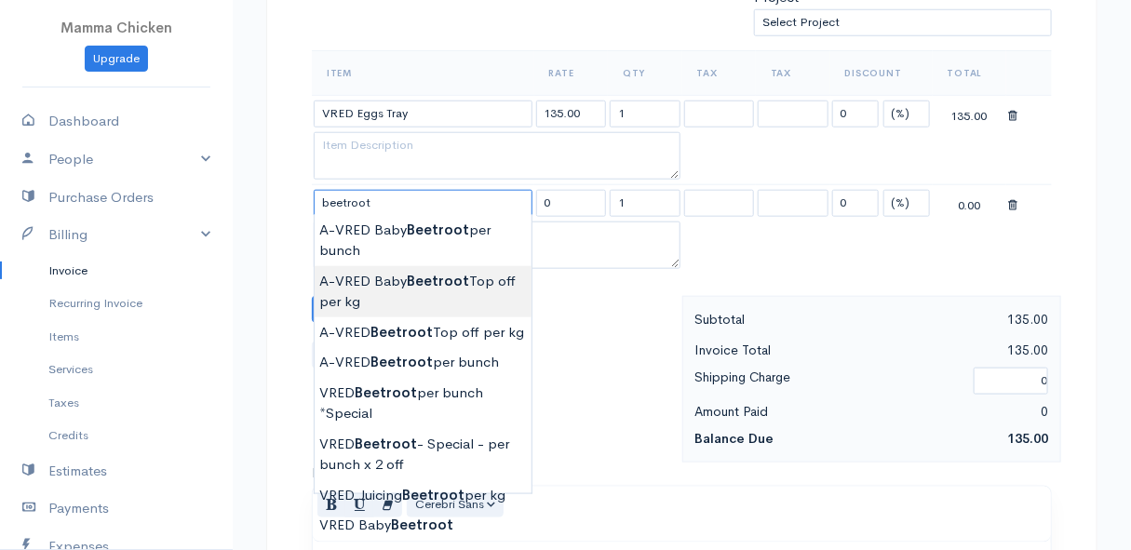
scroll to position [677, 0]
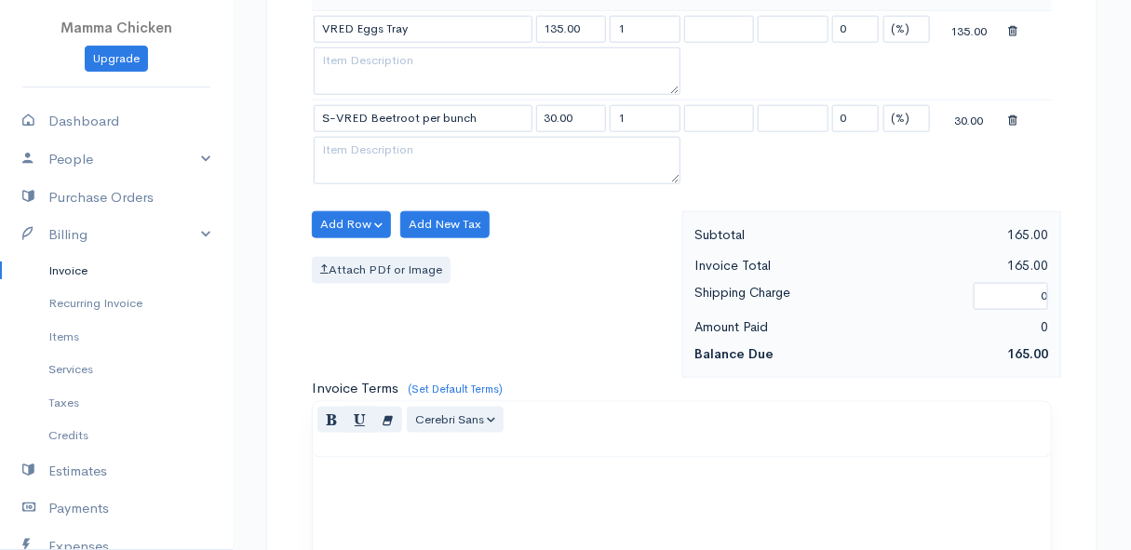
click at [404, 474] on body "Mamma Chicken Upgrade Dashboard People Clients Vendors Staff Users Purchase Ord…" at bounding box center [565, 172] width 1131 height 1699
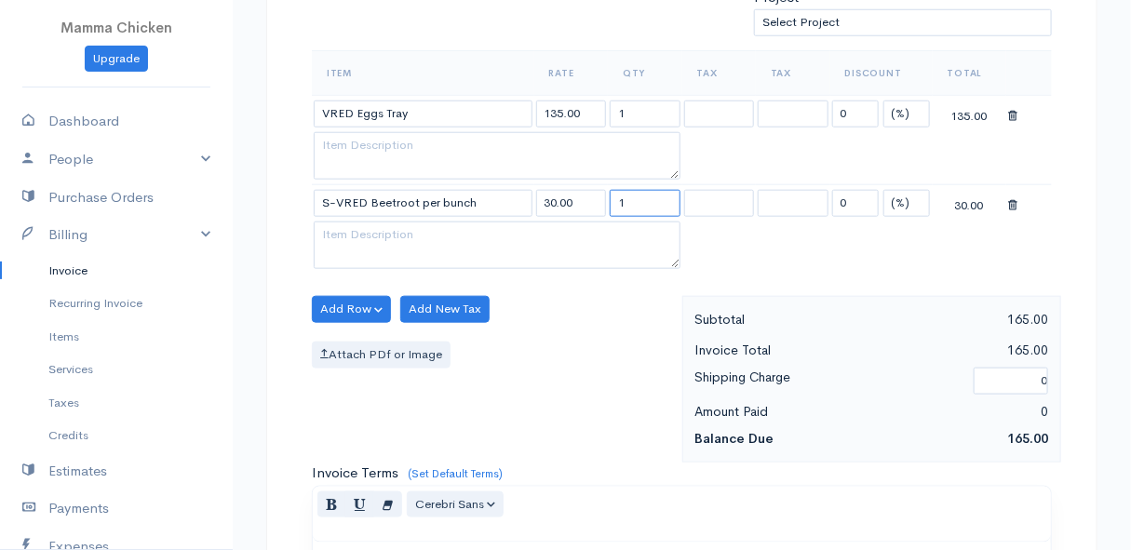
drag, startPoint x: 651, startPoint y: 198, endPoint x: 608, endPoint y: 205, distance: 43.3
click at [608, 205] on td "1" at bounding box center [645, 203] width 74 height 36
click at [593, 322] on div "Add Row Add Item Row Add Time Row Add New Tax Attach PDf or Image" at bounding box center [493, 379] width 380 height 167
click at [361, 297] on button "Add Row" at bounding box center [351, 309] width 79 height 27
click at [368, 341] on link "Add Item Row" at bounding box center [386, 346] width 147 height 33
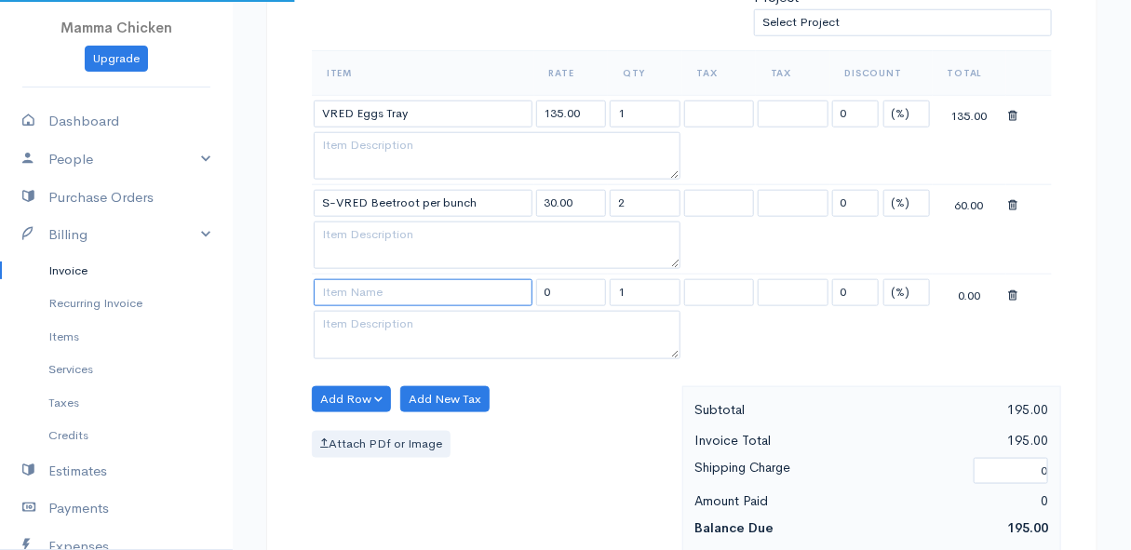
click at [366, 281] on input at bounding box center [423, 292] width 219 height 27
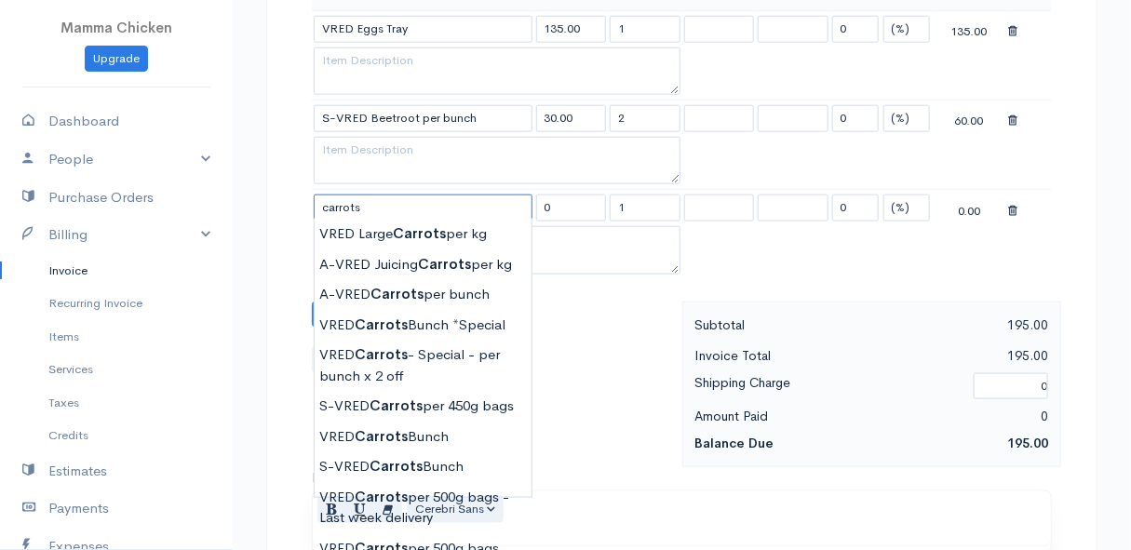
scroll to position [761, 0]
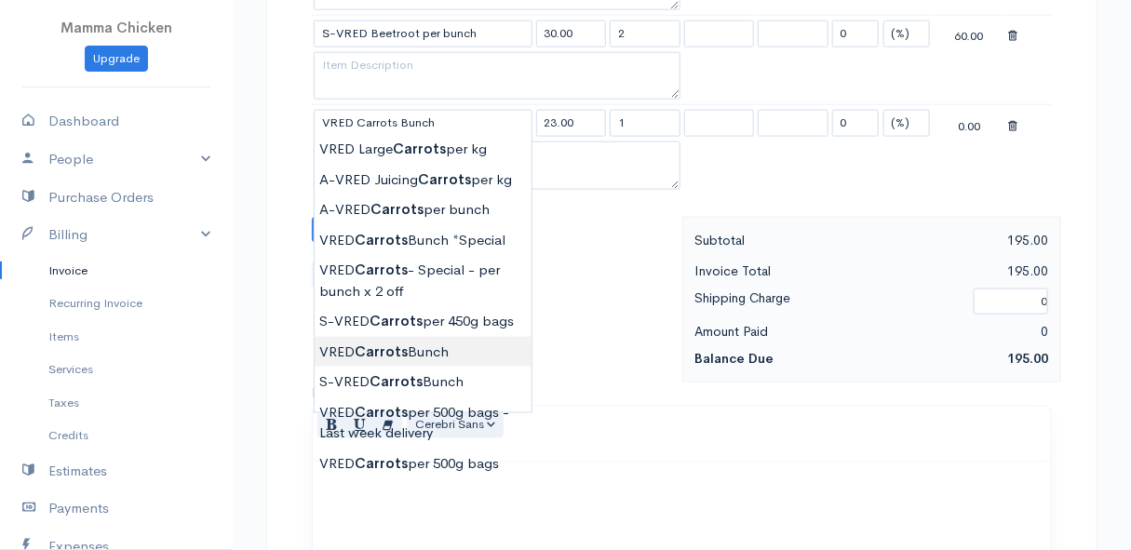
click at [384, 347] on body "Mamma Chicken Upgrade Dashboard People Clients Vendors Staff Users Purchase Ord…" at bounding box center [565, 133] width 1131 height 1788
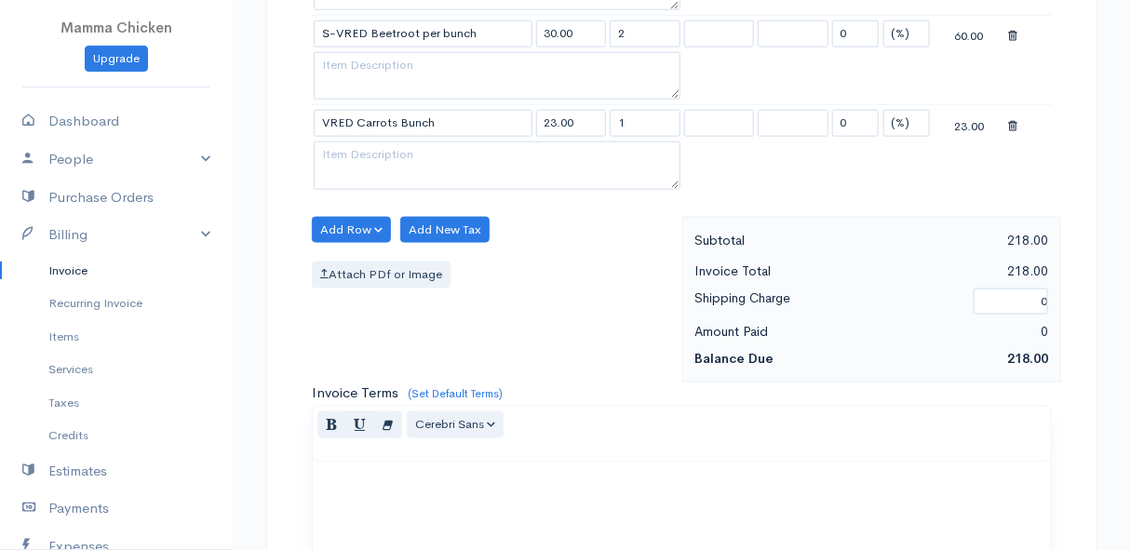
scroll to position [677, 0]
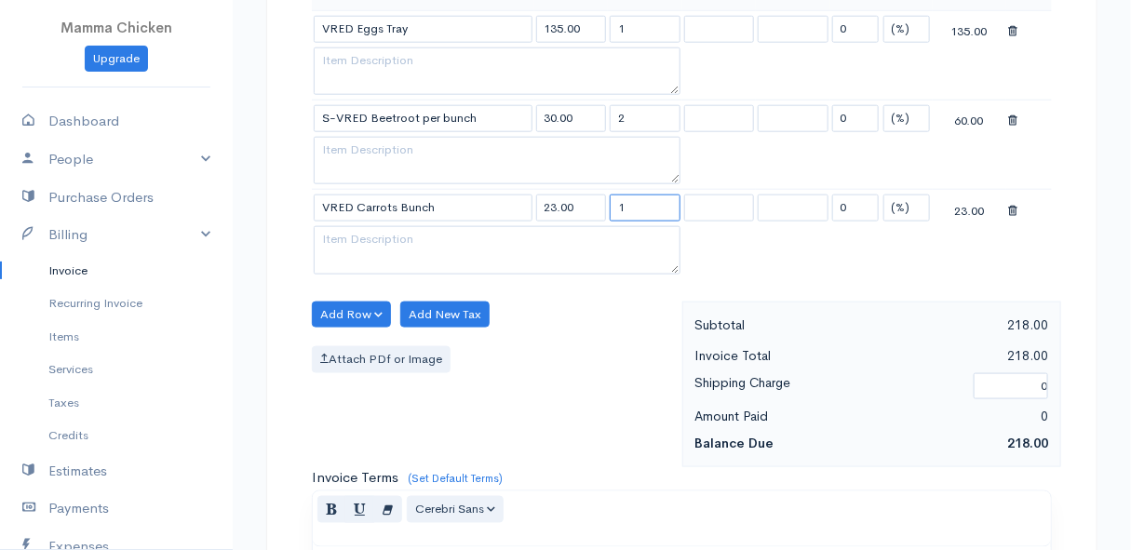
drag, startPoint x: 631, startPoint y: 207, endPoint x: 606, endPoint y: 208, distance: 25.2
click at [606, 208] on tr "VRED Carrots Bunch 23.00 1 0 (%) Flat 23.00" at bounding box center [682, 208] width 740 height 36
click at [597, 313] on div "Add Row Add Item Row Add Time Row Add New Tax Attach PDf or Image" at bounding box center [493, 385] width 380 height 167
click at [337, 306] on button "Add Row" at bounding box center [351, 315] width 79 height 27
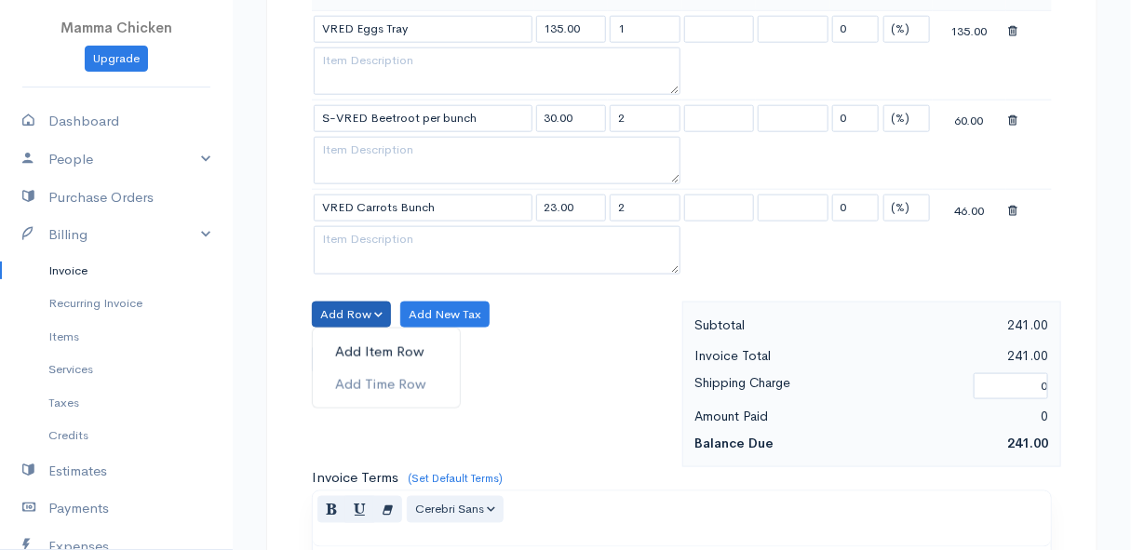
click at [340, 344] on link "Add Item Row" at bounding box center [386, 352] width 147 height 33
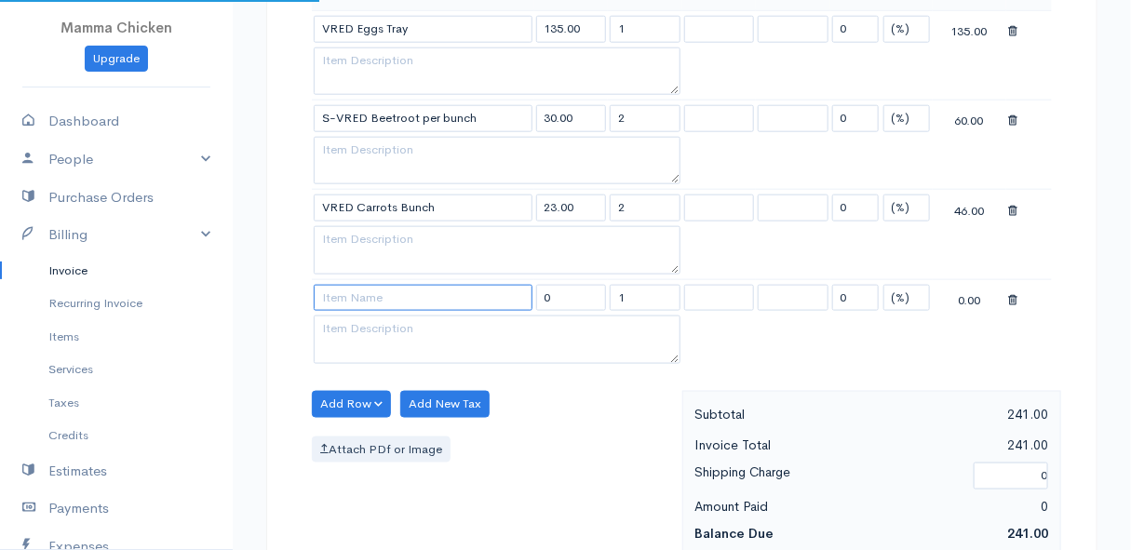
click at [347, 302] on input at bounding box center [423, 298] width 219 height 27
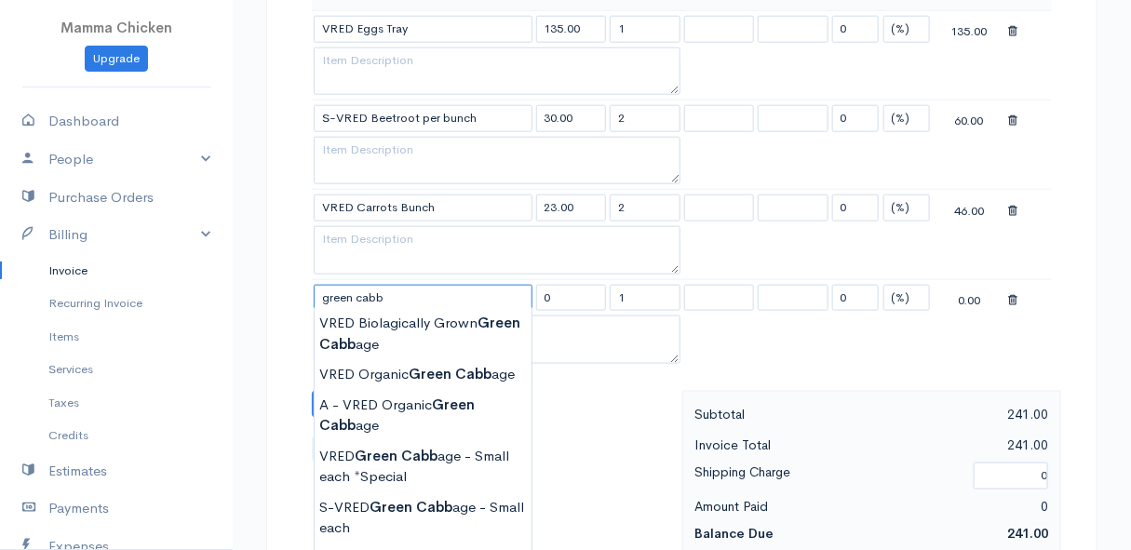
scroll to position [846, 0]
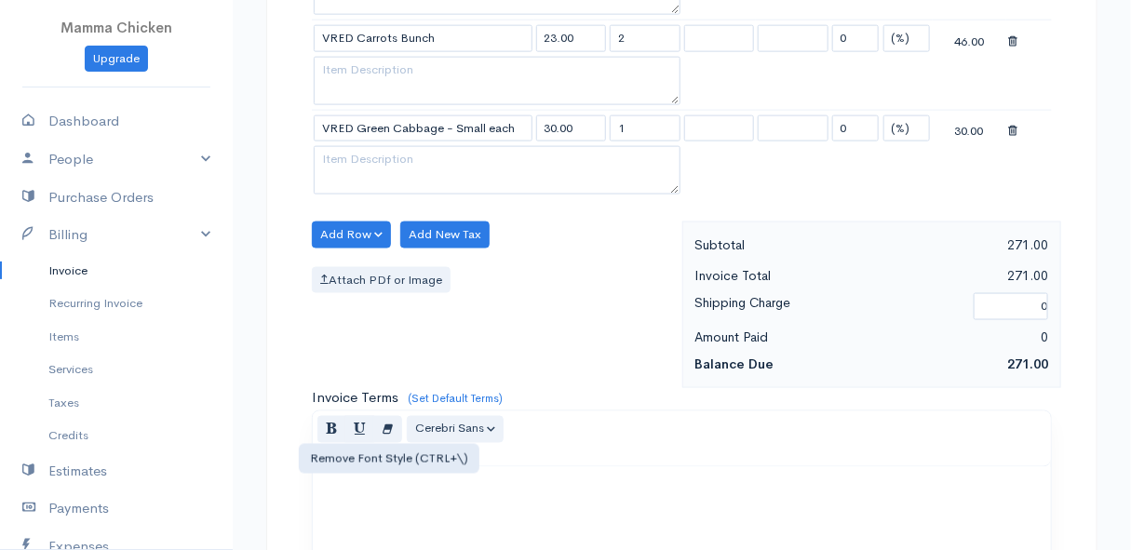
click at [400, 419] on body "Mamma Chicken Upgrade Dashboard People Clients Vendors Staff Users Purchase Ord…" at bounding box center [565, 93] width 1131 height 1878
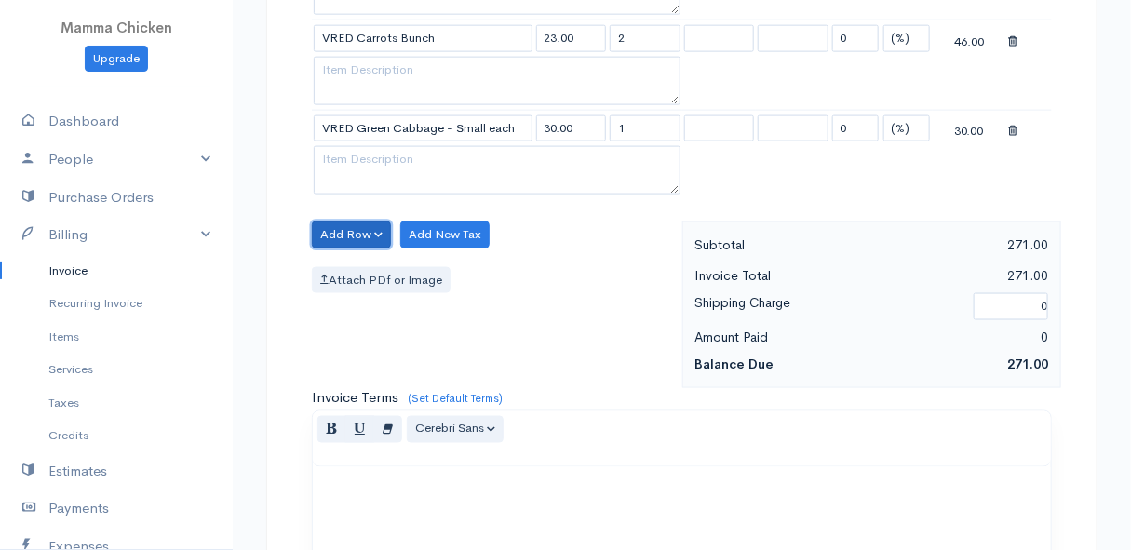
click at [337, 232] on button "Add Row" at bounding box center [351, 235] width 79 height 27
click at [353, 269] on link "Add Item Row" at bounding box center [386, 272] width 147 height 33
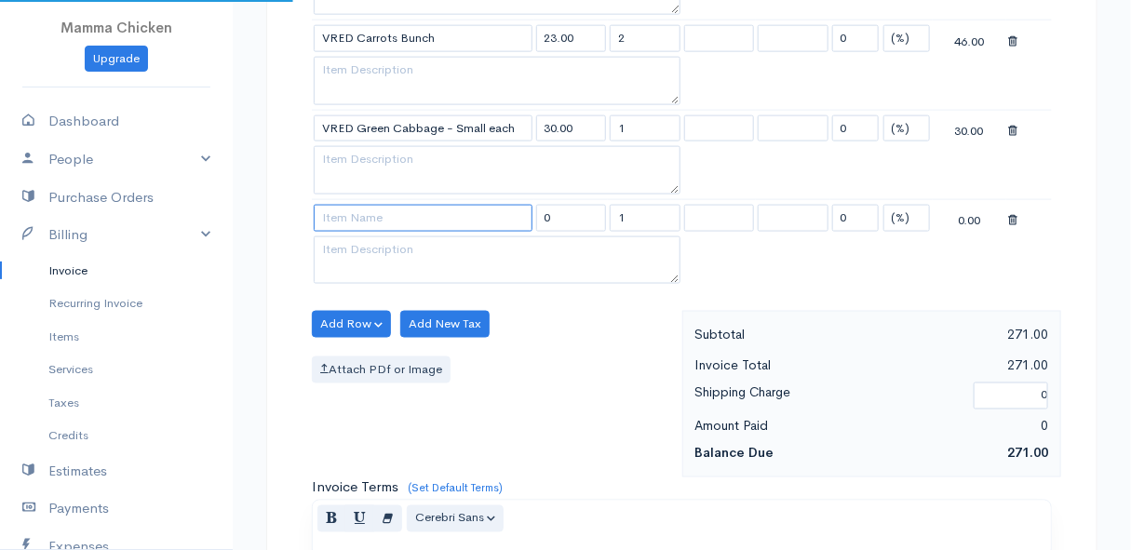
click at [355, 208] on input at bounding box center [423, 218] width 219 height 27
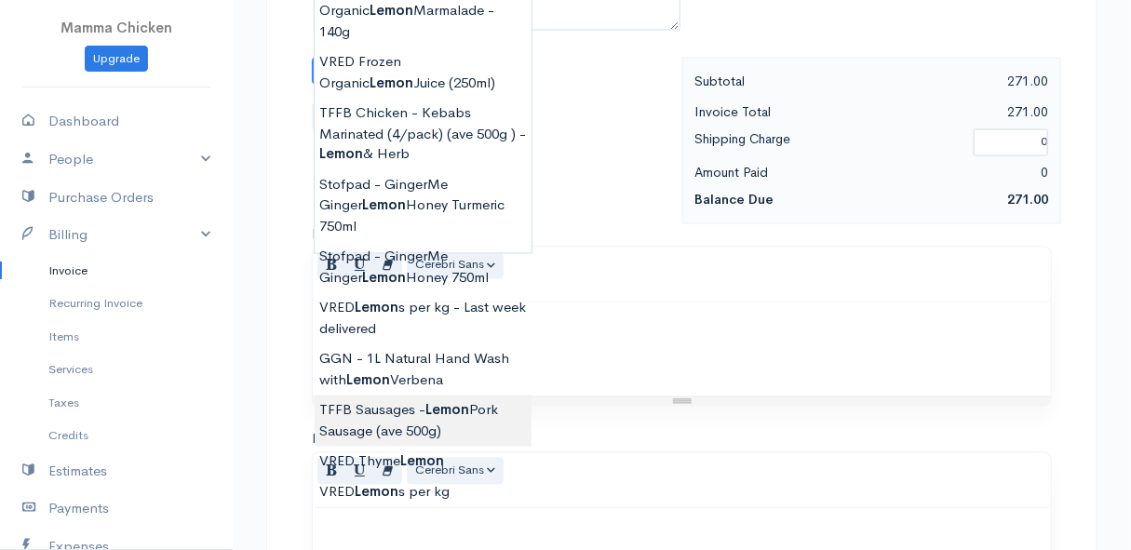
scroll to position [931, 0]
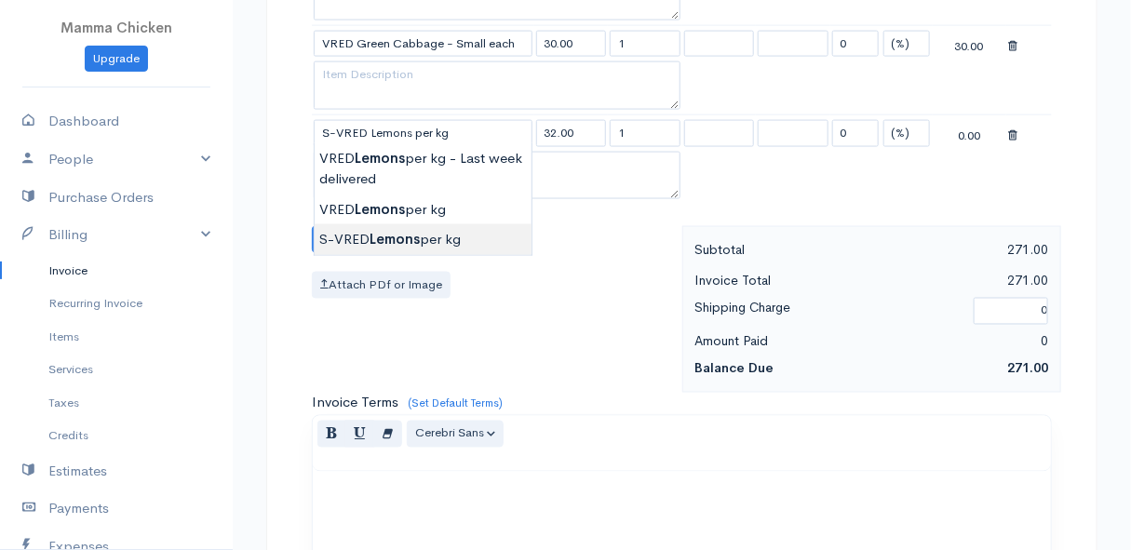
click at [409, 236] on body "Mamma Chicken Upgrade Dashboard People Clients Vendors Staff Users Purchase Ord…" at bounding box center [565, 53] width 1131 height 1968
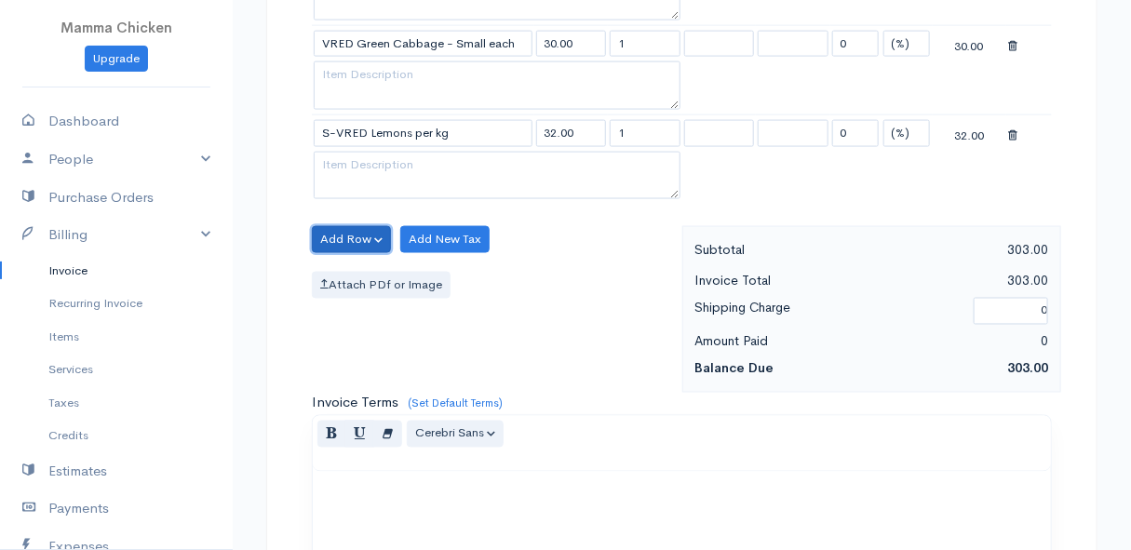
click at [363, 226] on button "Add Row" at bounding box center [351, 239] width 79 height 27
click at [358, 266] on link "Add Item Row" at bounding box center [386, 277] width 147 height 33
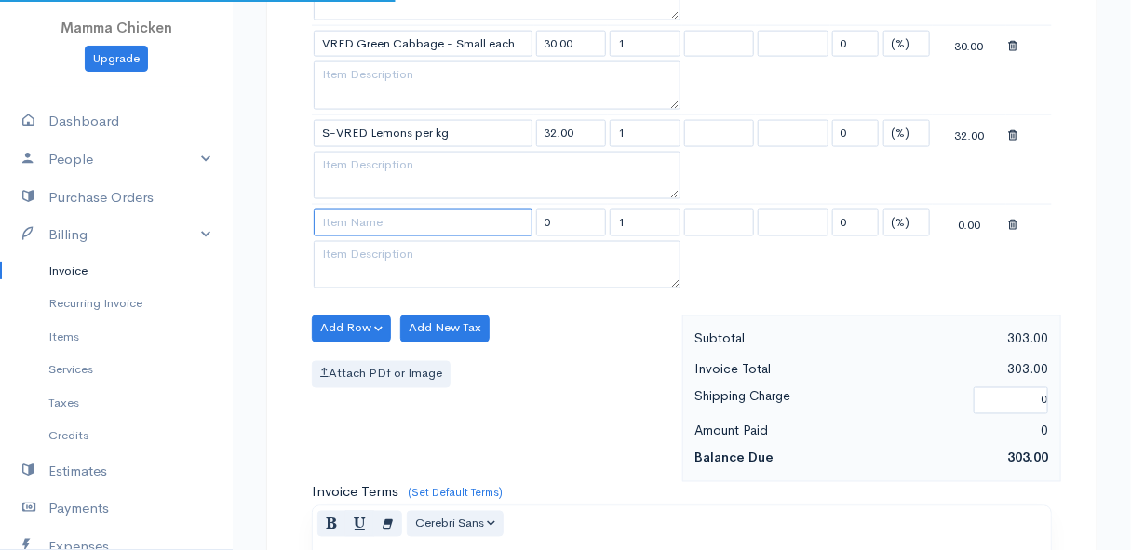
click at [354, 222] on input at bounding box center [423, 222] width 219 height 27
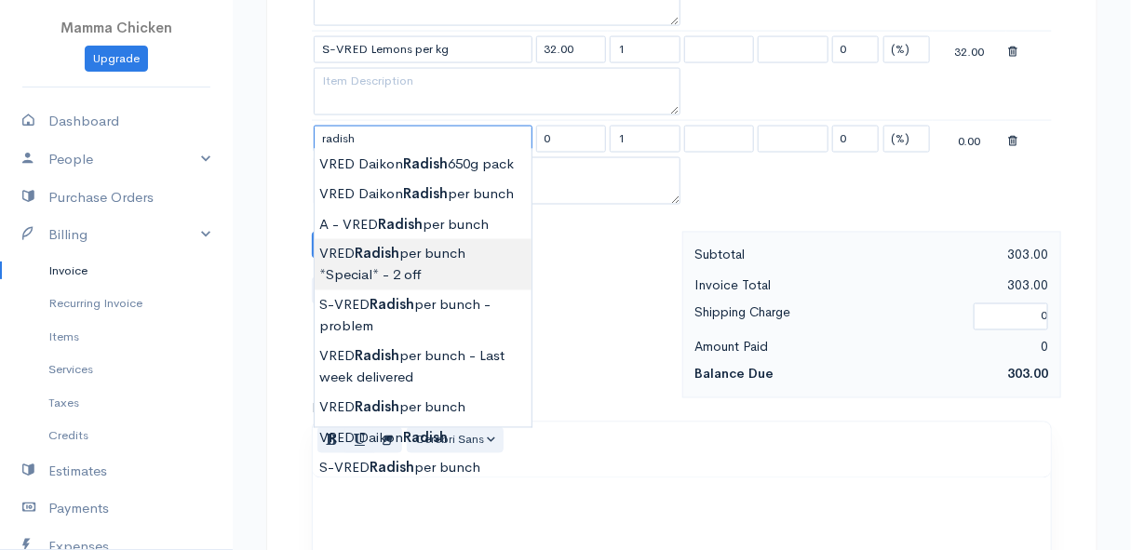
scroll to position [1099, 0]
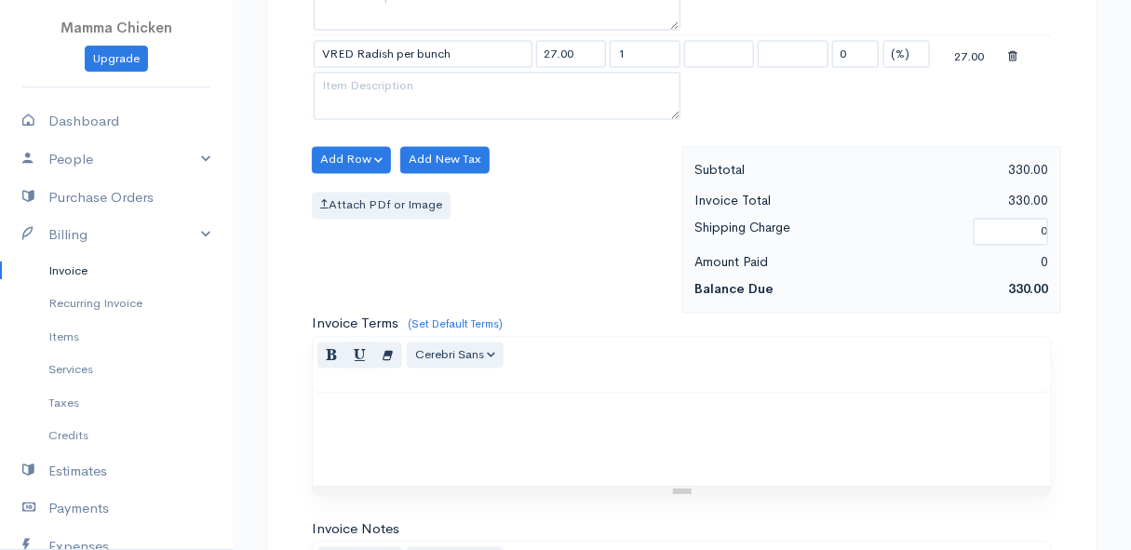
click at [353, 154] on button "Add Row" at bounding box center [351, 160] width 79 height 27
click at [351, 189] on link "Add Item Row" at bounding box center [386, 198] width 147 height 33
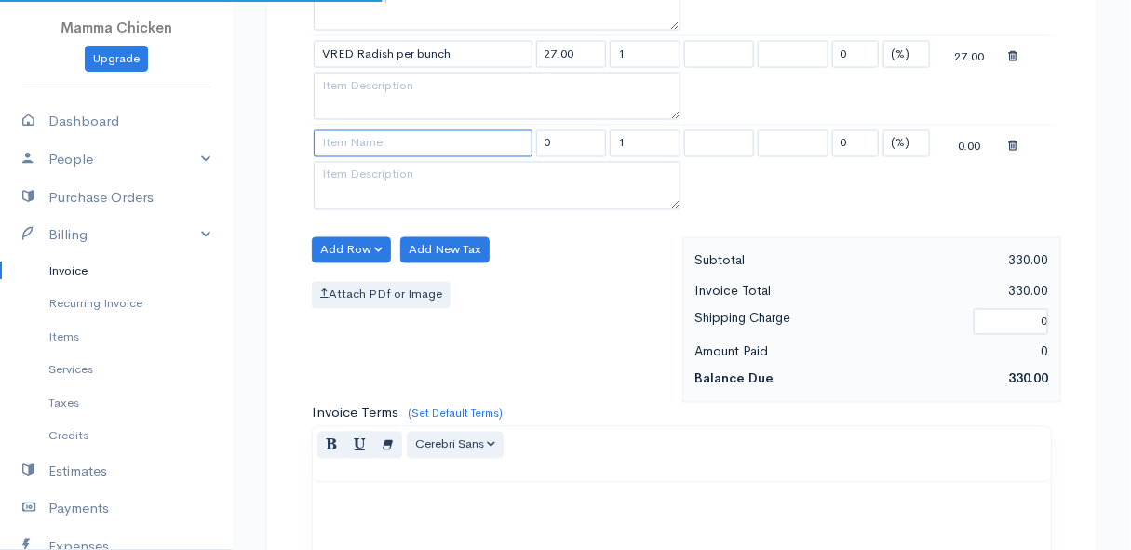
click at [347, 147] on input at bounding box center [423, 143] width 219 height 27
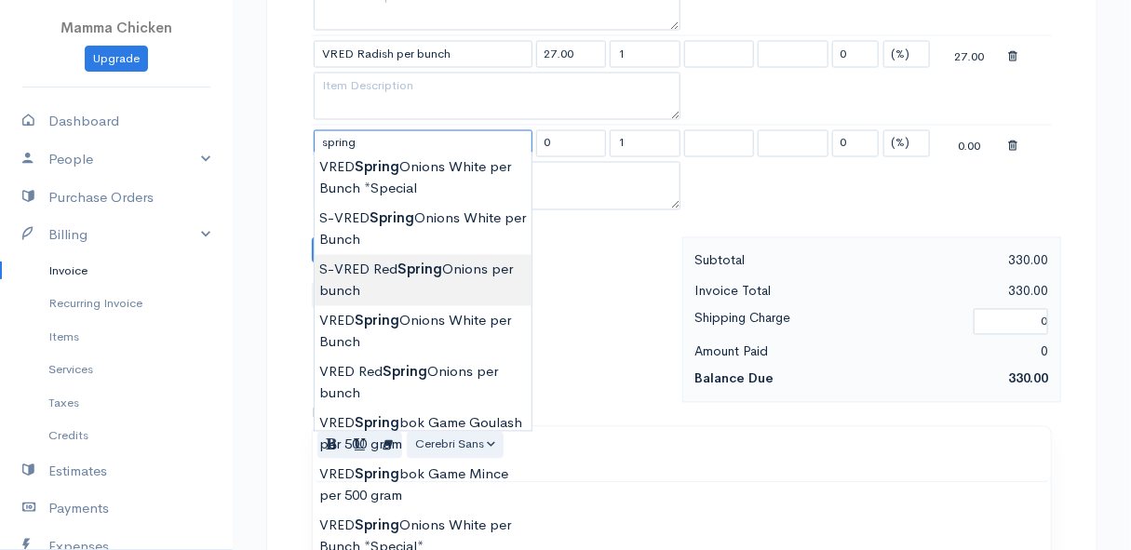
scroll to position [1184, 0]
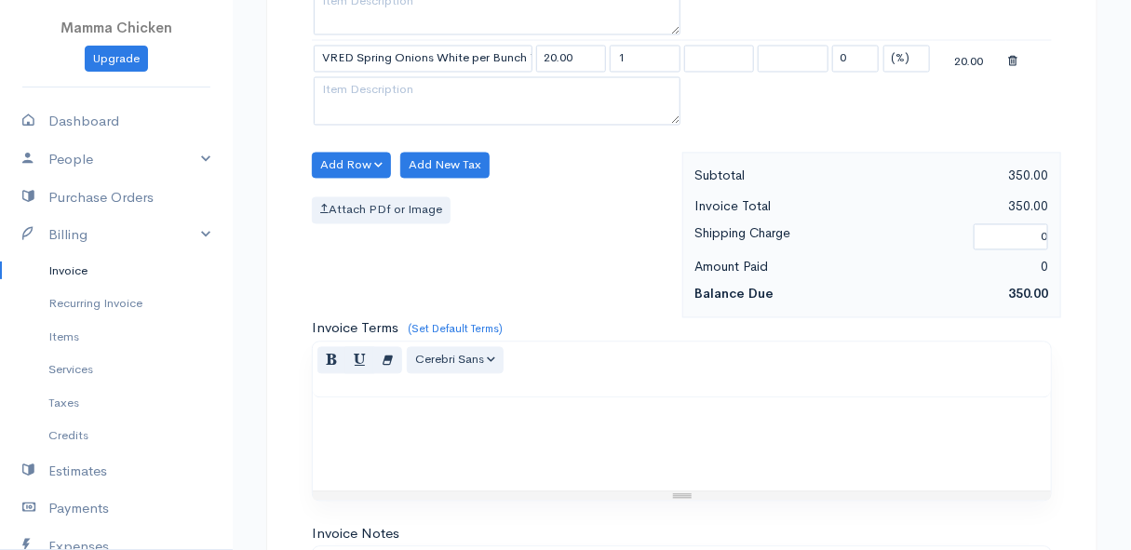
click at [330, 153] on button "Add Row" at bounding box center [351, 166] width 79 height 27
click at [346, 188] on link "Add Item Row" at bounding box center [386, 203] width 147 height 33
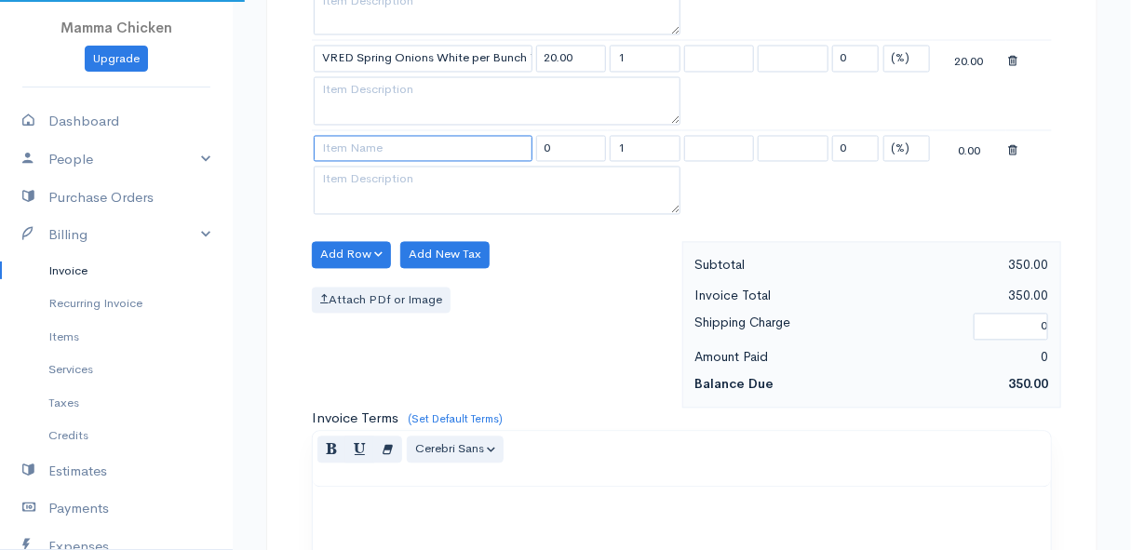
click at [355, 139] on input at bounding box center [423, 149] width 219 height 27
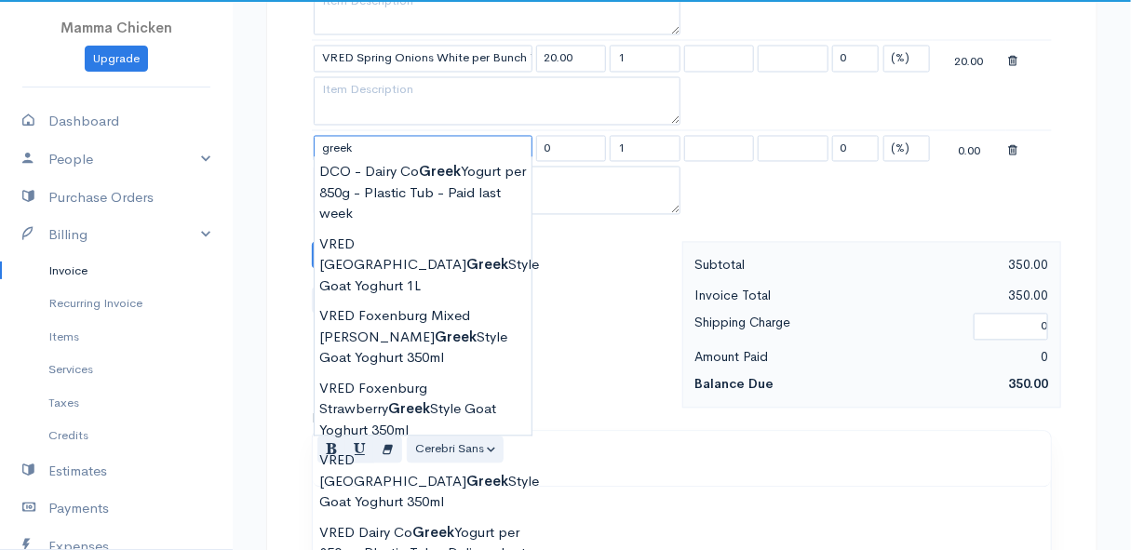
scroll to position [1269, 0]
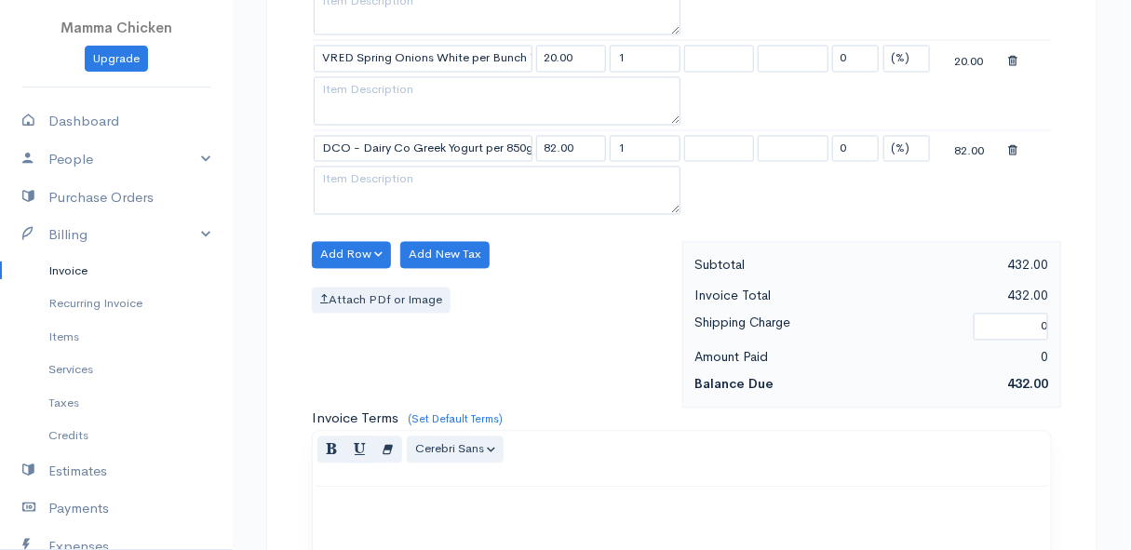
scroll to position [1099, 0]
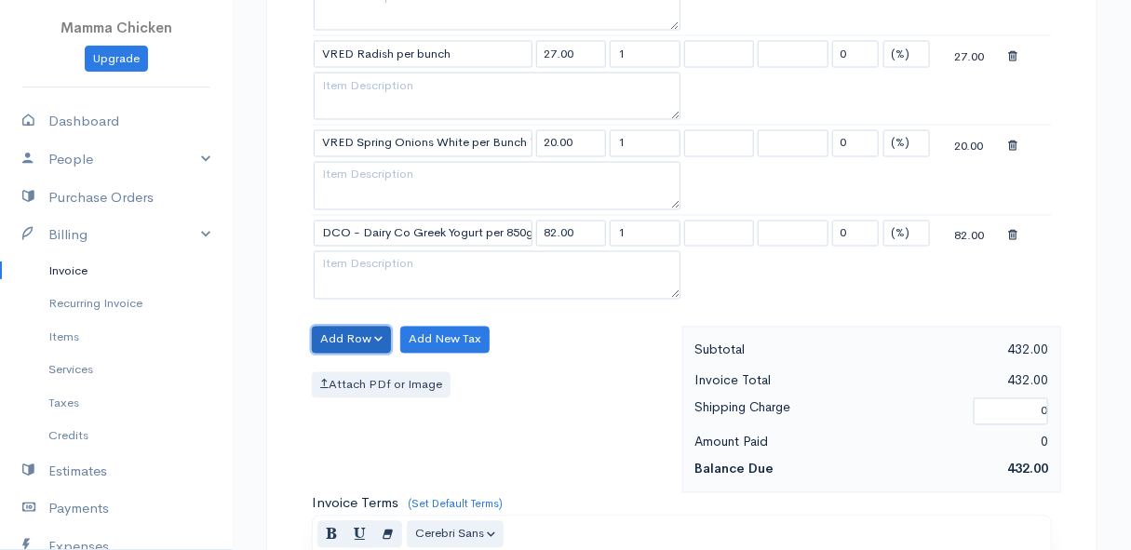
click at [334, 327] on button "Add Row" at bounding box center [351, 340] width 79 height 27
click at [359, 371] on link "Add Item Row" at bounding box center [386, 377] width 147 height 33
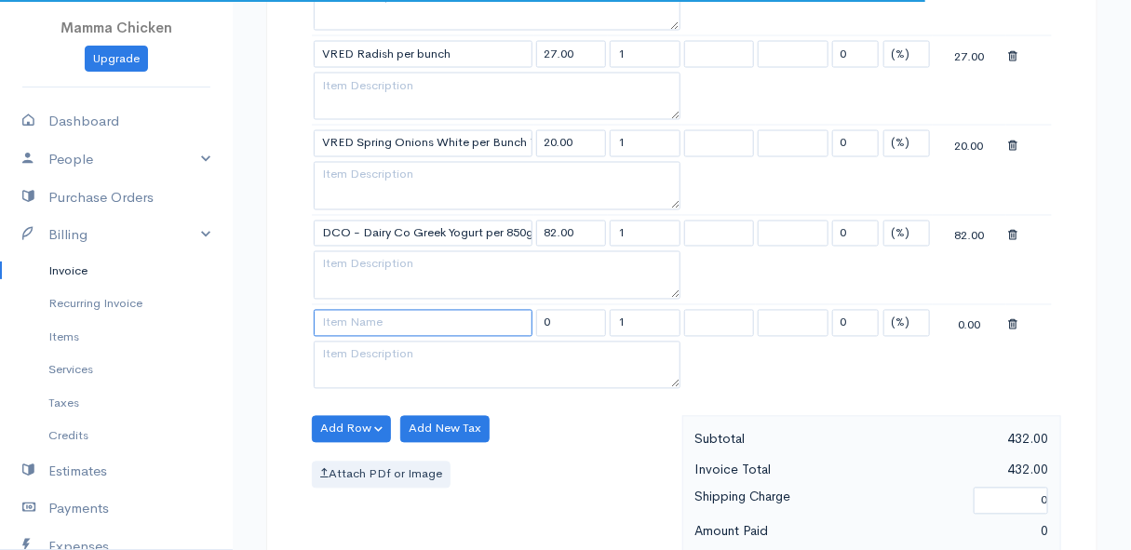
click at [356, 310] on input at bounding box center [423, 323] width 219 height 27
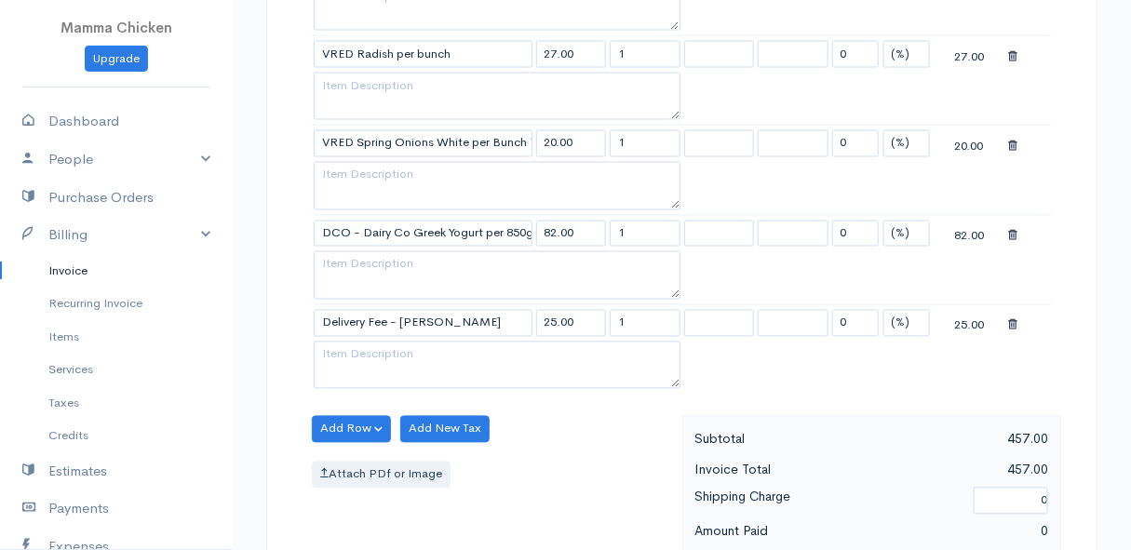
click at [372, 340] on body "Mamma Chicken Upgrade Dashboard People Clients Vendors Staff Users Purchase Ord…" at bounding box center [565, 64] width 1131 height 2326
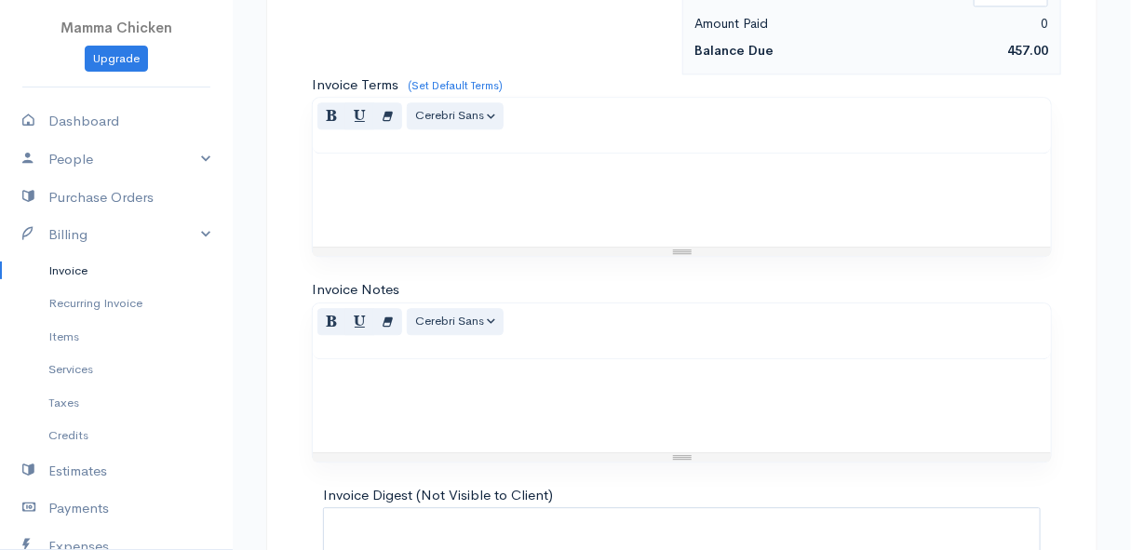
scroll to position [1768, 0]
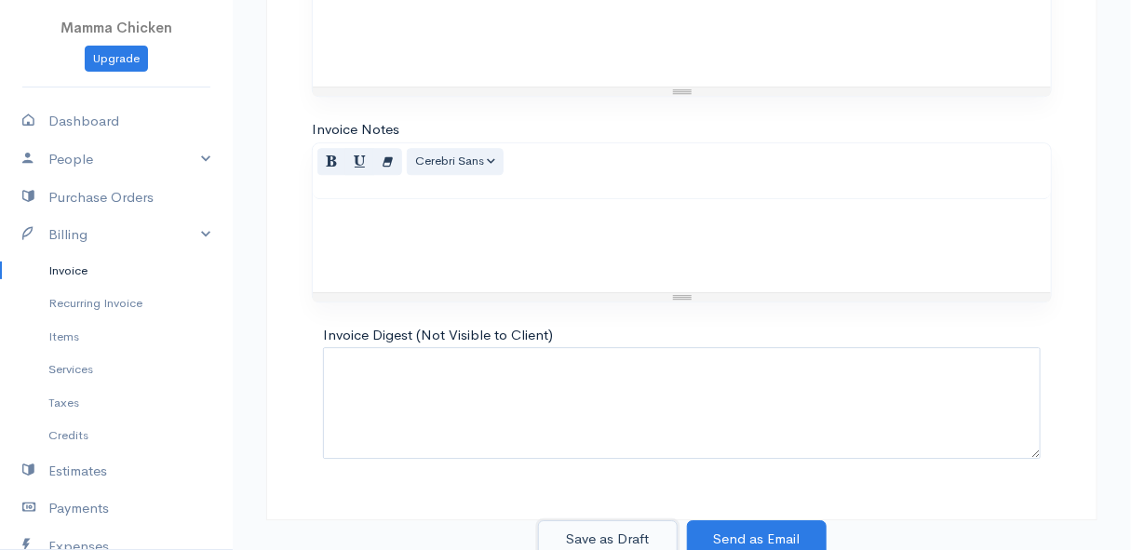
click at [605, 530] on button "Save as Draft" at bounding box center [608, 539] width 140 height 38
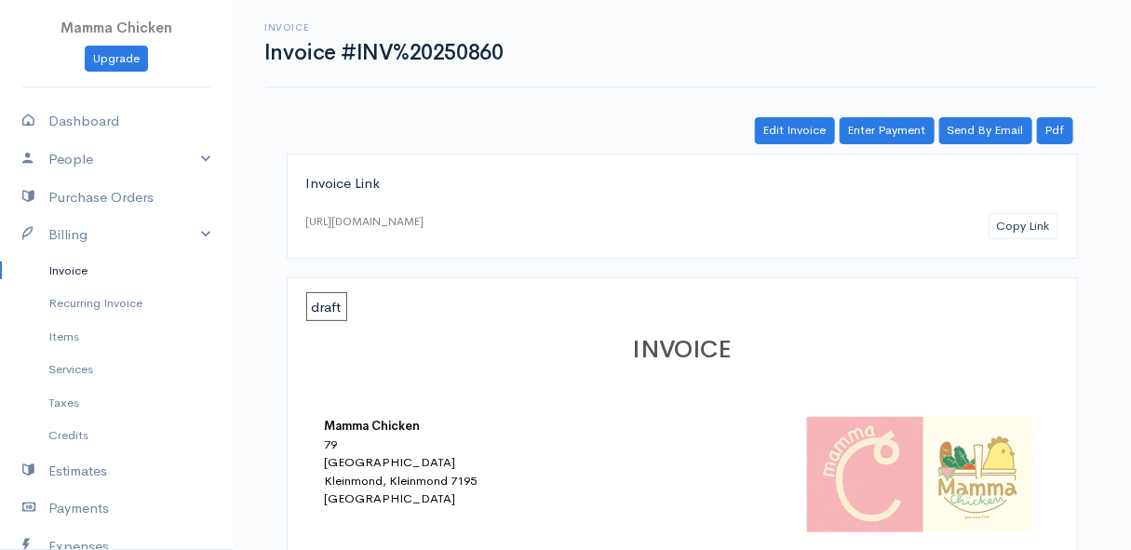
click at [87, 269] on link "Invoice" at bounding box center [116, 271] width 233 height 34
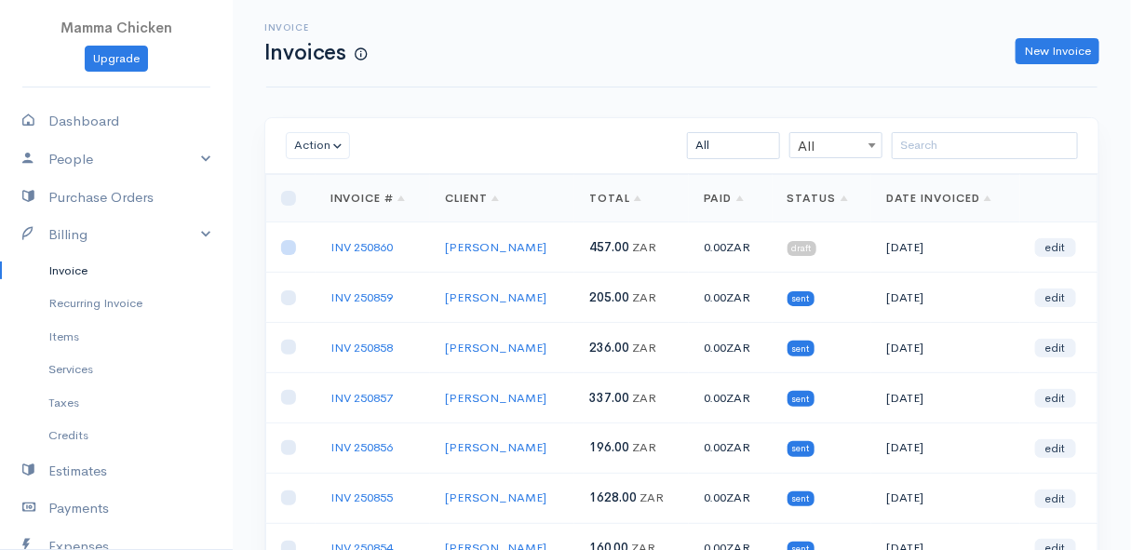
click at [287, 243] on input "checkbox" at bounding box center [288, 247] width 15 height 15
click at [311, 139] on button "Action" at bounding box center [318, 145] width 64 height 27
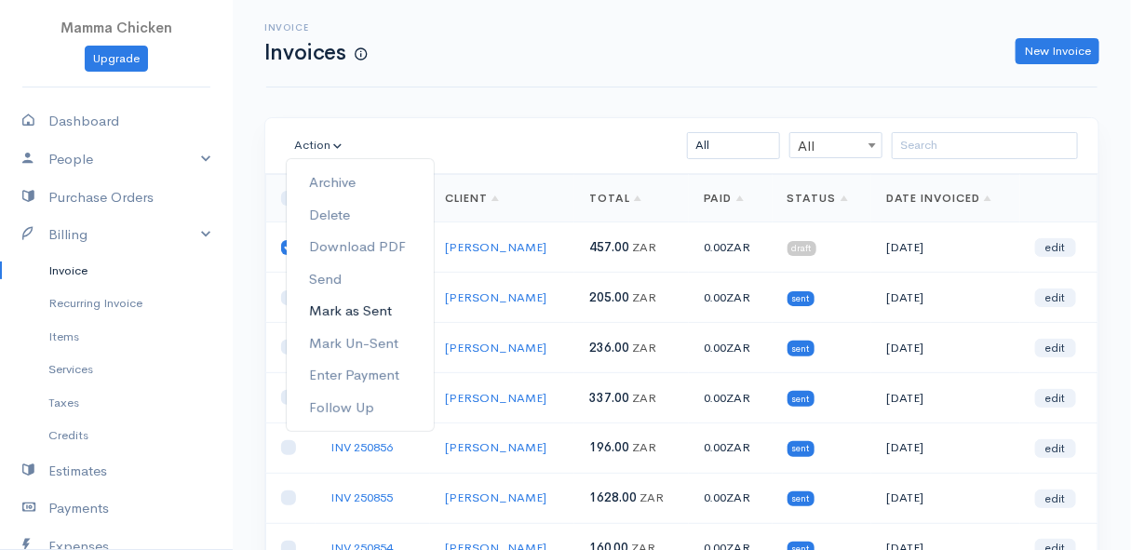
click at [348, 304] on link "Mark as Sent" at bounding box center [360, 311] width 147 height 33
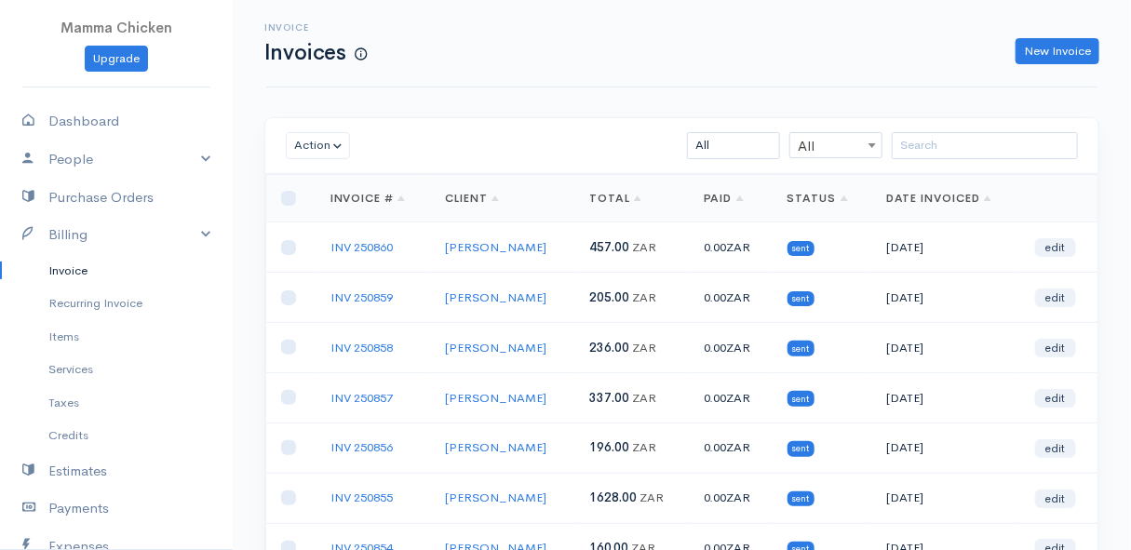
scroll to position [338, 0]
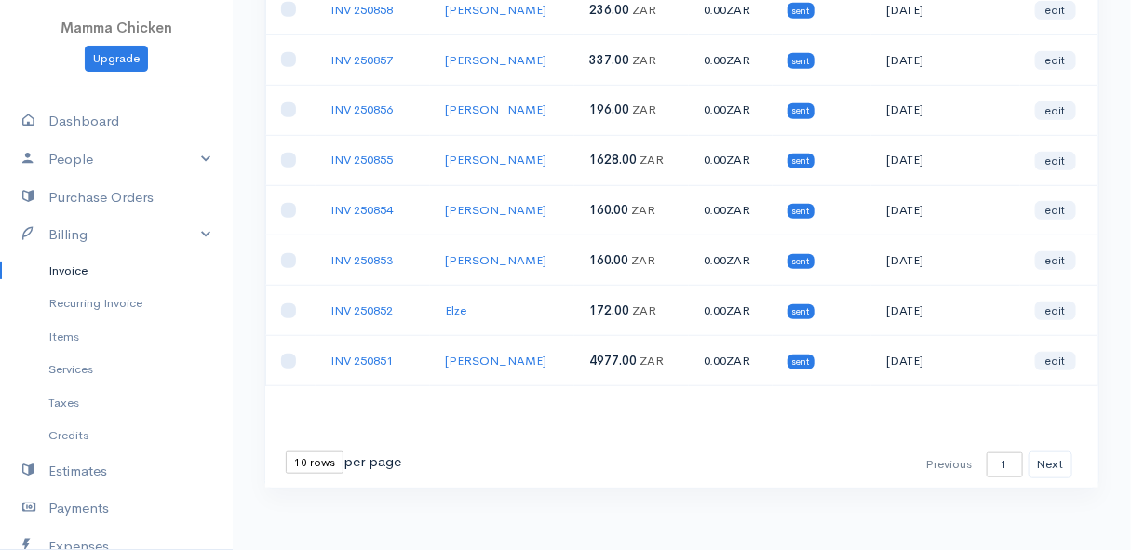
click at [297, 451] on select "10 rows 25 rows 50 rows" at bounding box center [315, 462] width 58 height 22
click at [286, 451] on select "10 rows 25 rows 50 rows" at bounding box center [315, 462] width 58 height 22
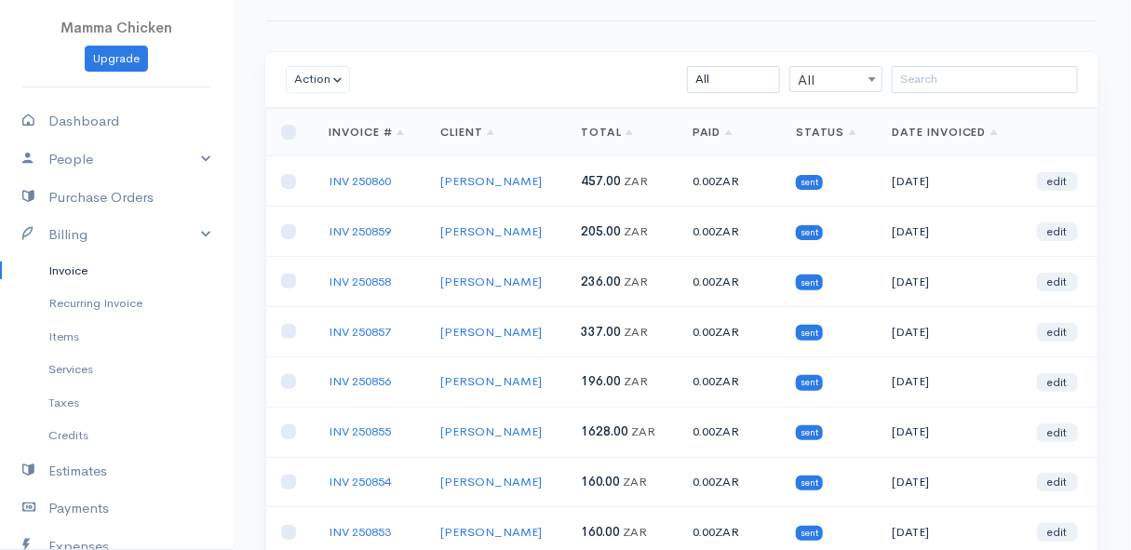
scroll to position [0, 0]
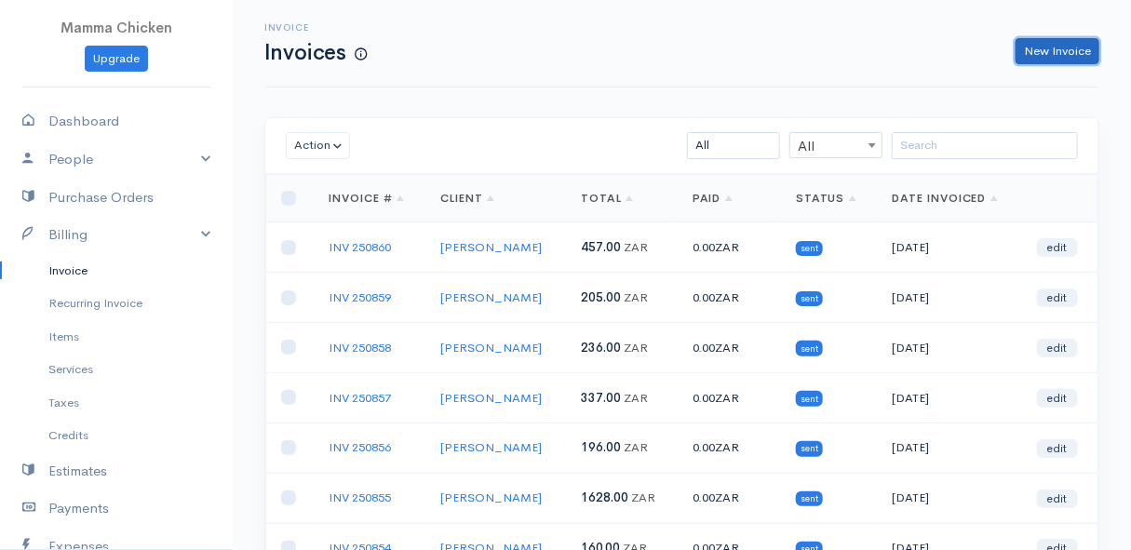
click at [1046, 46] on link "New Invoice" at bounding box center [1058, 51] width 84 height 27
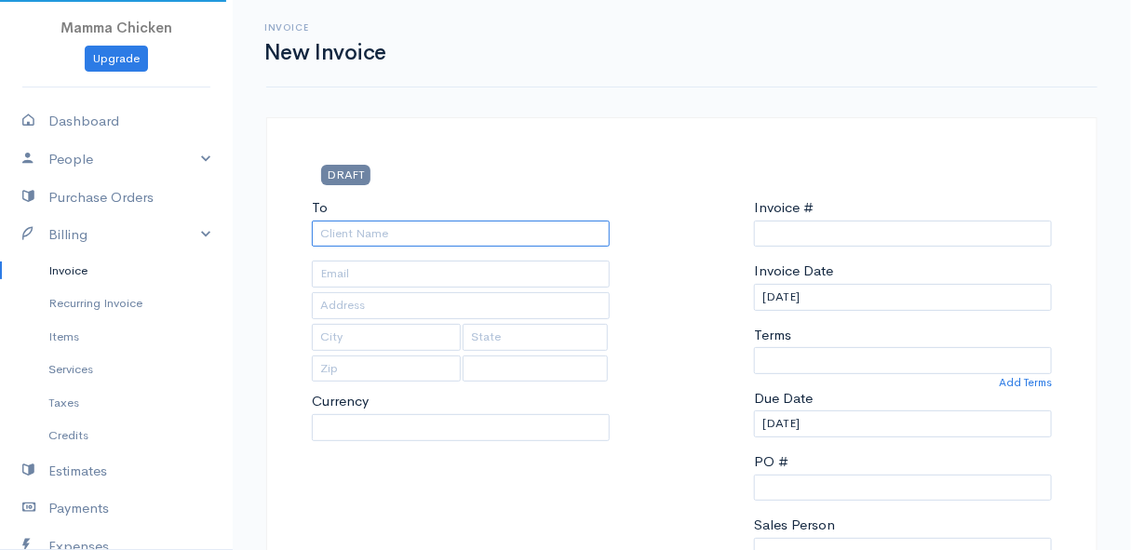
click at [339, 239] on input "To" at bounding box center [461, 234] width 298 height 27
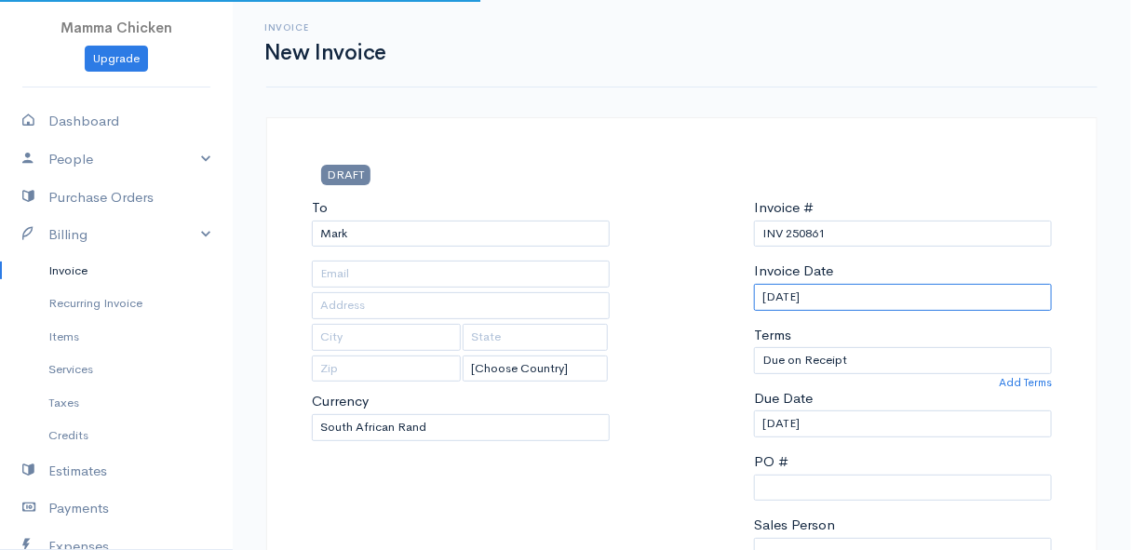
click at [890, 299] on input "[DATE]" at bounding box center [903, 297] width 298 height 27
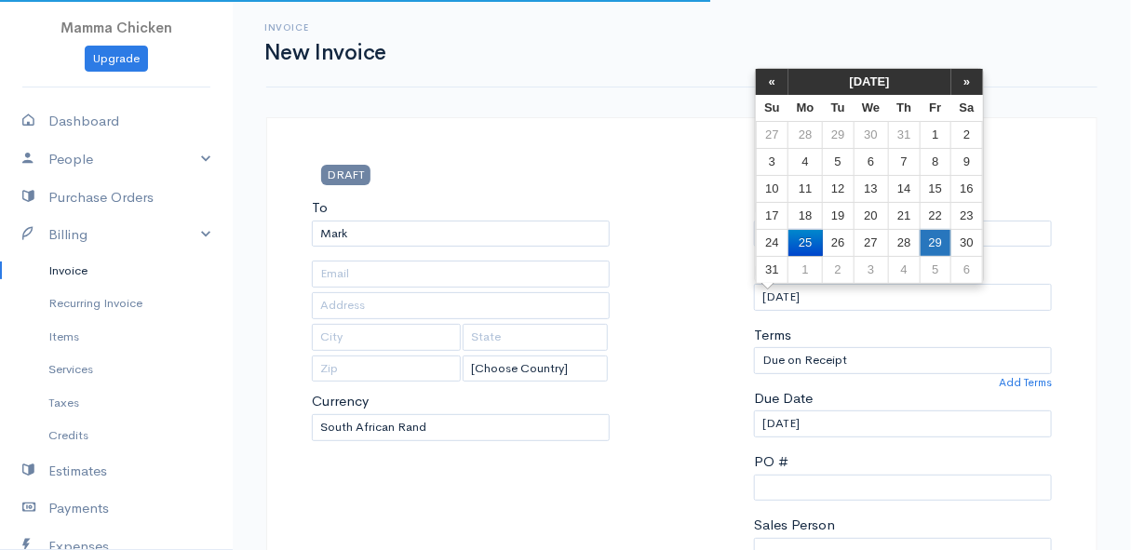
click at [934, 236] on td "29" at bounding box center [935, 242] width 31 height 27
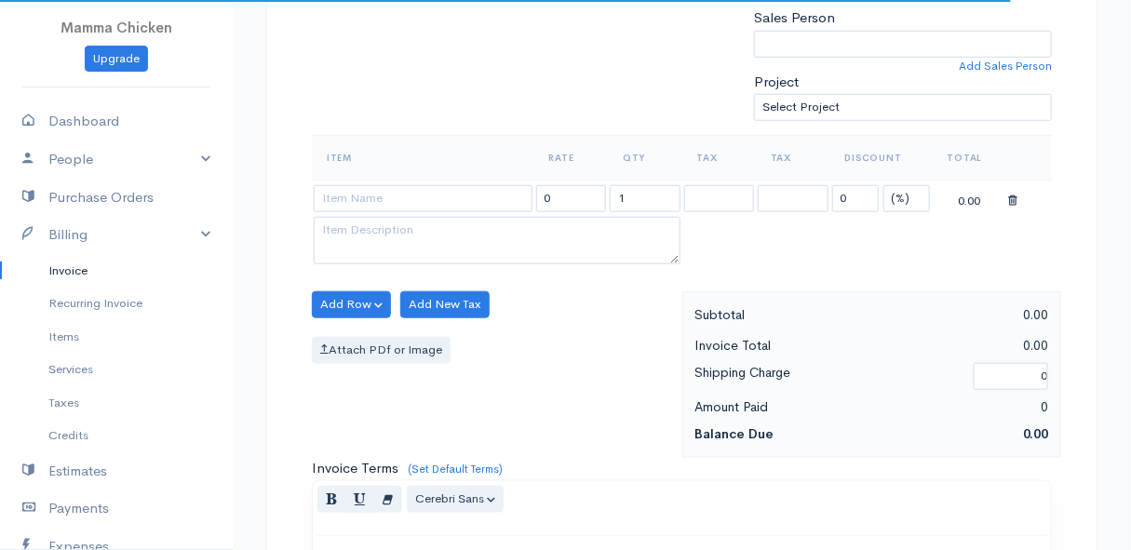
scroll to position [423, 0]
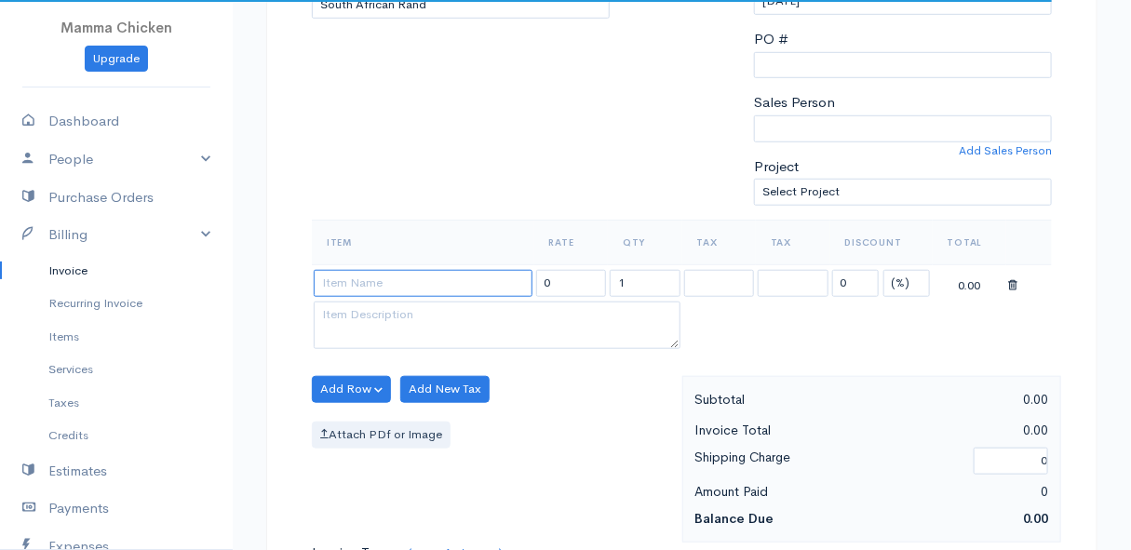
click at [341, 284] on input at bounding box center [423, 283] width 219 height 27
click at [424, 387] on body "Mamma Chicken Upgrade Dashboard People Clients Vendors Staff Users Purchase Ord…" at bounding box center [565, 382] width 1131 height 1610
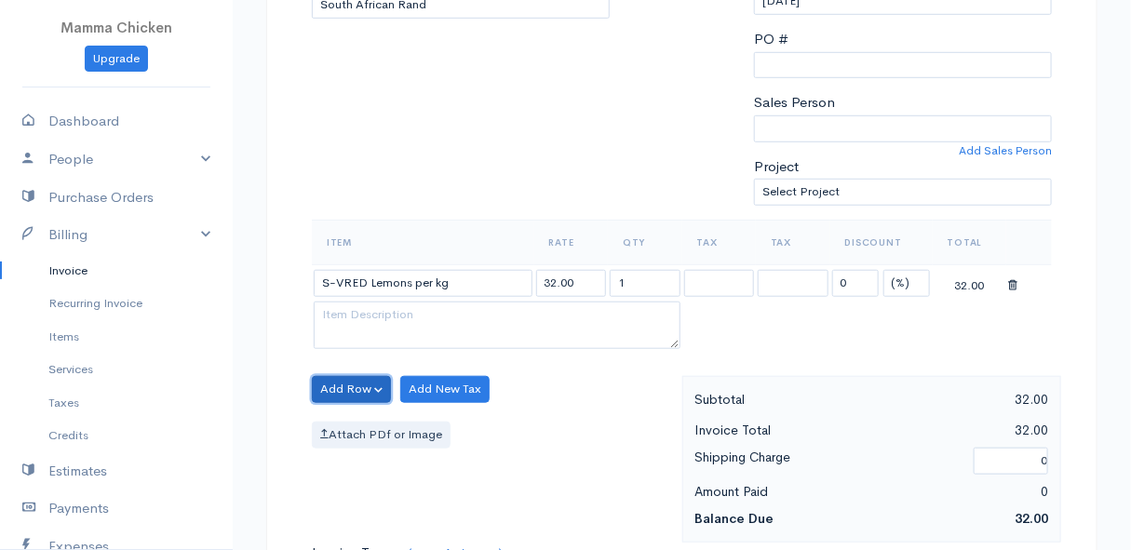
click at [345, 384] on button "Add Row" at bounding box center [351, 389] width 79 height 27
click at [358, 425] on link "Add Item Row" at bounding box center [386, 427] width 147 height 33
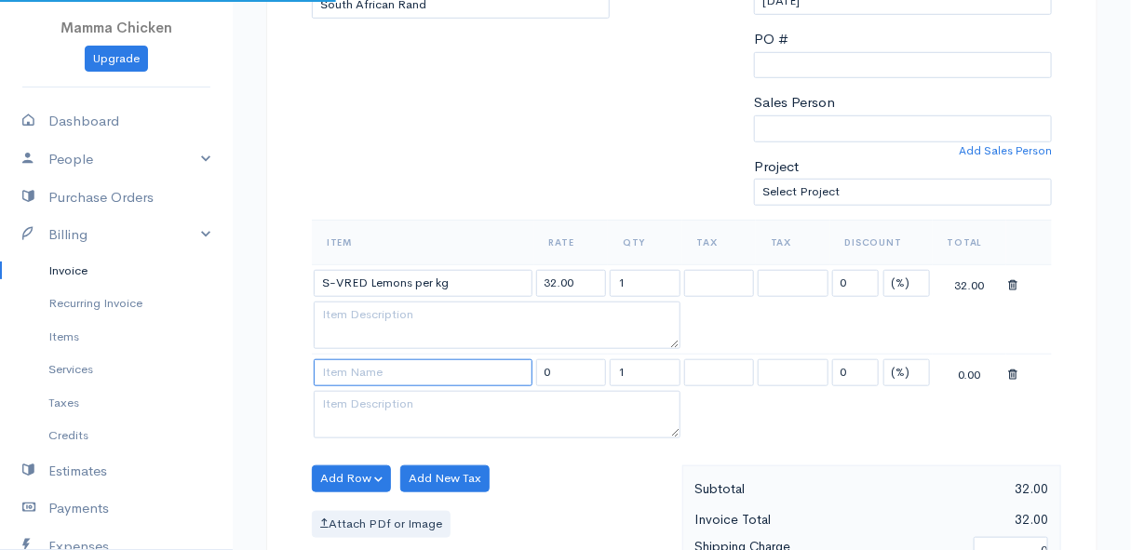
click at [347, 367] on input at bounding box center [423, 372] width 219 height 27
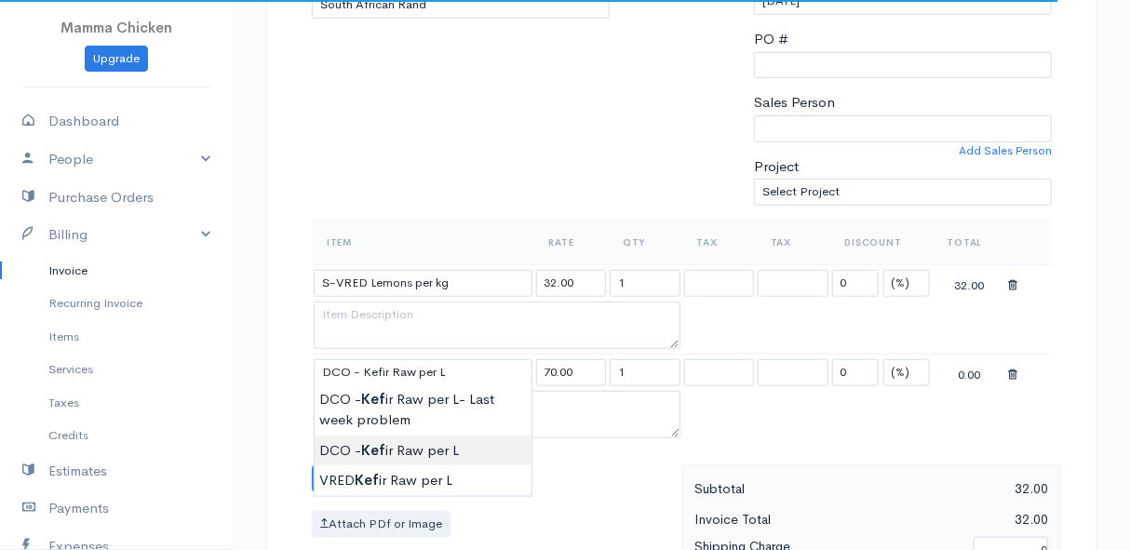
click at [373, 443] on body "Mamma Chicken Upgrade Dashboard People Clients Vendors Staff Users Purchase Ord…" at bounding box center [565, 426] width 1131 height 1699
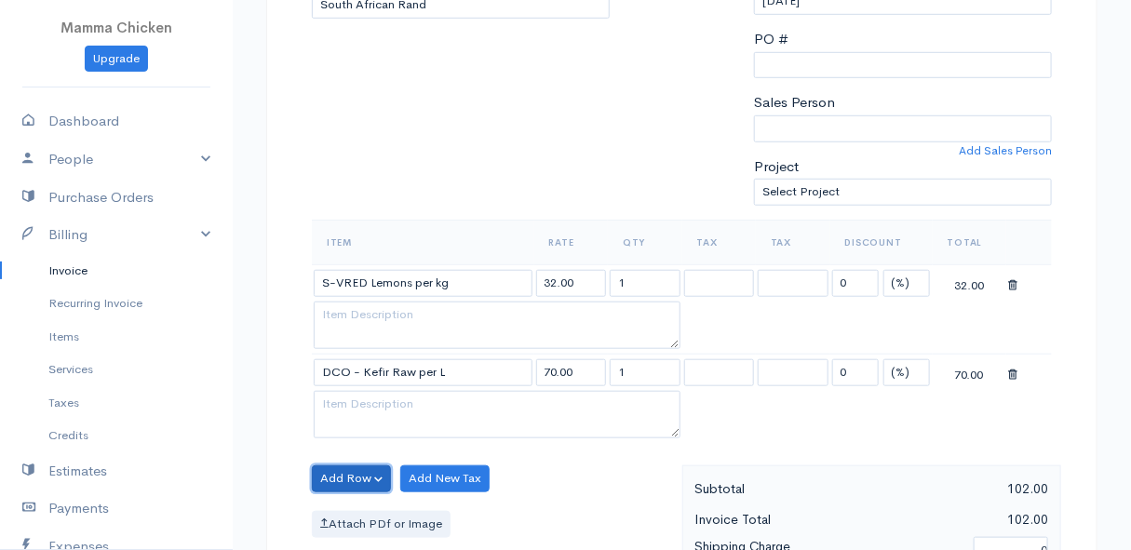
click at [355, 477] on button "Add Row" at bounding box center [351, 478] width 79 height 27
click at [363, 408] on link "Add Item Row" at bounding box center [386, 409] width 147 height 33
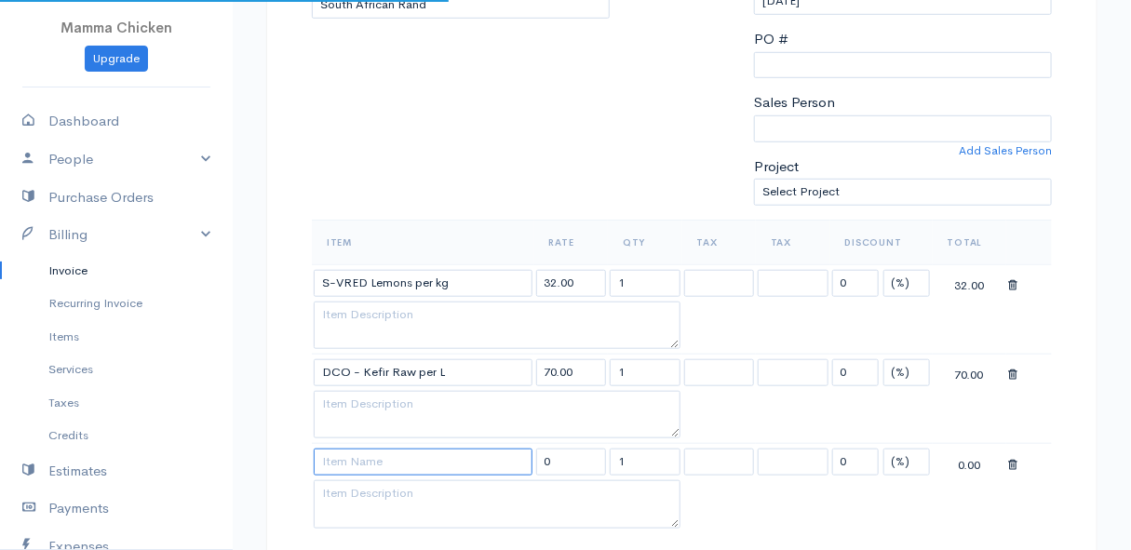
click at [351, 456] on input at bounding box center [423, 462] width 219 height 27
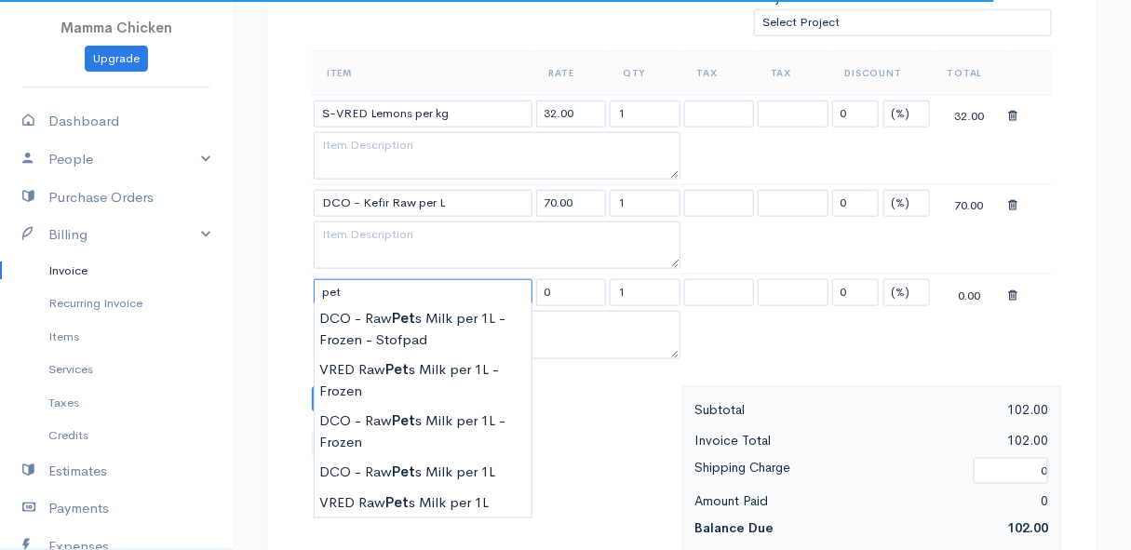
scroll to position [677, 0]
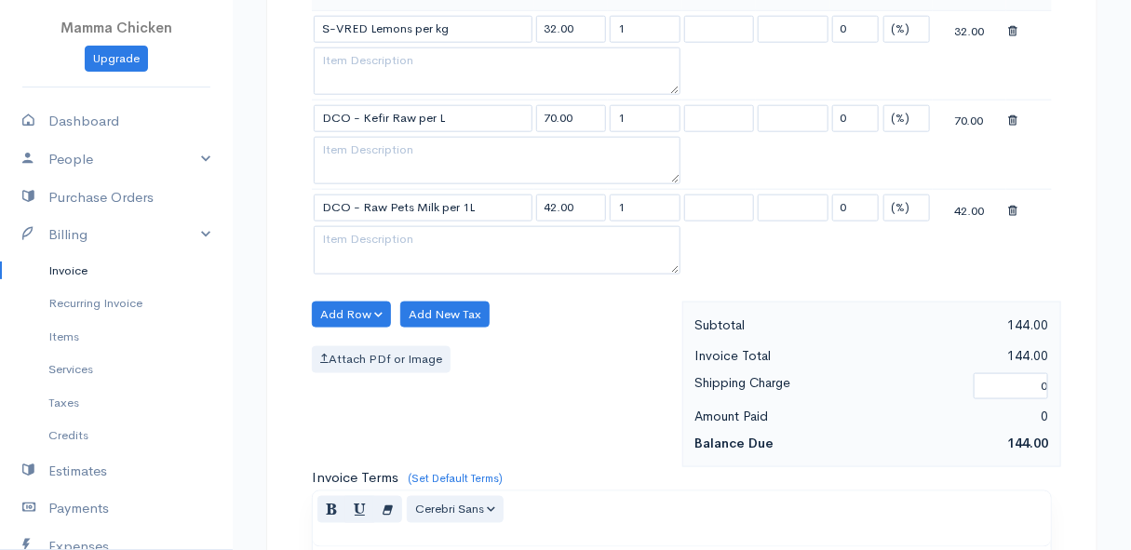
click at [451, 384] on body "Mamma Chicken Upgrade Dashboard People Clients Vendors Staff Users Purchase Ord…" at bounding box center [565, 217] width 1131 height 1788
drag, startPoint x: 629, startPoint y: 202, endPoint x: 600, endPoint y: 213, distance: 30.9
click at [600, 213] on tr "DCO - Raw Pets Milk per 1L 42.00 1 0 (%) Flat 42.00" at bounding box center [682, 208] width 740 height 36
click at [601, 346] on div "Attach PDf or Image" at bounding box center [492, 359] width 361 height 27
click at [355, 311] on button "Add Row" at bounding box center [351, 315] width 79 height 27
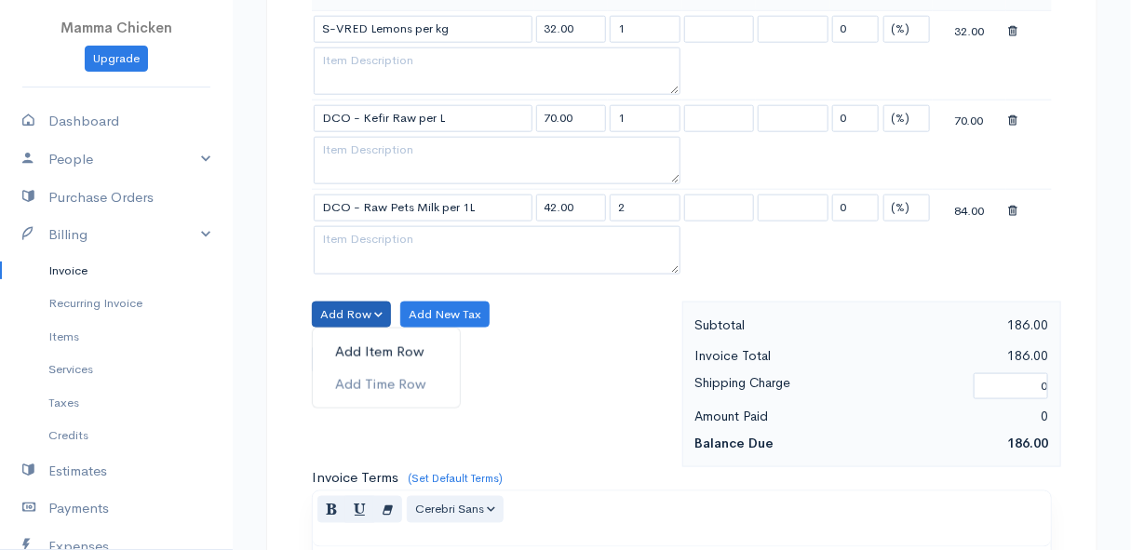
click at [355, 342] on link "Add Item Row" at bounding box center [386, 352] width 147 height 33
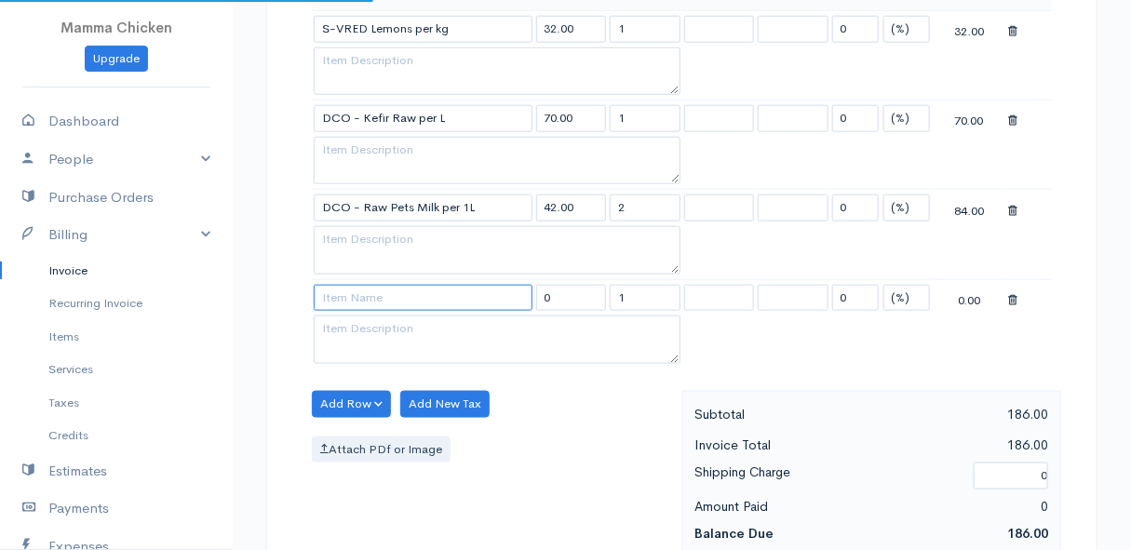
click at [354, 300] on input at bounding box center [423, 298] width 219 height 27
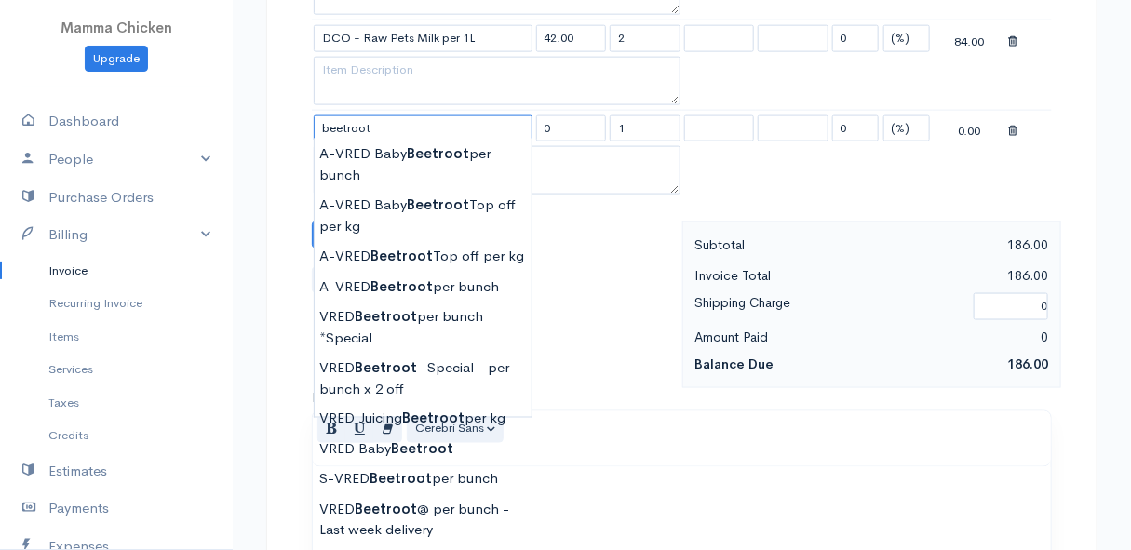
scroll to position [1015, 0]
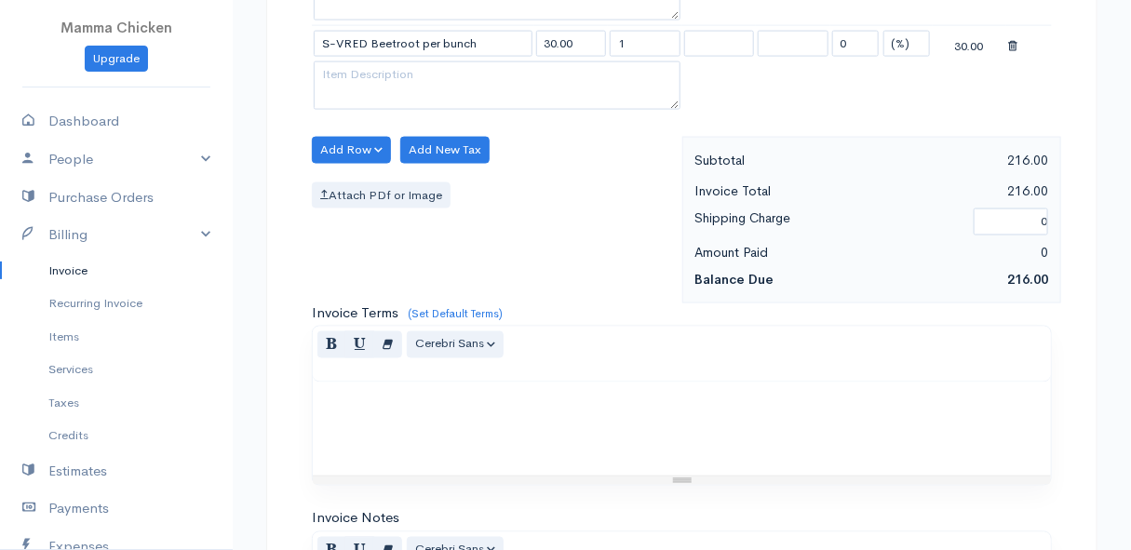
scroll to position [761, 0]
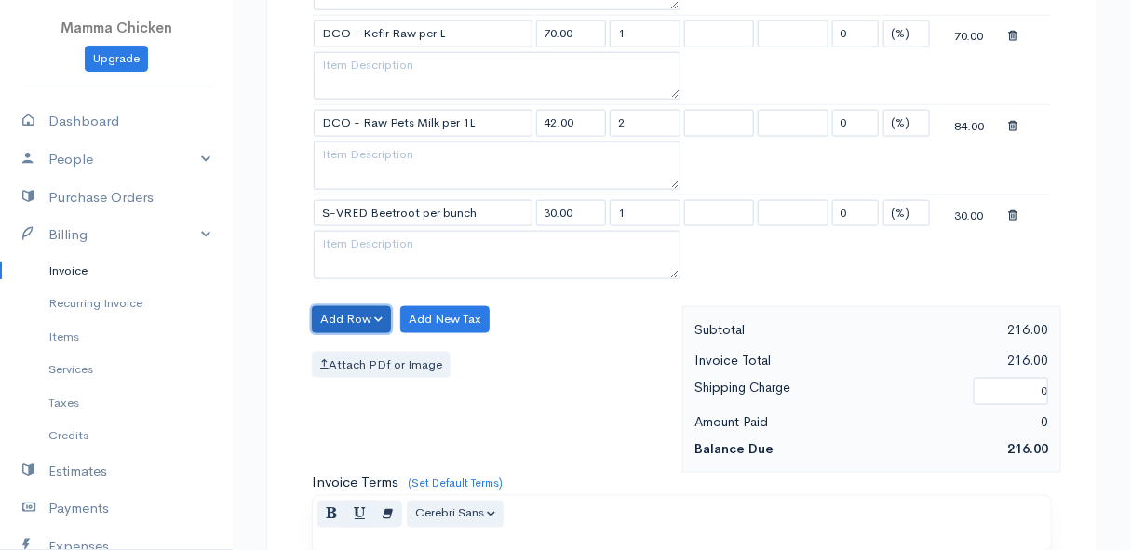
click at [361, 307] on button "Add Row" at bounding box center [351, 319] width 79 height 27
click at [354, 350] on link "Add Item Row" at bounding box center [386, 357] width 147 height 33
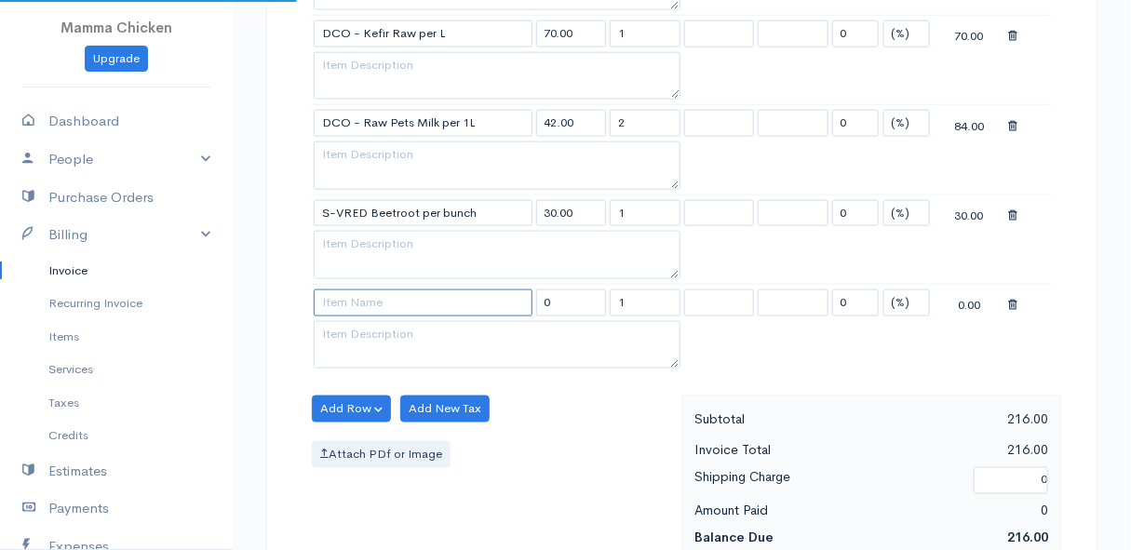
click at [357, 296] on input at bounding box center [423, 303] width 219 height 27
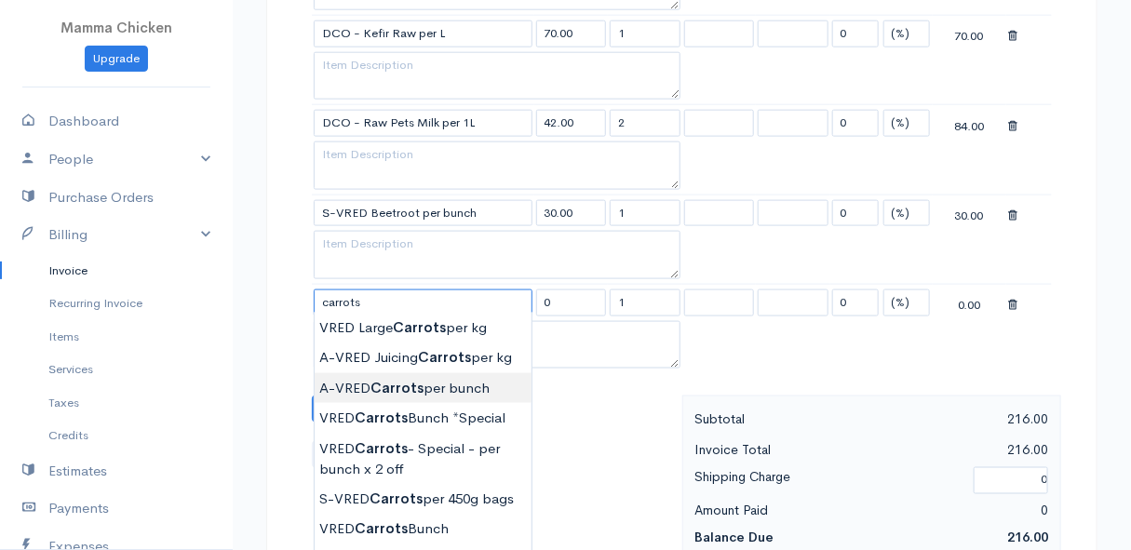
scroll to position [931, 0]
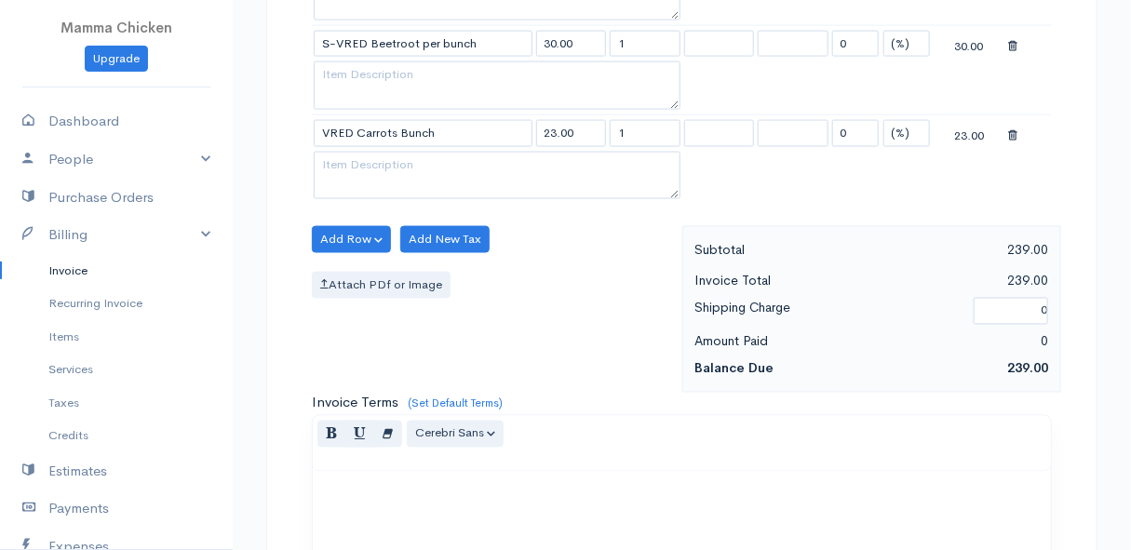
click at [440, 352] on body "Mamma Chicken Upgrade Dashboard People Clients Vendors Staff Users Purchase Ord…" at bounding box center [565, 53] width 1131 height 1968
click at [354, 226] on button "Add Row" at bounding box center [351, 239] width 79 height 27
click at [357, 273] on link "Add Item Row" at bounding box center [386, 277] width 147 height 33
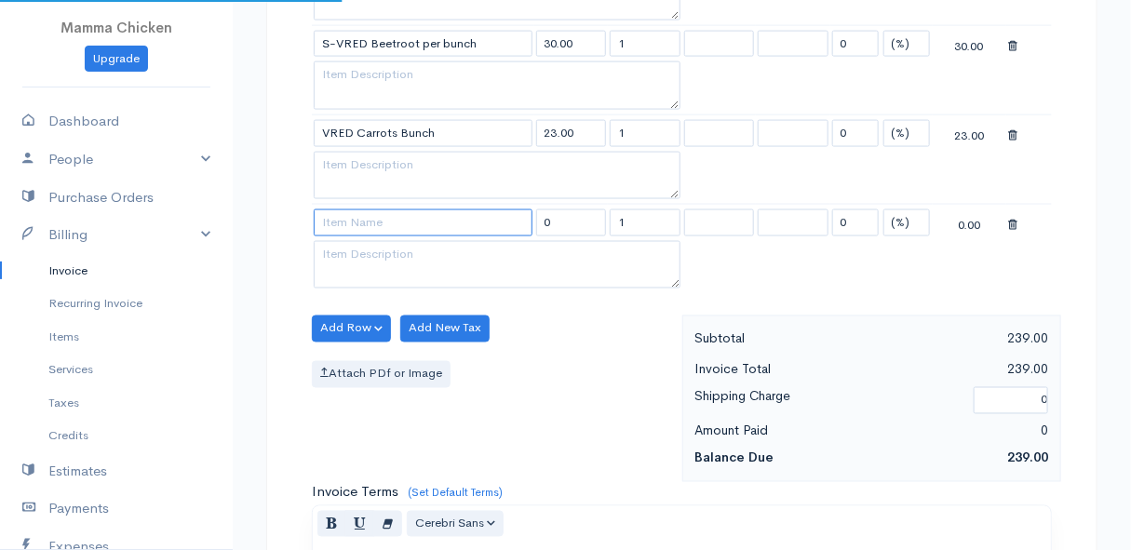
click at [349, 223] on input at bounding box center [423, 222] width 219 height 27
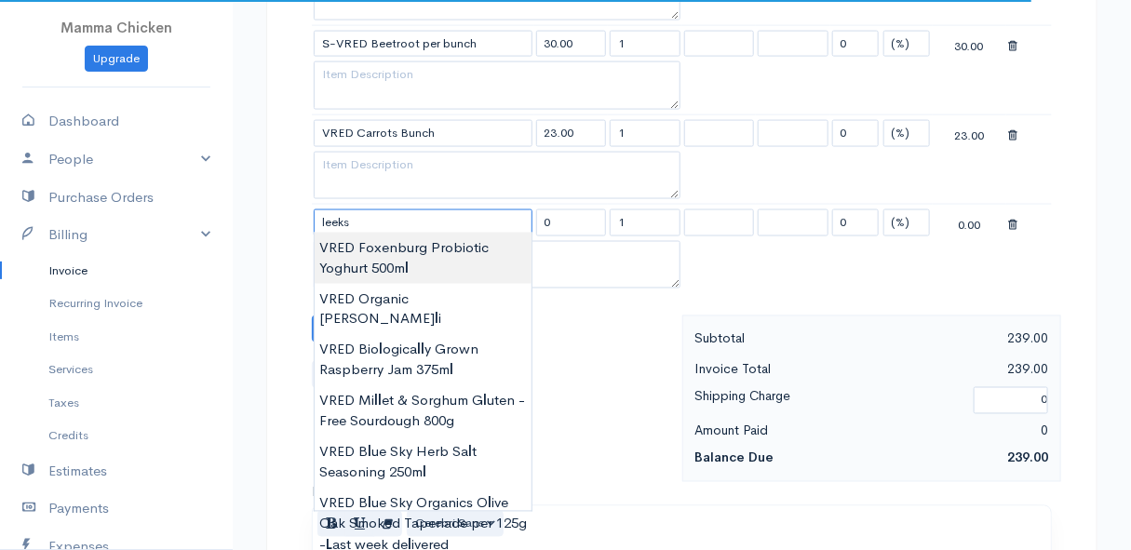
scroll to position [1015, 0]
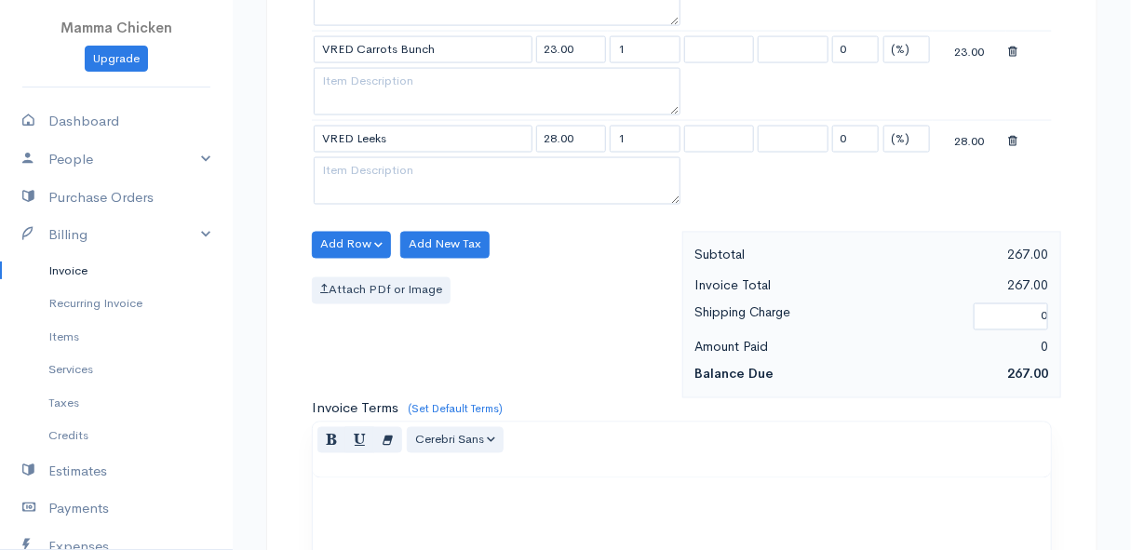
click at [407, 250] on body "Mamma Chicken Upgrade Dashboard People Clients Vendors Staff Users Purchase Ord…" at bounding box center [565, 13] width 1131 height 2057
click at [323, 232] on button "Add Row" at bounding box center [351, 245] width 79 height 27
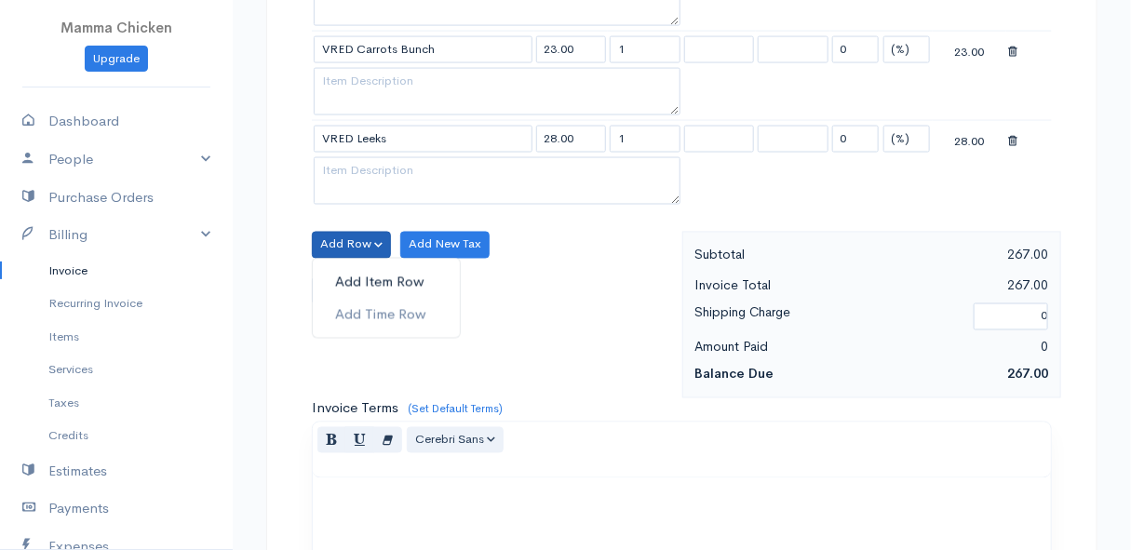
click at [359, 269] on link "Add Item Row" at bounding box center [386, 282] width 147 height 33
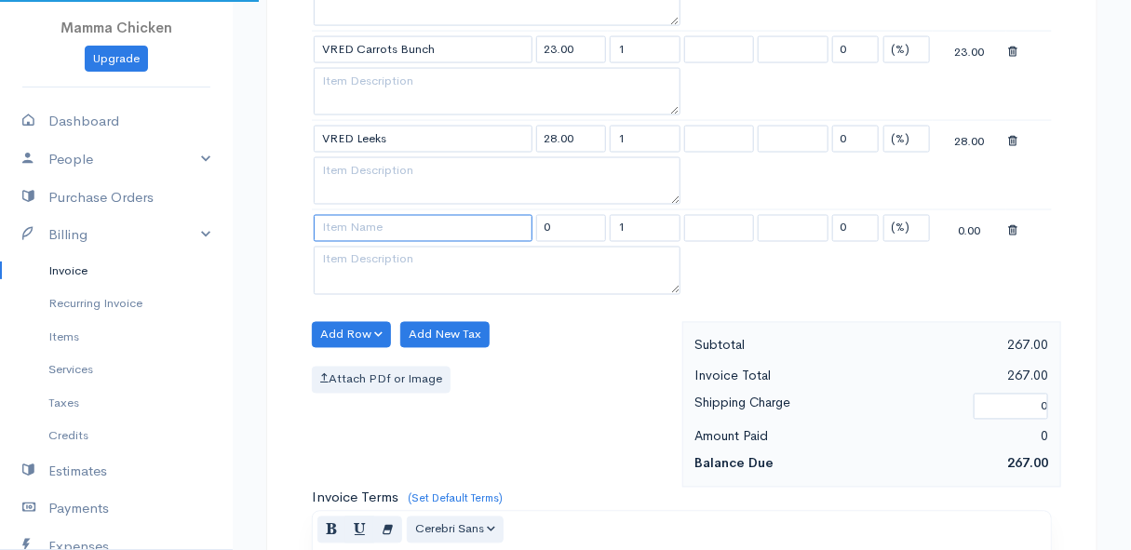
click at [352, 225] on input at bounding box center [423, 228] width 219 height 27
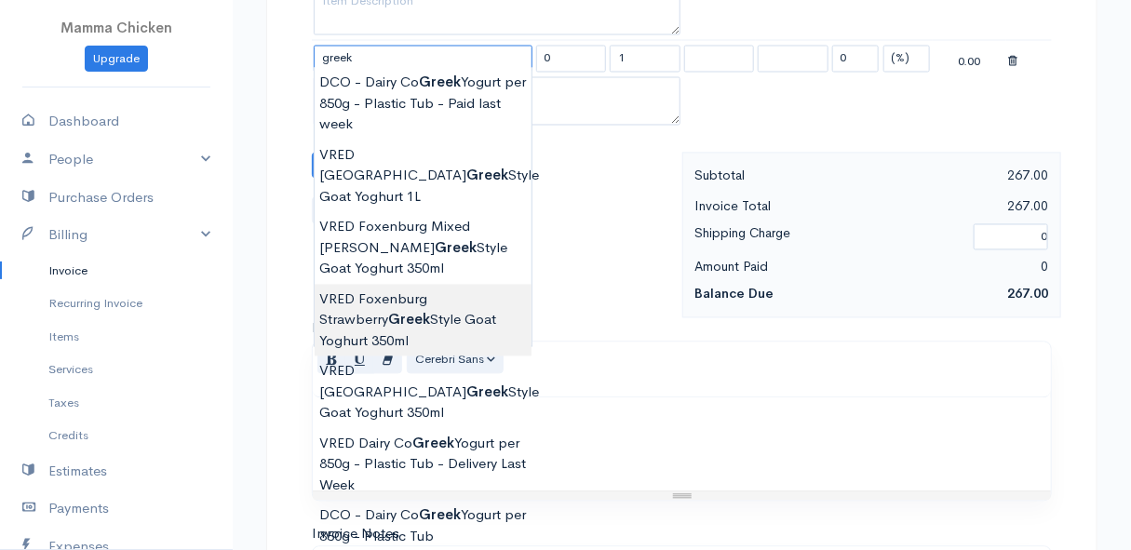
scroll to position [1269, 0]
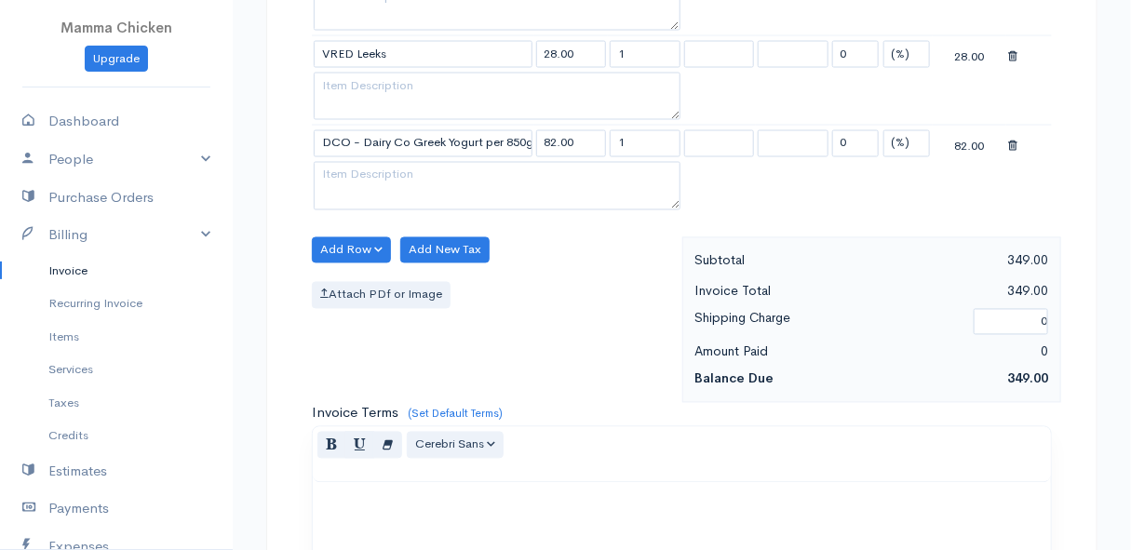
scroll to position [1015, 0]
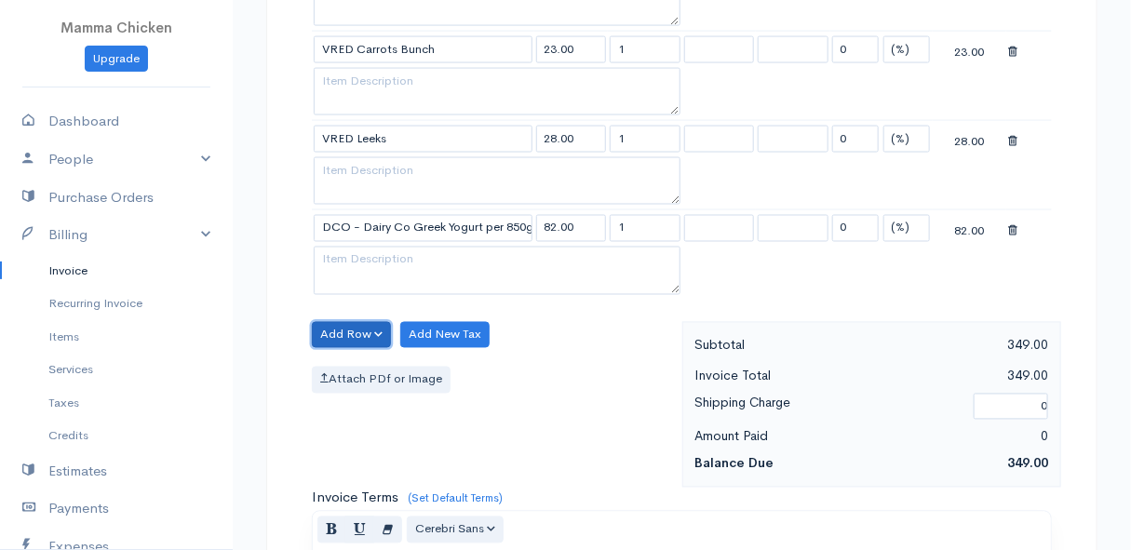
click at [343, 326] on button "Add Row" at bounding box center [351, 335] width 79 height 27
click at [368, 361] on link "Add Item Row" at bounding box center [386, 373] width 147 height 33
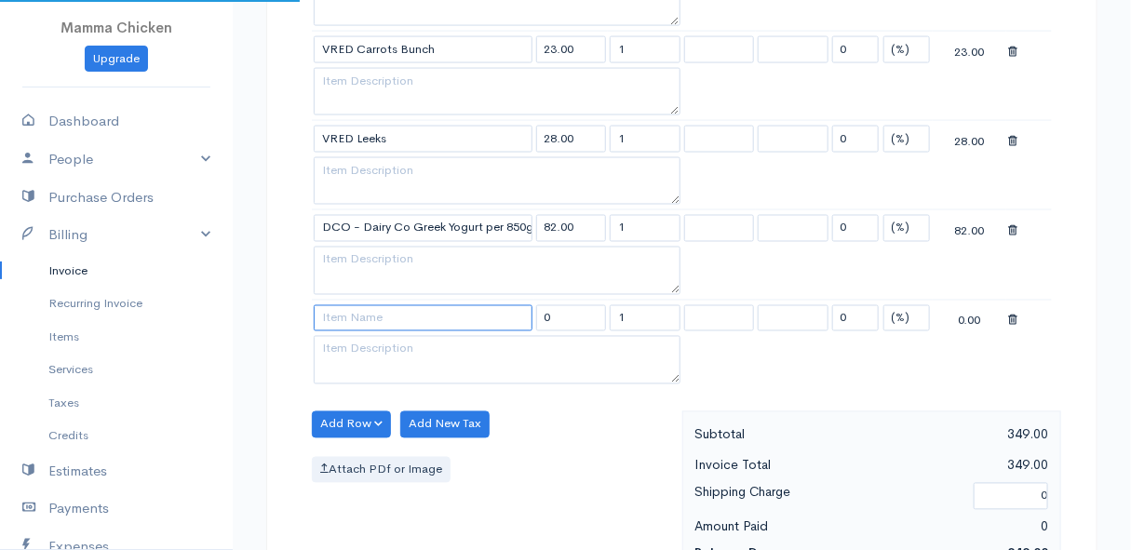
click at [359, 317] on input at bounding box center [423, 318] width 219 height 27
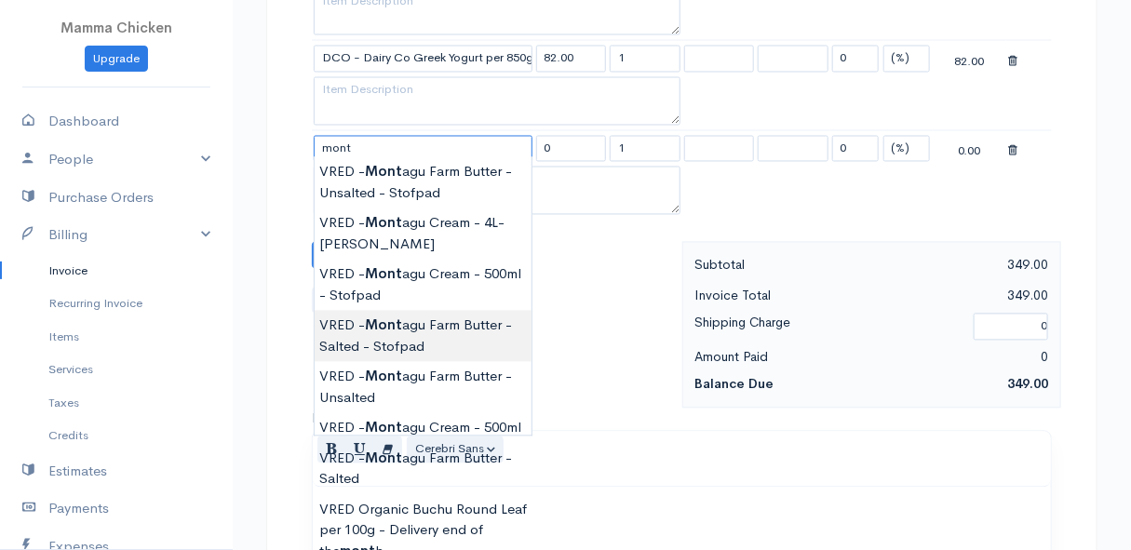
scroll to position [1269, 0]
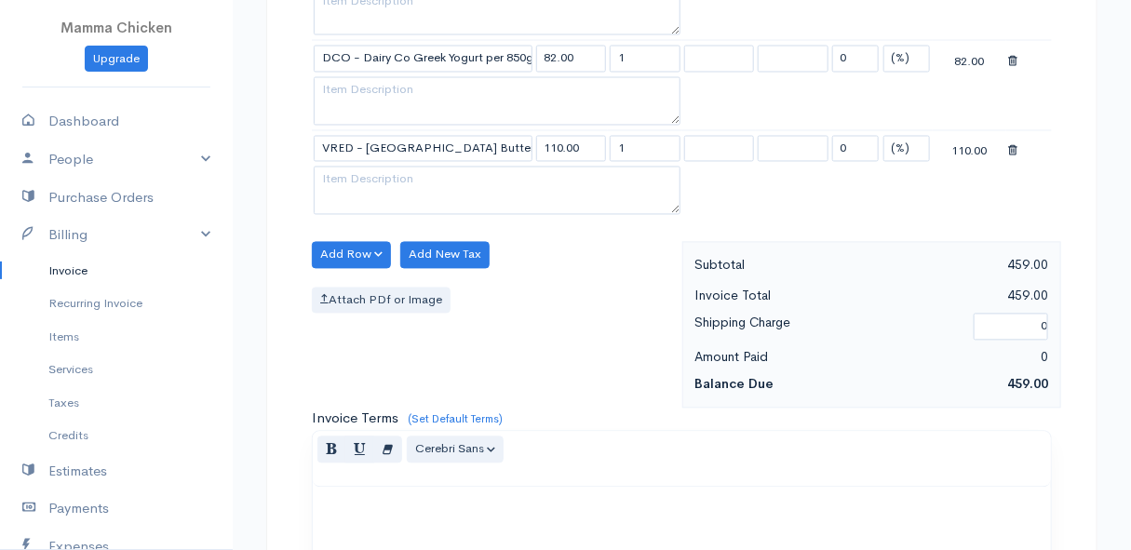
scroll to position [1099, 0]
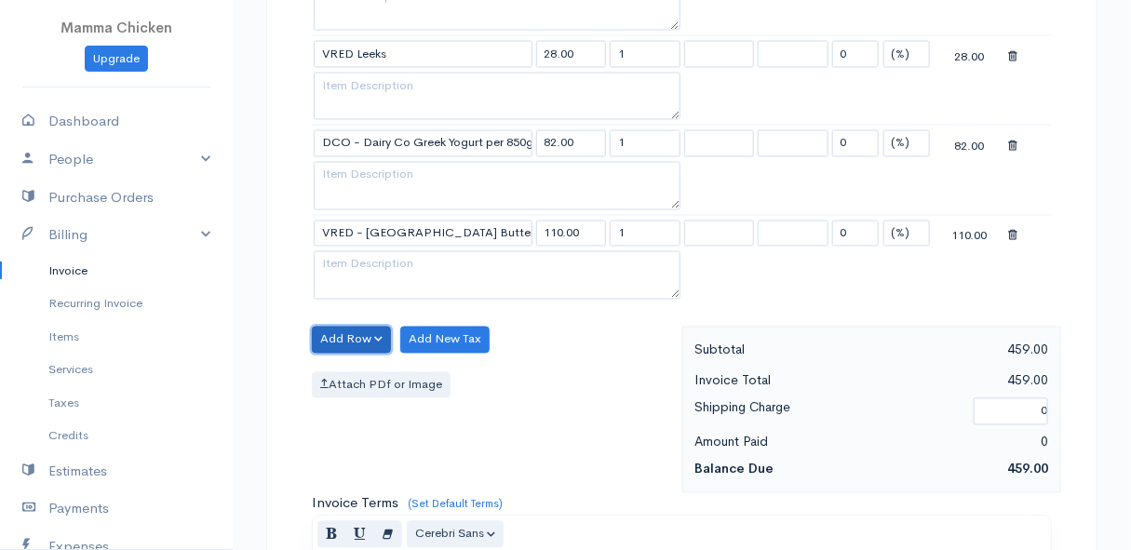
click at [349, 330] on button "Add Row" at bounding box center [351, 340] width 79 height 27
click at [354, 361] on link "Add Item Row" at bounding box center [386, 377] width 147 height 33
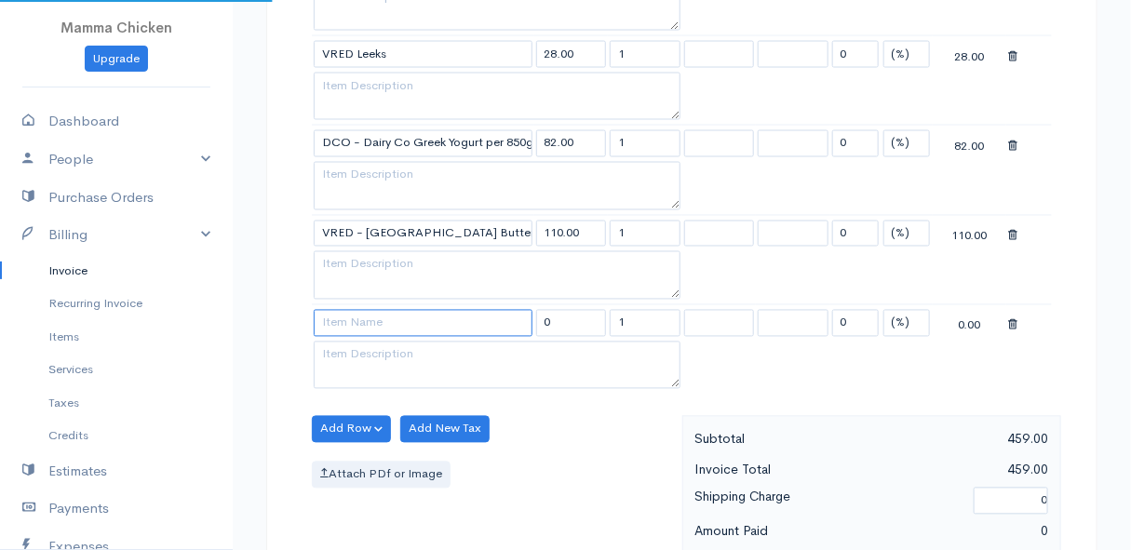
click at [354, 313] on input at bounding box center [423, 323] width 219 height 27
click at [451, 354] on body "Mamma Chicken Upgrade Dashboard People Clients Vendors Staff Users Purchase Ord…" at bounding box center [565, 64] width 1131 height 2326
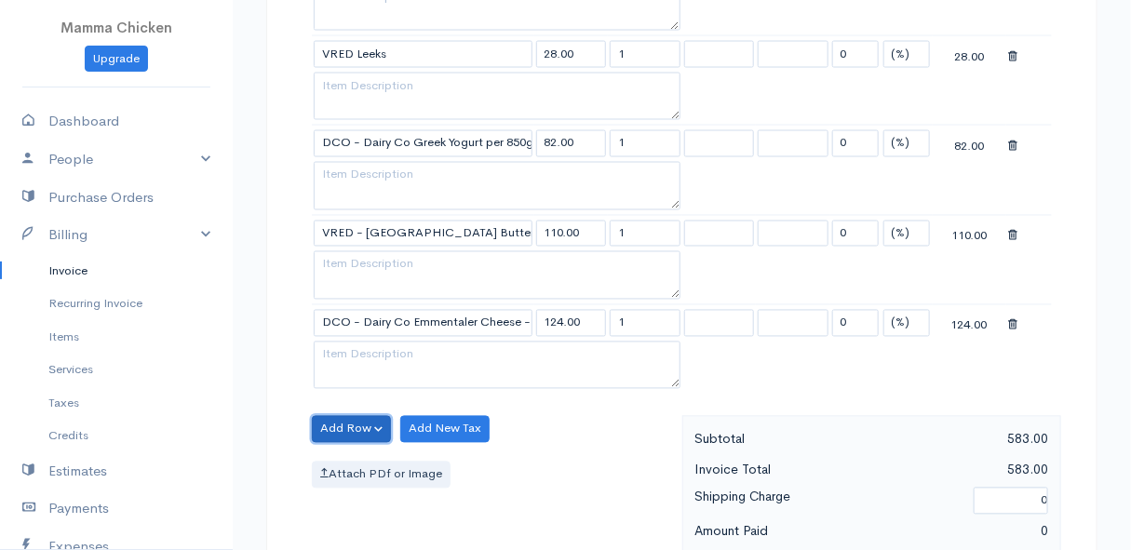
click at [355, 421] on button "Add Row" at bounding box center [351, 429] width 79 height 27
click at [355, 452] on link "Add Item Row" at bounding box center [386, 467] width 147 height 33
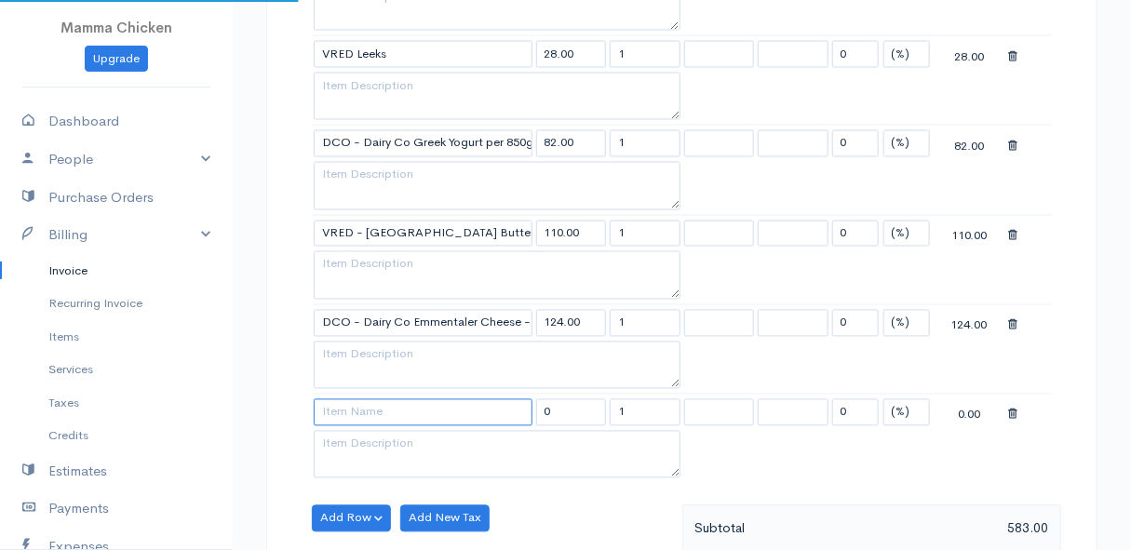
click at [350, 409] on input at bounding box center [423, 412] width 219 height 27
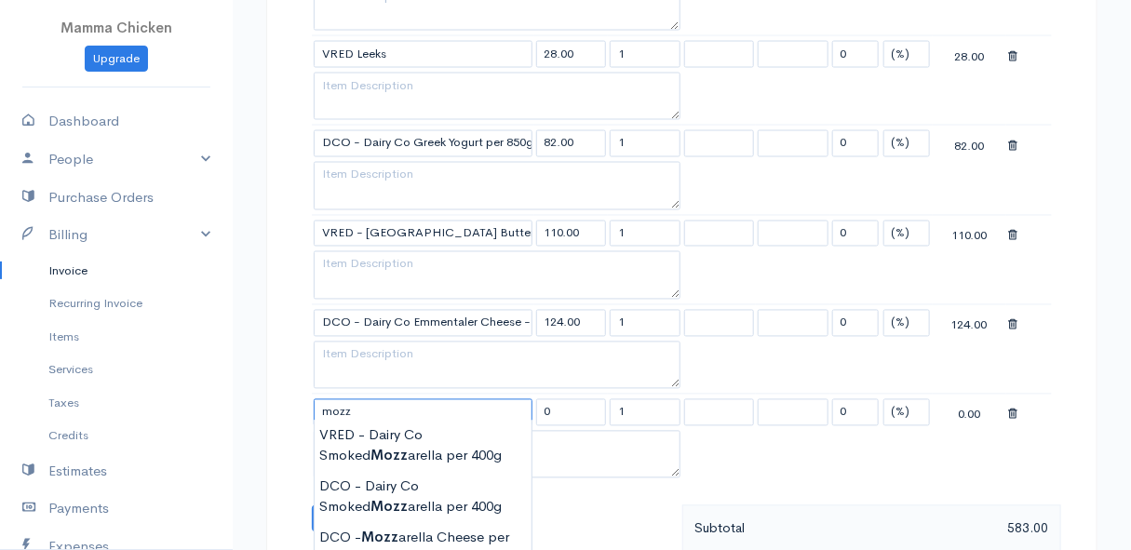
scroll to position [1269, 0]
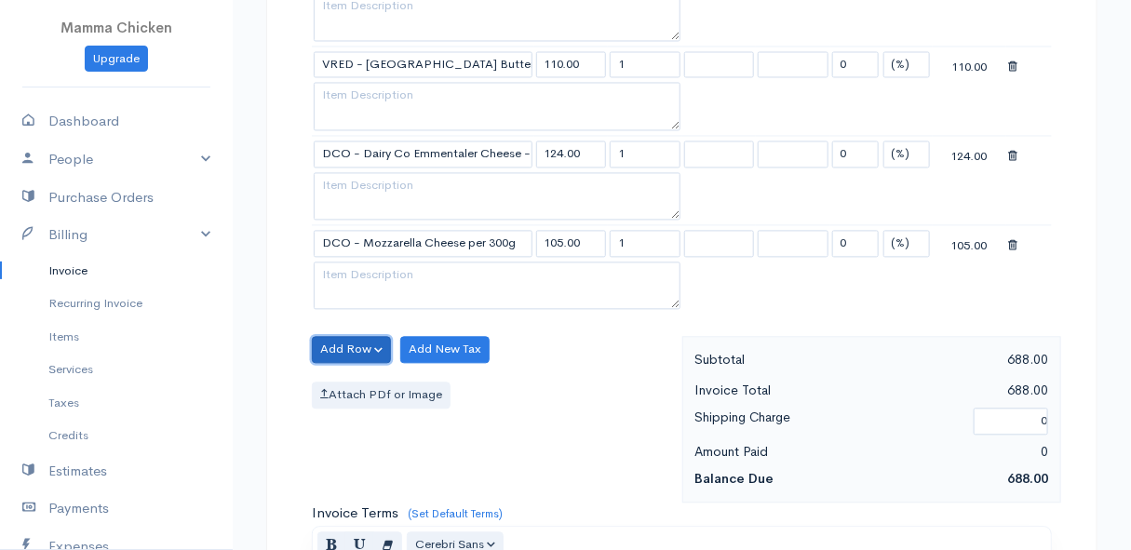
click at [349, 342] on button "Add Row" at bounding box center [351, 349] width 79 height 27
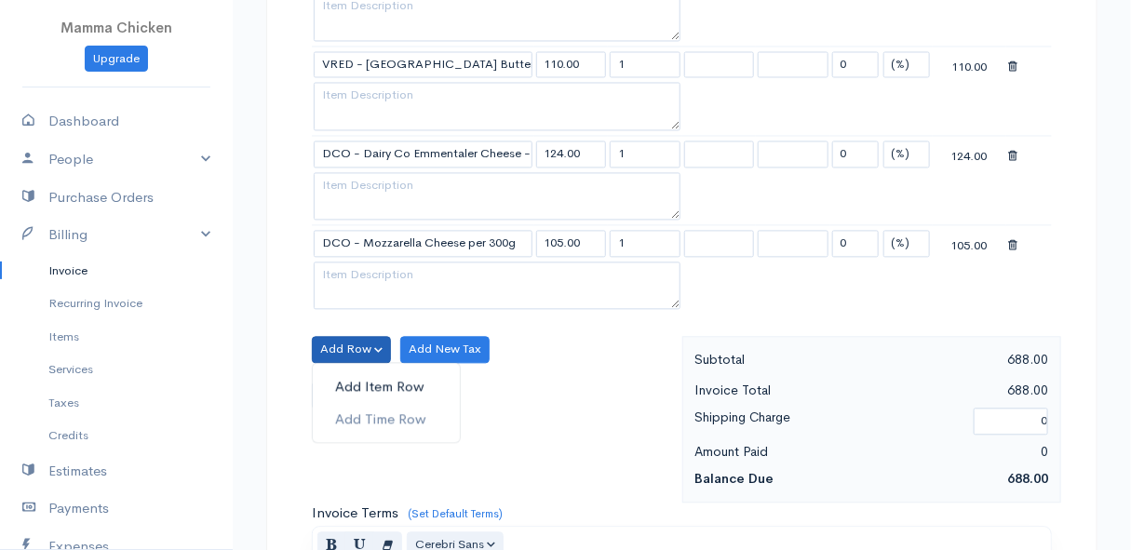
click at [352, 372] on link "Add Item Row" at bounding box center [386, 386] width 147 height 33
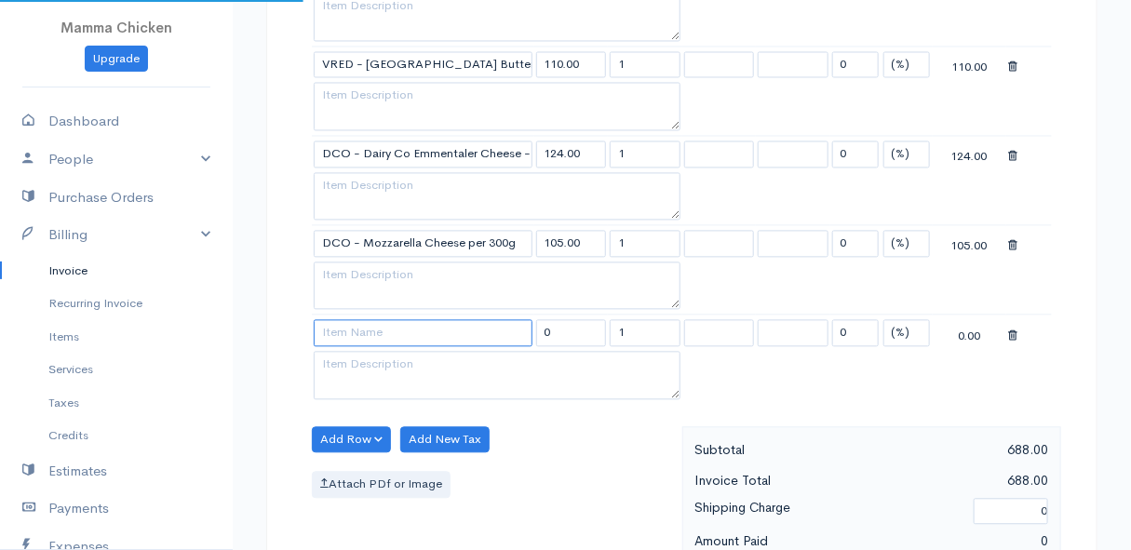
click at [352, 328] on input at bounding box center [423, 332] width 219 height 27
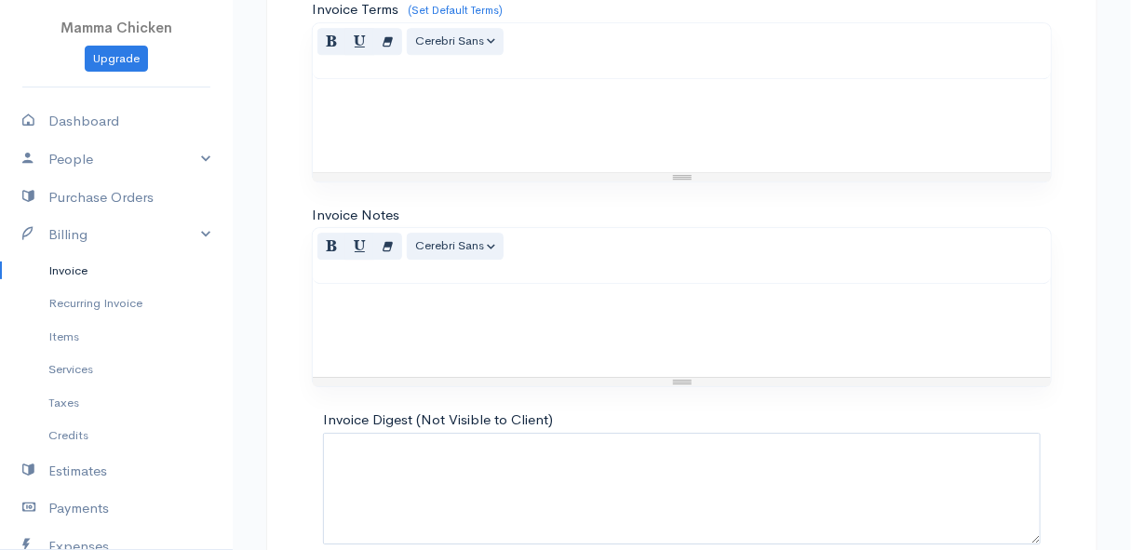
scroll to position [1946, 0]
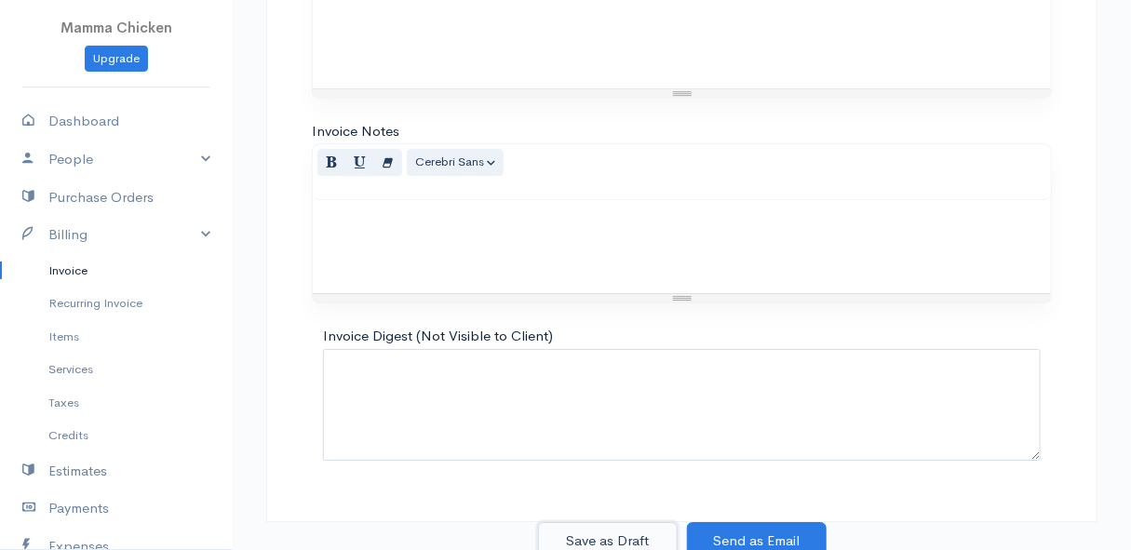
click at [601, 530] on button "Save as Draft" at bounding box center [608, 541] width 140 height 38
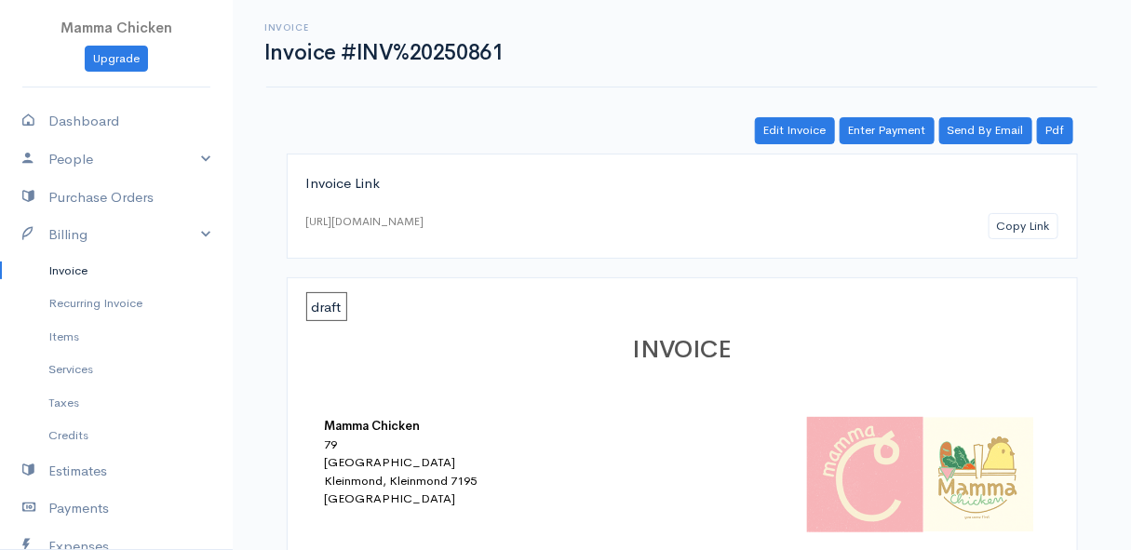
click at [59, 269] on link "Invoice" at bounding box center [116, 271] width 233 height 34
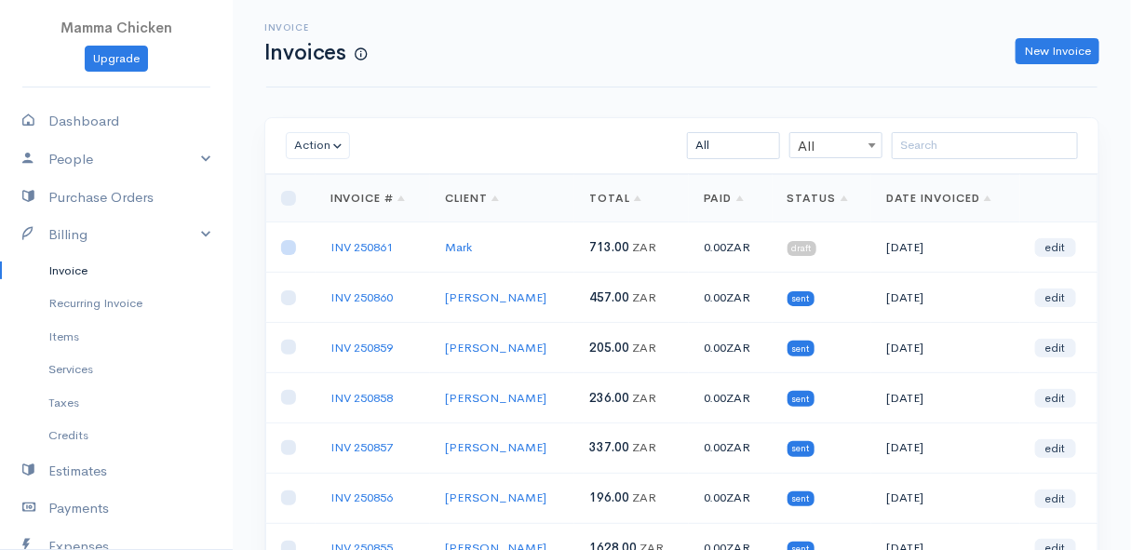
click at [284, 249] on input "checkbox" at bounding box center [288, 247] width 15 height 15
checkbox input "true"
click at [312, 143] on button "Action" at bounding box center [318, 145] width 64 height 27
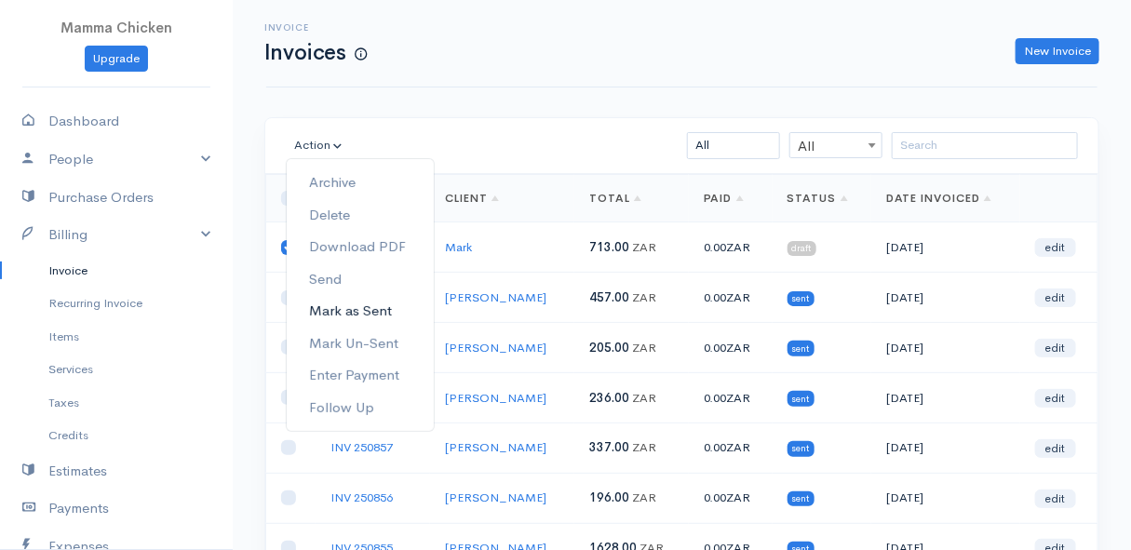
click at [382, 307] on link "Mark as Sent" at bounding box center [360, 311] width 147 height 33
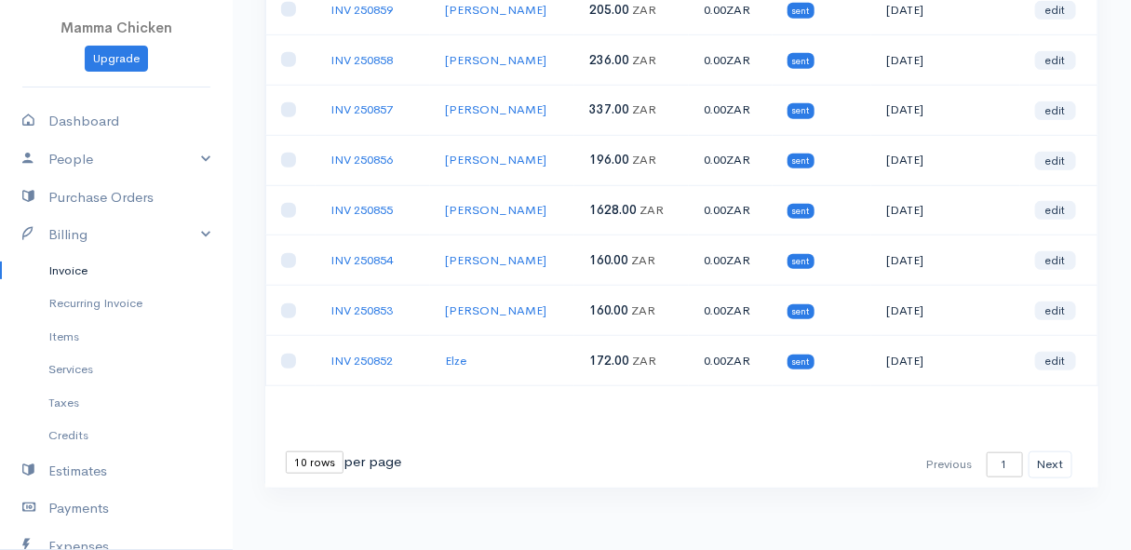
scroll to position [339, 0]
click at [312, 451] on select "10 rows 25 rows 50 rows" at bounding box center [315, 462] width 58 height 22
select select "25"
click at [286, 451] on select "10 rows 25 rows 50 rows" at bounding box center [315, 462] width 58 height 22
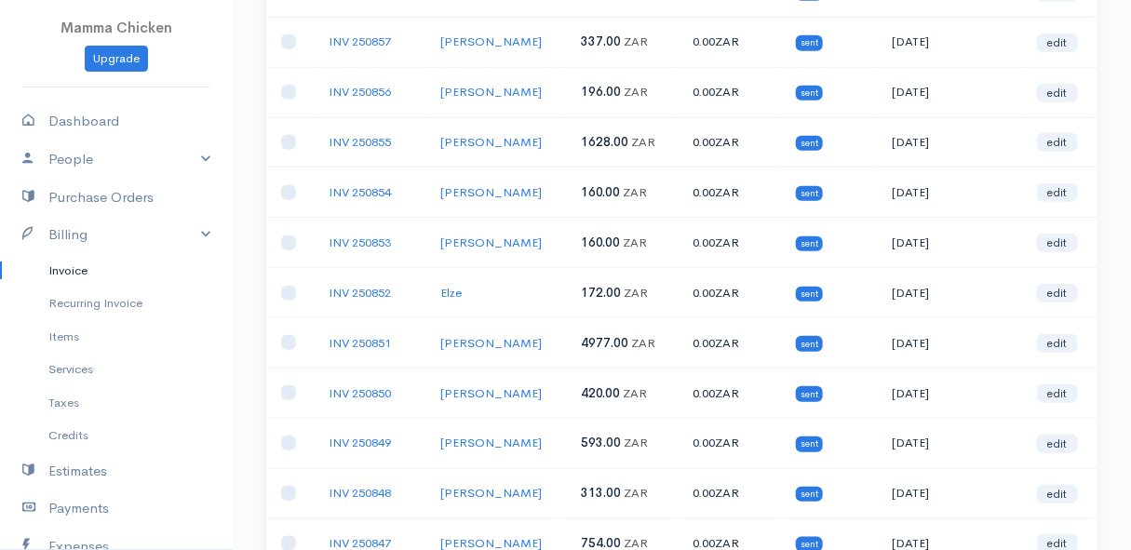
scroll to position [0, 0]
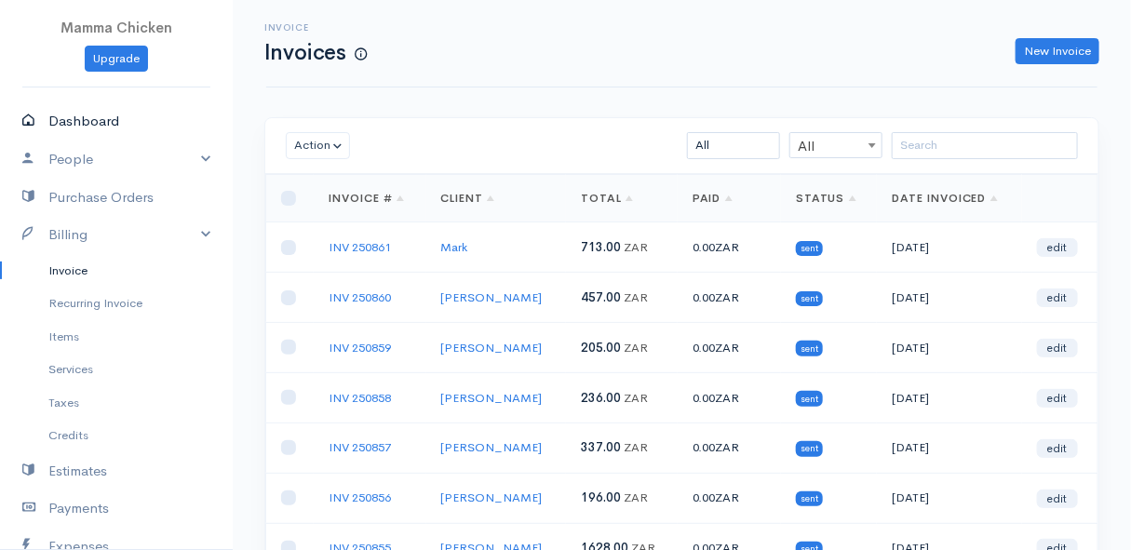
click at [94, 119] on link "Dashboard" at bounding box center [116, 121] width 233 height 38
select select "thistoyear"
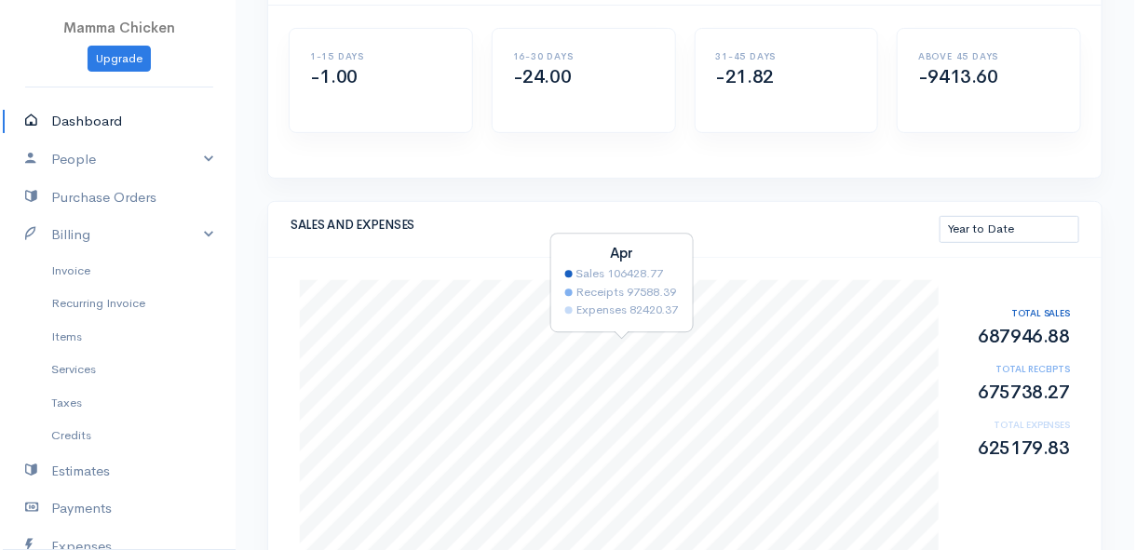
scroll to position [253, 0]
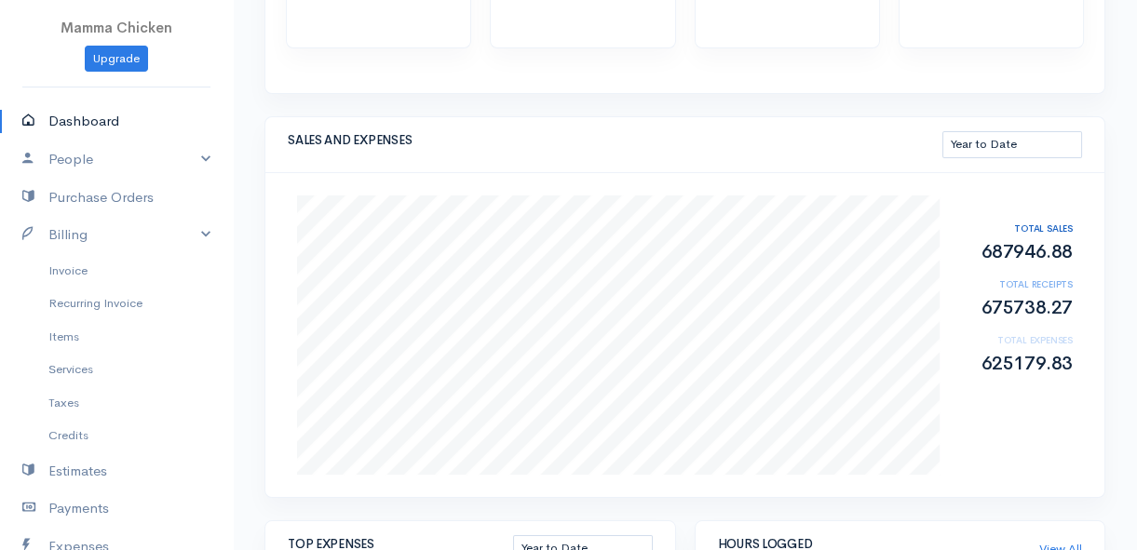
click at [665, 155] on div "SALES AND EXPENSES This Month Last 30 Days Last 3 Months Last 12 Months Year to…" at bounding box center [684, 145] width 839 height 56
